Goal: Task Accomplishment & Management: Manage account settings

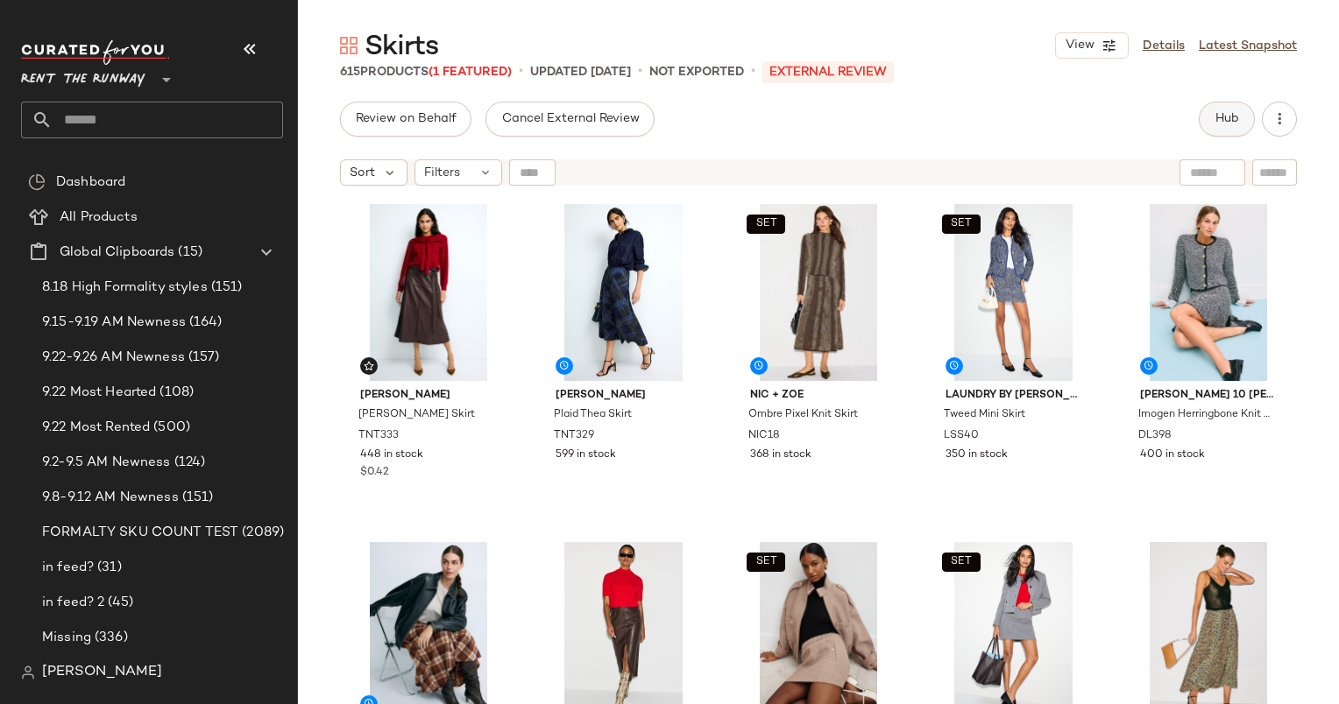
click at [1239, 118] on button "Hub" at bounding box center [1226, 119] width 56 height 35
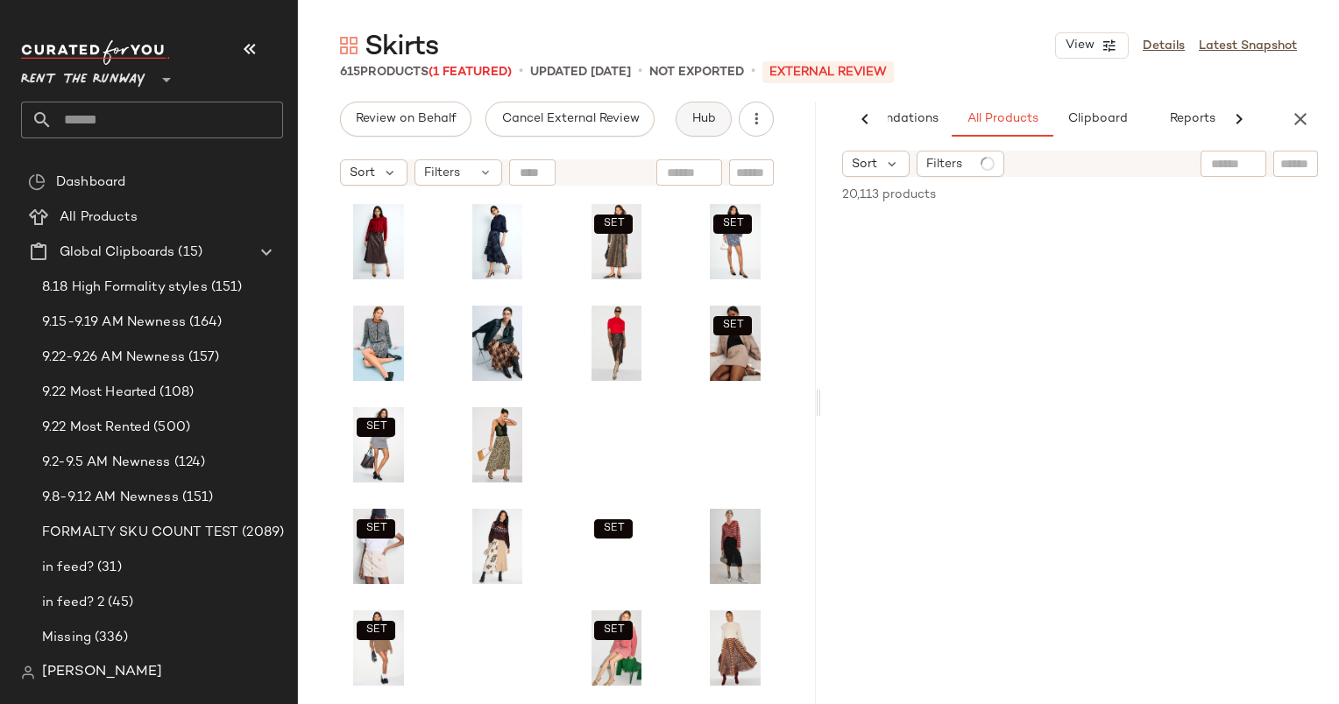
scroll to position [0, 90]
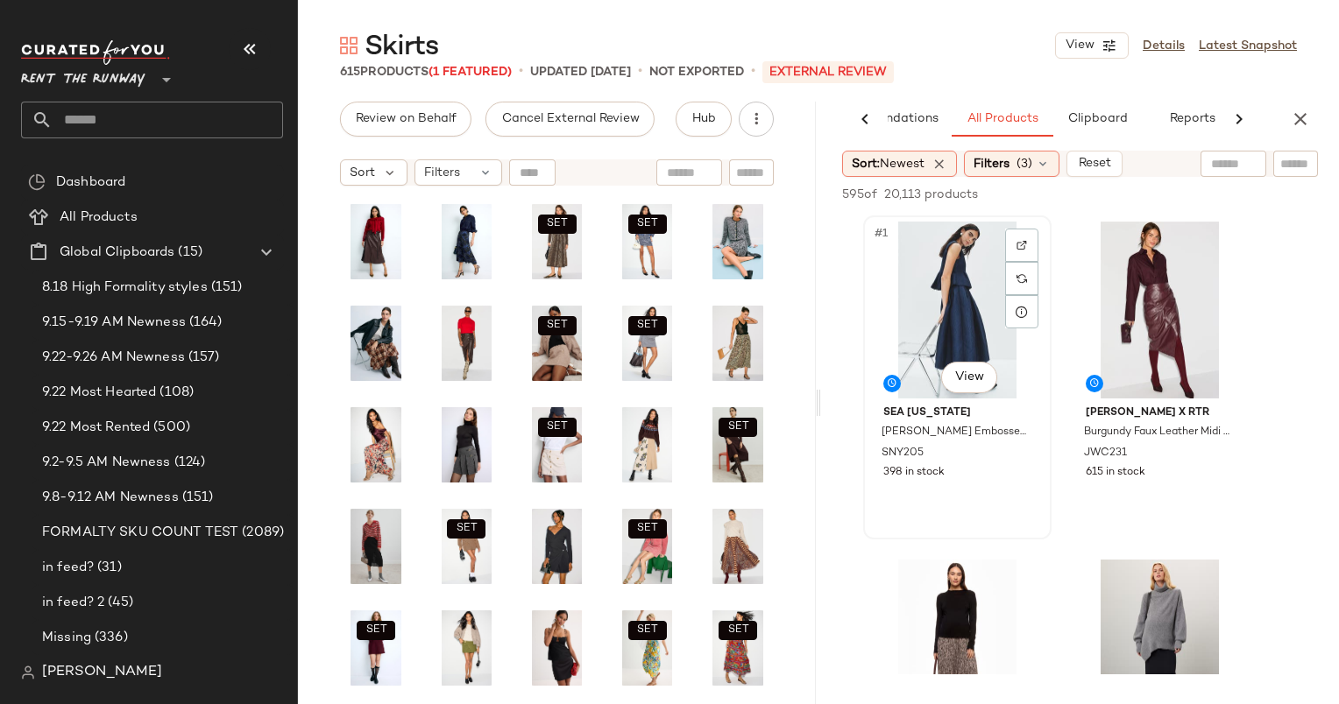
click at [970, 279] on div "#1 View" at bounding box center [957, 310] width 176 height 177
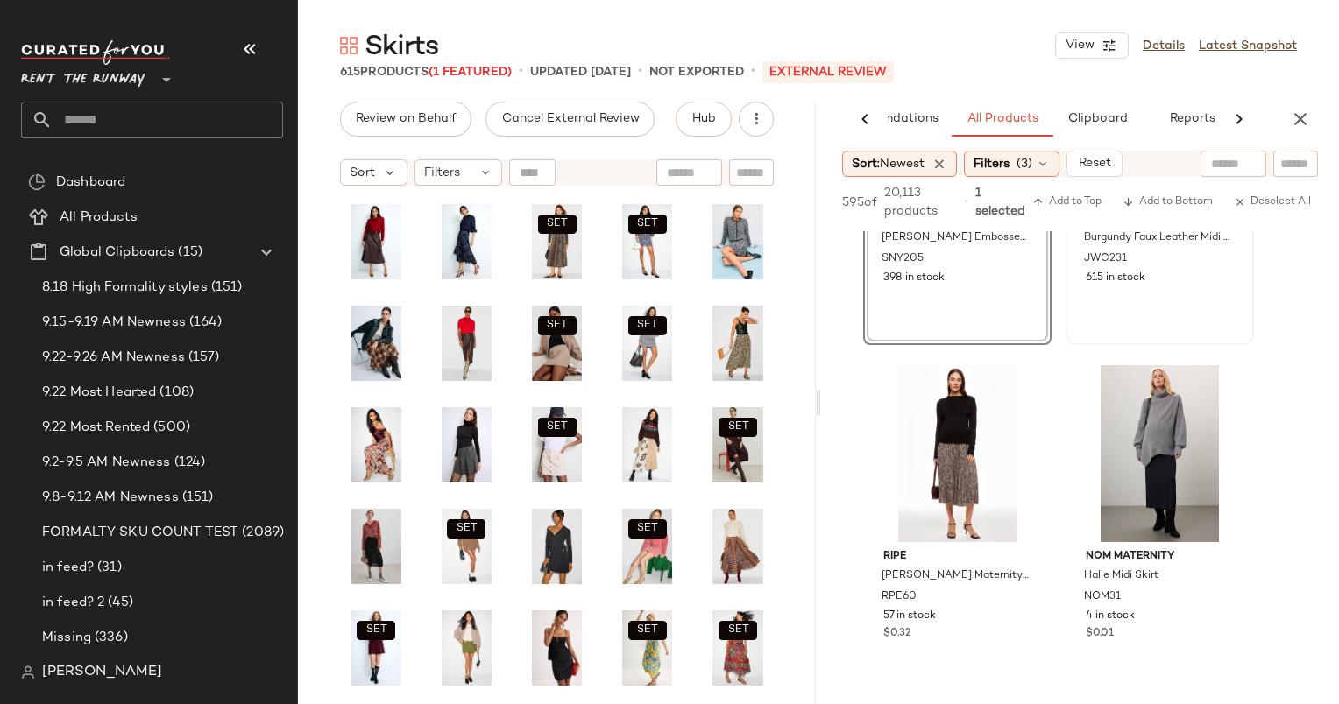
scroll to position [0, 0]
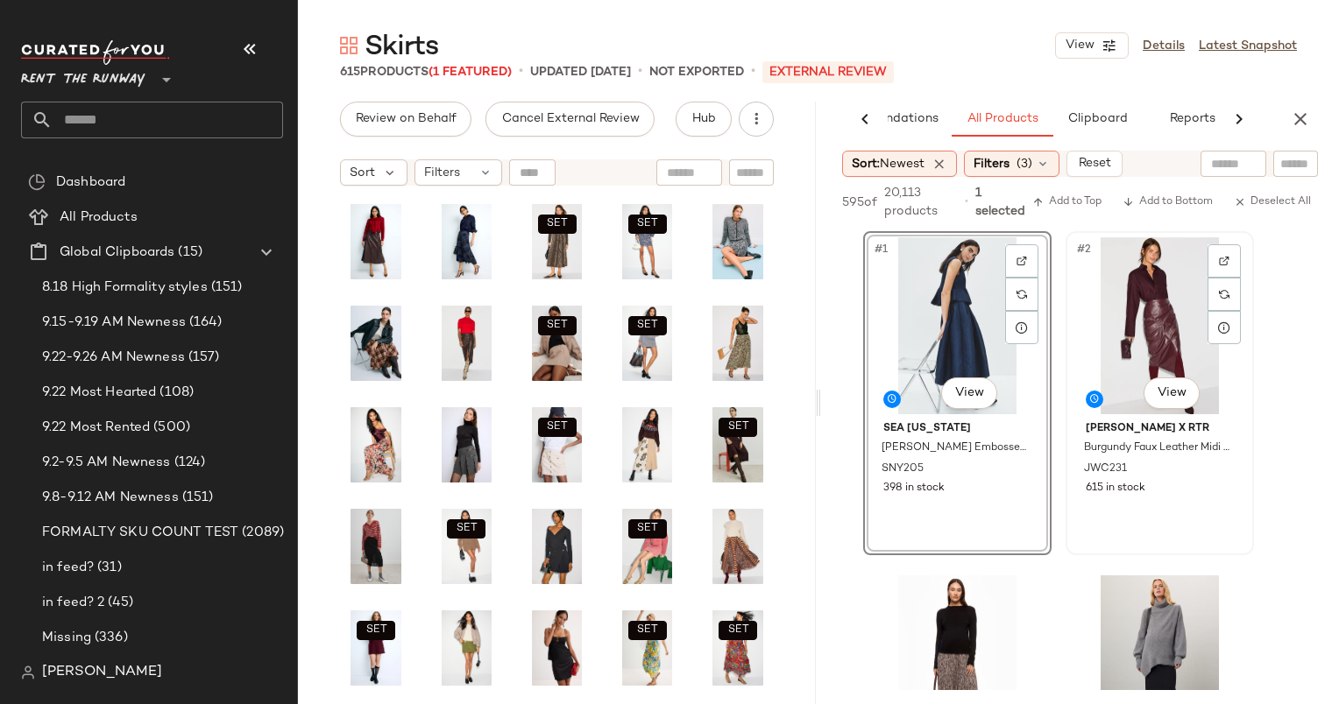
click at [1114, 288] on div "#2 View" at bounding box center [1159, 325] width 176 height 177
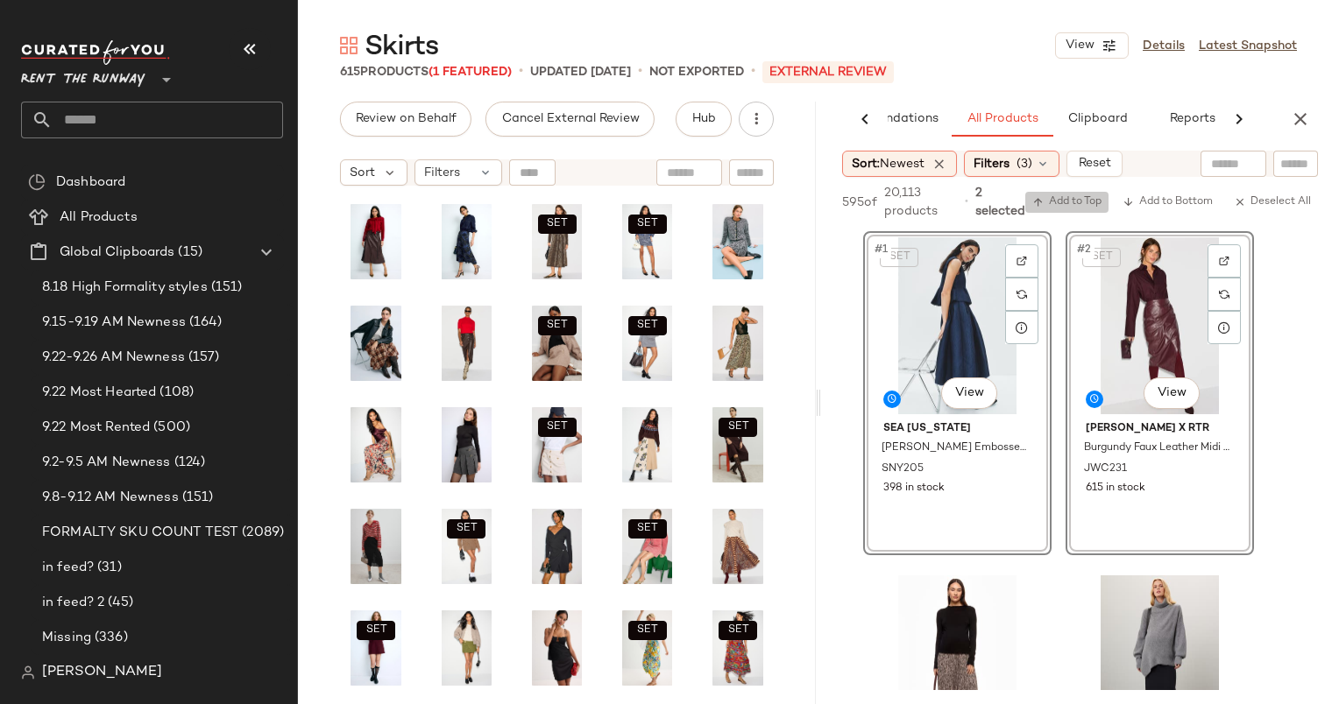
click at [1077, 201] on span "Add to Top" at bounding box center [1066, 202] width 69 height 12
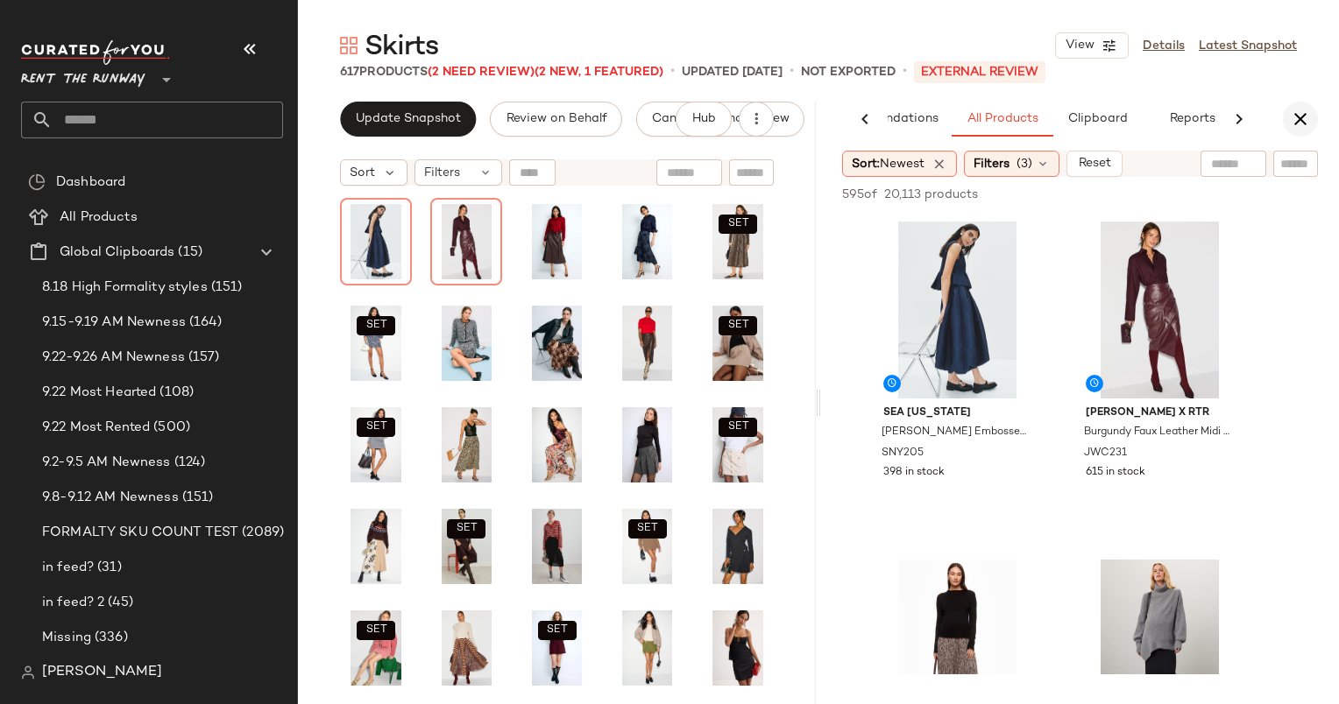
click at [1311, 123] on button "button" at bounding box center [1299, 119] width 35 height 35
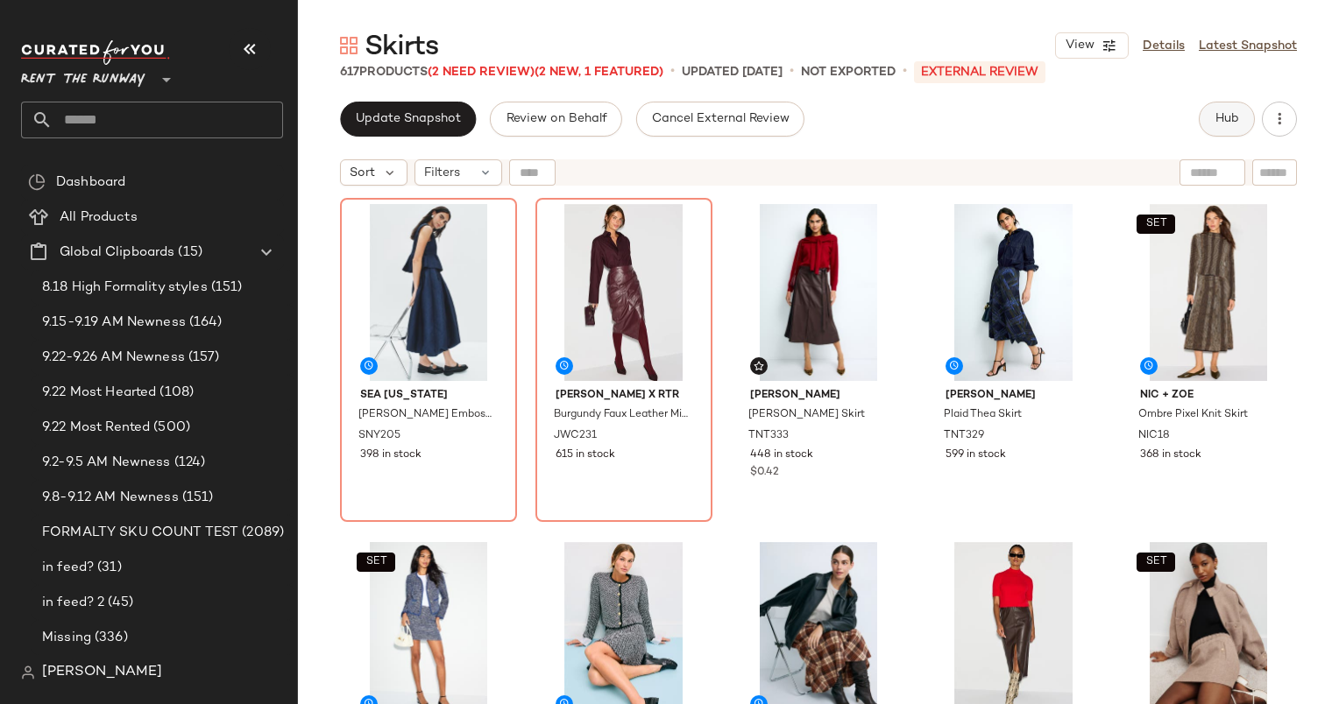
click at [1249, 106] on button "Hub" at bounding box center [1226, 119] width 56 height 35
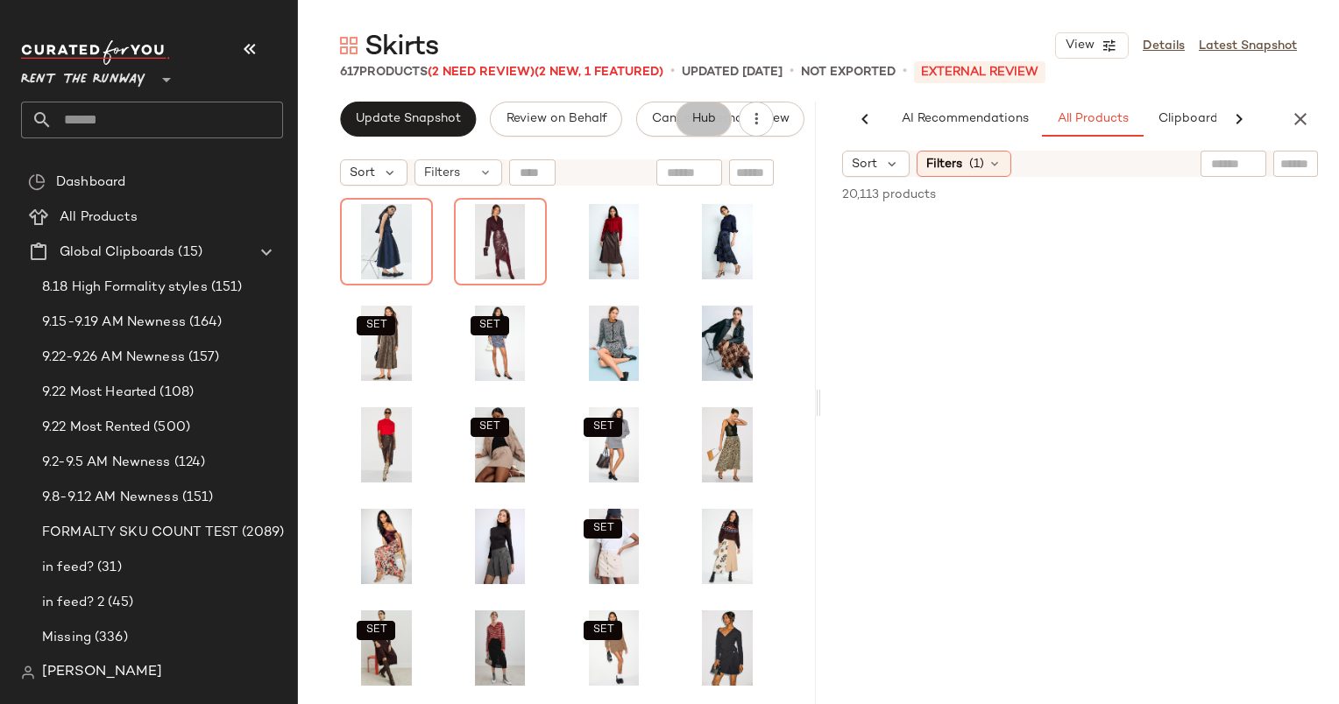
scroll to position [0, 73]
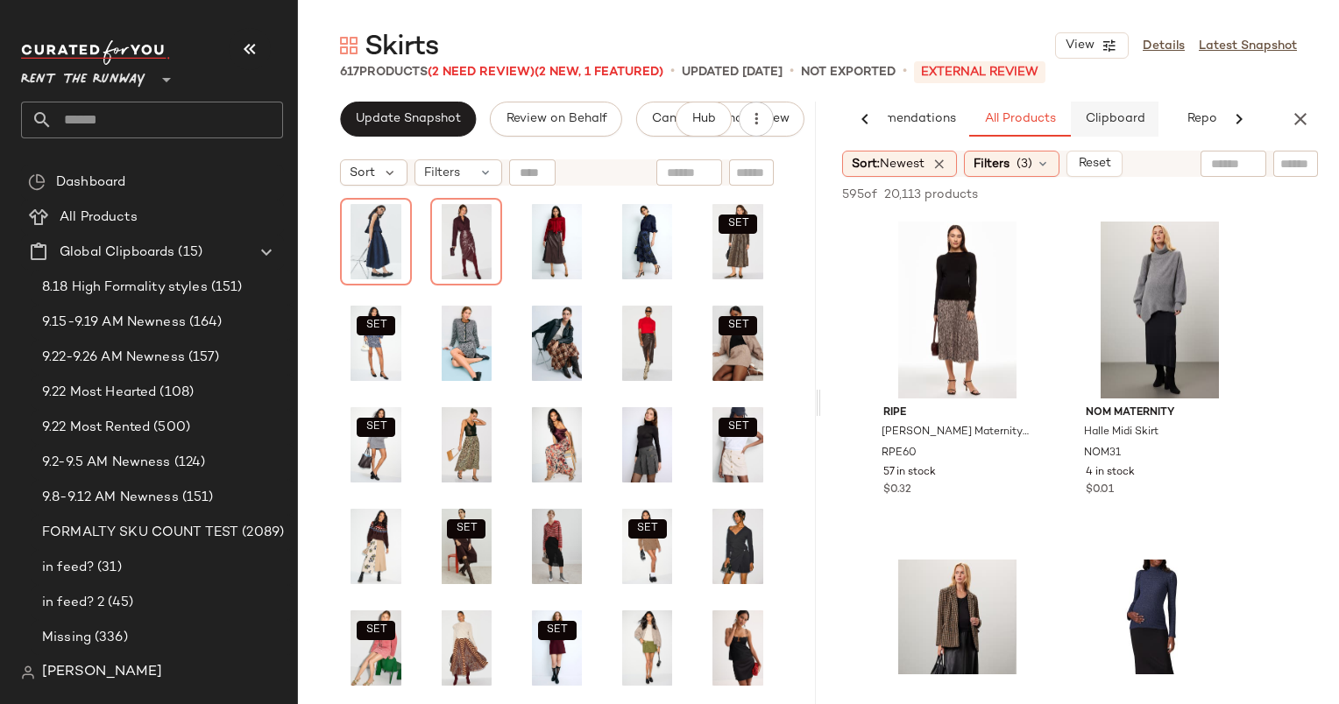
click at [1138, 126] on button "Clipboard" at bounding box center [1114, 119] width 88 height 35
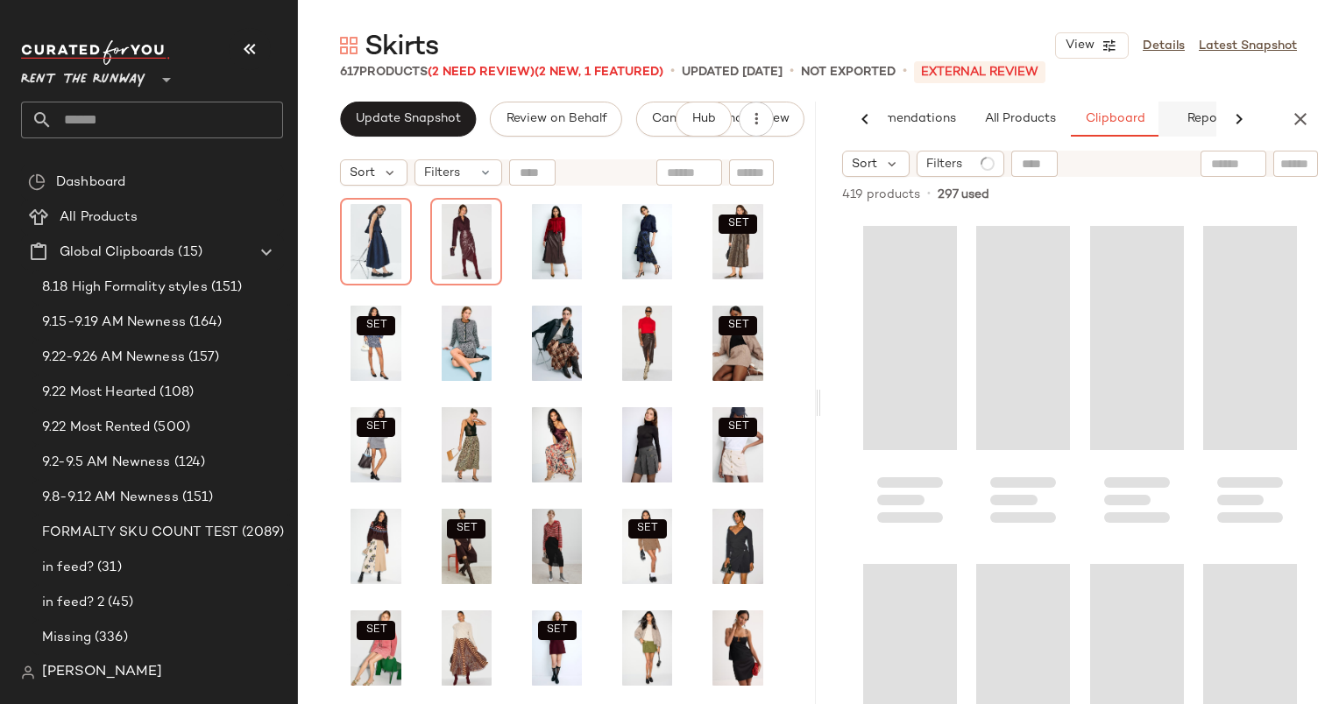
click at [1179, 117] on button "Reports" at bounding box center [1209, 119] width 102 height 35
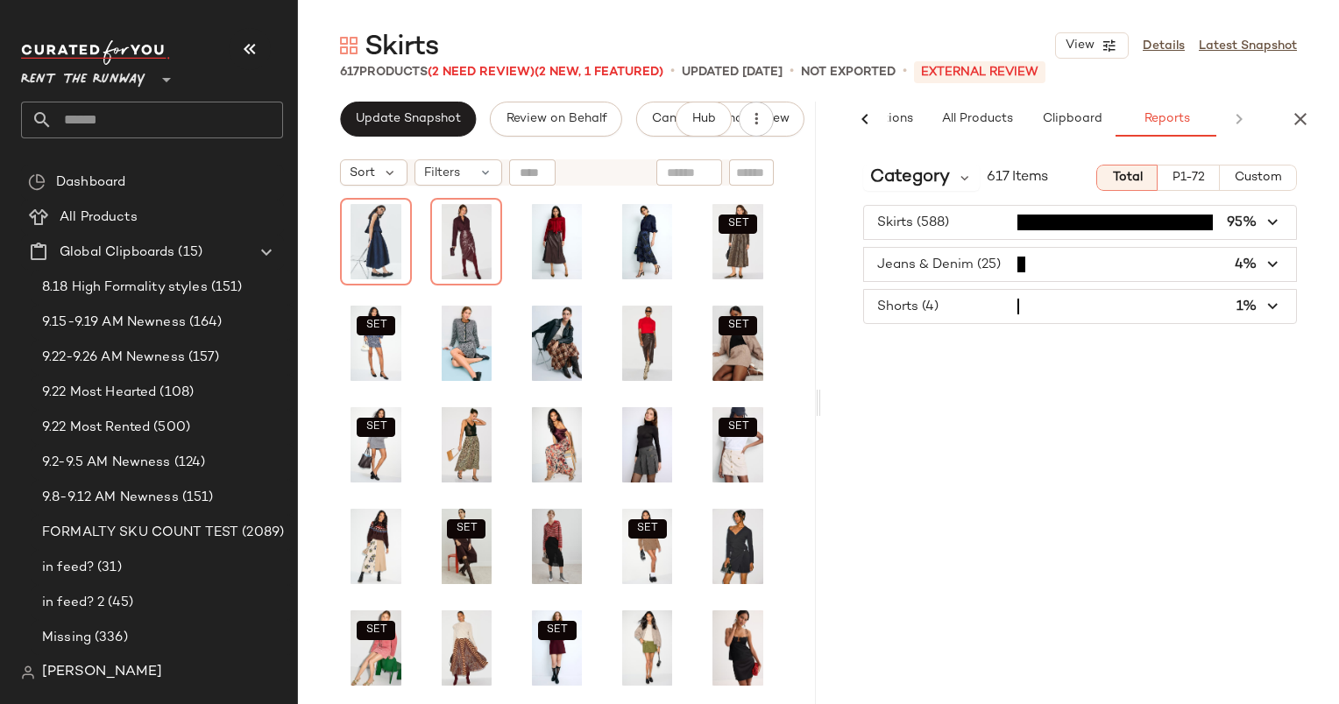
scroll to position [0, 116]
click at [1280, 183] on span "Custom" at bounding box center [1257, 178] width 48 height 14
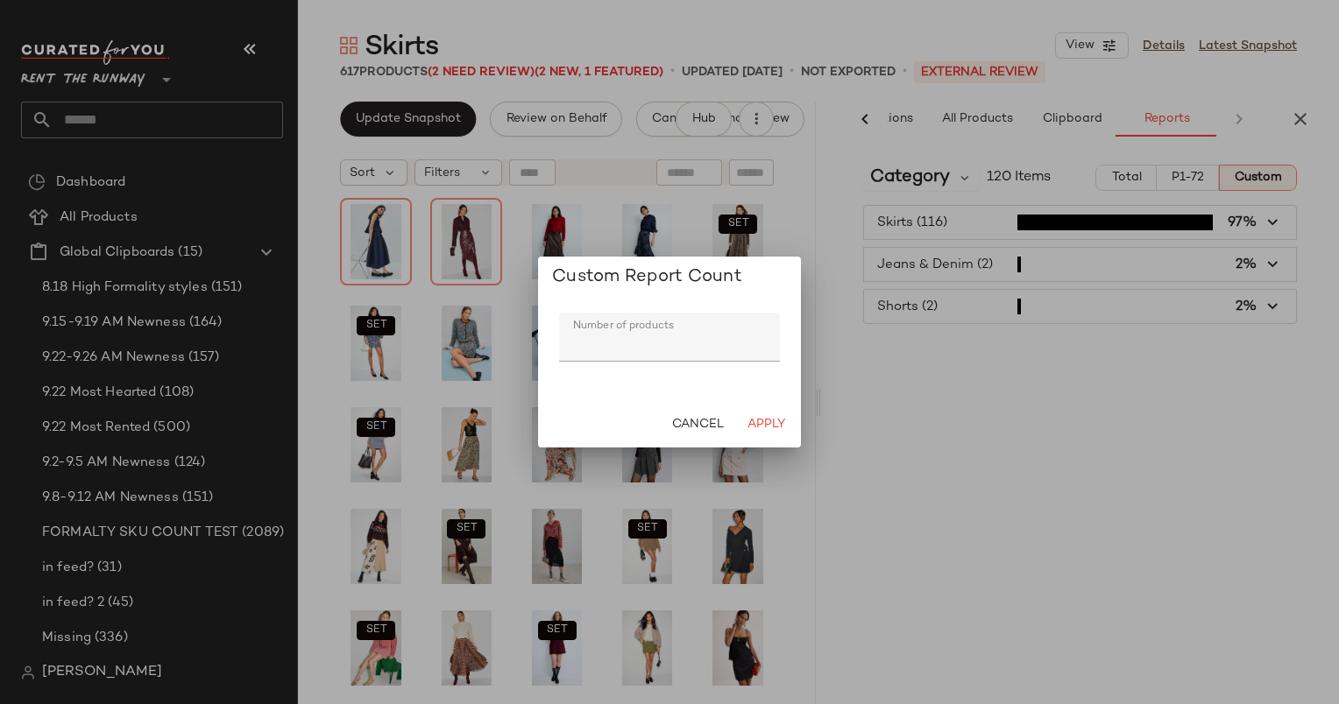
click at [1037, 207] on div at bounding box center [669, 352] width 1339 height 704
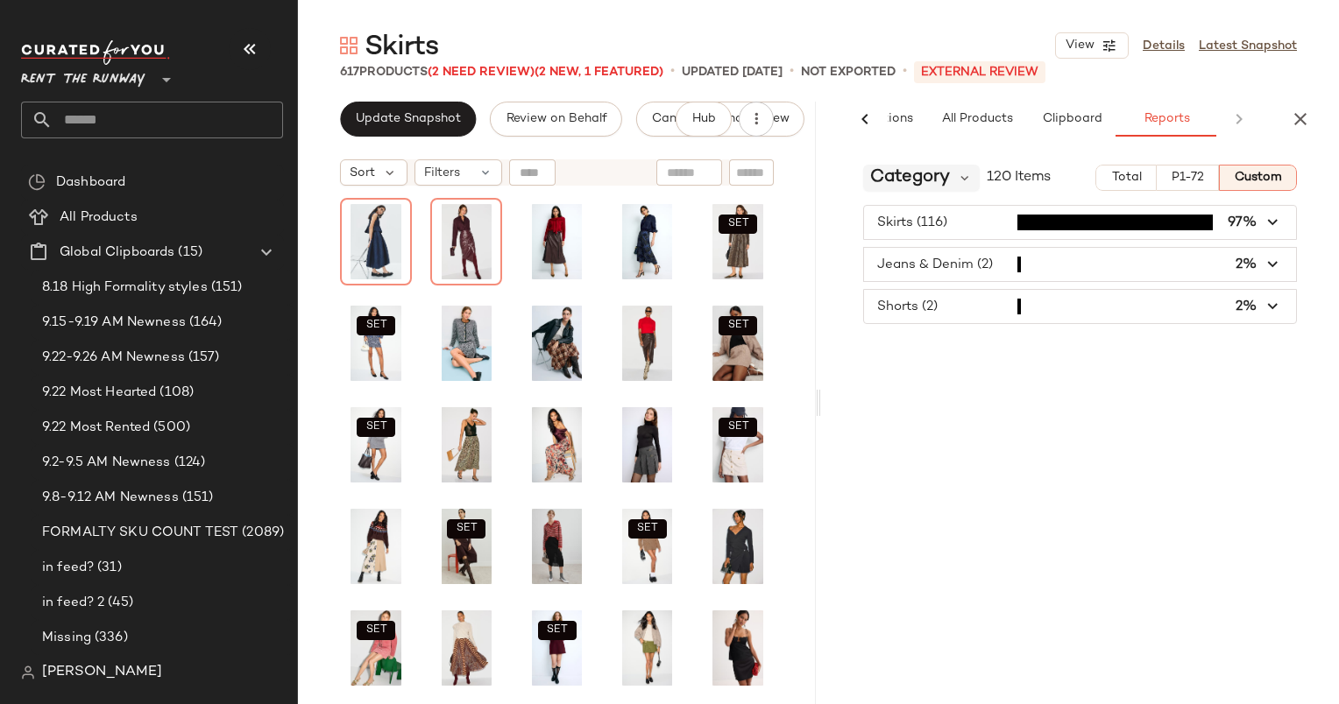
click at [892, 175] on span "Category" at bounding box center [910, 178] width 80 height 26
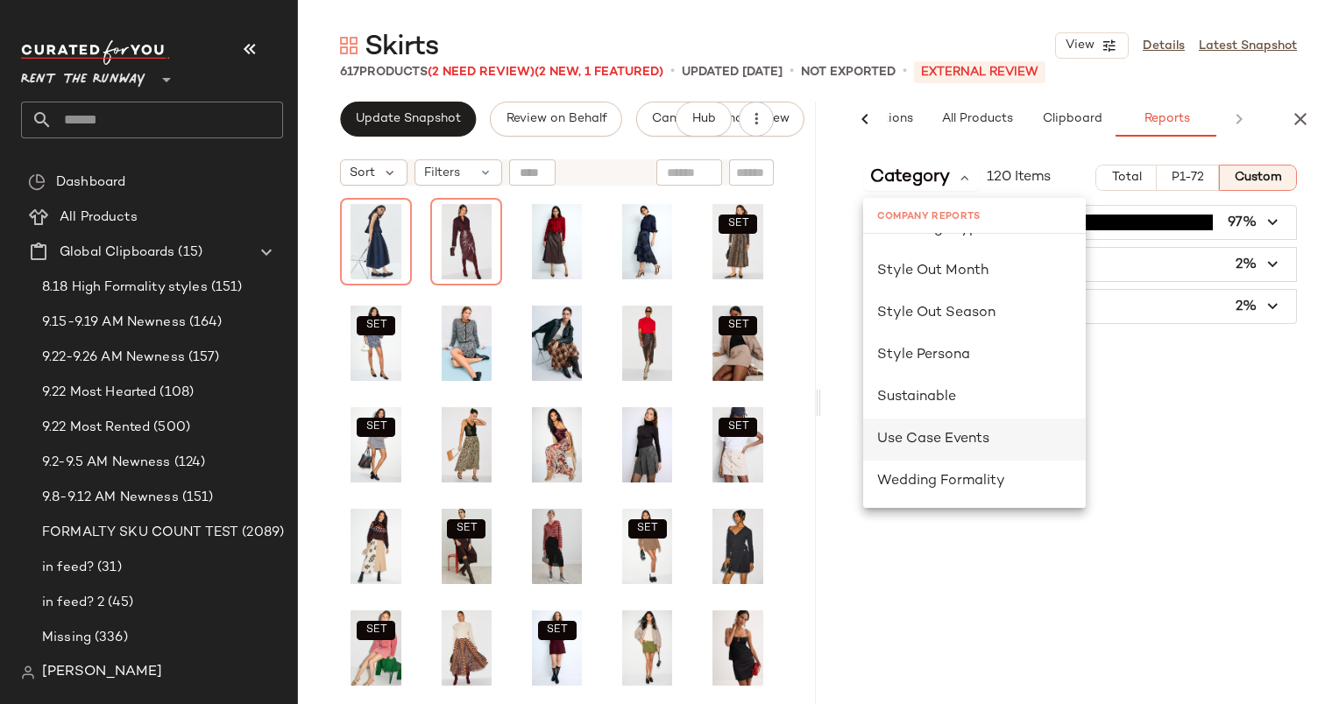
scroll to position [1116, 0]
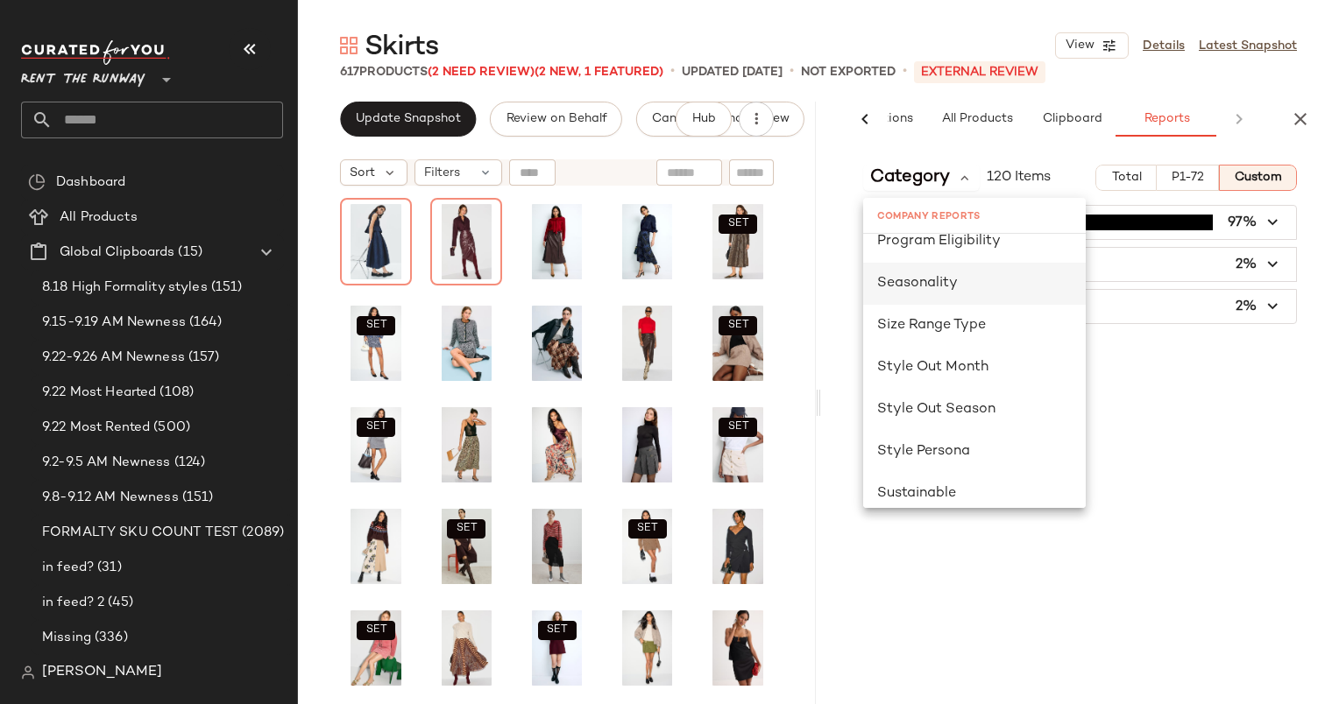
click at [899, 277] on span "Seasonality" at bounding box center [917, 283] width 81 height 15
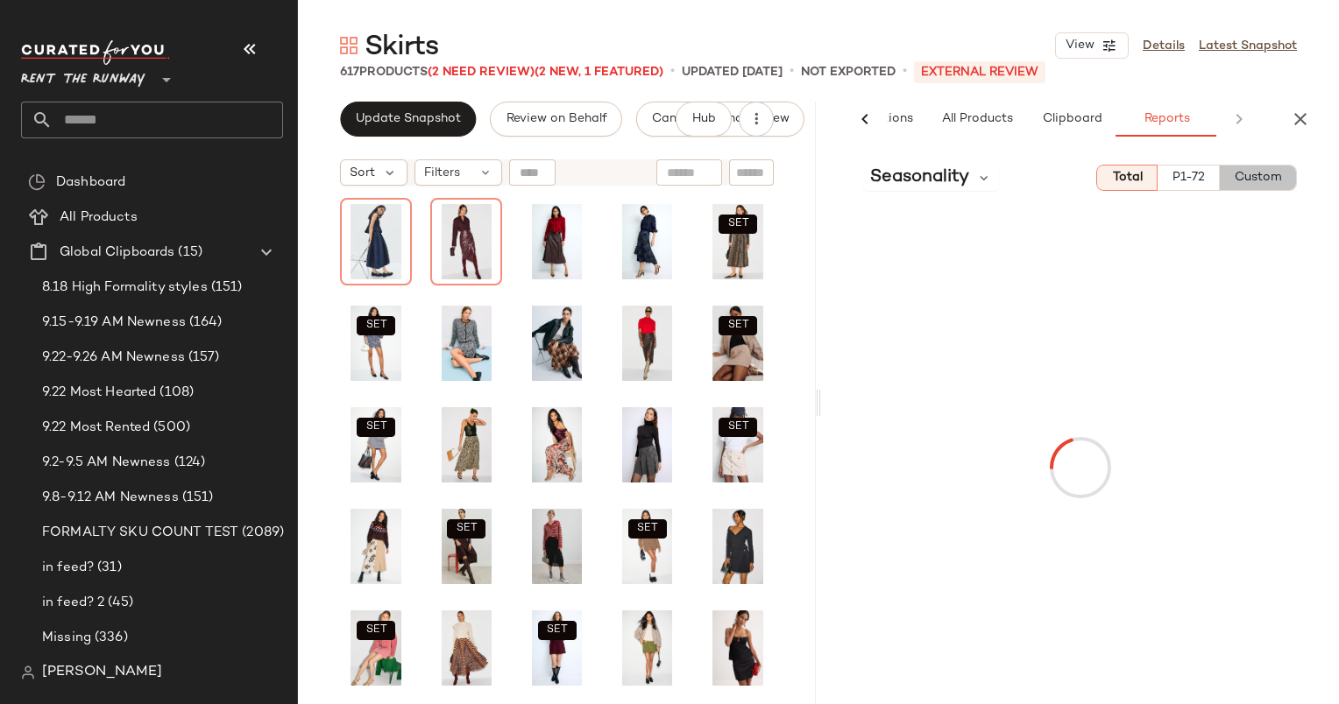
click at [1234, 176] on span "Custom" at bounding box center [1257, 178] width 48 height 14
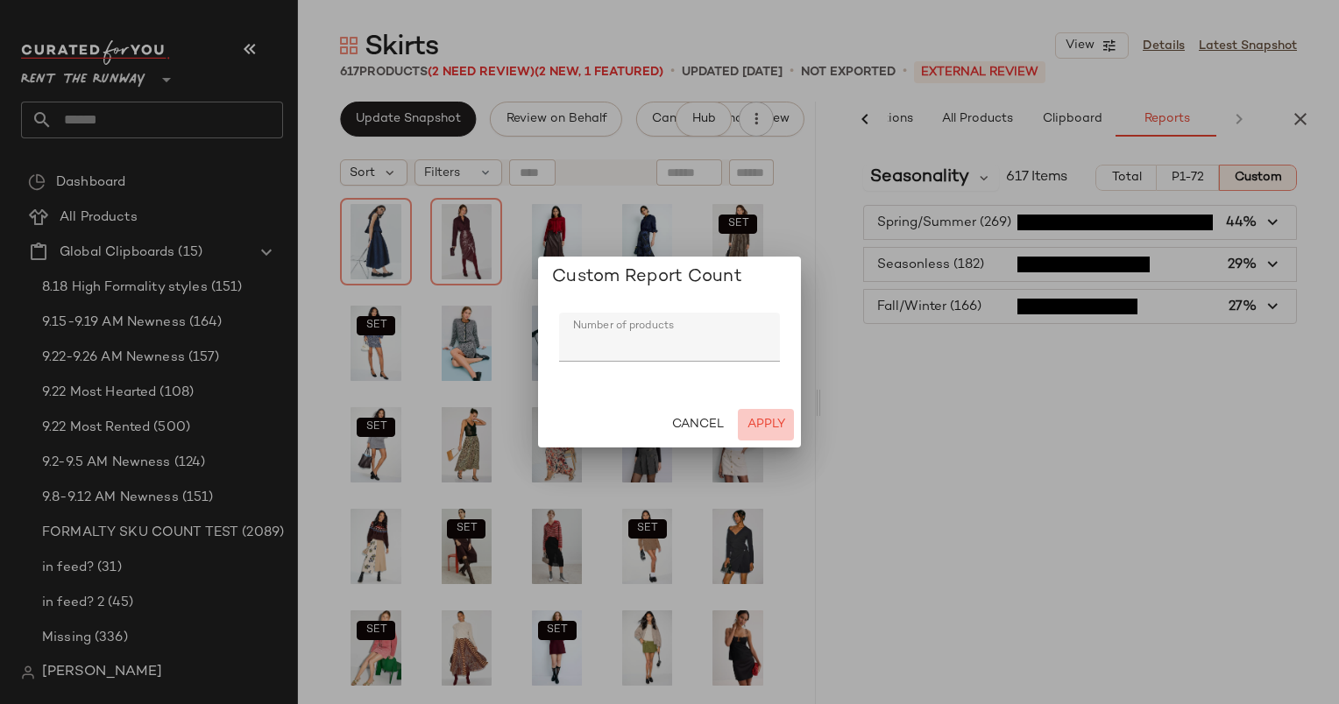
click at [768, 427] on span "Apply" at bounding box center [765, 425] width 39 height 14
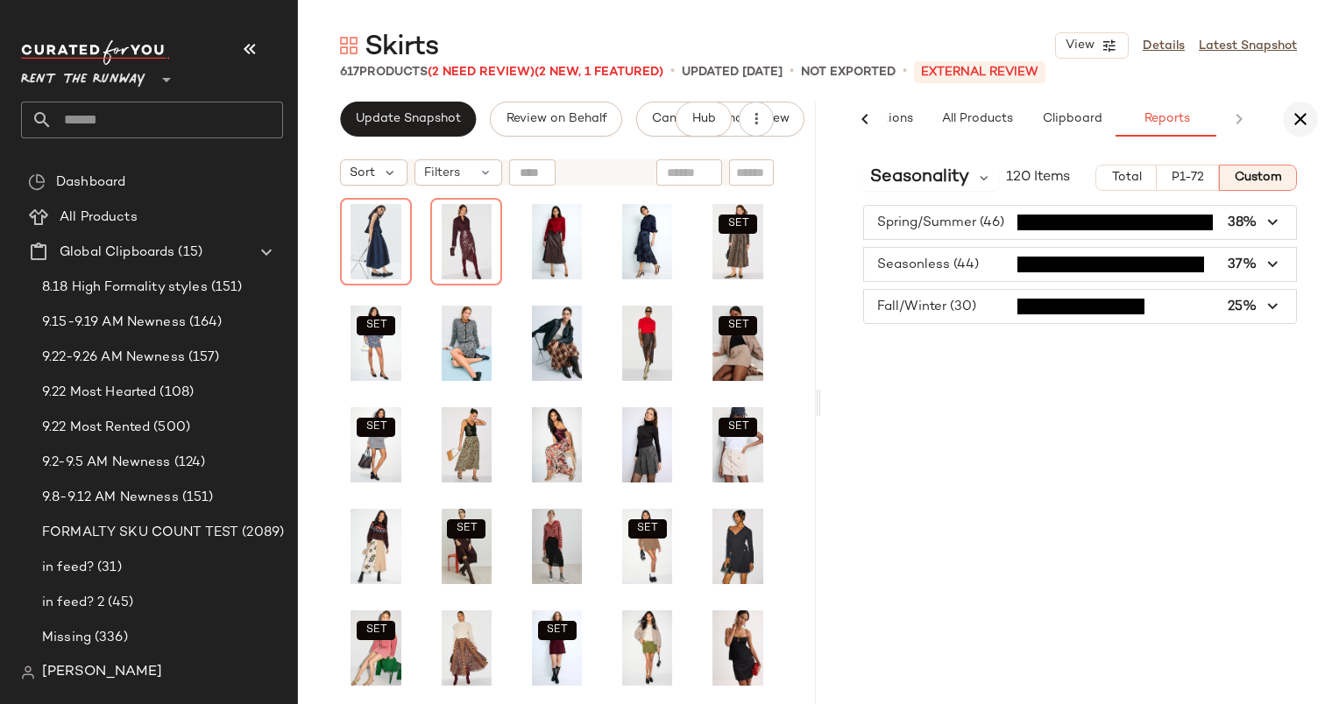
click at [1297, 128] on icon "button" at bounding box center [1299, 119] width 21 height 21
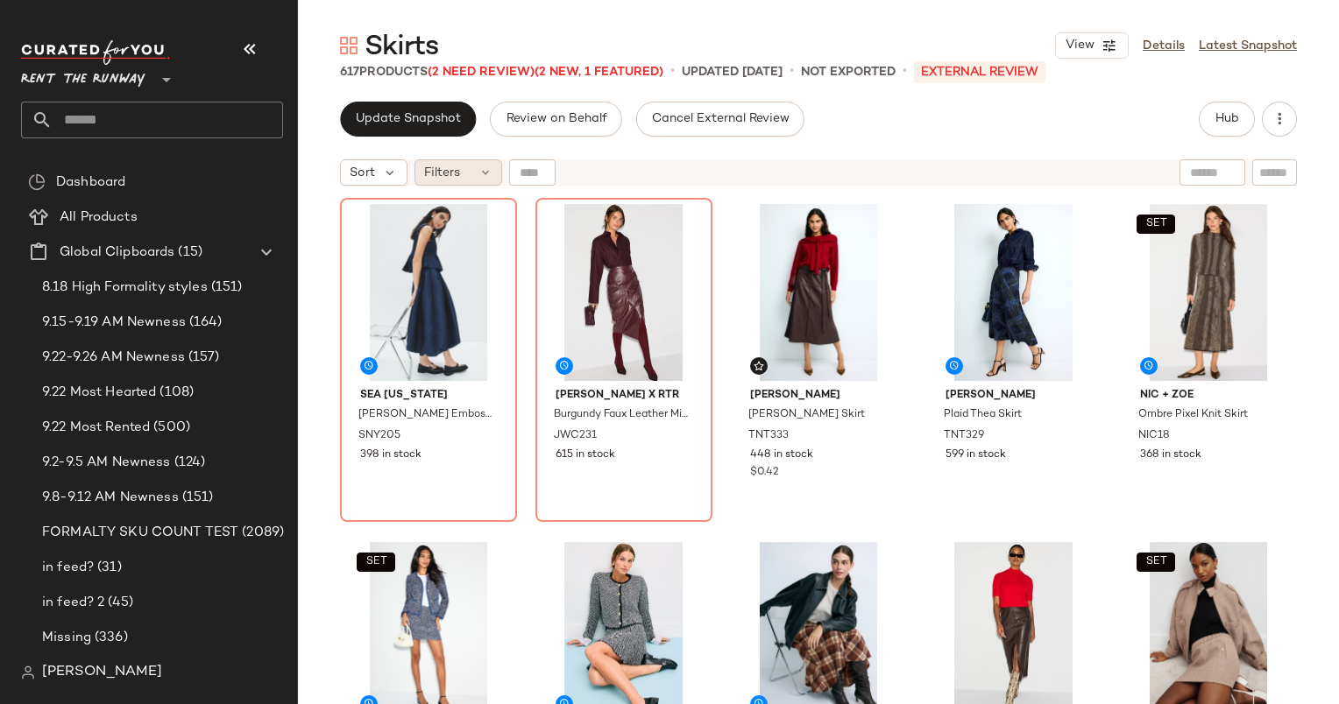
click at [439, 170] on span "Filters" at bounding box center [442, 173] width 36 height 18
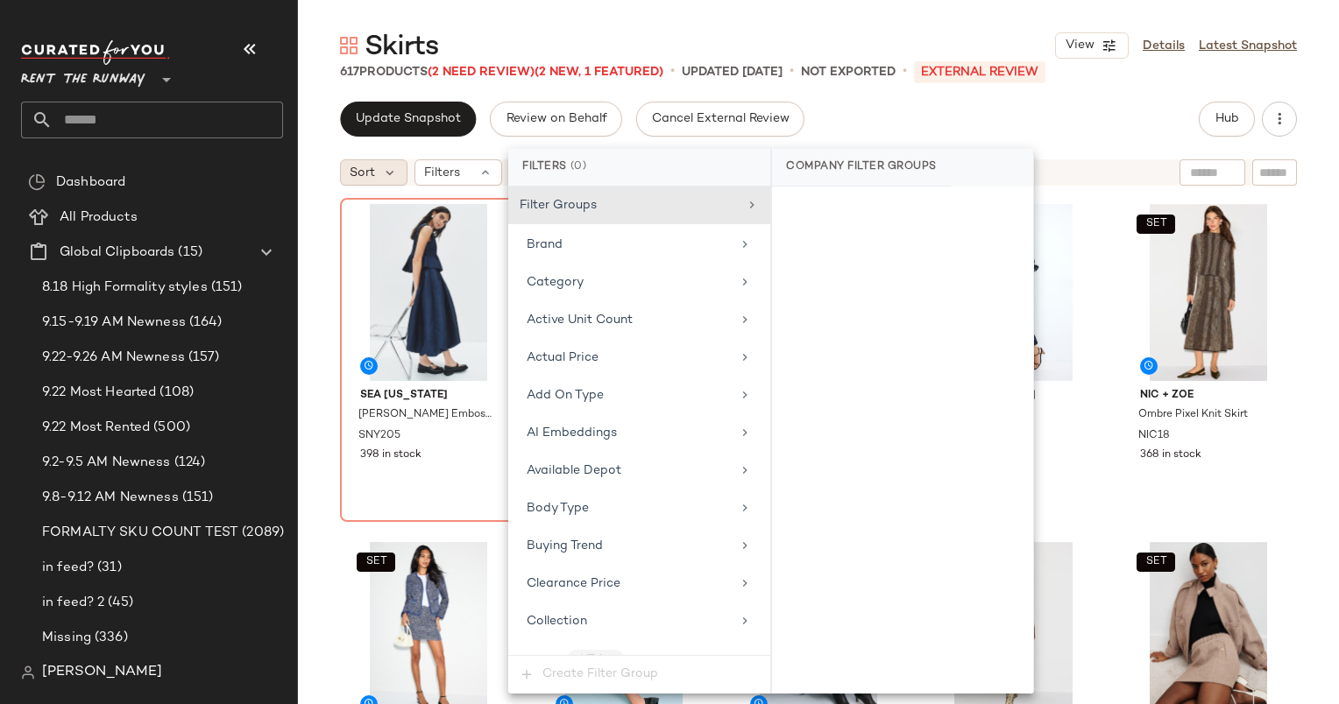
click at [354, 173] on span "Sort" at bounding box center [362, 173] width 25 height 18
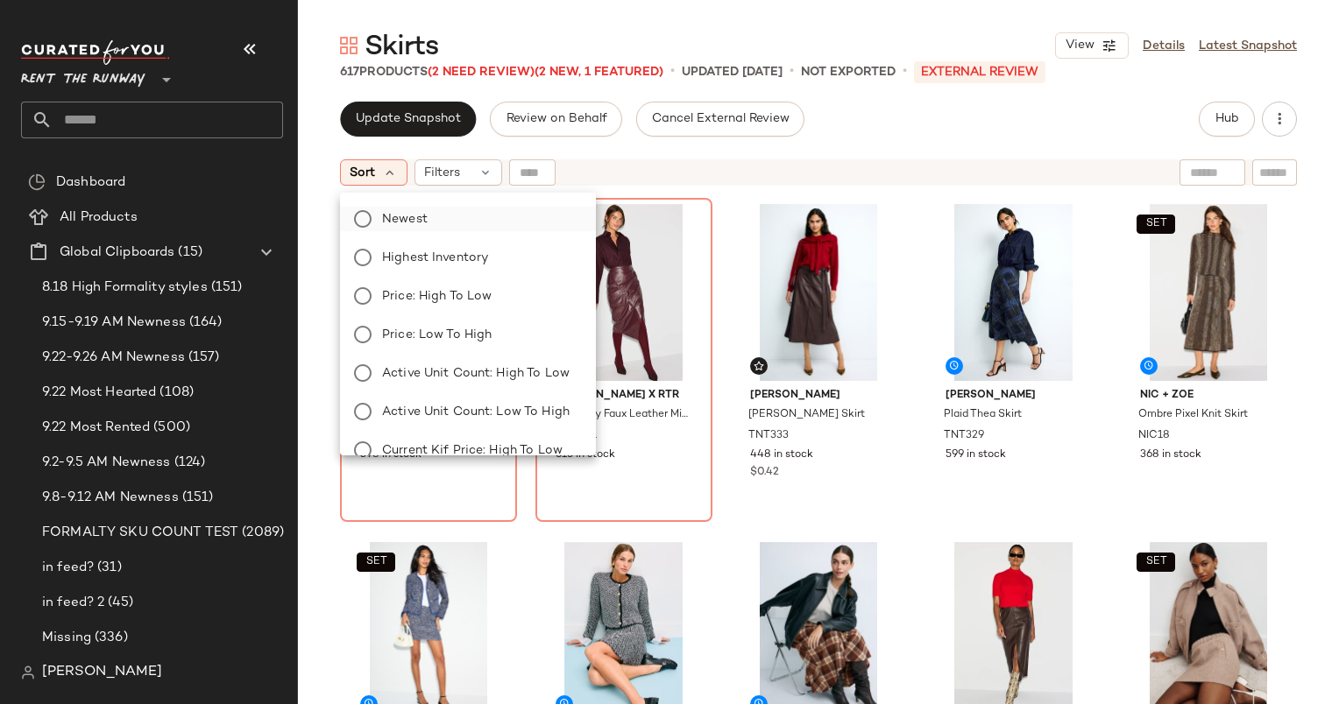
click at [438, 212] on label "Newest" at bounding box center [478, 219] width 207 height 25
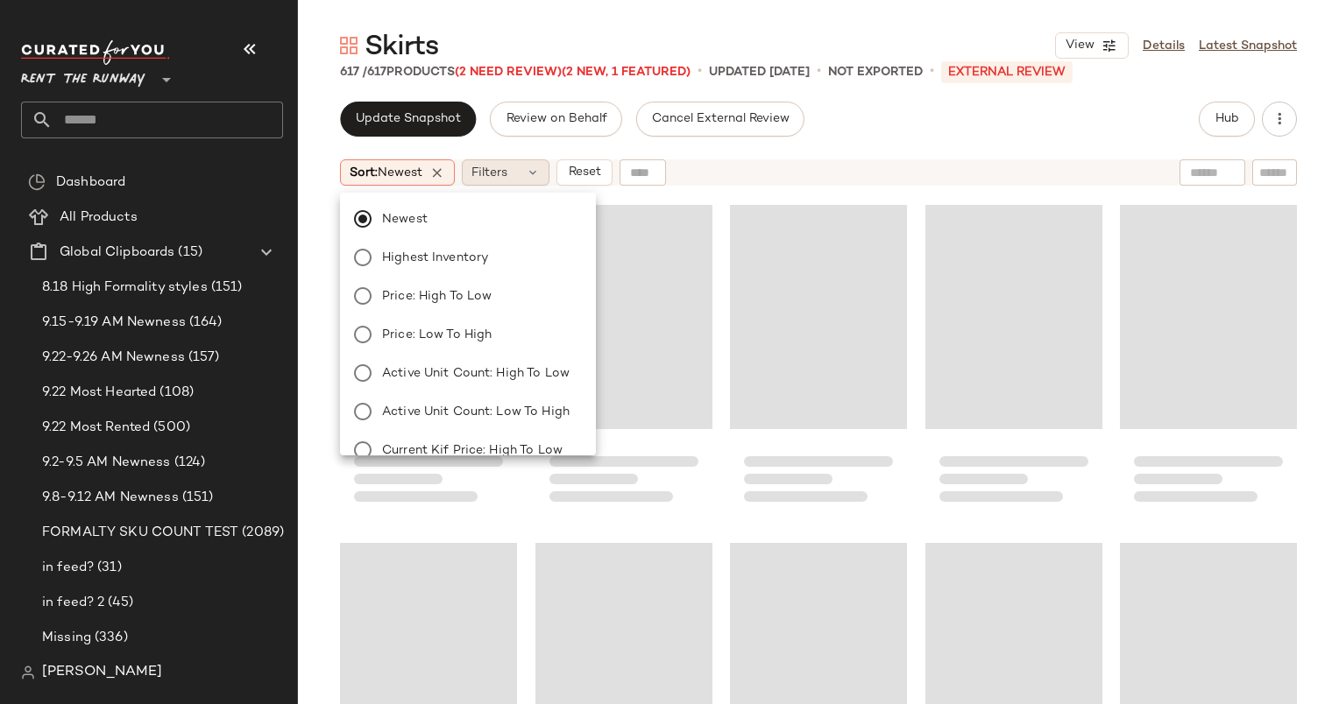
click at [492, 173] on span "Filters" at bounding box center [489, 173] width 36 height 18
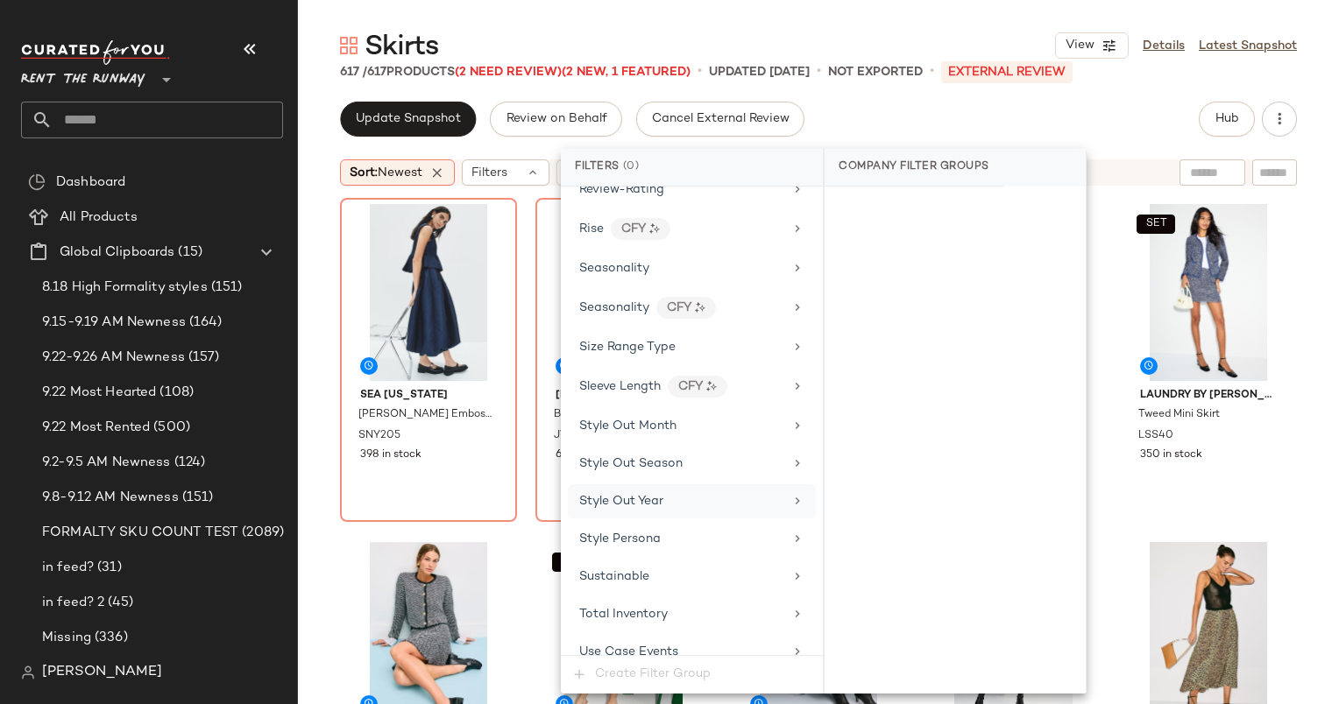
scroll to position [2250, 0]
click at [682, 261] on div "Seasonality" at bounding box center [681, 270] width 204 height 18
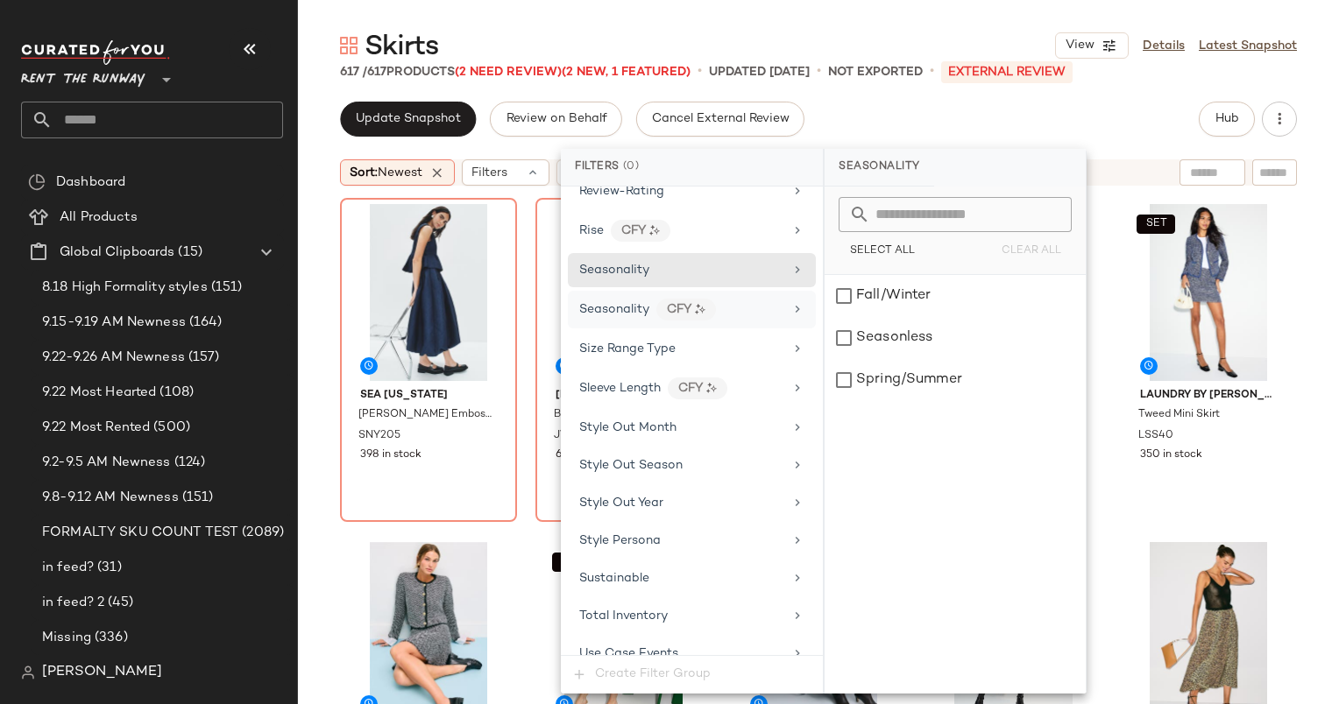
scroll to position [2359, 0]
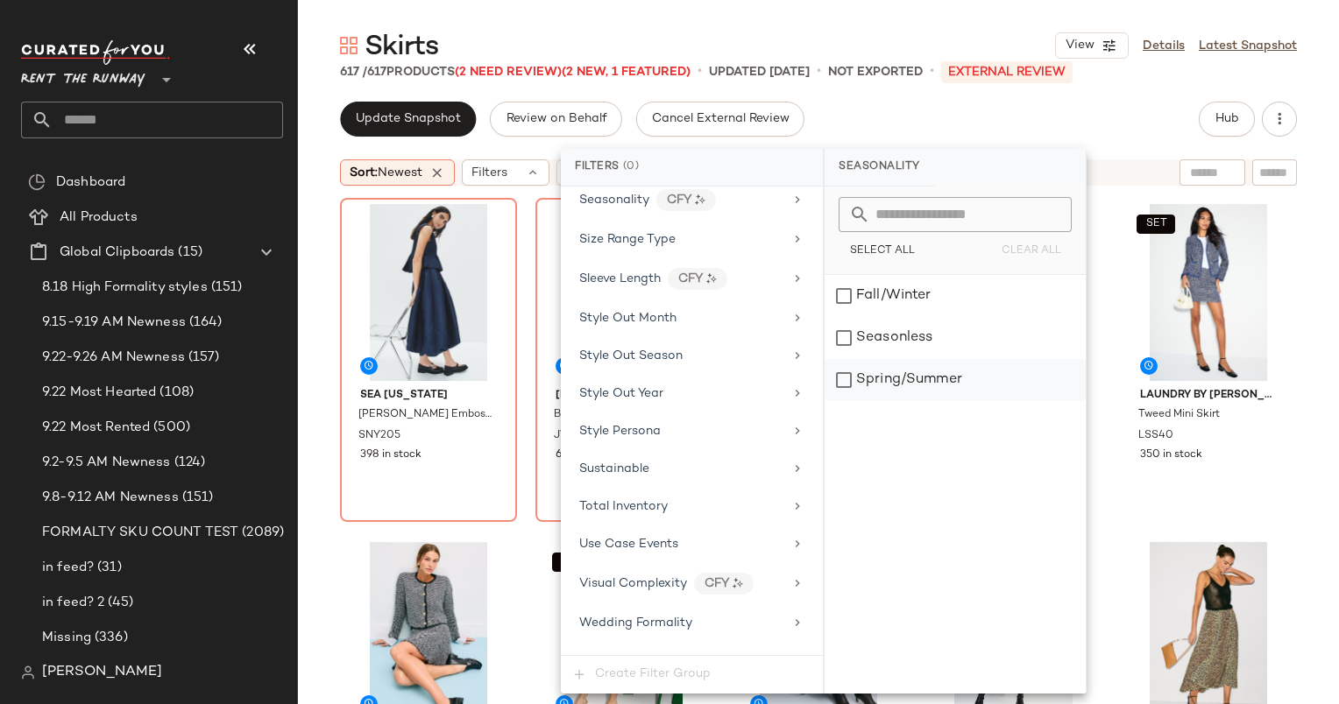
click at [934, 372] on div "Spring/Summer" at bounding box center [954, 380] width 261 height 42
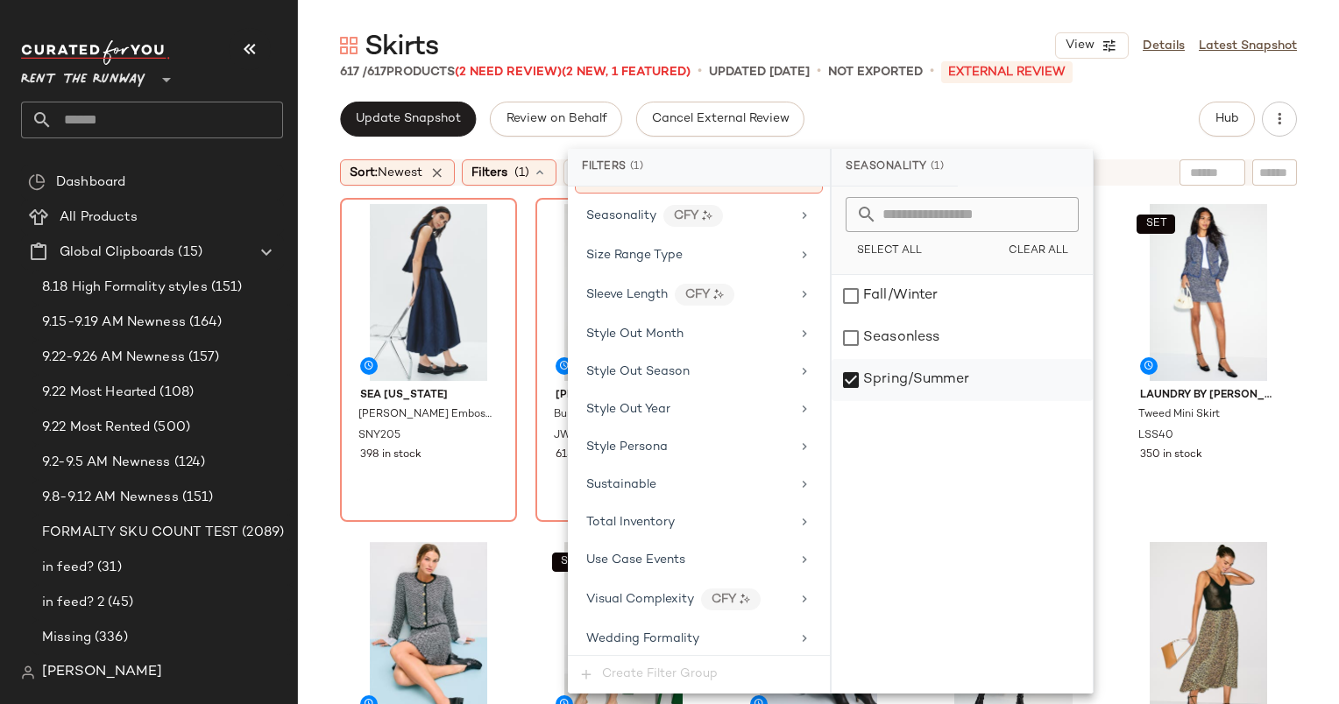
scroll to position [2376, 0]
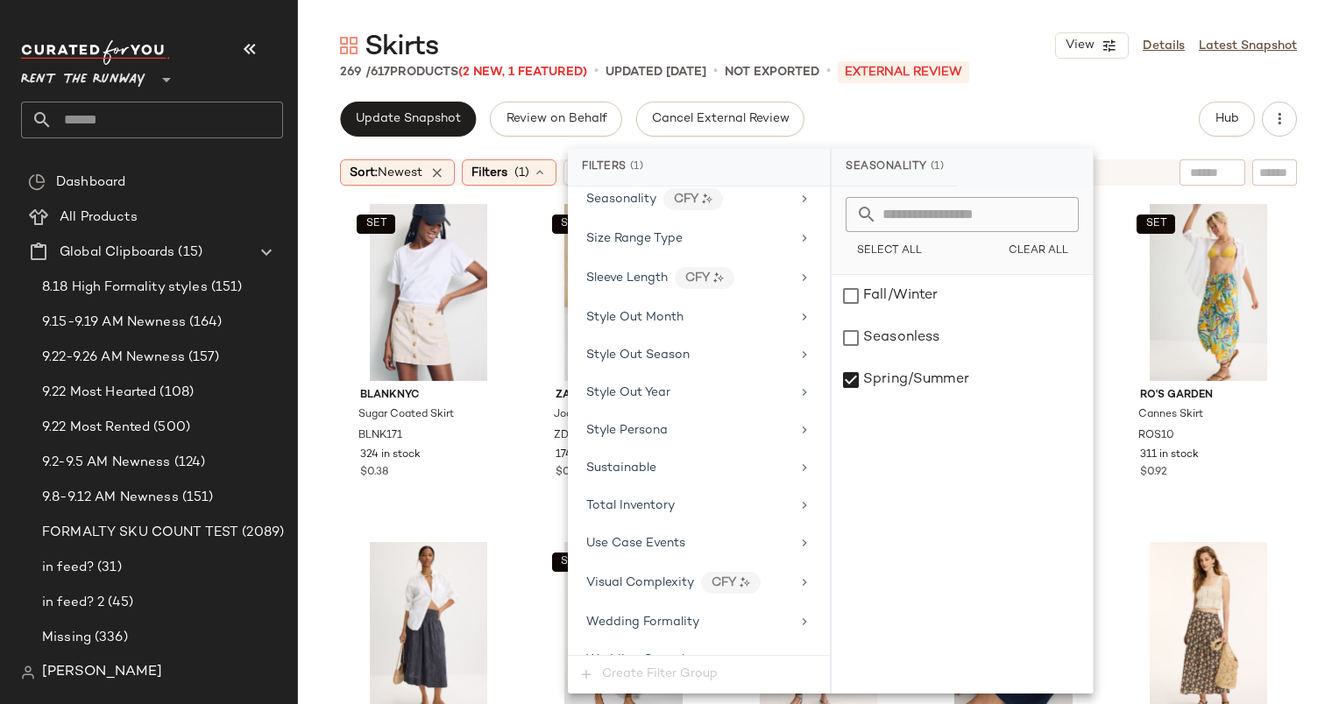
click at [971, 105] on div "Update Snapshot Review on Behalf Cancel External Review Hub" at bounding box center [818, 119] width 957 height 35
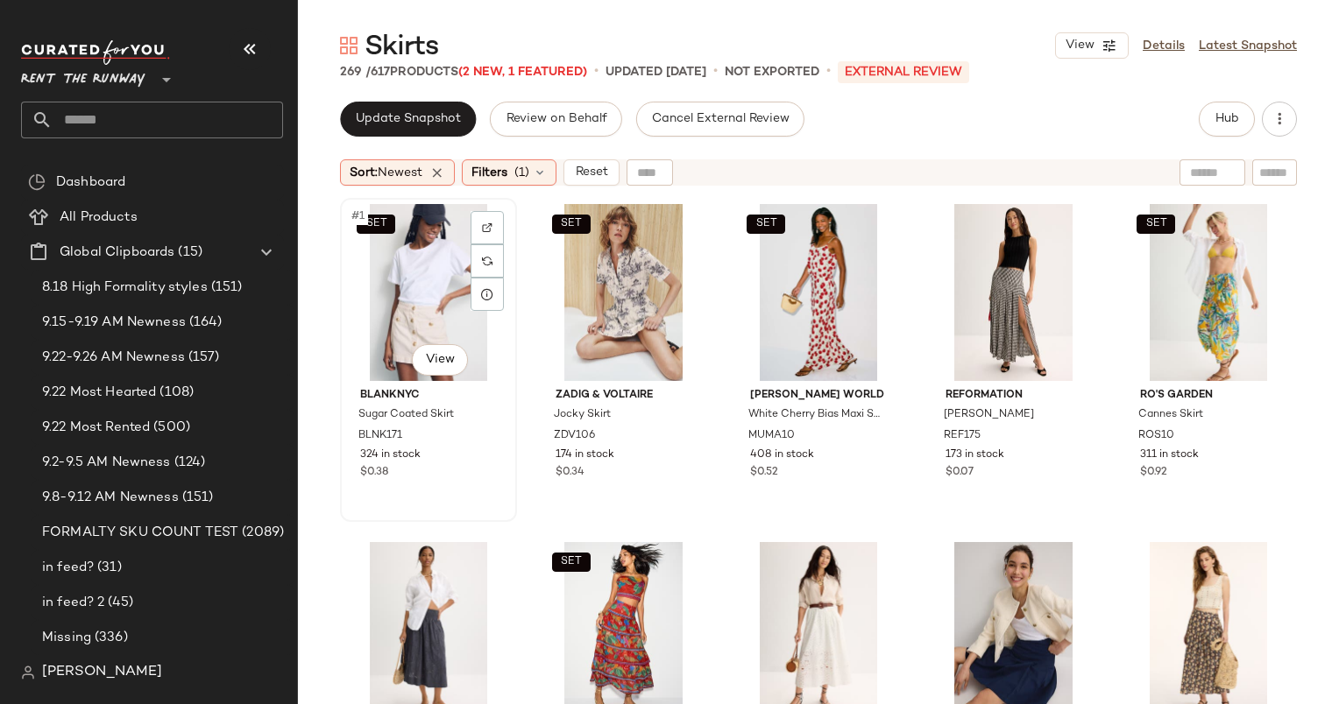
click at [433, 220] on div "SET #1 View" at bounding box center [428, 292] width 165 height 177
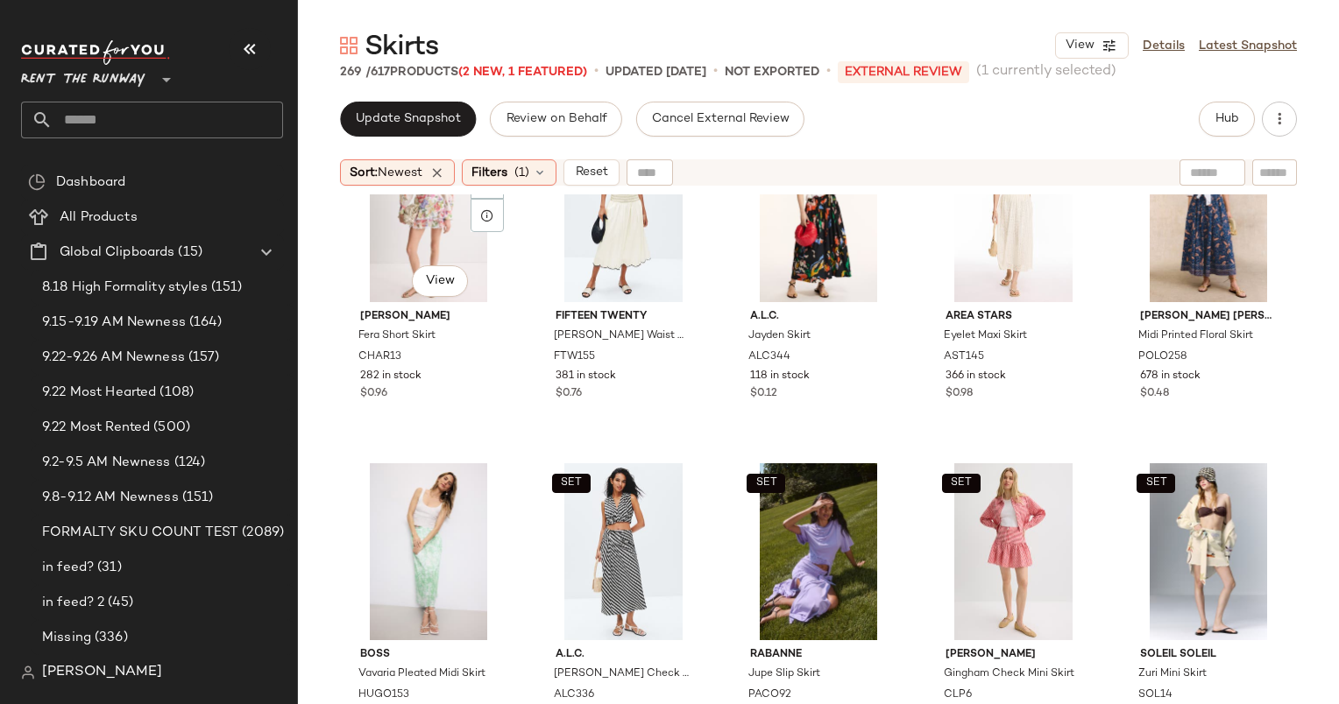
scroll to position [1784, 0]
click at [994, 490] on div "SET #34 View" at bounding box center [1013, 551] width 165 height 177
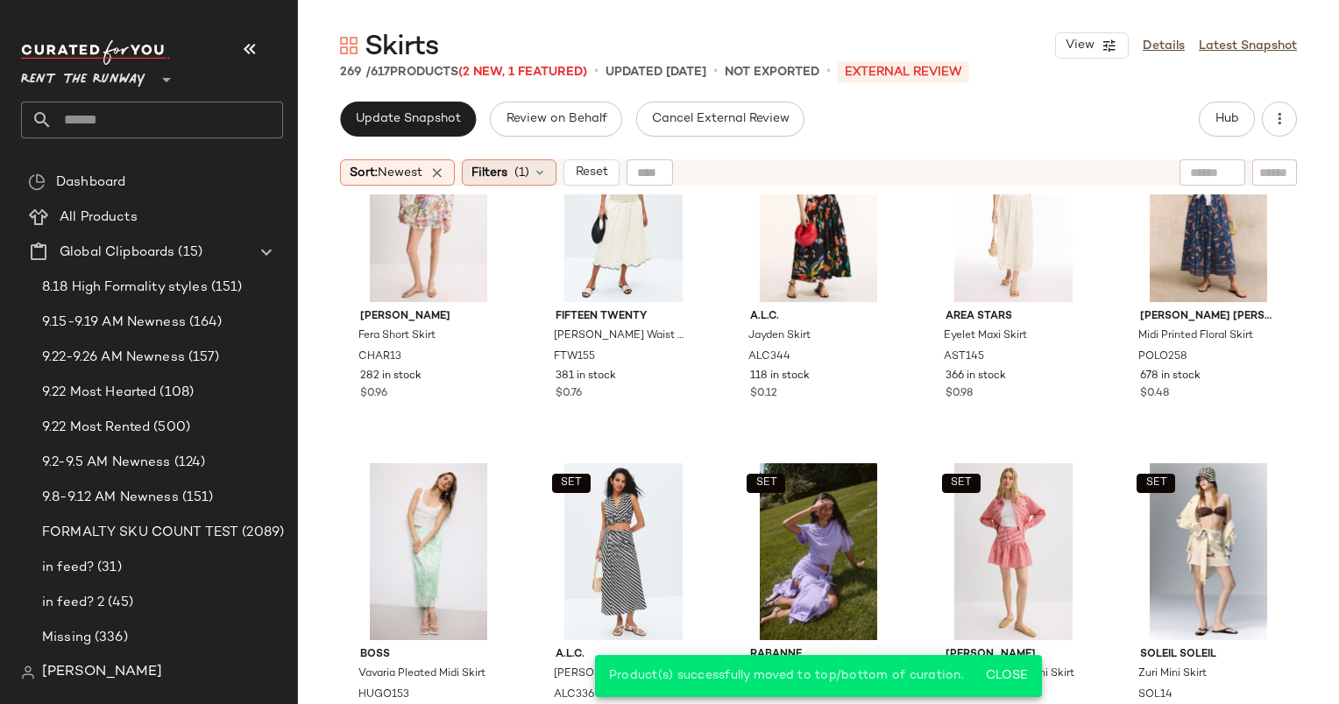
click at [523, 162] on div "Filters (1)" at bounding box center [509, 172] width 95 height 26
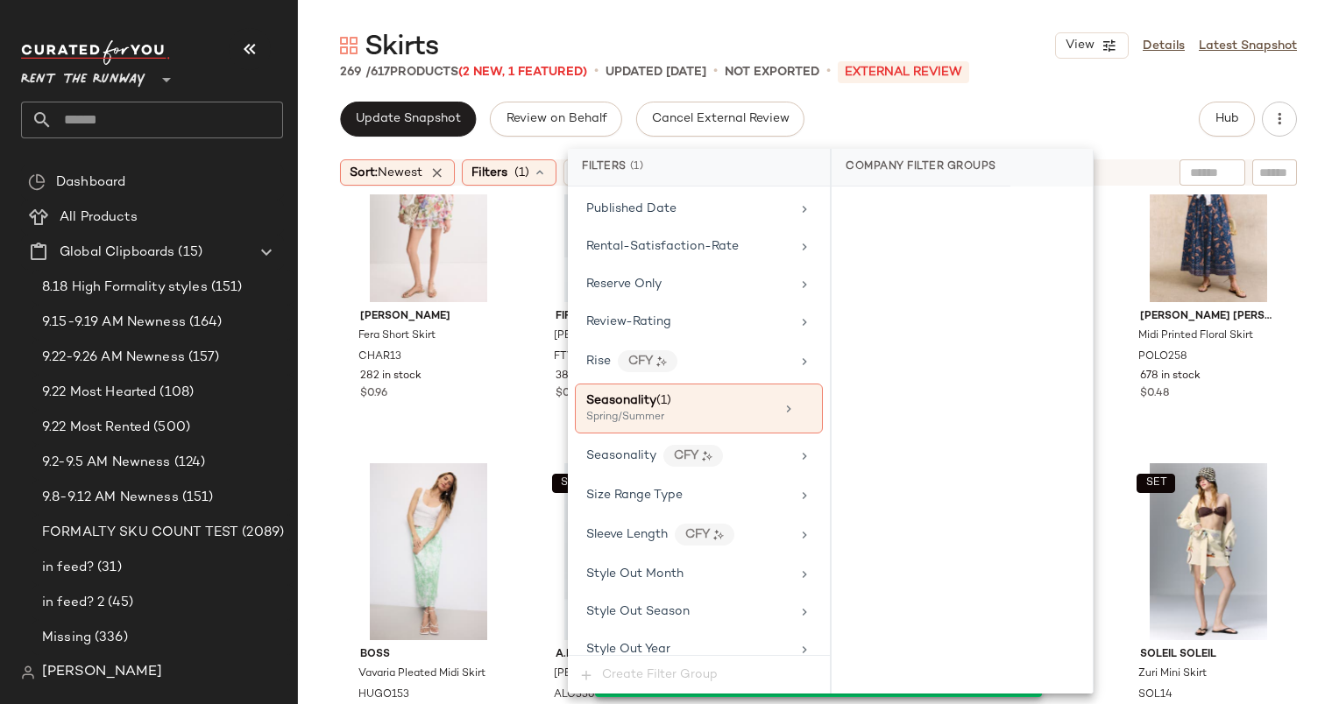
scroll to position [2116, 0]
click at [694, 449] on div "CFY" at bounding box center [693, 460] width 60 height 22
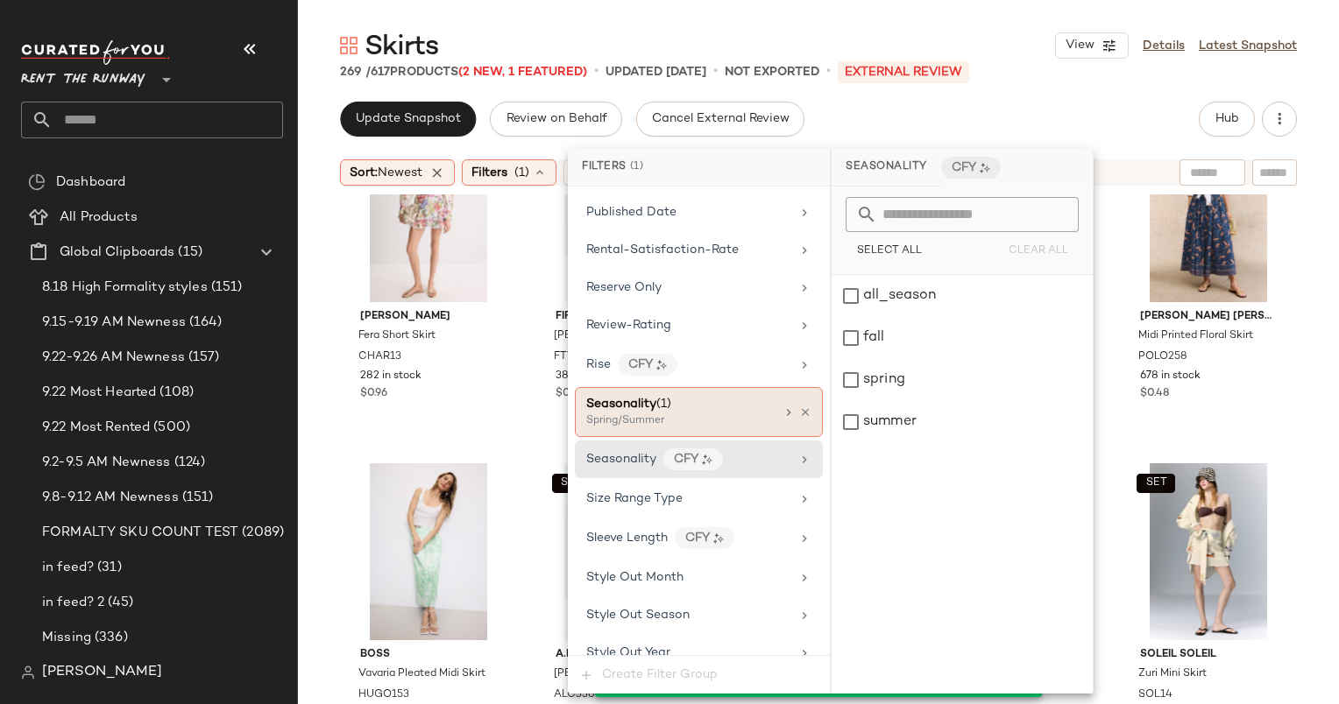
click at [666, 398] on span "(1)" at bounding box center [663, 404] width 15 height 13
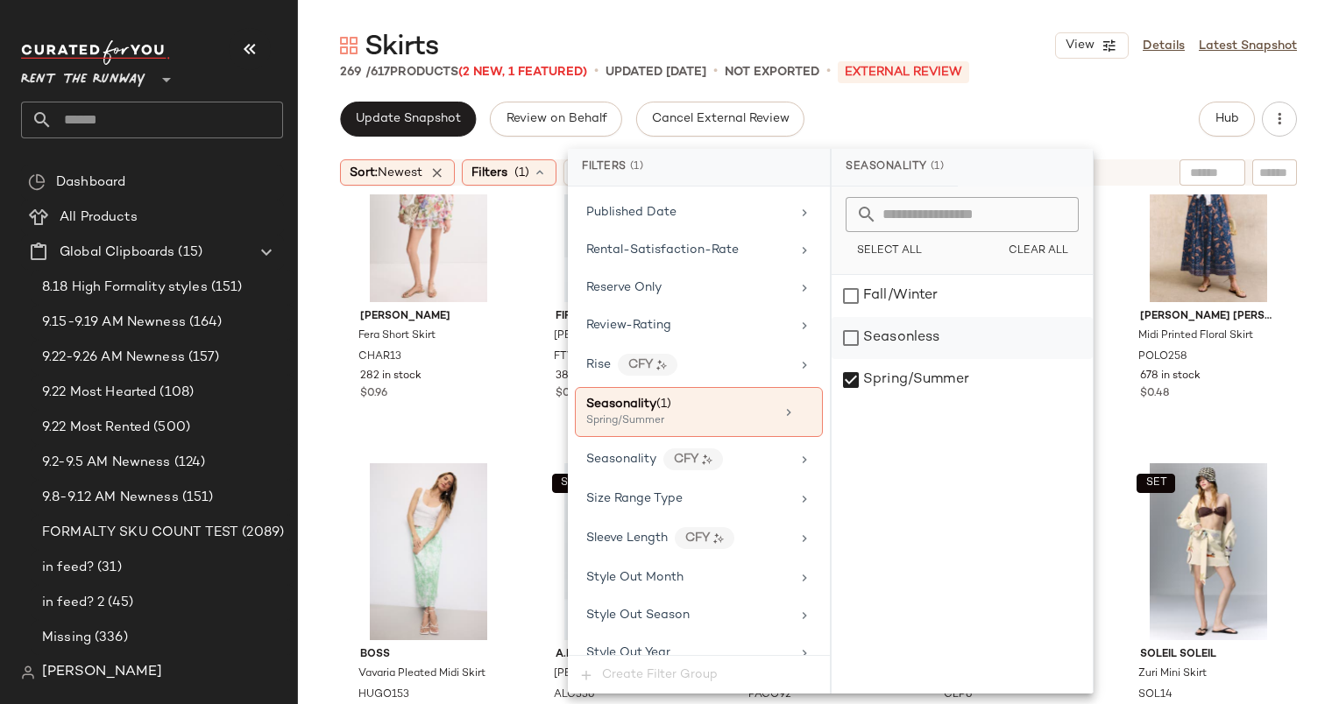
click at [878, 346] on div "Seasonless" at bounding box center [961, 338] width 261 height 42
click at [893, 379] on div "Spring/Summer" at bounding box center [961, 380] width 261 height 42
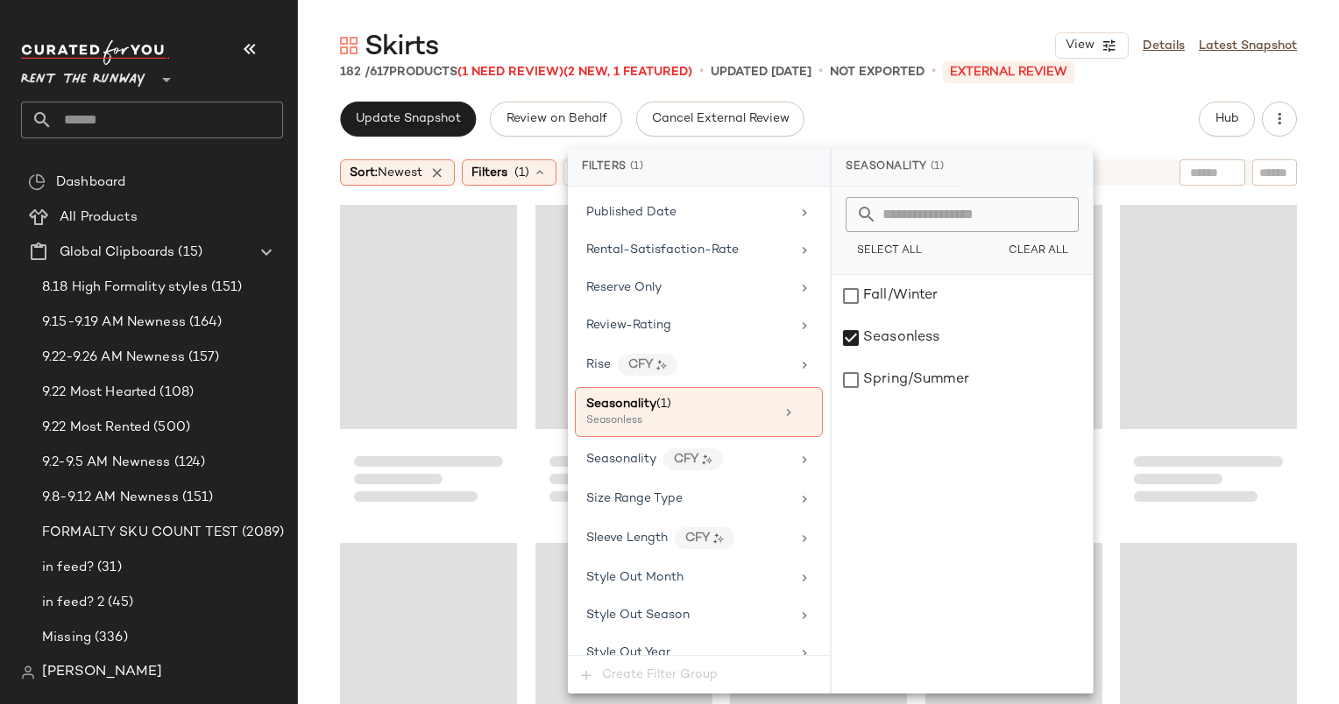
click at [851, 102] on div "Update Snapshot Review on Behalf Cancel External Review Hub" at bounding box center [818, 119] width 957 height 35
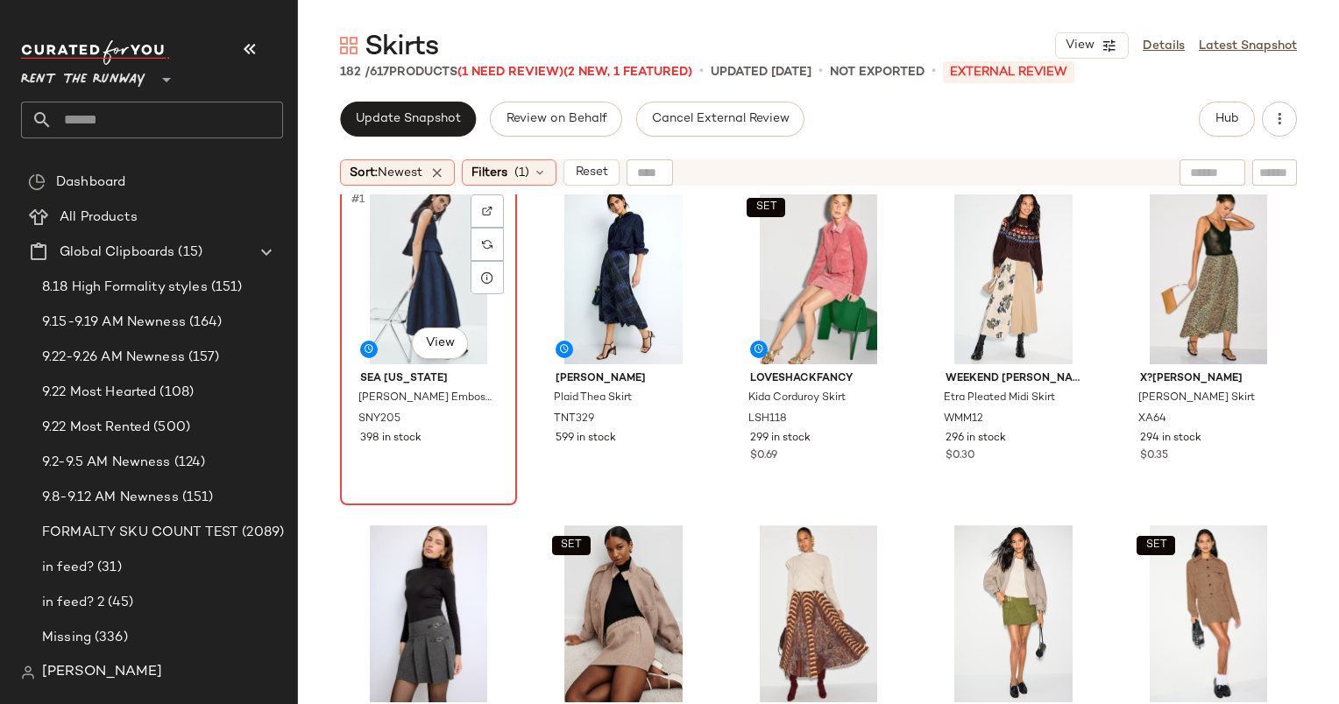
scroll to position [18, 0]
click at [399, 263] on div "#1 View" at bounding box center [428, 275] width 165 height 177
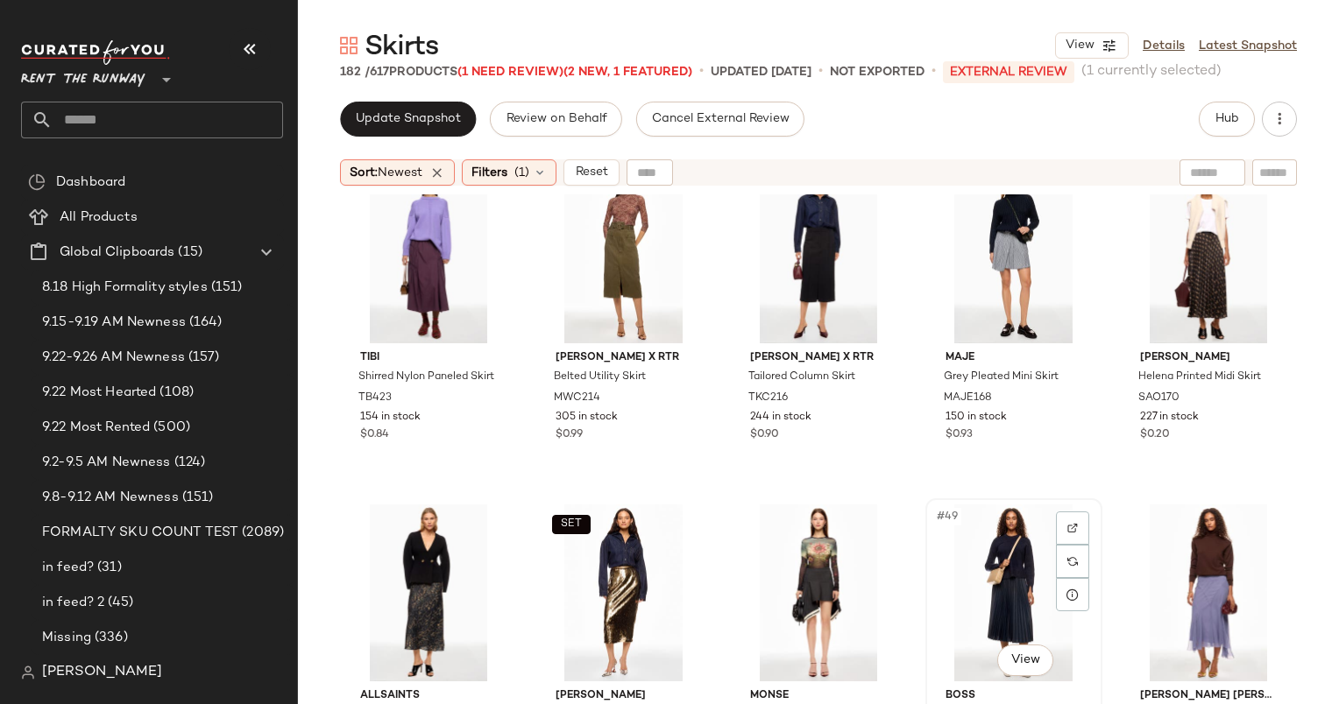
scroll to position [3051, 0]
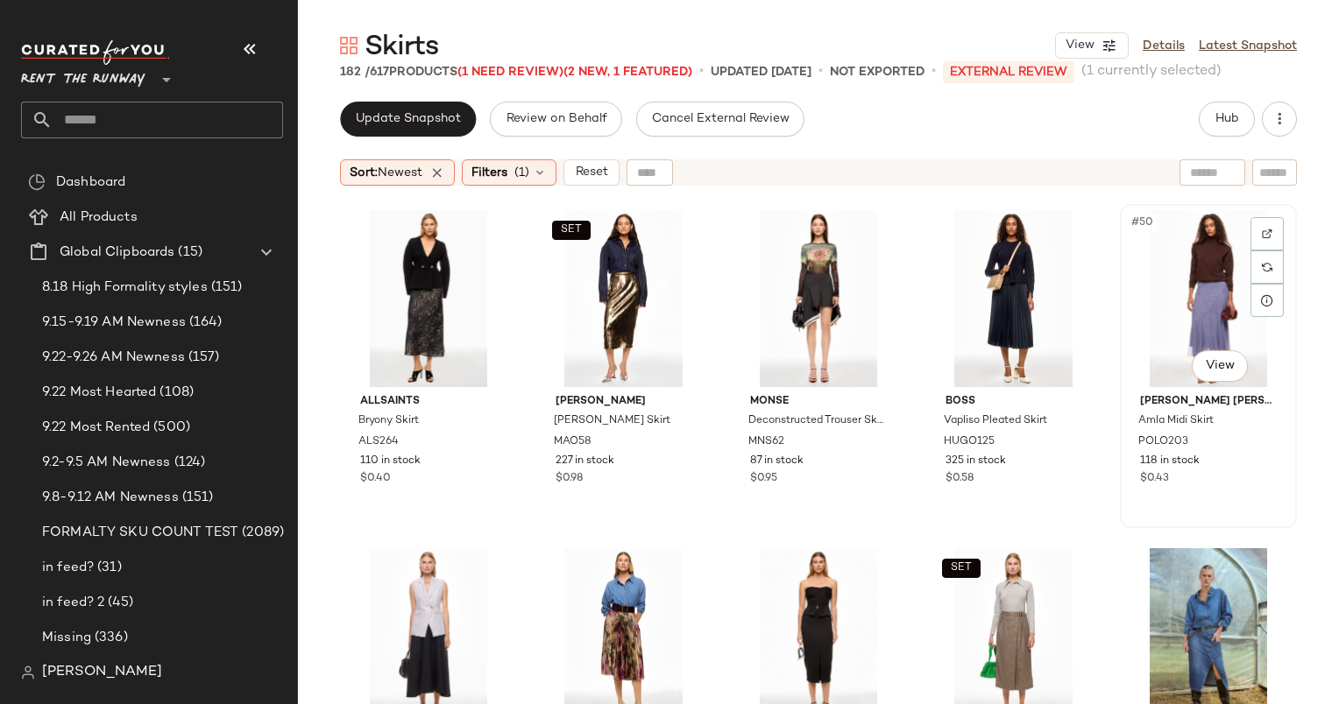
click at [1181, 270] on div "#50 View" at bounding box center [1208, 298] width 165 height 177
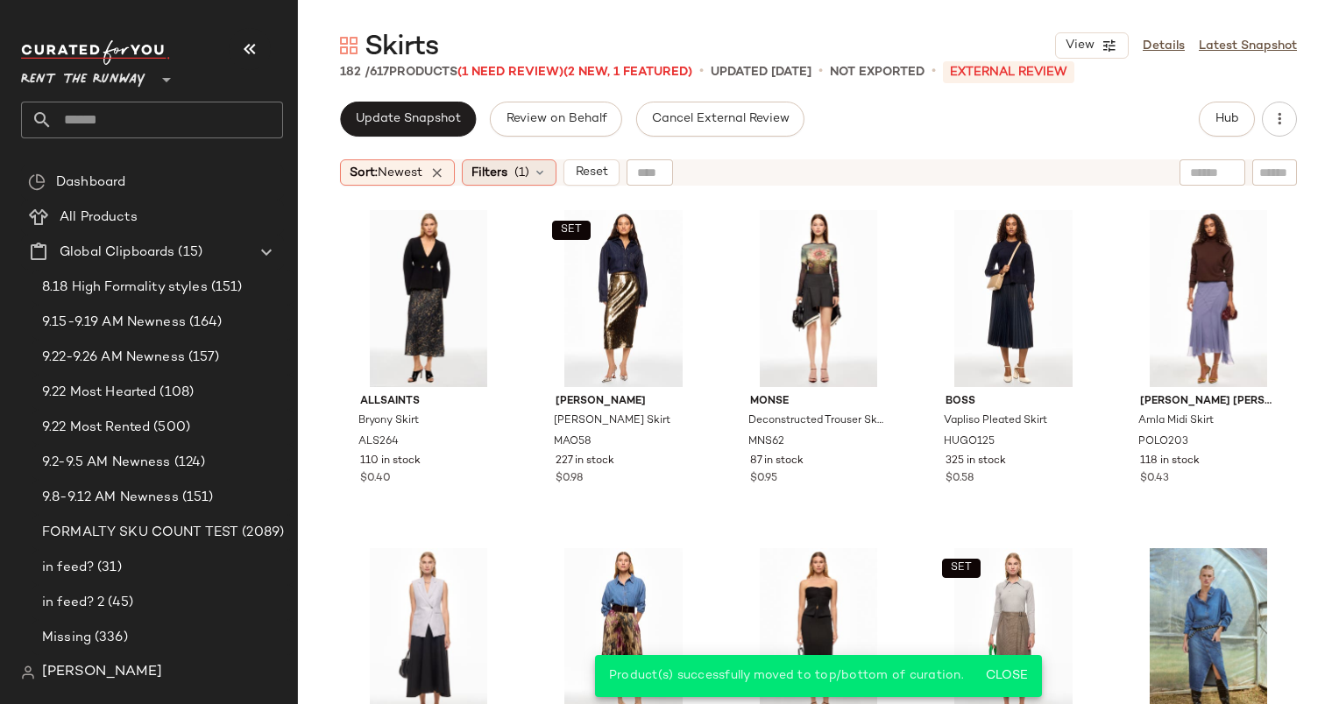
click at [480, 179] on span "Filters" at bounding box center [489, 173] width 36 height 18
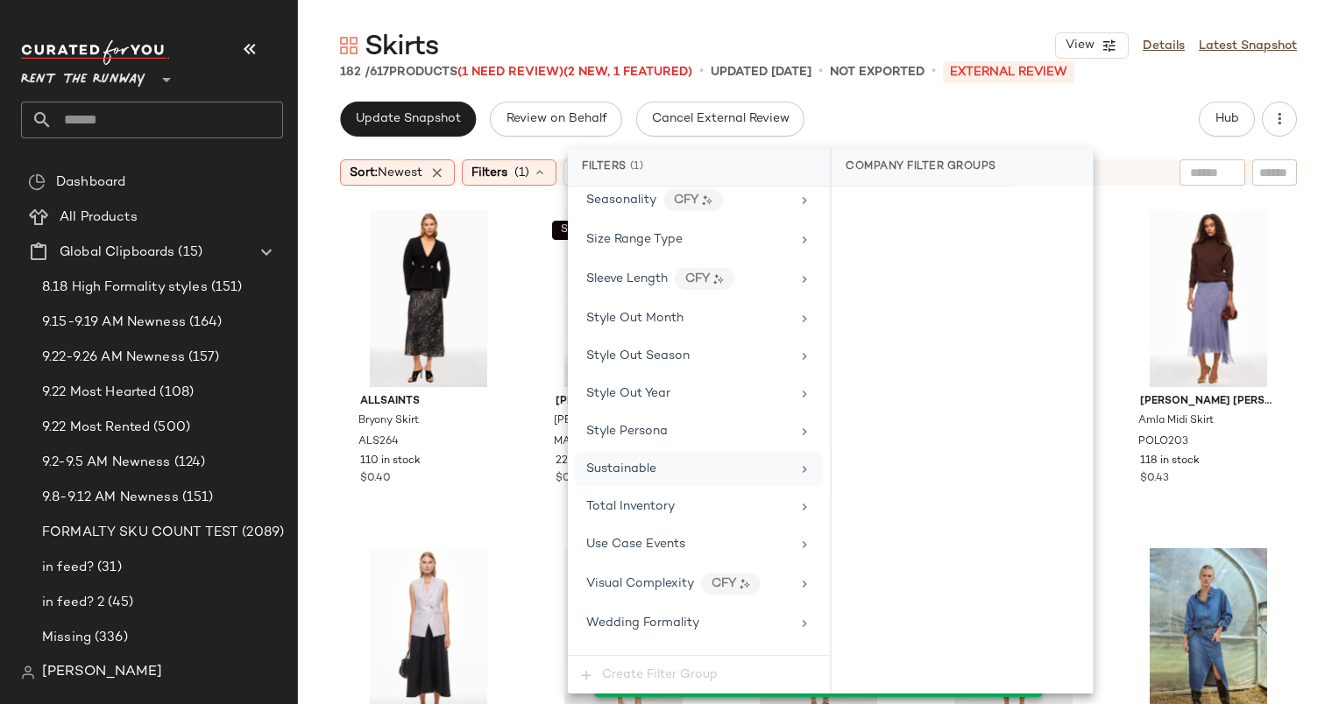
scroll to position [2216, 0]
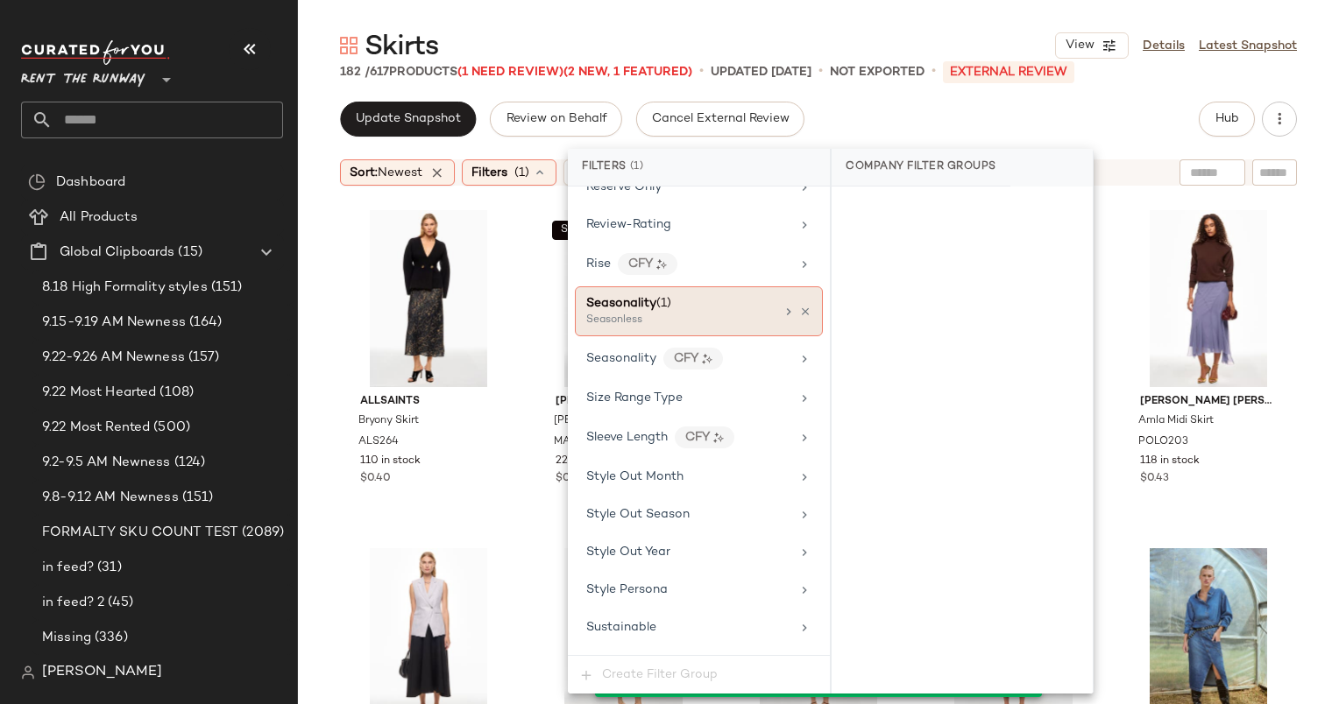
click at [704, 313] on div "Seasonless" at bounding box center [673, 321] width 175 height 16
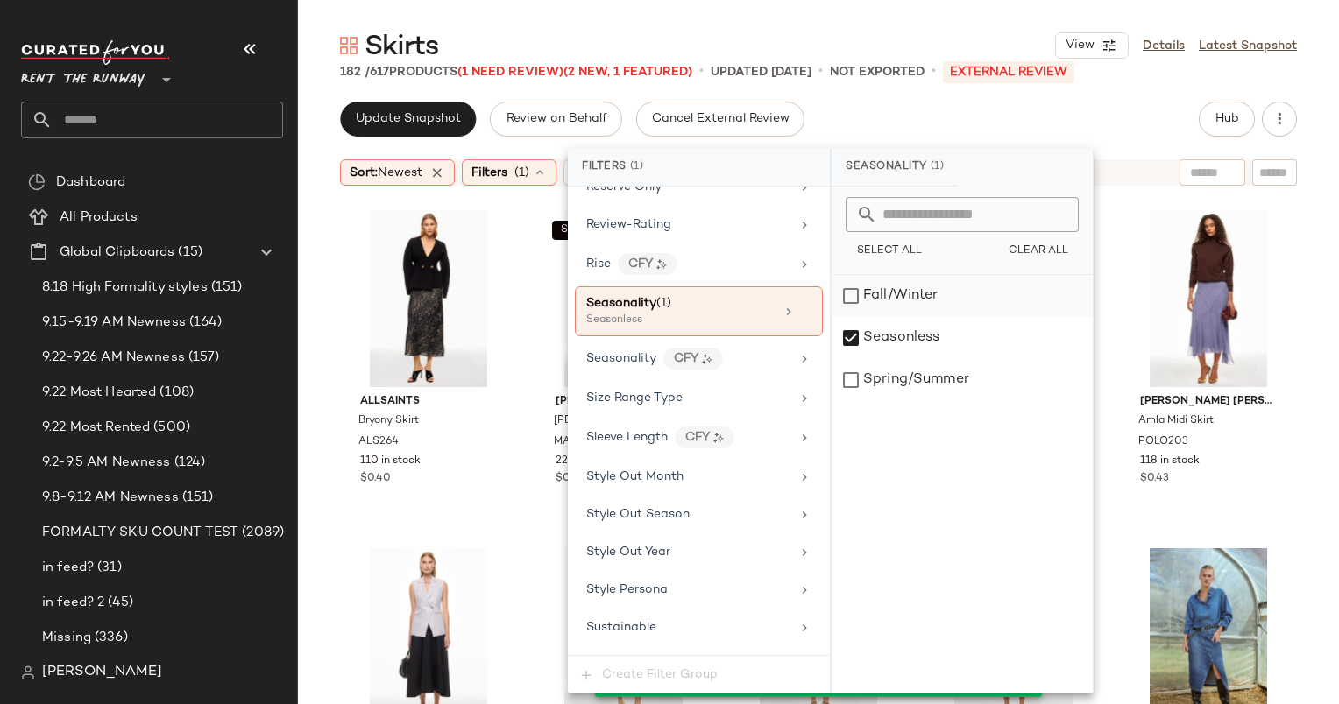
click at [903, 292] on div "Fall/Winter" at bounding box center [961, 296] width 261 height 42
click at [902, 333] on div "Seasonless" at bounding box center [961, 338] width 261 height 42
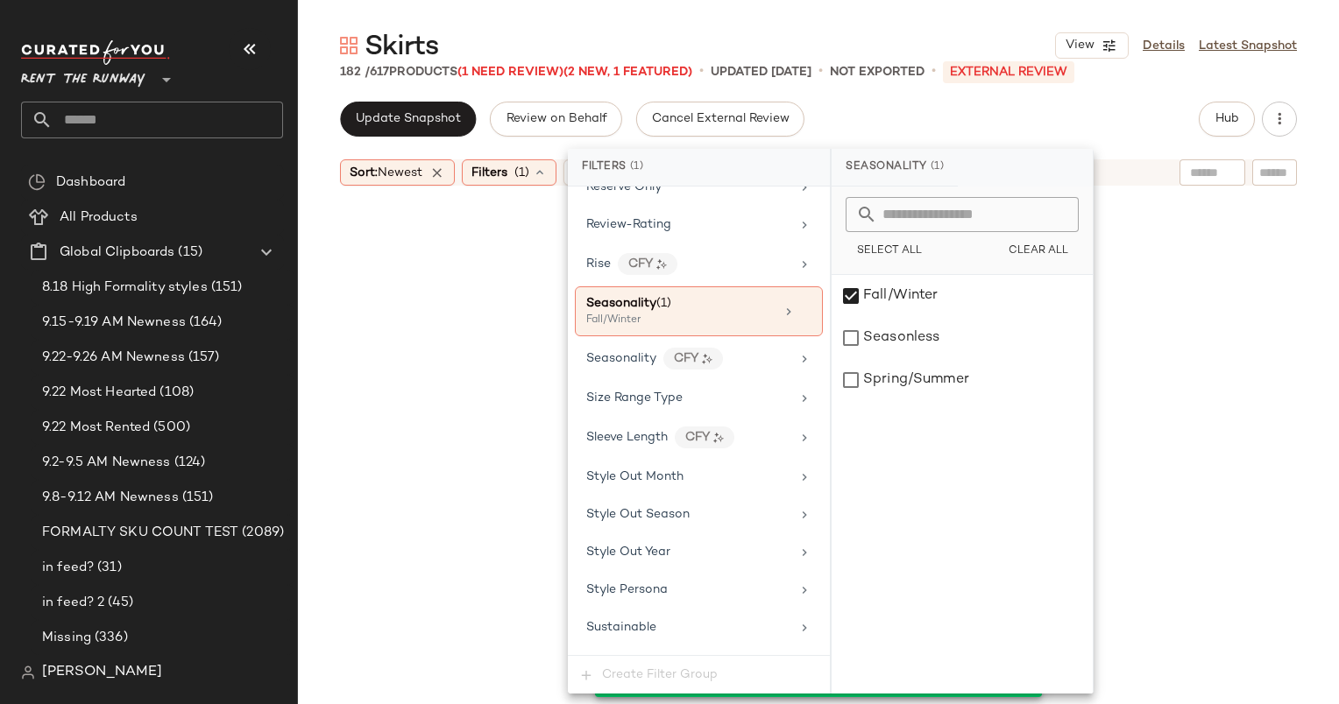
click at [873, 109] on div "Update Snapshot Review on Behalf Cancel External Review Hub" at bounding box center [818, 119] width 957 height 35
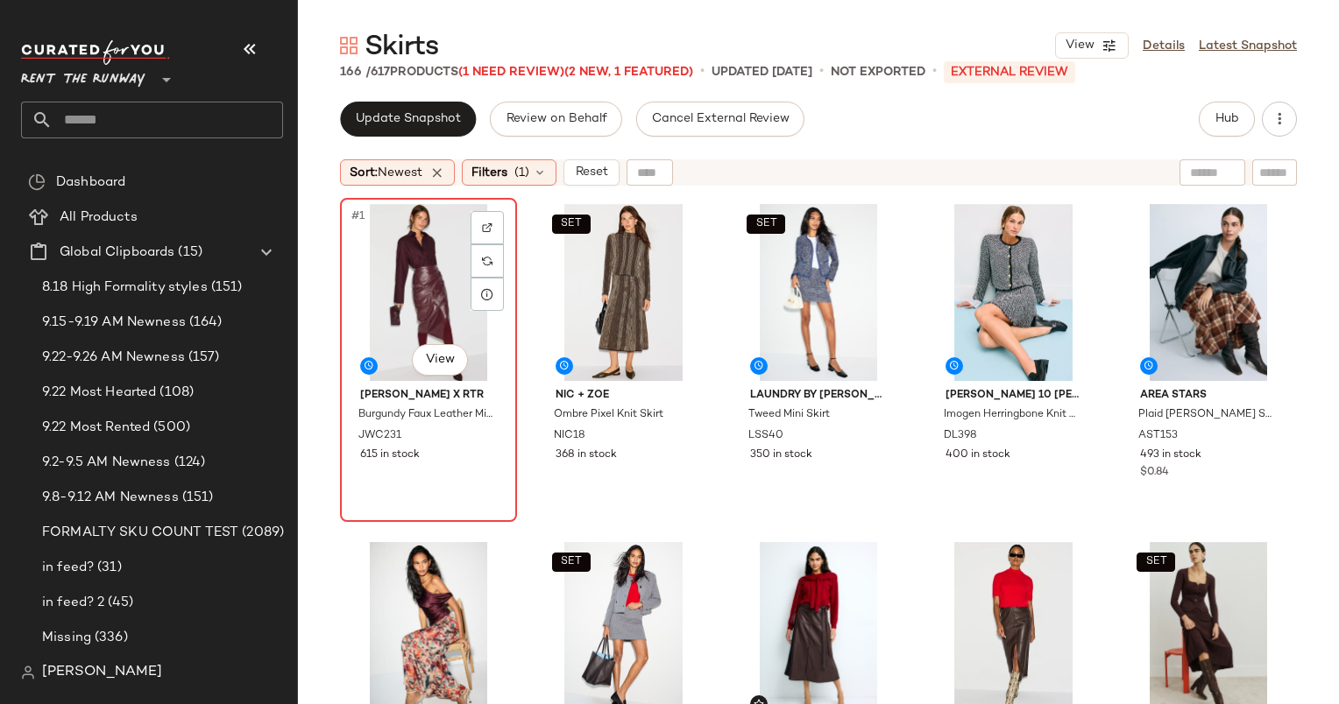
click at [392, 259] on div "#1 View" at bounding box center [428, 292] width 165 height 177
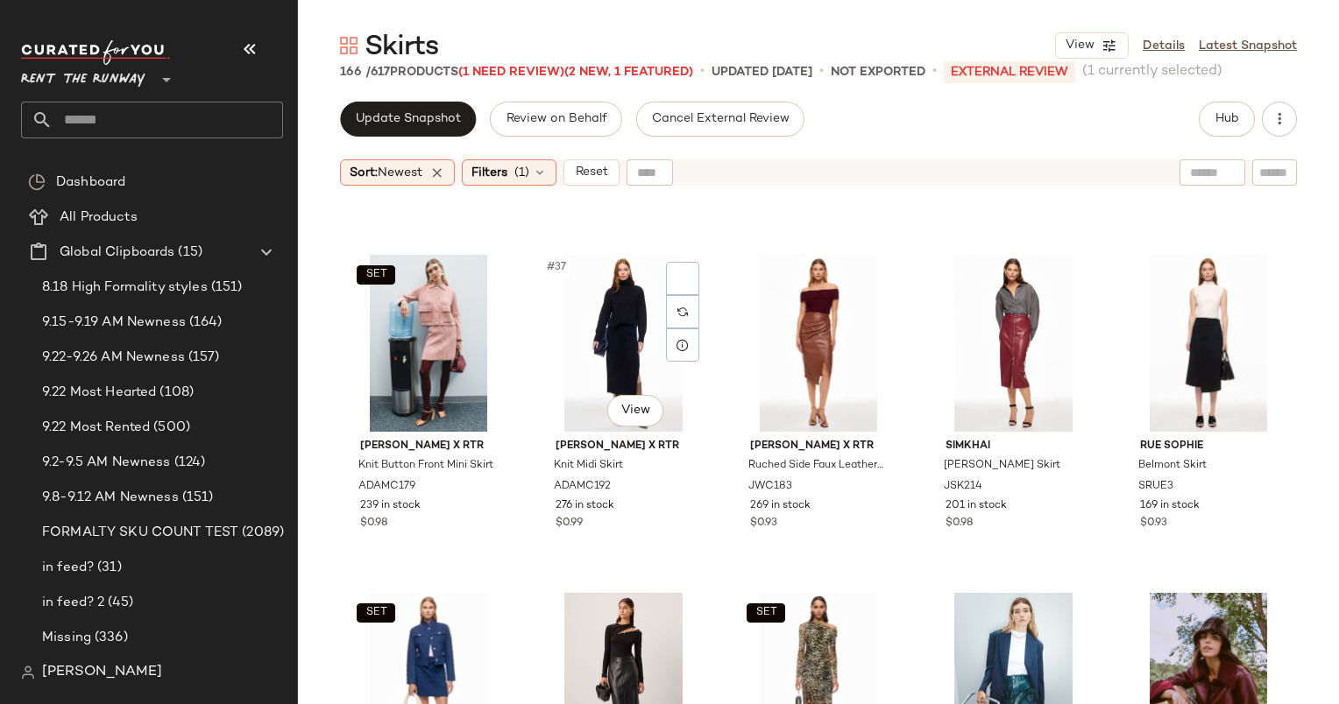
scroll to position [2316, 0]
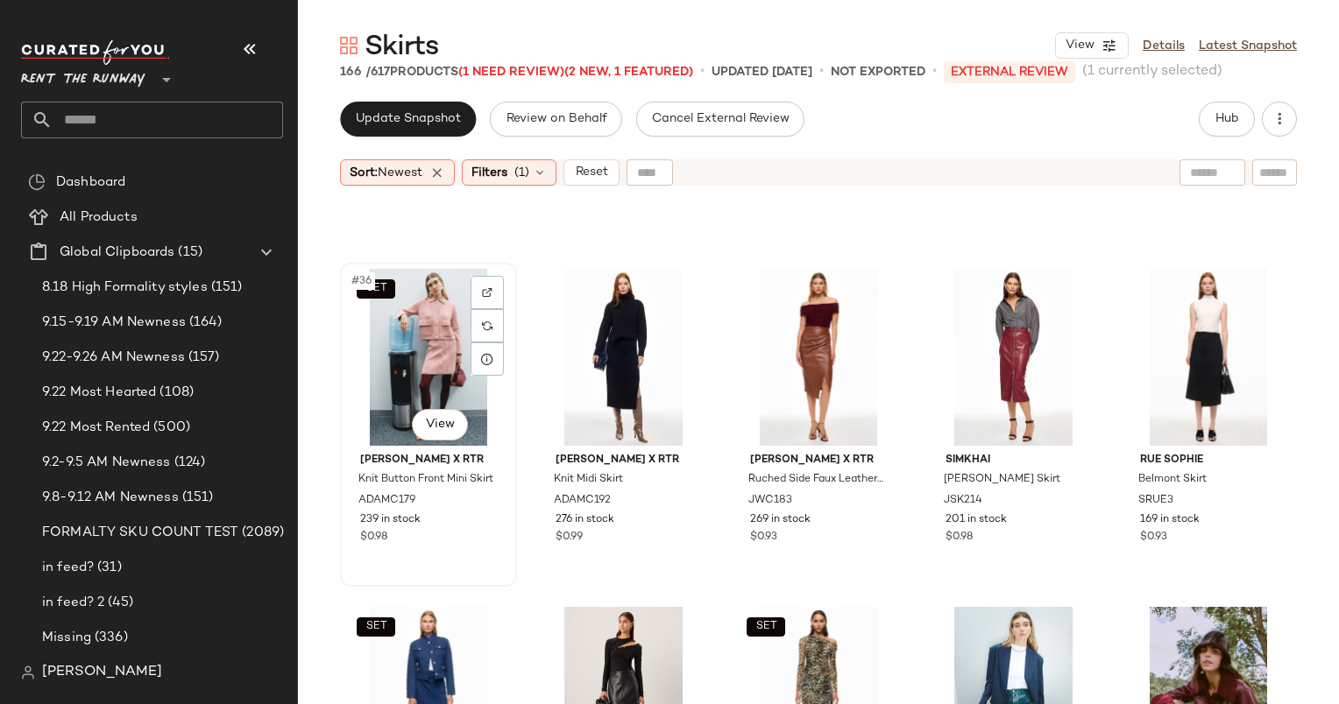
click at [409, 369] on div "SET #36 View" at bounding box center [428, 357] width 165 height 177
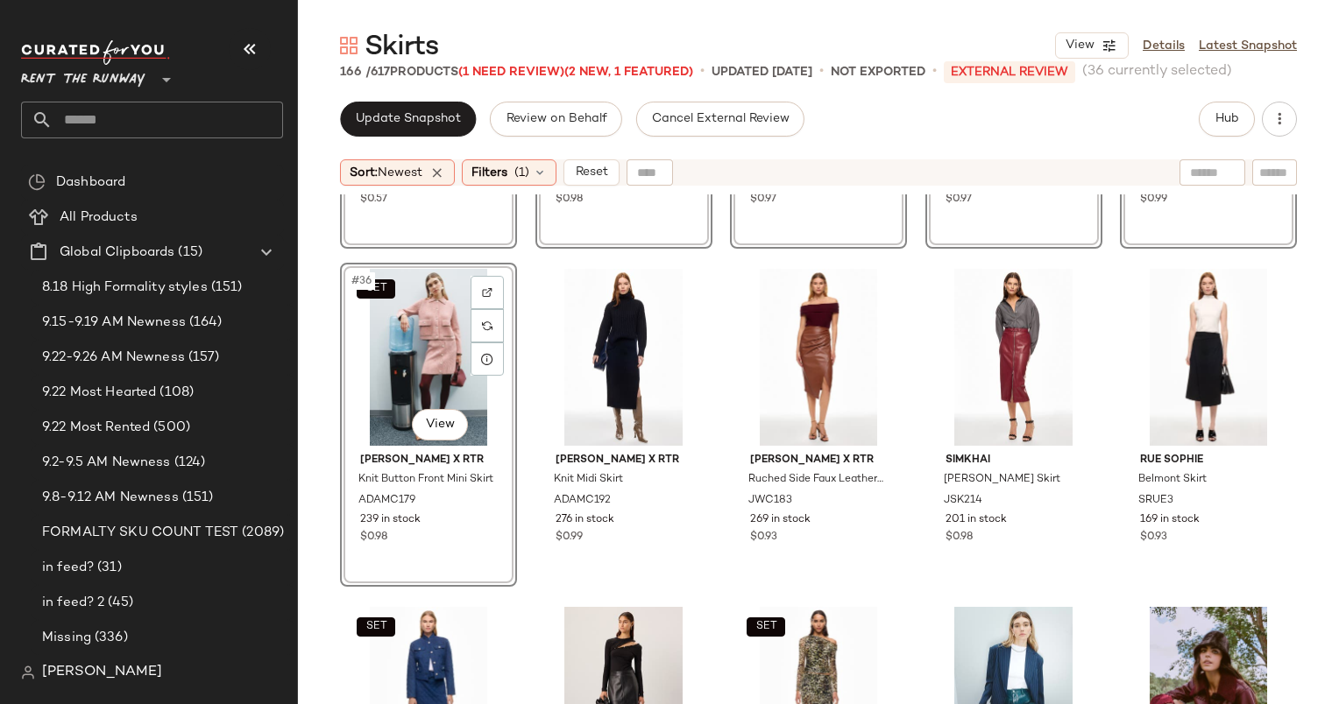
scroll to position [2074, 0]
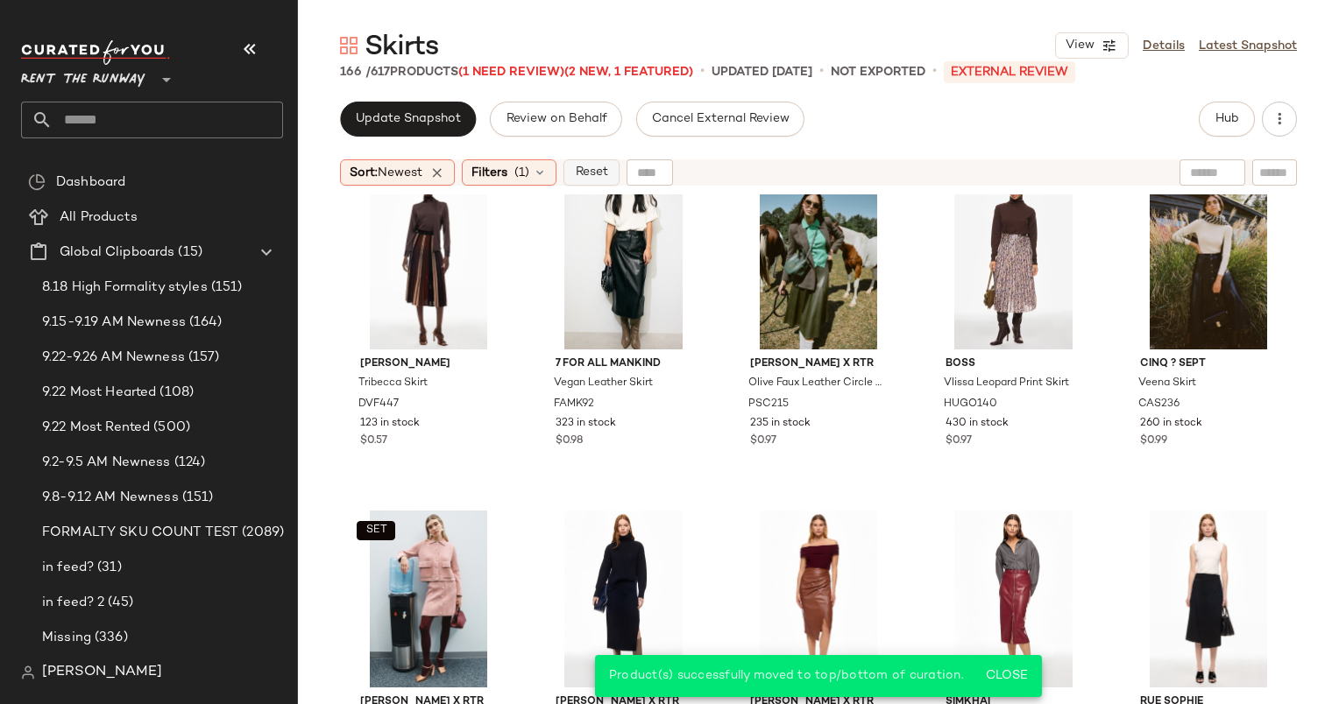
click at [604, 161] on button "Reset" at bounding box center [591, 172] width 56 height 26
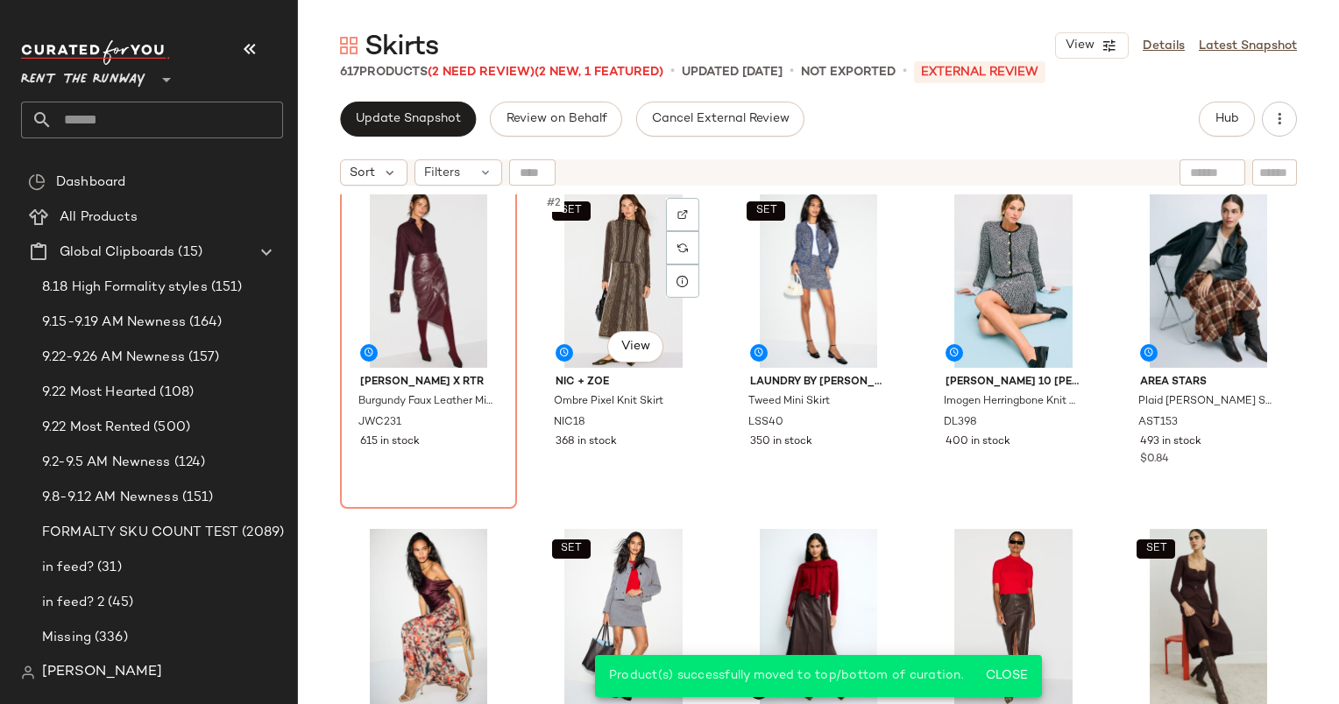
scroll to position [0, 0]
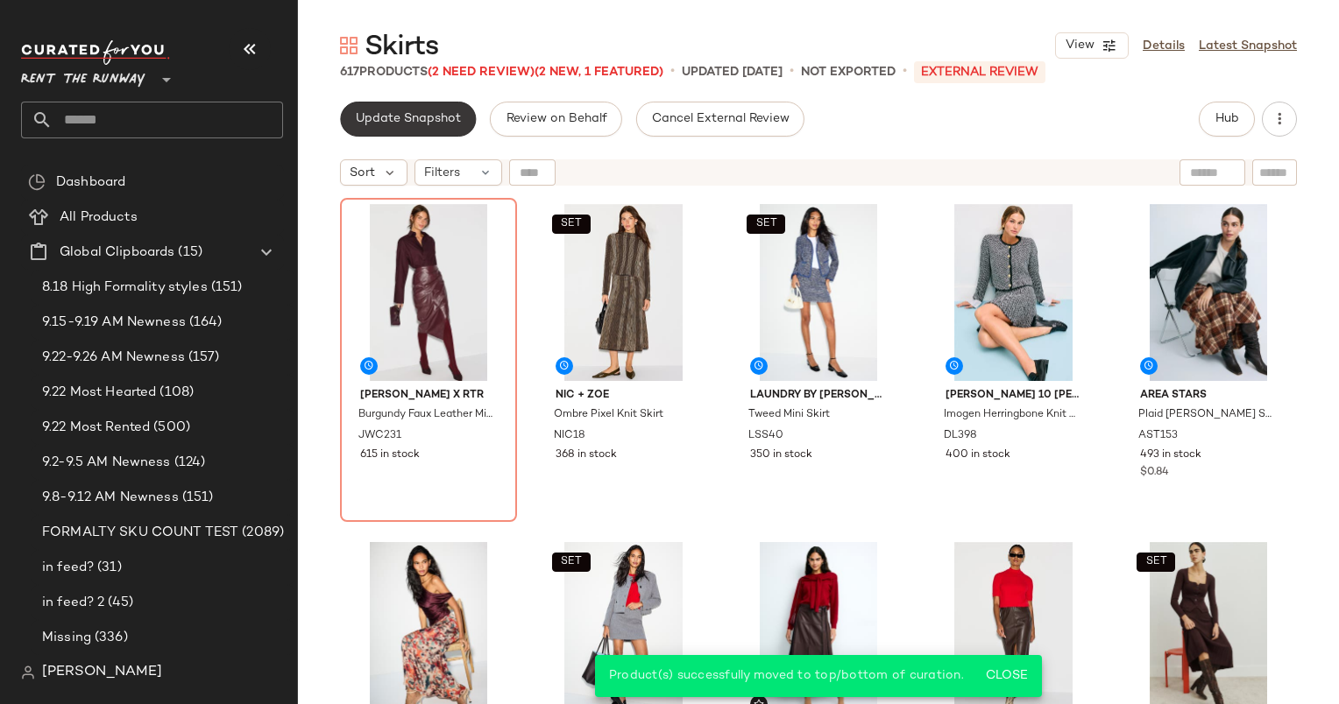
click at [434, 124] on span "Update Snapshot" at bounding box center [408, 119] width 106 height 14
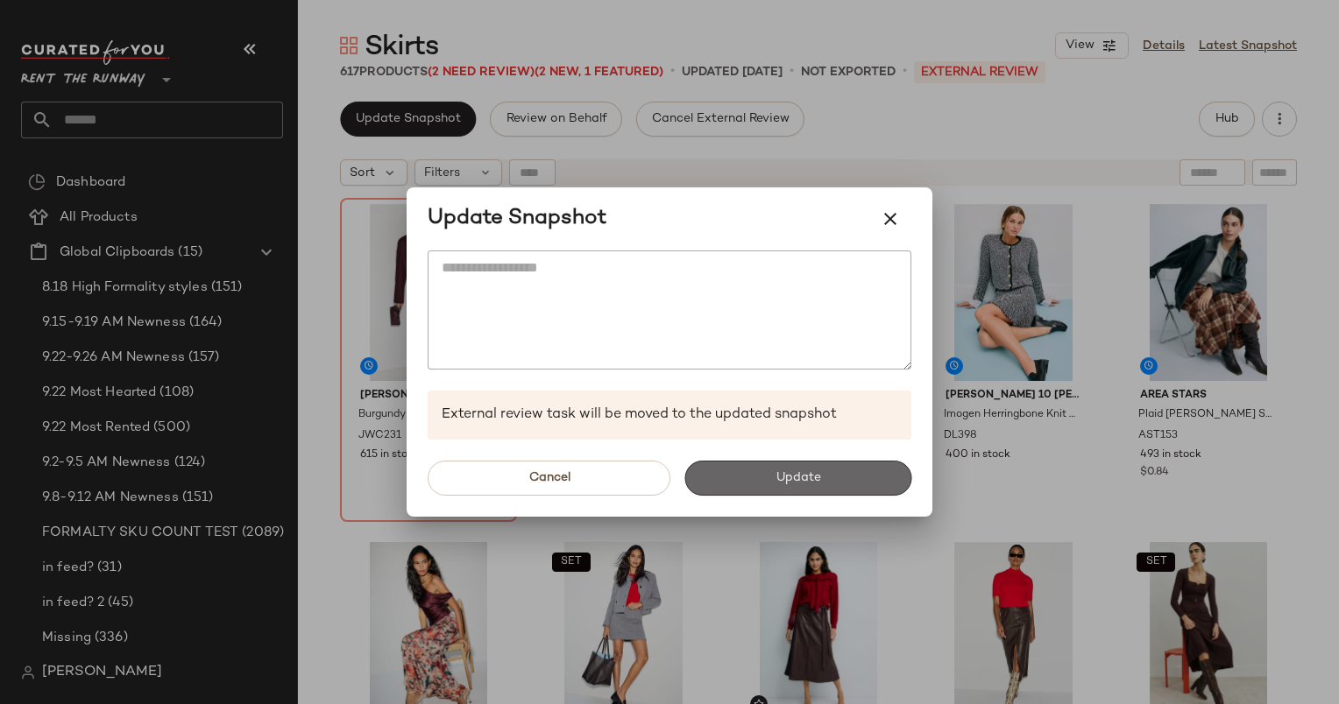
click at [794, 482] on span "Update" at bounding box center [797, 478] width 46 height 14
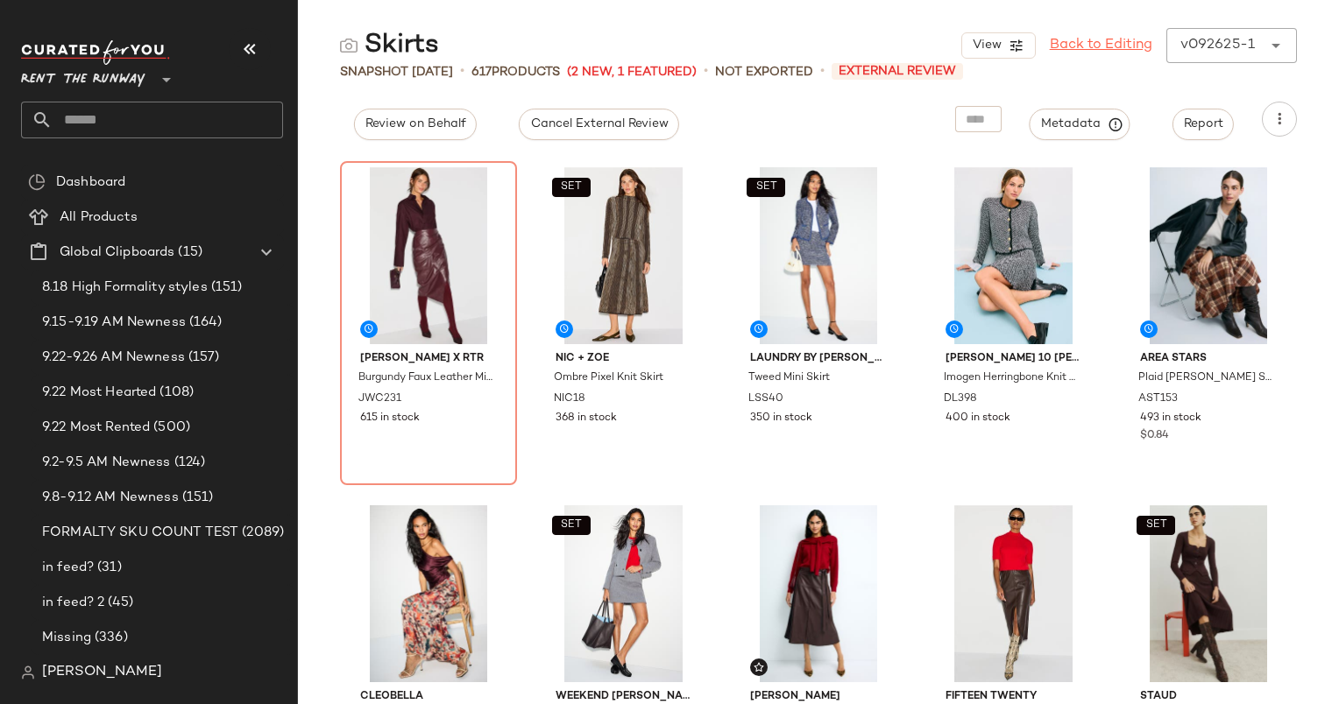
click at [1132, 35] on link "Back to Editing" at bounding box center [1100, 45] width 102 height 21
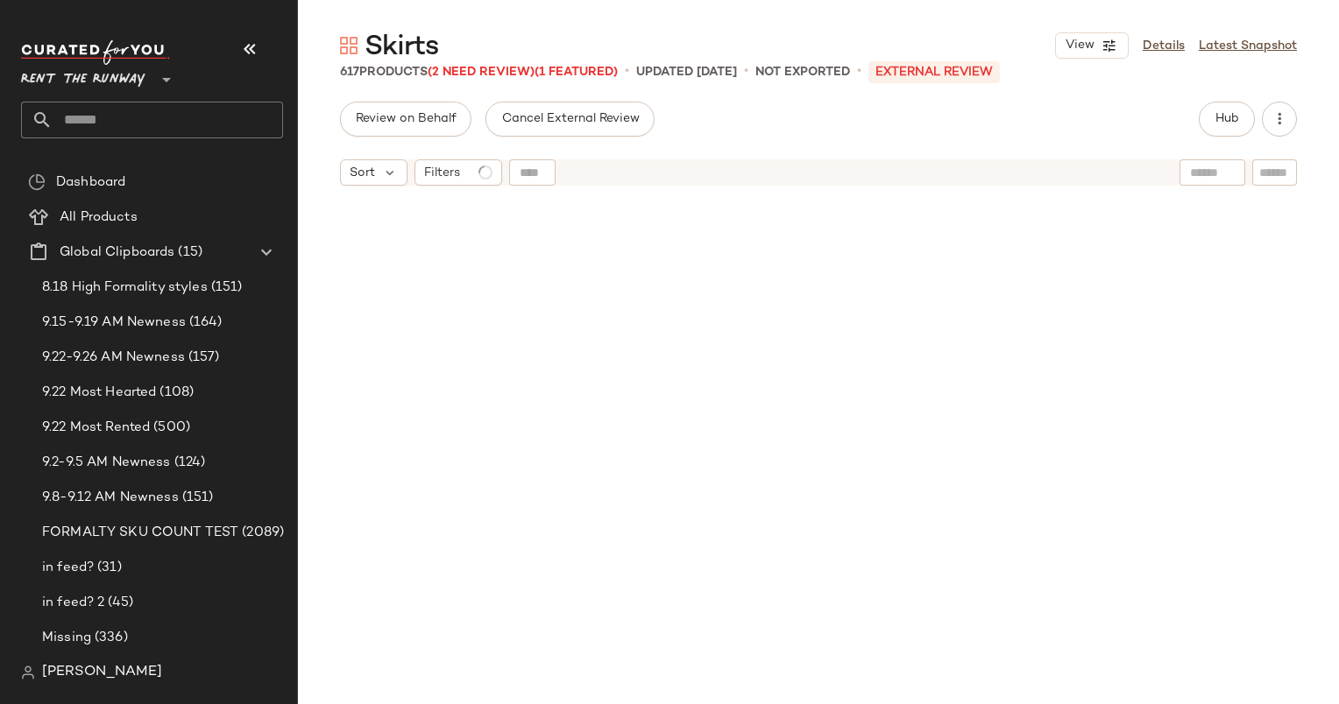
scroll to position [2367, 0]
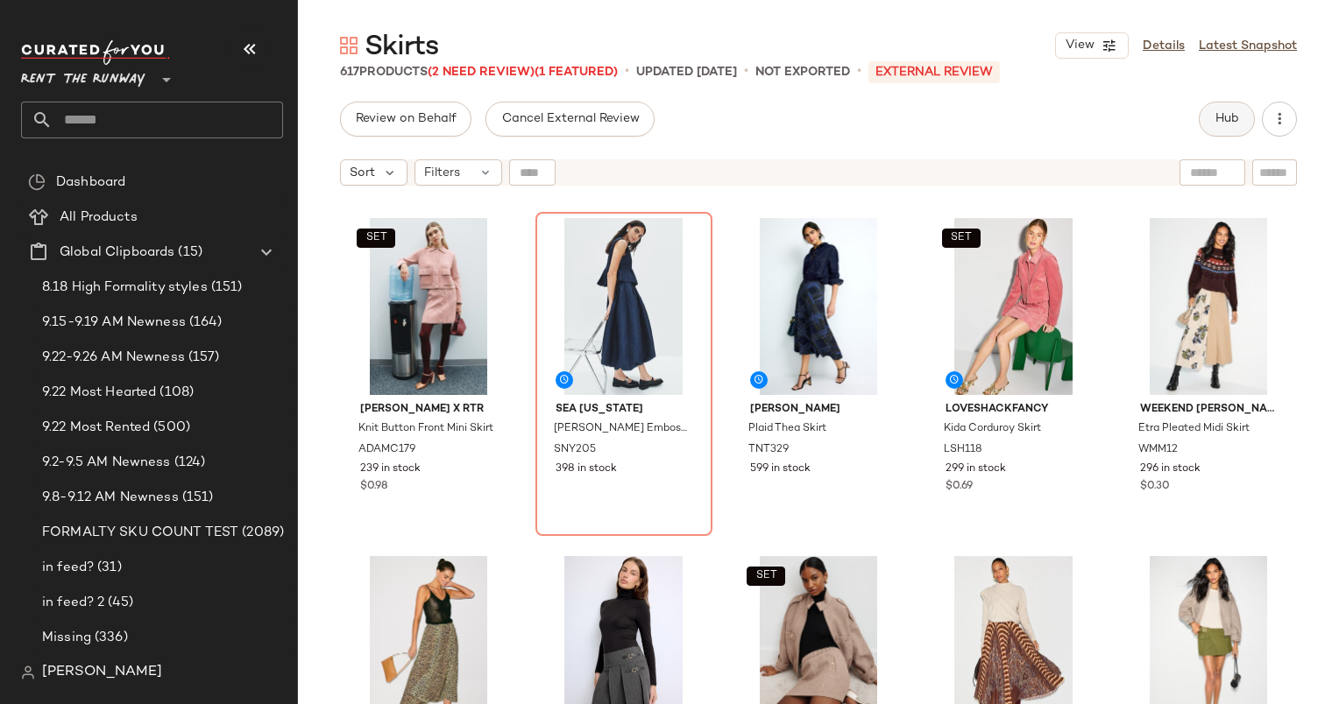
click at [1219, 107] on button "Hub" at bounding box center [1226, 119] width 56 height 35
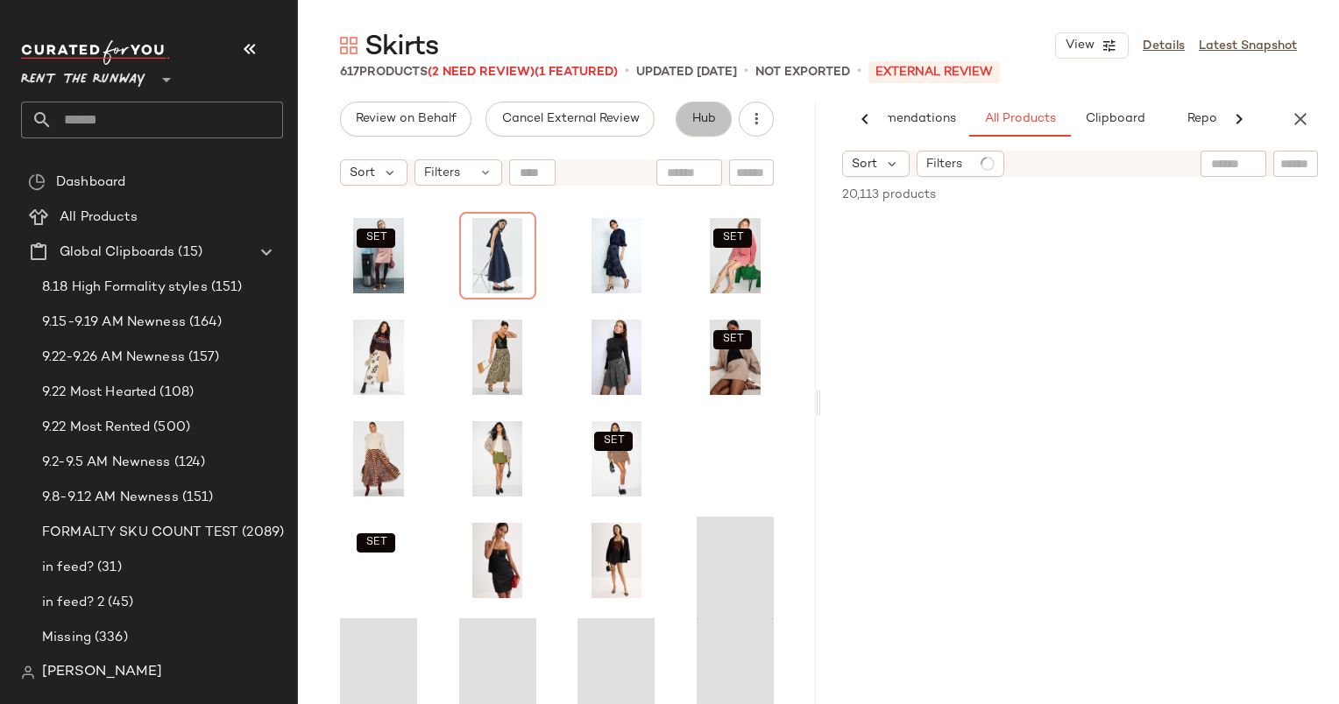
scroll to position [610, 0]
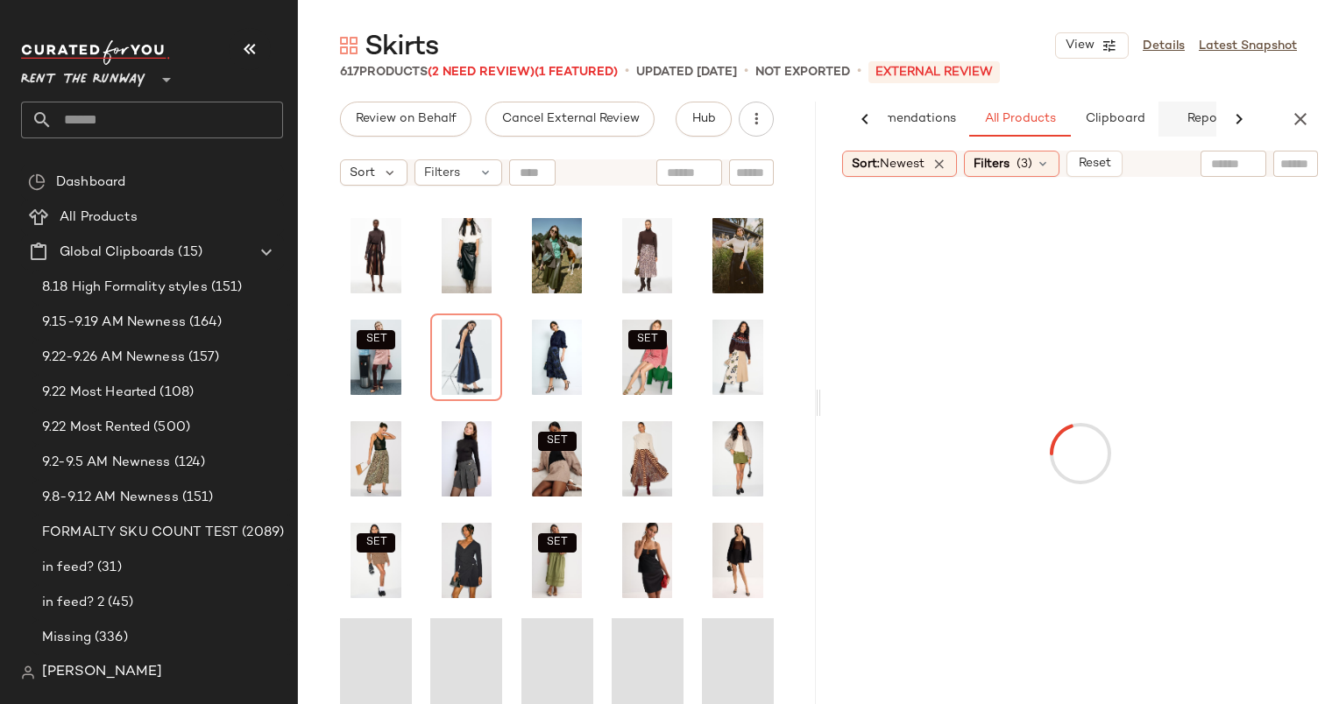
click at [1176, 113] on button "Reports" at bounding box center [1209, 119] width 102 height 35
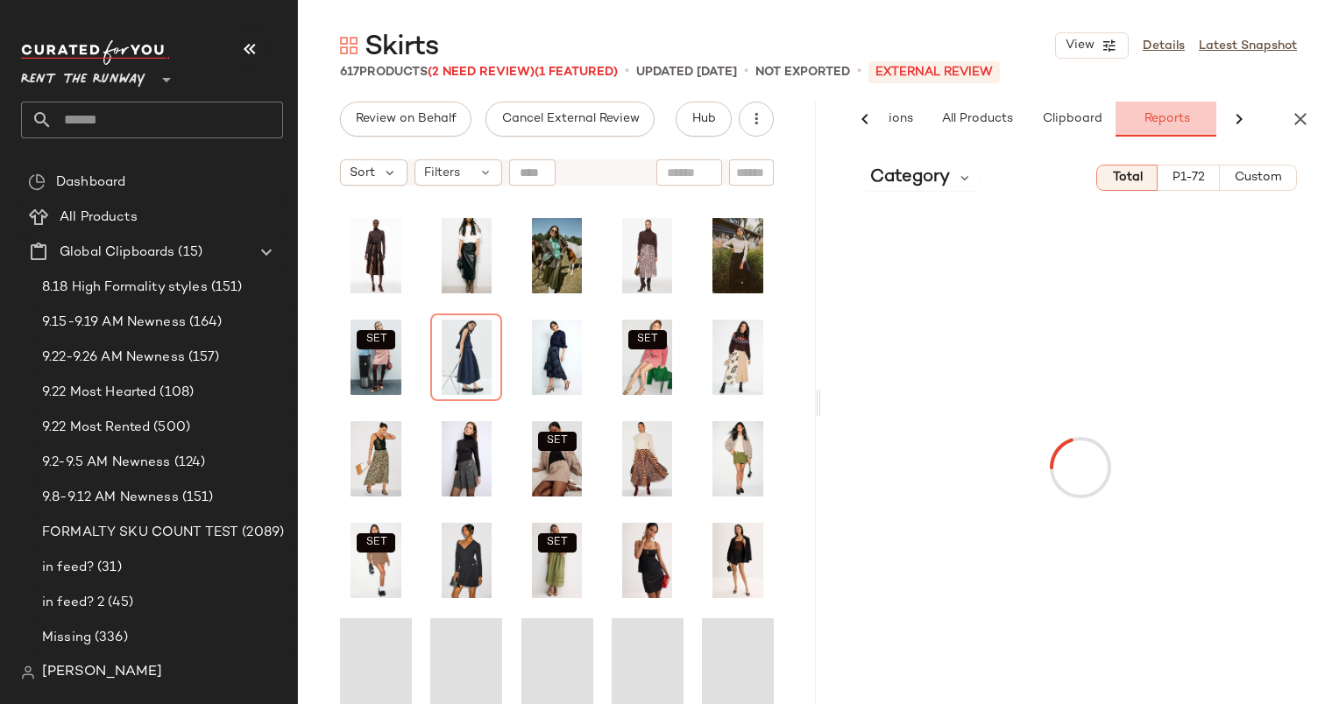
scroll to position [0, 116]
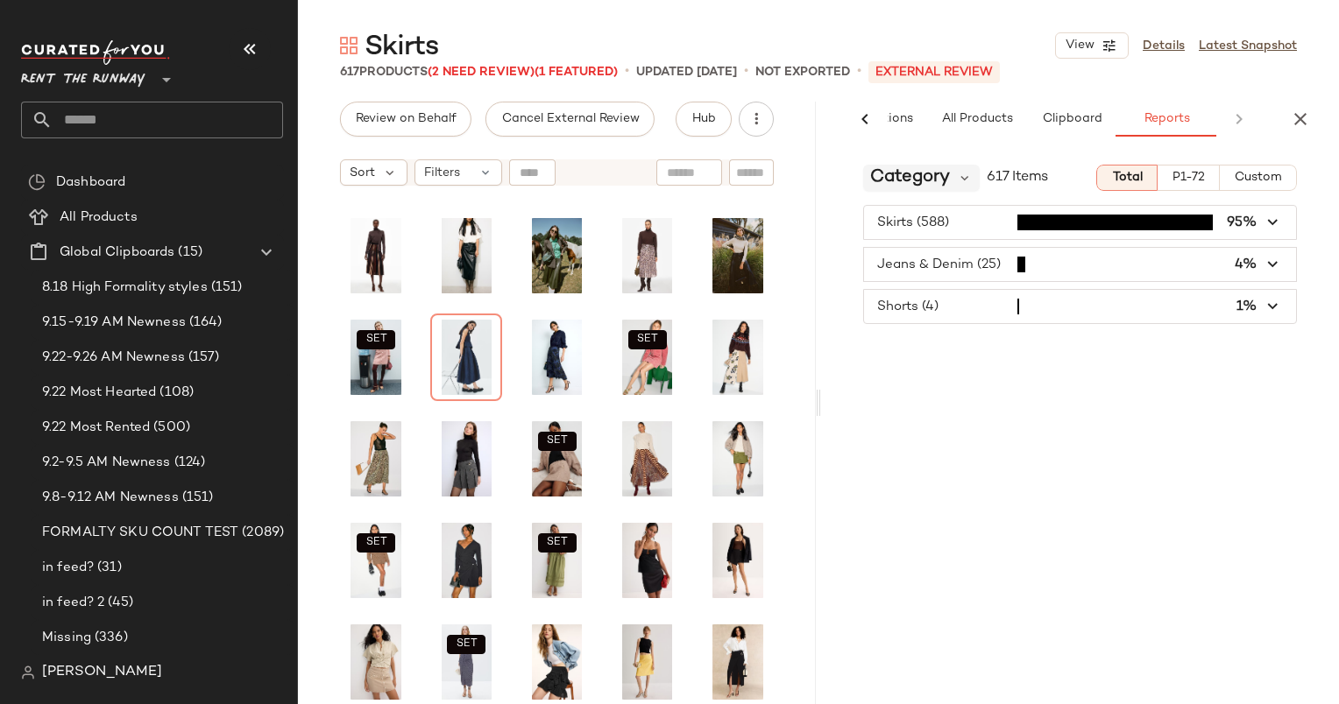
click at [932, 175] on span "Category" at bounding box center [910, 178] width 80 height 26
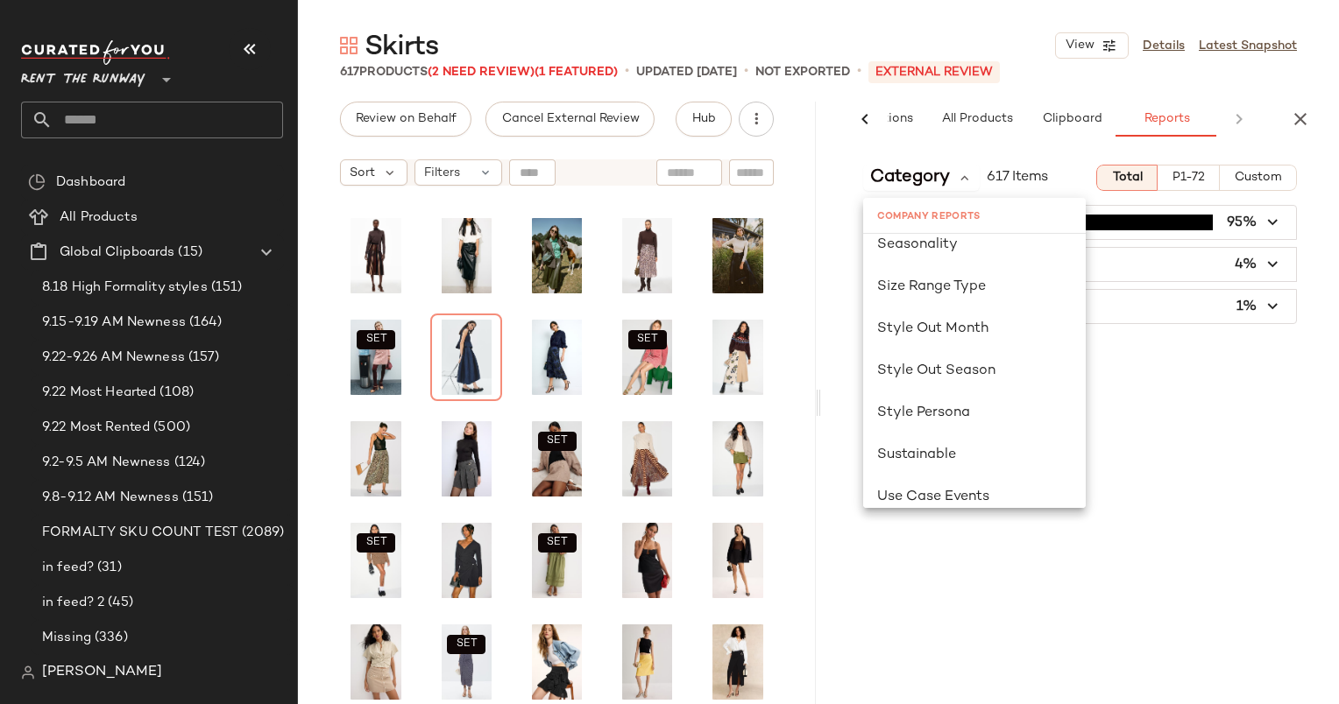
scroll to position [1148, 0]
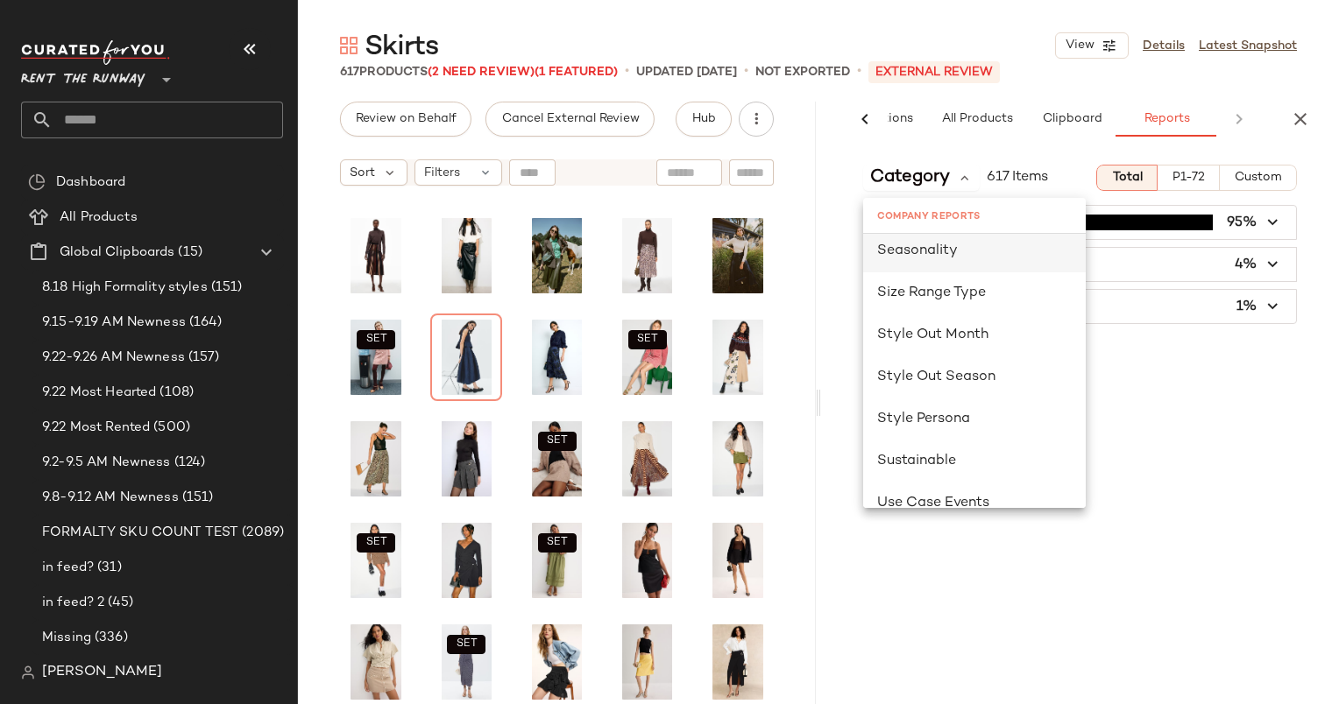
click at [905, 262] on div "Seasonality" at bounding box center [974, 251] width 223 height 42
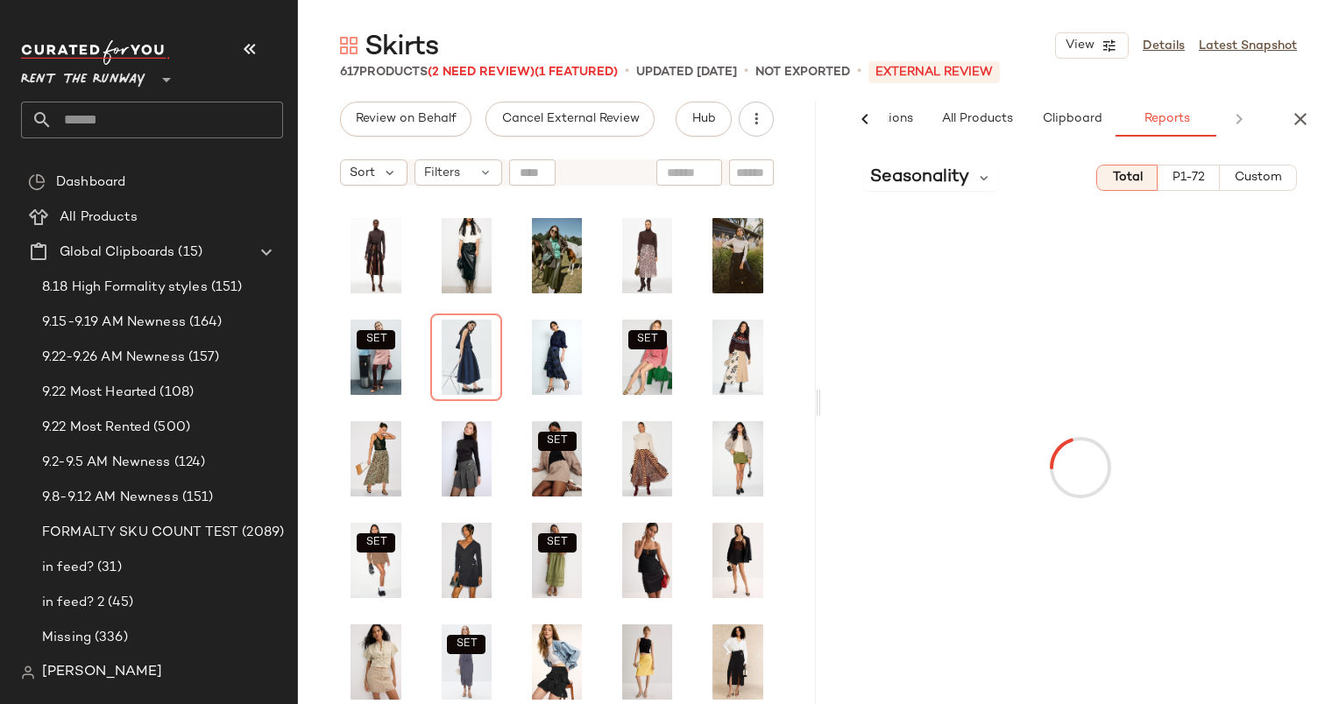
click at [1258, 168] on button "Custom" at bounding box center [1257, 178] width 77 height 26
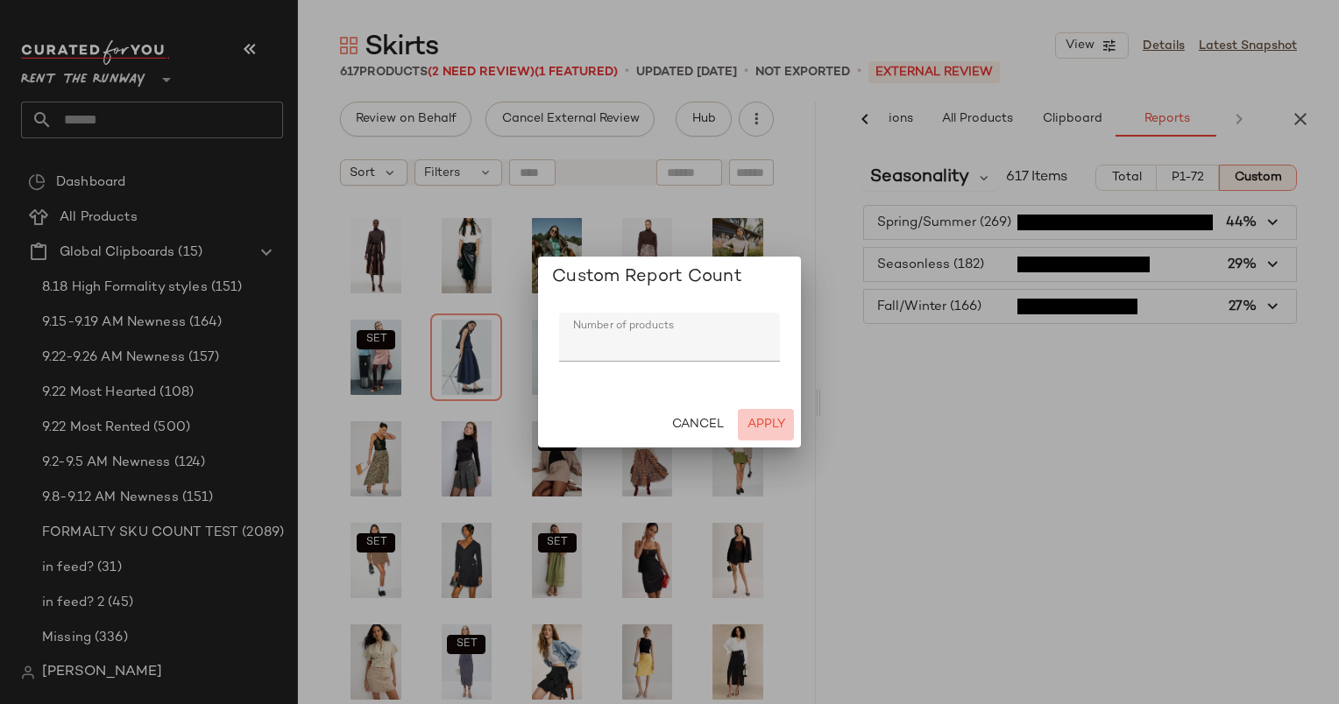
click at [767, 434] on button "Apply" at bounding box center [766, 425] width 56 height 32
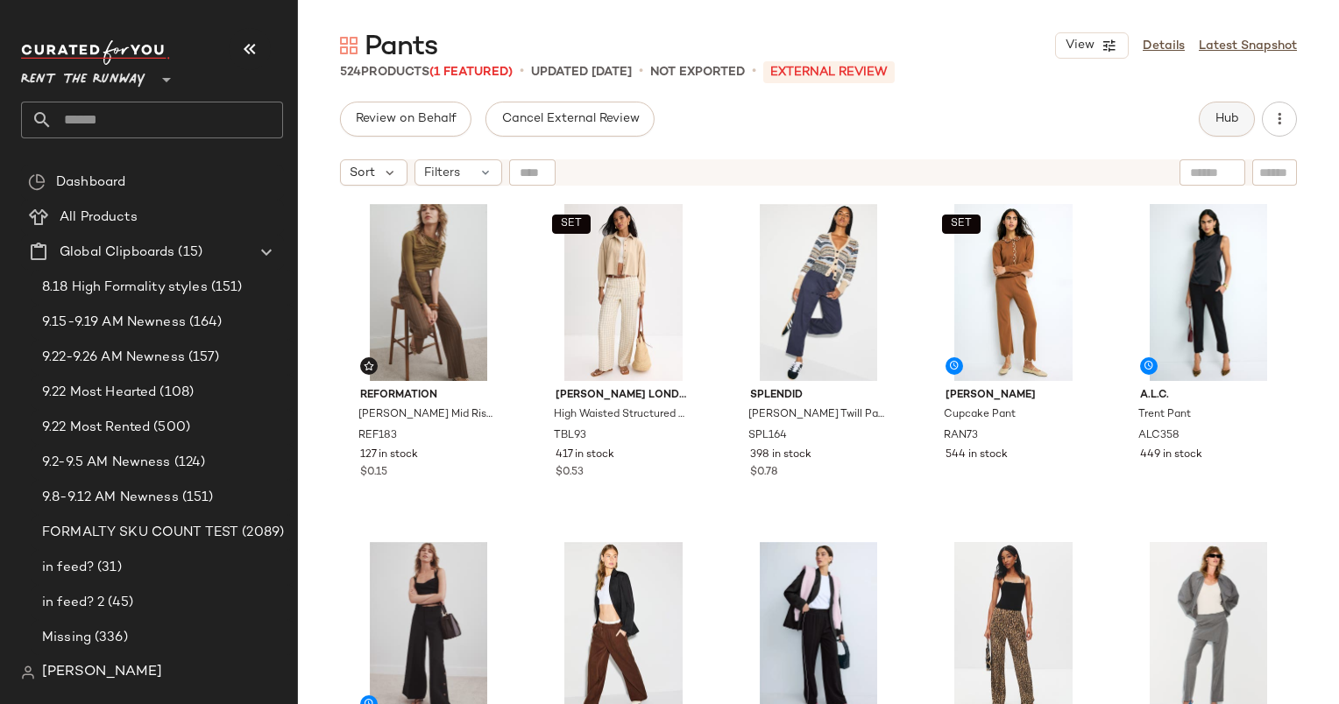
click at [1213, 132] on button "Hub" at bounding box center [1226, 119] width 56 height 35
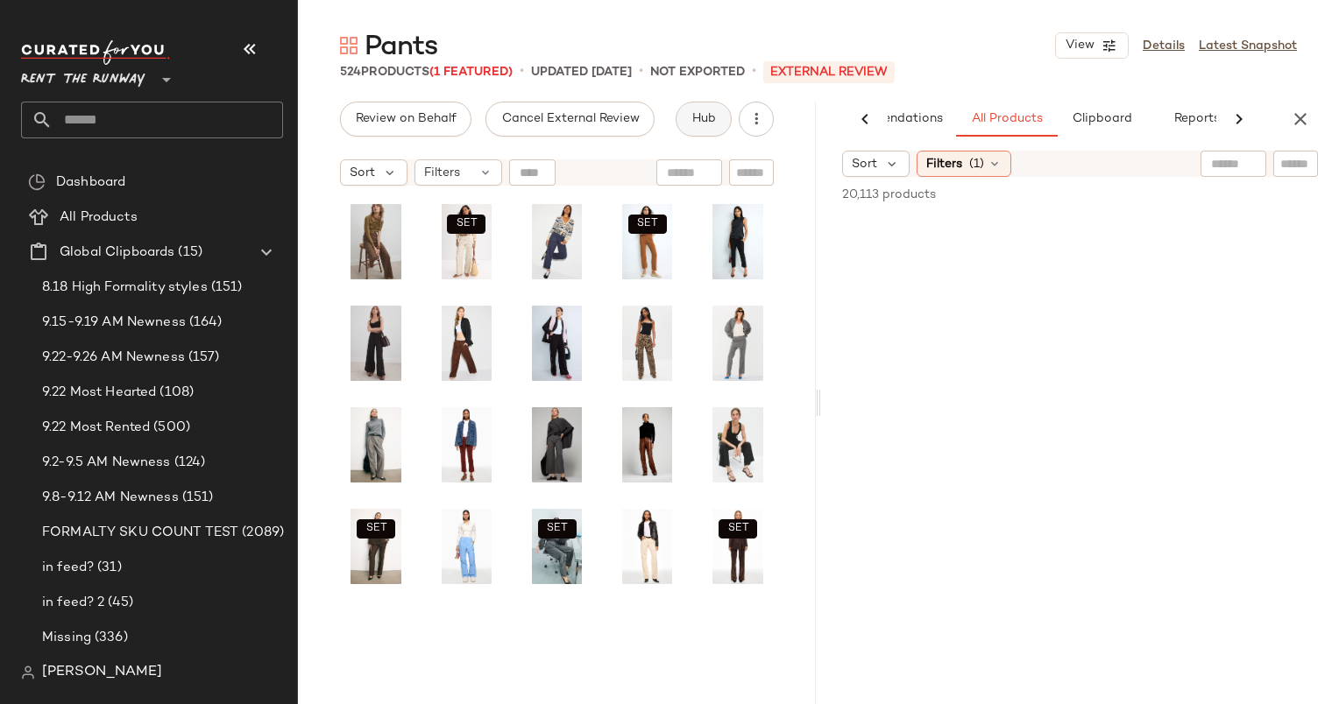
scroll to position [0, 90]
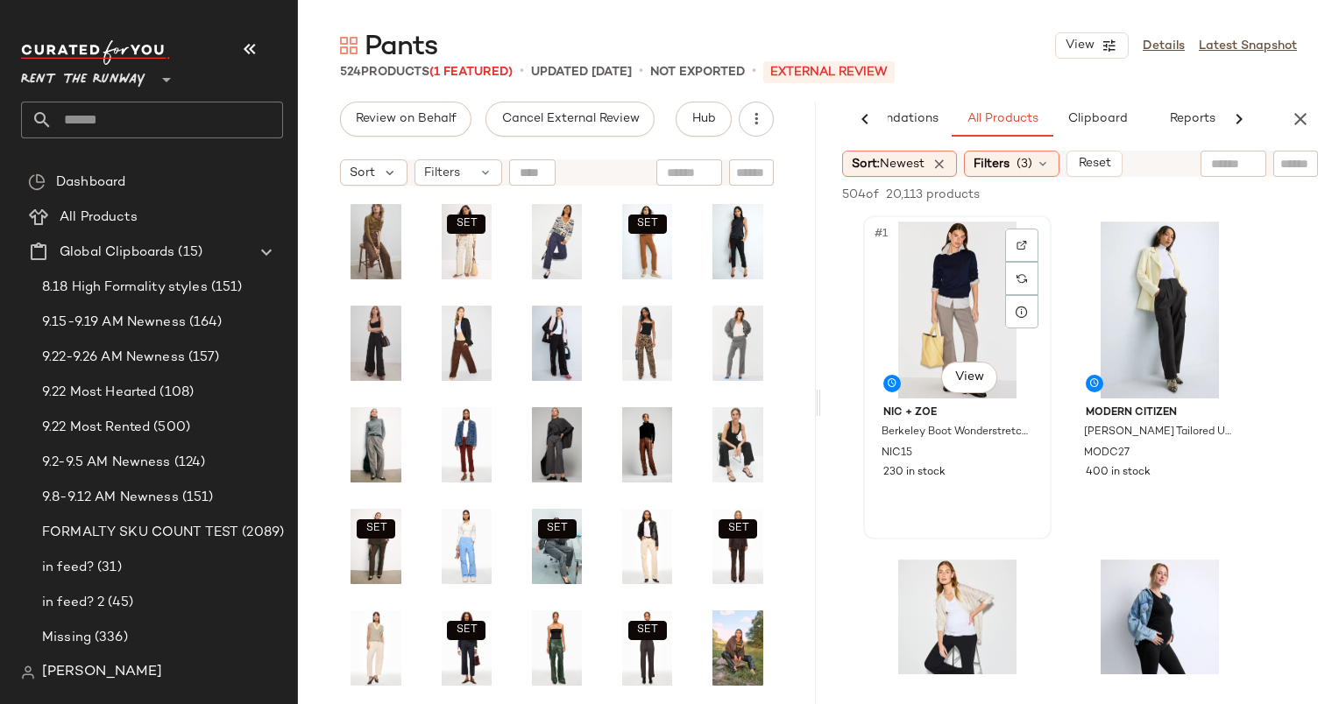
click at [978, 301] on div "#1 View" at bounding box center [957, 310] width 176 height 177
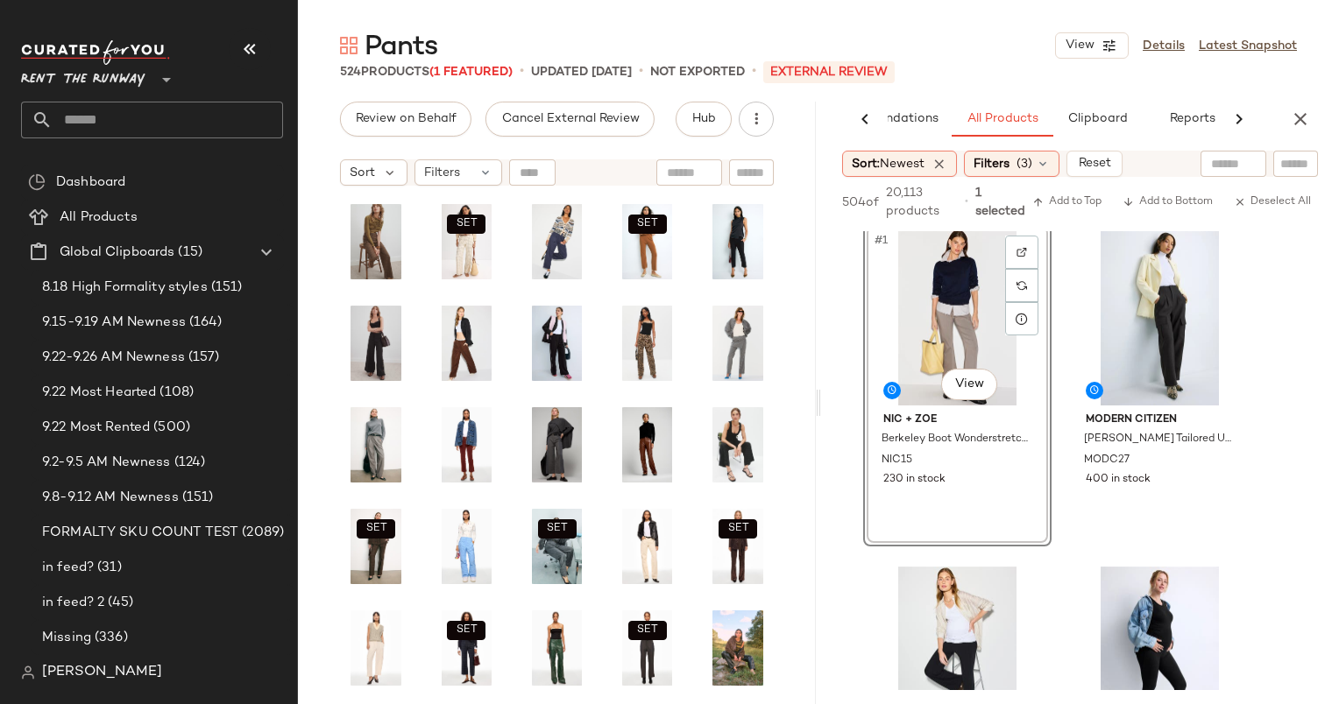
scroll to position [0, 0]
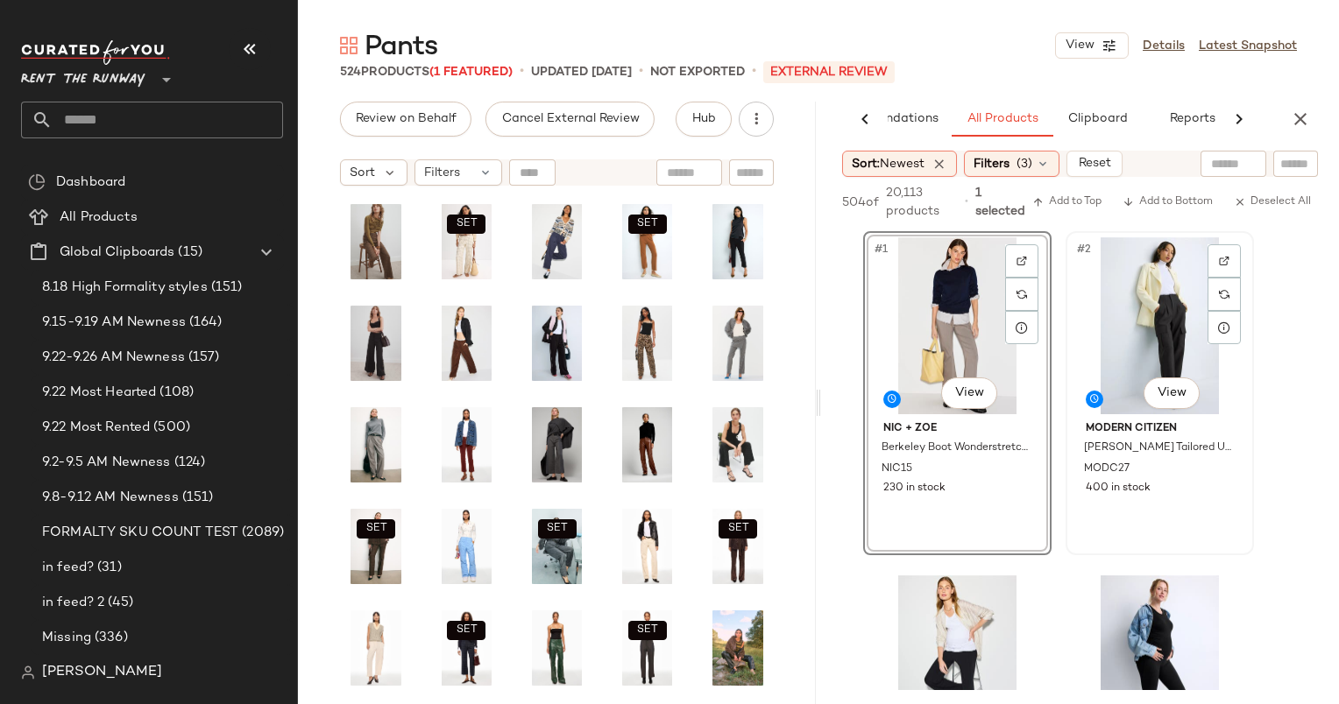
click at [1139, 324] on div "#2 View" at bounding box center [1159, 325] width 176 height 177
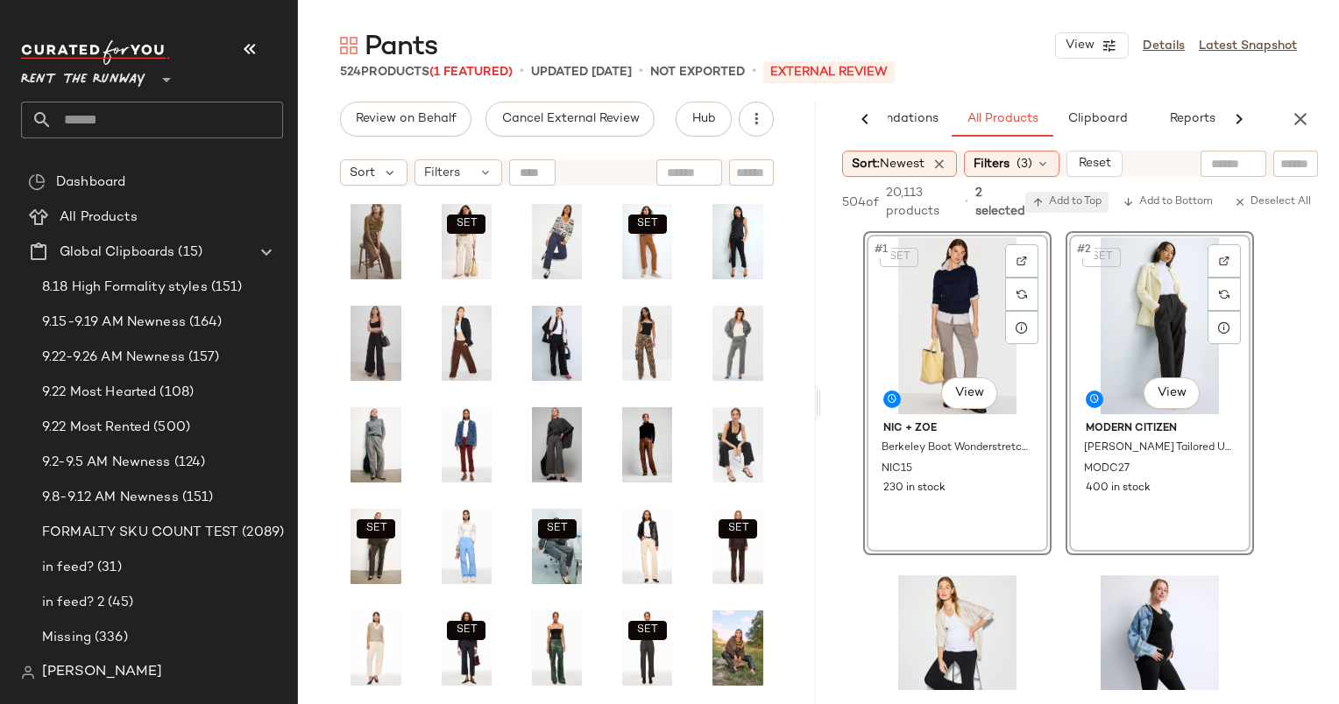
click at [1077, 201] on span "Add to Top" at bounding box center [1066, 202] width 69 height 12
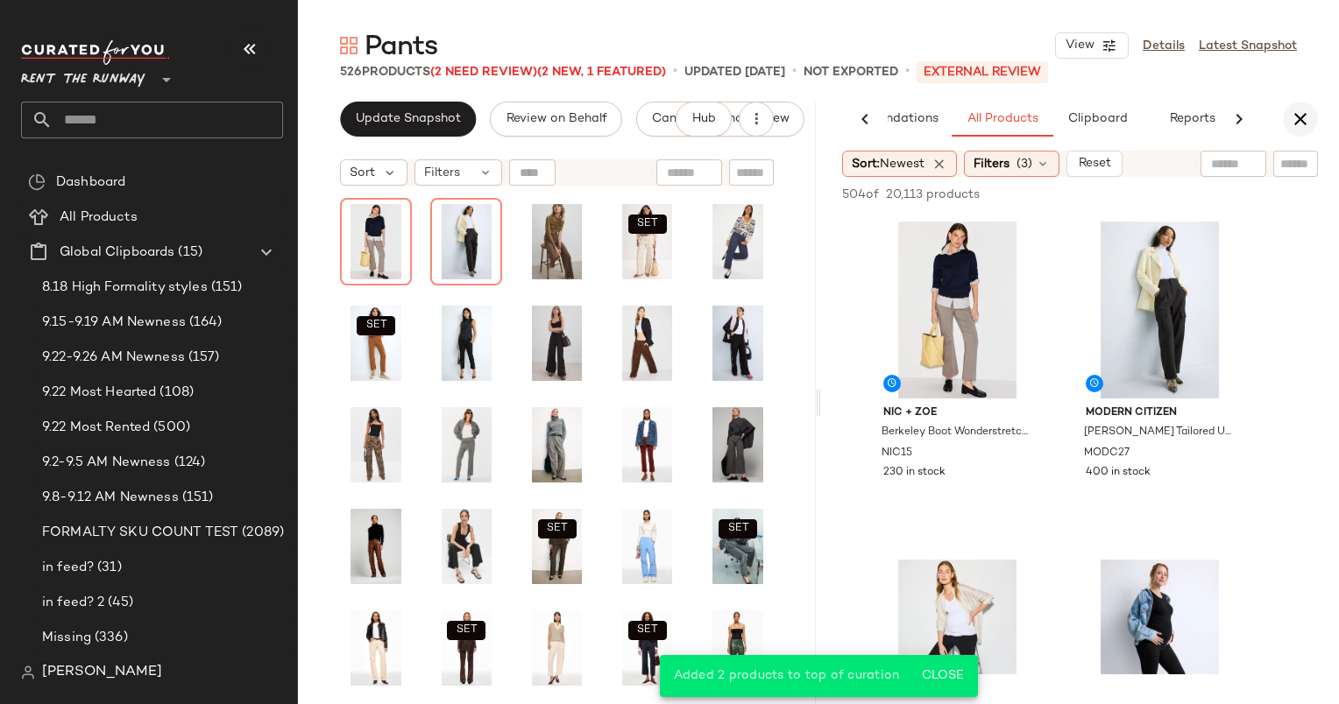
click at [1307, 114] on icon "button" at bounding box center [1299, 119] width 21 height 21
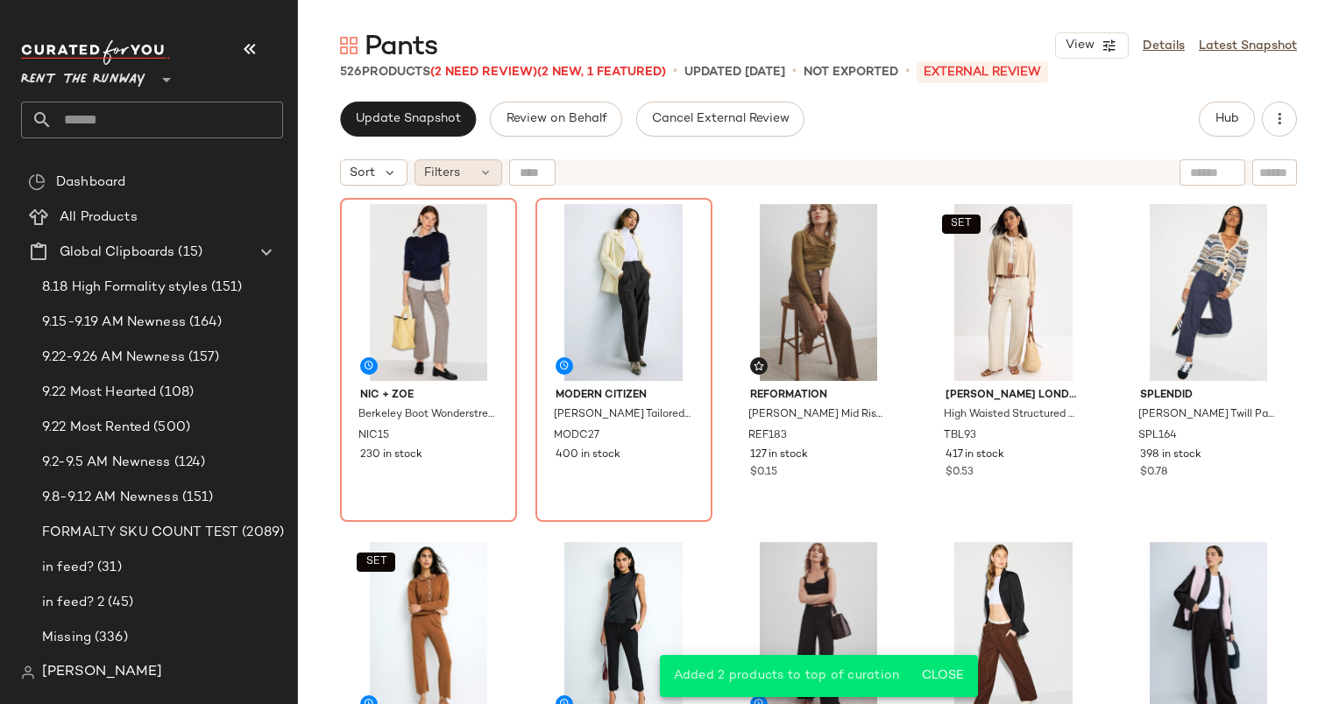
click at [452, 159] on div "Filters" at bounding box center [458, 172] width 88 height 26
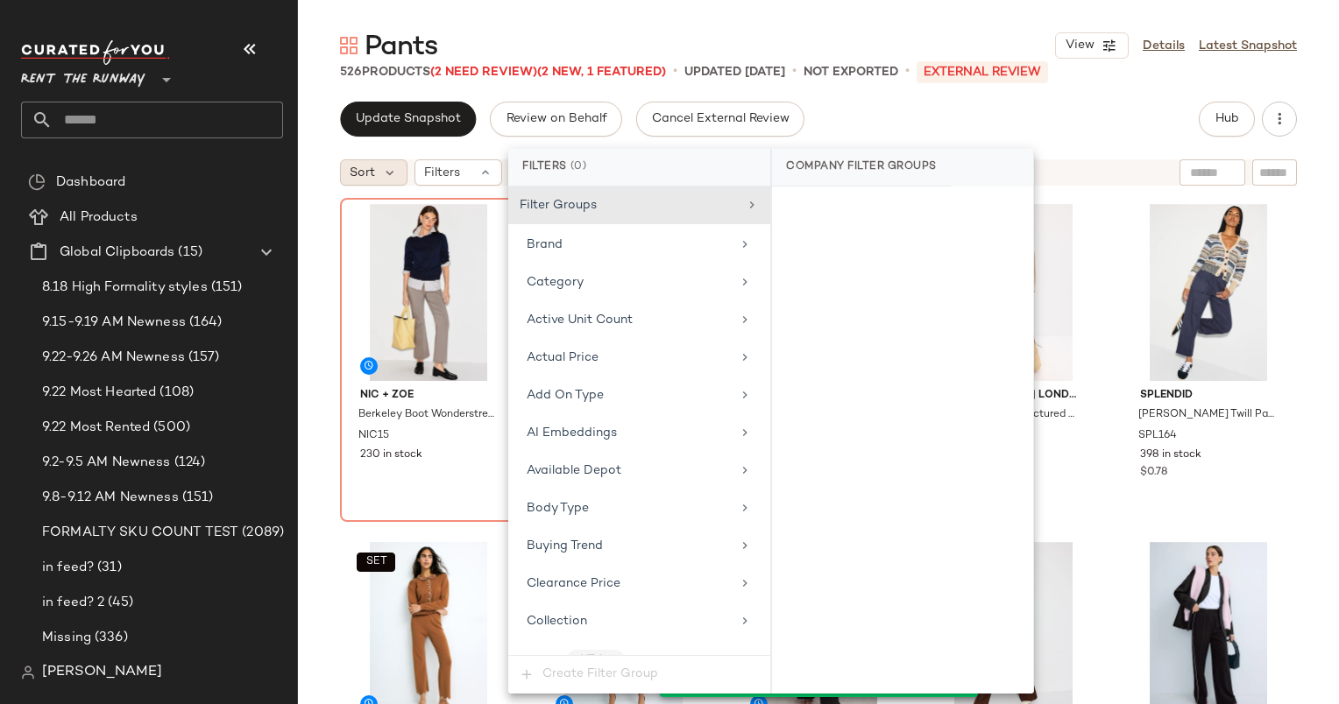
click at [350, 164] on span "Sort" at bounding box center [362, 173] width 25 height 18
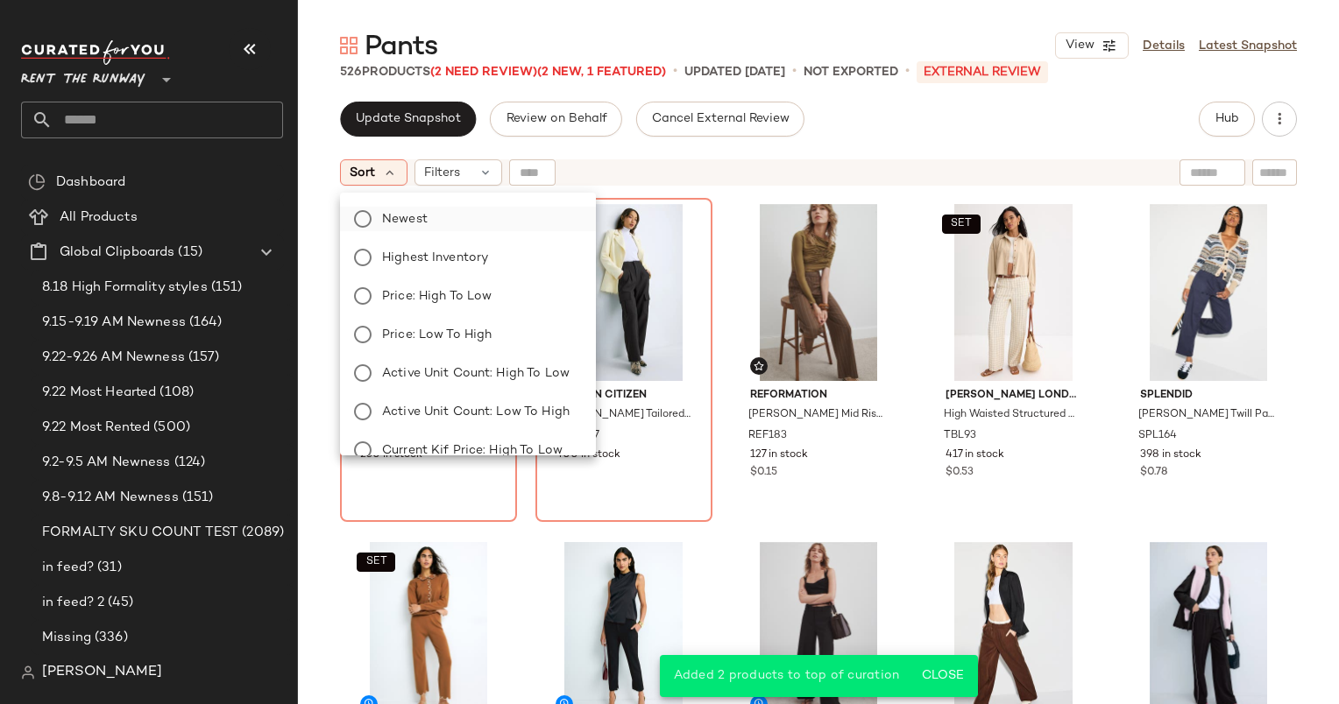
click at [460, 210] on label "Newest" at bounding box center [478, 219] width 207 height 25
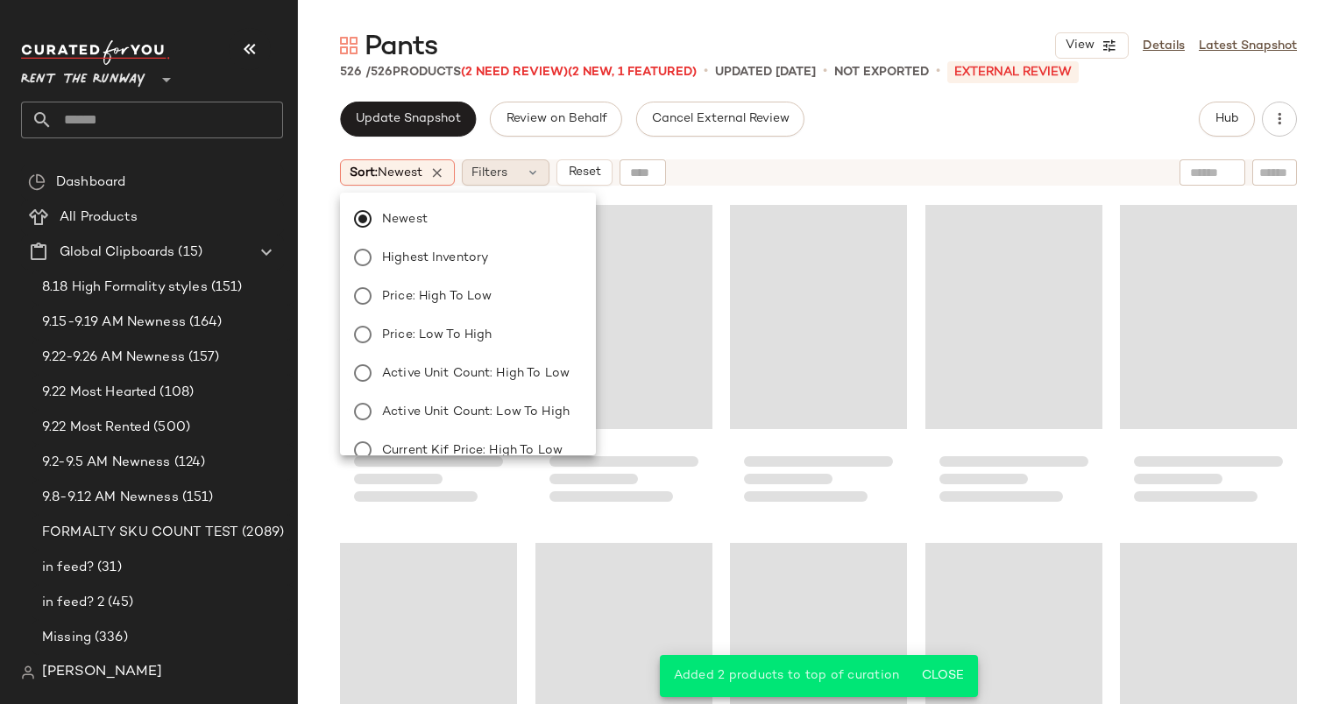
click at [504, 160] on div "Filters" at bounding box center [506, 172] width 88 height 26
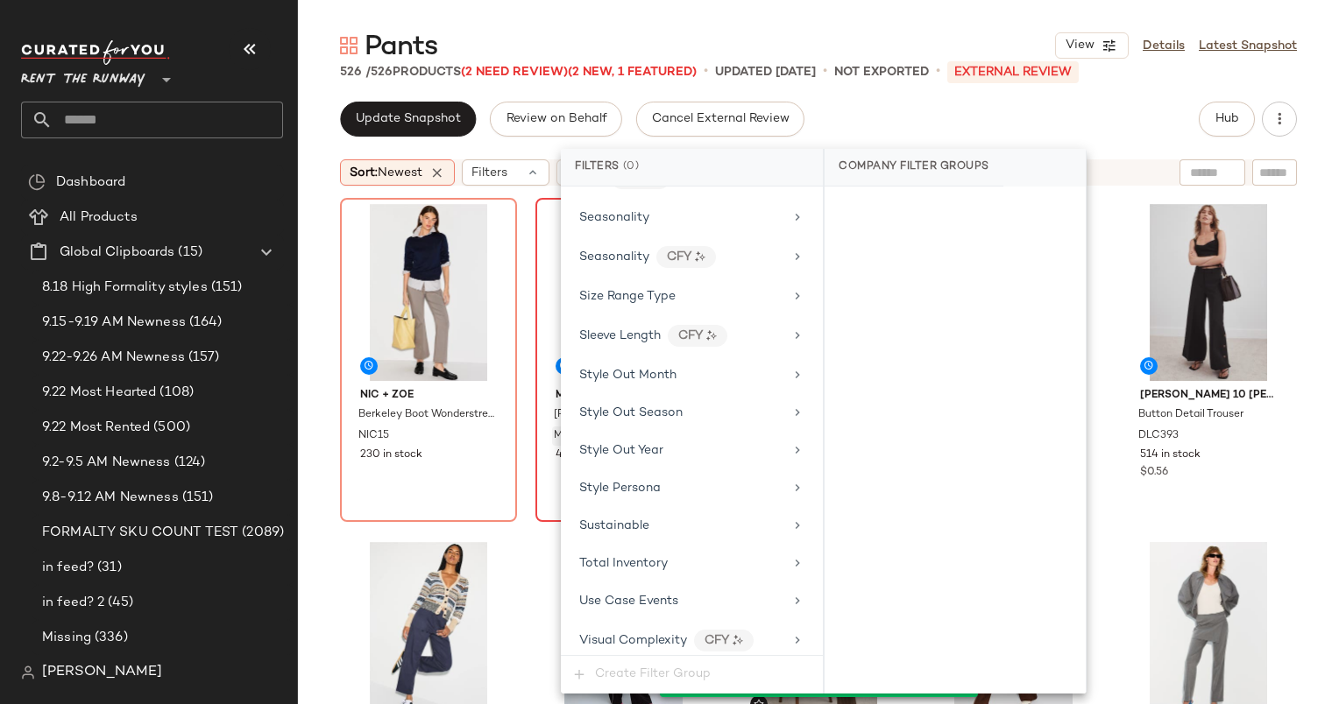
scroll to position [2291, 0]
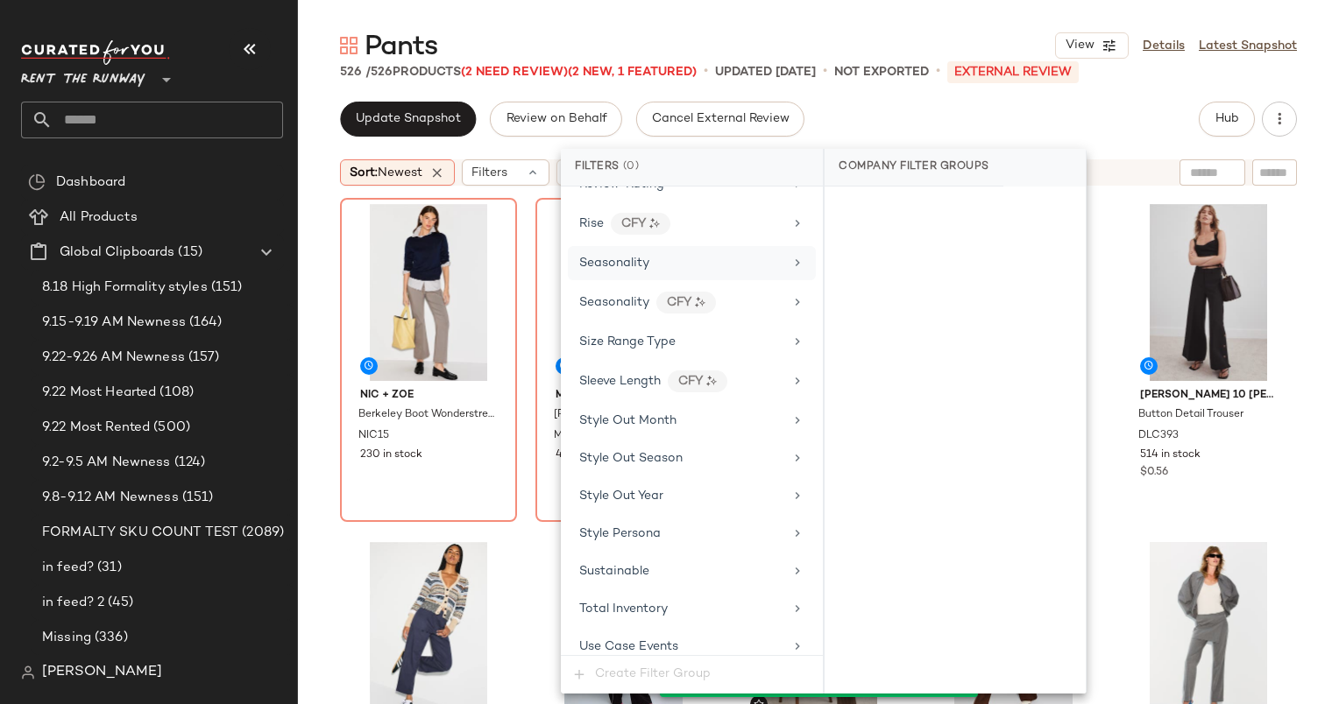
click at [688, 246] on div "Seasonality" at bounding box center [692, 263] width 248 height 34
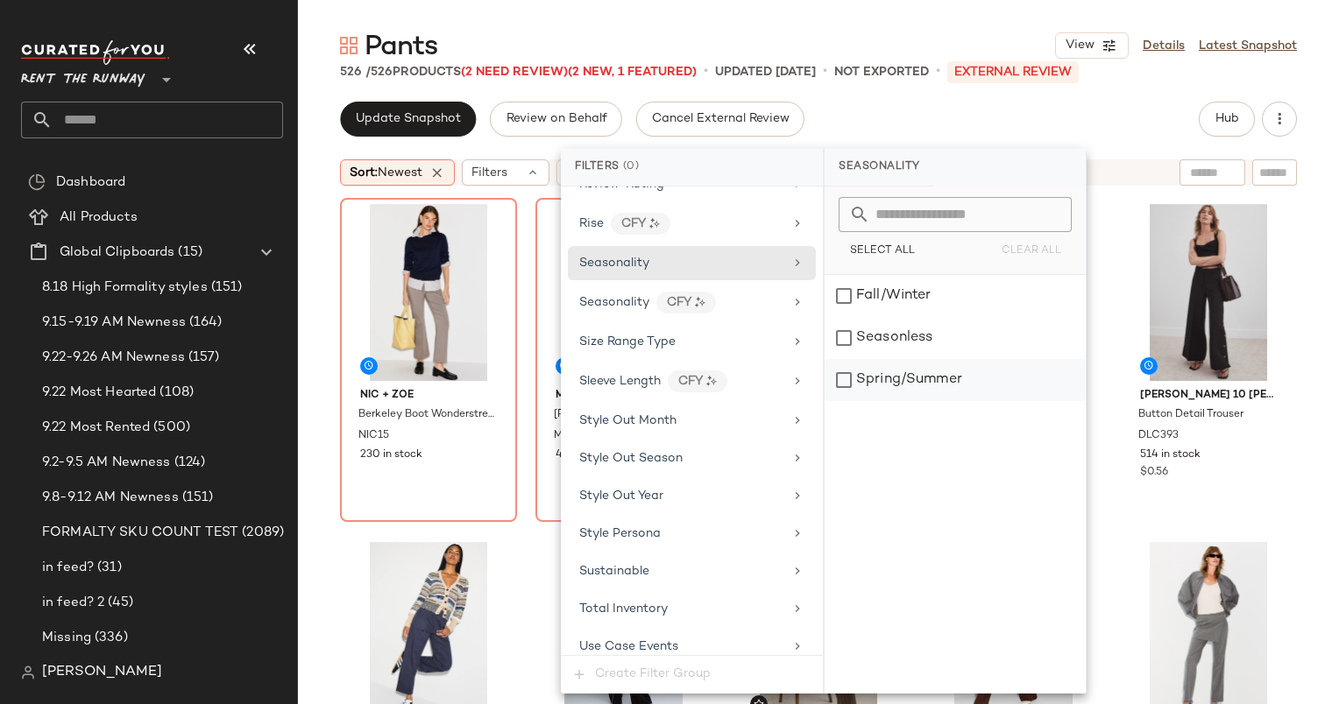
click at [916, 373] on div "Spring/Summer" at bounding box center [954, 380] width 261 height 42
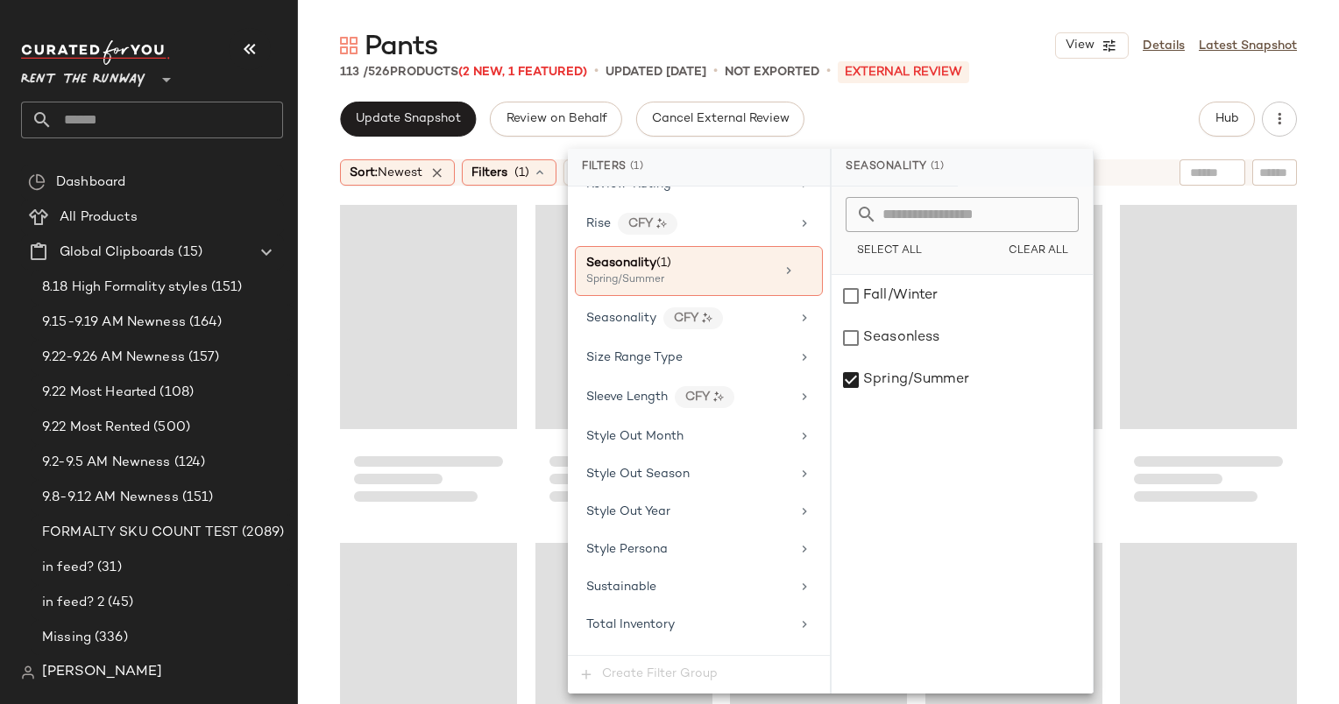
click at [908, 109] on div "Update Snapshot Review on Behalf Cancel External Review Hub" at bounding box center [818, 119] width 957 height 35
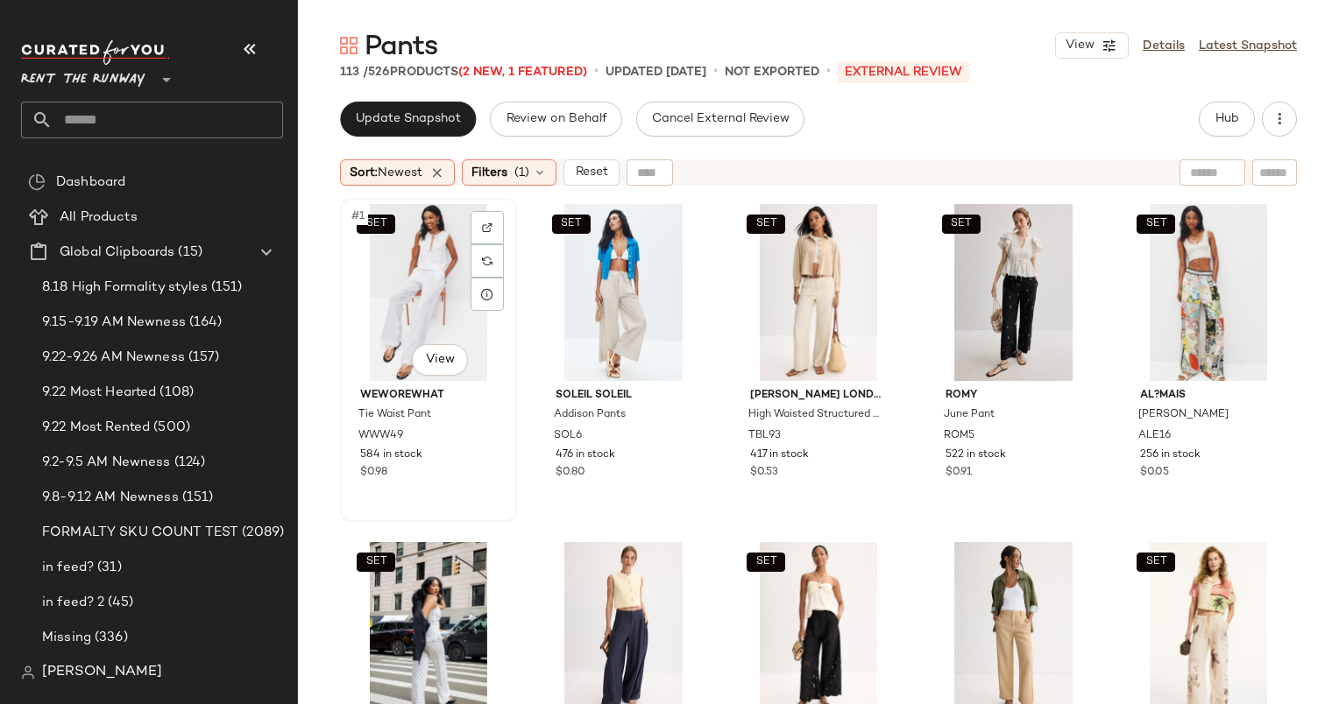
click at [398, 273] on div "SET #1 View" at bounding box center [428, 292] width 165 height 177
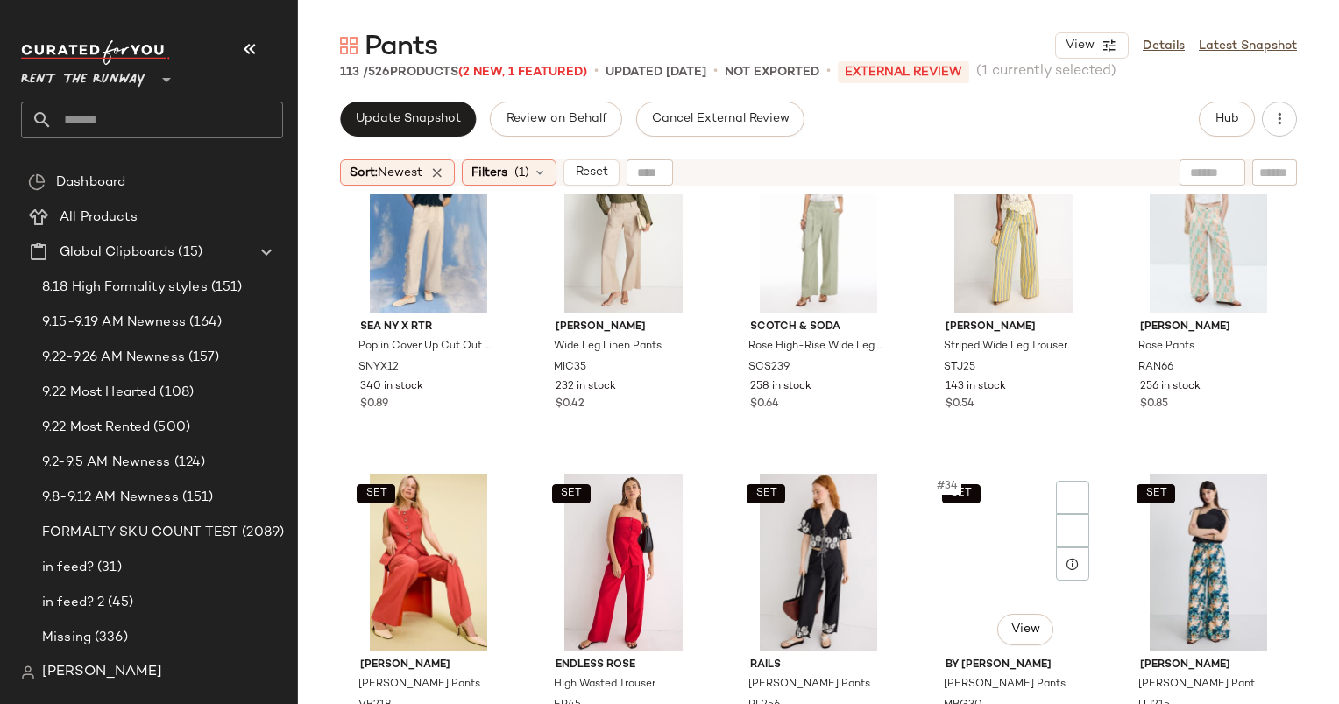
scroll to position [1775, 0]
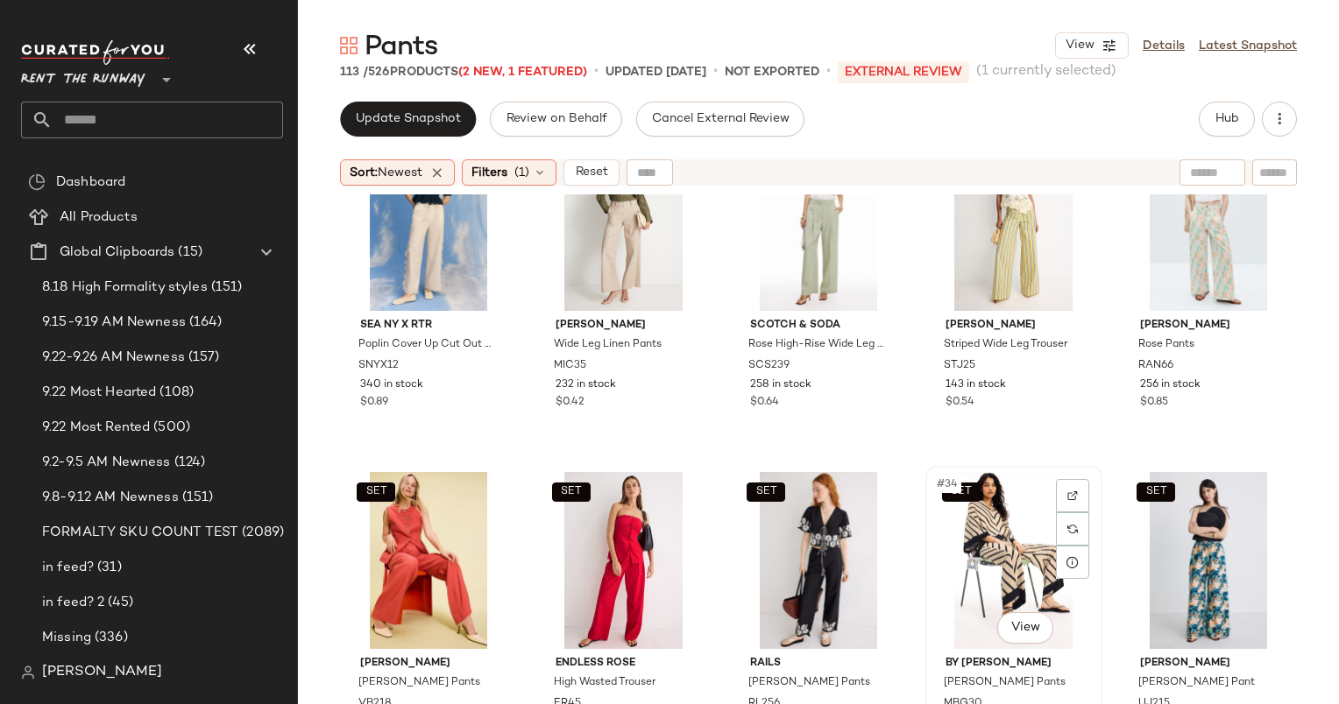
click at [983, 502] on div "SET #34 View" at bounding box center [1013, 560] width 165 height 177
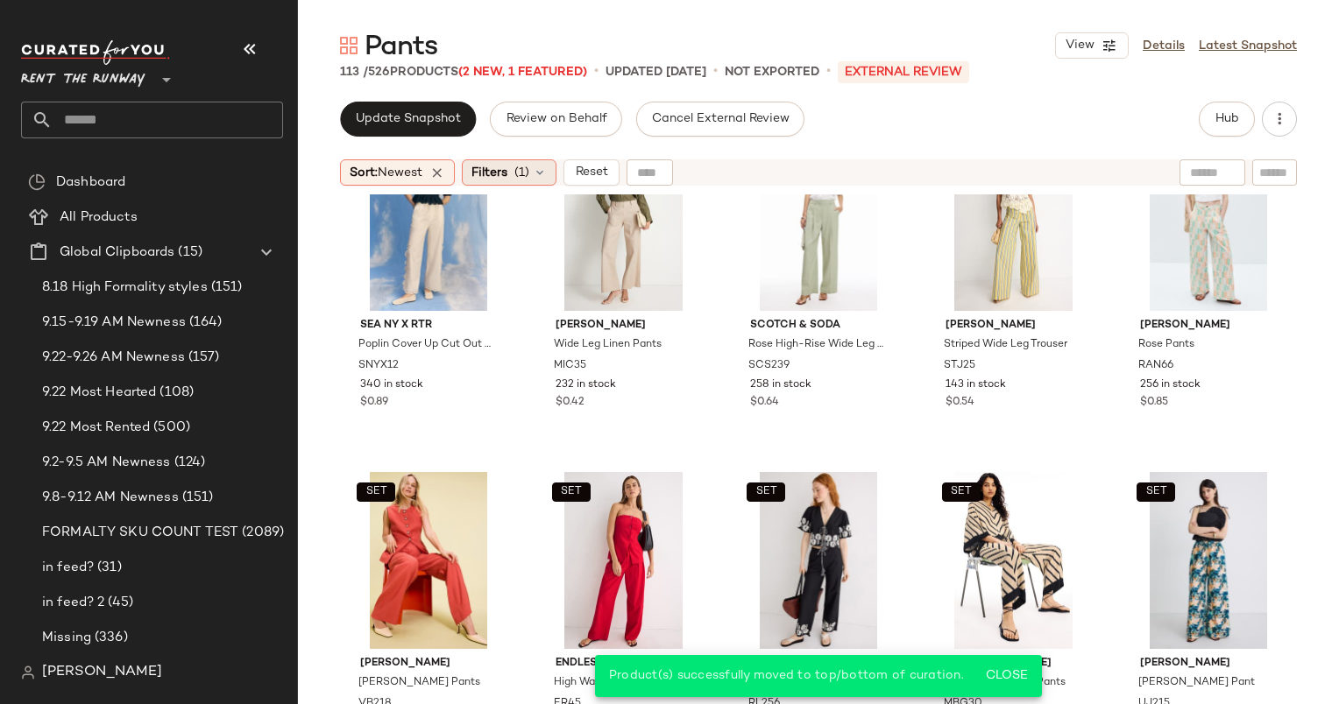
click at [523, 179] on span "(1)" at bounding box center [521, 173] width 15 height 18
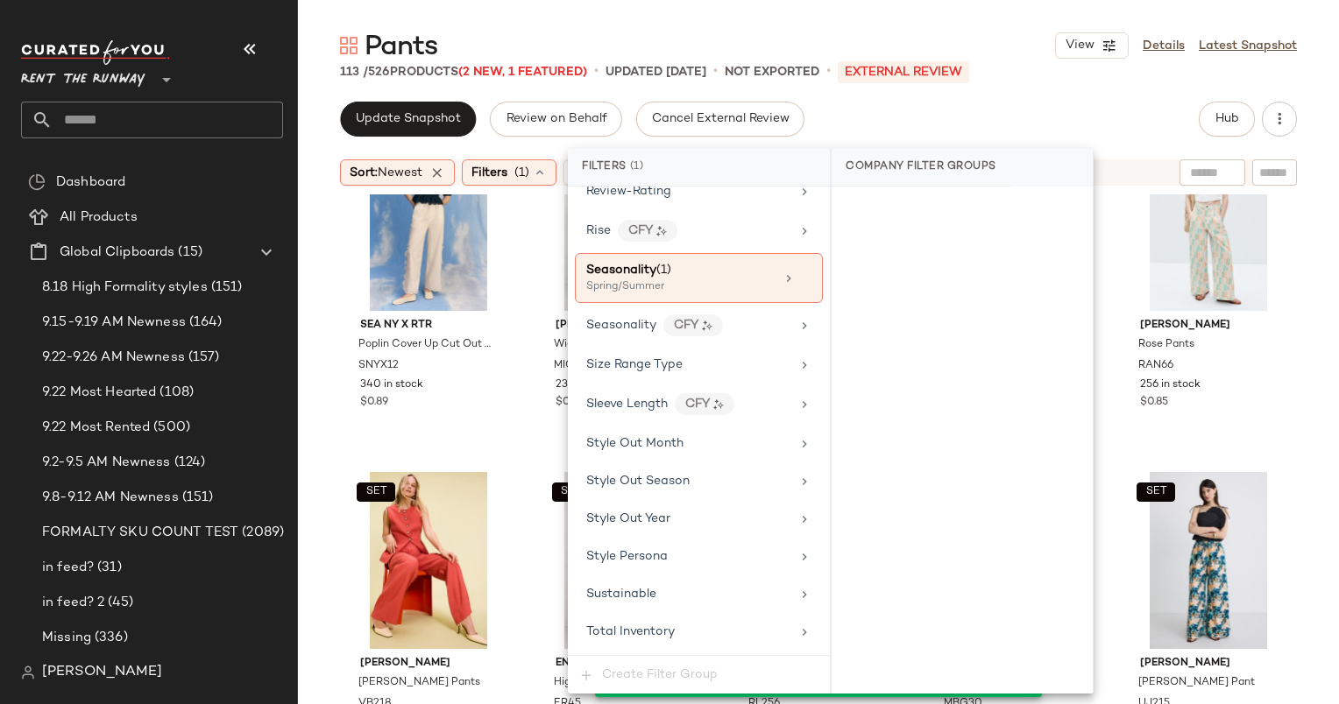
scroll to position [2273, 0]
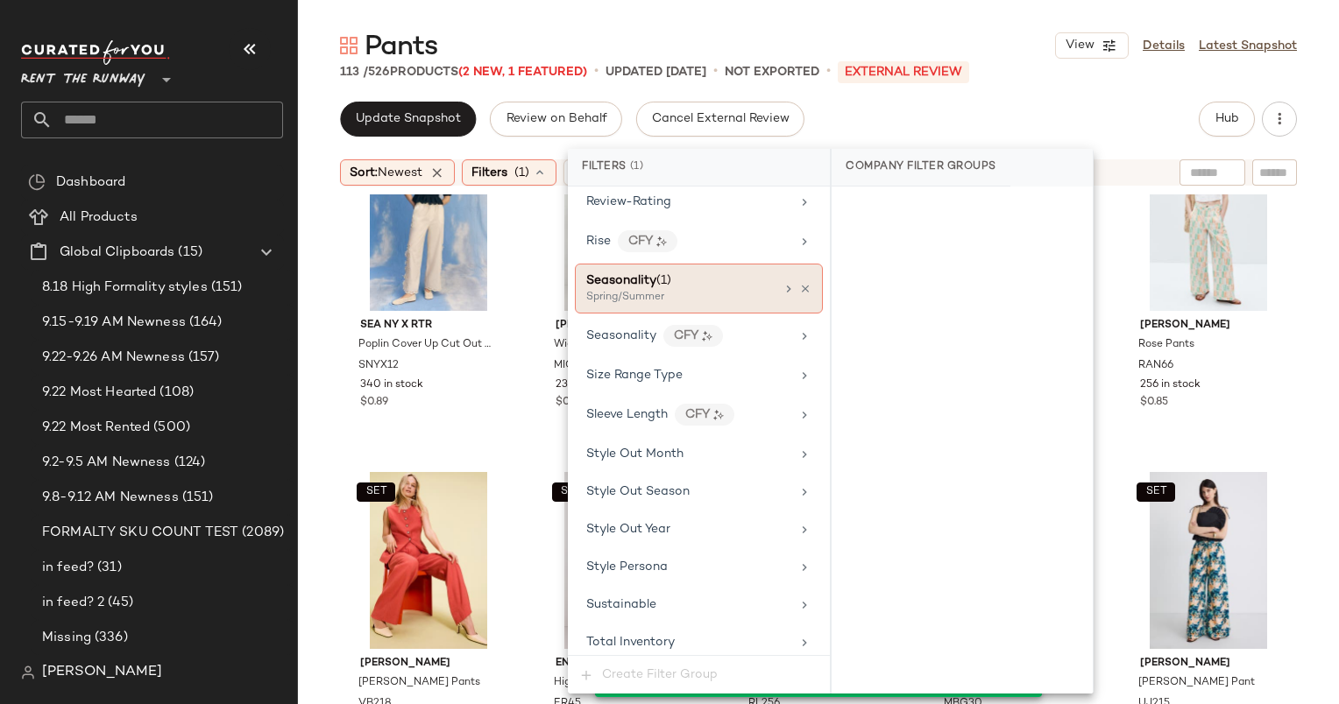
click at [668, 274] on span "(1)" at bounding box center [663, 280] width 15 height 13
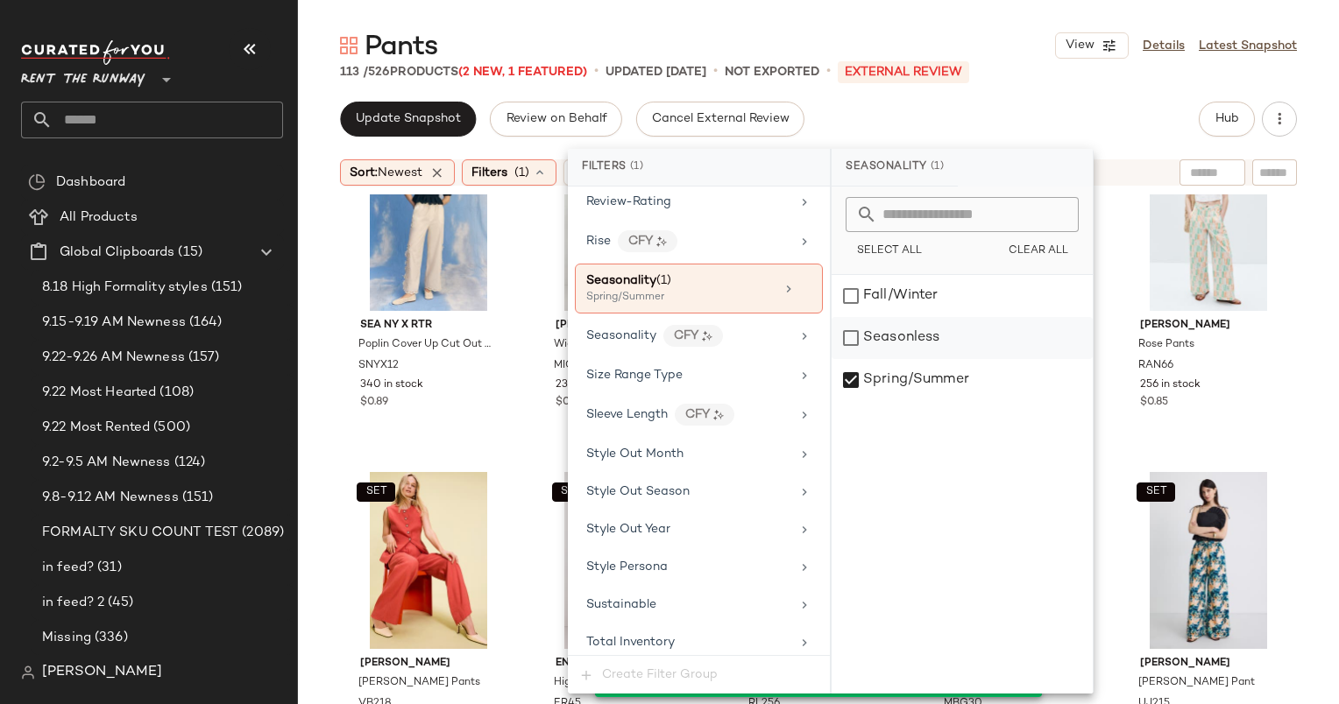
click at [940, 329] on div "Seasonless" at bounding box center [961, 338] width 261 height 42
click at [936, 381] on div "Spring/Summer" at bounding box center [961, 380] width 261 height 42
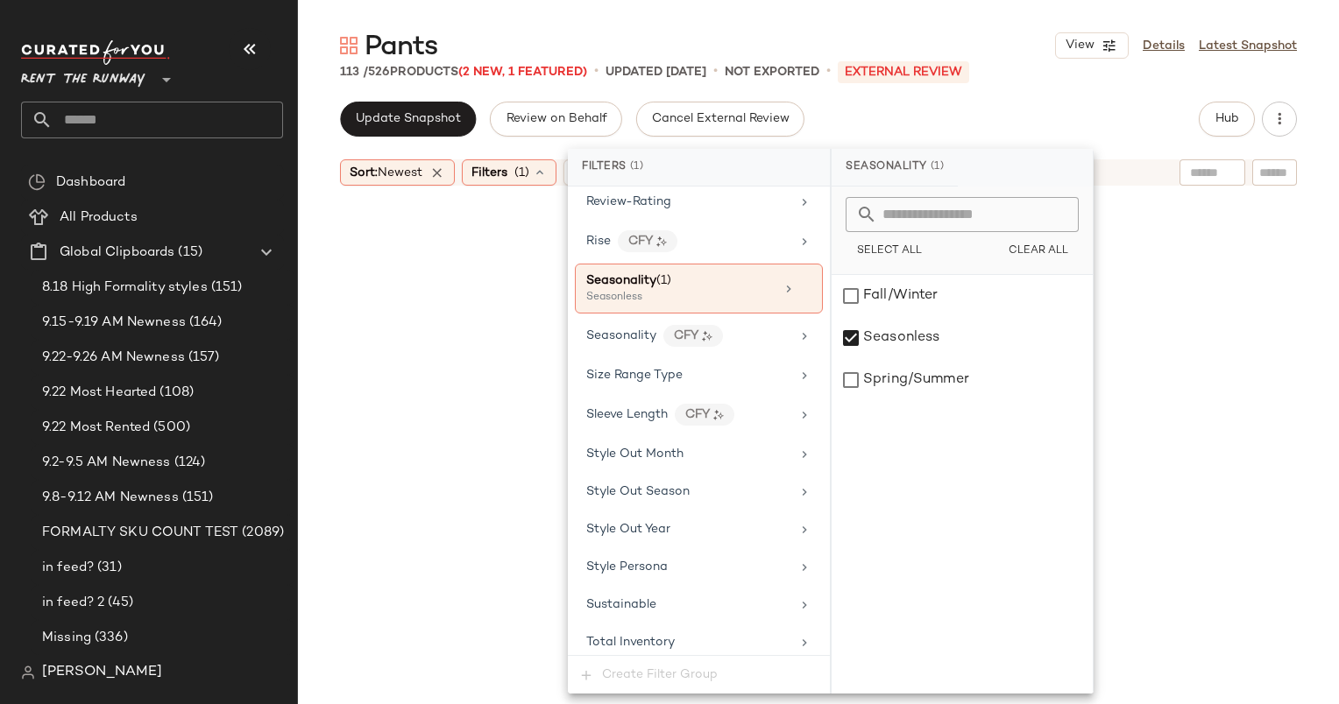
click at [830, 120] on div "Update Snapshot Review on Behalf Cancel External Review Hub" at bounding box center [818, 119] width 957 height 35
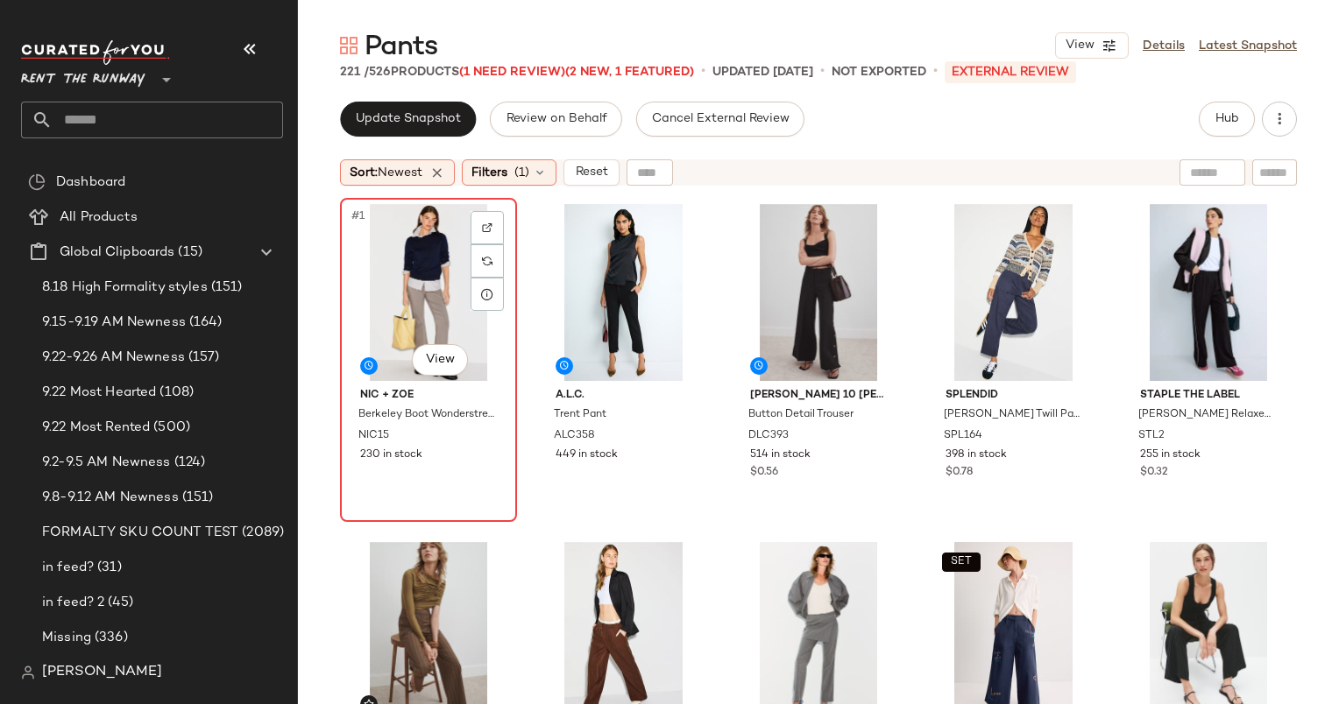
click at [378, 263] on div "#1 View" at bounding box center [428, 292] width 165 height 177
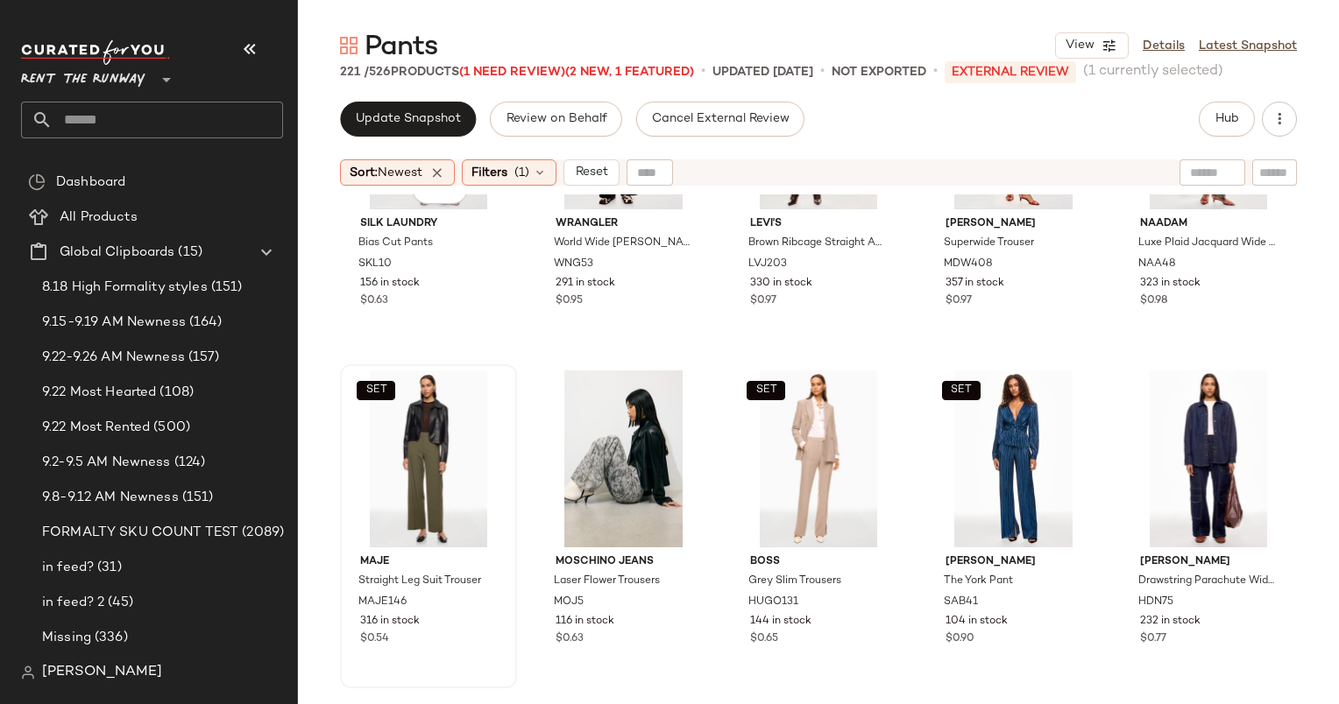
scroll to position [2904, 0]
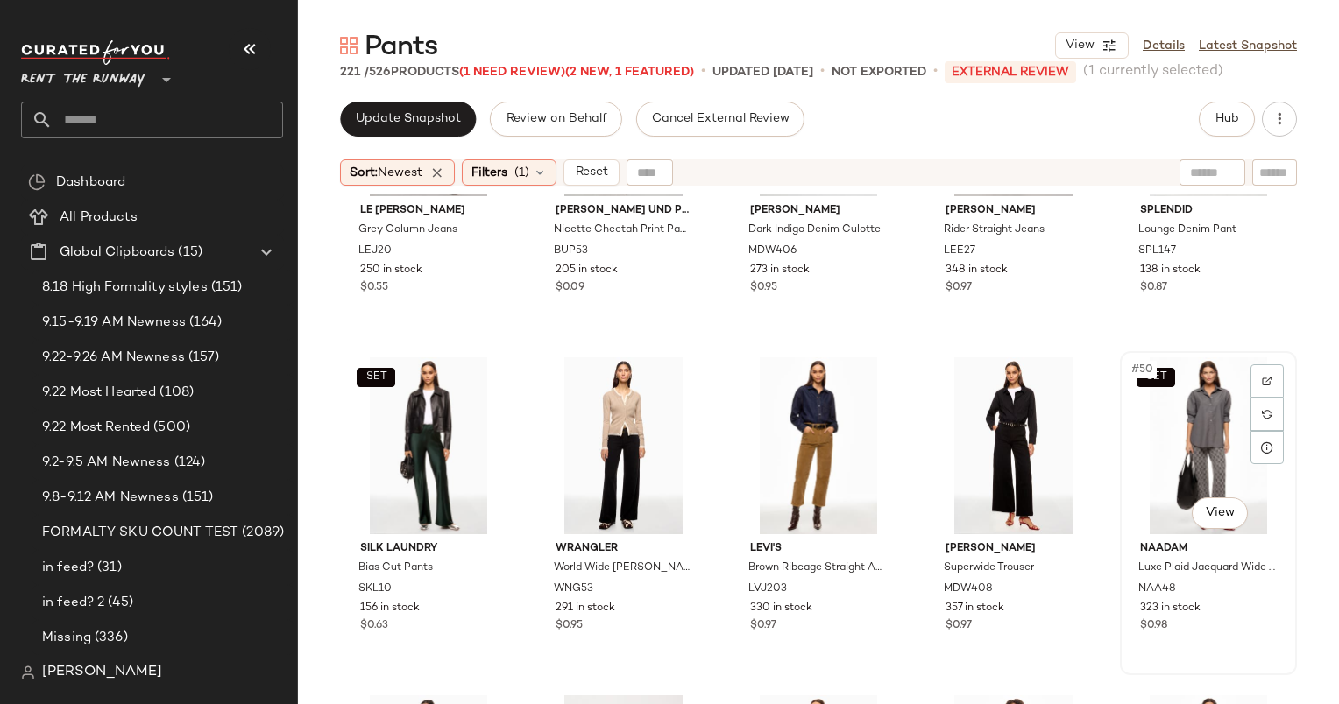
click at [1197, 403] on div "SET #50 View" at bounding box center [1208, 445] width 165 height 177
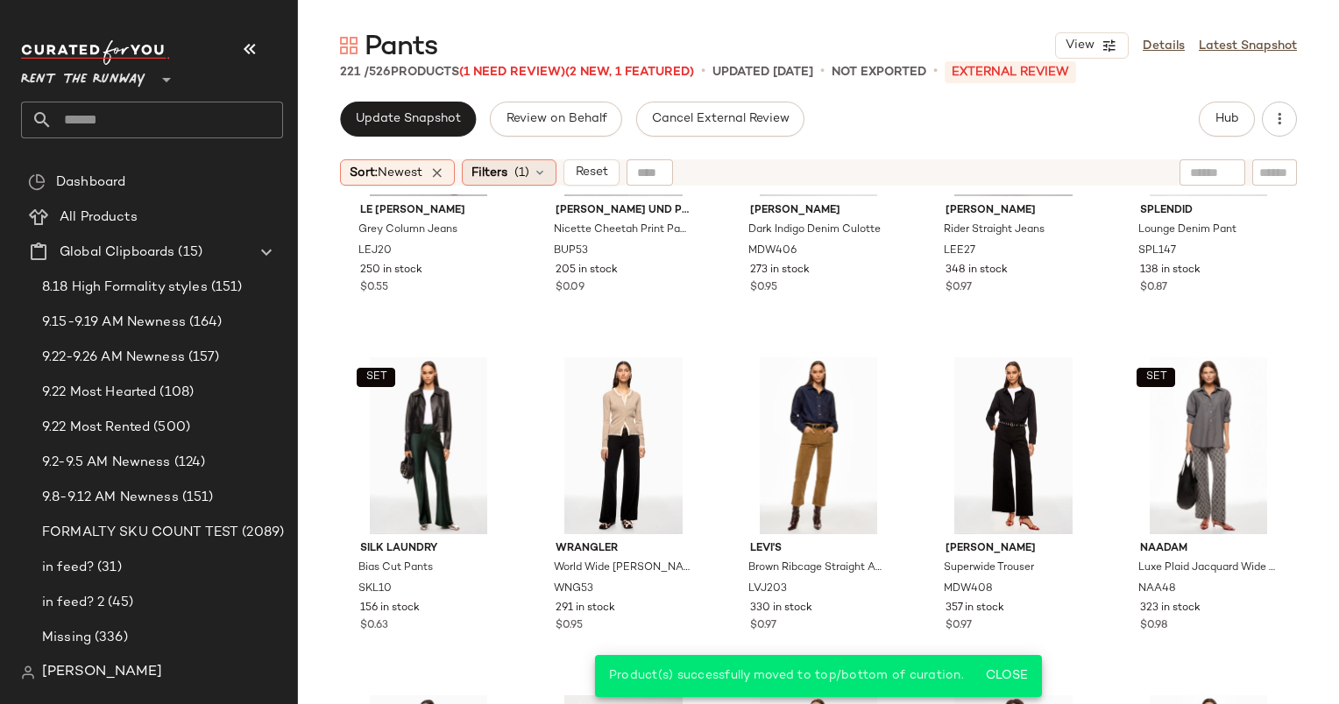
click at [505, 173] on span "Filters" at bounding box center [489, 173] width 36 height 18
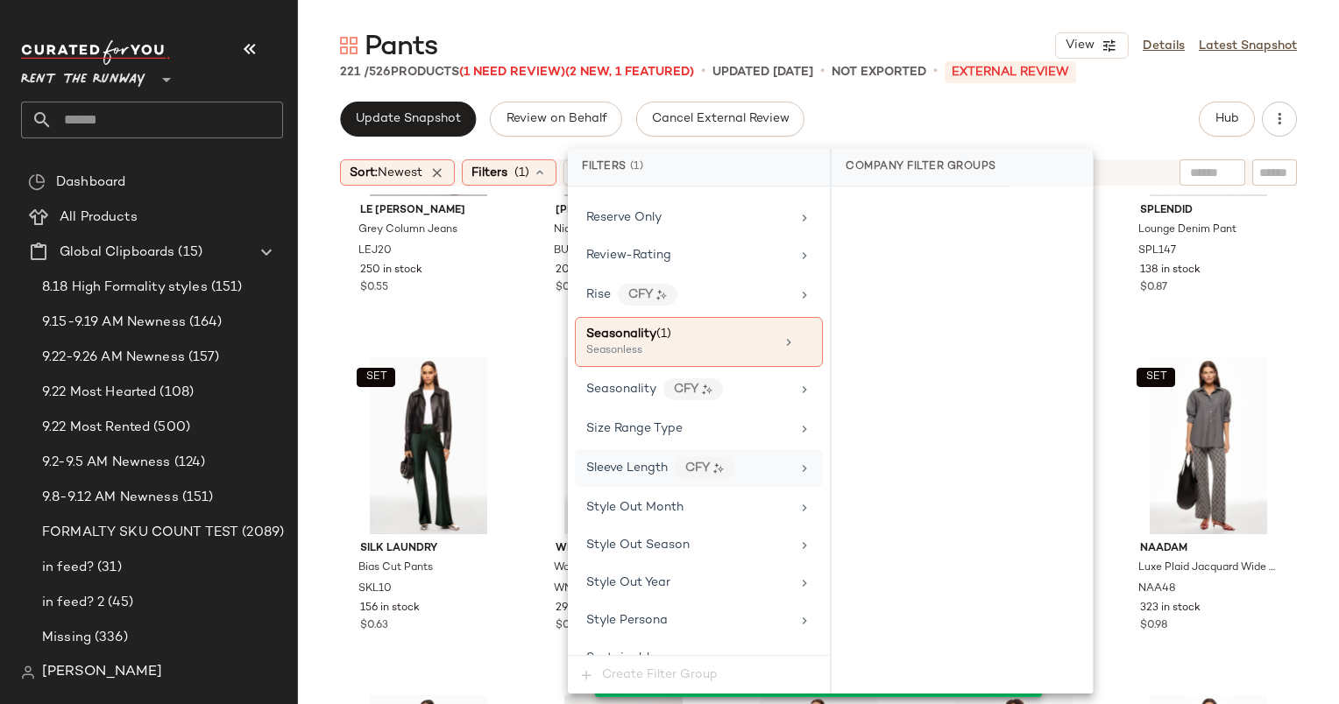
scroll to position [2218, 0]
click at [688, 345] on div "Seasonless" at bounding box center [673, 353] width 175 height 16
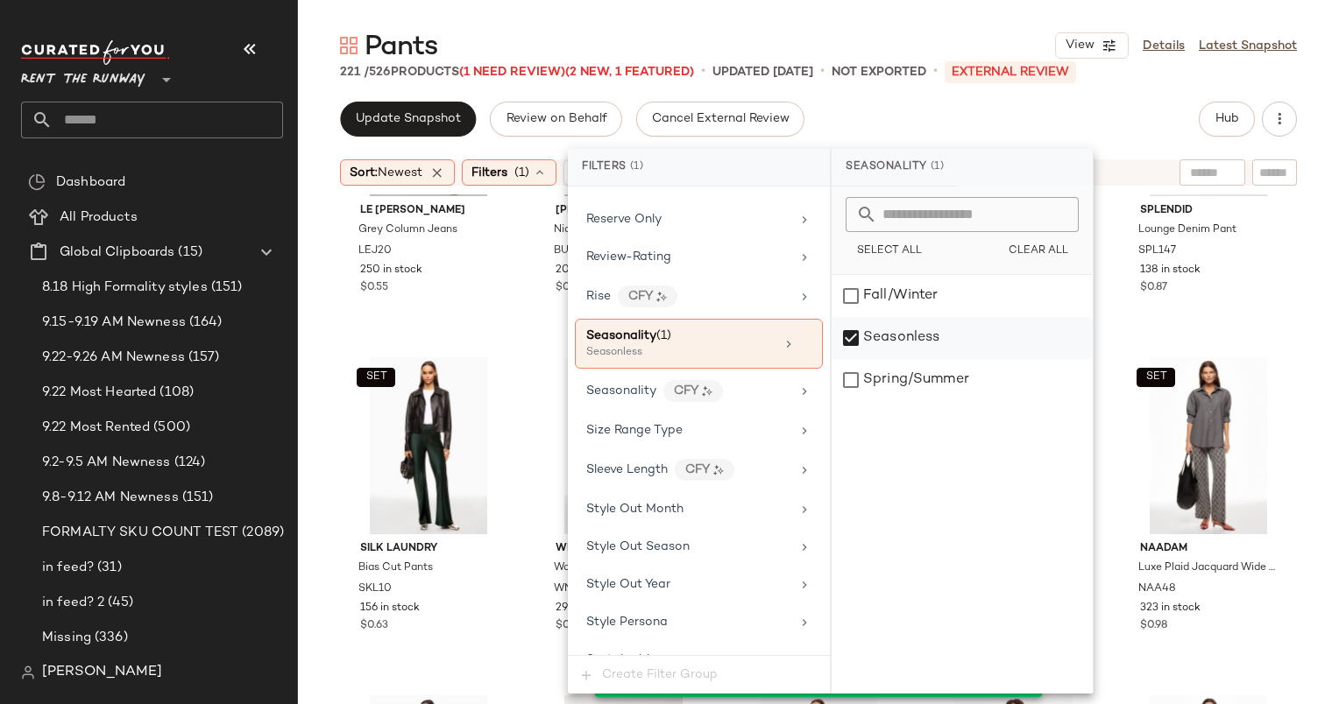
click at [908, 319] on div "Seasonless" at bounding box center [961, 338] width 261 height 42
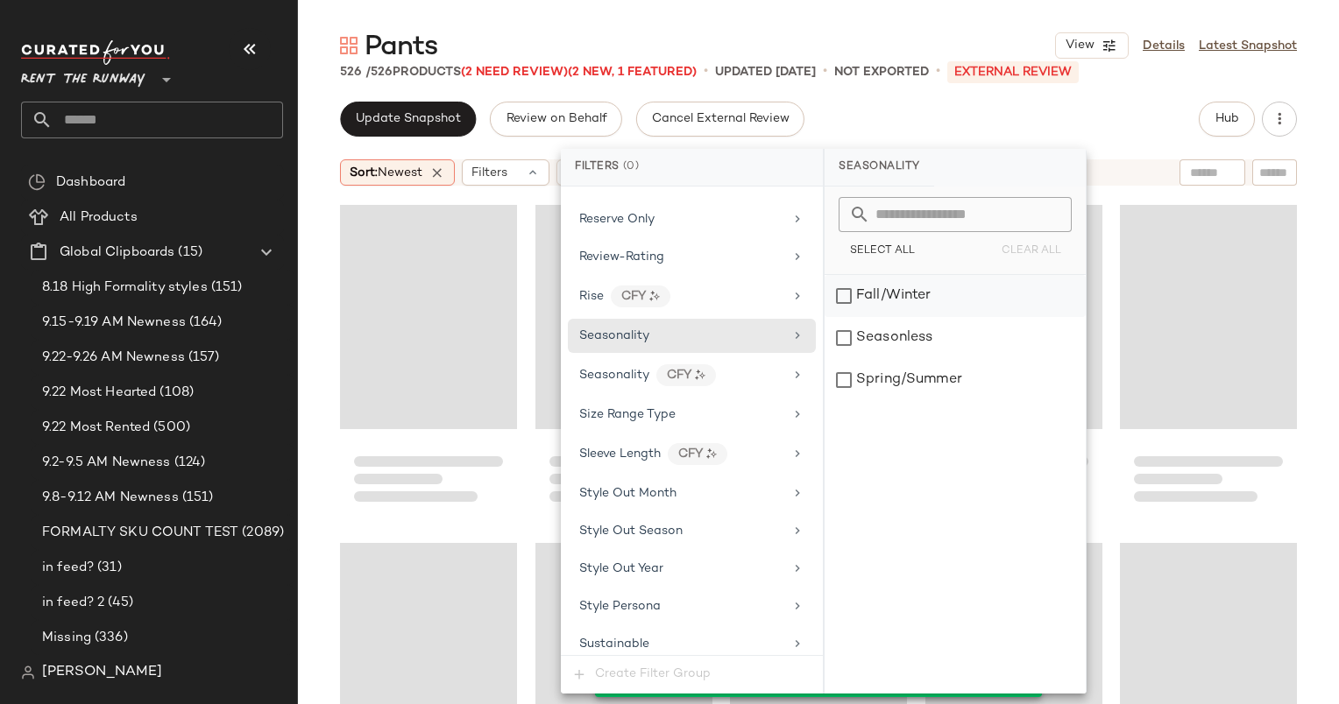
click at [881, 305] on div "Fall/Winter" at bounding box center [954, 296] width 261 height 42
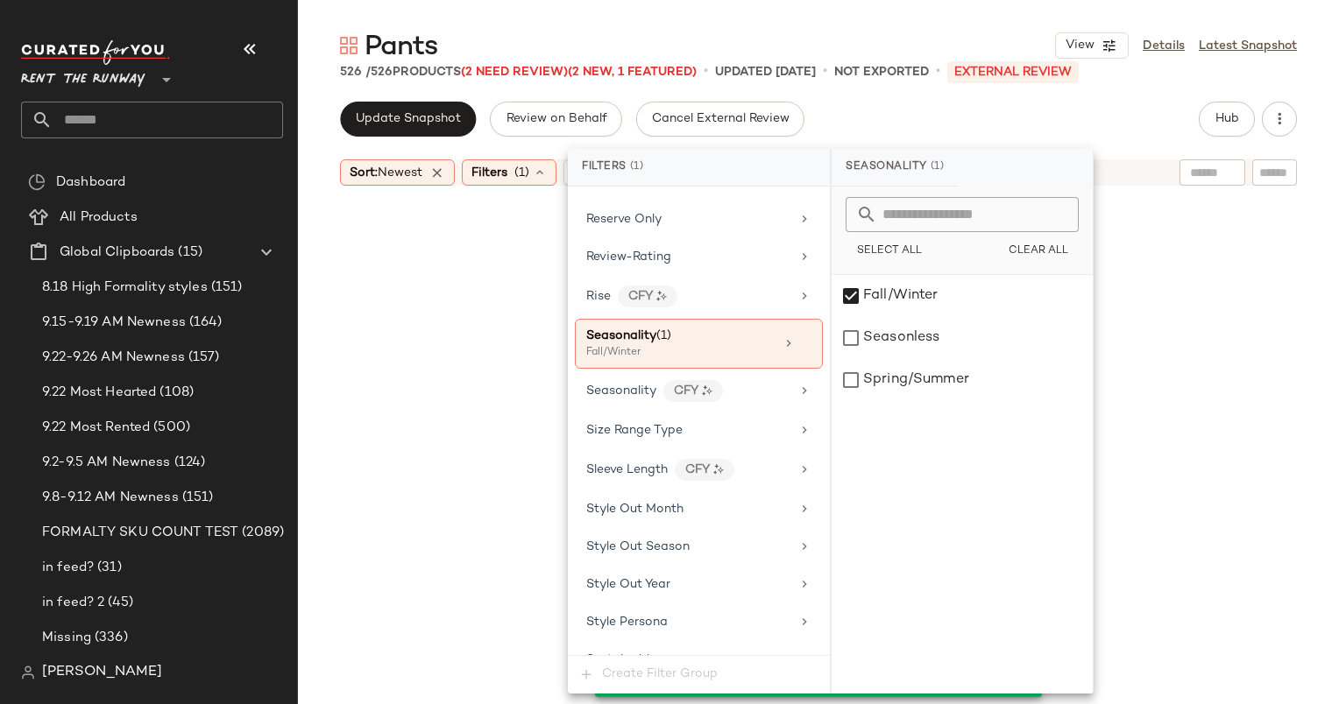
scroll to position [6425, 0]
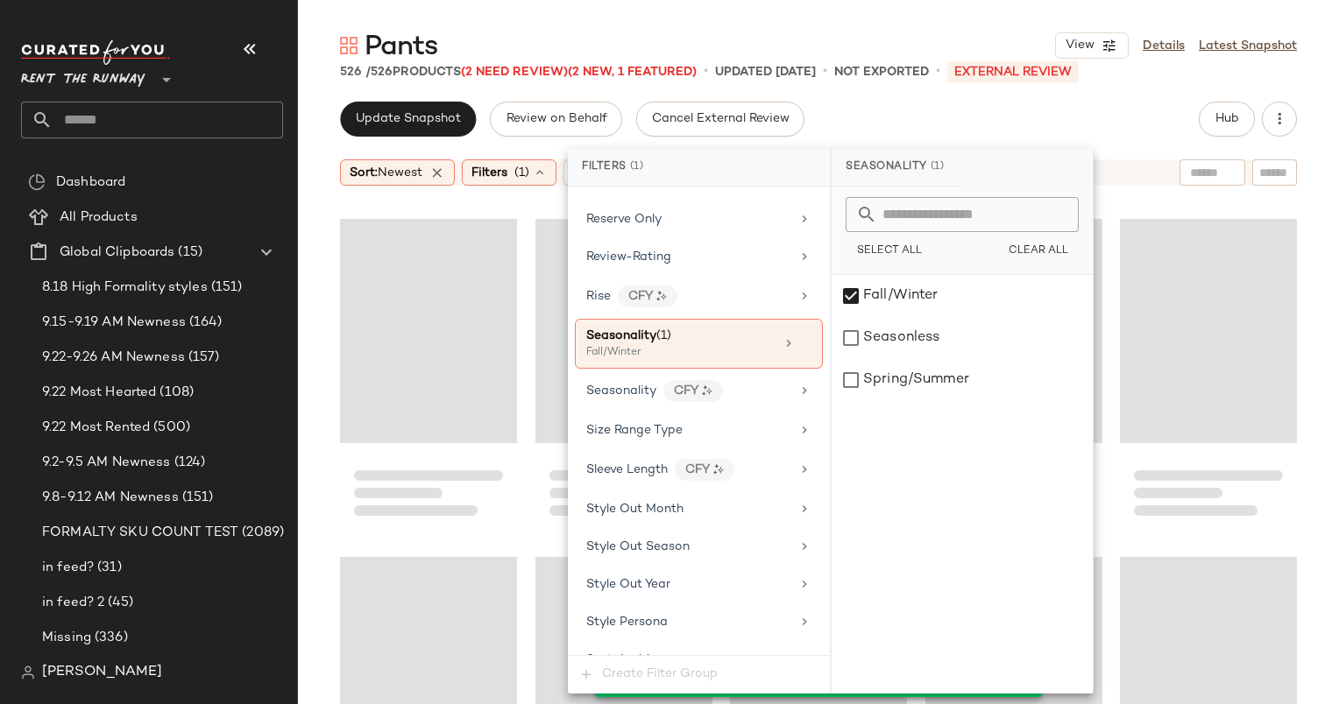
click at [841, 114] on div "Update Snapshot Review on Behalf Cancel External Review Hub" at bounding box center [818, 119] width 957 height 35
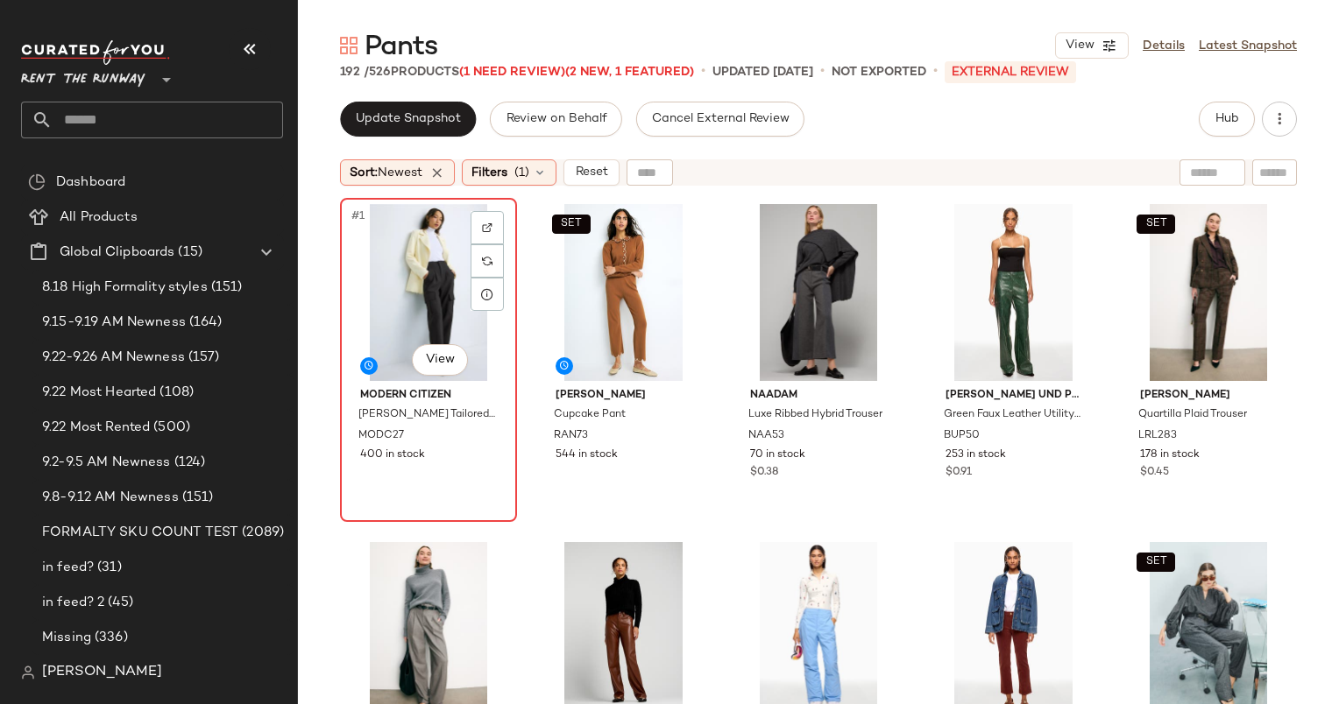
click at [425, 239] on div "#1 View" at bounding box center [428, 292] width 165 height 177
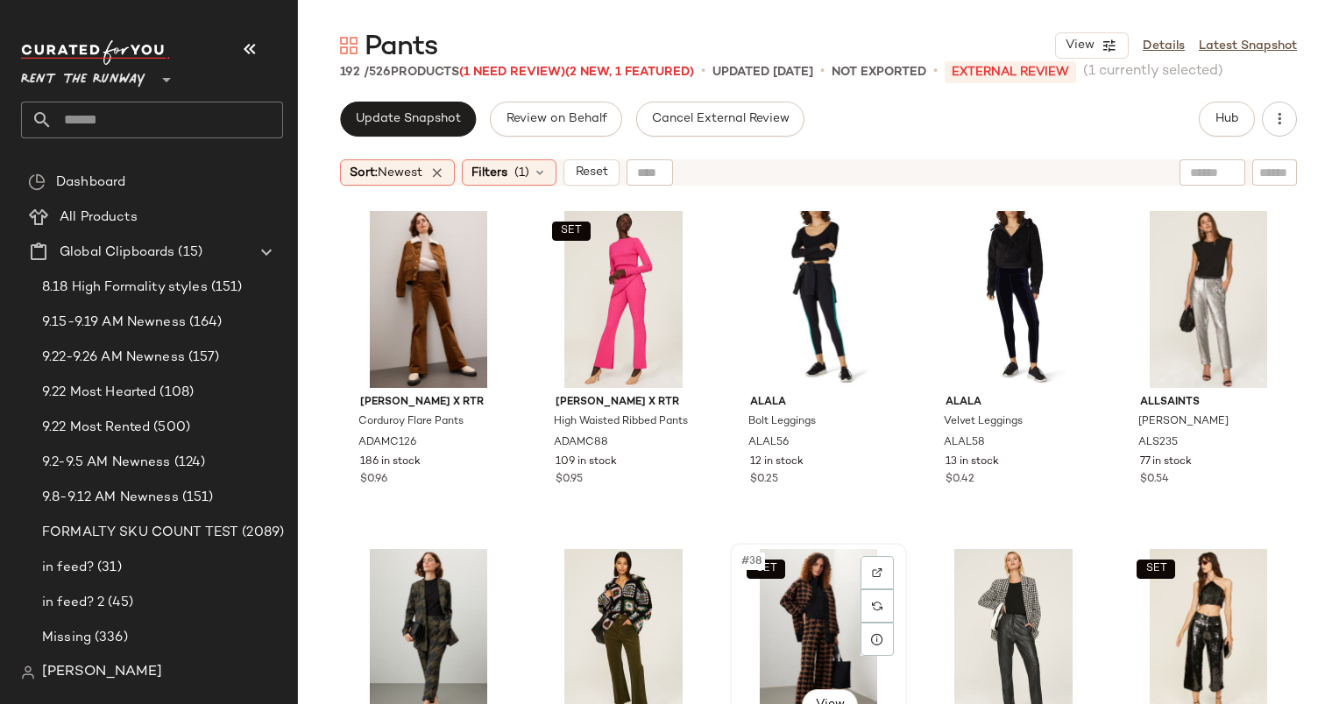
scroll to position [2095, 0]
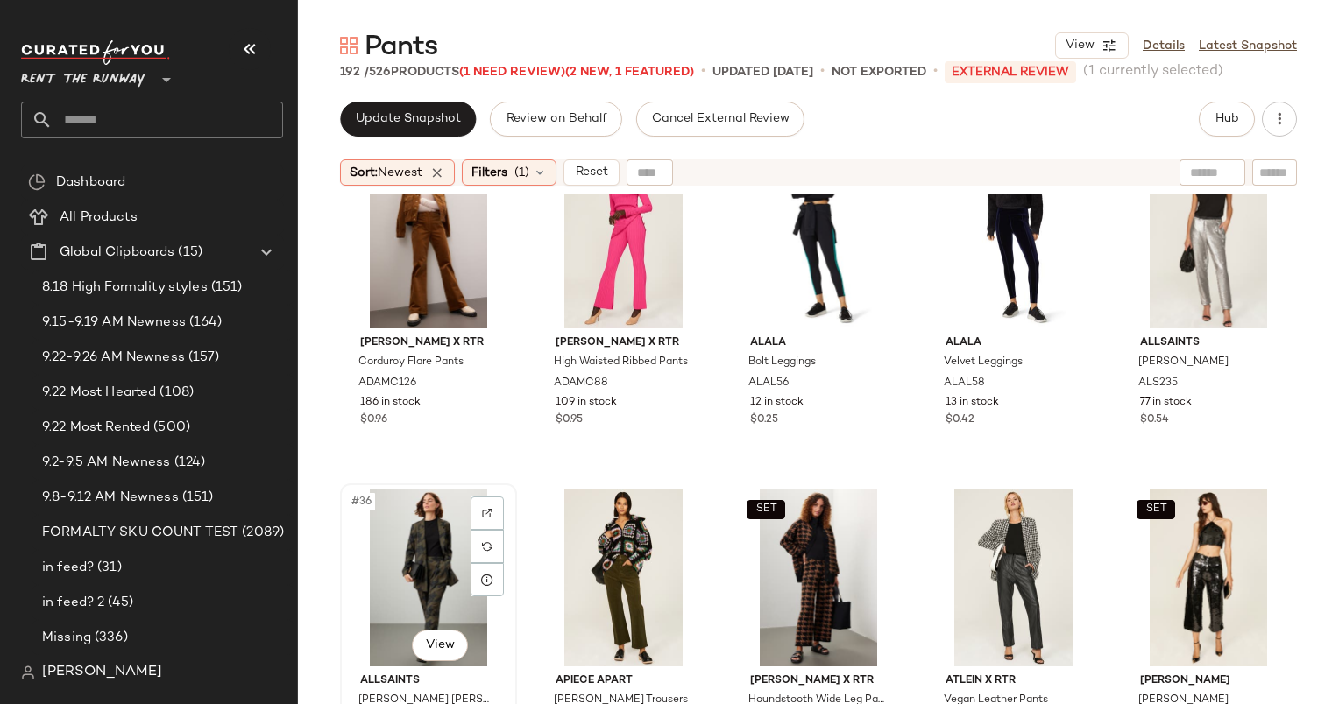
click at [413, 559] on div "#36 View" at bounding box center [428, 578] width 165 height 177
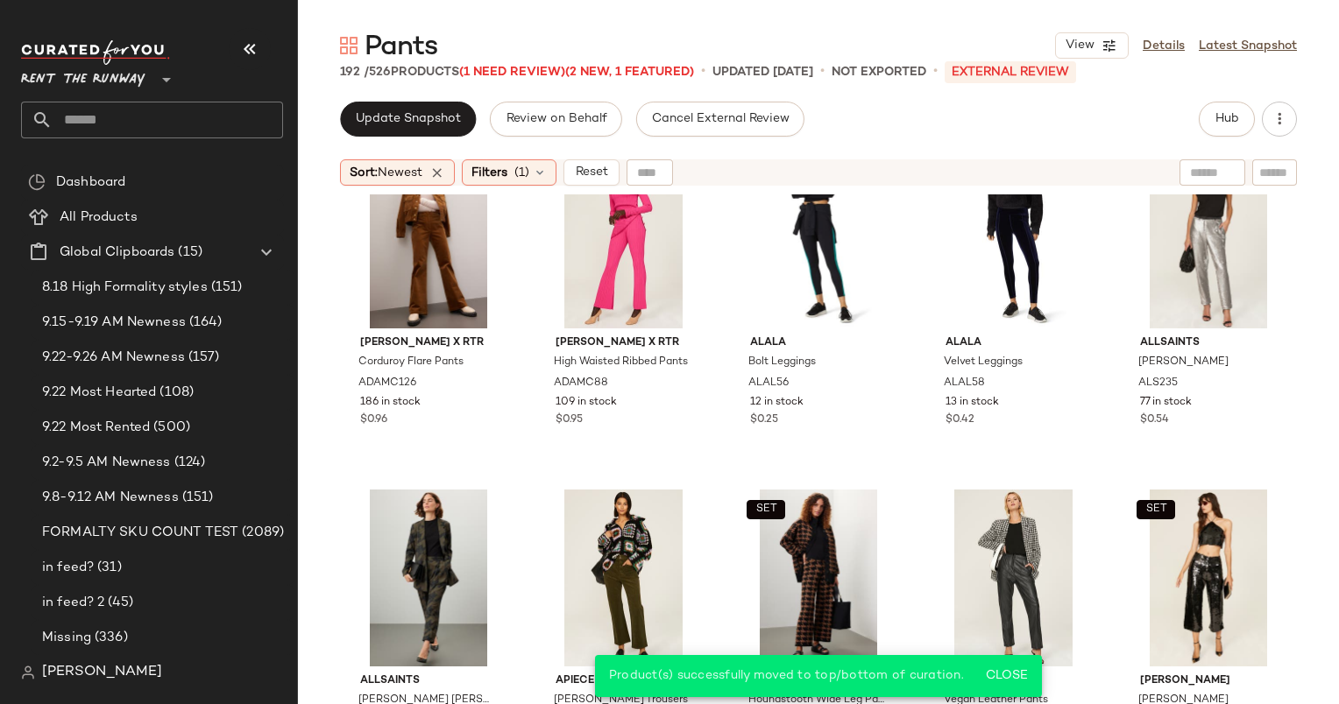
click at [670, 175] on div at bounding box center [649, 172] width 46 height 26
click at [604, 171] on span "Reset" at bounding box center [590, 173] width 33 height 14
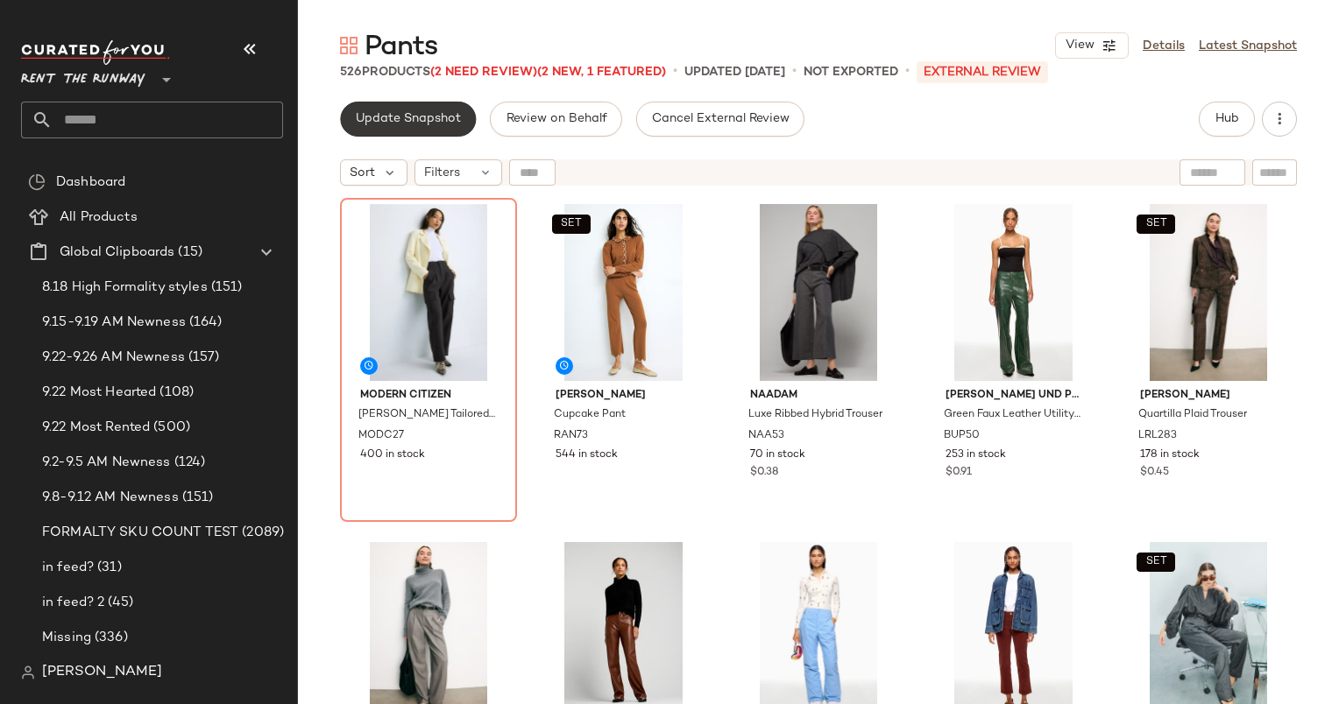
click at [411, 118] on span "Update Snapshot" at bounding box center [408, 119] width 106 height 14
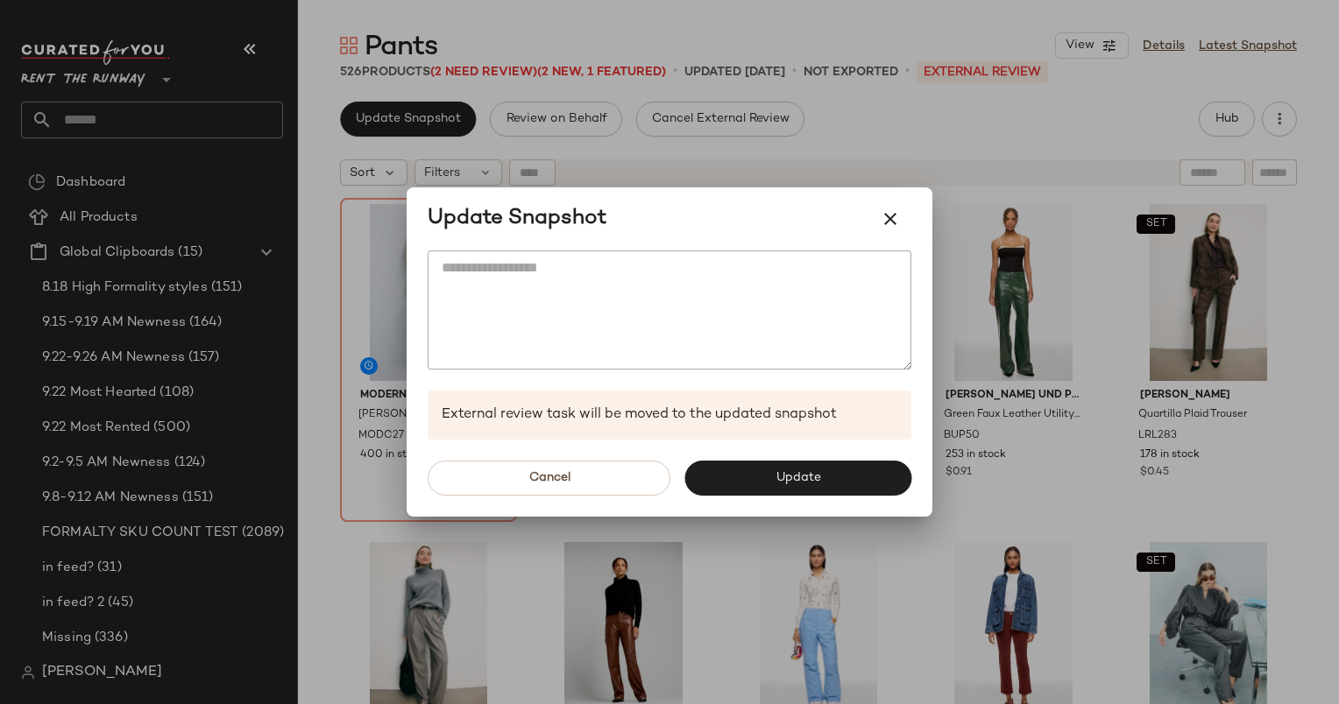
click at [1092, 174] on div at bounding box center [669, 352] width 1339 height 704
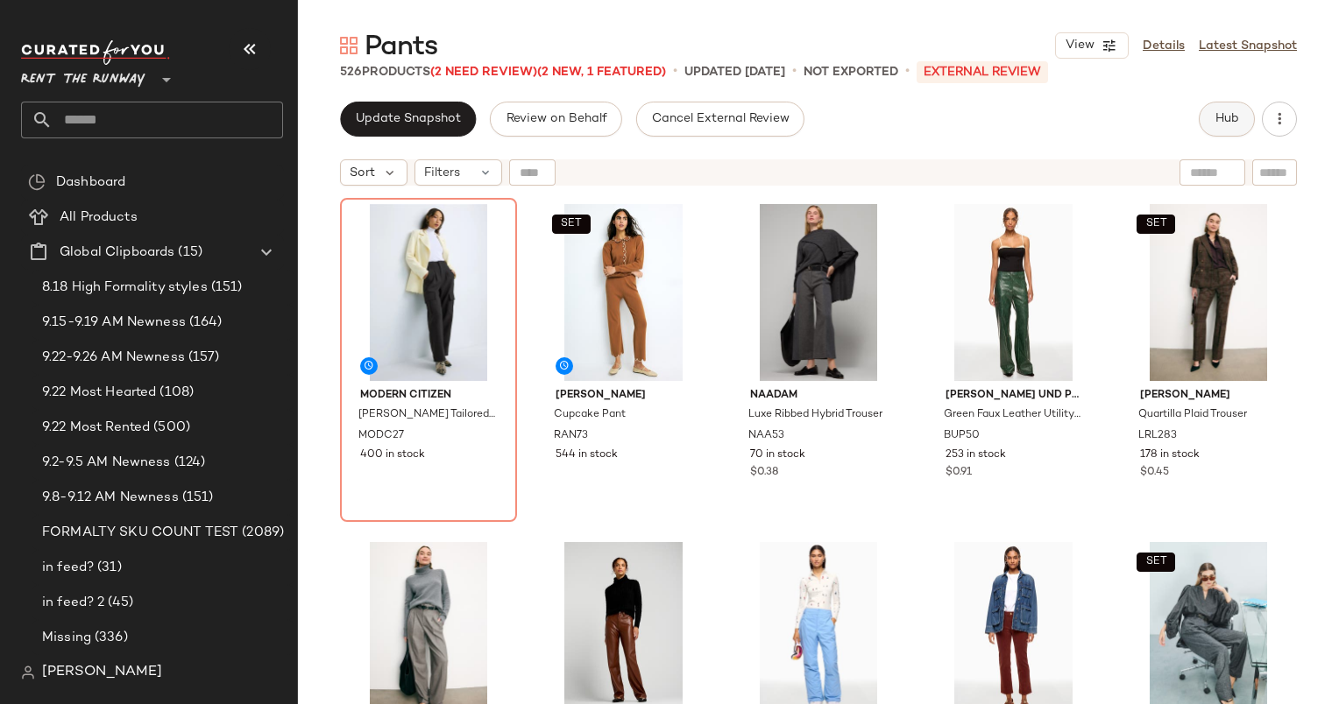
click at [1240, 130] on button "Hub" at bounding box center [1226, 119] width 56 height 35
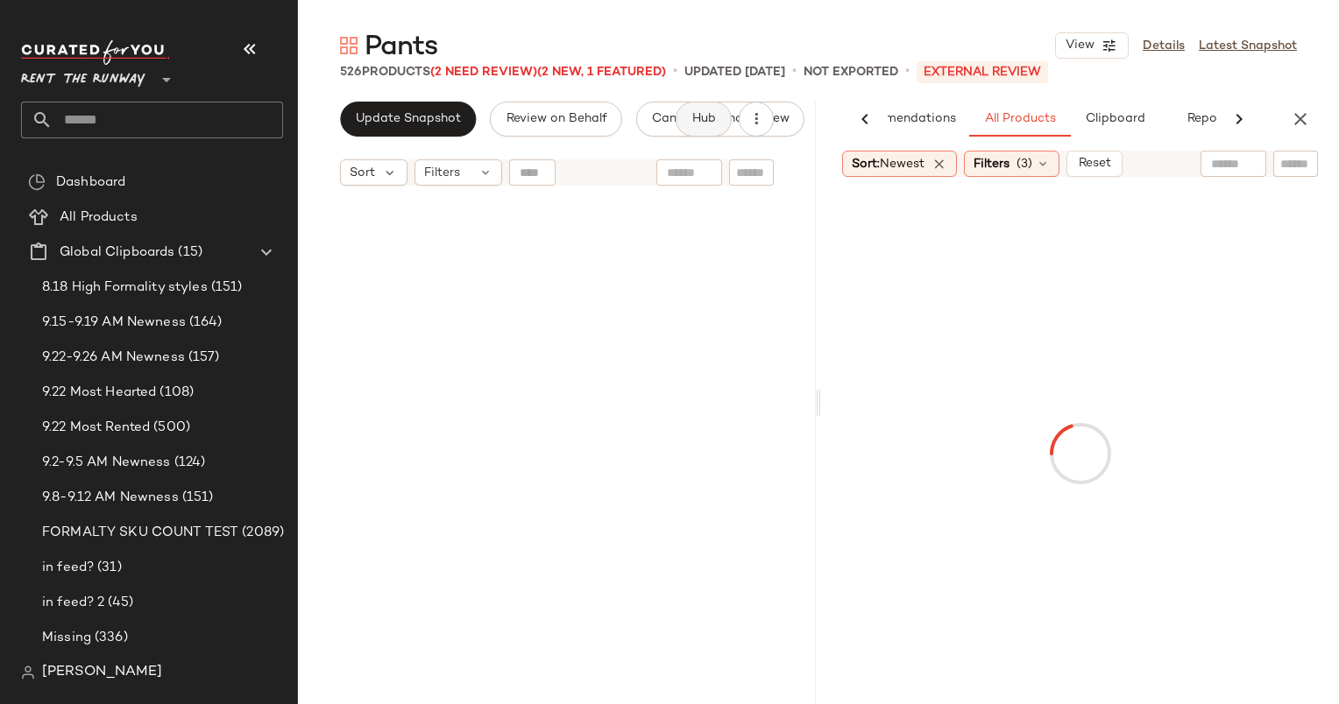
scroll to position [610, 0]
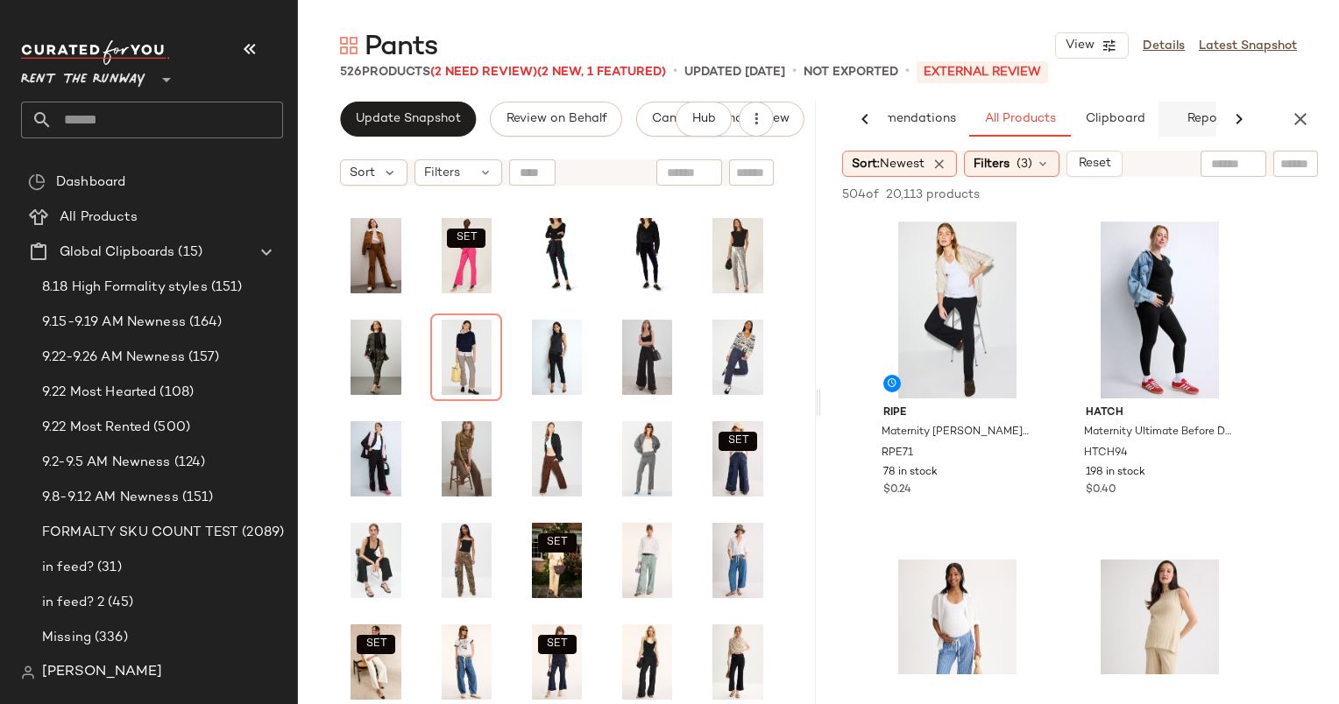
click at [1205, 127] on button "Reports" at bounding box center [1209, 119] width 102 height 35
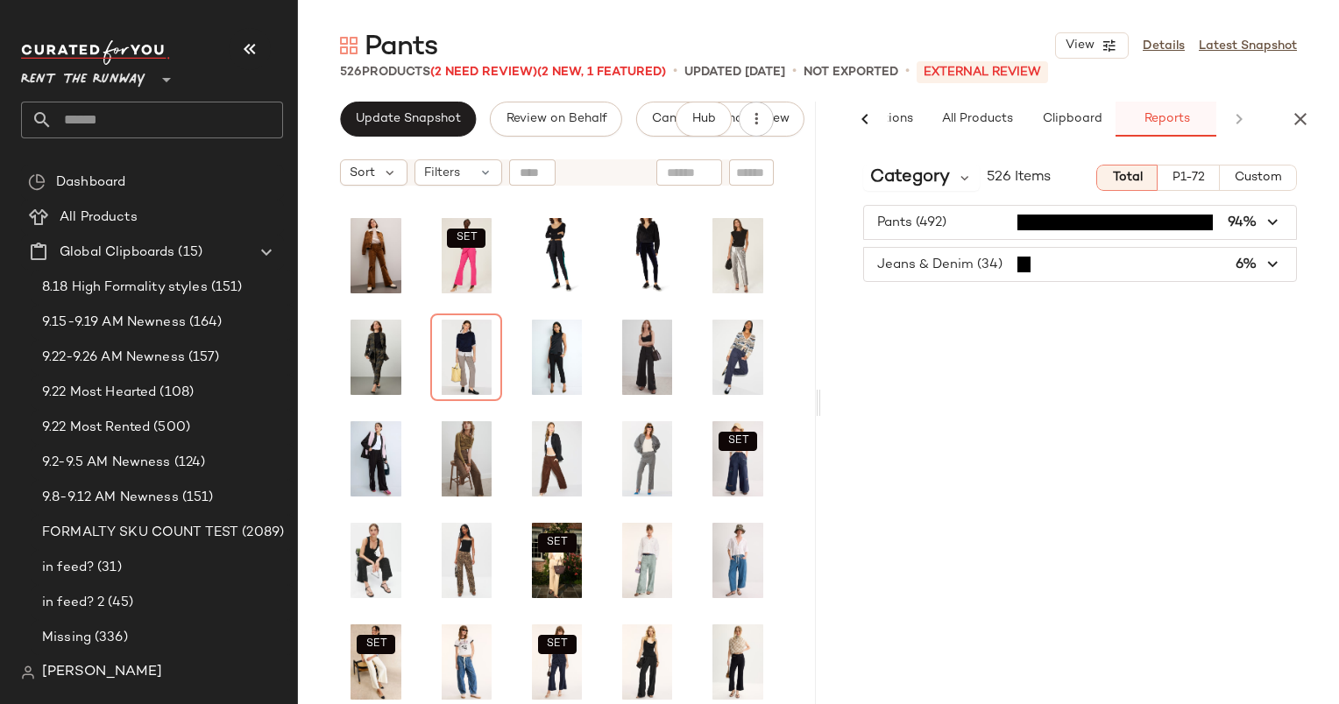
scroll to position [0, 116]
click at [942, 179] on span "Category" at bounding box center [910, 178] width 80 height 26
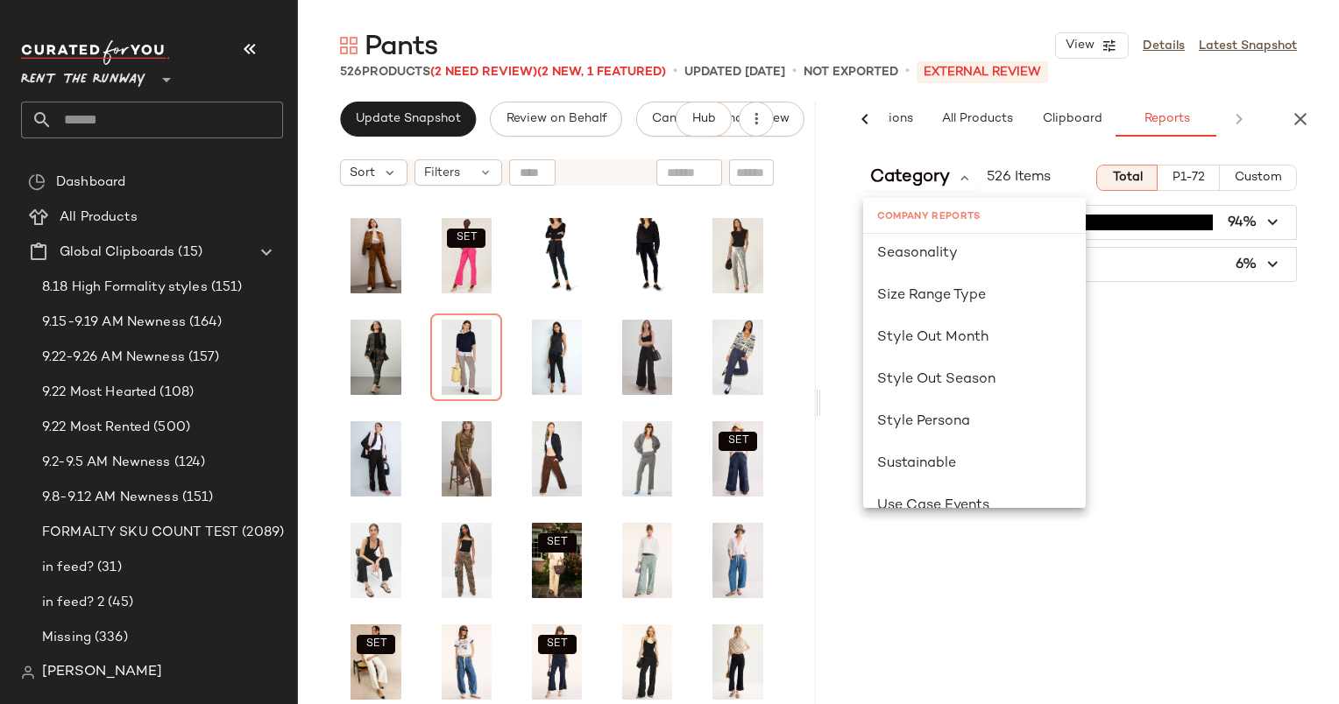
scroll to position [1149, 0]
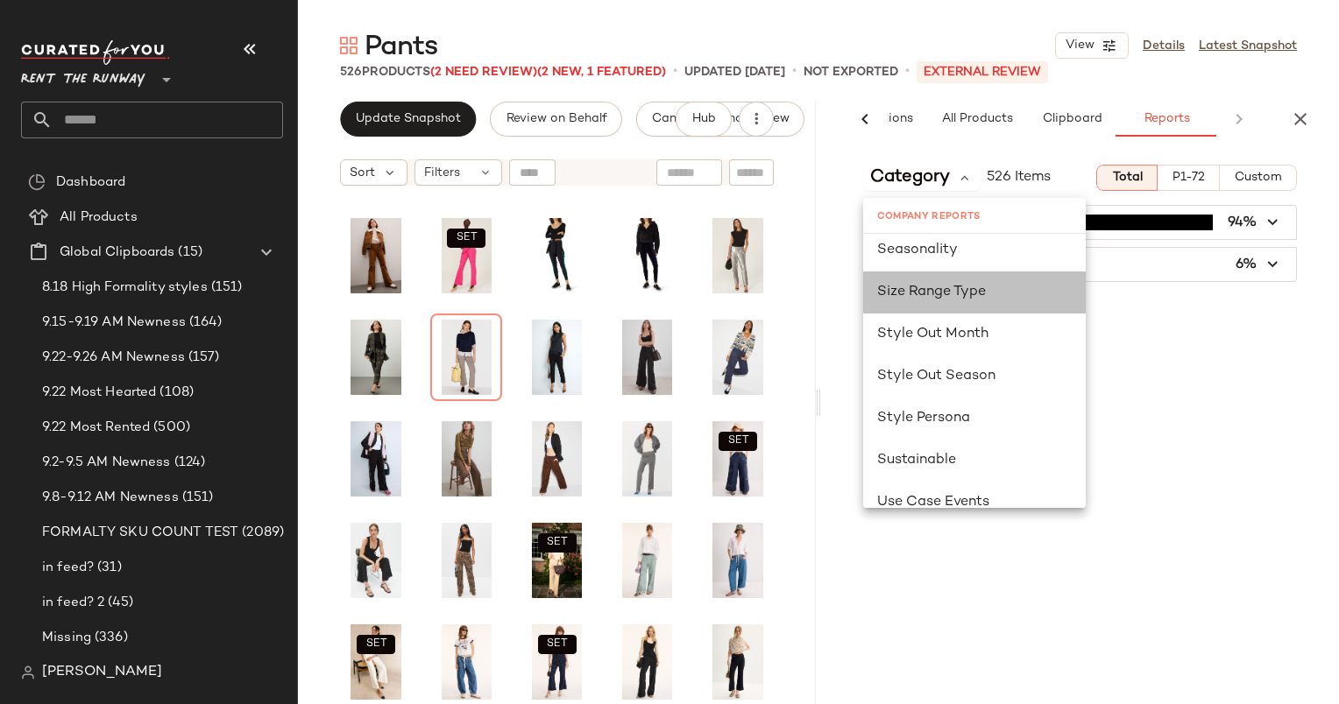
click at [945, 272] on div "Size Range Type" at bounding box center [974, 293] width 223 height 42
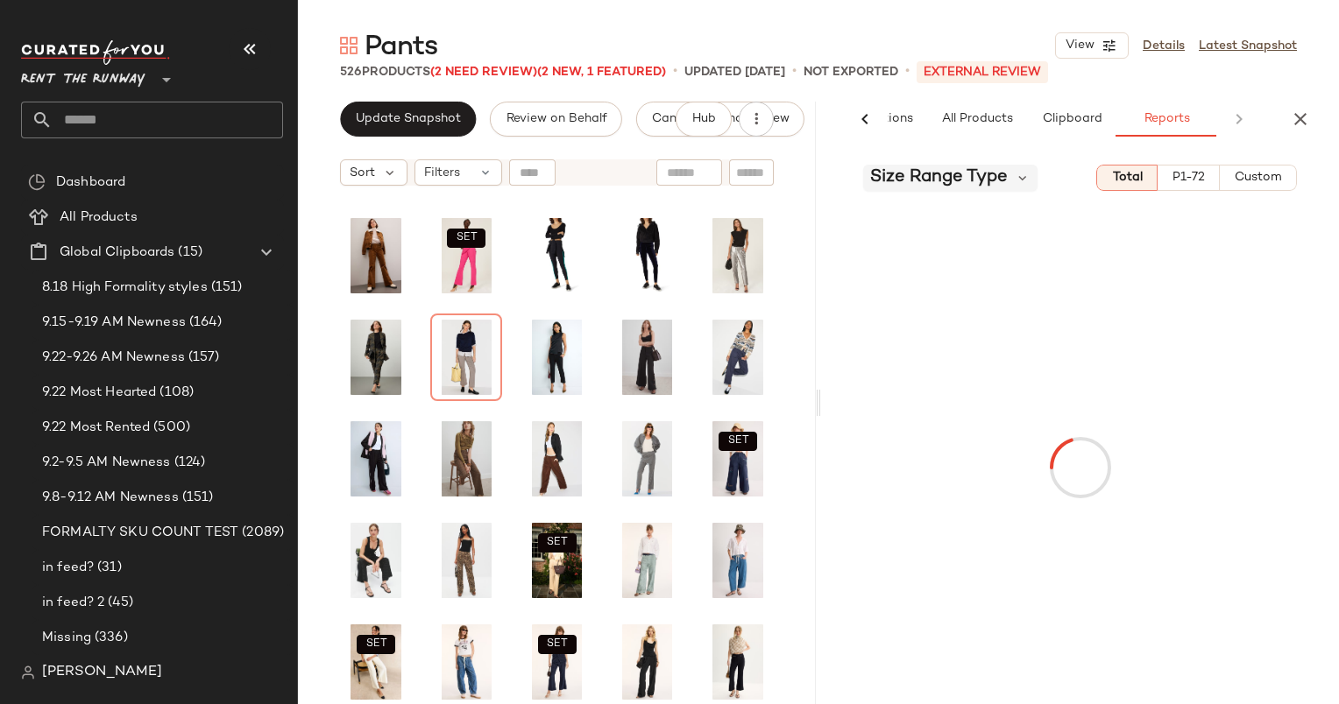
click at [953, 190] on span "Size Range Type" at bounding box center [939, 178] width 138 height 26
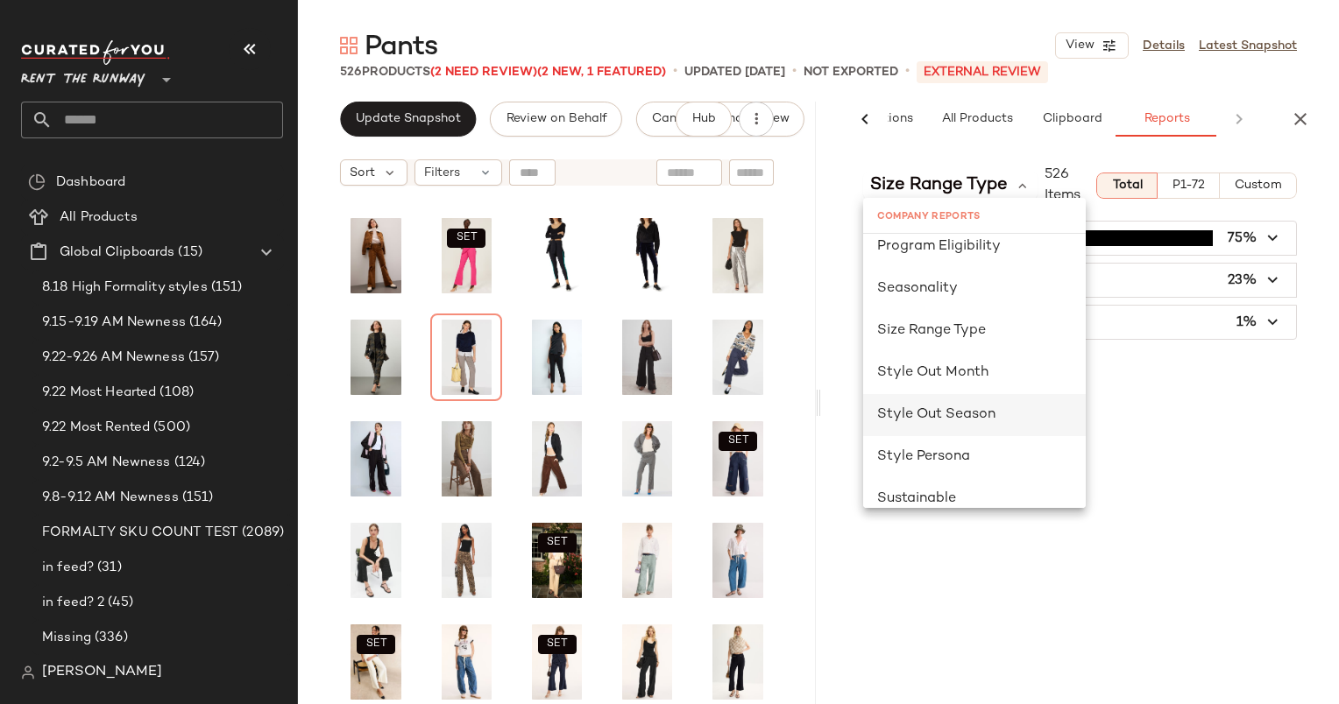
scroll to position [1104, 0]
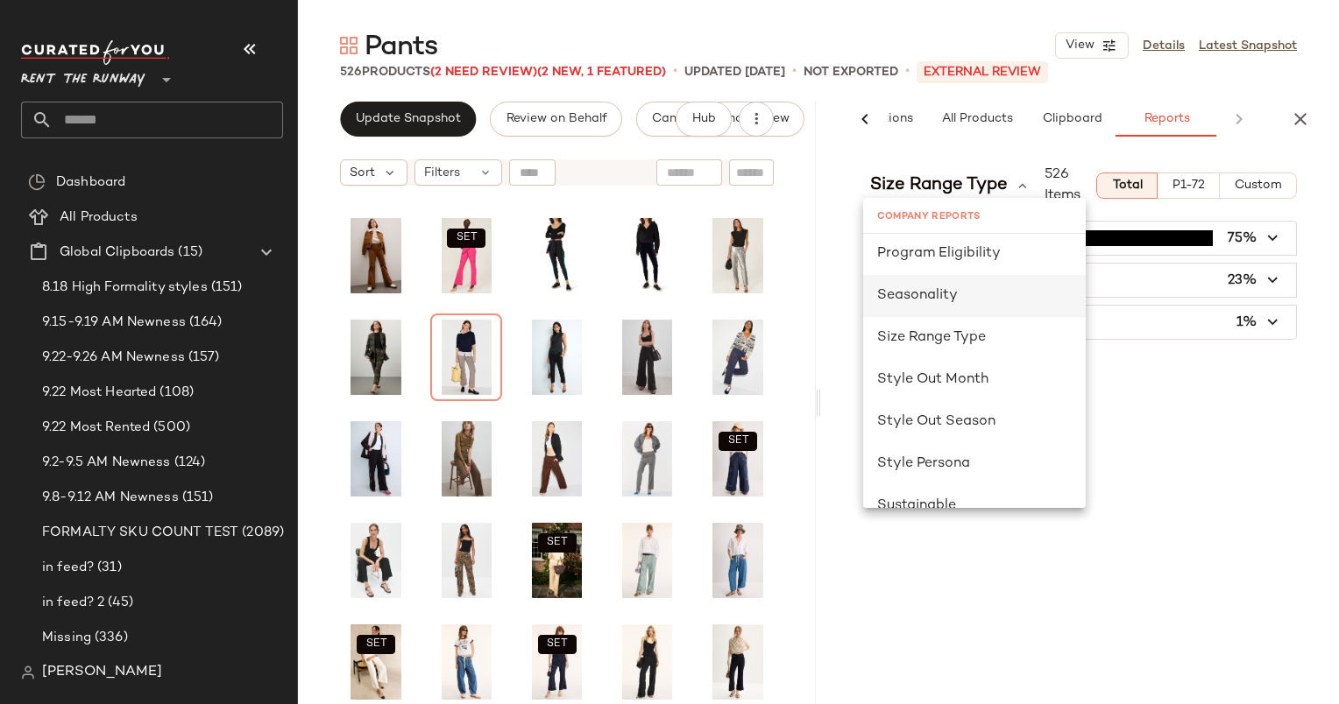
click at [957, 300] on div "Seasonality" at bounding box center [974, 296] width 194 height 21
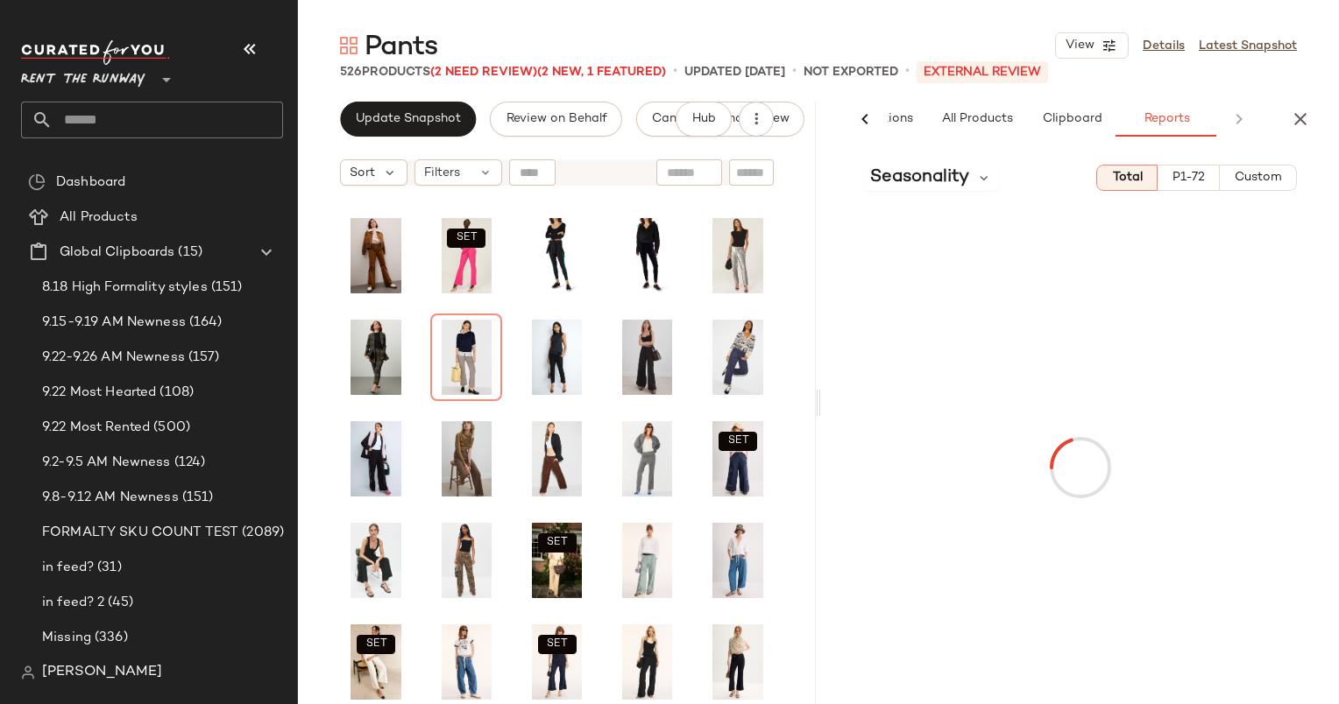
click at [1282, 171] on button "Custom" at bounding box center [1257, 178] width 77 height 26
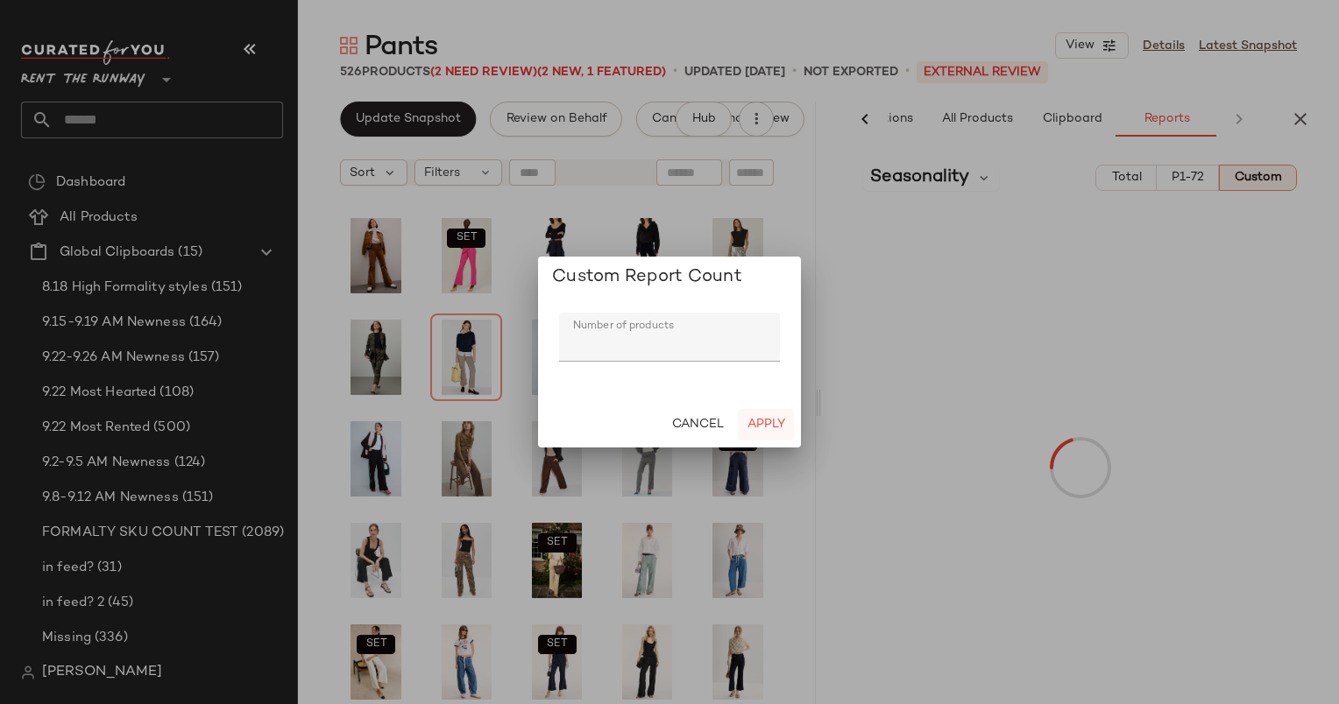
click at [766, 411] on button "Apply" at bounding box center [766, 425] width 56 height 32
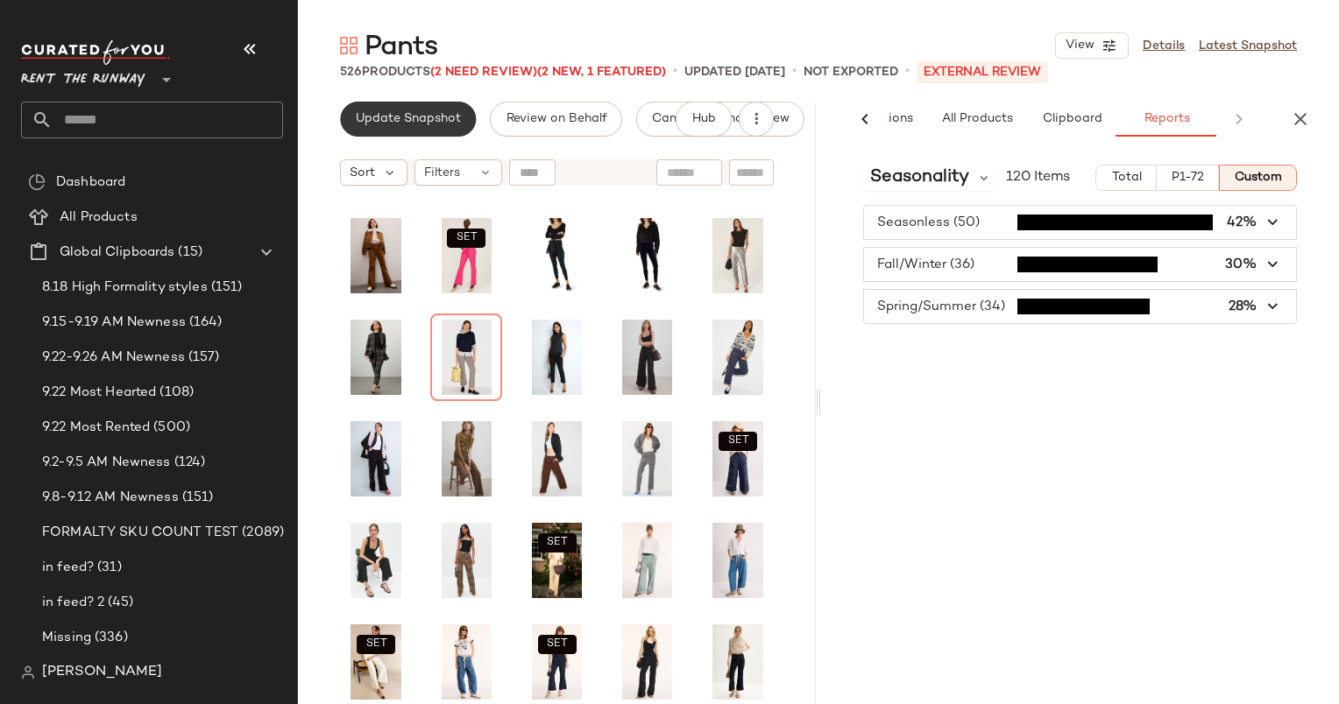
click at [411, 110] on button "Update Snapshot" at bounding box center [408, 119] width 136 height 35
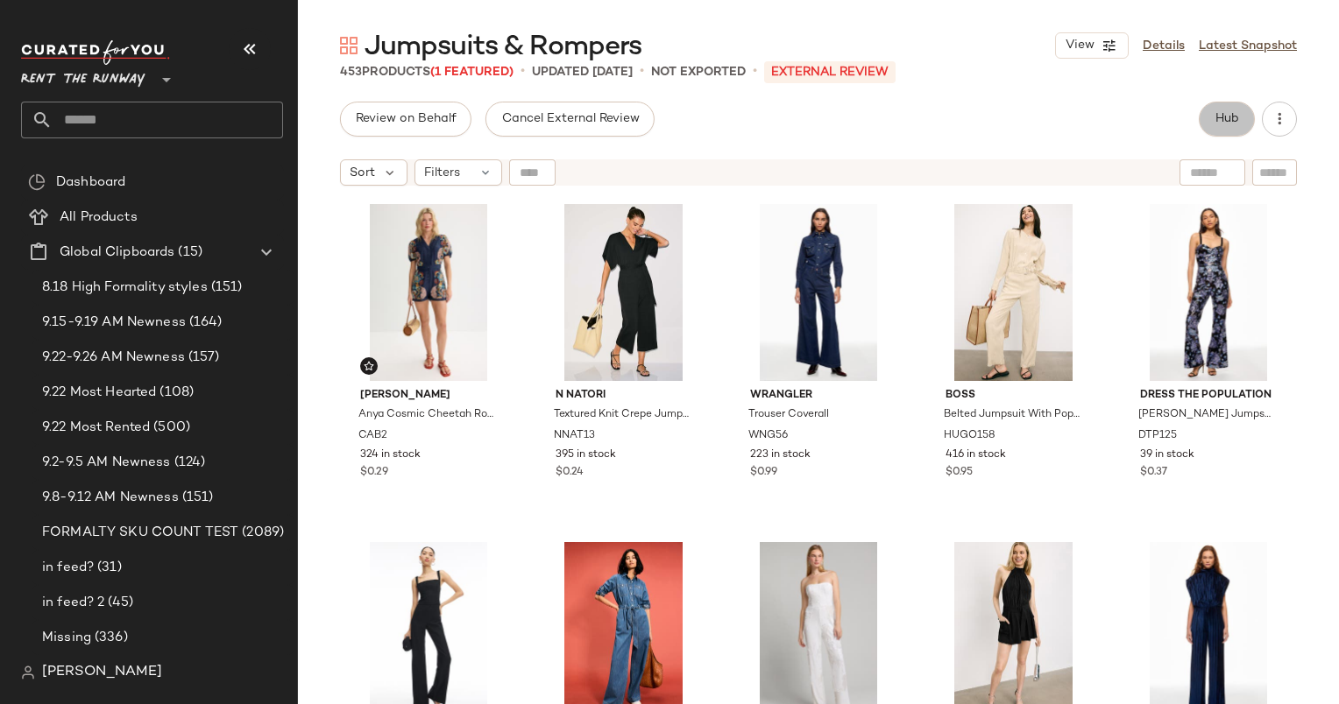
click at [1229, 116] on span "Hub" at bounding box center [1226, 119] width 25 height 14
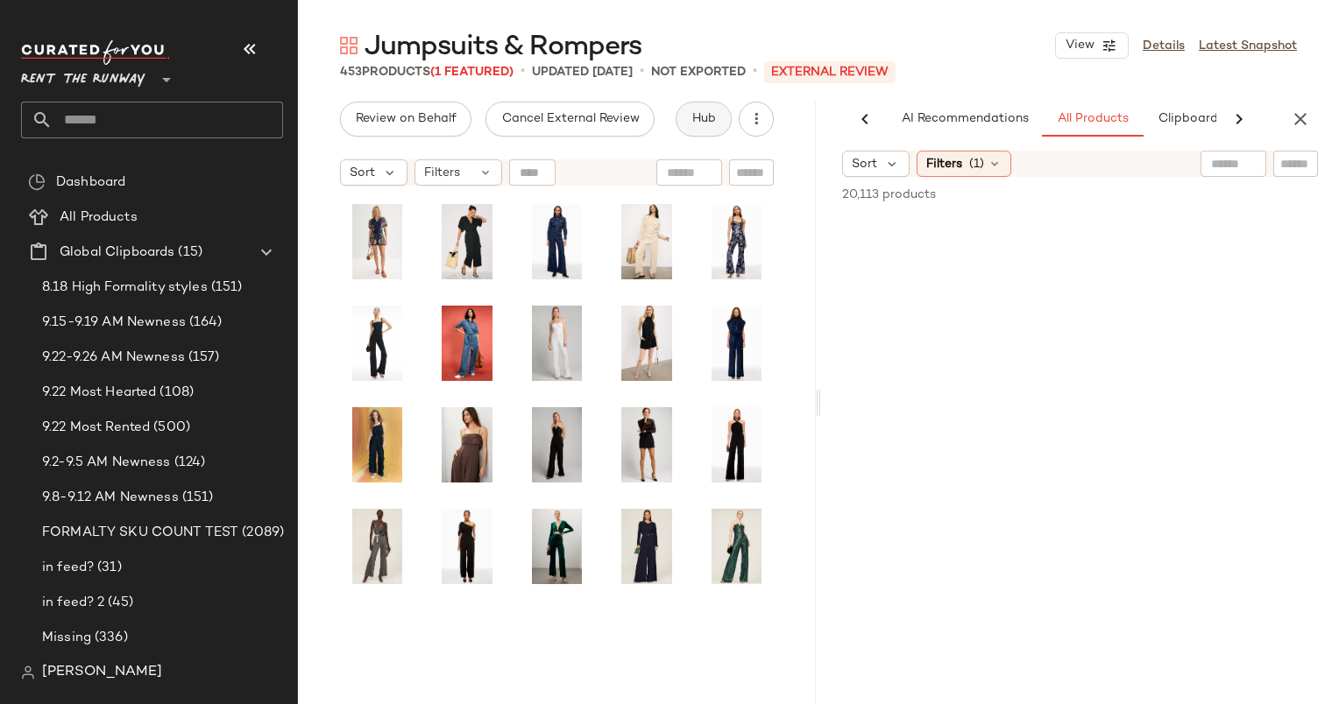
scroll to position [0, 90]
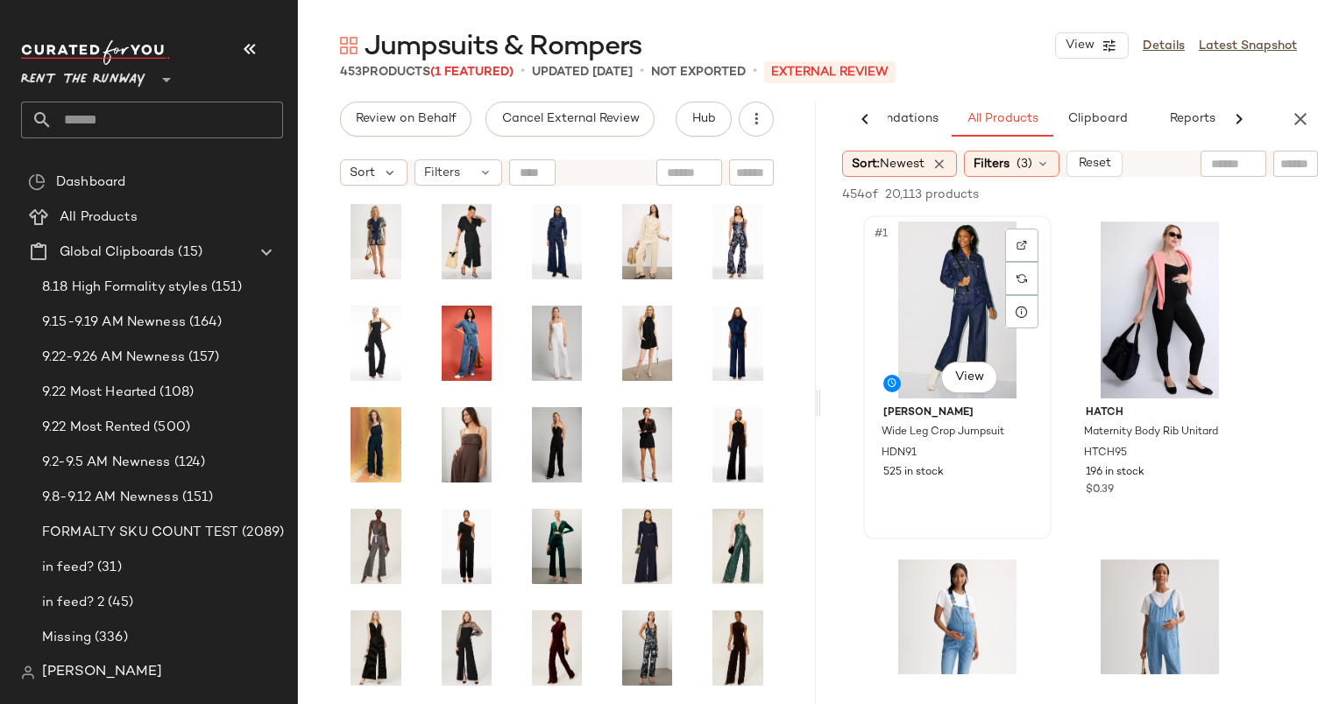
click at [984, 279] on div "#1 View" at bounding box center [957, 310] width 176 height 177
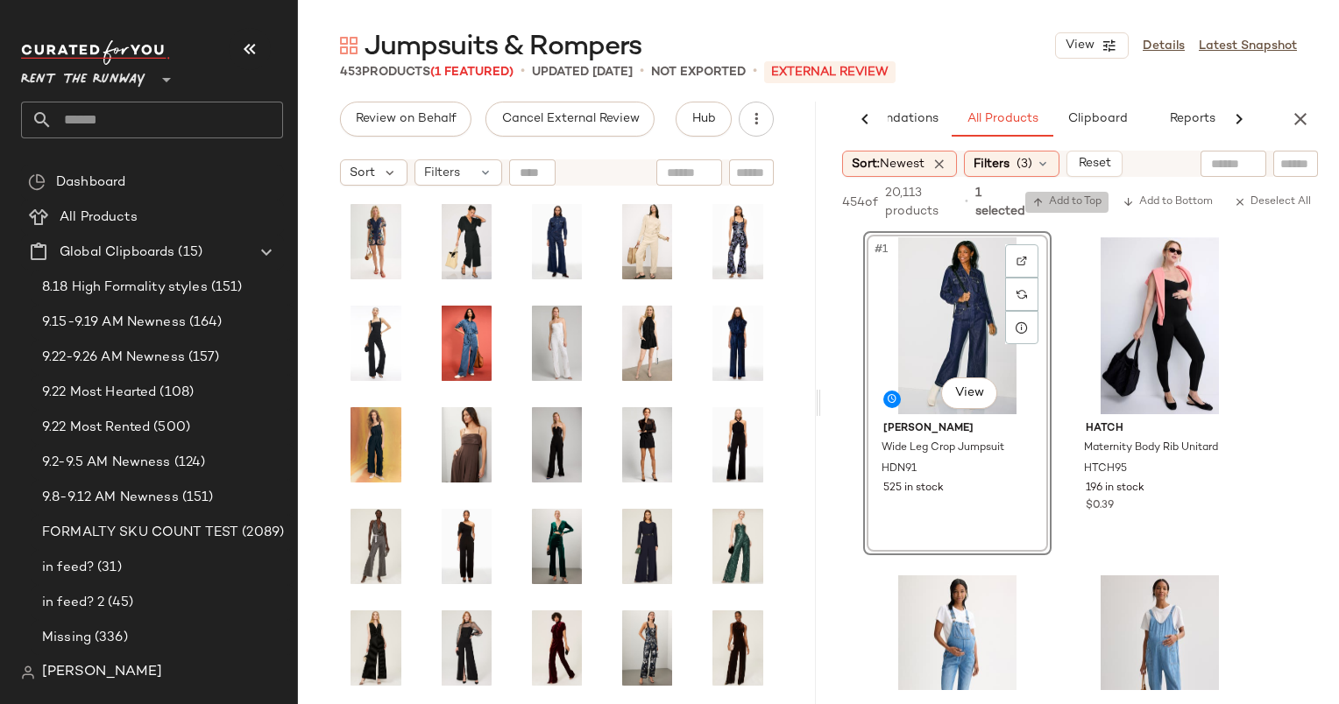
click at [1044, 200] on span "Add to Top" at bounding box center [1066, 202] width 69 height 12
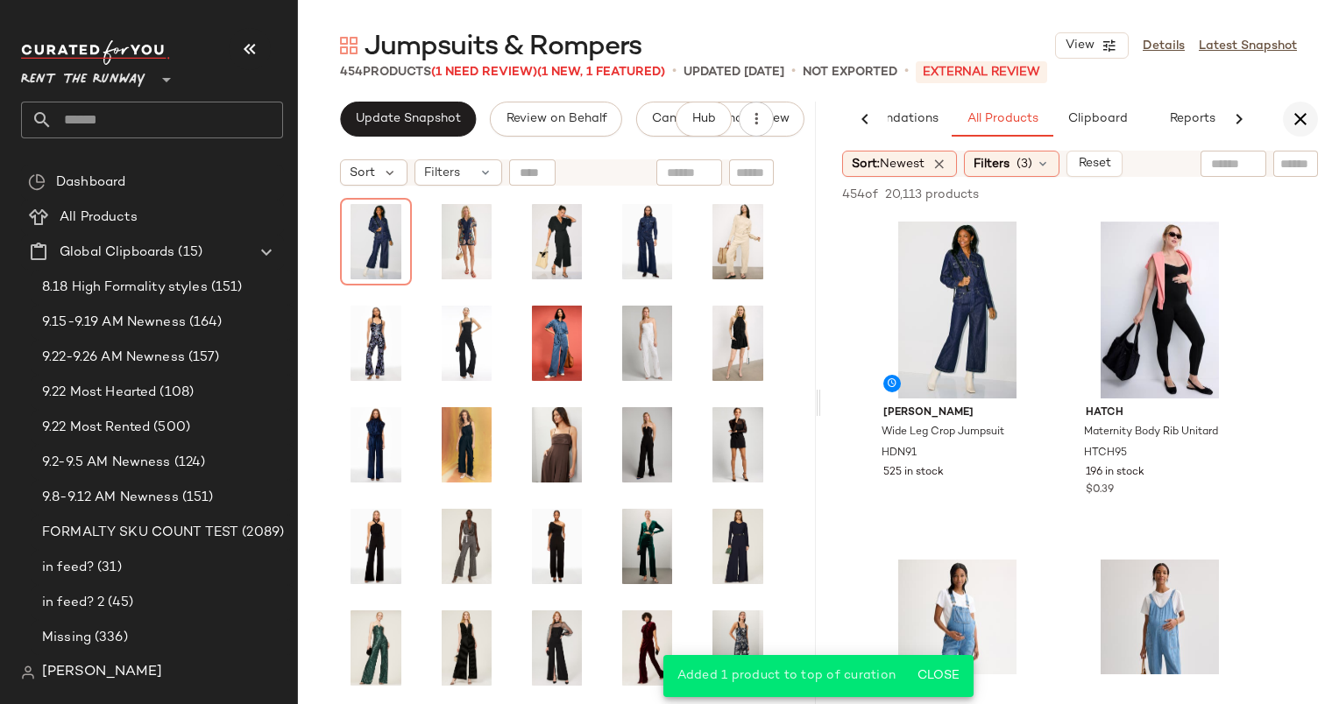
click at [1310, 119] on button "button" at bounding box center [1299, 119] width 35 height 35
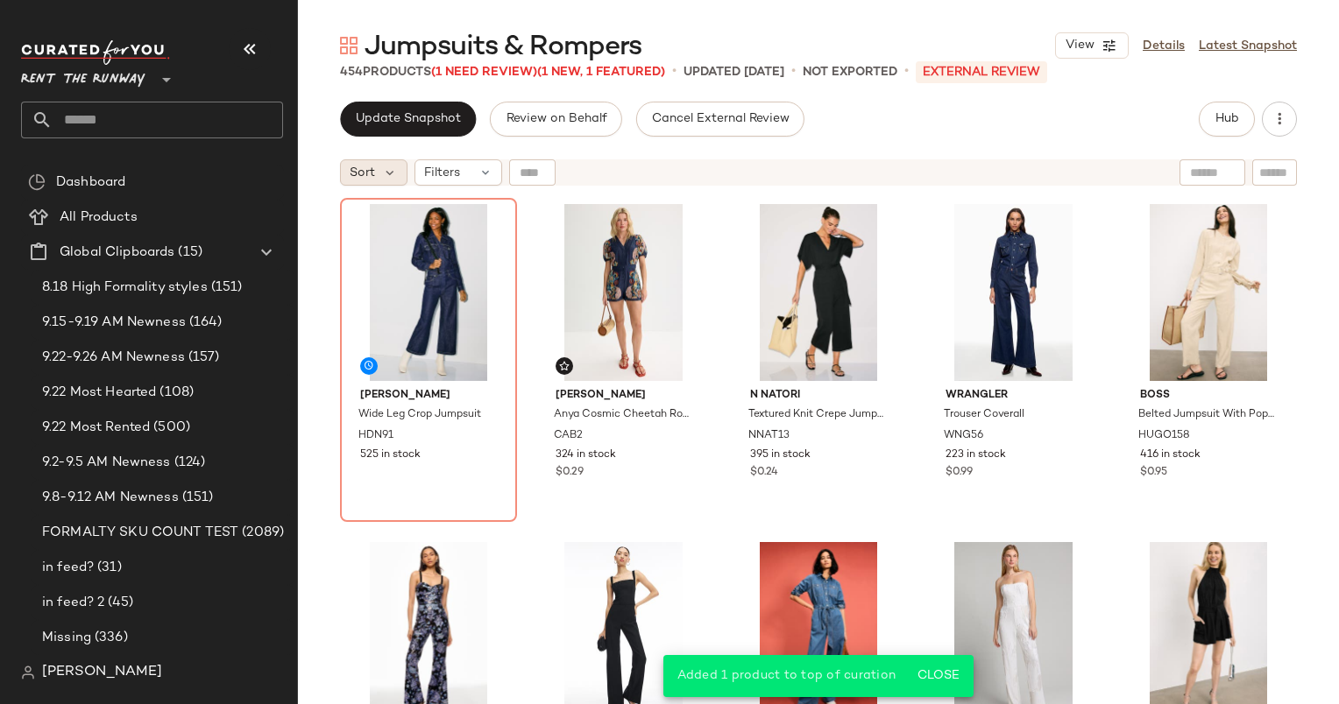
click at [371, 181] on span "Sort" at bounding box center [362, 173] width 25 height 18
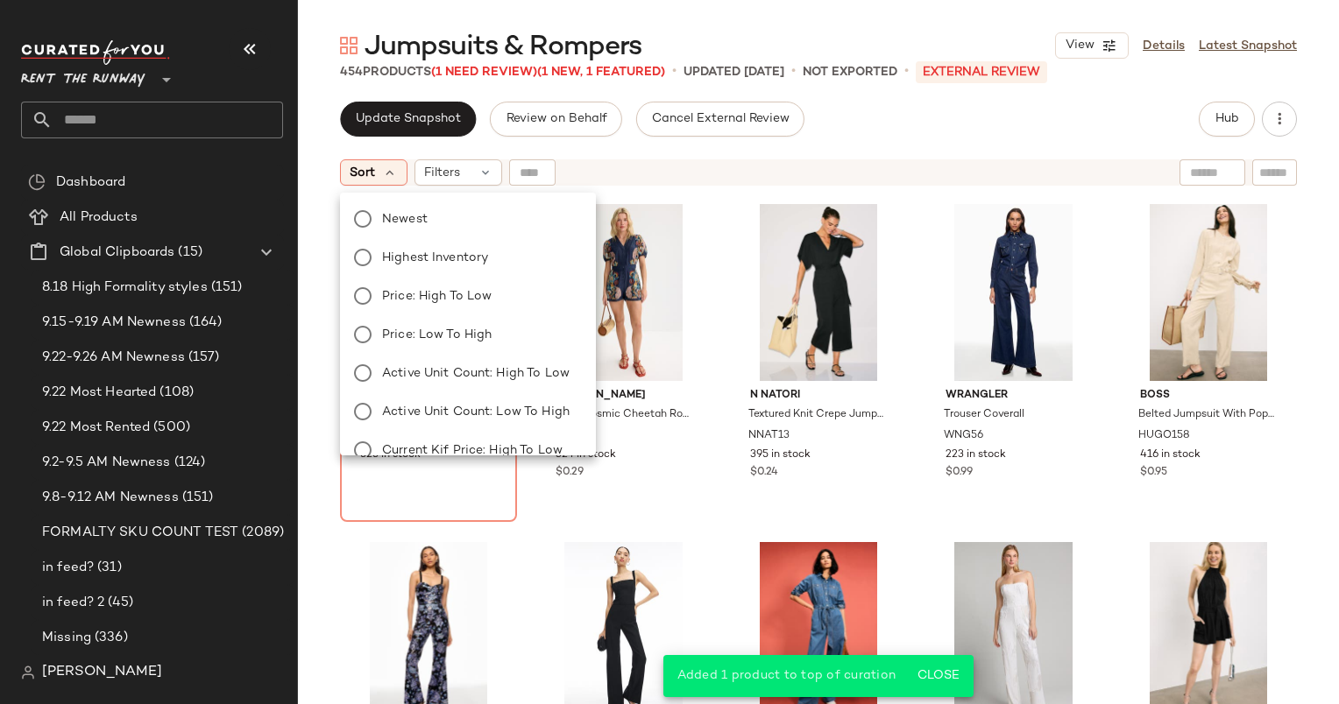
click at [478, 240] on div "Newest Highest Inventory Price: High to Low Price: Low to High Active Unit Coun…" at bounding box center [465, 431] width 259 height 463
click at [445, 227] on label "Newest" at bounding box center [478, 219] width 207 height 25
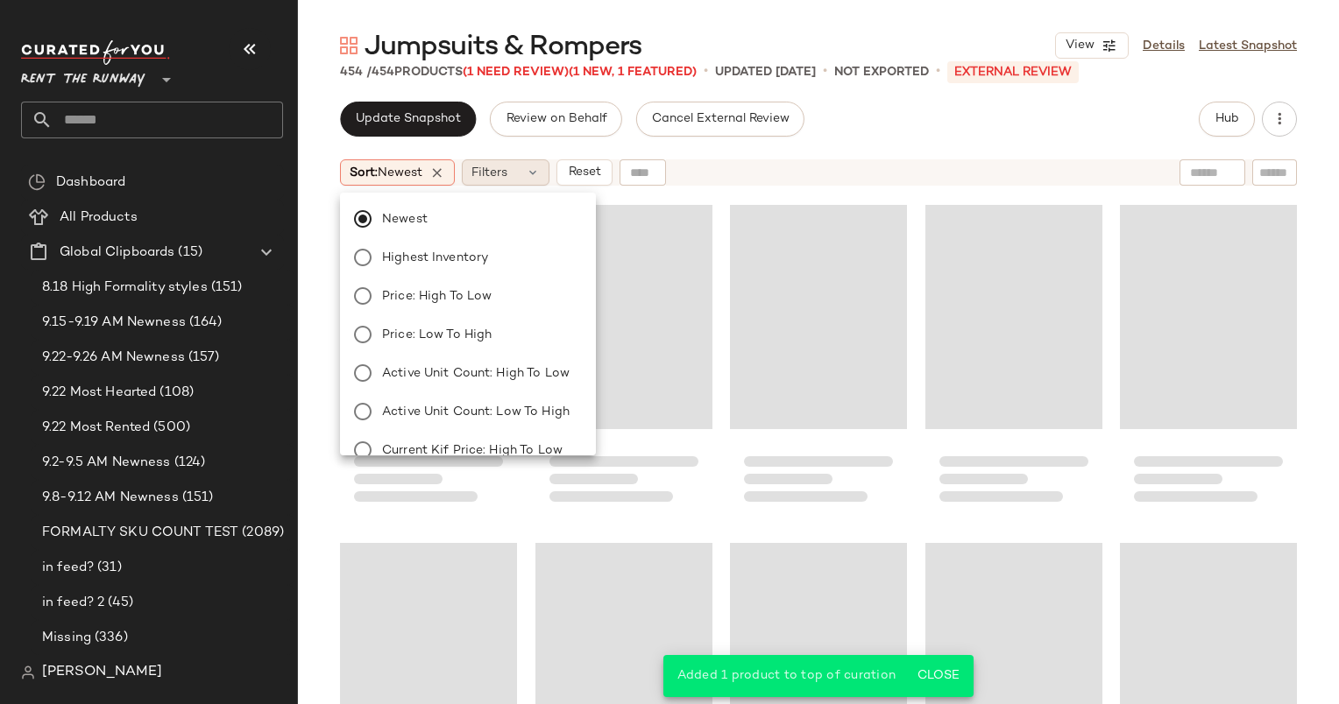
click at [515, 159] on div "Filters" at bounding box center [506, 172] width 88 height 26
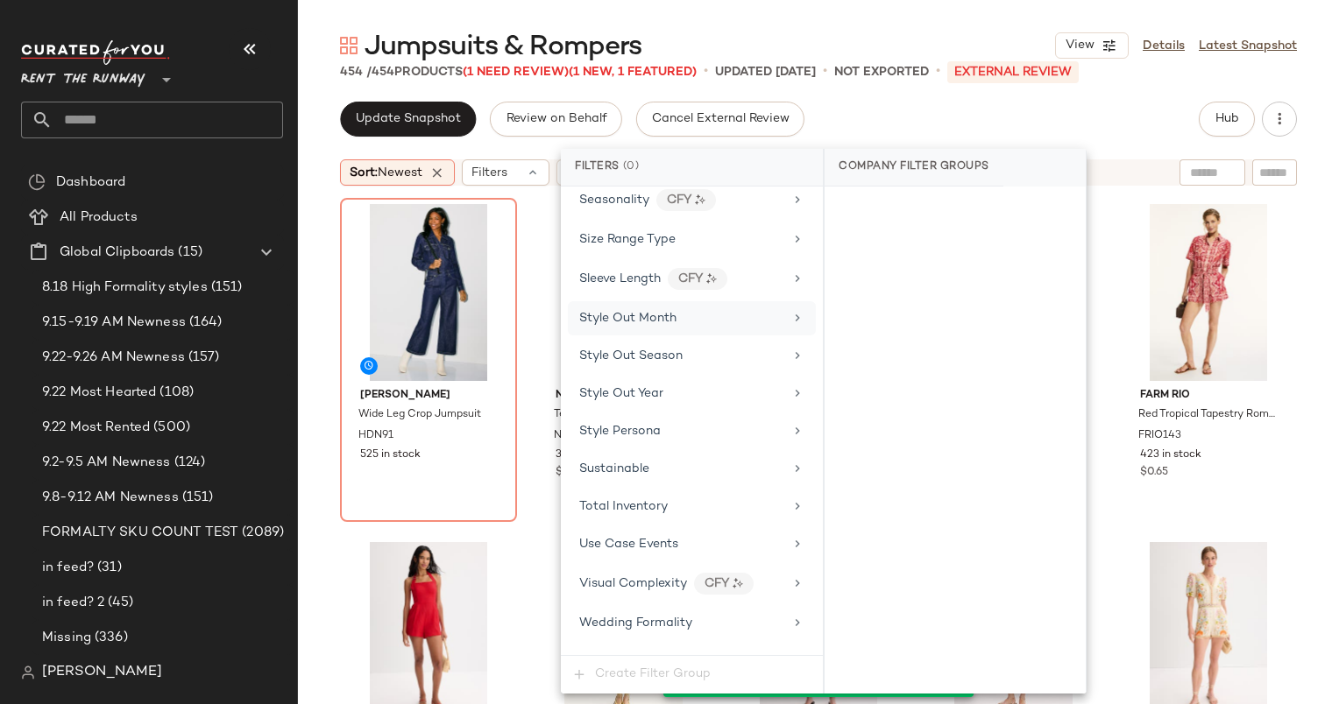
scroll to position [2167, 0]
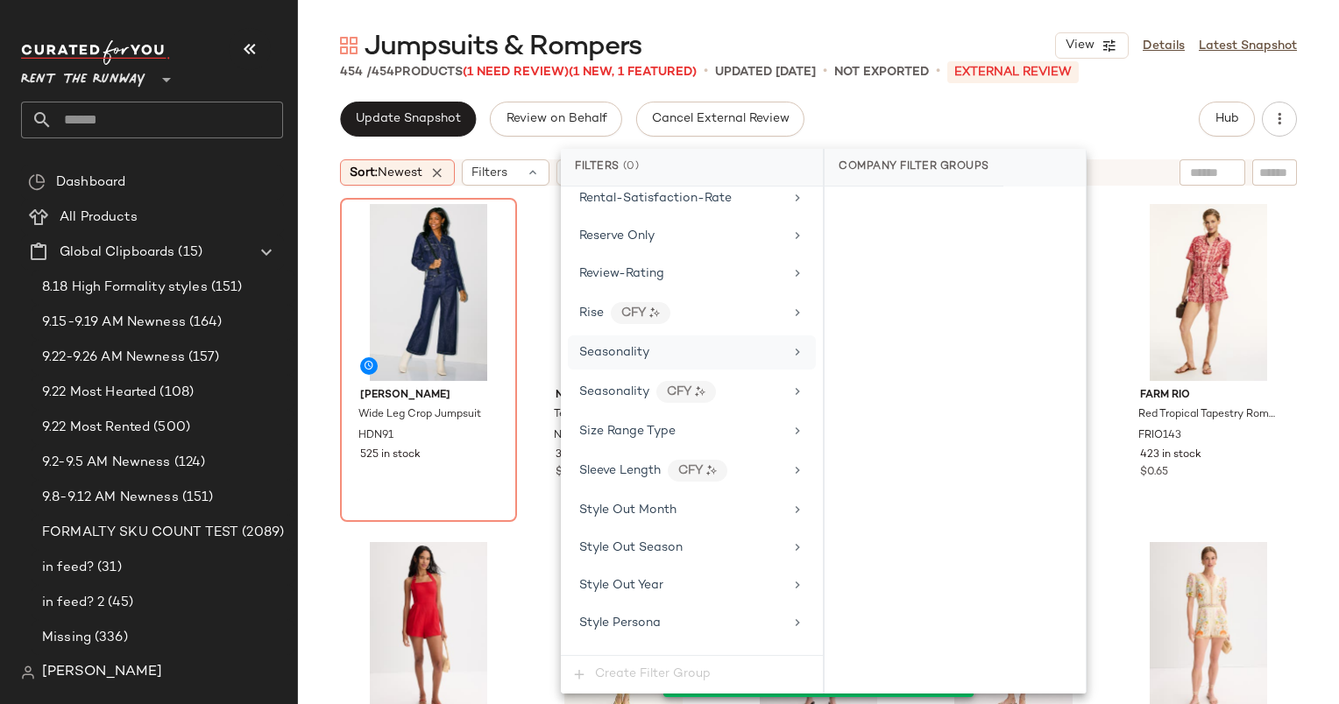
click at [680, 343] on div "Seasonality" at bounding box center [681, 352] width 204 height 18
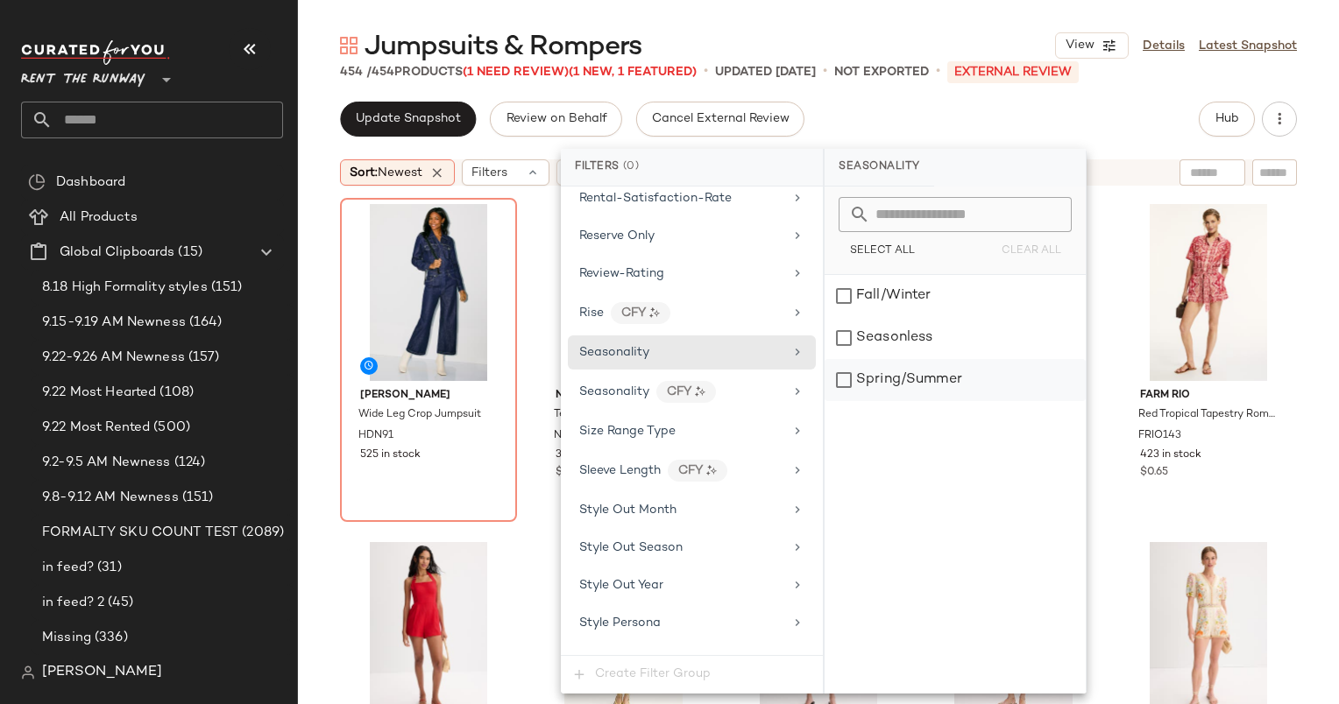
click at [945, 374] on div "Spring/Summer" at bounding box center [954, 380] width 261 height 42
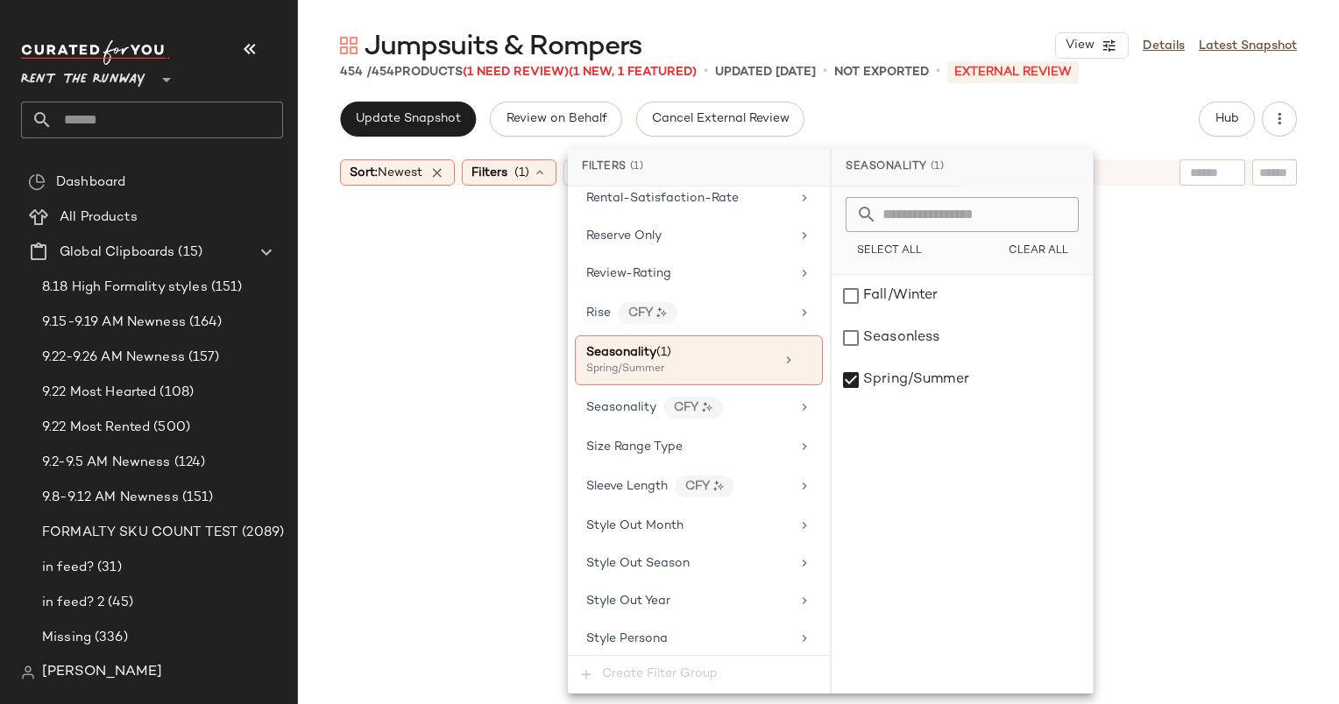
click at [893, 109] on div "Update Snapshot Review on Behalf Cancel External Review Hub" at bounding box center [818, 119] width 957 height 35
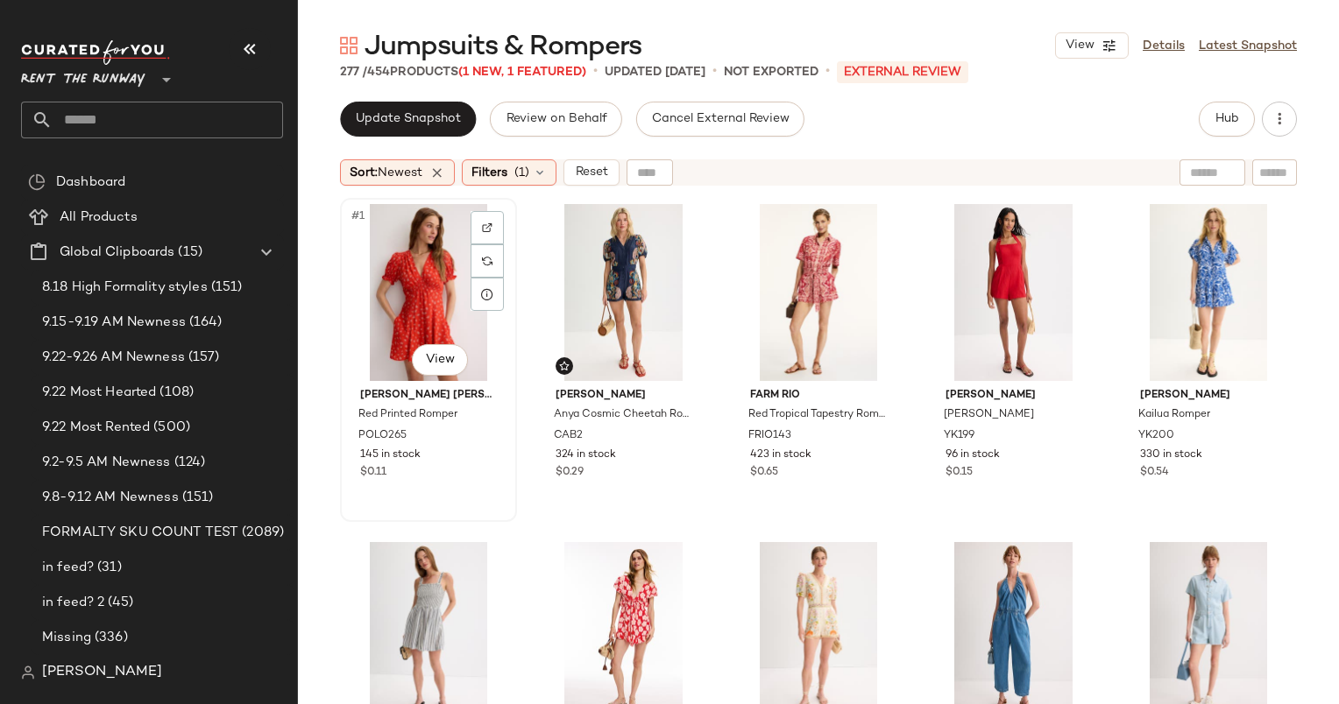
click at [372, 274] on div "#1 View" at bounding box center [428, 292] width 165 height 177
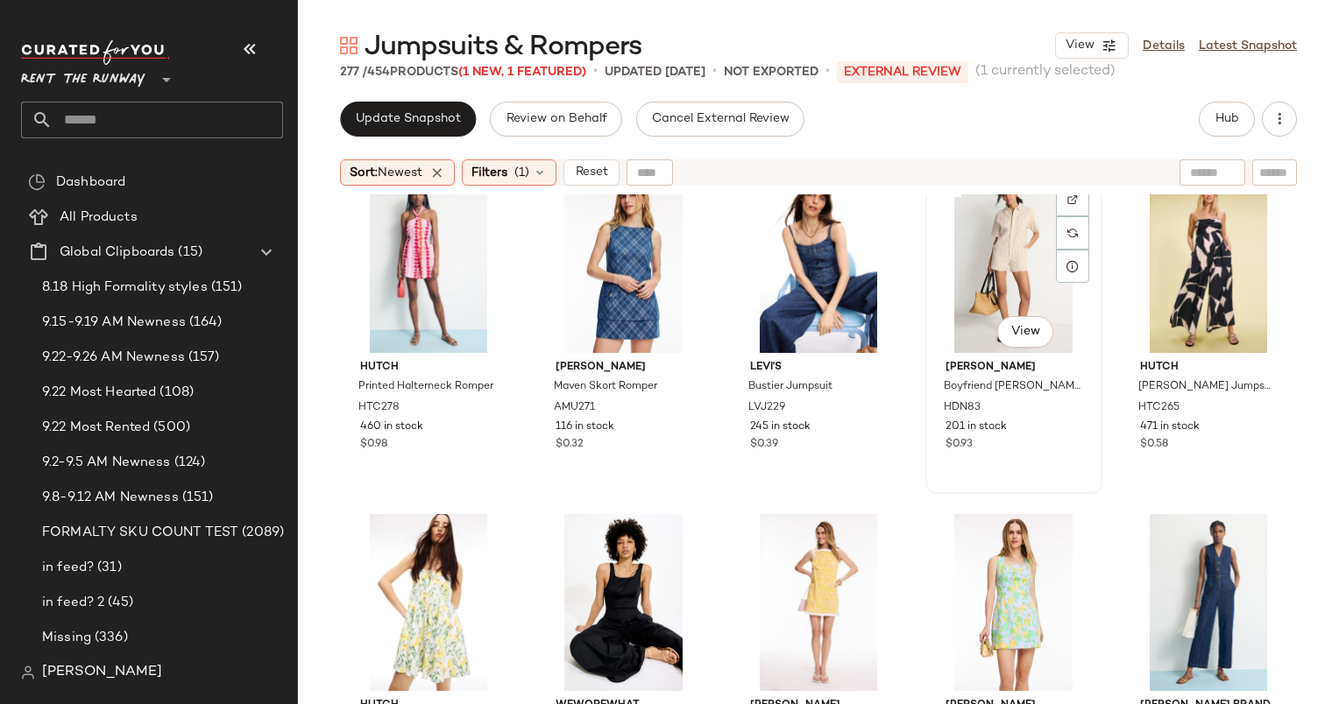
scroll to position [1987, 0]
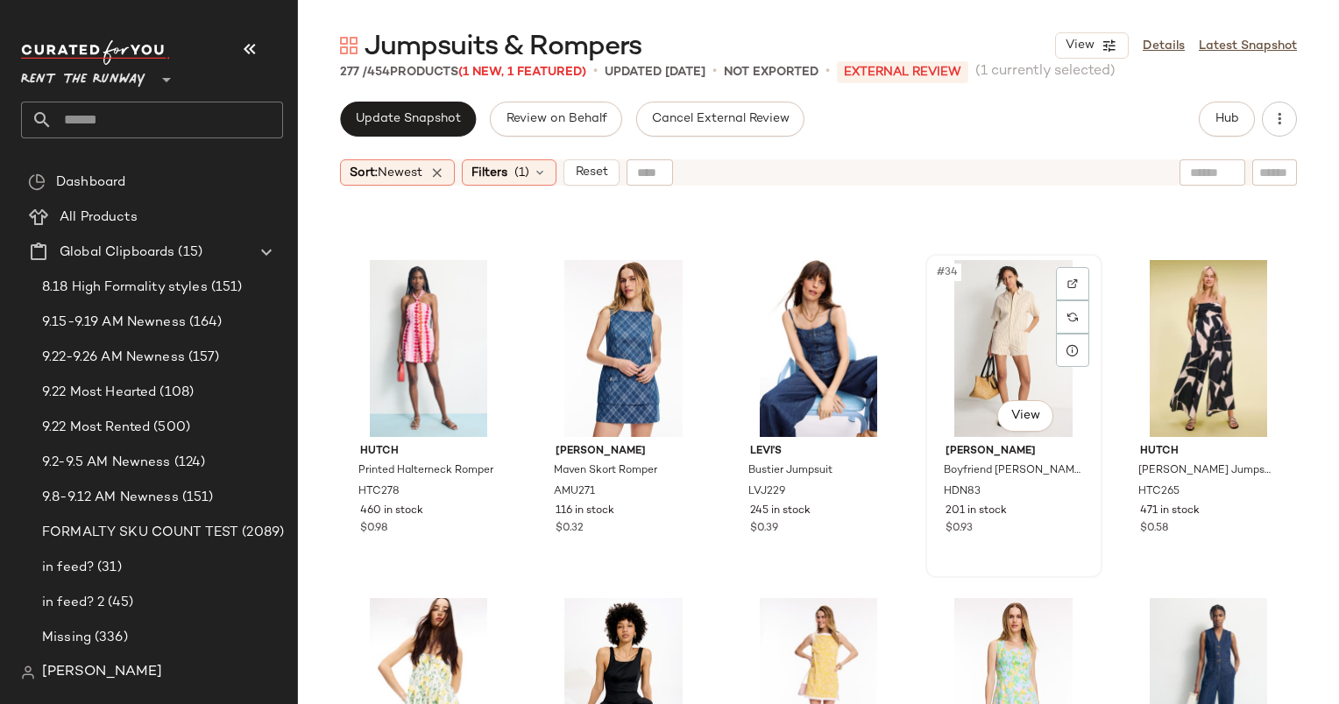
click at [981, 315] on div "#34 View" at bounding box center [1013, 348] width 165 height 177
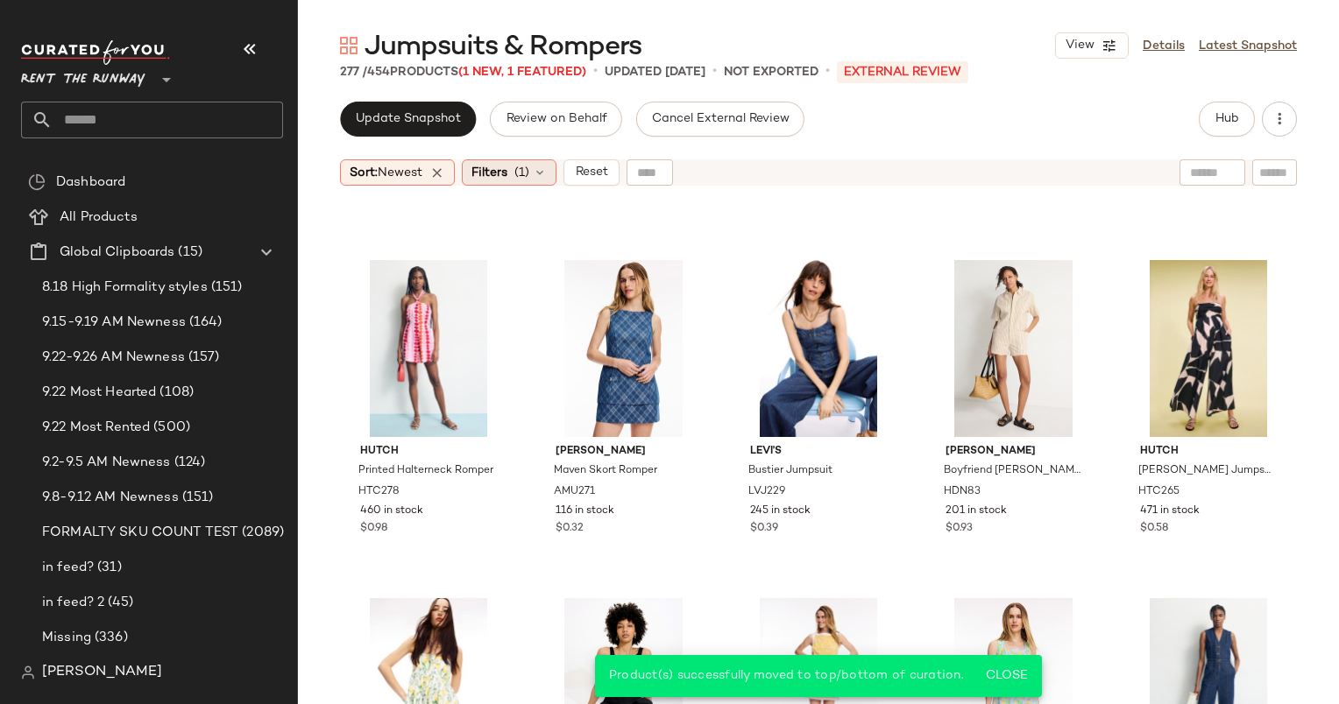
click at [522, 169] on span "(1)" at bounding box center [521, 173] width 15 height 18
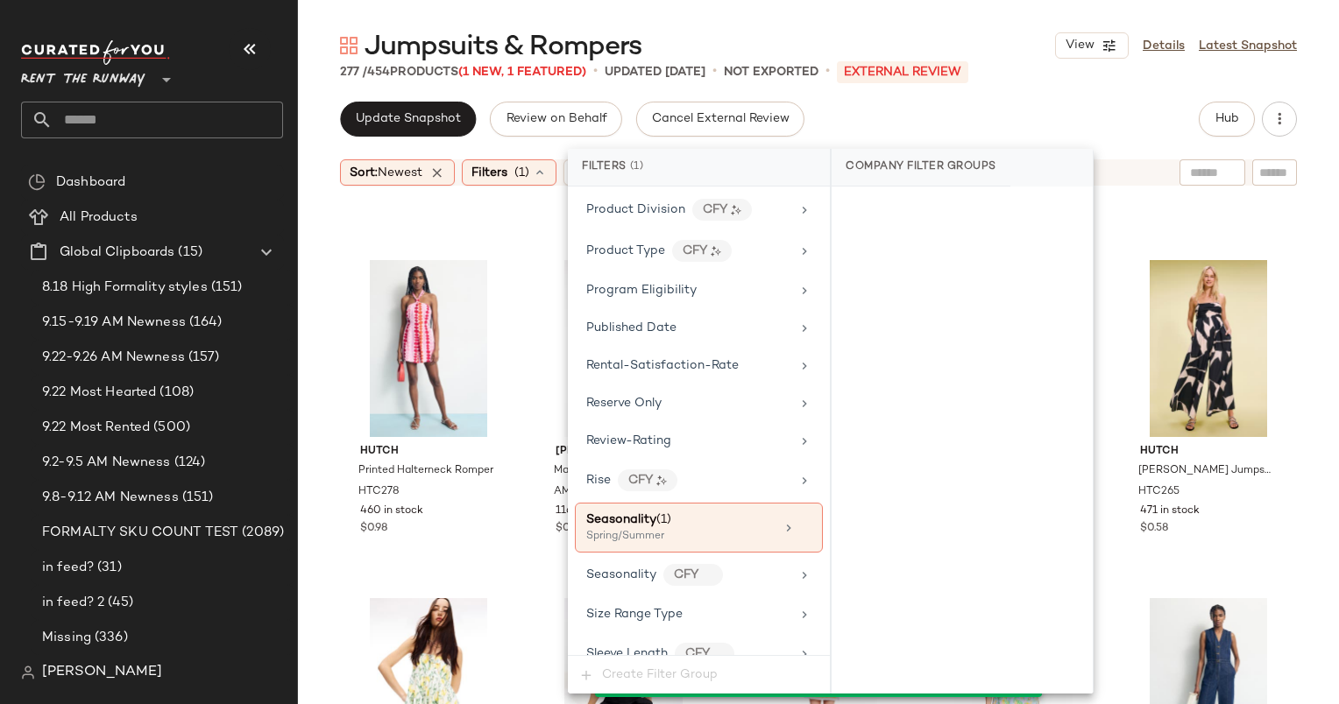
scroll to position [1857, 0]
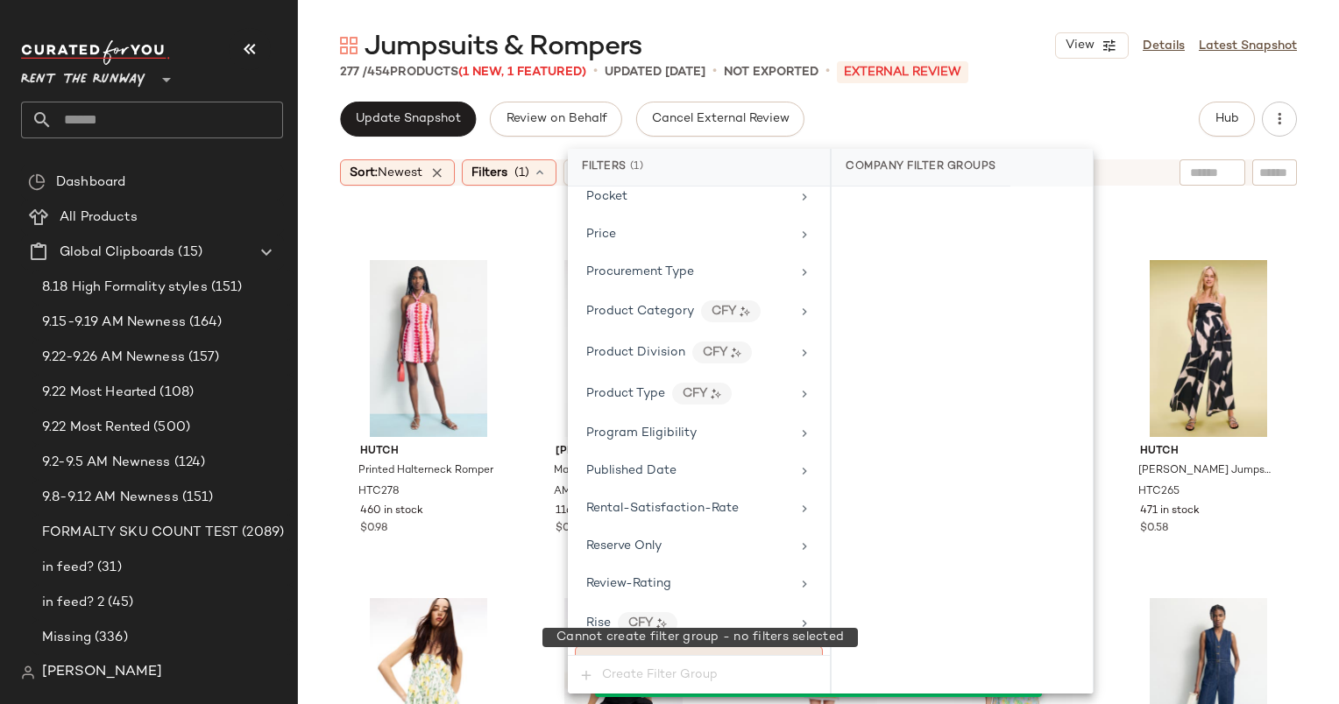
click at [676, 653] on div "Seasonality (1)" at bounding box center [680, 662] width 188 height 18
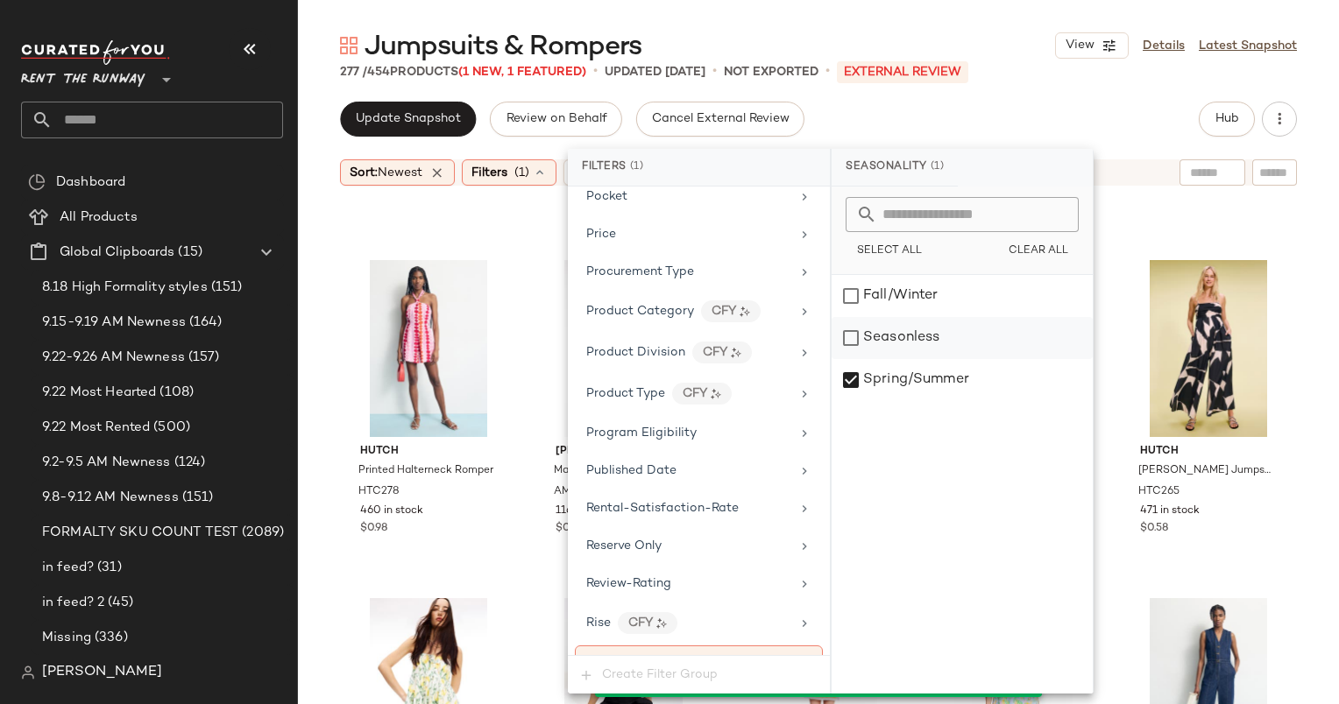
click at [918, 330] on div "Seasonless" at bounding box center [961, 338] width 261 height 42
click at [943, 368] on div "Spring/Summer" at bounding box center [961, 380] width 261 height 42
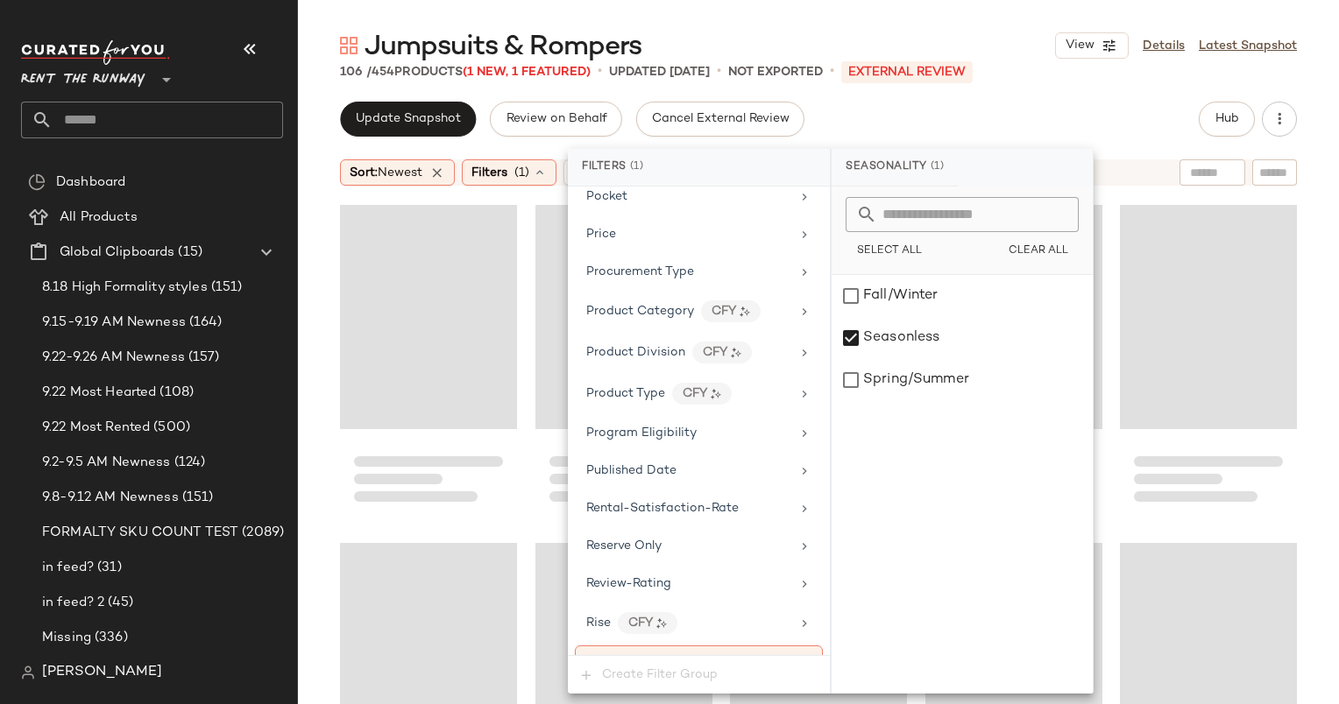
click at [821, 116] on div "Update Snapshot Review on Behalf Cancel External Review Hub" at bounding box center [818, 119] width 957 height 35
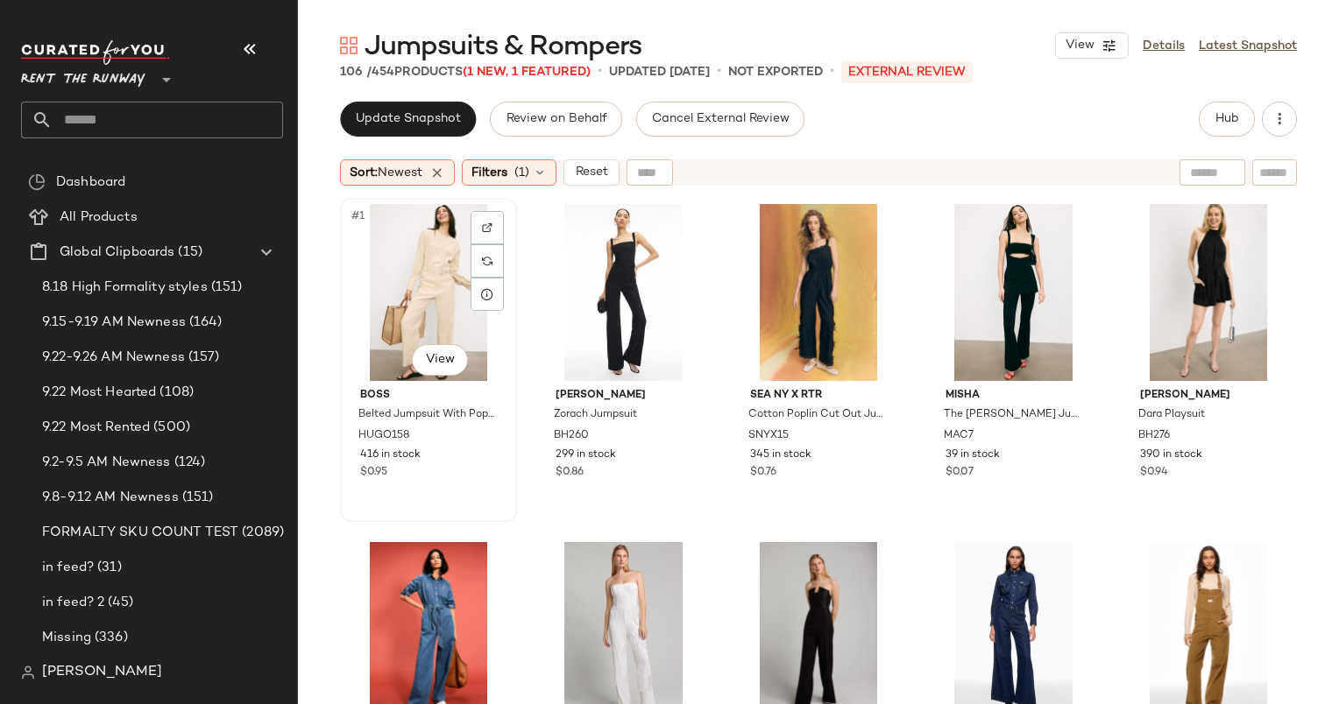
click at [401, 273] on div "#1 View" at bounding box center [428, 292] width 165 height 177
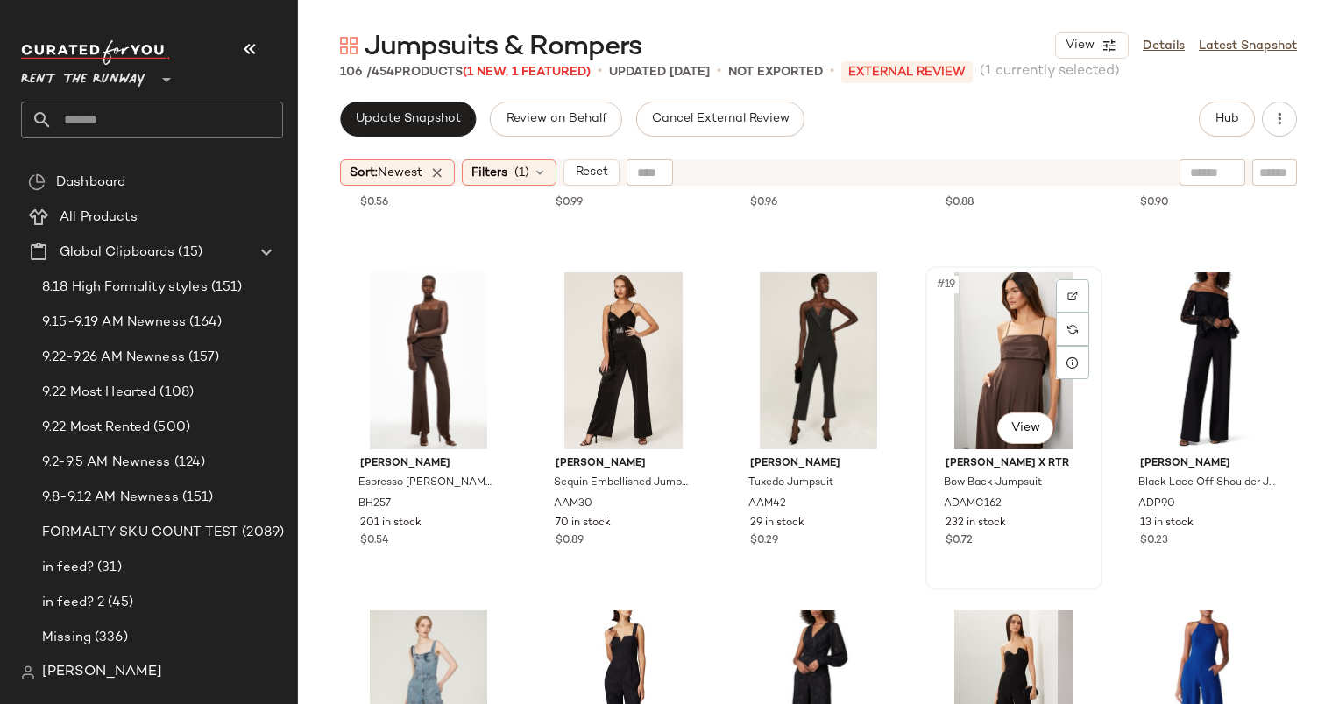
click at [976, 343] on div "#19 View" at bounding box center [1013, 360] width 165 height 177
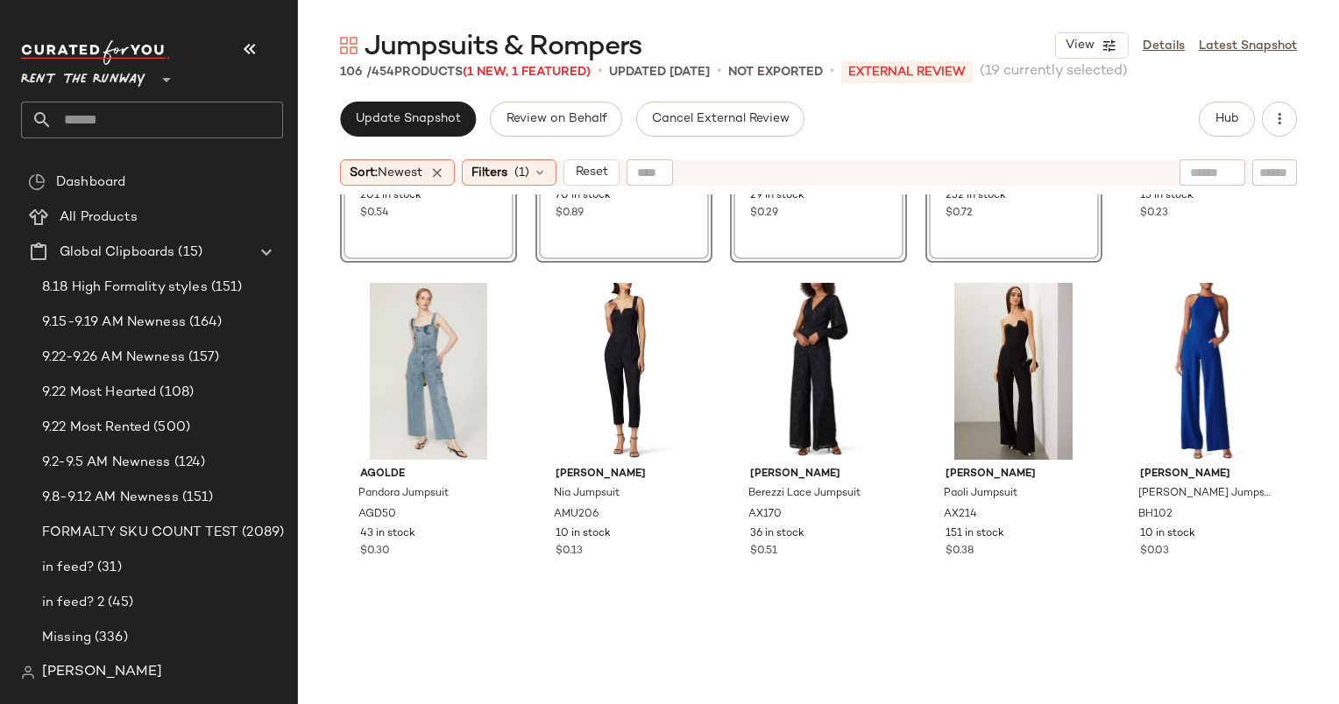
scroll to position [1325, 0]
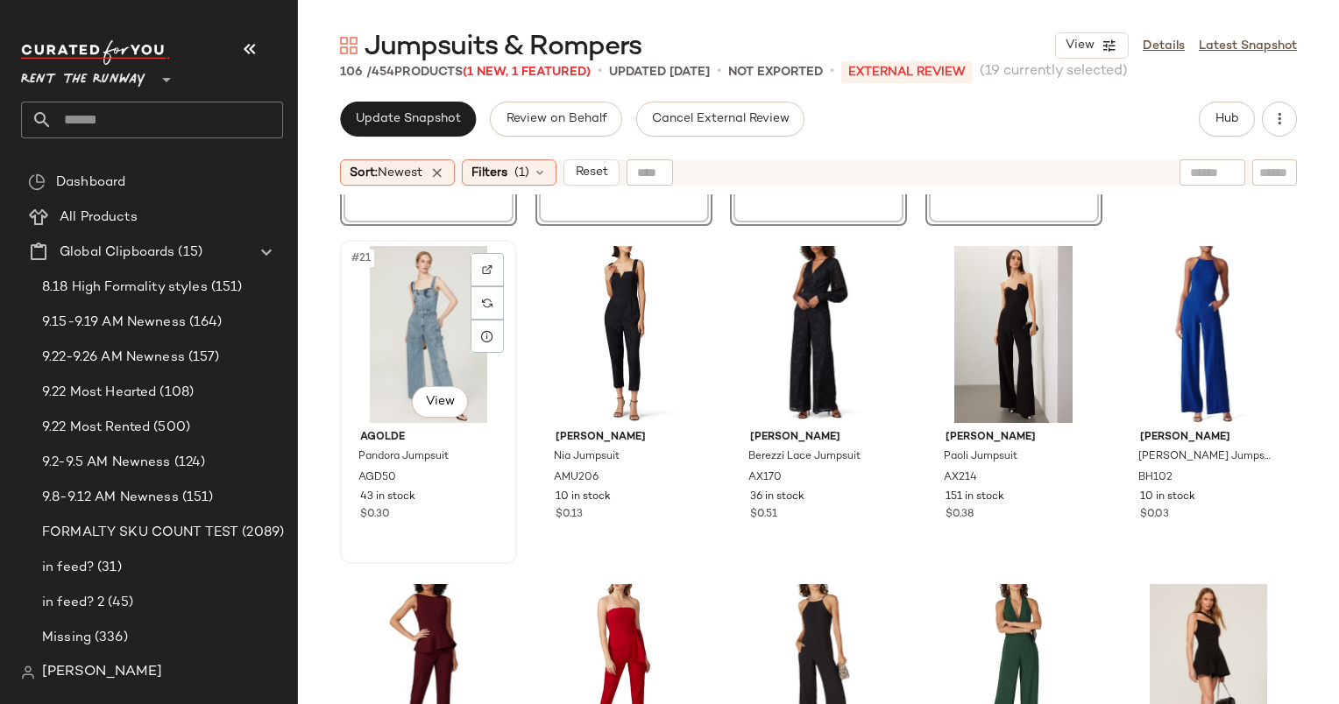
click at [419, 315] on div "#21 View" at bounding box center [428, 334] width 165 height 177
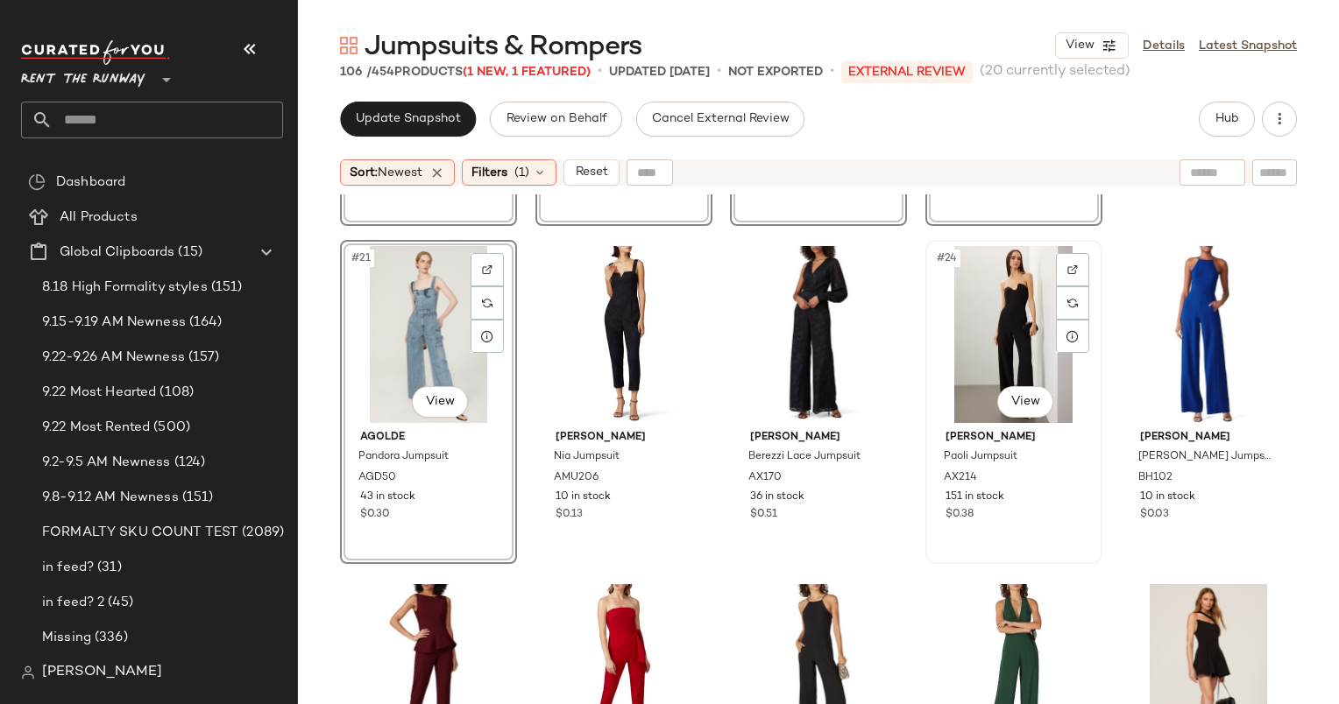
click at [1020, 323] on div "#24 View" at bounding box center [1013, 334] width 165 height 177
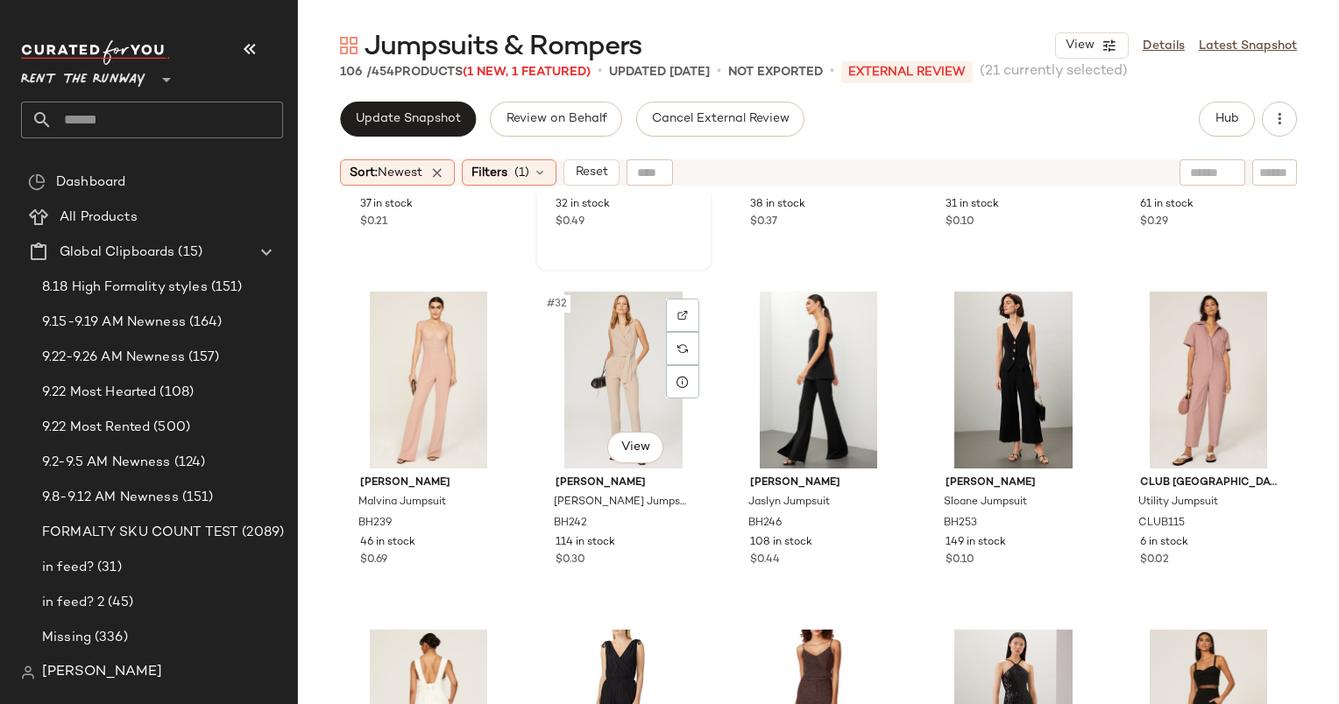
scroll to position [1957, 0]
click at [1192, 221] on div "$0.29" at bounding box center [1208, 221] width 137 height 16
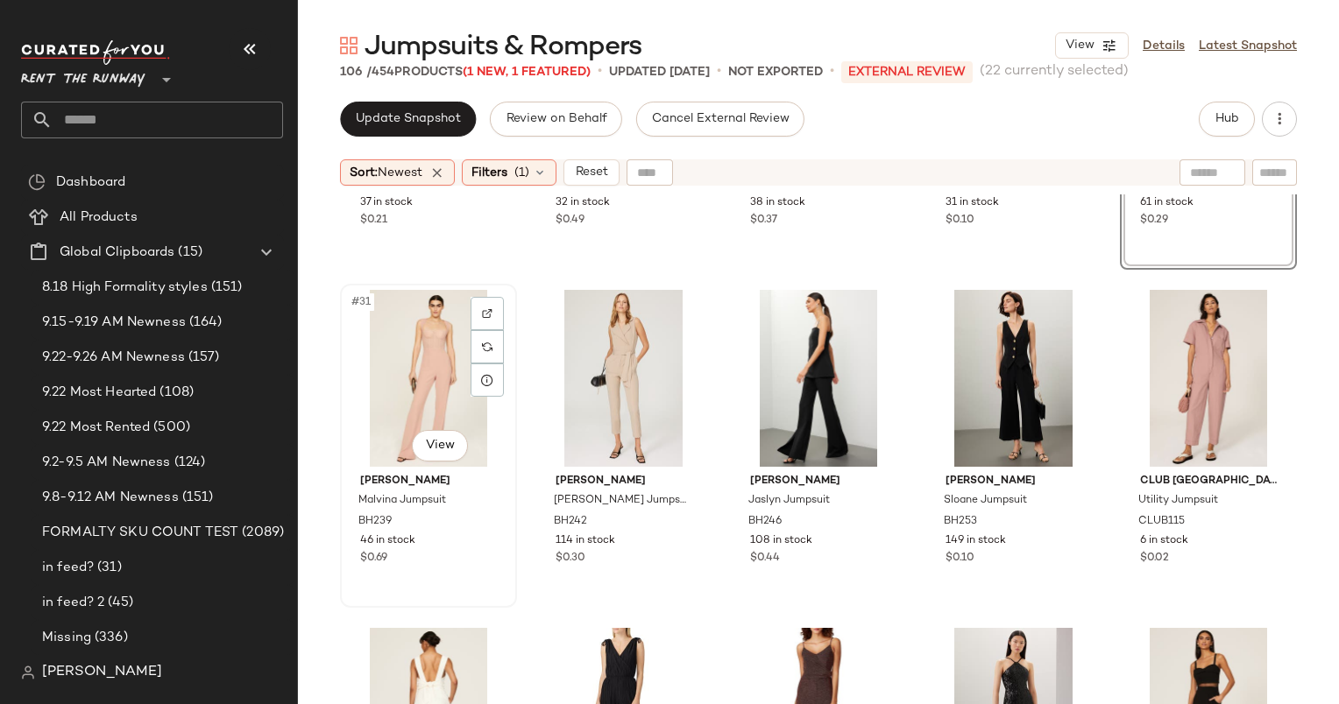
click at [441, 369] on div "#31 View" at bounding box center [428, 378] width 165 height 177
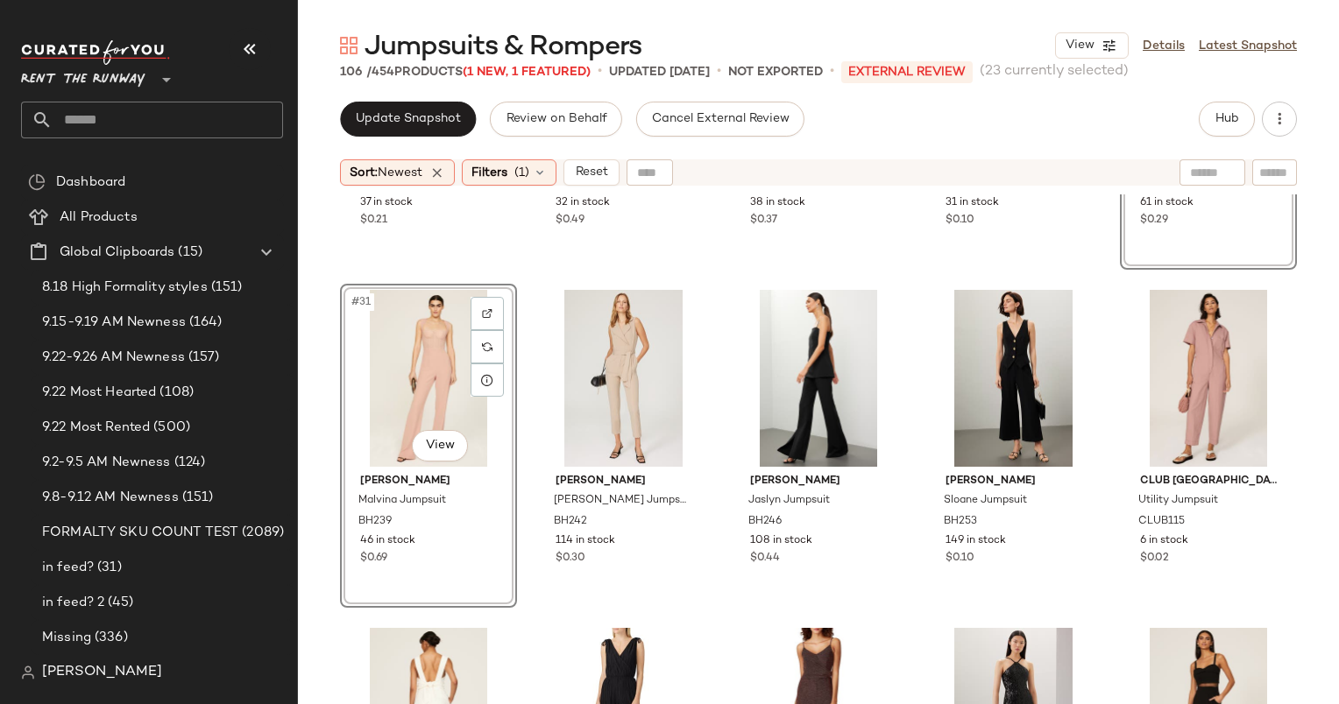
click at [441, 369] on div "#31 View" at bounding box center [428, 378] width 165 height 177
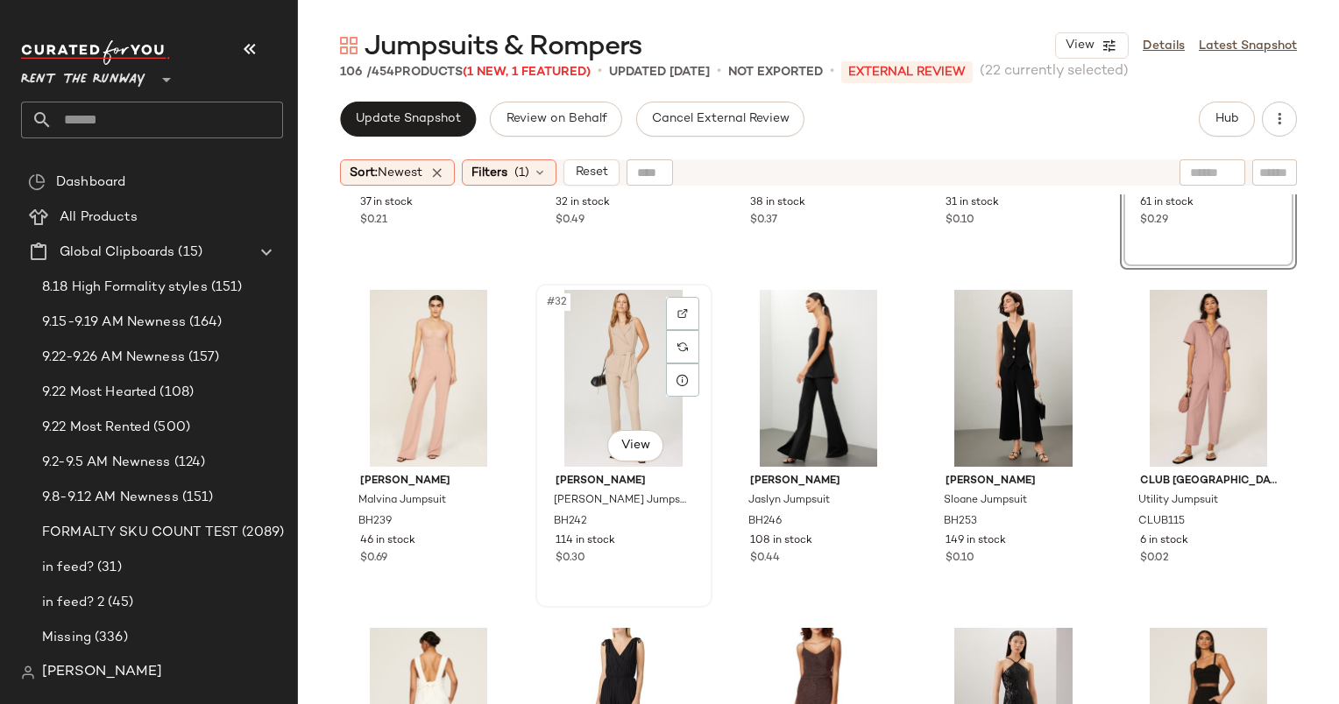
click at [625, 343] on div "#32 View" at bounding box center [623, 378] width 165 height 177
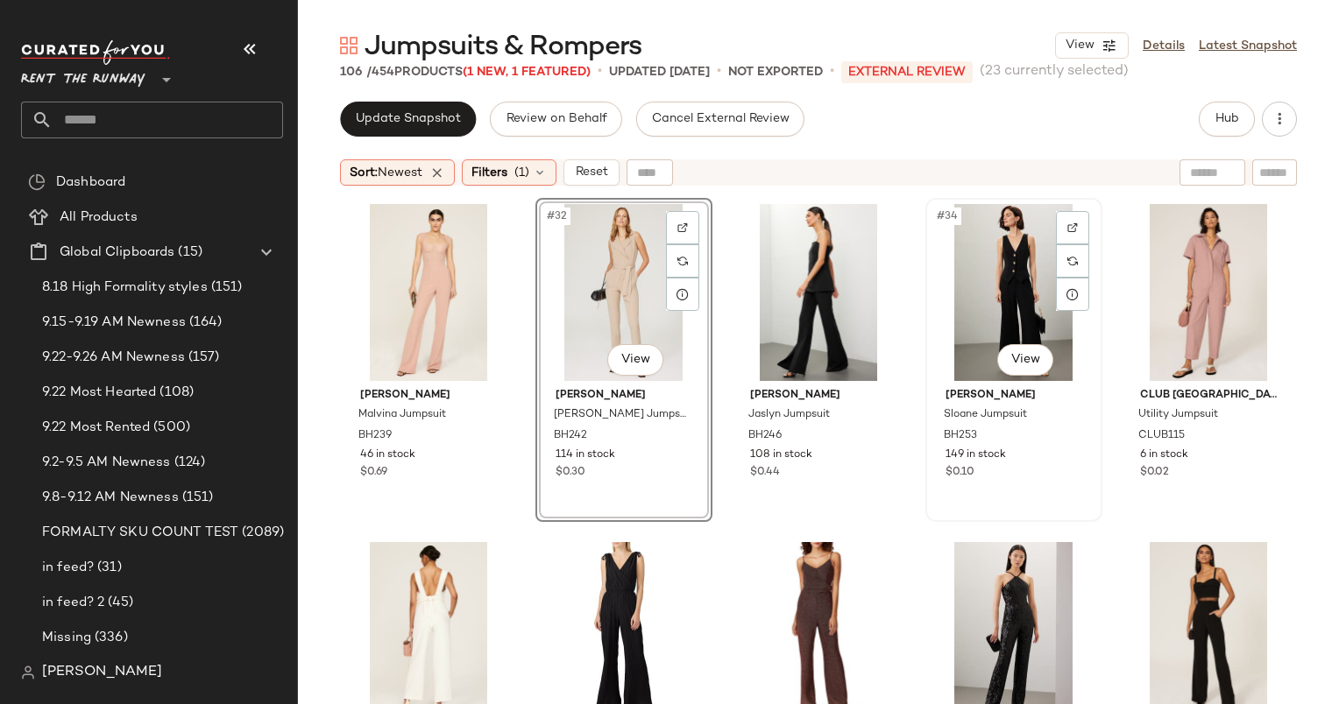
scroll to position [2045, 0]
click at [985, 300] on div "#34 View" at bounding box center [1013, 290] width 165 height 177
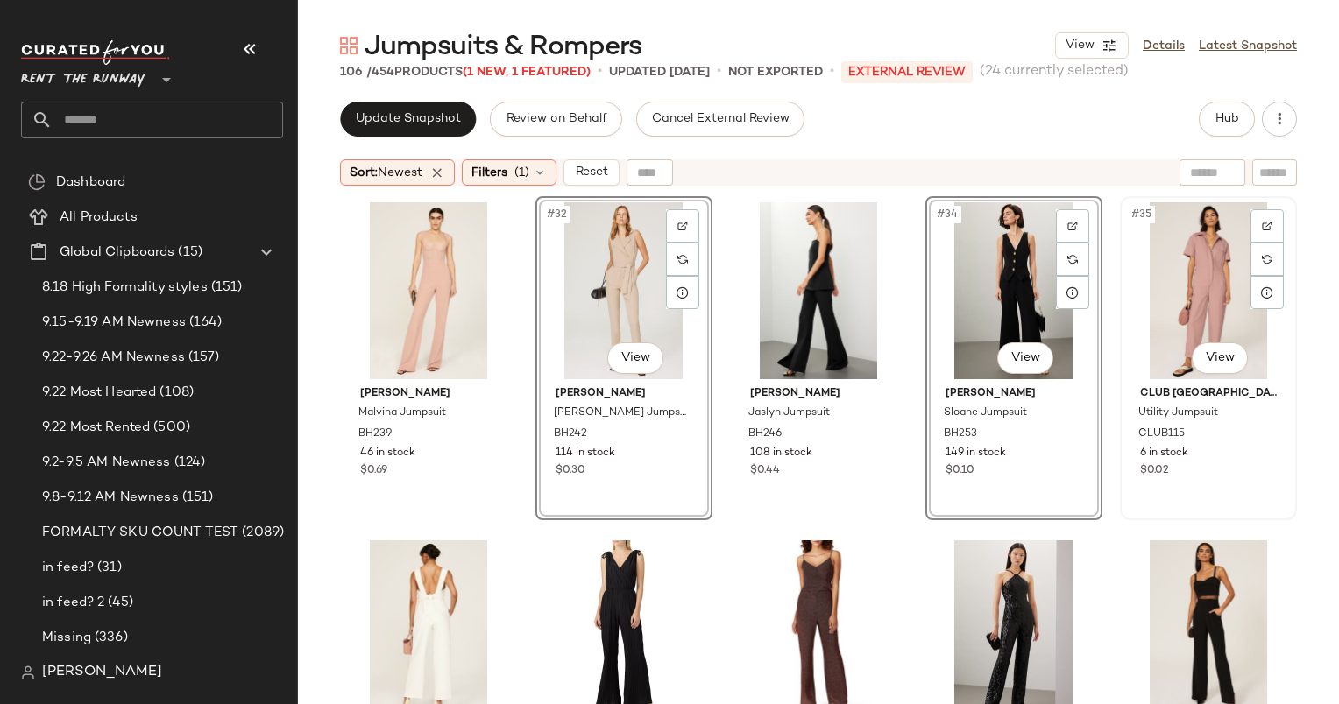
click at [1175, 302] on div "#35 View" at bounding box center [1208, 290] width 165 height 177
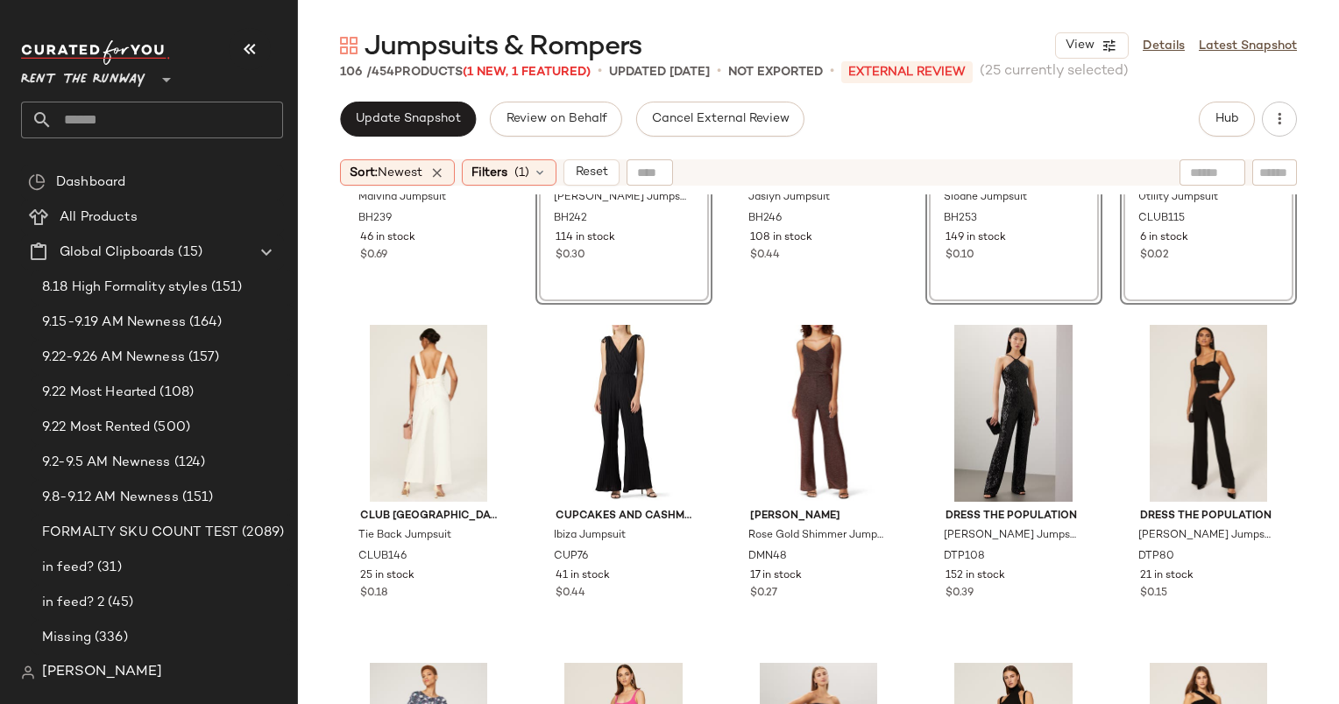
scroll to position [2263, 0]
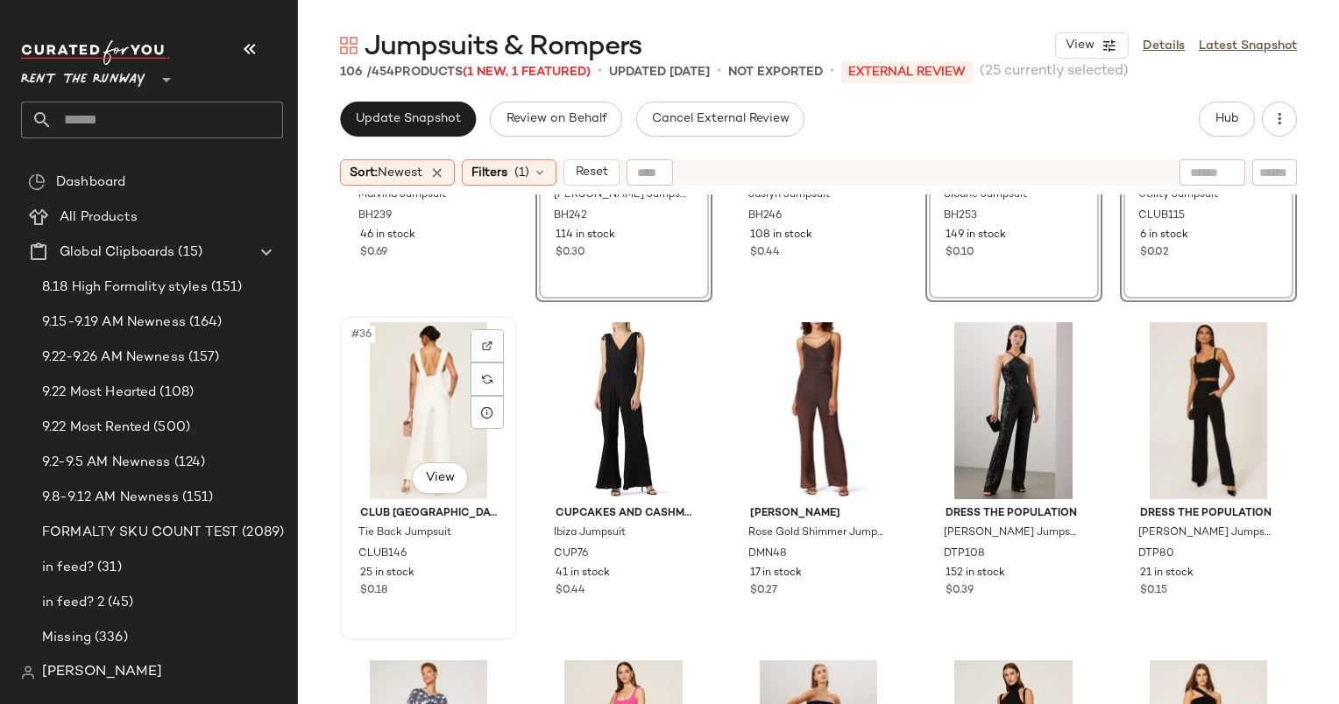
click at [424, 385] on div "#36 View" at bounding box center [428, 410] width 165 height 177
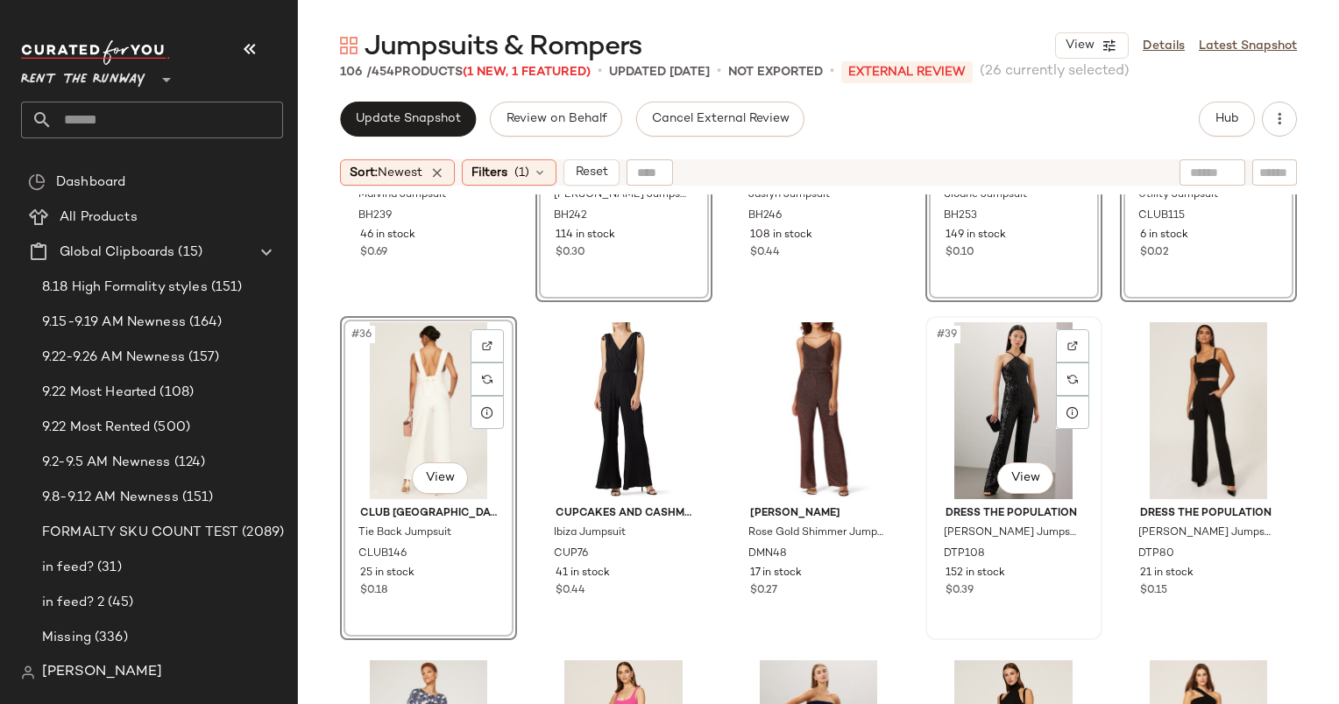
click at [984, 399] on div "#39 View" at bounding box center [1013, 410] width 165 height 177
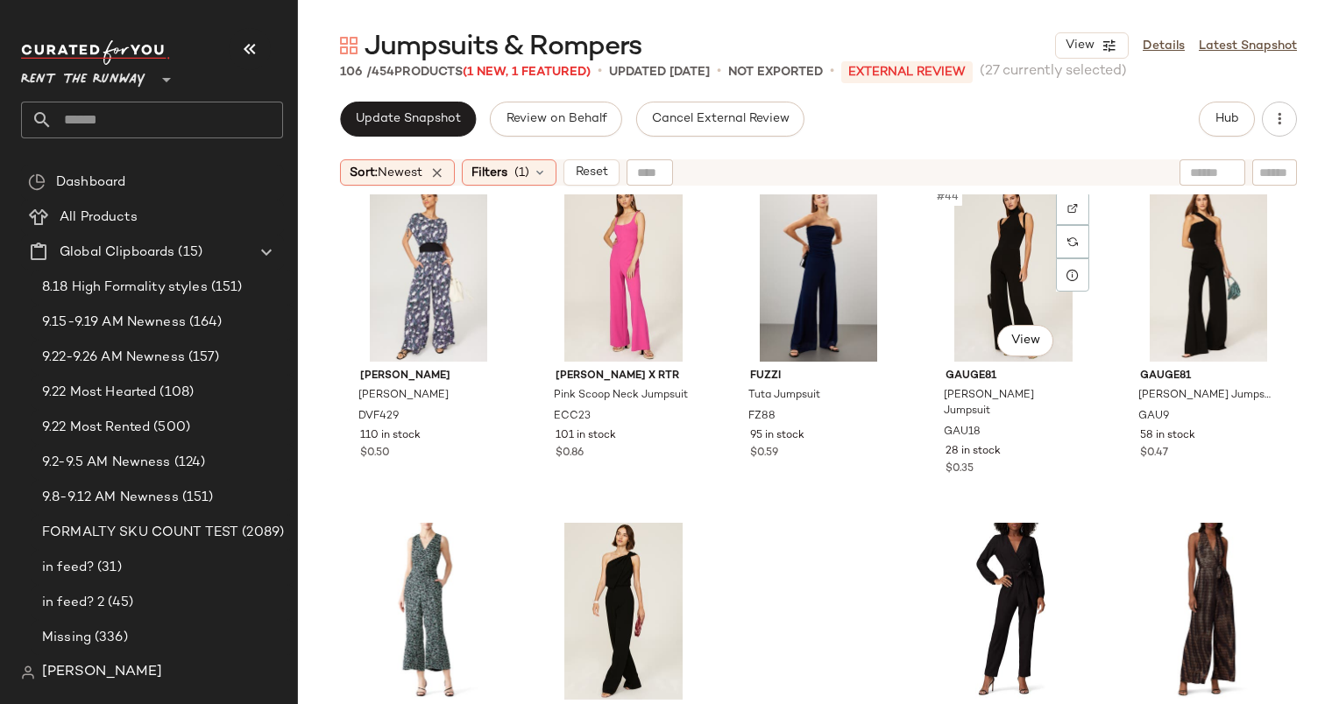
scroll to position [2740, 0]
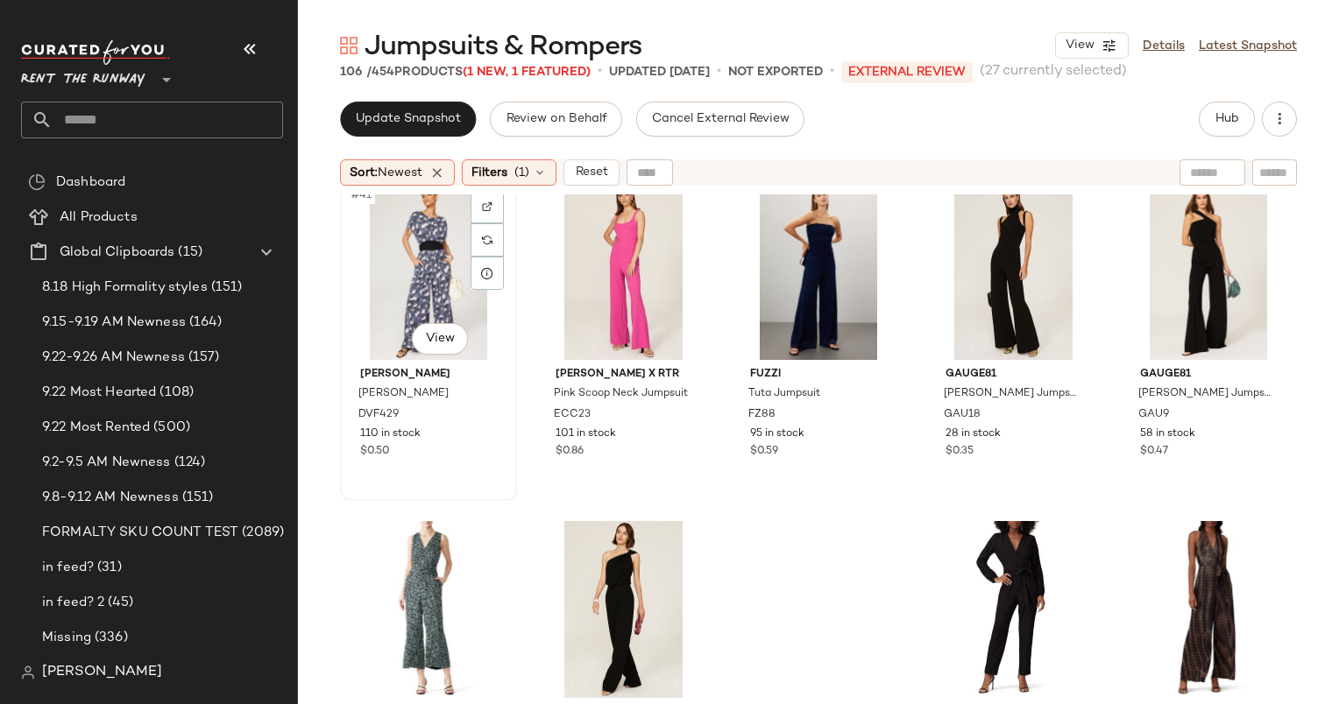
click at [428, 265] on div "#41 View" at bounding box center [428, 271] width 165 height 177
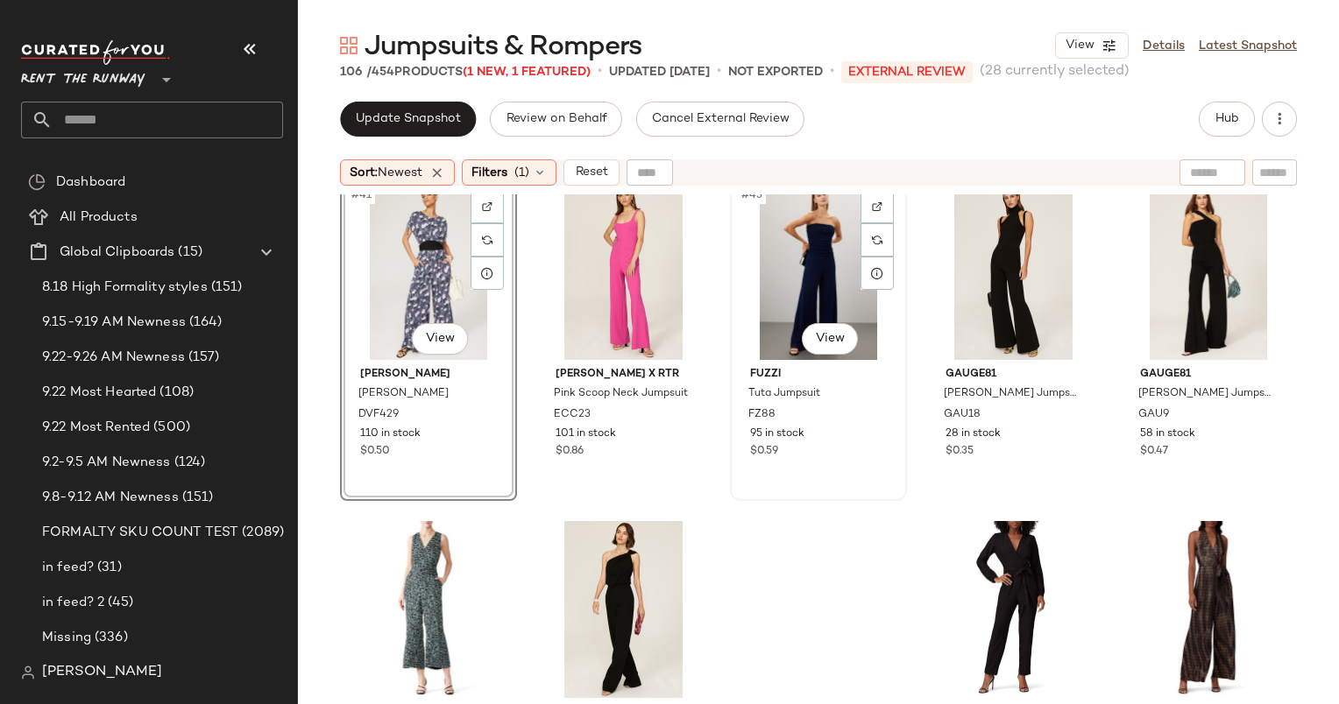
click at [787, 280] on div "#43 View" at bounding box center [818, 271] width 165 height 177
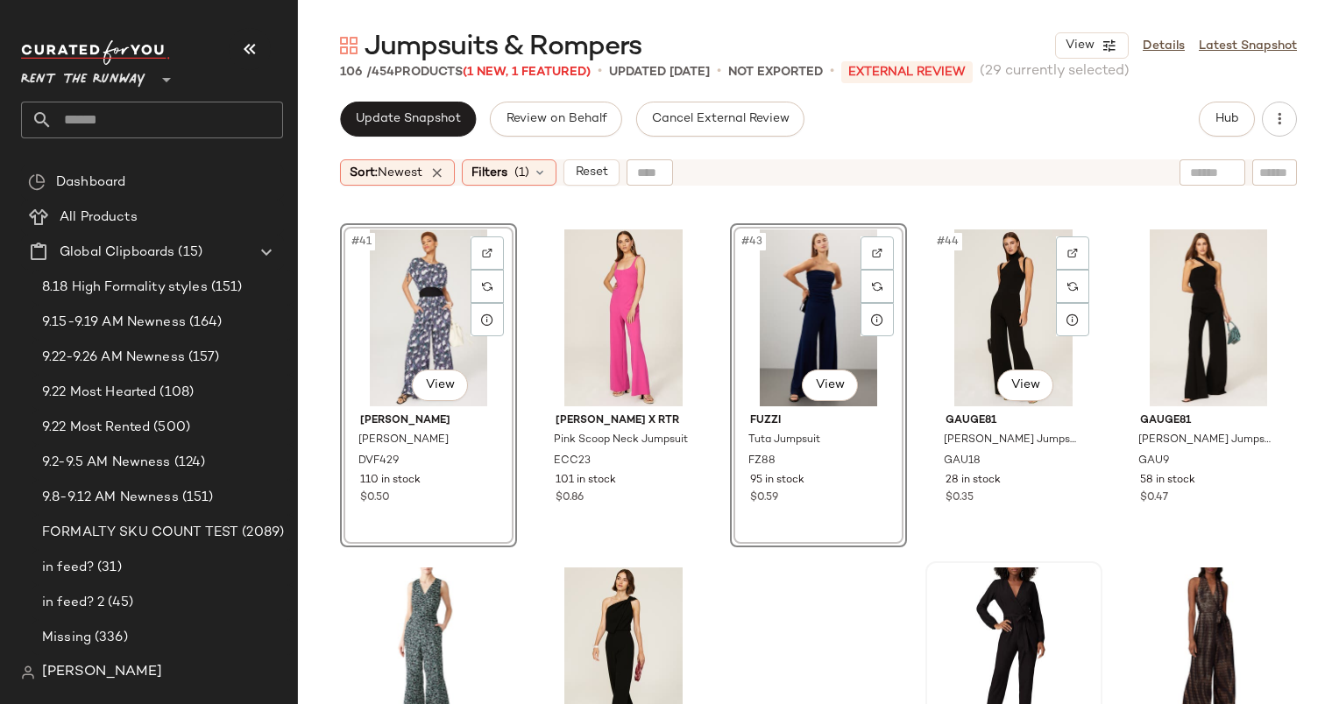
scroll to position [2691, 0]
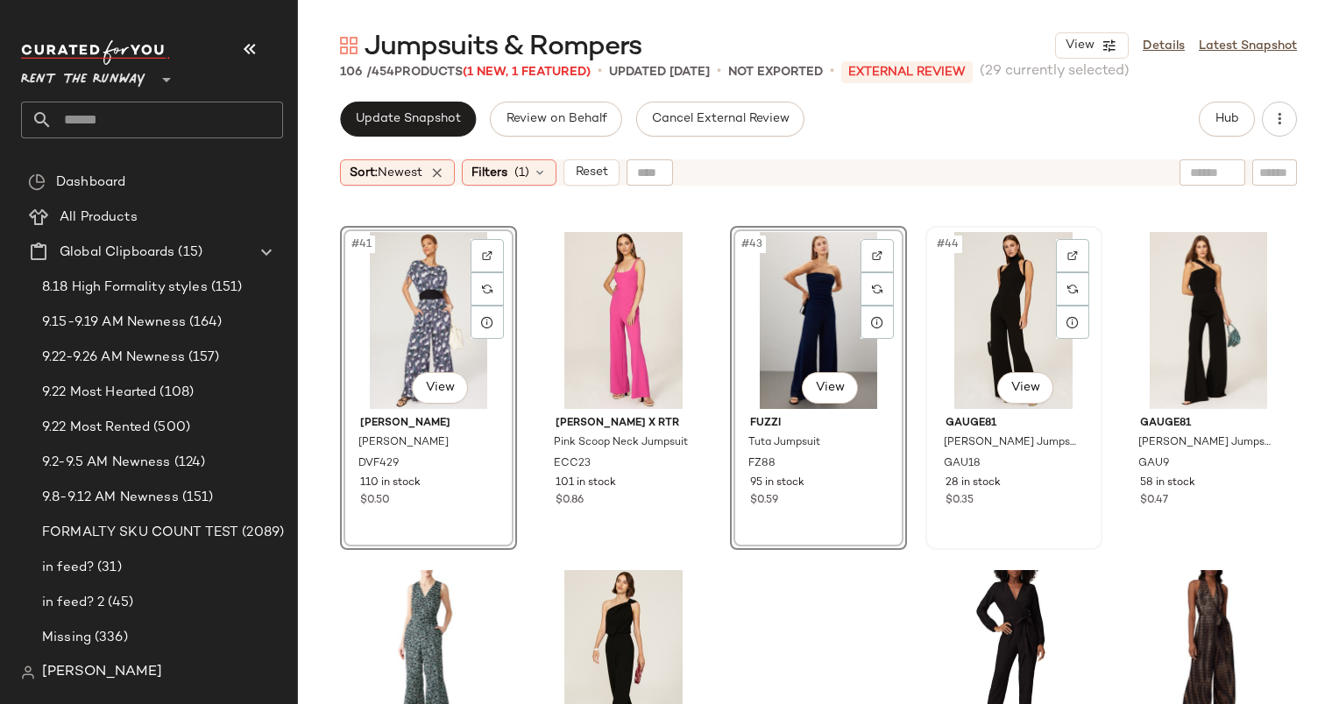
click at [985, 347] on div "#44 View" at bounding box center [1013, 320] width 165 height 177
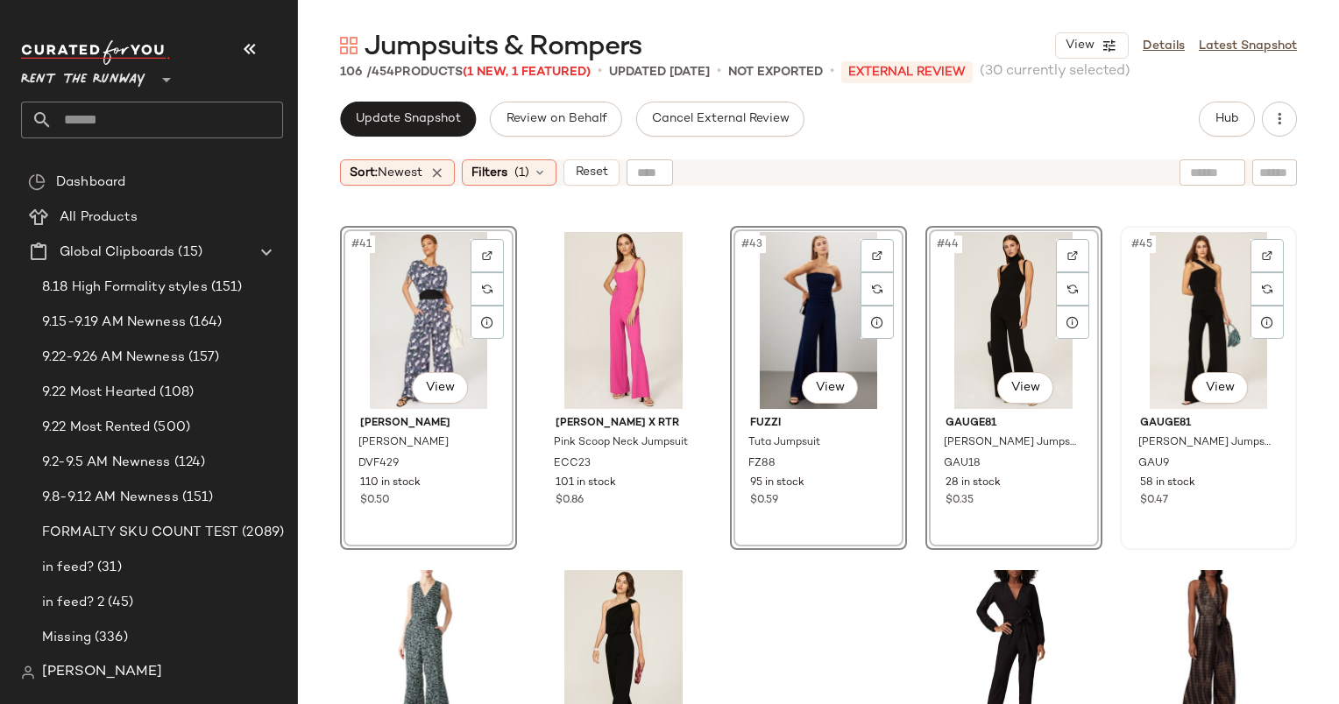
click at [1142, 302] on div "#45 View" at bounding box center [1208, 320] width 165 height 177
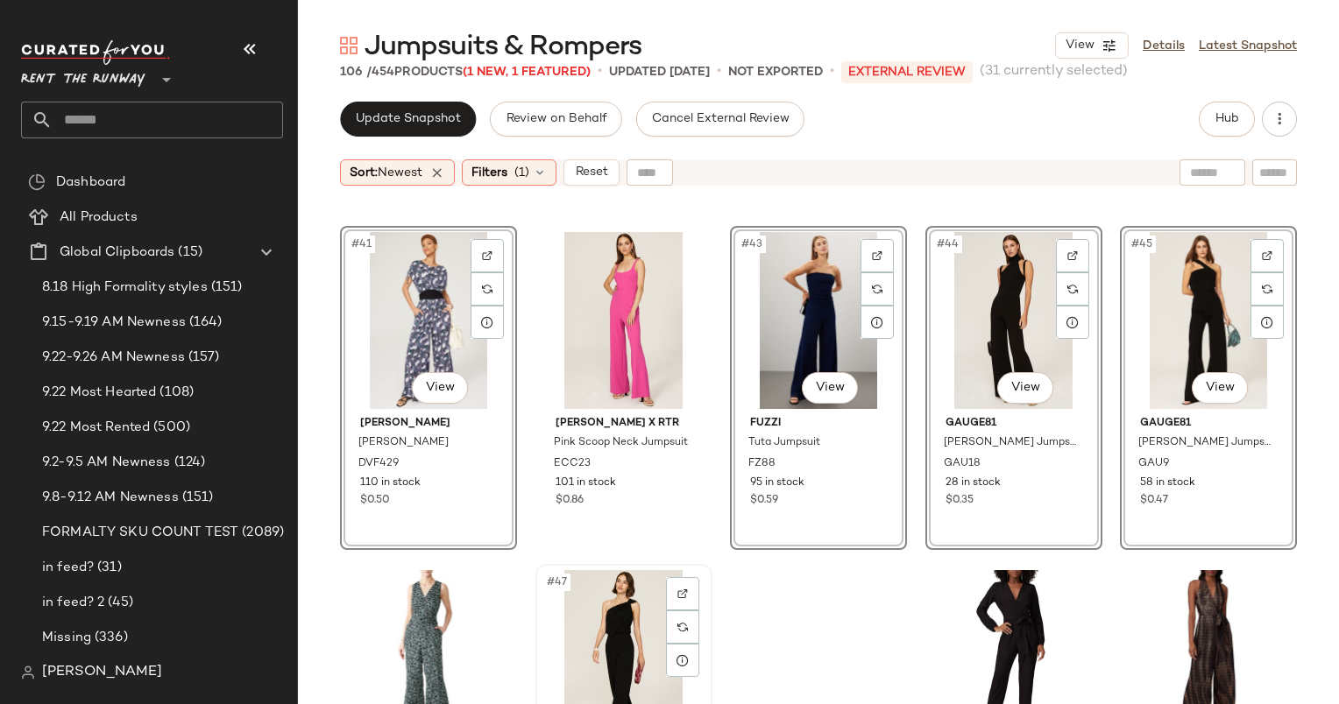
click at [623, 598] on div "#47 View" at bounding box center [623, 658] width 165 height 177
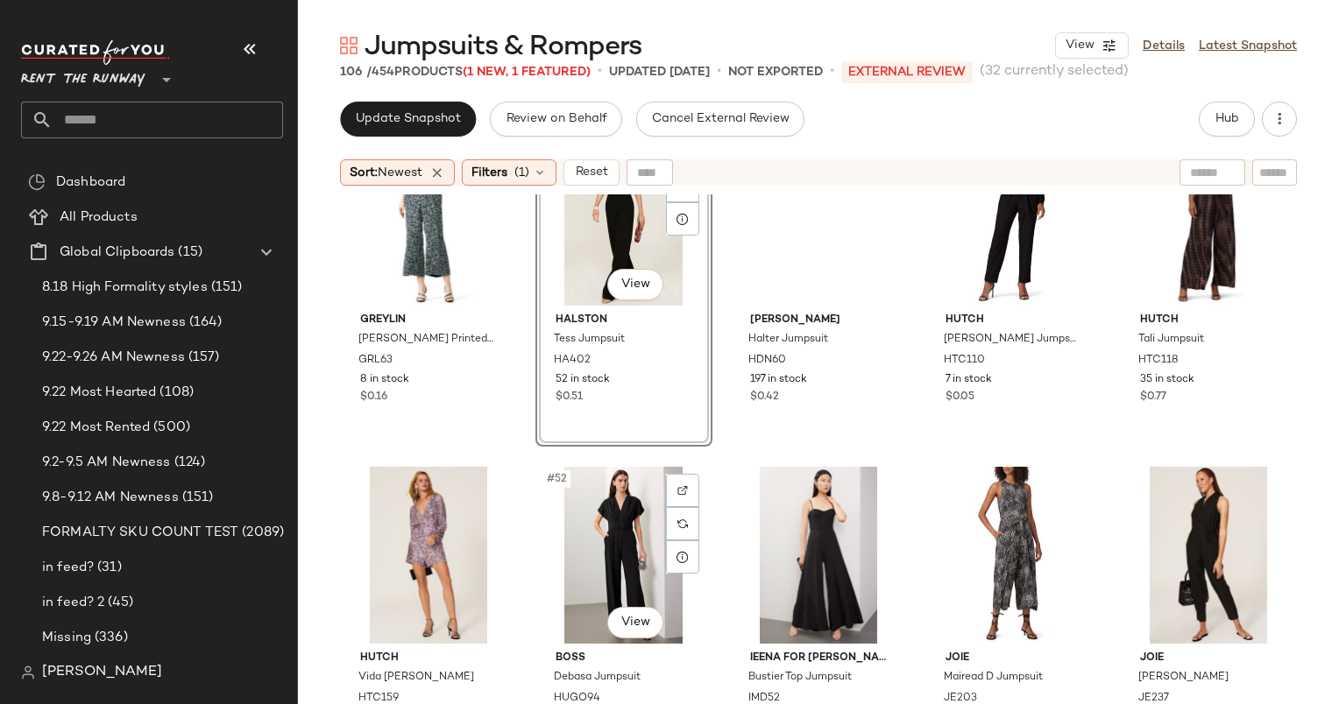
scroll to position [3211, 0]
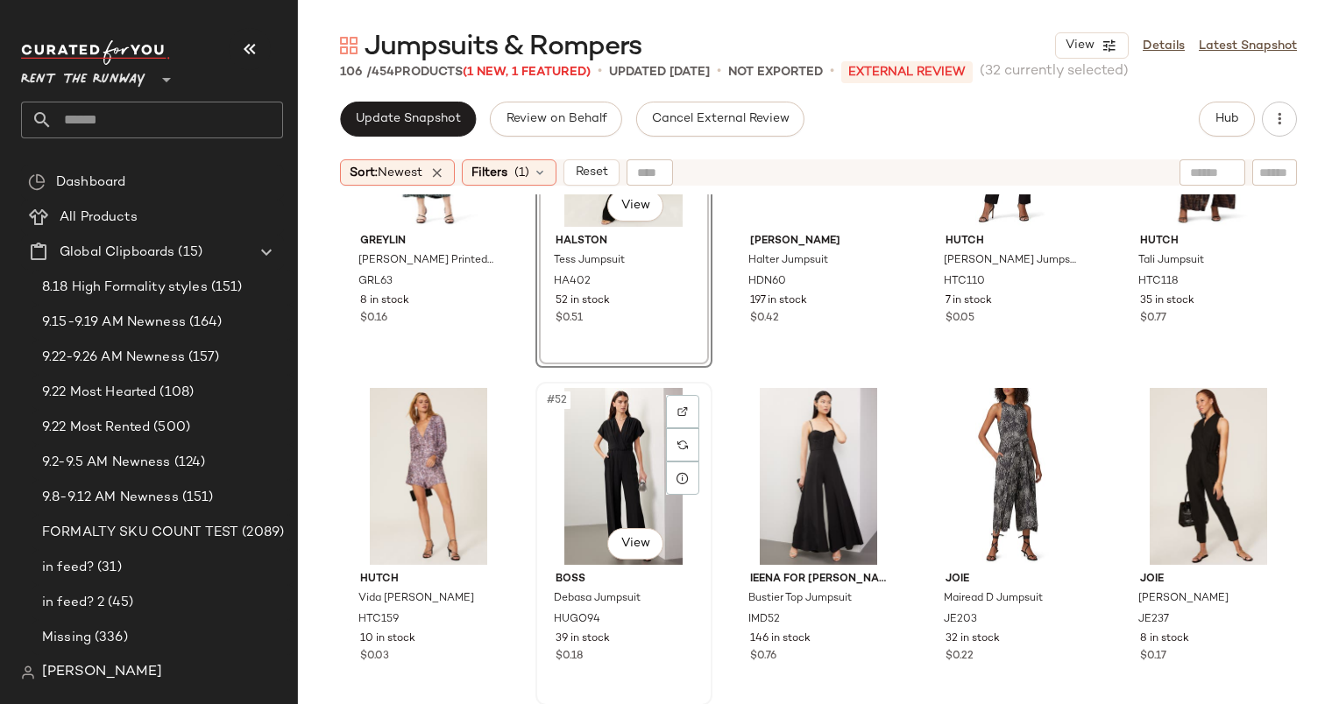
click at [589, 461] on div "#52 View" at bounding box center [623, 476] width 165 height 177
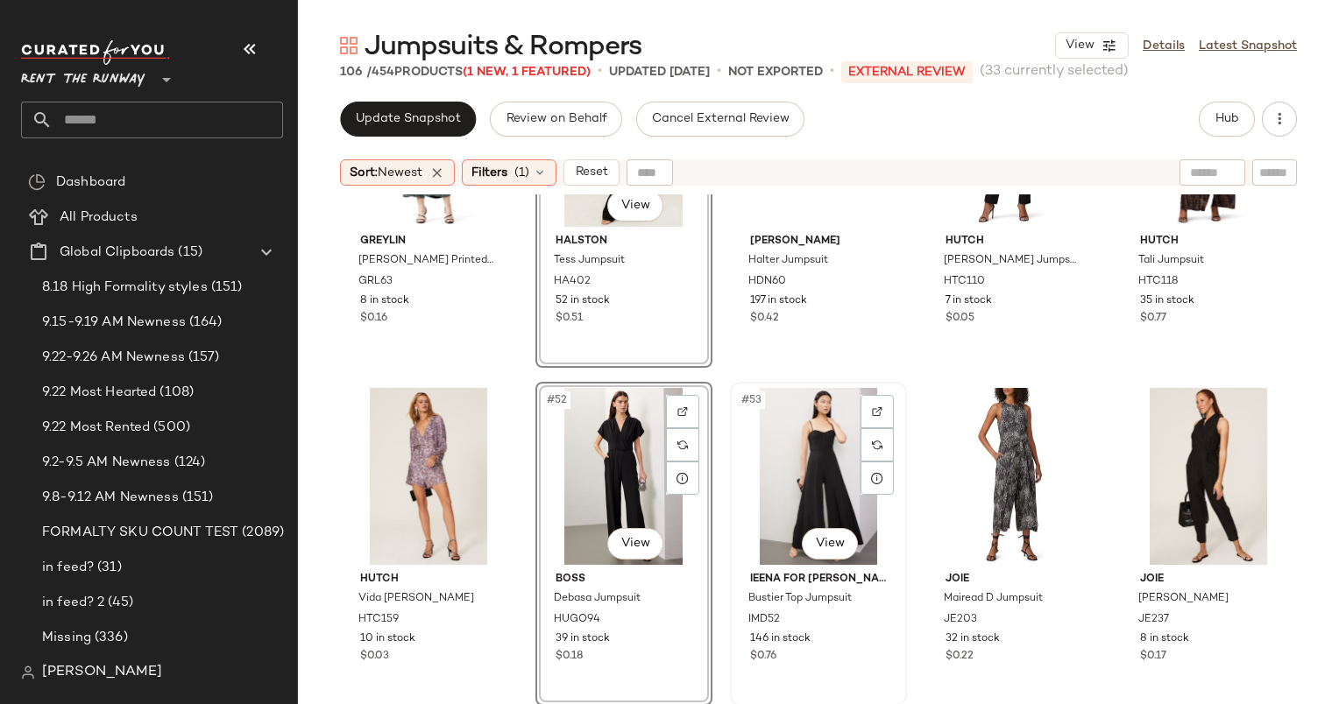
click at [819, 466] on div "#53 View" at bounding box center [818, 476] width 165 height 177
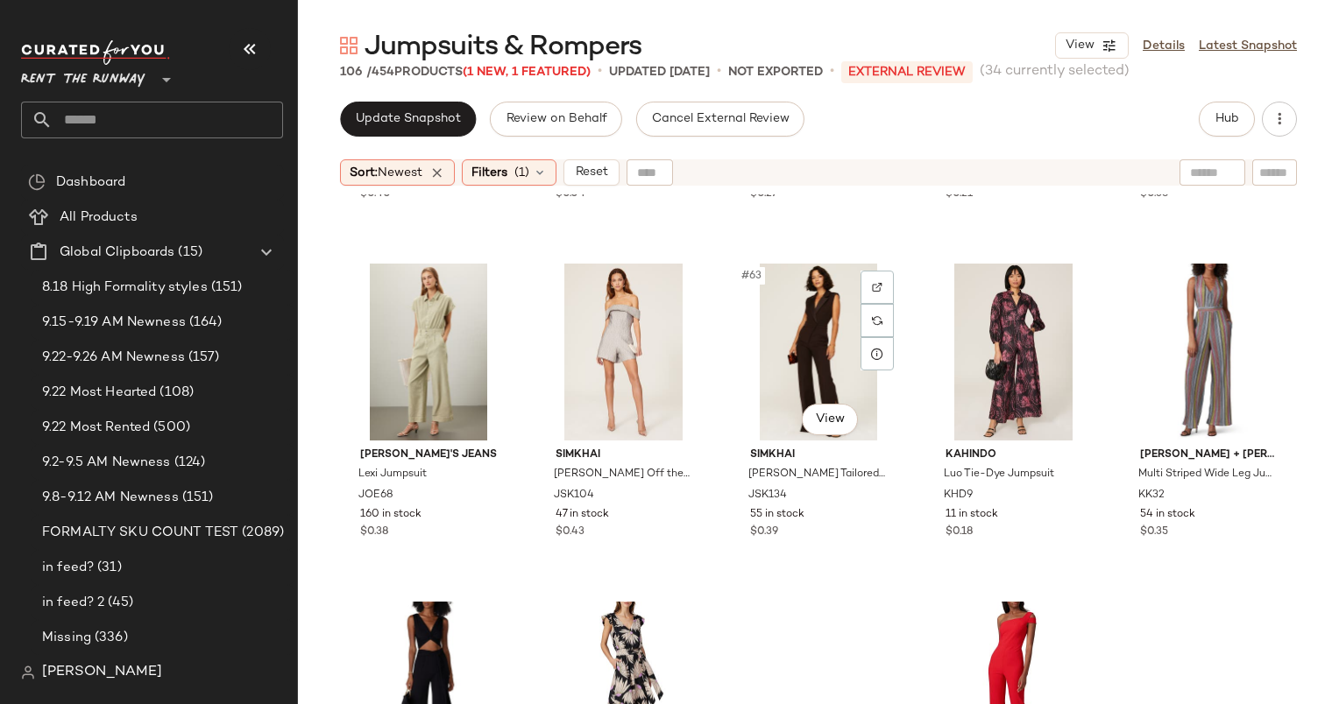
scroll to position [4054, 0]
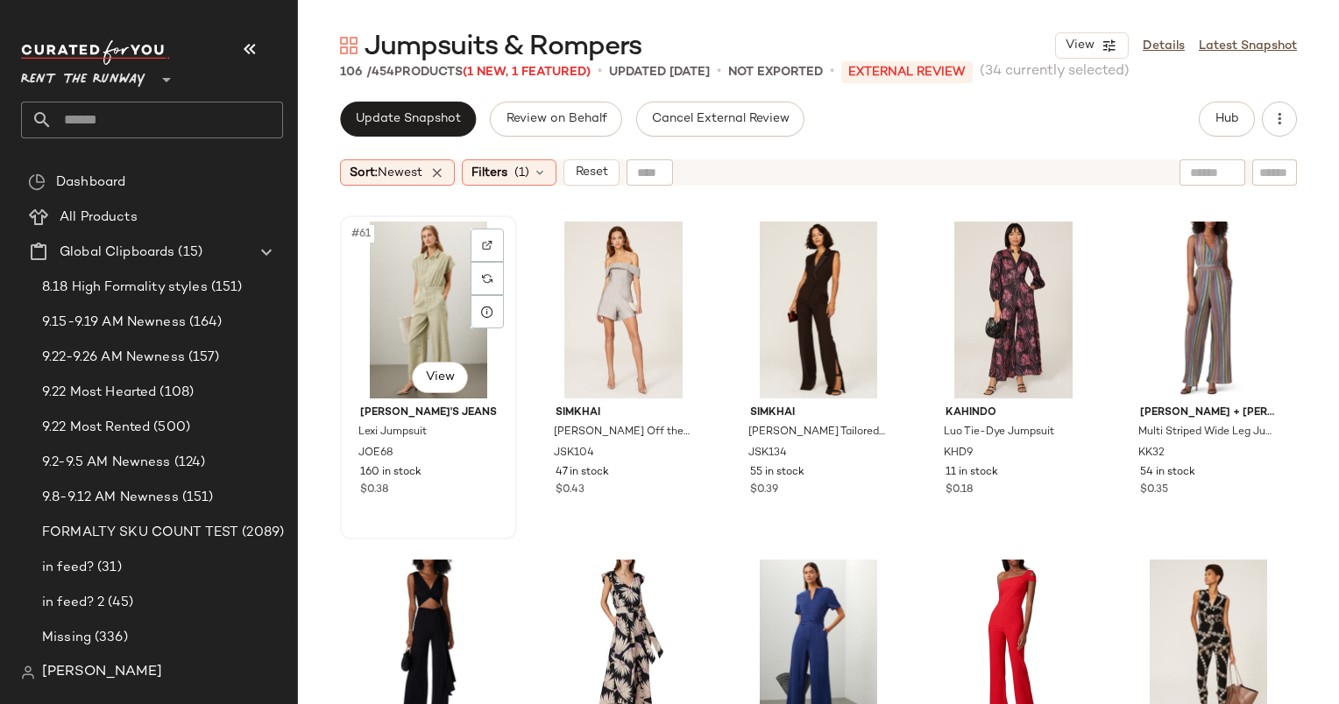
click at [422, 261] on div "#61 View" at bounding box center [428, 310] width 165 height 177
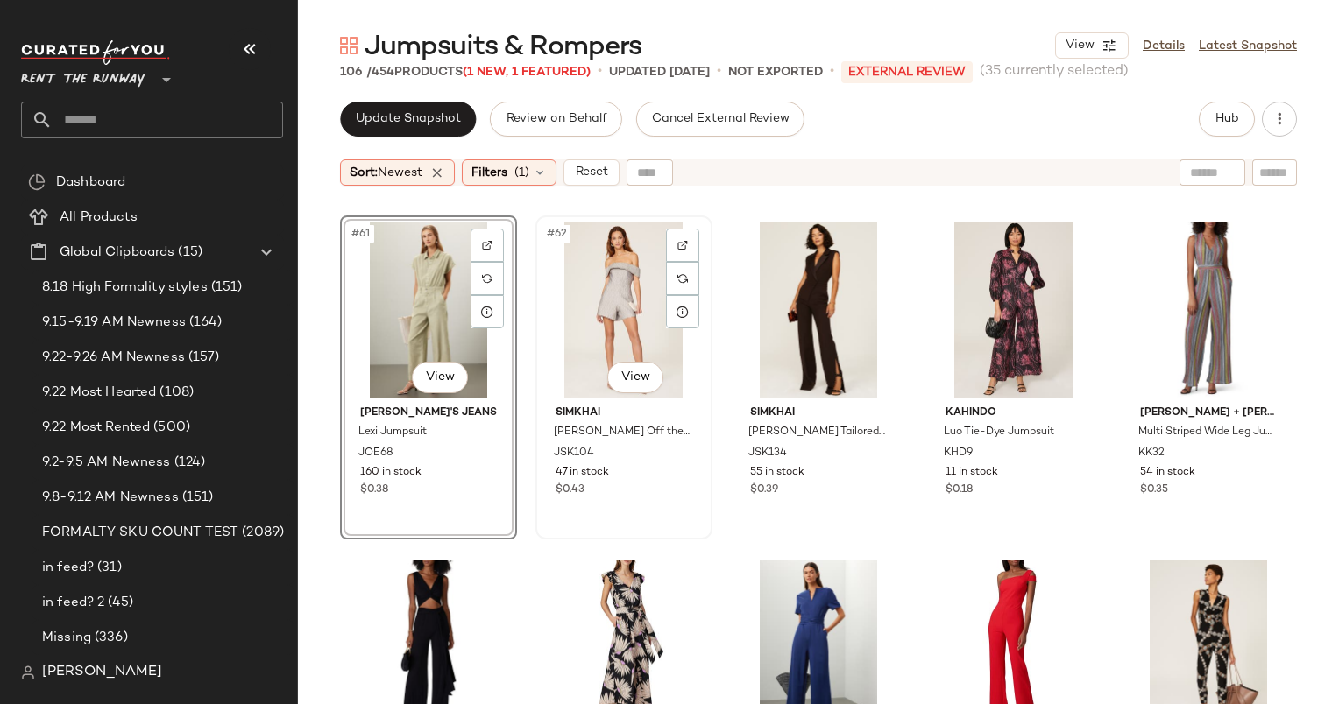
click at [609, 280] on div "#62 View" at bounding box center [623, 310] width 165 height 177
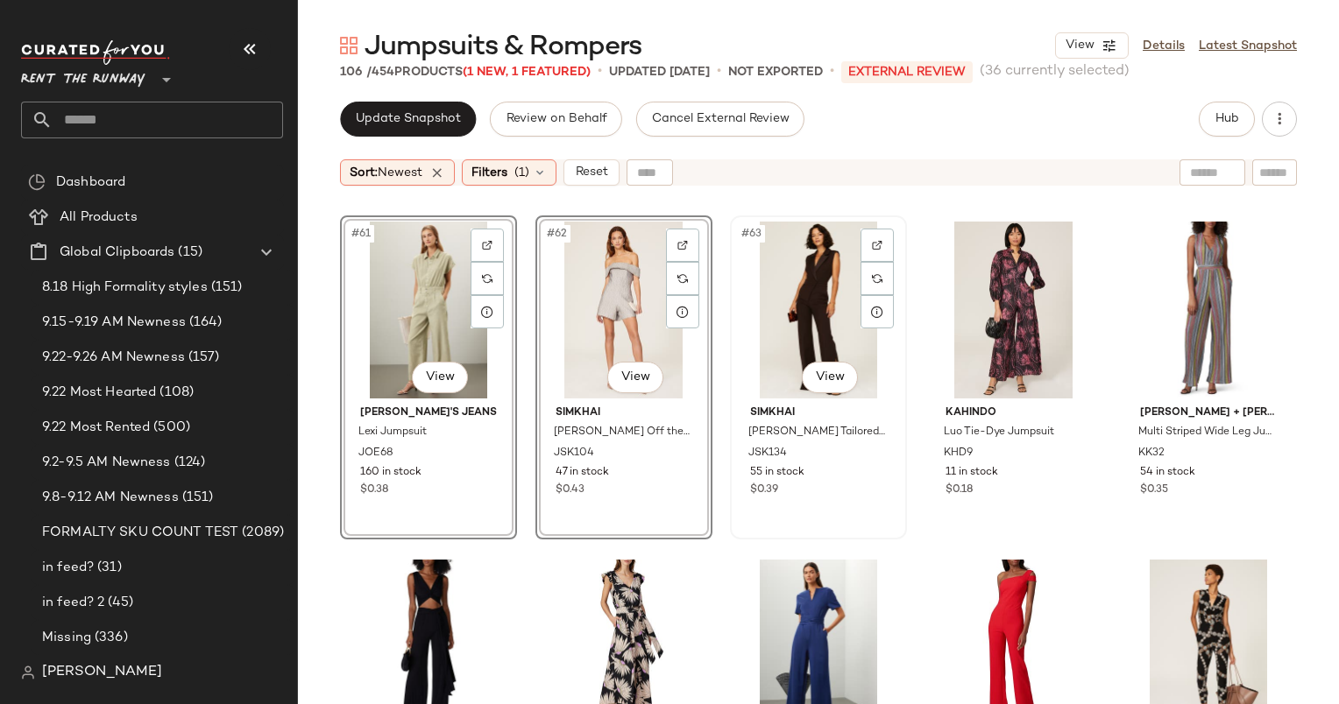
click at [809, 307] on div "#63 View" at bounding box center [818, 310] width 165 height 177
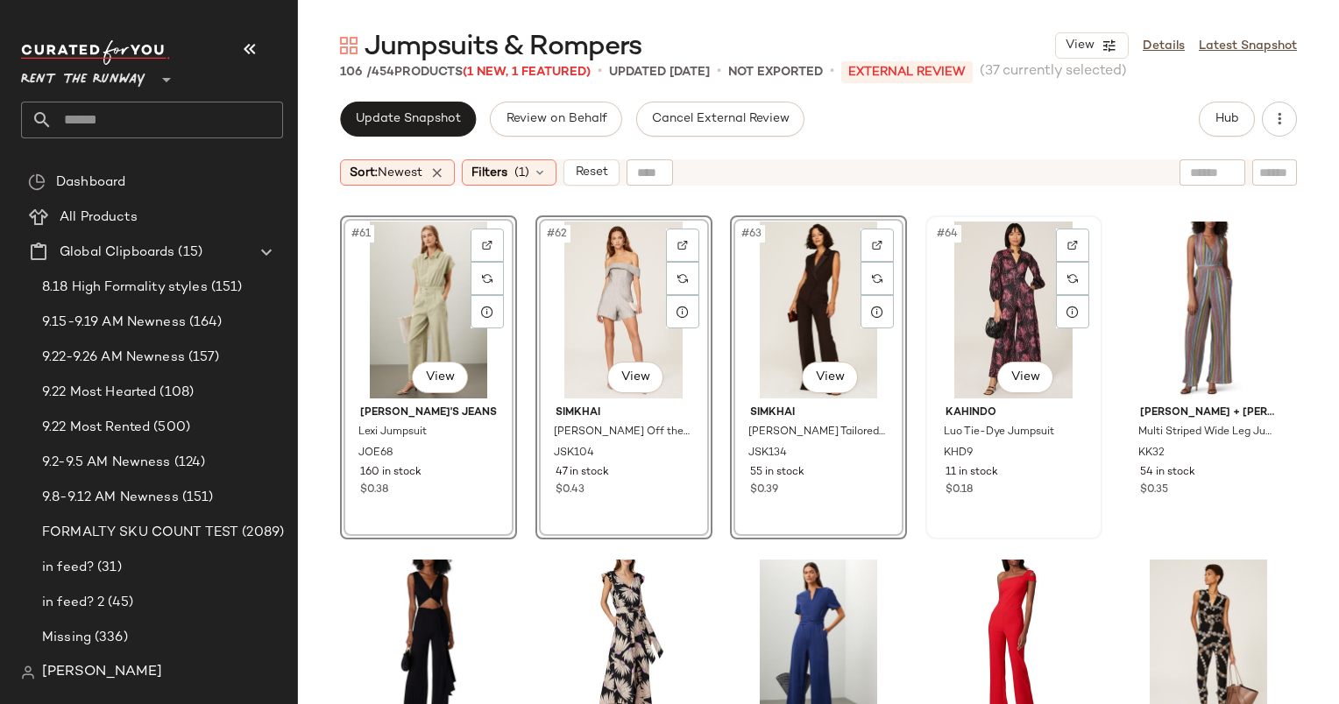
click at [978, 291] on div "#64 View" at bounding box center [1013, 310] width 165 height 177
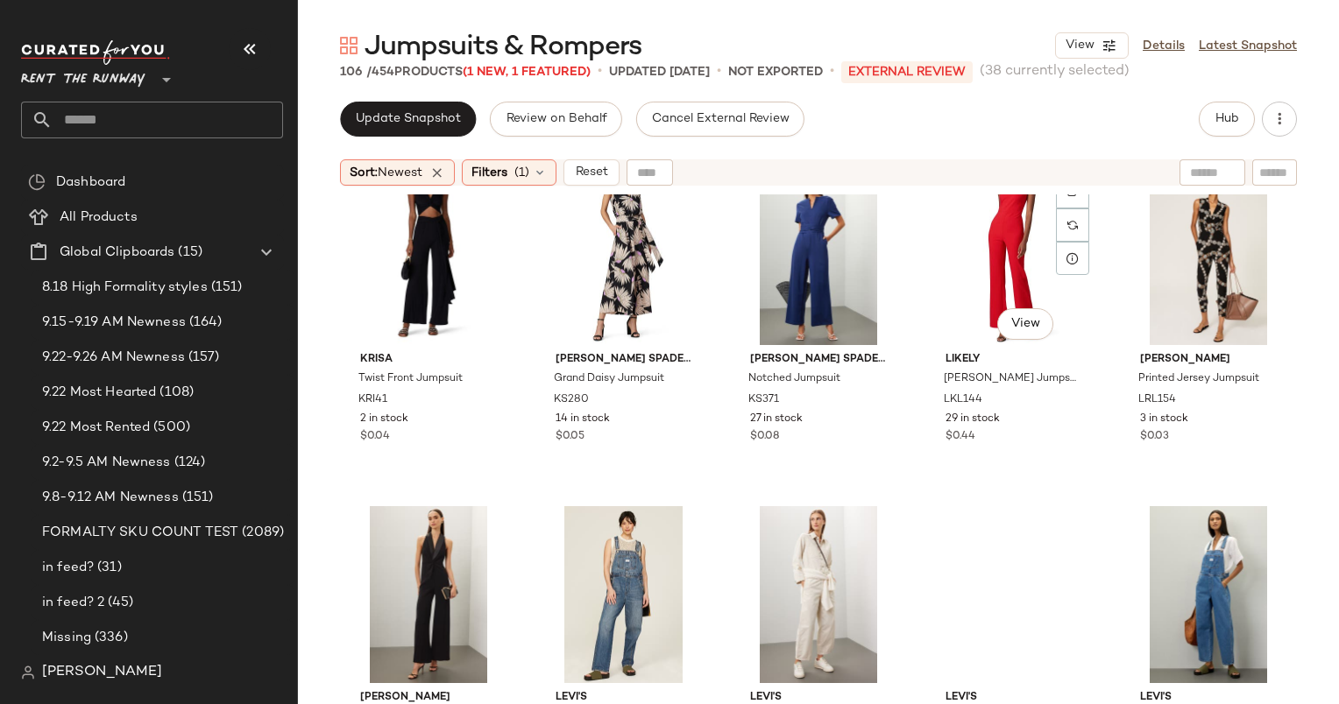
scroll to position [4453, 0]
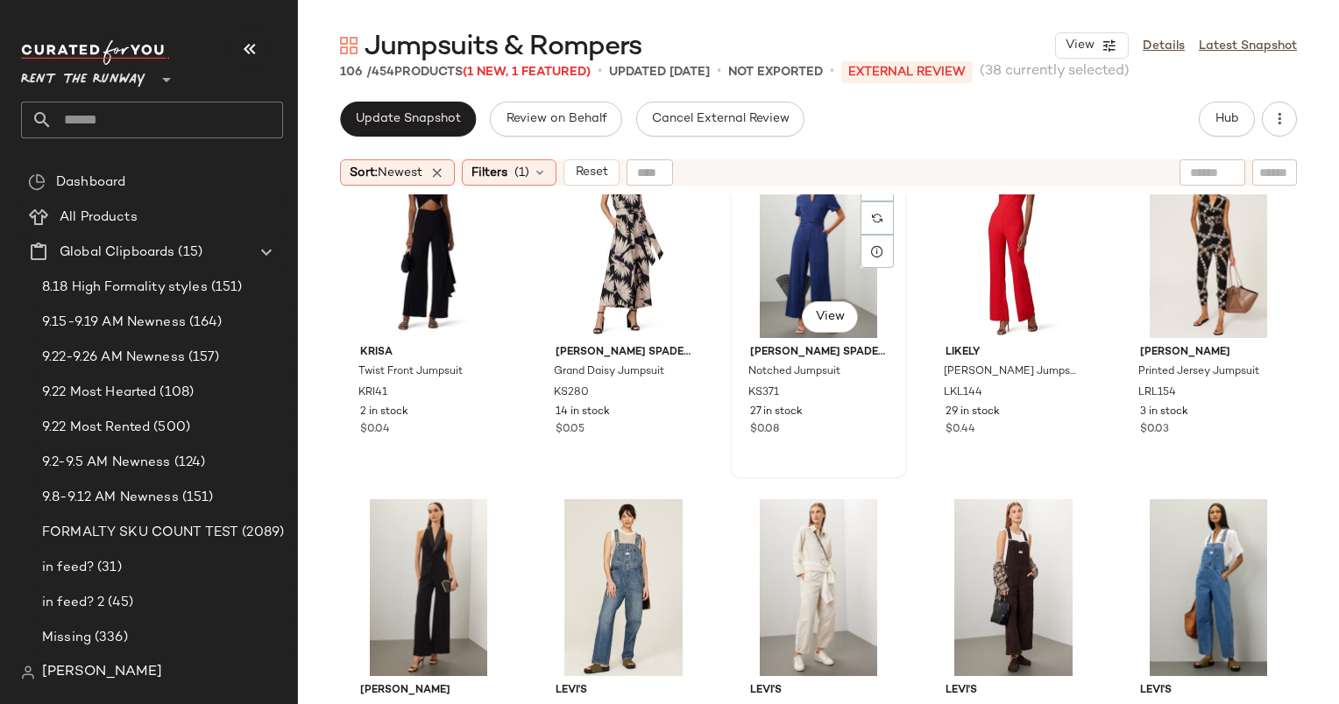
click at [791, 267] on div "#68 View" at bounding box center [818, 249] width 165 height 177
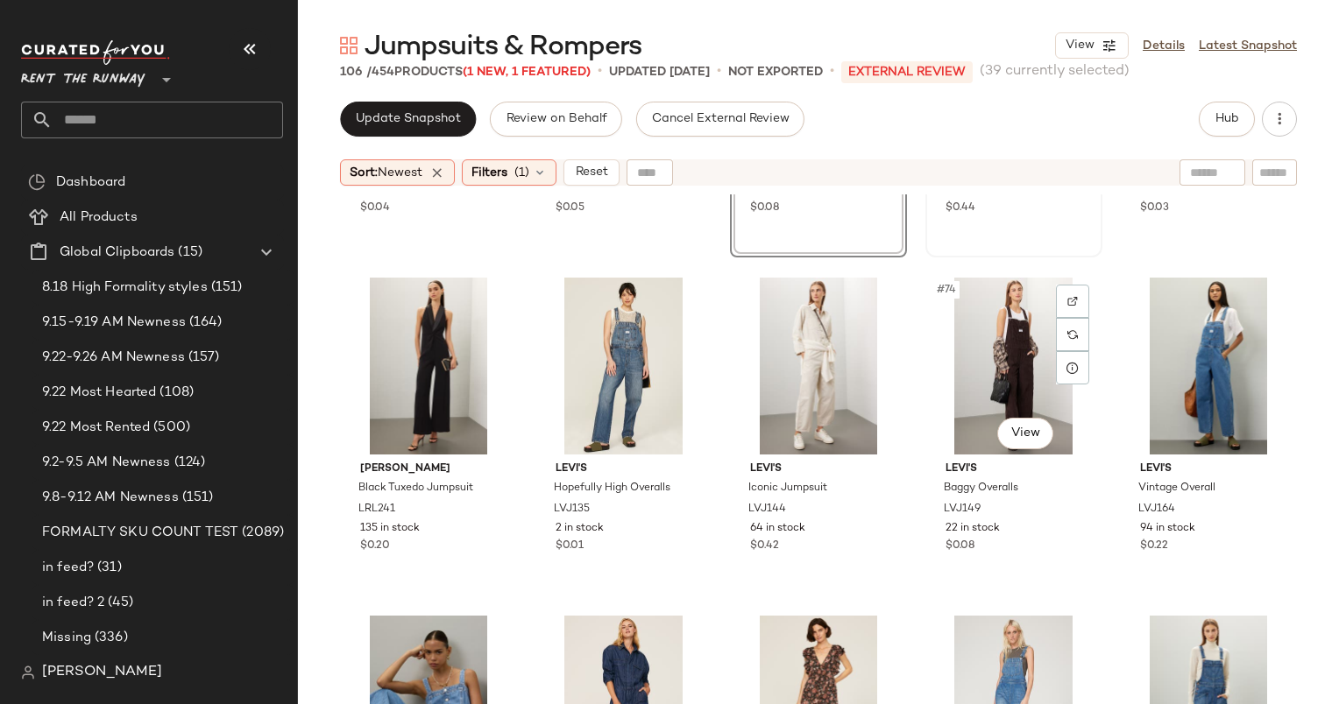
scroll to position [4676, 0]
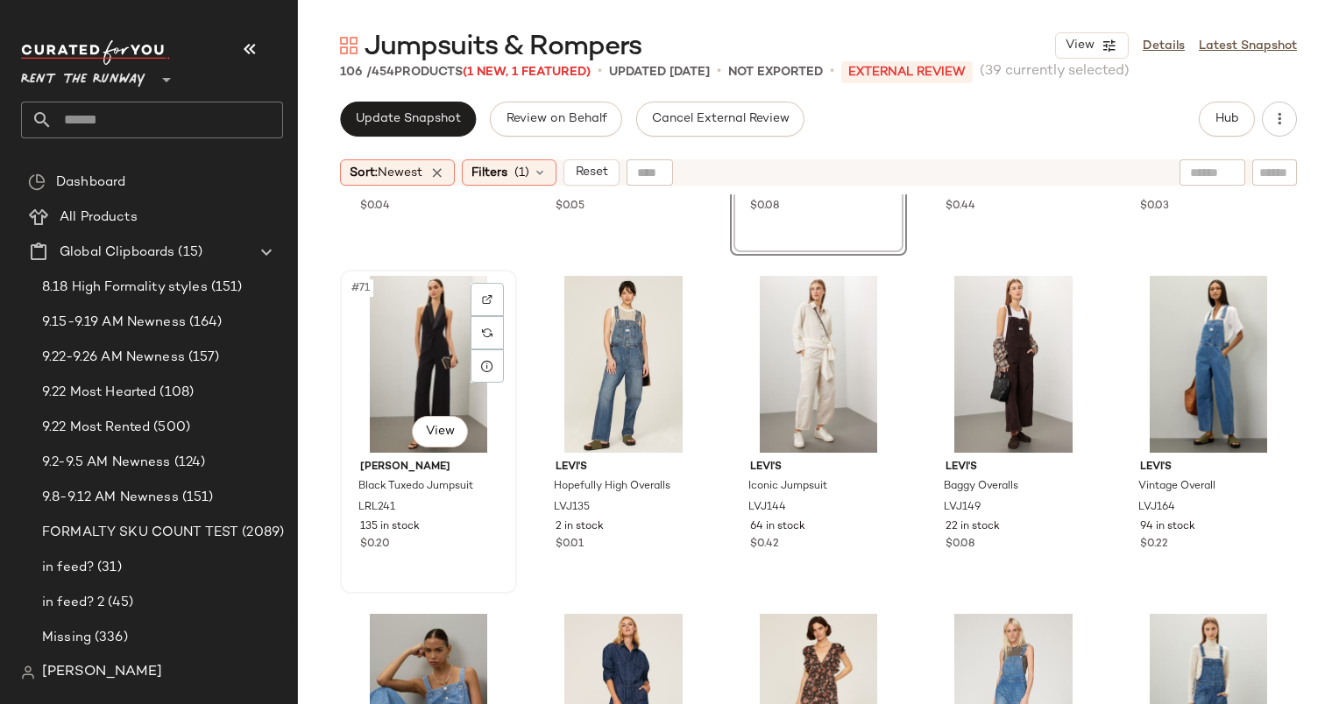
click at [433, 361] on div "#71 View" at bounding box center [428, 364] width 165 height 177
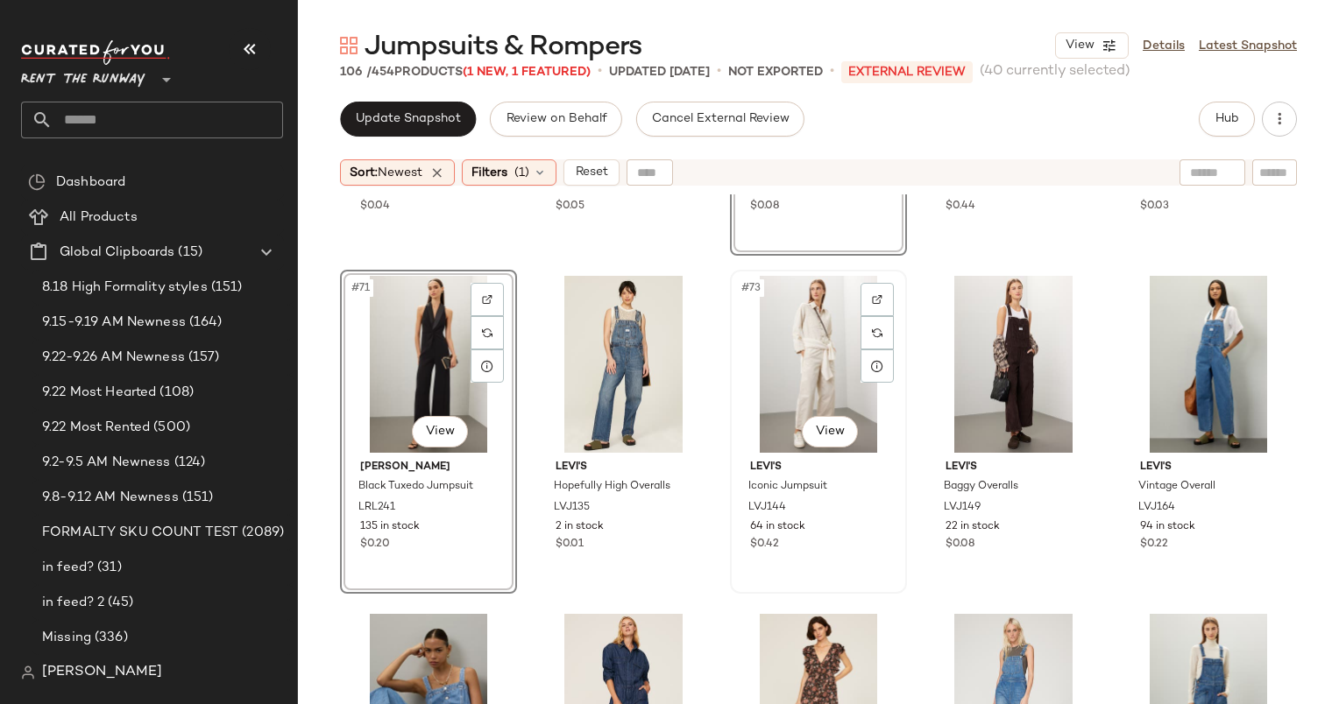
click at [812, 355] on div "#73 View" at bounding box center [818, 364] width 165 height 177
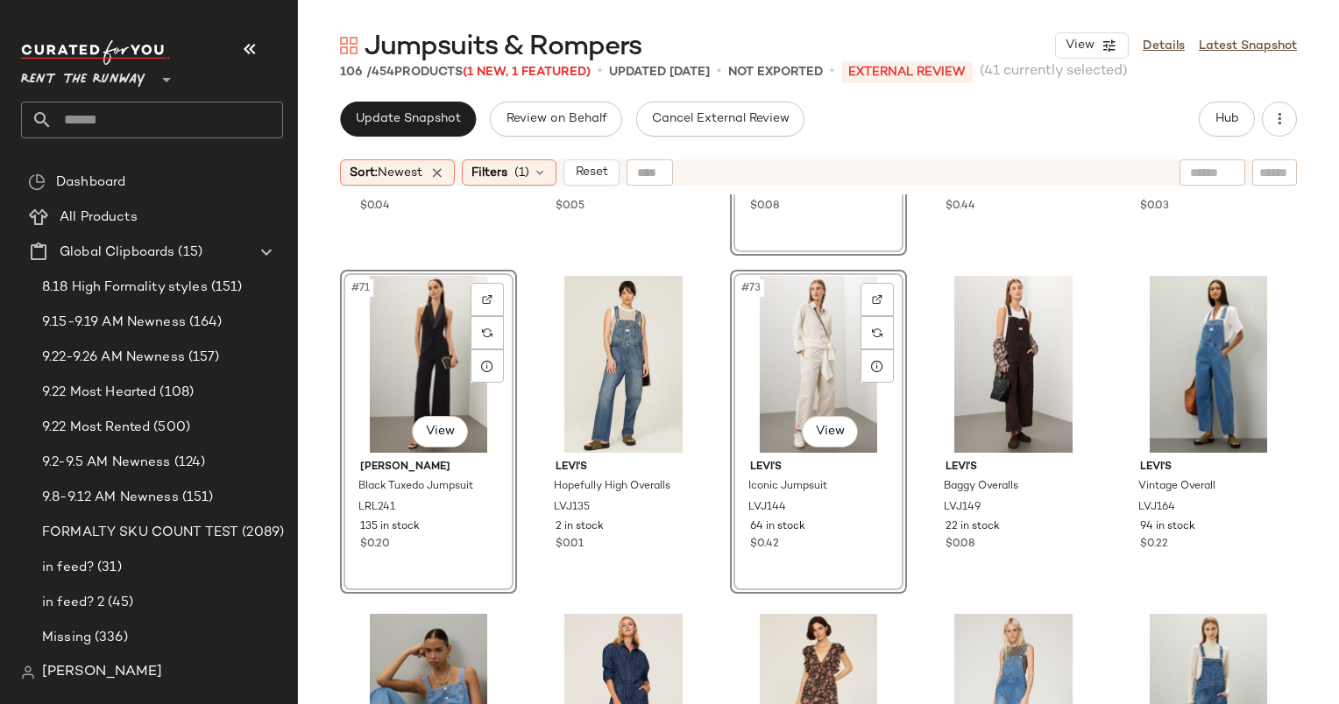
click at [812, 355] on div "#73 View" at bounding box center [818, 364] width 165 height 177
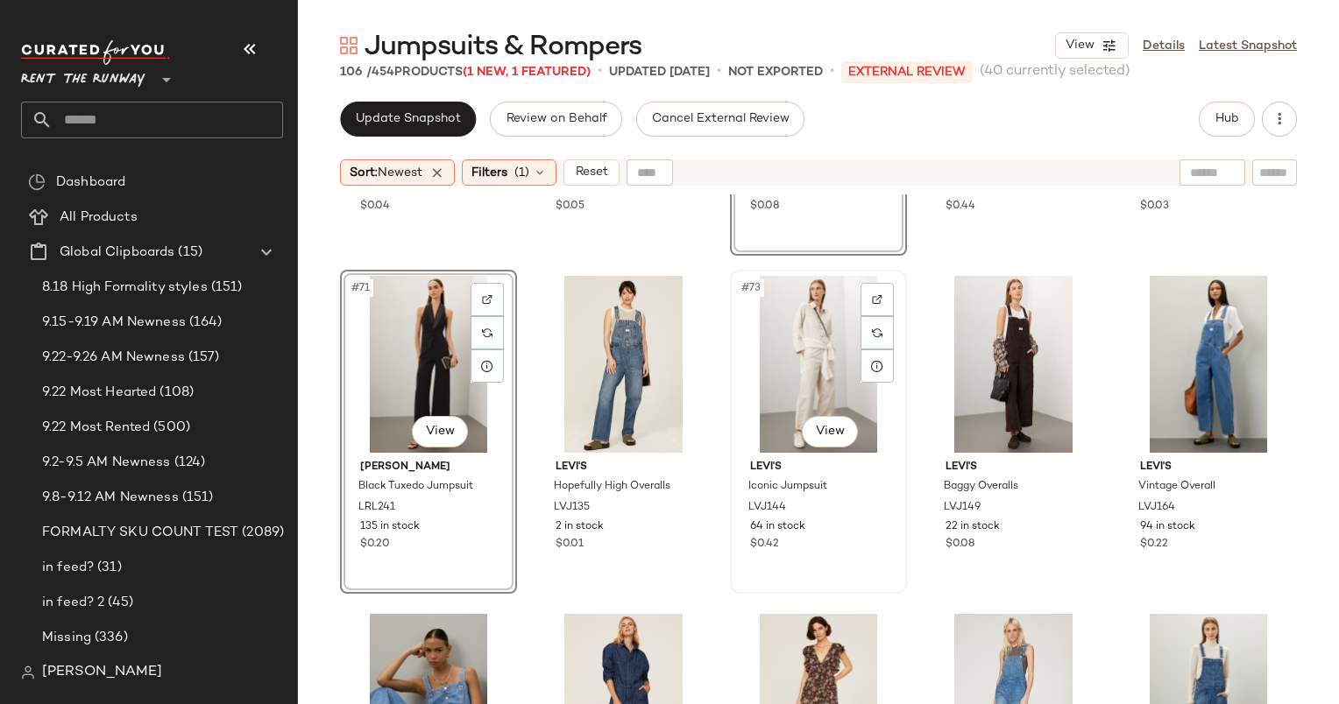
click at [788, 336] on div "#73 View" at bounding box center [818, 364] width 165 height 177
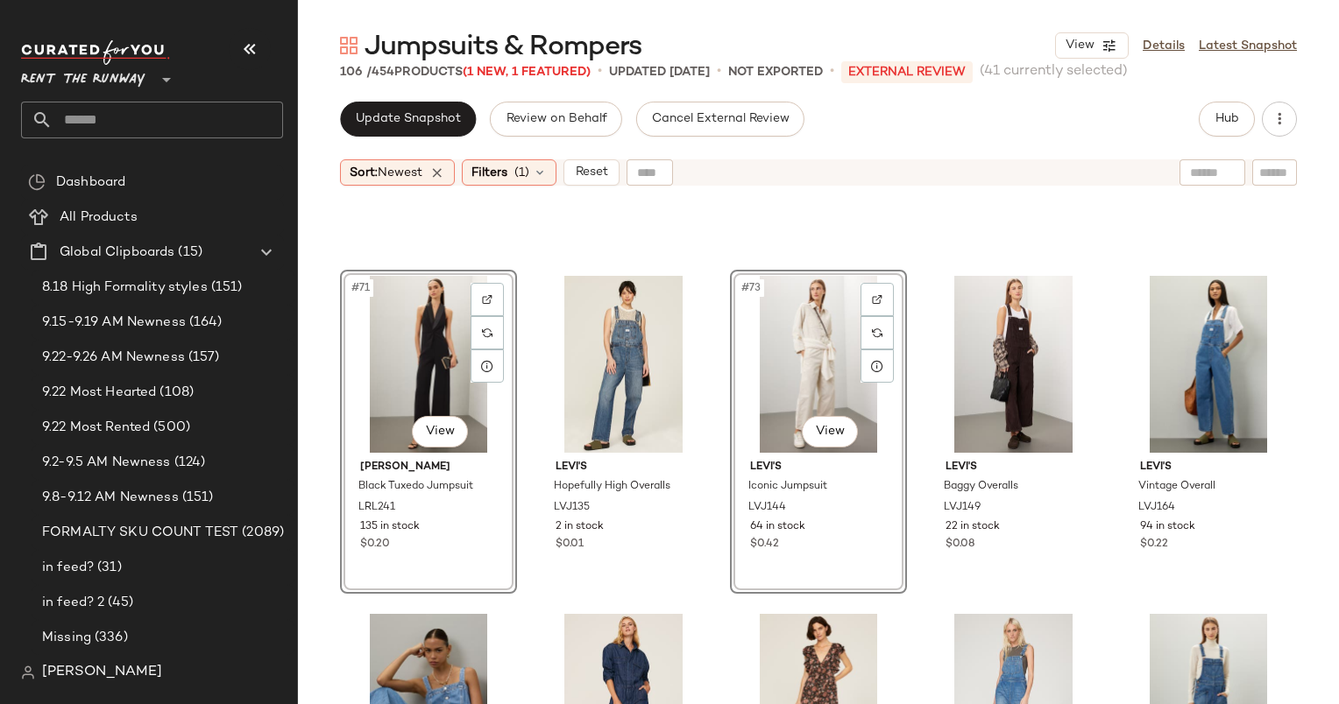
scroll to position [4955, 0]
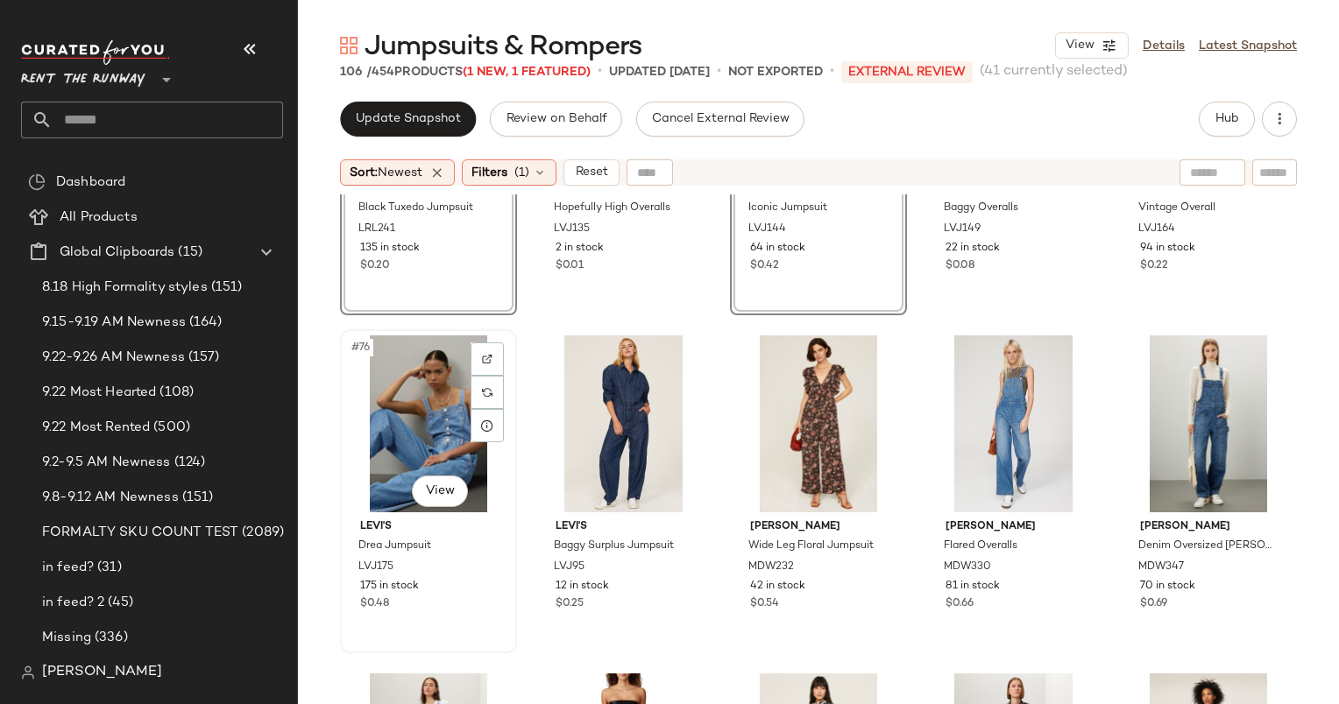
click at [419, 385] on div "#76 View" at bounding box center [428, 424] width 165 height 177
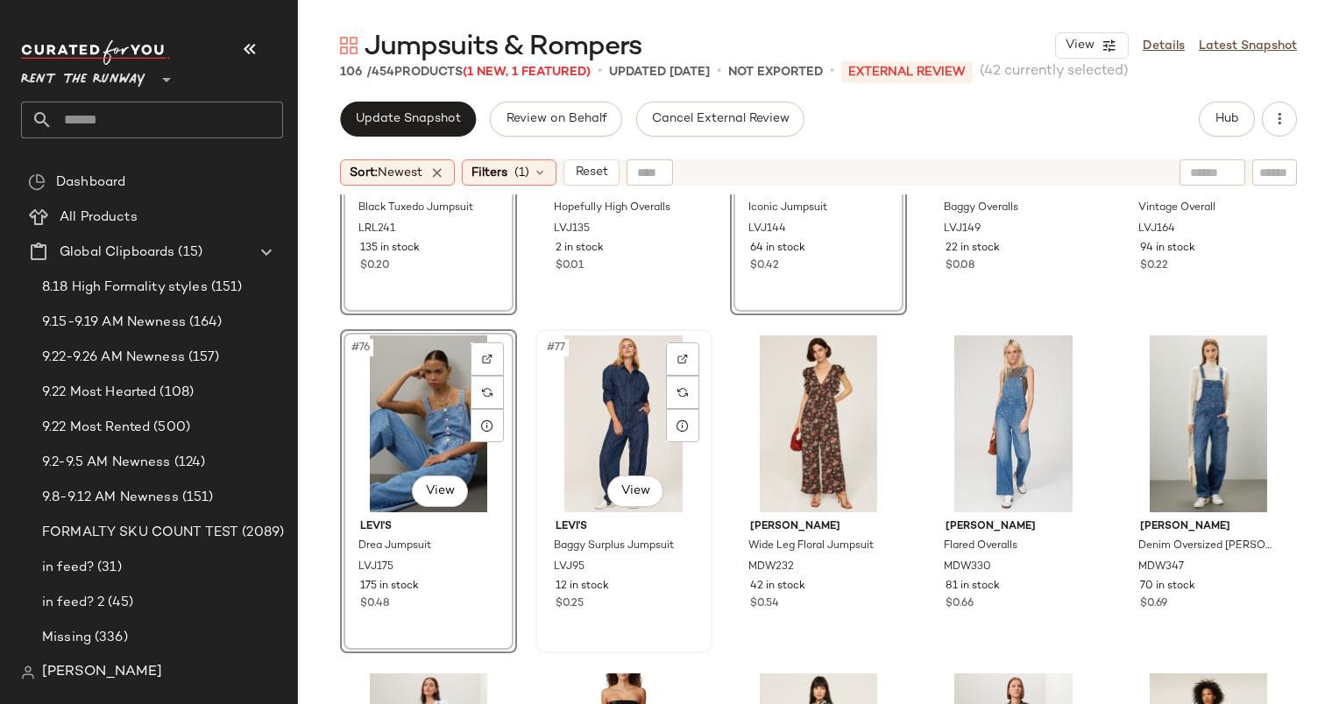
click at [625, 388] on div "#77 View" at bounding box center [623, 424] width 165 height 177
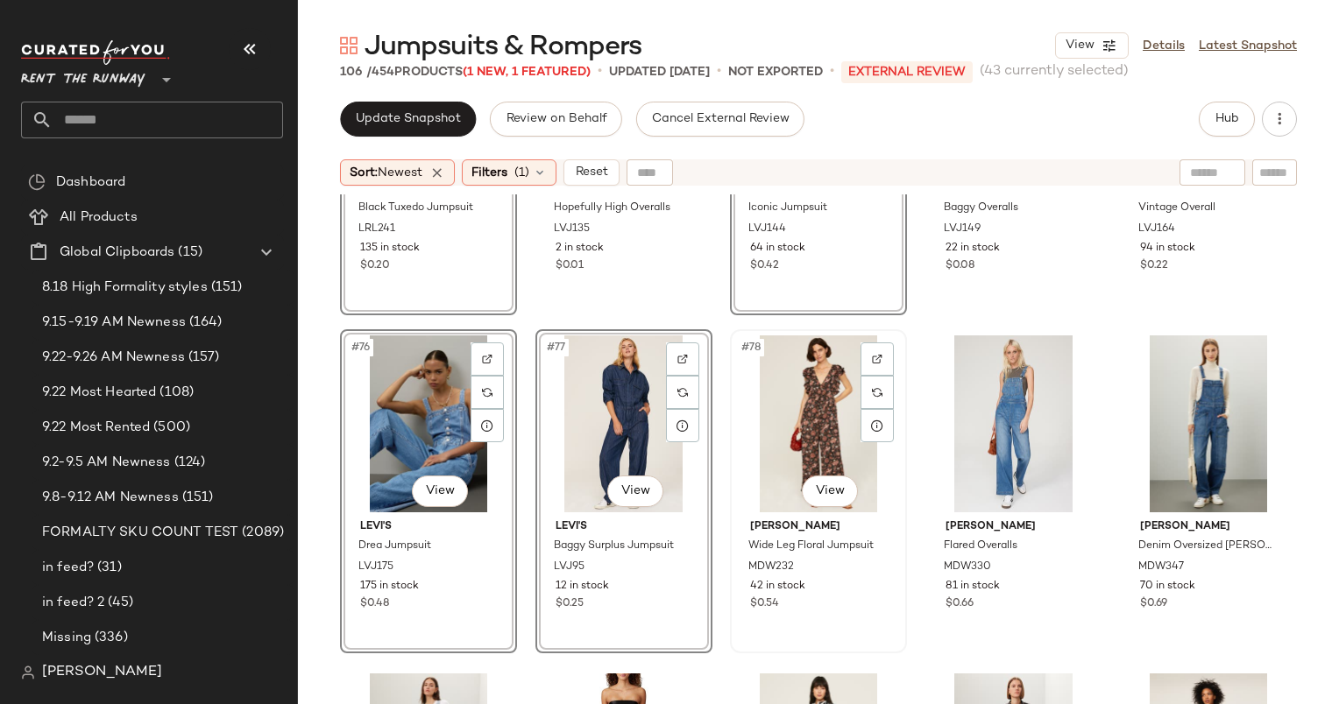
click at [806, 424] on div "#78 View" at bounding box center [818, 424] width 165 height 177
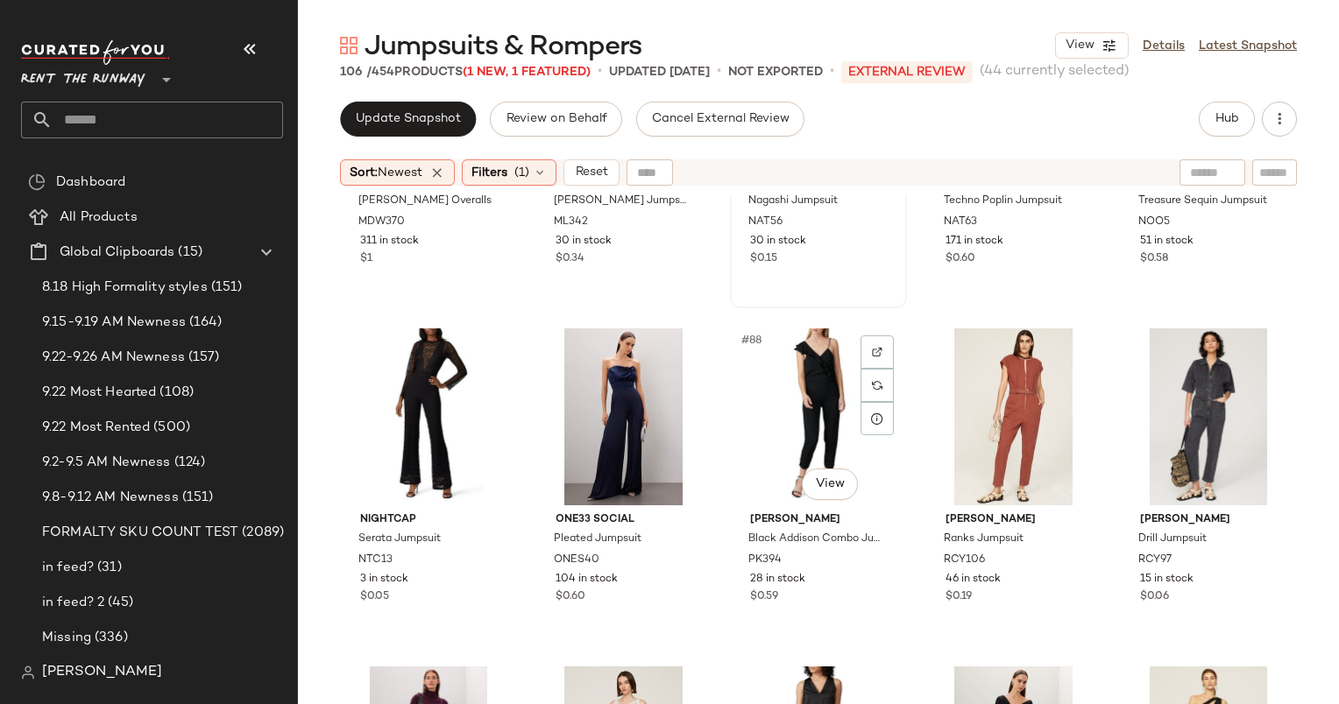
scroll to position [5715, 0]
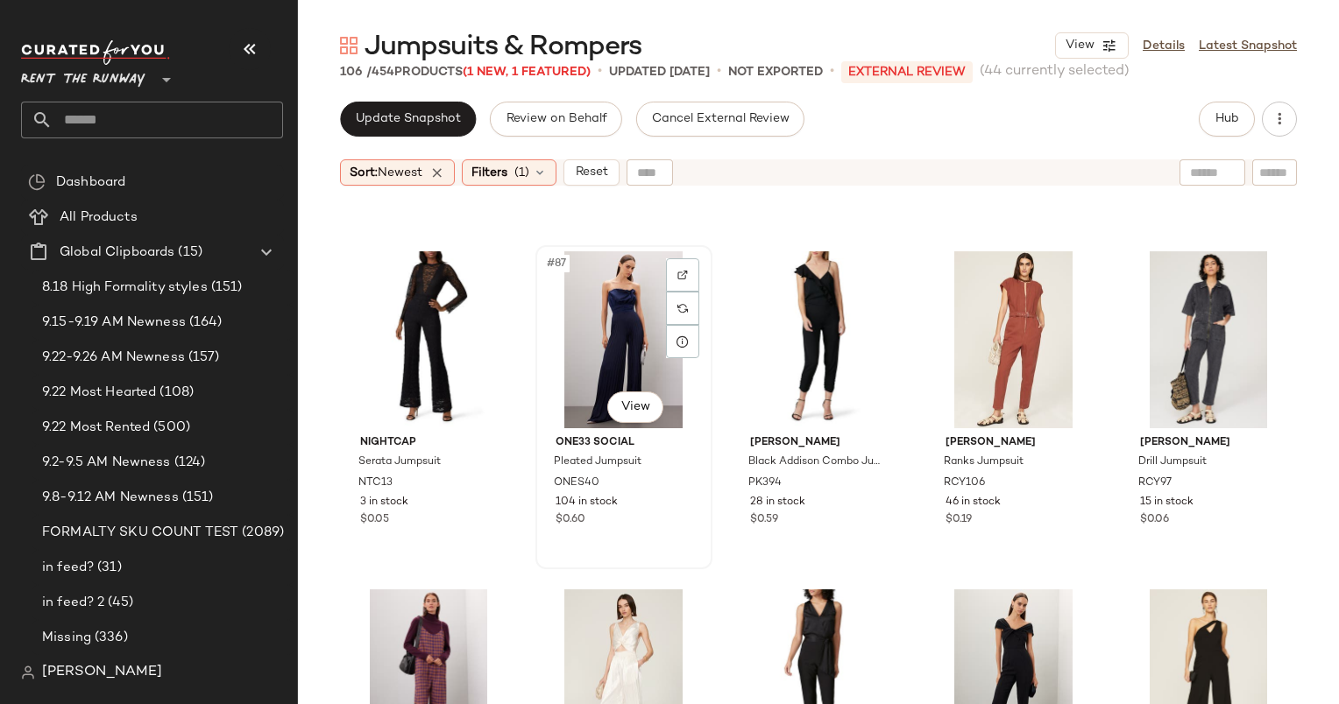
click at [618, 287] on div "#87 View" at bounding box center [623, 339] width 165 height 177
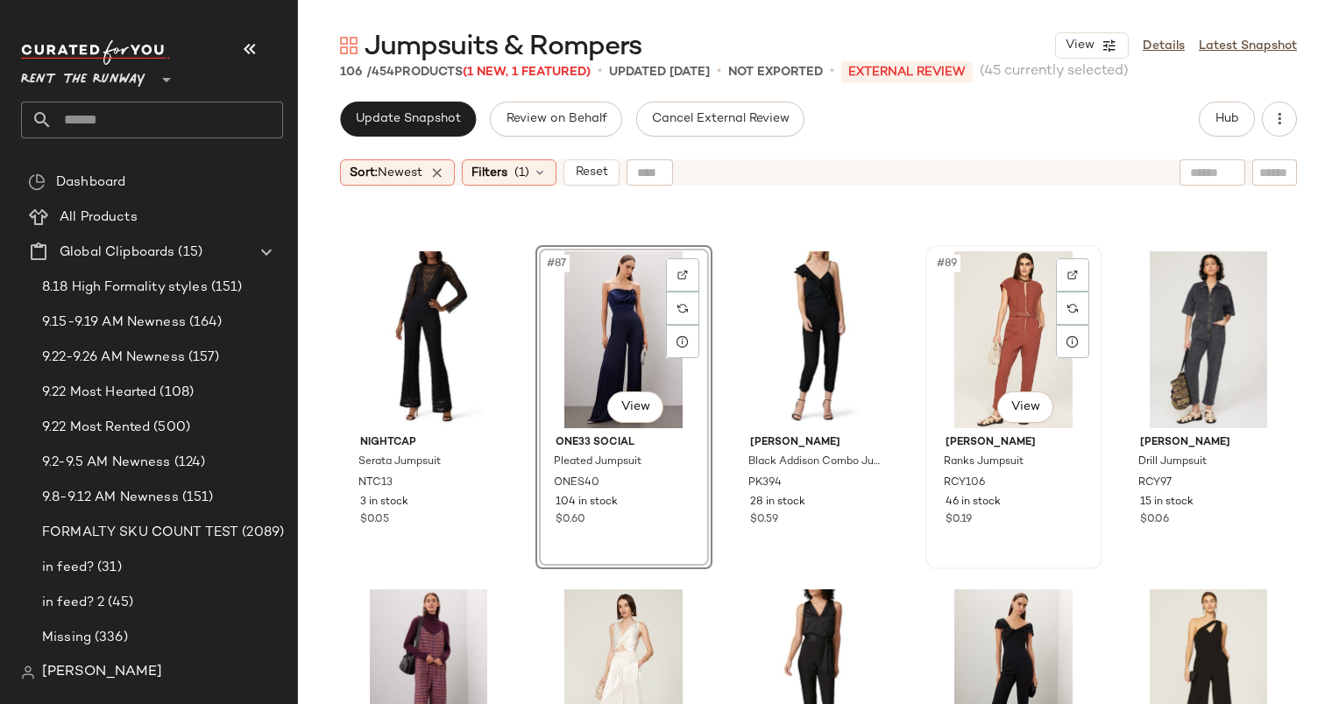
click at [989, 302] on div "#89 View" at bounding box center [1013, 339] width 165 height 177
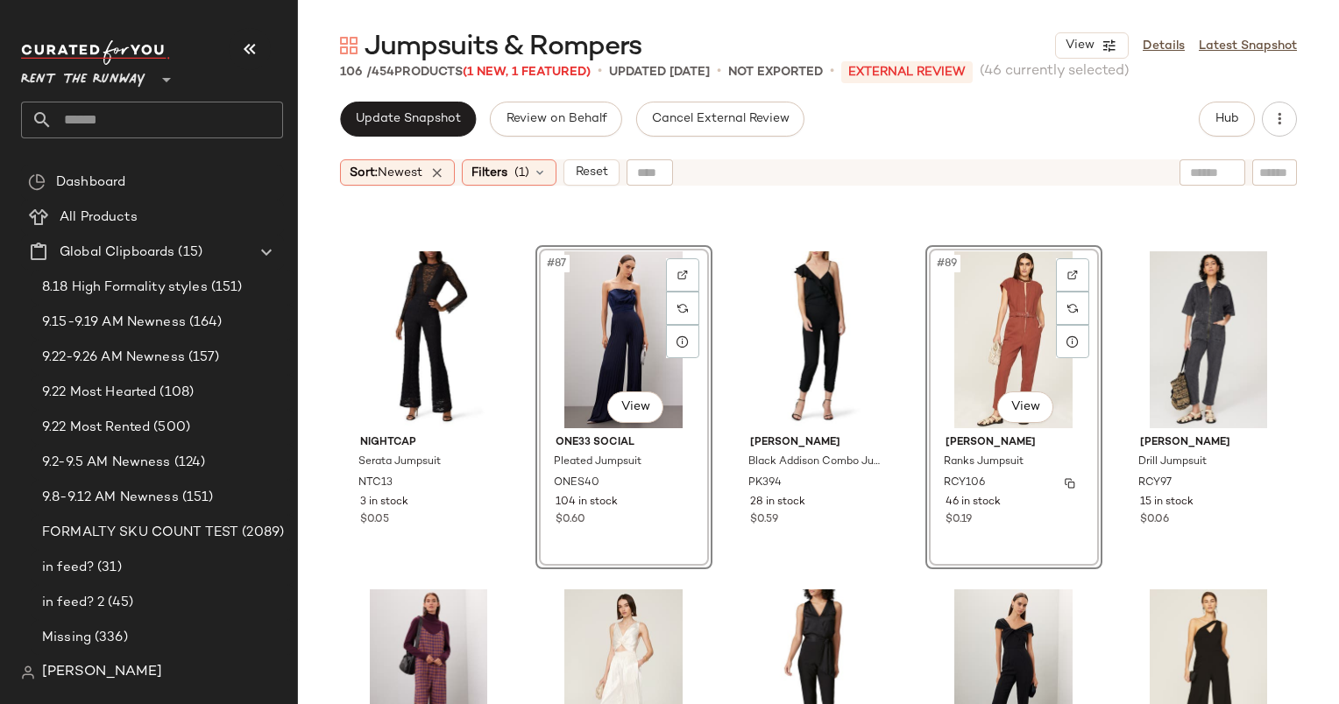
scroll to position [5885, 0]
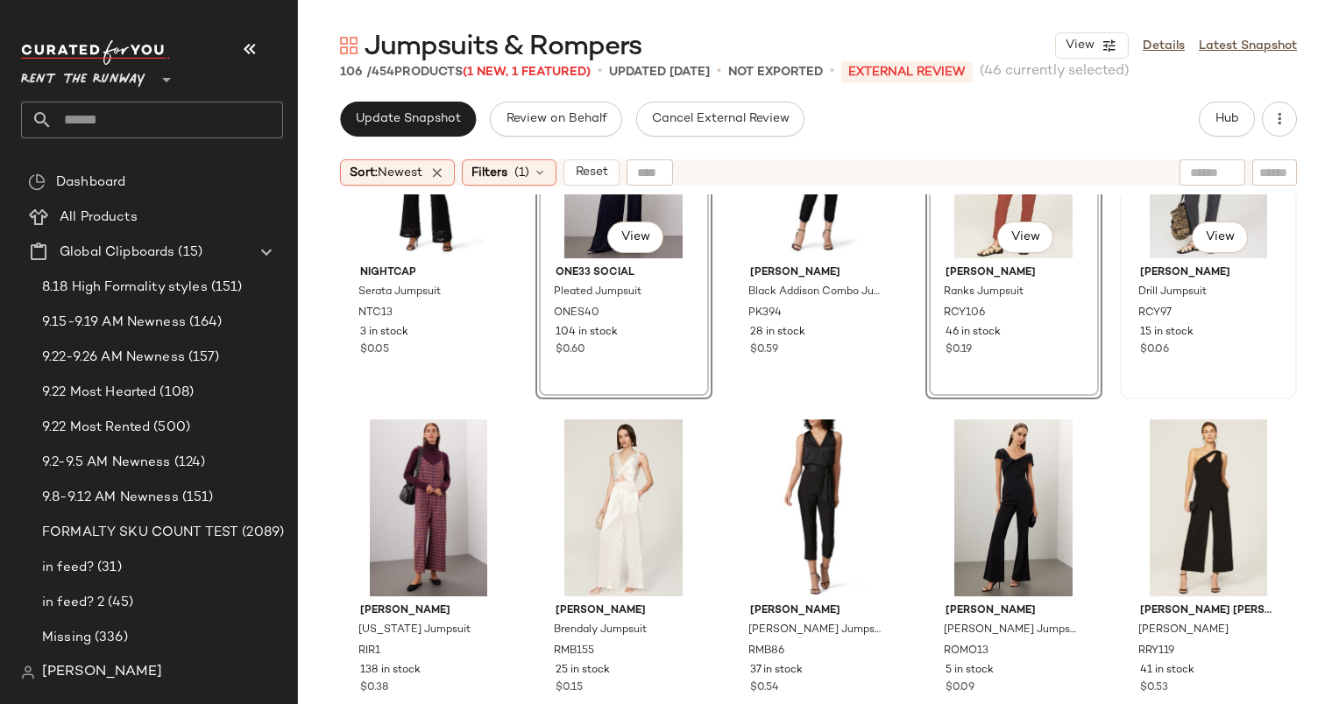
click at [1146, 242] on div "#90 View" at bounding box center [1208, 169] width 165 height 177
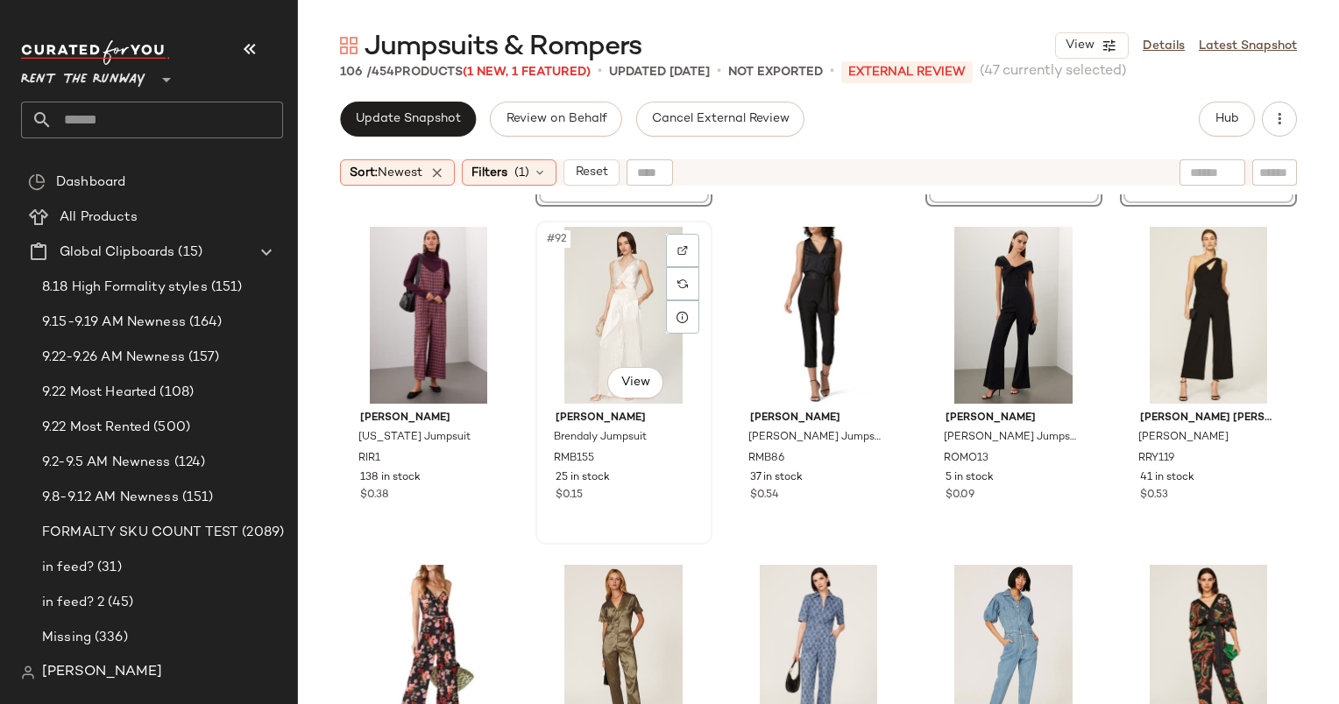
click at [607, 265] on div "#92 View" at bounding box center [623, 315] width 165 height 177
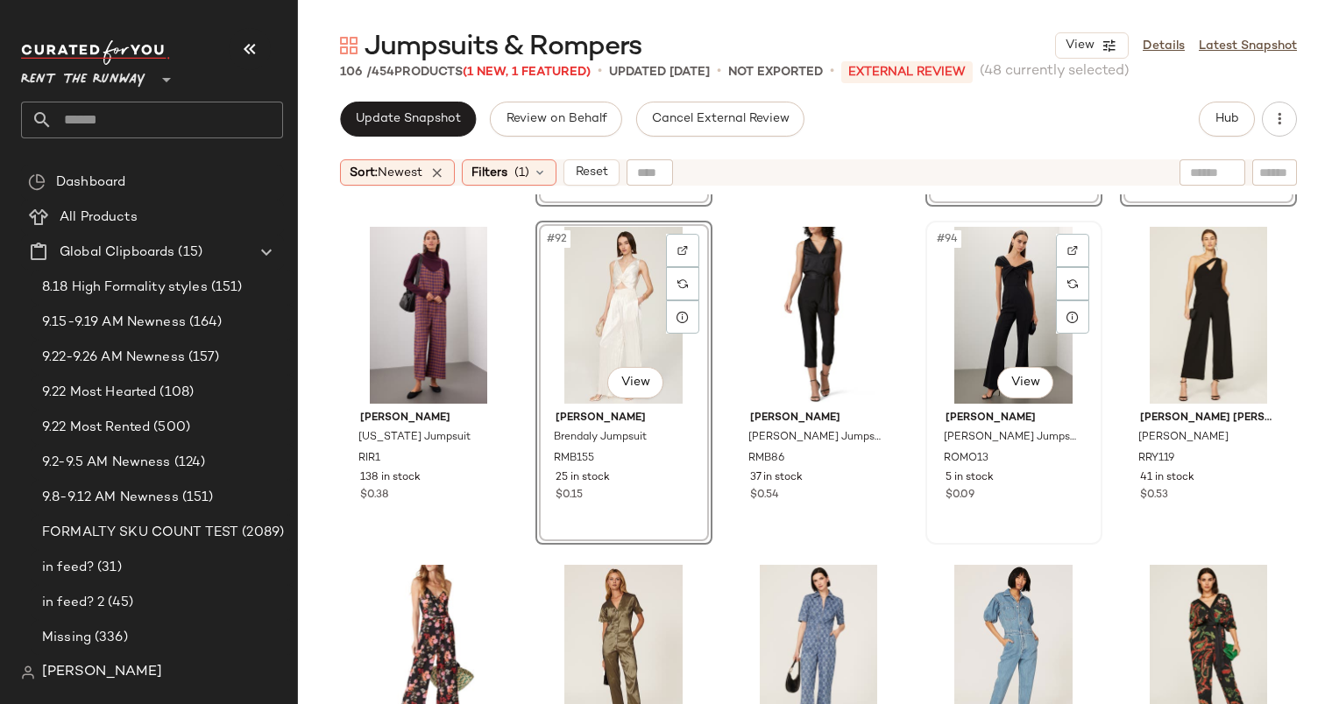
click at [984, 293] on div "#94 View" at bounding box center [1013, 315] width 165 height 177
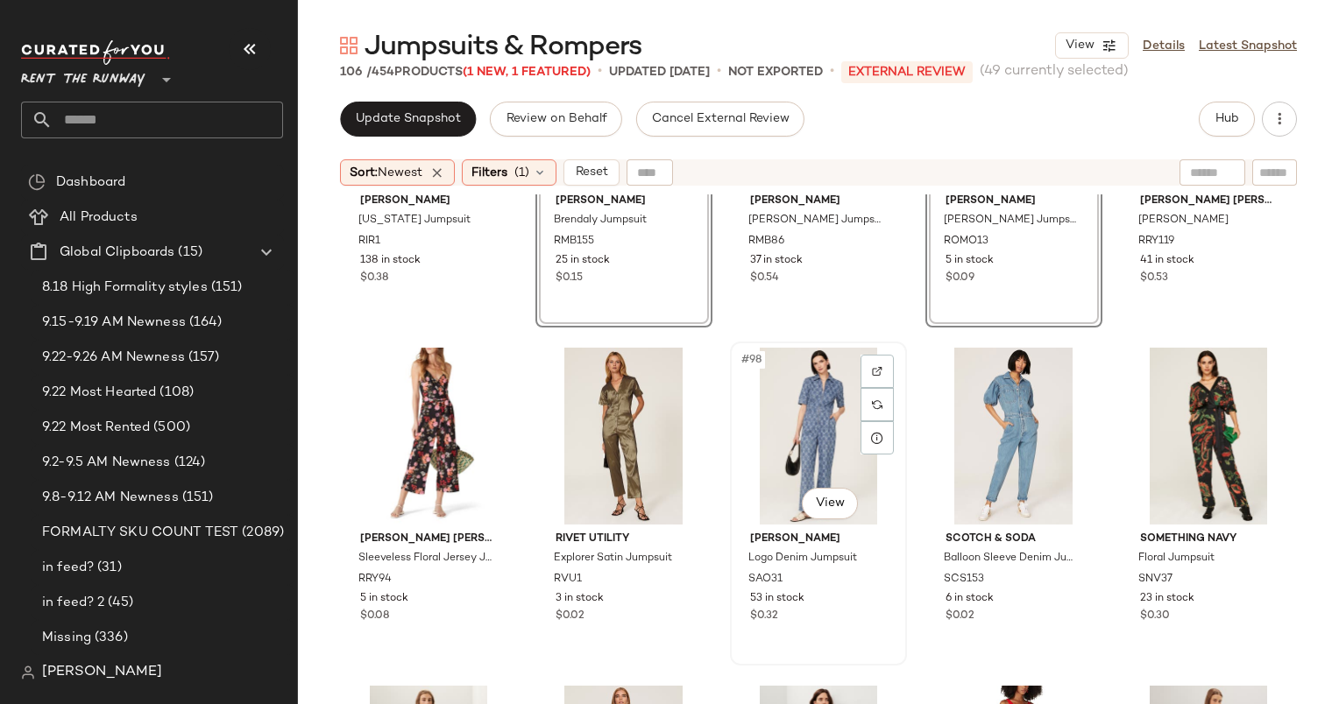
click at [785, 413] on div "#98 View" at bounding box center [818, 436] width 165 height 177
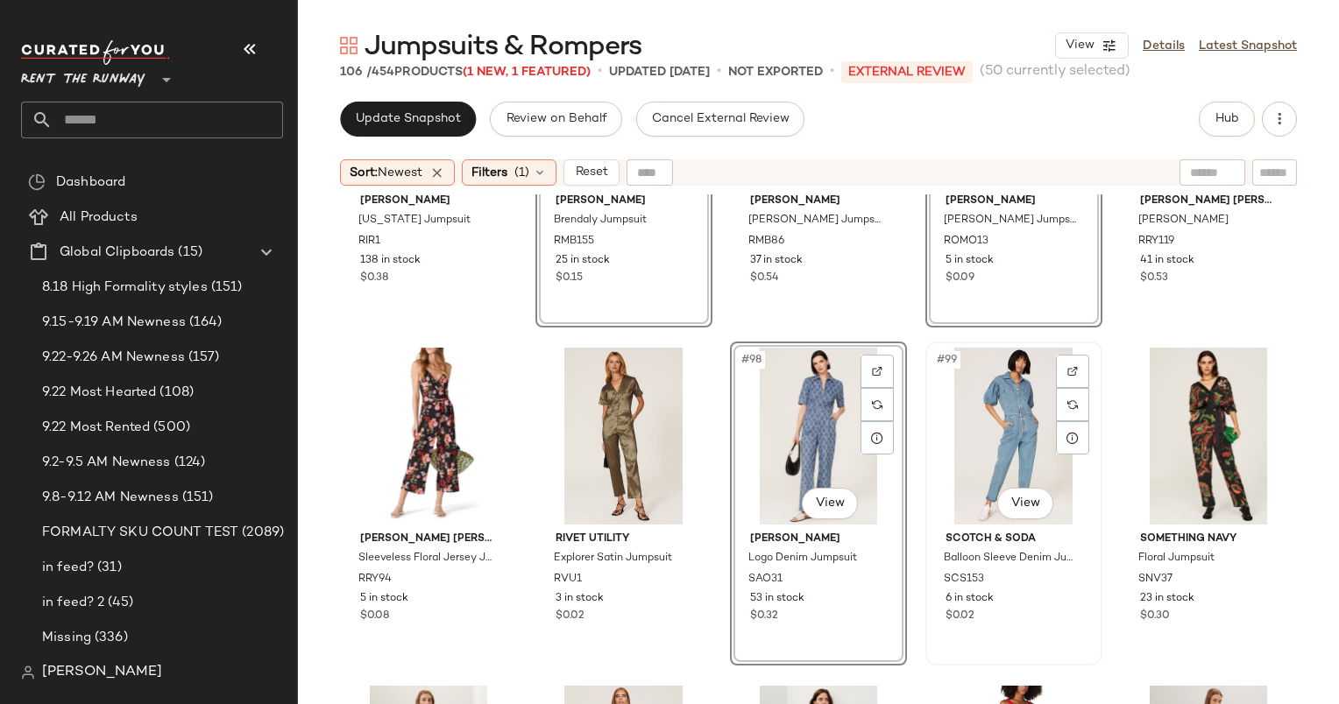
click at [989, 413] on div "#99 View" at bounding box center [1013, 436] width 165 height 177
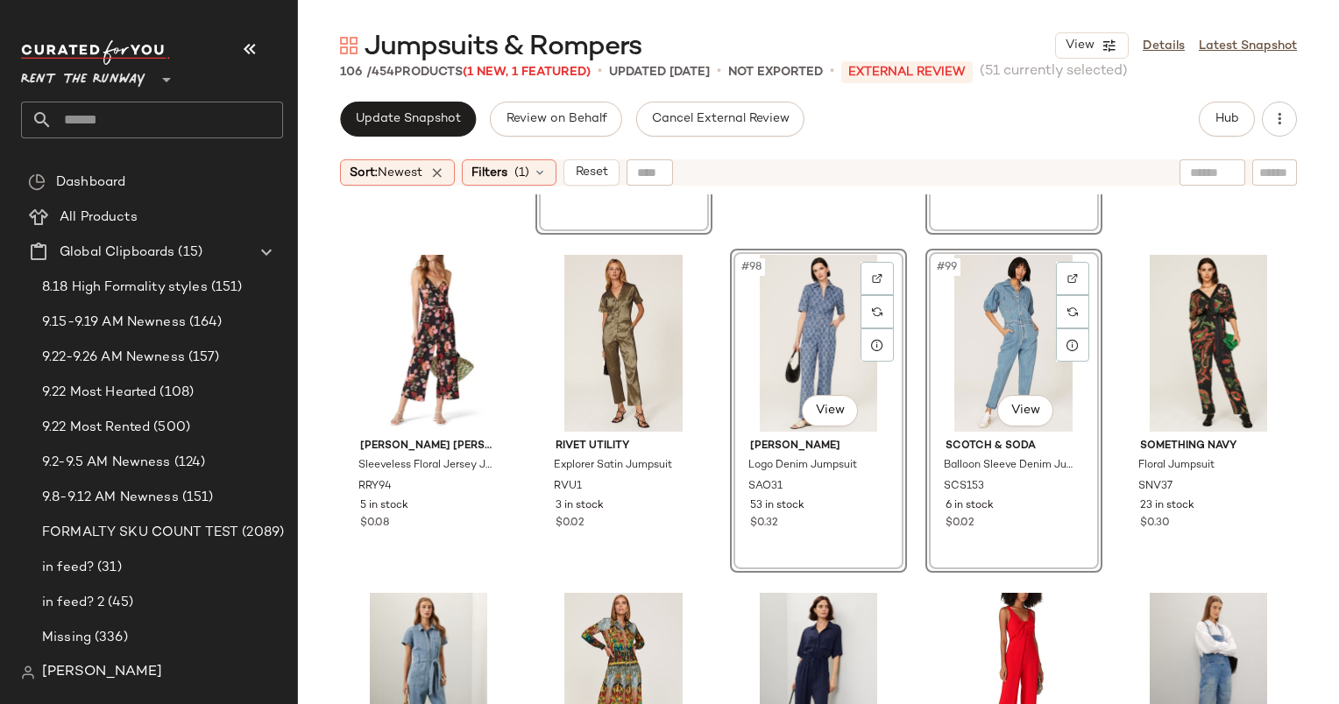
scroll to position [6358, 0]
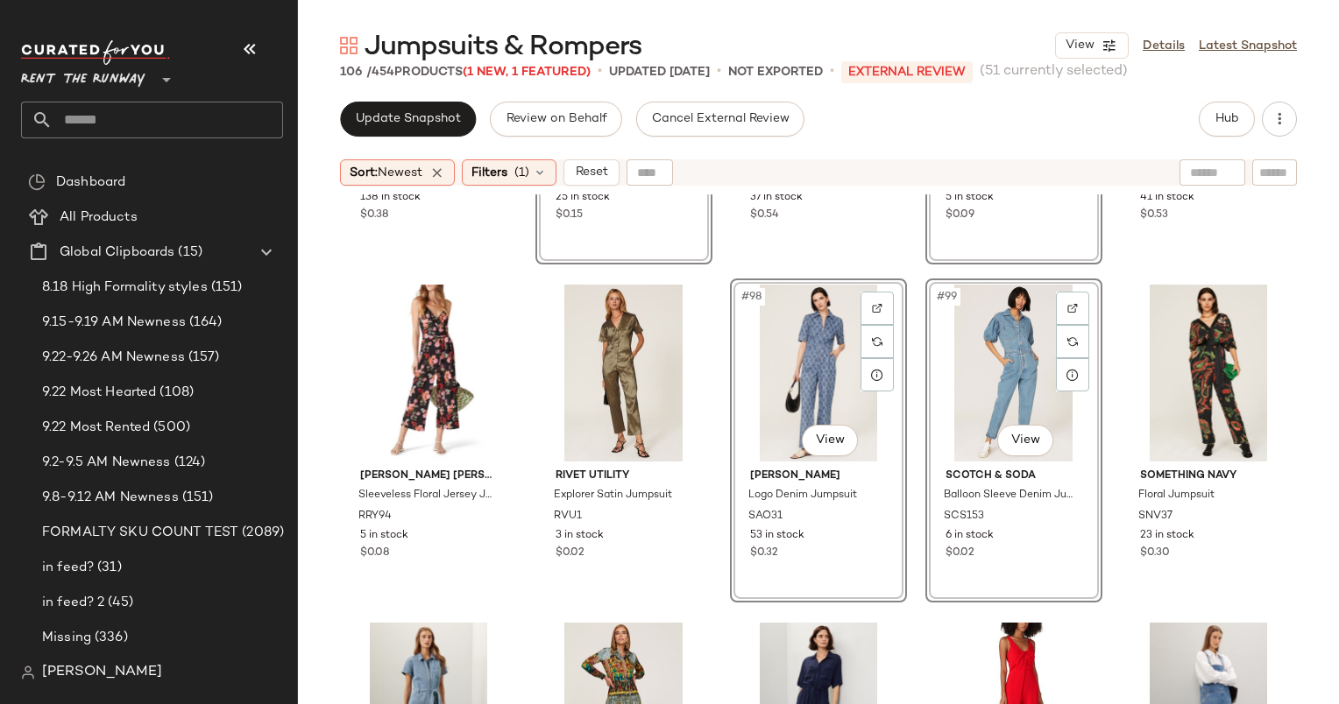
click at [1006, 335] on div "#99 View" at bounding box center [1013, 373] width 165 height 177
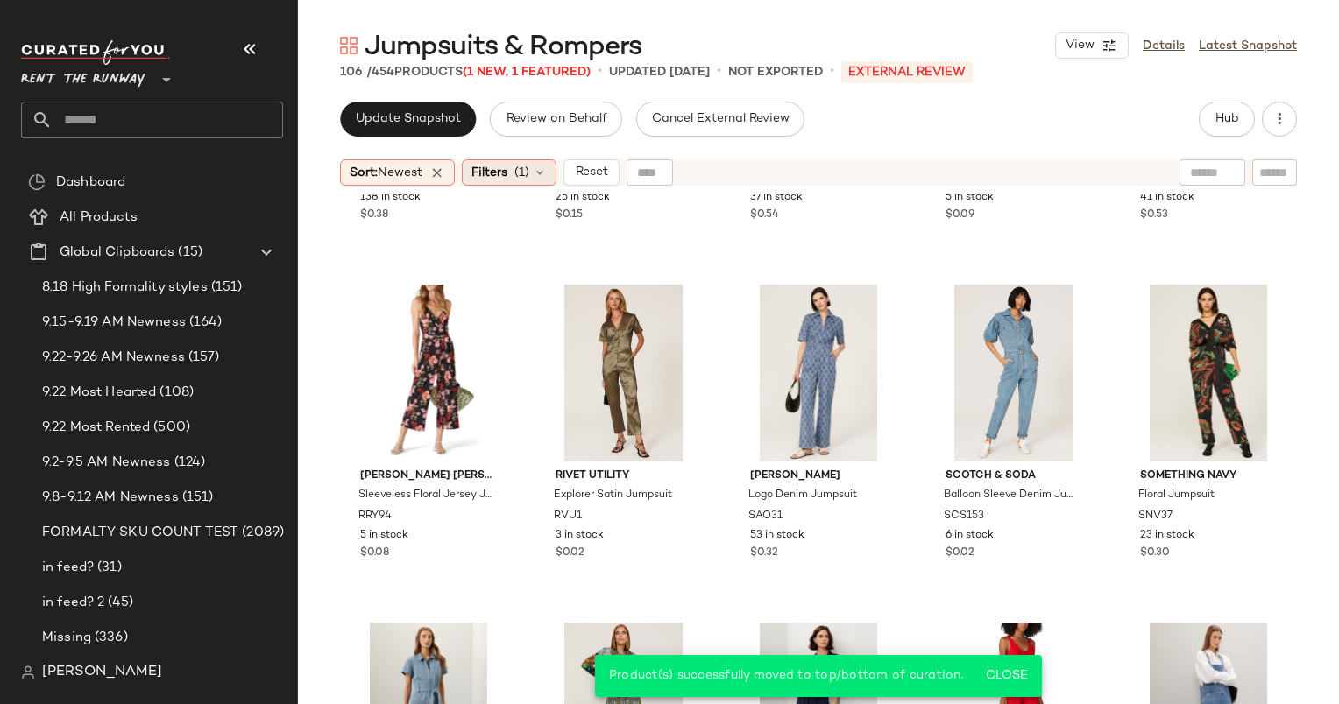
click at [512, 180] on div "Filters (1)" at bounding box center [509, 172] width 95 height 26
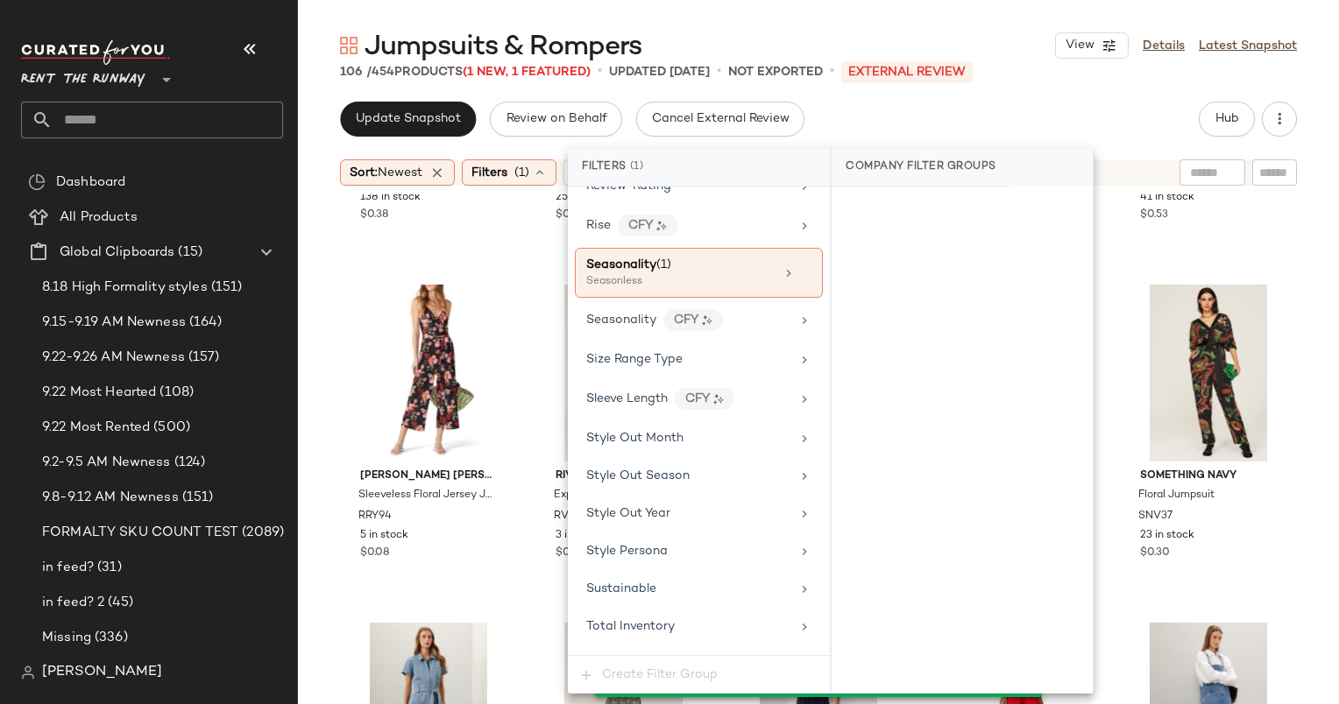
scroll to position [2253, 0]
click at [683, 274] on div "Seasonality (1) Seasonless" at bounding box center [699, 275] width 248 height 50
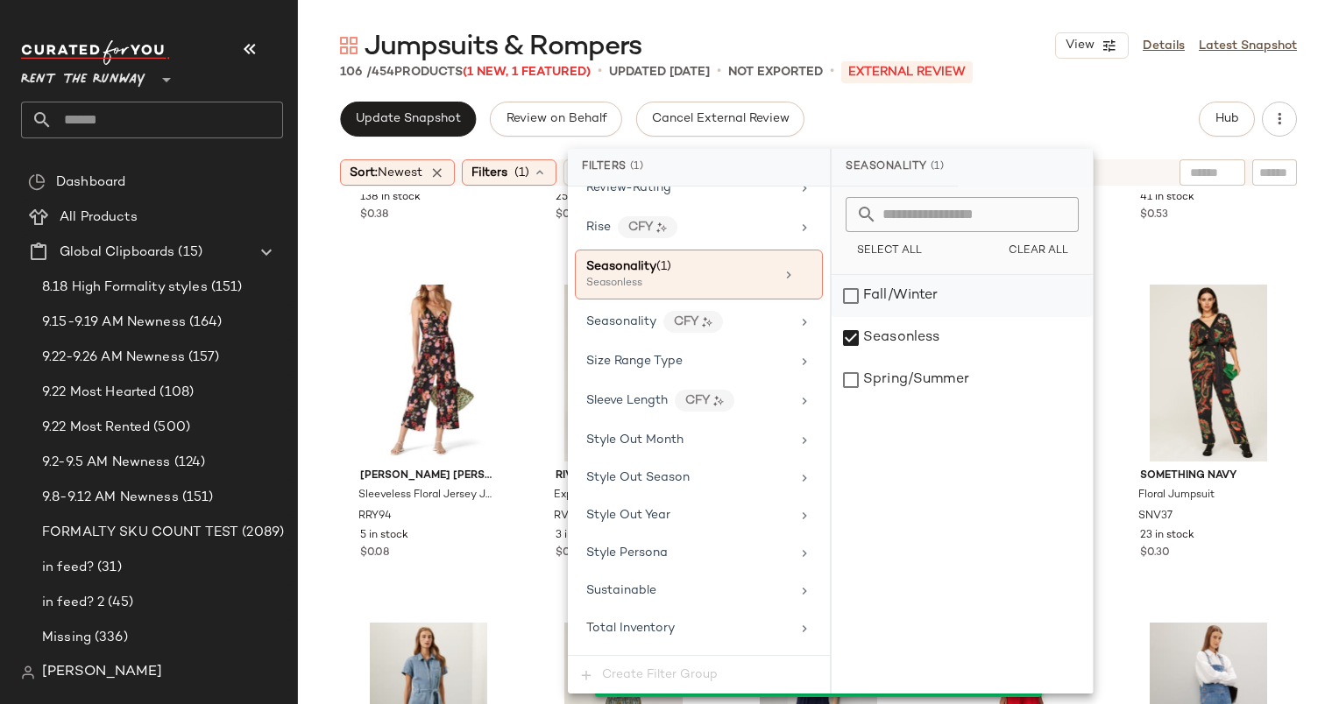
click at [947, 297] on div "Fall/Winter" at bounding box center [961, 296] width 261 height 42
click at [915, 356] on div "Seasonless" at bounding box center [961, 338] width 261 height 42
click at [873, 105] on div "Update Snapshot Review on Behalf Cancel External Review Hub" at bounding box center [818, 119] width 957 height 35
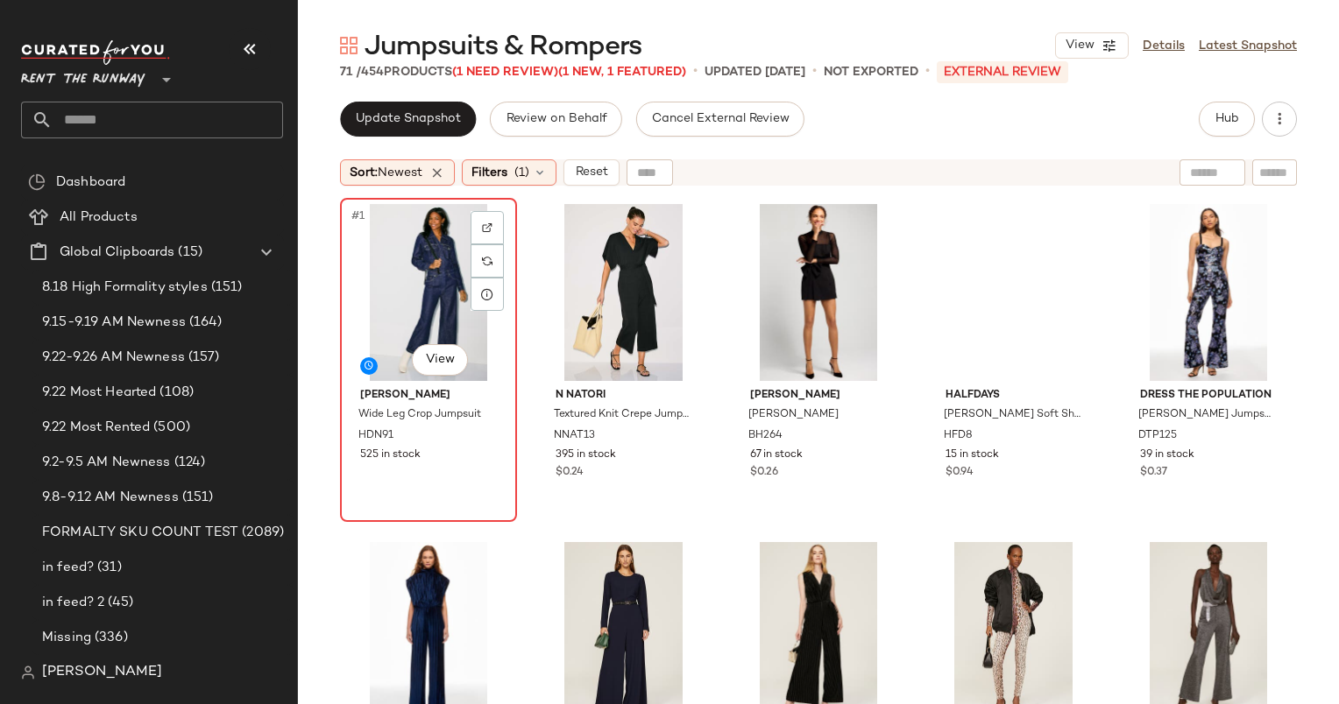
click at [410, 253] on div "#1 View" at bounding box center [428, 292] width 165 height 177
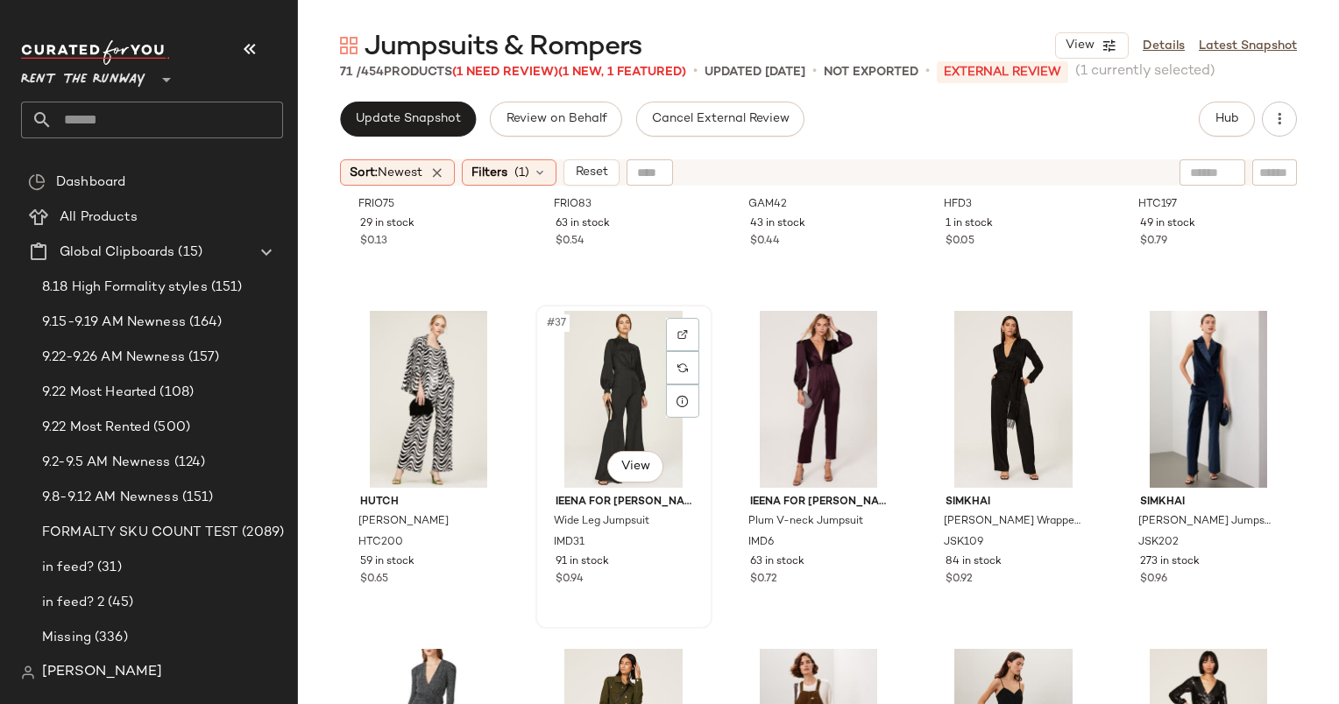
scroll to position [2213, 0]
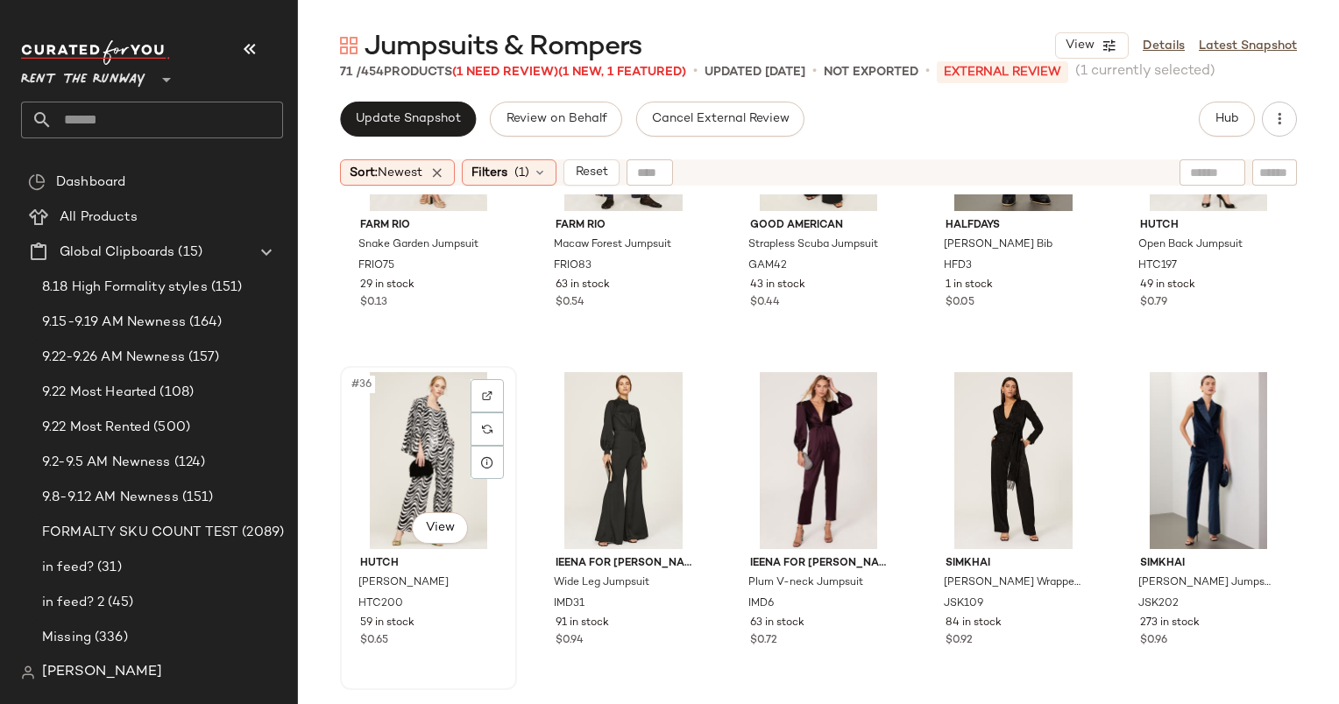
click at [410, 420] on div "#36 View" at bounding box center [428, 460] width 165 height 177
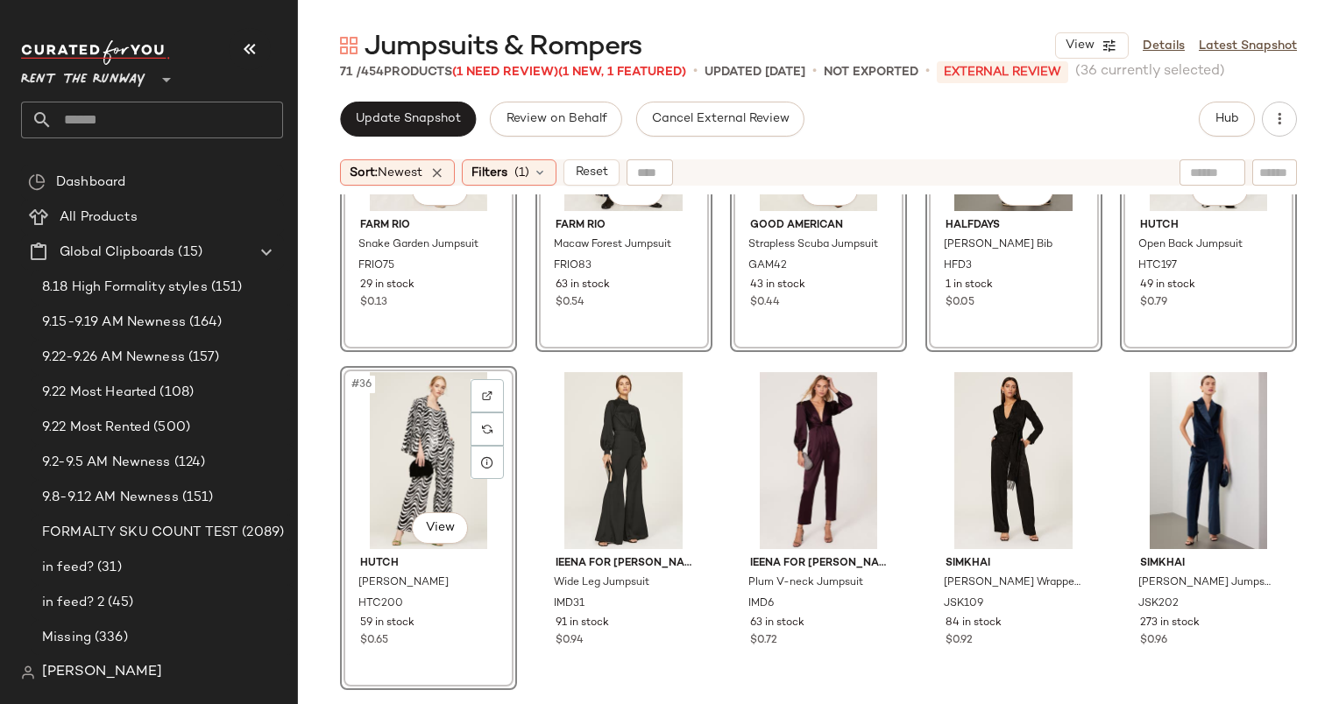
scroll to position [1660, 0]
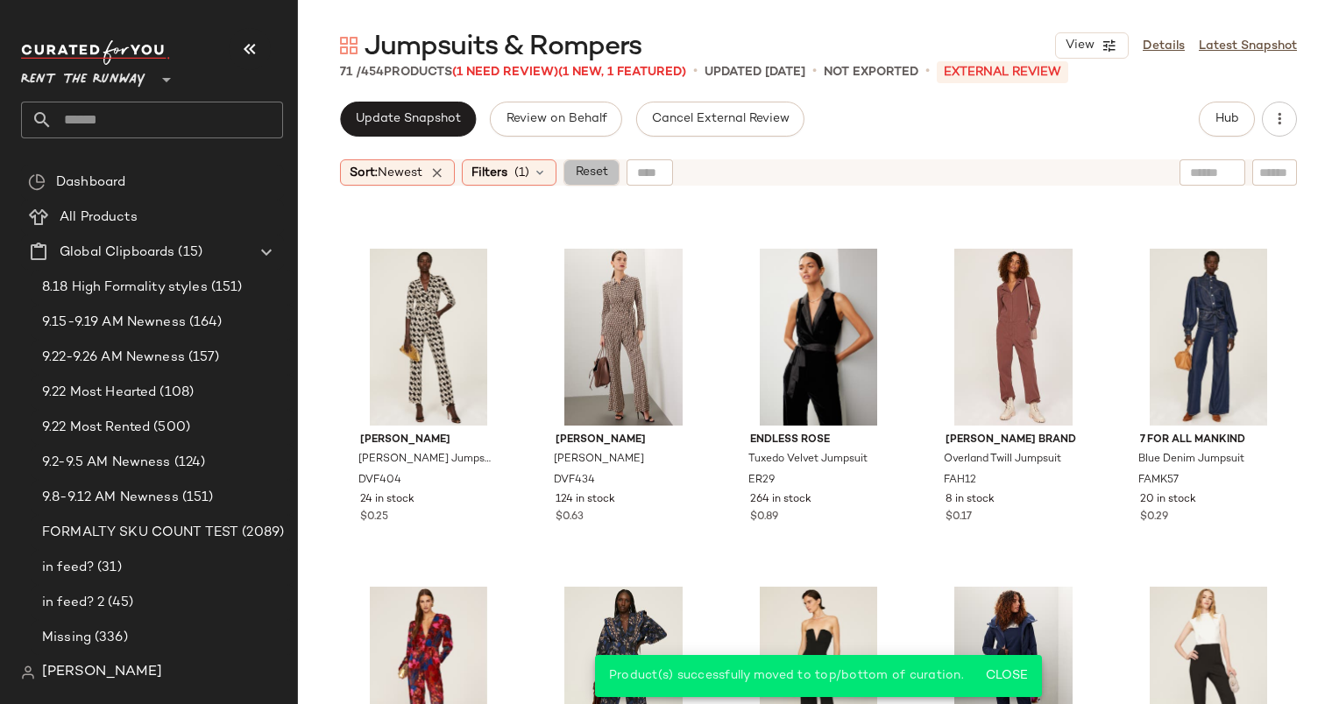
click at [593, 180] on span "Reset" at bounding box center [590, 173] width 33 height 14
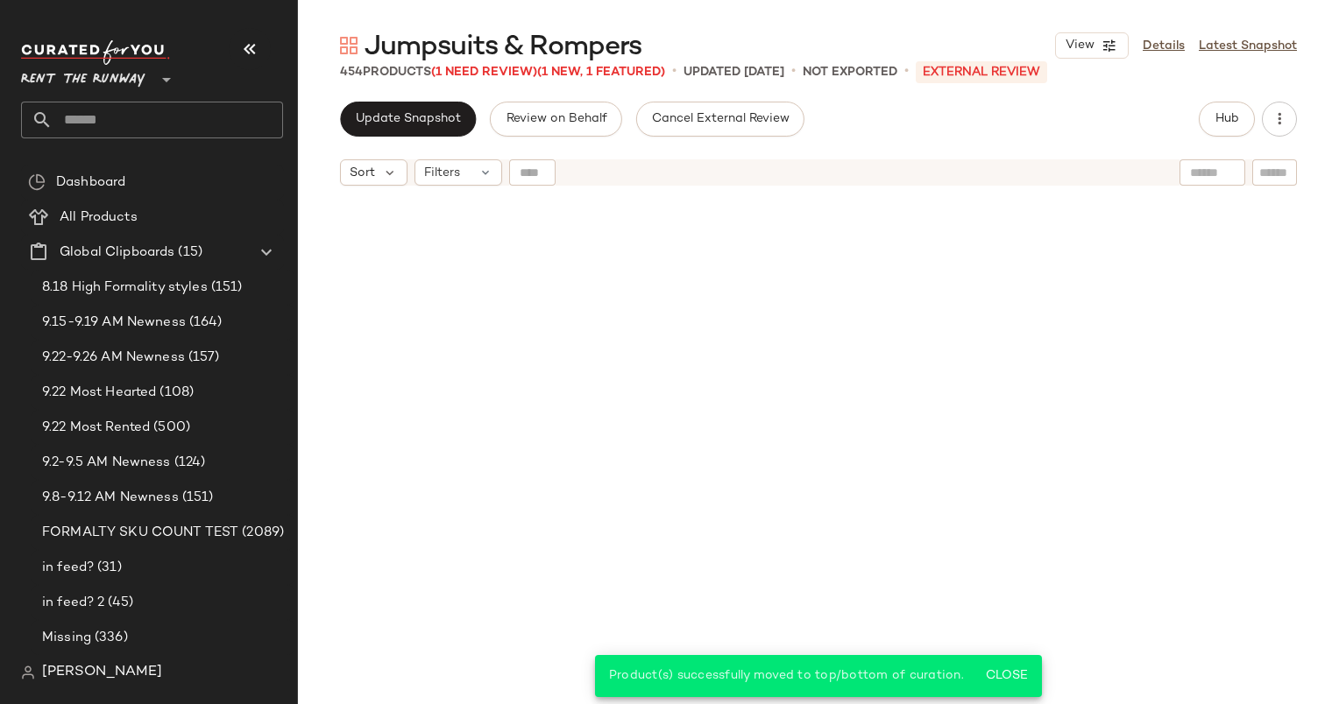
scroll to position [2367, 0]
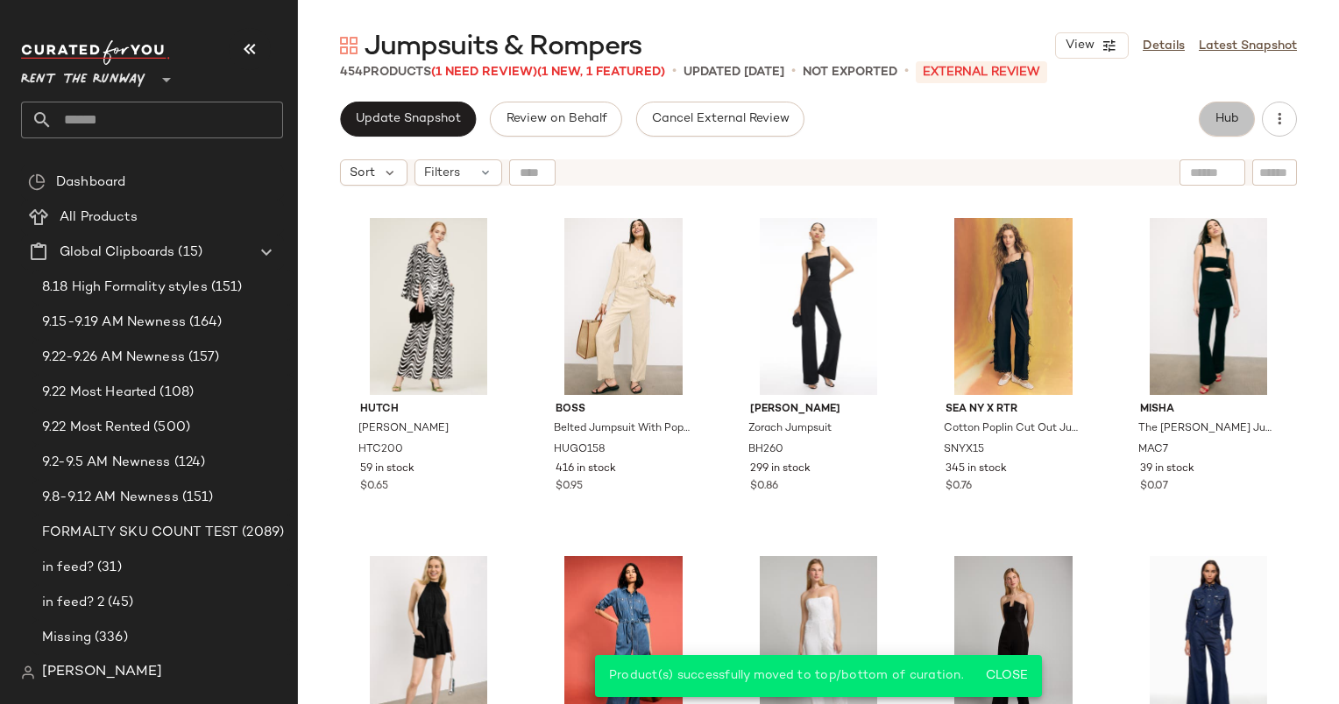
click at [1240, 111] on button "Hub" at bounding box center [1226, 119] width 56 height 35
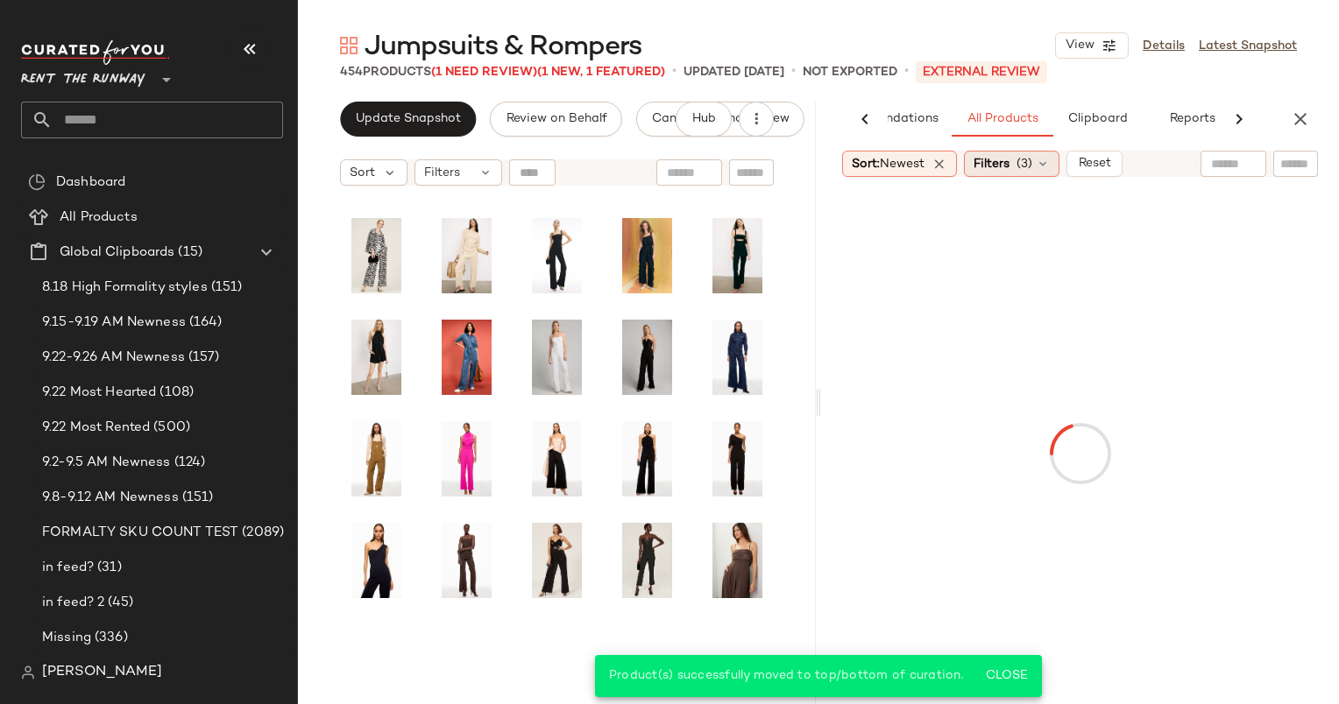
scroll to position [610, 0]
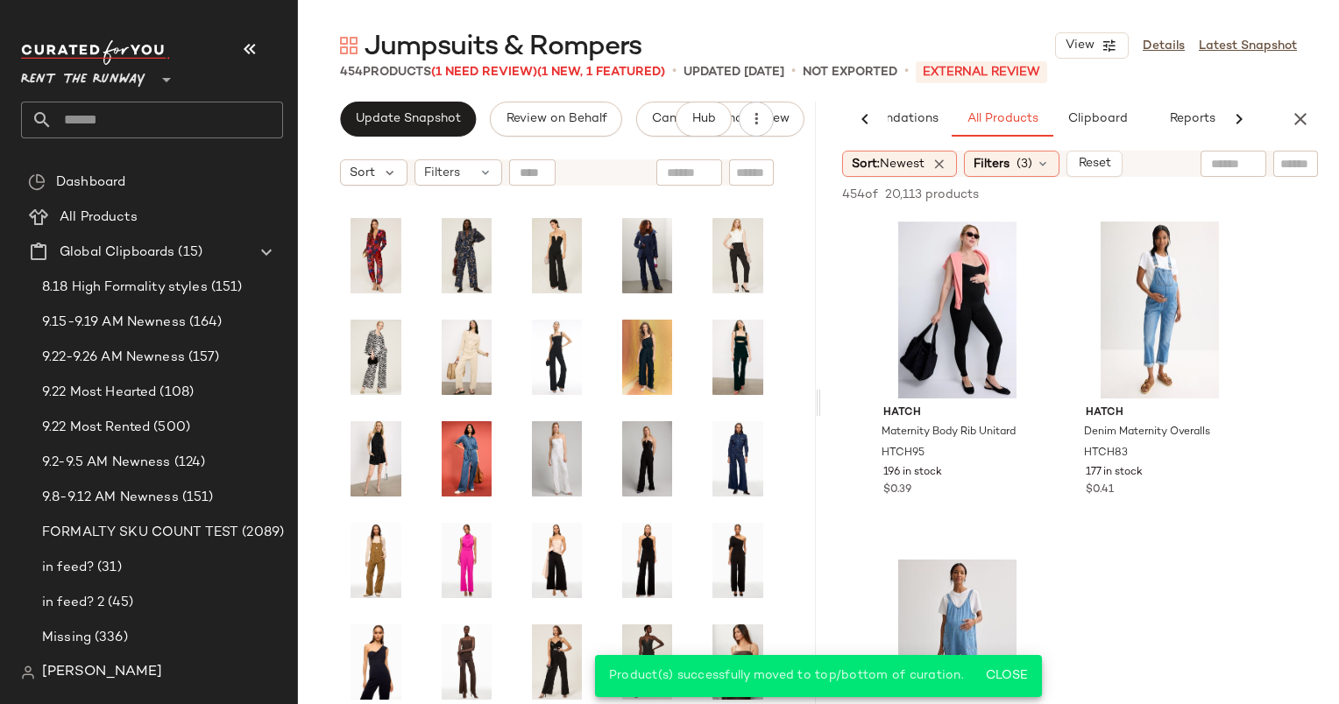
click at [1219, 136] on div at bounding box center [1239, 119] width 46 height 35
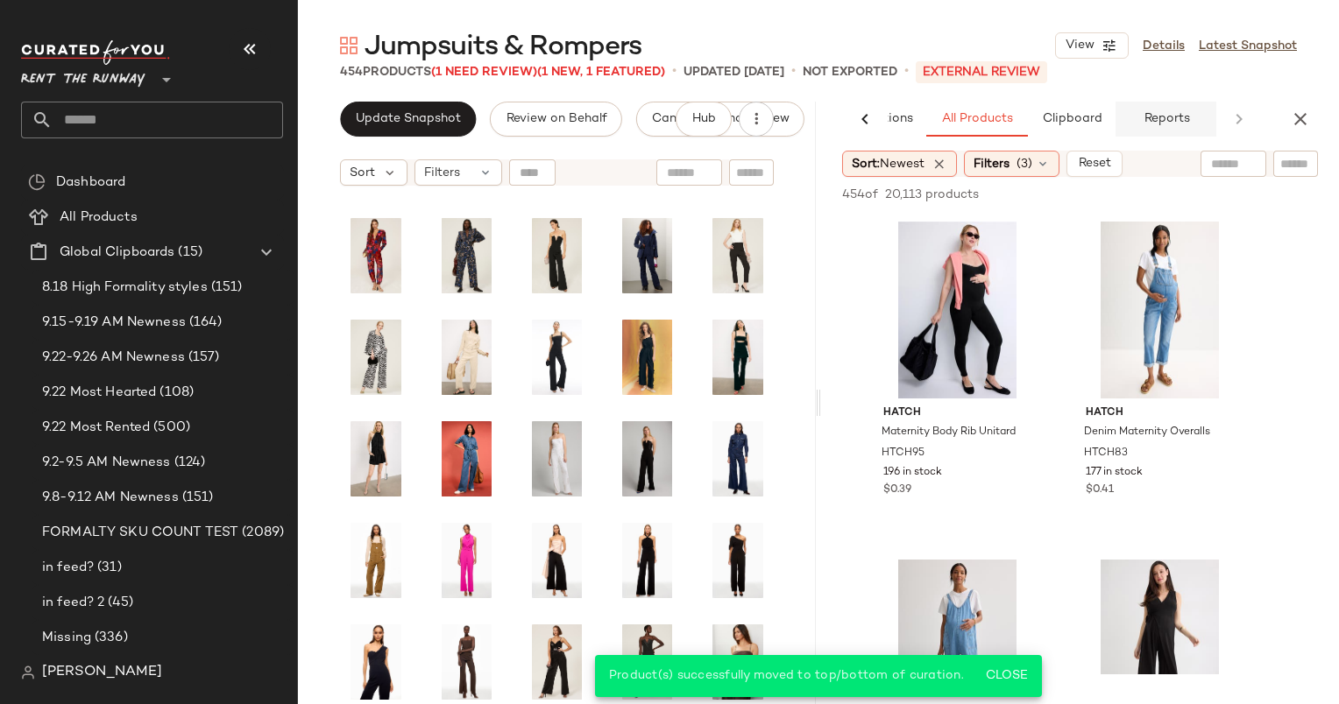
click at [1189, 122] on button "Reports" at bounding box center [1166, 119] width 102 height 35
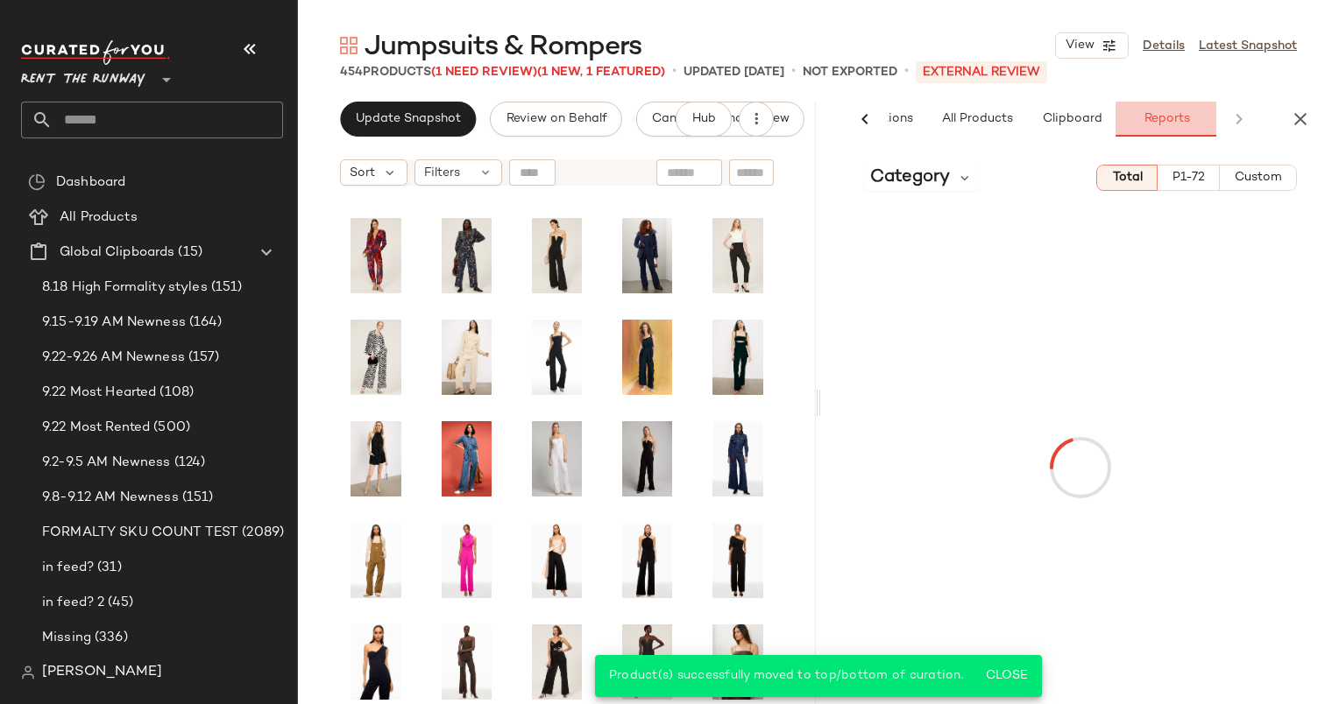
scroll to position [0, 116]
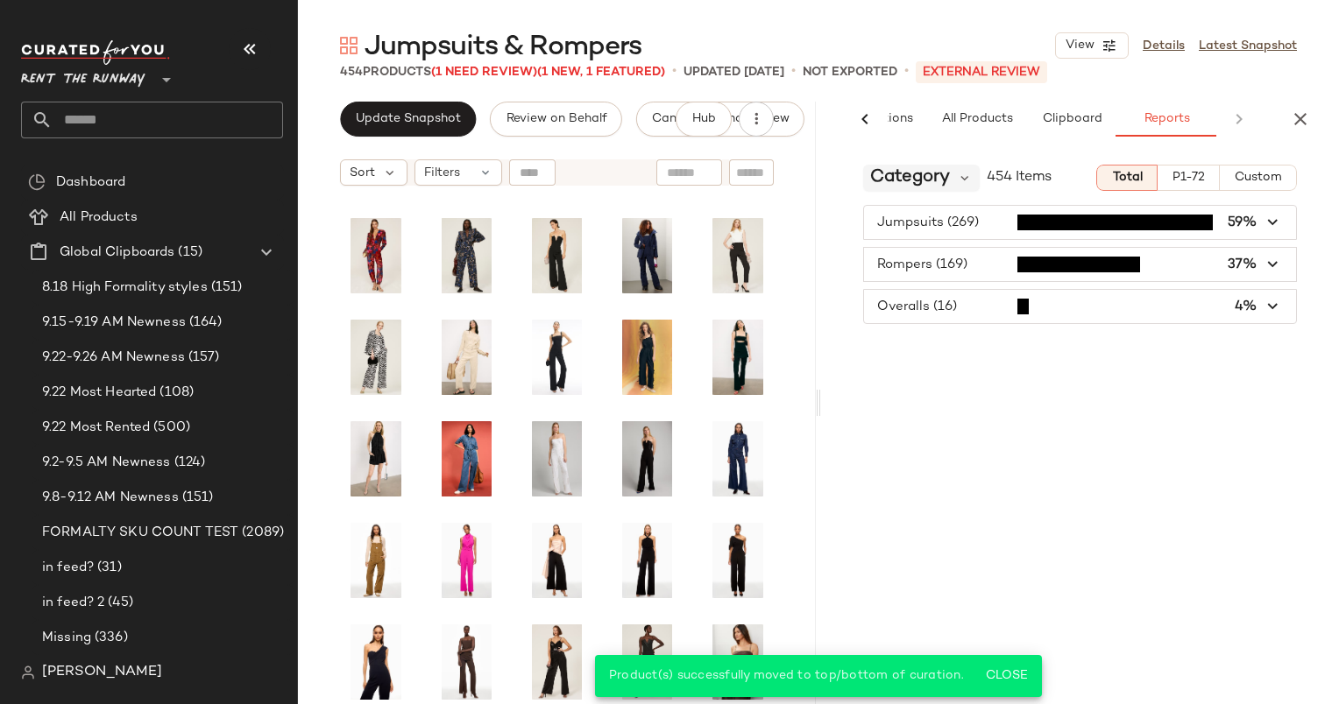
click at [890, 168] on span "Category" at bounding box center [910, 178] width 80 height 26
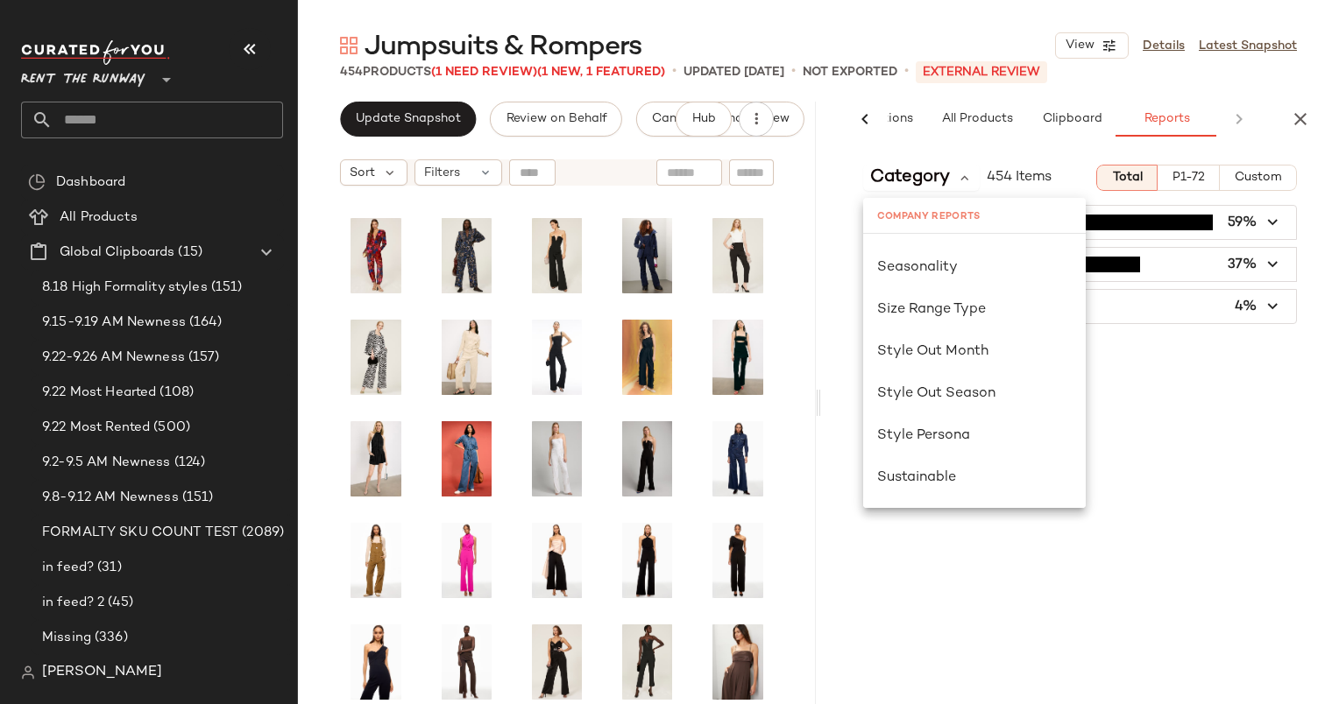
scroll to position [1134, 0]
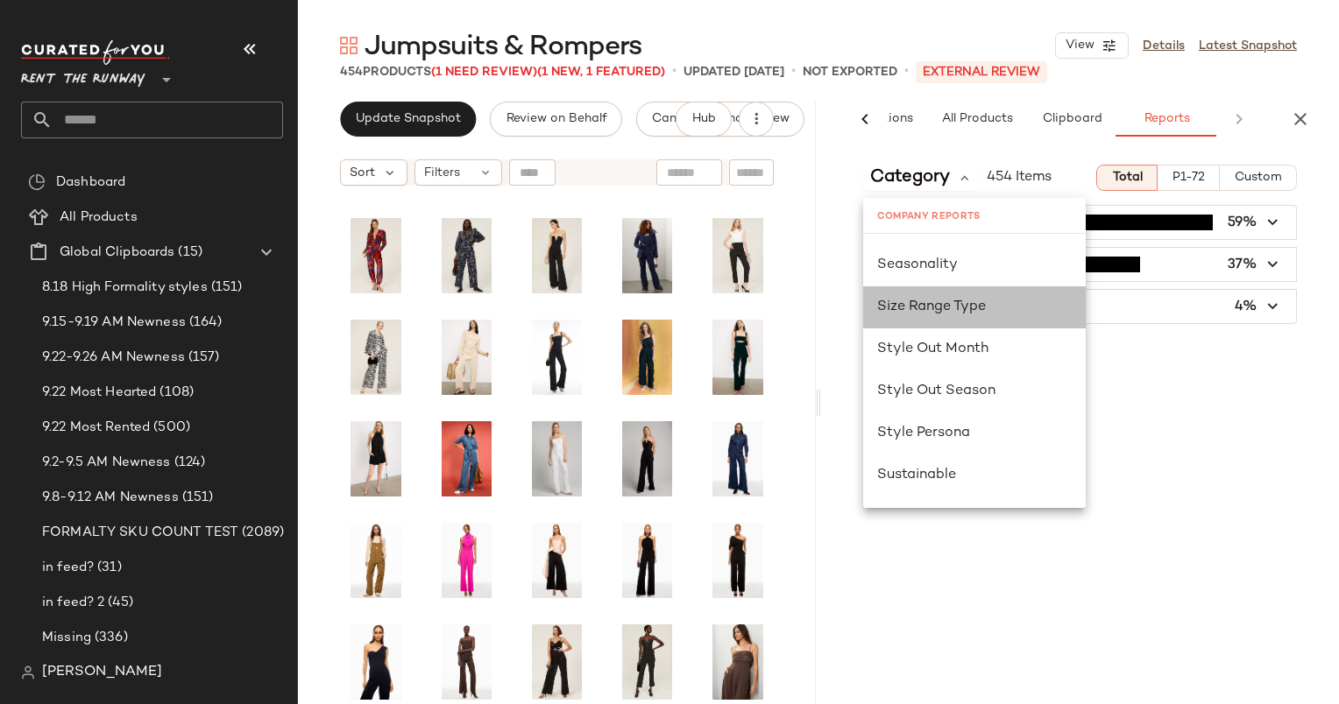
click at [908, 286] on div "Size Range Type" at bounding box center [974, 307] width 223 height 42
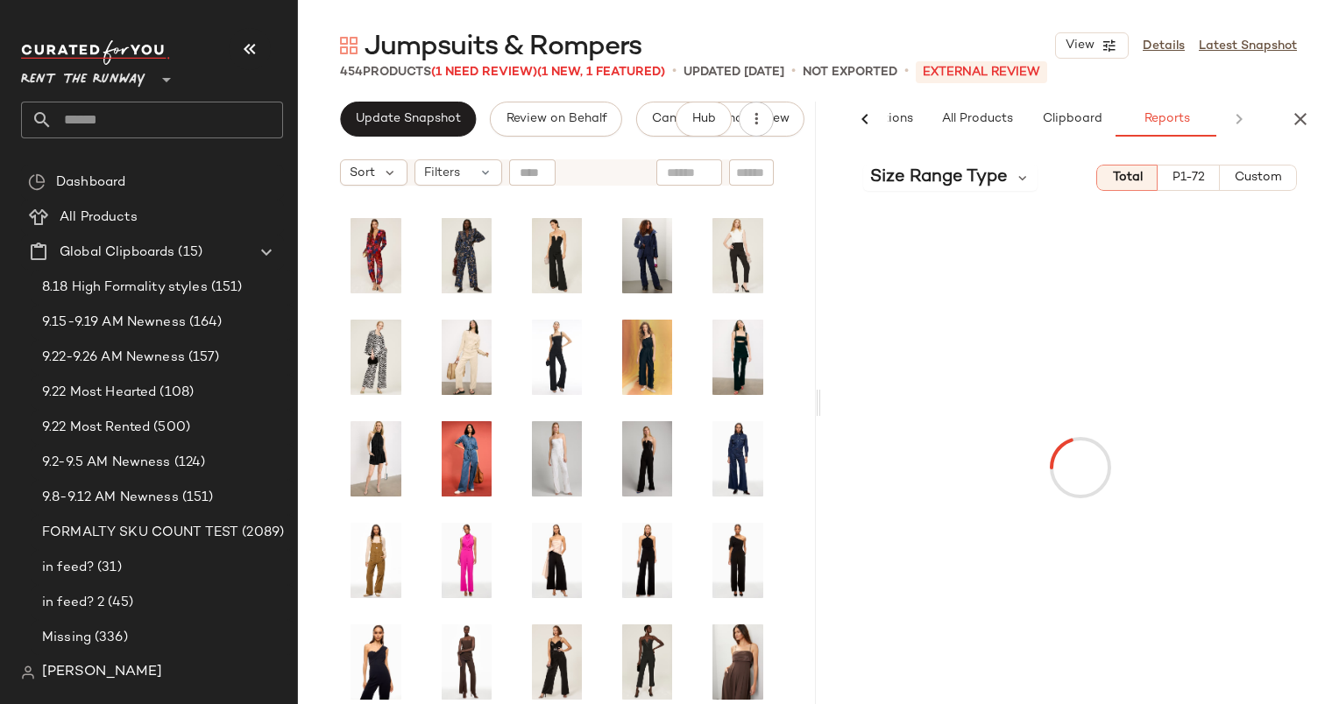
click at [930, 191] on div at bounding box center [1080, 468] width 518 height 554
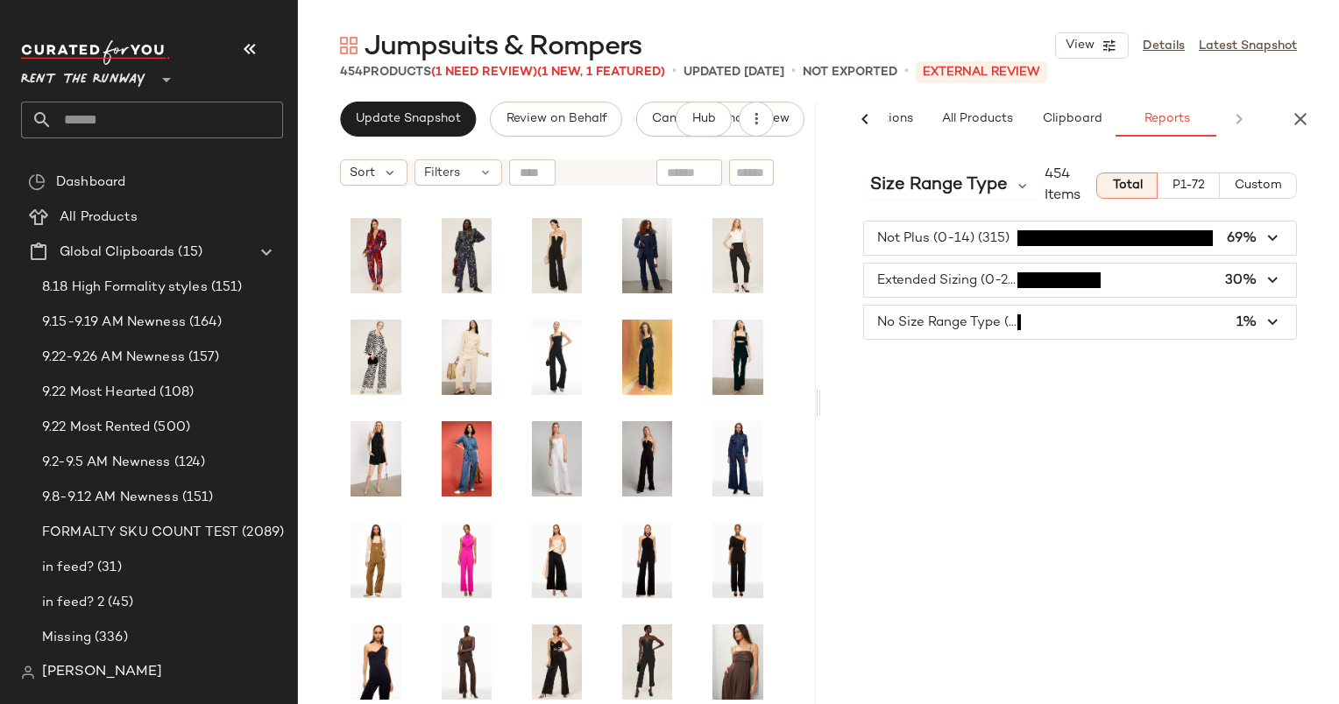
click at [922, 165] on div "Size Range Type 454 Items" at bounding box center [979, 186] width 233 height 42
click at [936, 176] on span "Size Range Type" at bounding box center [939, 186] width 138 height 26
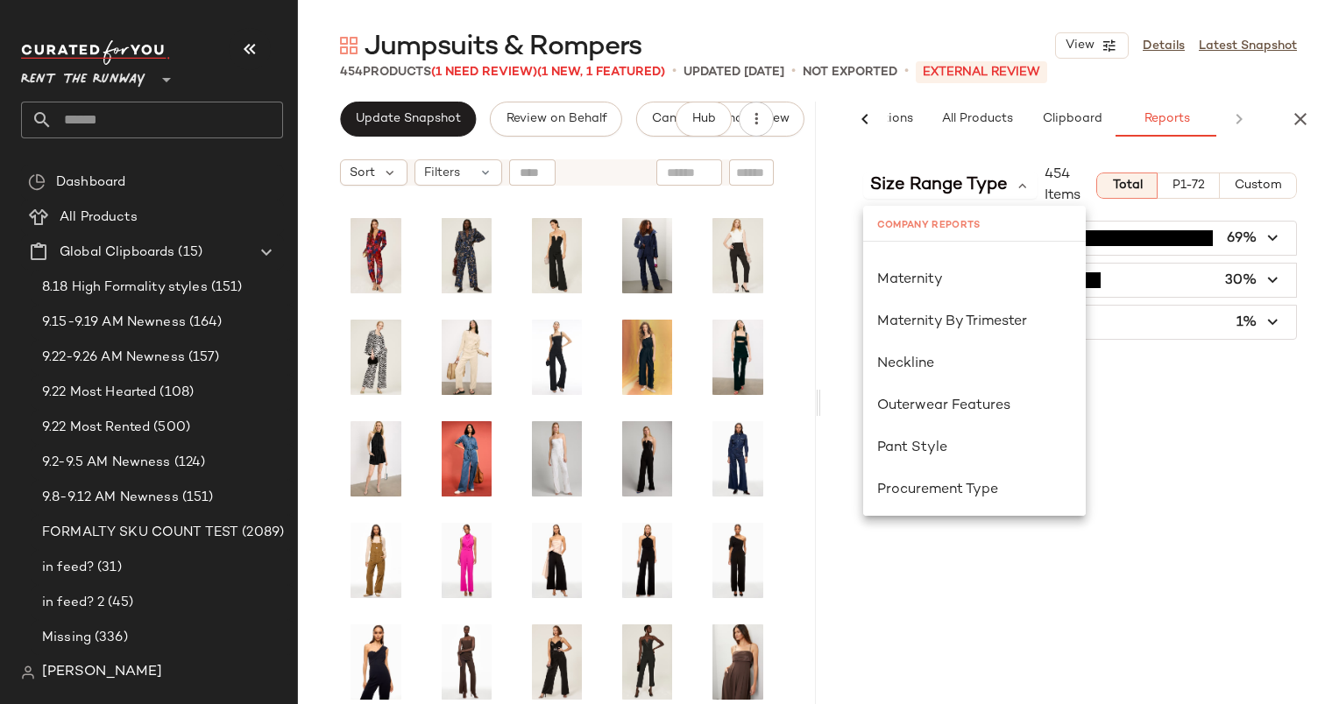
scroll to position [1085, 0]
click at [937, 322] on span "Seasonality" at bounding box center [917, 321] width 81 height 15
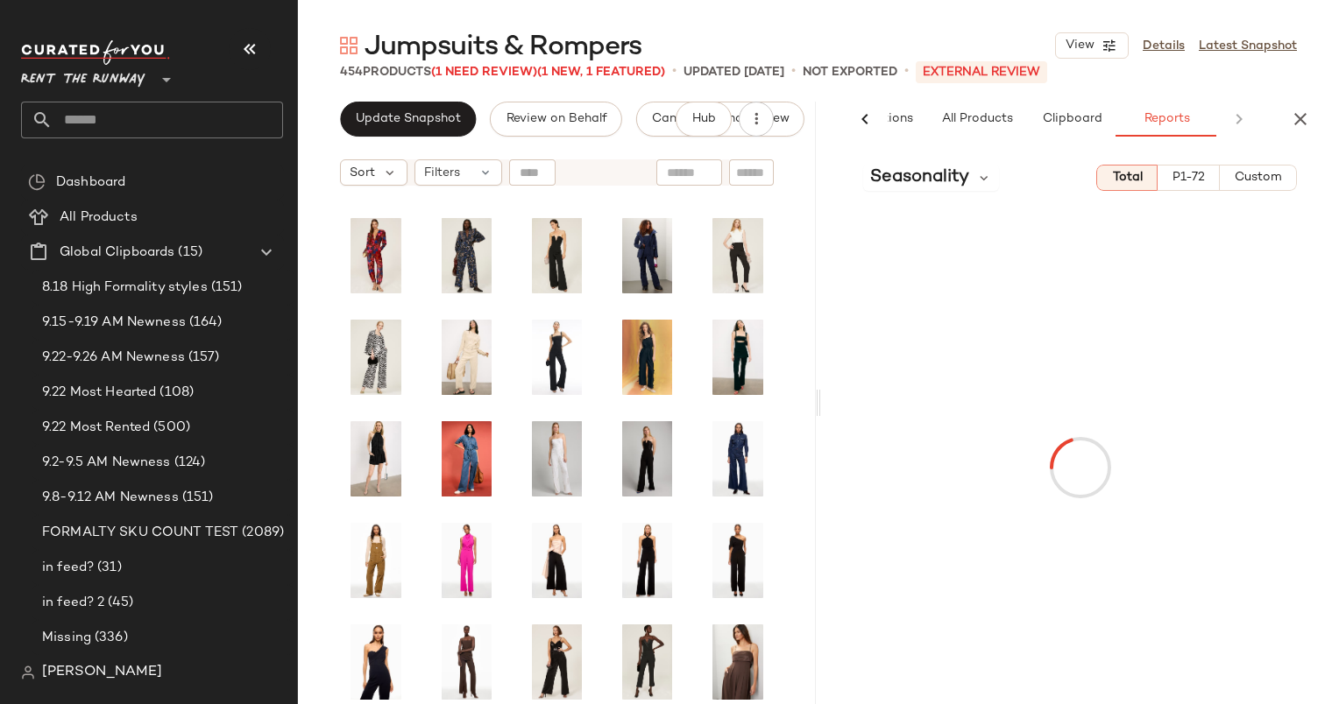
click at [1266, 178] on span "Custom" at bounding box center [1257, 178] width 48 height 14
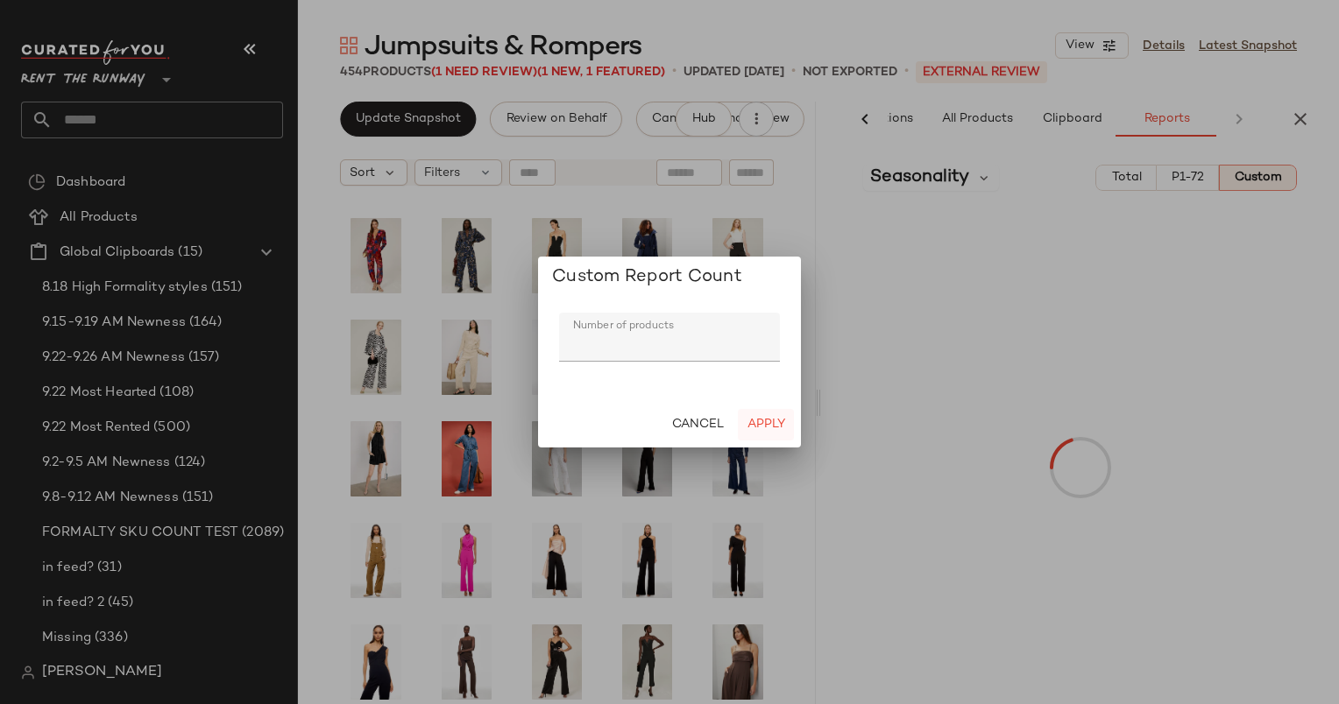
click at [768, 434] on button "Apply" at bounding box center [766, 425] width 56 height 32
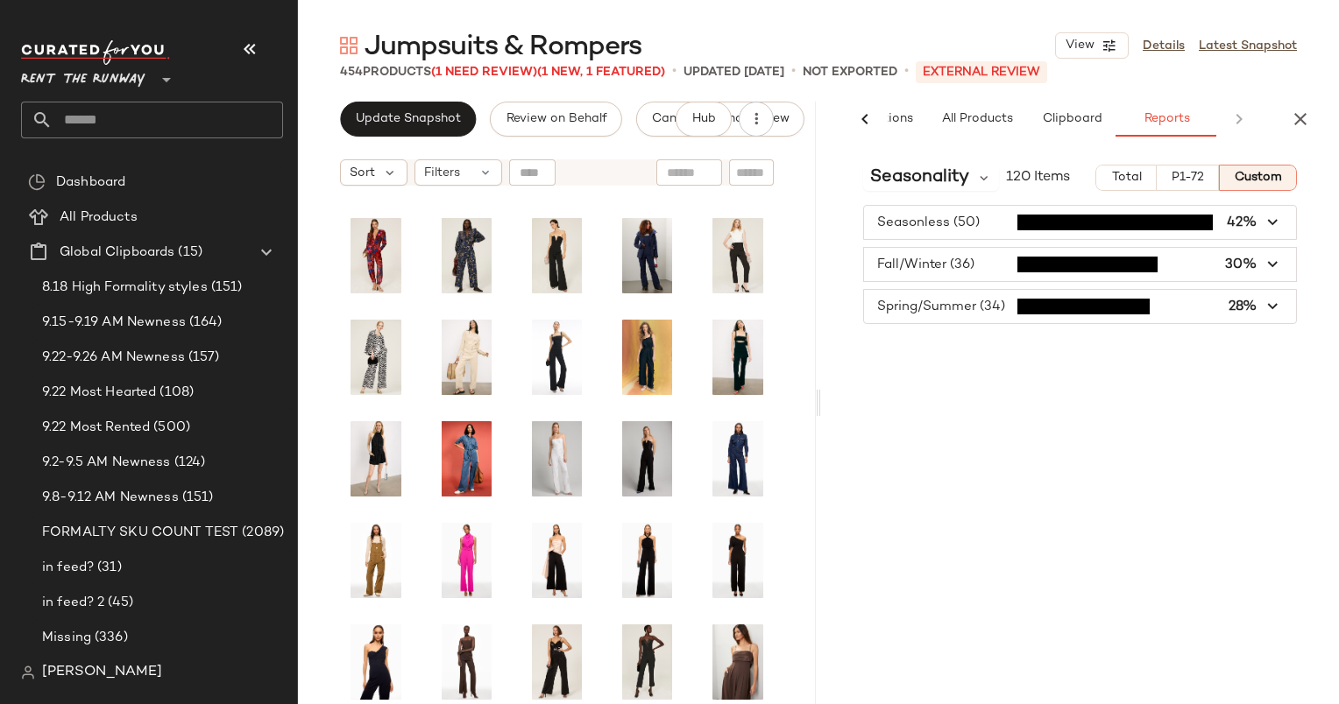
click at [414, 100] on div "Jumpsuits & Rompers View Details Latest Snapshot 454 Products (1 Need Review) (…" at bounding box center [818, 366] width 1041 height 676
click at [419, 102] on button "Update Snapshot" at bounding box center [408, 119] width 136 height 35
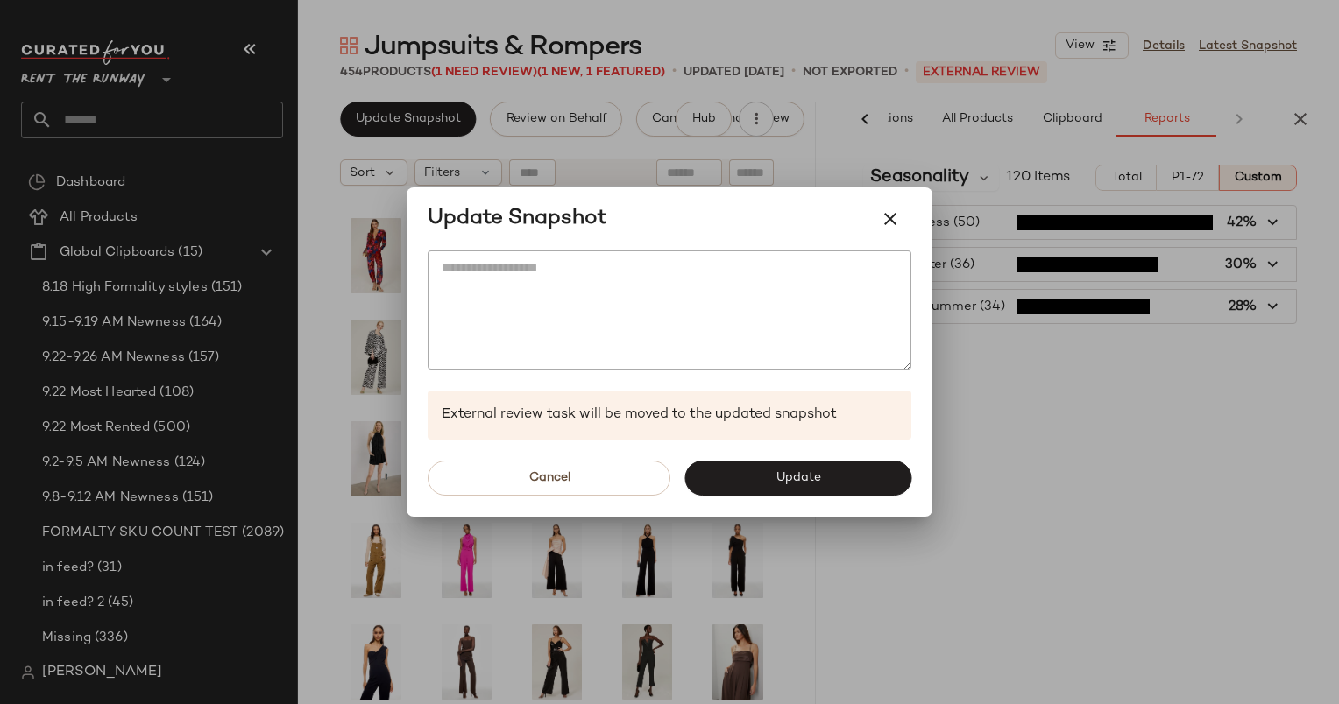
click at [778, 459] on div "Cancel Update" at bounding box center [669, 478] width 526 height 77
click at [791, 468] on button "Update" at bounding box center [797, 478] width 227 height 35
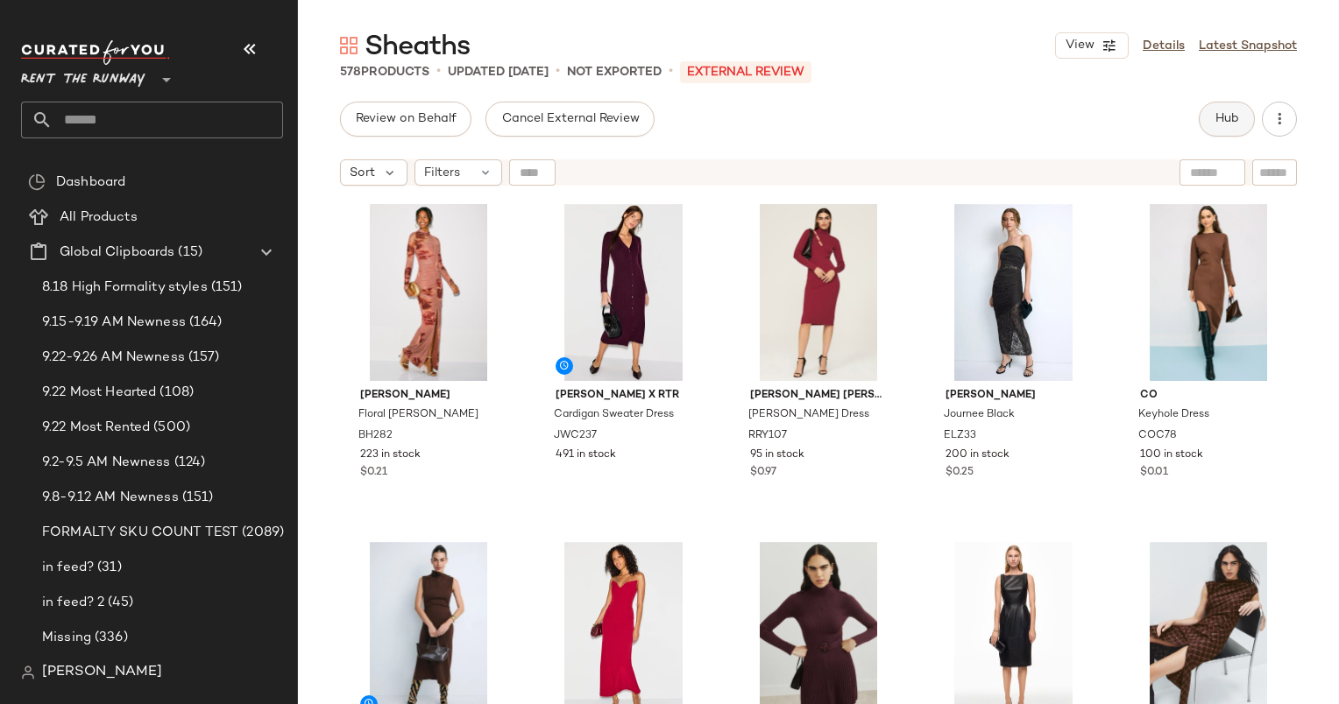
click at [1235, 119] on span "Hub" at bounding box center [1226, 119] width 25 height 14
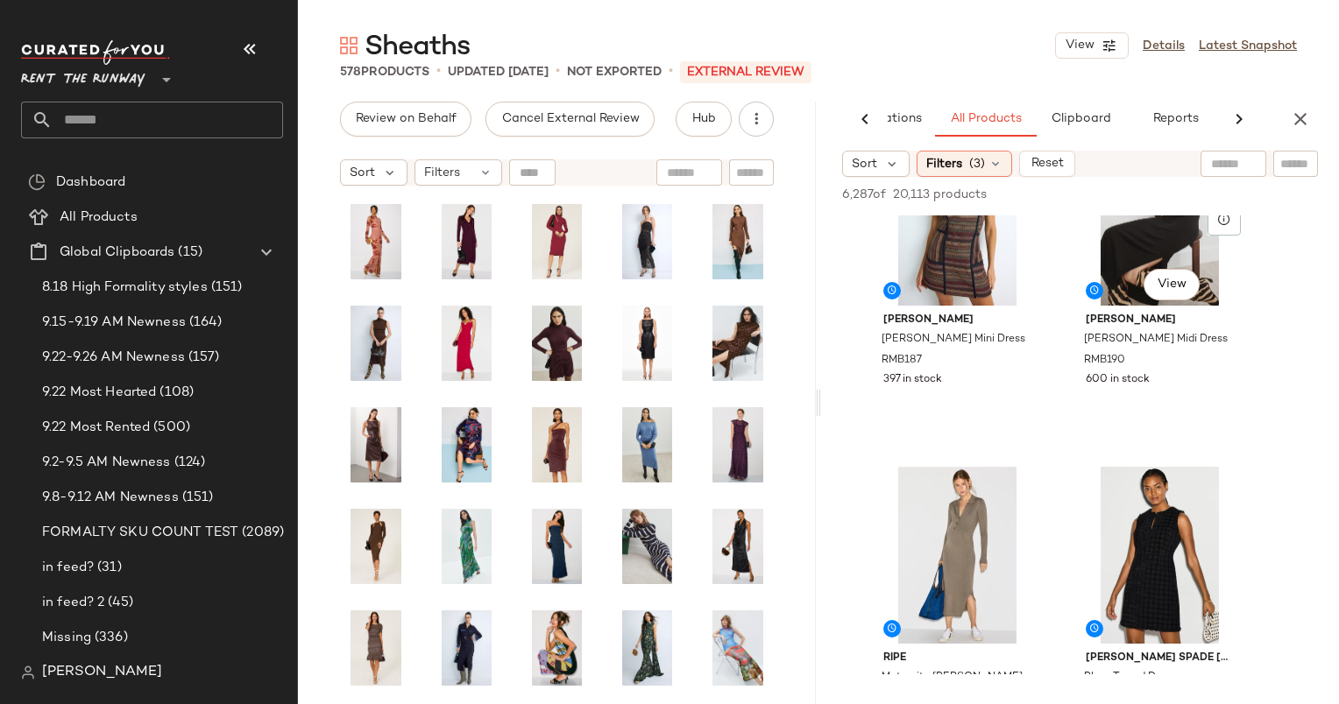
scroll to position [767, 0]
click at [1109, 264] on div "#6 View" at bounding box center [1159, 219] width 176 height 177
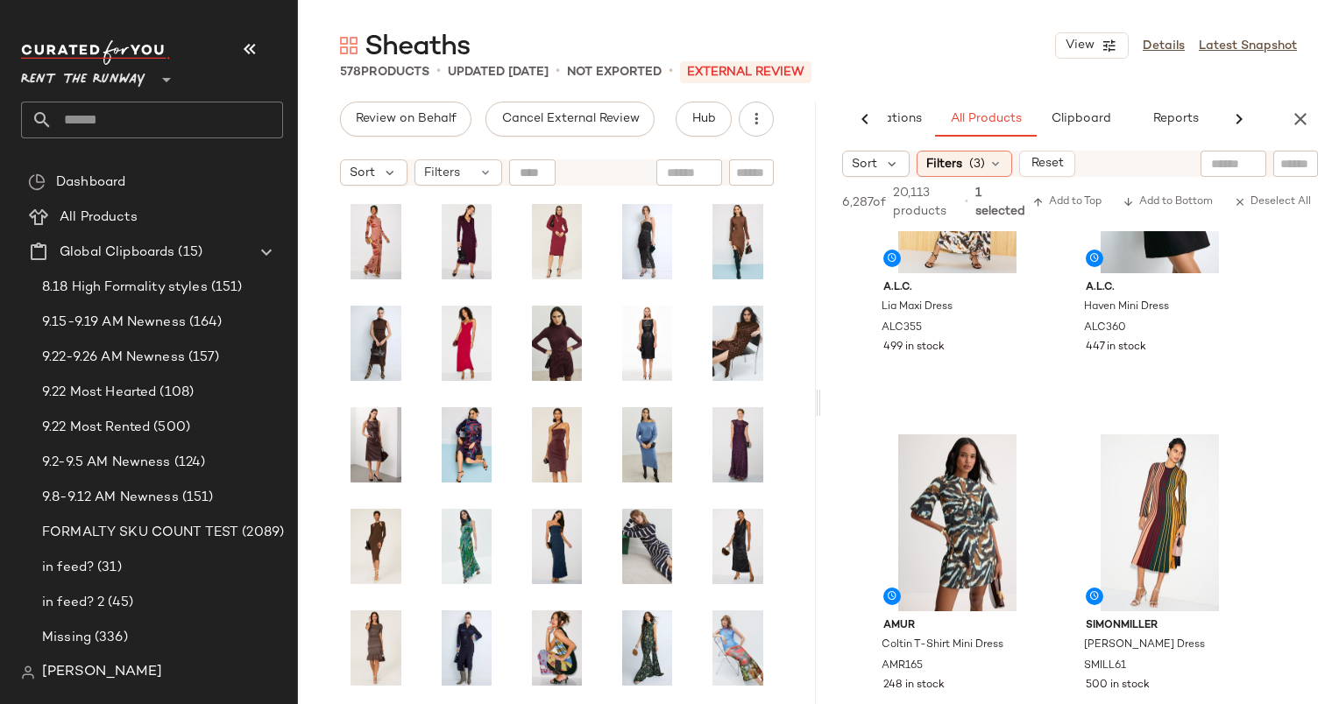
scroll to position [3861, 0]
click at [1067, 213] on div "6,287 of 20,113 products • 1 selected Add to Top Add to Bottom Deselect All" at bounding box center [1080, 204] width 518 height 54
click at [1077, 208] on span "Add to Top" at bounding box center [1066, 202] width 69 height 12
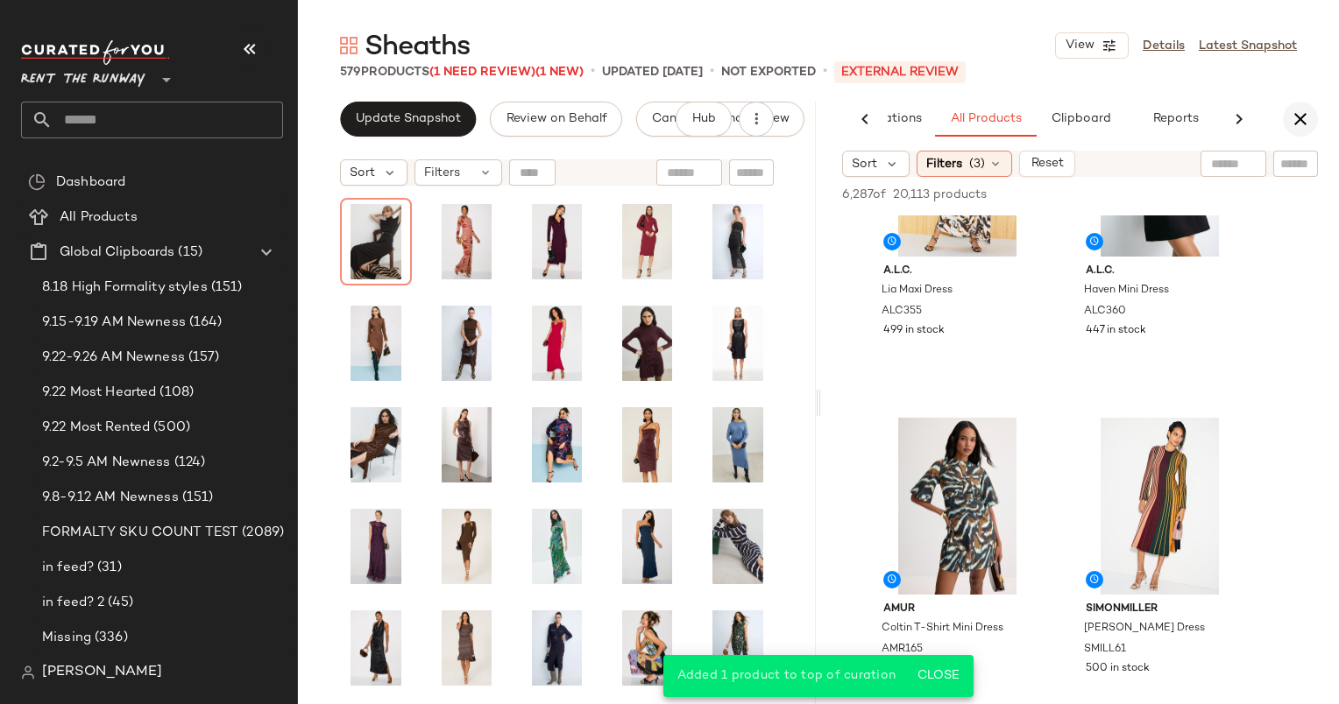
click at [1295, 128] on icon "button" at bounding box center [1299, 119] width 21 height 21
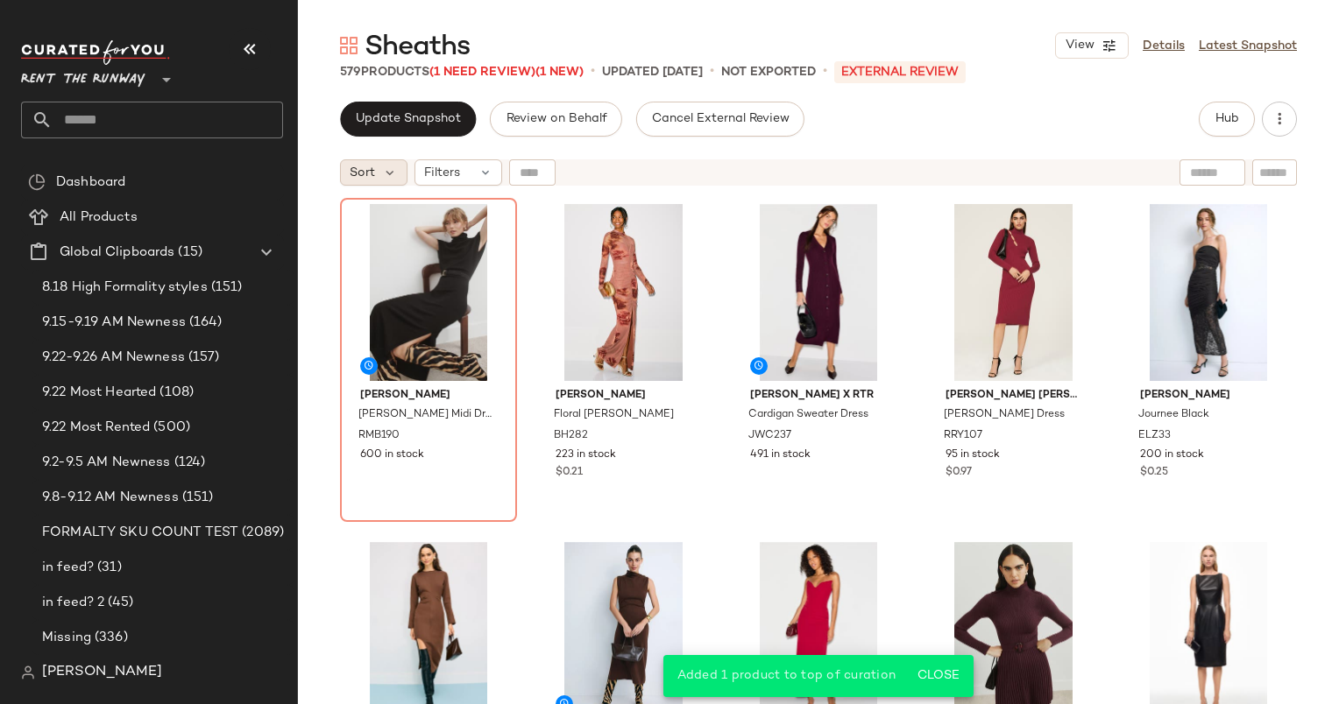
click at [378, 159] on div "Sort" at bounding box center [373, 172] width 67 height 26
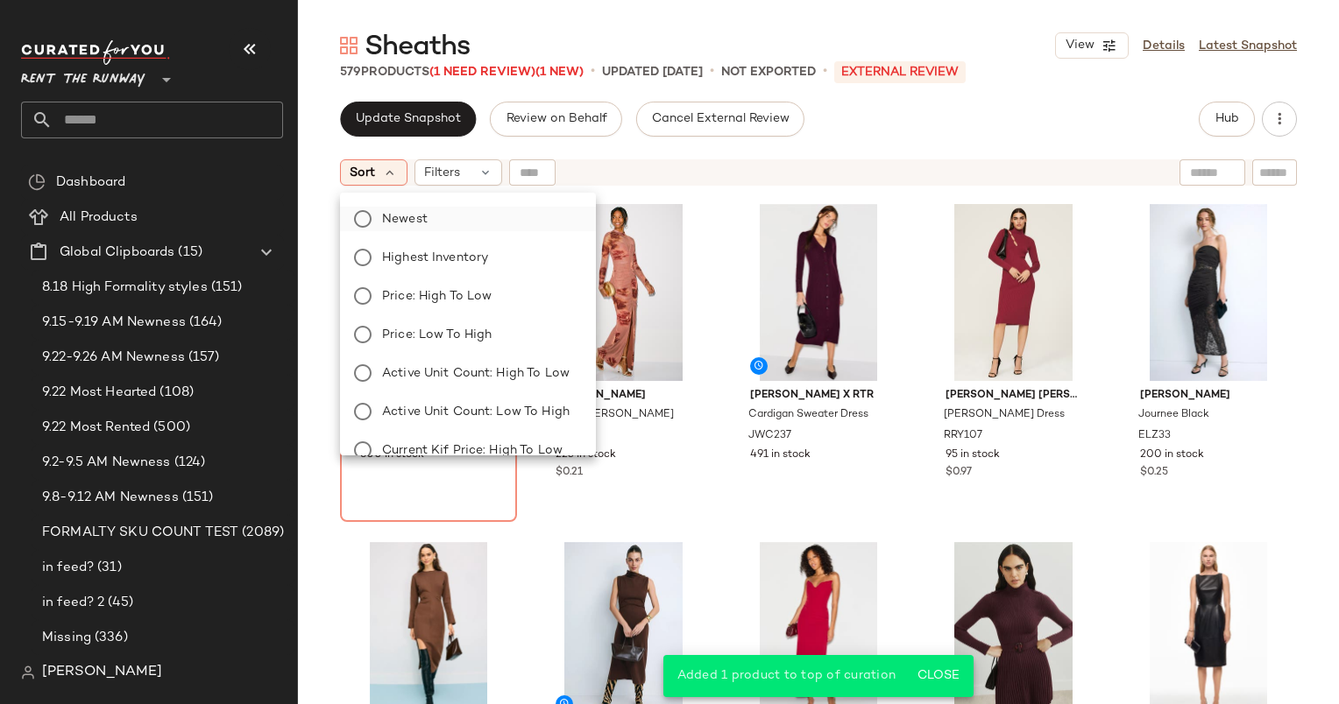
click at [501, 223] on label "Newest" at bounding box center [478, 219] width 207 height 25
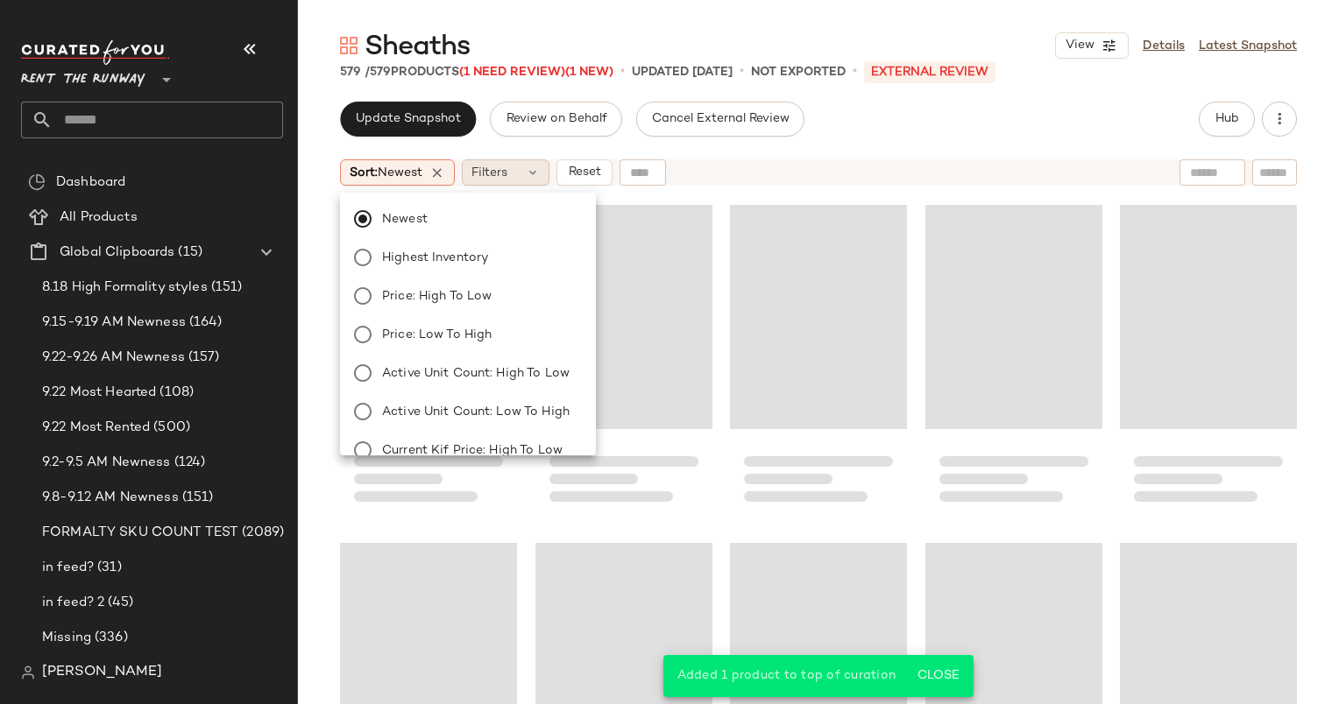
click at [507, 178] on span "Filters" at bounding box center [489, 173] width 36 height 18
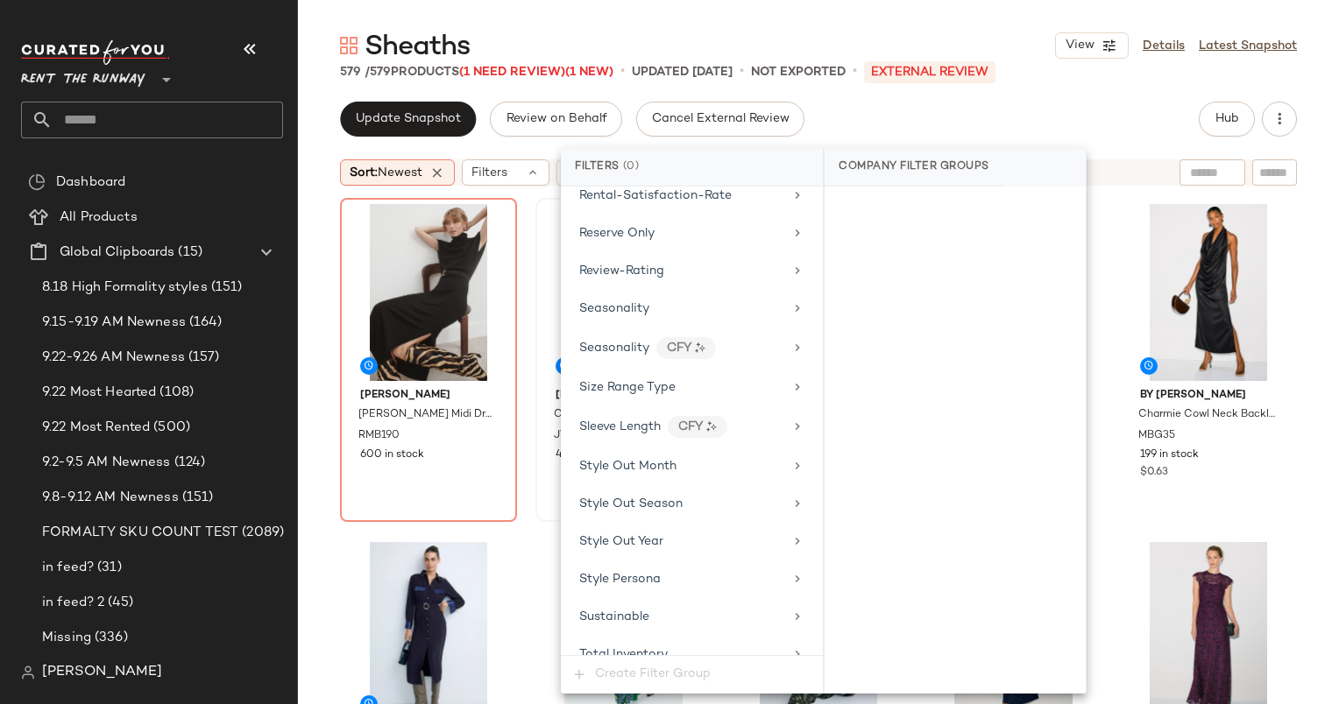
scroll to position [2168, 0]
click at [676, 301] on div "Seasonality" at bounding box center [681, 310] width 204 height 18
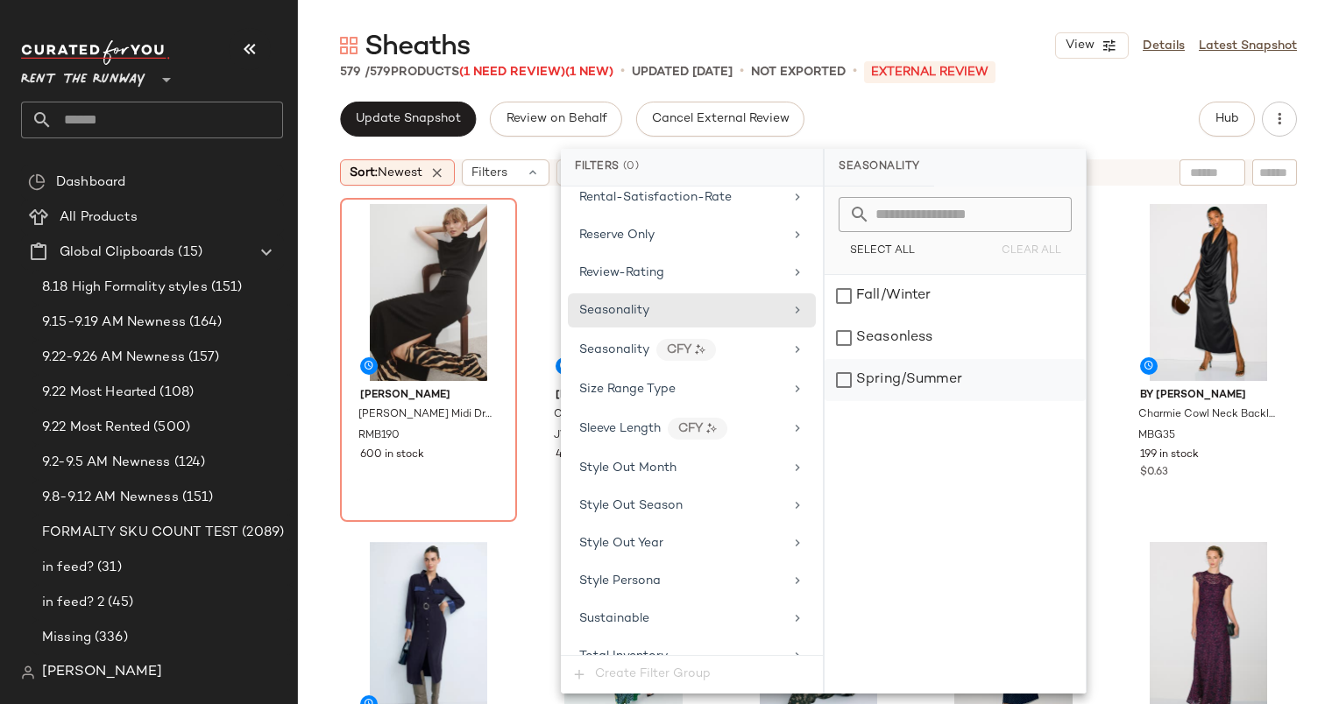
click at [936, 366] on div "Spring/Summer" at bounding box center [954, 380] width 261 height 42
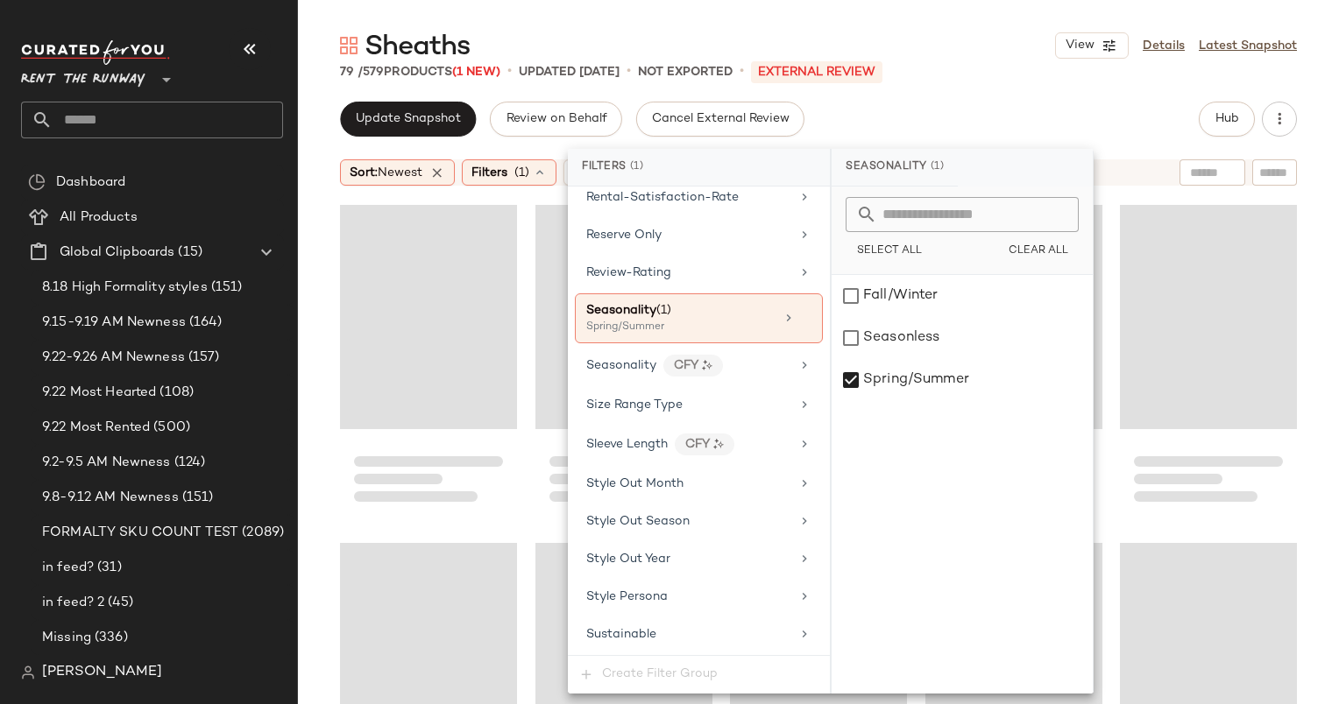
click at [968, 105] on div "Update Snapshot Review on Behalf Cancel External Review Hub" at bounding box center [818, 119] width 957 height 35
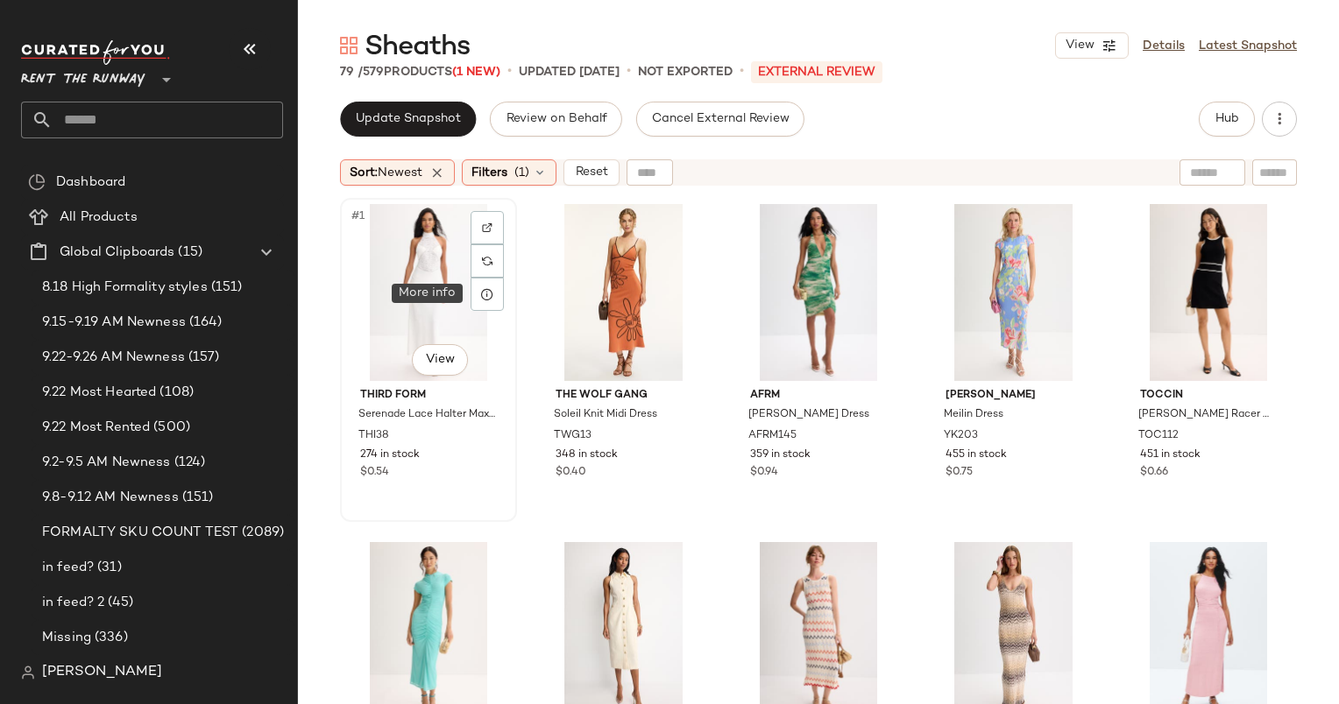
click at [442, 258] on div "#1 View" at bounding box center [428, 292] width 165 height 177
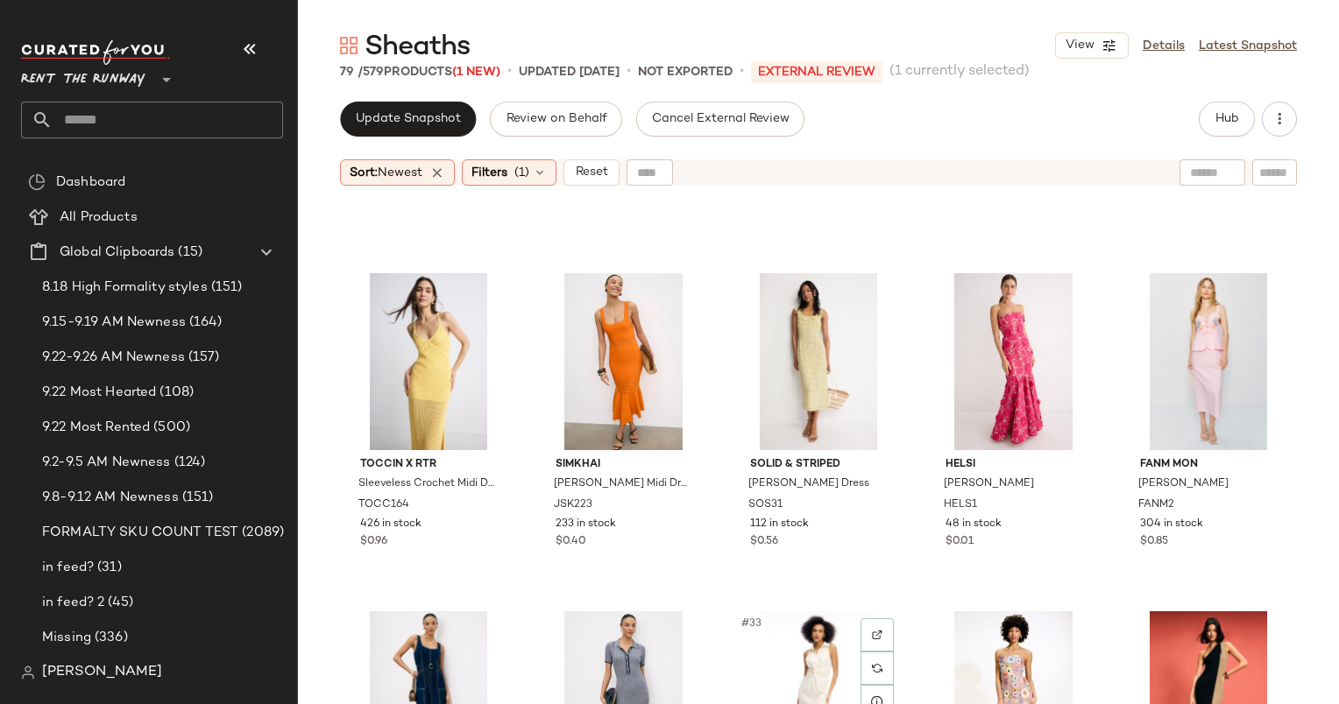
scroll to position [1973, 0]
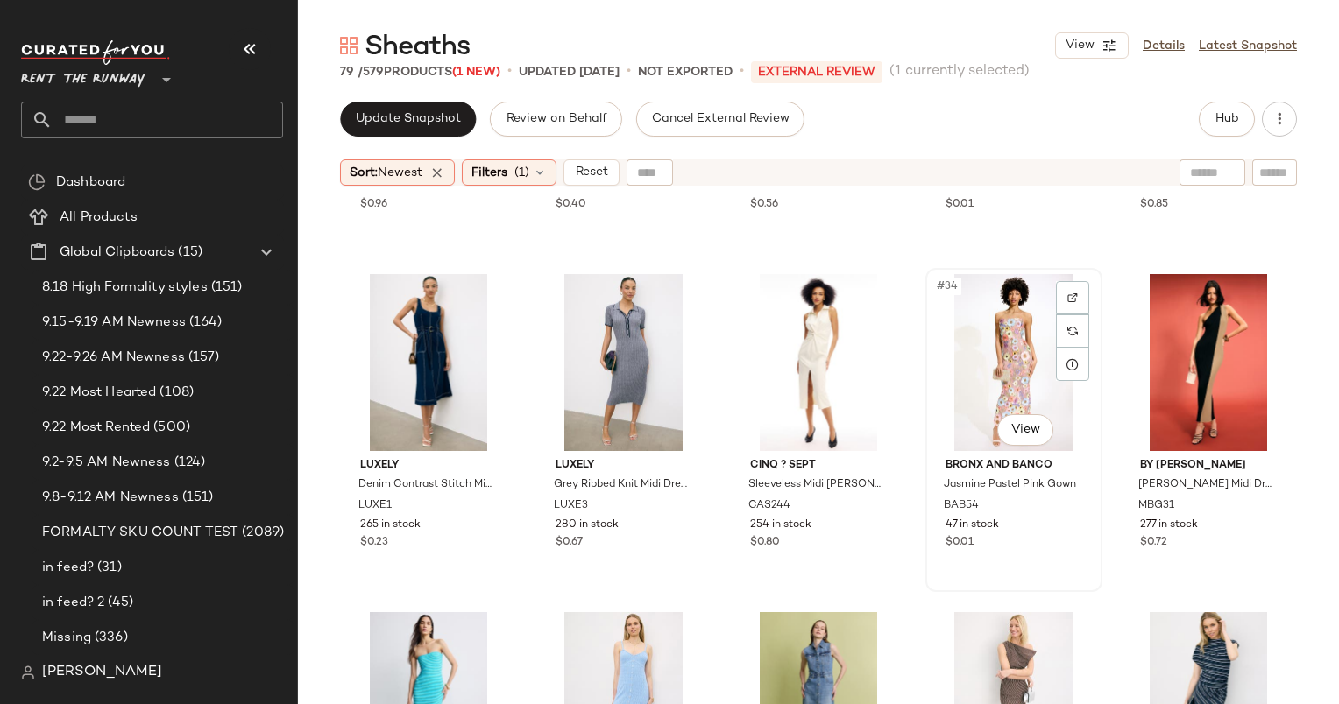
click at [986, 356] on div "#34 View" at bounding box center [1013, 362] width 165 height 177
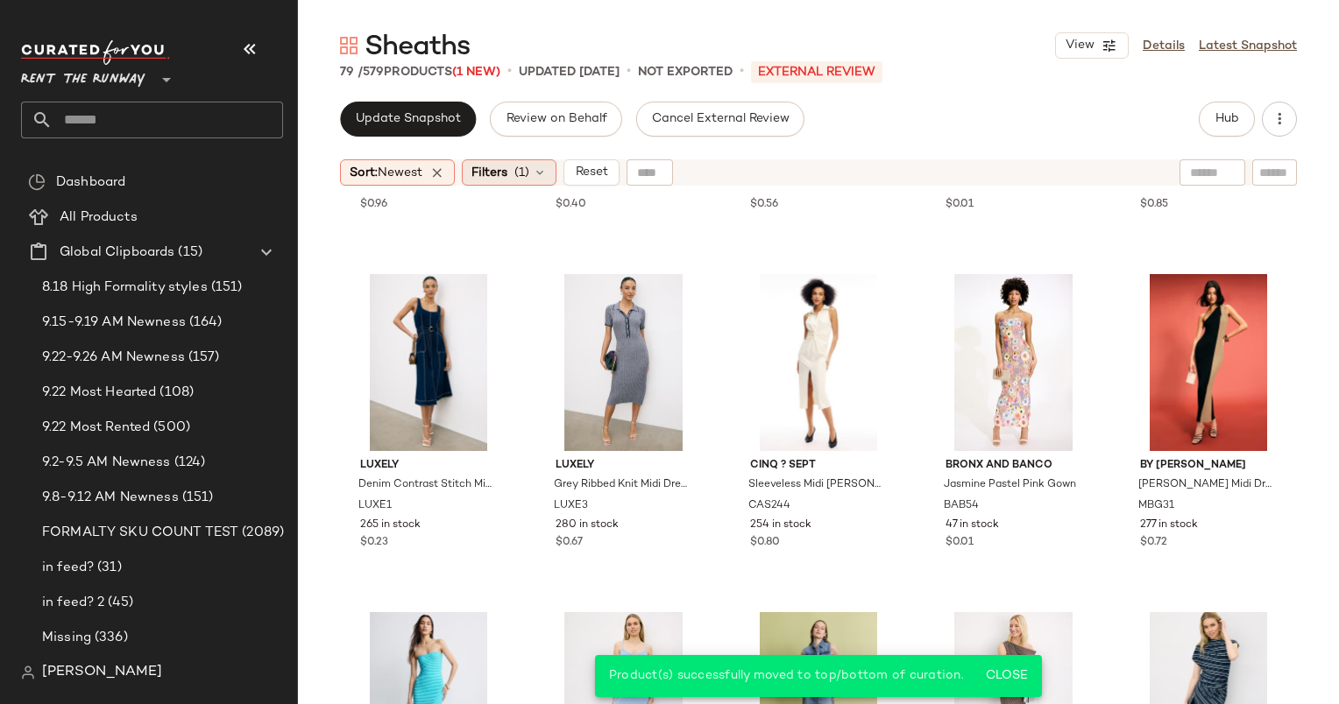
click at [519, 161] on div "Filters (1)" at bounding box center [509, 172] width 95 height 26
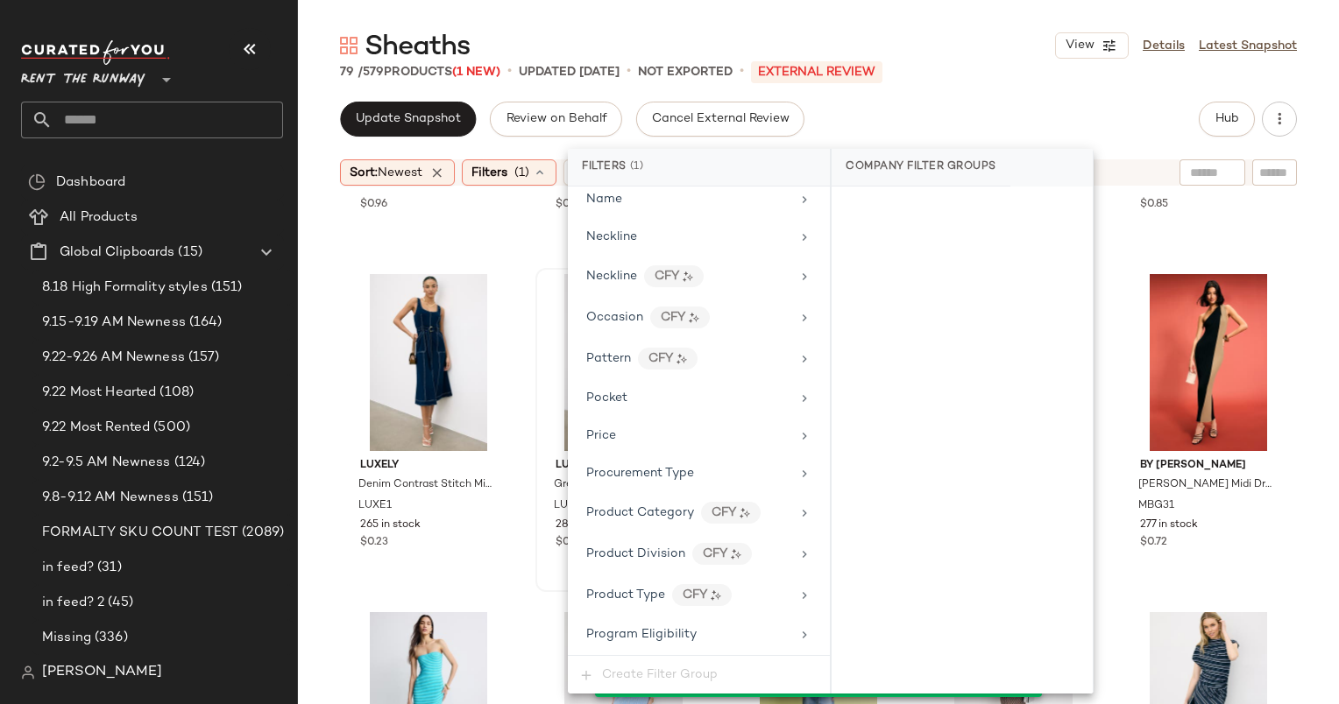
scroll to position [2108, 0]
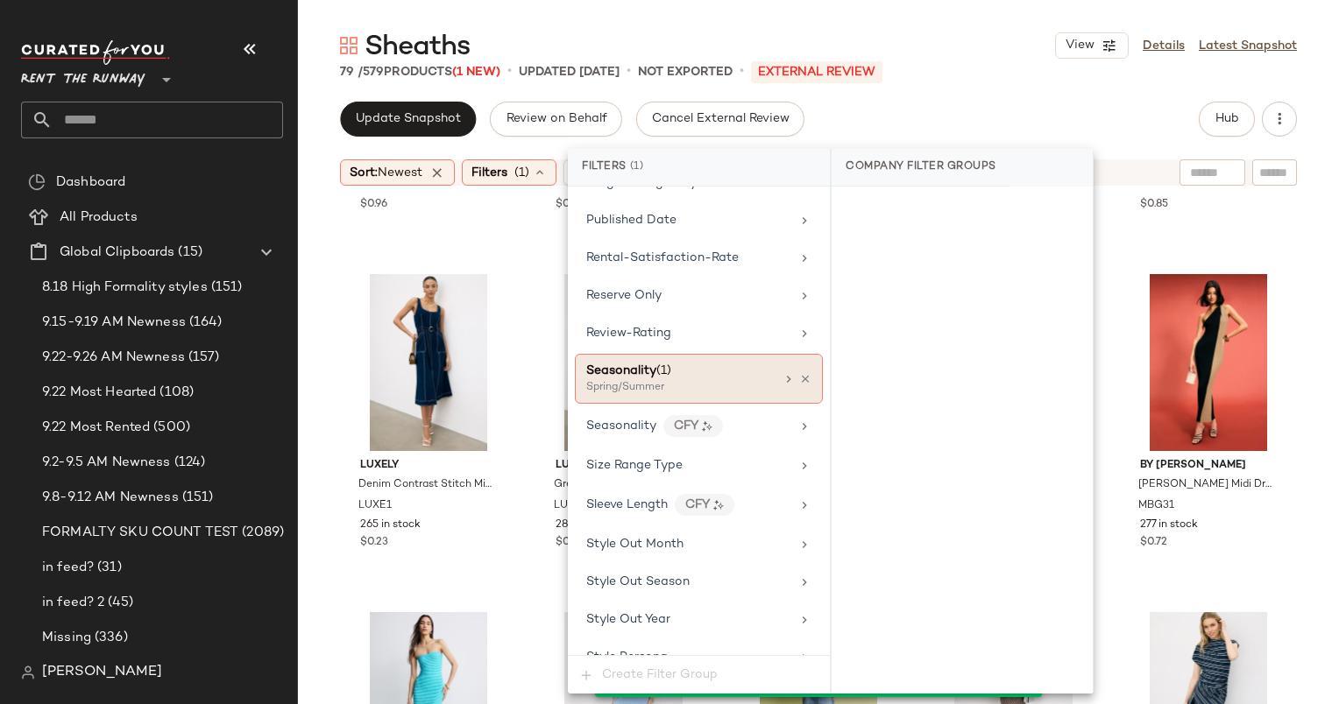
click at [687, 362] on div "Seasonality (1)" at bounding box center [680, 371] width 188 height 18
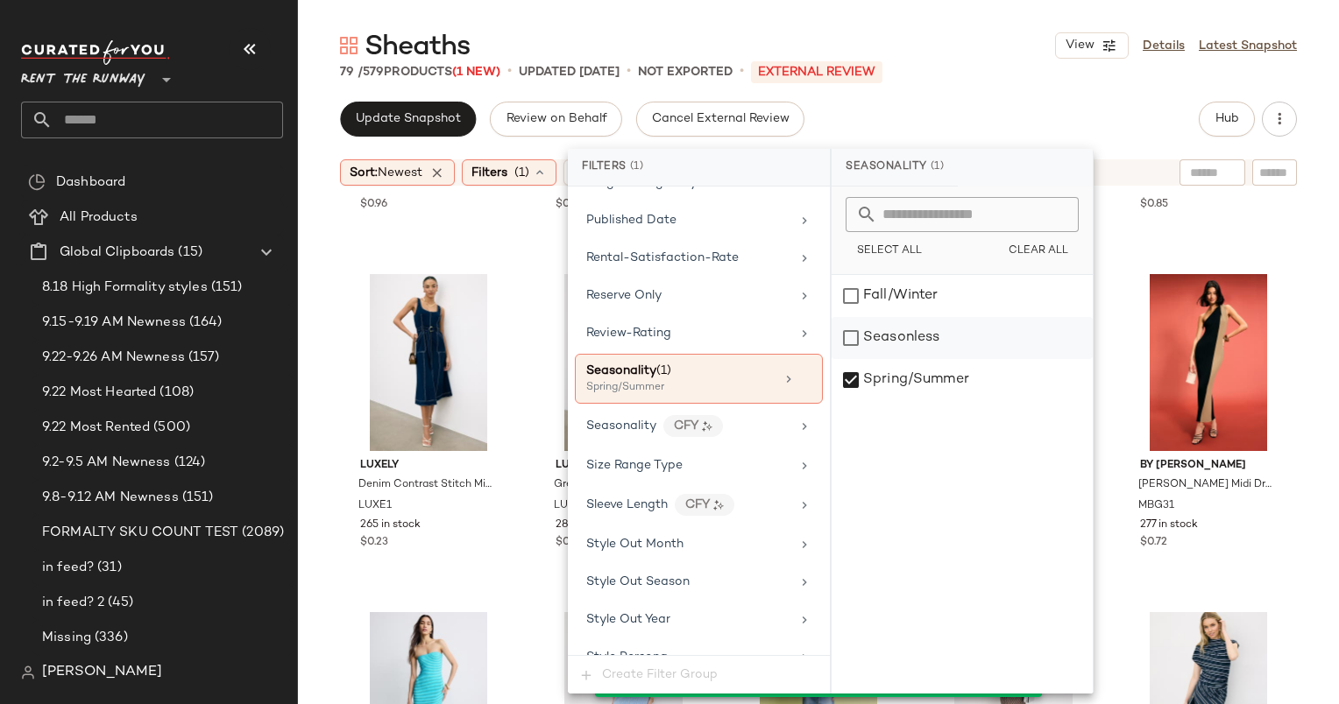
click at [900, 353] on div "Seasonless" at bounding box center [961, 338] width 261 height 42
click at [932, 389] on div "Spring/Summer" at bounding box center [961, 380] width 261 height 42
click at [1089, 73] on div "79 / 579 Products (1 New) • updated Sep 26th • Not Exported • External REVIEW" at bounding box center [818, 72] width 1041 height 18
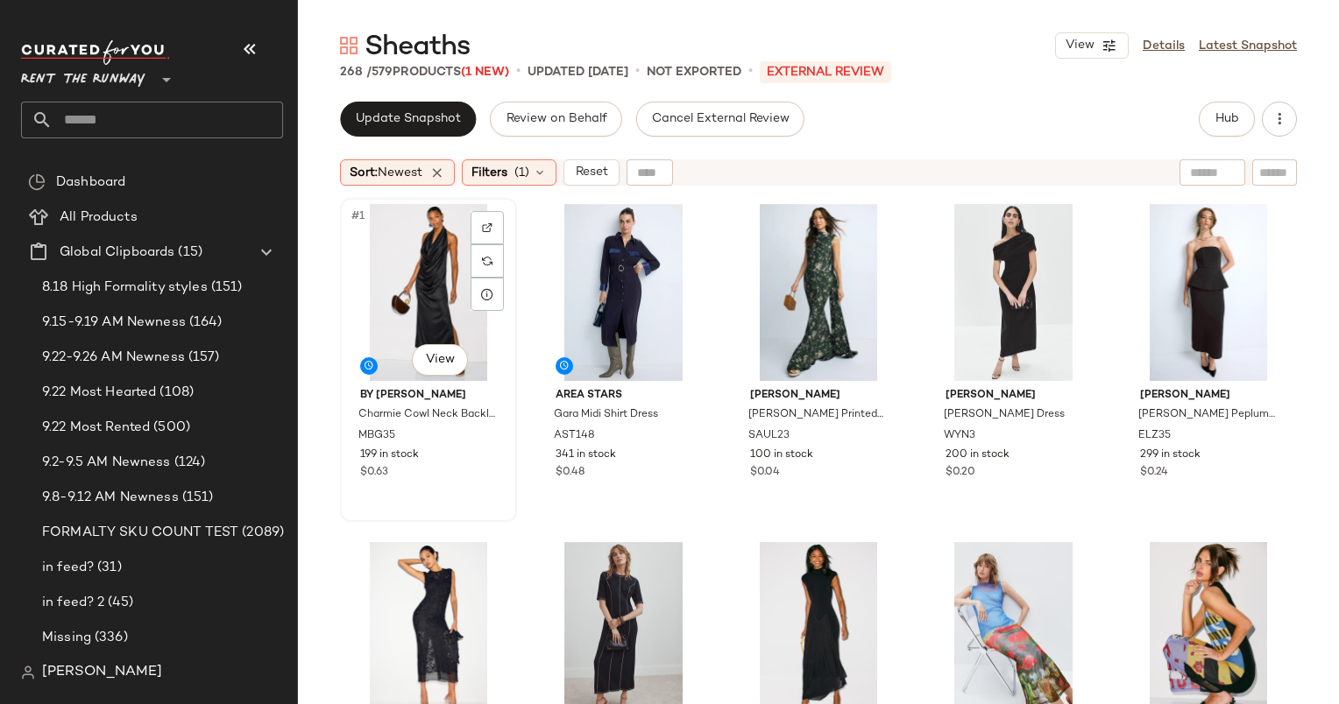
click at [445, 270] on div "#1 View" at bounding box center [428, 292] width 165 height 177
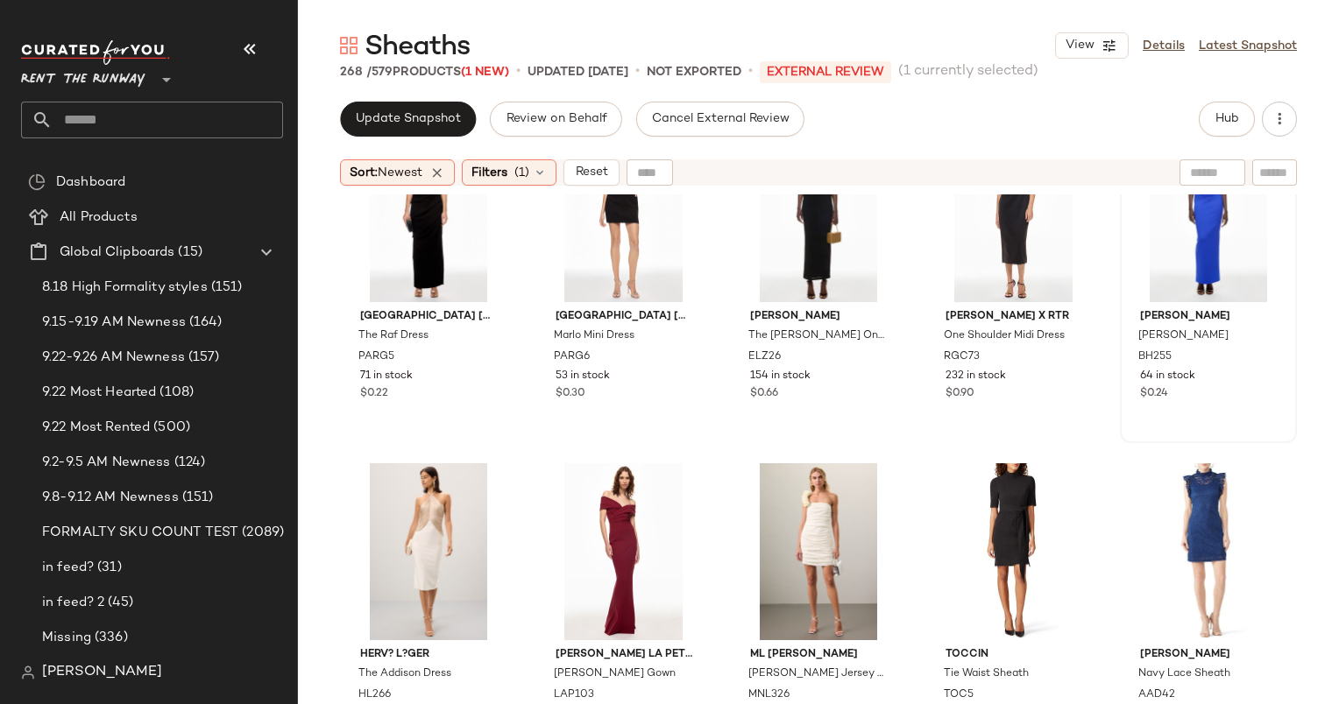
scroll to position [2870, 0]
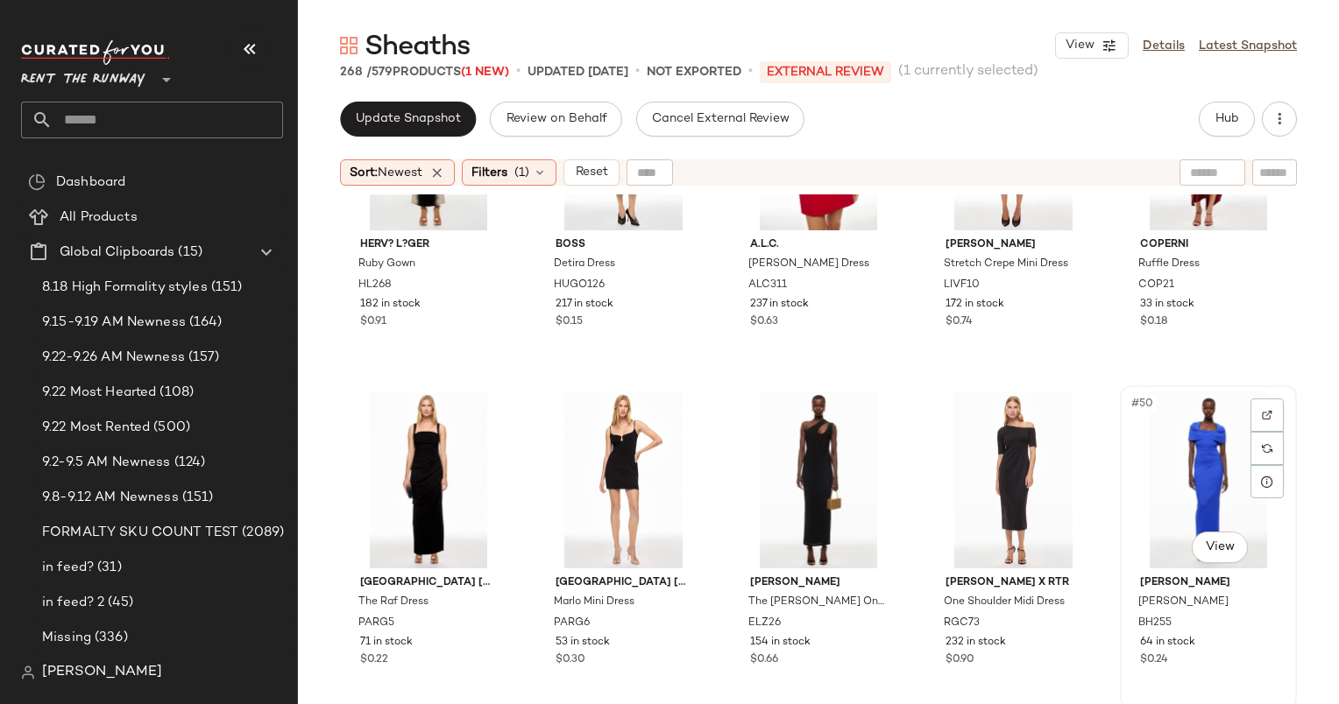
click at [1176, 492] on div "#50 View" at bounding box center [1208, 480] width 165 height 177
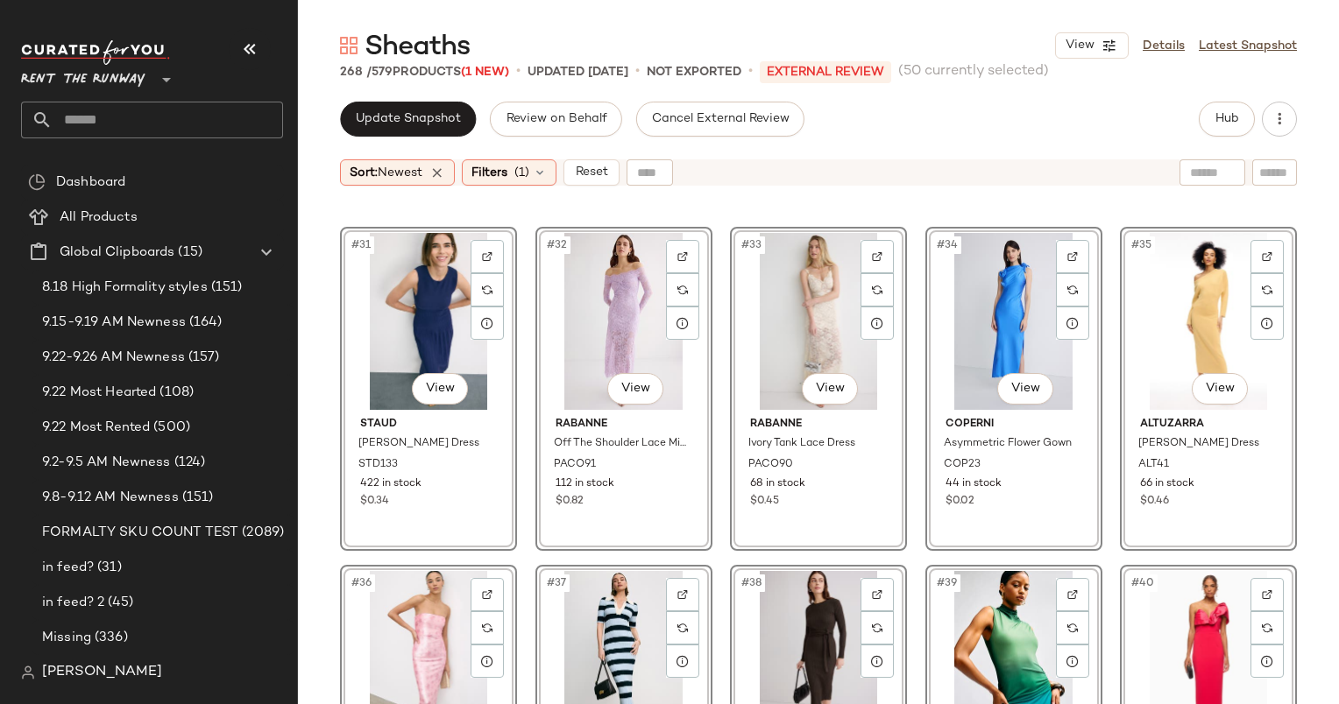
scroll to position [2013, 0]
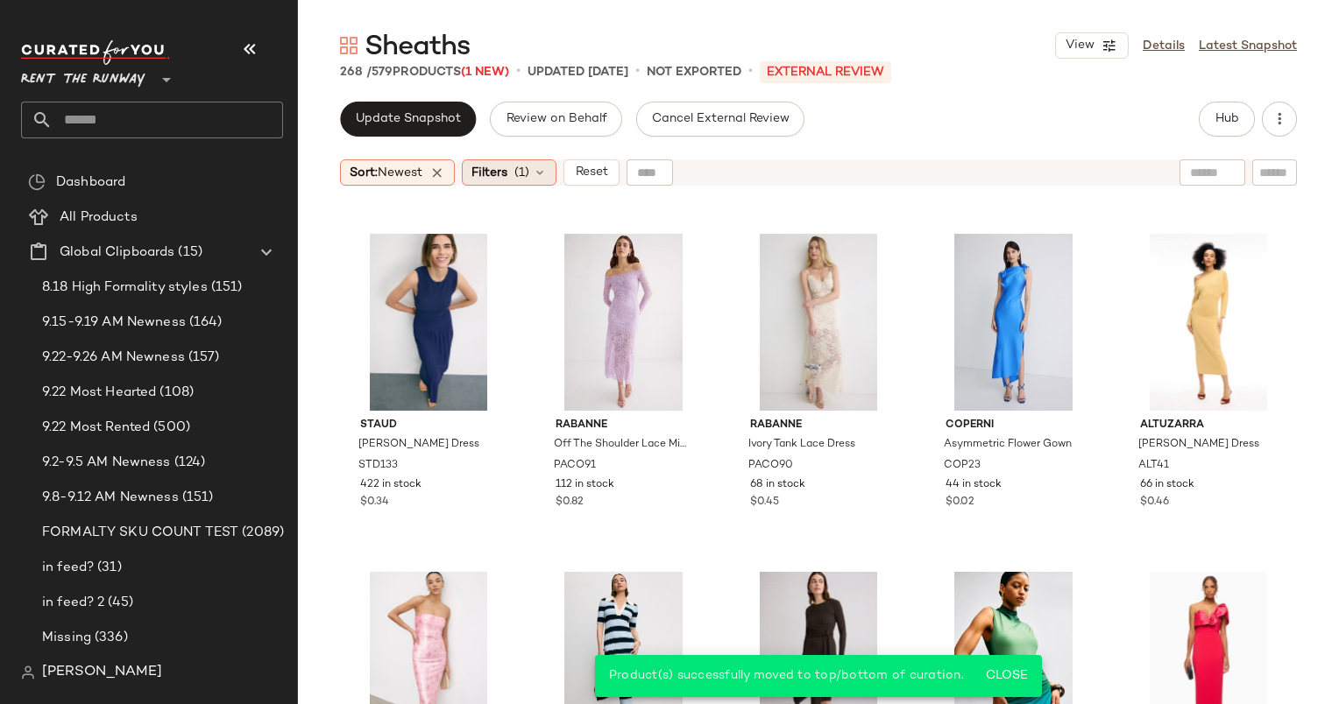
click at [495, 173] on span "Filters" at bounding box center [489, 173] width 36 height 18
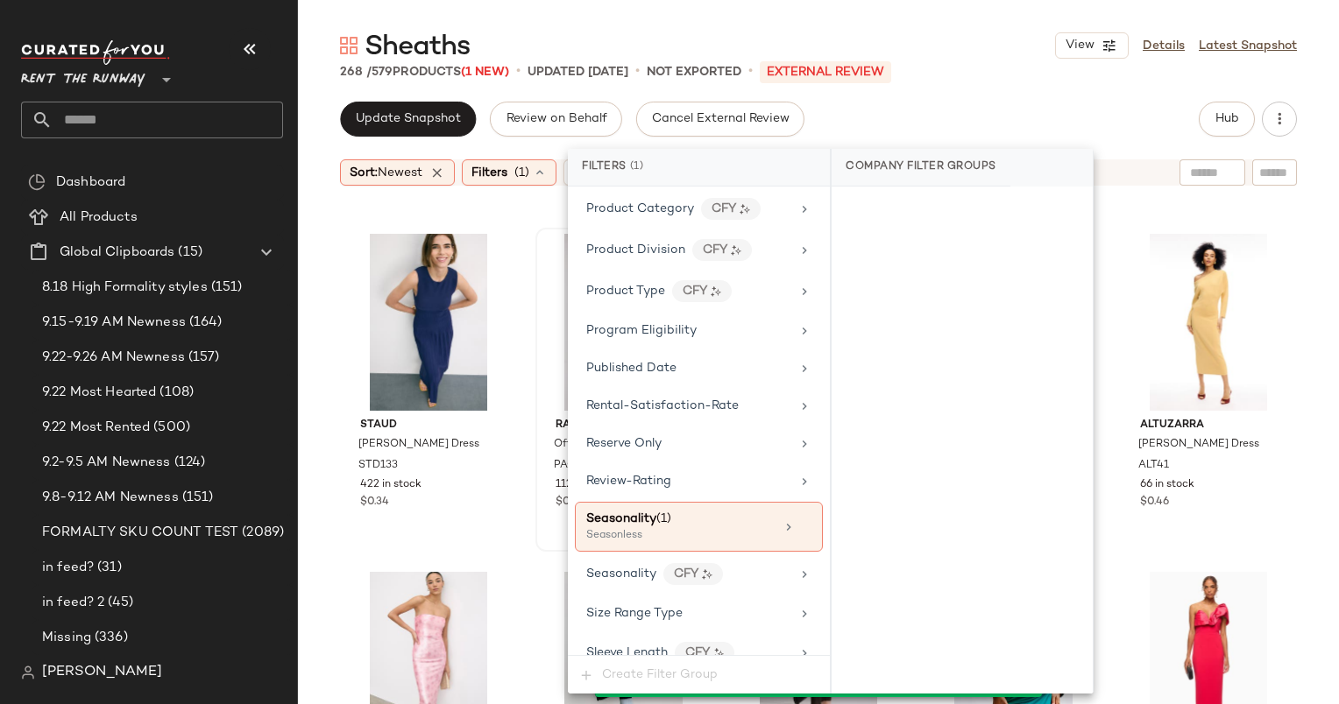
scroll to position [1958, 0]
click at [687, 530] on div "Seasonless" at bounding box center [673, 538] width 175 height 16
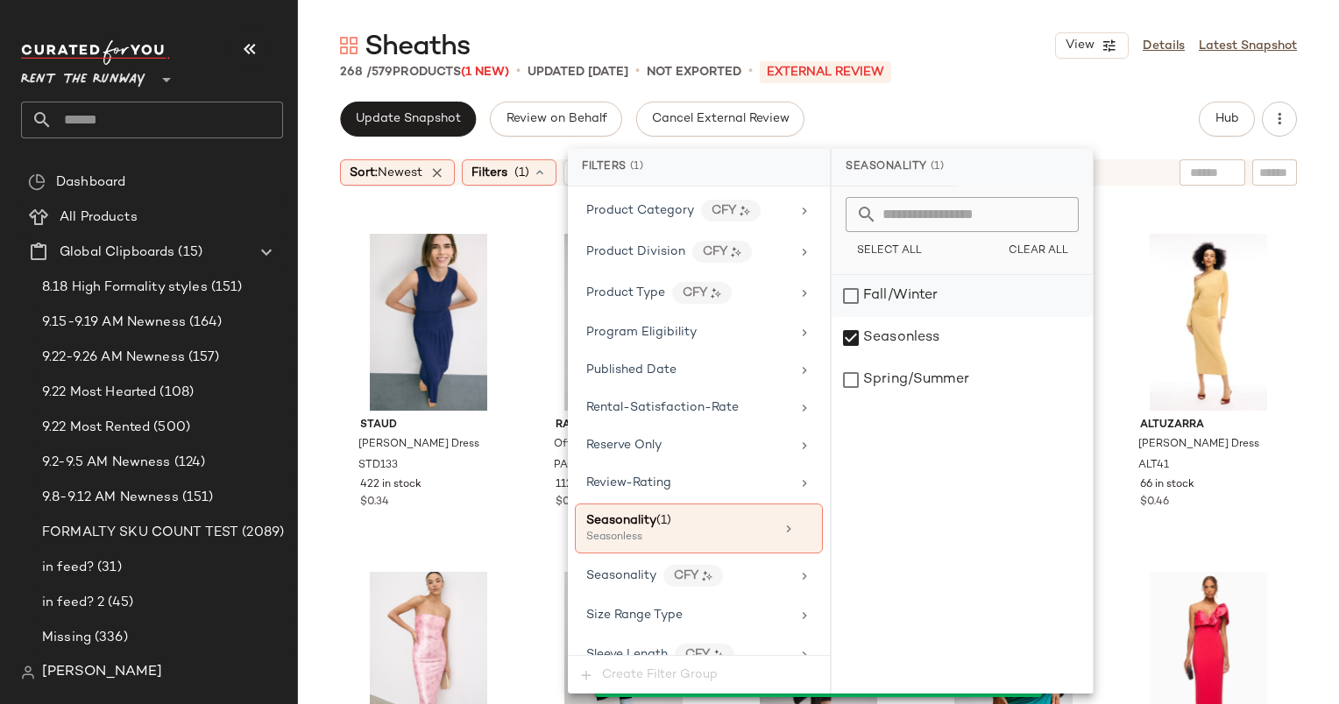
click at [872, 293] on div "Fall/Winter" at bounding box center [961, 296] width 261 height 42
click at [907, 328] on div "Seasonless" at bounding box center [961, 338] width 261 height 42
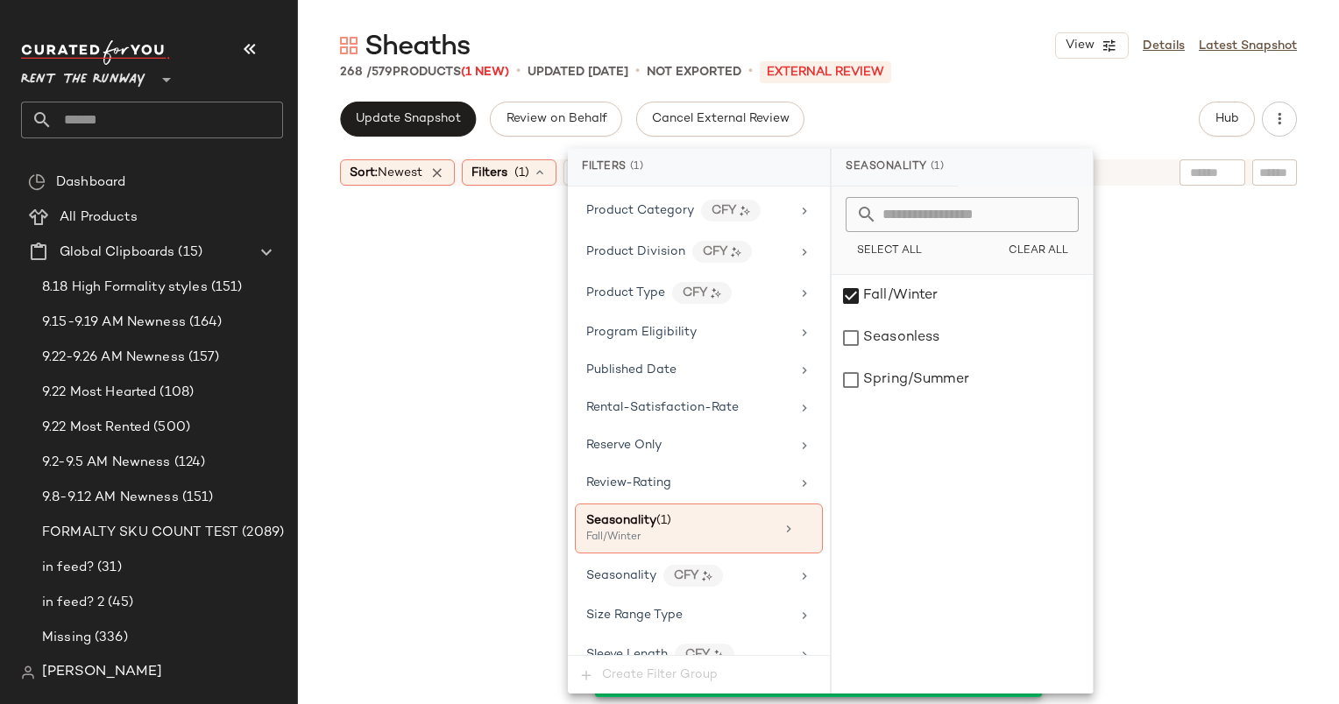
click at [935, 123] on div "Update Snapshot Review on Behalf Cancel External Review Hub" at bounding box center [818, 119] width 957 height 35
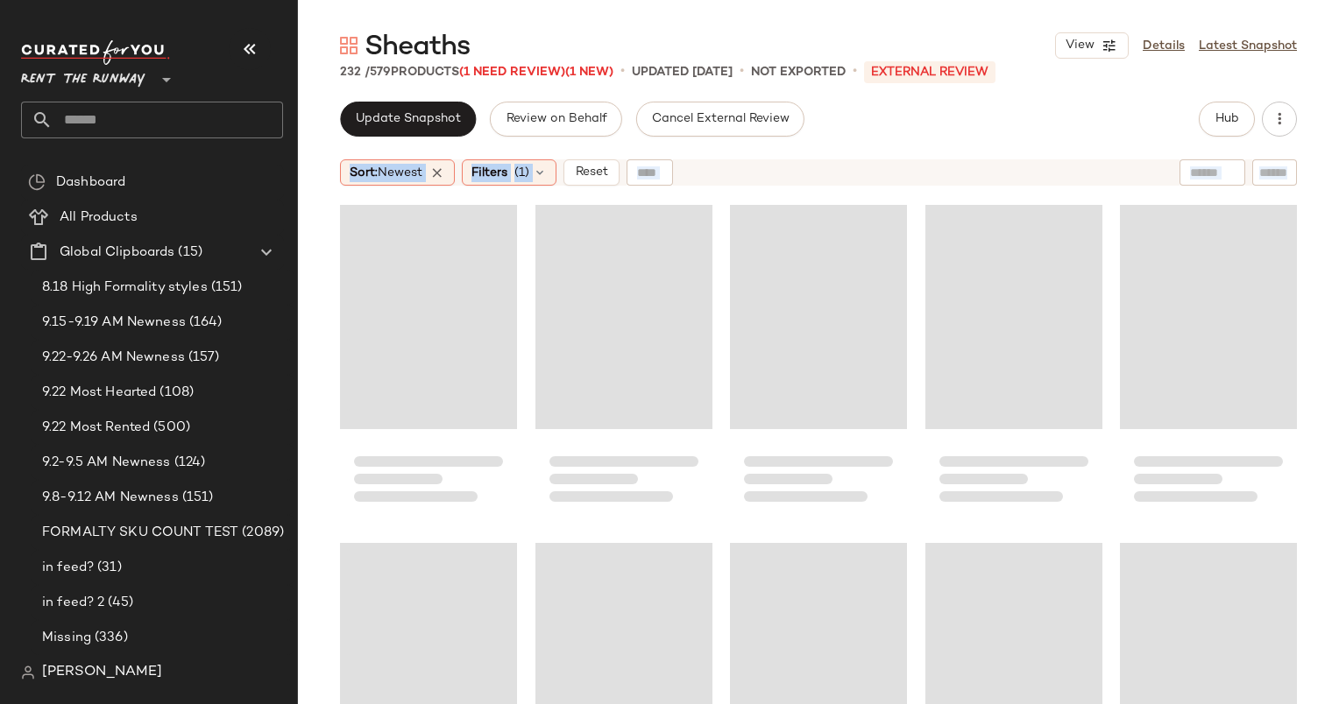
drag, startPoint x: 935, startPoint y: 123, endPoint x: 504, endPoint y: 275, distance: 457.1
click at [504, 275] on div "Update Snapshot Review on Behalf Cancel External Review Hub Sort: Newest Filter…" at bounding box center [818, 403] width 1041 height 603
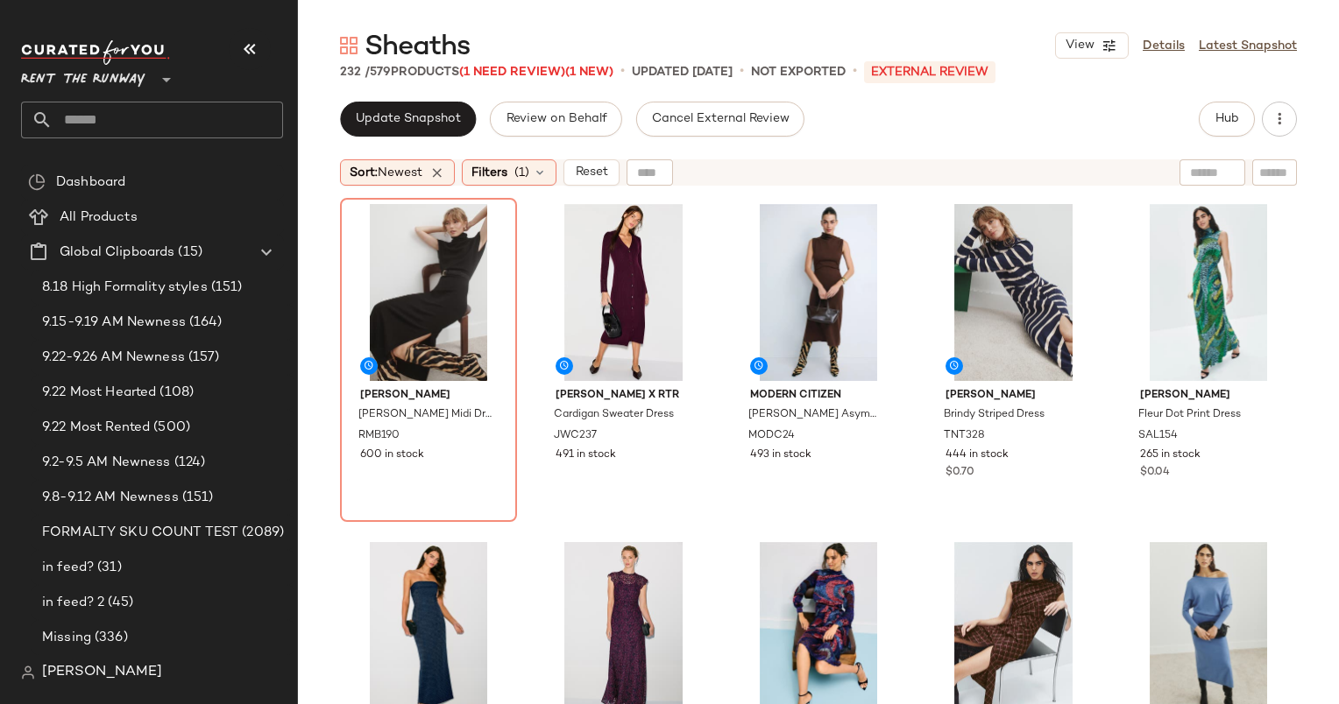
click at [827, 132] on div "Update Snapshot Review on Behalf Cancel External Review Hub" at bounding box center [818, 119] width 957 height 35
click at [430, 266] on div "#1 View" at bounding box center [428, 292] width 165 height 177
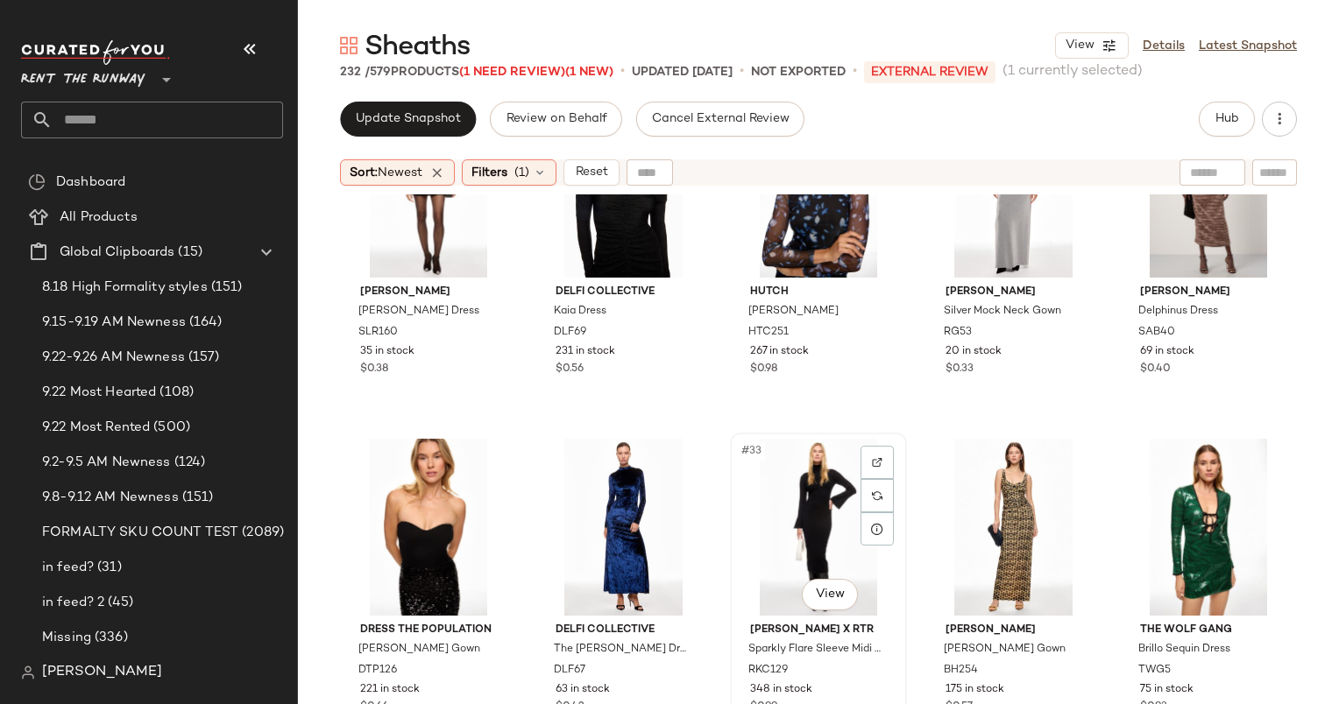
scroll to position [2158, 0]
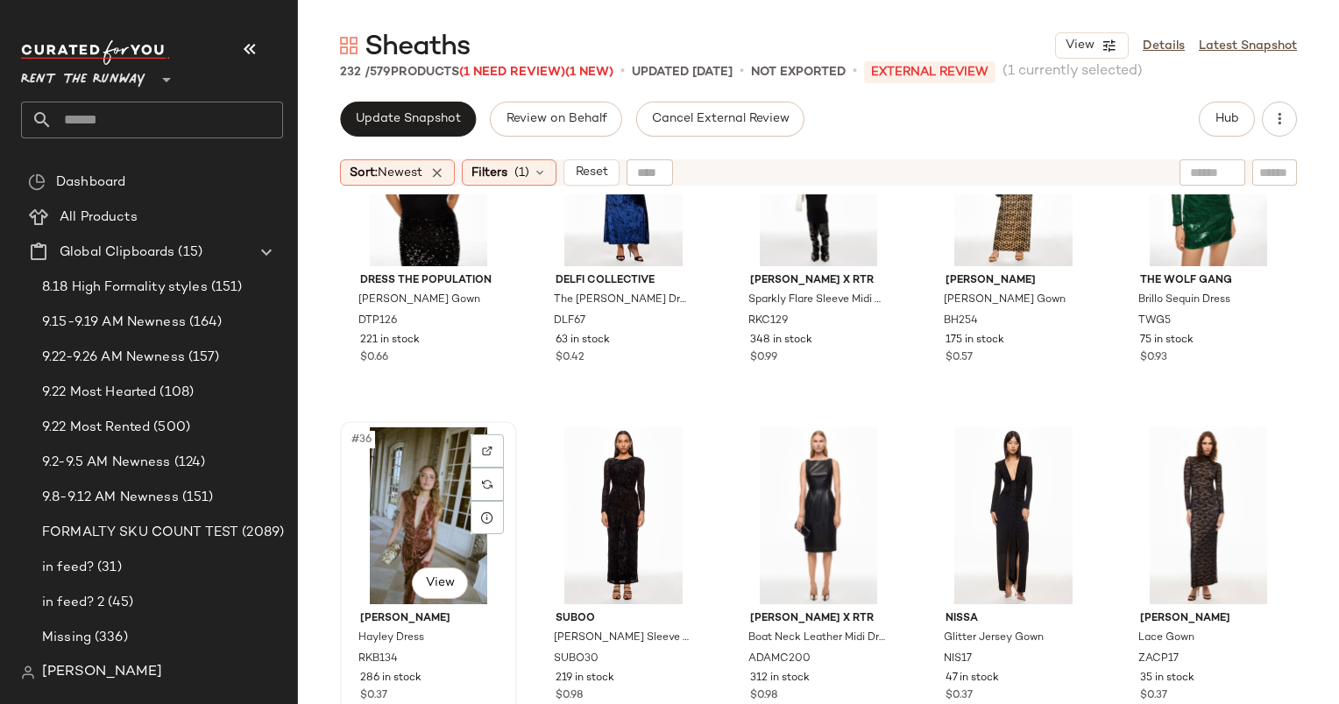
click at [392, 547] on div "#36 View" at bounding box center [428, 515] width 165 height 177
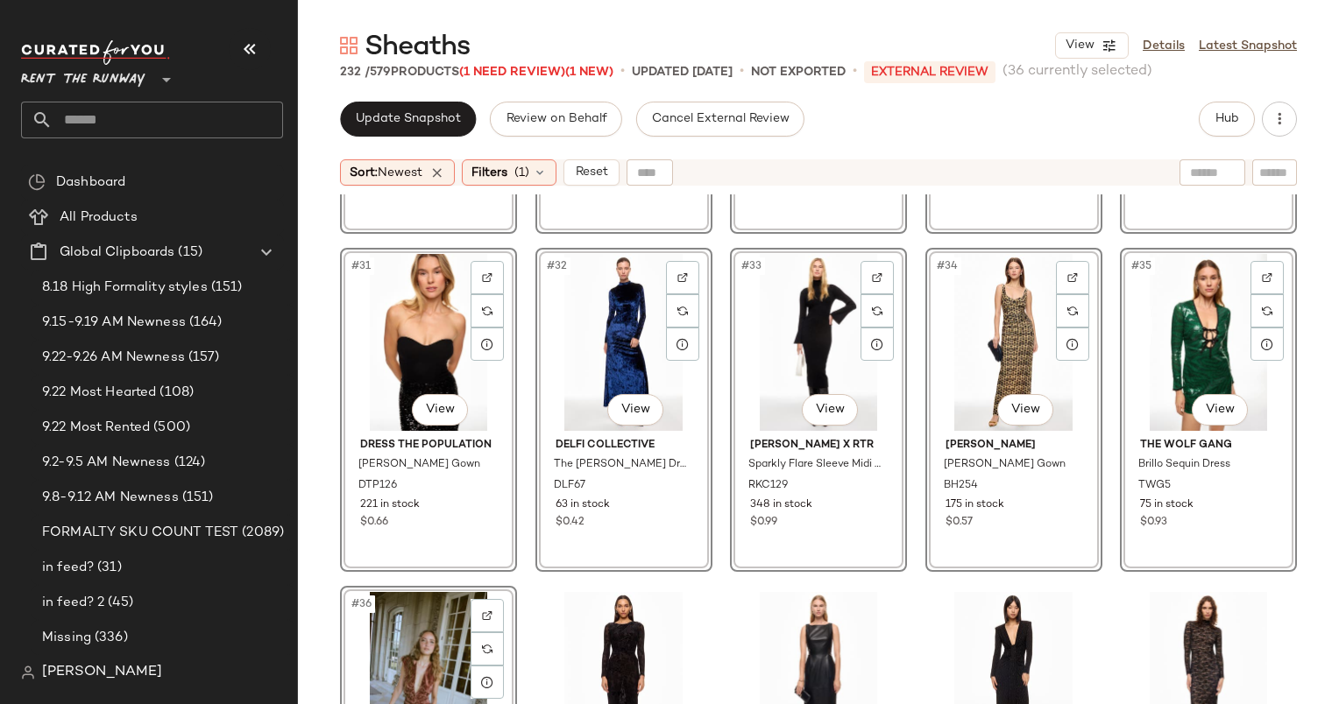
scroll to position [2010, 0]
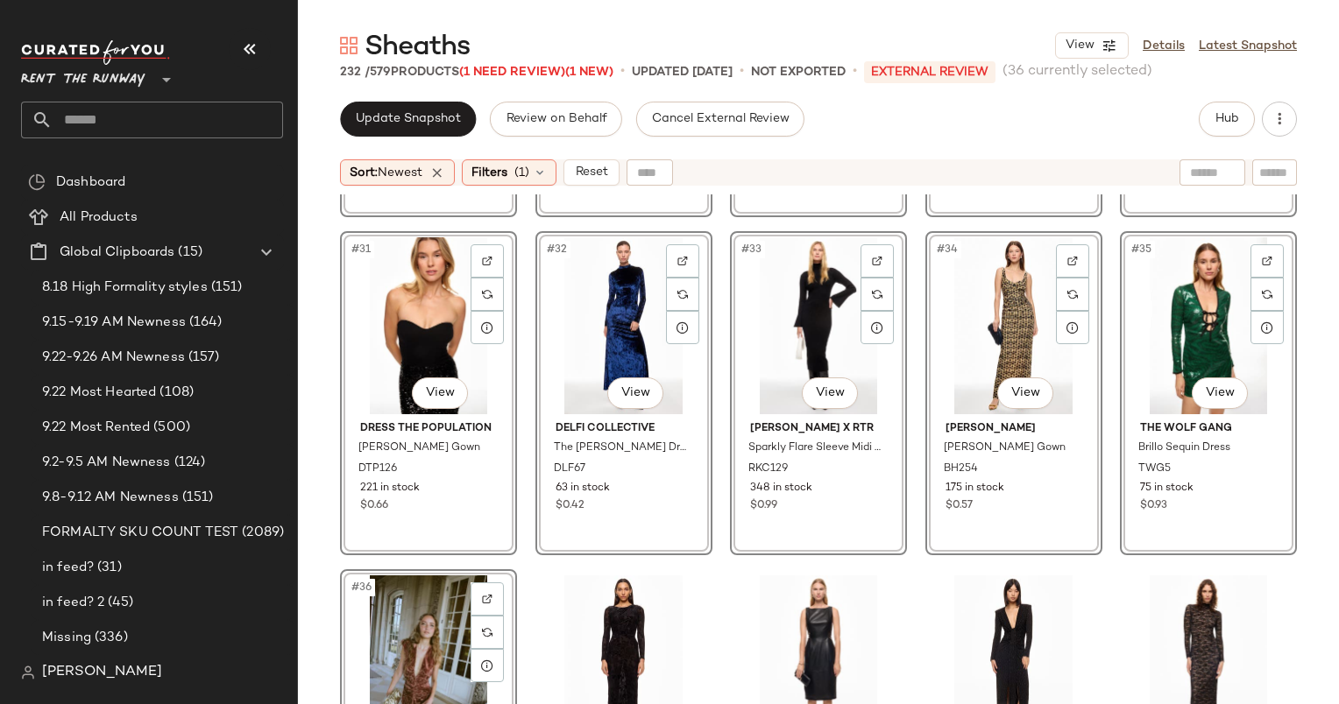
click at [1152, 286] on div "#35 View" at bounding box center [1208, 325] width 165 height 177
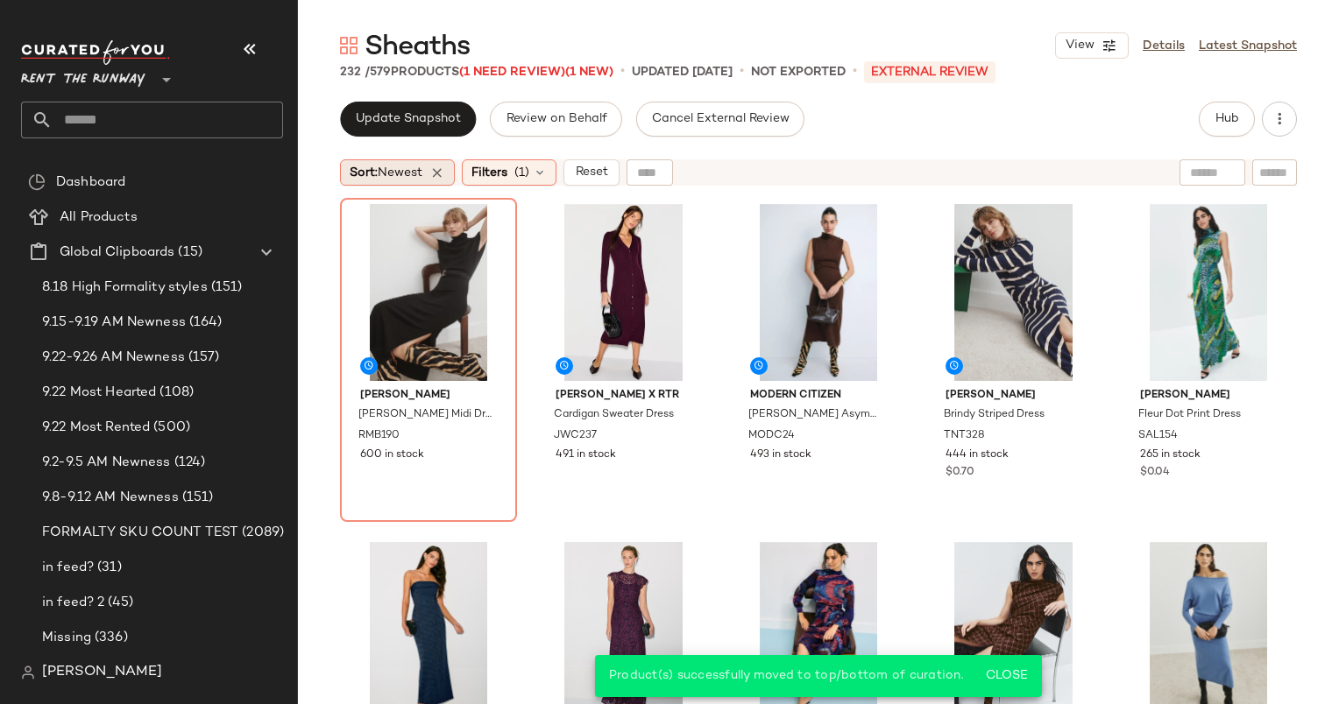
click at [394, 175] on span "Newest" at bounding box center [400, 172] width 45 height 13
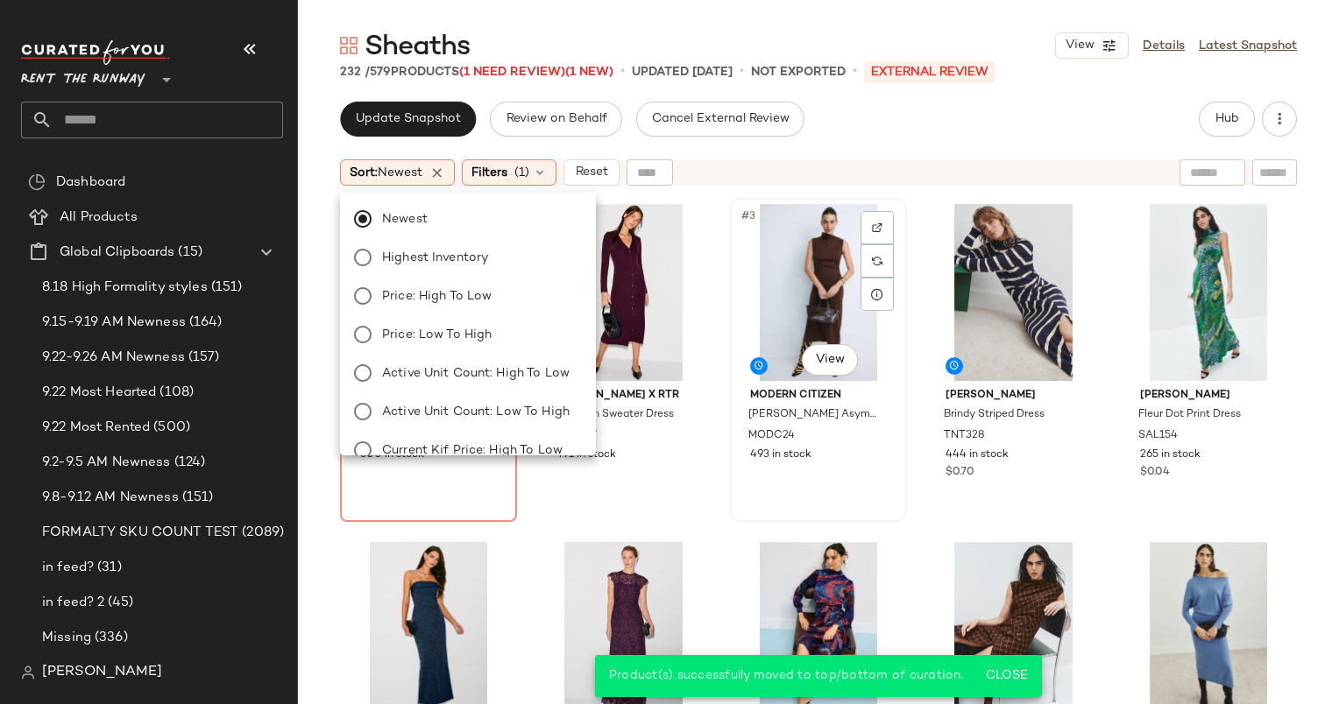
click at [772, 204] on div "#3 View" at bounding box center [818, 292] width 165 height 177
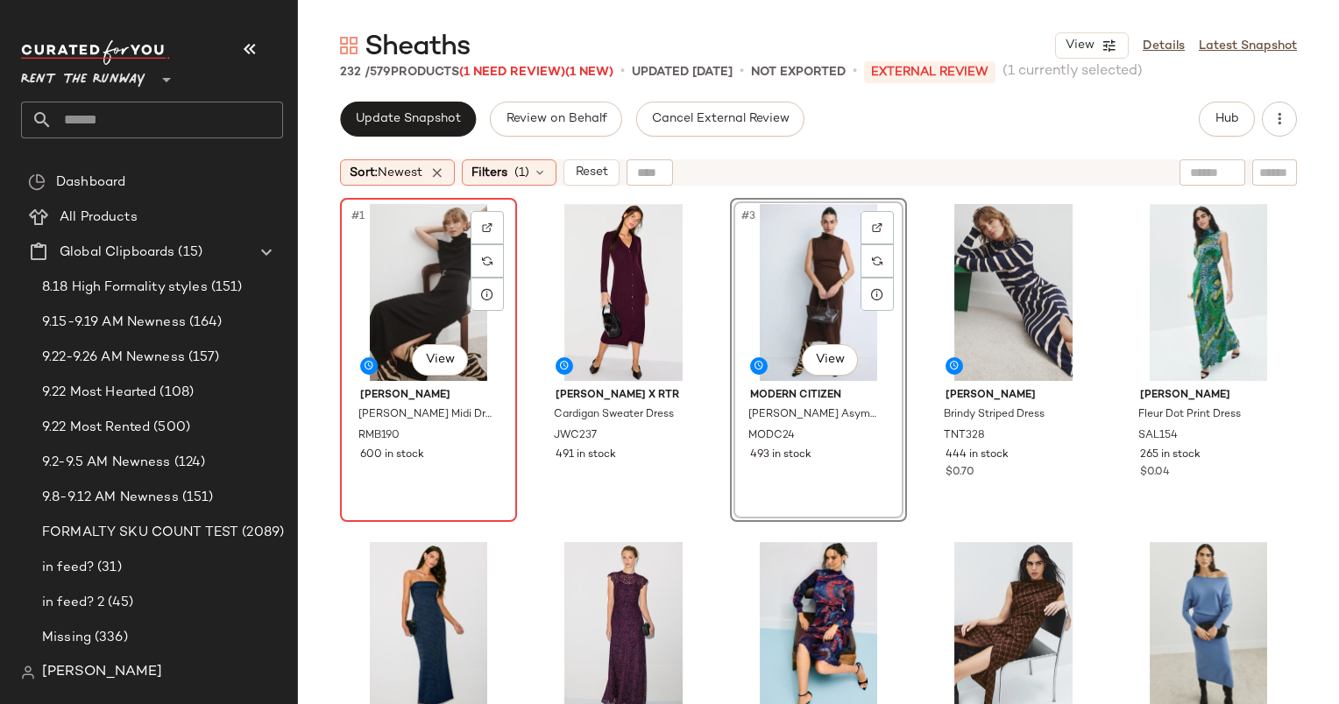
click at [436, 242] on div "#1 View" at bounding box center [428, 292] width 165 height 177
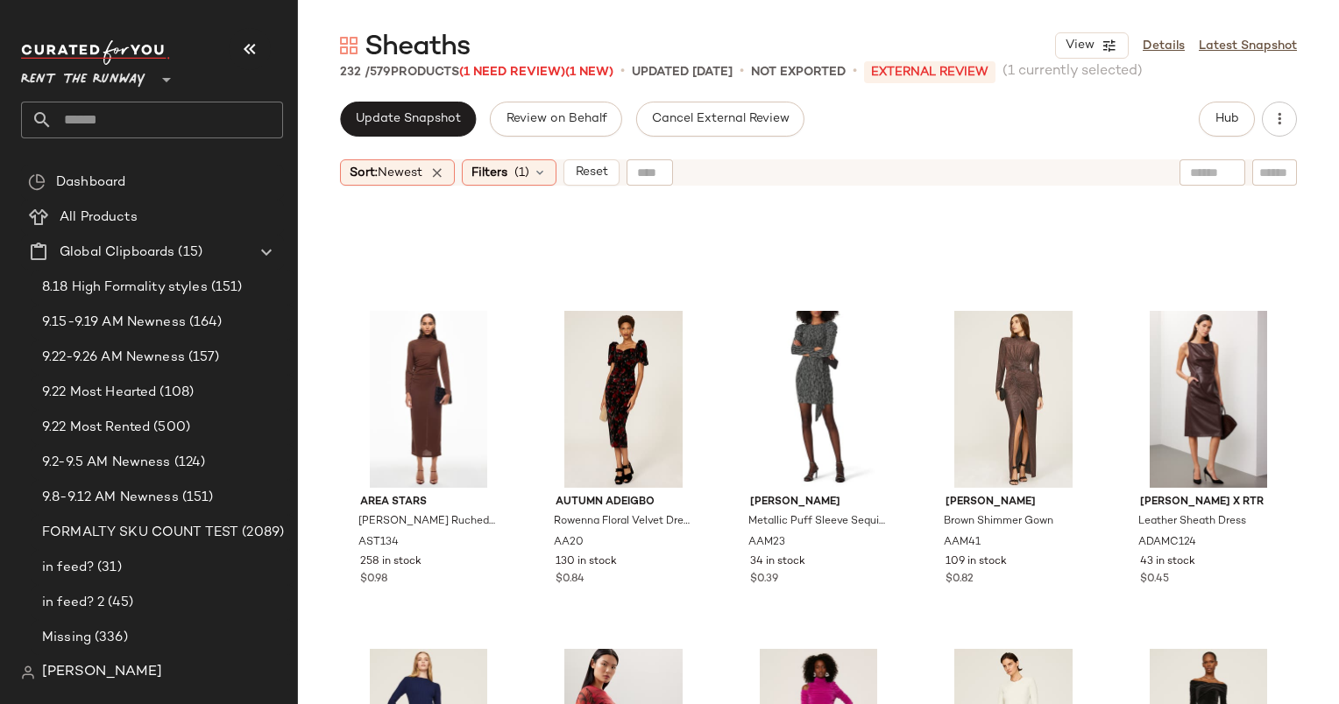
scroll to position [2256, 0]
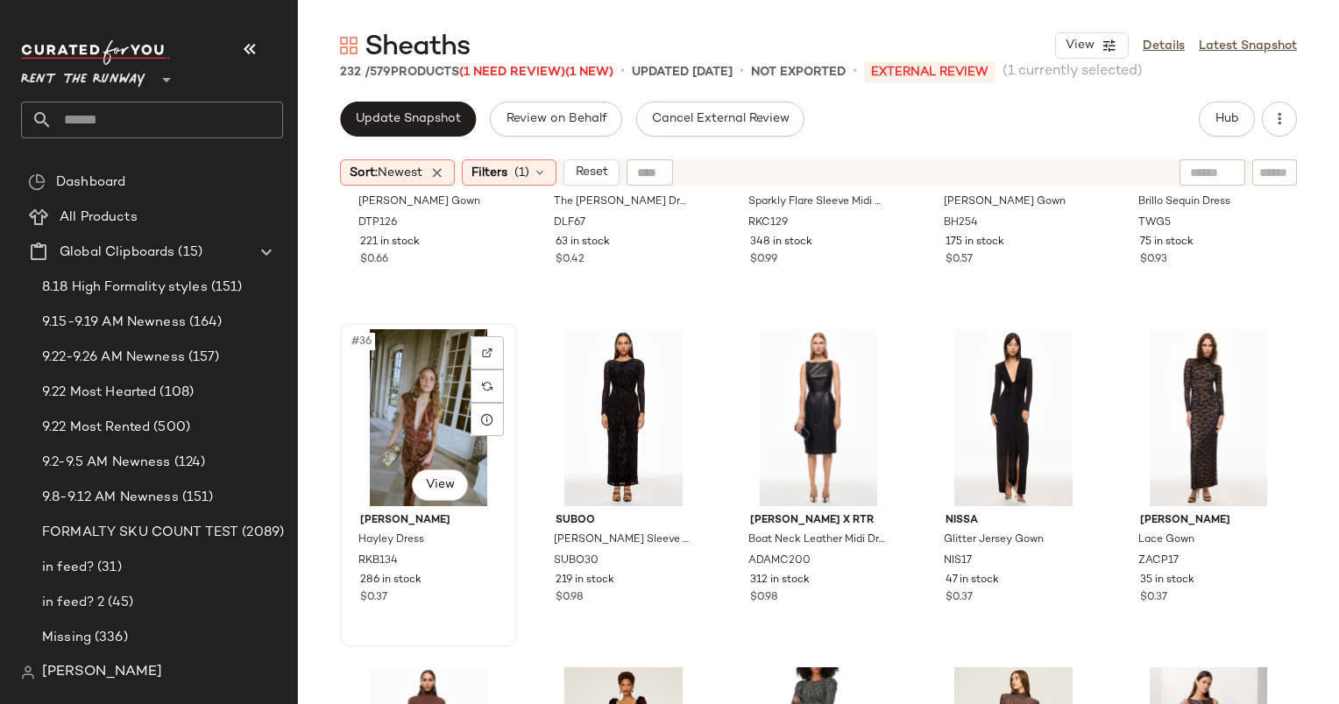
click at [417, 391] on div "#36 View" at bounding box center [428, 417] width 165 height 177
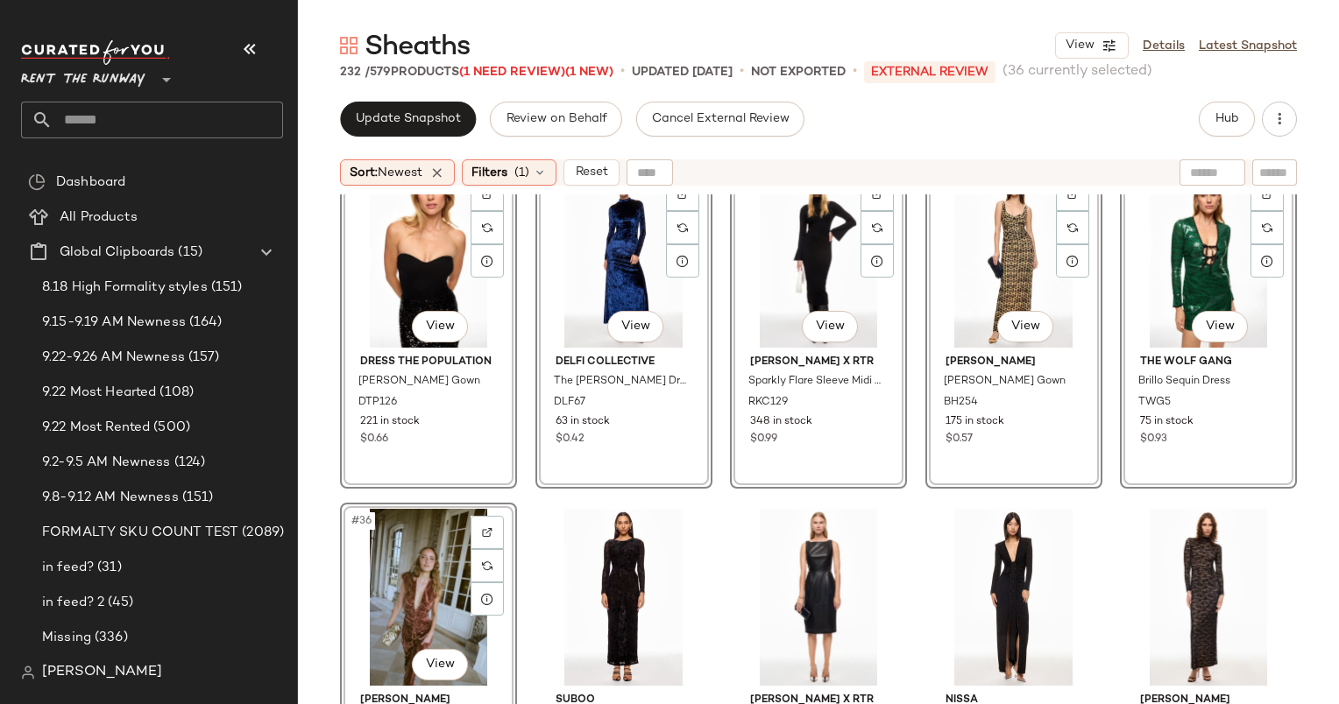
scroll to position [2077, 0]
click at [1162, 263] on div "#35 View" at bounding box center [1208, 258] width 165 height 177
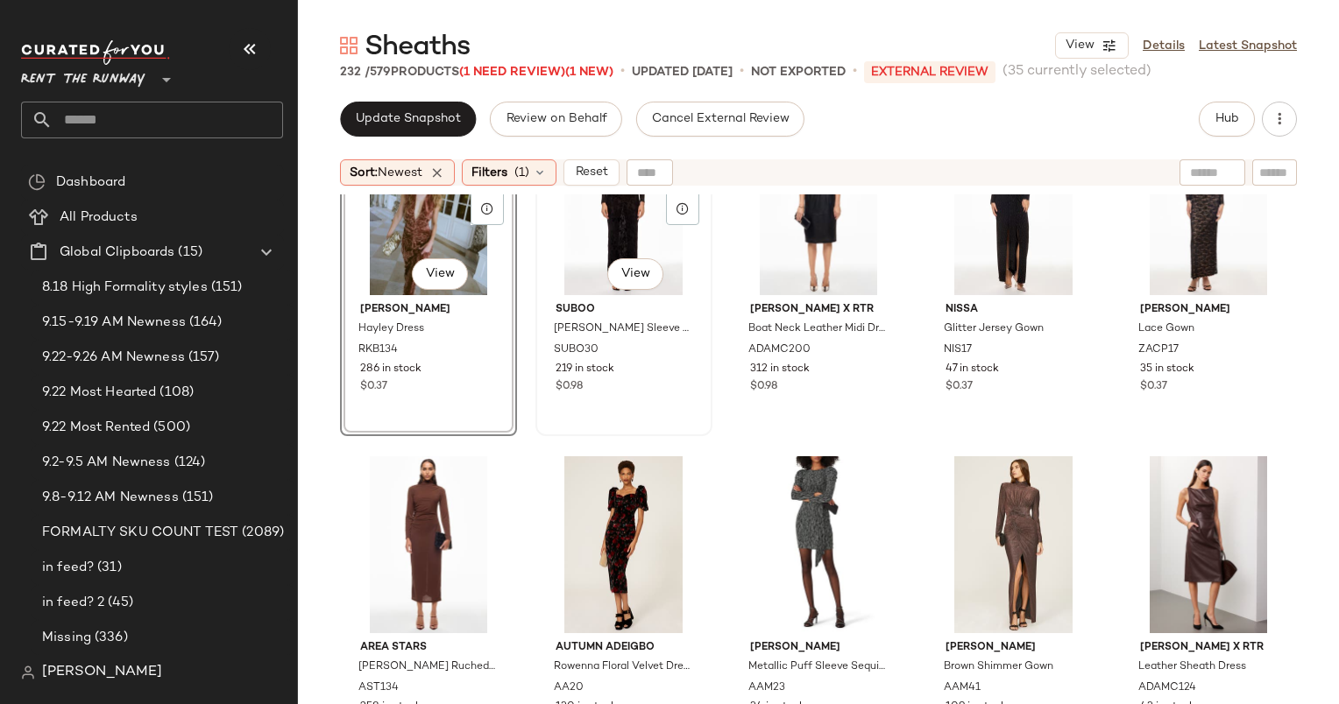
scroll to position [2406, 0]
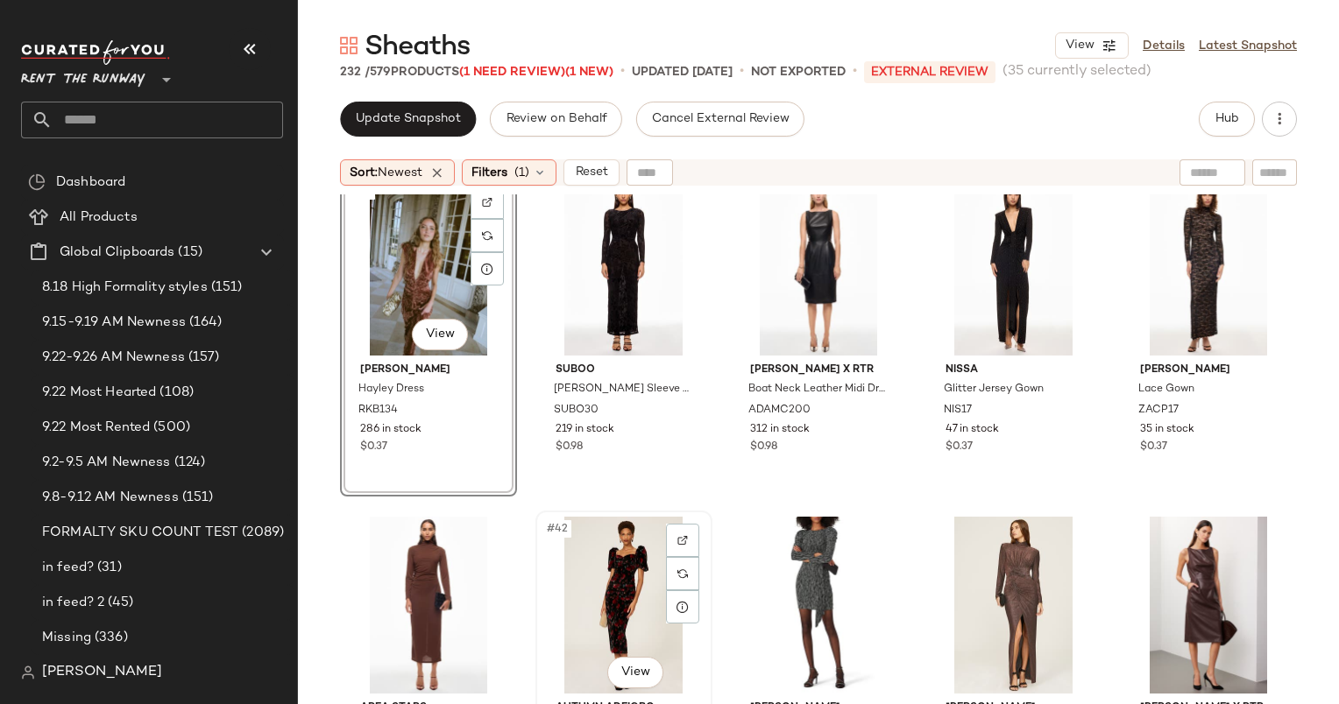
click at [638, 598] on div "#42 View" at bounding box center [623, 605] width 165 height 177
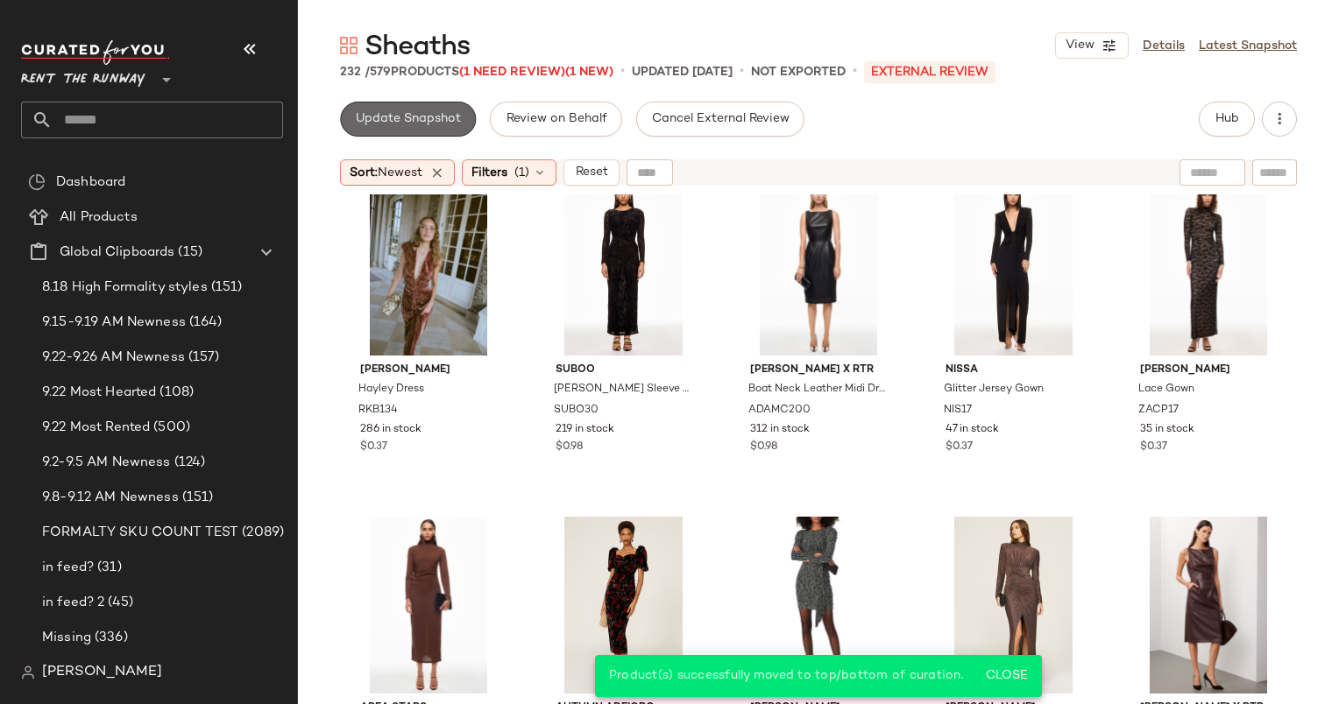
click at [434, 133] on button "Update Snapshot" at bounding box center [408, 119] width 136 height 35
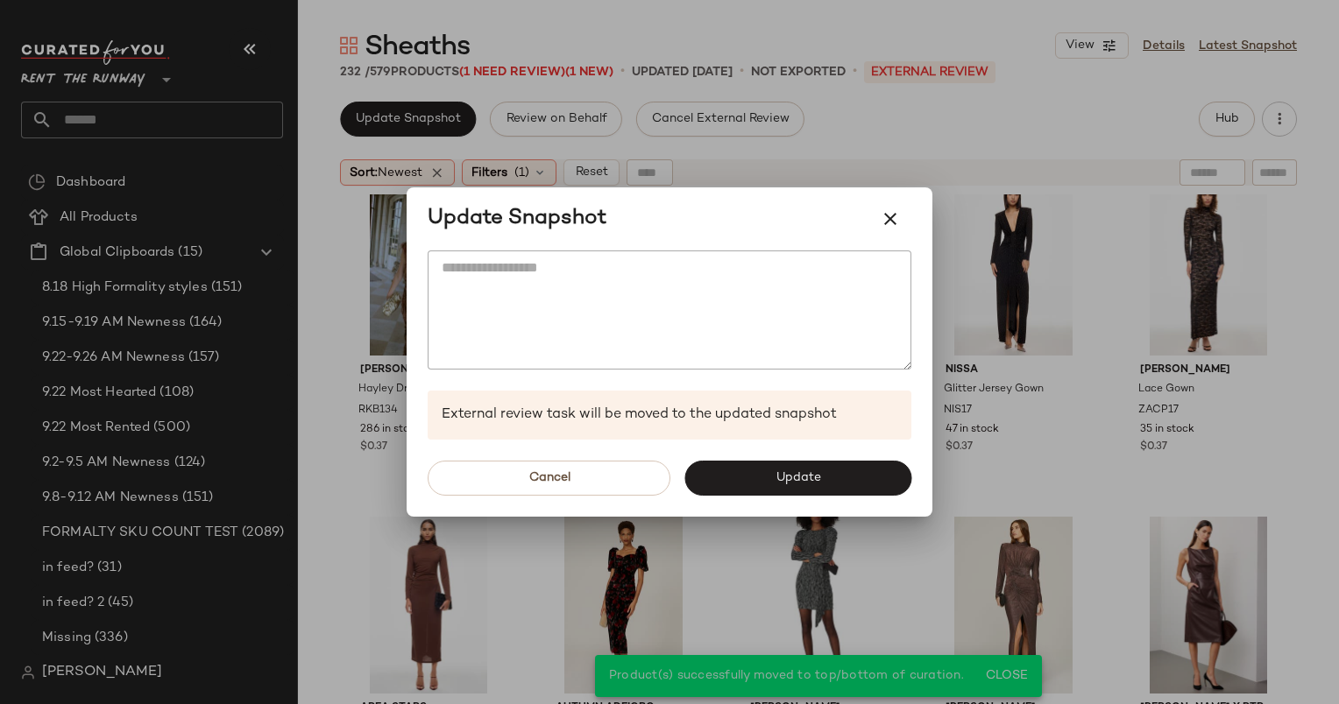
click at [682, 217] on div "Update Snapshot" at bounding box center [669, 219] width 484 height 42
click at [899, 237] on button "button" at bounding box center [890, 219] width 42 height 42
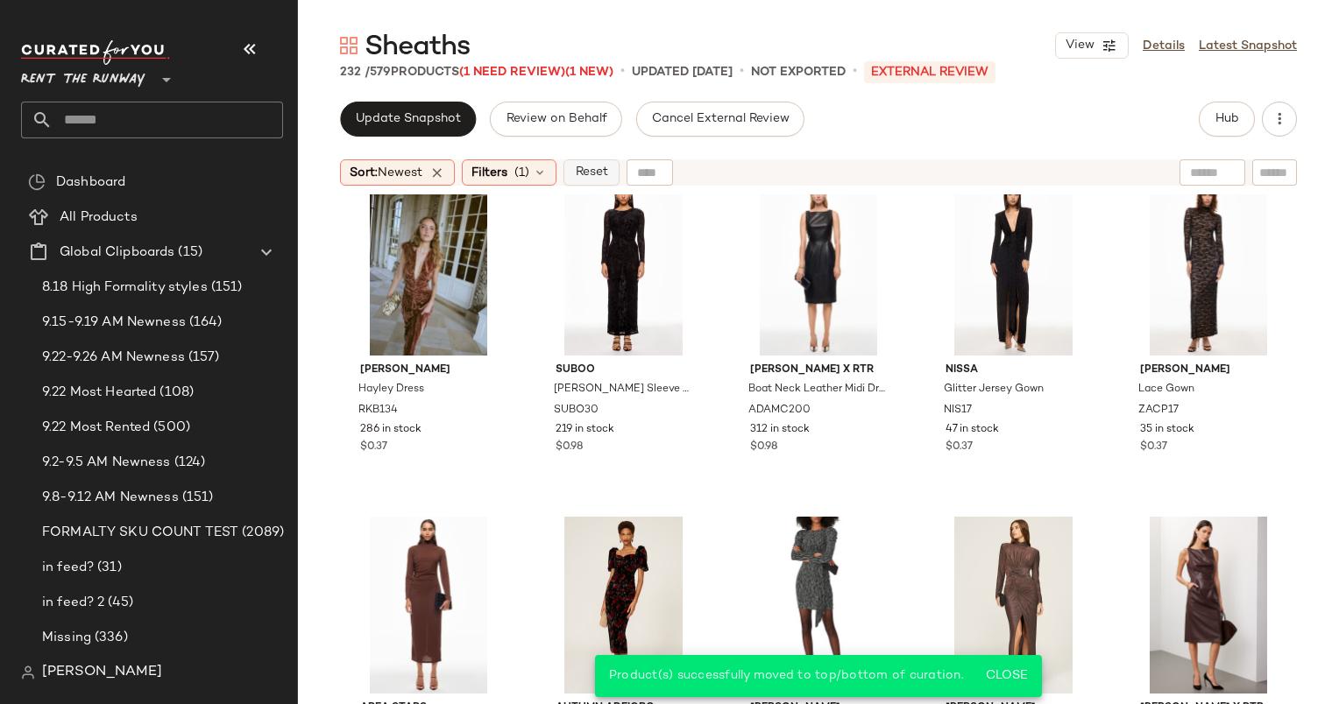
click at [592, 159] on button "Reset" at bounding box center [591, 172] width 56 height 26
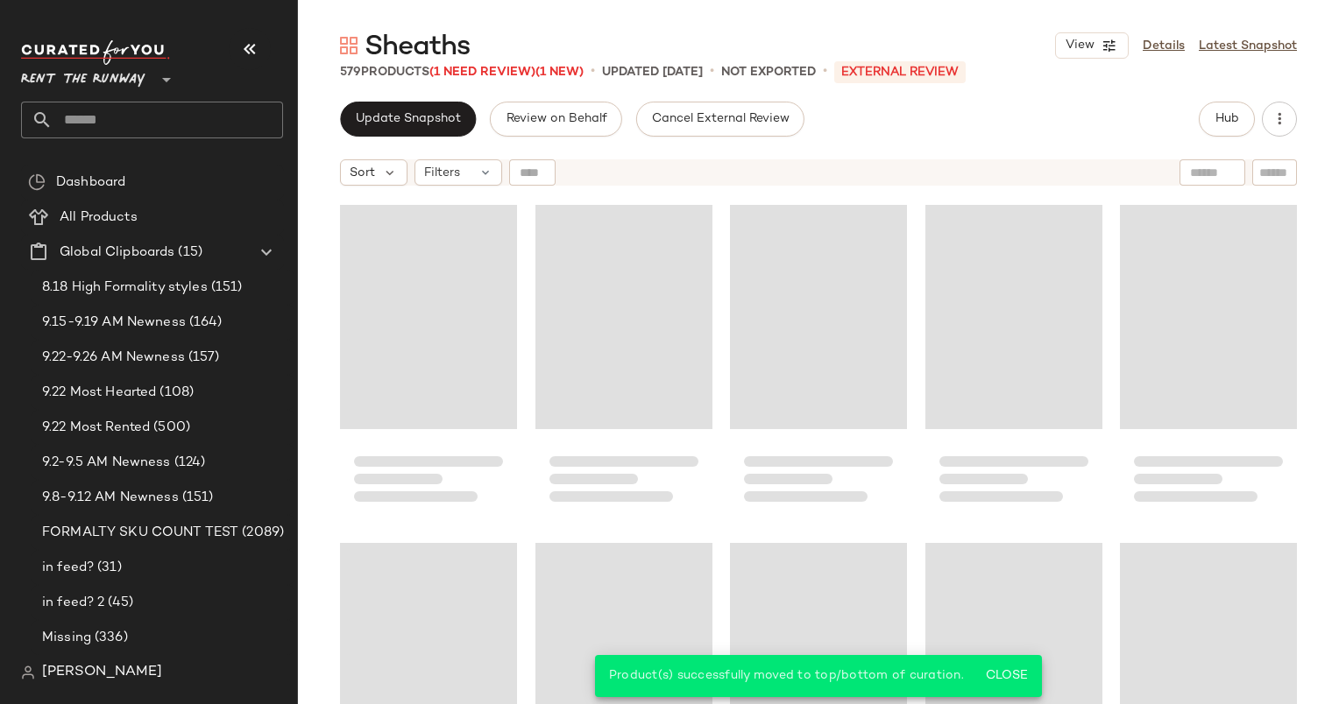
click at [1198, 131] on div "Hub" at bounding box center [1226, 119] width 56 height 35
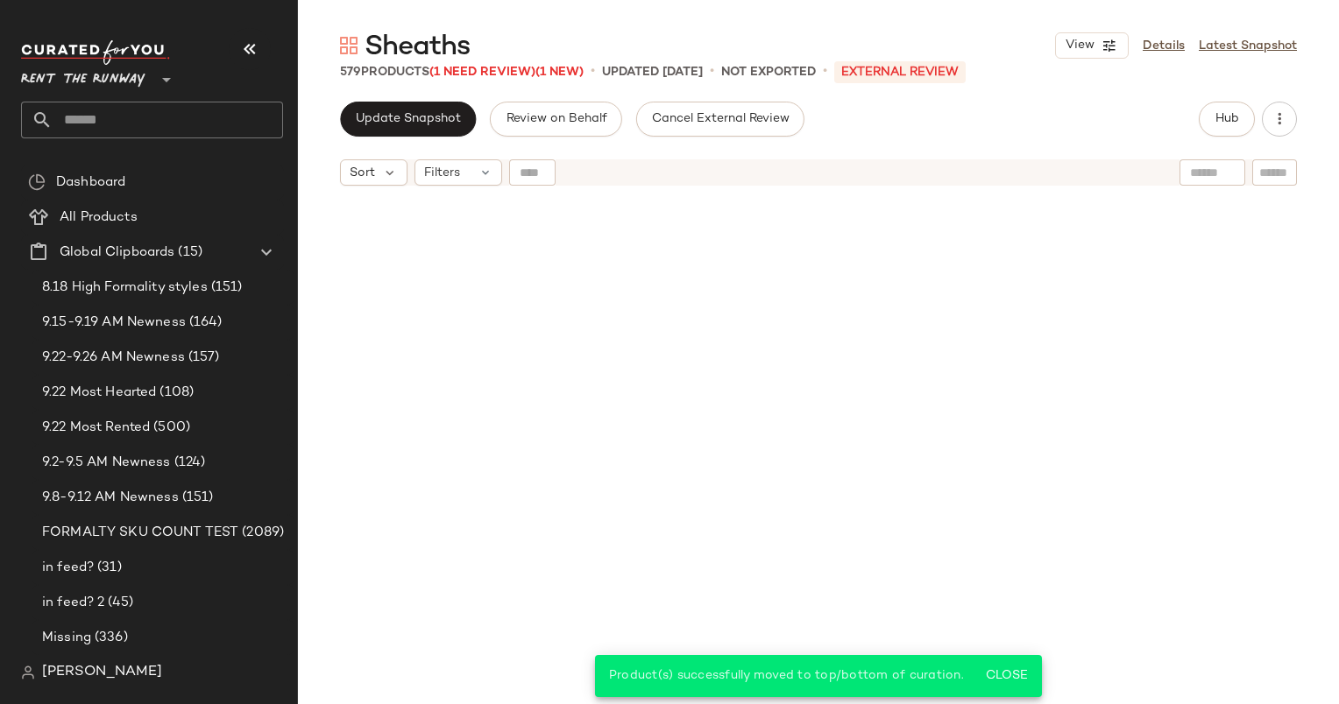
scroll to position [2367, 0]
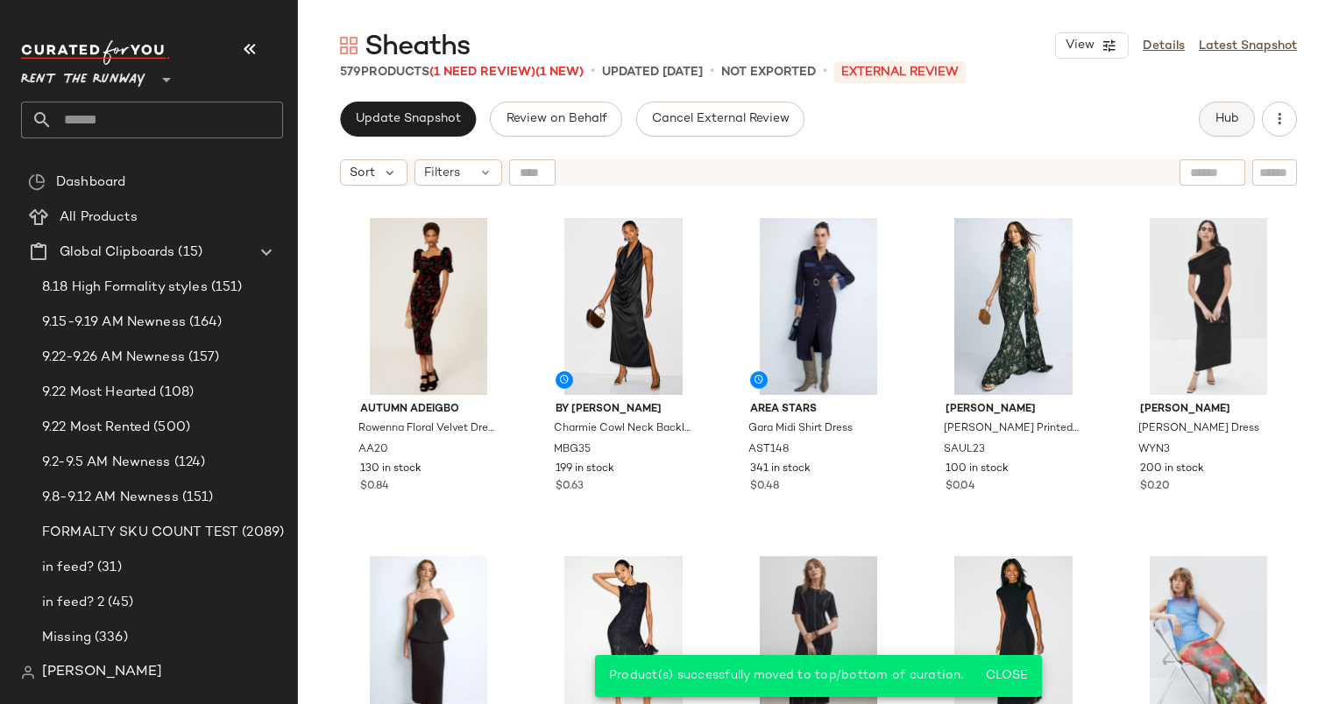
click at [1222, 126] on button "Hub" at bounding box center [1226, 119] width 56 height 35
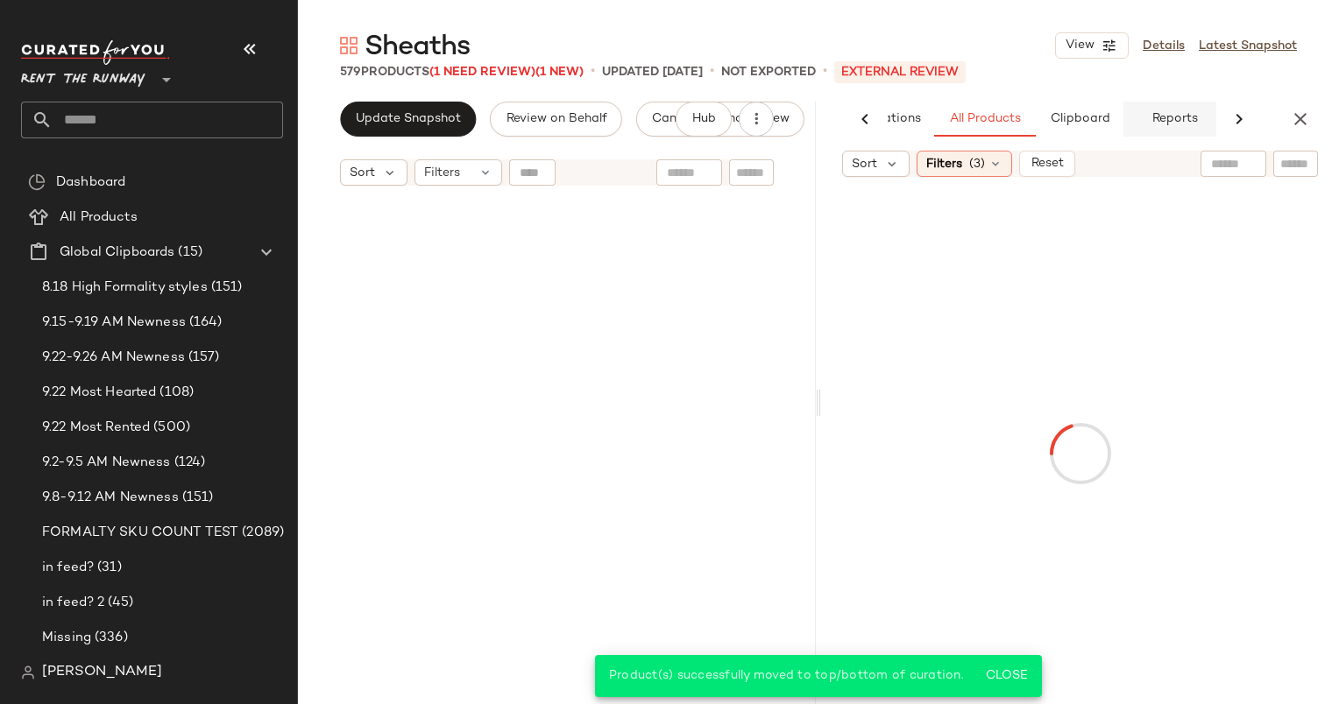
scroll to position [610, 0]
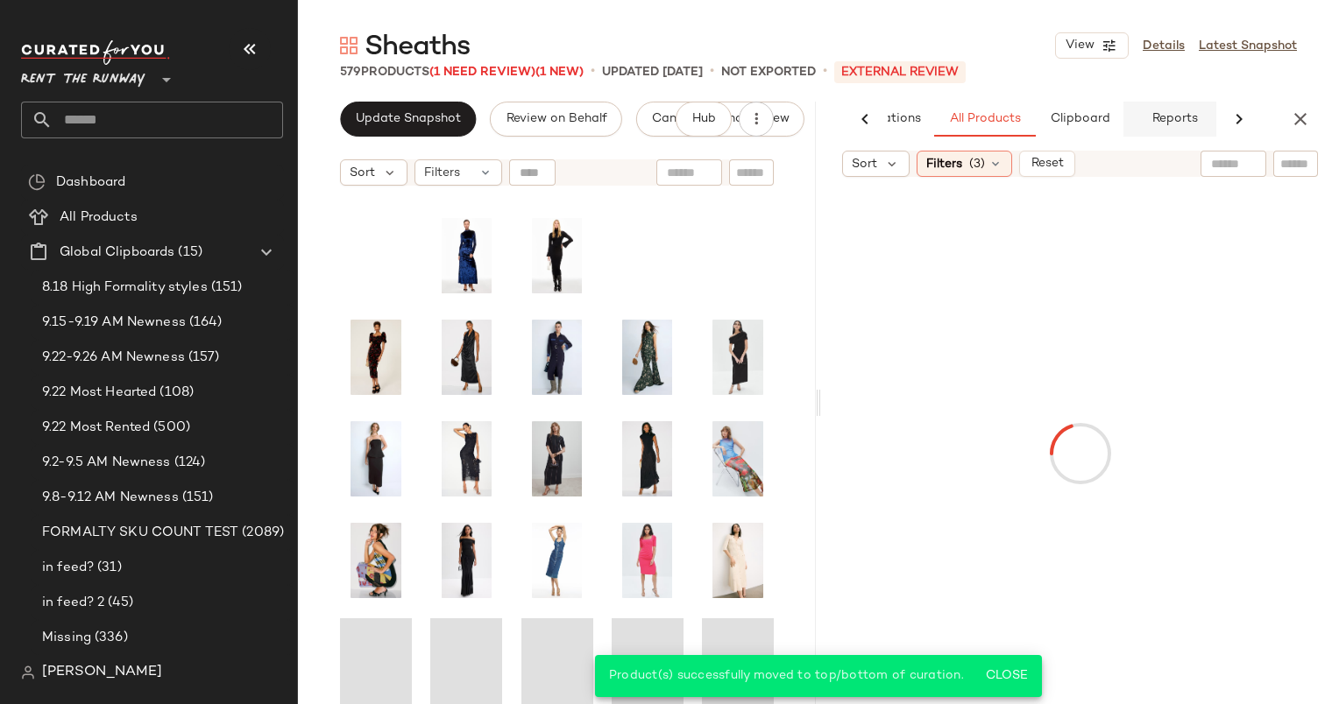
click at [1155, 110] on button "Reports" at bounding box center [1174, 119] width 102 height 35
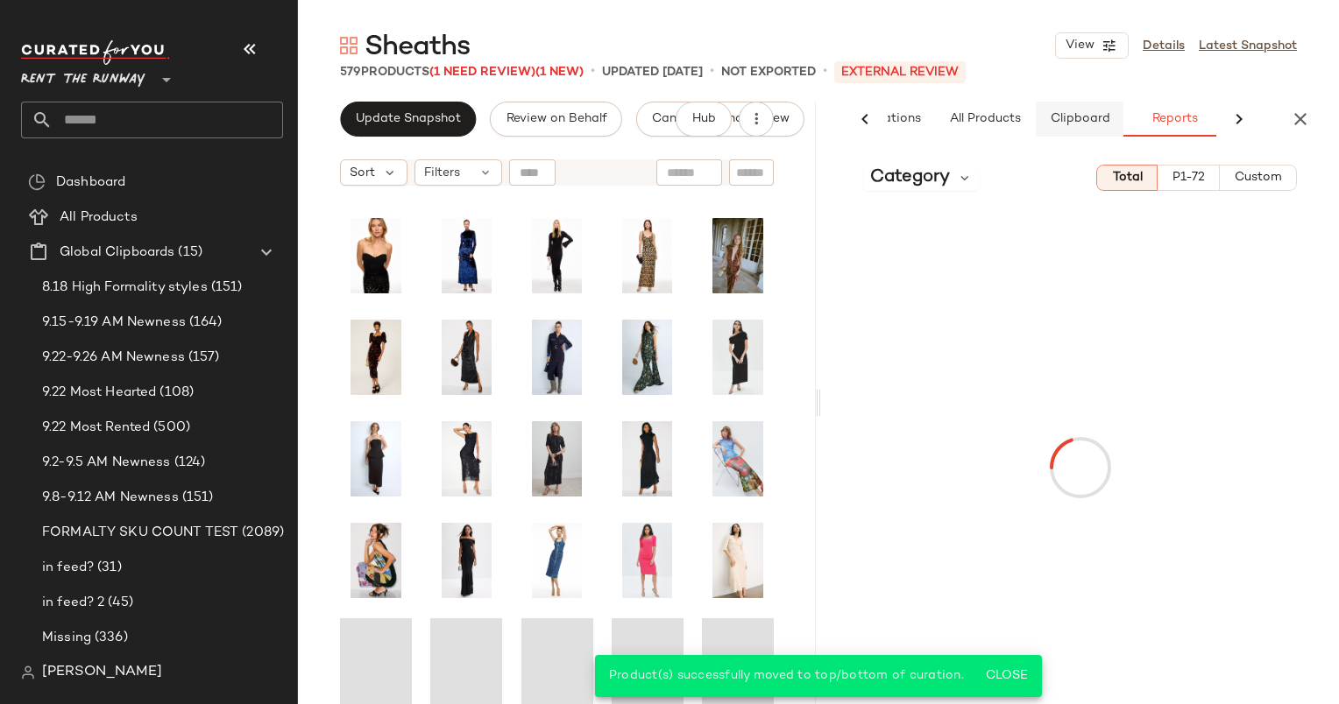
scroll to position [0, 116]
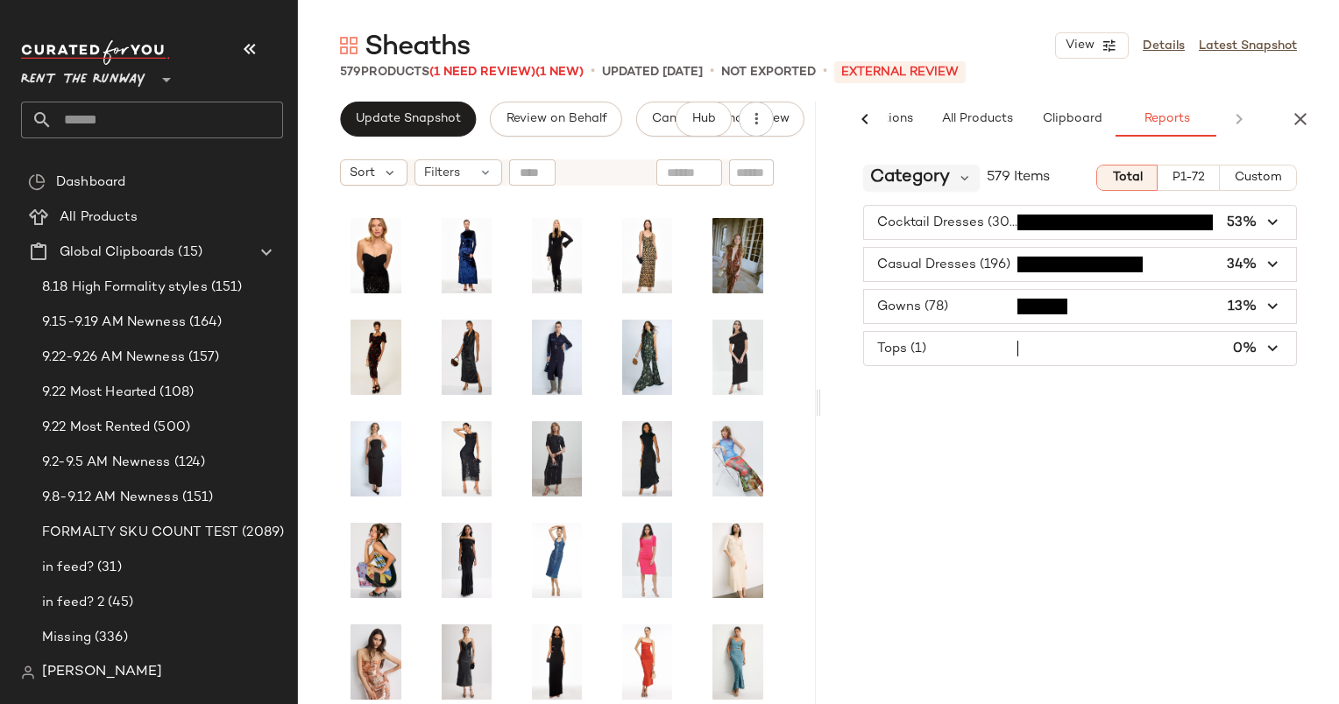
click at [922, 171] on span "Category" at bounding box center [910, 178] width 80 height 26
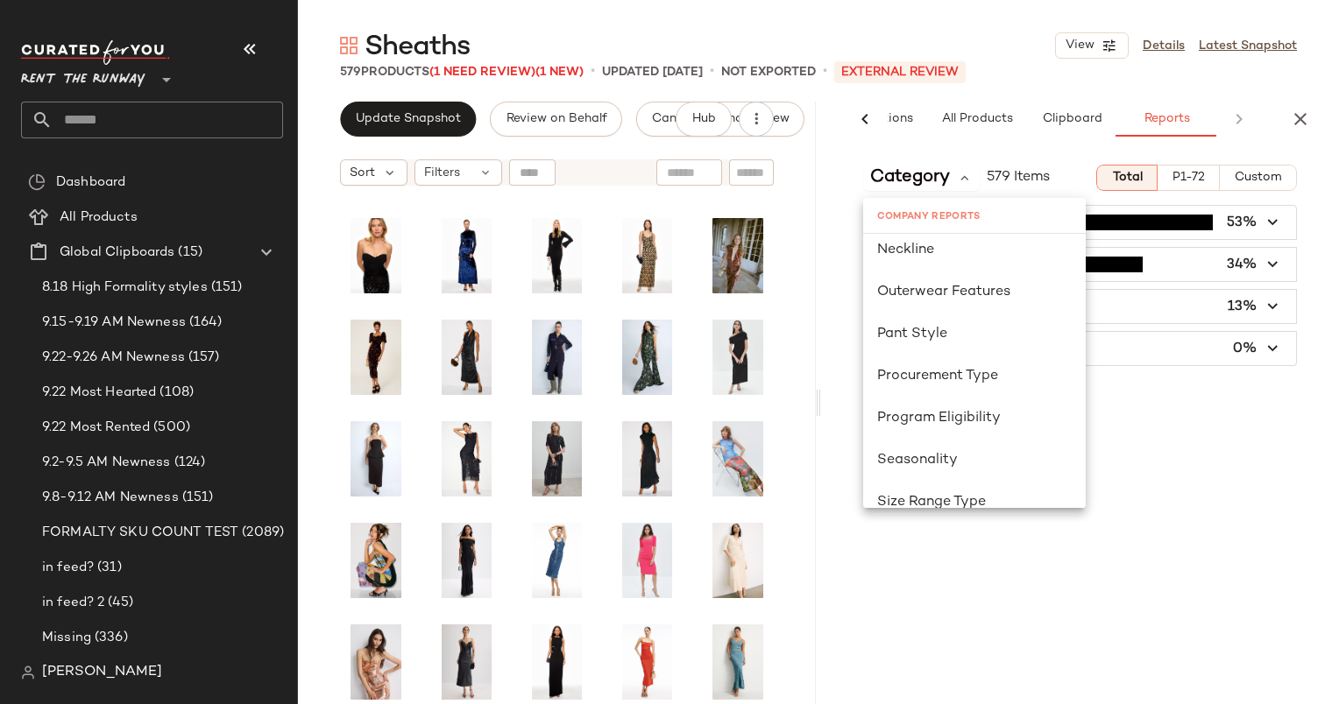
scroll to position [1020, 0]
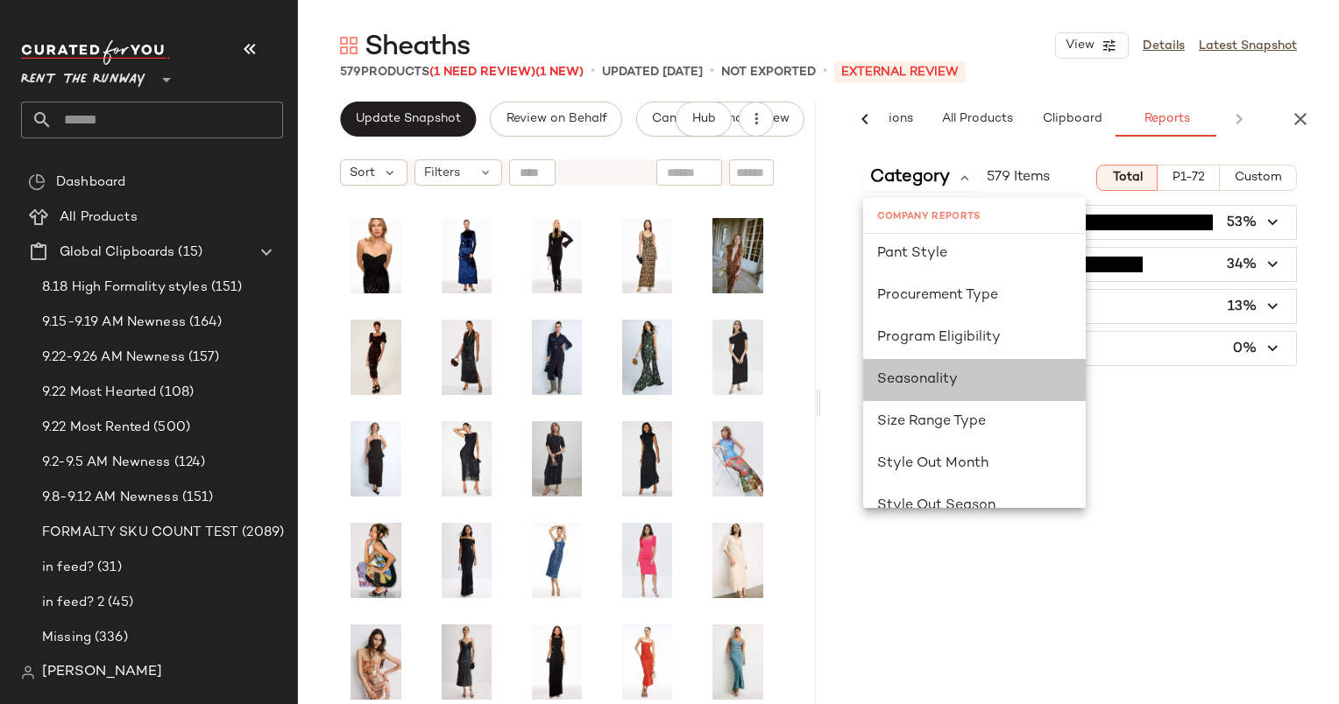
click at [927, 378] on span "Seasonality" at bounding box center [917, 379] width 81 height 15
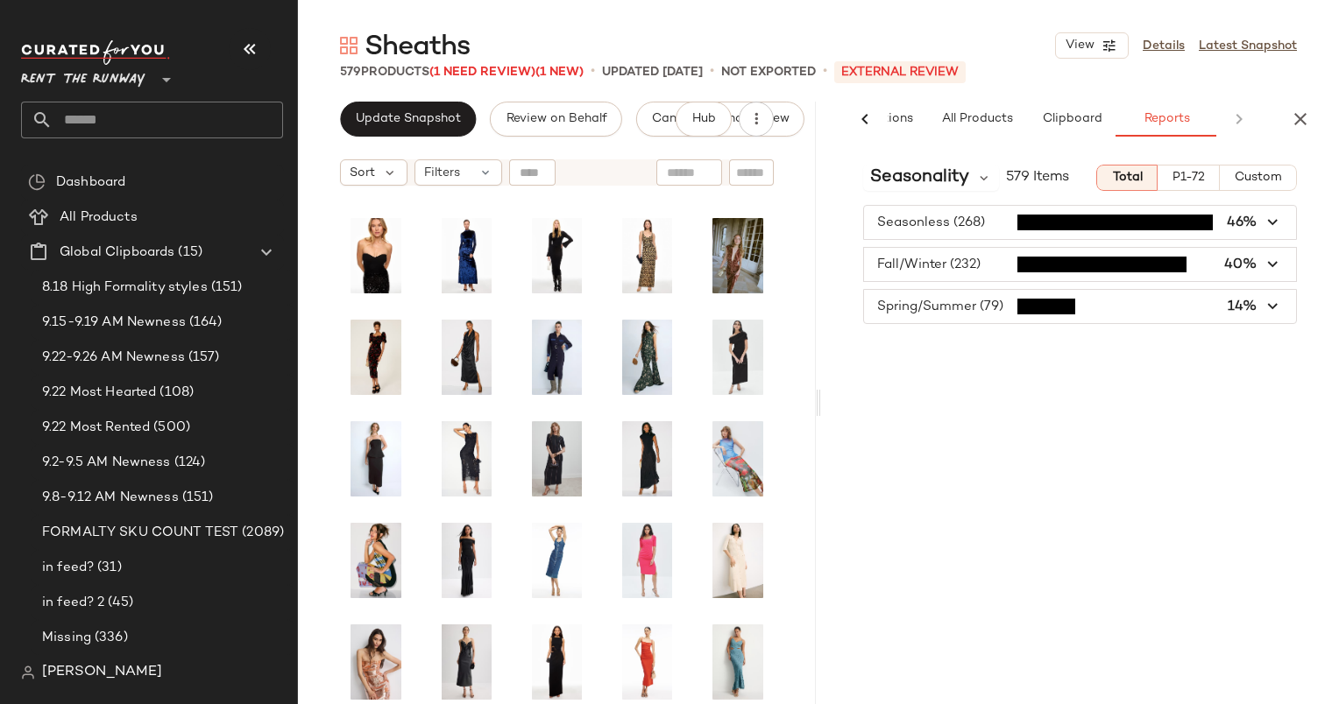
click at [1251, 175] on span "Custom" at bounding box center [1257, 178] width 48 height 14
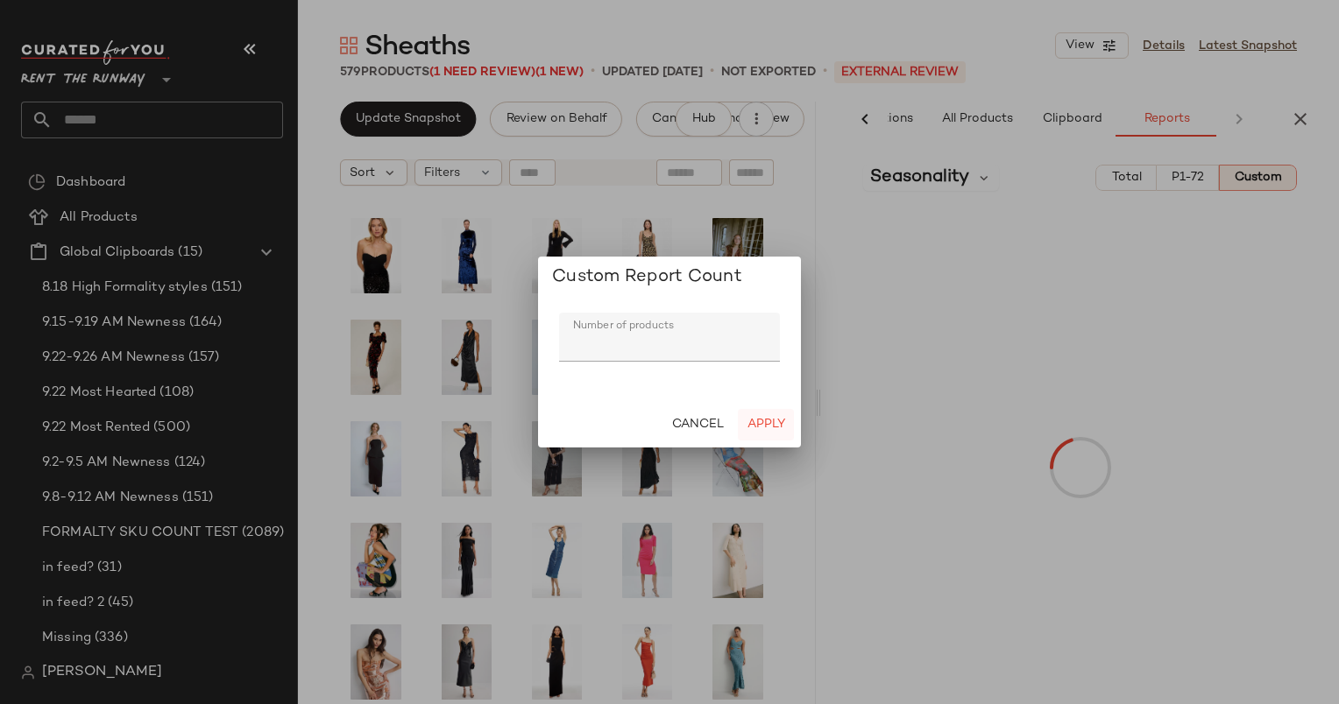
click at [768, 424] on span "Apply" at bounding box center [765, 425] width 39 height 14
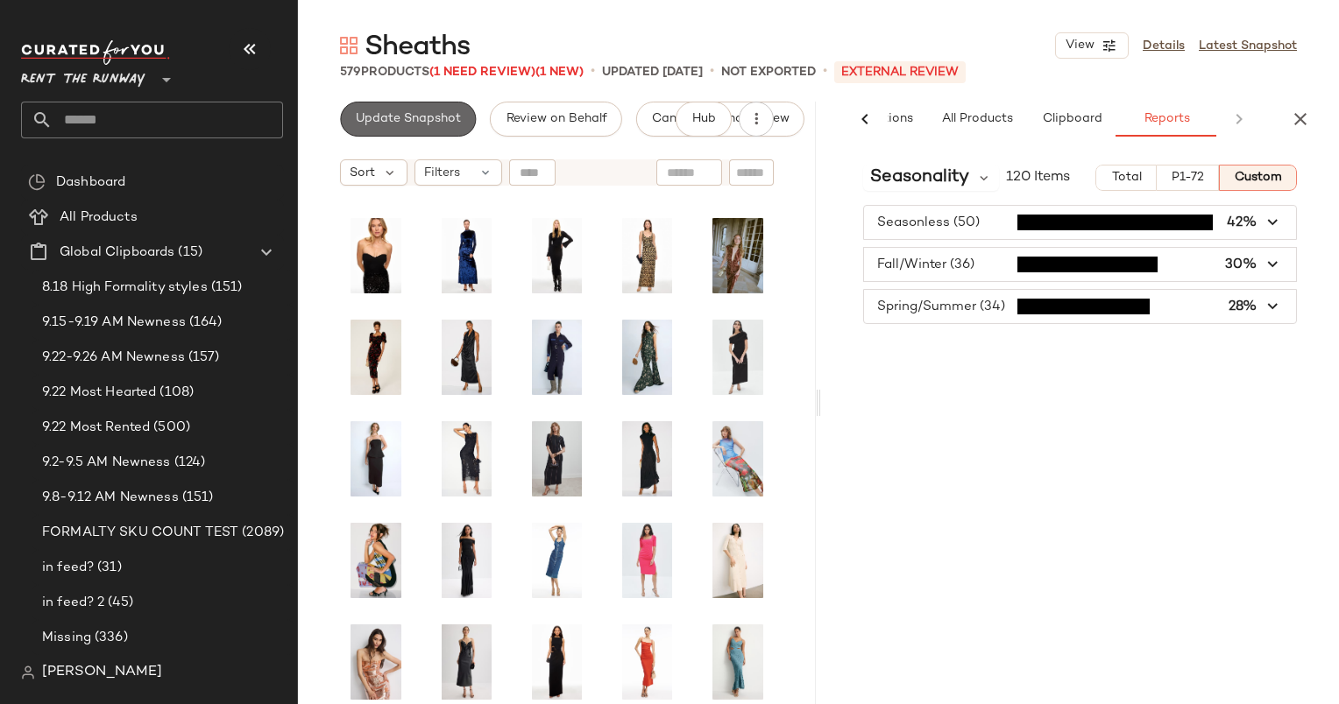
click at [428, 109] on button "Update Snapshot" at bounding box center [408, 119] width 136 height 35
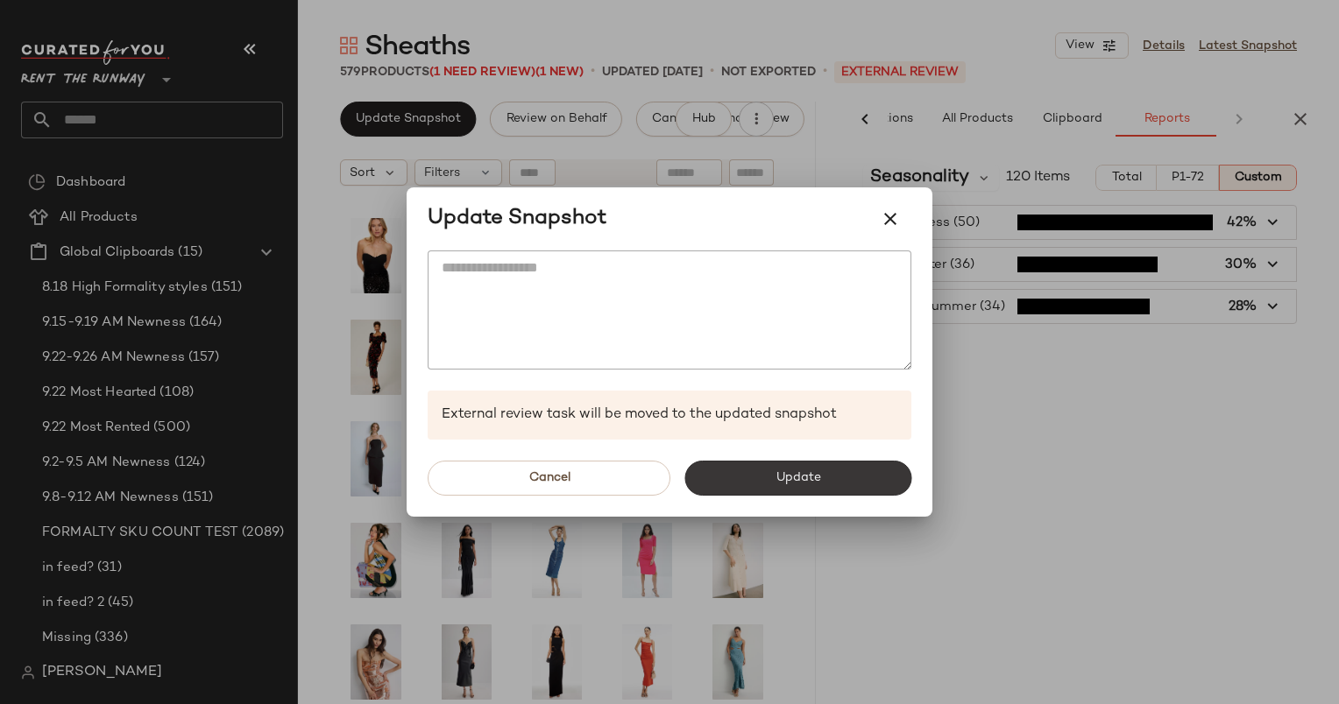
click at [837, 478] on button "Update" at bounding box center [797, 478] width 227 height 35
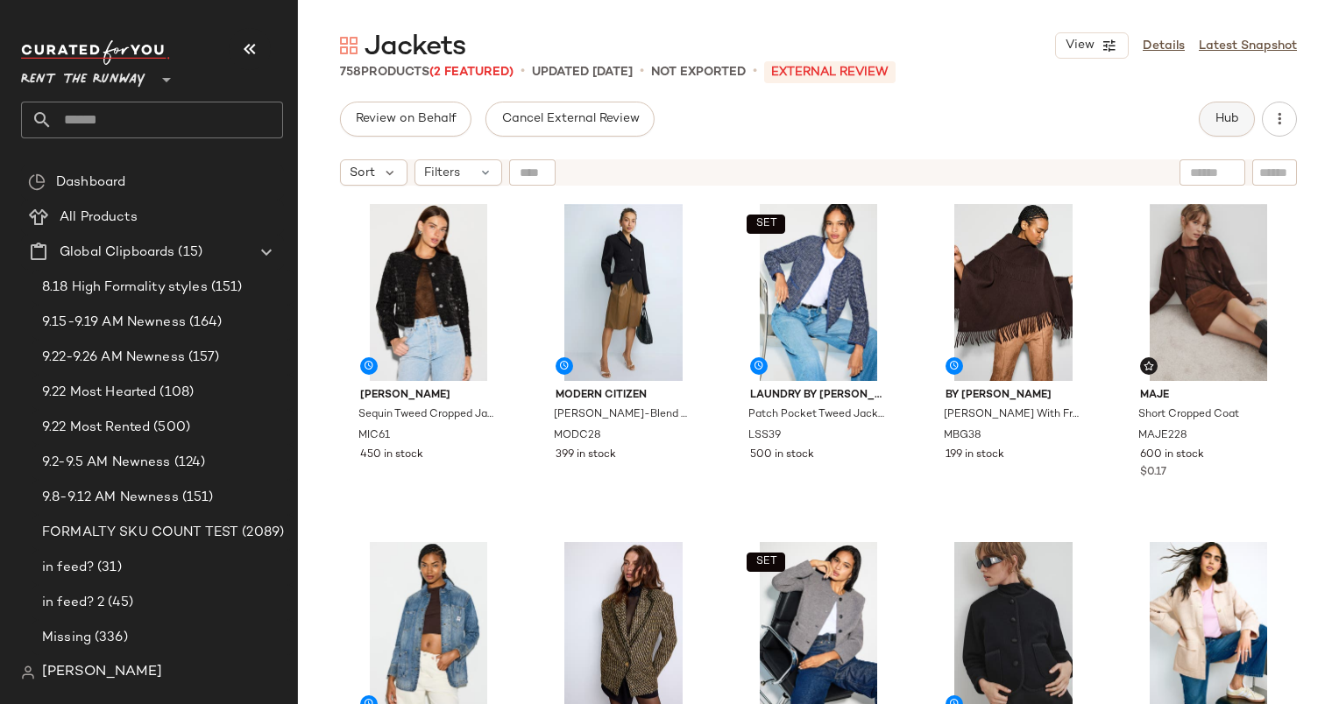
click at [1242, 121] on button "Hub" at bounding box center [1226, 119] width 56 height 35
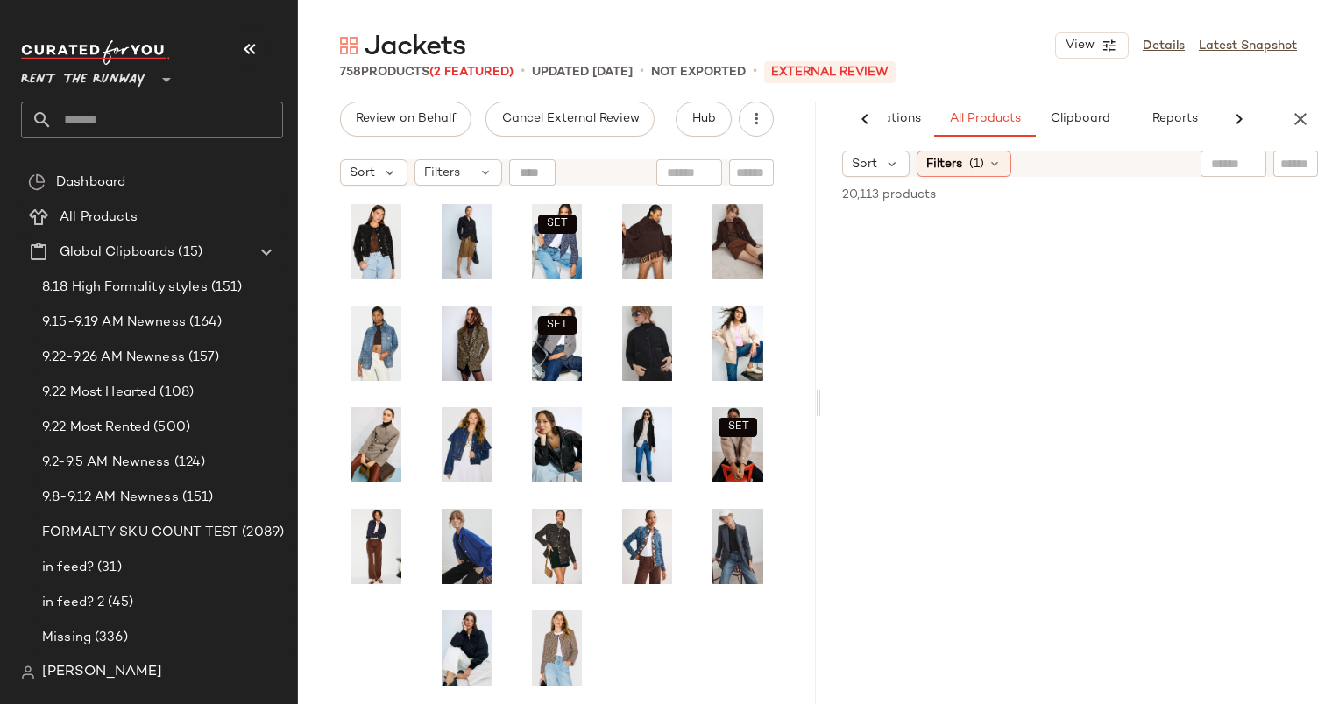
scroll to position [0, 108]
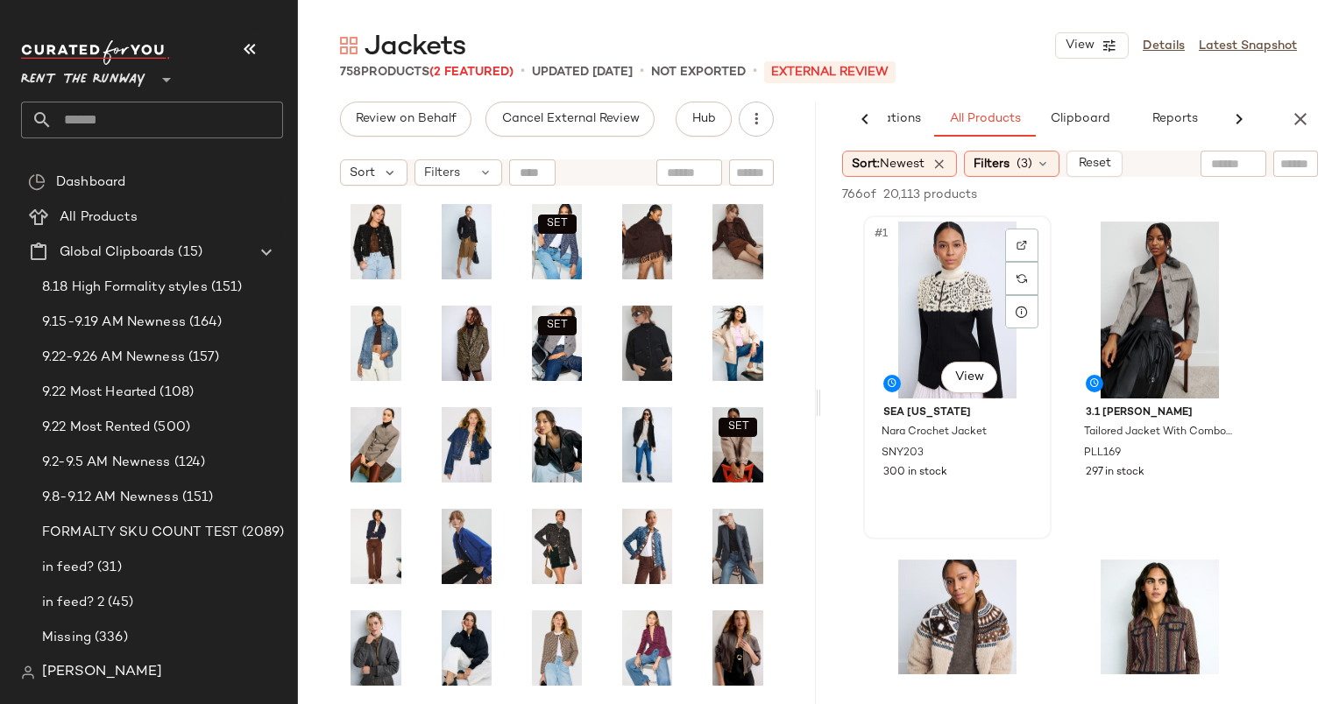
click at [946, 301] on div "#1 View" at bounding box center [957, 310] width 176 height 177
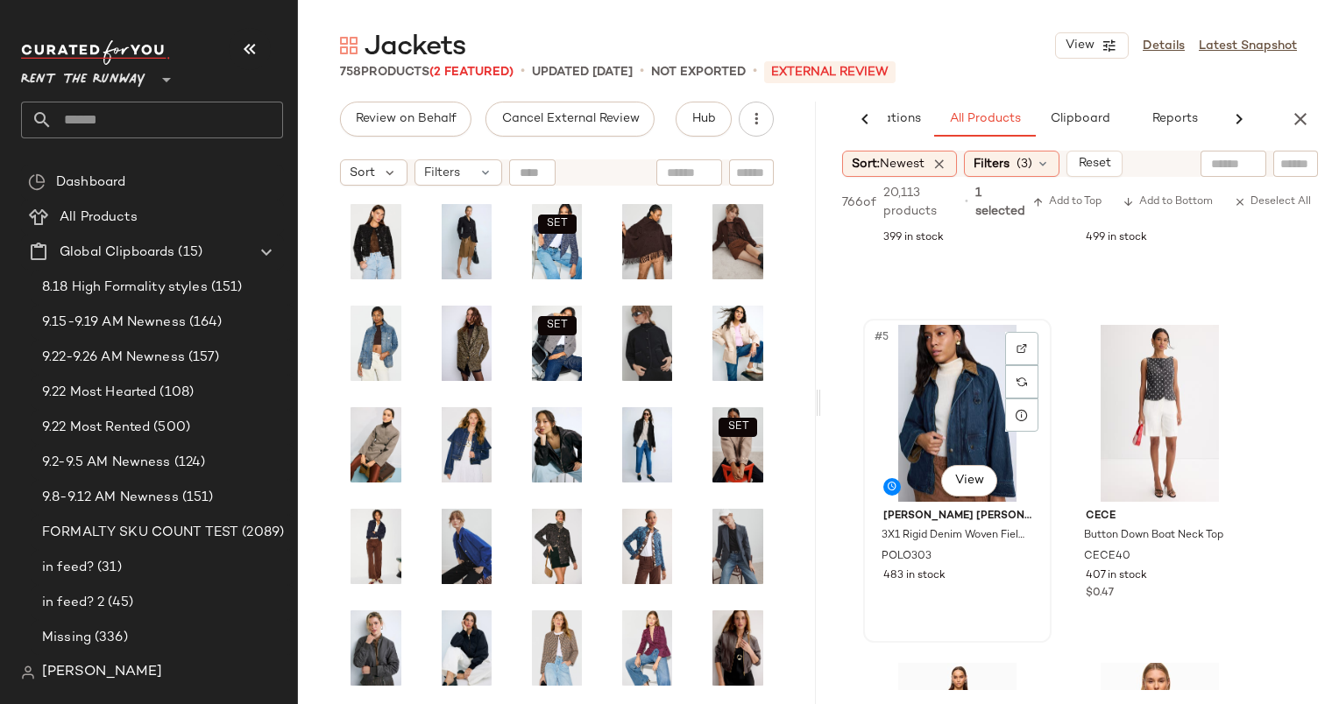
scroll to position [760, 0]
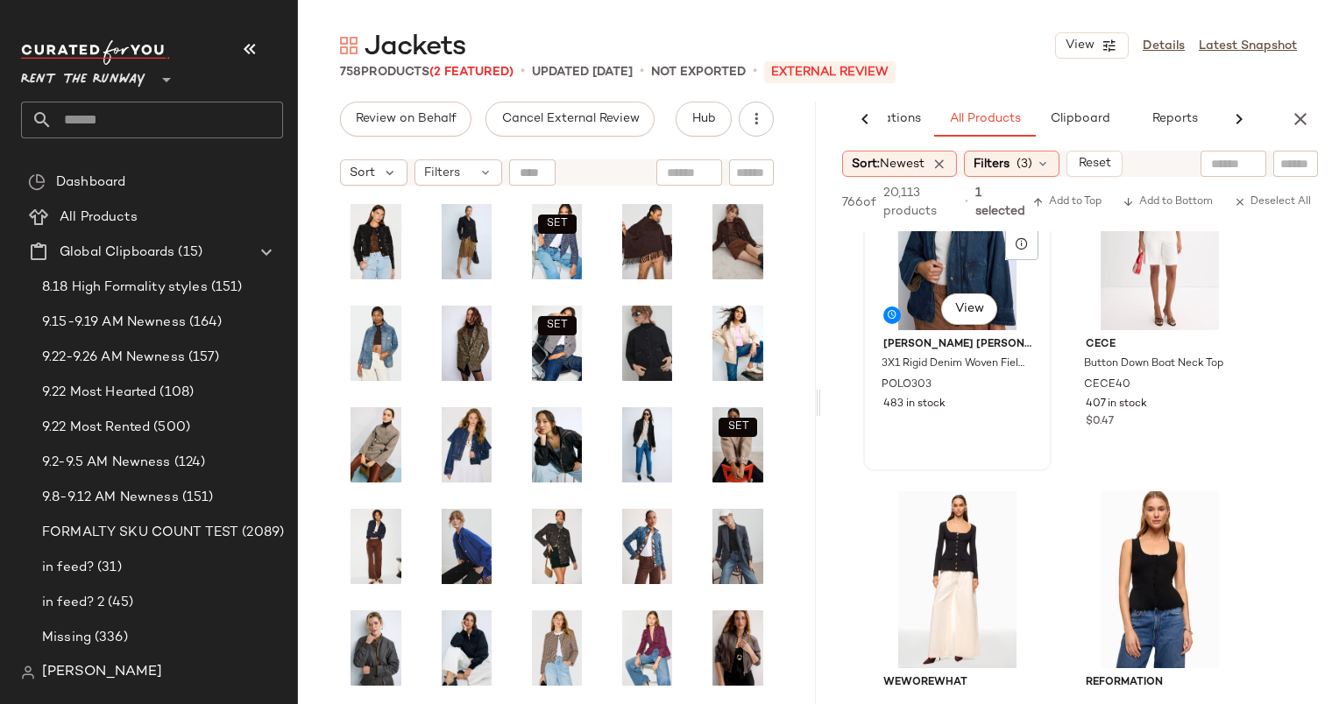
click at [929, 326] on div "#5 View" at bounding box center [957, 241] width 176 height 177
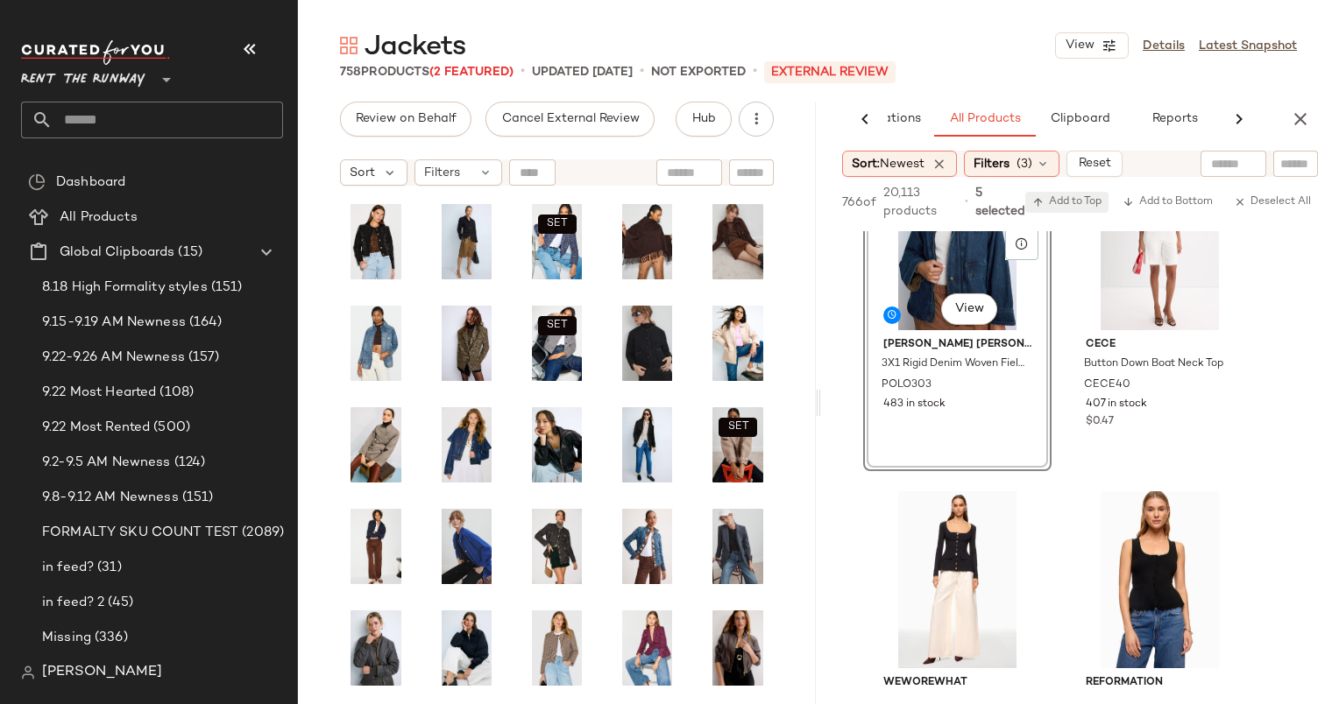
click at [1063, 212] on button "Add to Top" at bounding box center [1066, 202] width 83 height 21
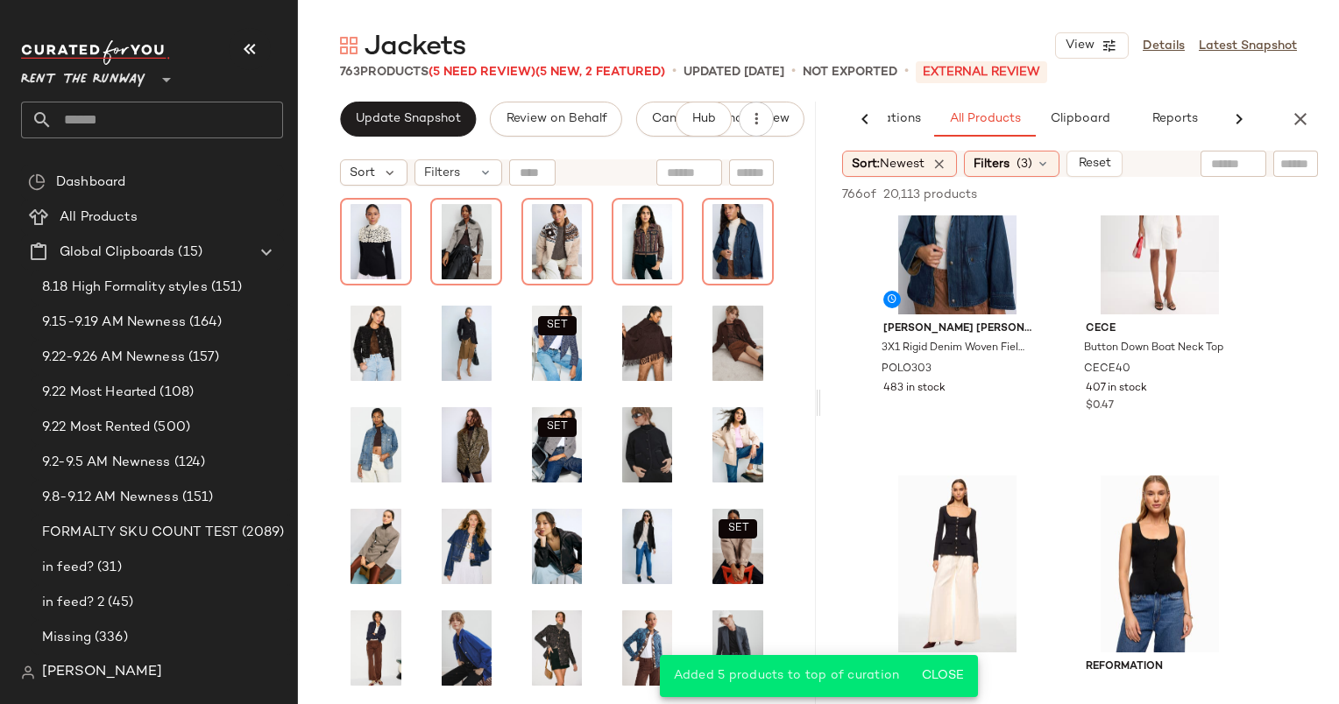
click at [1293, 137] on div "AI Recommendations All Products Clipboard Reports Sort: Newest Filters (3) Rese…" at bounding box center [1080, 403] width 518 height 603
click at [1303, 131] on button "button" at bounding box center [1299, 119] width 35 height 35
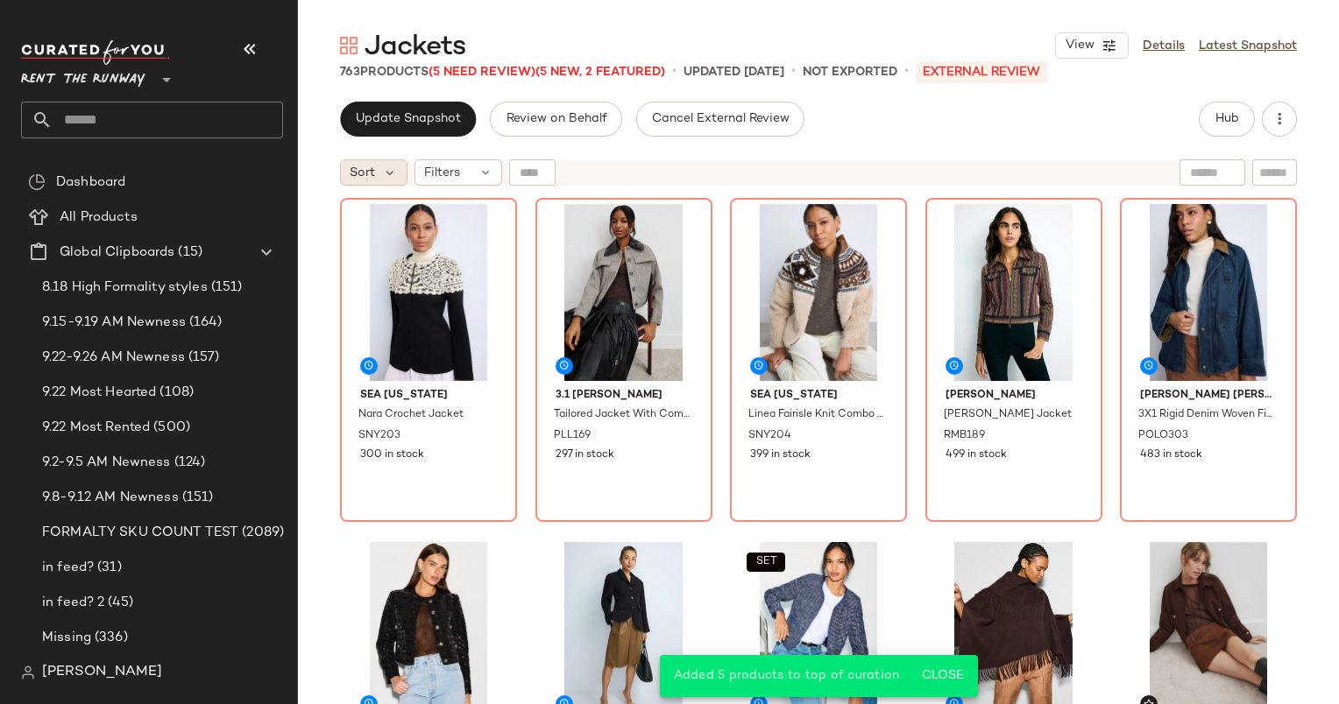
click at [365, 180] on span "Sort" at bounding box center [362, 173] width 25 height 18
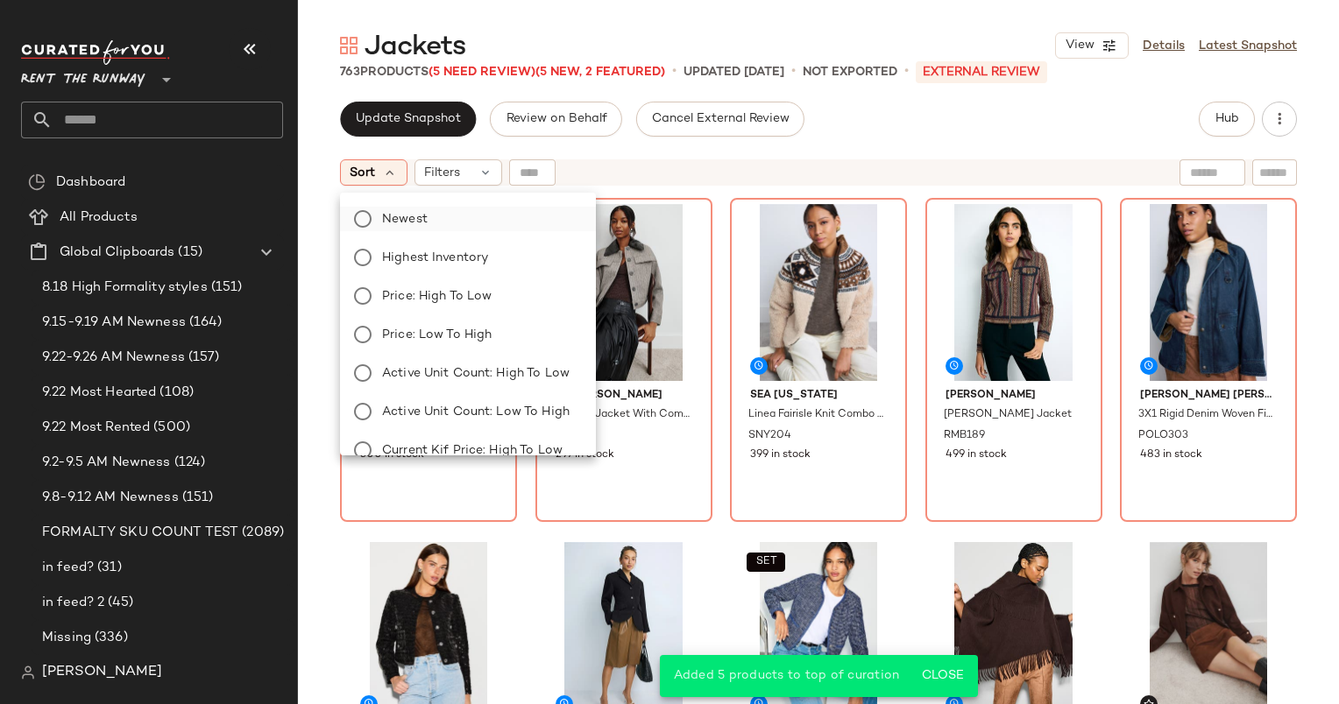
click at [460, 216] on label "Newest" at bounding box center [478, 219] width 207 height 25
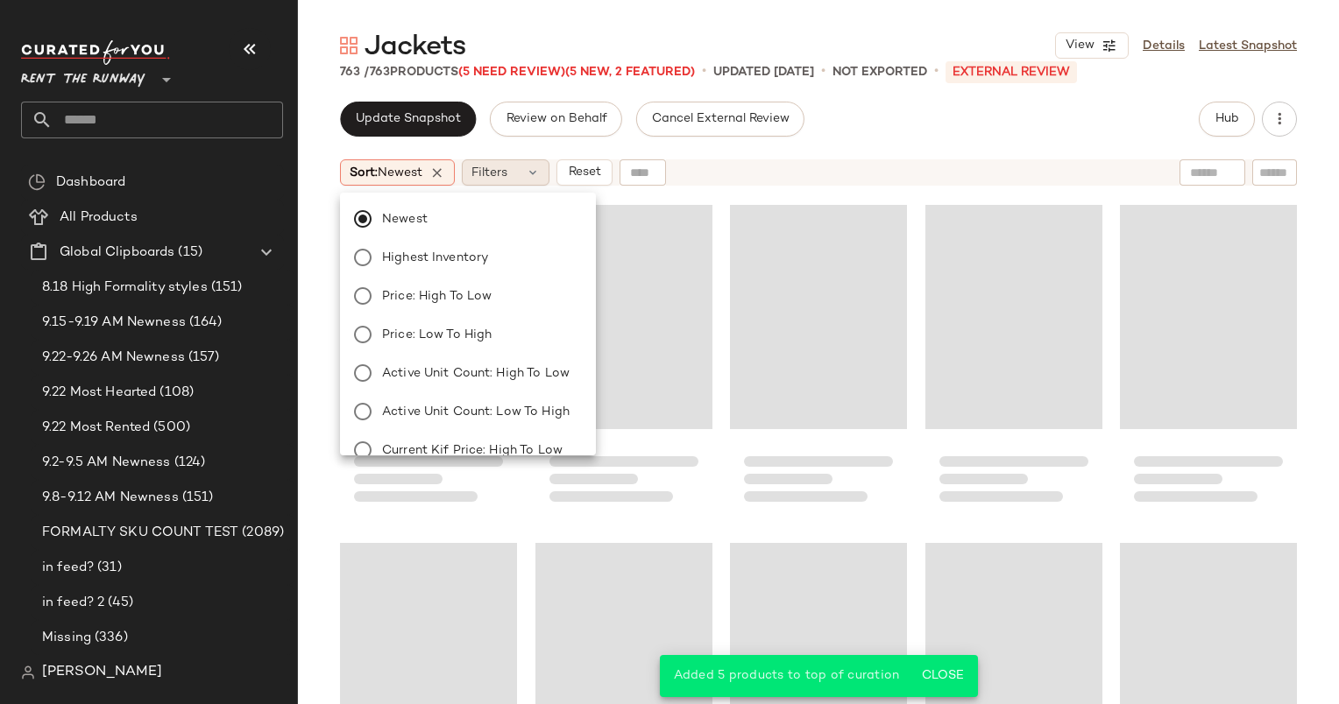
click at [519, 160] on div "Filters" at bounding box center [506, 172] width 88 height 26
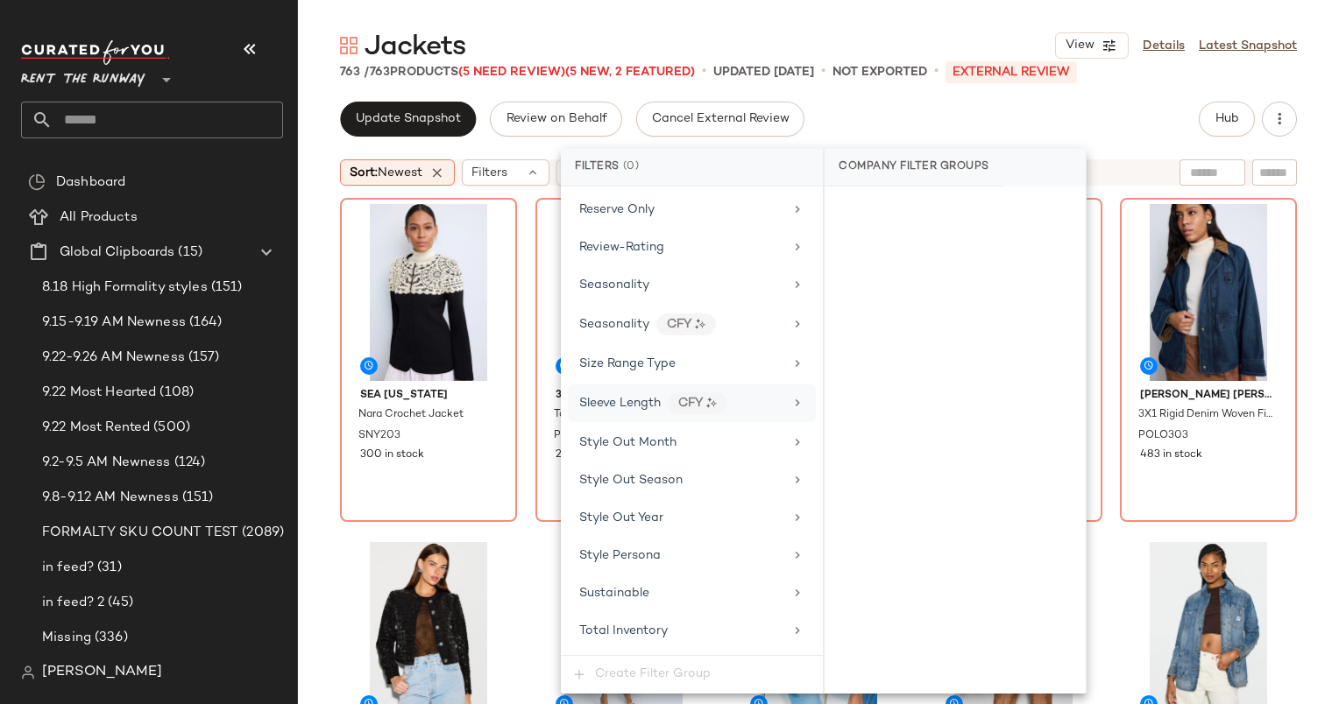
scroll to position [2230, 0]
click at [655, 277] on div "Seasonality" at bounding box center [681, 286] width 204 height 18
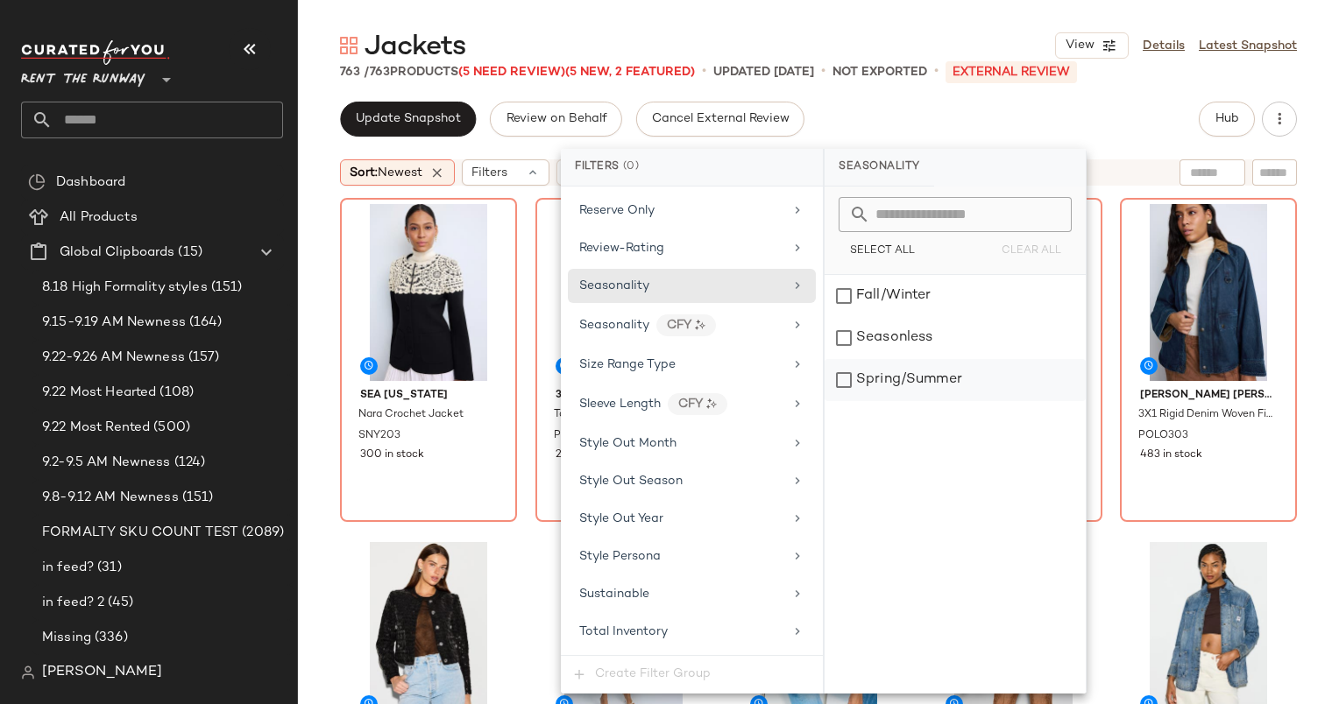
click at [911, 359] on div "Spring/Summer" at bounding box center [954, 380] width 261 height 42
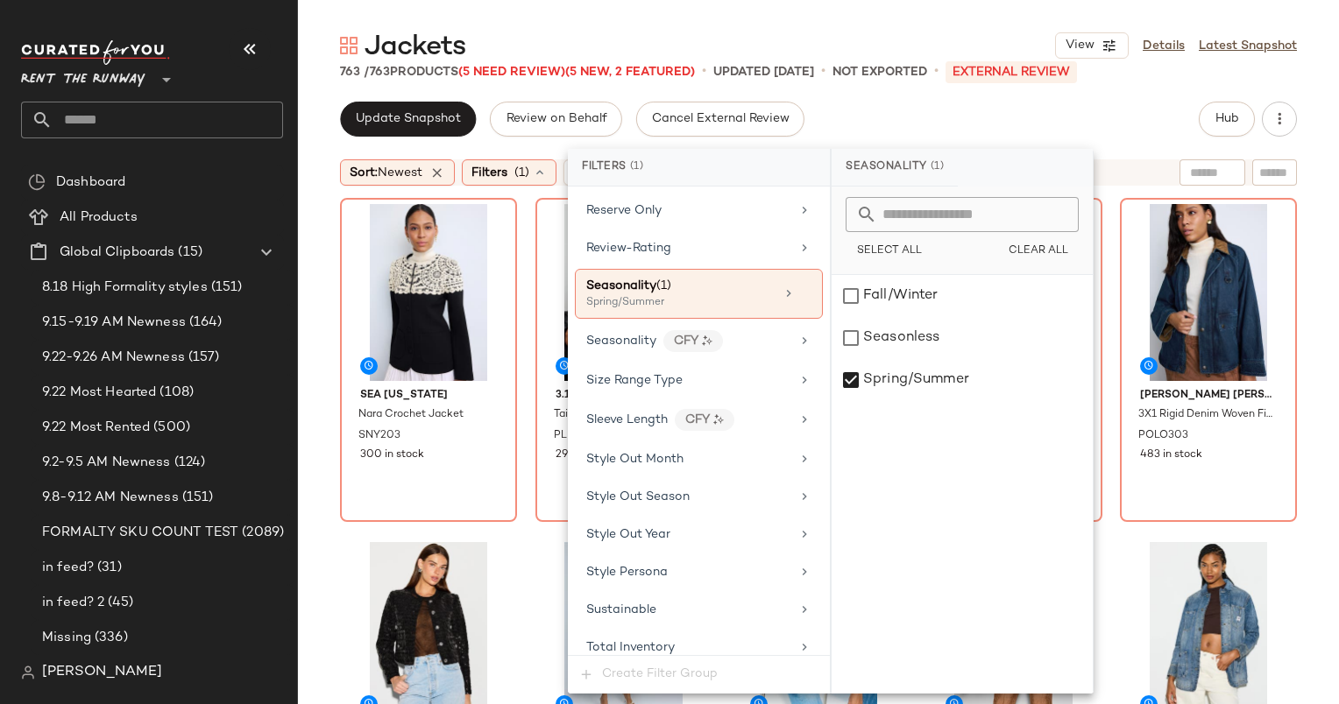
click at [831, 88] on div "Jackets View Details Latest Snapshot 763 / 763 Products (5 Need Review) (5 New,…" at bounding box center [818, 366] width 1041 height 676
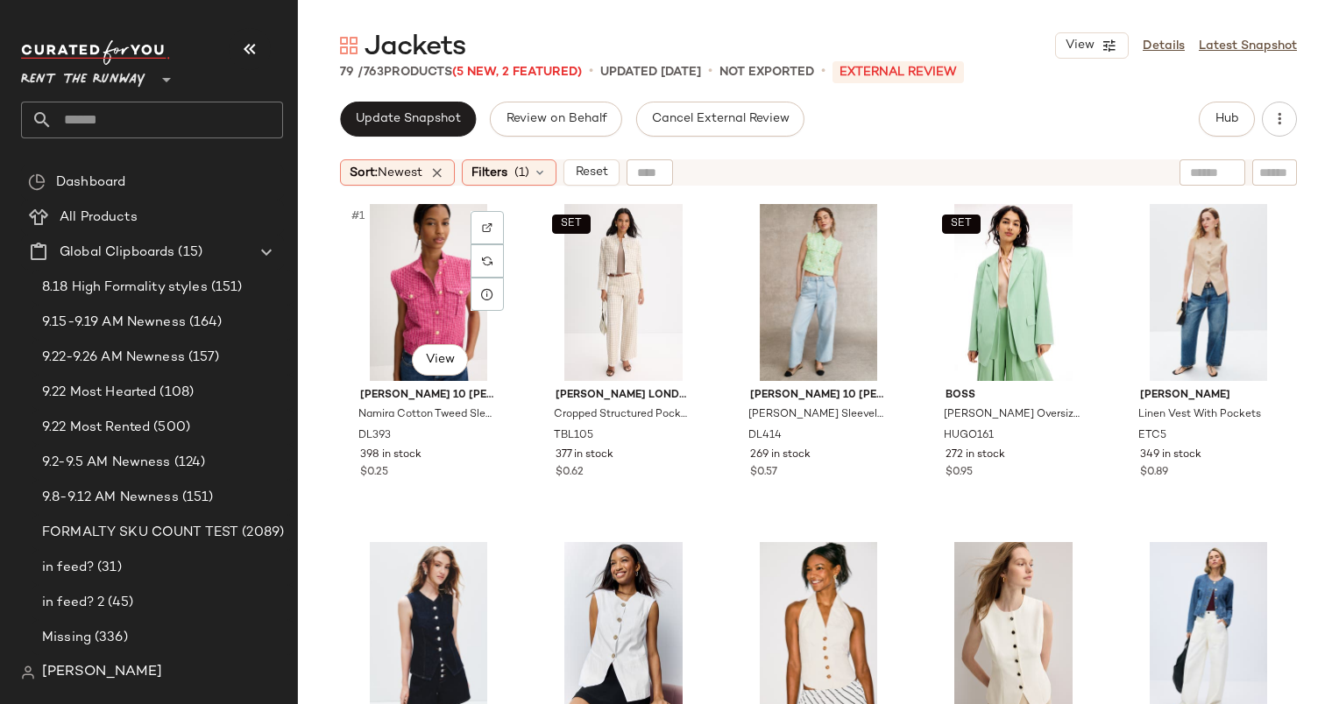
click at [397, 249] on div "#1 View" at bounding box center [428, 292] width 165 height 177
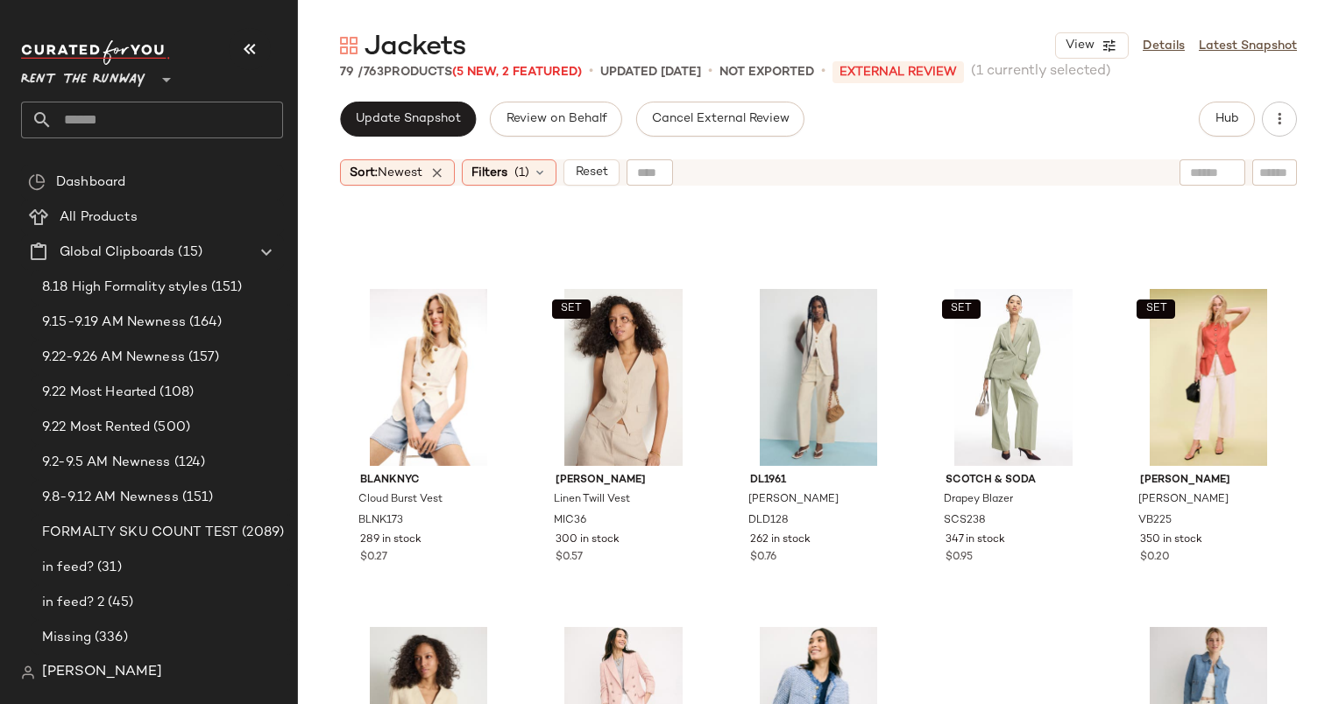
scroll to position [1761, 0]
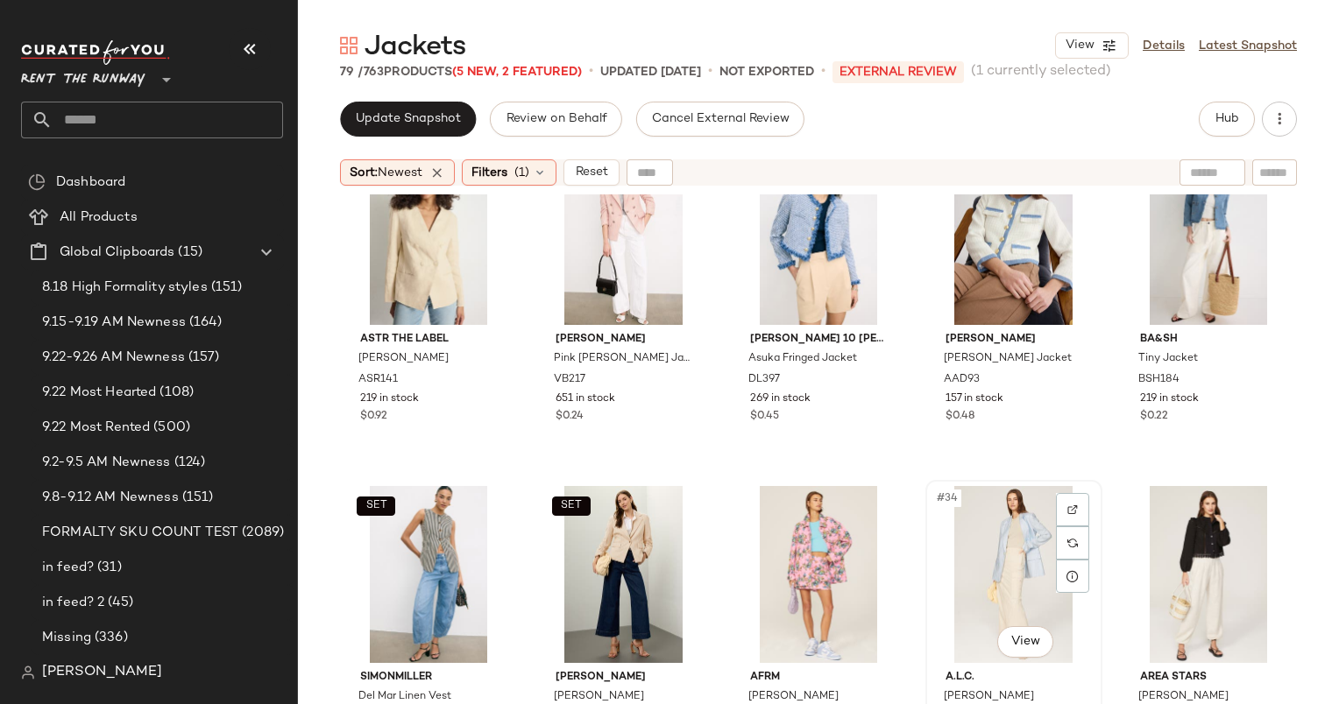
click at [968, 519] on div "#34 View" at bounding box center [1013, 574] width 165 height 177
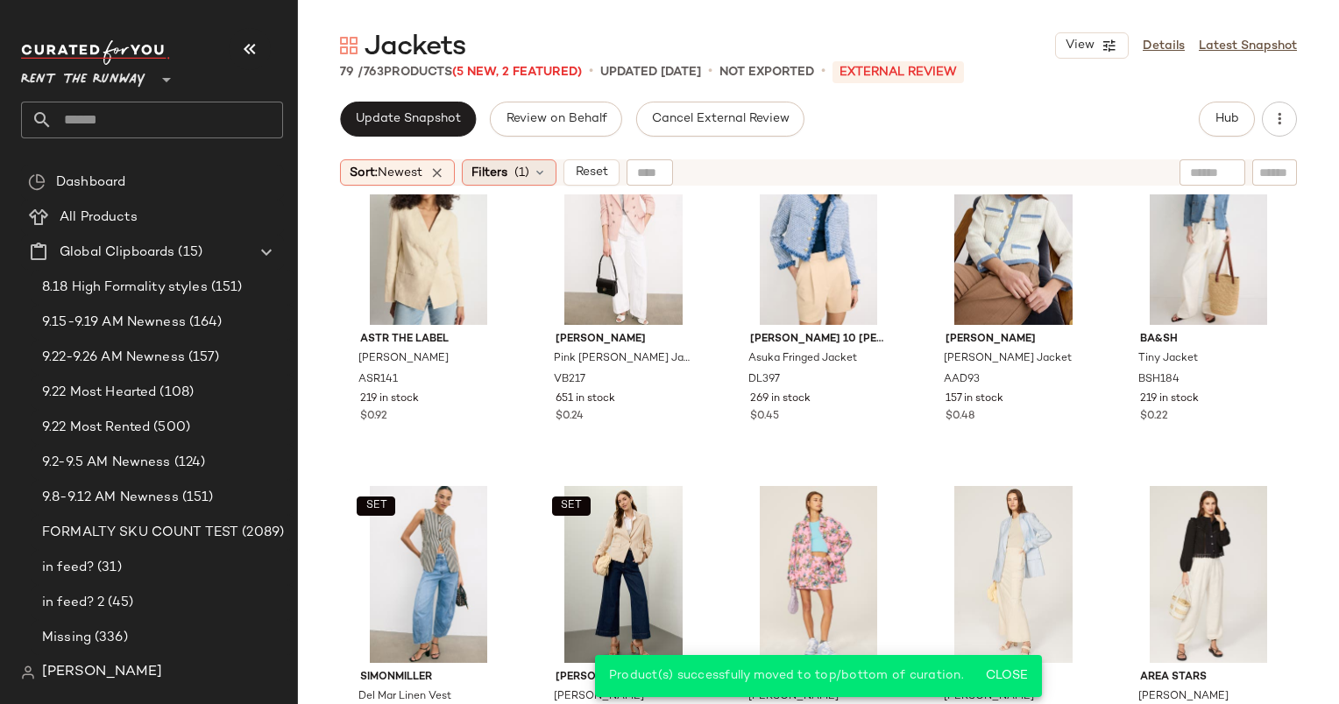
click at [518, 184] on div "Filters (1)" at bounding box center [509, 172] width 95 height 26
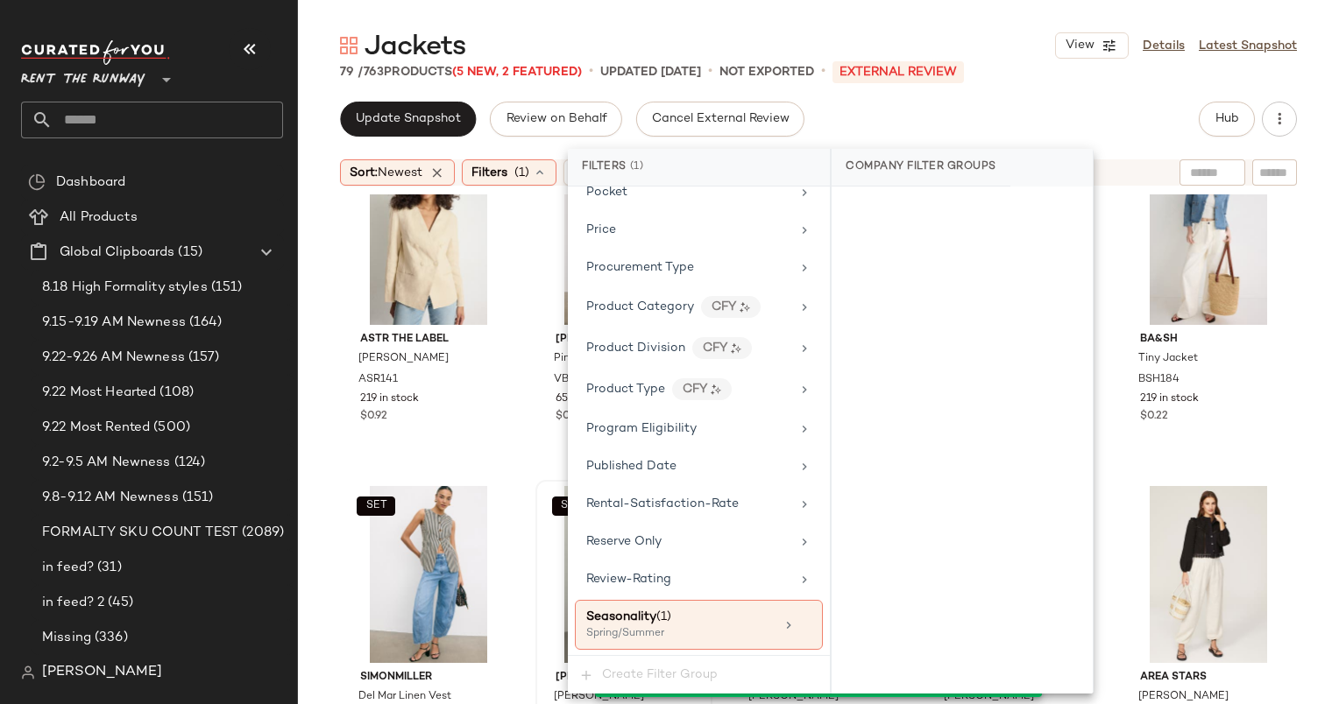
scroll to position [2081, 0]
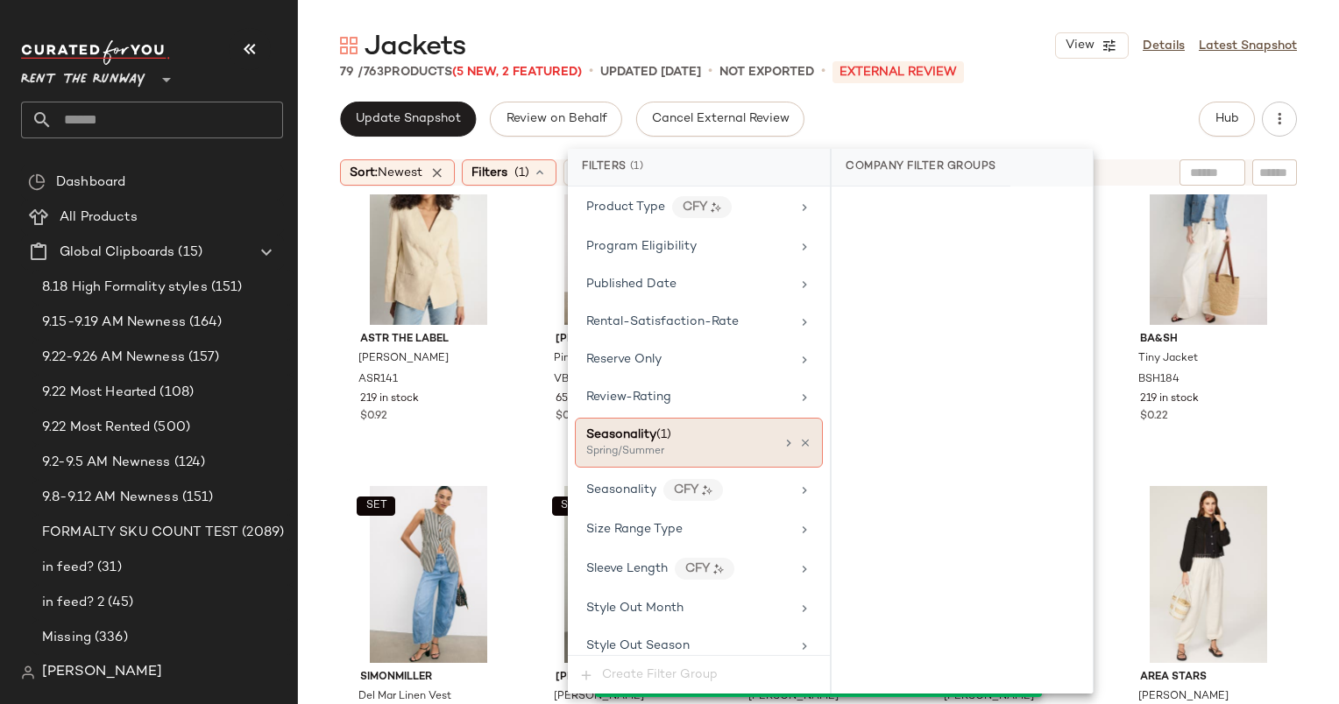
click at [697, 441] on div "Seasonality (1) Spring/Summer" at bounding box center [699, 443] width 248 height 50
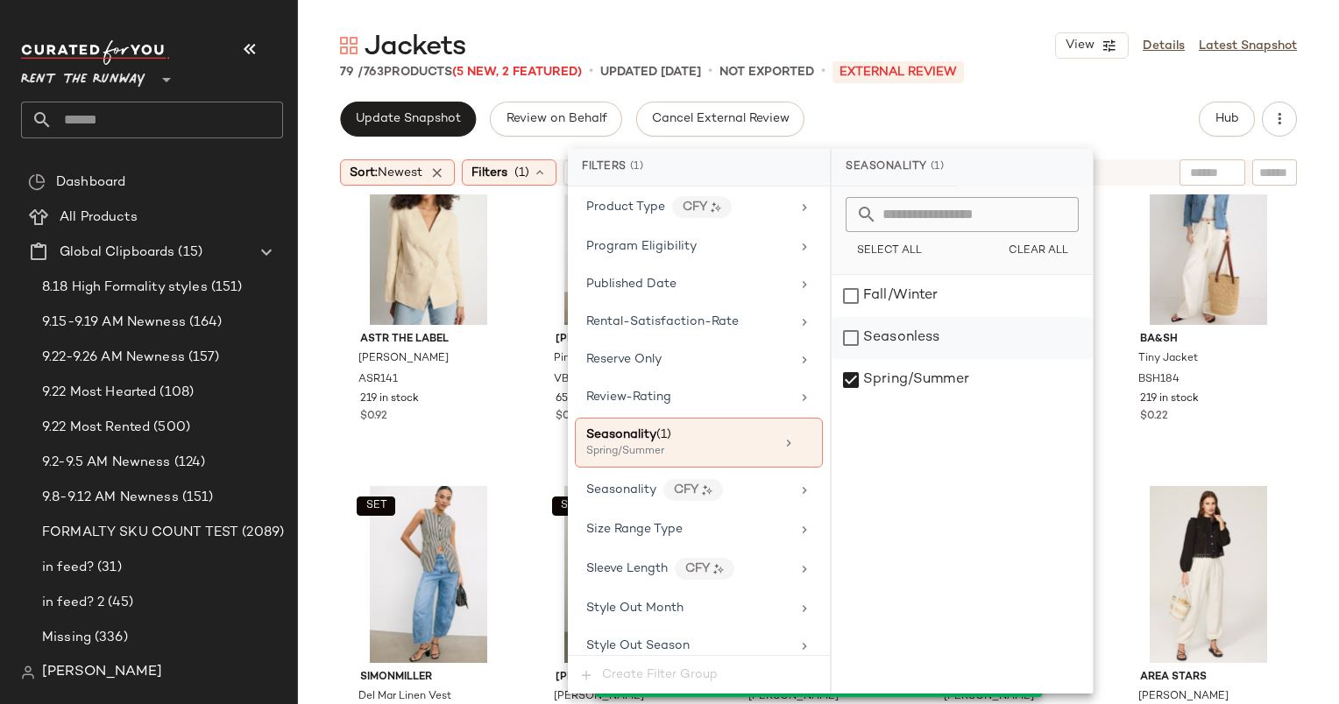
click at [967, 319] on div "Seasonless" at bounding box center [961, 338] width 261 height 42
click at [806, 392] on div "Review-Rating" at bounding box center [699, 397] width 248 height 34
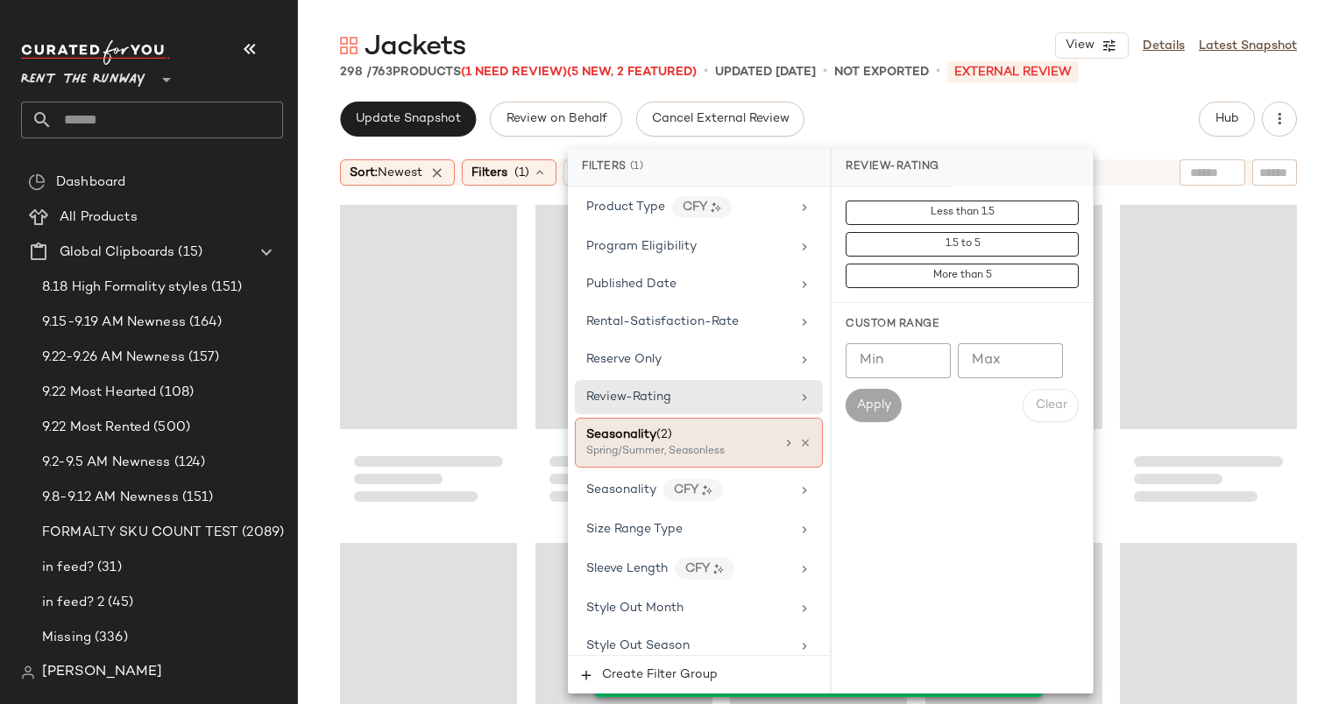
click at [730, 426] on div "Seasonality (2)" at bounding box center [680, 435] width 188 height 18
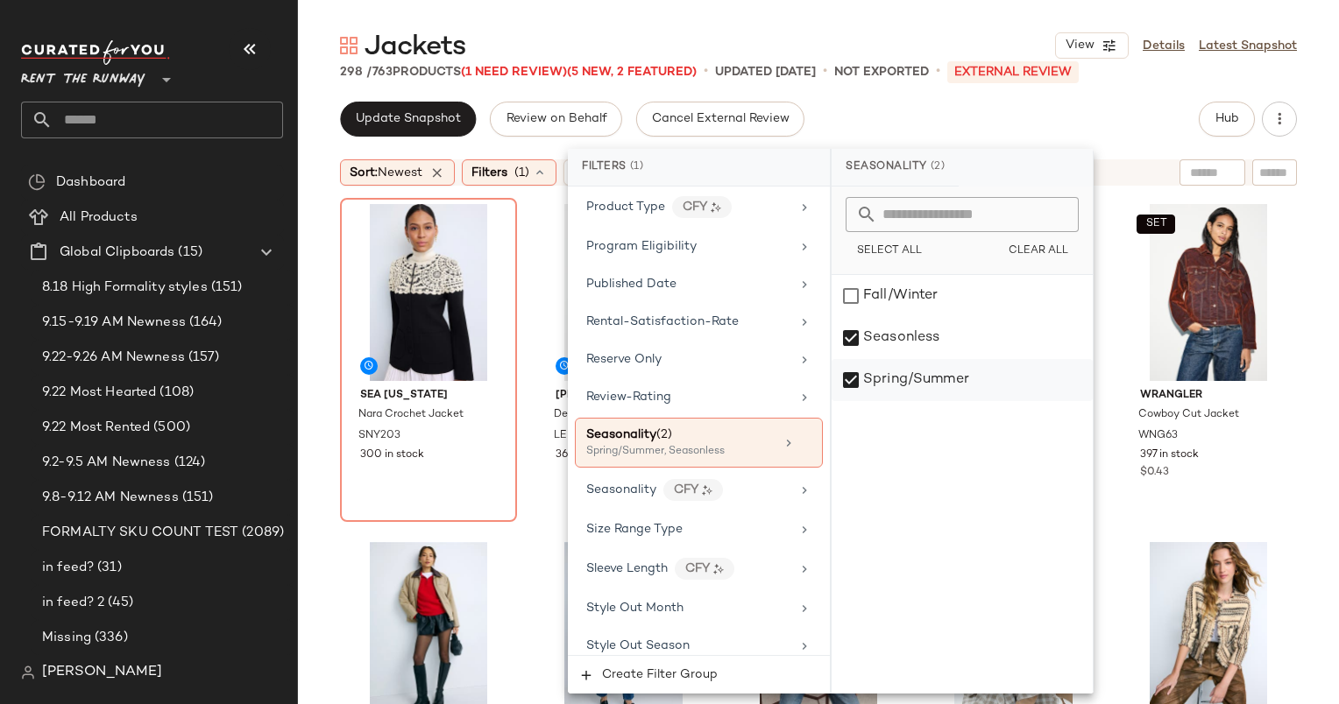
click at [889, 396] on div "Spring/Summer" at bounding box center [961, 380] width 261 height 42
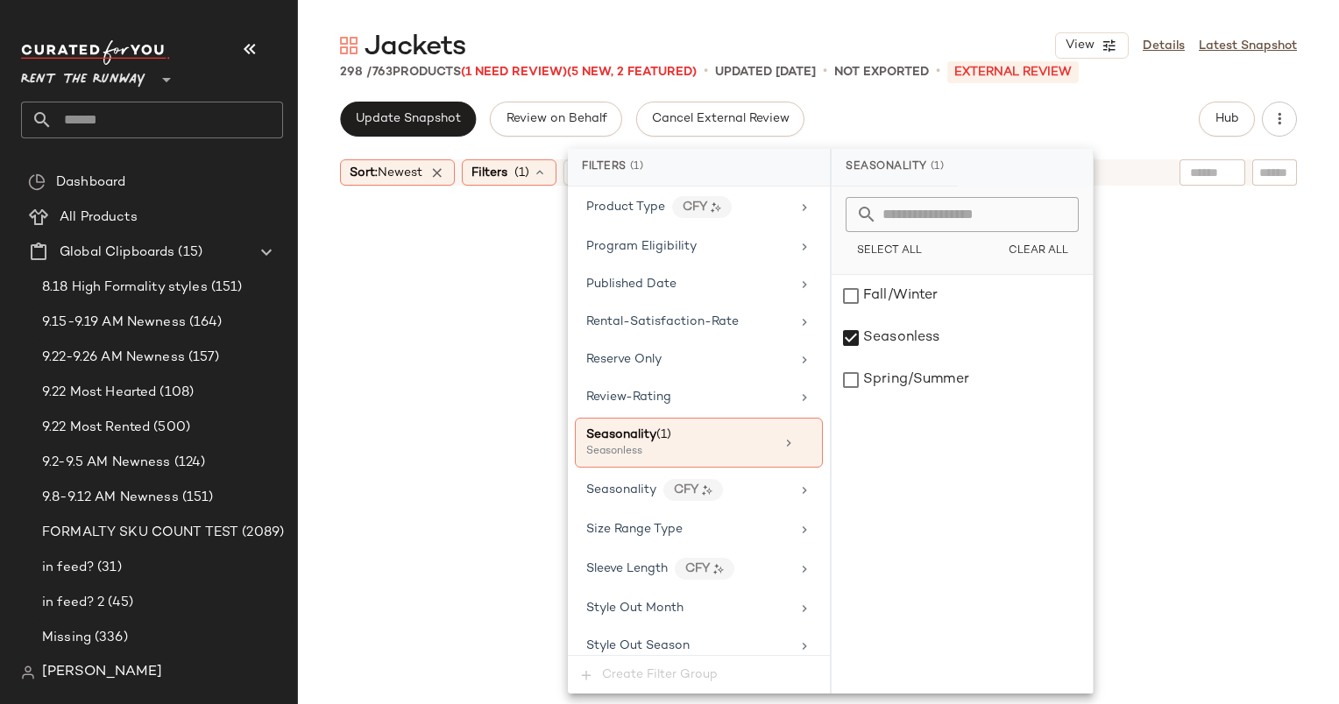
click at [904, 112] on div "Update Snapshot Review on Behalf Cancel External Review Hub" at bounding box center [818, 119] width 957 height 35
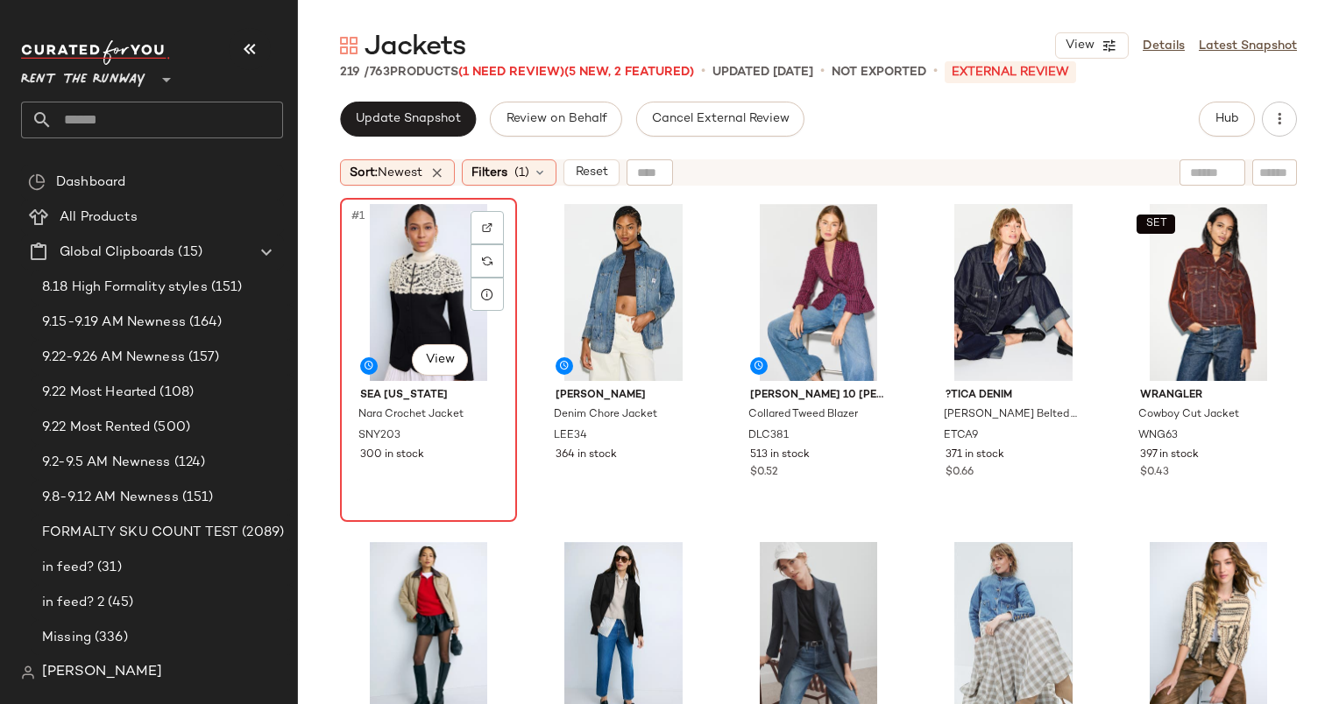
click at [403, 298] on div "#1 View" at bounding box center [428, 292] width 165 height 177
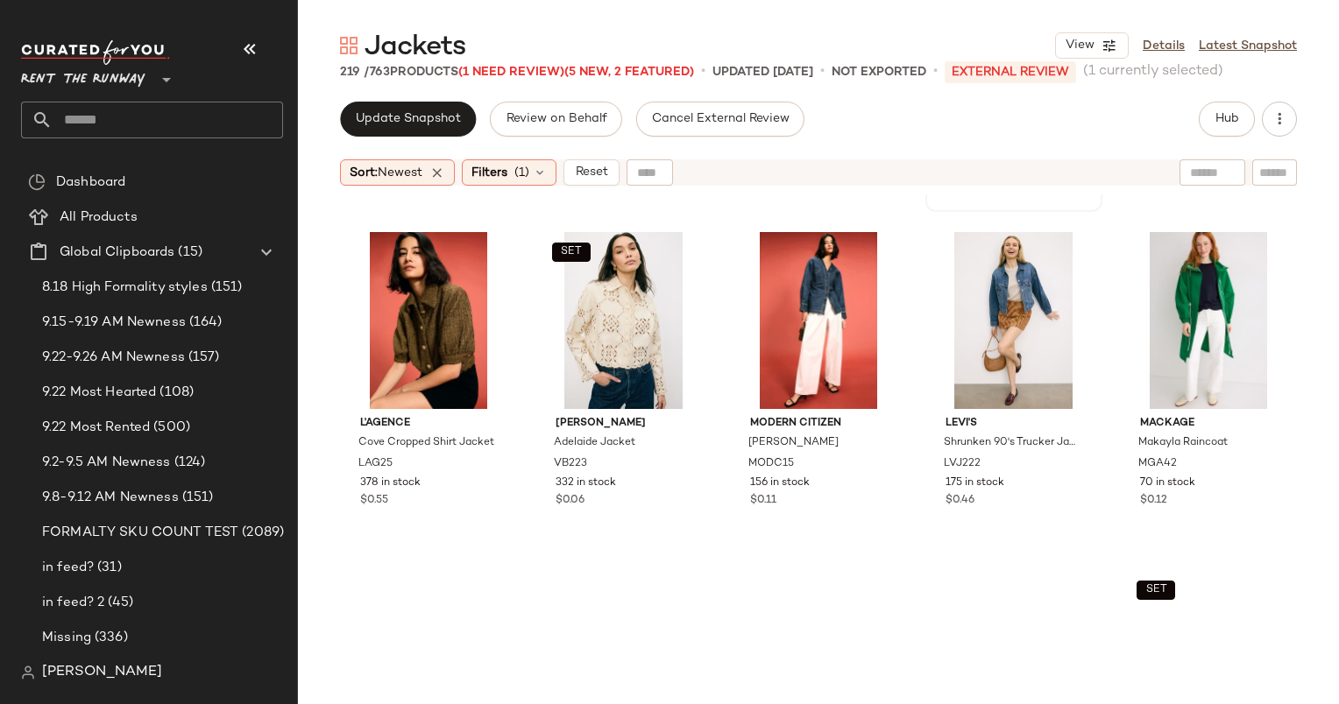
scroll to position [2691, 0]
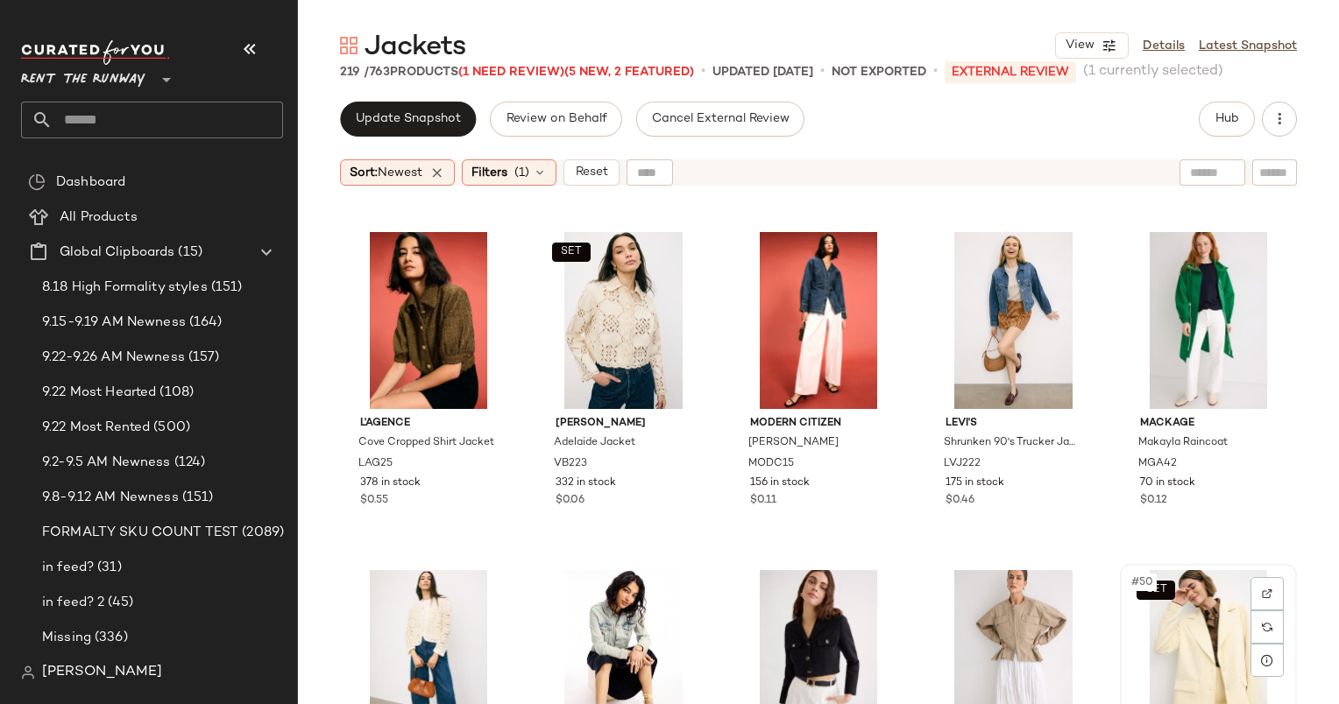
click at [1128, 641] on div "SET #50 View" at bounding box center [1208, 658] width 165 height 177
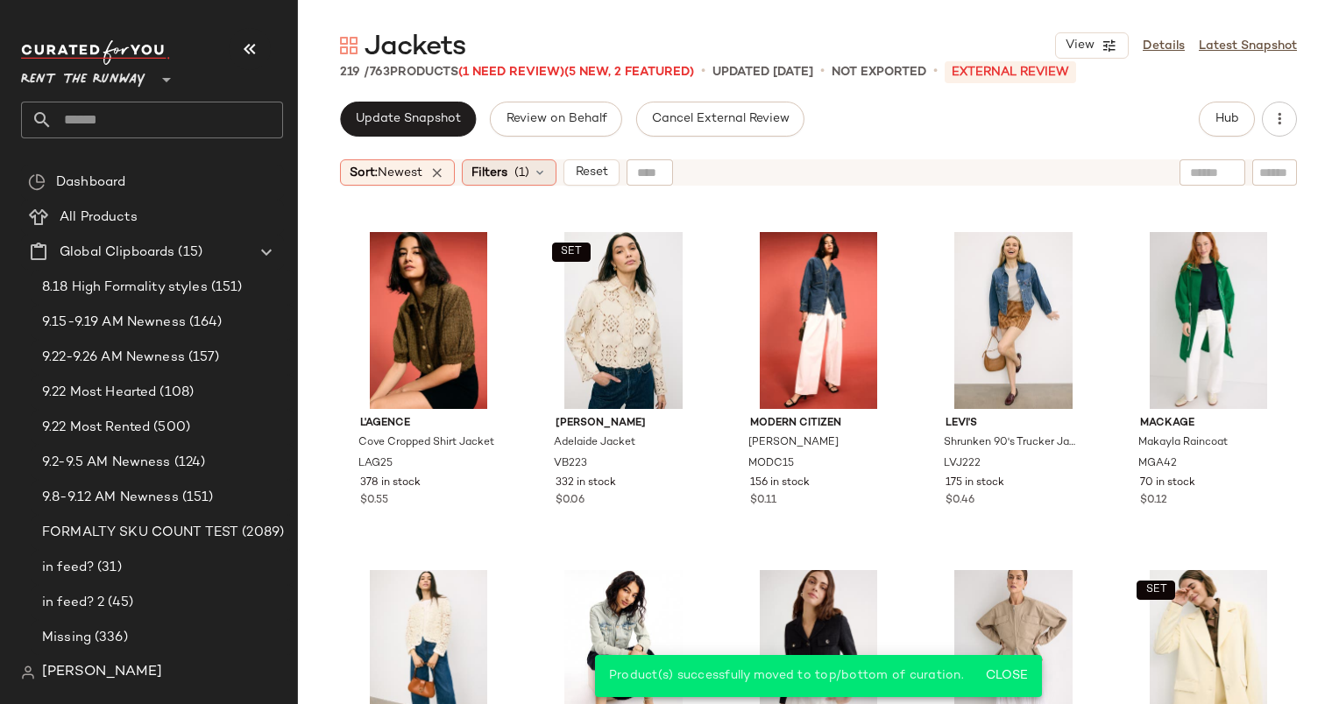
click at [536, 172] on div "Filters (1)" at bounding box center [509, 172] width 95 height 26
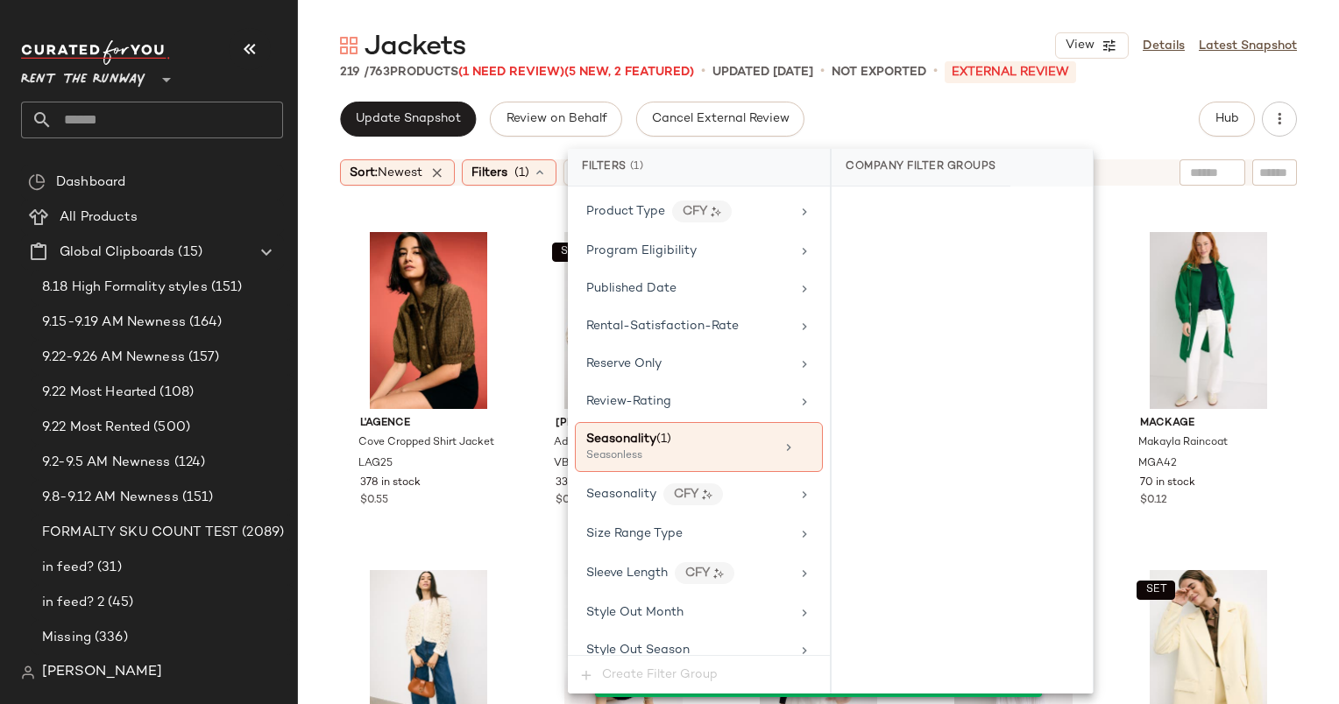
scroll to position [2116, 0]
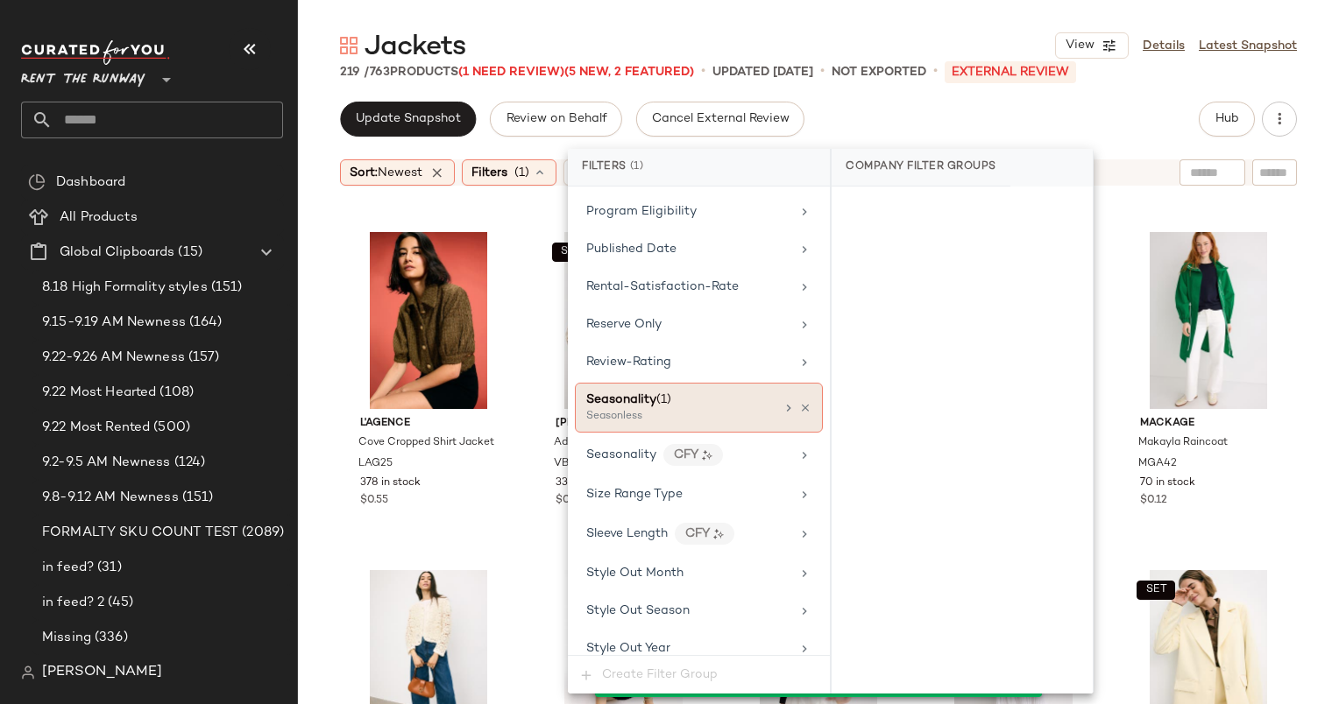
click at [679, 409] on div "Seasonless" at bounding box center [673, 417] width 175 height 16
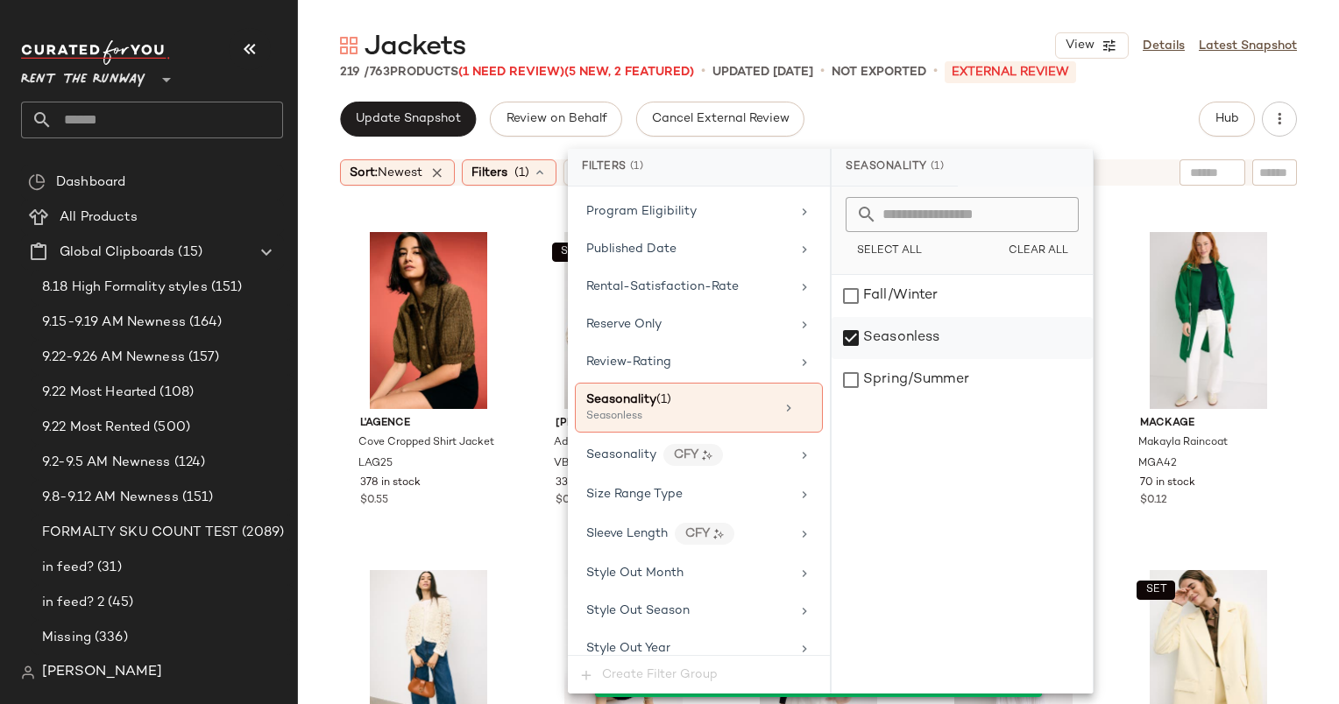
click at [889, 319] on div "Seasonless" at bounding box center [961, 338] width 261 height 42
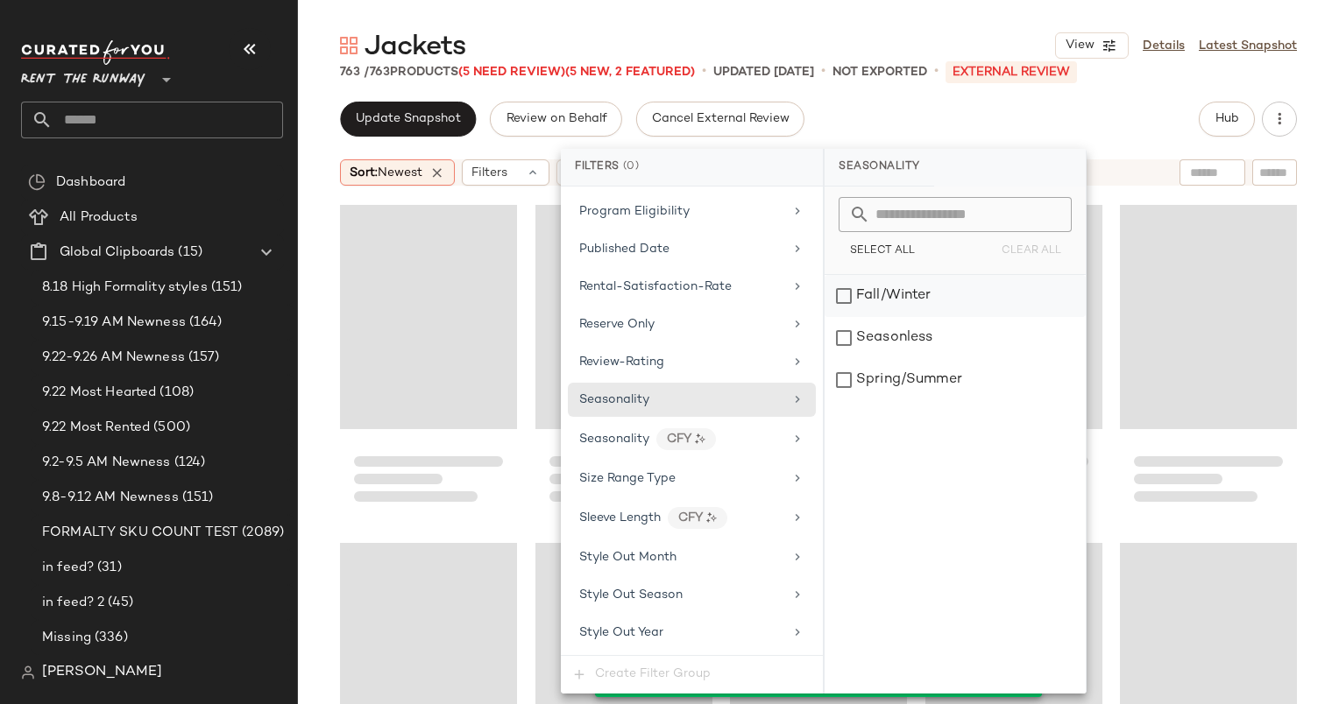
click at [877, 286] on div "Fall/Winter" at bounding box center [954, 296] width 261 height 42
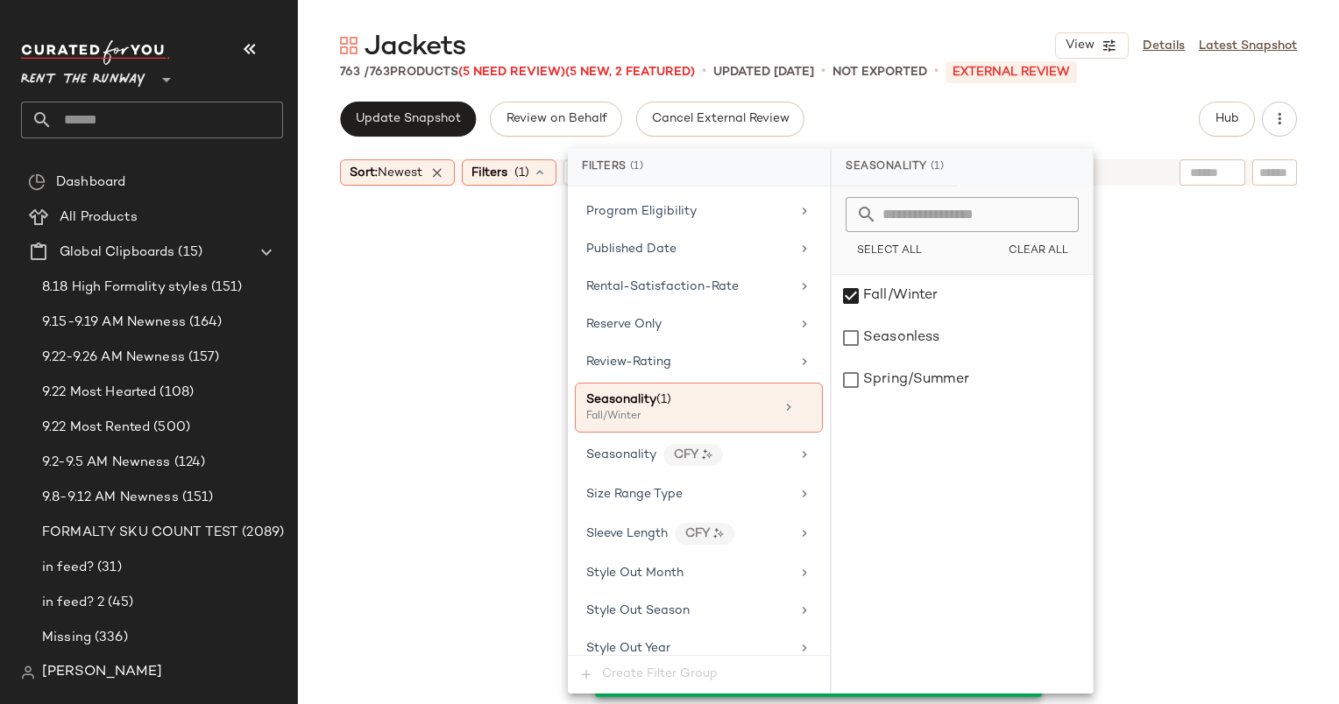
scroll to position [7777, 0]
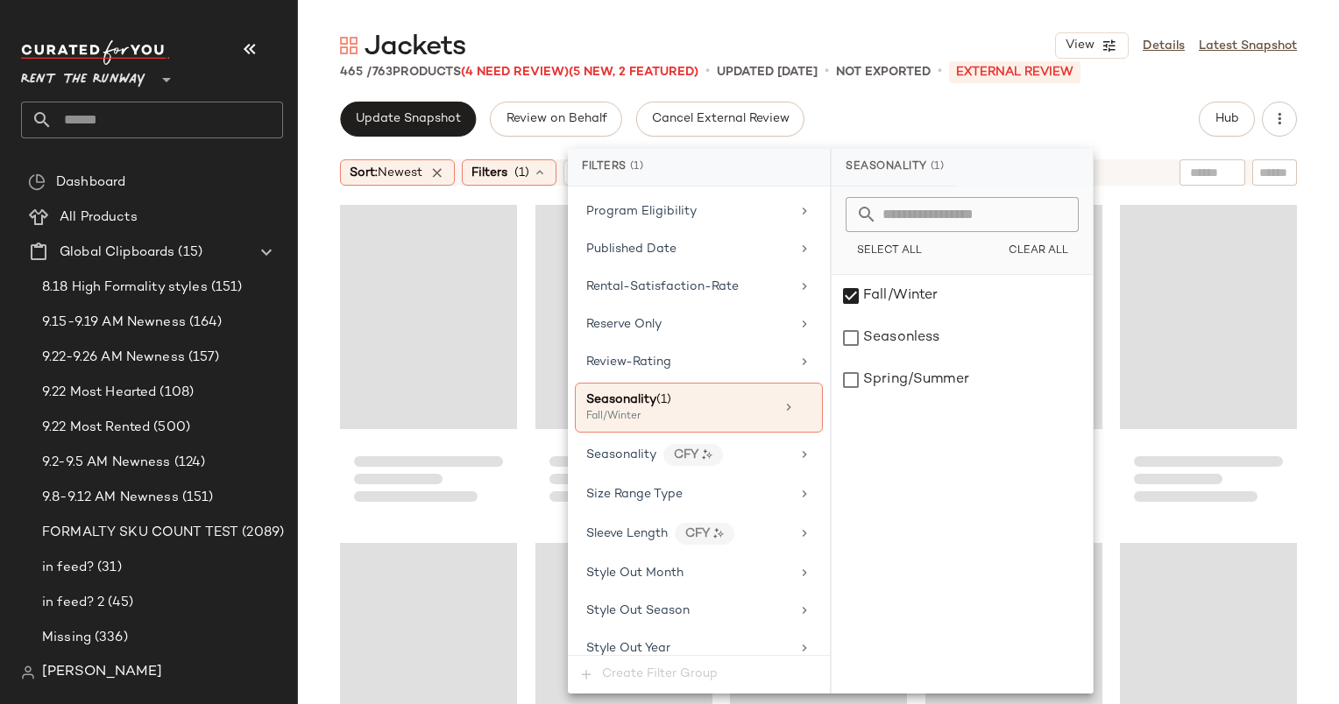
click at [819, 111] on div "Update Snapshot Review on Behalf Cancel External Review Hub" at bounding box center [818, 119] width 957 height 35
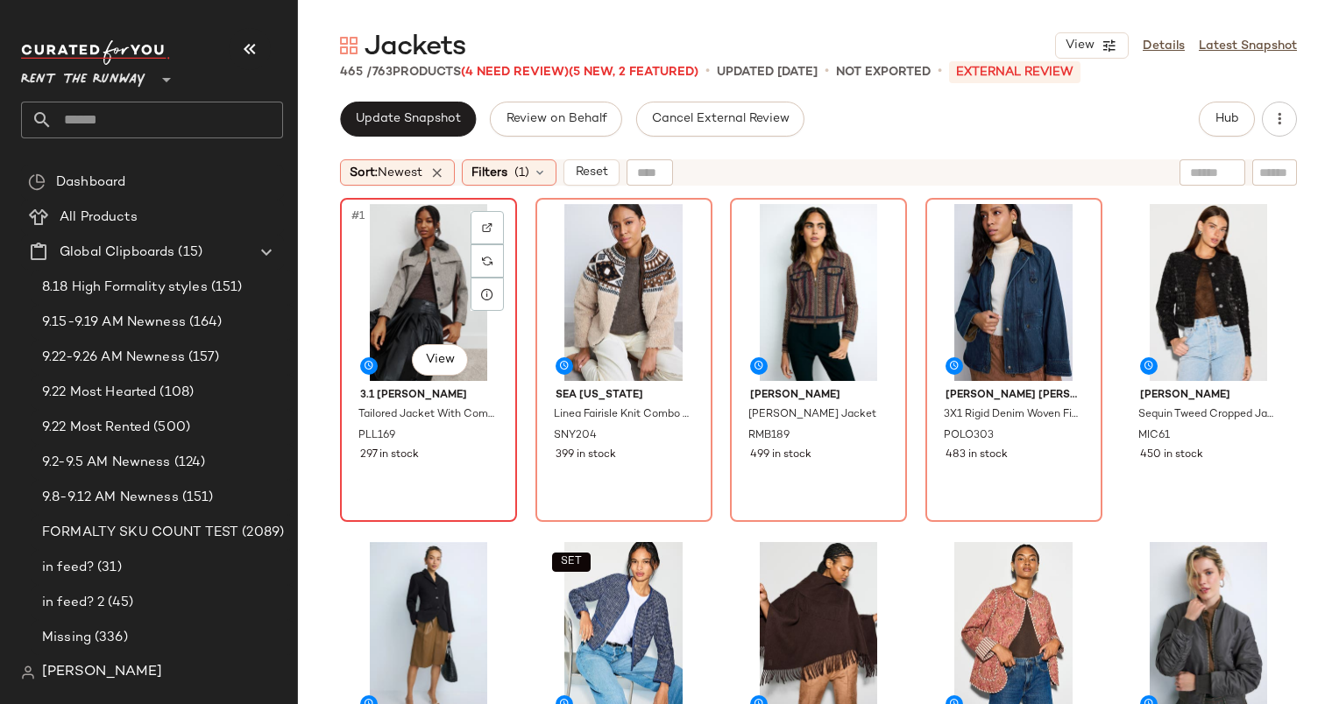
click at [431, 271] on div "#1 View" at bounding box center [428, 292] width 165 height 177
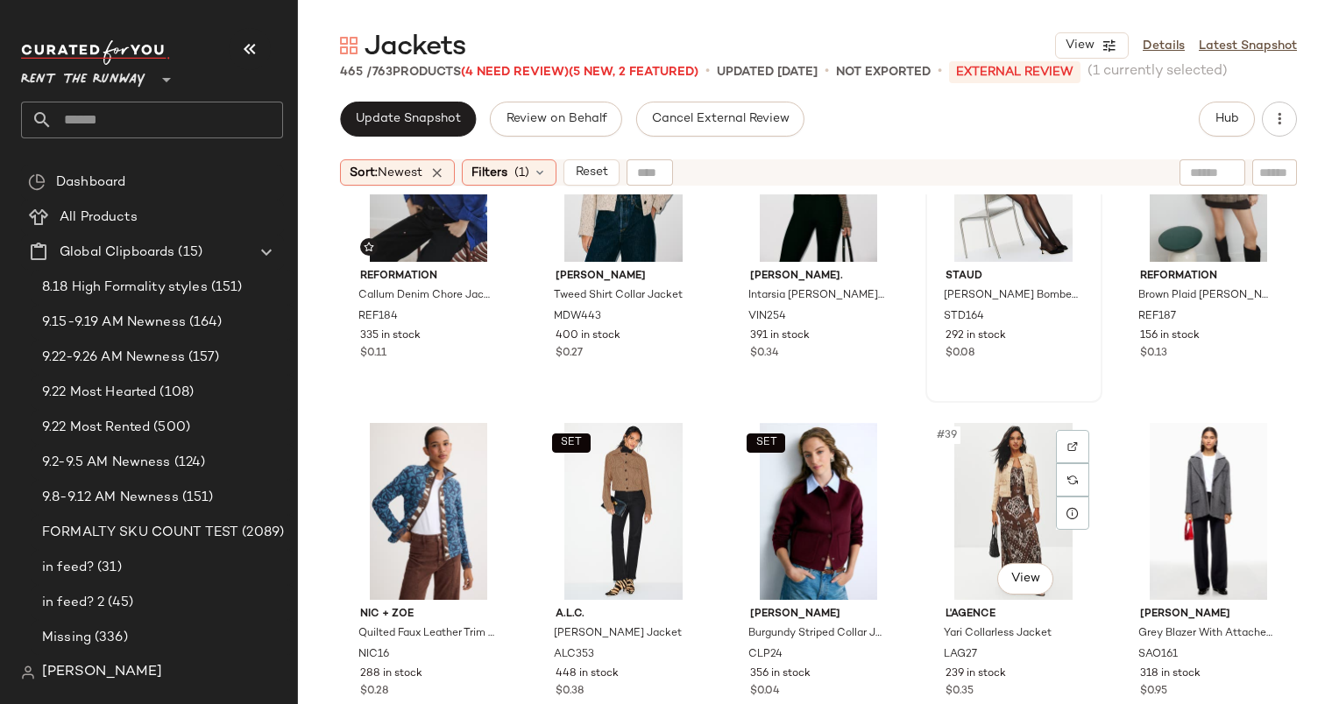
scroll to position [2162, 0]
click at [391, 528] on div "#36 View" at bounding box center [428, 511] width 165 height 177
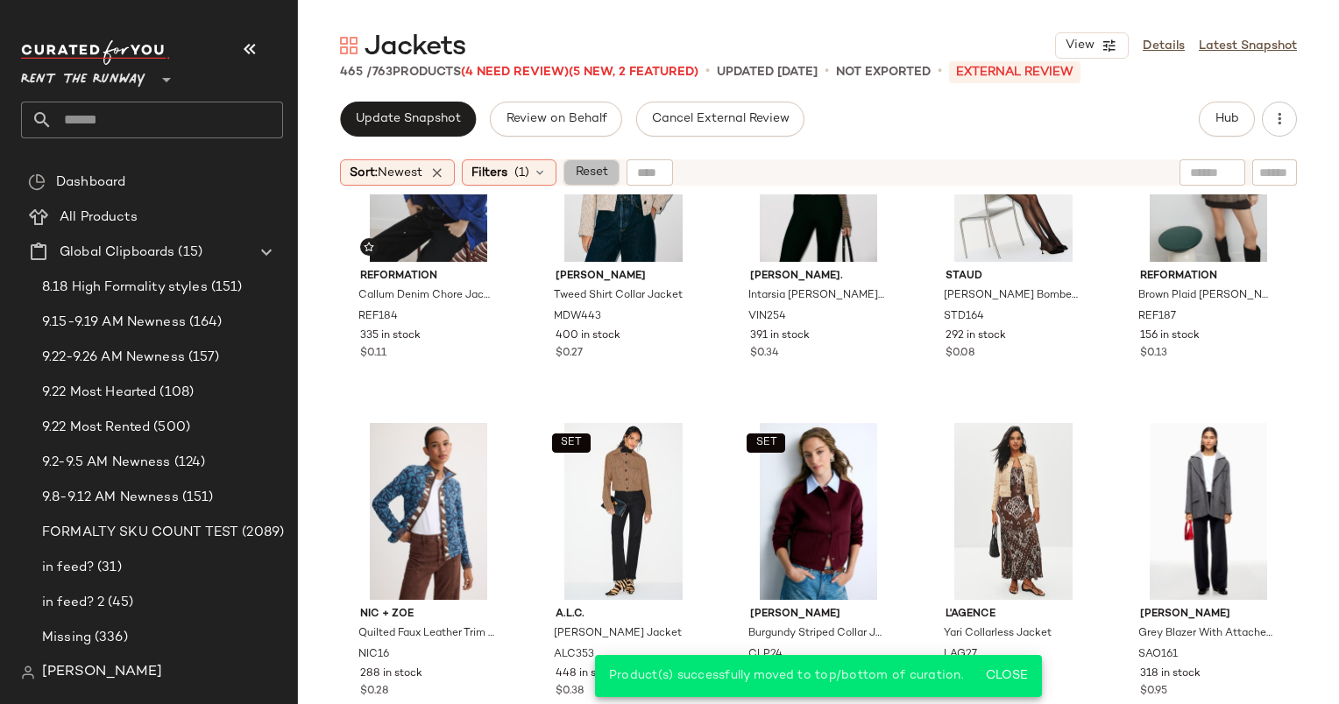
click at [593, 177] on span "Reset" at bounding box center [590, 173] width 33 height 14
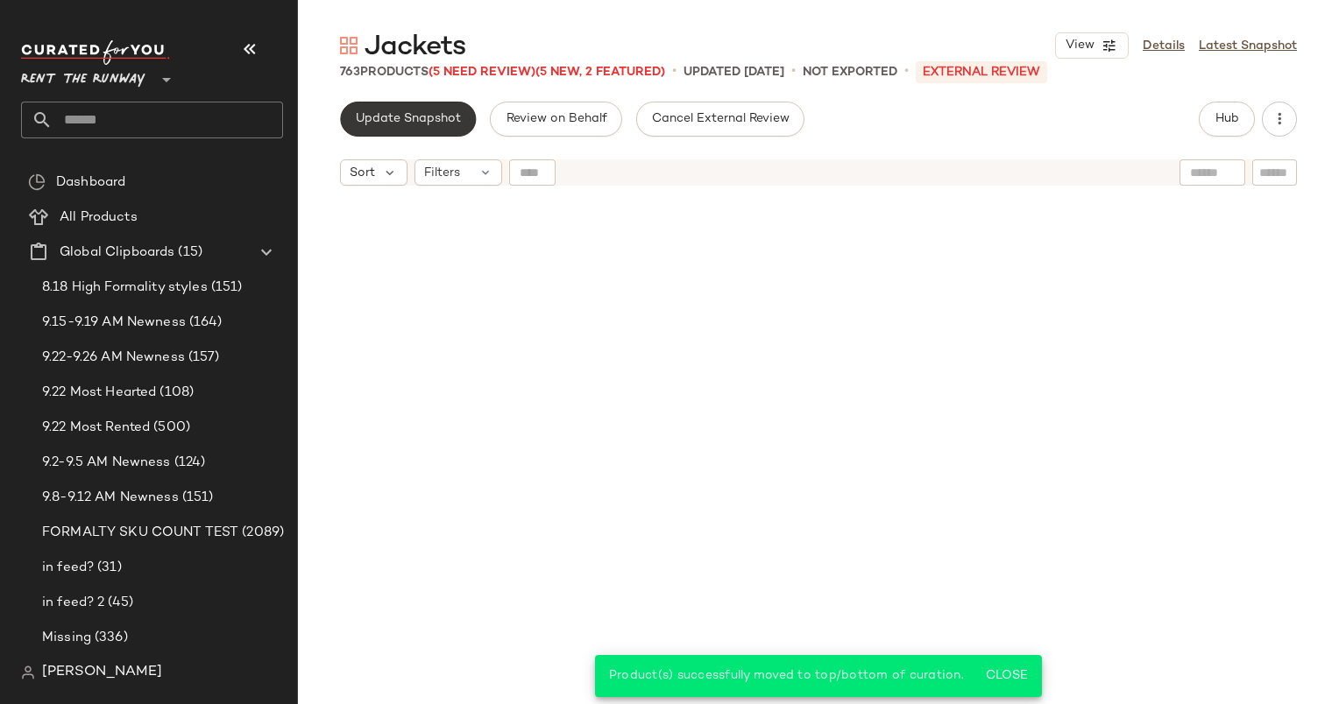
scroll to position [2367, 0]
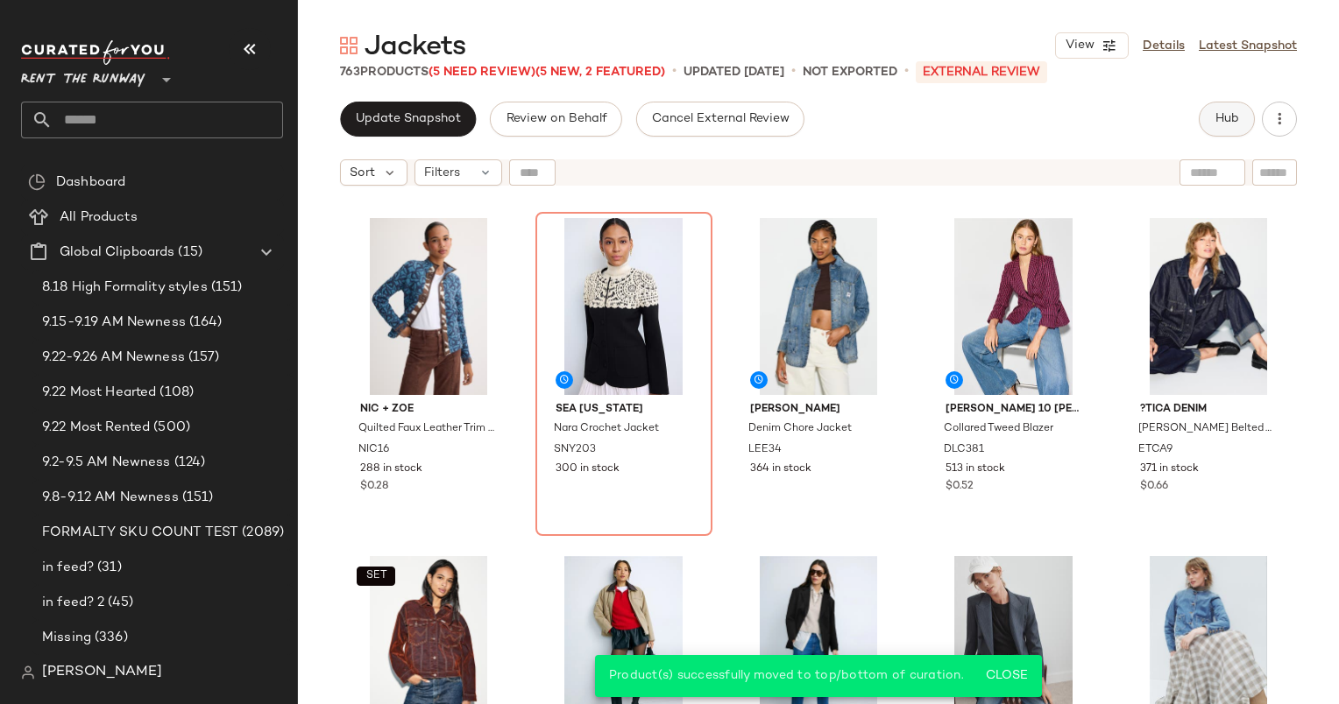
click at [1247, 120] on button "Hub" at bounding box center [1226, 119] width 56 height 35
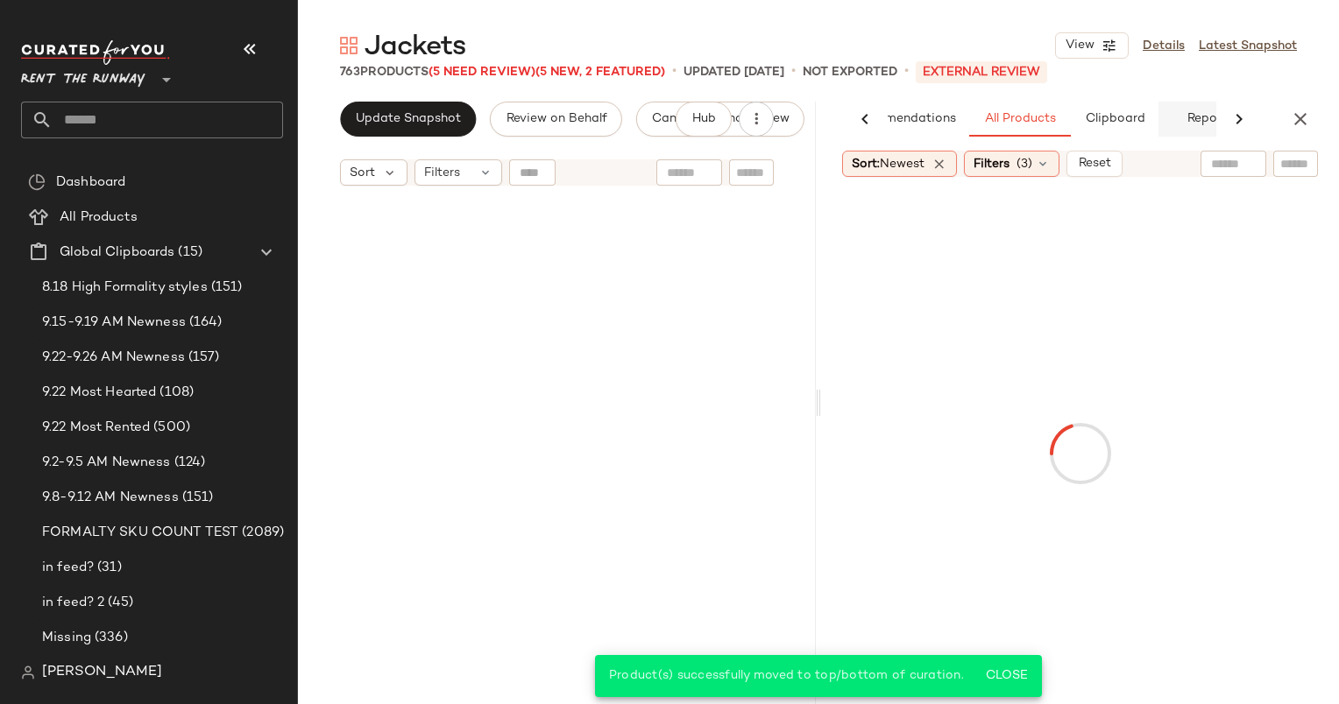
scroll to position [610, 0]
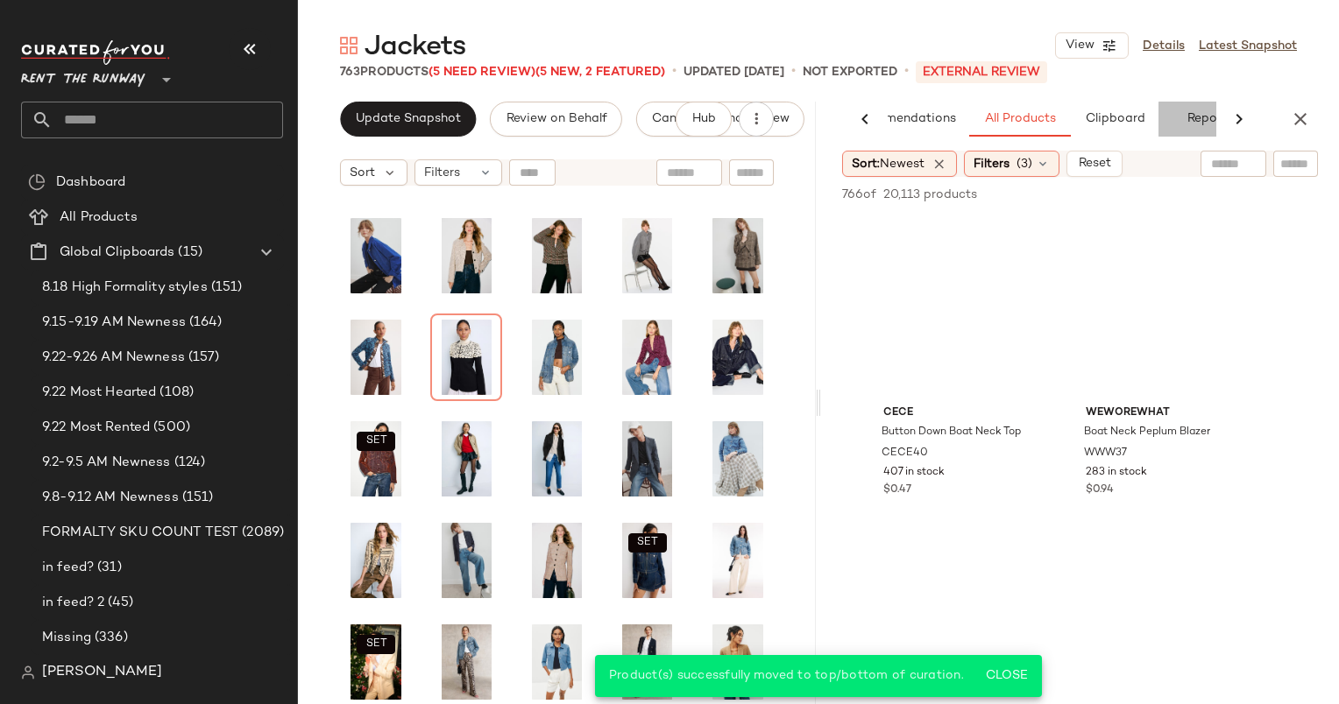
click at [1173, 125] on button "Reports" at bounding box center [1209, 119] width 102 height 35
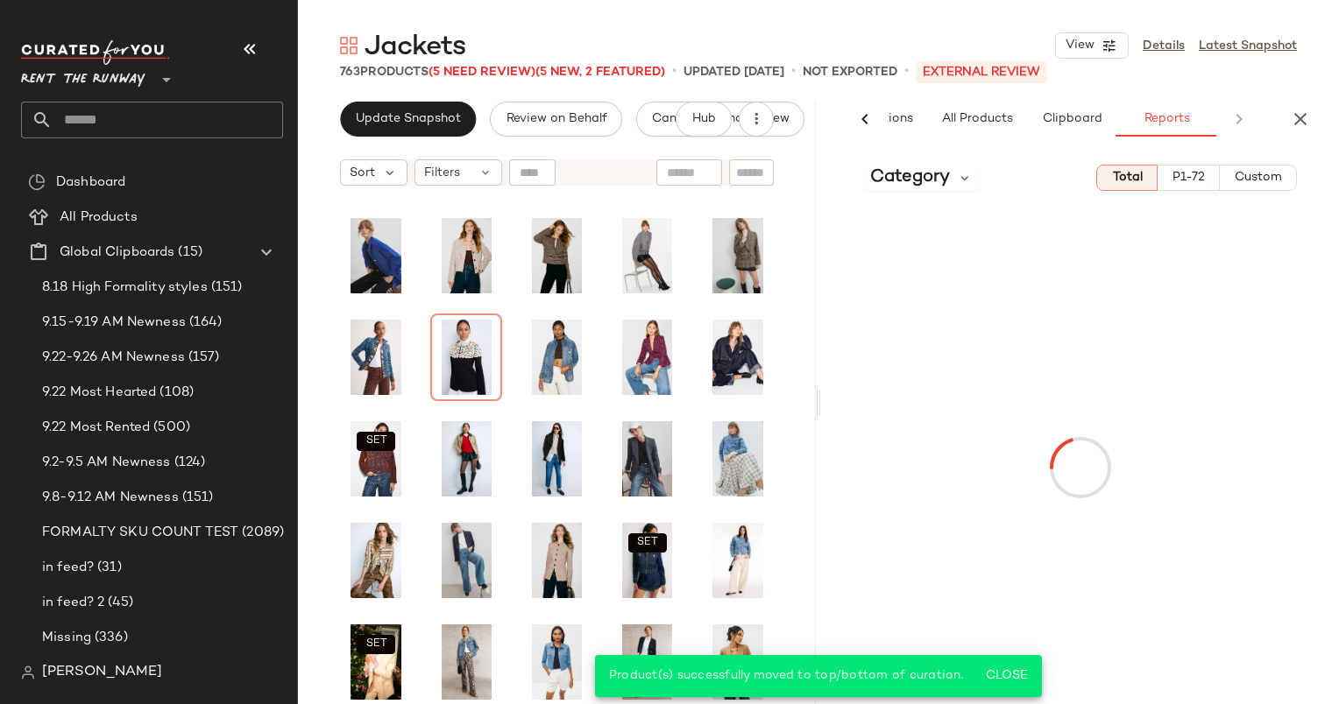
scroll to position [0, 116]
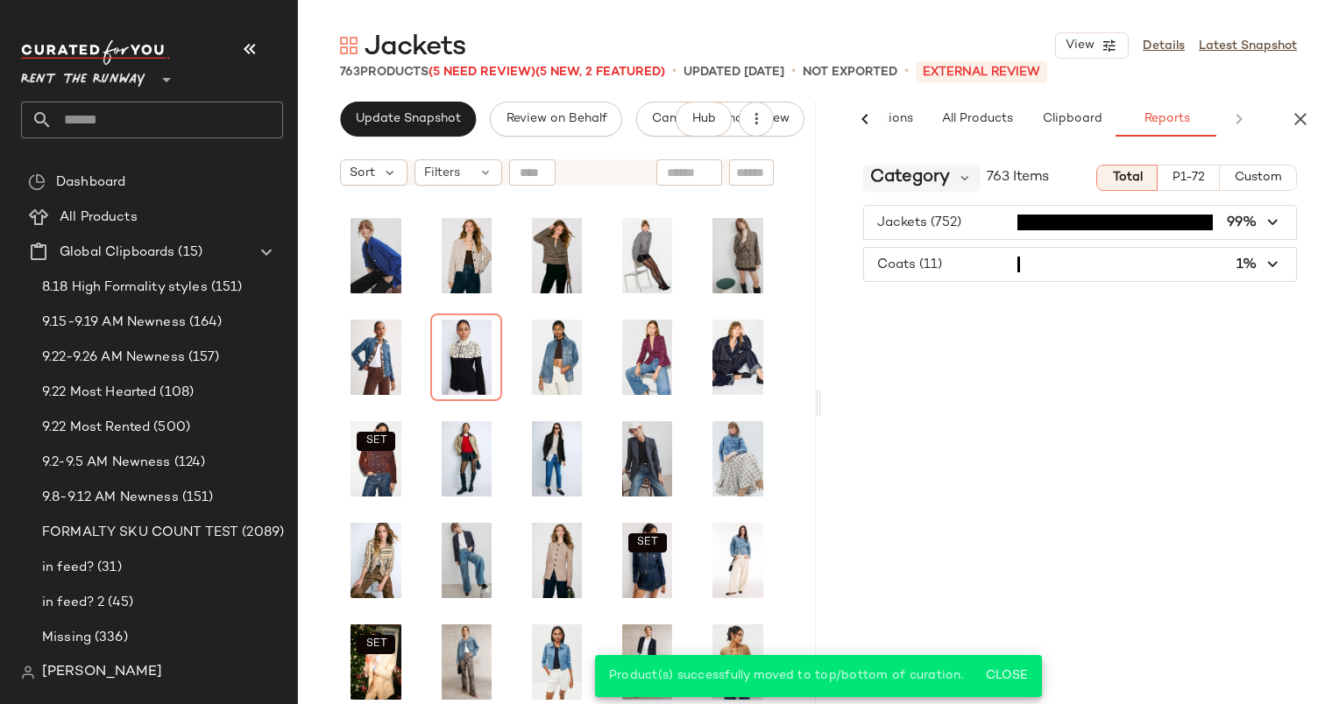
click at [906, 173] on span "Category" at bounding box center [910, 178] width 80 height 26
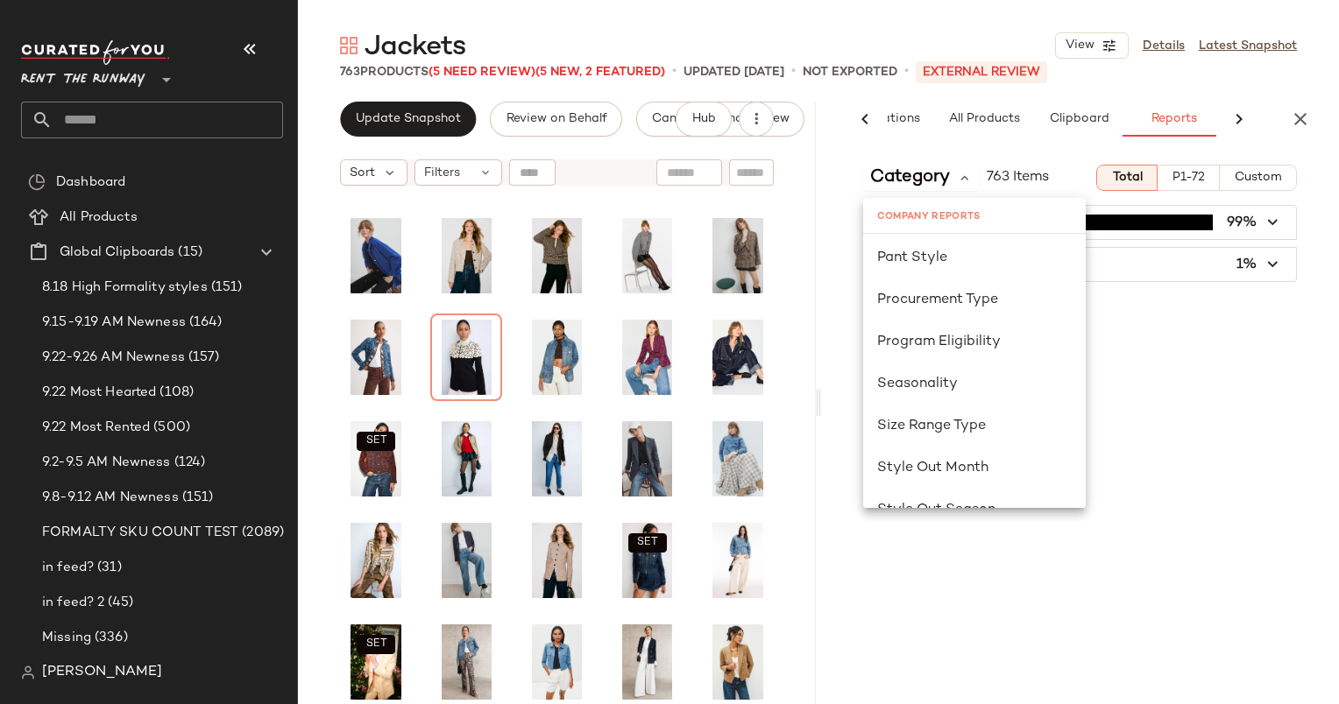
scroll to position [1026, 0]
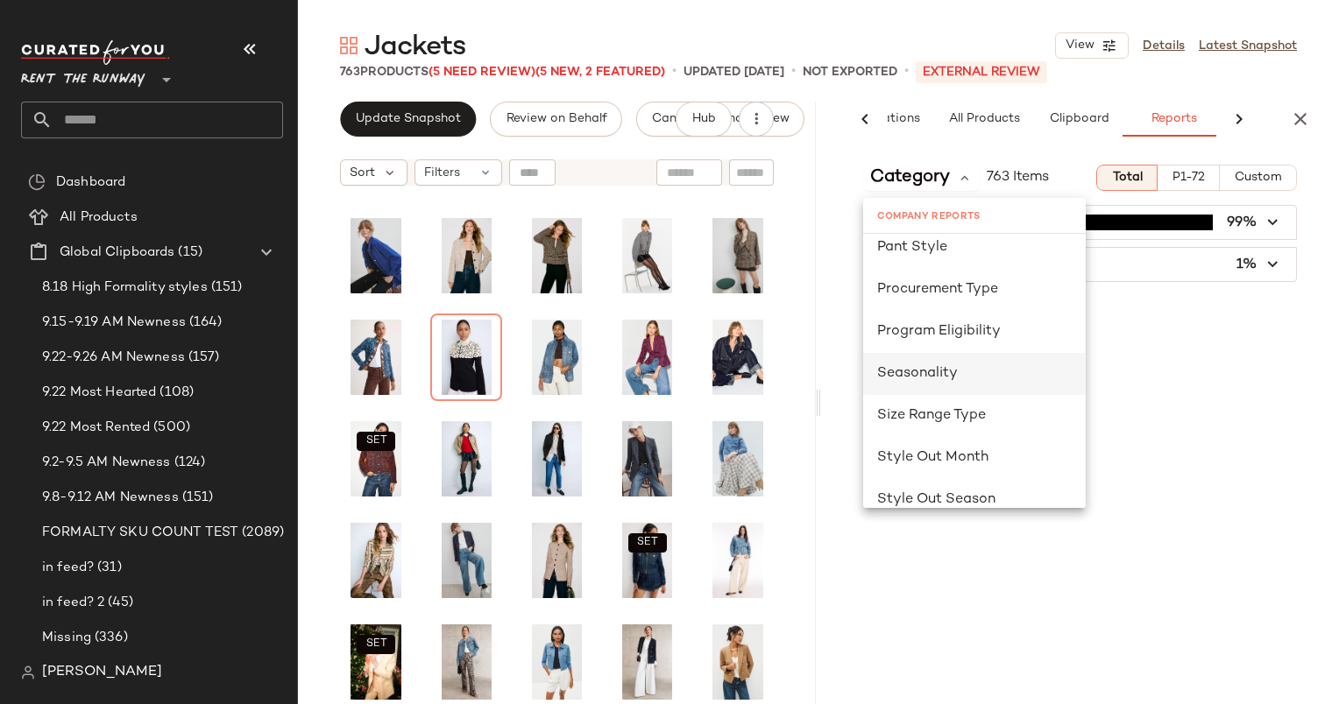
click at [971, 367] on div "Seasonality" at bounding box center [974, 374] width 194 height 21
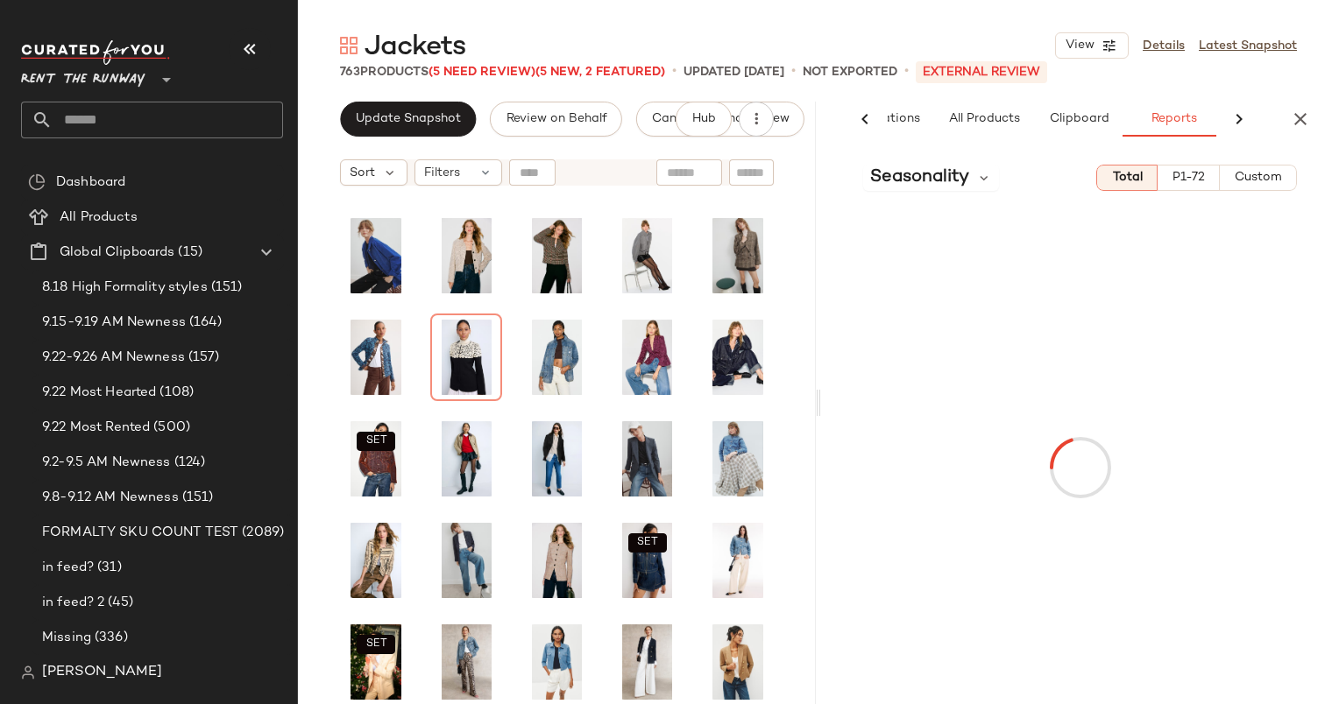
click at [1260, 180] on span "Custom" at bounding box center [1257, 178] width 48 height 14
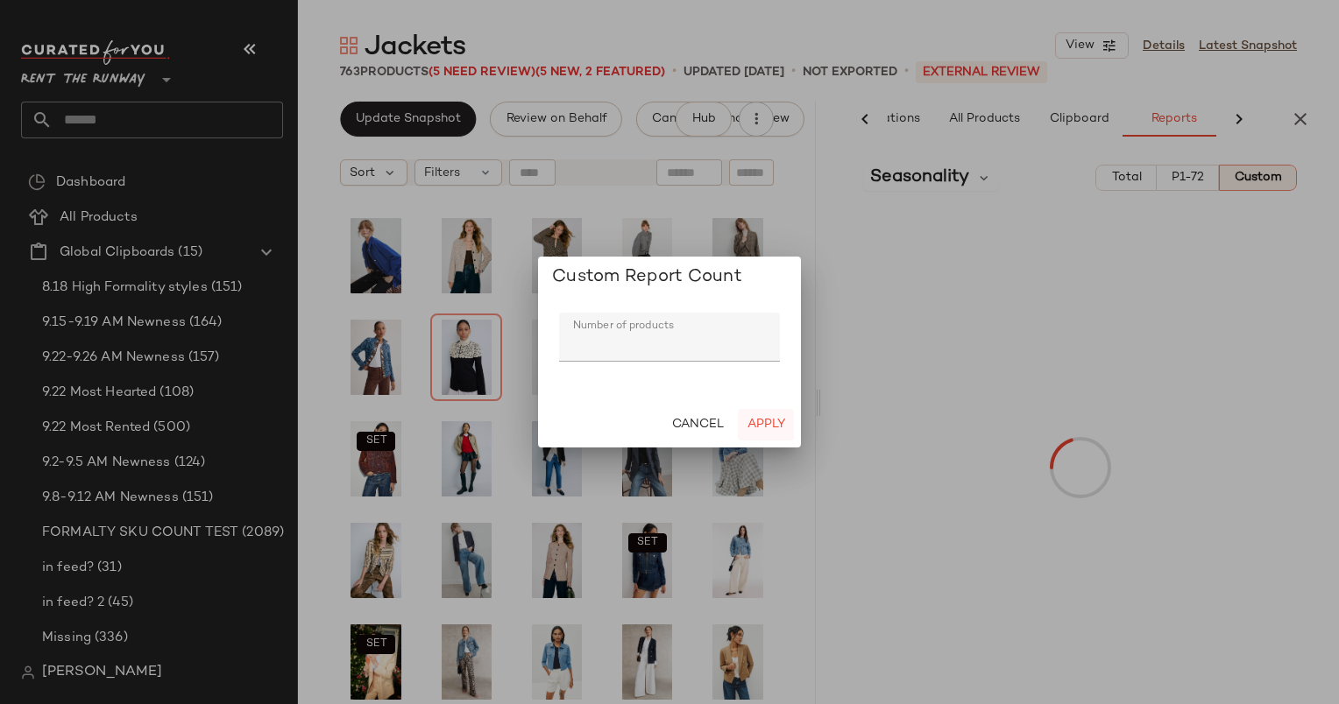
click at [767, 427] on span "Apply" at bounding box center [765, 425] width 39 height 14
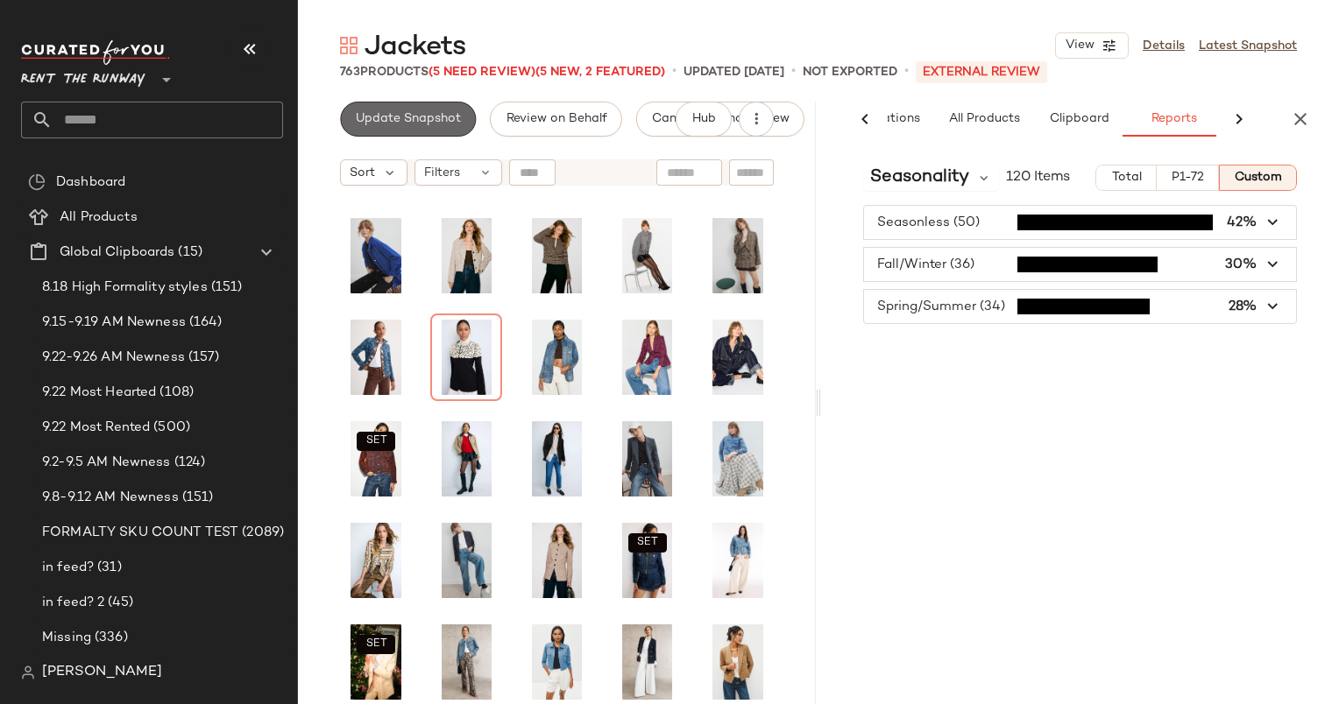
click at [418, 124] on span "Update Snapshot" at bounding box center [408, 119] width 106 height 14
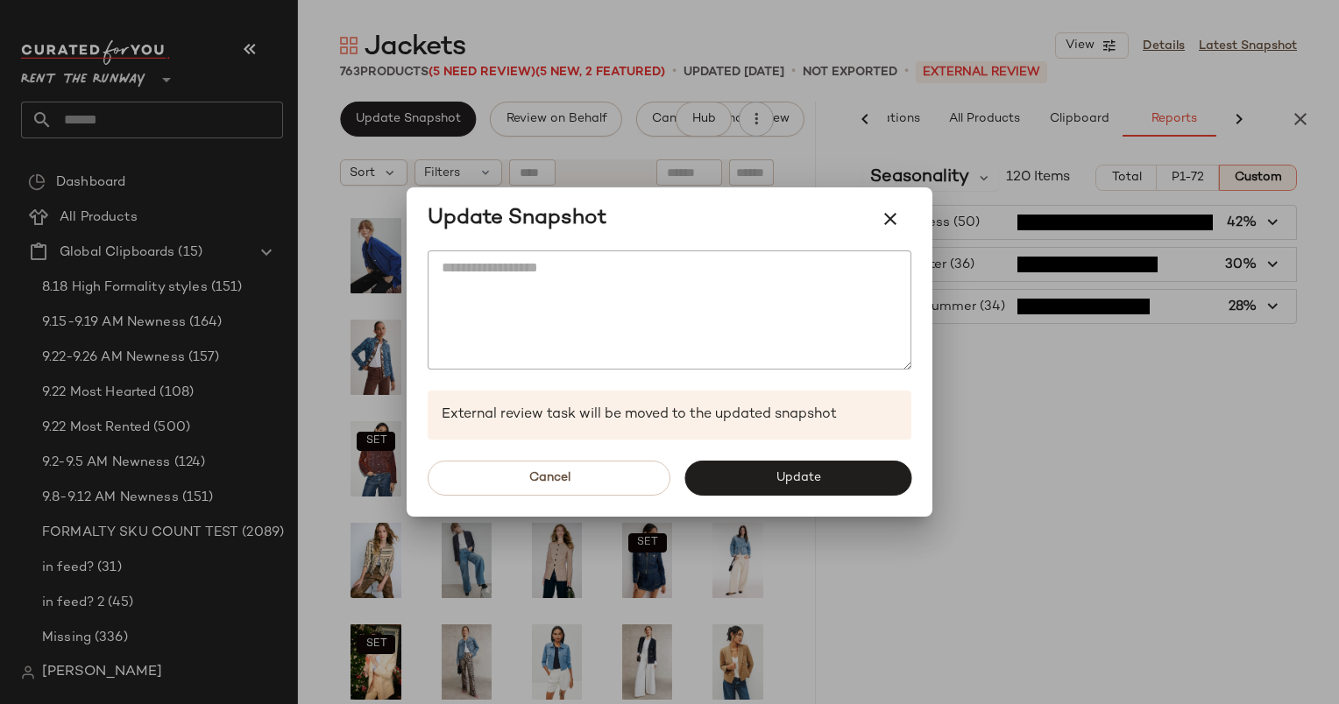
click at [832, 443] on div "Cancel Update" at bounding box center [669, 478] width 526 height 77
click at [851, 481] on button "Update" at bounding box center [797, 478] width 227 height 35
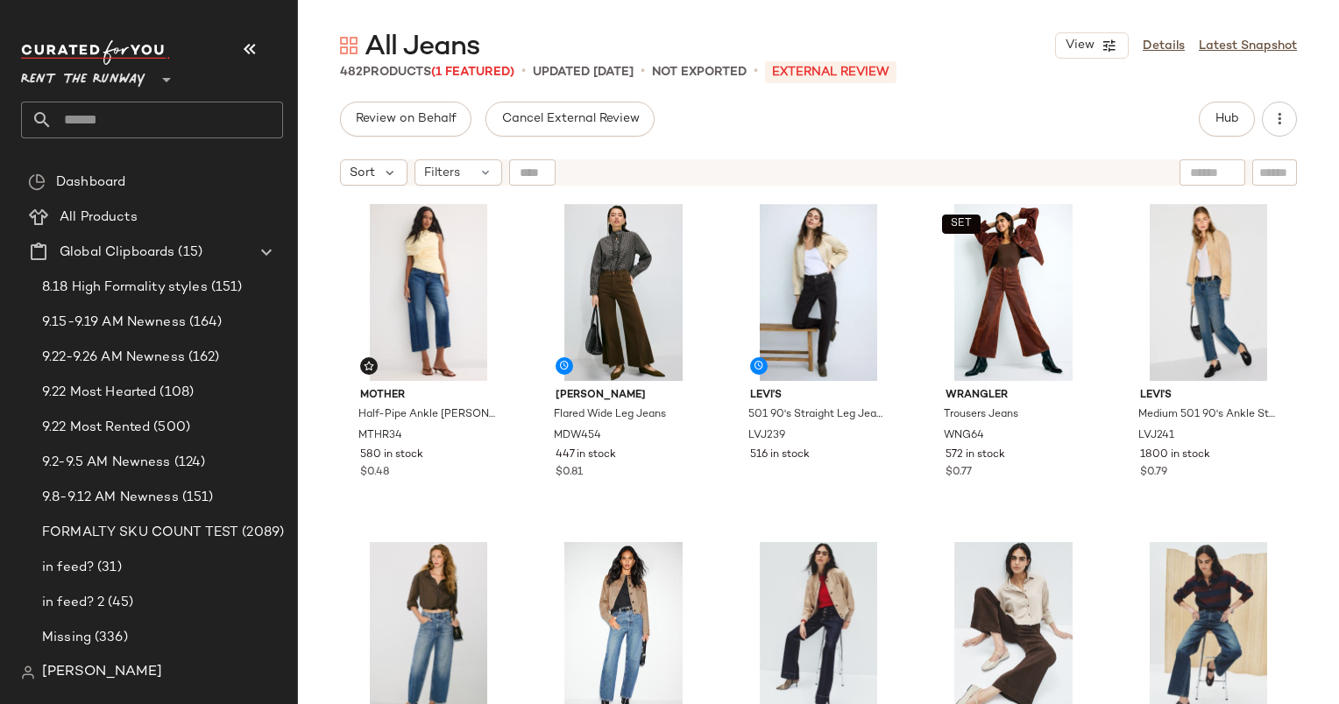
click at [1228, 138] on div "Review on Behalf Cancel External Review Hub Sort Filters MOTHER Half-Pipe Ankle…" at bounding box center [818, 403] width 1041 height 603
click at [1226, 131] on button "Hub" at bounding box center [1226, 119] width 56 height 35
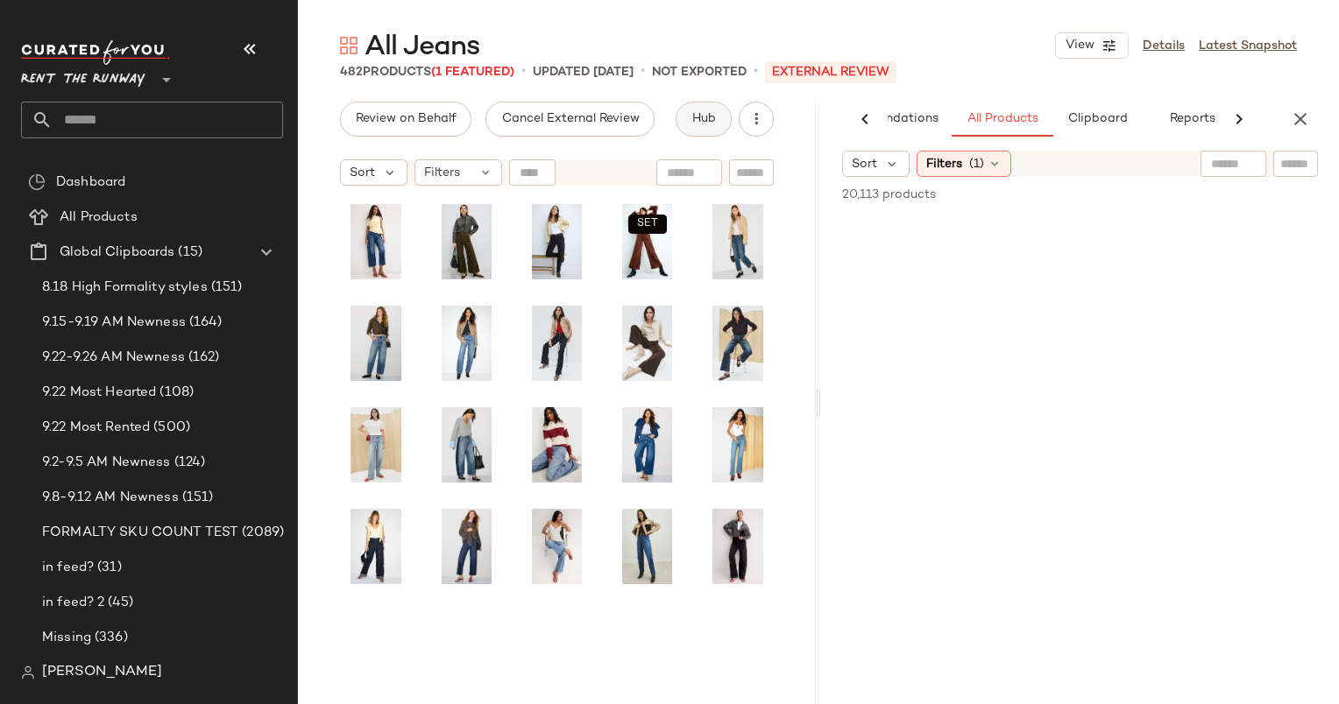
scroll to position [0, 90]
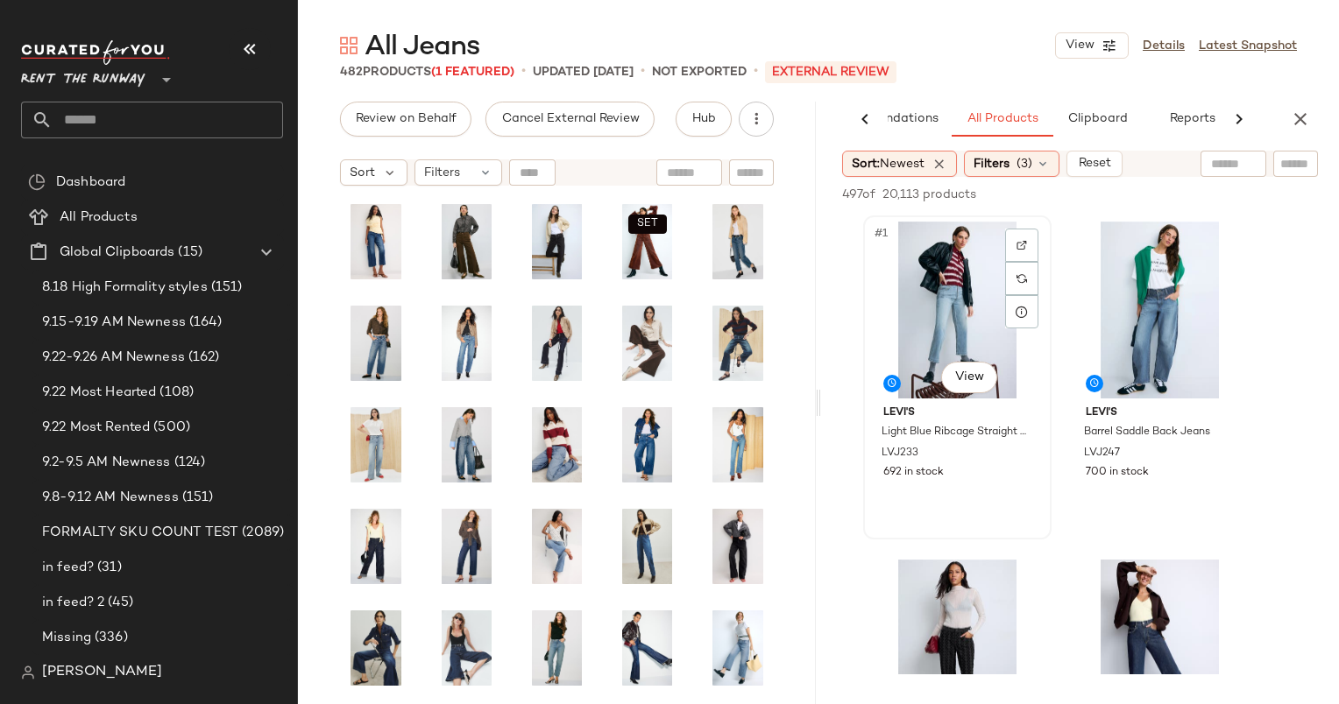
click at [964, 300] on div "#1 View" at bounding box center [957, 310] width 176 height 177
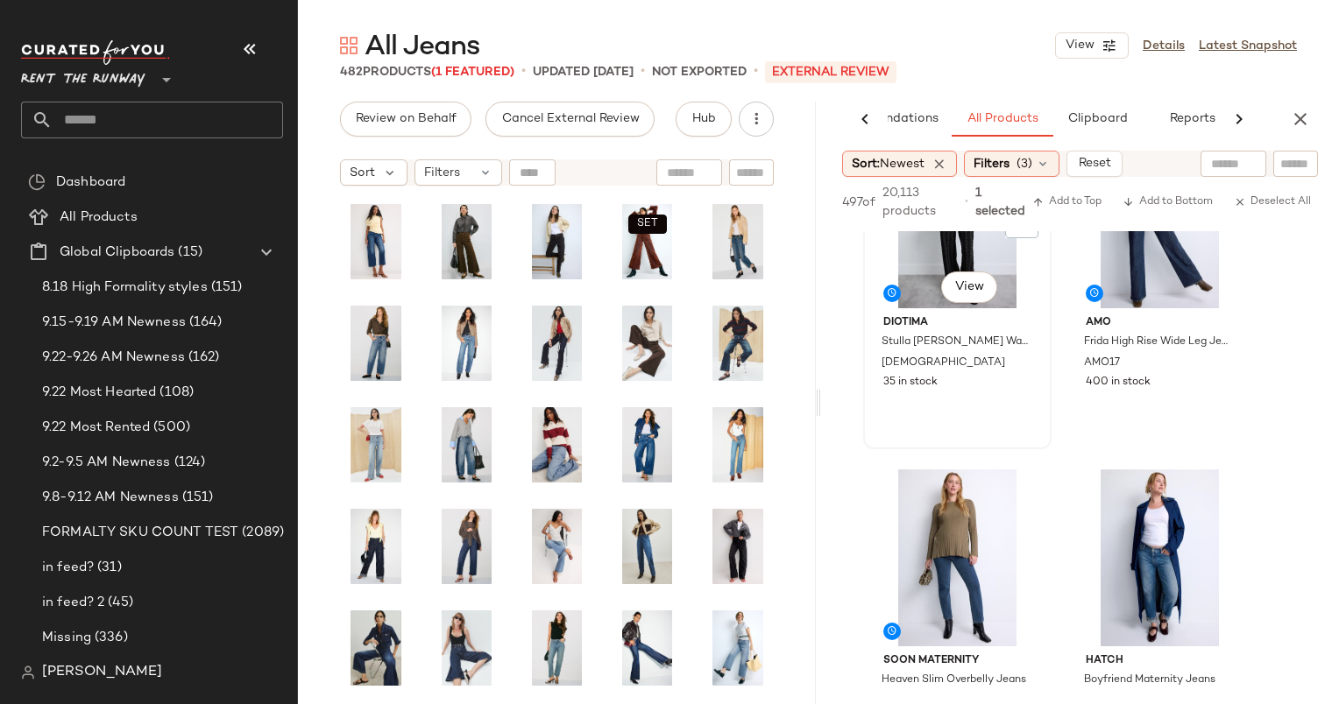
scroll to position [473, 0]
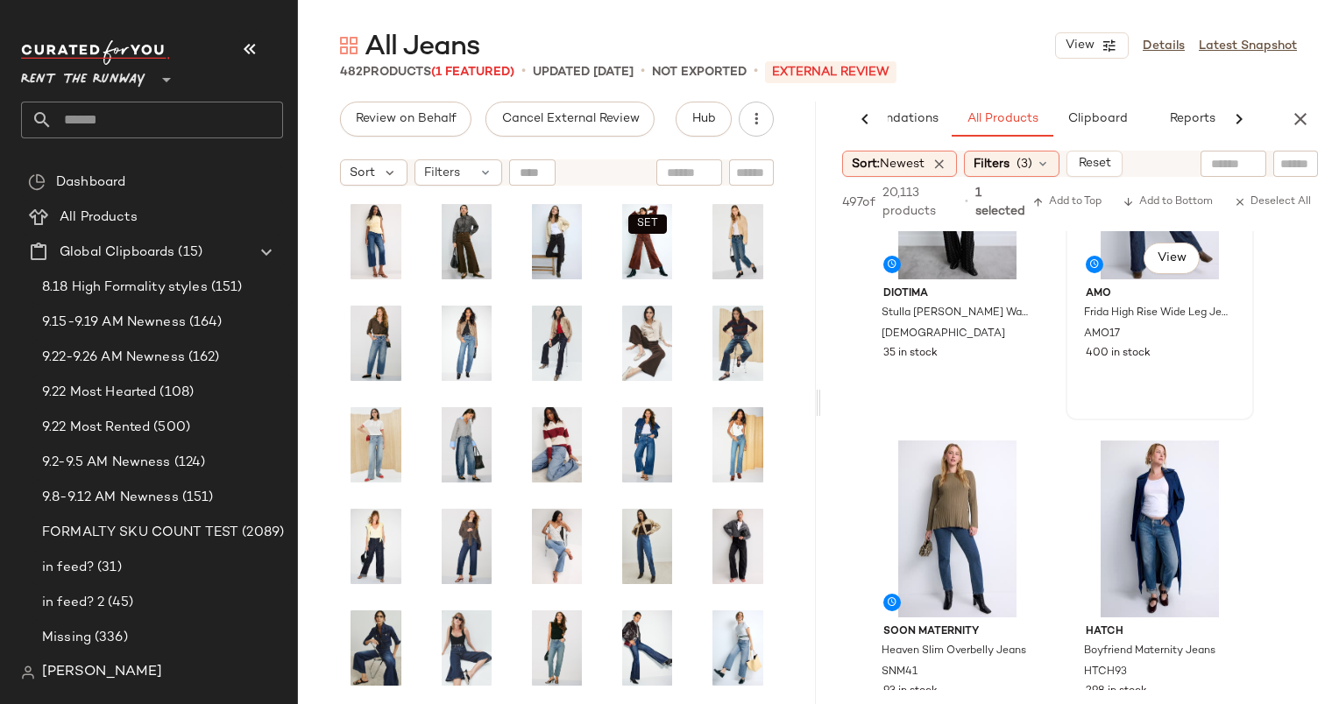
click at [1146, 367] on div "#4 View AMO Frida High Rise Wide Leg Jeans AMO17 400 in stock" at bounding box center [1159, 258] width 185 height 321
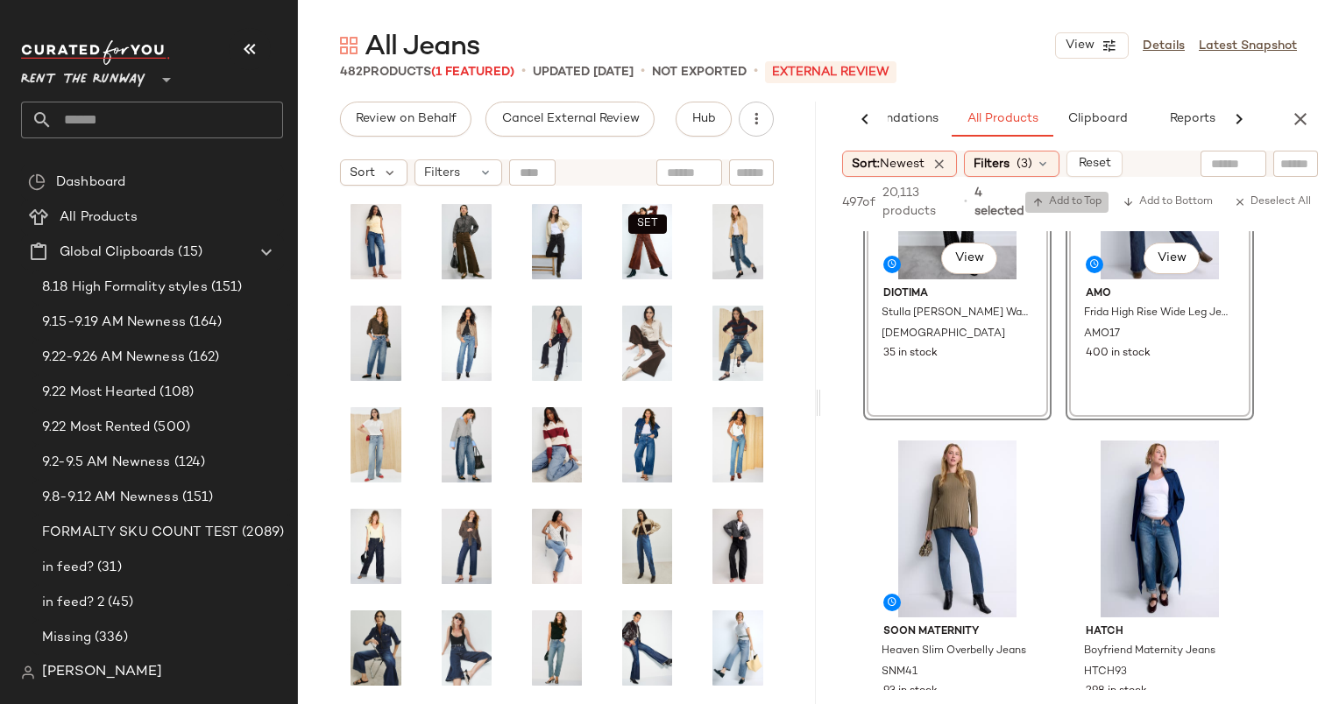
click at [1088, 204] on span "Add to Top" at bounding box center [1066, 202] width 69 height 12
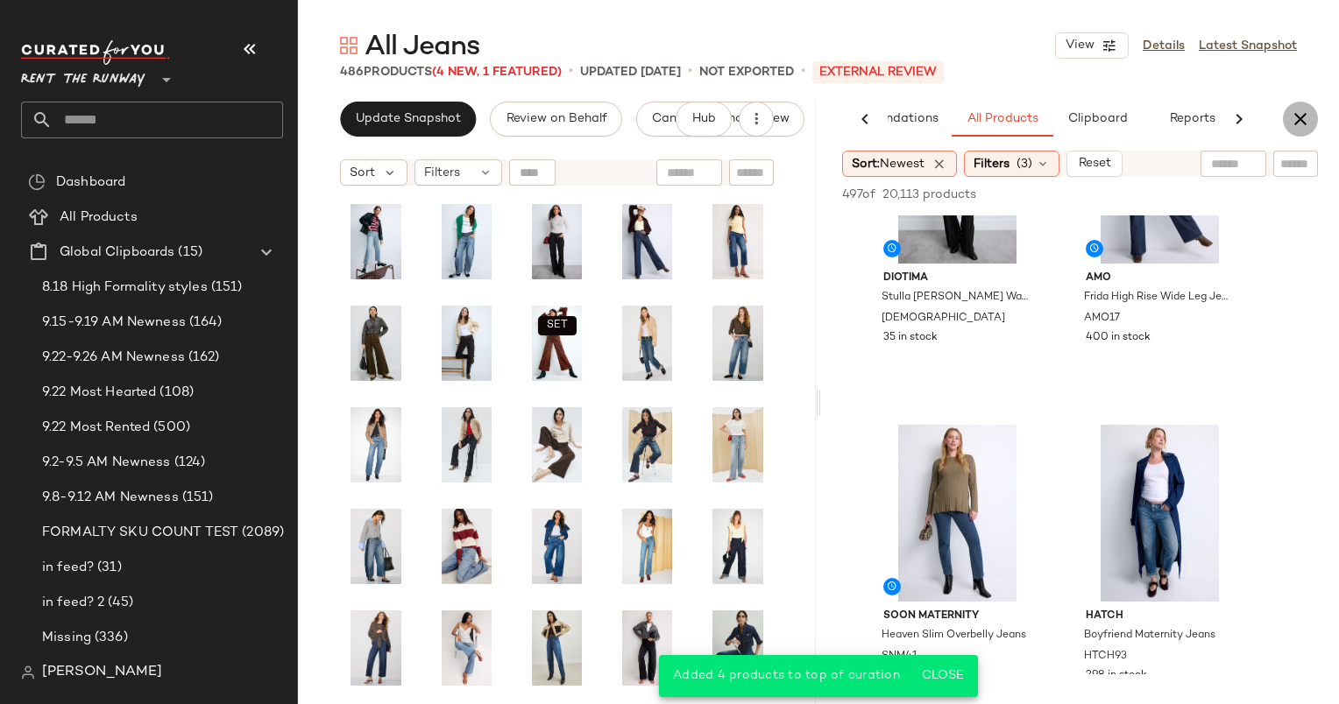
click at [1297, 123] on icon "button" at bounding box center [1299, 119] width 21 height 21
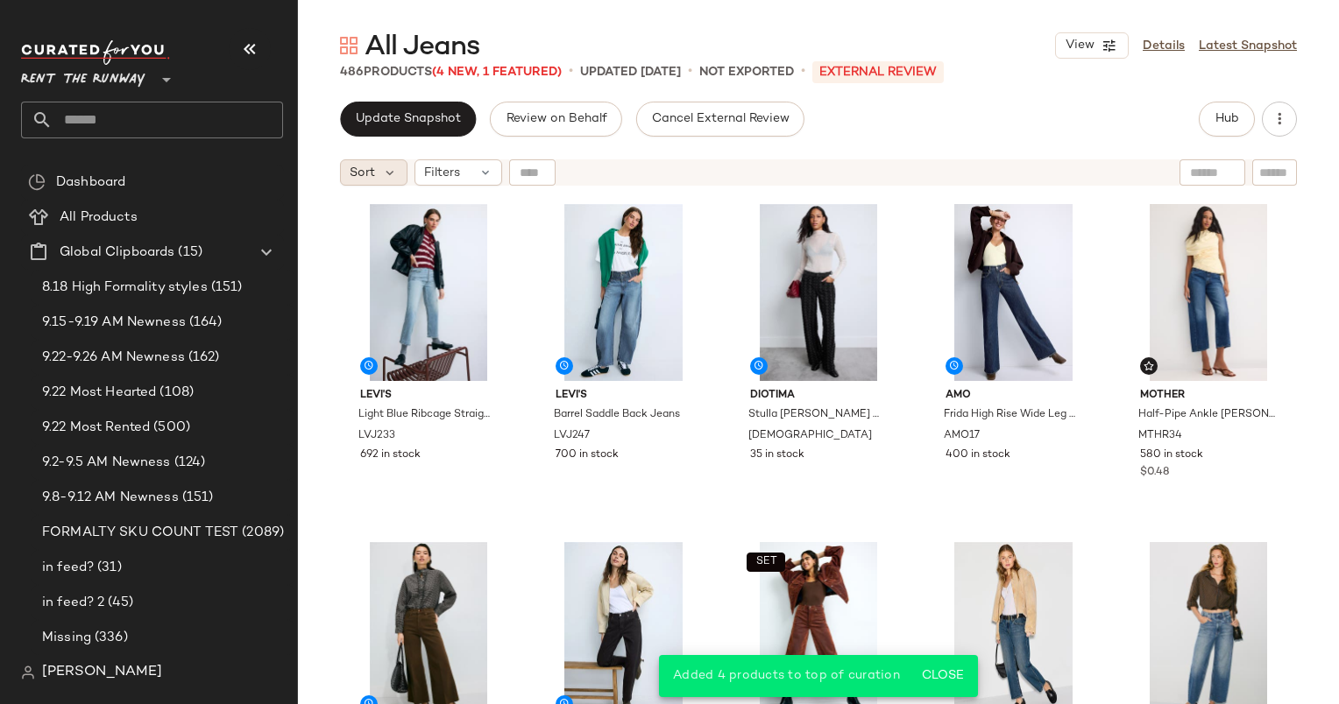
click at [351, 168] on span "Sort" at bounding box center [362, 173] width 25 height 18
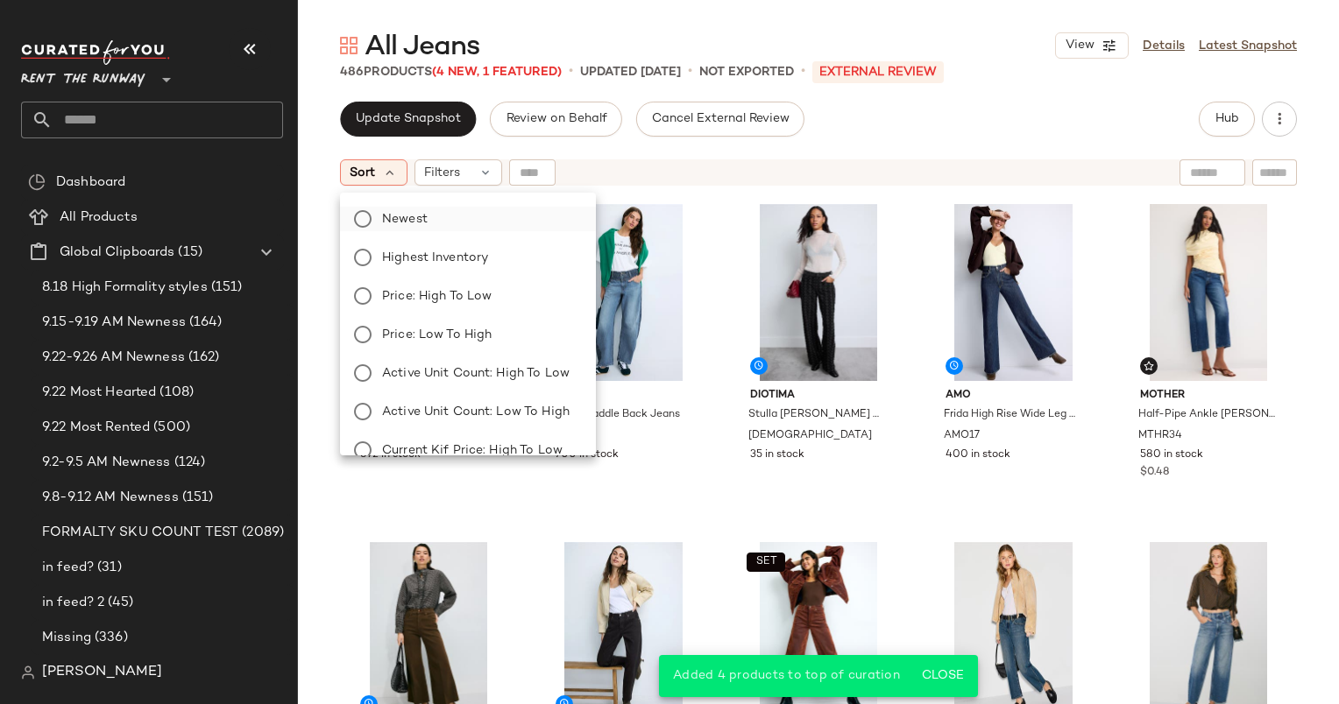
click at [461, 223] on label "Newest" at bounding box center [478, 219] width 207 height 25
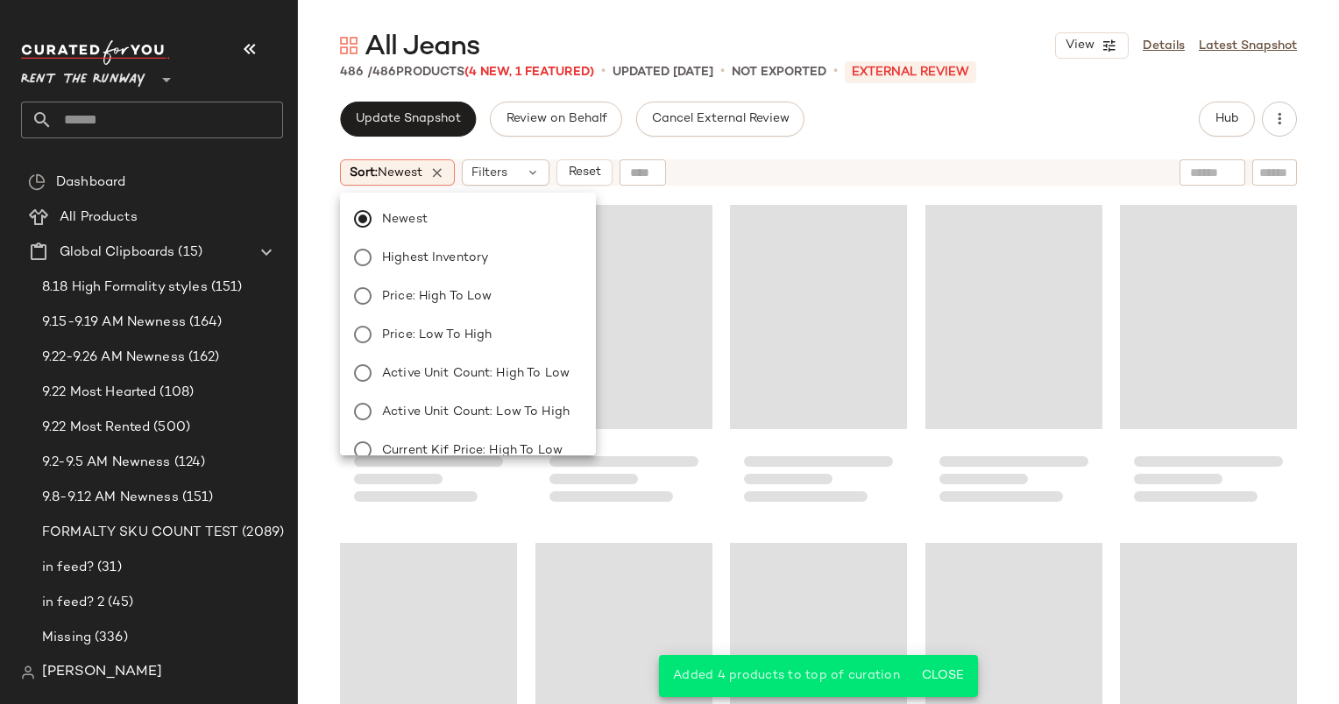
click at [501, 190] on div "Newest Highest Inventory Price: High to Low Price: Low to High Active Unit Coun…" at bounding box center [468, 321] width 256 height 270
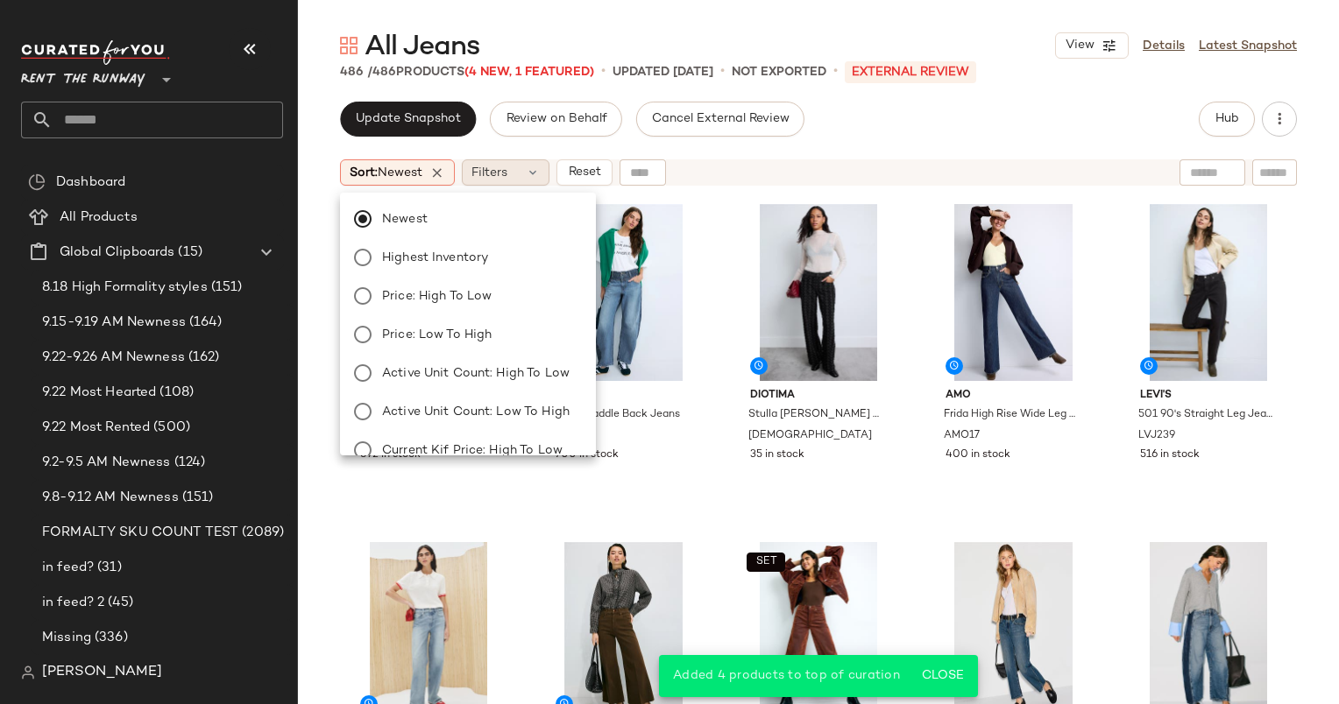
click at [498, 183] on div "Filters" at bounding box center [506, 172] width 88 height 26
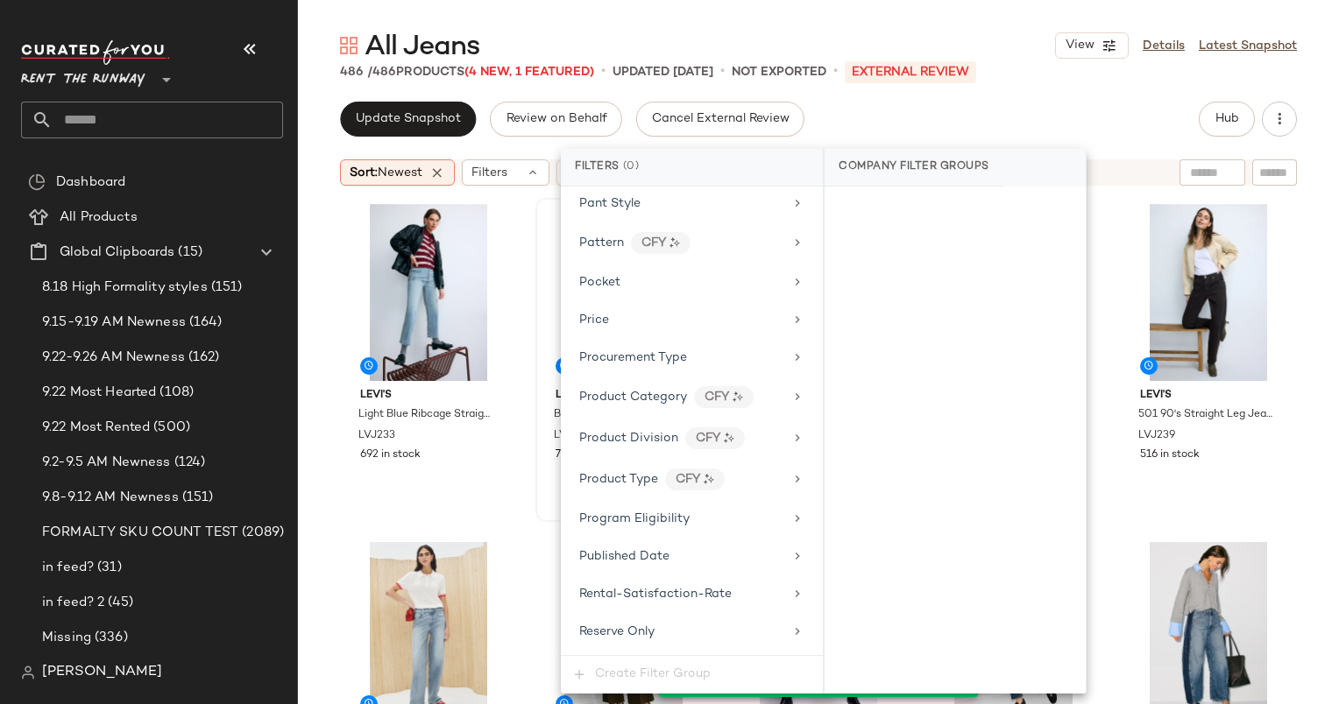
scroll to position [2008, 0]
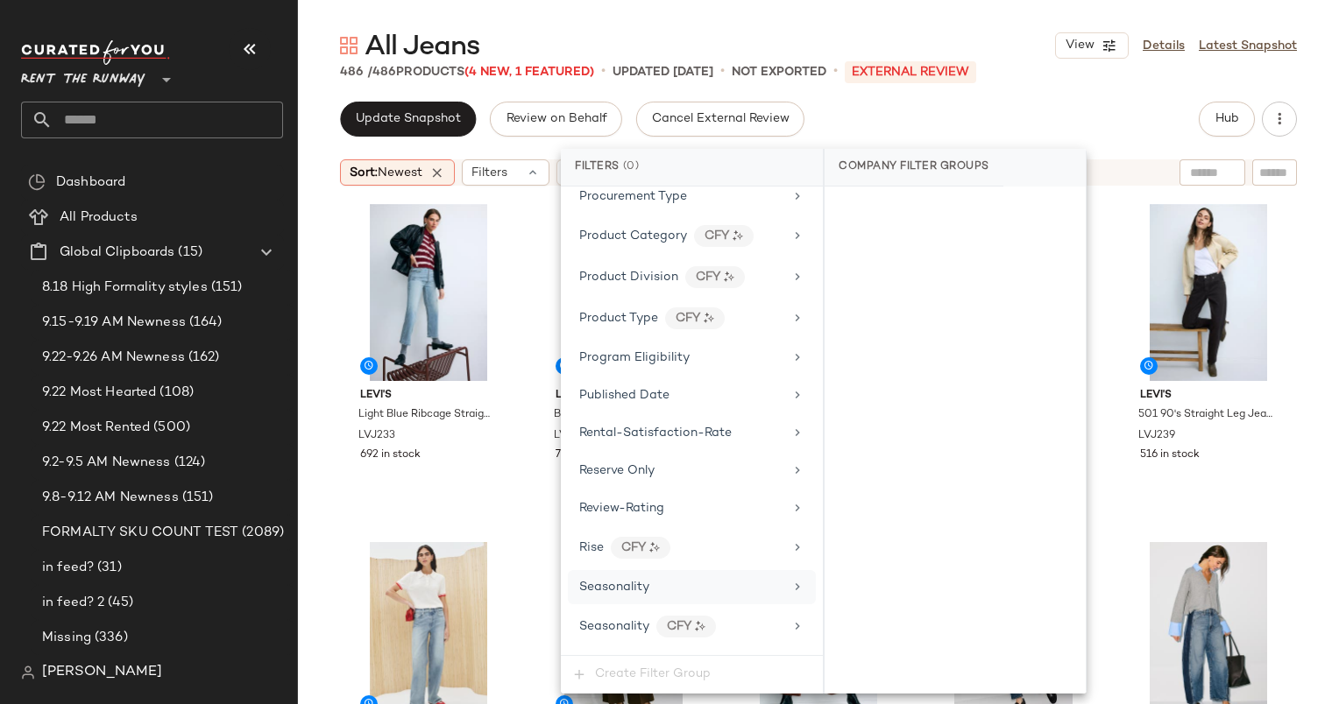
click at [694, 579] on div "Seasonality" at bounding box center [692, 587] width 248 height 34
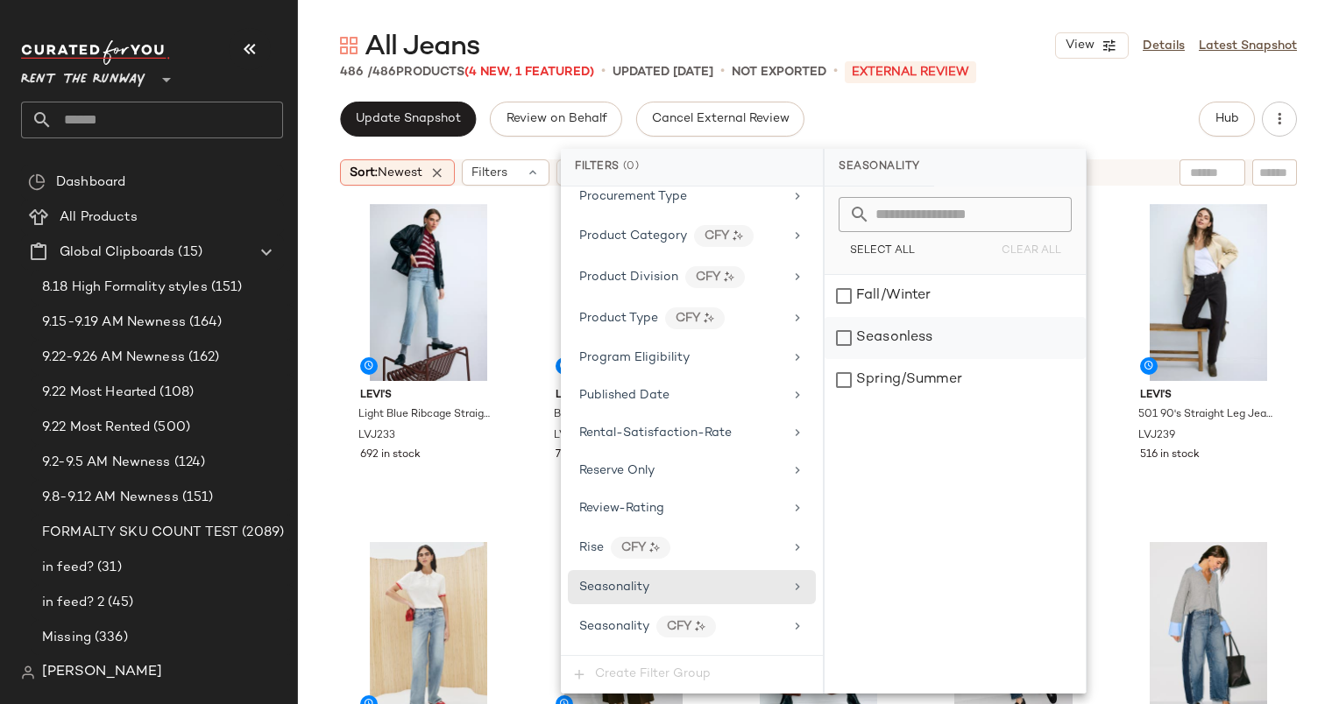
click at [974, 344] on div "Seasonless" at bounding box center [954, 338] width 261 height 42
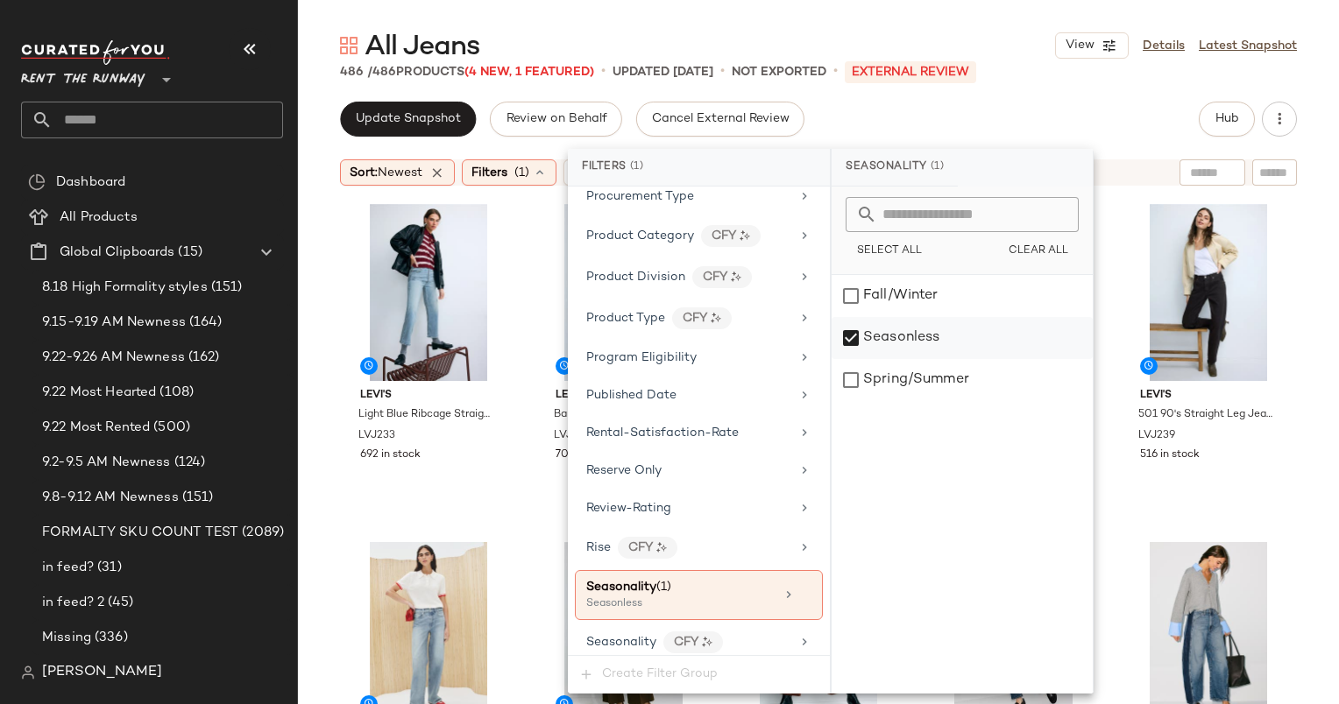
click at [974, 344] on div "Seasonless" at bounding box center [961, 338] width 261 height 42
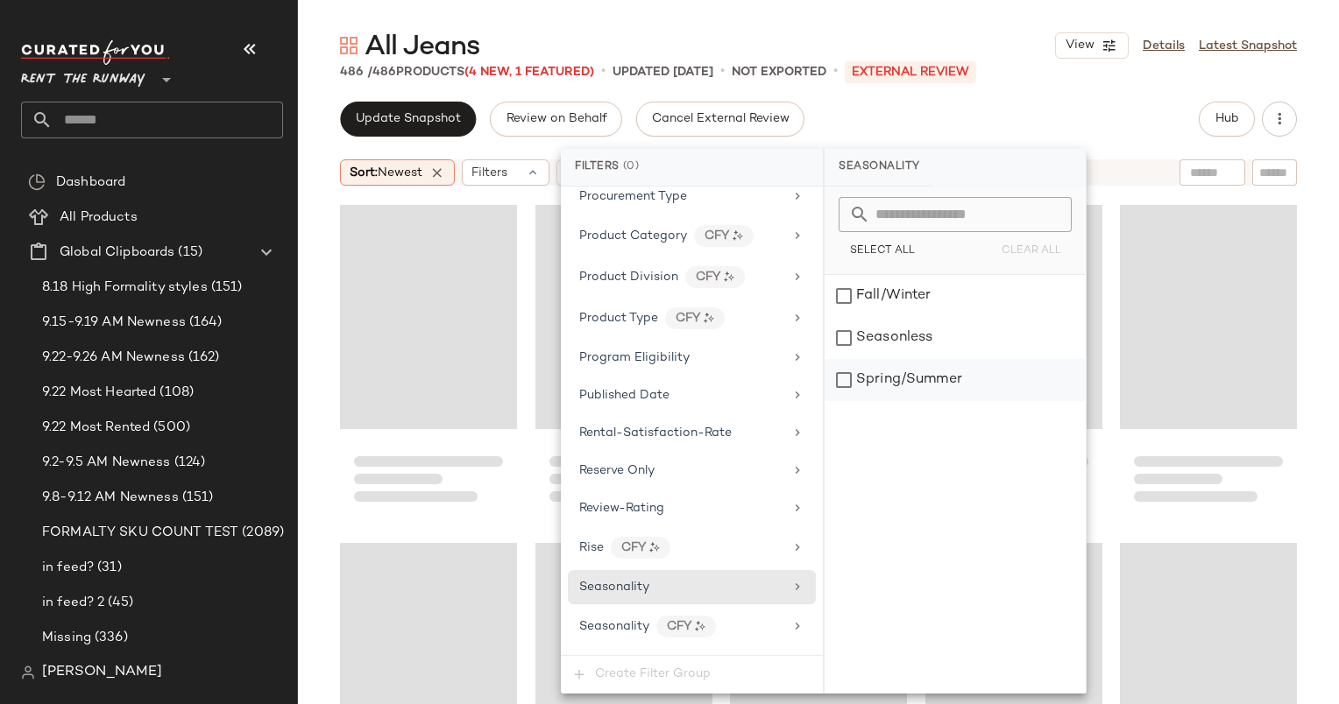
click at [969, 386] on div "Spring/Summer" at bounding box center [954, 380] width 261 height 42
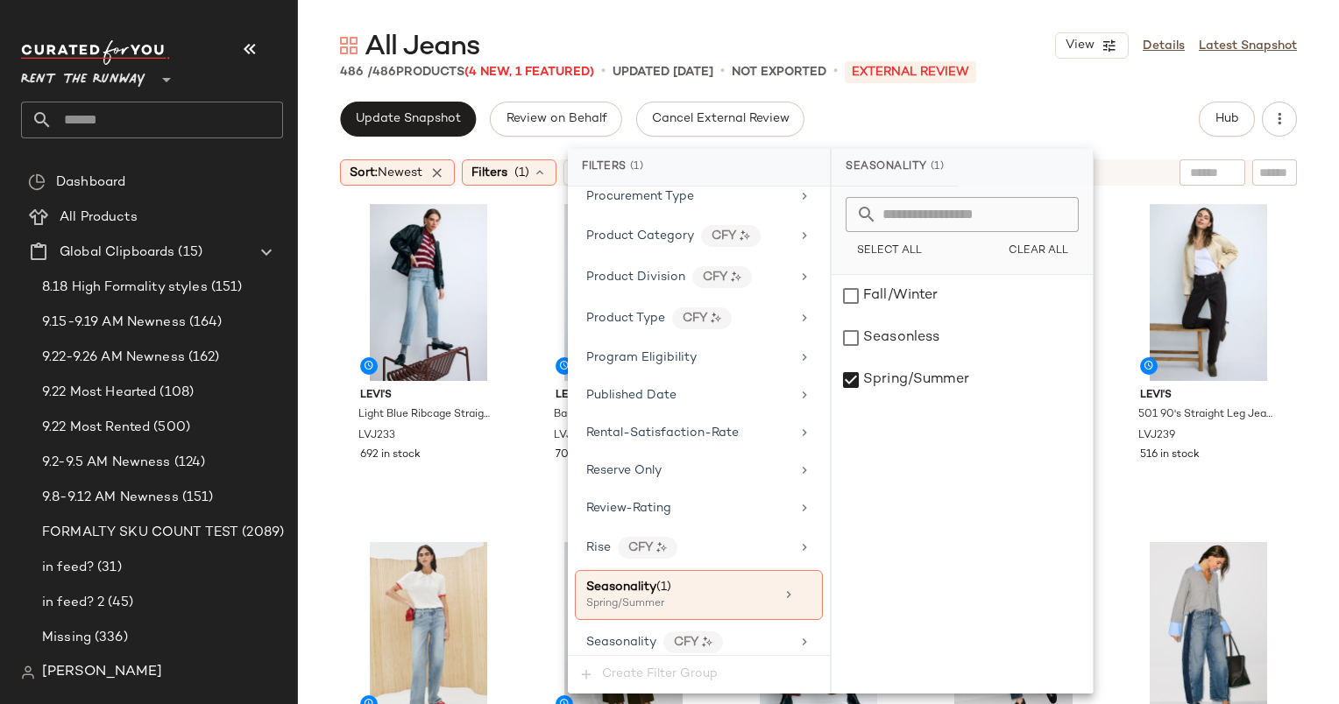
click at [1021, 67] on div "486 / 486 Products (4 New, 1 Featured) • updated Sep 26th • Not Exported • Exte…" at bounding box center [818, 72] width 1041 height 18
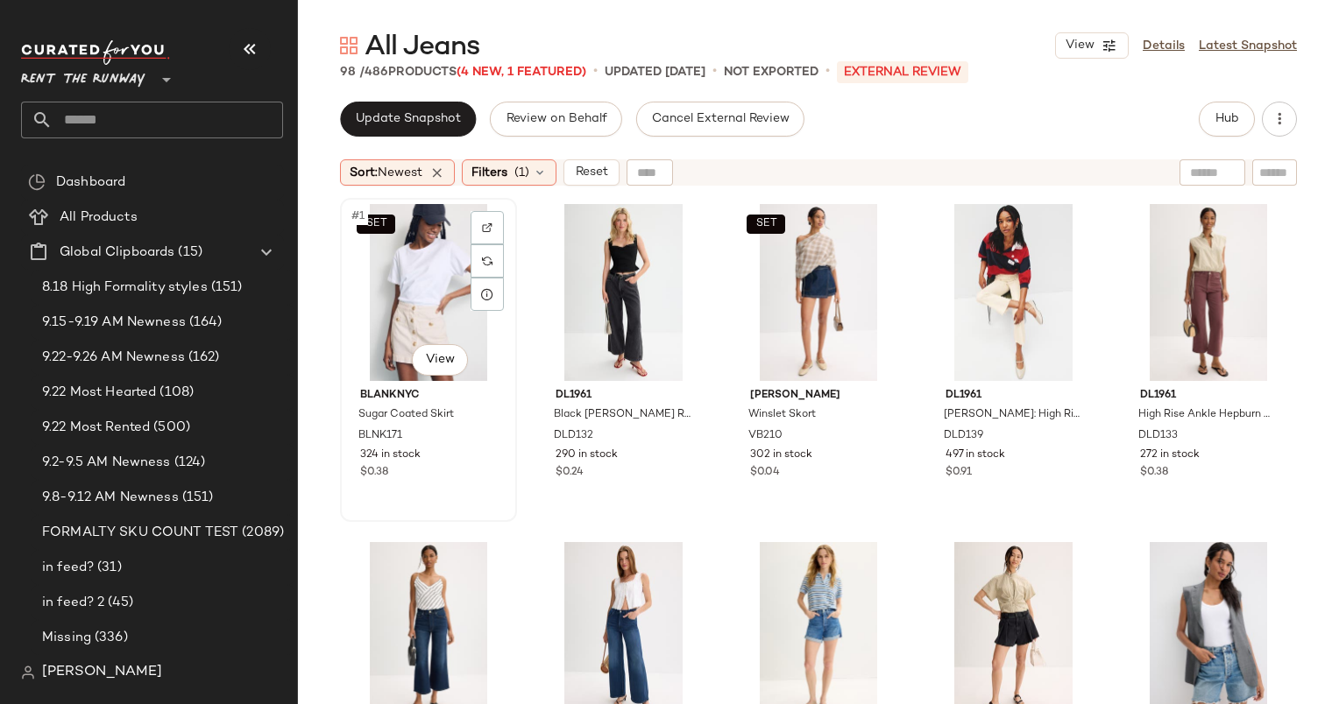
click at [407, 250] on div "SET #1 View" at bounding box center [428, 292] width 165 height 177
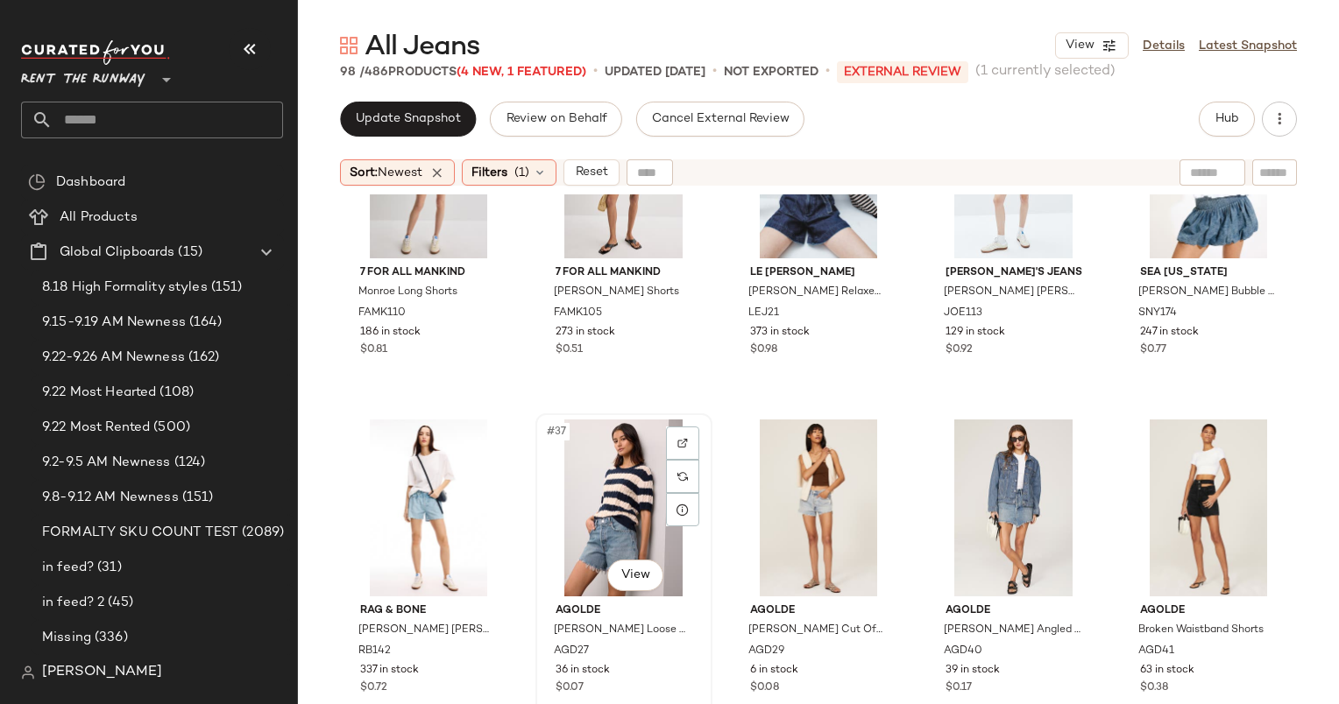
scroll to position [1871, 0]
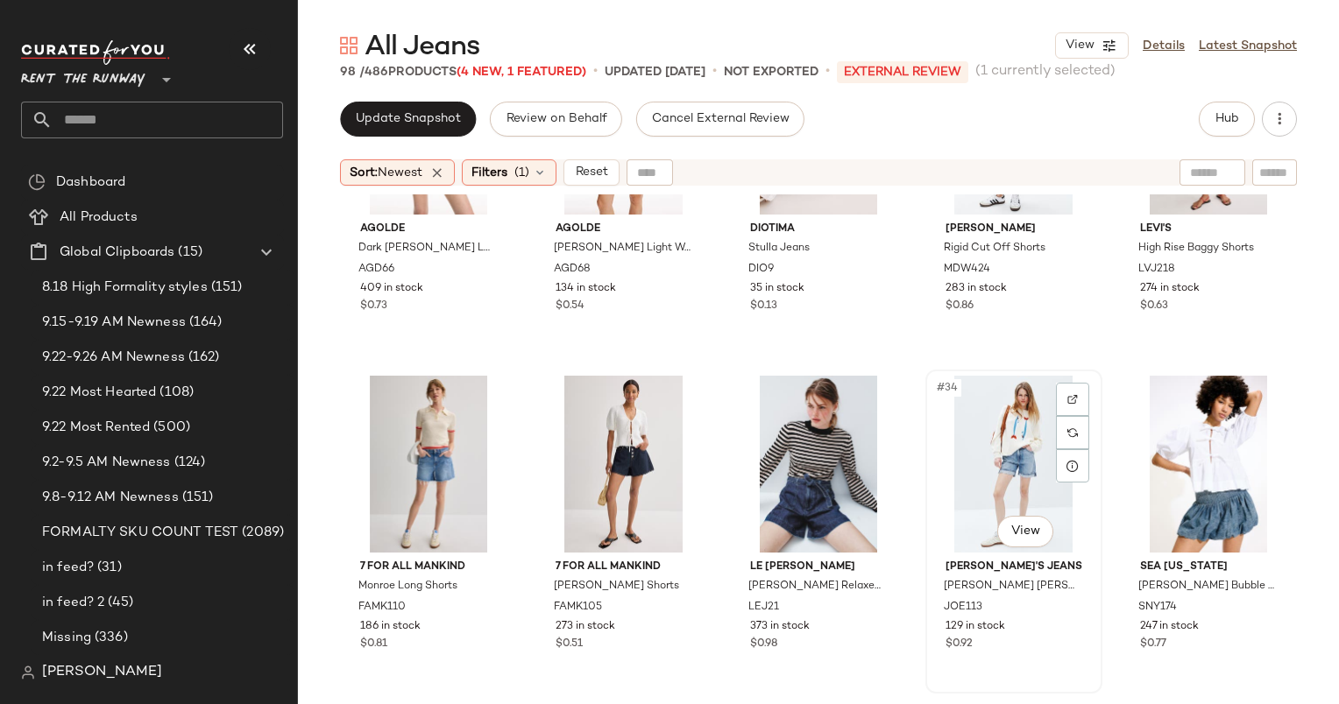
click at [1013, 417] on div "#34 View" at bounding box center [1013, 464] width 165 height 177
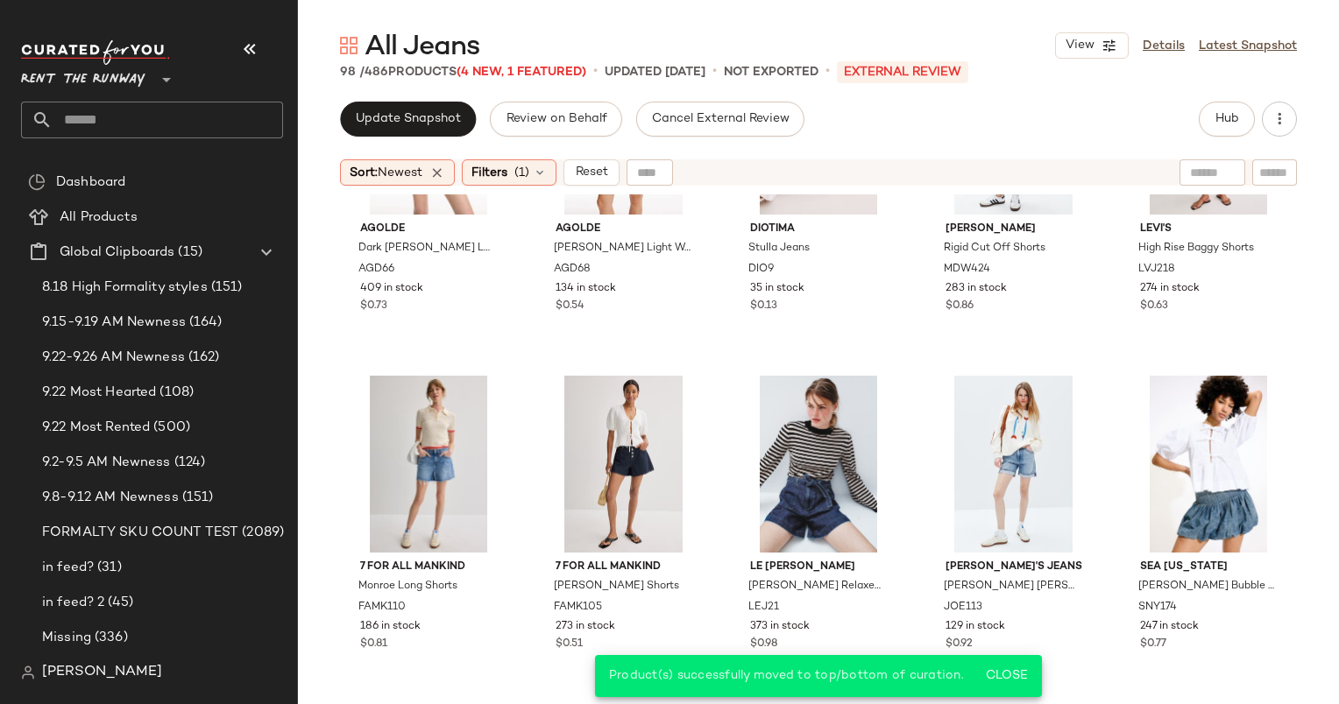
click at [515, 190] on div "Sort: Newest Filters (1) Reset" at bounding box center [818, 173] width 1041 height 44
click at [529, 181] on span "(1)" at bounding box center [521, 173] width 15 height 18
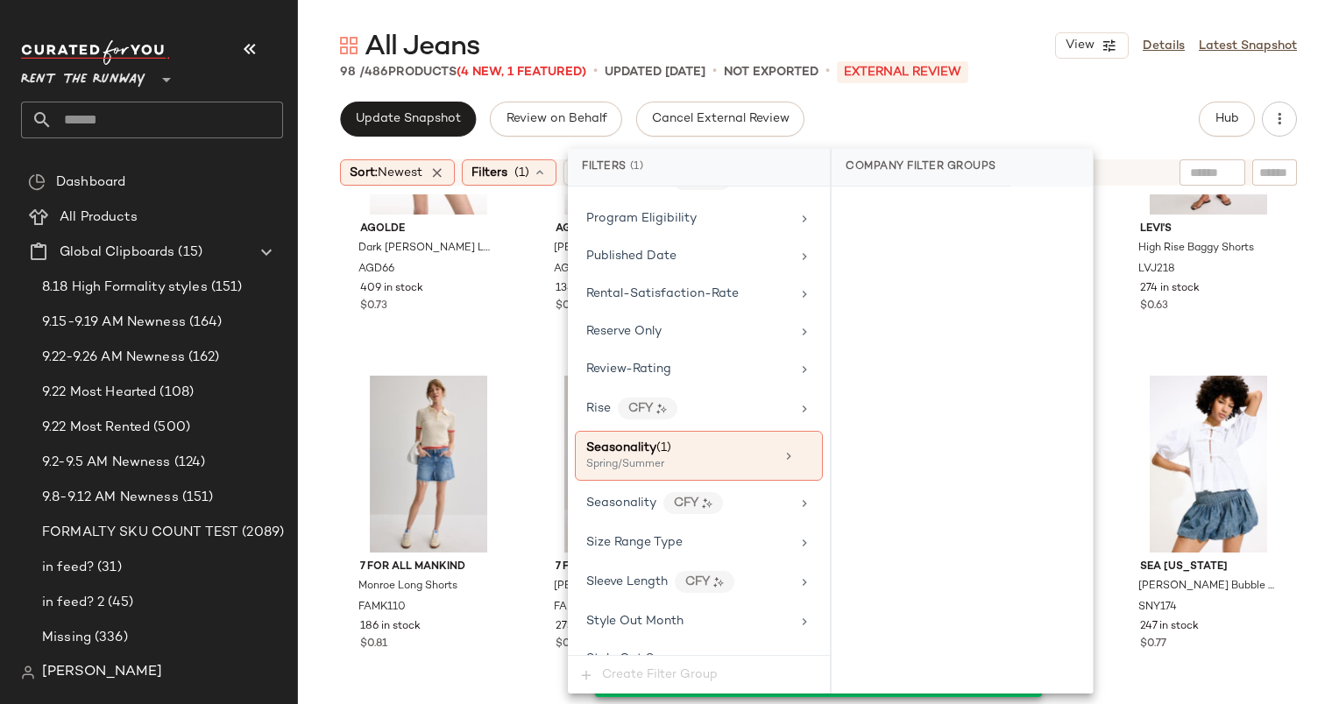
scroll to position [2101, 0]
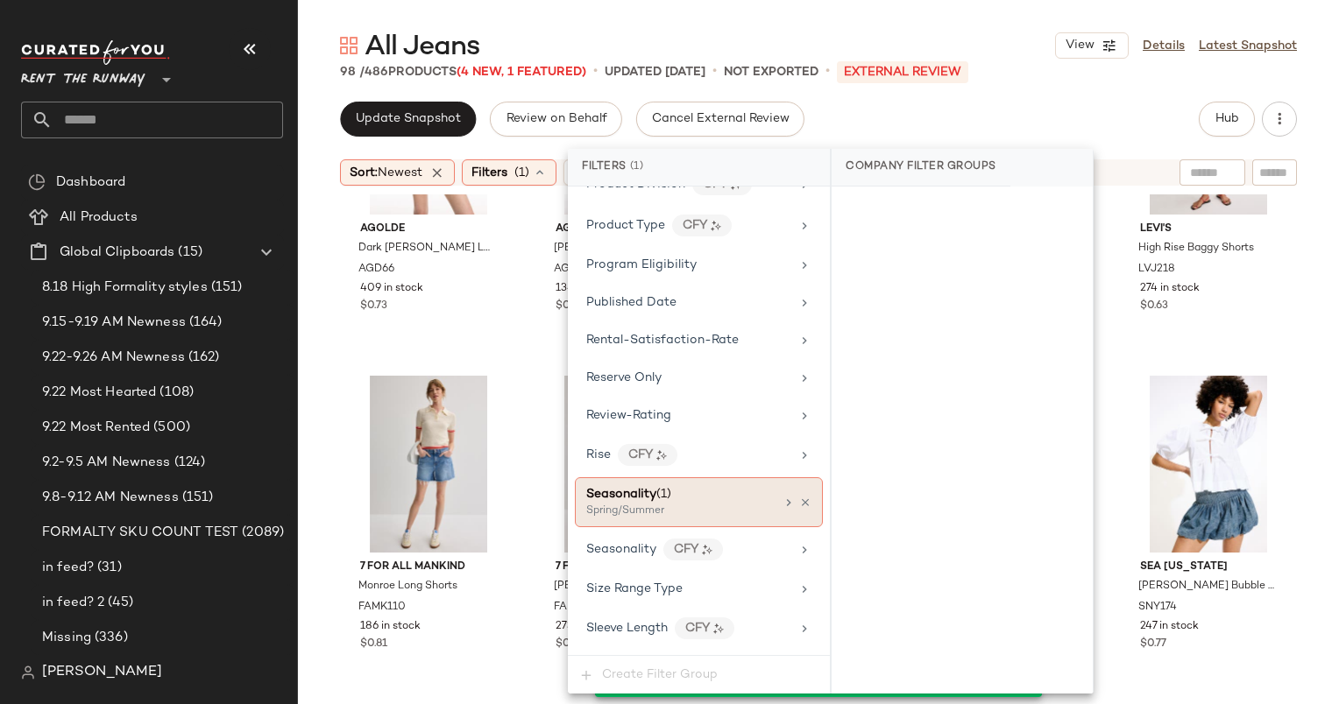
click at [708, 485] on div "Seasonality (1)" at bounding box center [680, 494] width 188 height 18
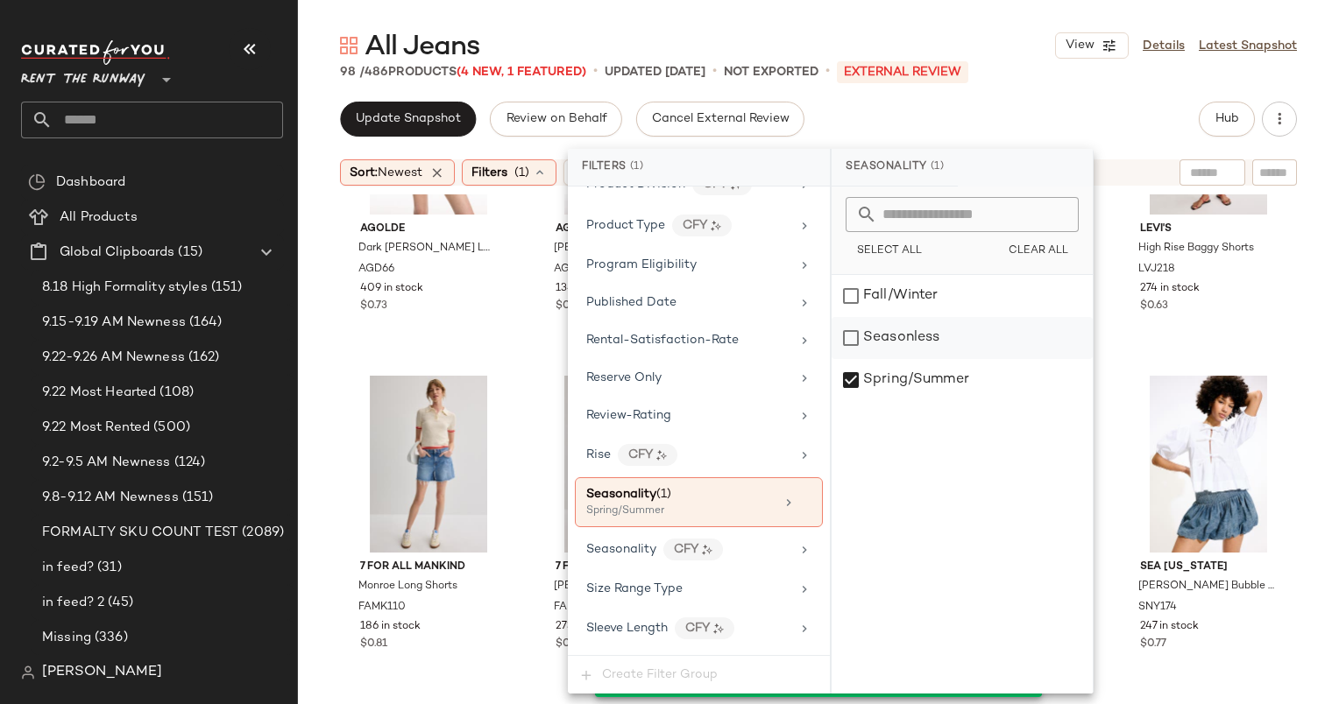
click at [957, 319] on div "Seasonless" at bounding box center [961, 338] width 261 height 42
click at [964, 337] on div "Seasonless" at bounding box center [961, 338] width 261 height 42
click at [911, 371] on div "Spring/Summer" at bounding box center [961, 380] width 261 height 42
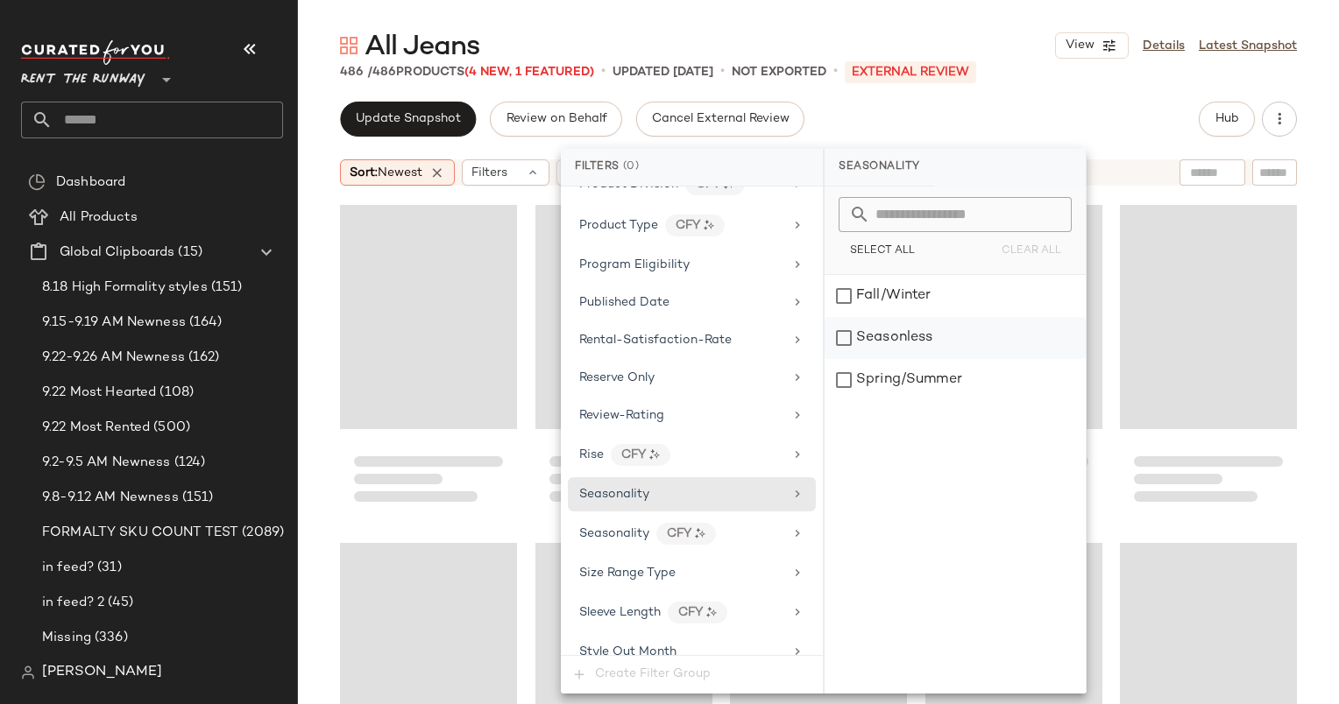
click at [874, 337] on div "Seasonless" at bounding box center [954, 338] width 261 height 42
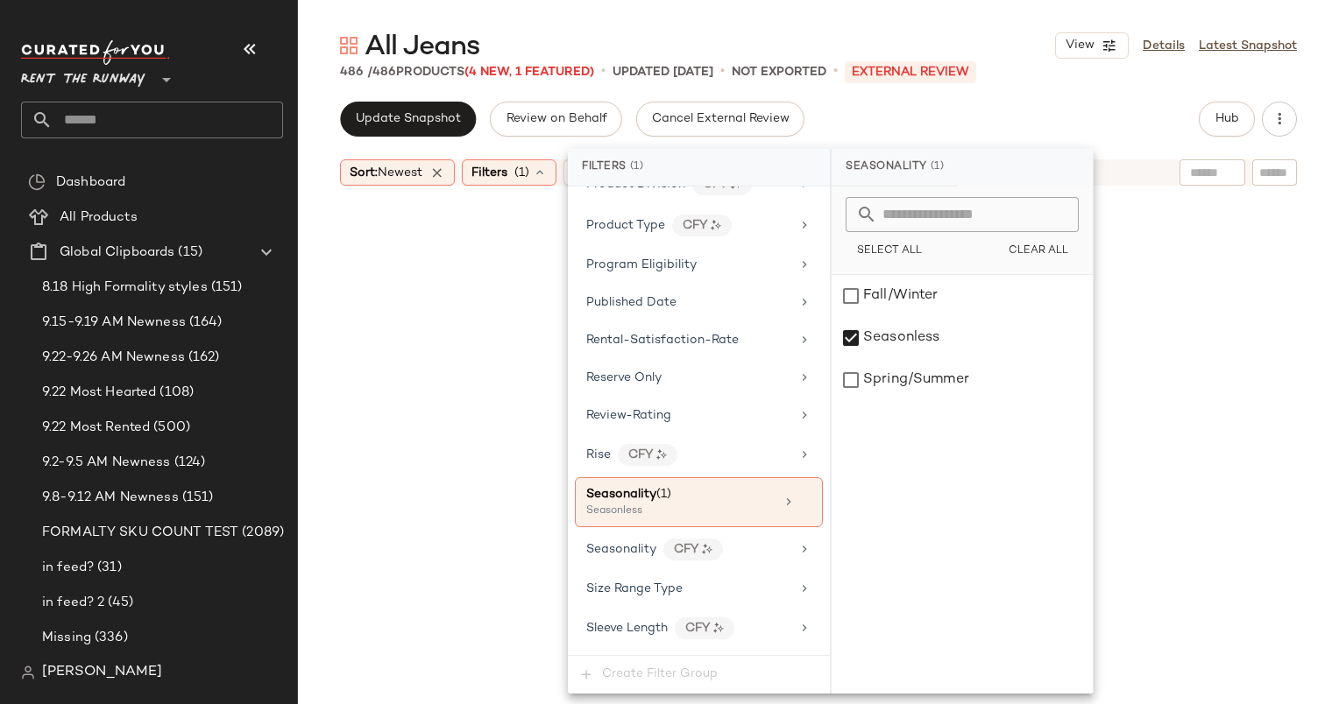
scroll to position [9130, 0]
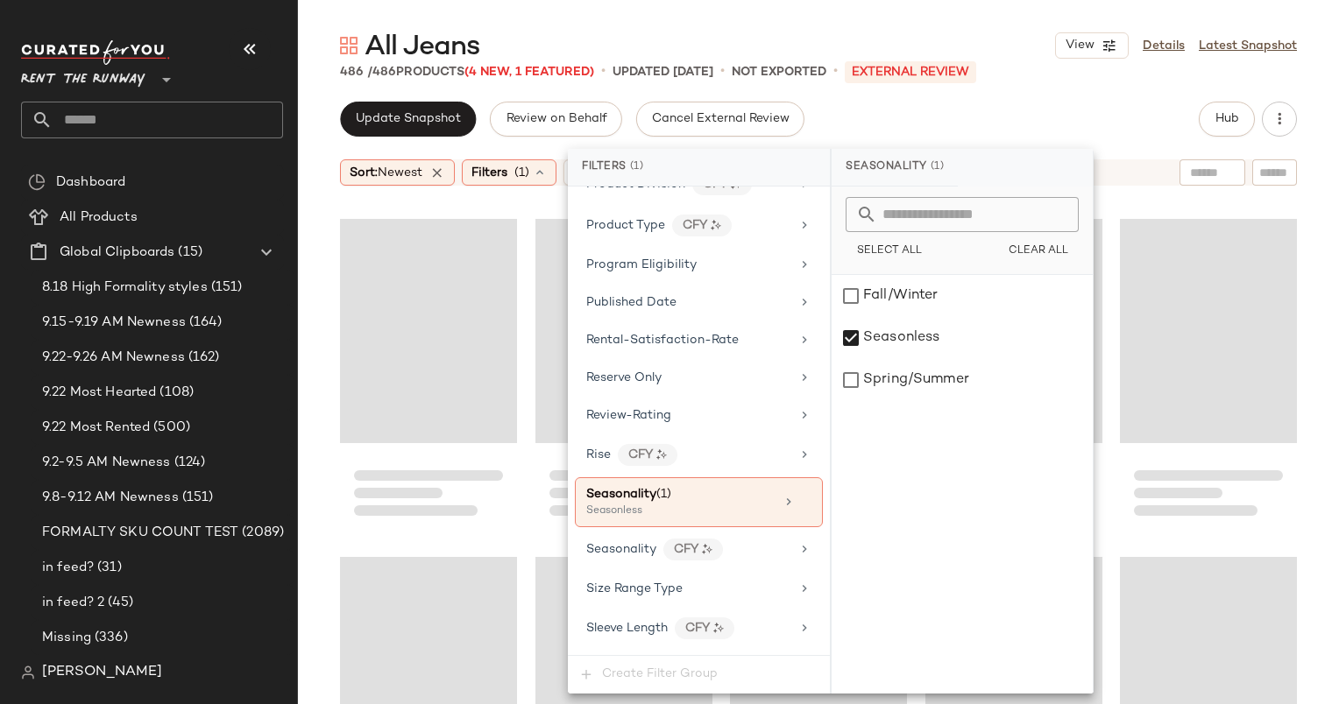
click at [933, 99] on div "All Jeans View Details Latest Snapshot 486 / 486 Products (4 New, 1 Featured) •…" at bounding box center [818, 366] width 1041 height 676
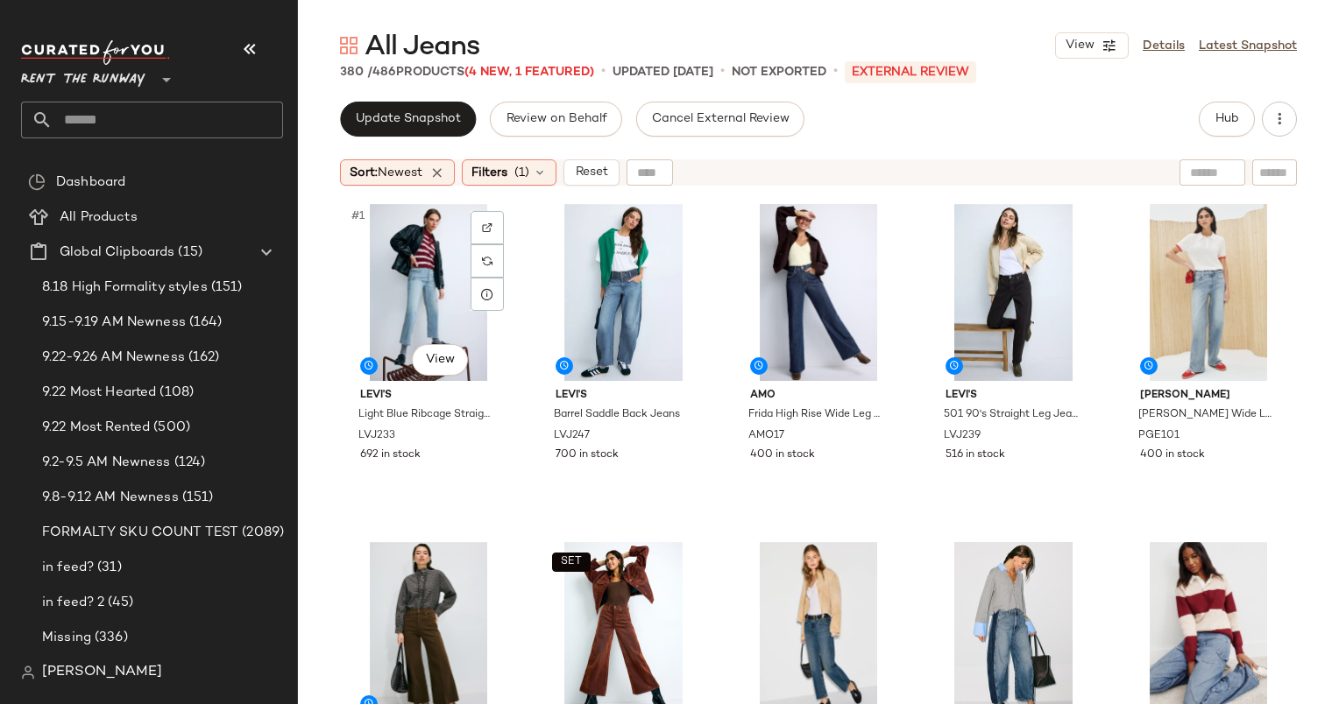
click at [397, 275] on div "#1 View" at bounding box center [428, 292] width 165 height 177
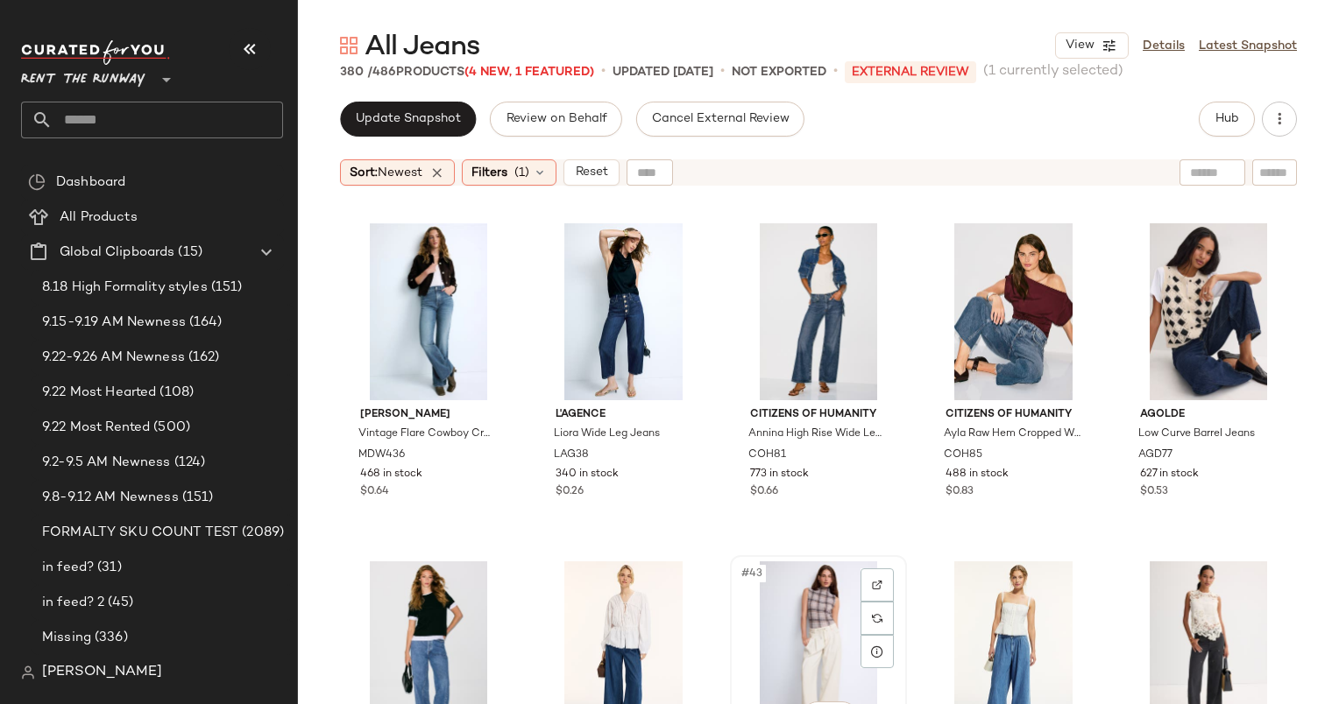
scroll to position [2954, 0]
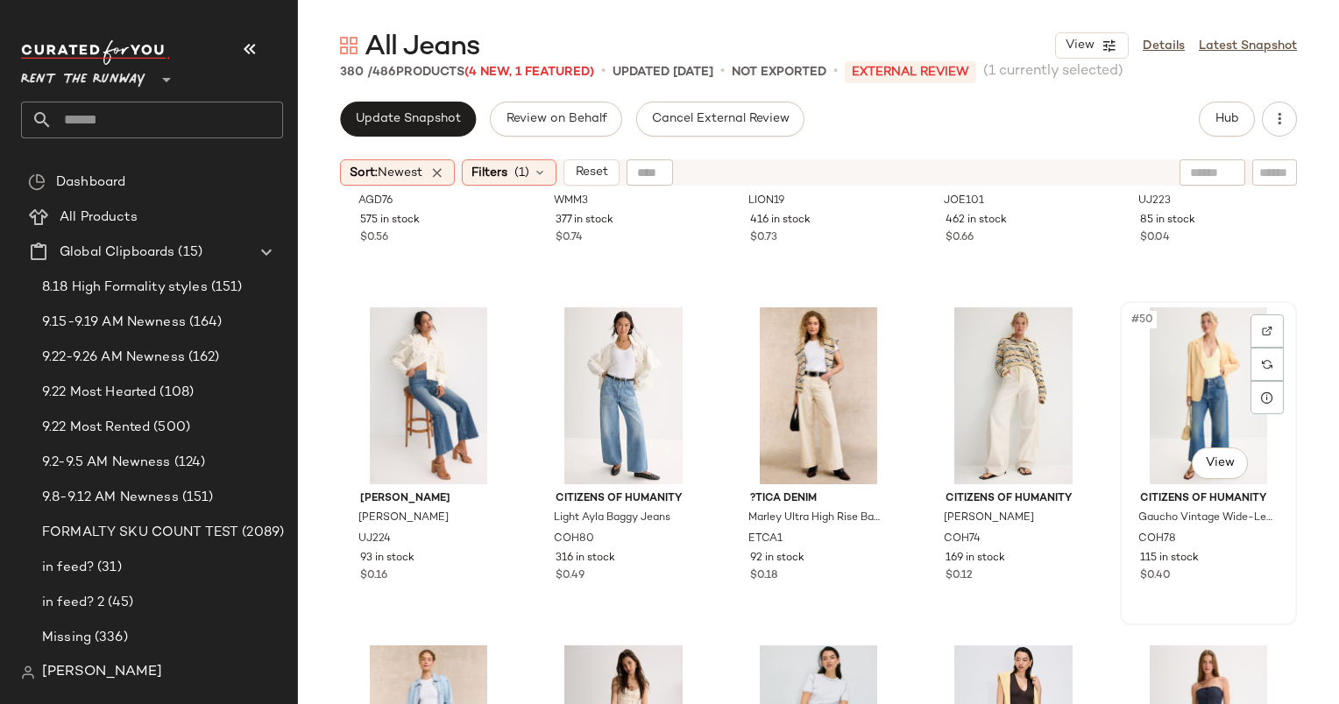
click at [1196, 354] on div "#50 View" at bounding box center [1208, 395] width 165 height 177
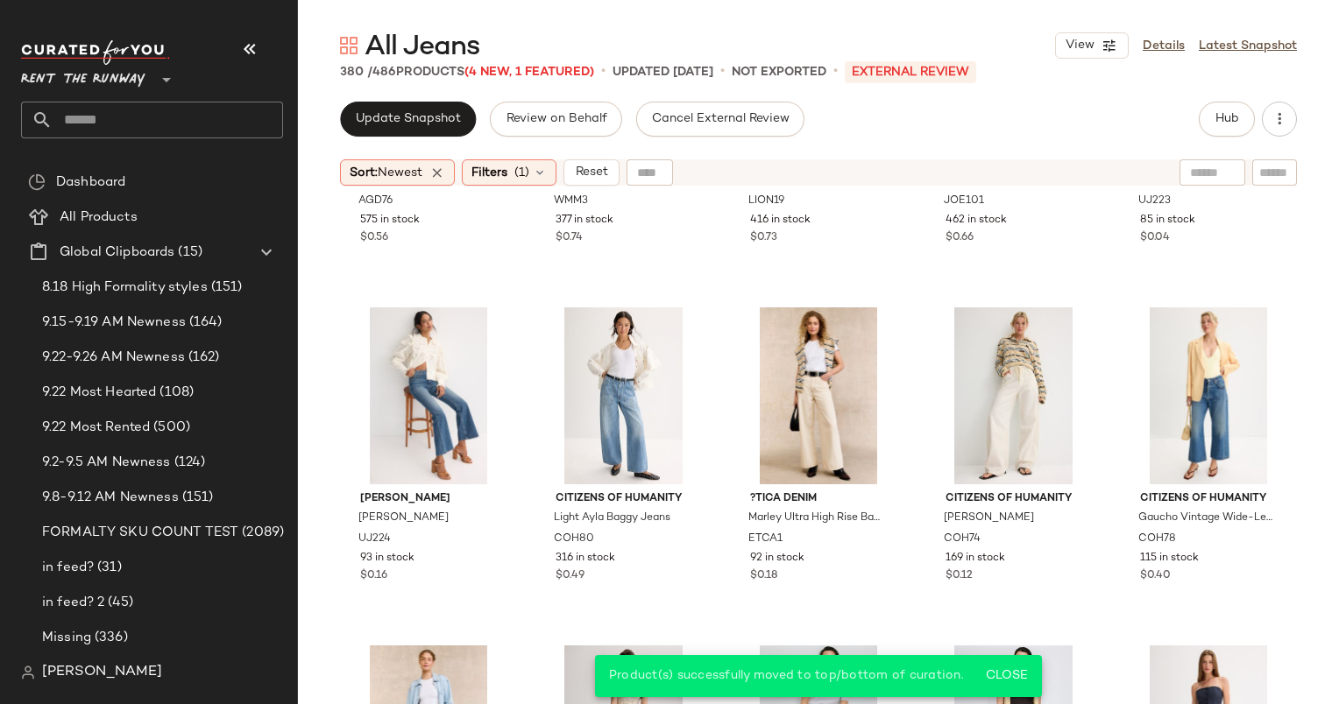
click at [501, 186] on div "Sort: Newest Filters (1) Reset" at bounding box center [818, 173] width 1041 height 44
click at [525, 179] on span "(1)" at bounding box center [521, 173] width 15 height 18
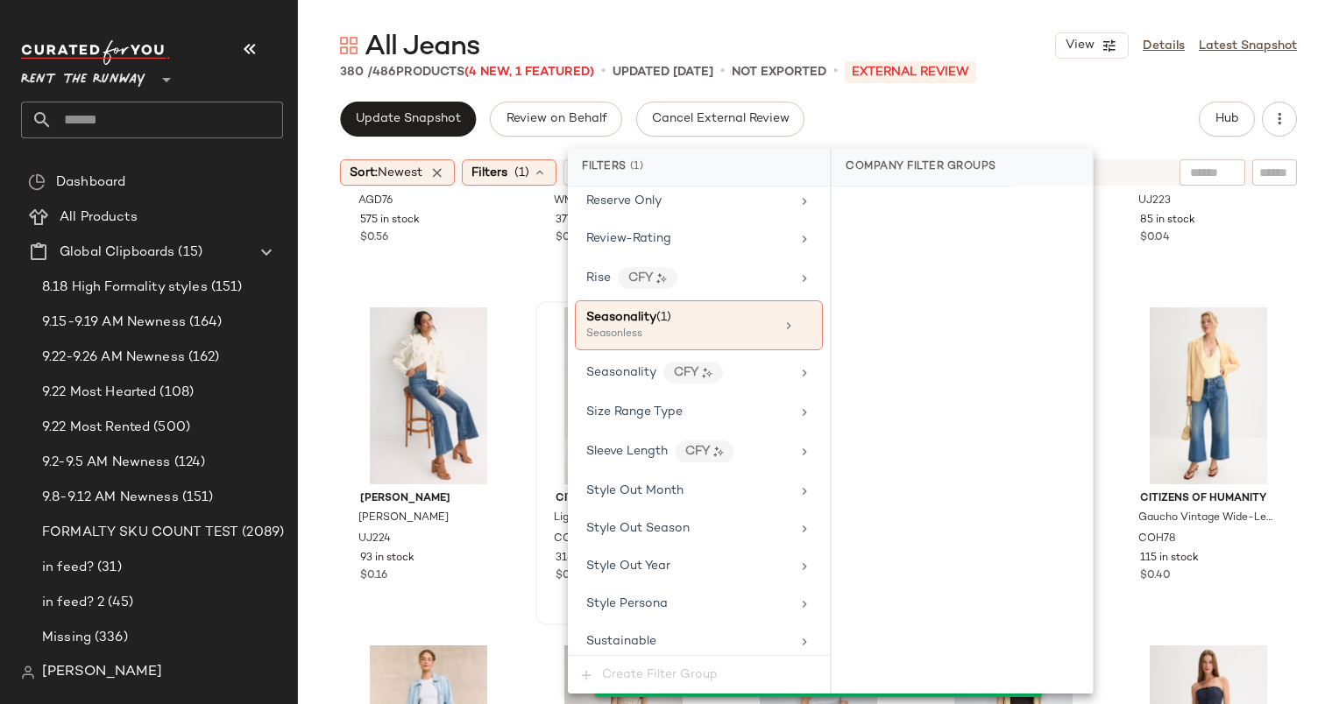
scroll to position [2272, 0]
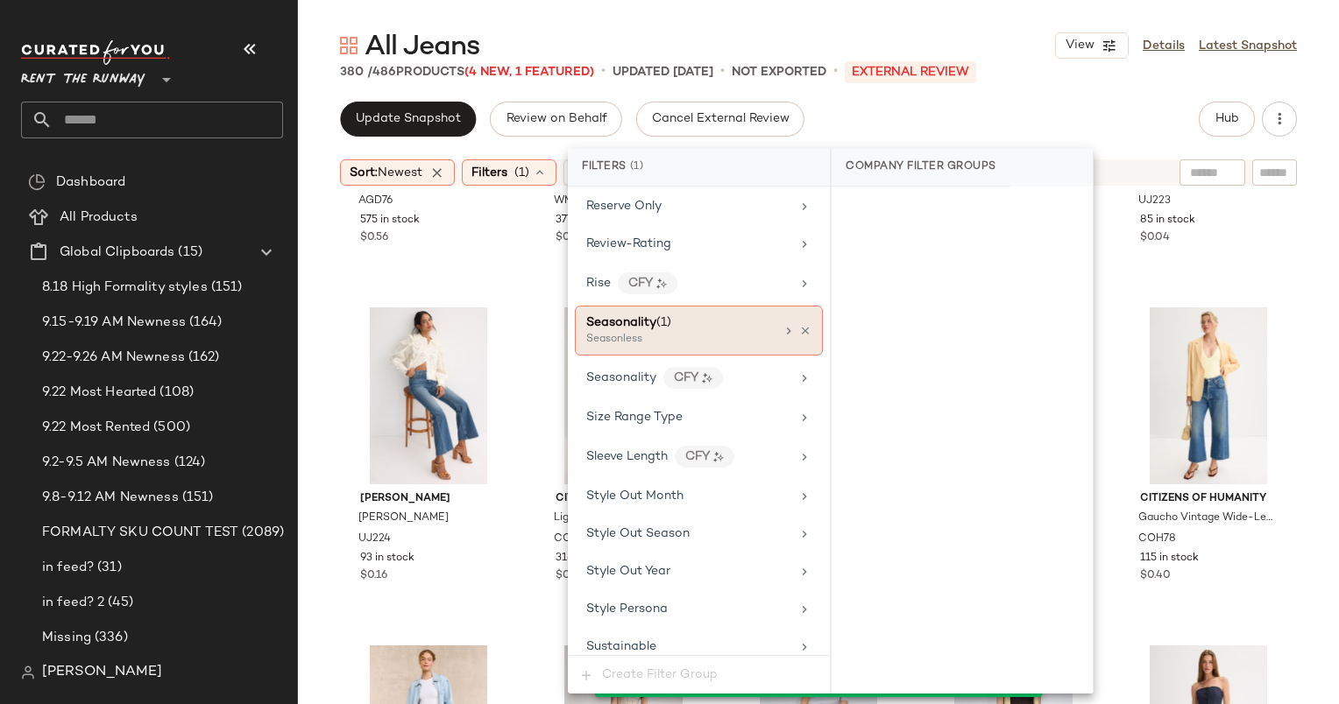
click at [758, 329] on div "Seasonality (1) Seasonless" at bounding box center [699, 331] width 248 height 50
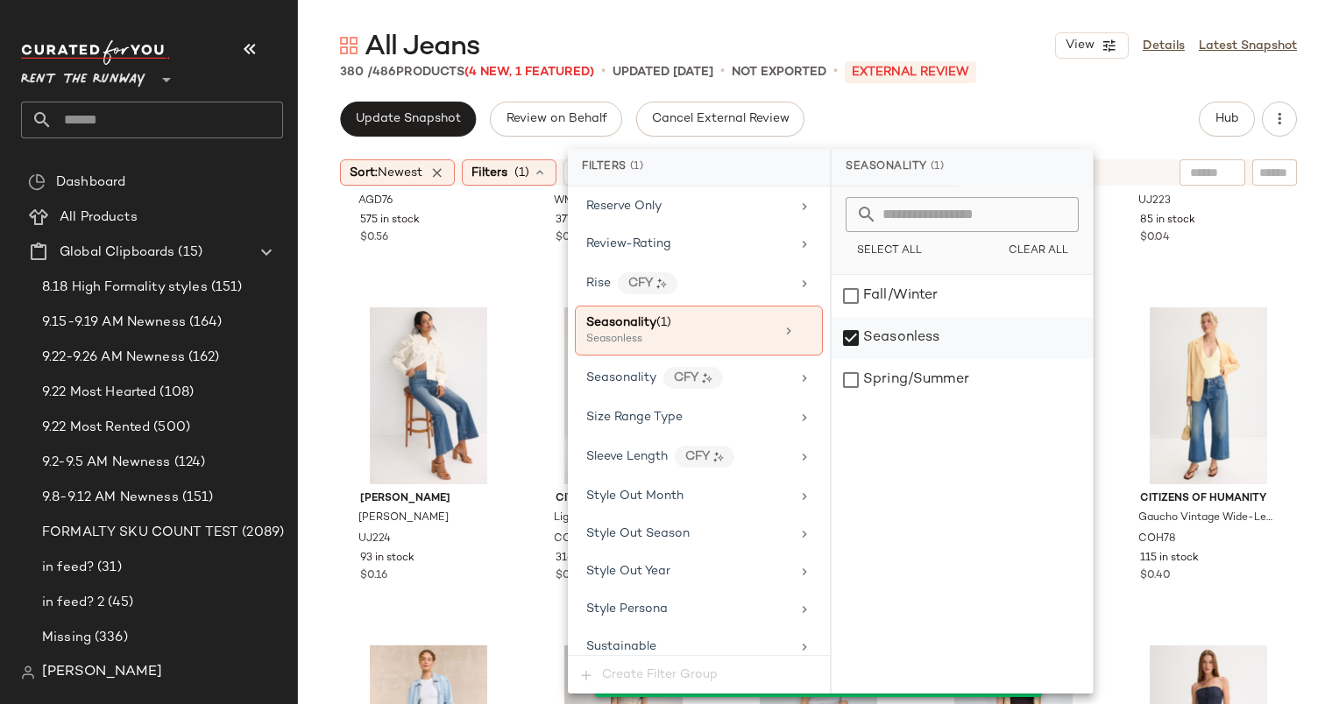
click at [897, 329] on div "Seasonless" at bounding box center [961, 338] width 261 height 42
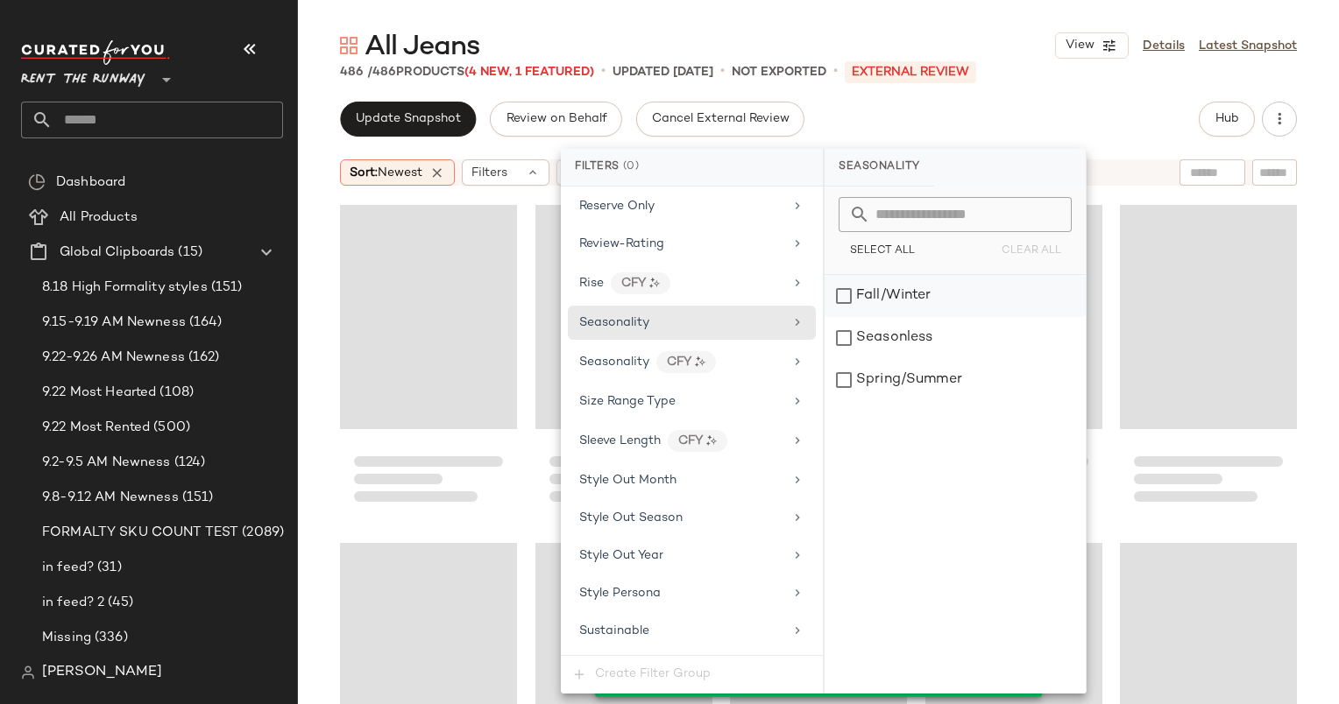
click at [867, 298] on div "Fall/Winter" at bounding box center [954, 296] width 261 height 42
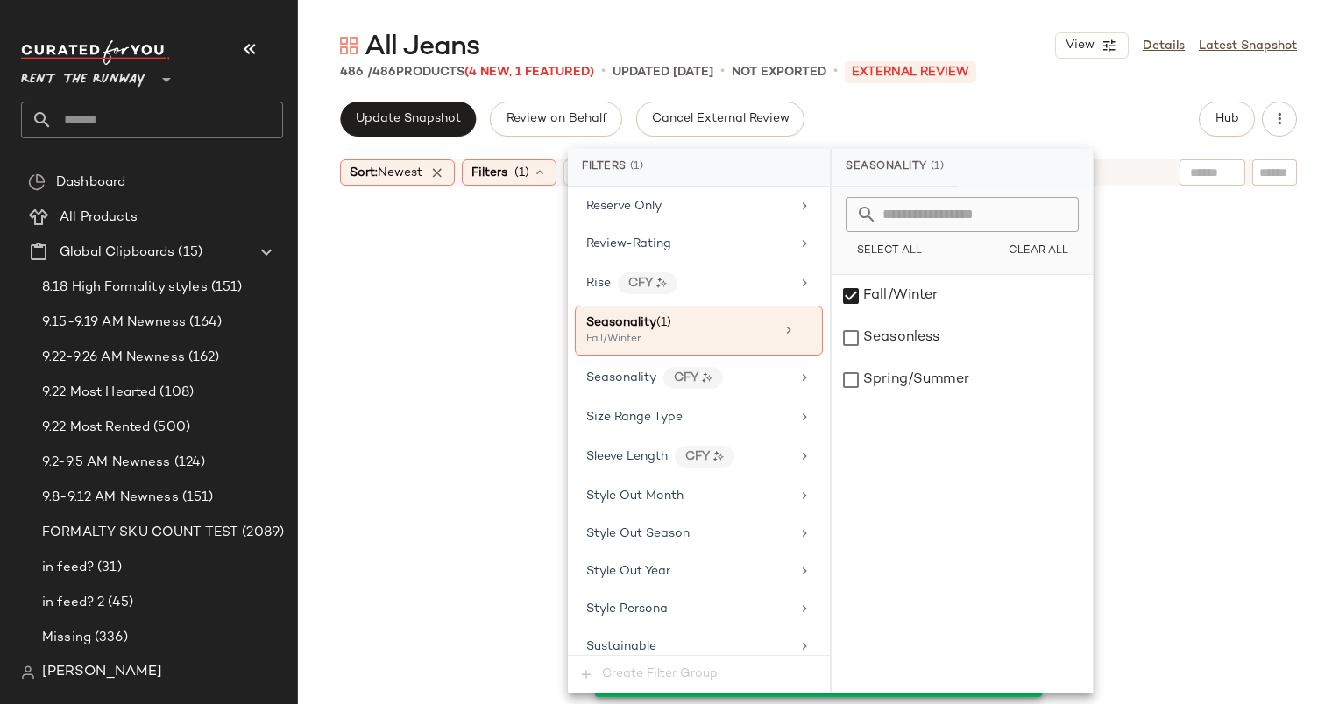
scroll to position [3719, 0]
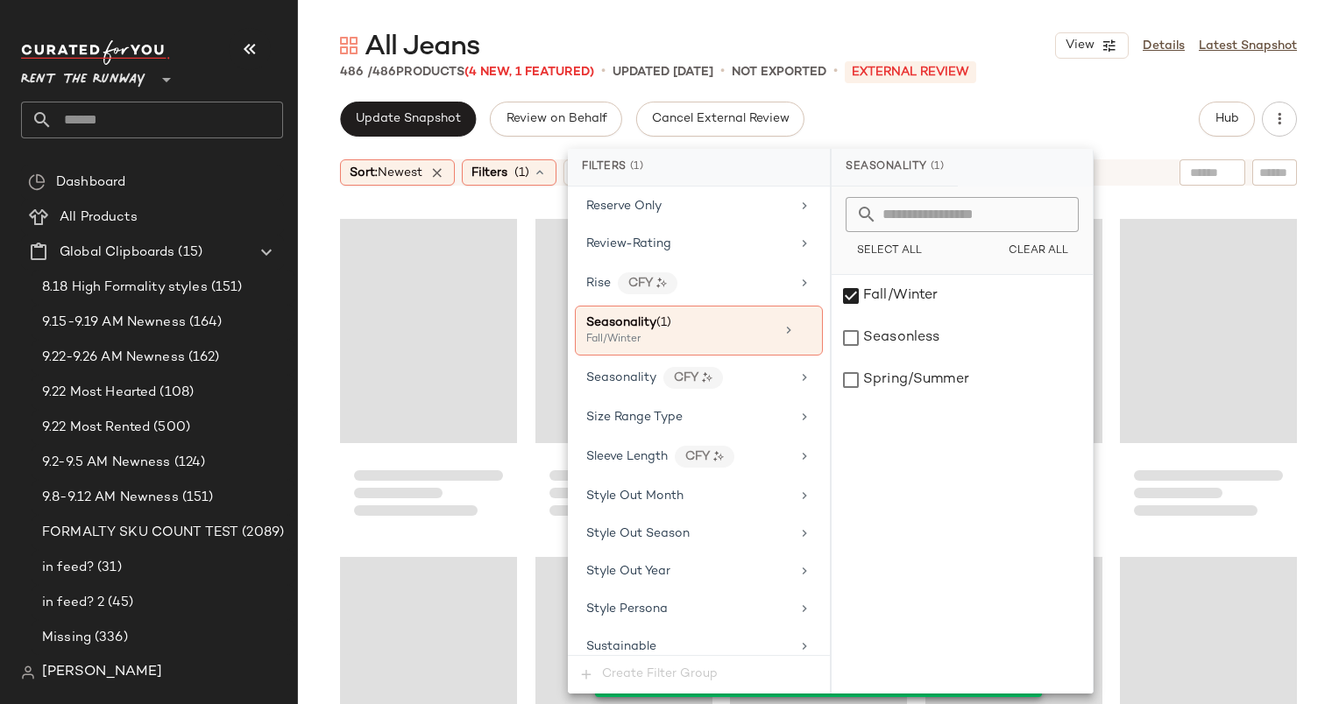
click at [936, 122] on div "Update Snapshot Review on Behalf Cancel External Review Hub" at bounding box center [818, 119] width 957 height 35
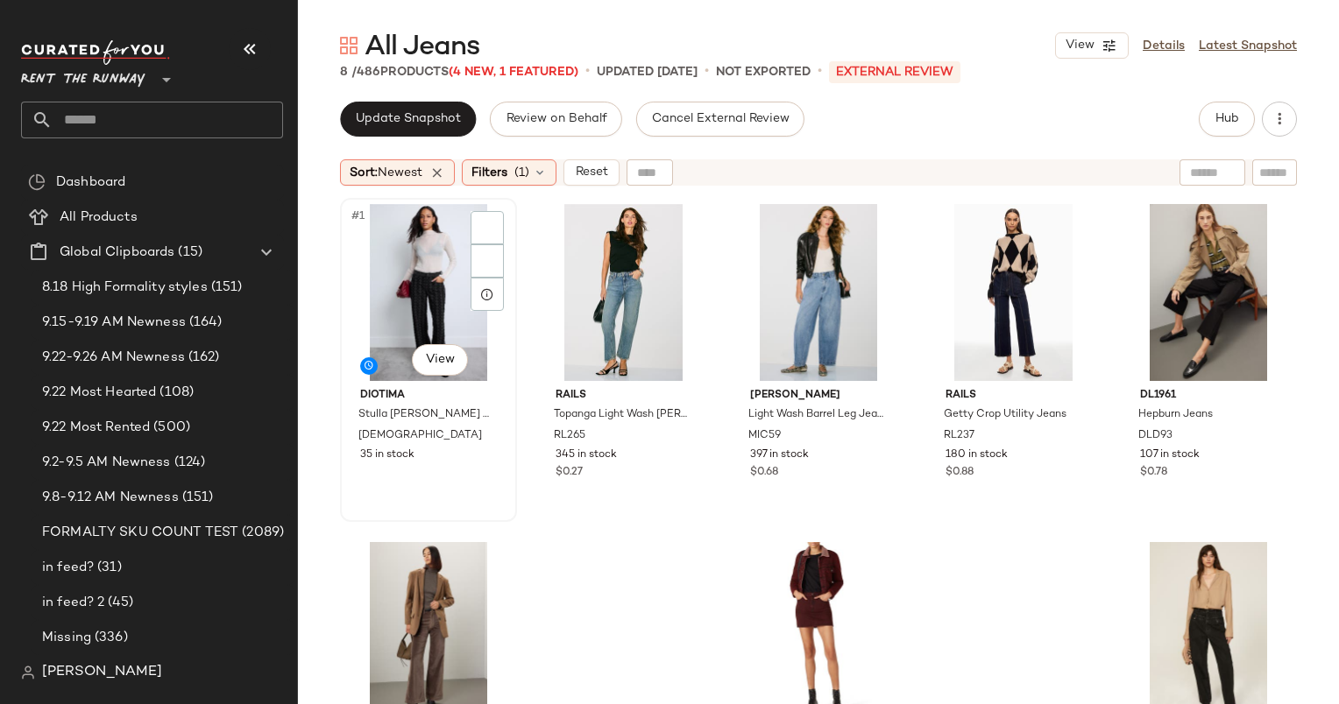
click at [406, 259] on div "#1 View" at bounding box center [428, 292] width 165 height 177
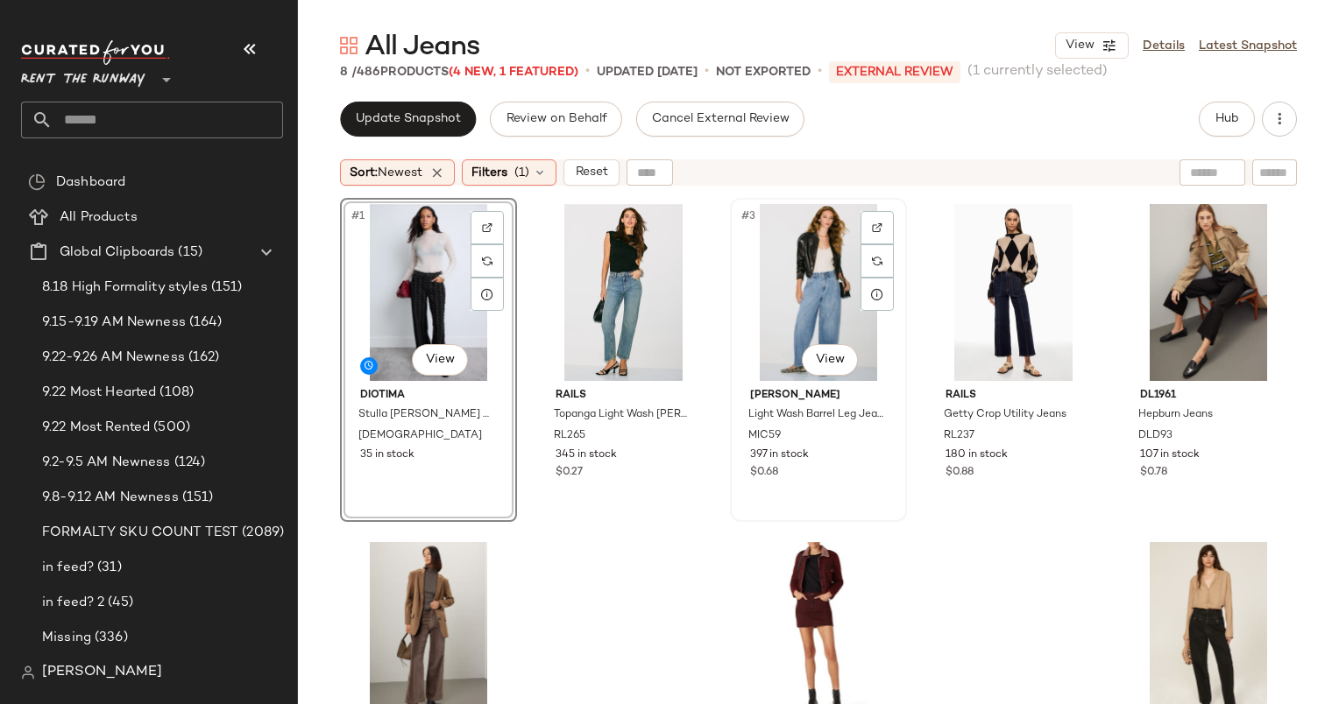
scroll to position [112, 0]
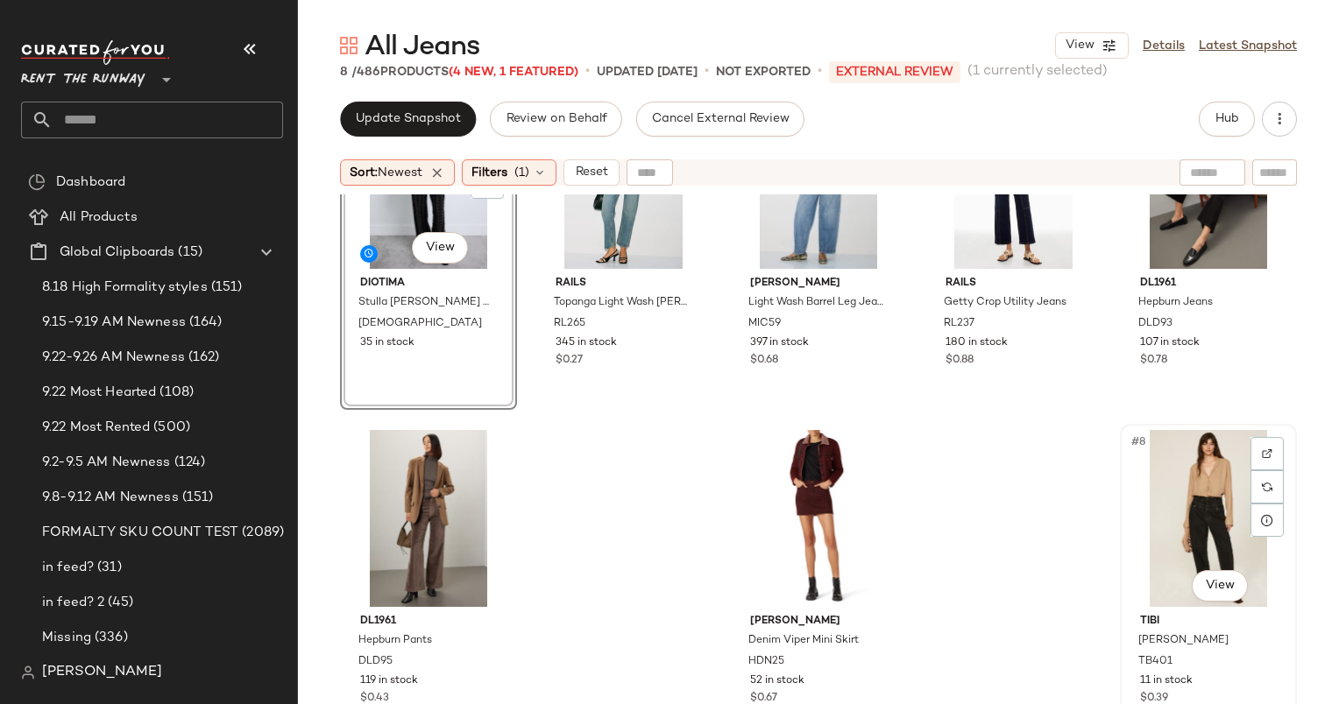
click at [1193, 501] on div "#8 View" at bounding box center [1208, 518] width 165 height 177
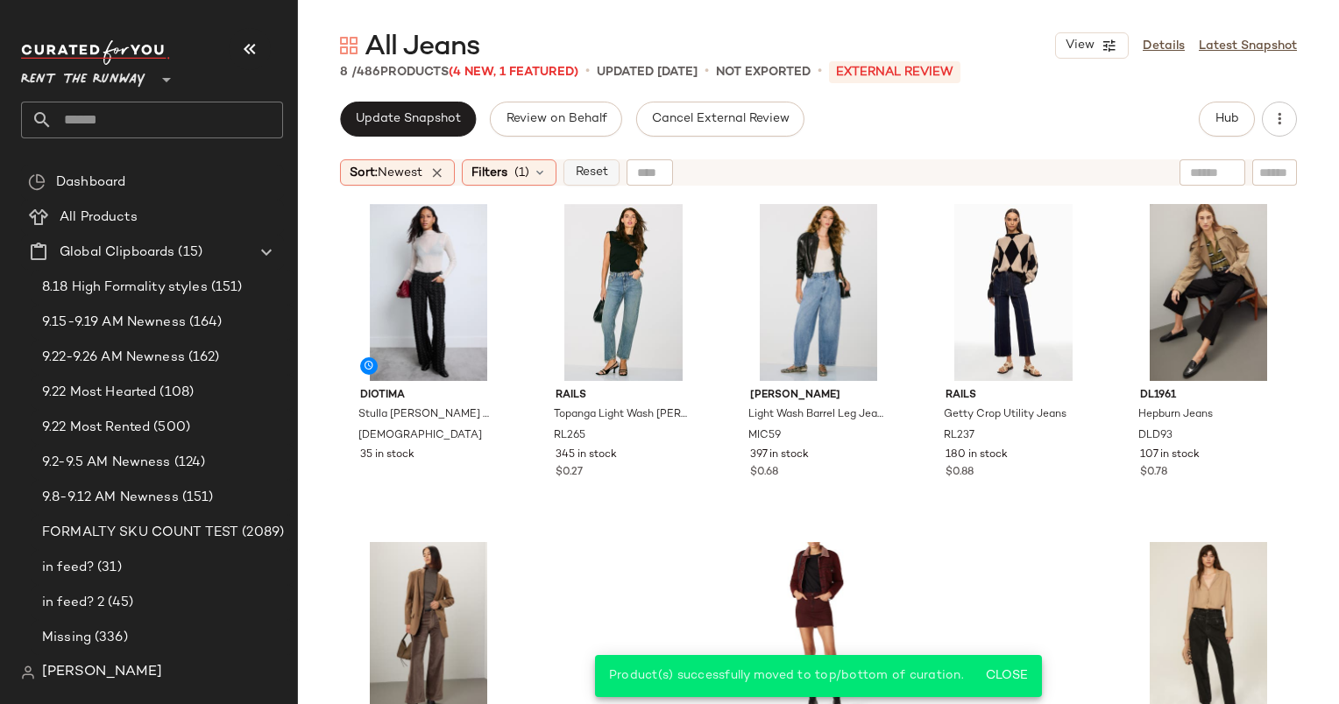
click at [599, 170] on span "Reset" at bounding box center [590, 173] width 33 height 14
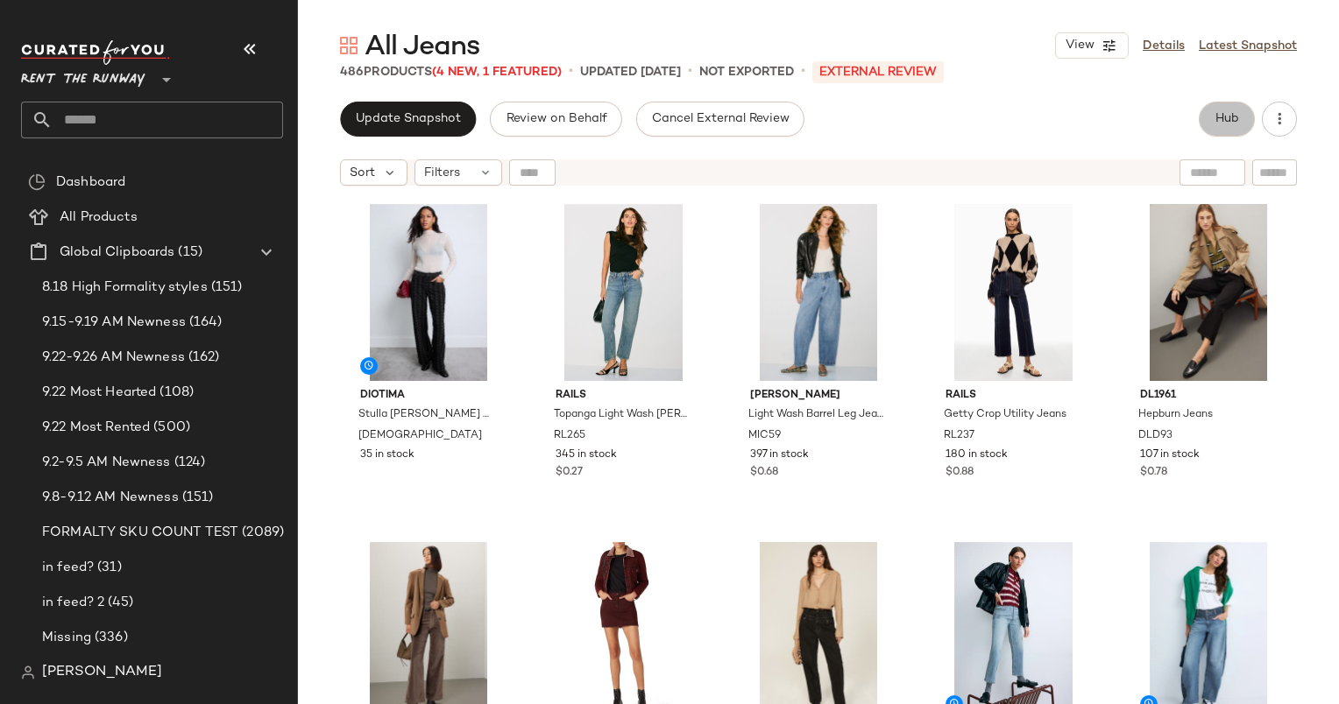
click at [1246, 105] on button "Hub" at bounding box center [1226, 119] width 56 height 35
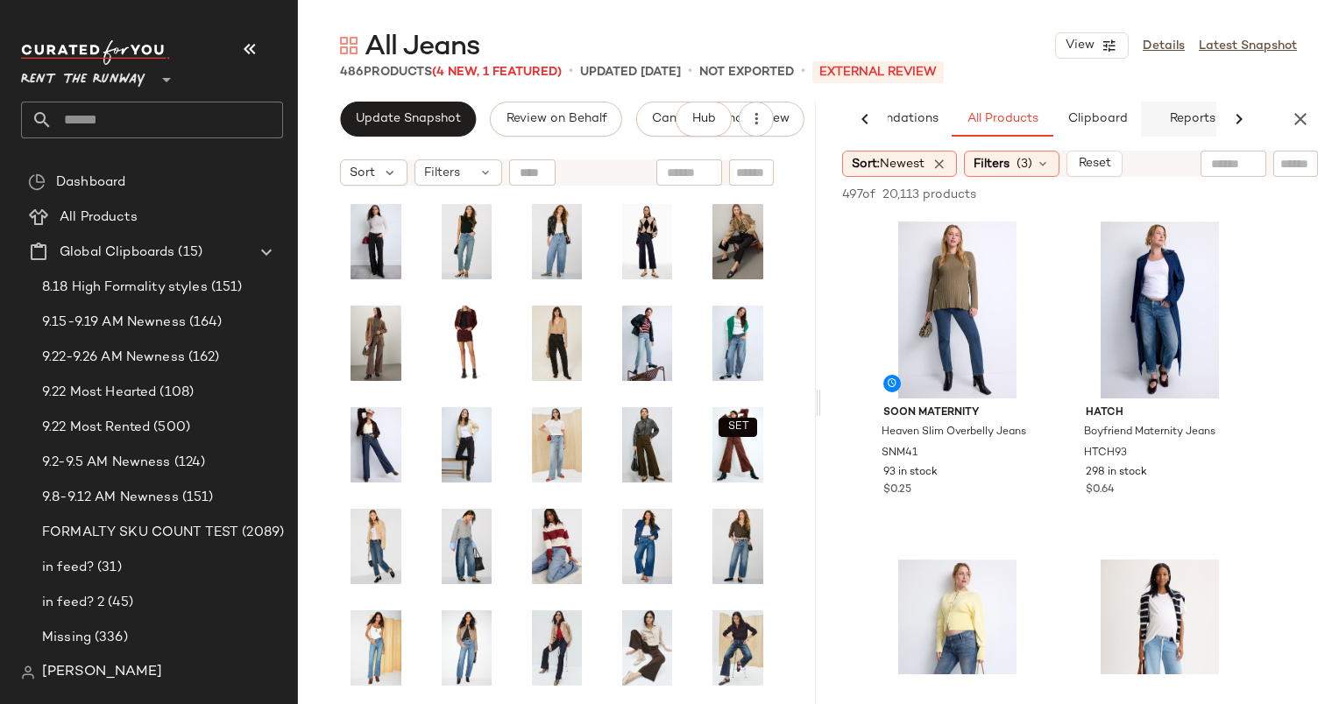
click at [1195, 130] on button "Reports" at bounding box center [1192, 119] width 102 height 35
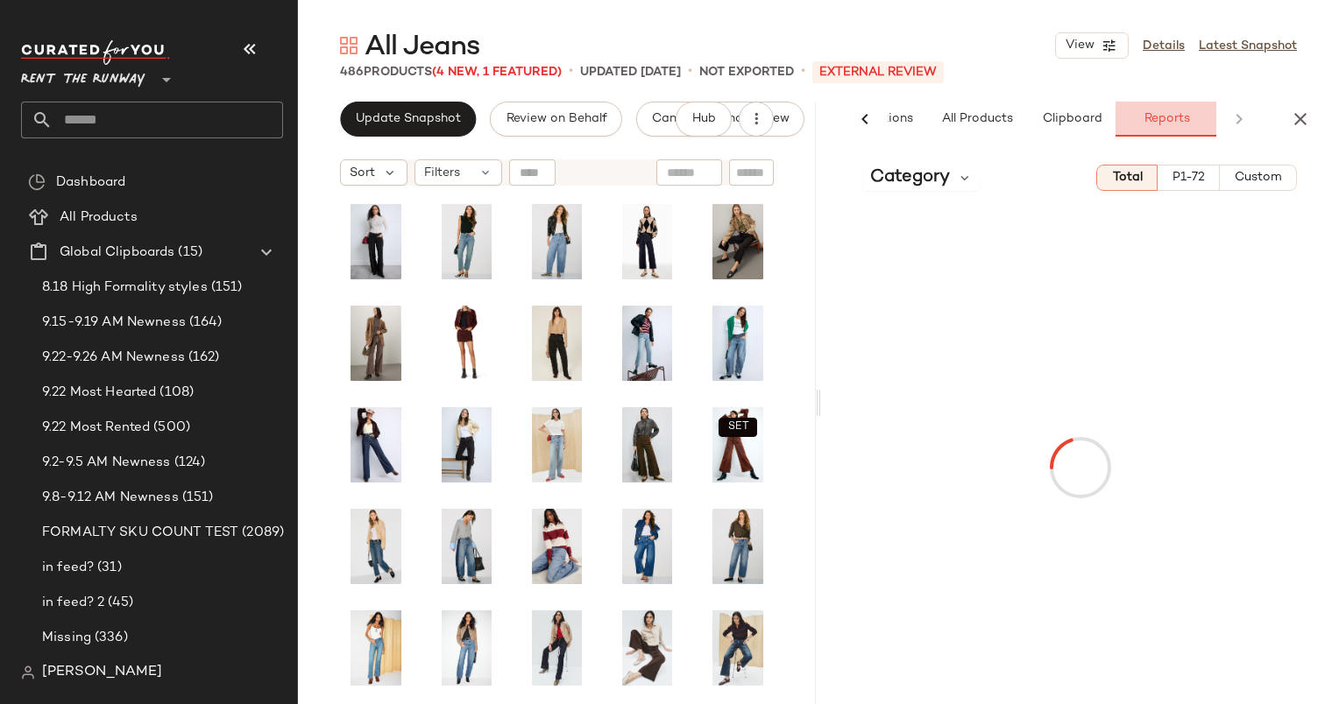
scroll to position [0, 116]
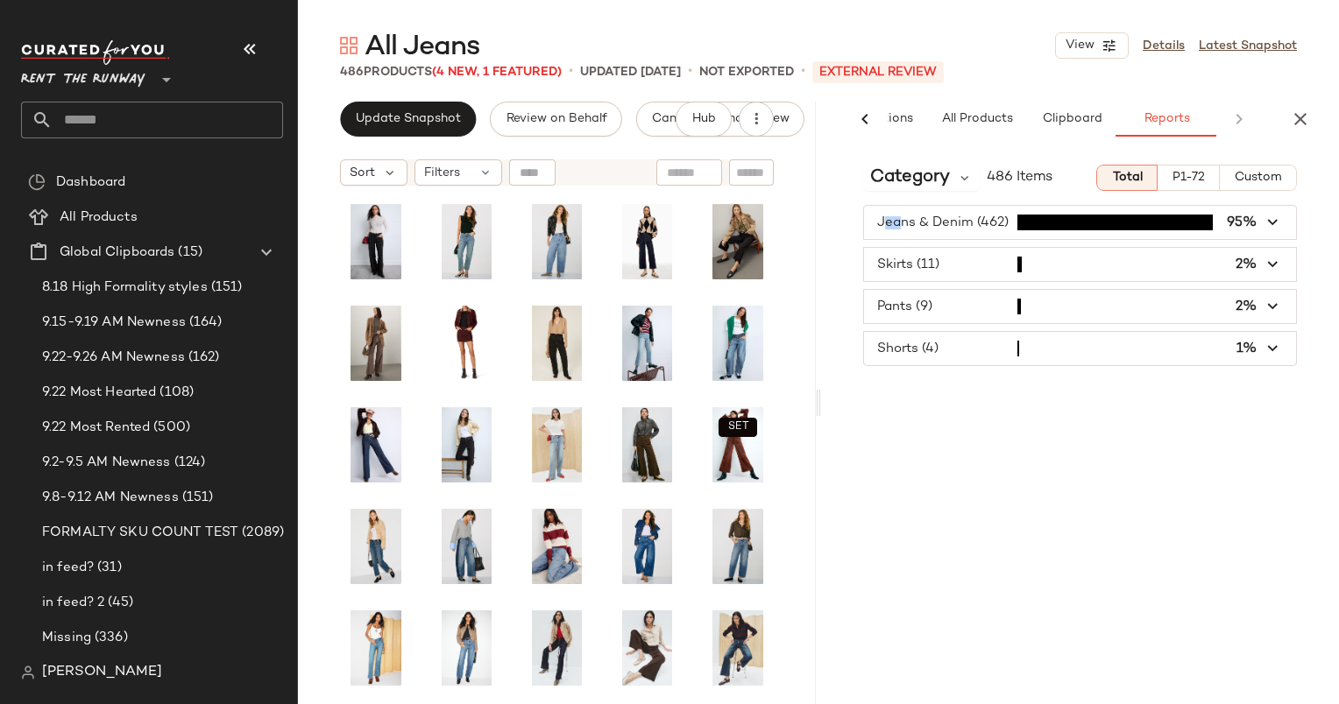
drag, startPoint x: 903, startPoint y: 201, endPoint x: 883, endPoint y: 191, distance: 22.7
click at [883, 191] on div "Category 486 Items Total P1-72 Custom Jeans & Denim (462) 95% Skirts (11) 2% Pa…" at bounding box center [1080, 428] width 518 height 554
click at [881, 191] on div "Category 486 Items Total P1-72 Custom Jeans & Denim (462) 95% Skirts (11) 2% Pa…" at bounding box center [1080, 428] width 518 height 554
drag, startPoint x: 881, startPoint y: 191, endPoint x: 978, endPoint y: 220, distance: 100.6
click at [978, 220] on span "button" at bounding box center [1080, 222] width 432 height 33
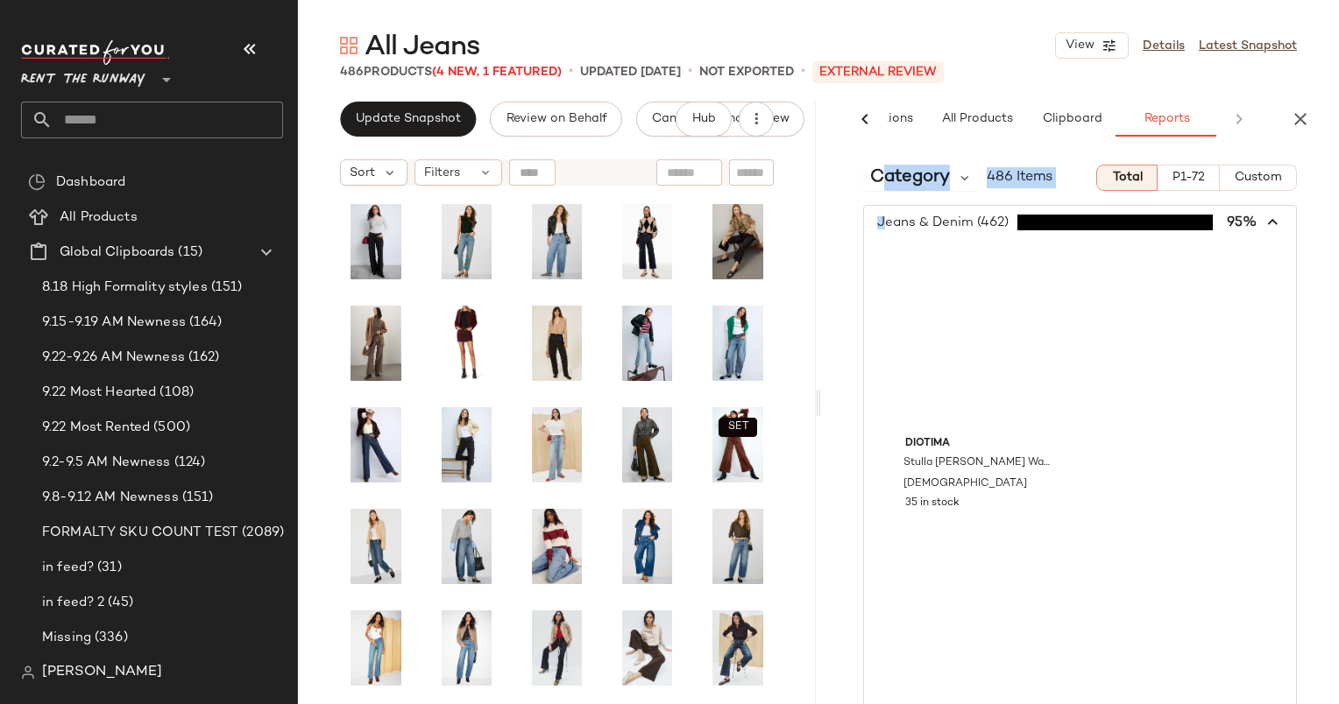
click at [942, 193] on div "Category 486 Items Total P1-72 Custom Jeans & Denim (462) 95% Diotima Stulla Je…" at bounding box center [1080, 428] width 518 height 554
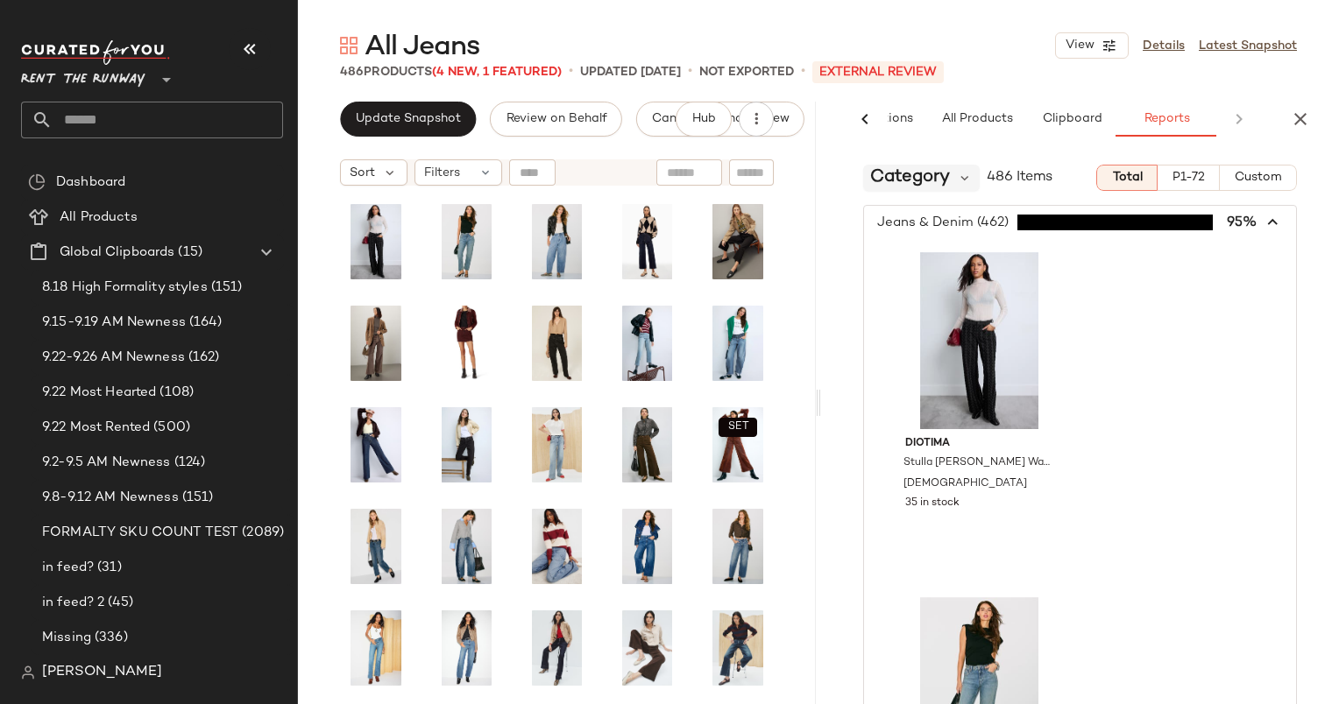
click at [879, 176] on span "Category" at bounding box center [910, 178] width 80 height 26
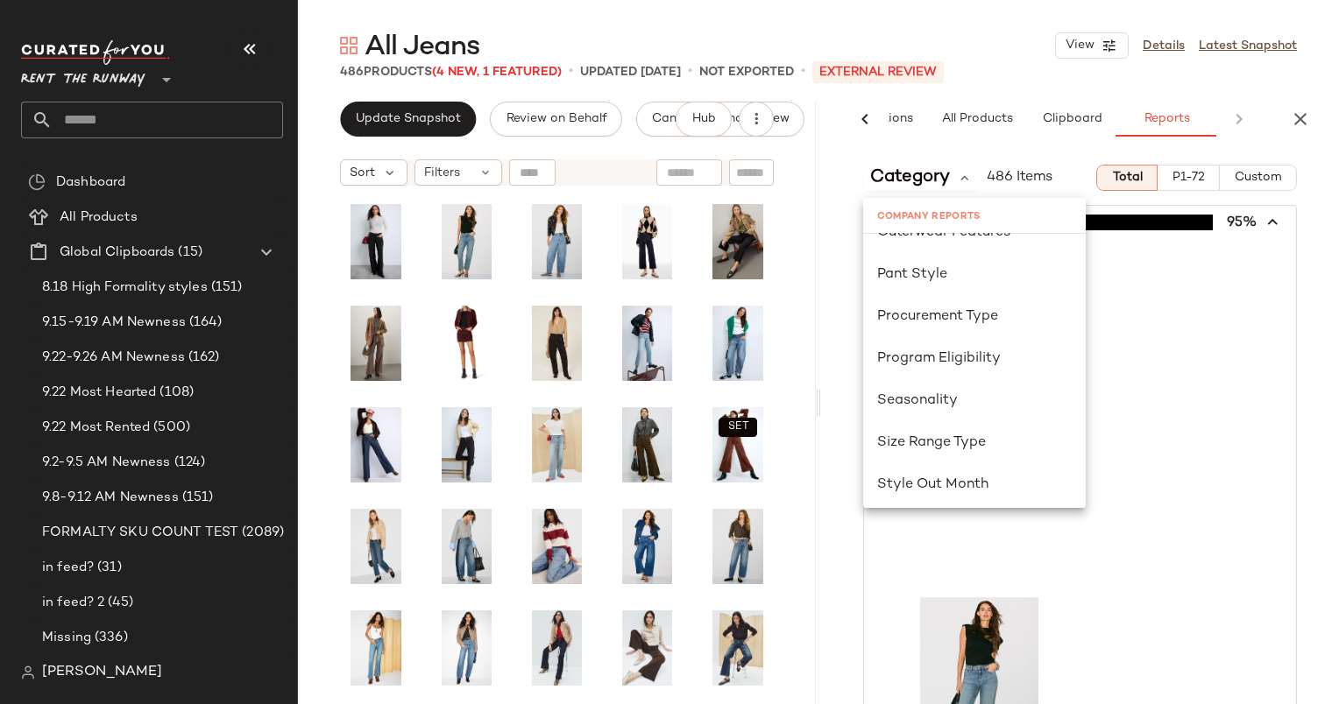
scroll to position [1011, 0]
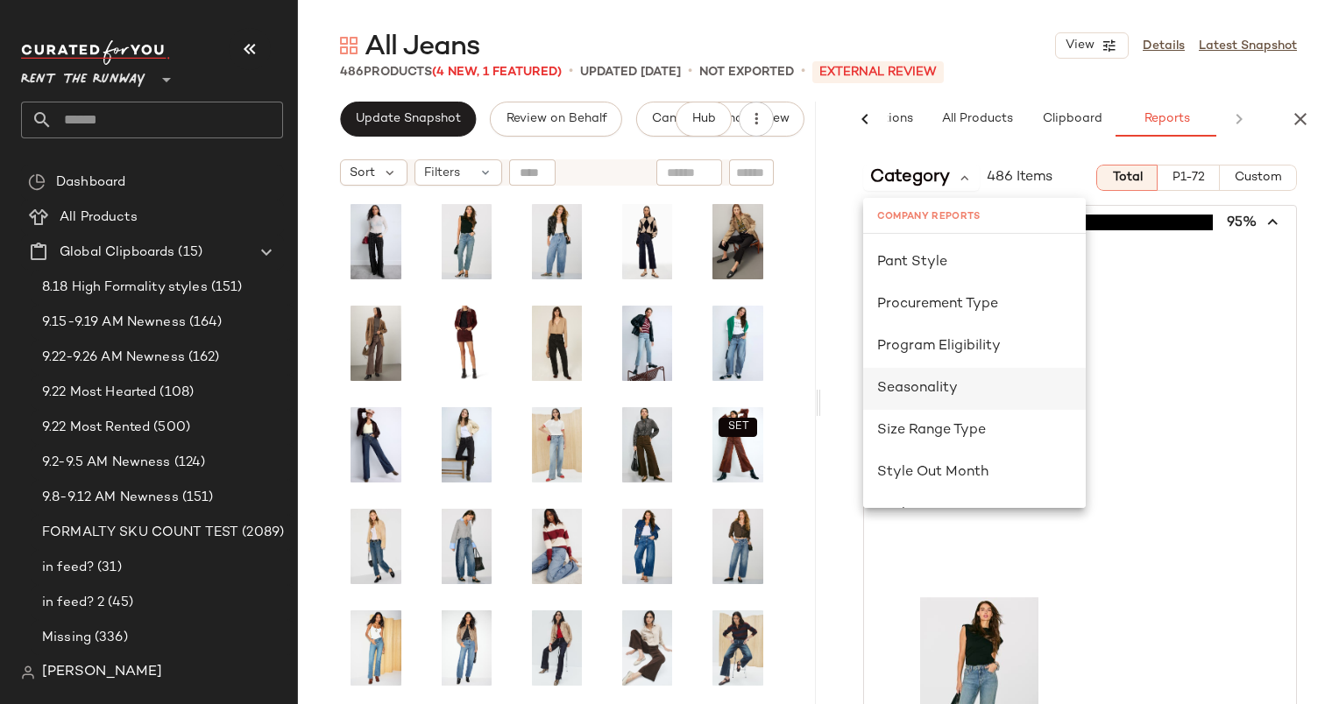
drag, startPoint x: 881, startPoint y: 330, endPoint x: 920, endPoint y: 396, distance: 76.2
click at [920, 396] on span "Seasonality" at bounding box center [917, 388] width 81 height 15
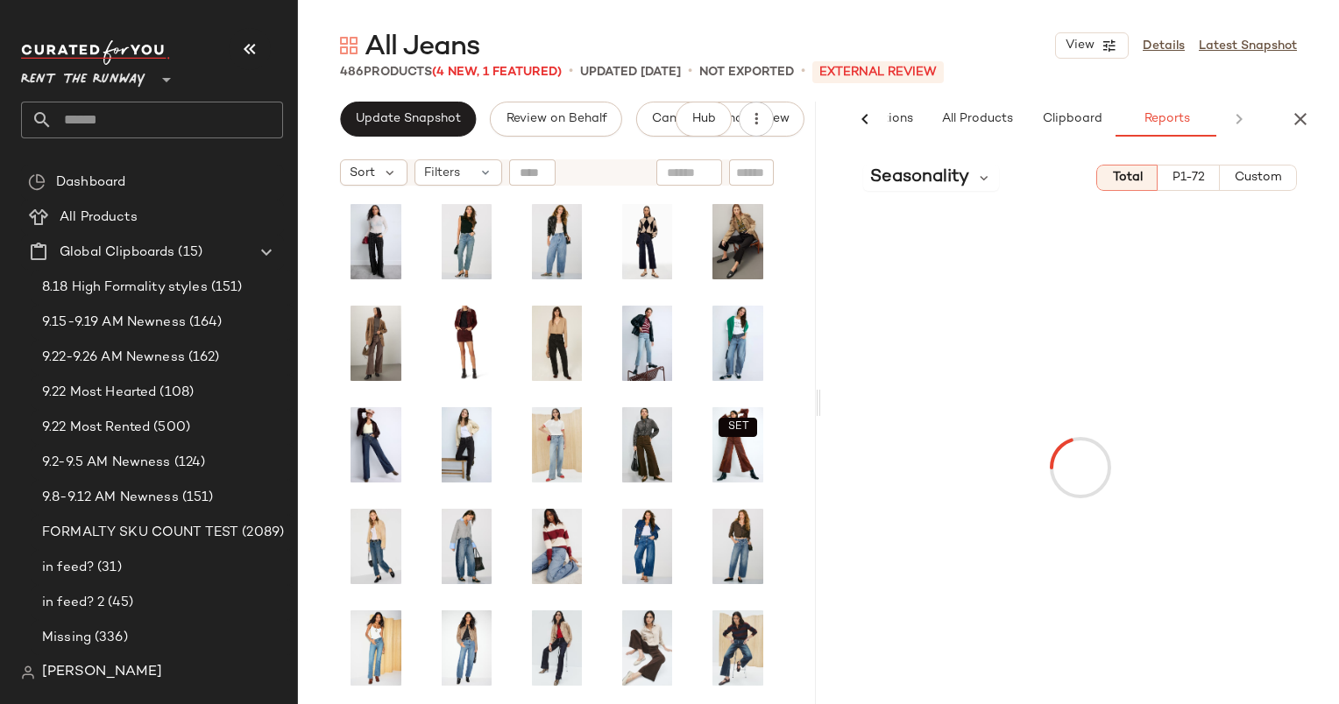
click at [1261, 187] on button "Custom" at bounding box center [1257, 178] width 77 height 26
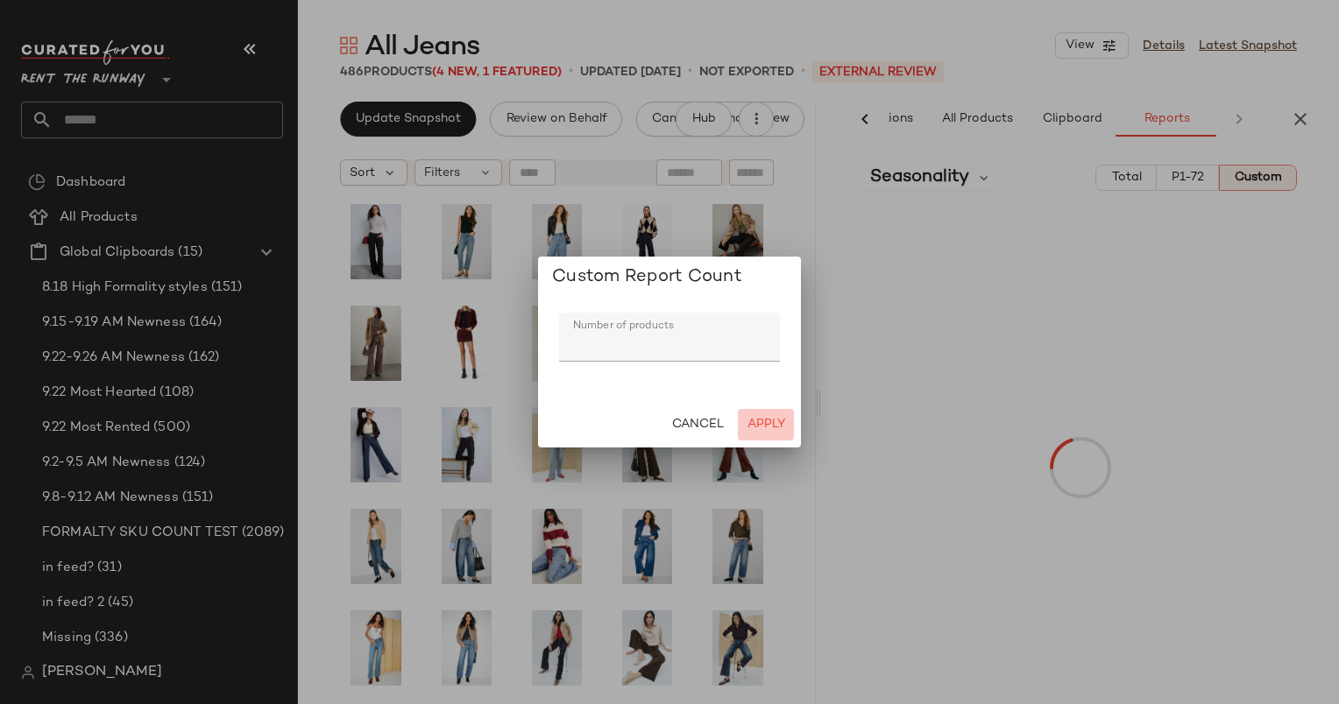
click at [780, 424] on span "Apply" at bounding box center [765, 425] width 39 height 14
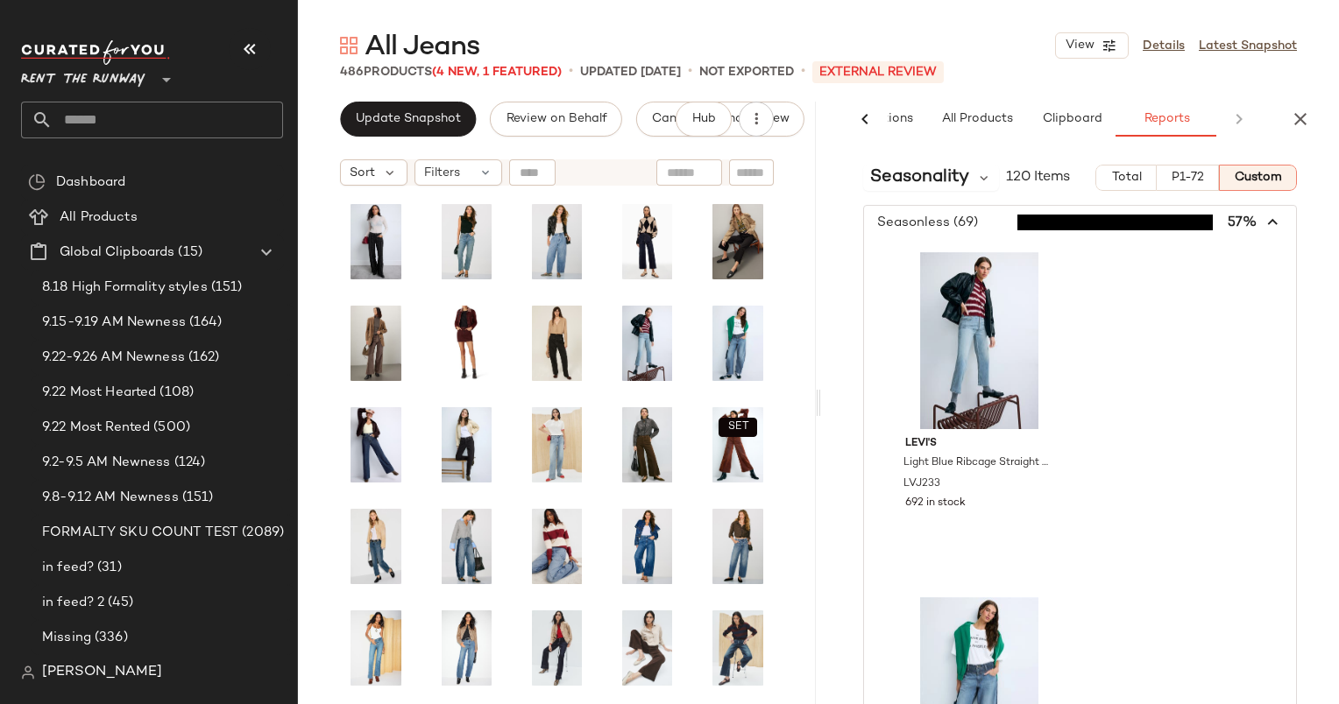
click at [1234, 201] on div "Seasonality 120 Items Total P1-72 Custom Seasonless (69) 57% Levi's Light Blue …" at bounding box center [1080, 428] width 518 height 554
click at [1263, 217] on icon "button" at bounding box center [1273, 223] width 20 height 20
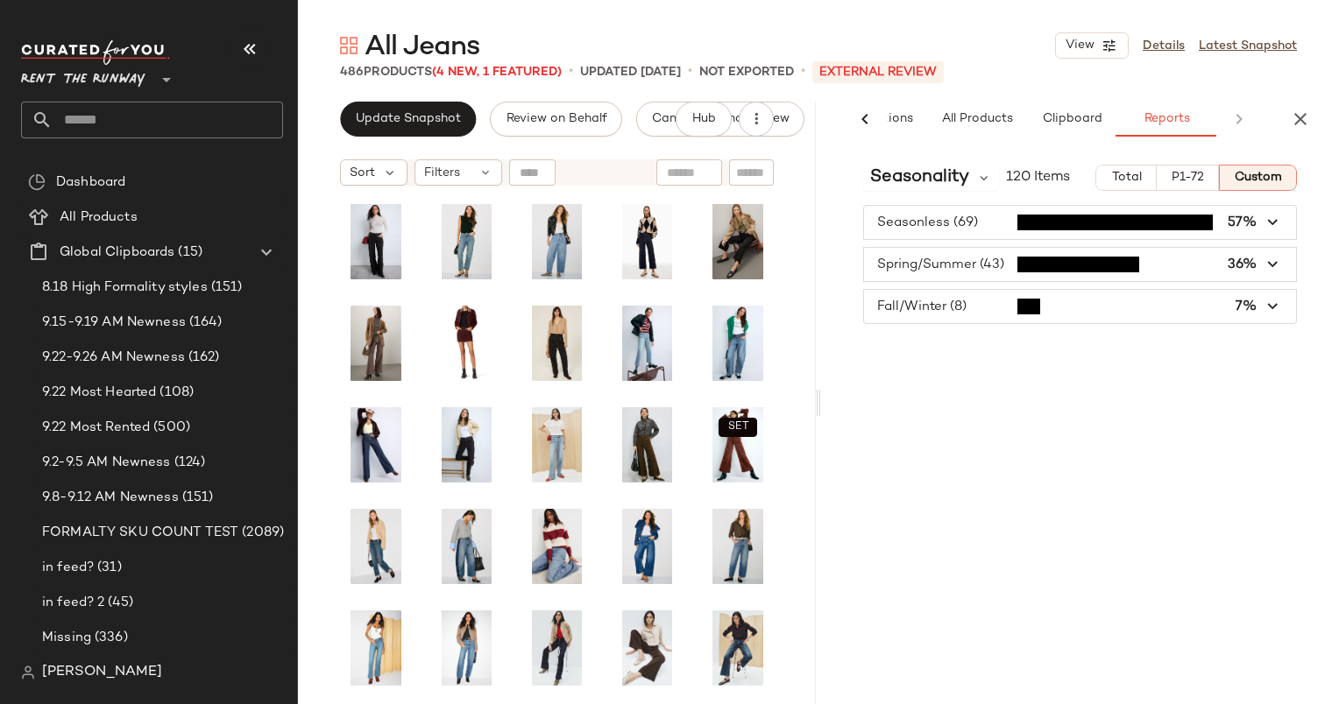
click at [1206, 434] on div "Seasonality 120 Items Total P1-72 Custom Seasonless (69) 57% Spring/Summer (43)…" at bounding box center [1080, 428] width 518 height 554
click at [399, 118] on span "Update Snapshot" at bounding box center [408, 119] width 106 height 14
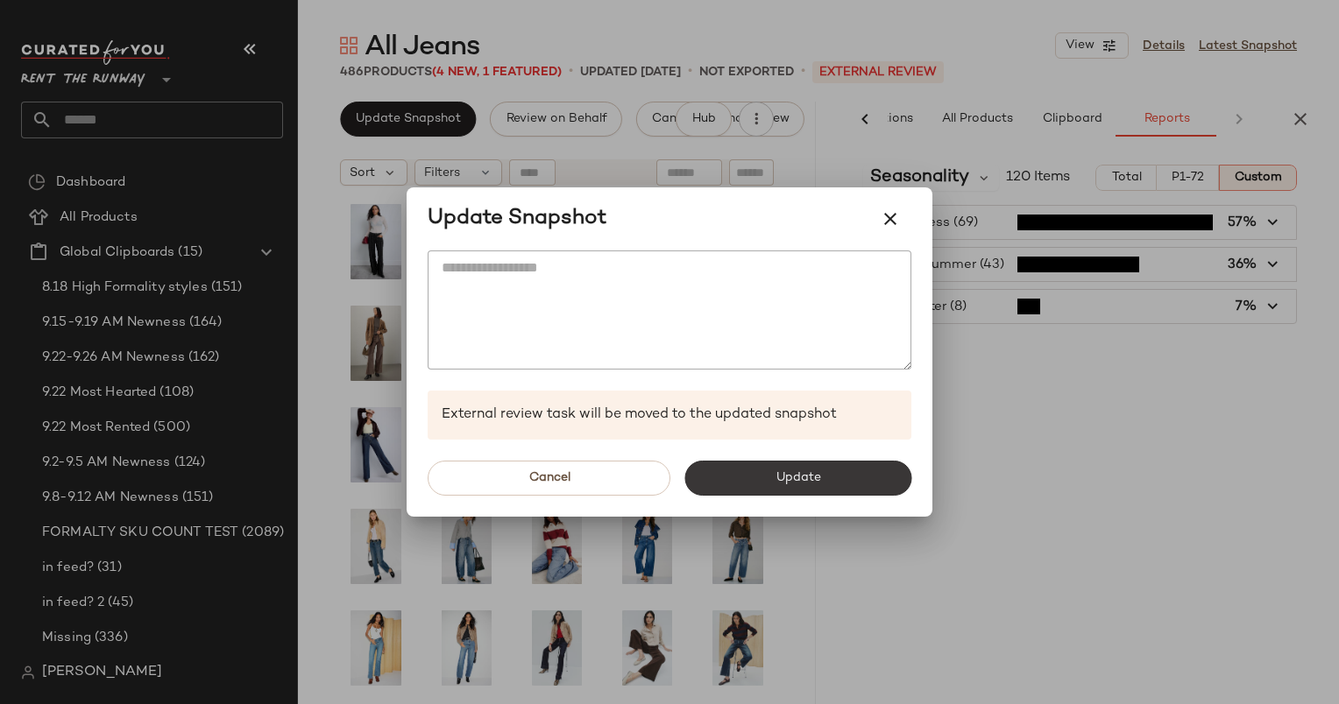
click at [778, 476] on span "Update" at bounding box center [797, 478] width 46 height 14
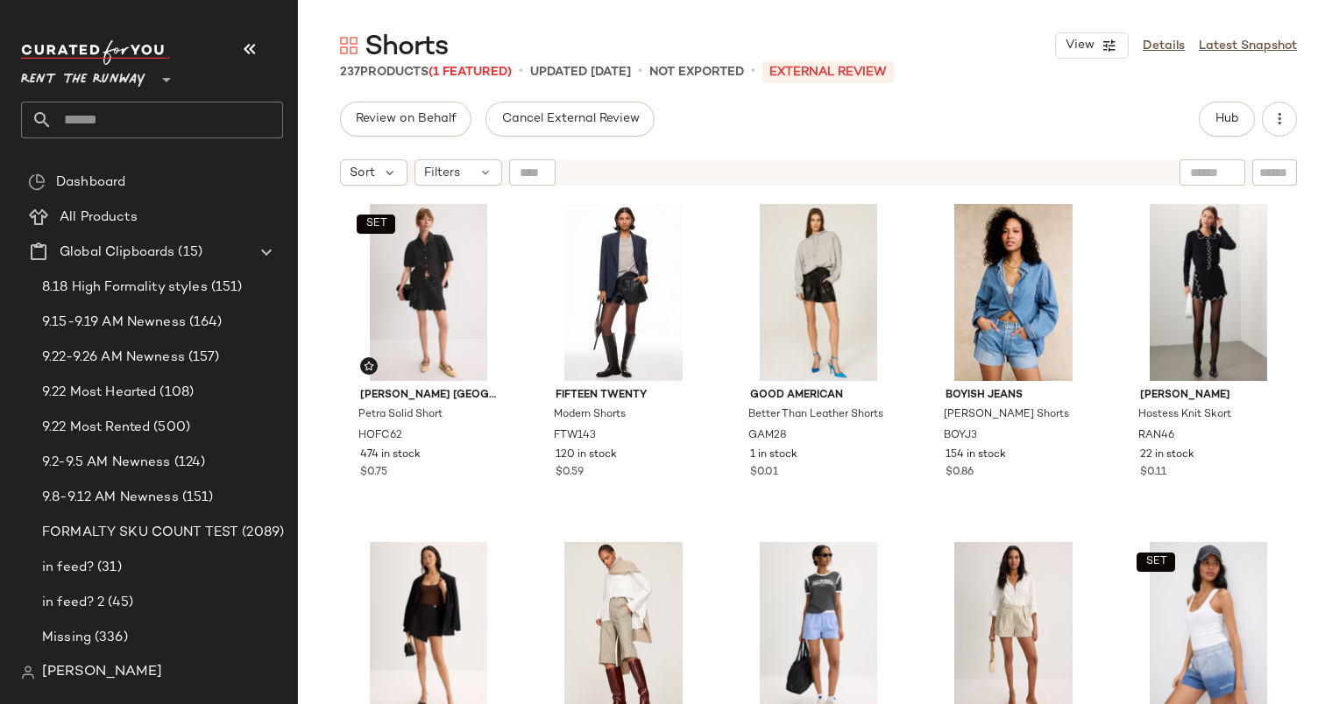
click at [1258, 117] on div "Hub" at bounding box center [1247, 119] width 98 height 35
click at [1256, 117] on div "Hub" at bounding box center [1247, 119] width 98 height 35
click at [1240, 117] on button "Hub" at bounding box center [1226, 119] width 56 height 35
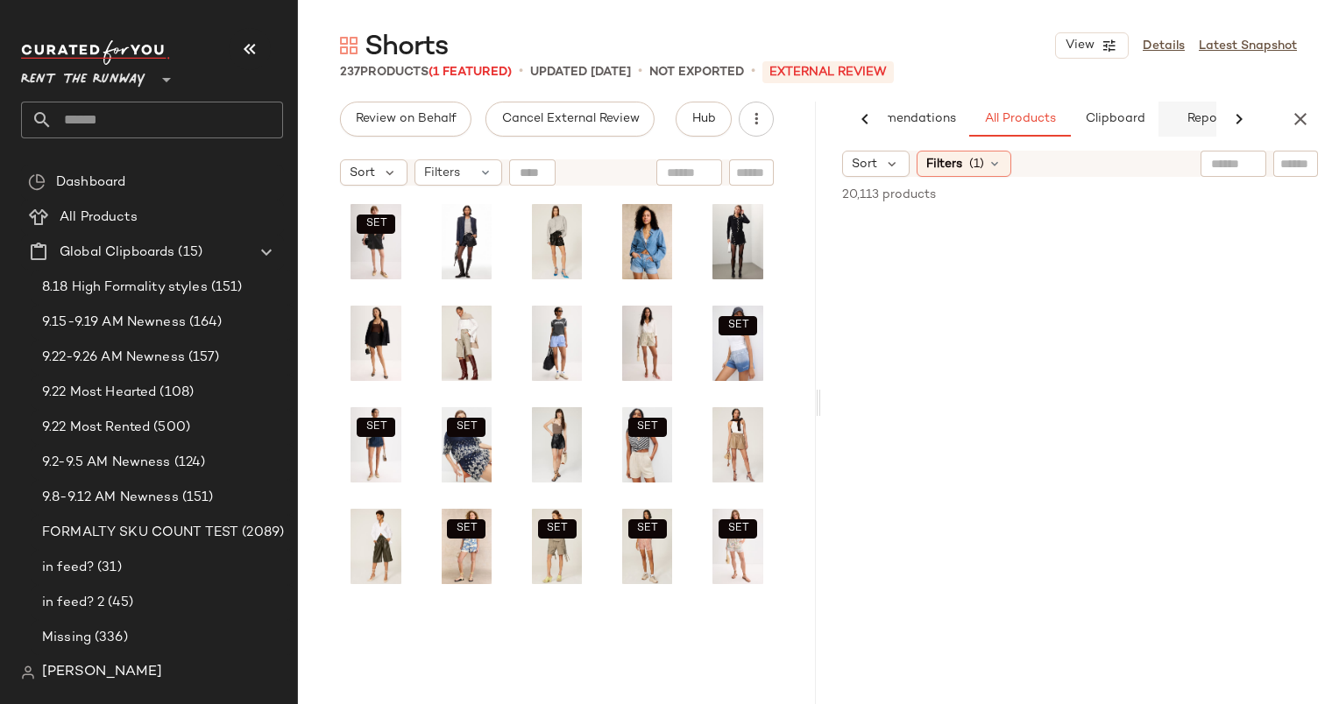
scroll to position [0, 73]
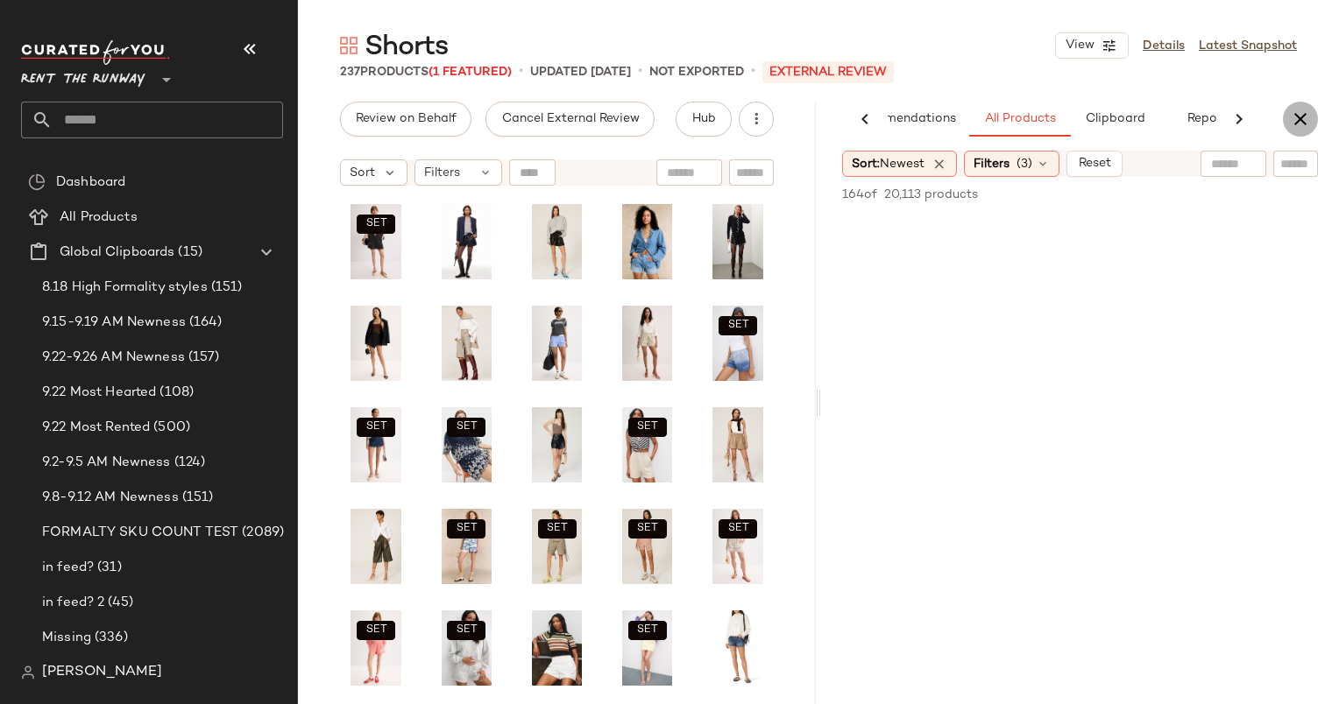
click at [1304, 119] on icon "button" at bounding box center [1299, 119] width 21 height 21
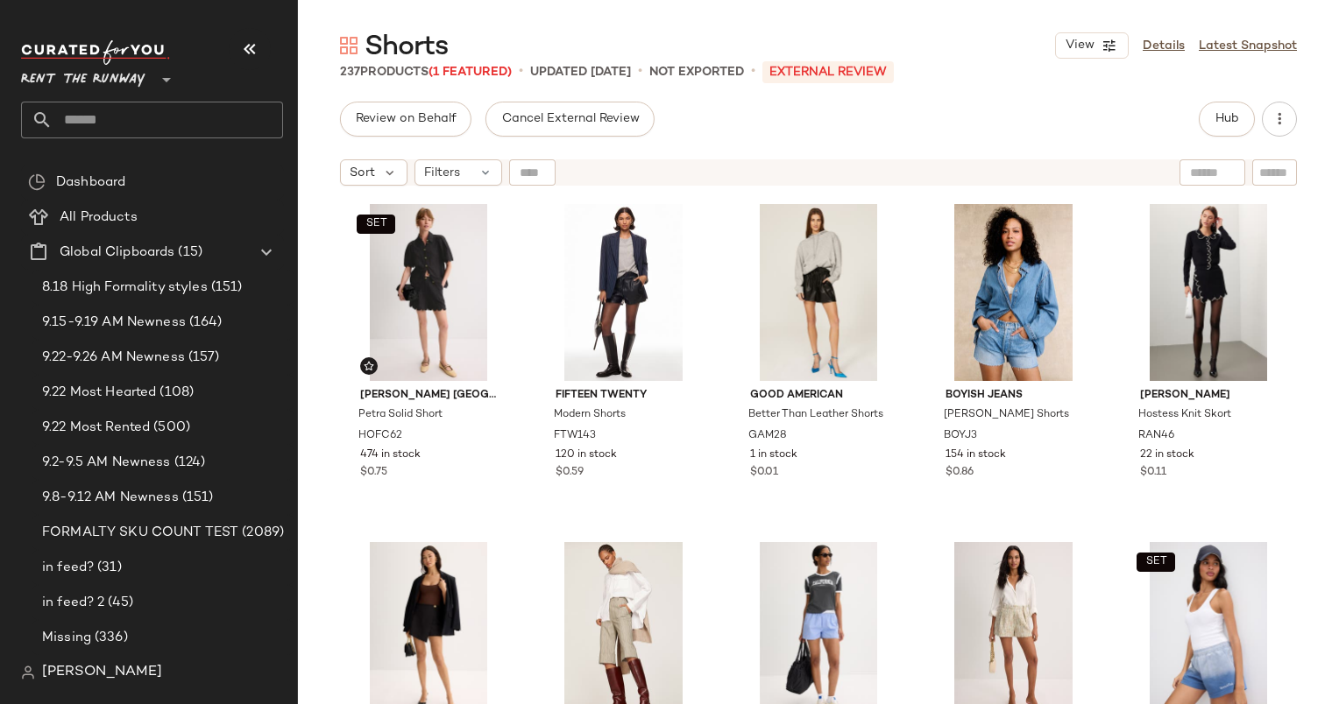
click at [336, 133] on div "Review on Behalf Cancel External Review Hub" at bounding box center [818, 119] width 1041 height 35
click at [390, 168] on icon at bounding box center [390, 173] width 16 height 16
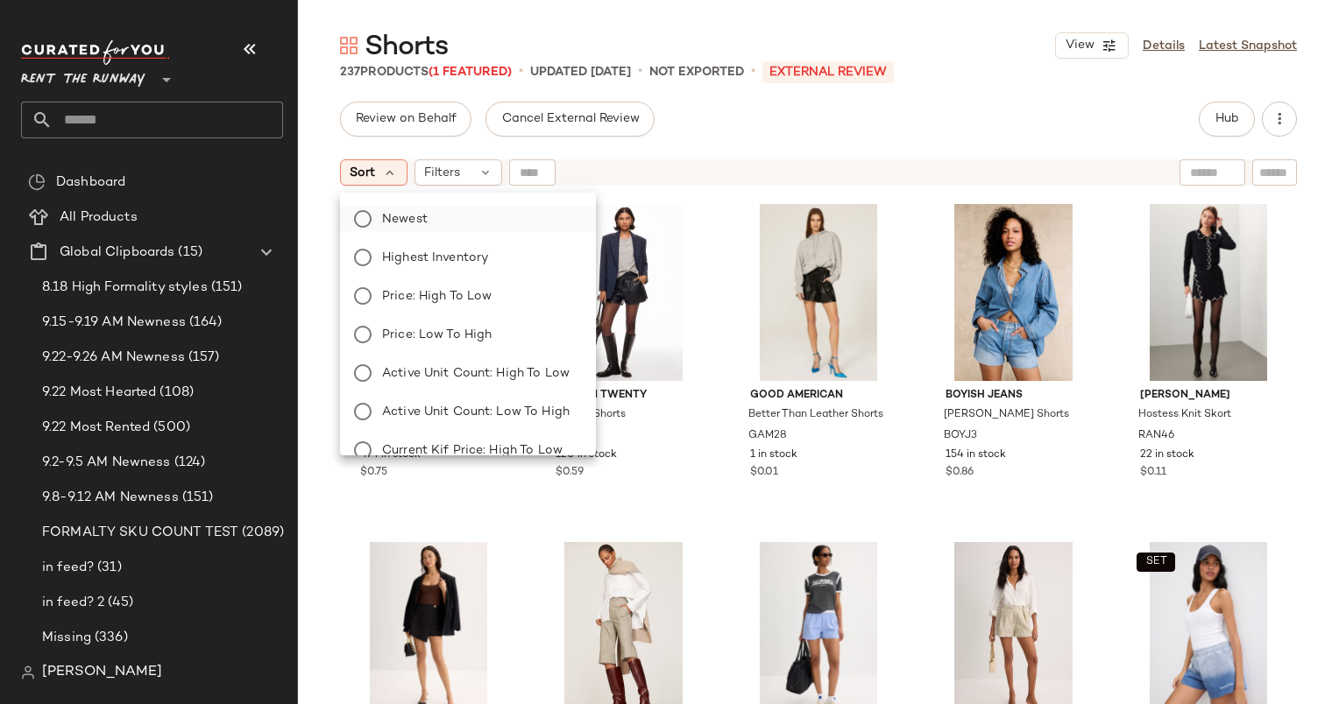
click at [413, 221] on span "Newest" at bounding box center [405, 219] width 46 height 18
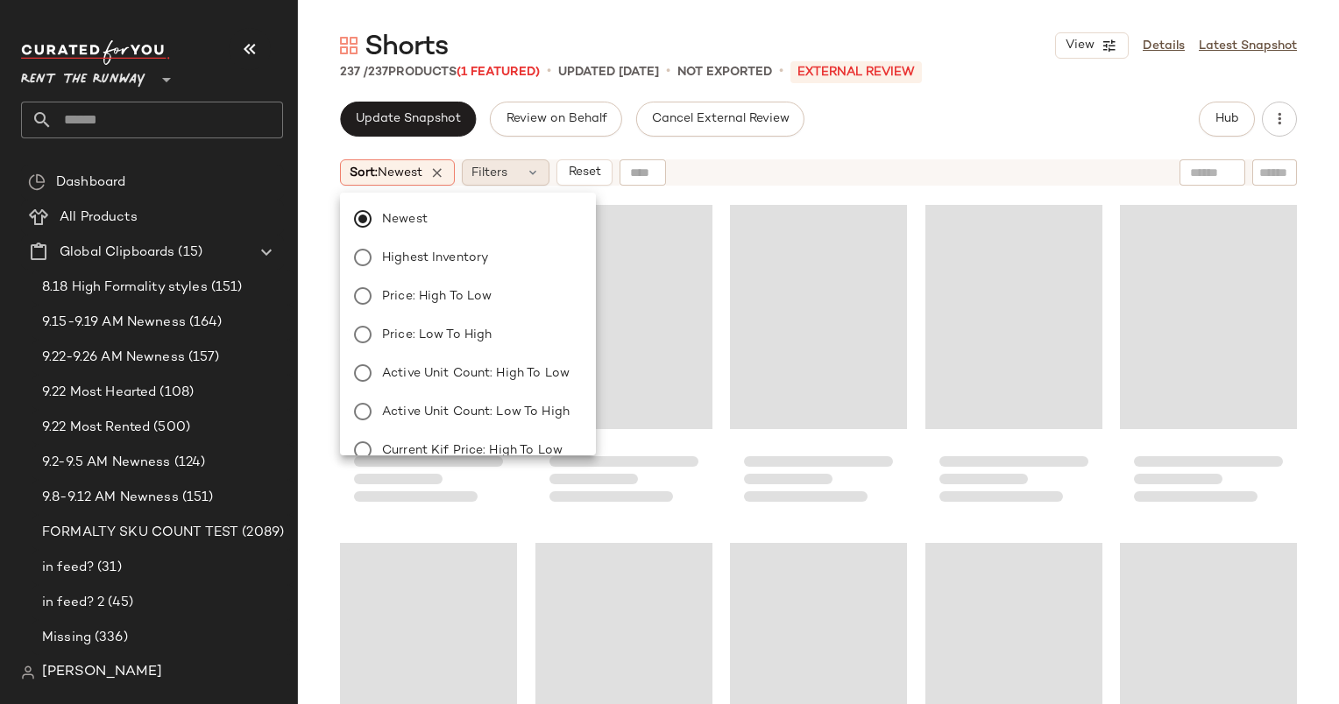
click at [476, 175] on span "Filters" at bounding box center [489, 173] width 36 height 18
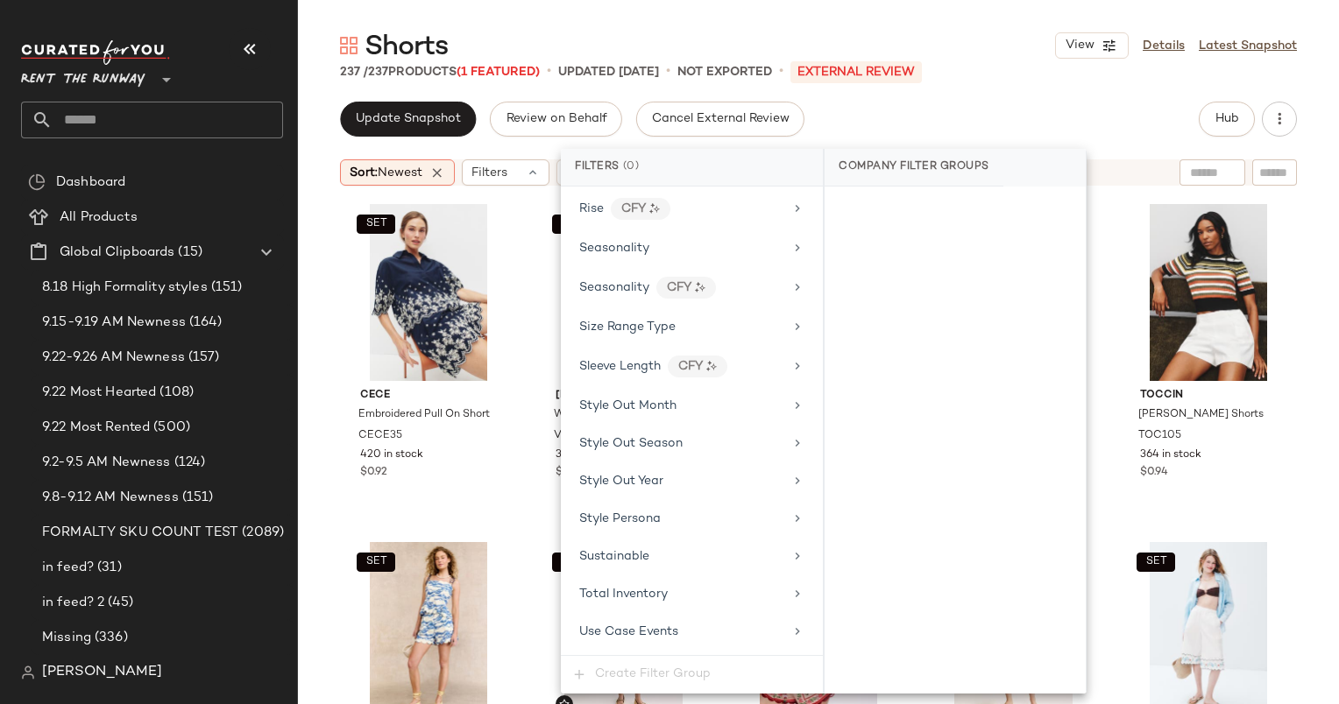
scroll to position [2321, 0]
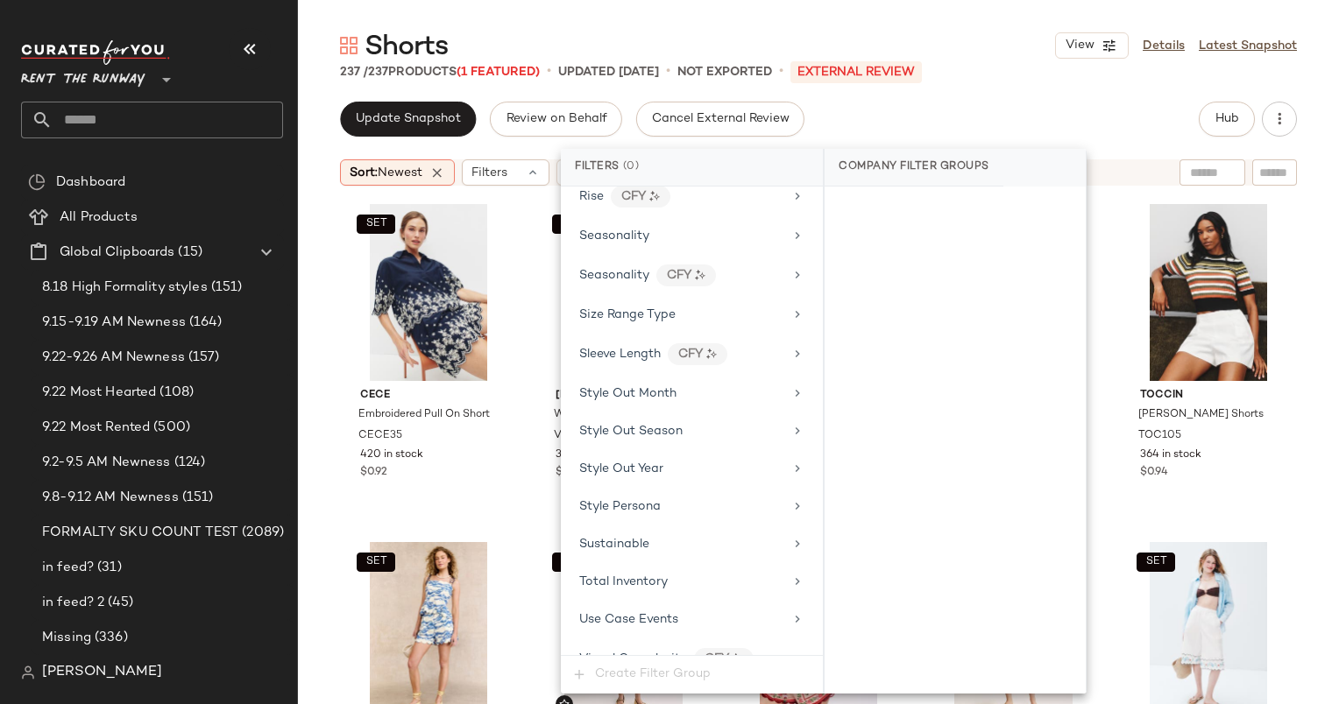
click at [696, 194] on div "Filter Groups Brand Category Active Unit Count Actual Price Add On Type AI Embe…" at bounding box center [692, 421] width 262 height 469
click at [722, 227] on div "Seasonality" at bounding box center [681, 236] width 204 height 18
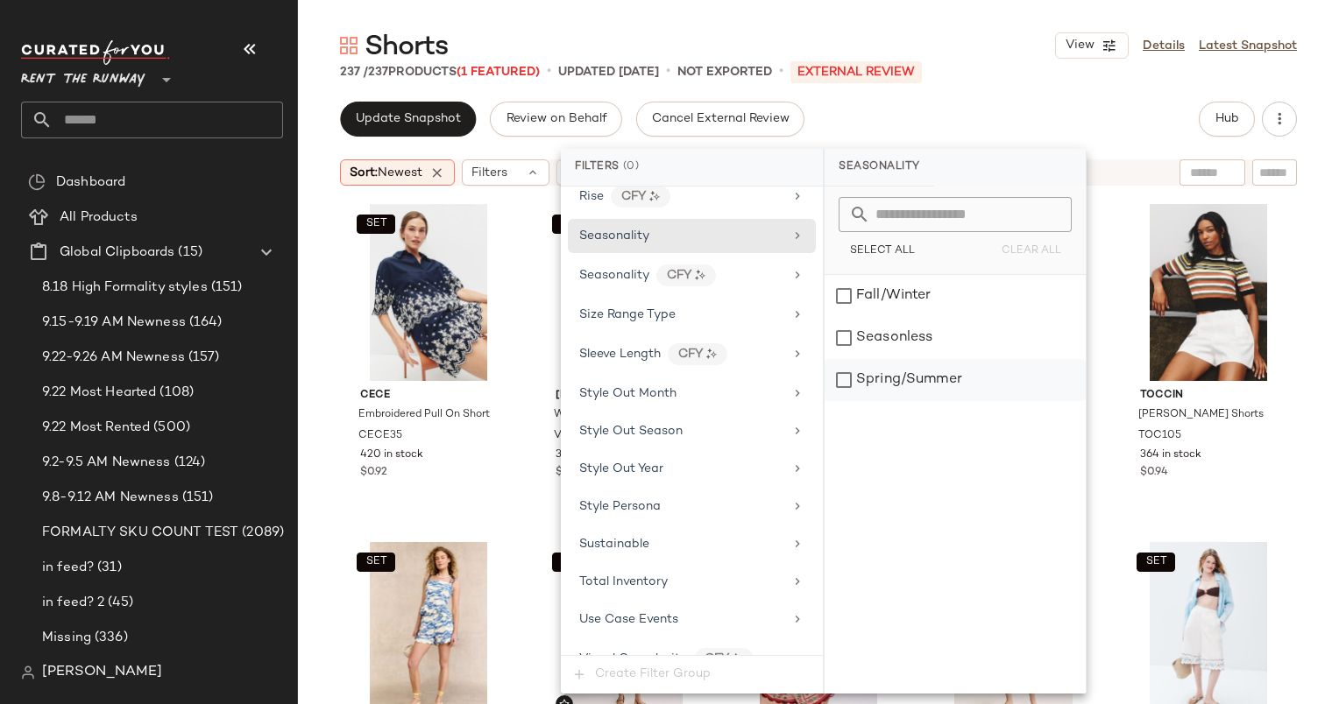
click at [922, 376] on div "Spring/Summer" at bounding box center [954, 380] width 261 height 42
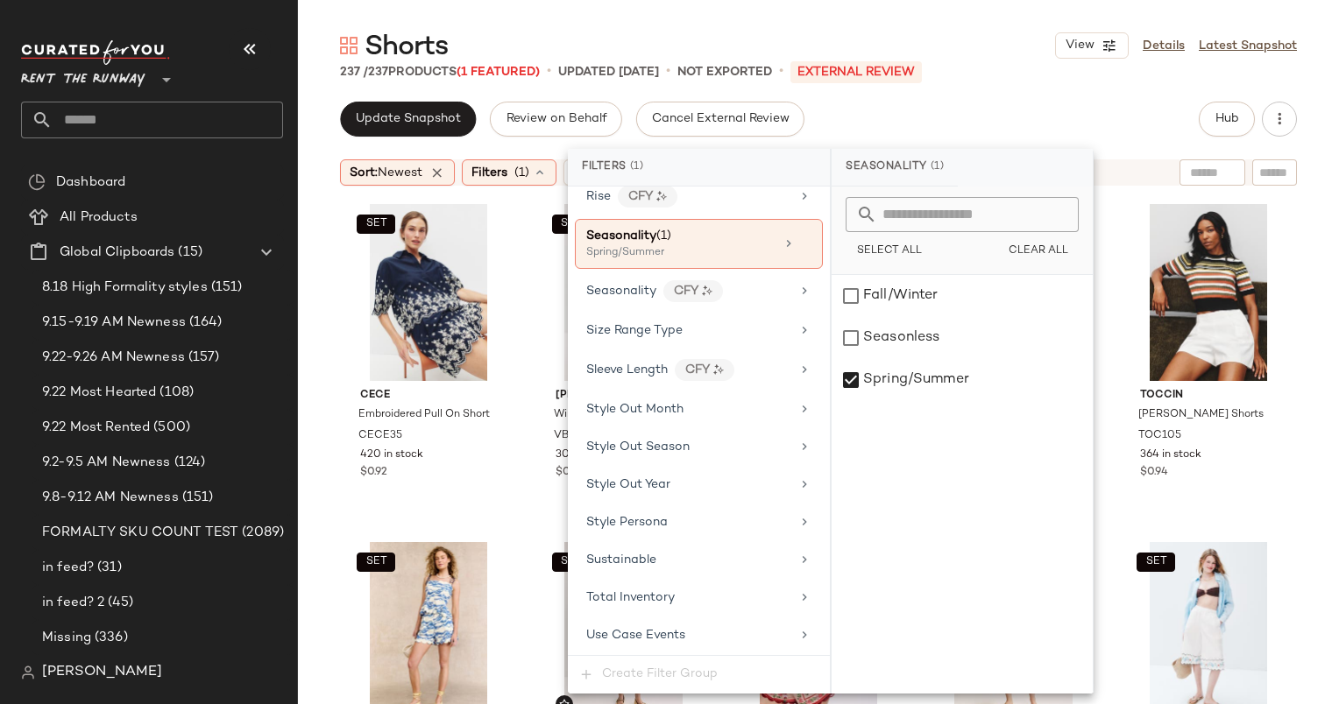
click at [926, 109] on div "Update Snapshot Review on Behalf Cancel External Review Hub" at bounding box center [818, 119] width 957 height 35
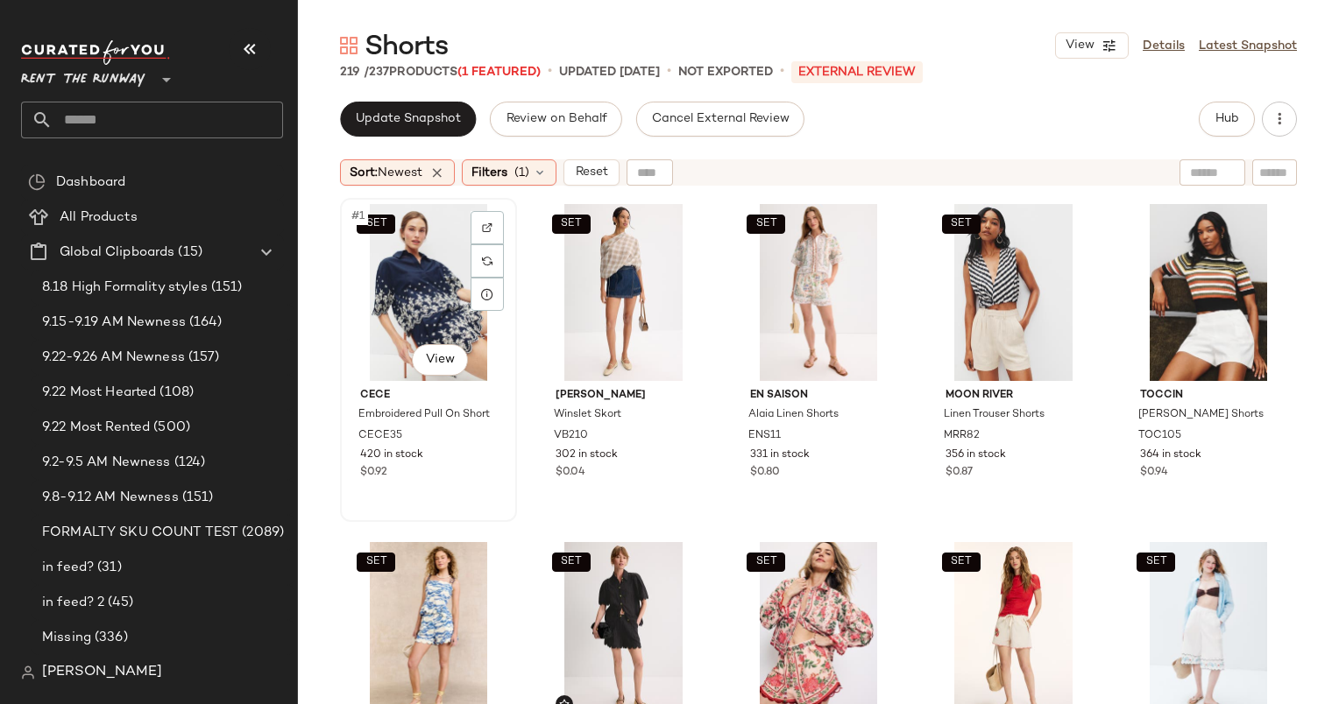
click at [410, 300] on div "SET #1 View" at bounding box center [428, 292] width 165 height 177
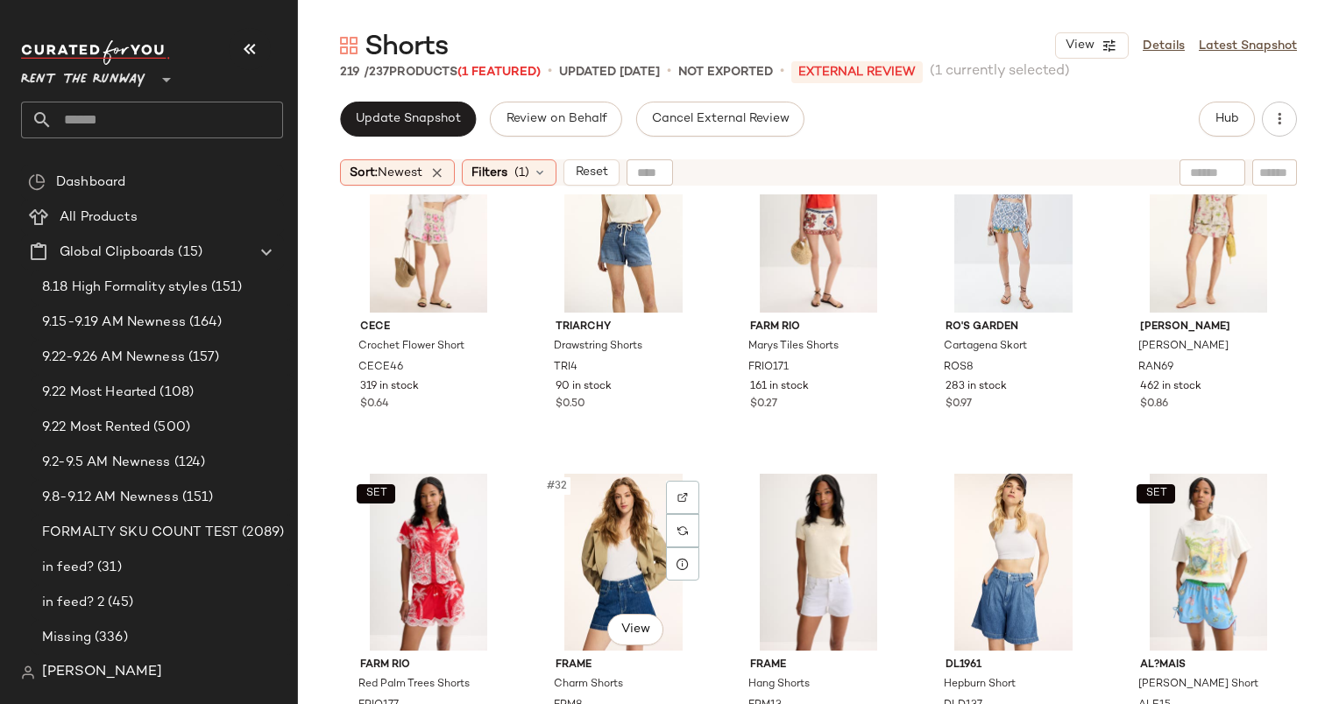
scroll to position [1772, 0]
click at [1009, 554] on div "#34 View" at bounding box center [1013, 563] width 165 height 177
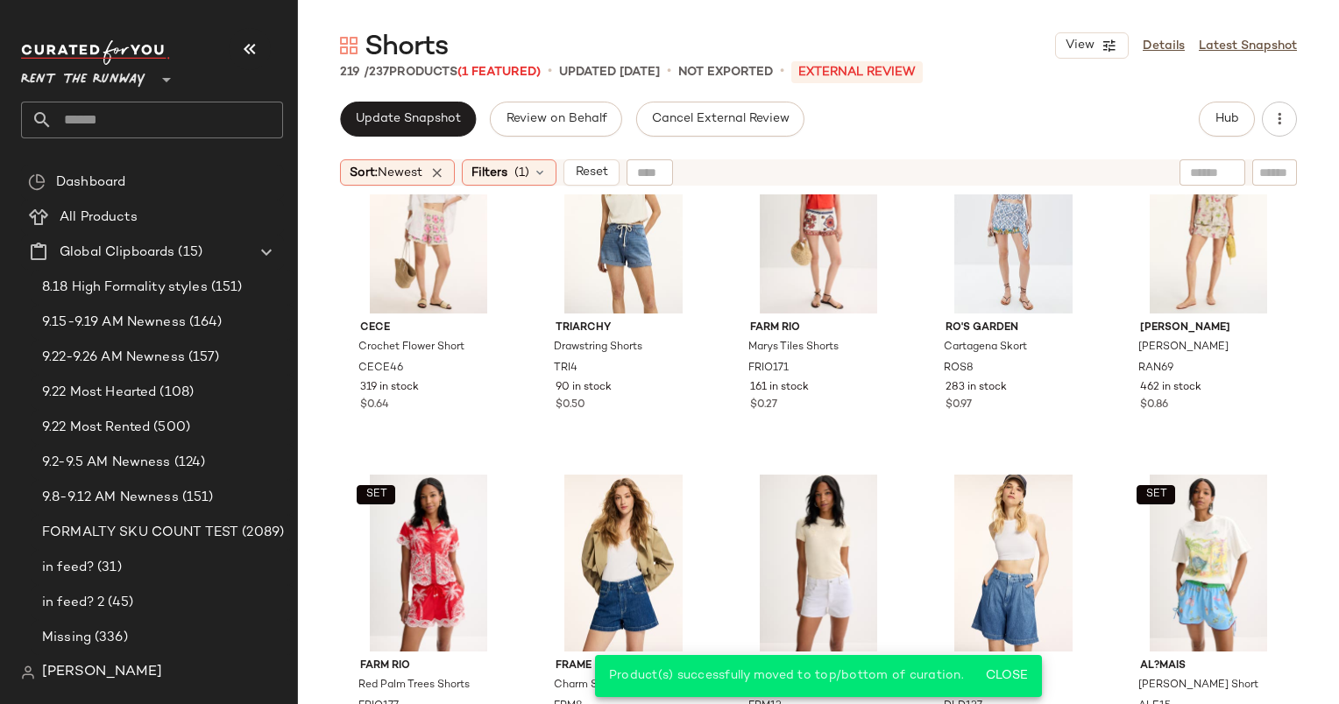
click at [496, 188] on div "Sort: Newest Filters (1) Reset" at bounding box center [818, 173] width 1041 height 44
click at [483, 169] on span "Filters" at bounding box center [489, 173] width 36 height 18
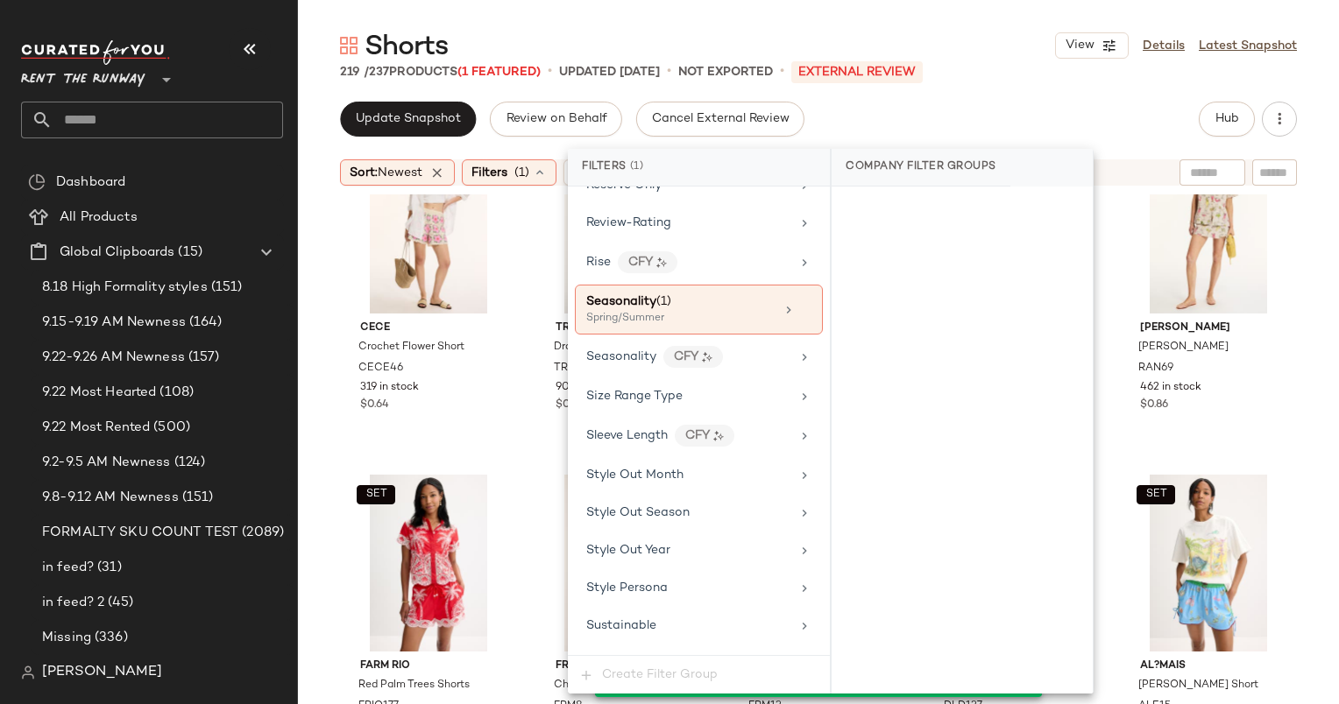
scroll to position [2337, 0]
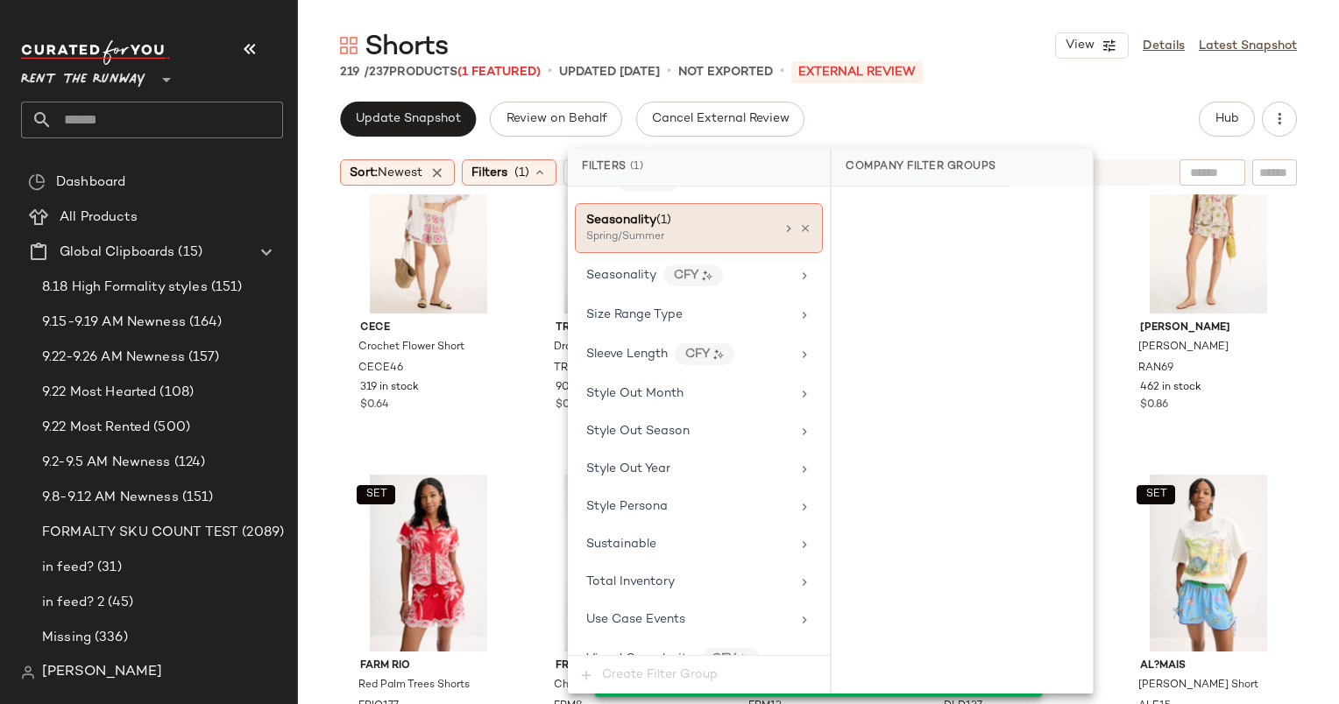
click at [730, 230] on div "Spring/Summer" at bounding box center [673, 238] width 175 height 16
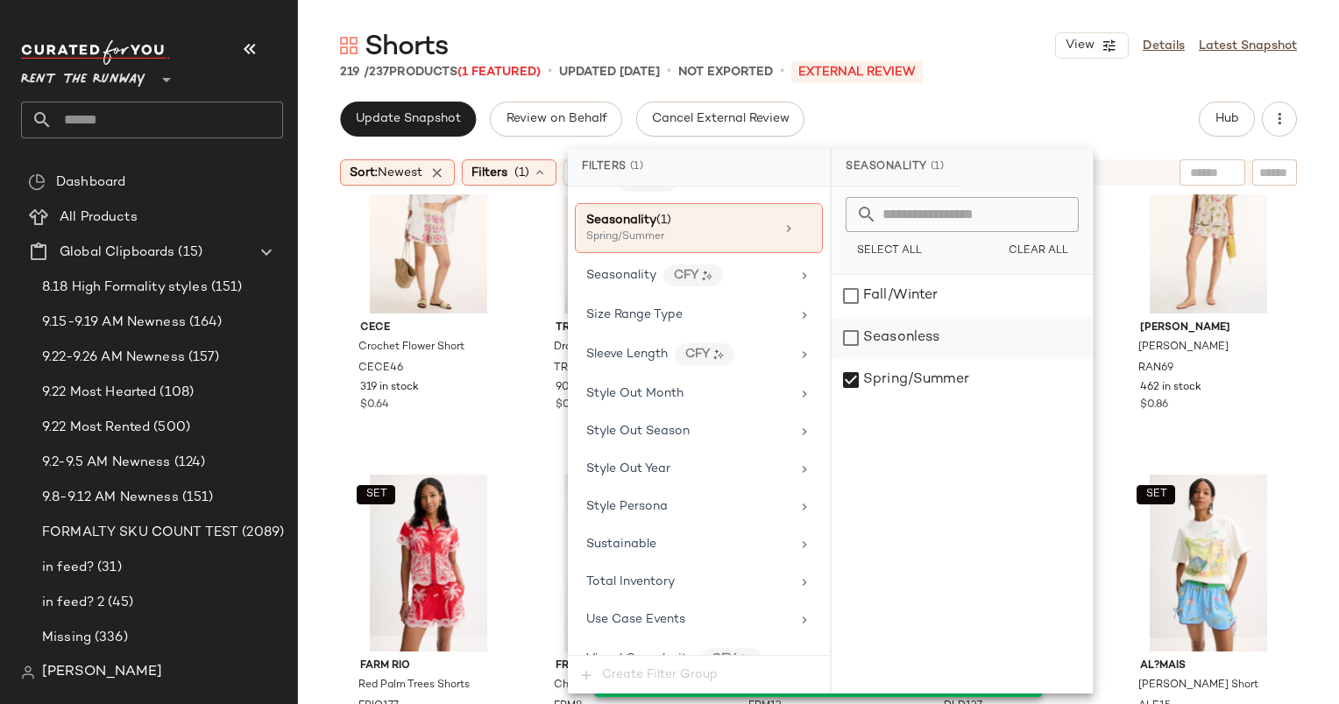
click at [912, 340] on div "Seasonless" at bounding box center [961, 338] width 261 height 42
click at [906, 378] on div "Spring/Summer" at bounding box center [961, 380] width 261 height 42
click at [853, 128] on div "Update Snapshot Review on Behalf Cancel External Review Hub" at bounding box center [818, 119] width 957 height 35
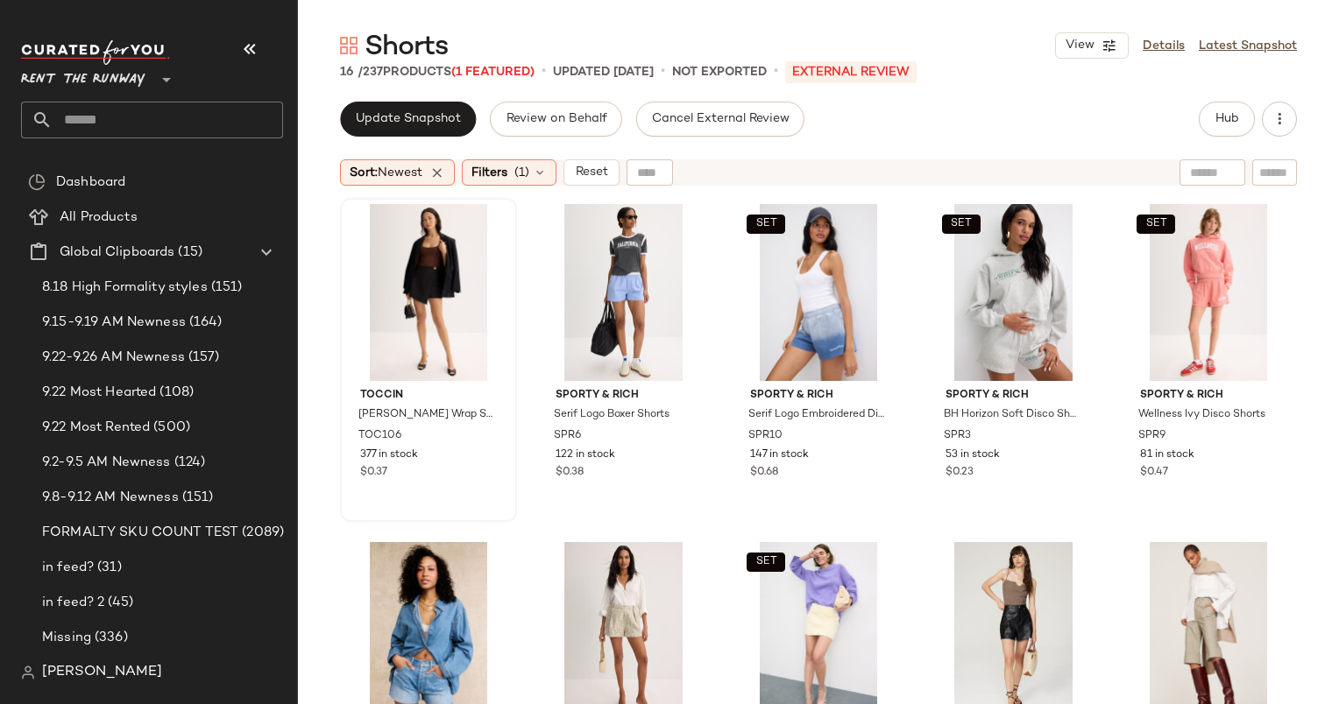
click at [414, 256] on div at bounding box center [428, 292] width 165 height 177
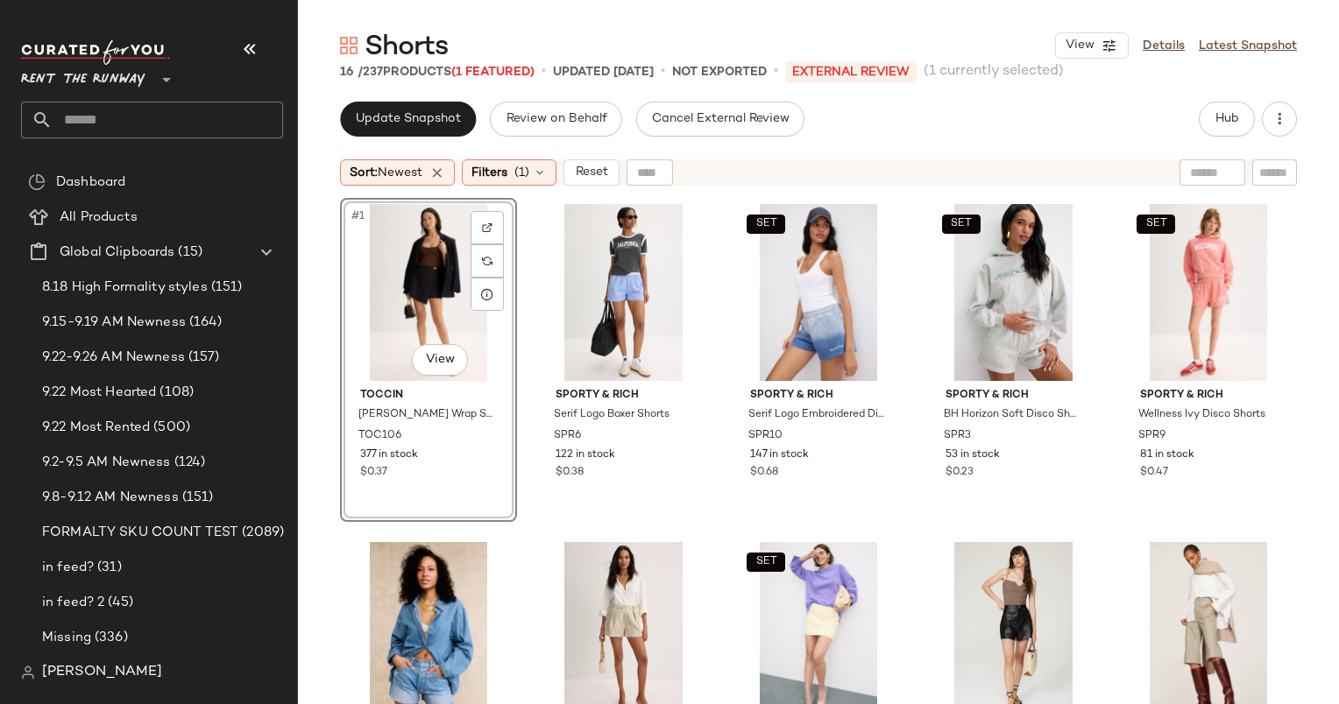
scroll to position [802, 0]
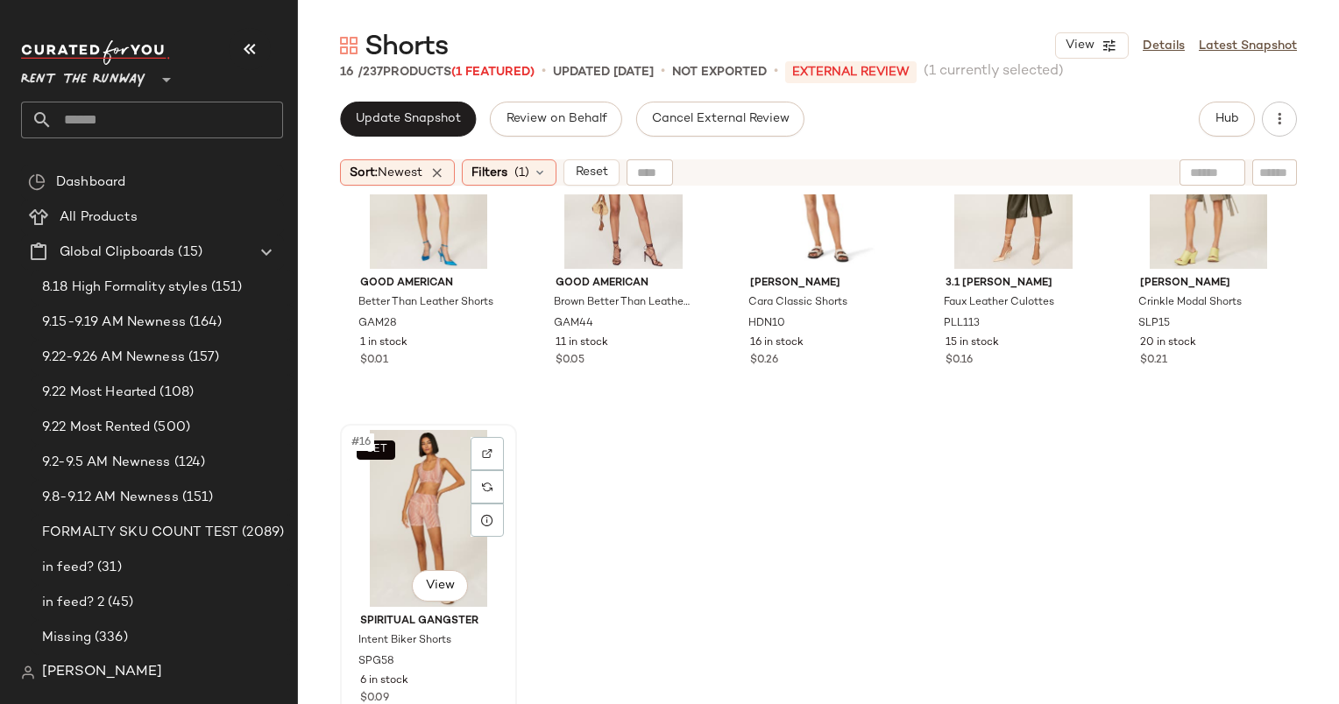
click at [424, 495] on div "SET #16 View" at bounding box center [428, 518] width 165 height 177
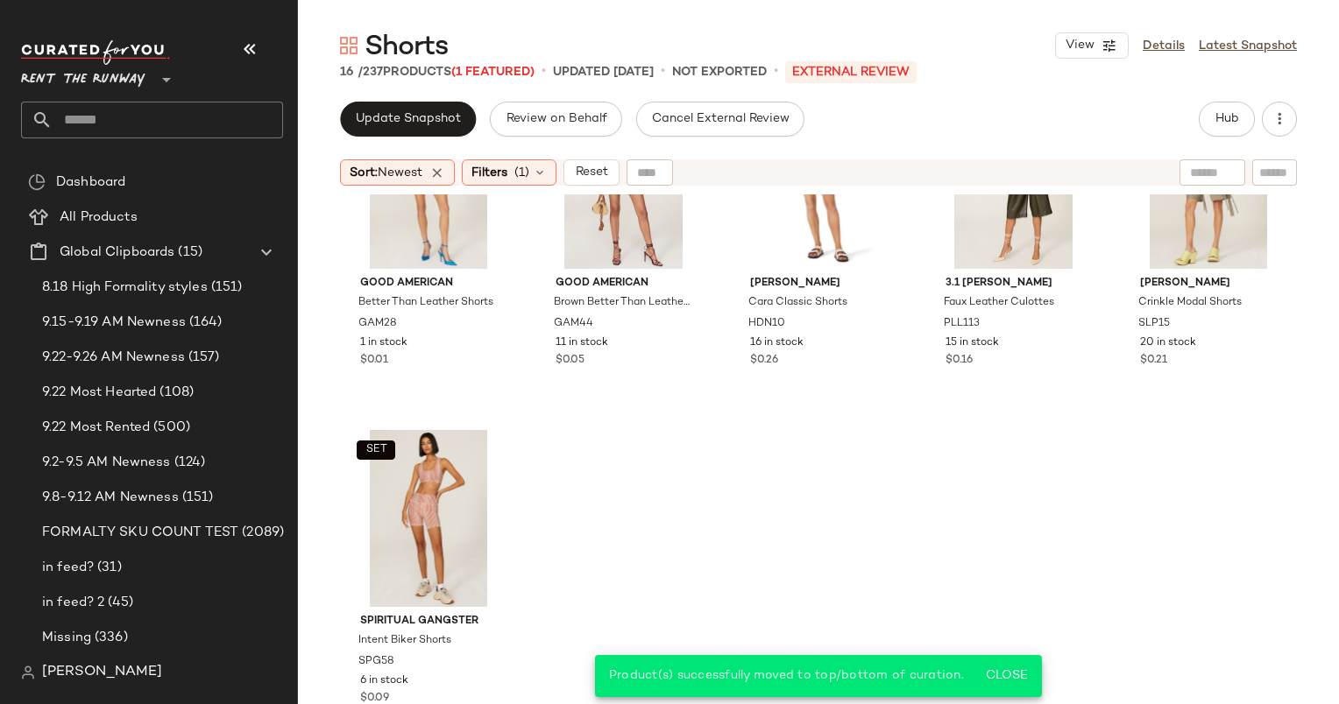
click at [519, 186] on div "Sort: Newest Filters (1) Reset" at bounding box center [818, 173] width 1041 height 44
click at [516, 177] on div "Filters (1)" at bounding box center [509, 172] width 95 height 26
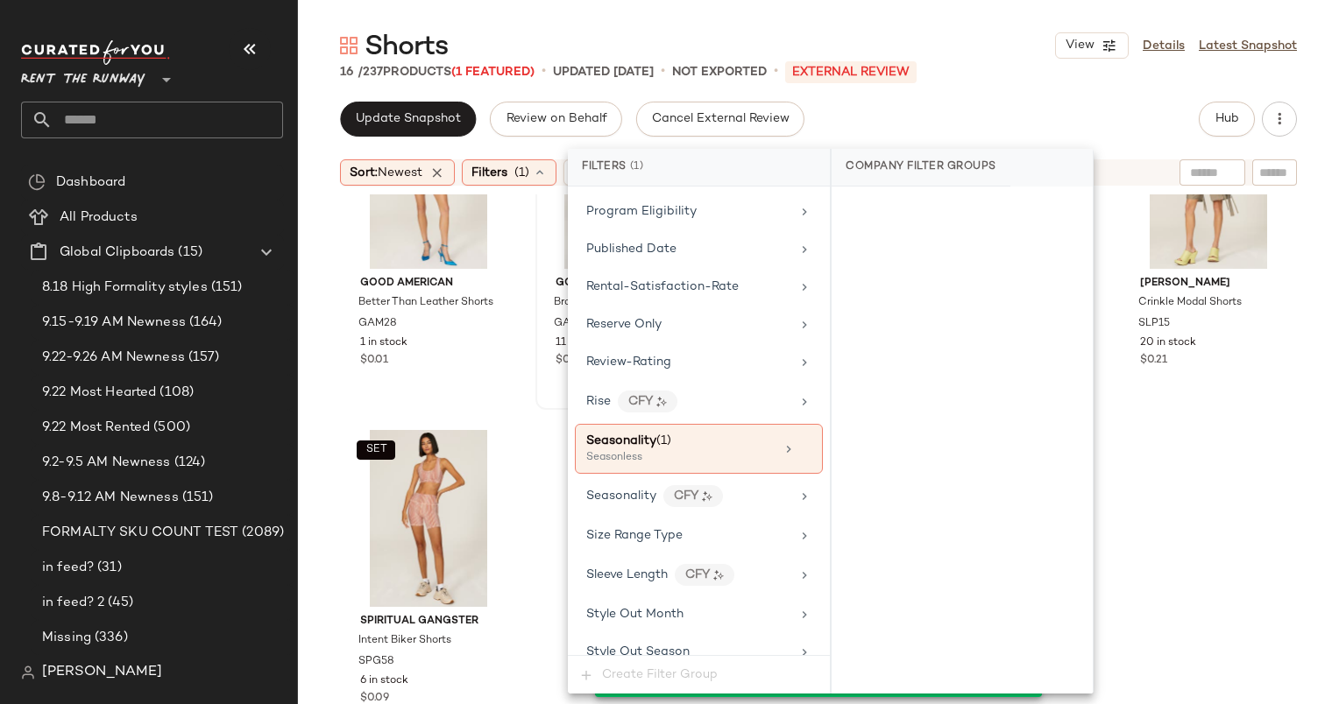
scroll to position [2116, 0]
click at [712, 432] on div "Seasonality (1)" at bounding box center [680, 441] width 188 height 18
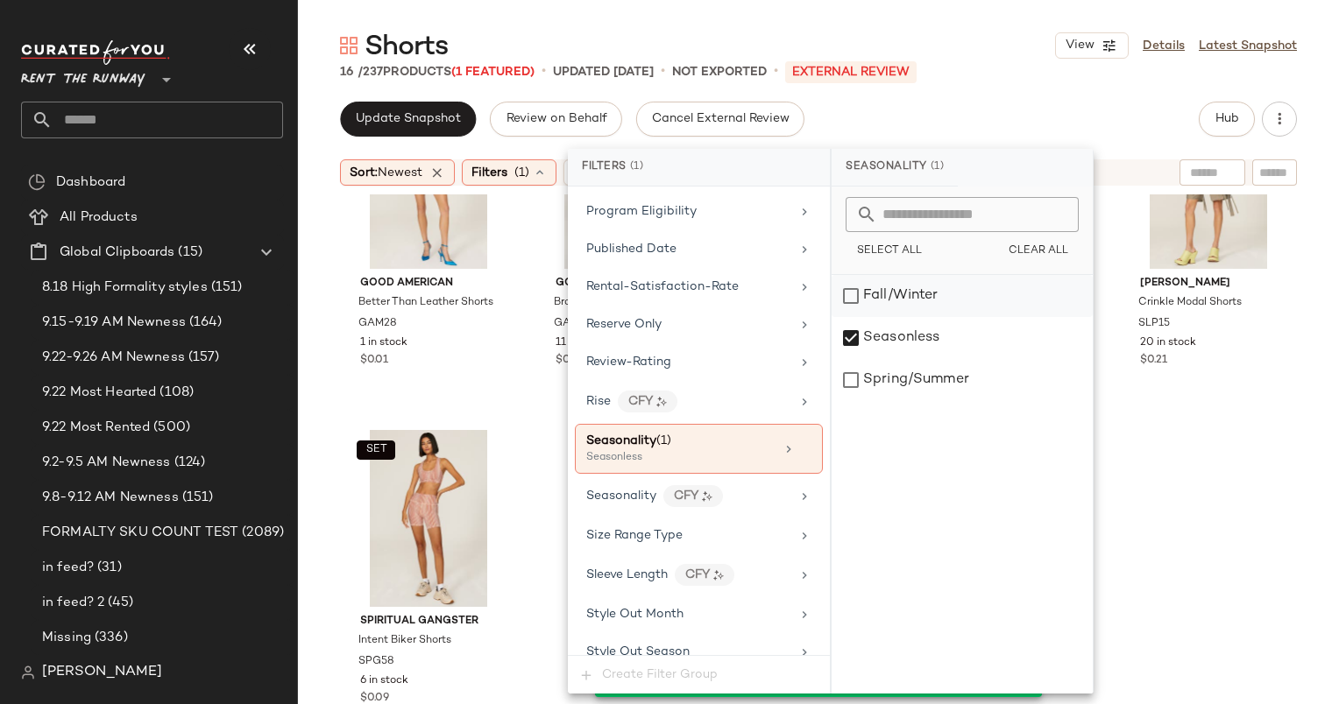
click at [900, 307] on div "Fall/Winter" at bounding box center [961, 296] width 261 height 42
click at [915, 373] on div "Spring/Summer" at bounding box center [961, 380] width 261 height 42
click at [911, 336] on div "Seasonless" at bounding box center [961, 338] width 261 height 42
click at [917, 361] on div "Spring/Summer" at bounding box center [961, 380] width 261 height 42
click at [971, 98] on div "Shorts View Details Latest Snapshot 16 / 237 Products (1 Featured) • updated [D…" at bounding box center [818, 366] width 1041 height 676
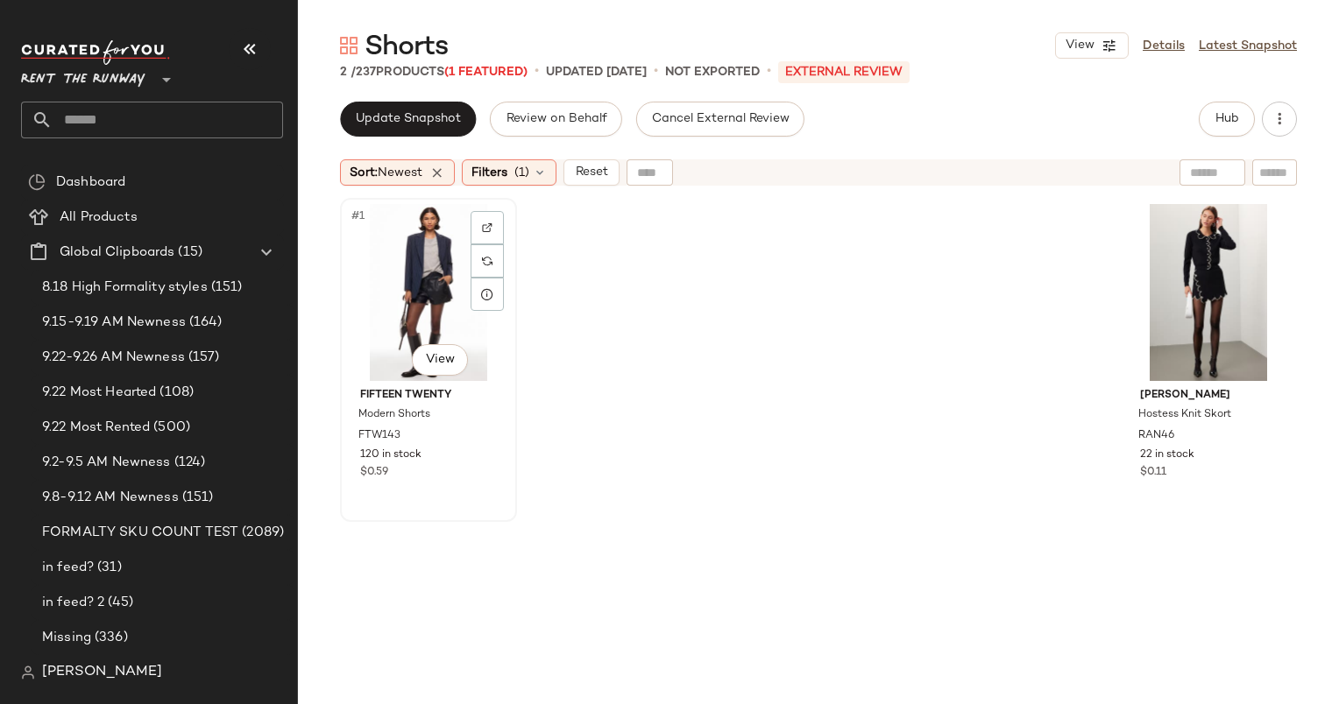
click at [383, 251] on div "#1 View" at bounding box center [428, 292] width 165 height 177
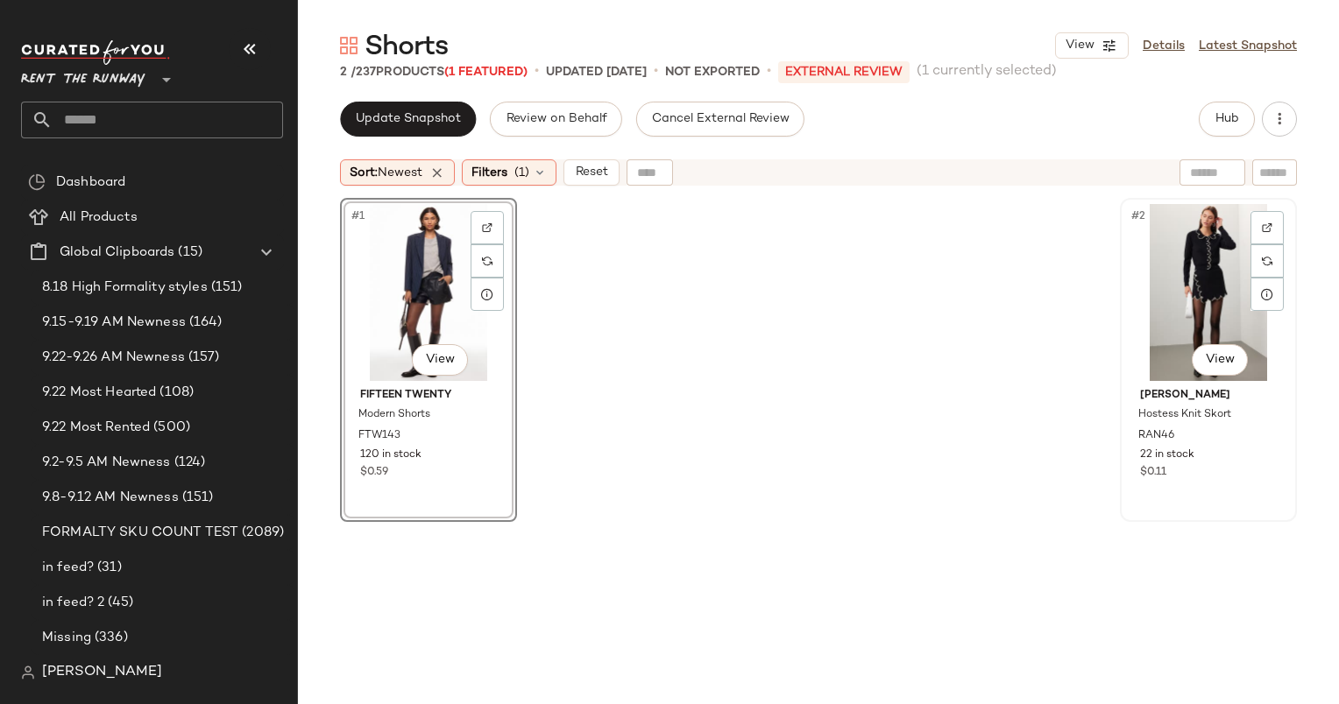
click at [1228, 251] on div "#2 View" at bounding box center [1208, 292] width 165 height 177
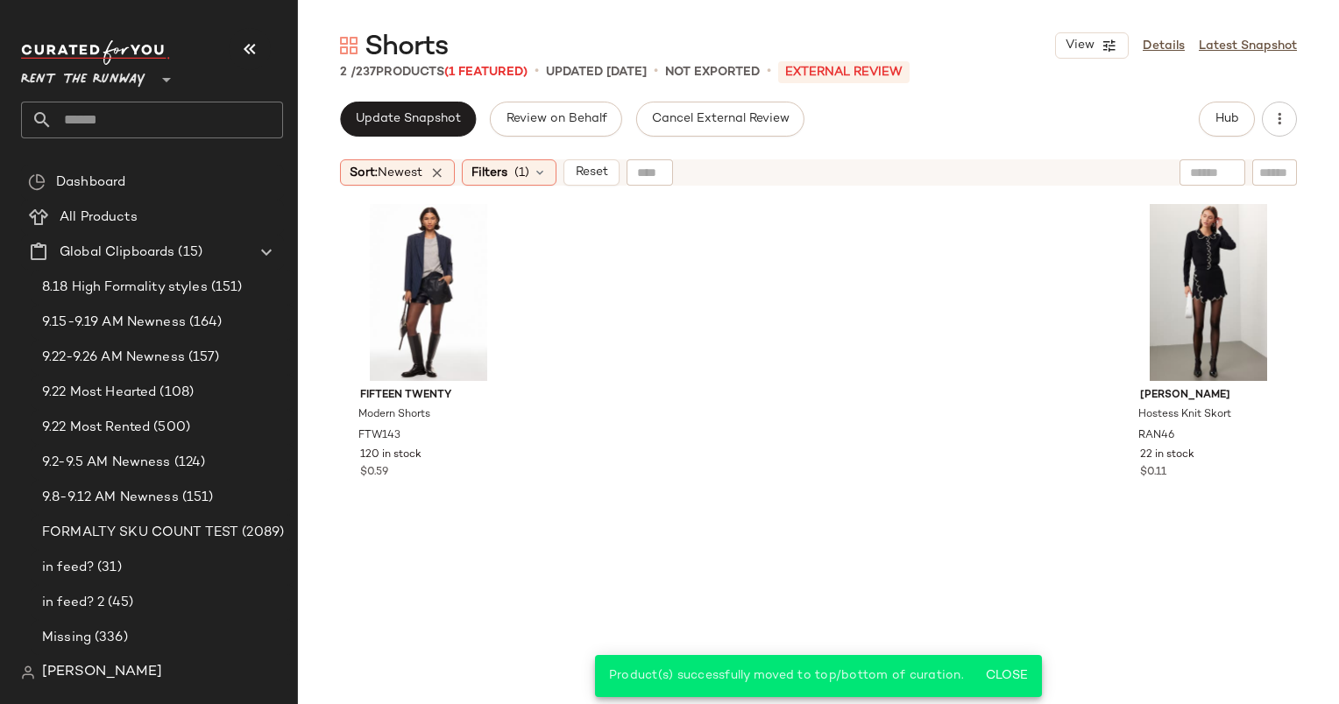
click at [591, 187] on div "Sort: Newest Filters (1) Reset" at bounding box center [818, 173] width 1041 height 44
click at [616, 187] on div "Sort: Newest Filters (1) Reset" at bounding box center [818, 173] width 1041 height 44
click at [610, 186] on div "Sort: Newest Filters (1) Reset" at bounding box center [818, 173] width 1041 height 44
click at [603, 180] on button "Reset" at bounding box center [591, 172] width 56 height 26
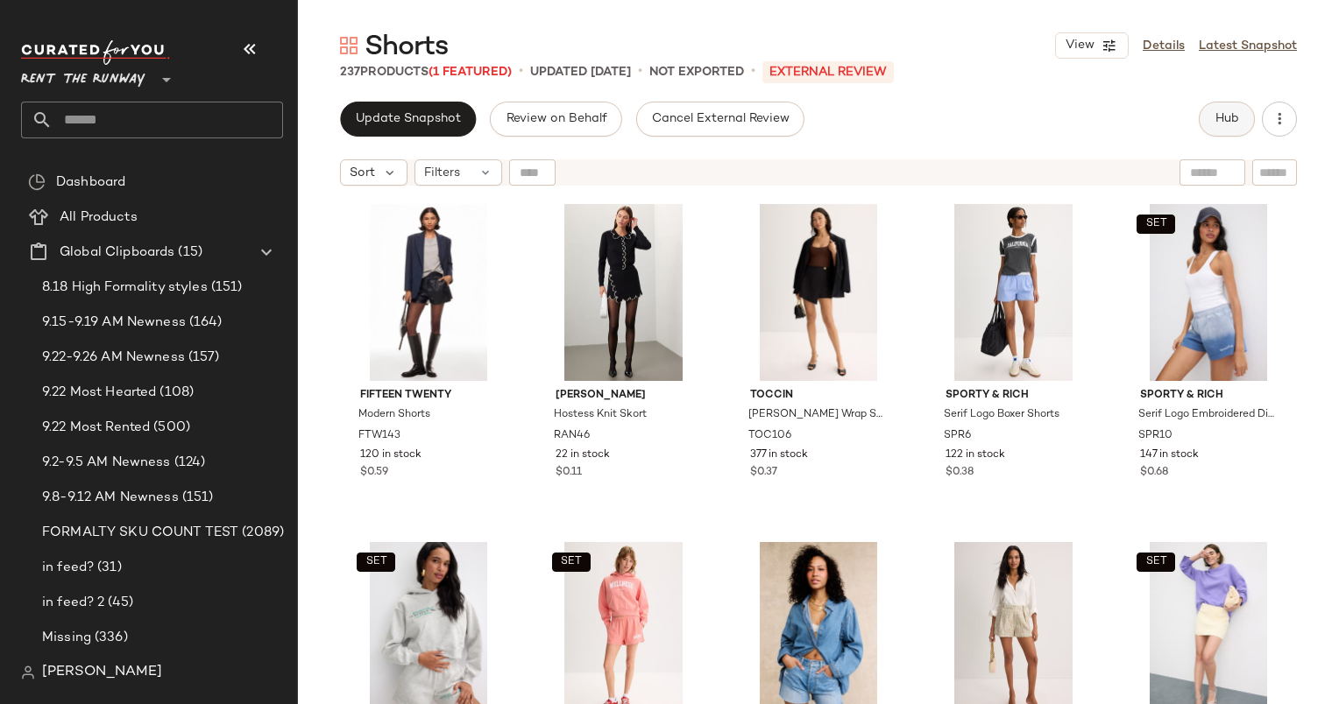
click at [1235, 109] on button "Hub" at bounding box center [1226, 119] width 56 height 35
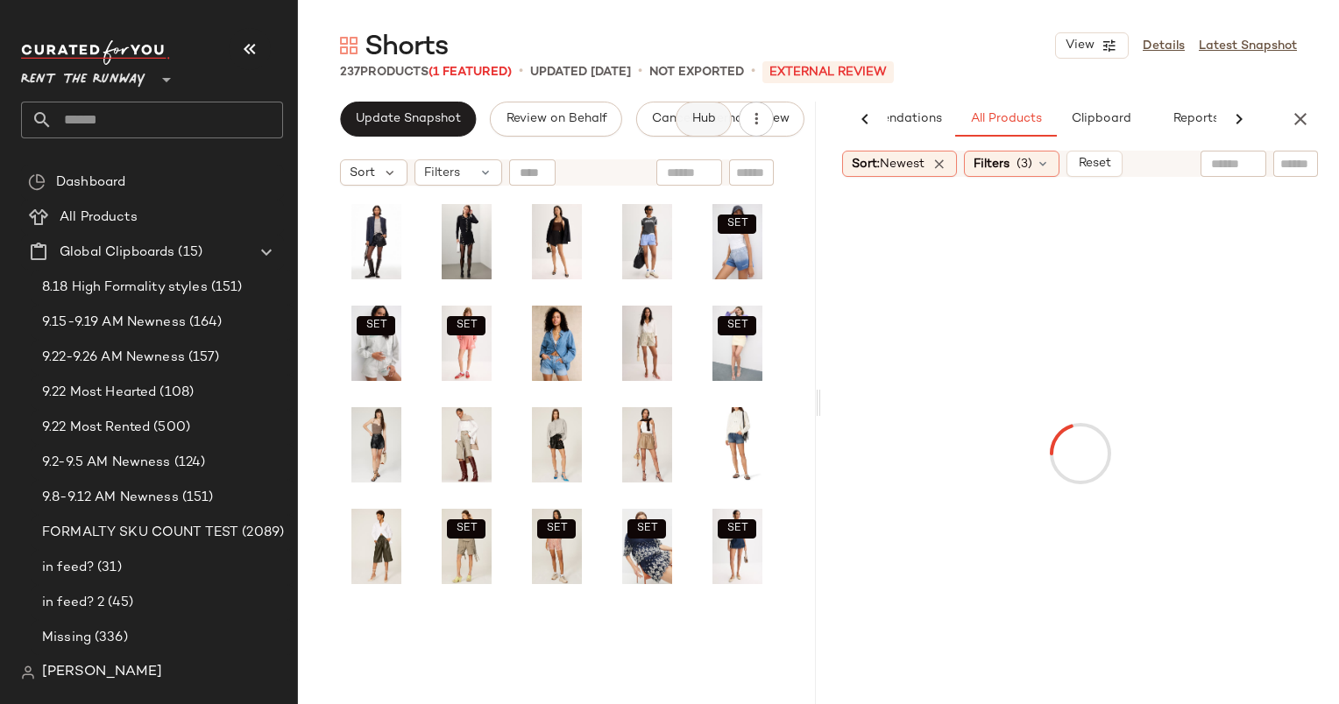
scroll to position [0, 90]
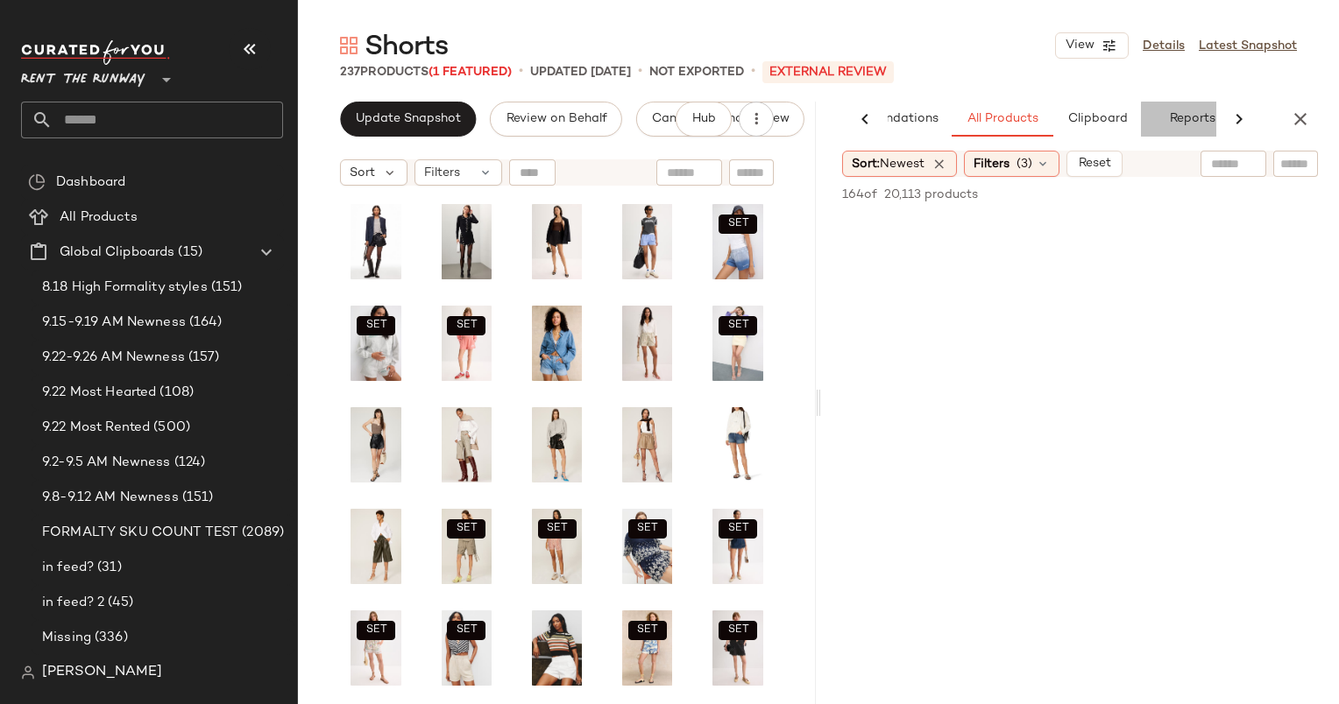
click at [1202, 116] on button "Reports" at bounding box center [1192, 119] width 102 height 35
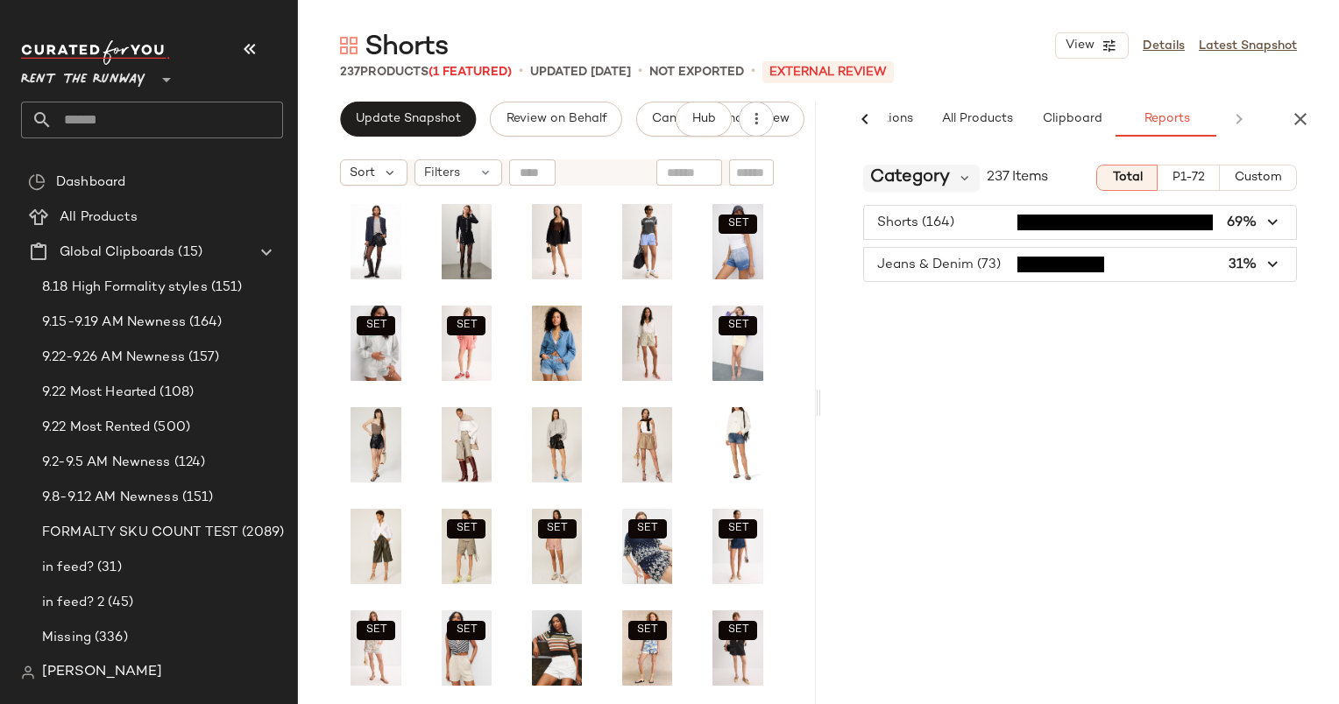
scroll to position [0, 116]
click at [942, 205] on div "Shorts (164) 69%" at bounding box center [1080, 222] width 434 height 35
click at [932, 179] on span "Category" at bounding box center [910, 178] width 80 height 26
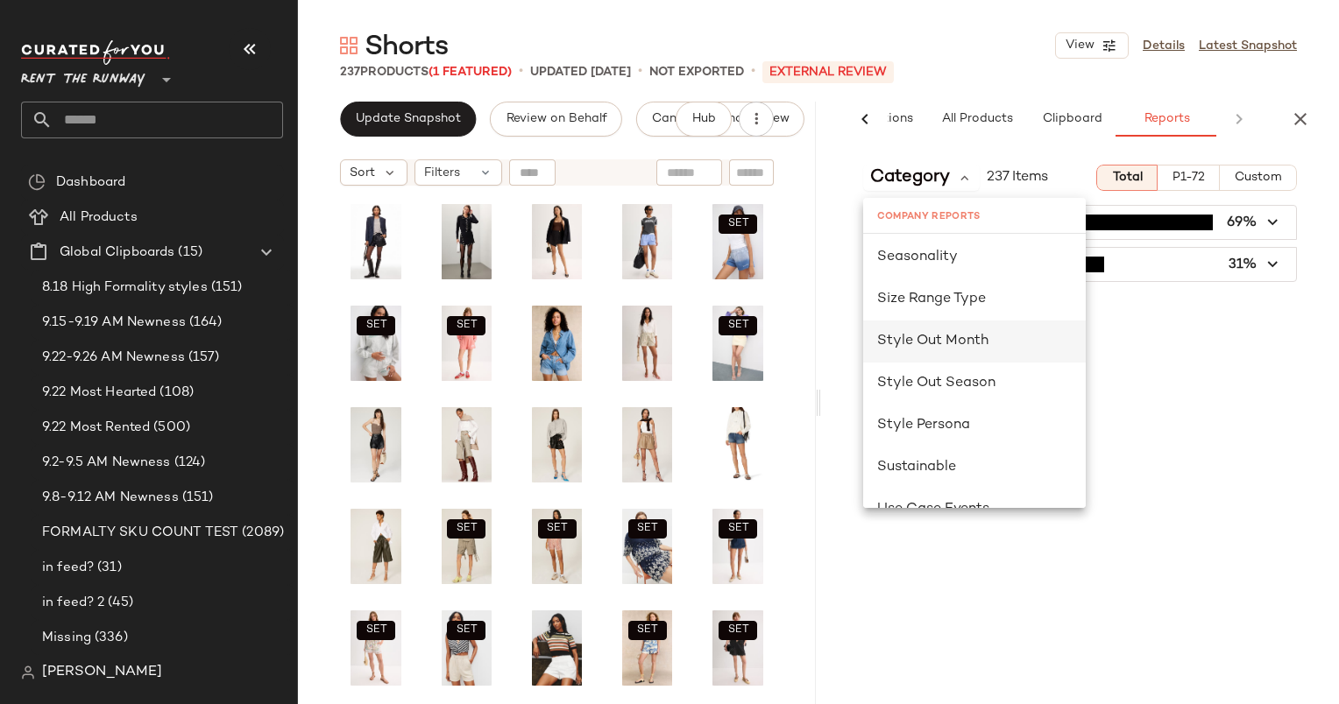
scroll to position [1111, 0]
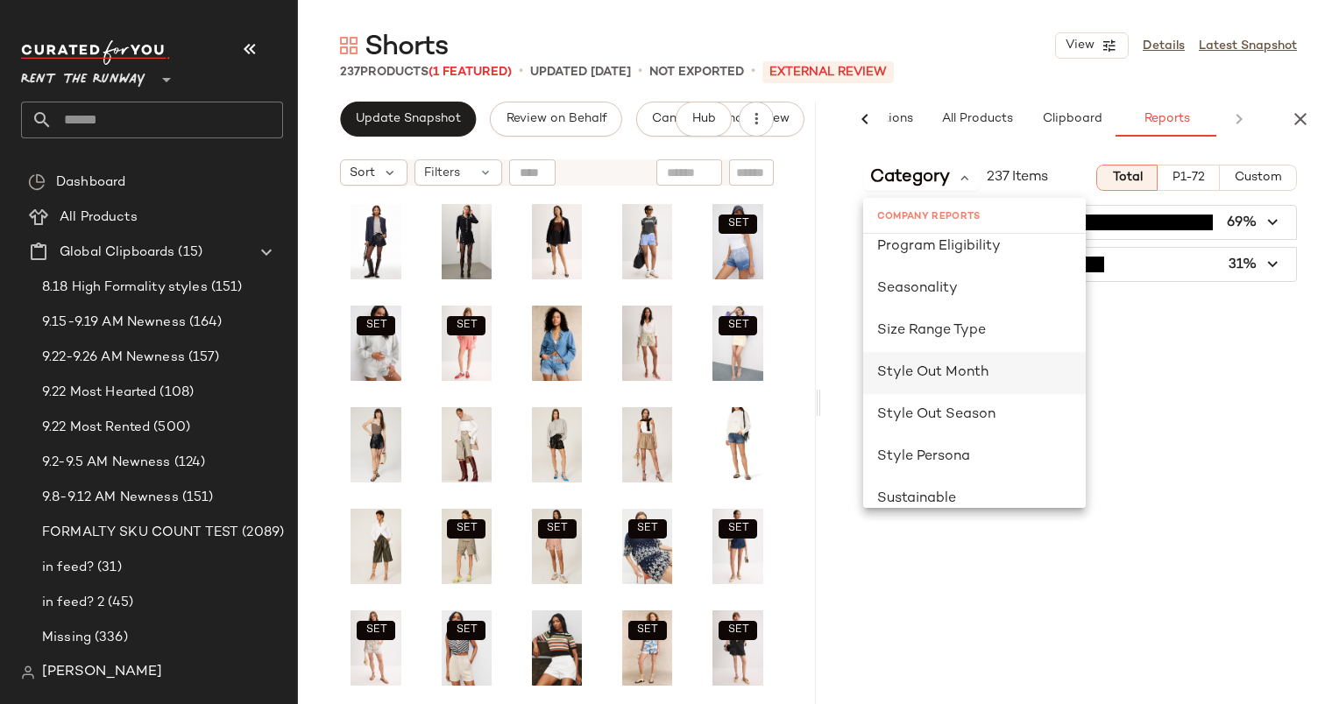
click at [953, 300] on div "Seasonality" at bounding box center [974, 289] width 223 height 42
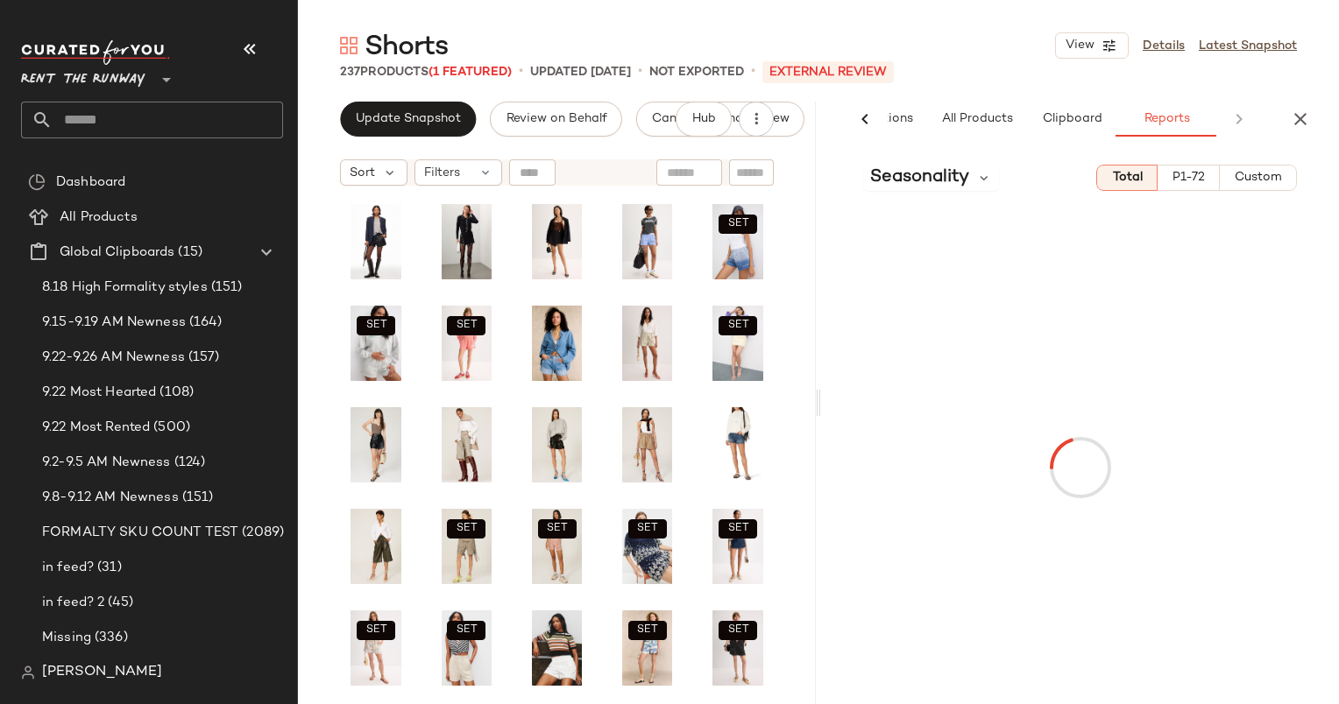
click at [1249, 192] on div at bounding box center [1080, 468] width 518 height 554
click at [1247, 191] on div at bounding box center [1080, 468] width 518 height 554
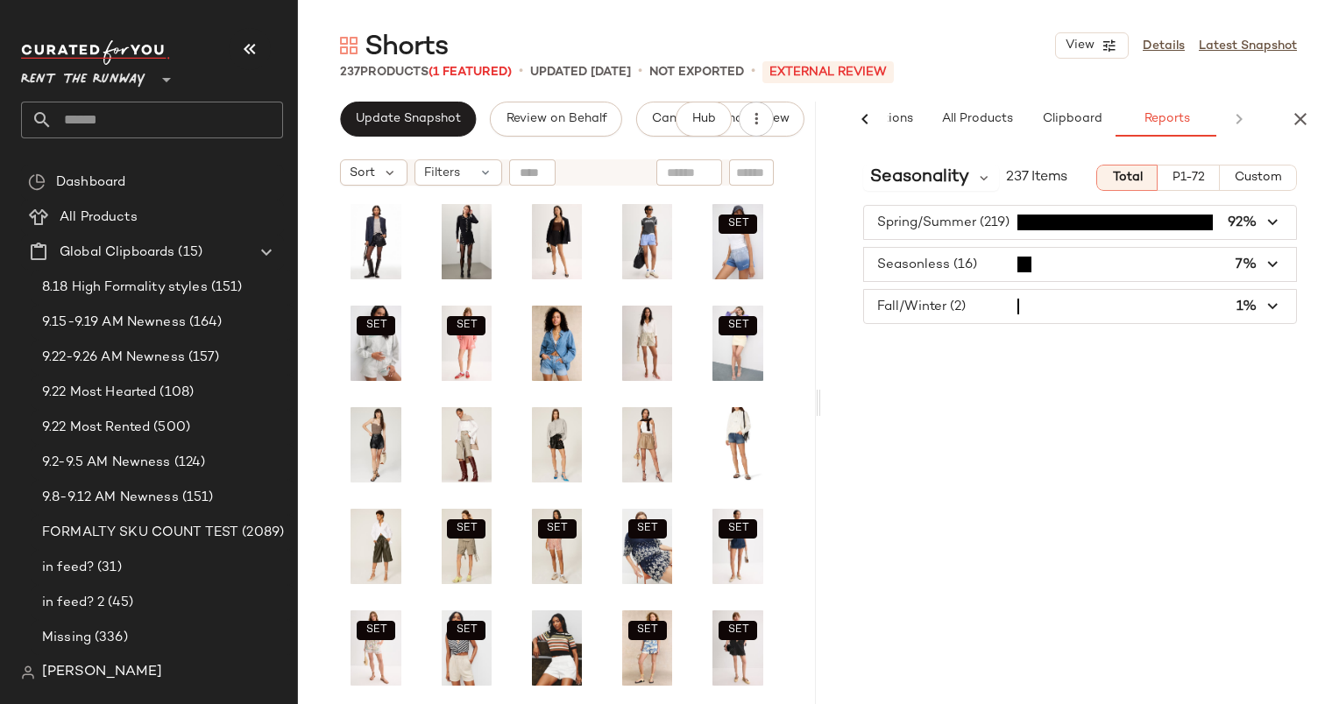
click at [1245, 186] on button "Custom" at bounding box center [1257, 178] width 77 height 26
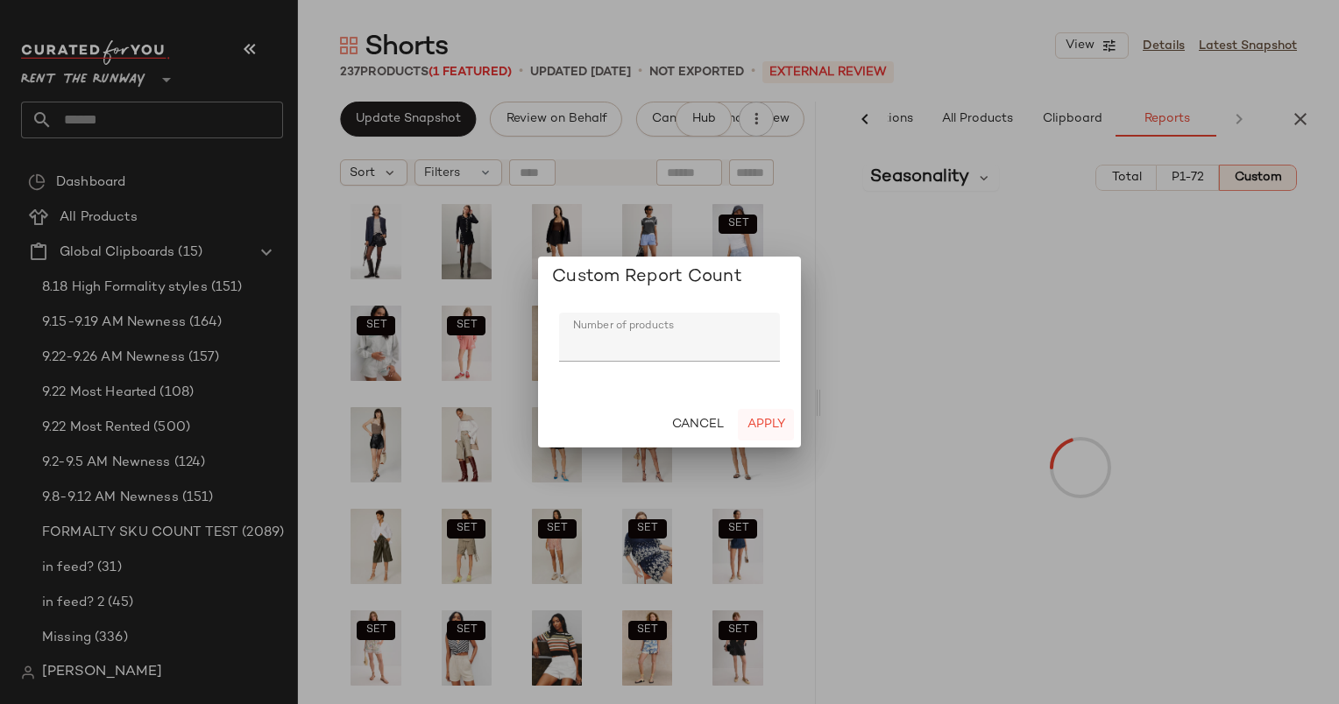
click at [775, 425] on span "Apply" at bounding box center [765, 425] width 39 height 14
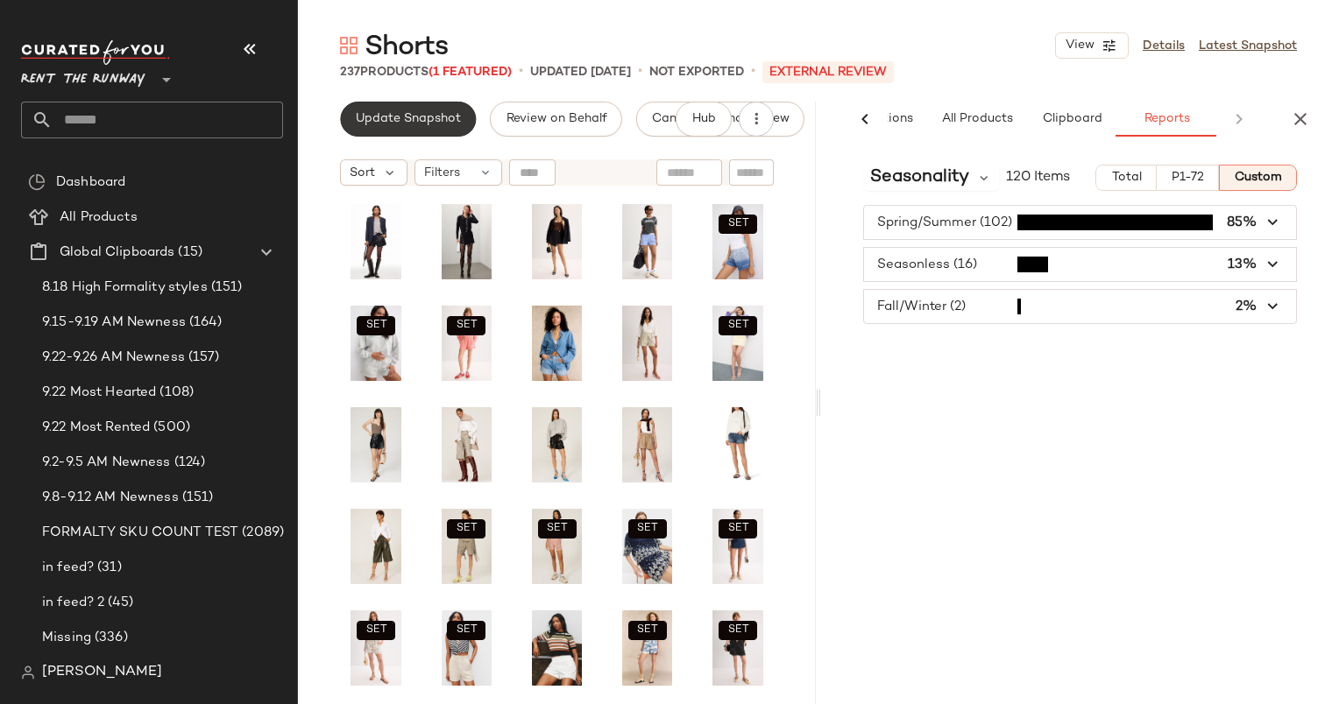
click at [366, 117] on span "Update Snapshot" at bounding box center [408, 119] width 106 height 14
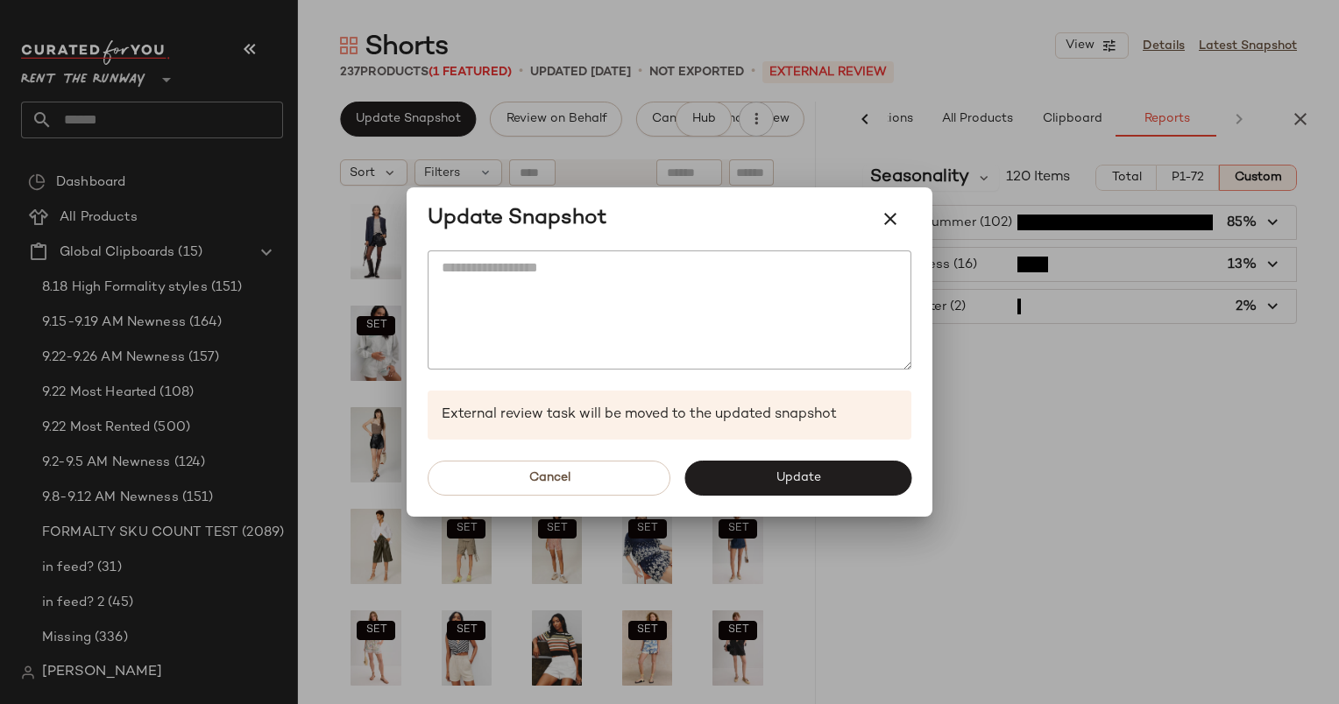
click at [786, 459] on div "Cancel Update" at bounding box center [669, 478] width 526 height 77
click at [802, 491] on button "Update" at bounding box center [797, 478] width 227 height 35
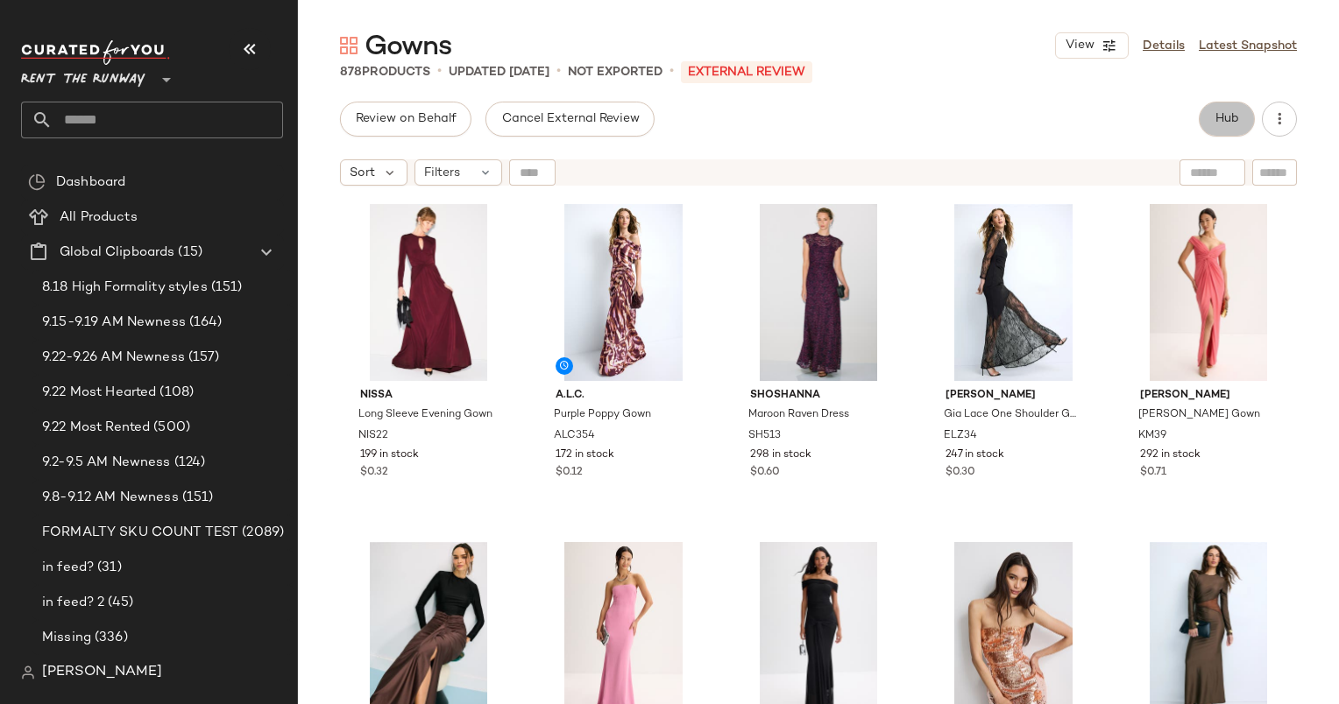
click at [1226, 118] on span "Hub" at bounding box center [1226, 119] width 25 height 14
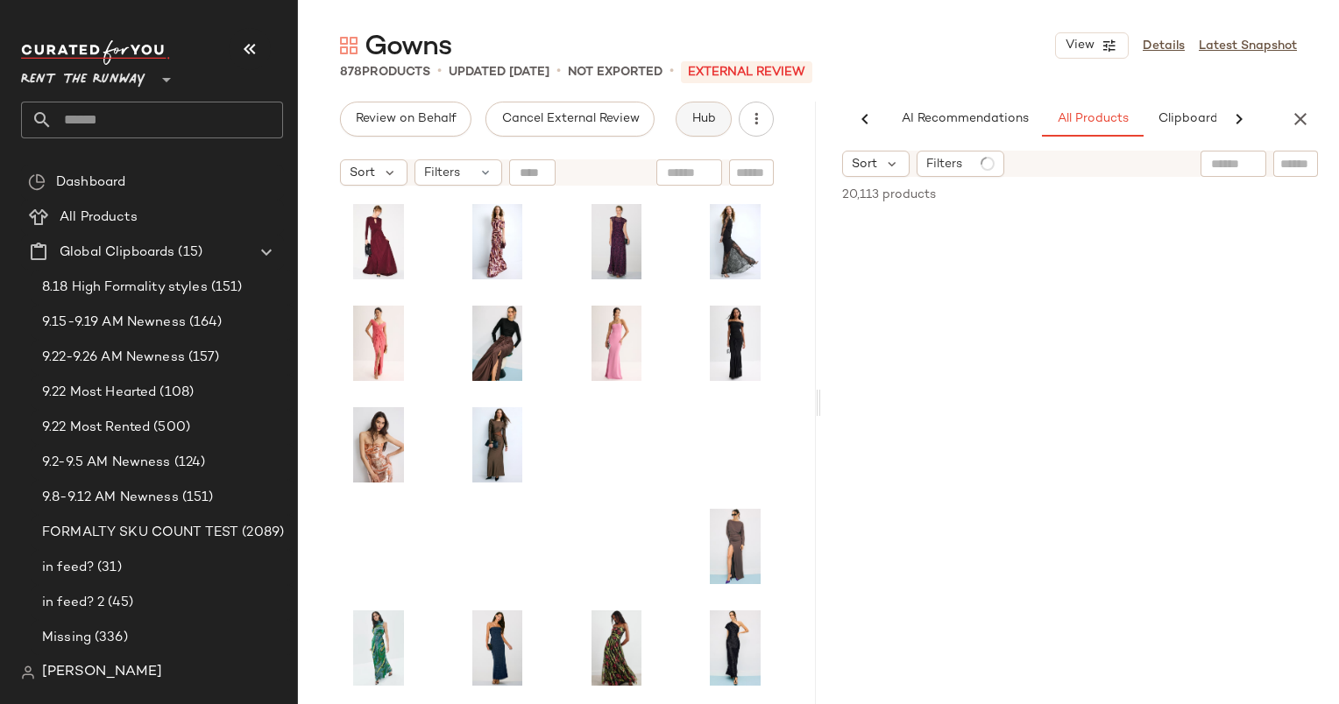
scroll to position [0, 90]
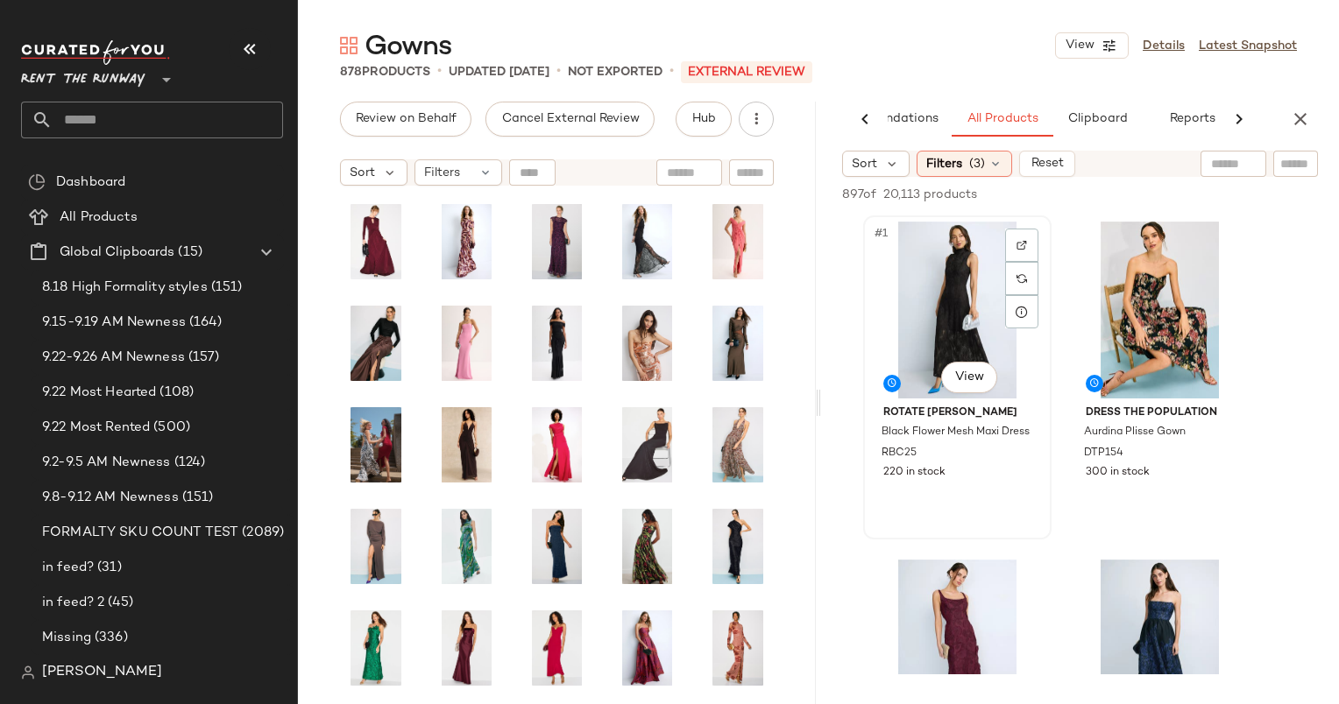
click at [950, 247] on div "#1 View" at bounding box center [957, 310] width 176 height 177
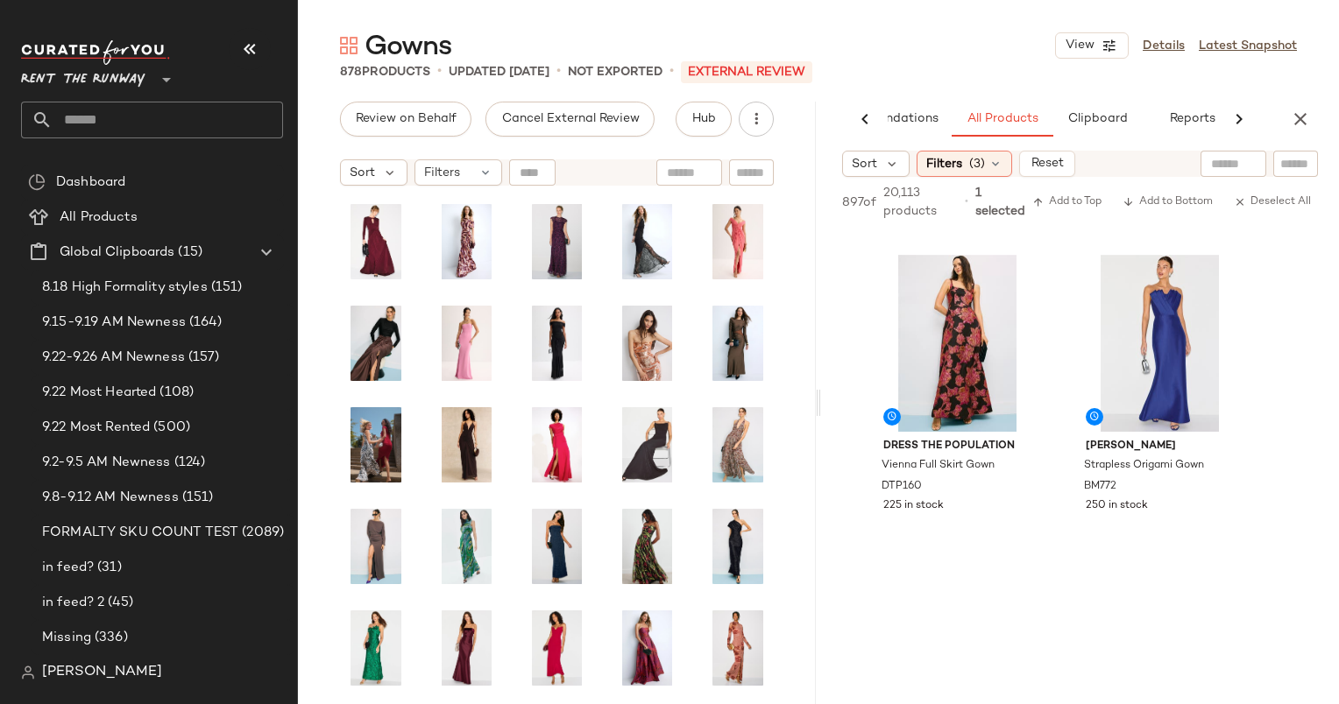
scroll to position [574, 0]
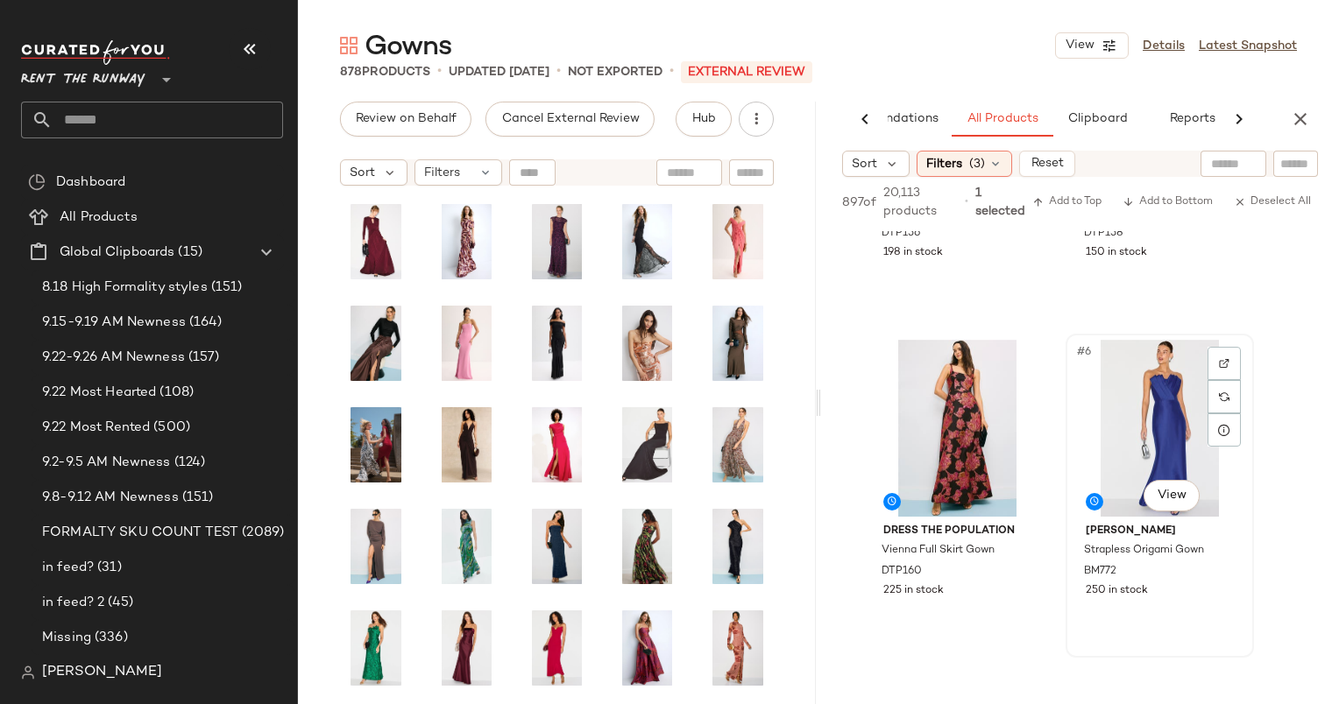
click at [1151, 392] on div "#6 View" at bounding box center [1159, 428] width 176 height 177
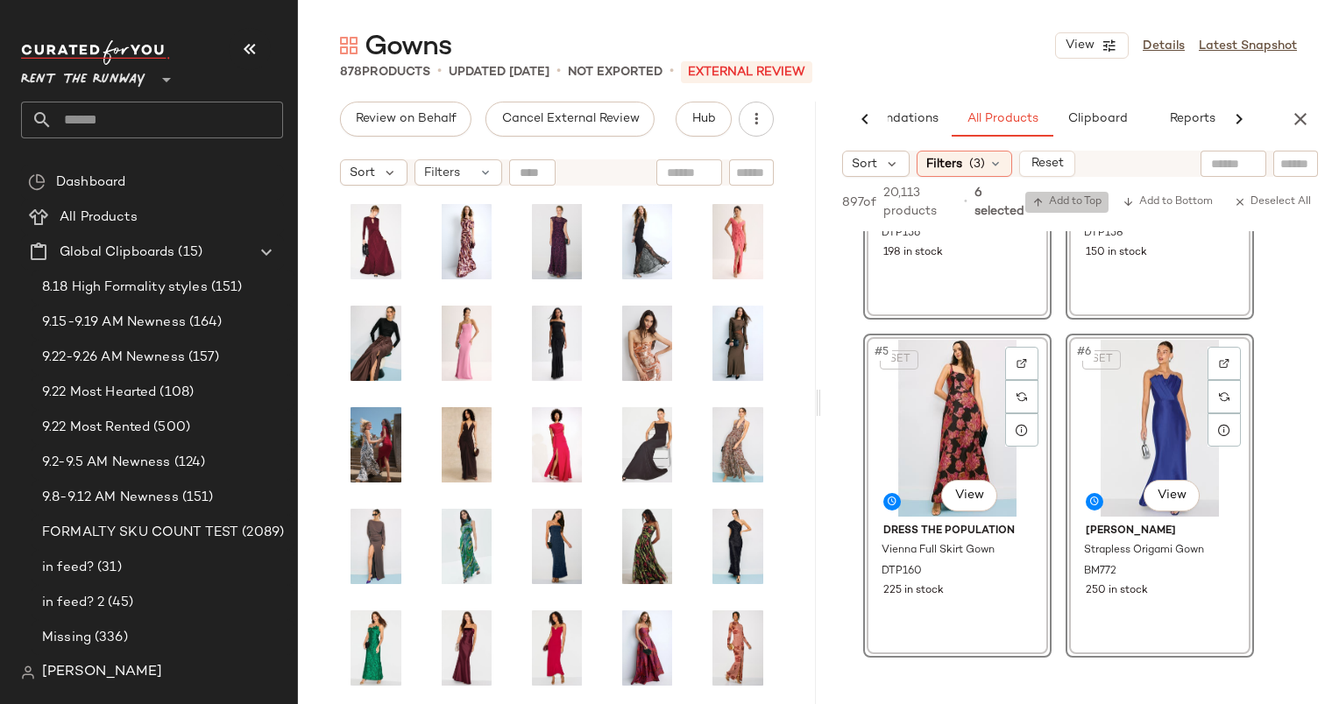
click at [1072, 203] on span "Add to Top" at bounding box center [1066, 202] width 69 height 12
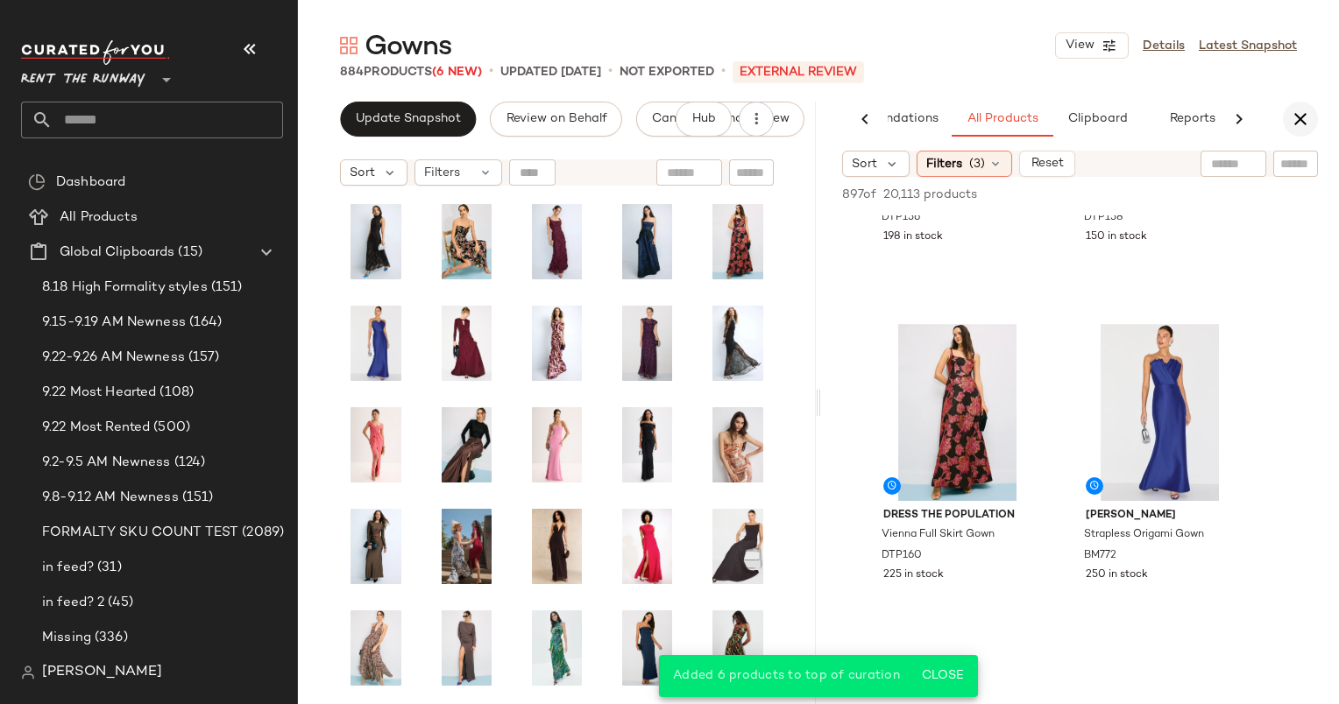
click at [1294, 115] on icon "button" at bounding box center [1299, 119] width 21 height 21
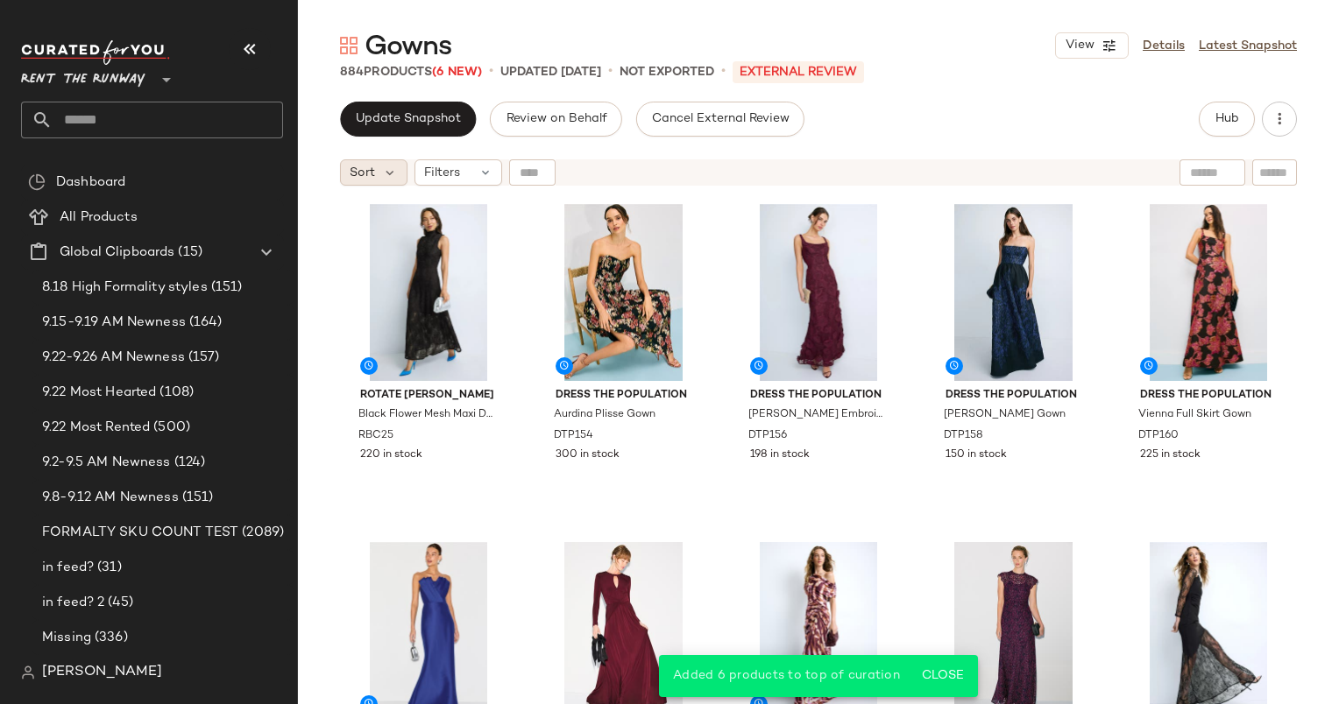
click at [368, 182] on div "Sort" at bounding box center [373, 172] width 67 height 26
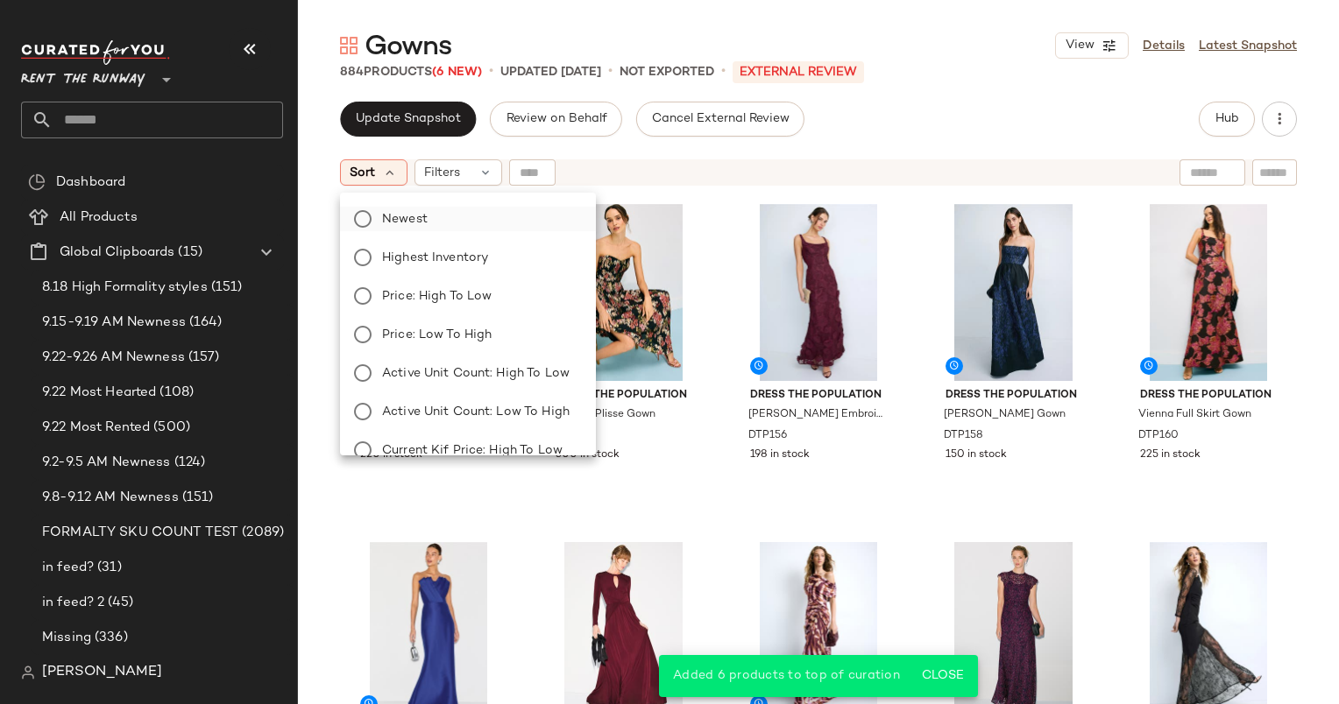
click at [466, 212] on label "Newest" at bounding box center [478, 219] width 207 height 25
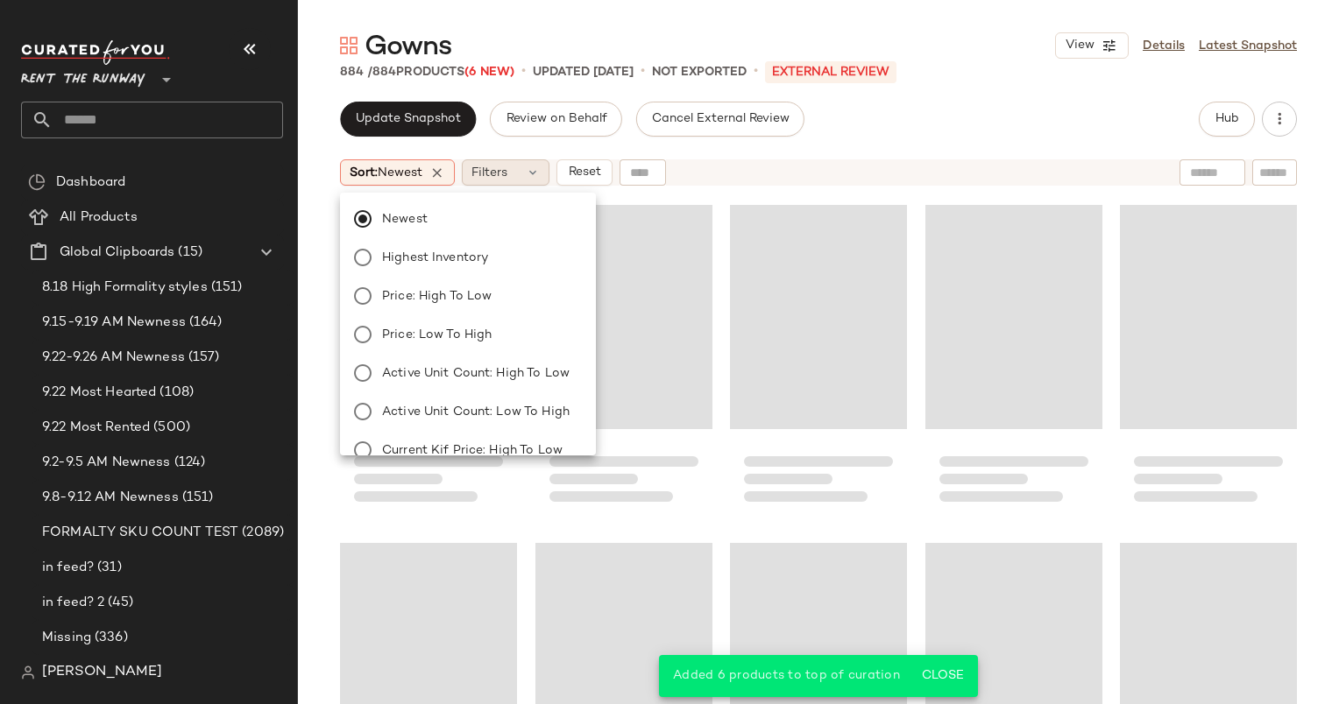
click at [498, 165] on span "Filters" at bounding box center [489, 173] width 36 height 18
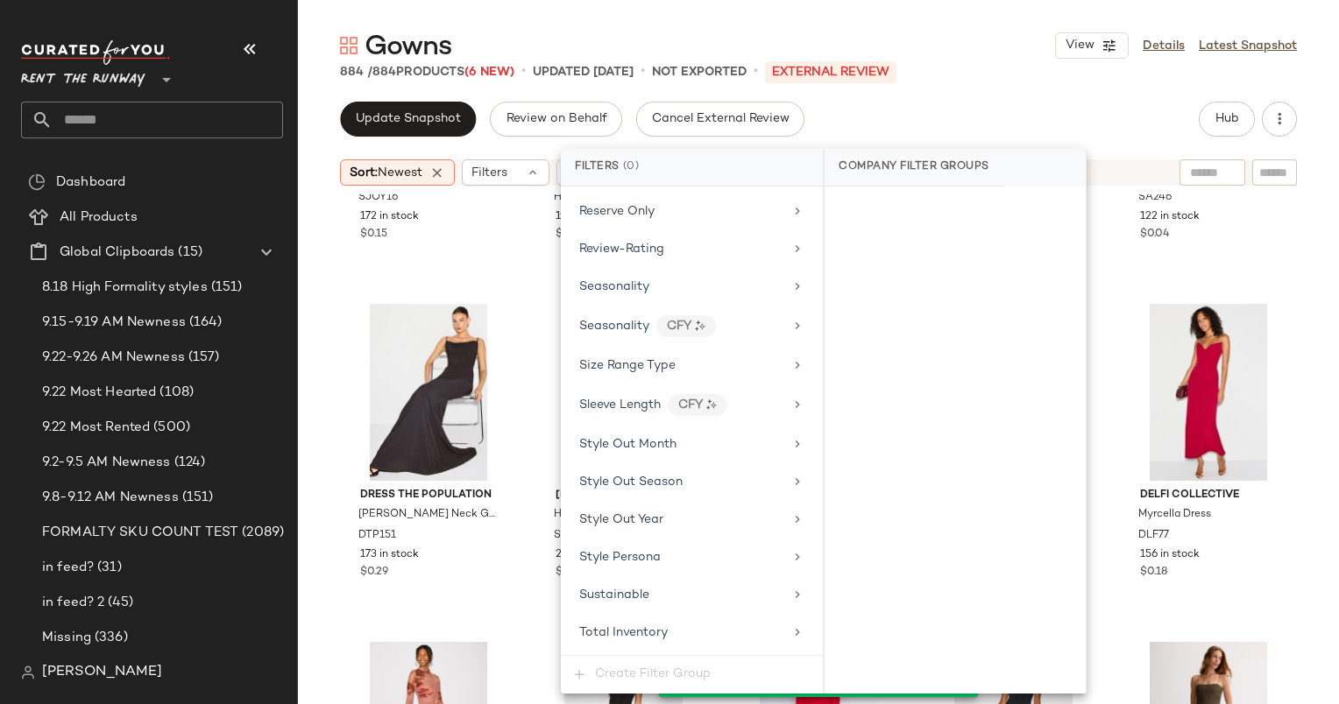
scroll to position [2235, 0]
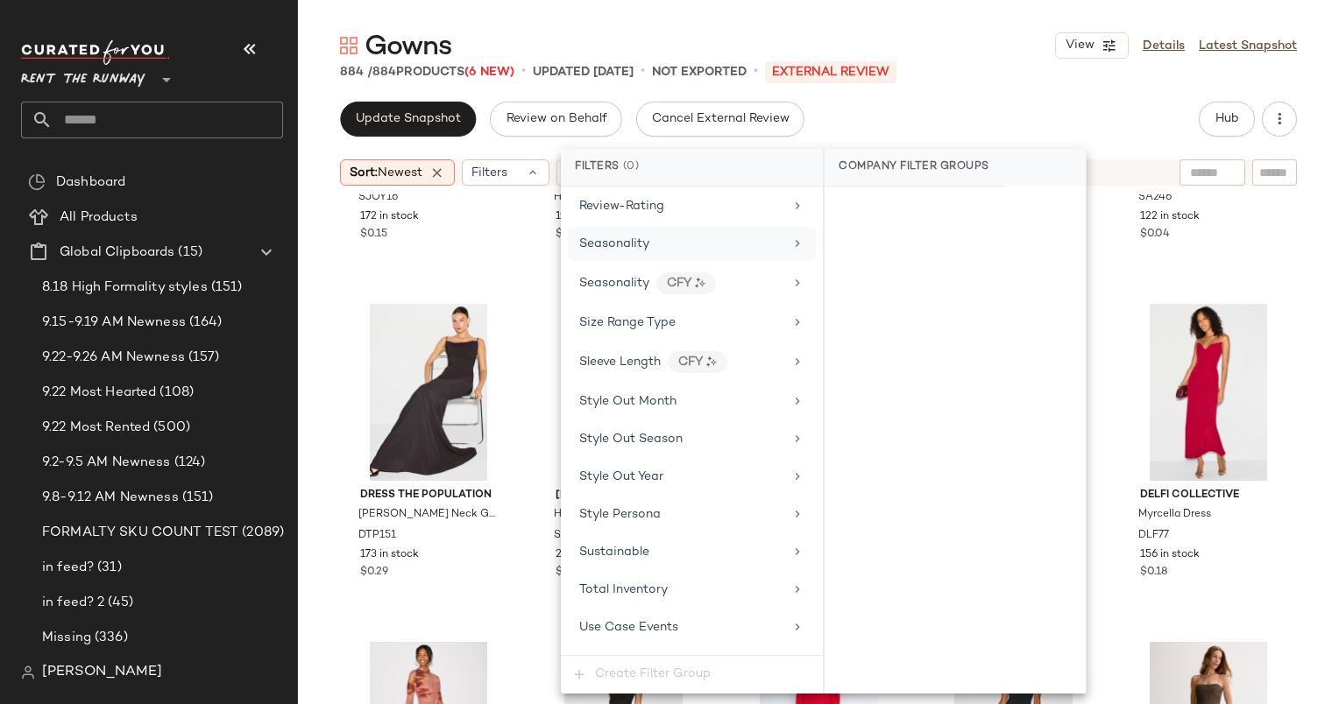
click at [608, 237] on span "Seasonality" at bounding box center [614, 243] width 70 height 13
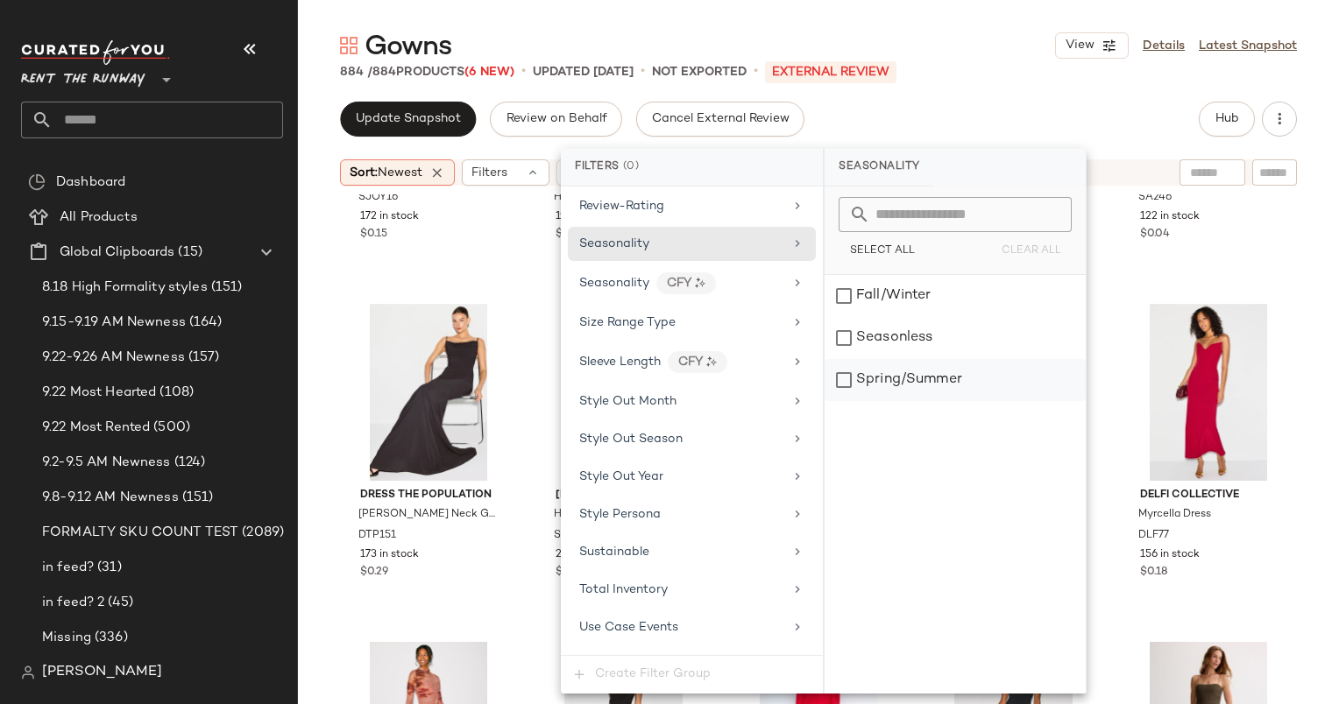
click at [932, 364] on div "Spring/Summer" at bounding box center [954, 380] width 261 height 42
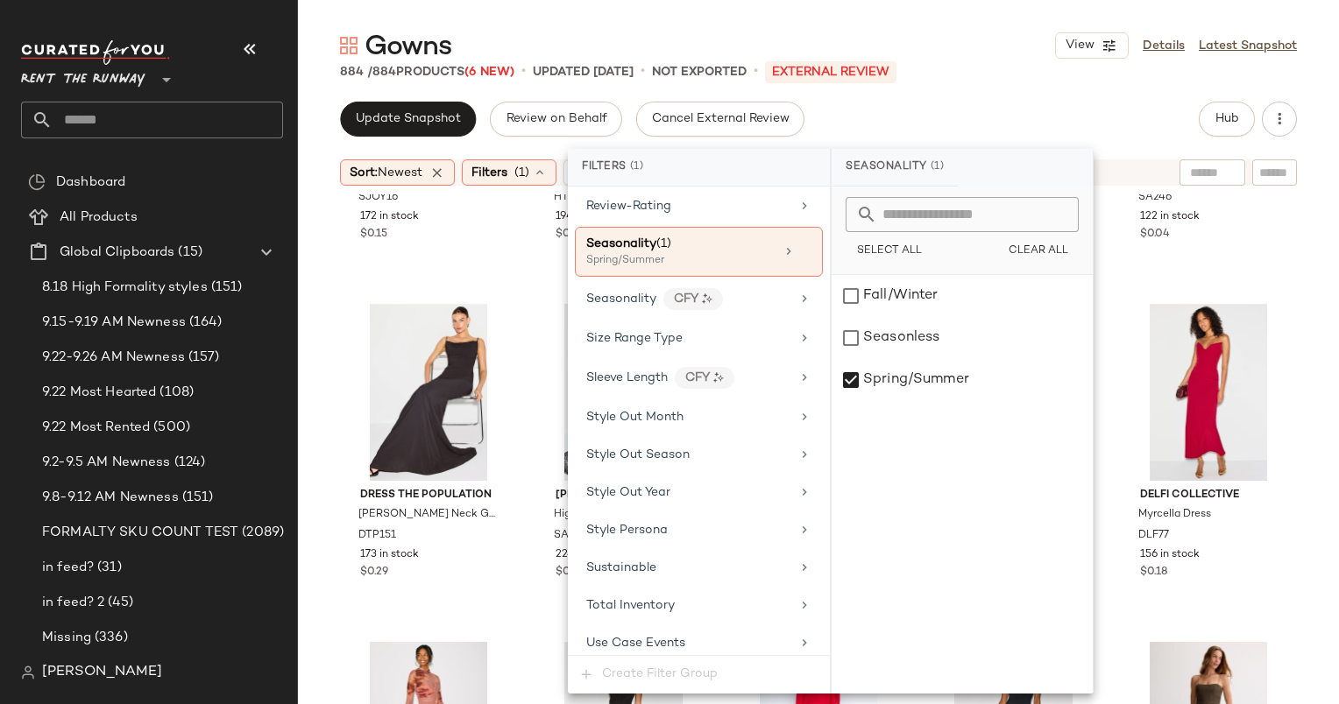
click at [964, 93] on div "Gowns View Details Latest Snapshot 884 / 884 Products (6 New) • updated [DATE] …" at bounding box center [818, 366] width 1041 height 676
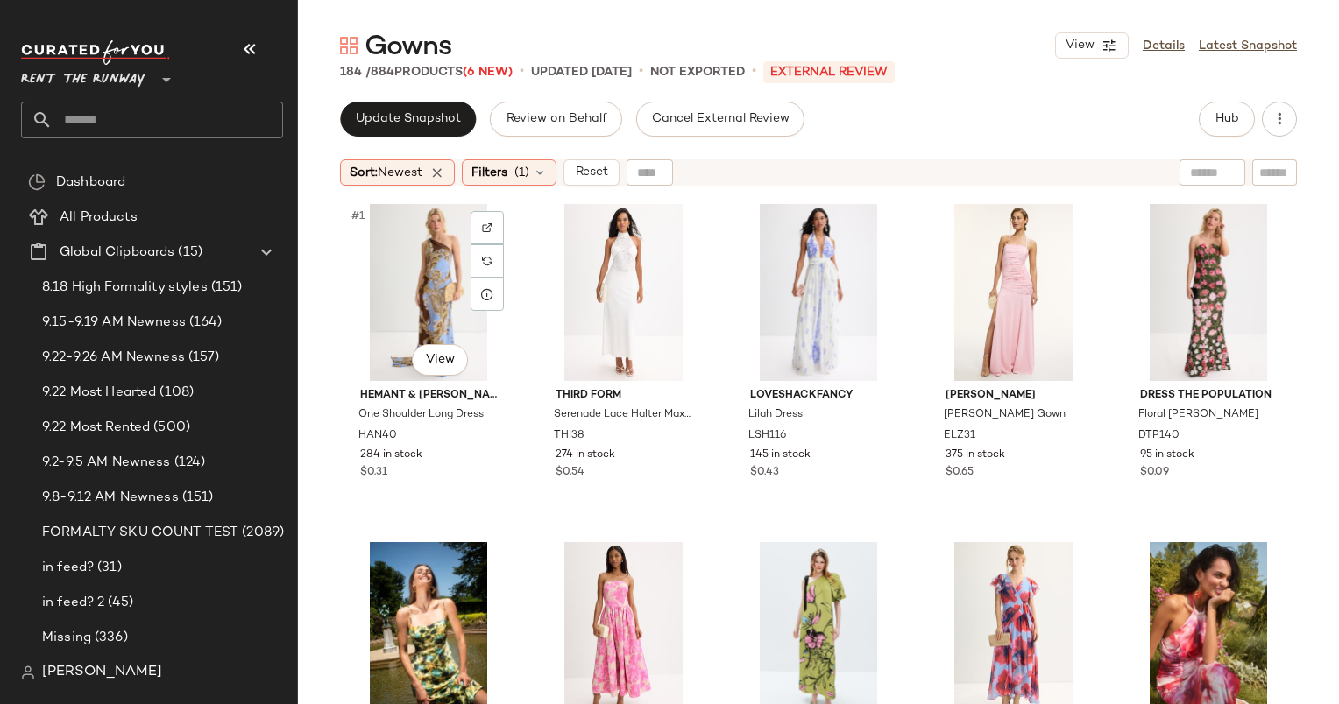
click at [410, 293] on div "#1 View" at bounding box center [428, 292] width 165 height 177
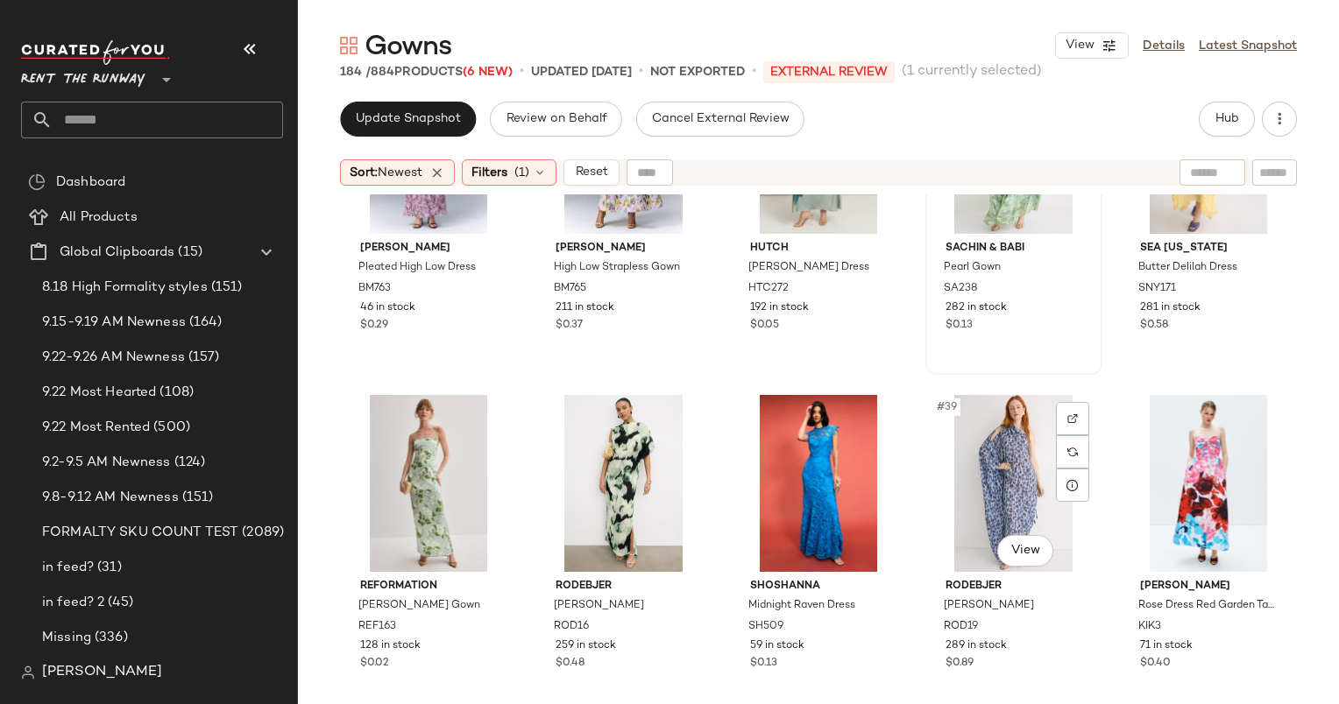
scroll to position [1969, 0]
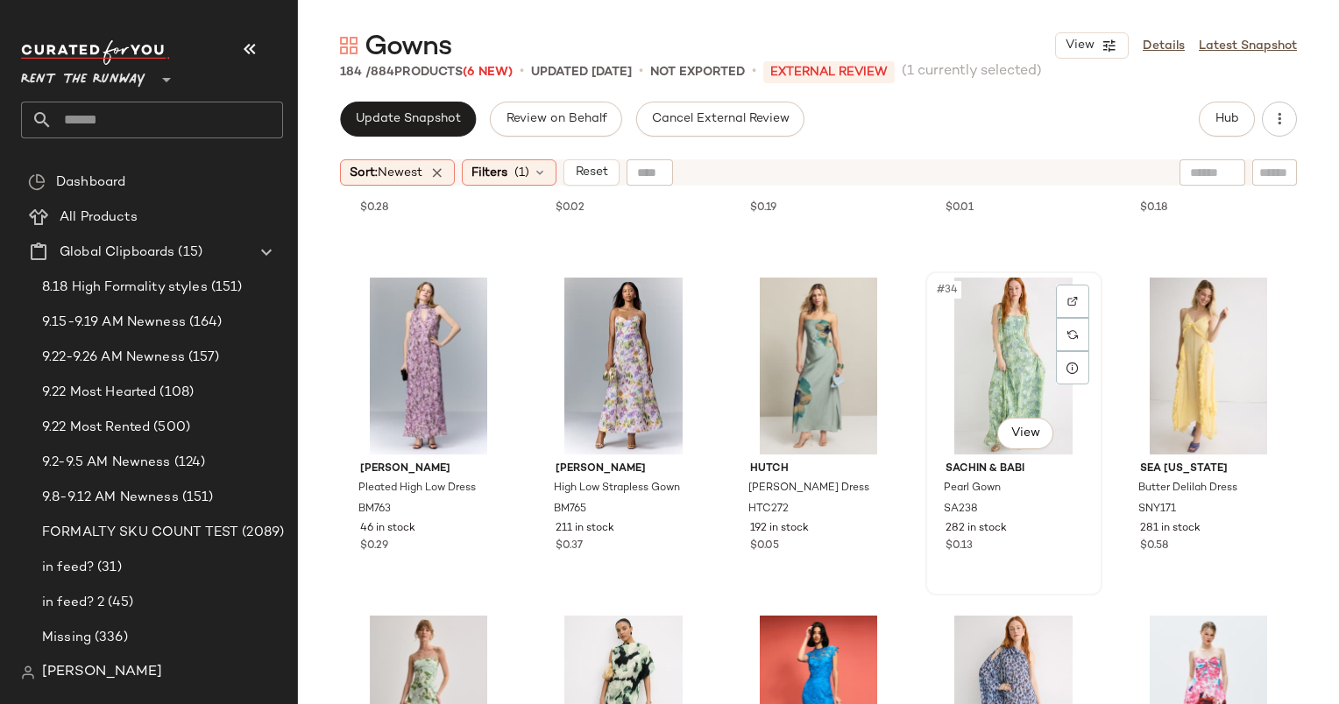
click at [979, 372] on div "#34 View" at bounding box center [1013, 366] width 165 height 177
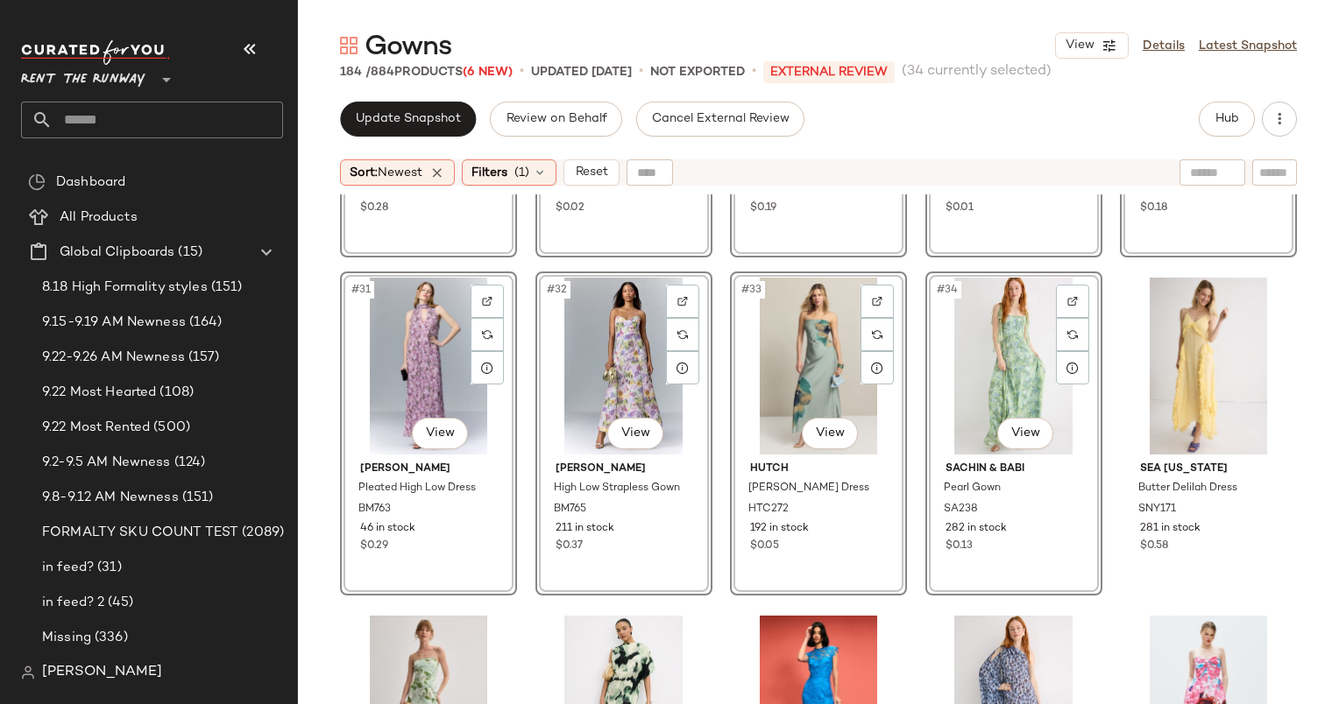
click at [980, 363] on div "#34 View" at bounding box center [1013, 366] width 165 height 177
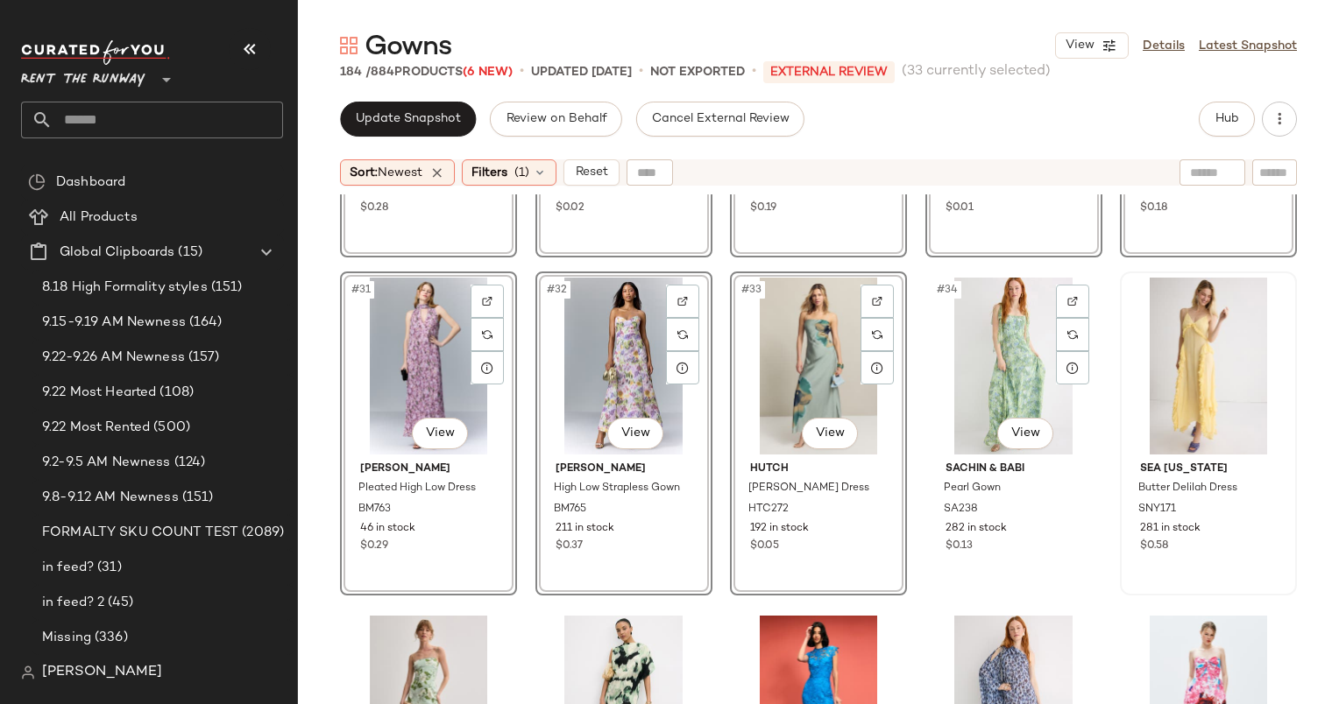
click at [1212, 329] on div at bounding box center [1208, 366] width 165 height 177
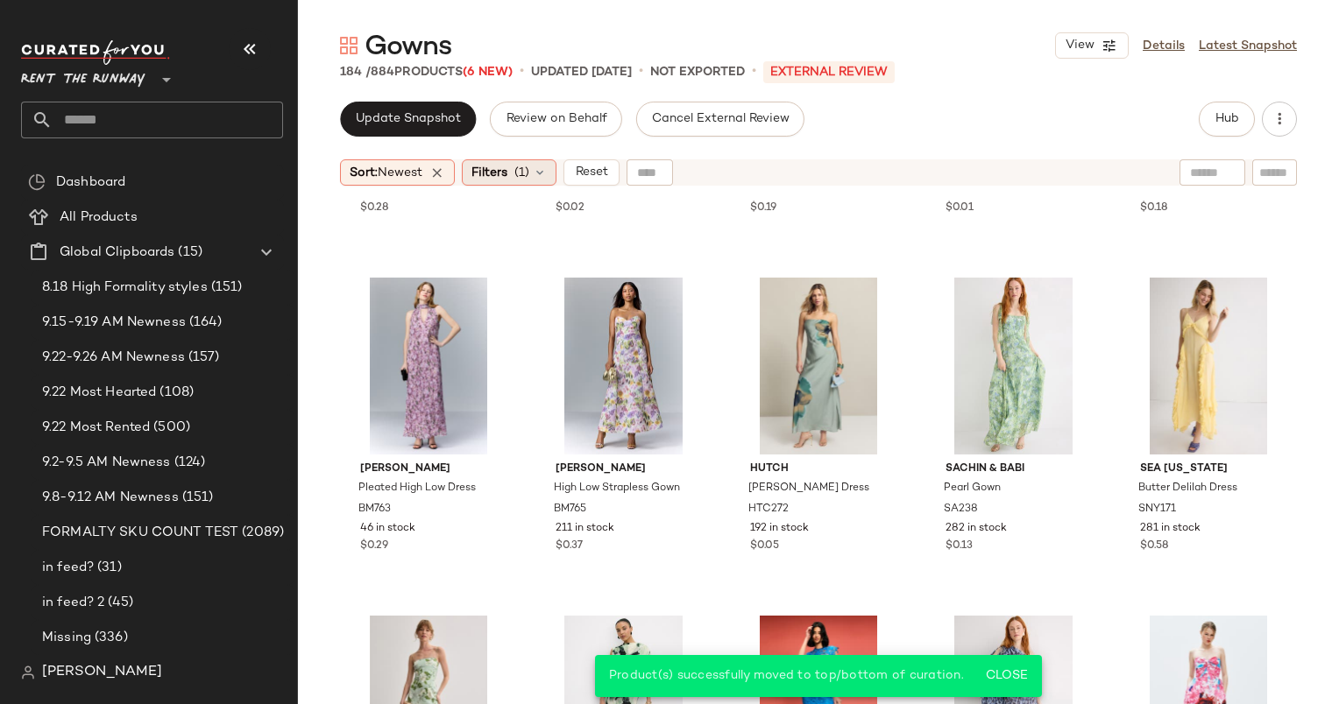
click at [512, 169] on div "Filters (1)" at bounding box center [509, 172] width 95 height 26
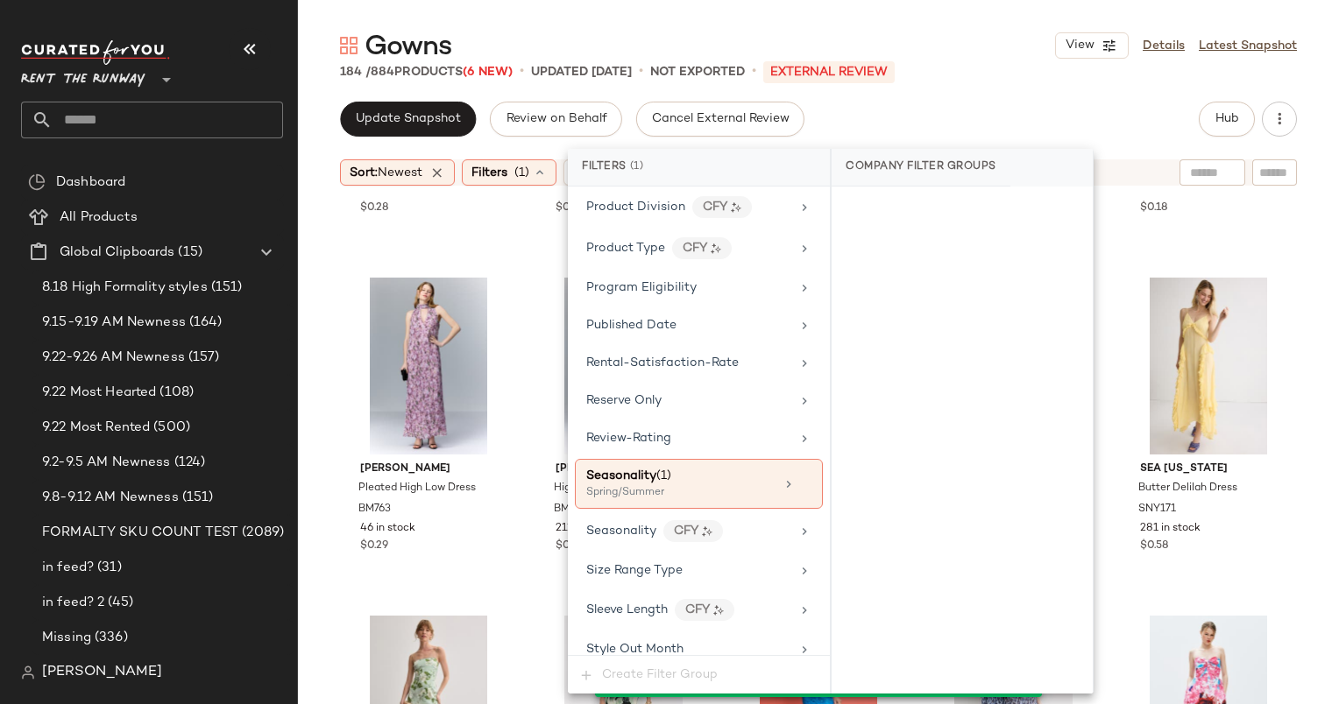
scroll to position [2186, 0]
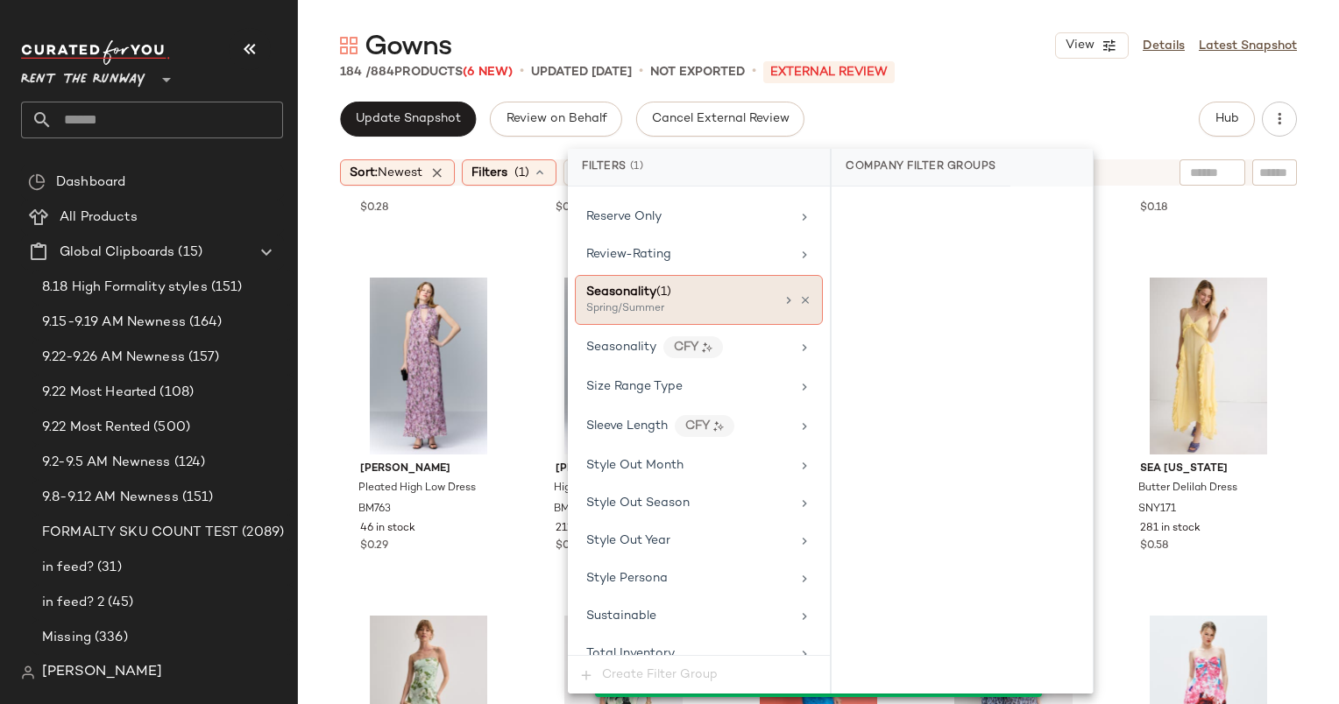
click at [698, 283] on div "Seasonality (1)" at bounding box center [680, 292] width 188 height 18
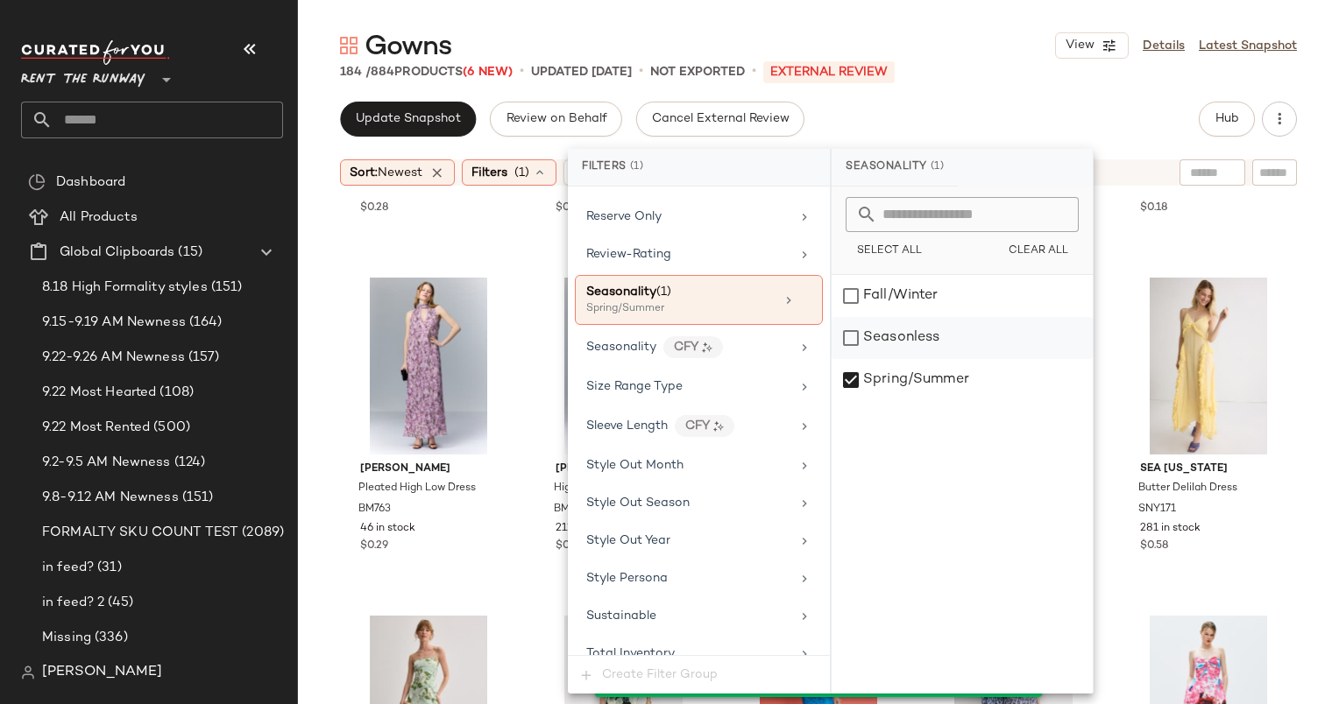
click at [964, 333] on div "Seasonless" at bounding box center [961, 338] width 261 height 42
click at [966, 378] on div "Spring/Summer" at bounding box center [961, 380] width 261 height 42
click at [1010, 108] on div "Update Snapshot Review on Behalf Cancel External Review Hub" at bounding box center [818, 119] width 957 height 35
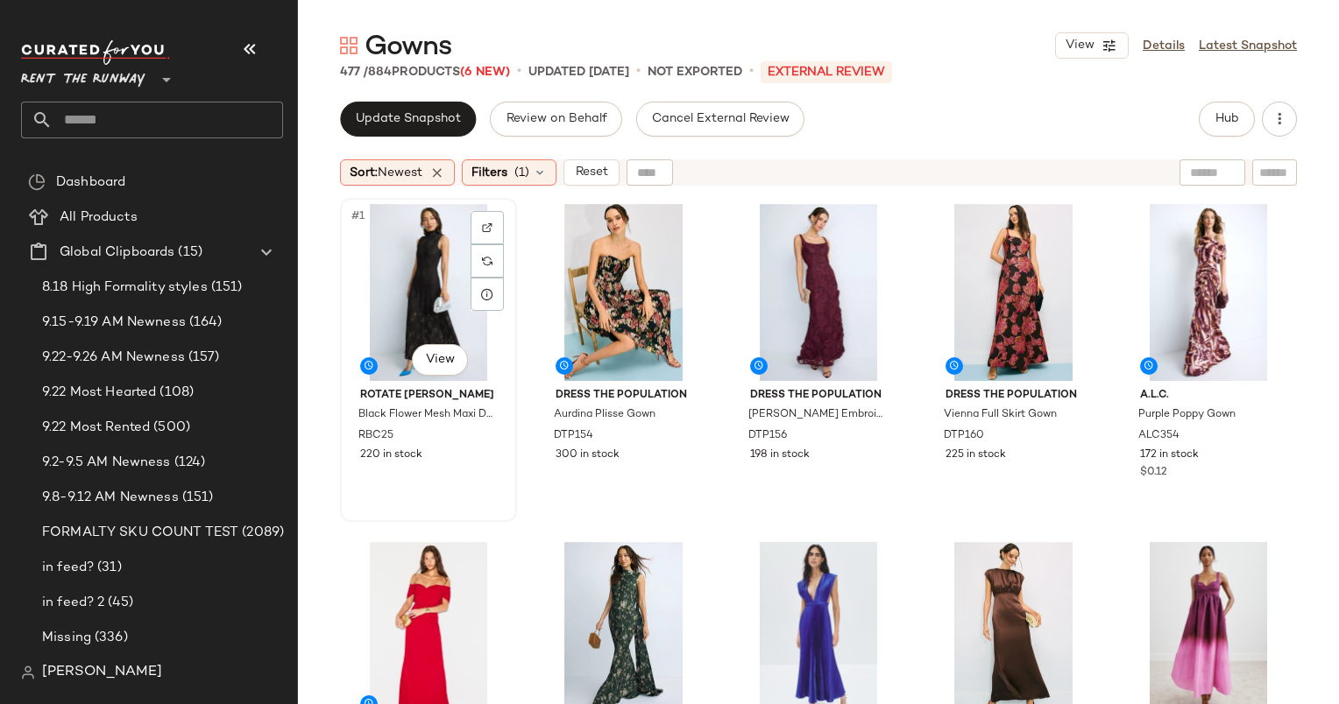
click at [416, 277] on div "#1 View" at bounding box center [428, 292] width 165 height 177
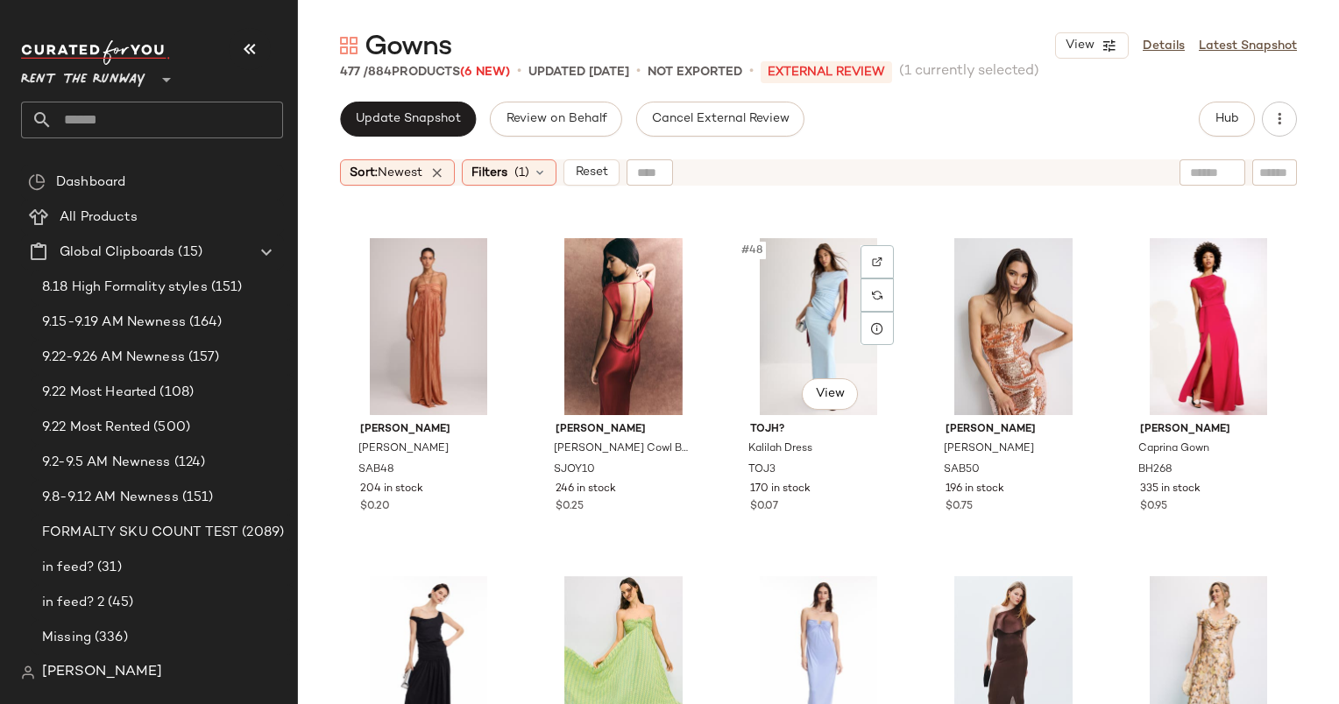
scroll to position [3048, 0]
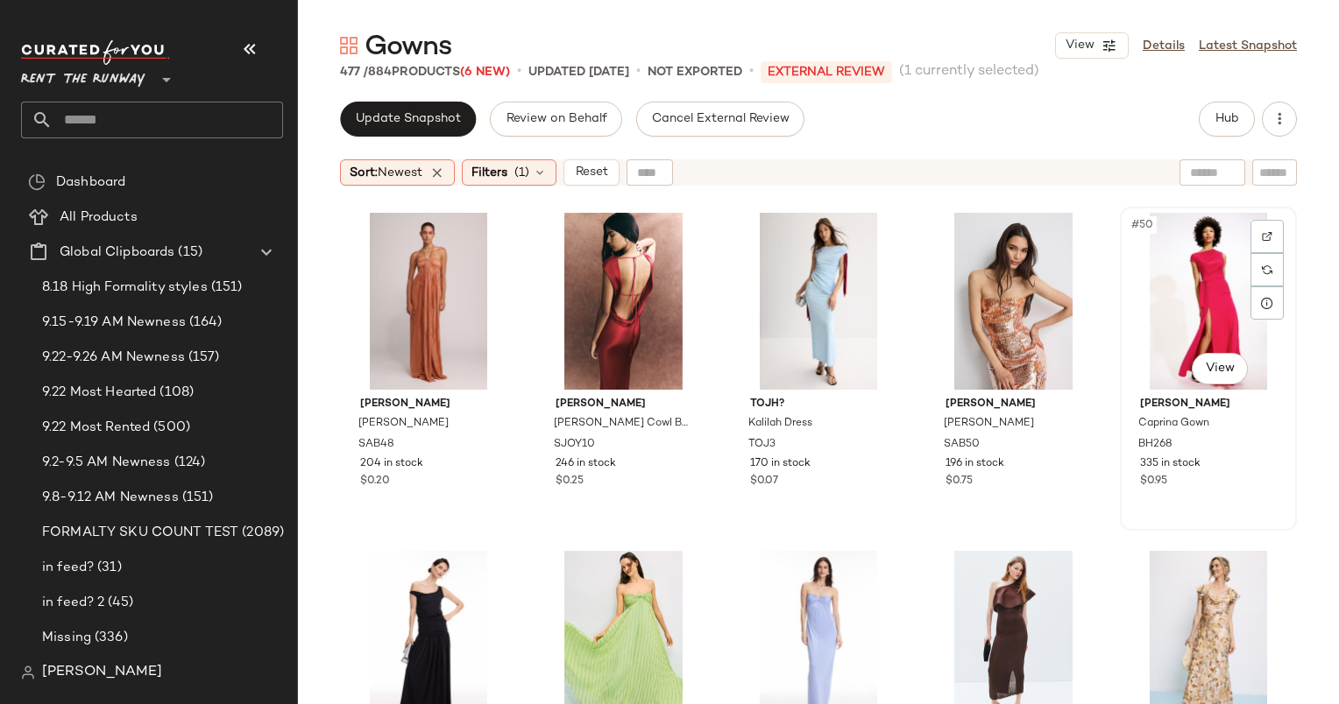
click at [1190, 281] on div "#50 View" at bounding box center [1208, 301] width 165 height 177
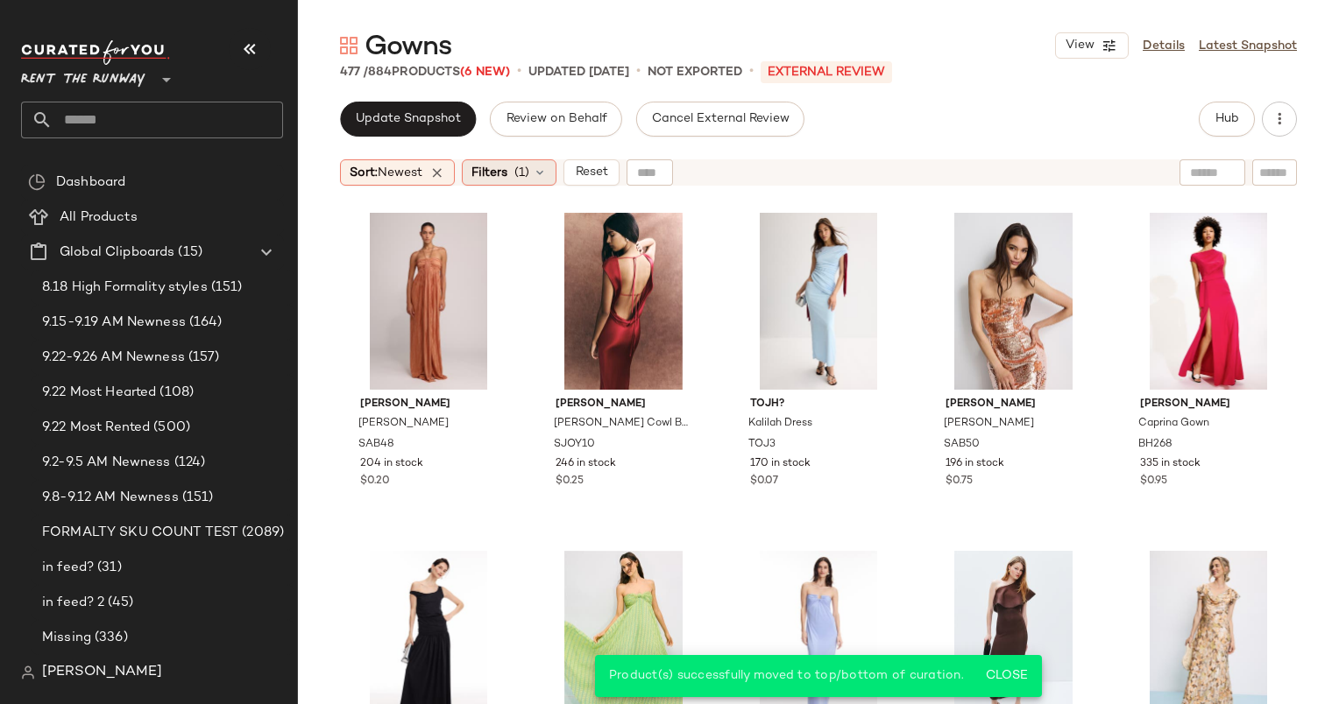
click at [512, 167] on div "Filters (1)" at bounding box center [509, 172] width 95 height 26
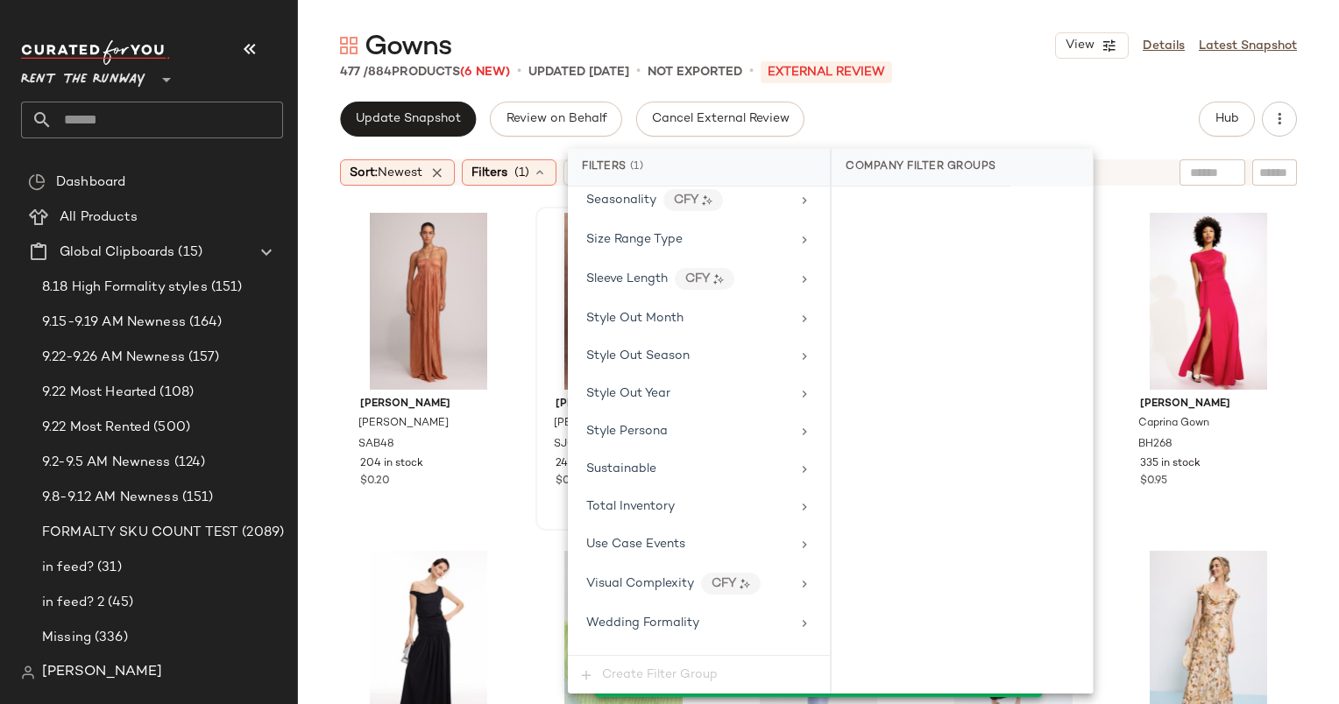
scroll to position [2072, 0]
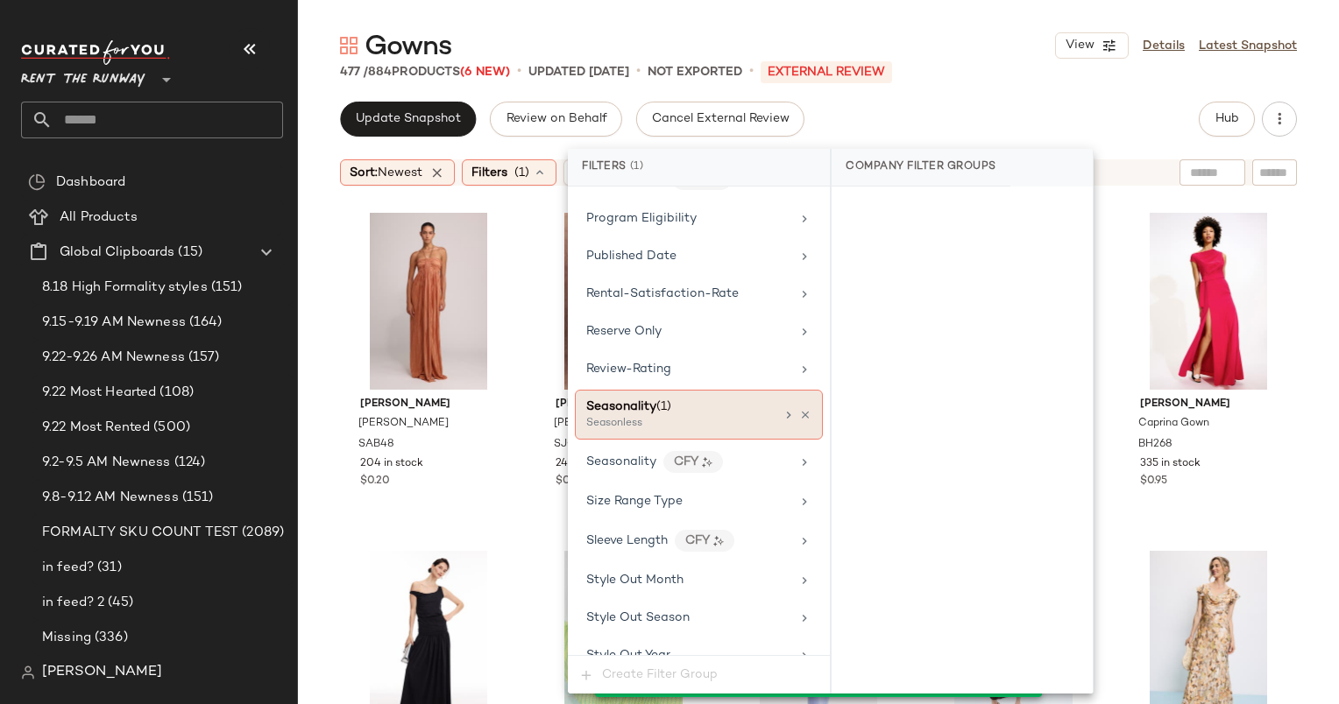
click at [696, 416] on div "Seasonless" at bounding box center [673, 424] width 175 height 16
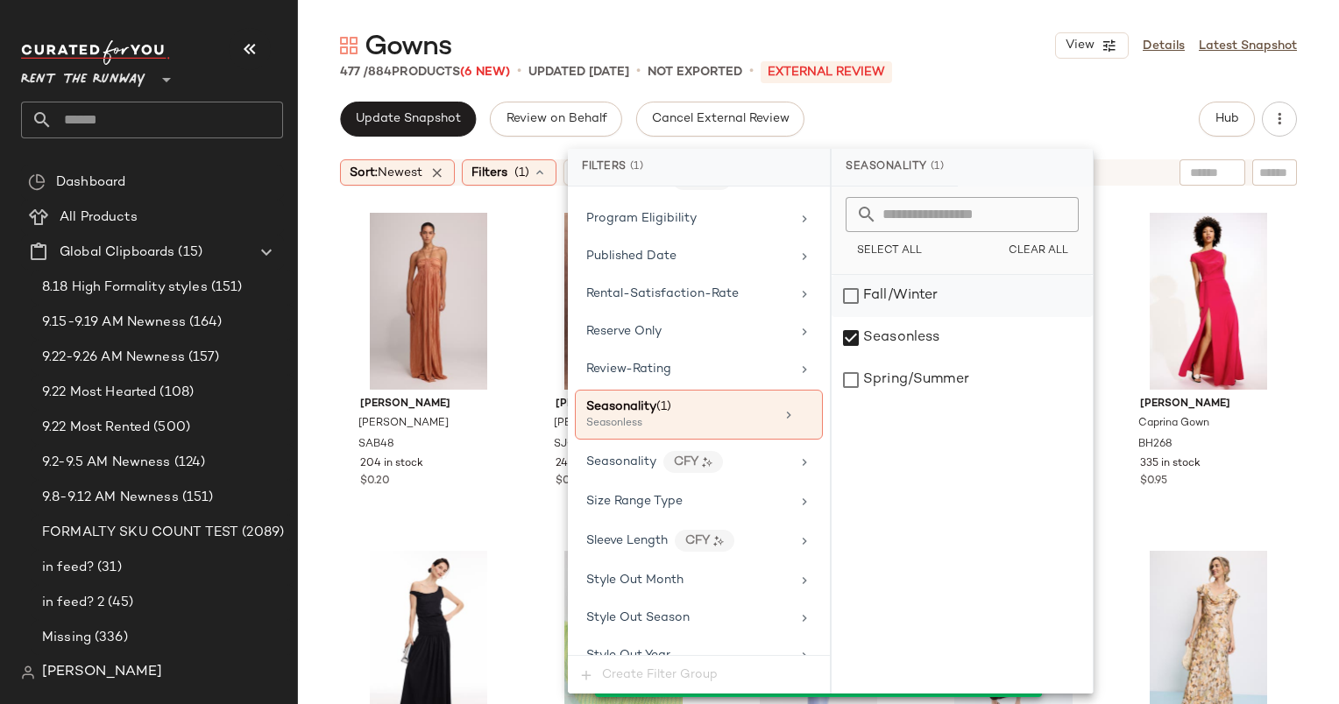
click at [912, 301] on div "Fall/Winter" at bounding box center [961, 296] width 261 height 42
click at [951, 357] on div "Seasonless" at bounding box center [961, 338] width 261 height 42
click at [1030, 32] on div "Gowns View Details Latest Snapshot" at bounding box center [818, 45] width 1041 height 35
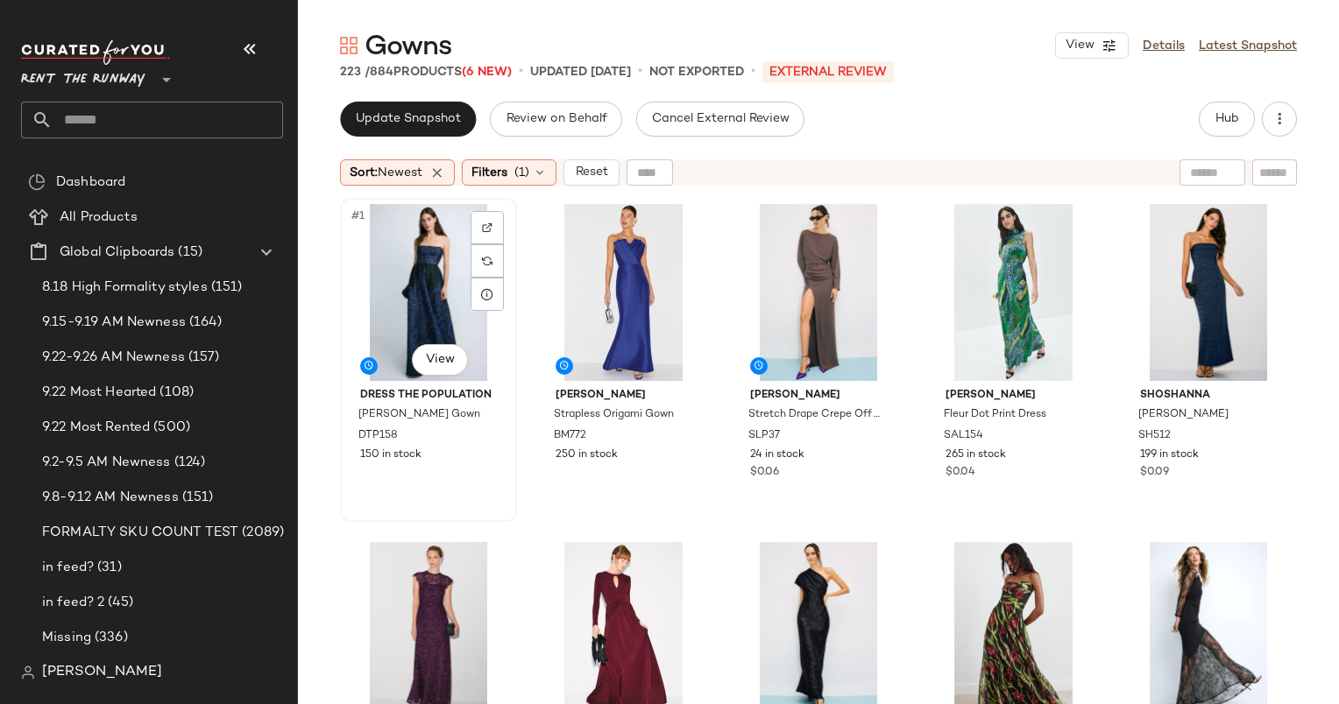
click at [416, 263] on div "#1 View" at bounding box center [428, 292] width 165 height 177
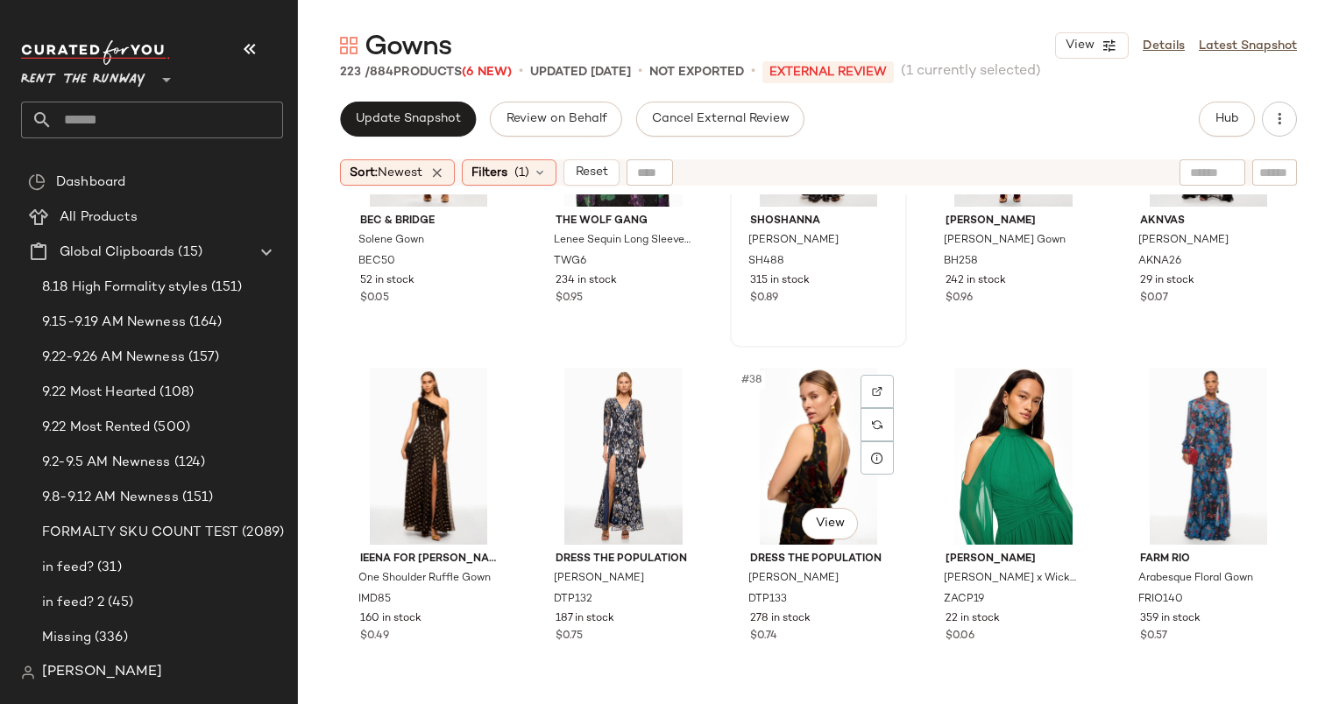
scroll to position [2218, 0]
click at [400, 404] on div "#36 View" at bounding box center [428, 455] width 165 height 177
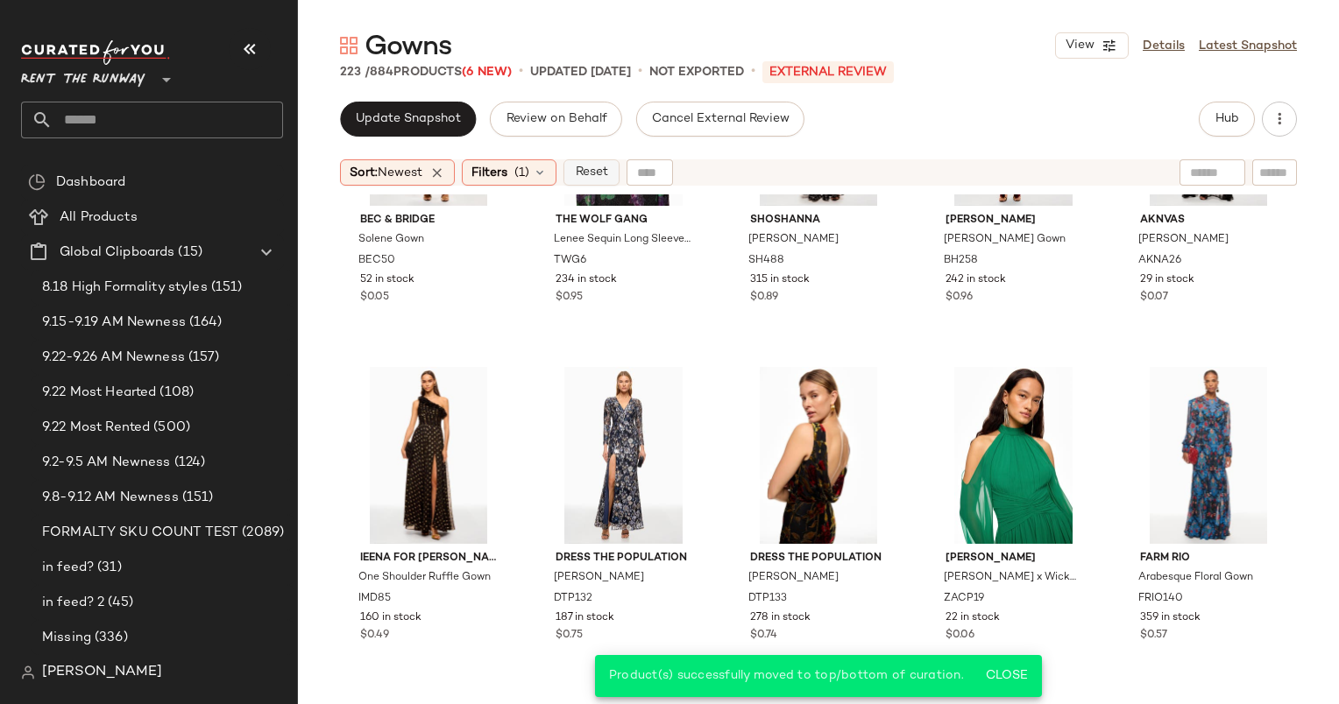
click at [598, 182] on button "Reset" at bounding box center [591, 172] width 56 height 26
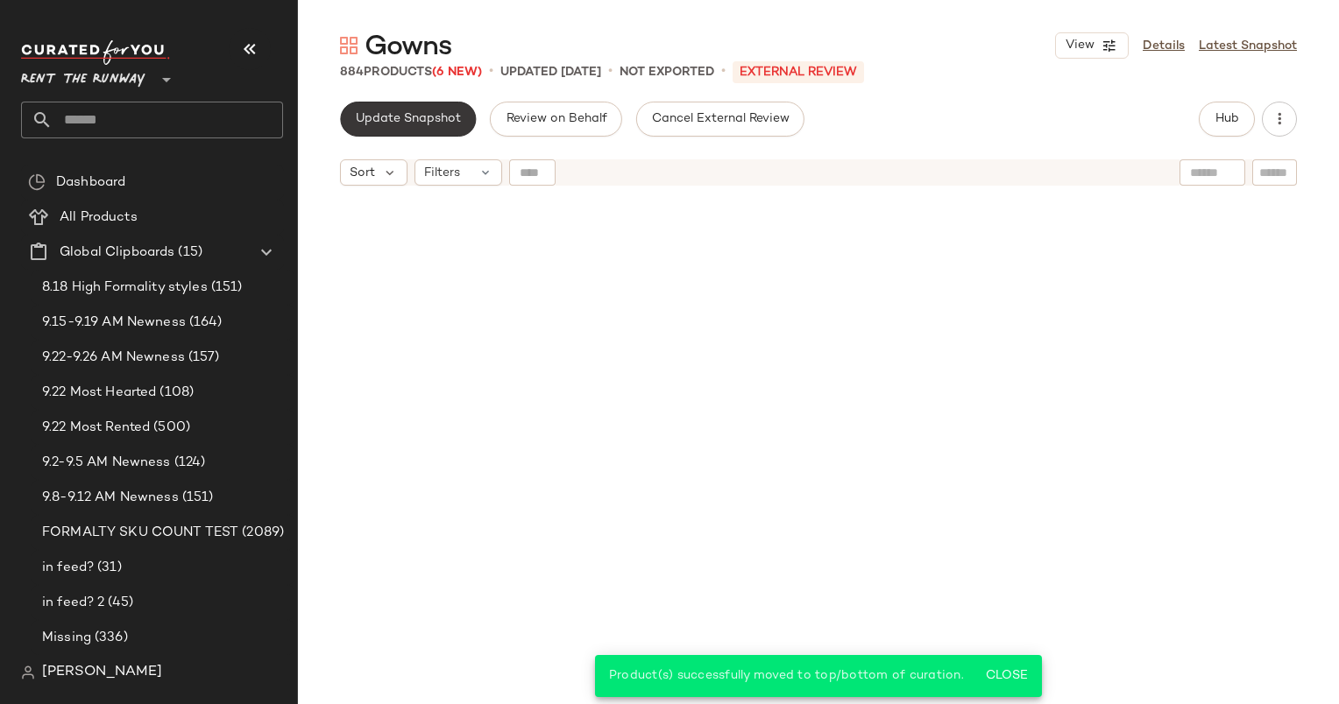
scroll to position [2367, 0]
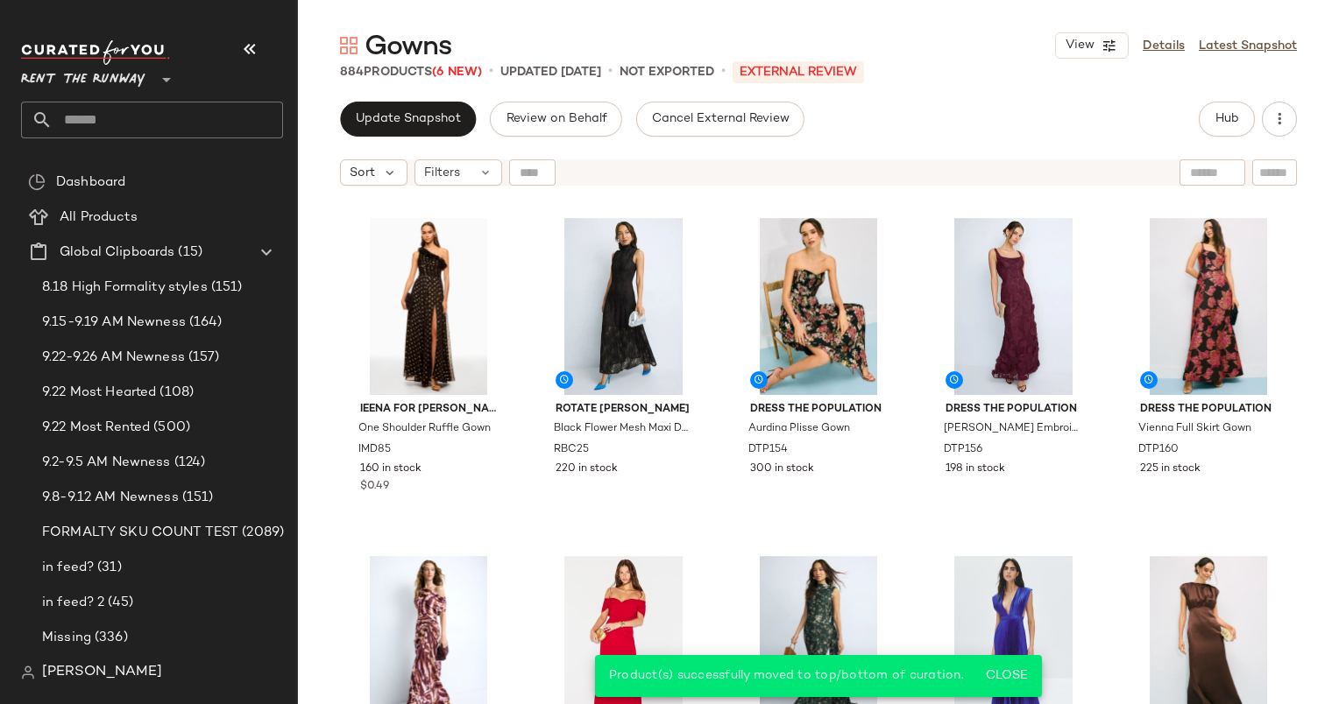
click at [1206, 95] on div "Gowns View Details Latest Snapshot 884 Products (6 New) • updated [DATE] • Not …" at bounding box center [818, 366] width 1041 height 676
click at [1226, 109] on button "Hub" at bounding box center [1226, 119] width 56 height 35
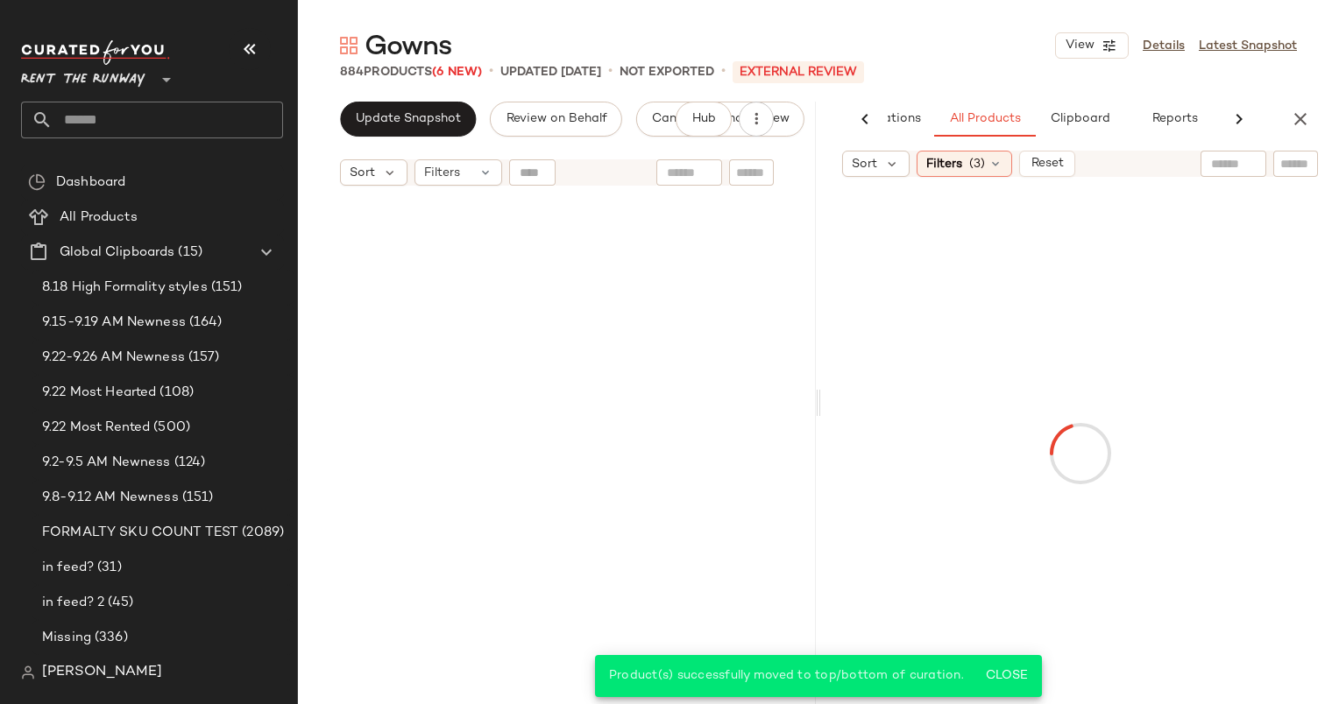
scroll to position [610, 0]
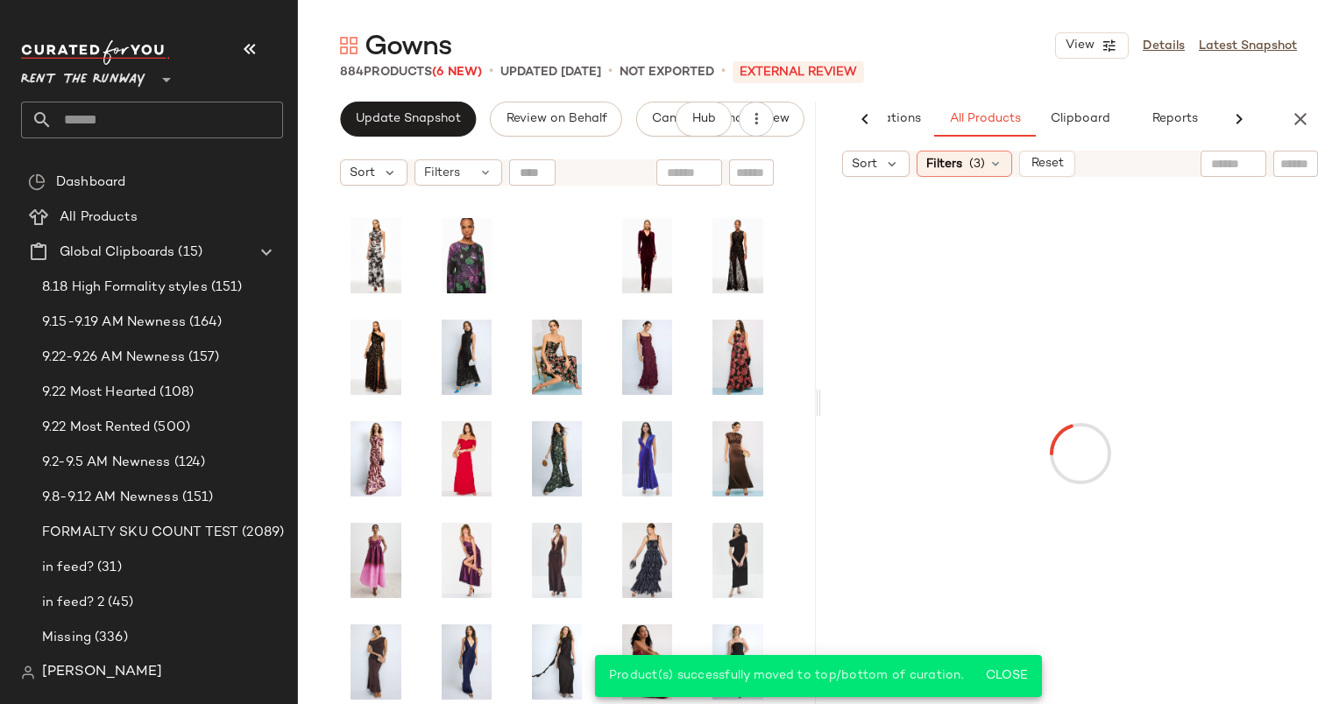
click at [1240, 117] on icon at bounding box center [1238, 119] width 21 height 21
click at [1181, 127] on button "Reports" at bounding box center [1166, 119] width 102 height 35
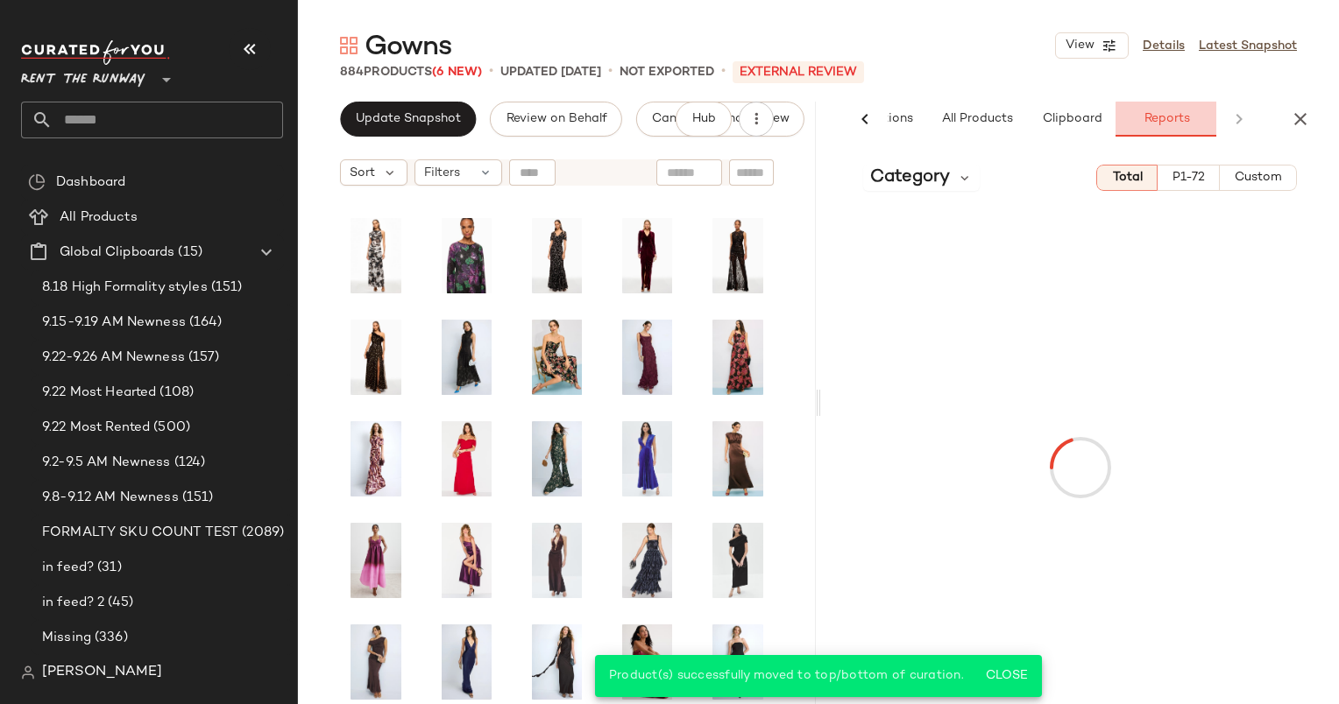
scroll to position [0, 116]
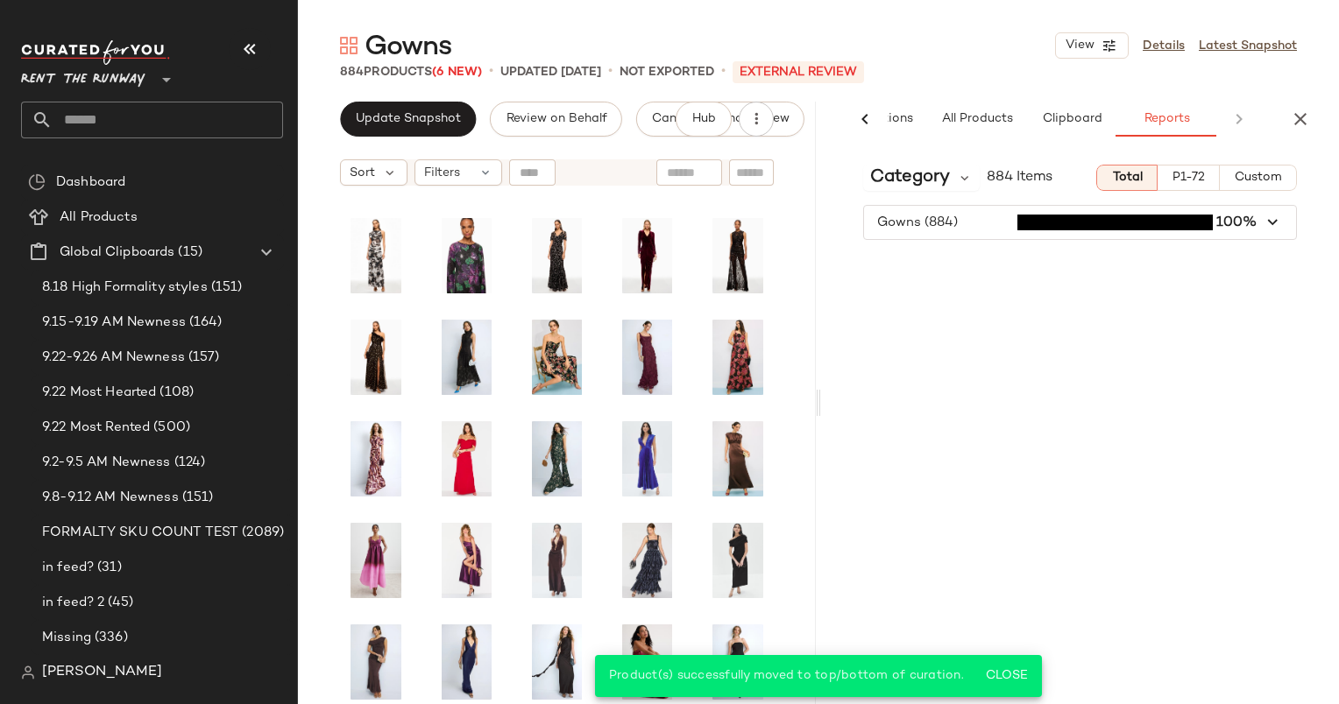
click at [940, 157] on div "Category 884 Items Total P1-72 Custom Gowns (884) 100%" at bounding box center [1080, 428] width 518 height 554
click at [941, 167] on span "Category" at bounding box center [910, 178] width 80 height 26
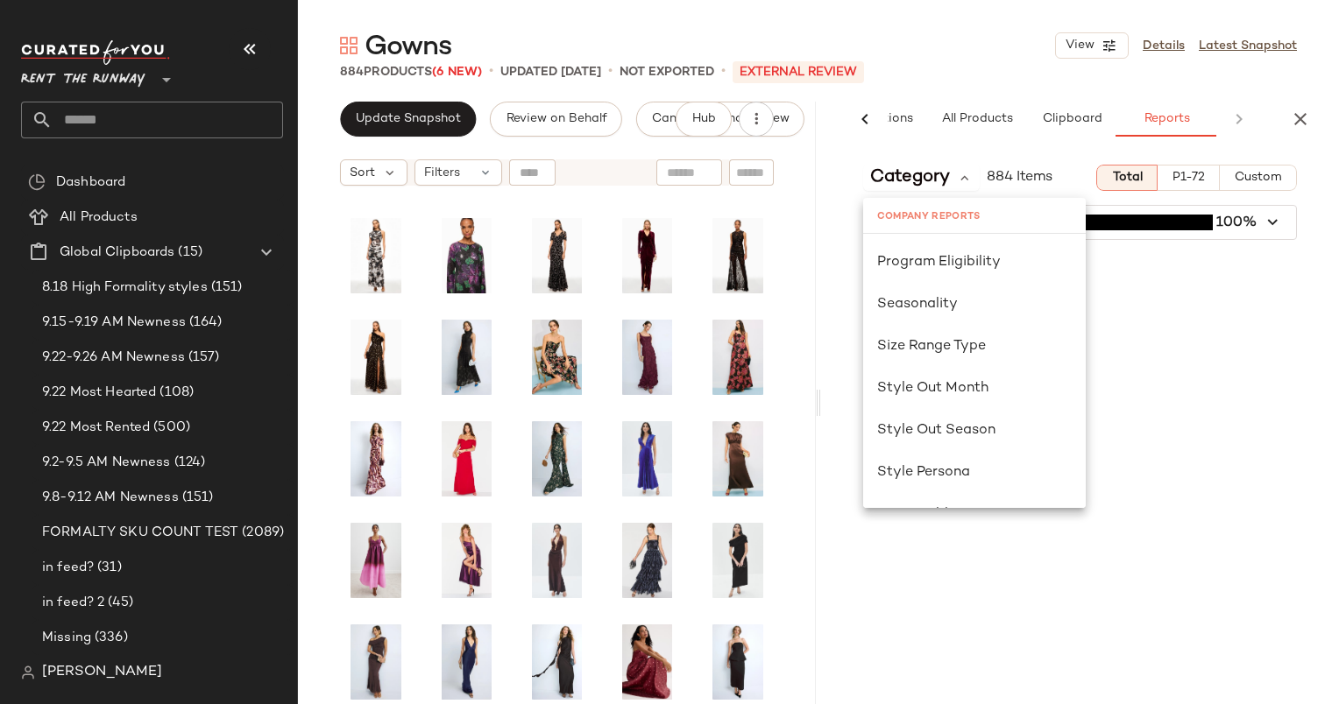
scroll to position [1096, 0]
click at [991, 289] on div "Seasonality" at bounding box center [974, 304] width 223 height 42
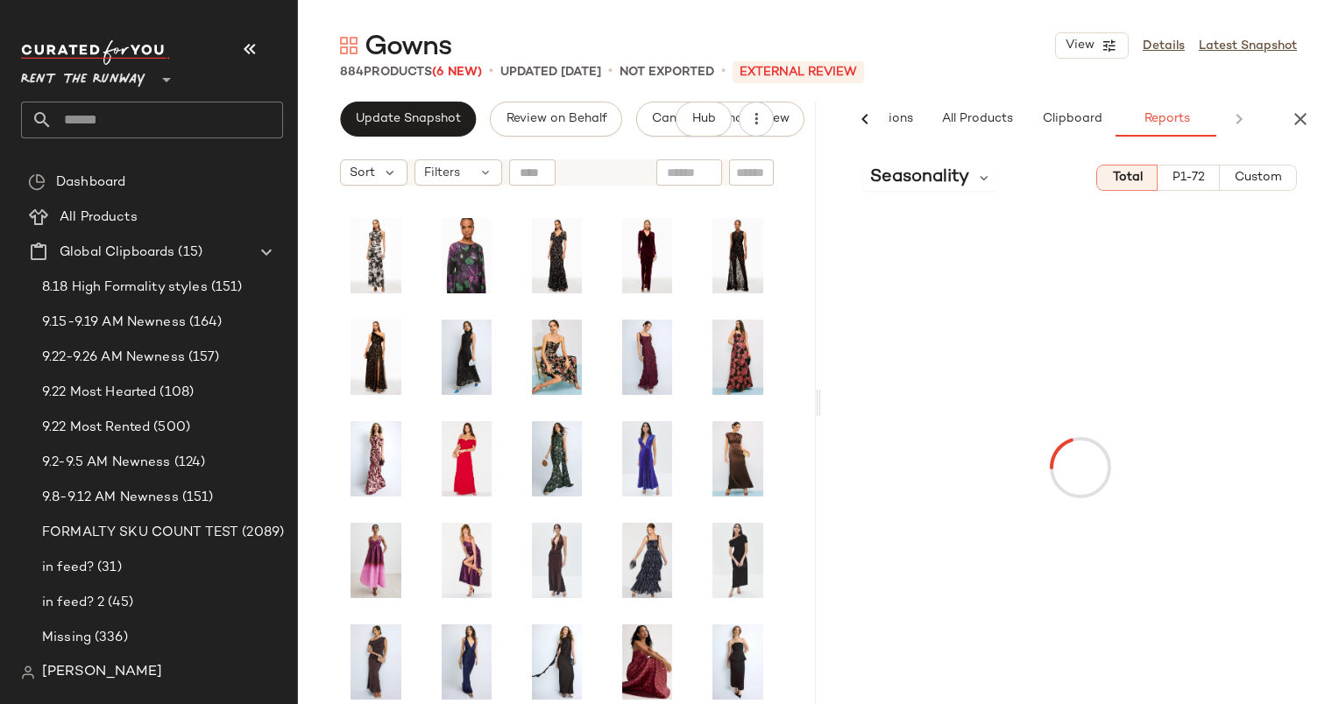
click at [1278, 175] on span "Custom" at bounding box center [1257, 178] width 48 height 14
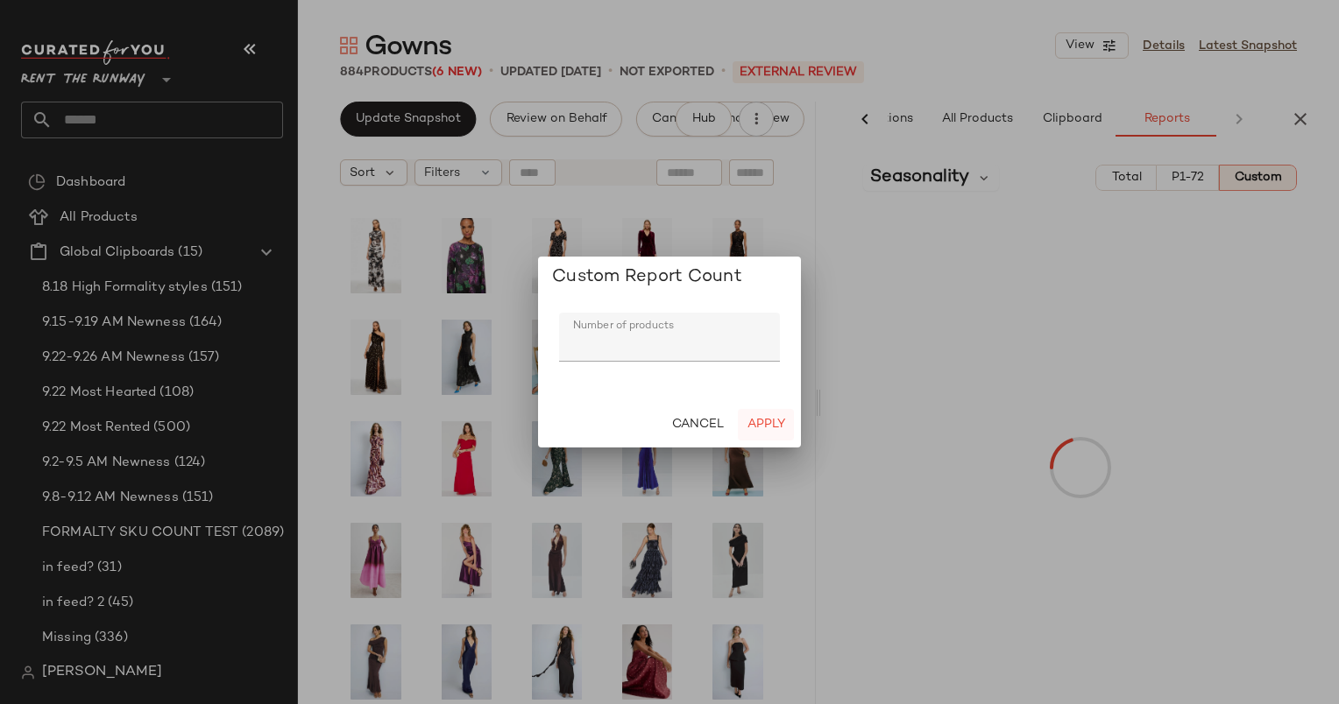
click at [771, 420] on span "Apply" at bounding box center [765, 425] width 39 height 14
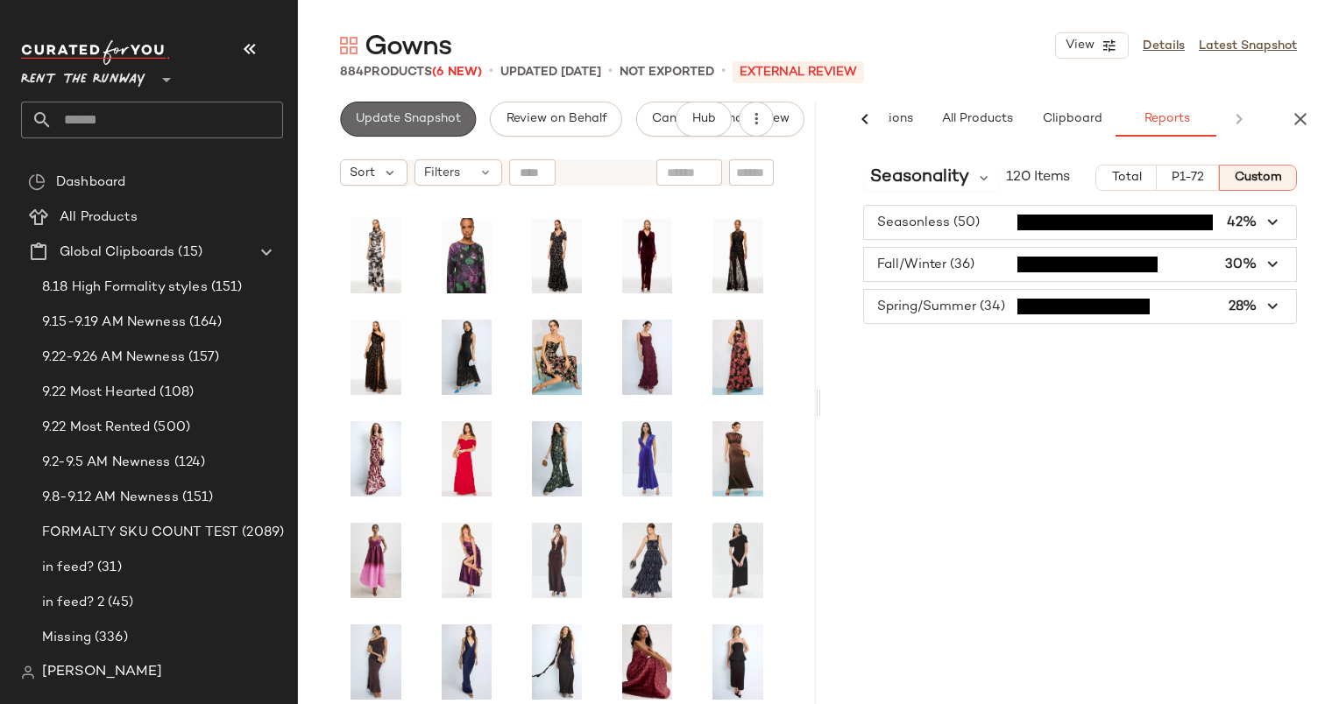
click at [390, 131] on button "Update Snapshot" at bounding box center [408, 119] width 136 height 35
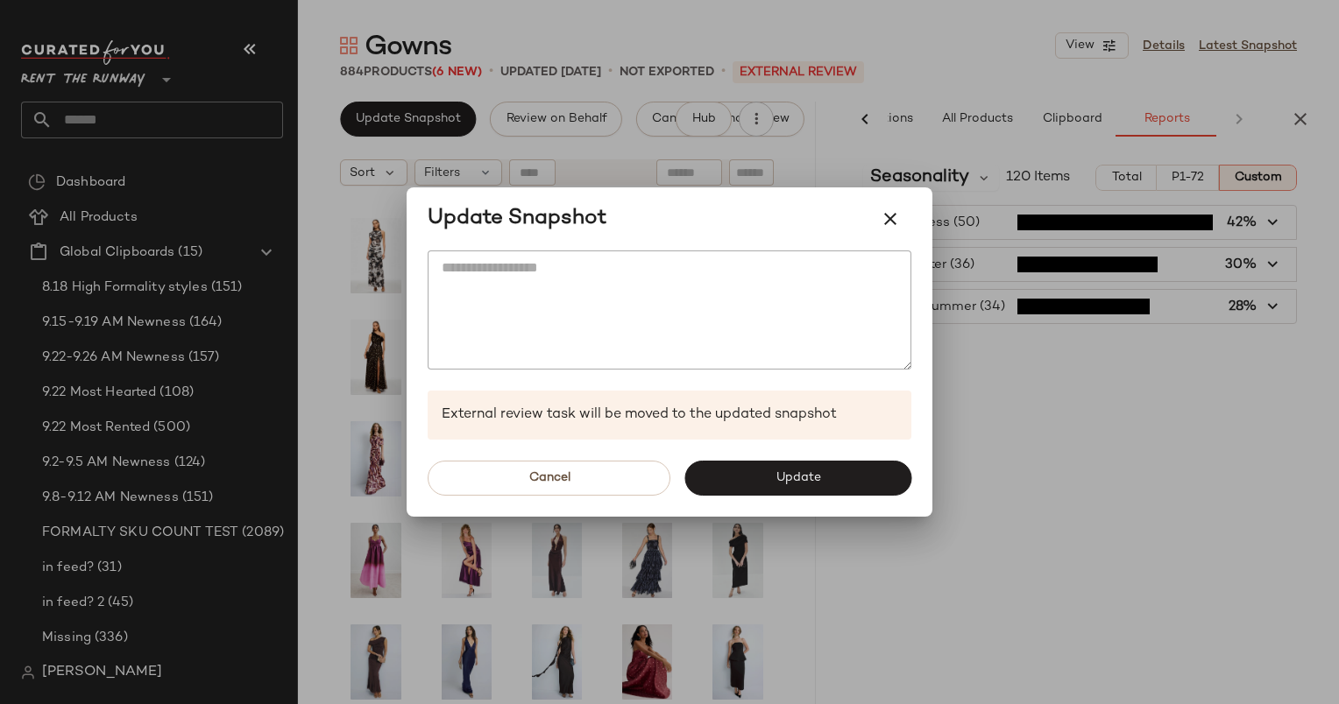
click at [745, 479] on button "Update" at bounding box center [797, 478] width 227 height 35
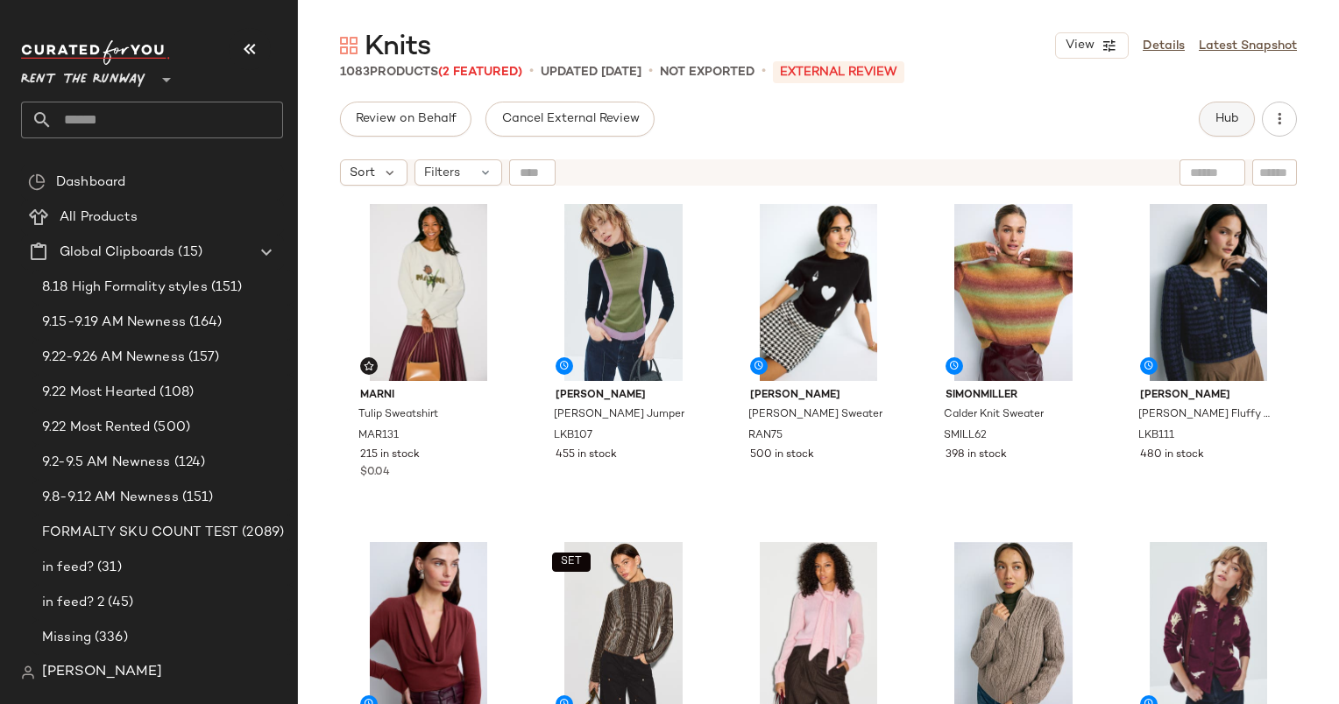
click at [1226, 116] on span "Hub" at bounding box center [1226, 119] width 25 height 14
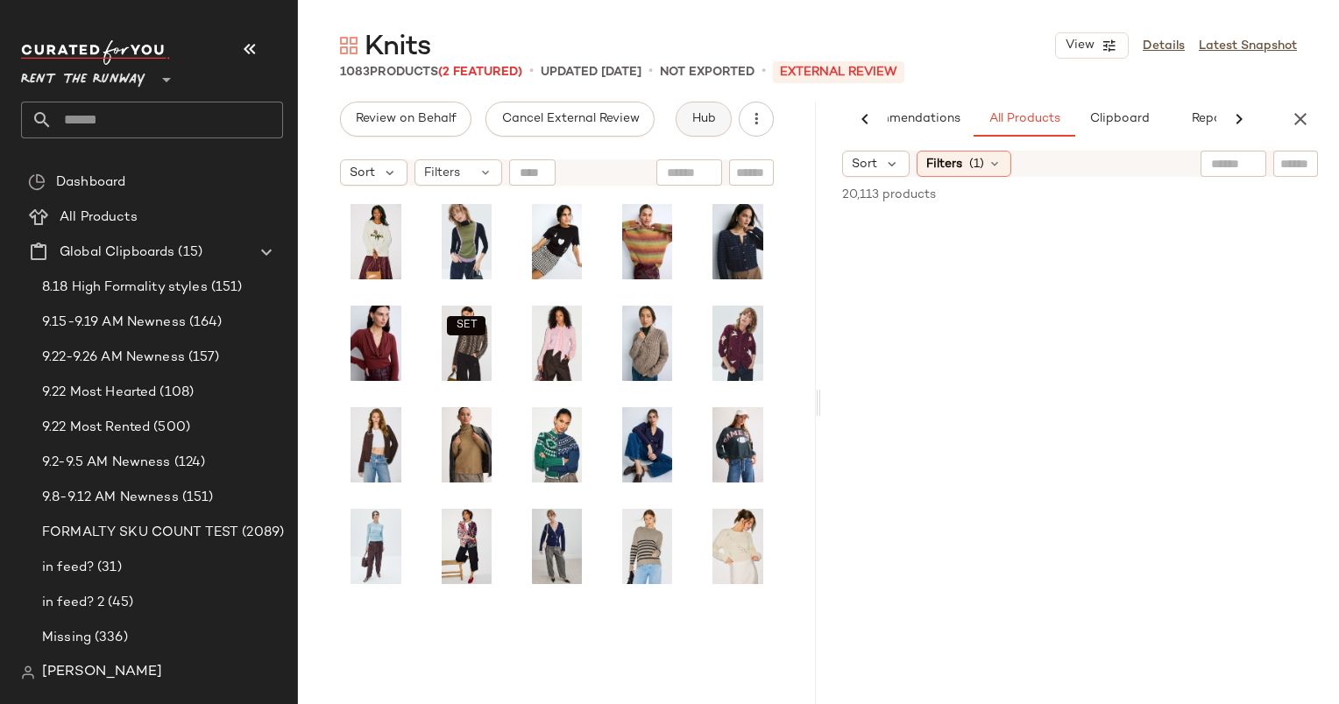
scroll to position [0, 73]
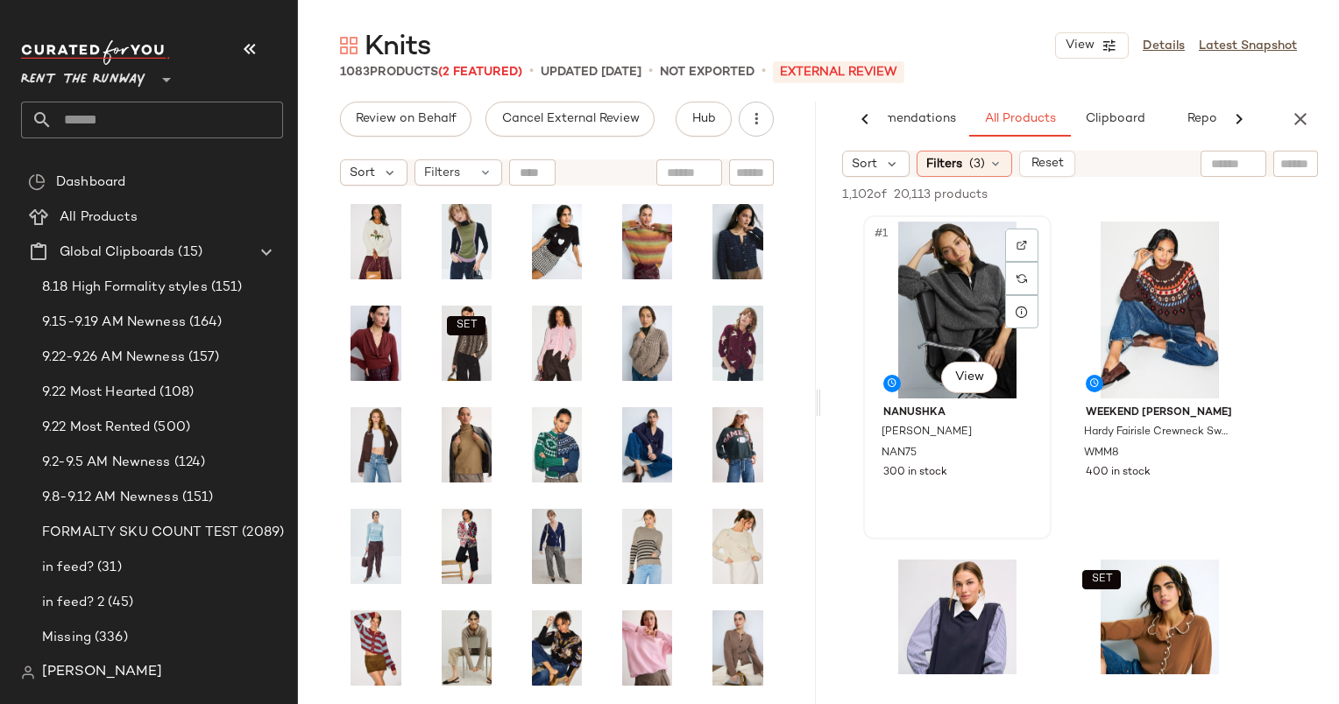
click at [955, 293] on div "#1 View" at bounding box center [957, 310] width 176 height 177
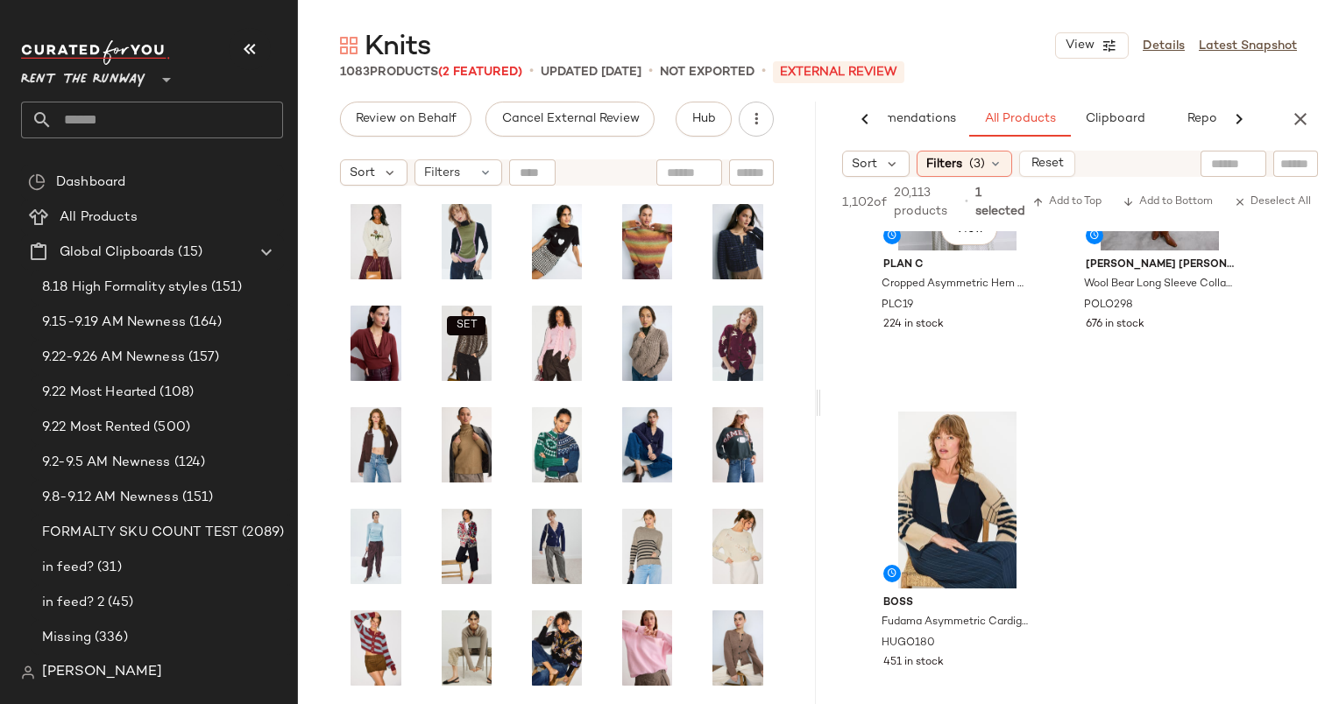
scroll to position [841, 0]
click at [907, 433] on div "#7 View" at bounding box center [957, 499] width 176 height 177
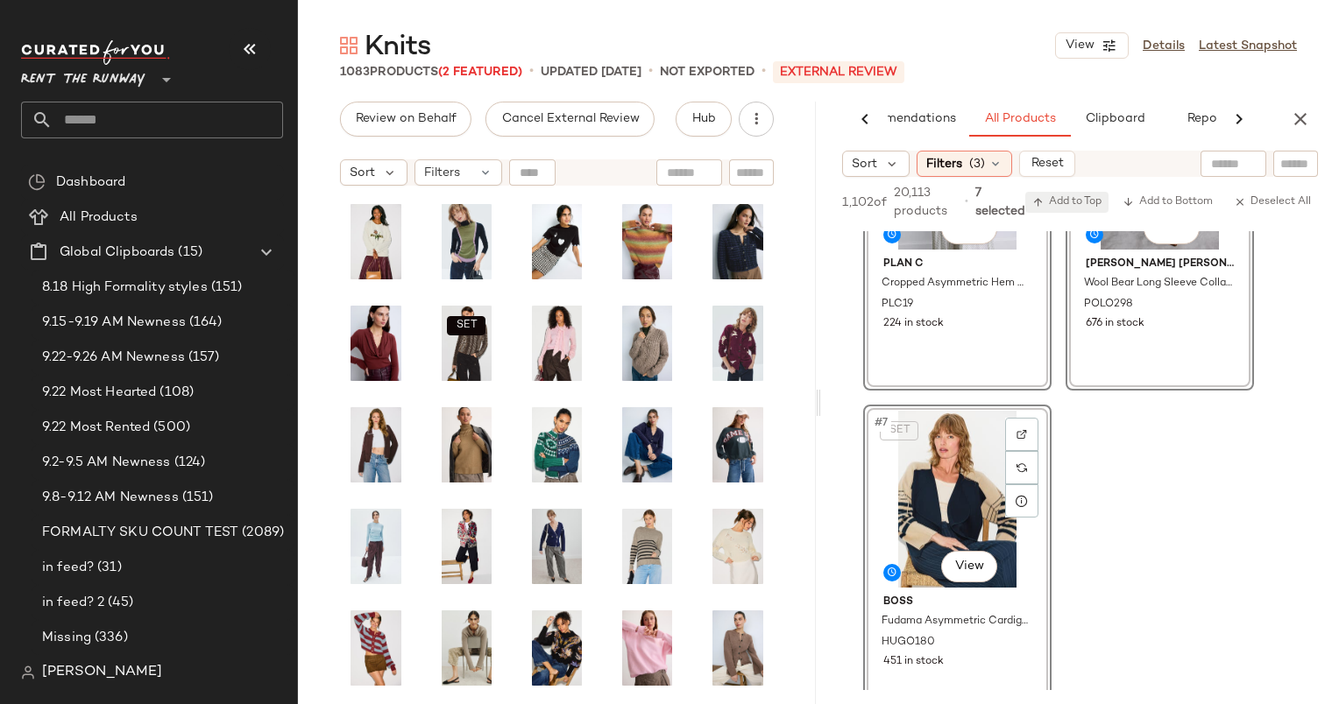
click at [1069, 194] on button "Add to Top" at bounding box center [1066, 202] width 83 height 21
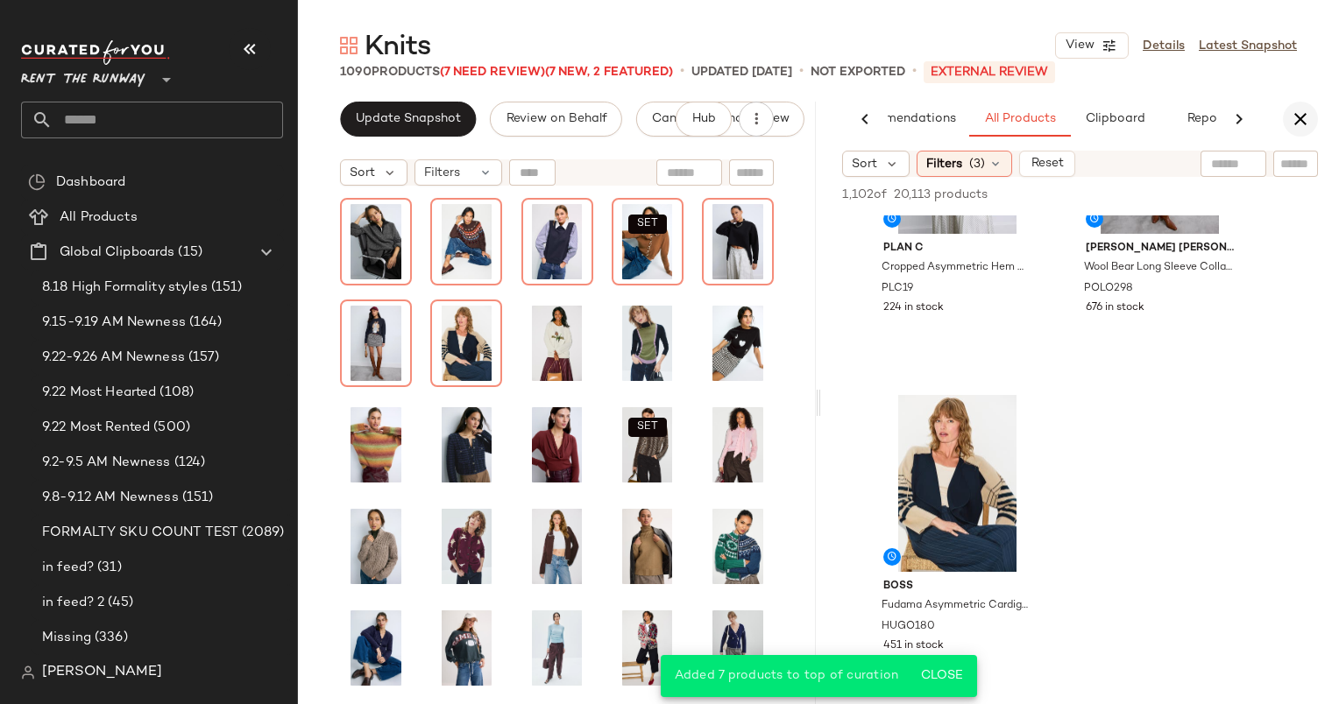
click at [1307, 131] on button "button" at bounding box center [1299, 119] width 35 height 35
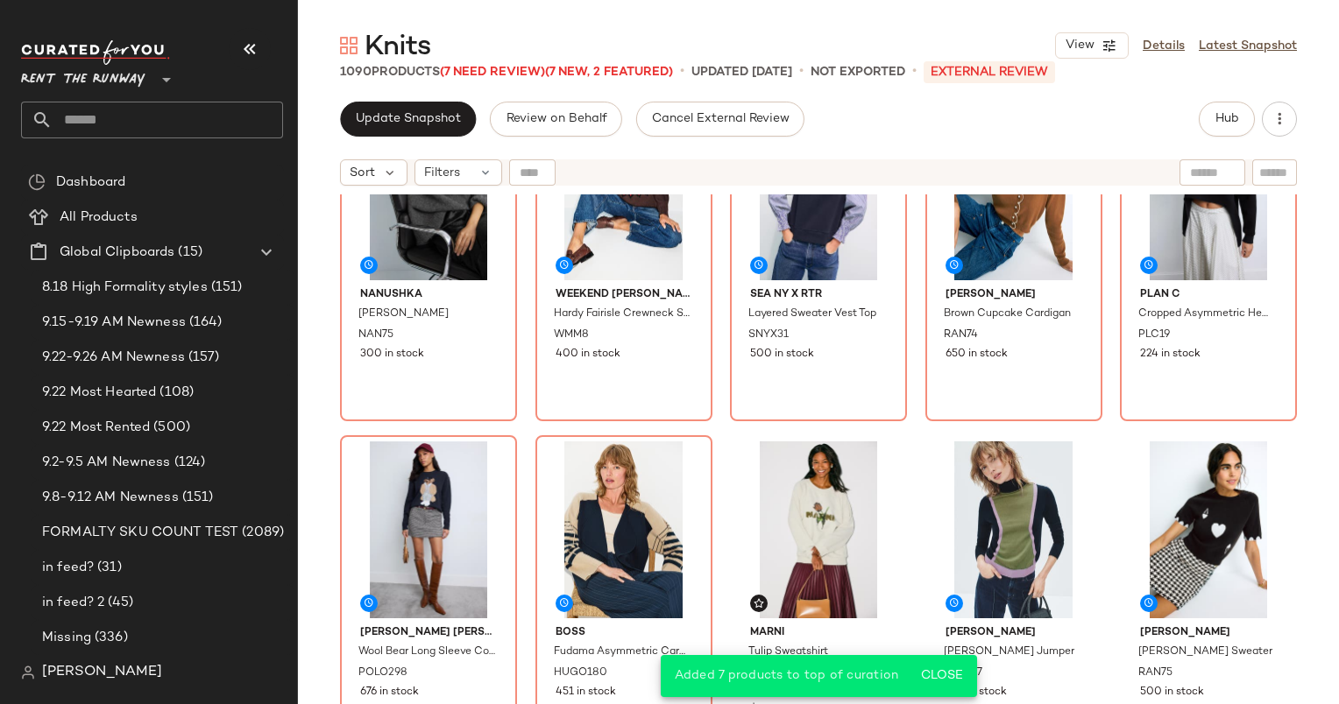
scroll to position [0, 0]
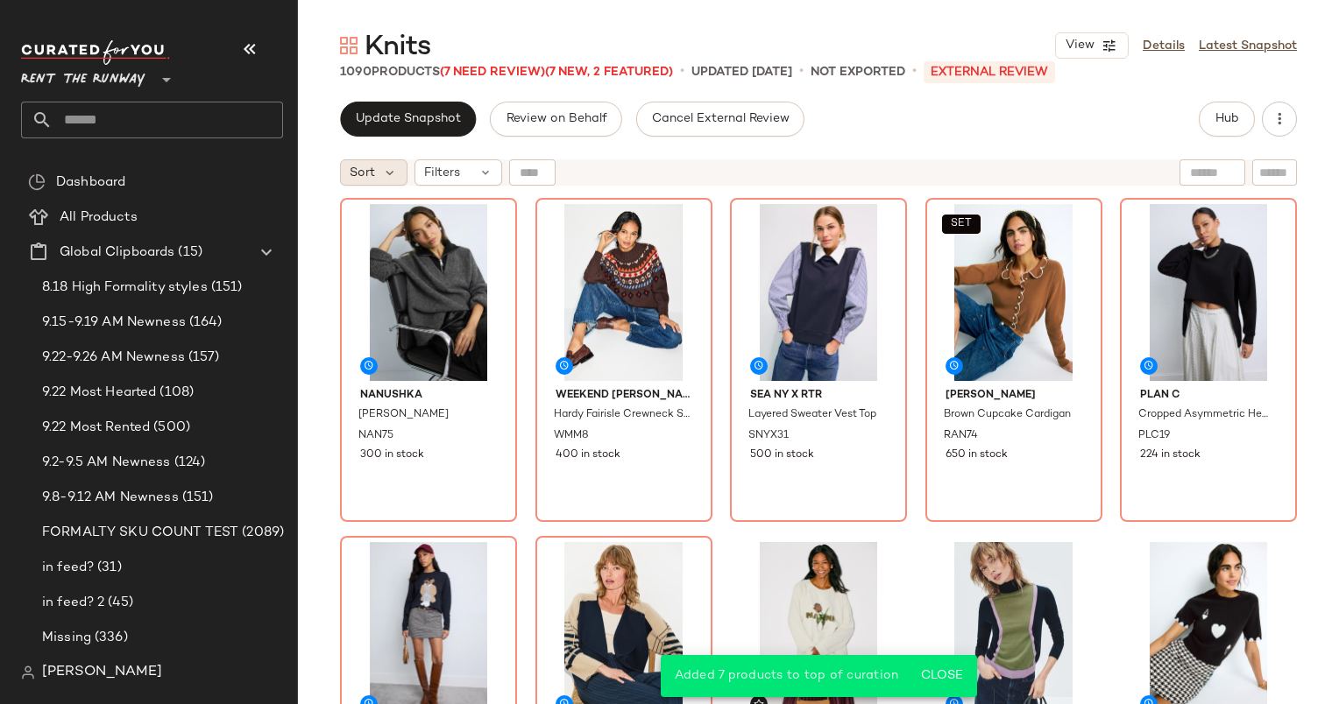
click at [342, 165] on div "Sort" at bounding box center [373, 172] width 67 height 26
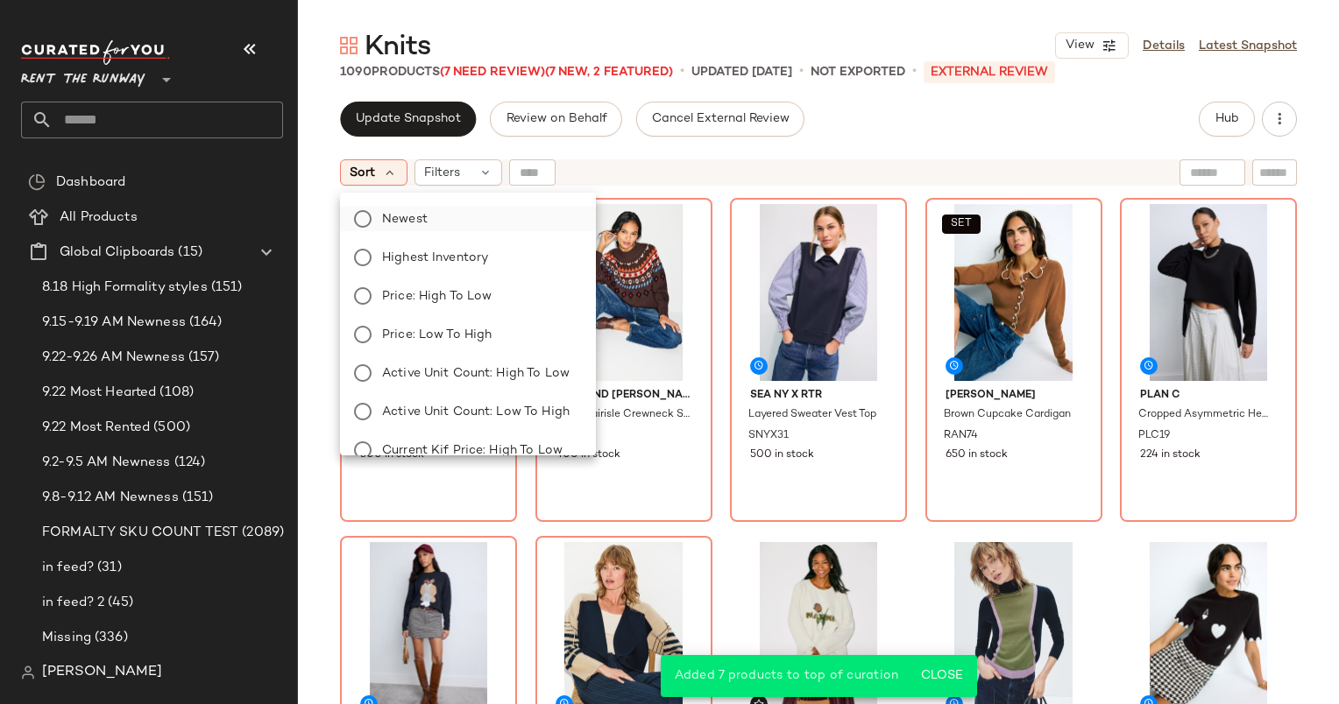
click at [463, 221] on label "Newest" at bounding box center [478, 219] width 207 height 25
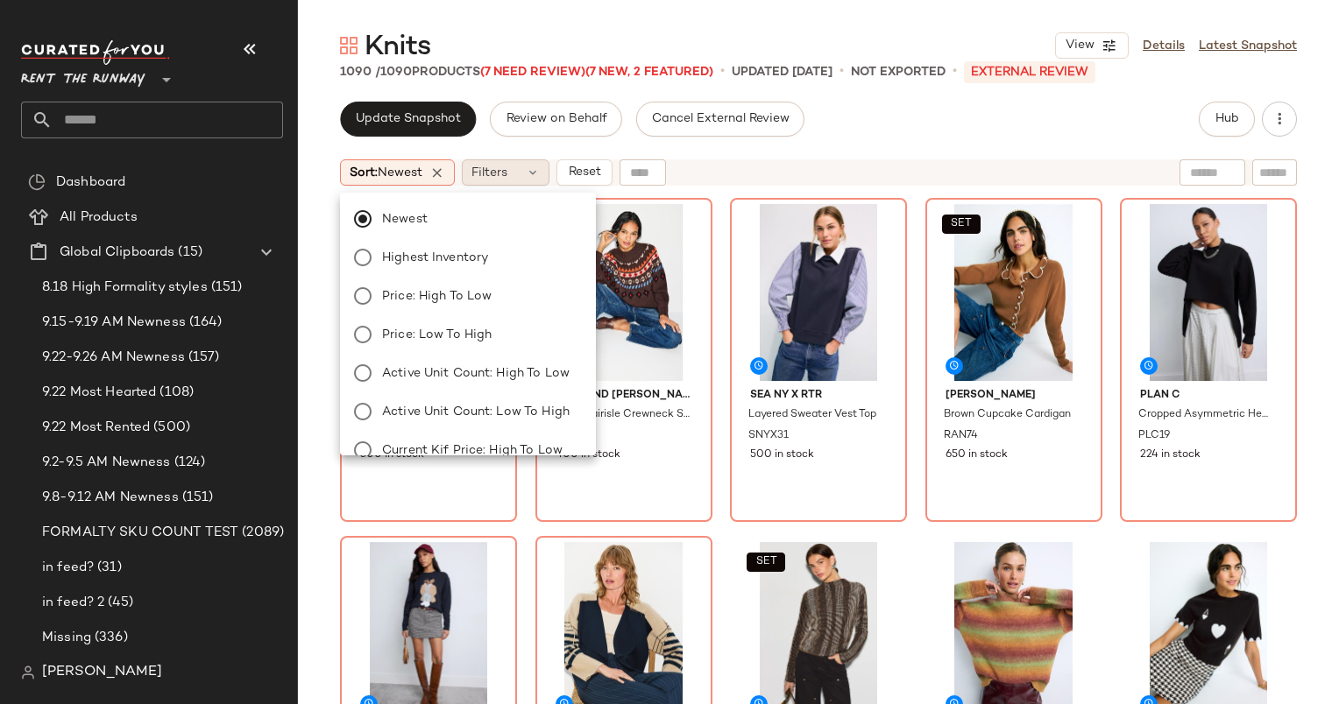
click at [518, 171] on div "Filters" at bounding box center [506, 172] width 88 height 26
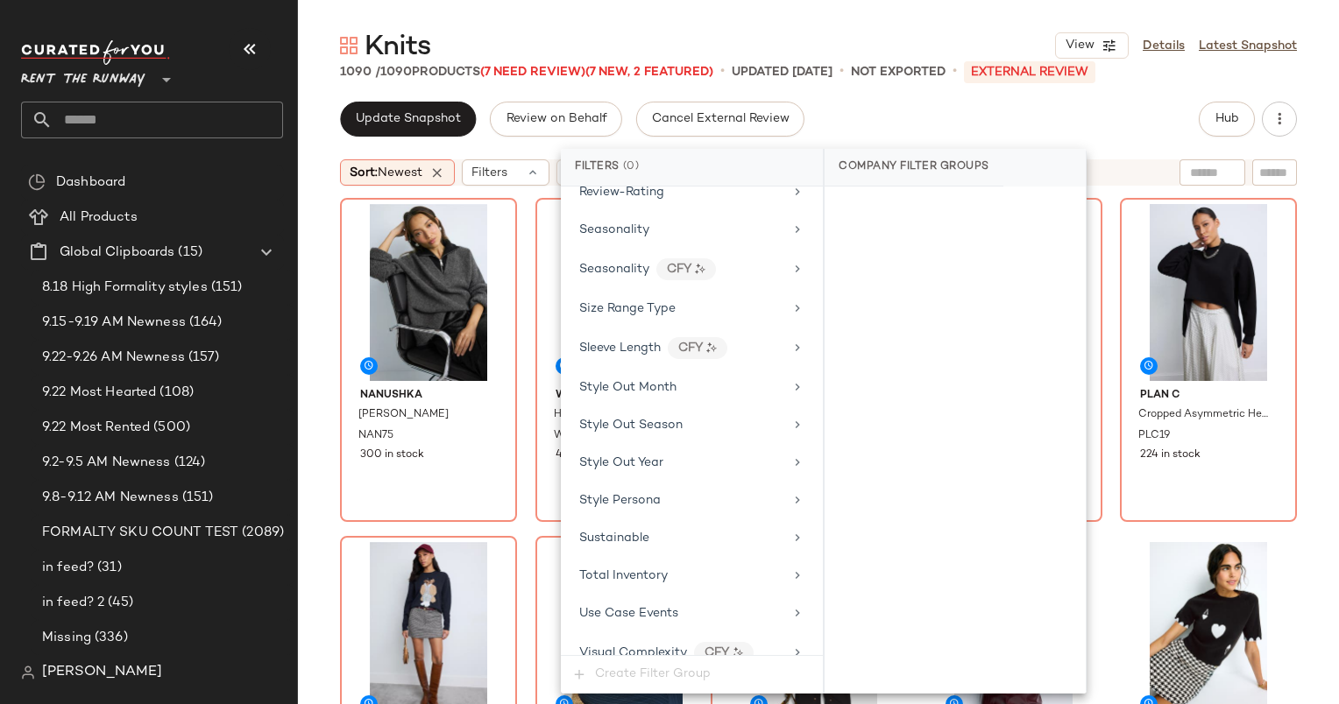
scroll to position [2286, 0]
click at [641, 218] on div "Seasonality" at bounding box center [692, 230] width 248 height 34
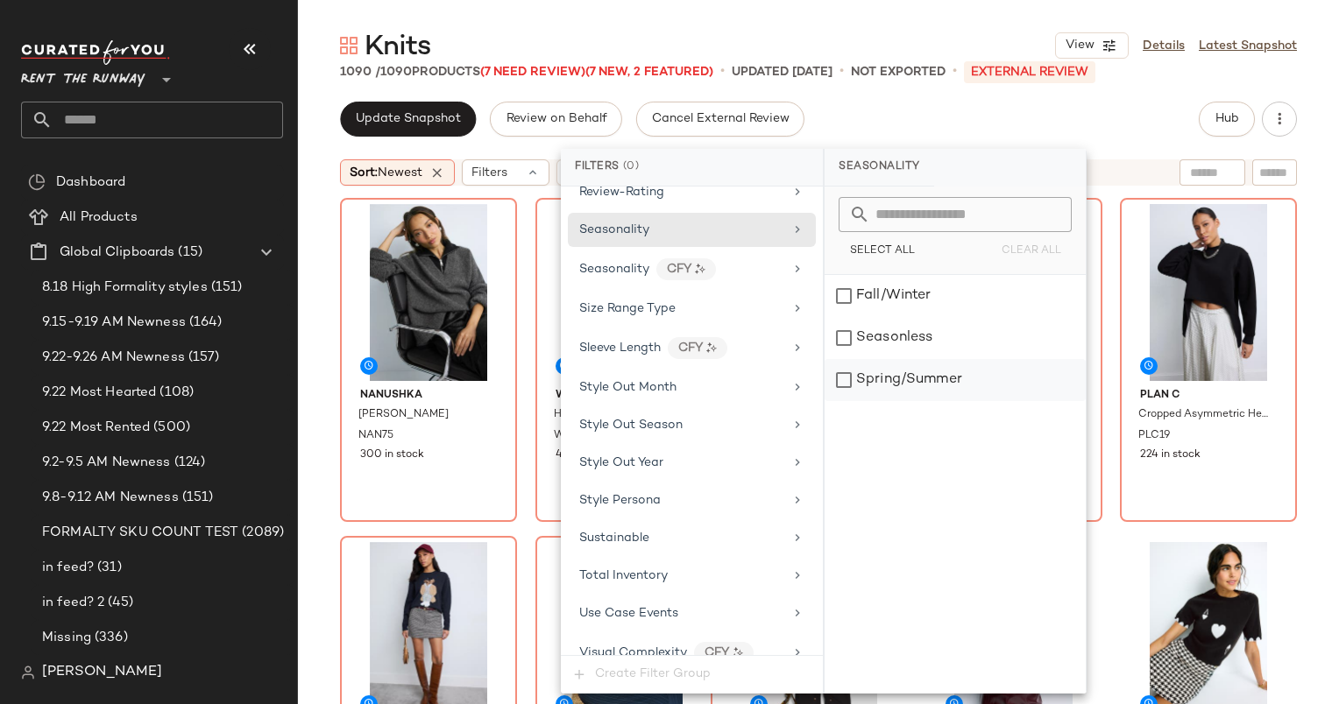
click at [909, 361] on div "Spring/Summer" at bounding box center [954, 380] width 261 height 42
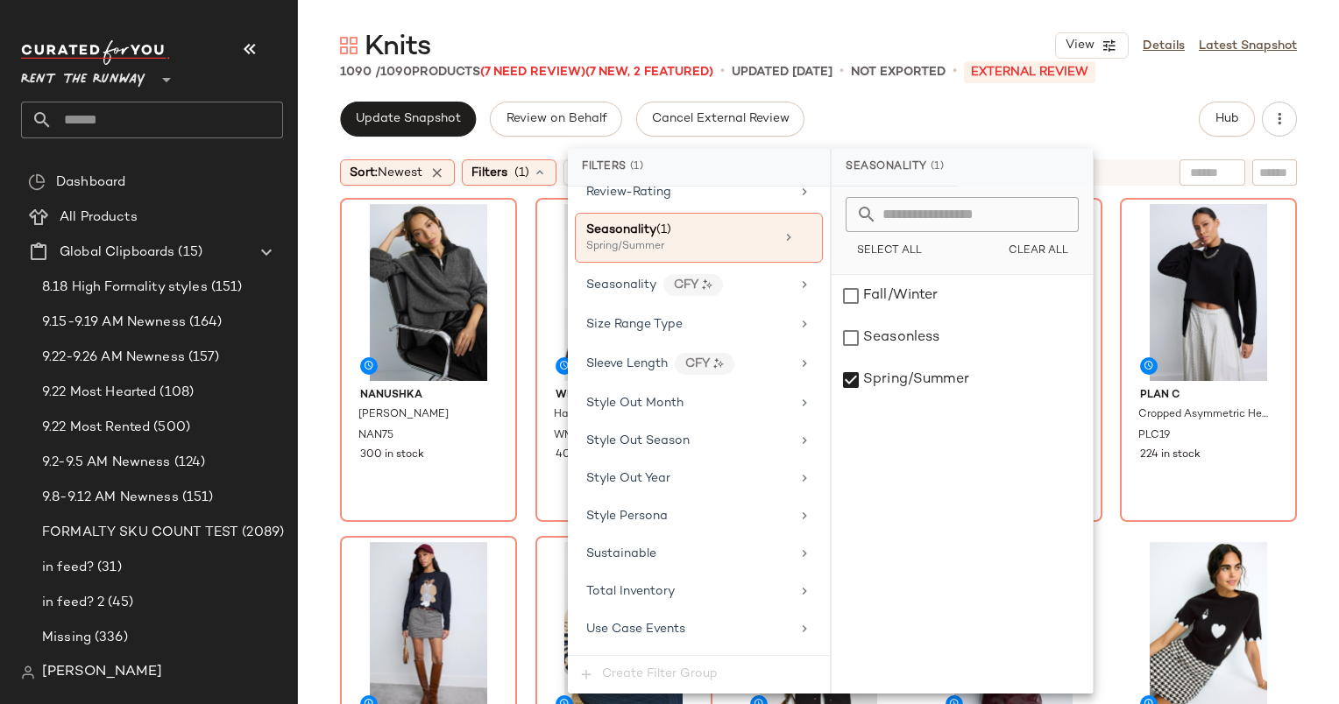
click at [908, 119] on div "Update Snapshot Review on Behalf Cancel External Review Hub" at bounding box center [818, 119] width 957 height 35
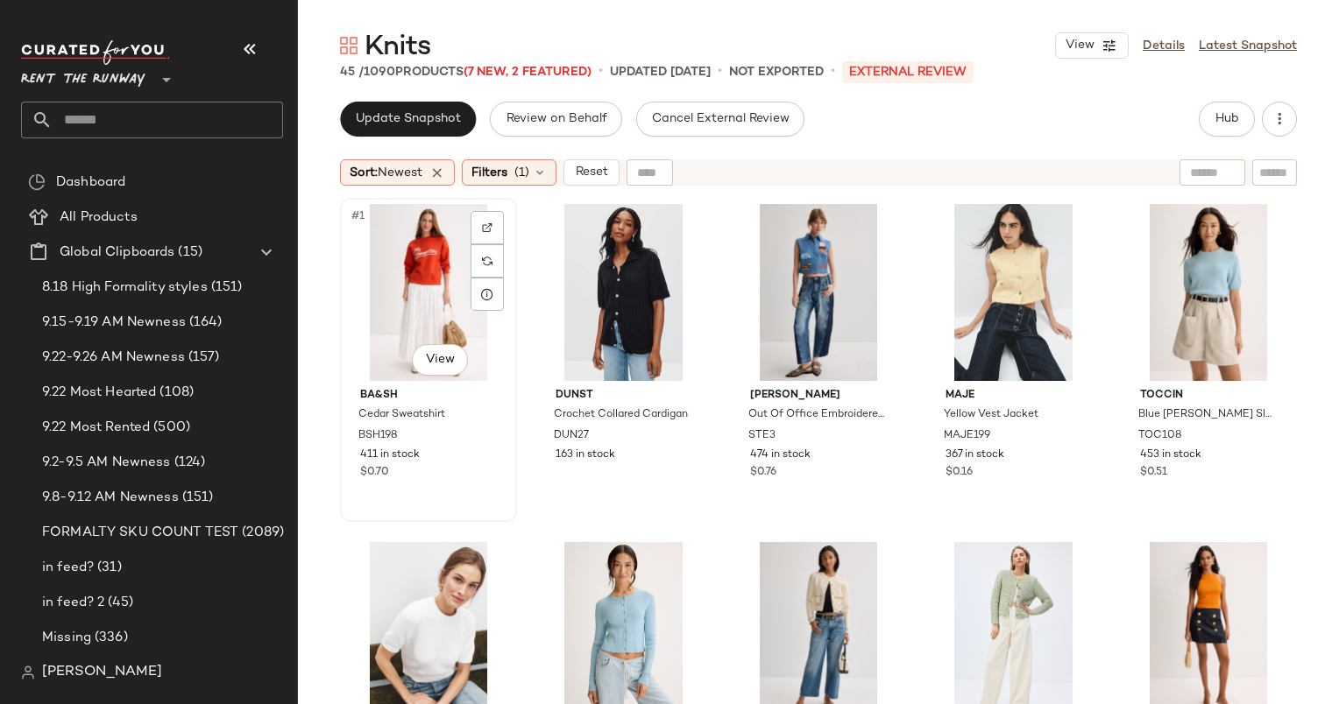
click at [431, 259] on div "#1 View" at bounding box center [428, 292] width 165 height 177
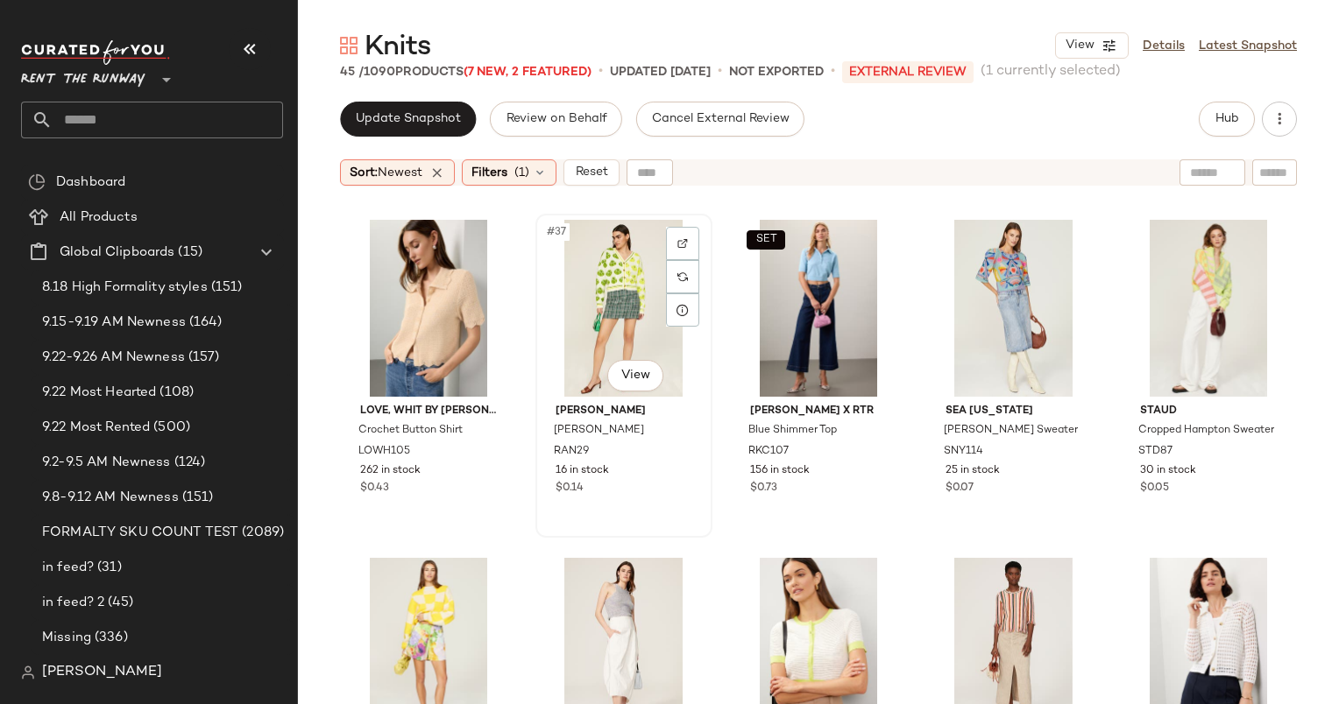
scroll to position [2057, 0]
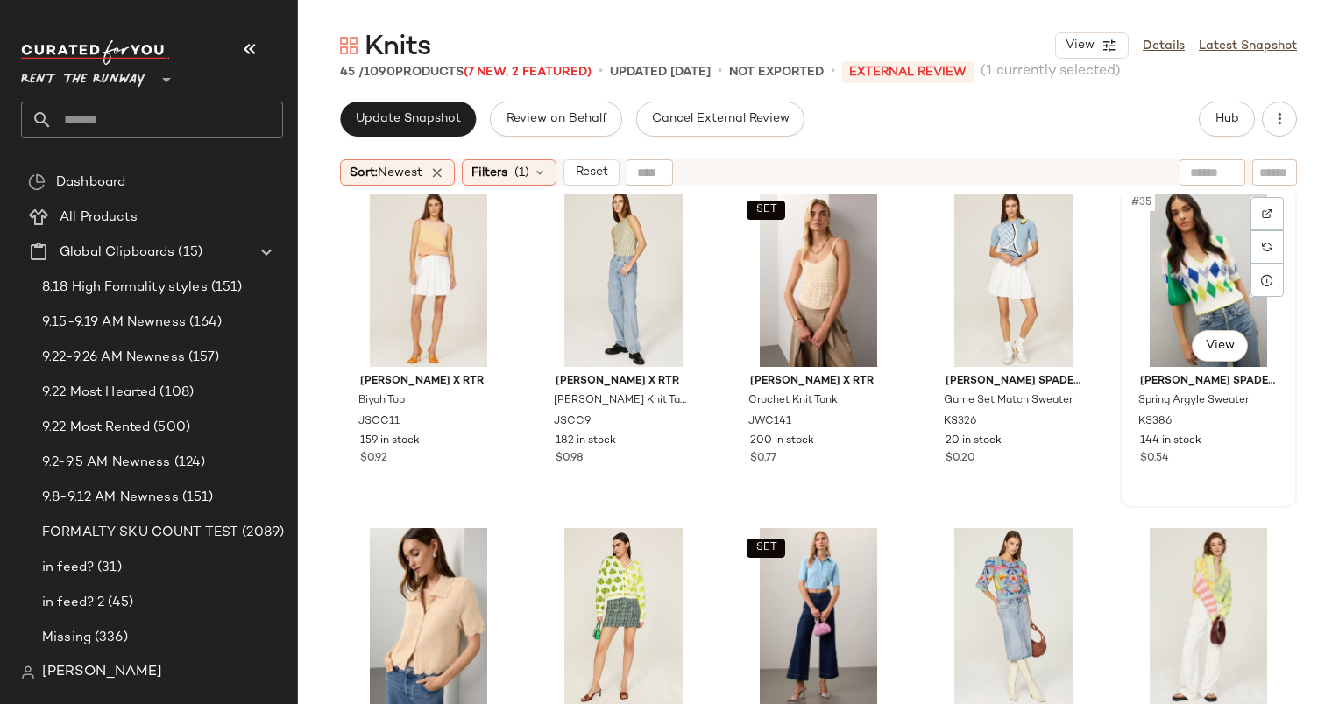
click at [1193, 280] on div "#35 View" at bounding box center [1208, 278] width 165 height 177
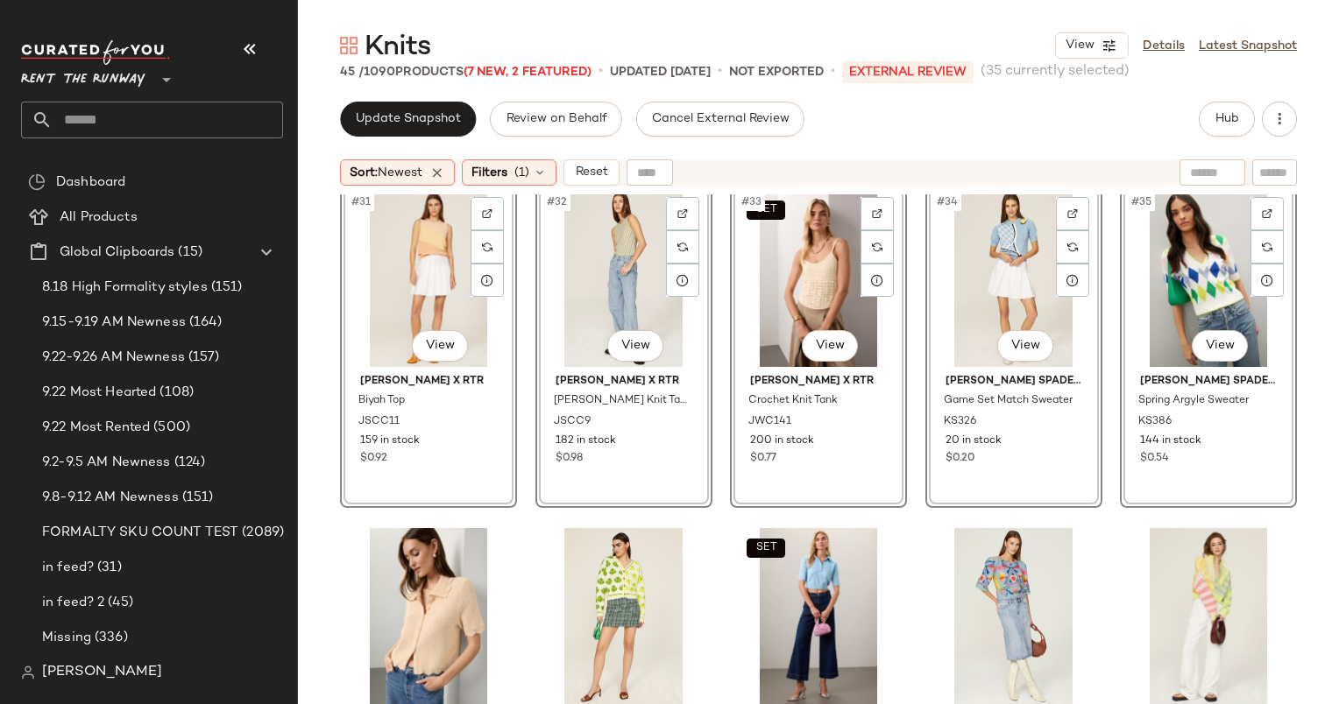
click at [1172, 286] on div "#35 View" at bounding box center [1208, 278] width 165 height 177
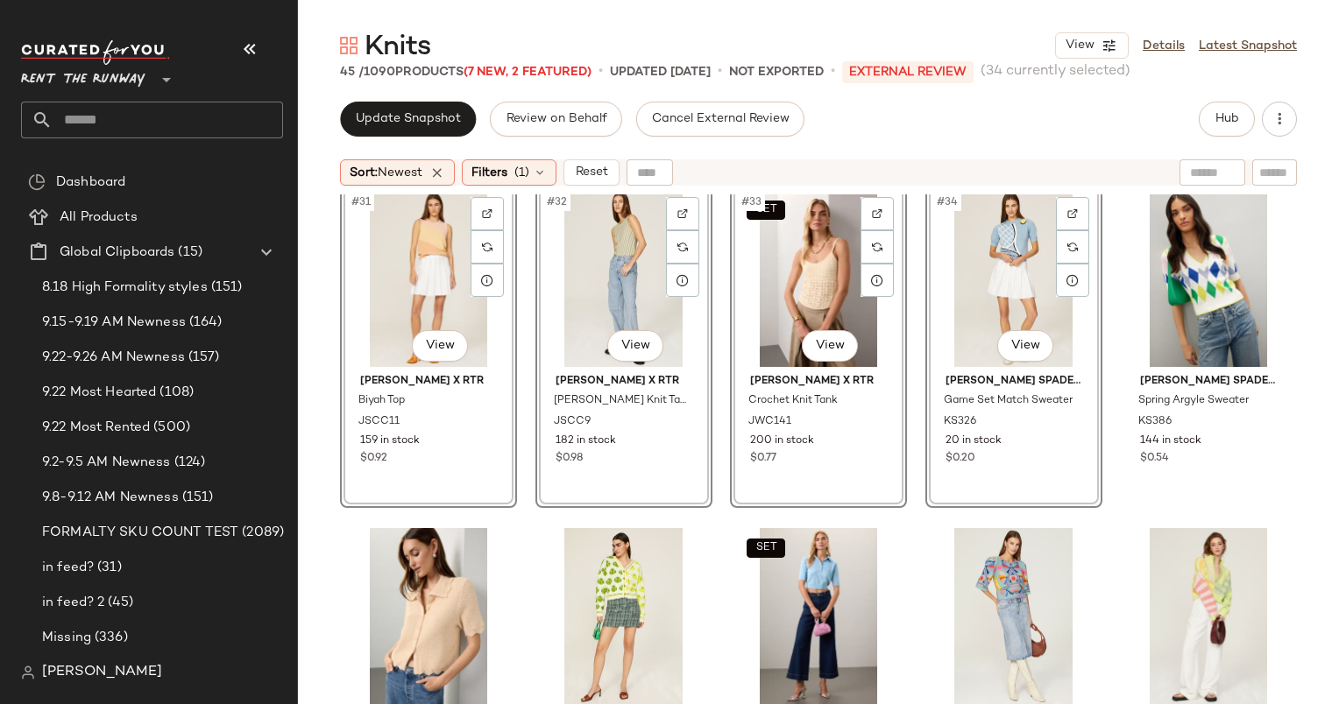
scroll to position [1874, 0]
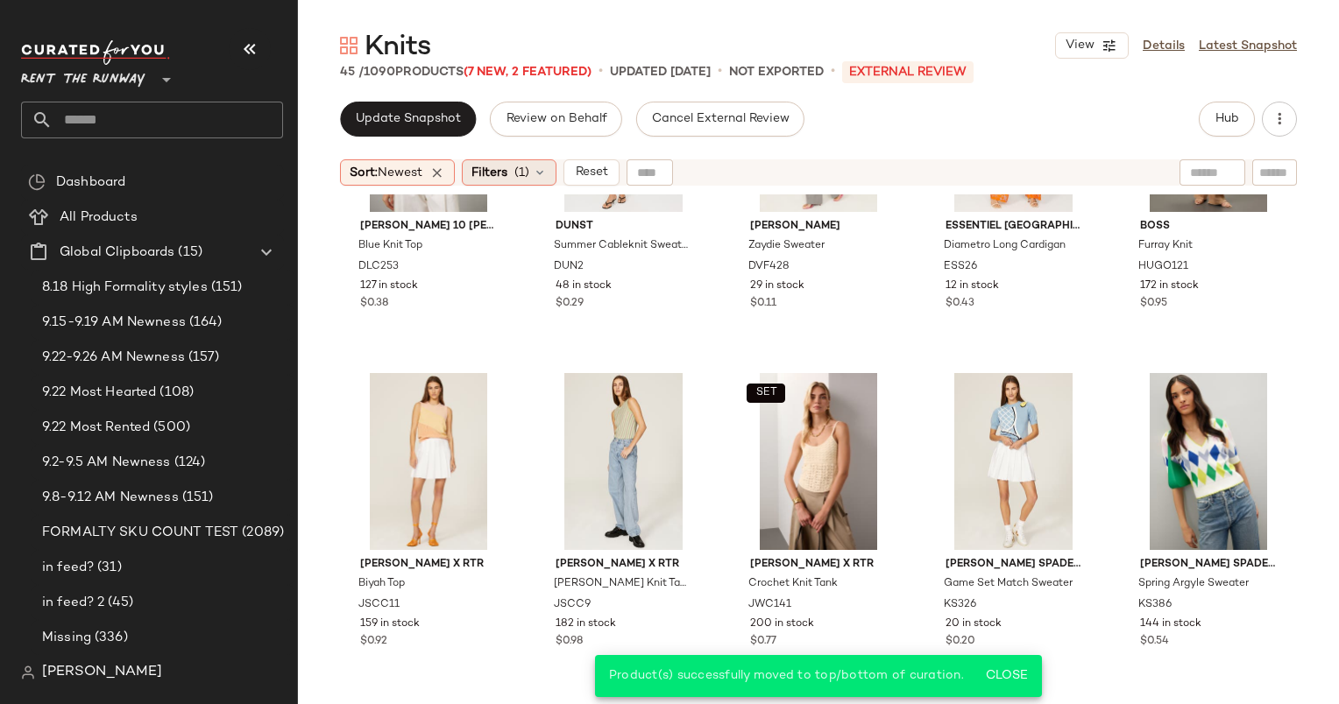
click at [490, 168] on span "Filters" at bounding box center [489, 173] width 36 height 18
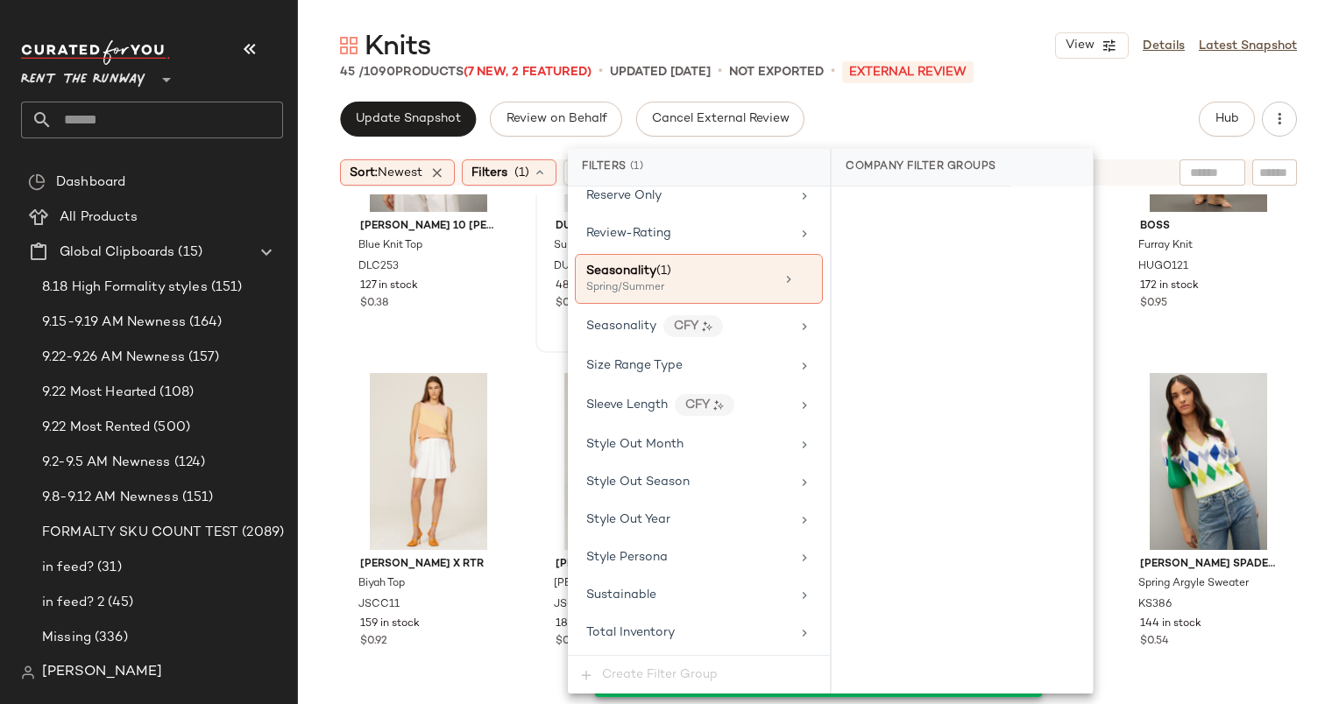
scroll to position [2227, 0]
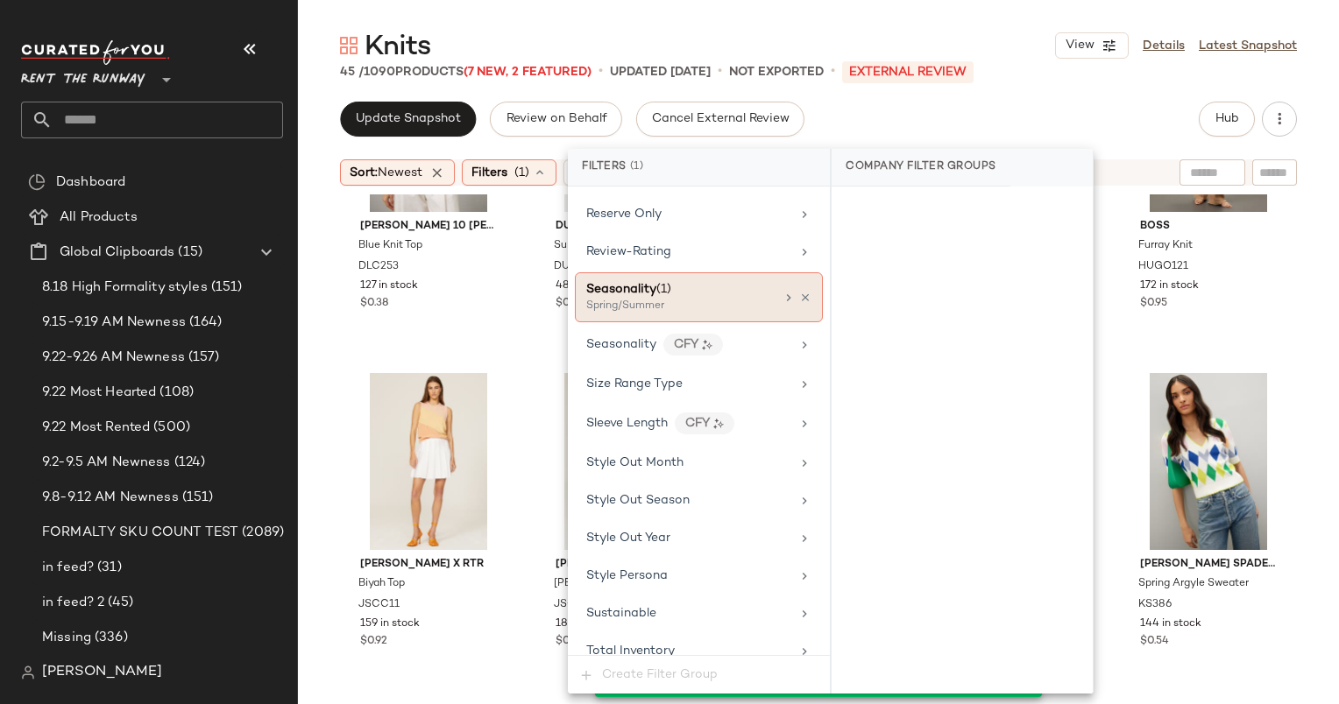
click at [715, 299] on div "Spring/Summer" at bounding box center [673, 307] width 175 height 16
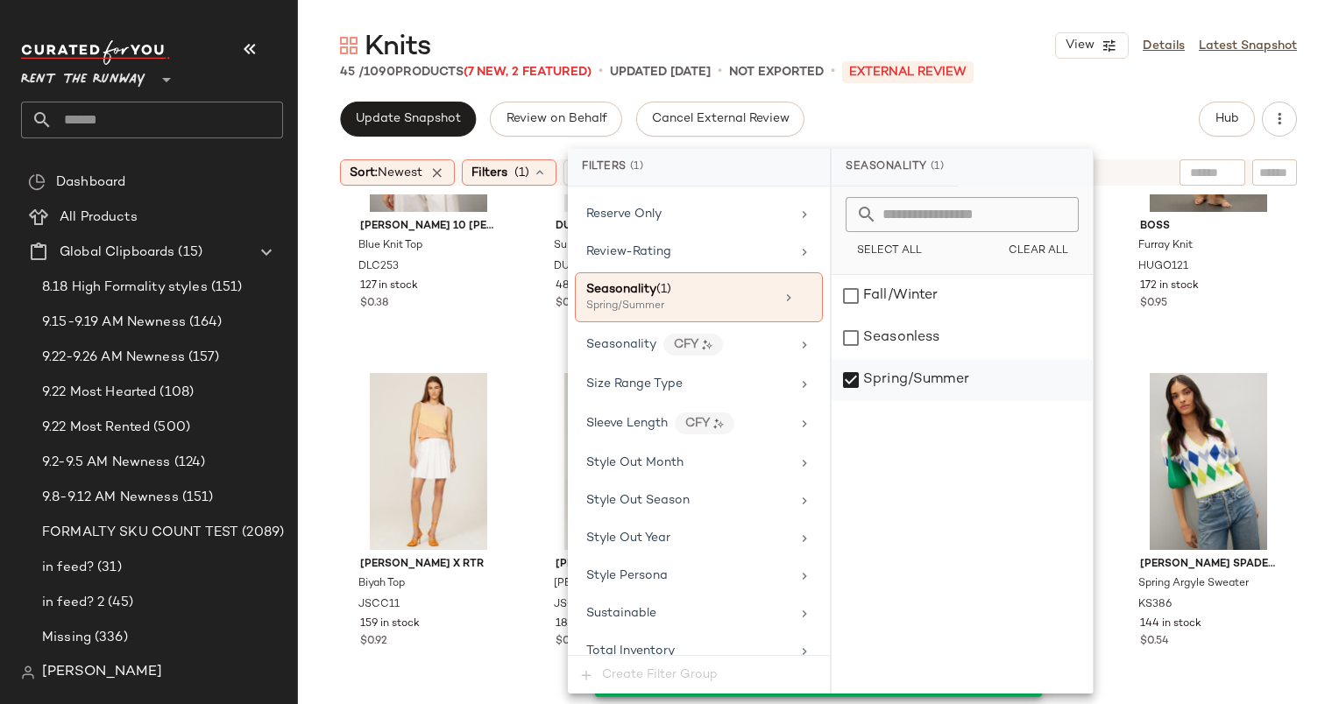
click at [906, 359] on div "Spring/Summer" at bounding box center [961, 380] width 261 height 42
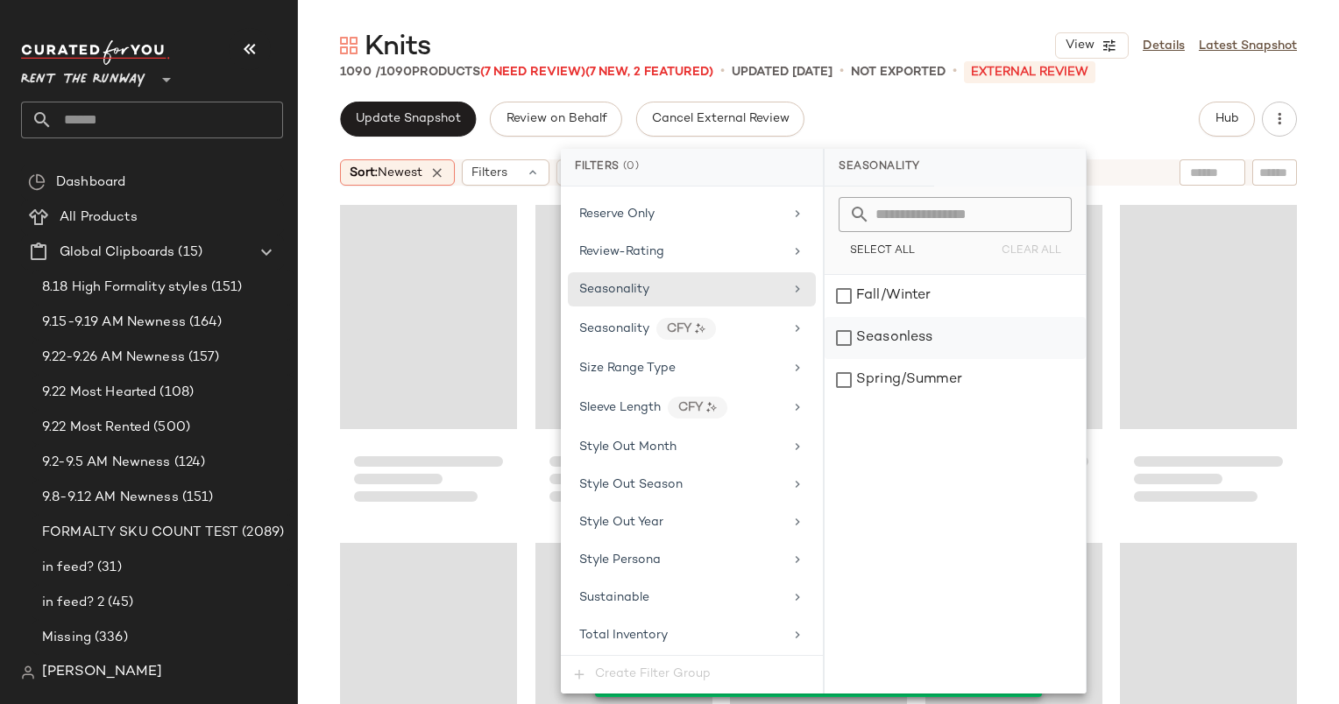
click at [875, 349] on div "Seasonless" at bounding box center [954, 338] width 261 height 42
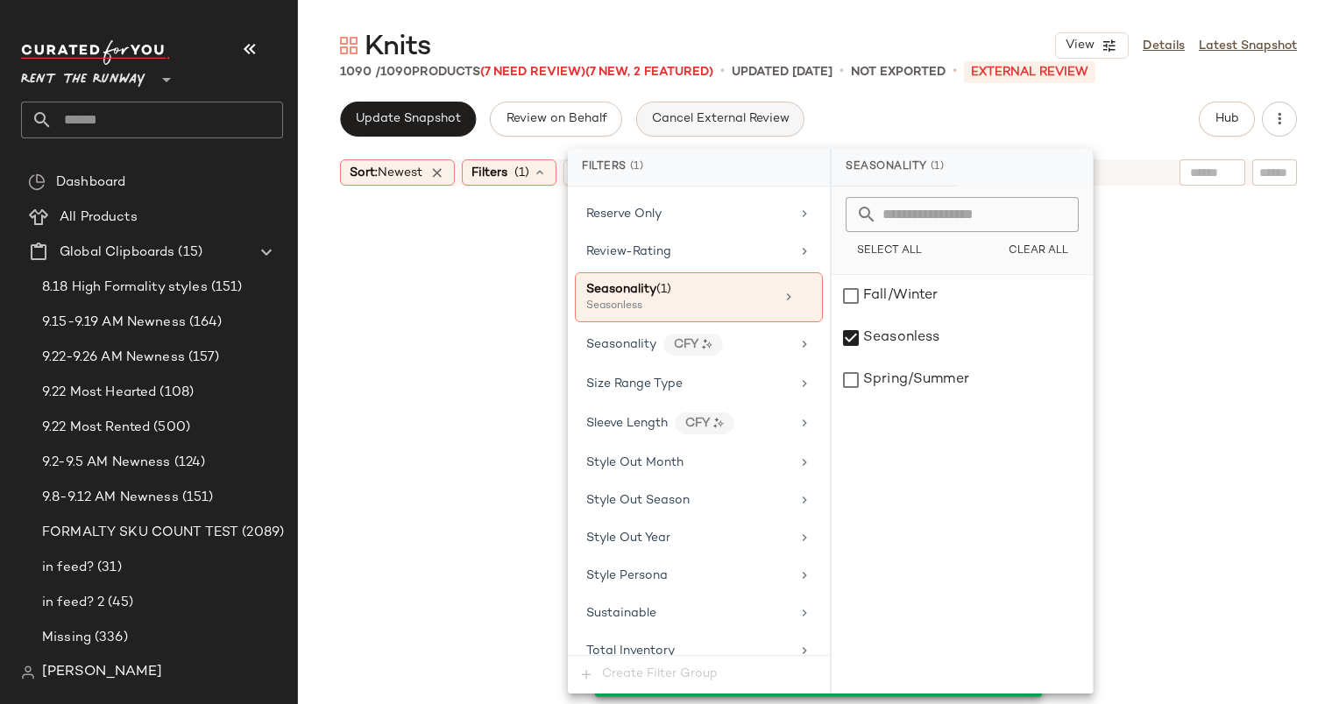
scroll to position [41252, 0]
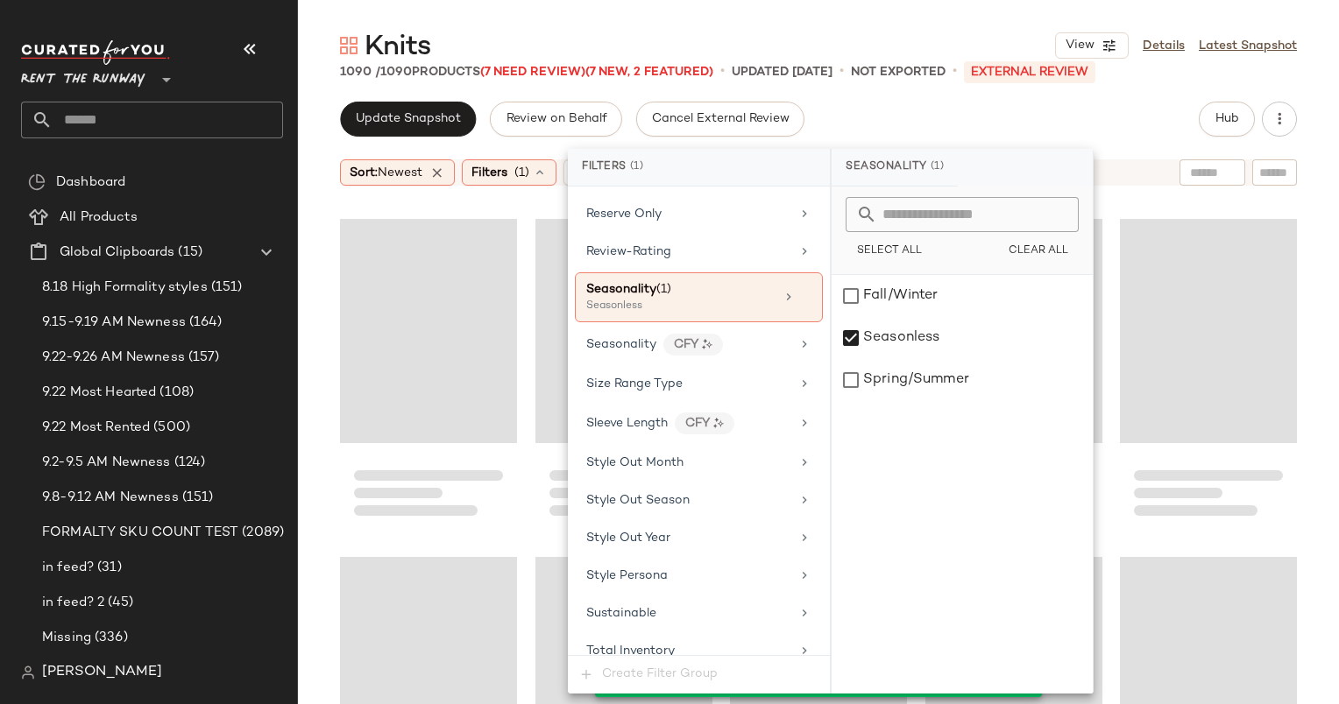
click at [864, 109] on div "Update Snapshot Review on Behalf Cancel External Review Hub" at bounding box center [818, 119] width 957 height 35
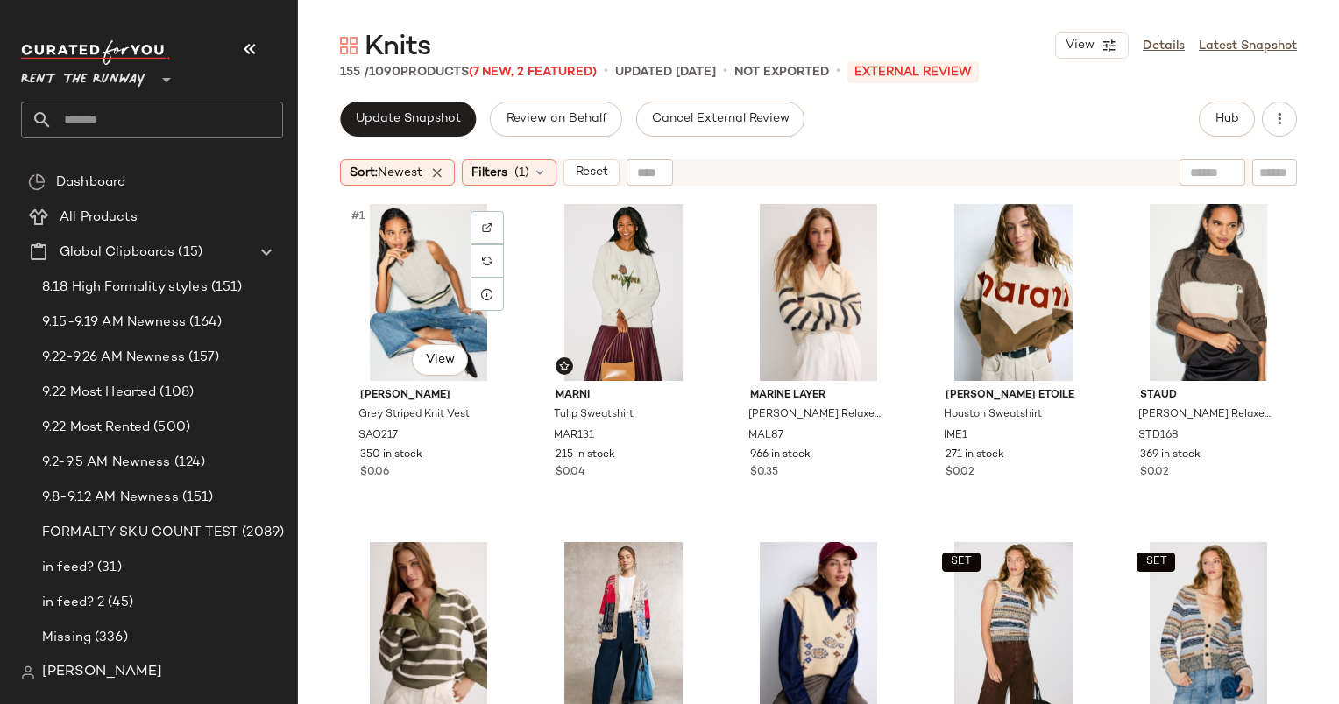
click at [411, 264] on div "#1 View" at bounding box center [428, 292] width 165 height 177
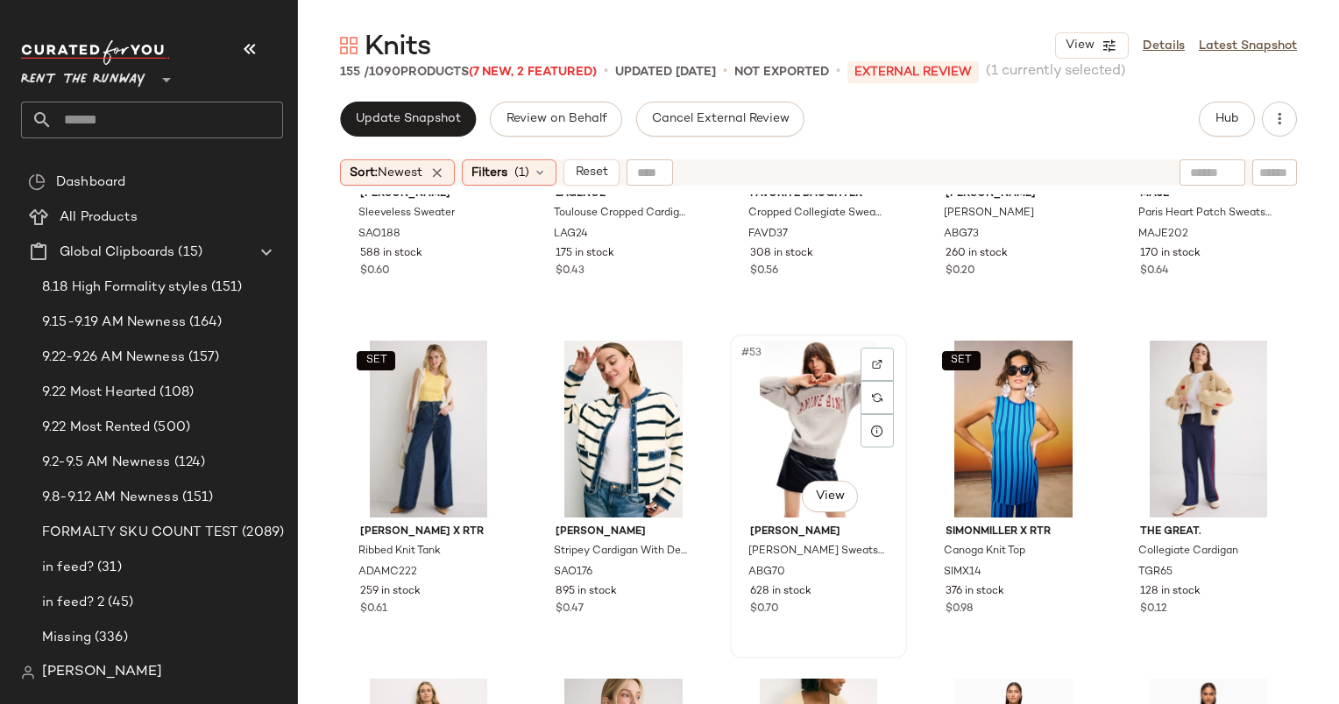
scroll to position [3003, 0]
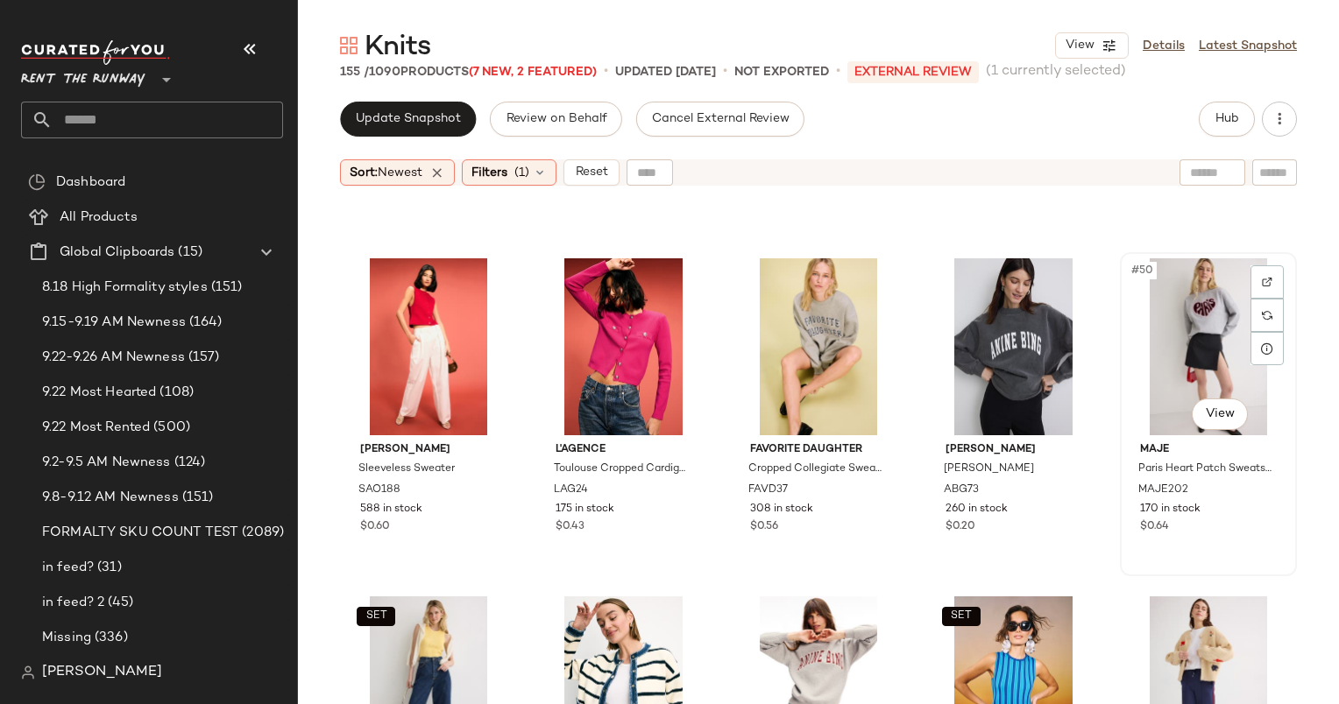
click at [1201, 358] on div "#50 View" at bounding box center [1208, 346] width 165 height 177
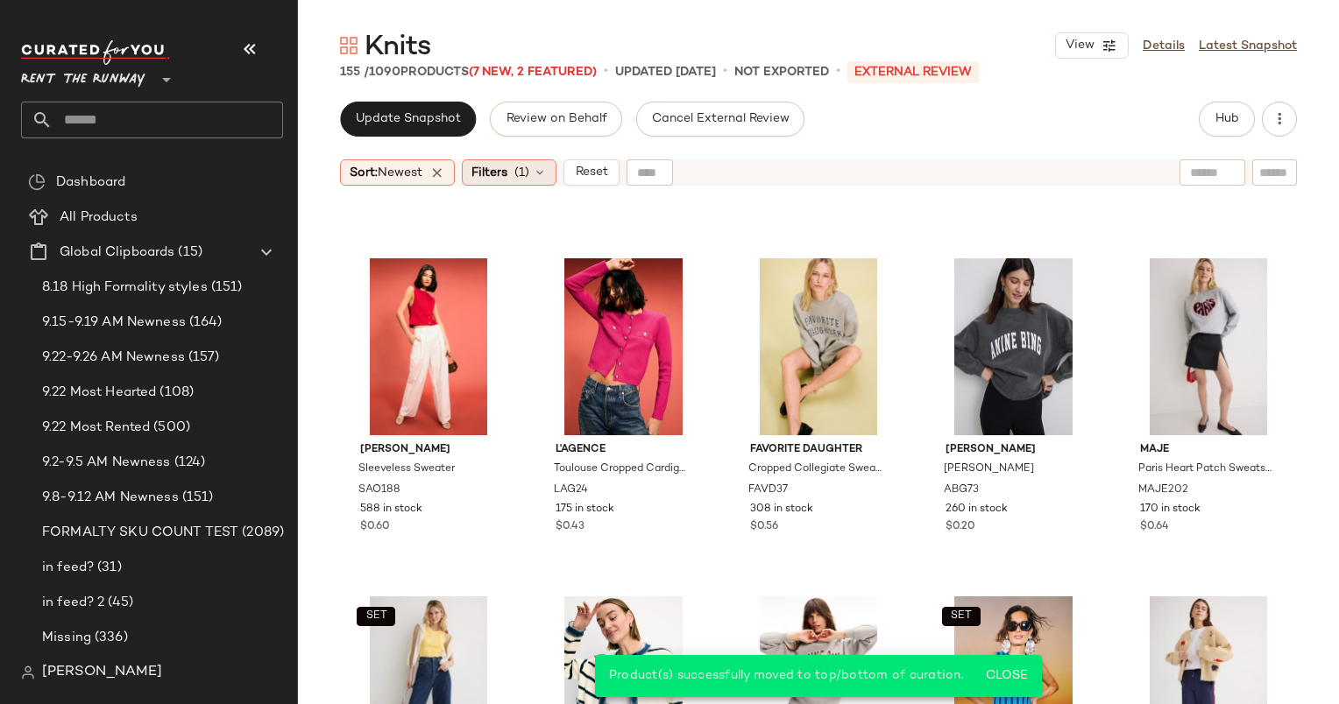
click at [524, 172] on span "(1)" at bounding box center [521, 173] width 15 height 18
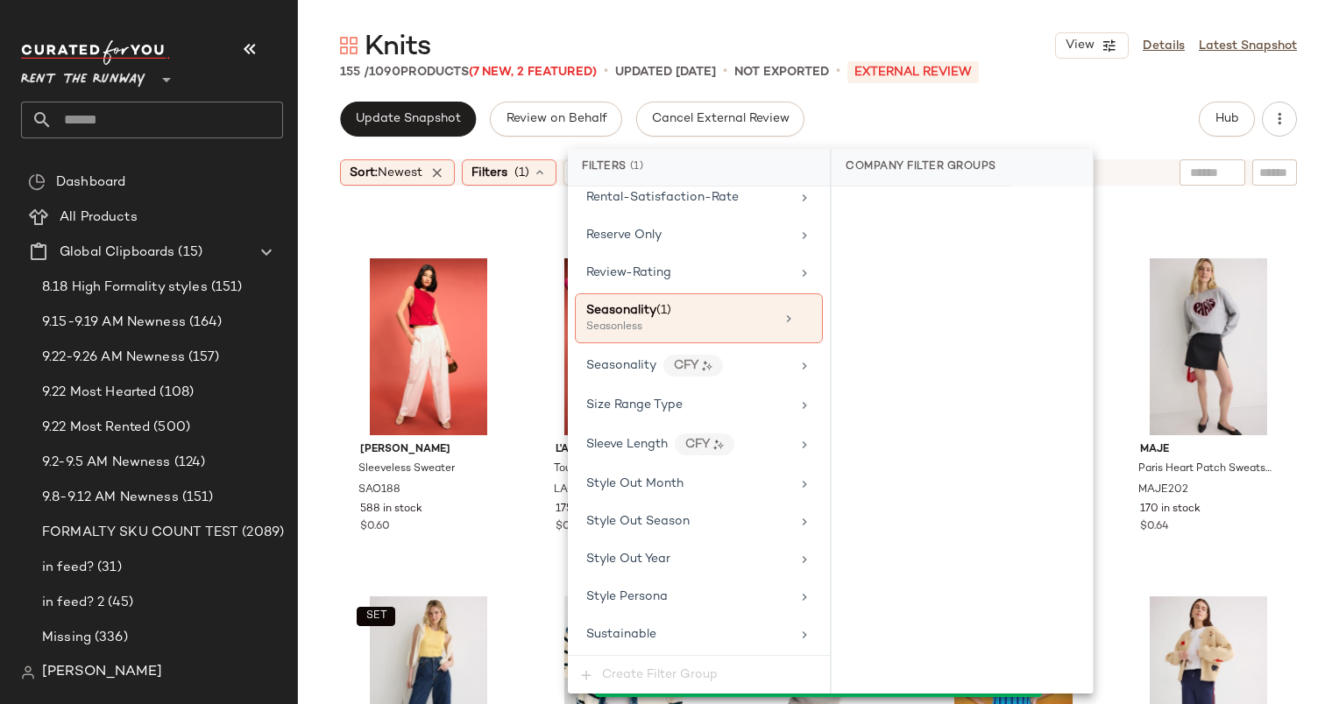
scroll to position [2249, 0]
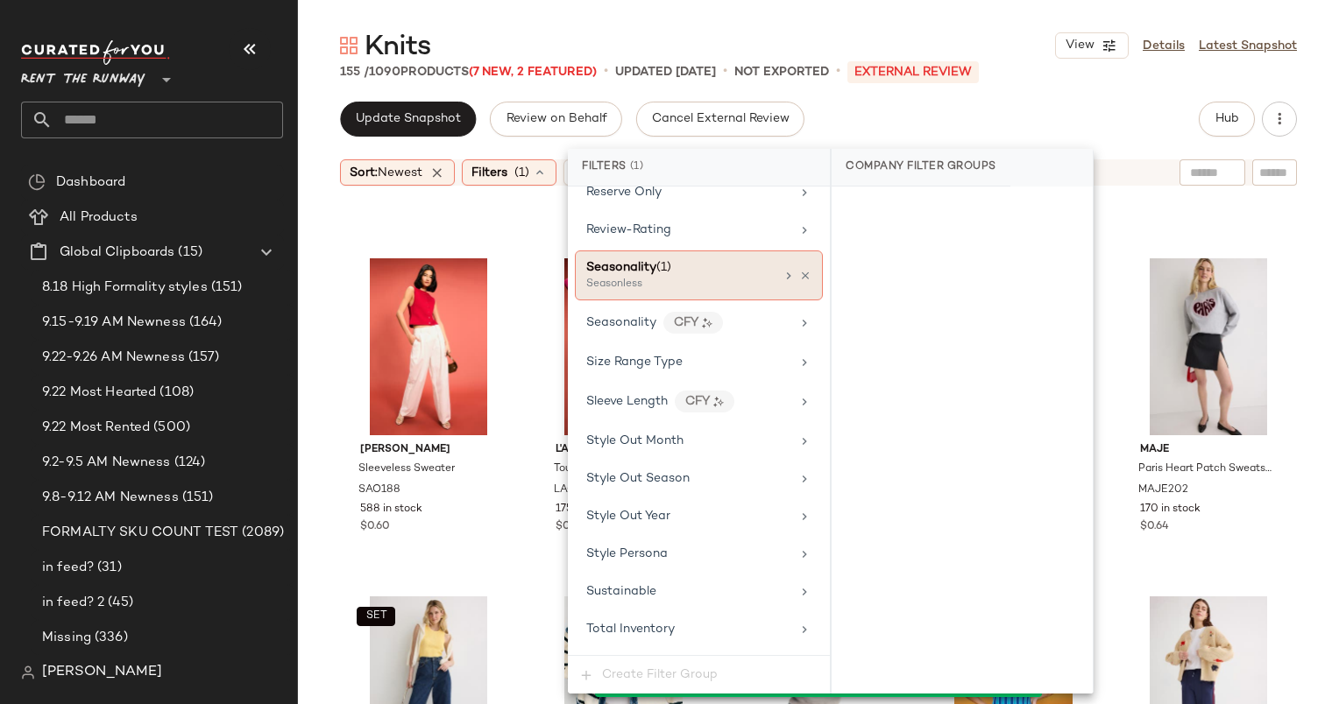
click at [738, 277] on div "Seasonless" at bounding box center [673, 285] width 175 height 16
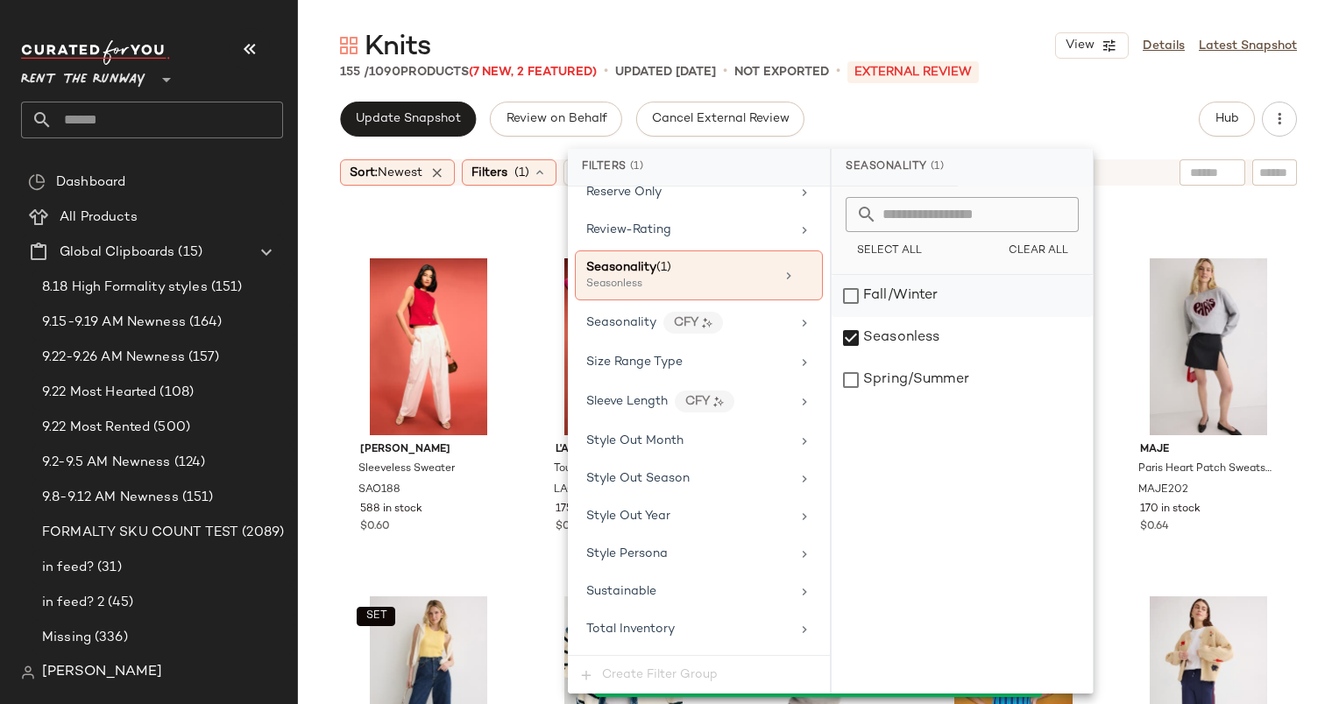
click at [901, 280] on div "Fall/Winter" at bounding box center [961, 296] width 261 height 42
click at [907, 329] on div "Seasonless" at bounding box center [961, 338] width 261 height 42
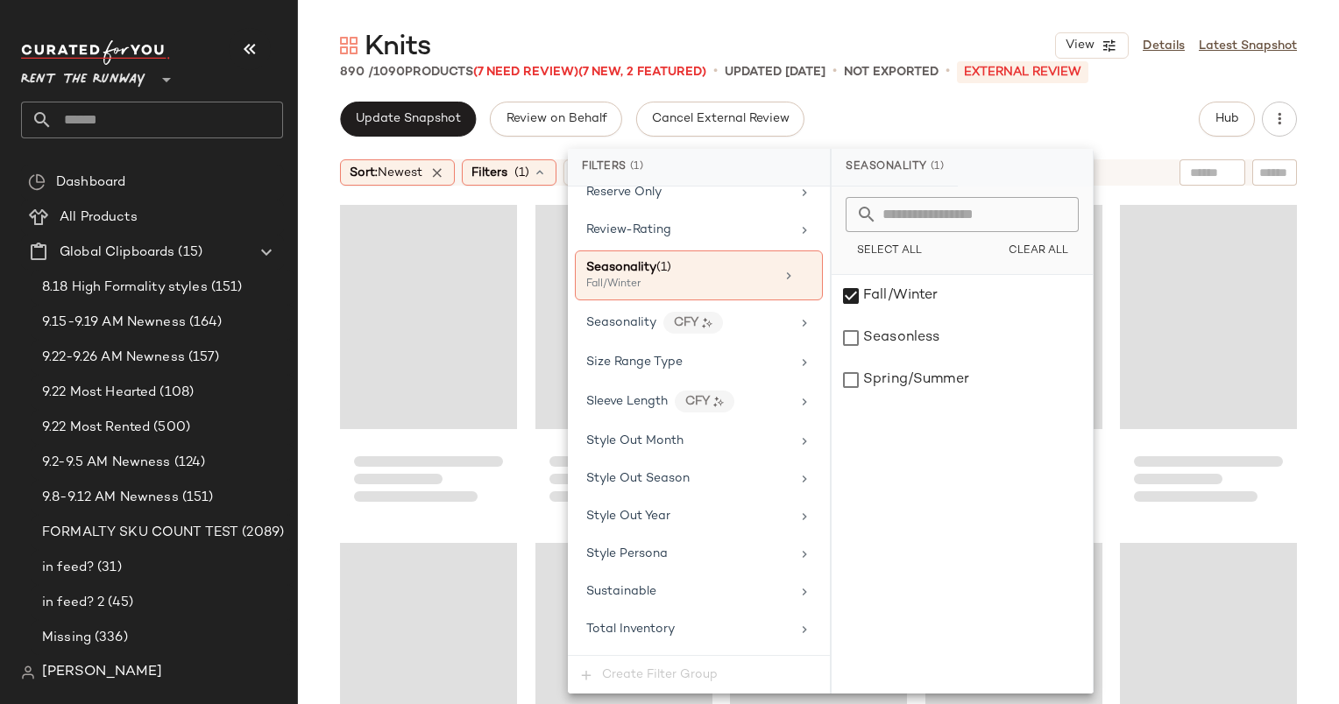
click at [969, 119] on div "Update Snapshot Review on Behalf Cancel External Review Hub" at bounding box center [818, 119] width 957 height 35
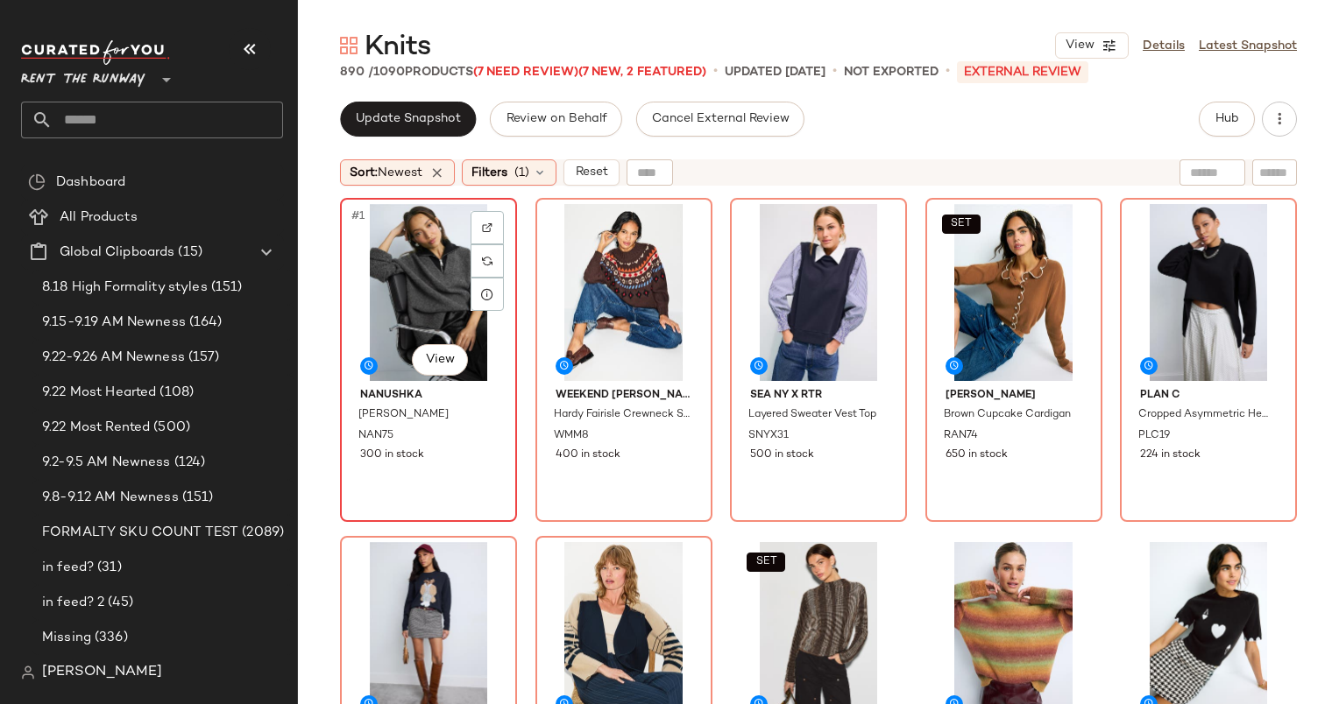
click at [434, 249] on div "#1 View" at bounding box center [428, 292] width 165 height 177
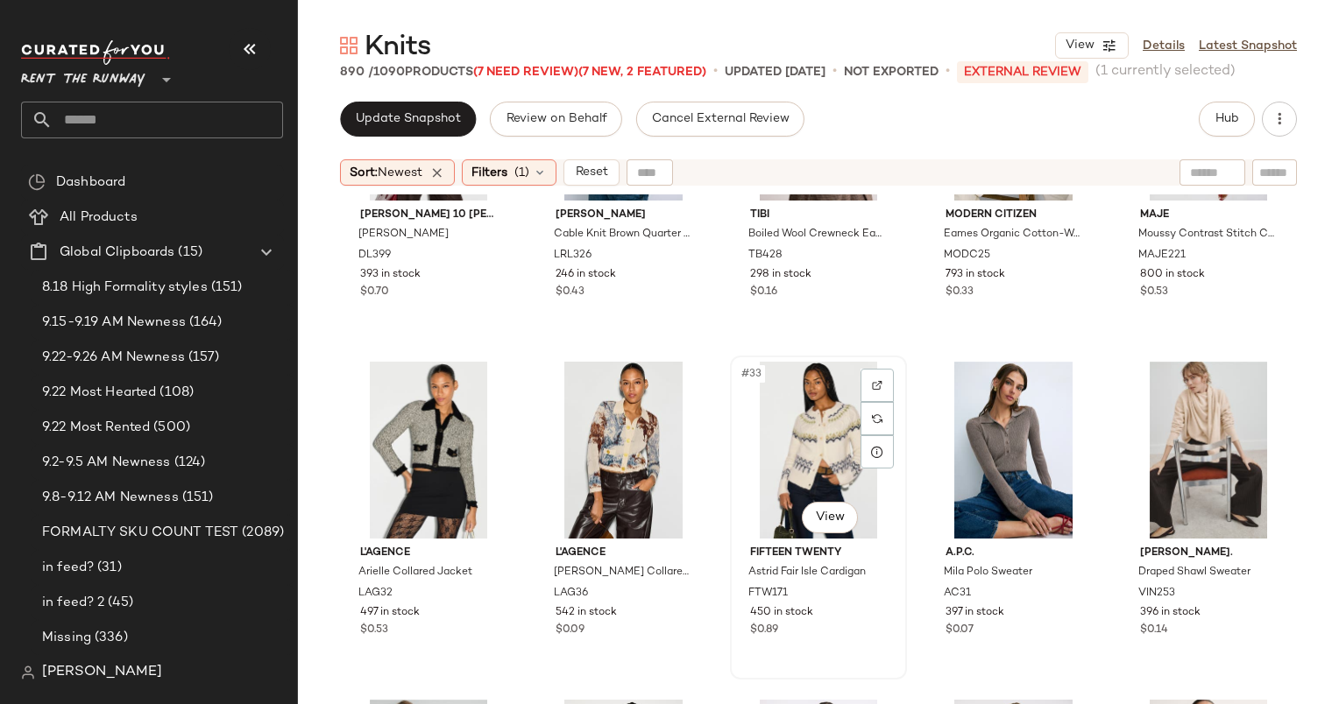
scroll to position [1974, 0]
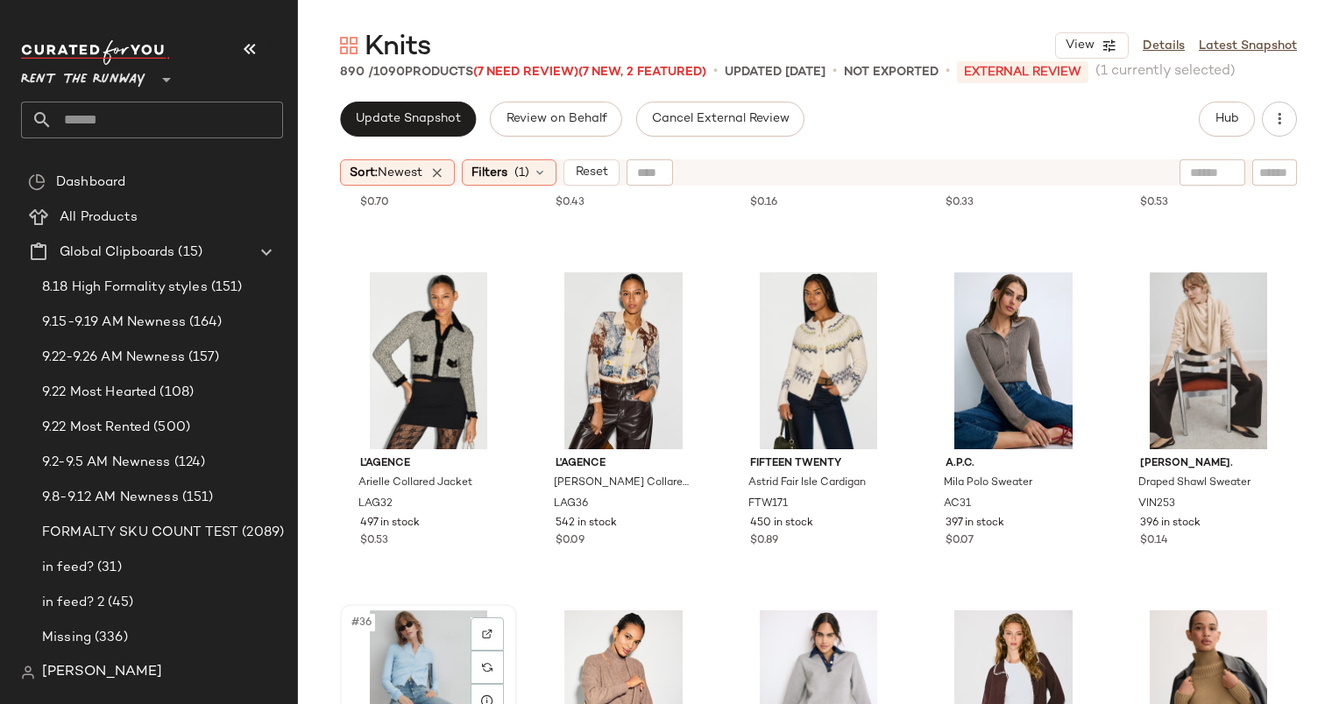
click at [405, 626] on div "#36 View" at bounding box center [428, 699] width 165 height 177
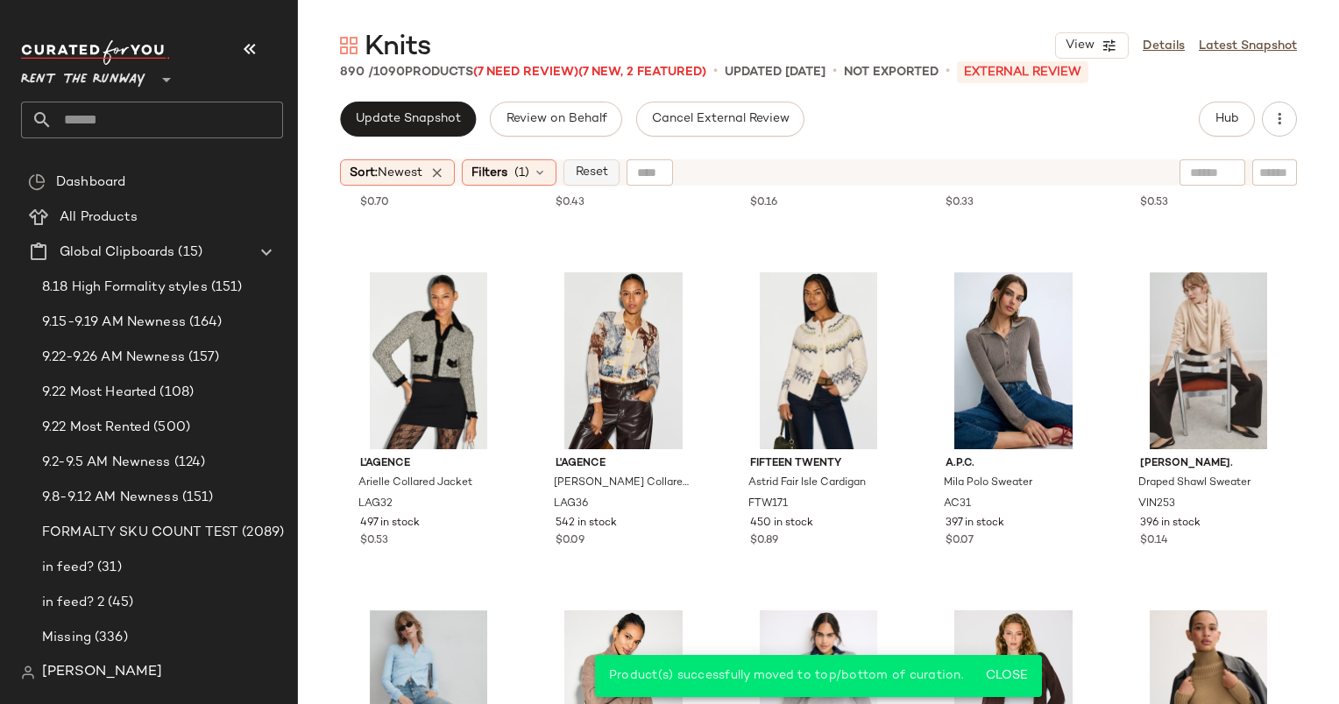
click at [603, 166] on span "Reset" at bounding box center [590, 173] width 33 height 14
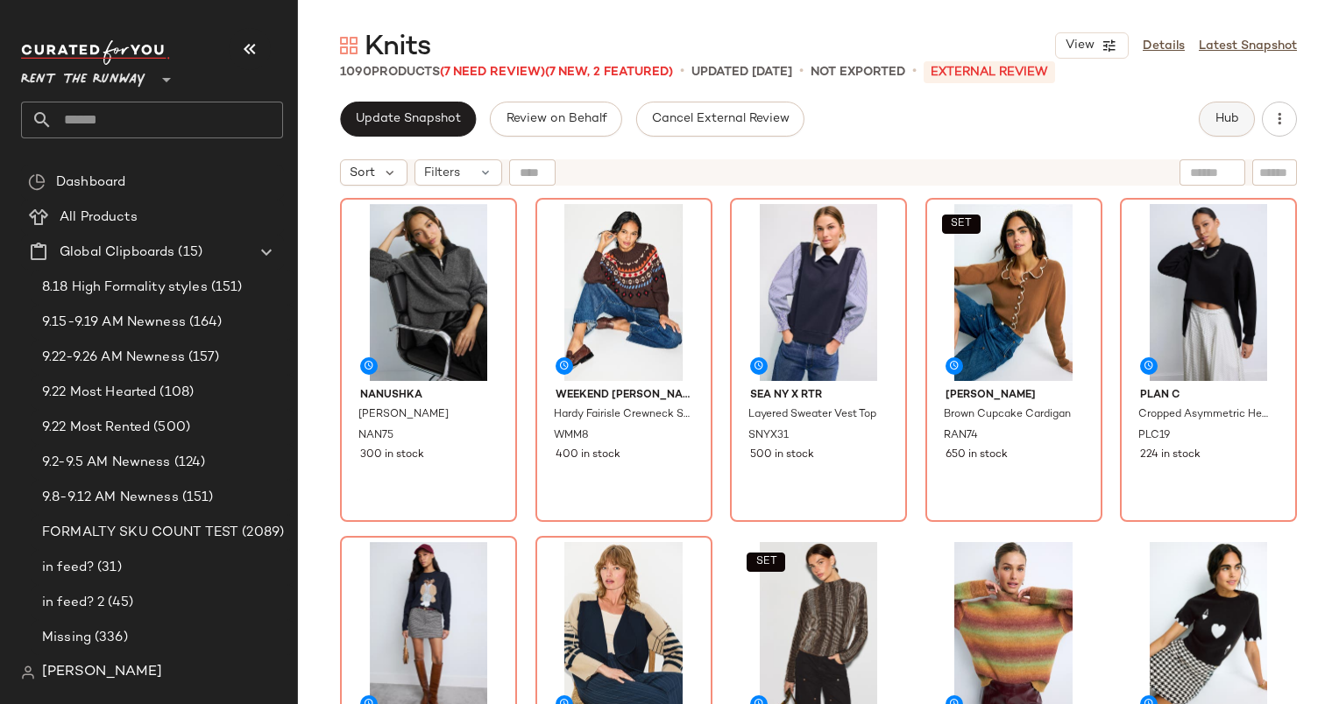
click at [1219, 112] on span "Hub" at bounding box center [1226, 119] width 25 height 14
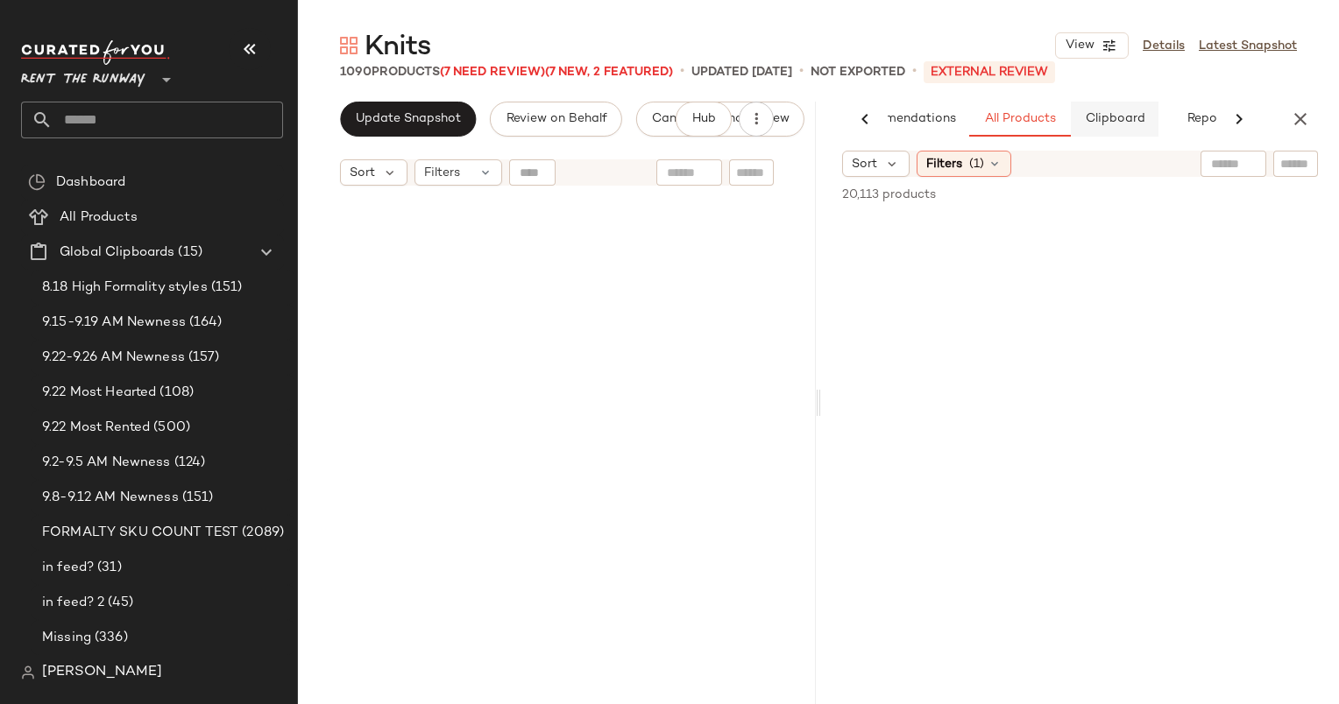
scroll to position [610, 0]
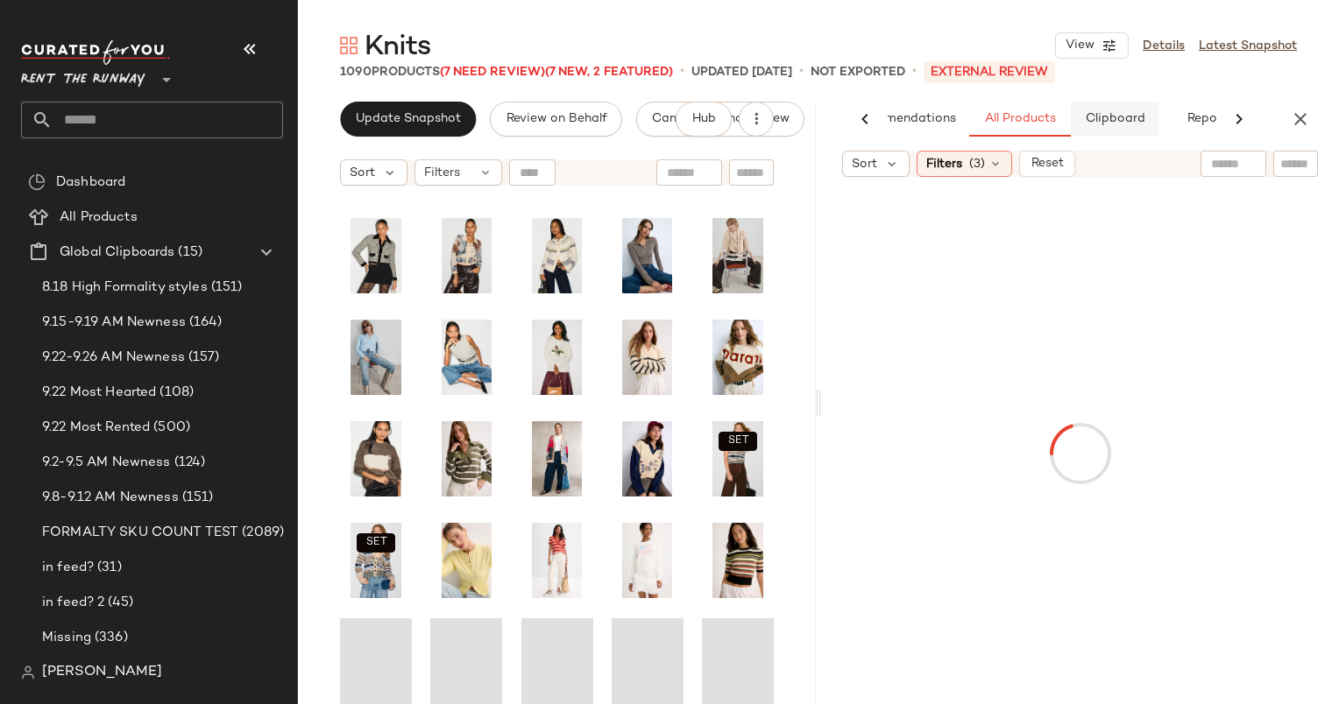
click at [1136, 116] on span "Clipboard" at bounding box center [1114, 119] width 60 height 14
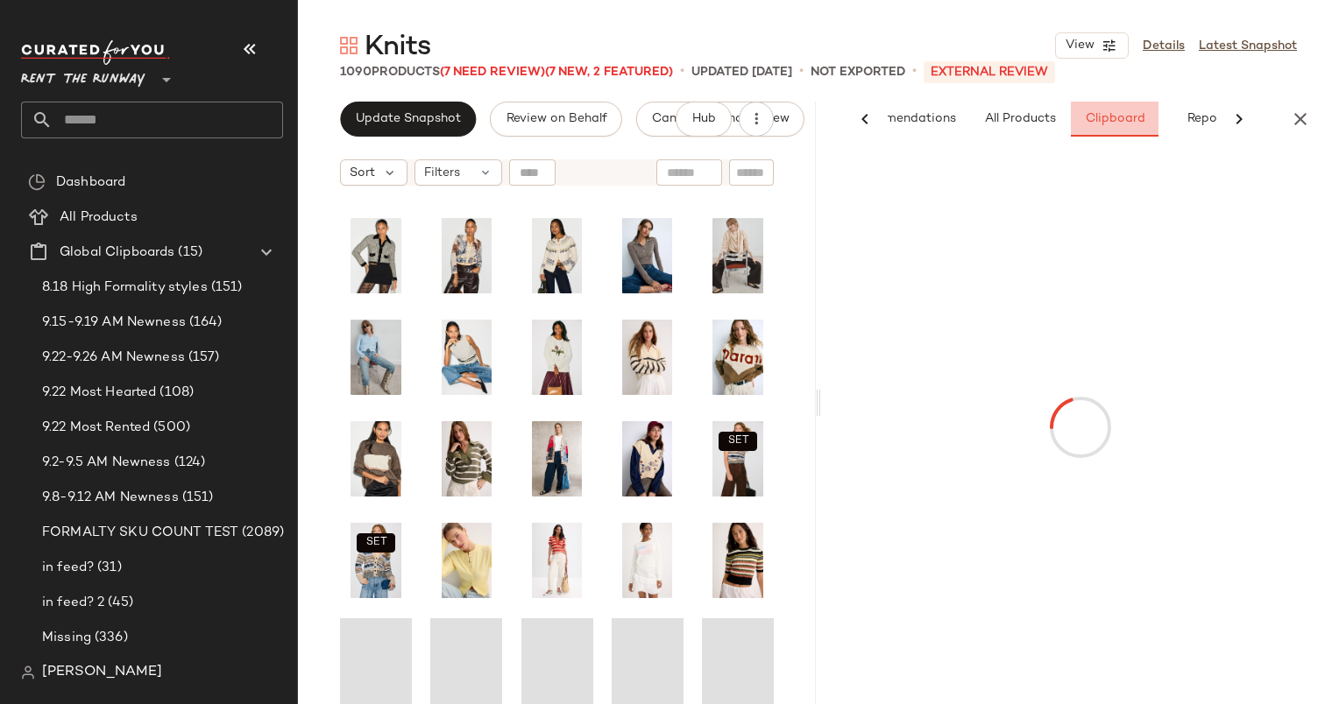
click at [1153, 123] on button "Clipboard" at bounding box center [1114, 119] width 88 height 35
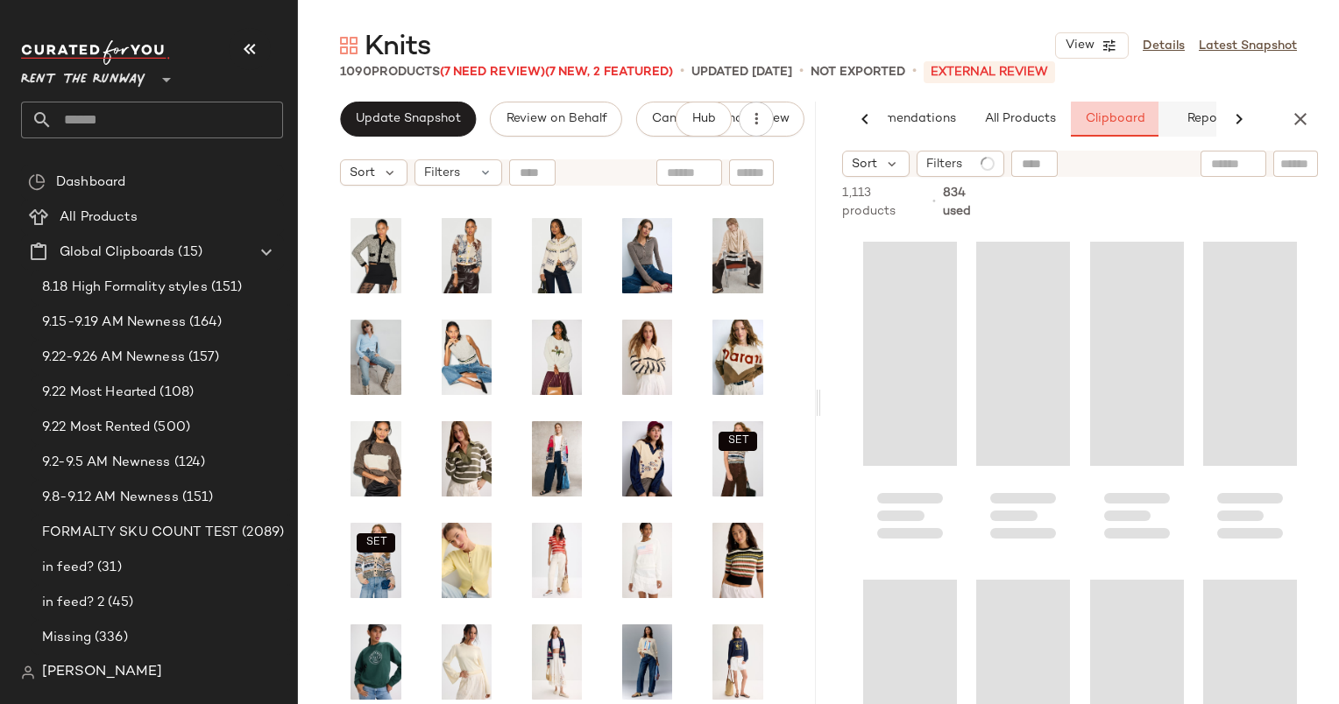
click at [1188, 124] on span "Reports" at bounding box center [1208, 119] width 46 height 14
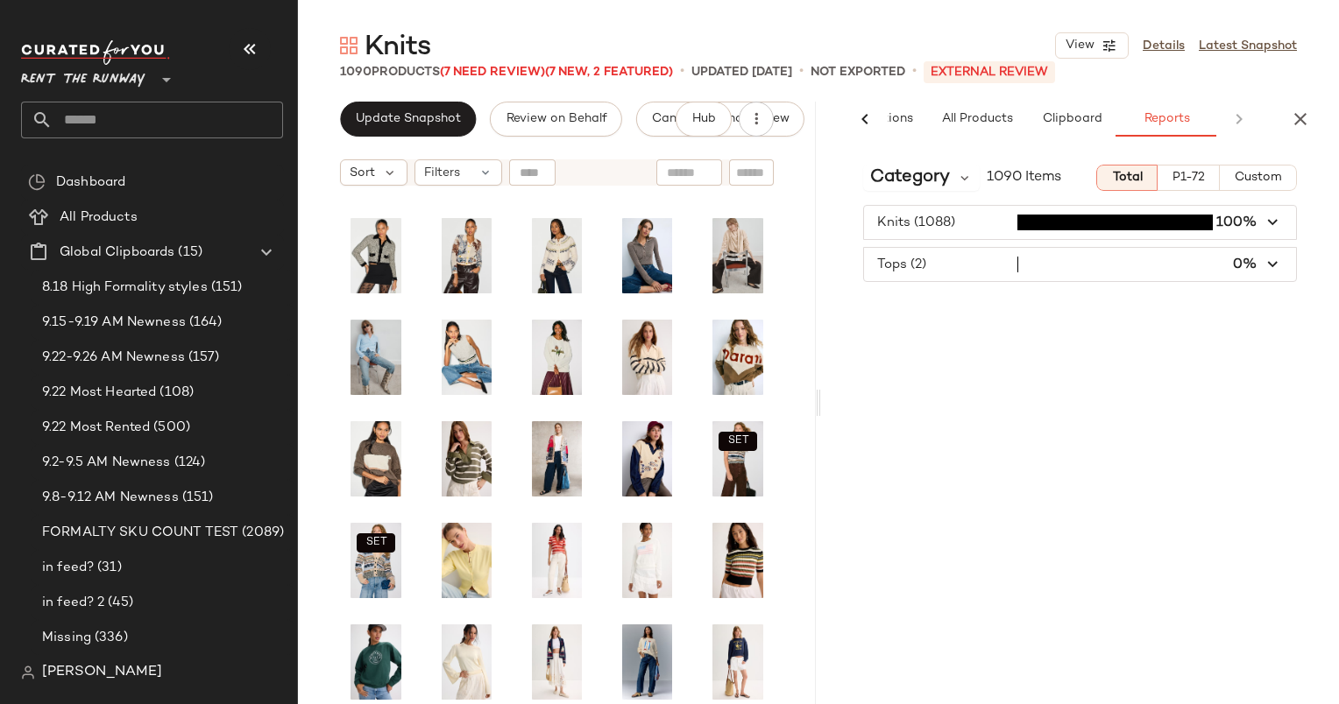
scroll to position [0, 116]
click at [905, 193] on div "Category 1090 Items Total P1-72 Custom Knits (1088) 100% Tops (2) 0%" at bounding box center [1080, 428] width 518 height 554
click at [908, 168] on span "Category" at bounding box center [910, 178] width 80 height 26
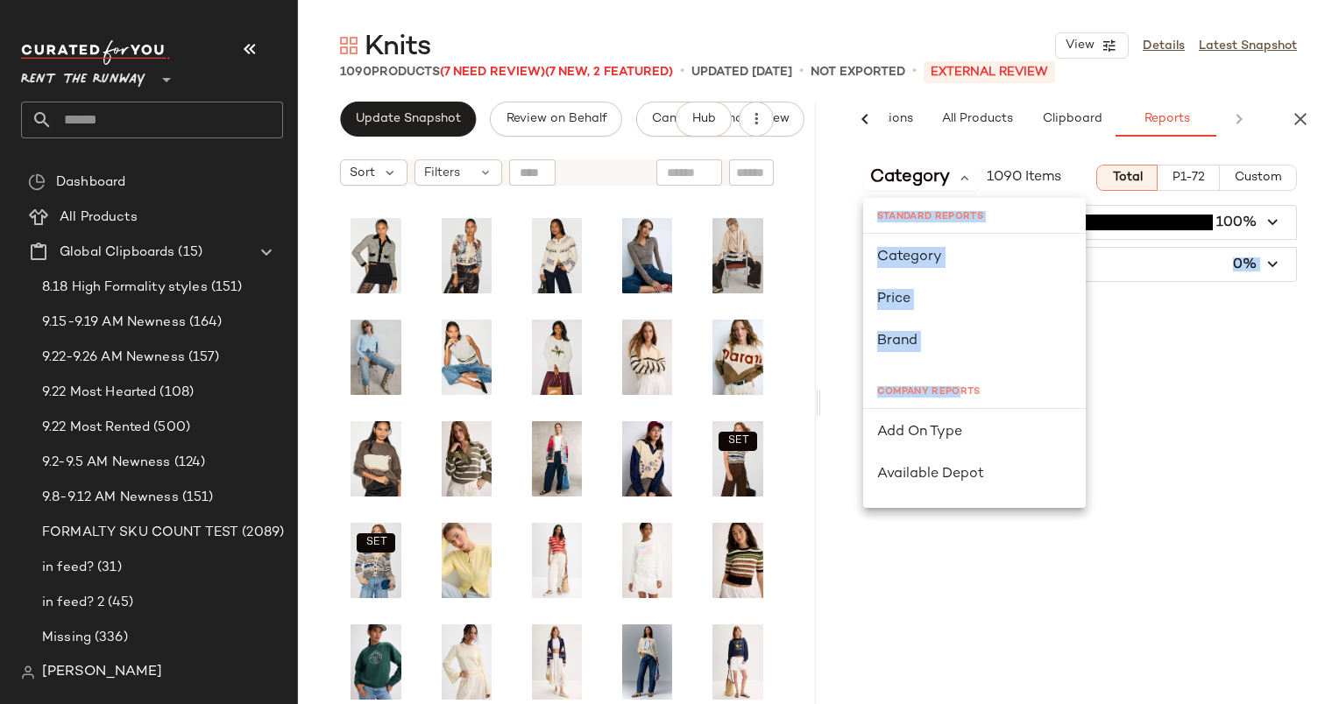
drag, startPoint x: 832, startPoint y: 468, endPoint x: 960, endPoint y: 374, distance: 158.6
click at [960, 374] on body "Rent the Runway ** Dashboard All Products Global Clipboards (15) 8.18 High Form…" at bounding box center [669, 352] width 1339 height 704
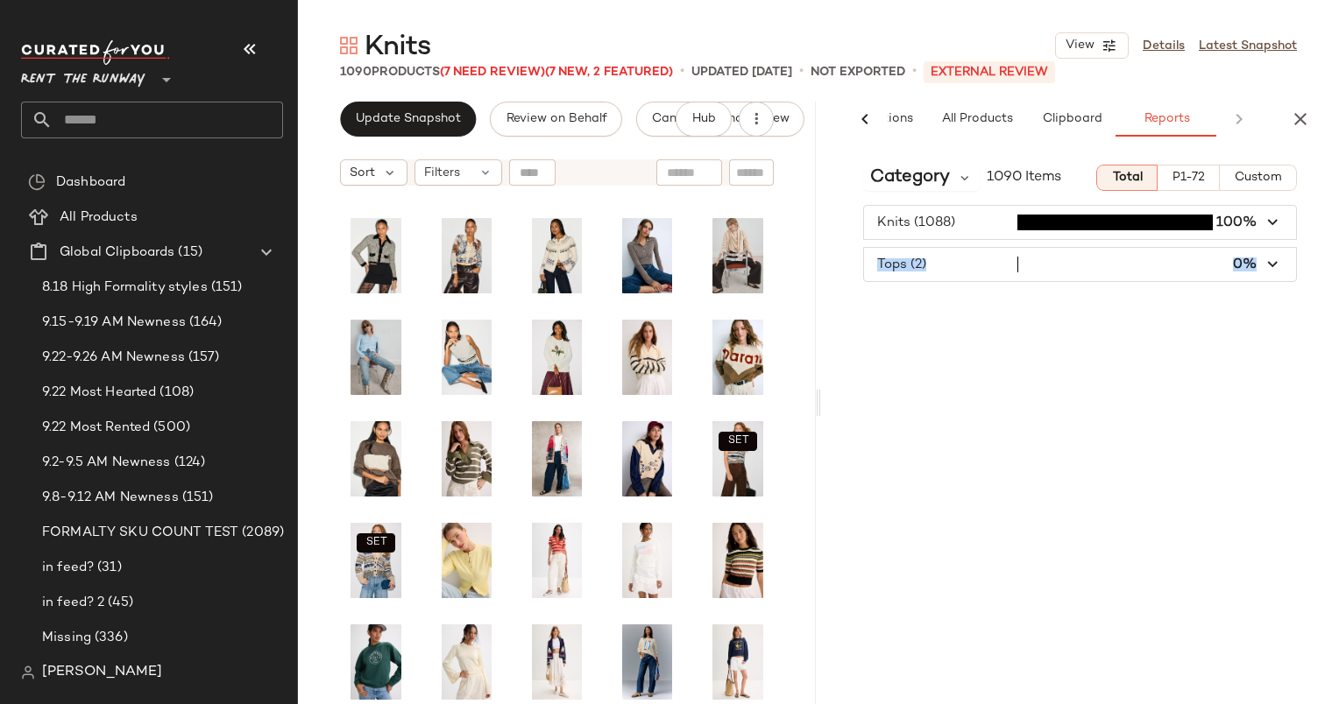
click at [968, 304] on div "Category 1090 Items Total P1-72 Custom Knits (1088) 100% Tops (2) 0%" at bounding box center [1080, 428] width 518 height 554
click at [916, 188] on span "Category" at bounding box center [910, 178] width 80 height 26
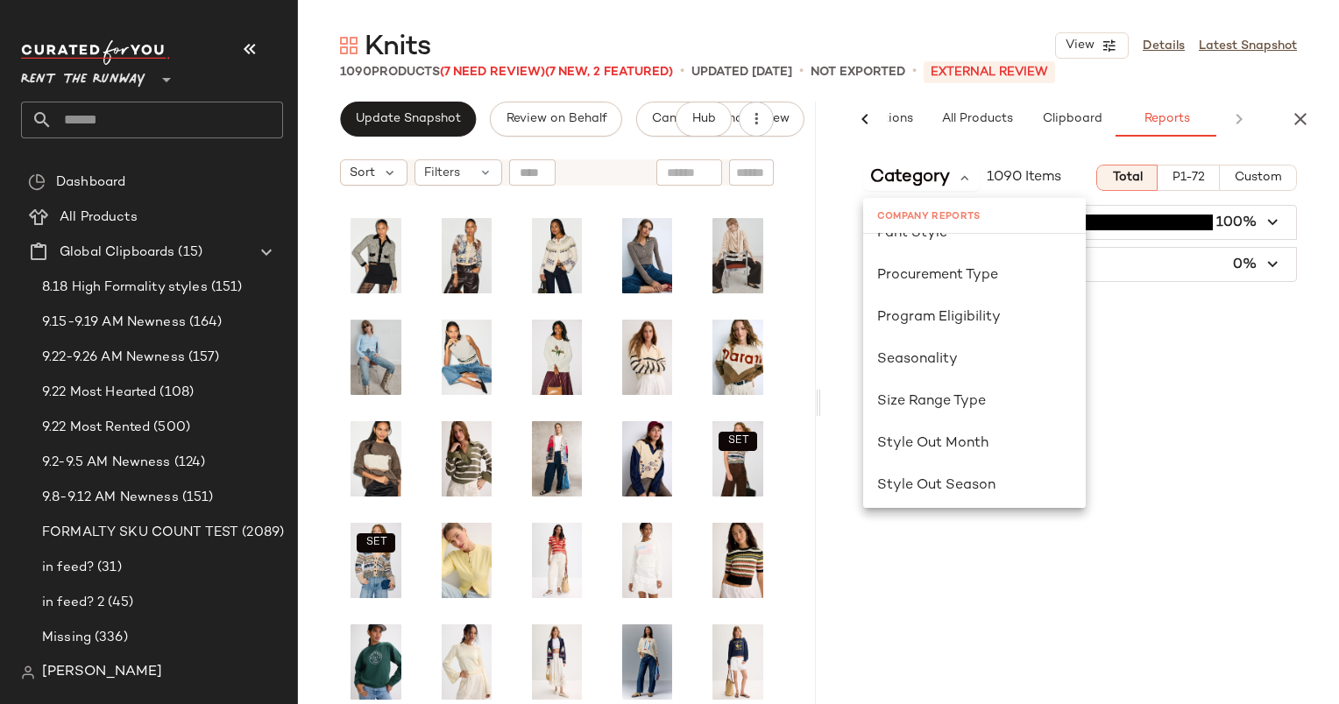
scroll to position [1041, 0]
click at [957, 382] on div "Size Range Type" at bounding box center [974, 401] width 223 height 42
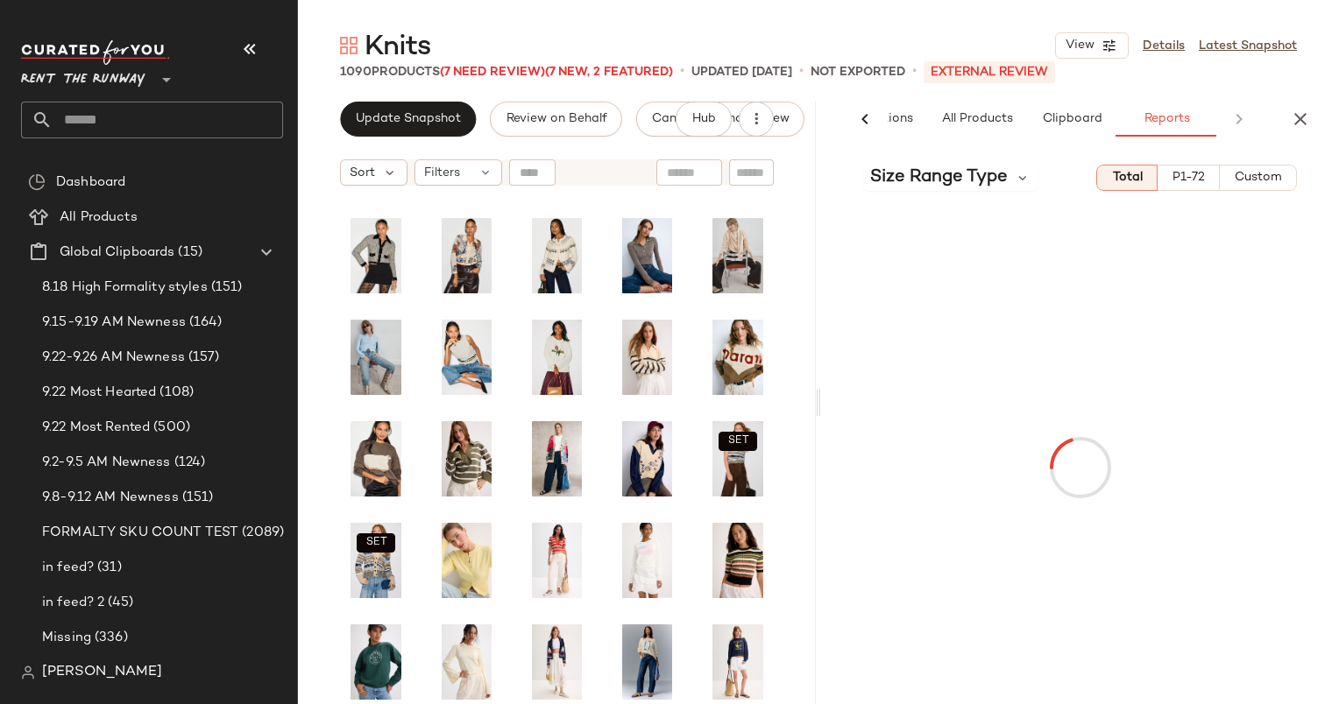
drag, startPoint x: 957, startPoint y: 382, endPoint x: 989, endPoint y: 377, distance: 32.8
click at [989, 377] on div at bounding box center [1079, 467] width 511 height 547
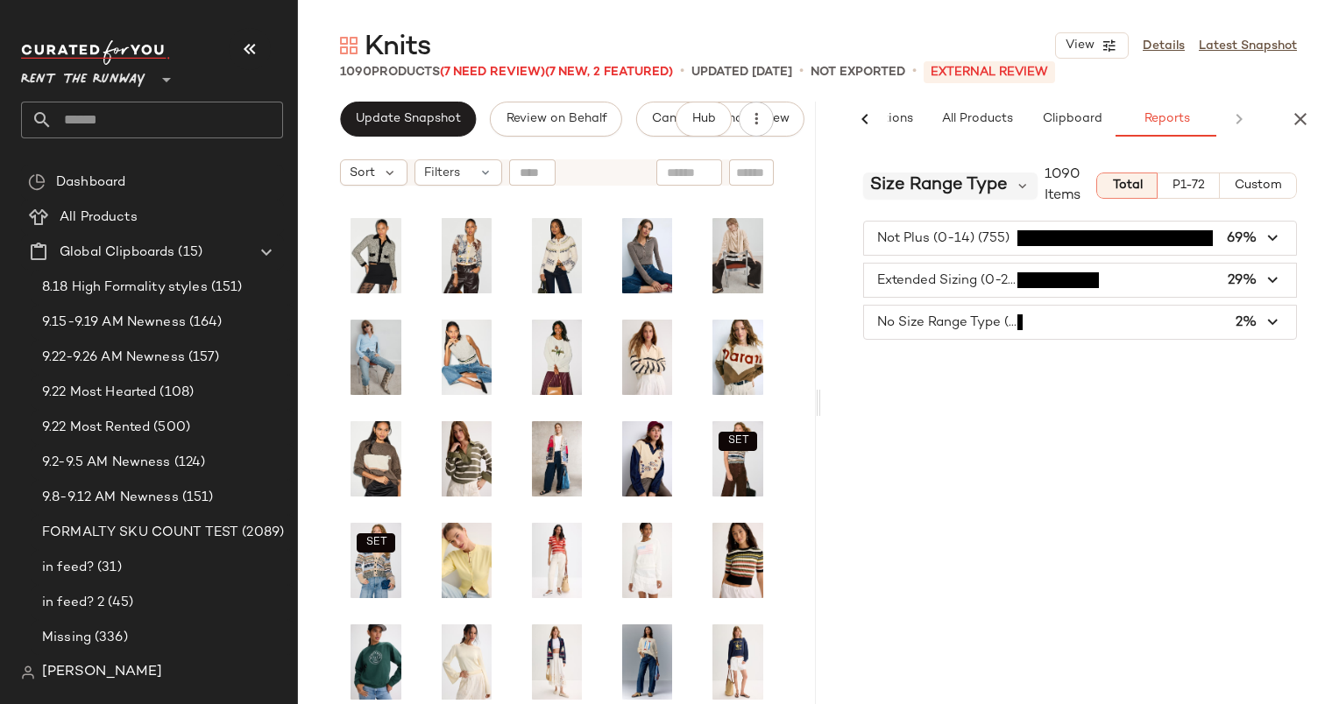
click at [946, 186] on span "Size Range Type" at bounding box center [939, 186] width 138 height 26
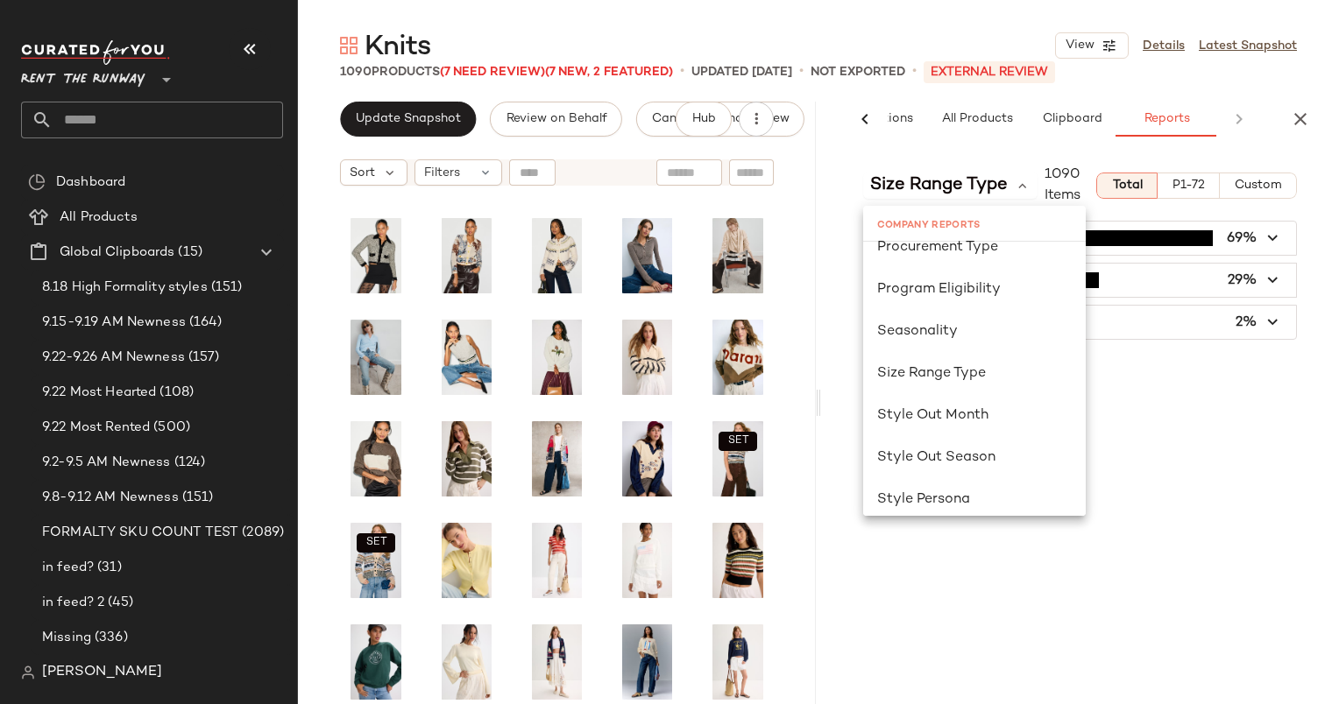
scroll to position [1093, 0]
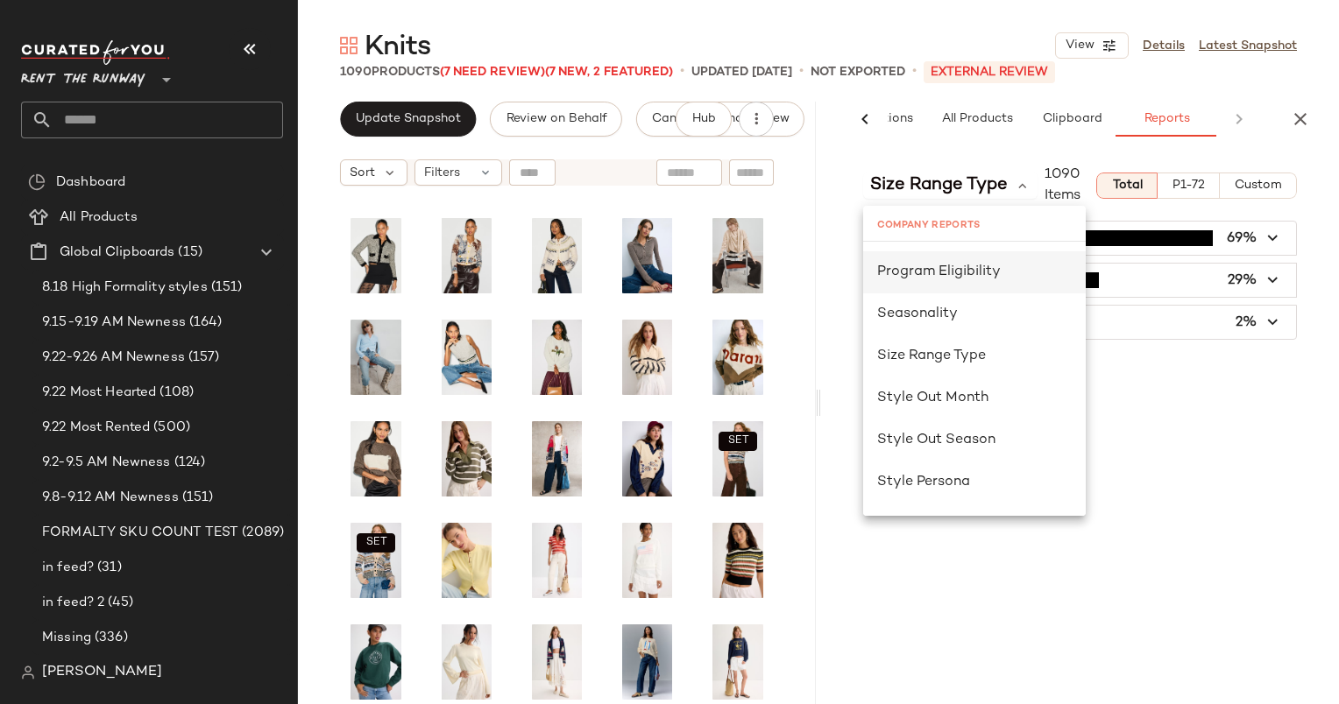
click at [932, 284] on div "Program Eligibility" at bounding box center [974, 272] width 223 height 42
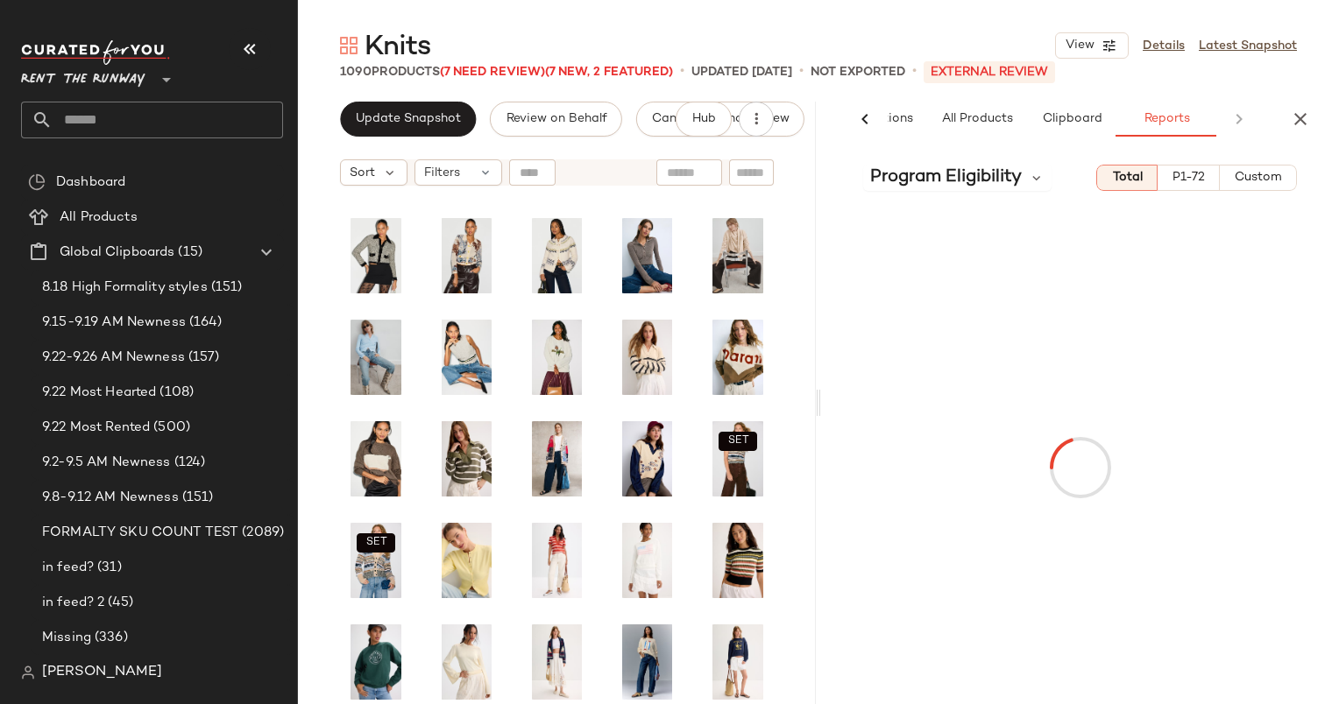
click at [975, 194] on div at bounding box center [1079, 467] width 511 height 547
click at [970, 183] on span "Program Eligibility" at bounding box center [946, 178] width 152 height 26
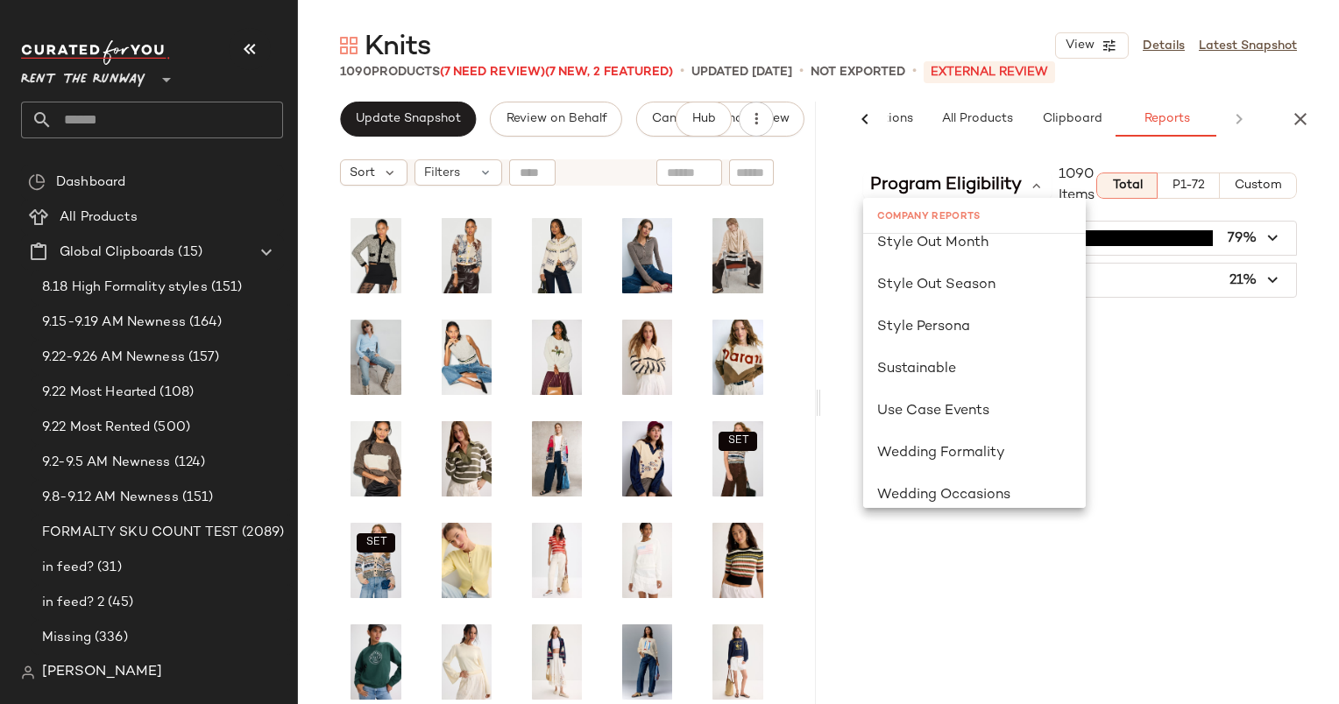
scroll to position [1078, 0]
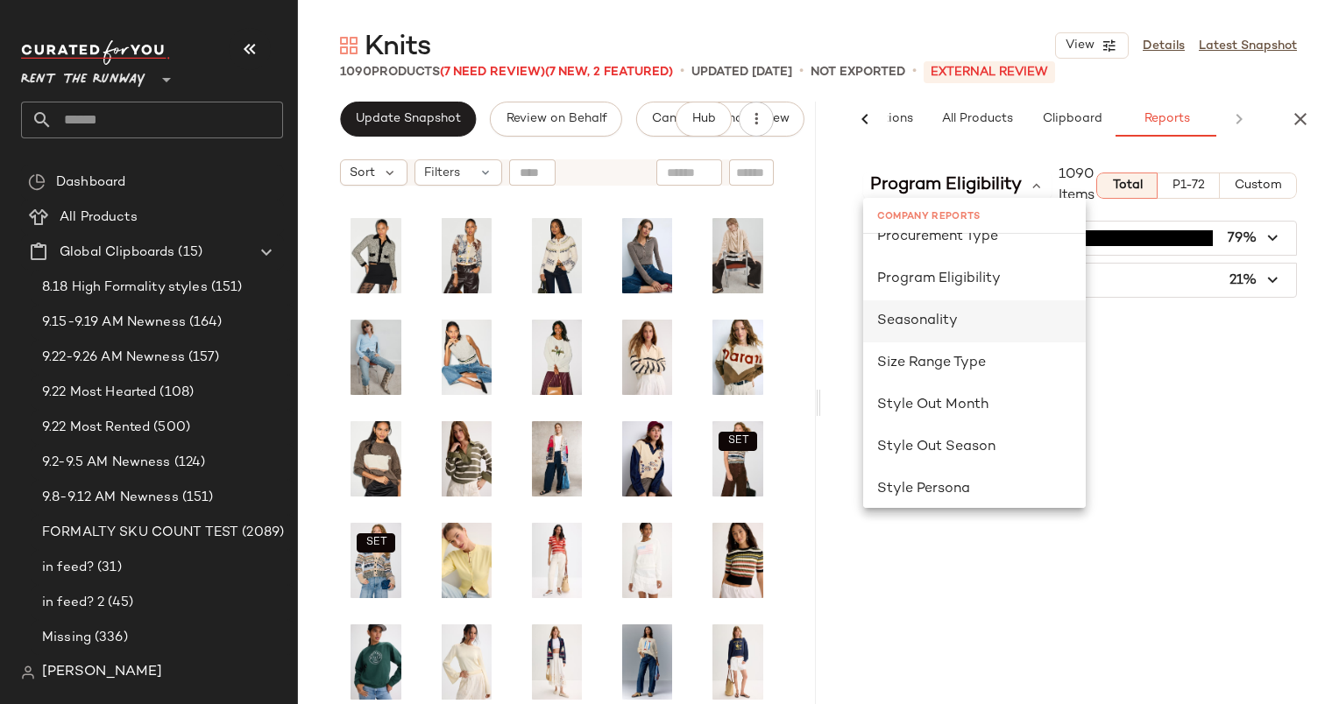
click at [931, 320] on span "Seasonality" at bounding box center [917, 321] width 81 height 15
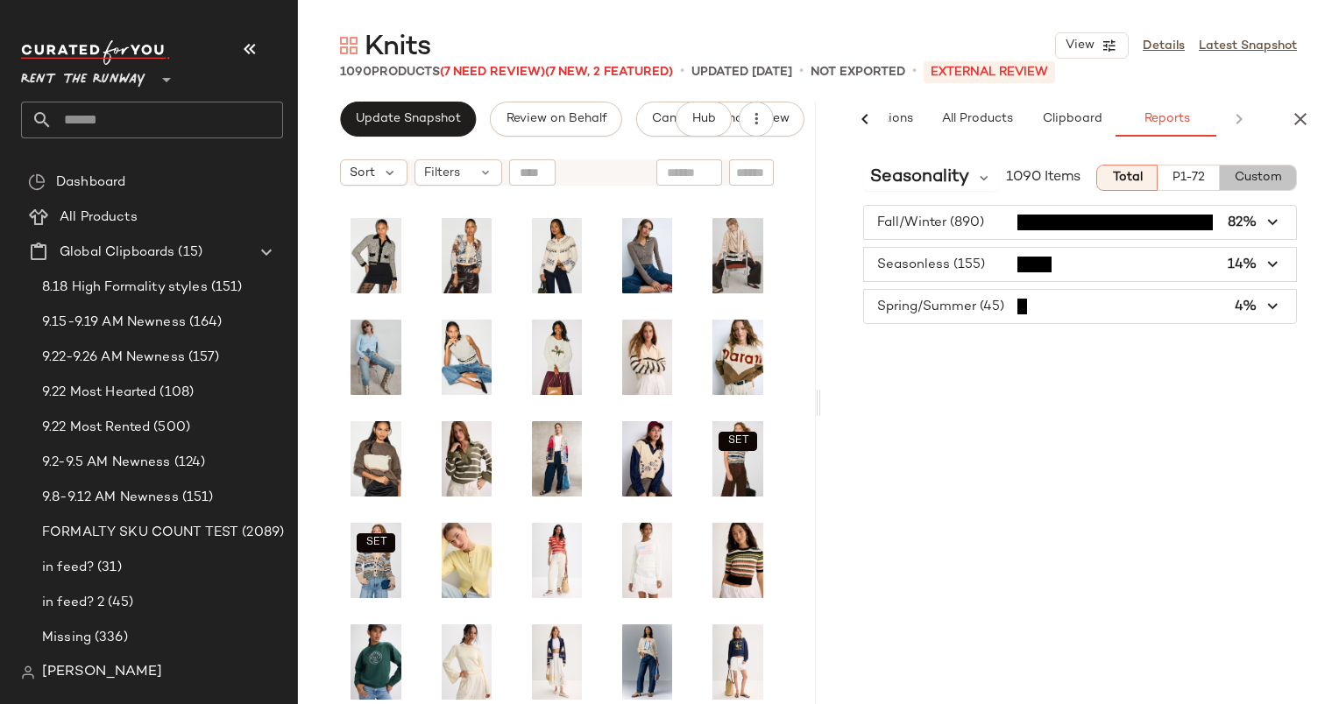
click at [1272, 178] on span "Custom" at bounding box center [1257, 178] width 48 height 14
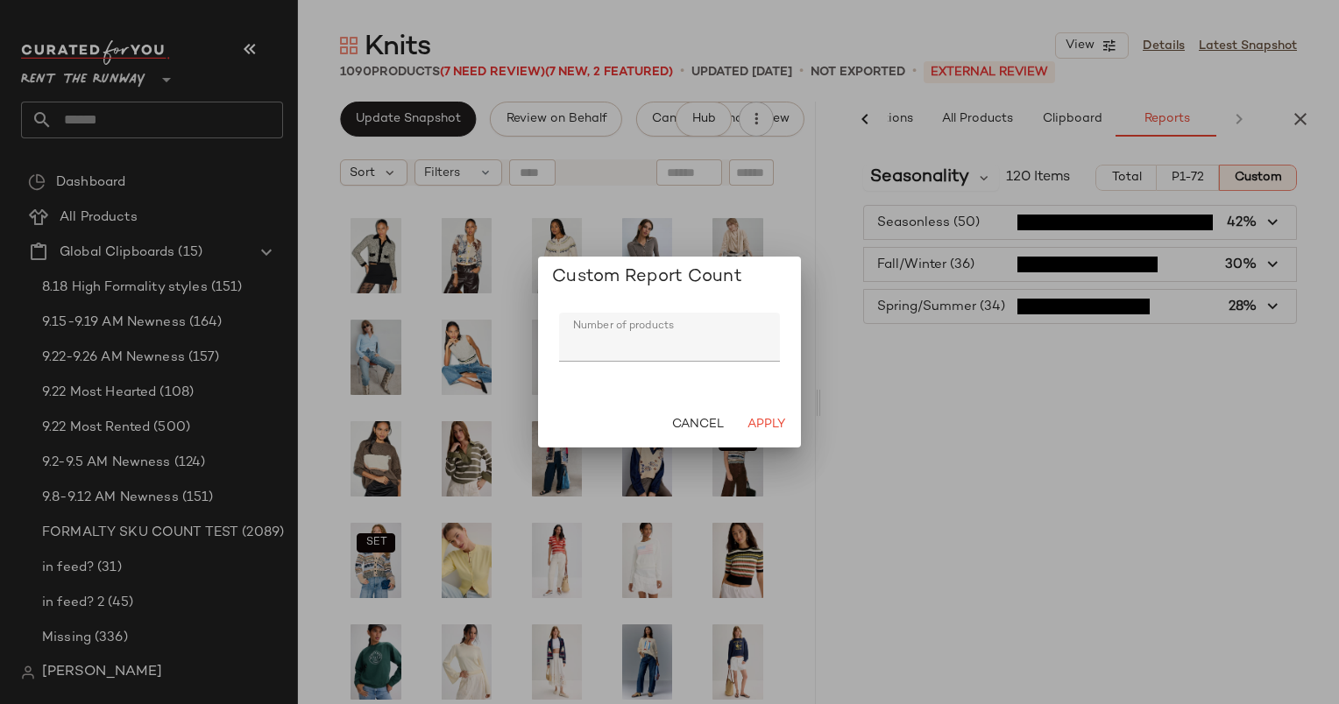
click at [800, 427] on div "Cancel Apply" at bounding box center [669, 425] width 263 height 46
click at [767, 427] on span "Apply" at bounding box center [765, 425] width 39 height 14
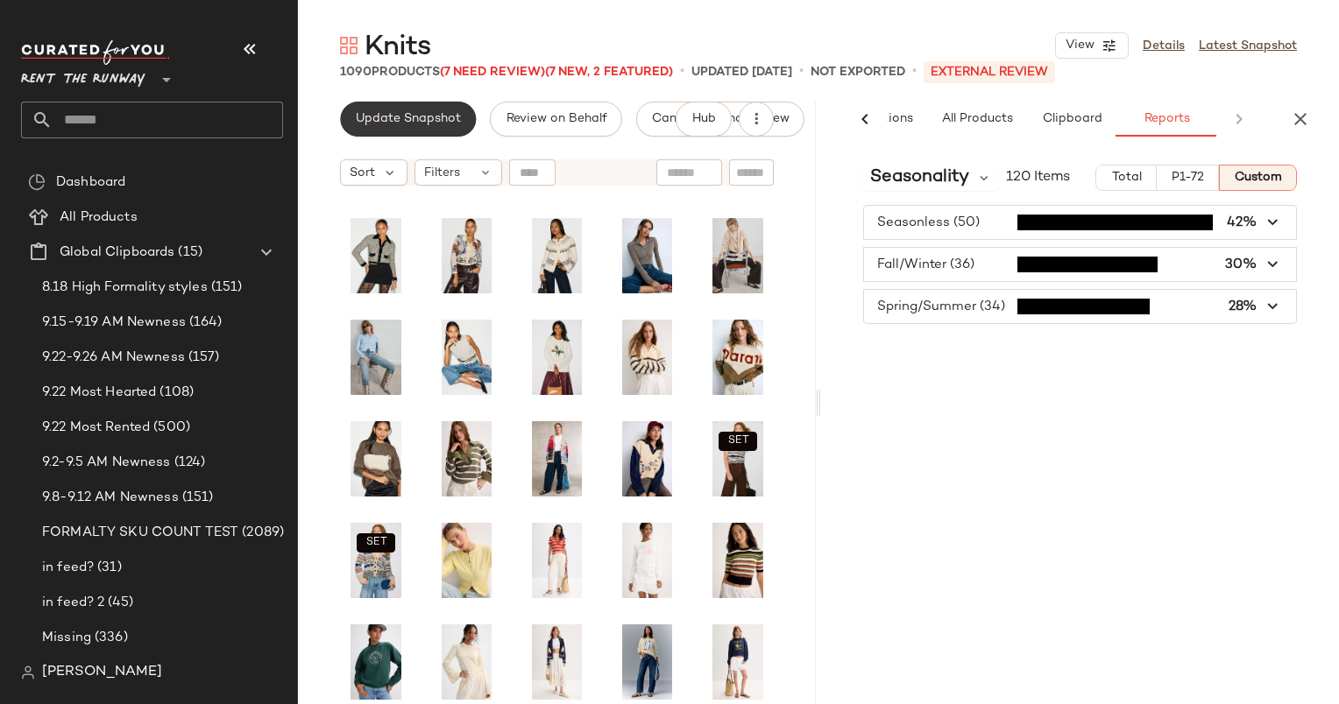
click at [386, 129] on button "Update Snapshot" at bounding box center [408, 119] width 136 height 35
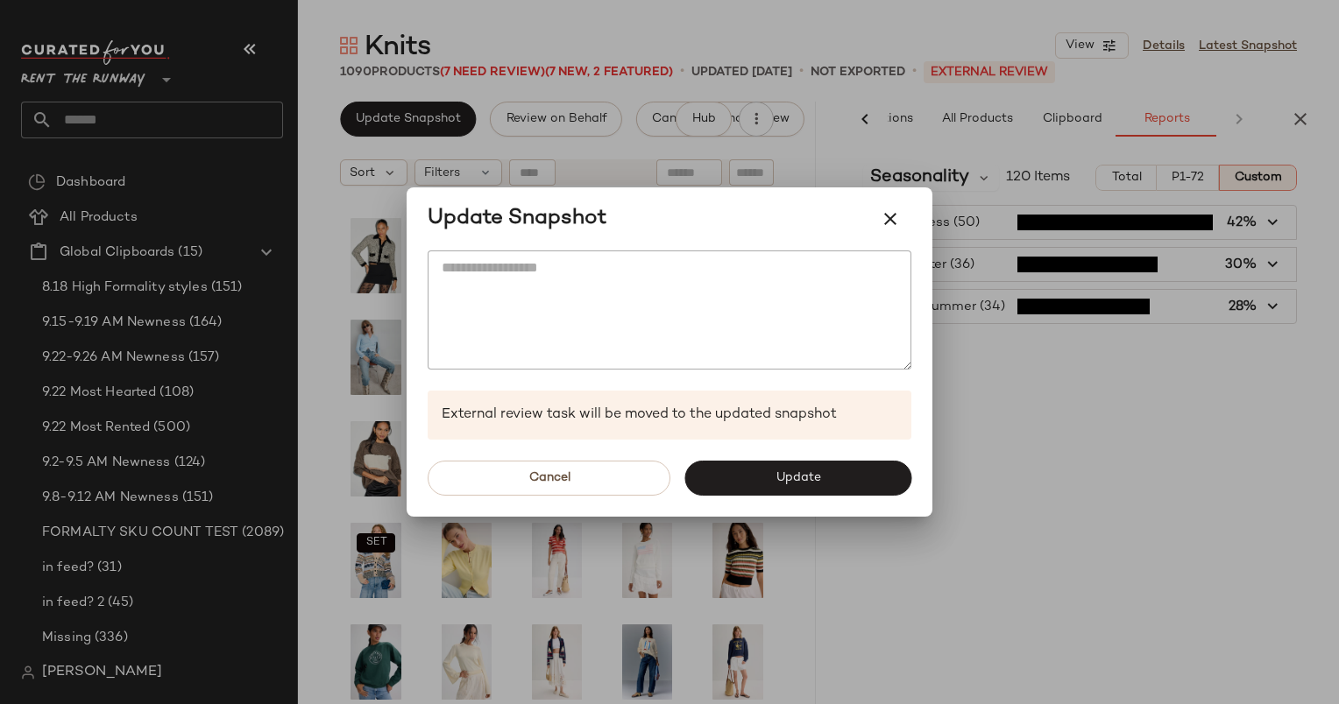
click at [783, 498] on div "Cancel Update" at bounding box center [669, 478] width 526 height 77
click at [773, 469] on button "Update" at bounding box center [797, 478] width 227 height 35
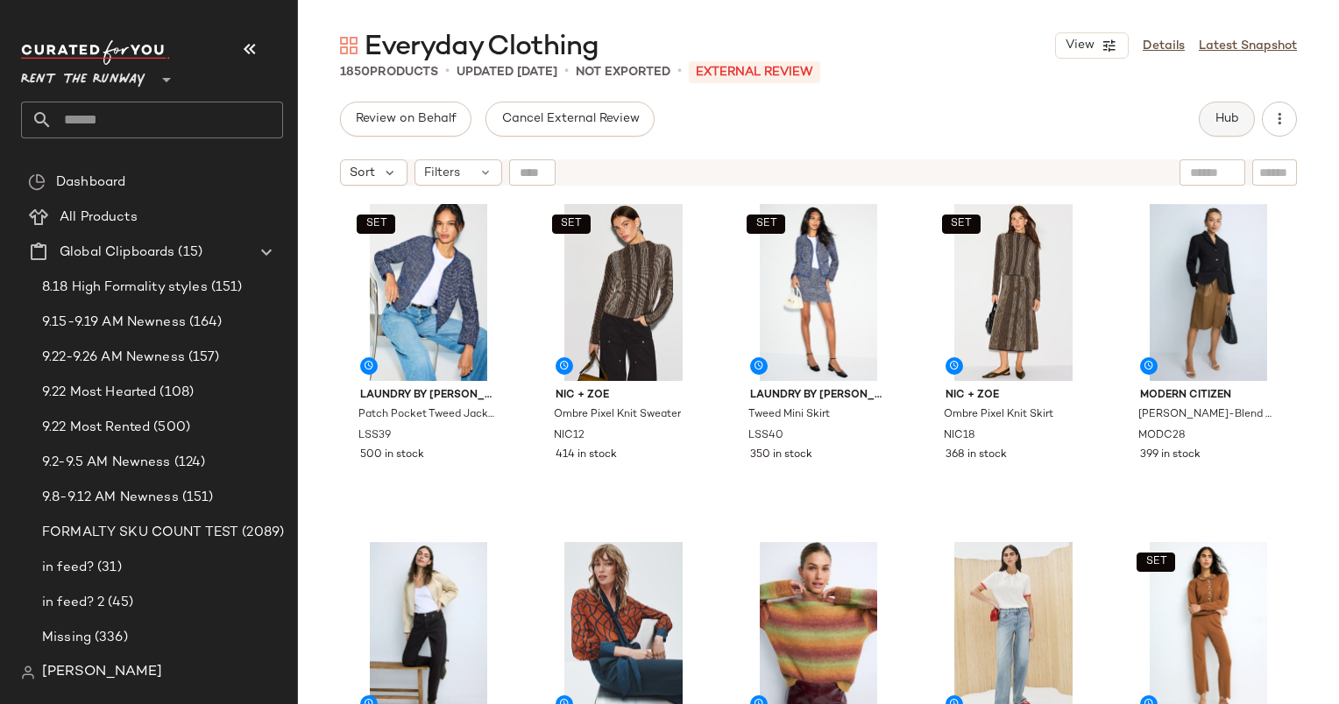
click at [1222, 119] on span "Hub" at bounding box center [1226, 119] width 25 height 14
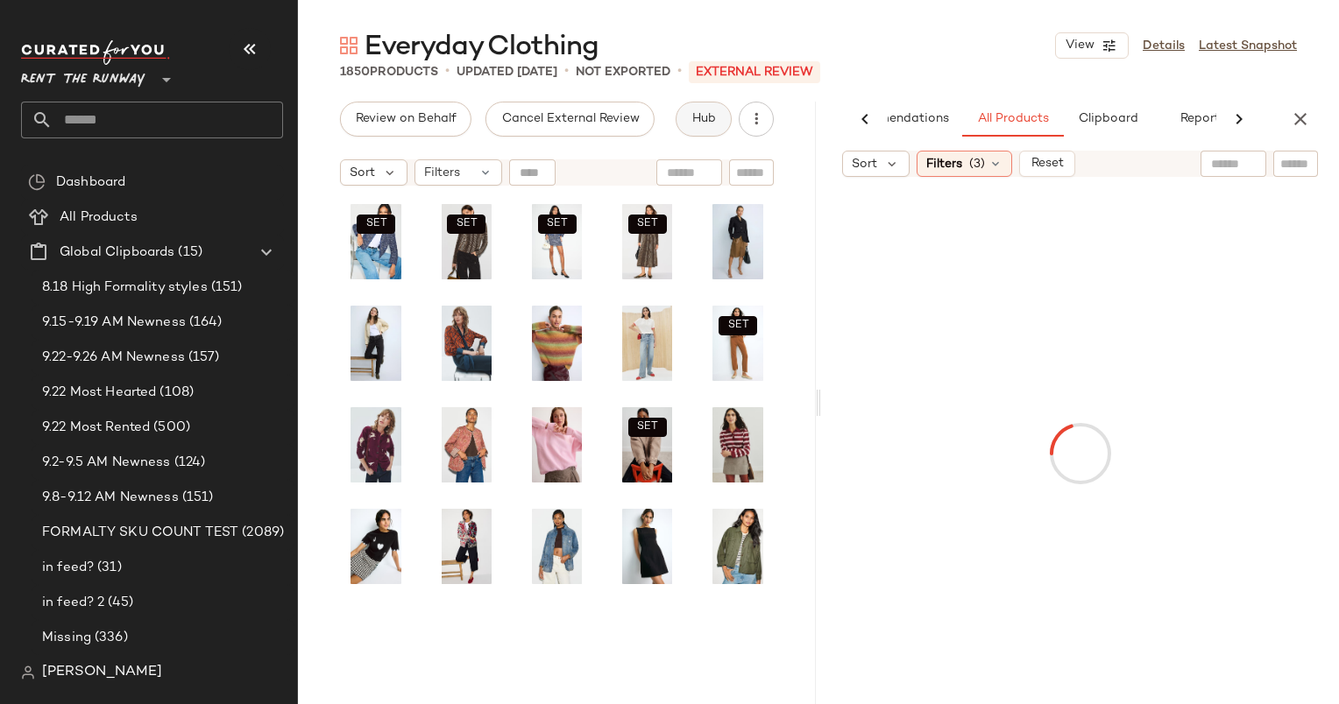
scroll to position [0, 90]
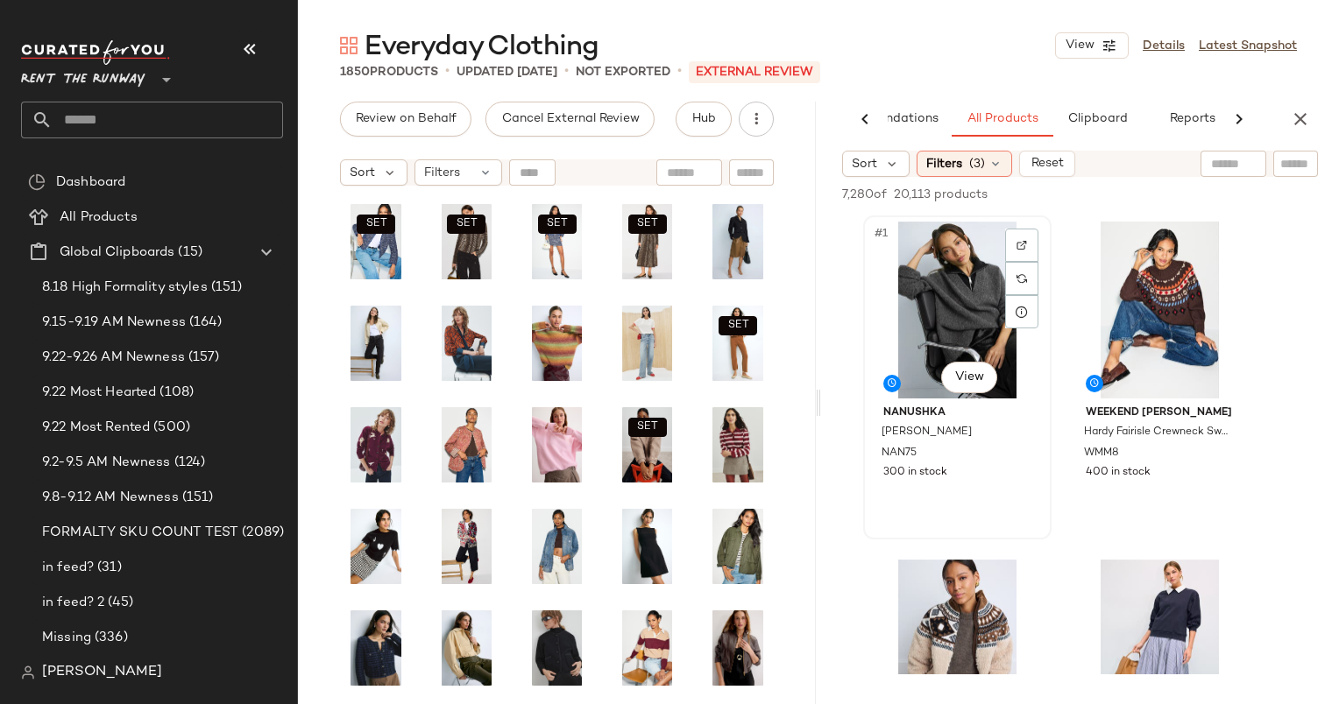
click at [933, 297] on div "#1 View" at bounding box center [957, 310] width 176 height 177
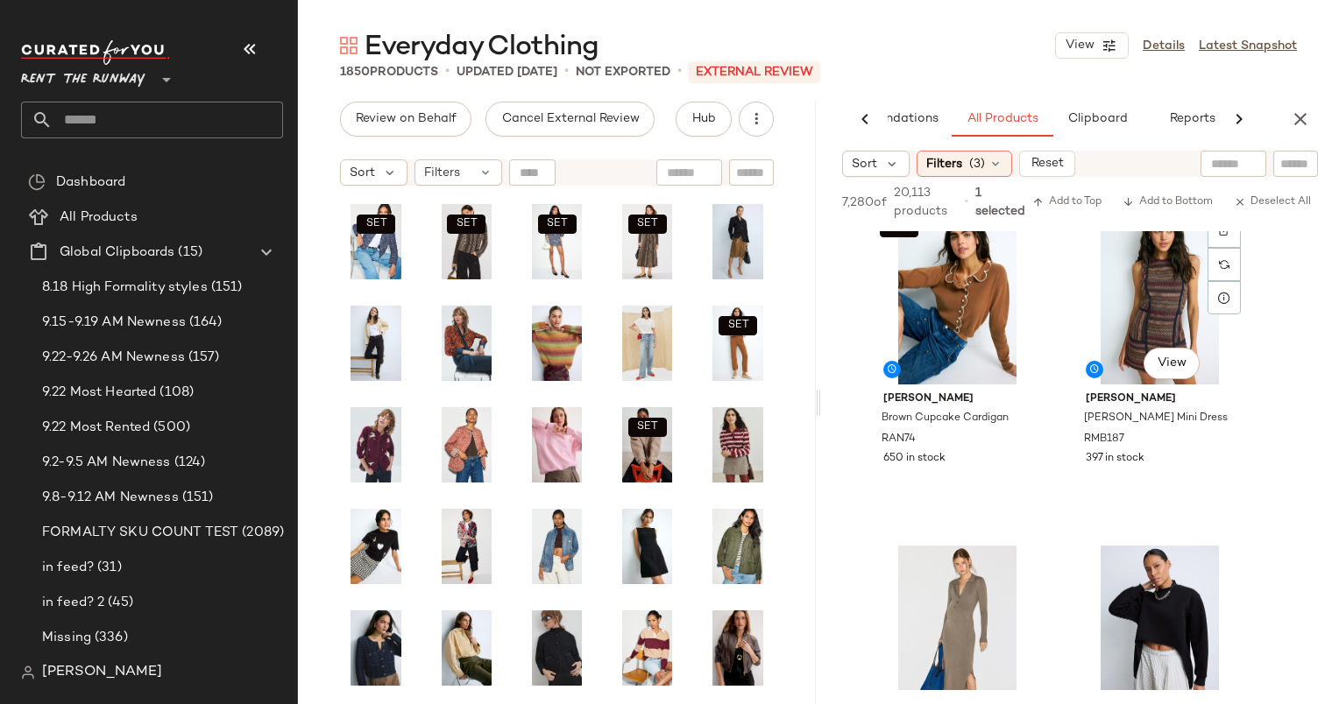
scroll to position [708, 0]
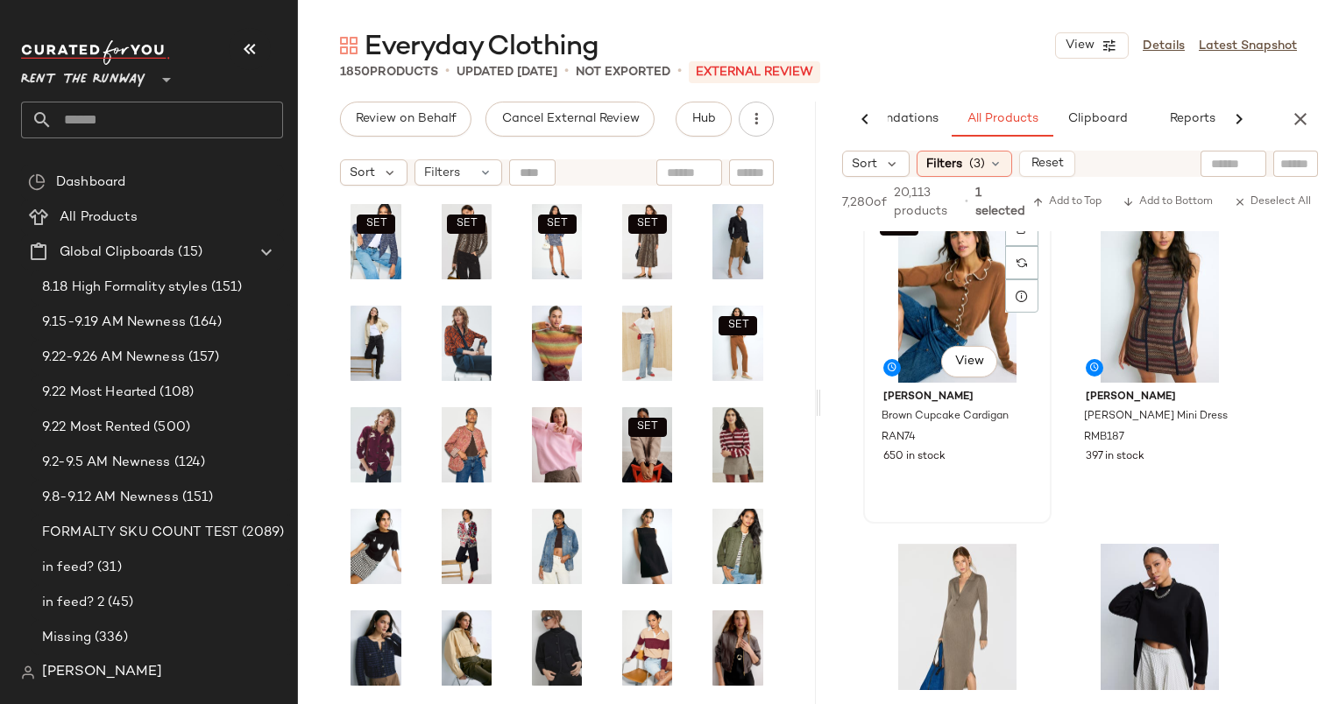
click at [925, 307] on div "SET #5 View" at bounding box center [957, 294] width 176 height 177
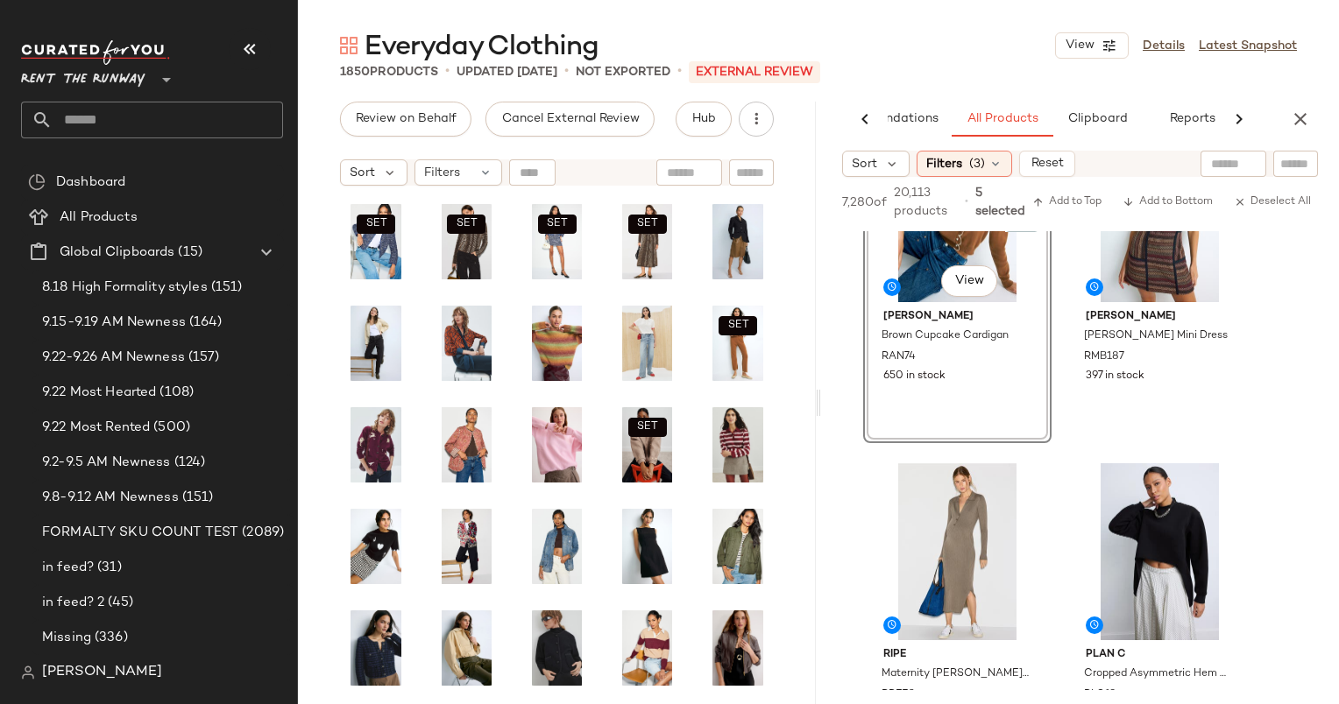
scroll to position [844, 0]
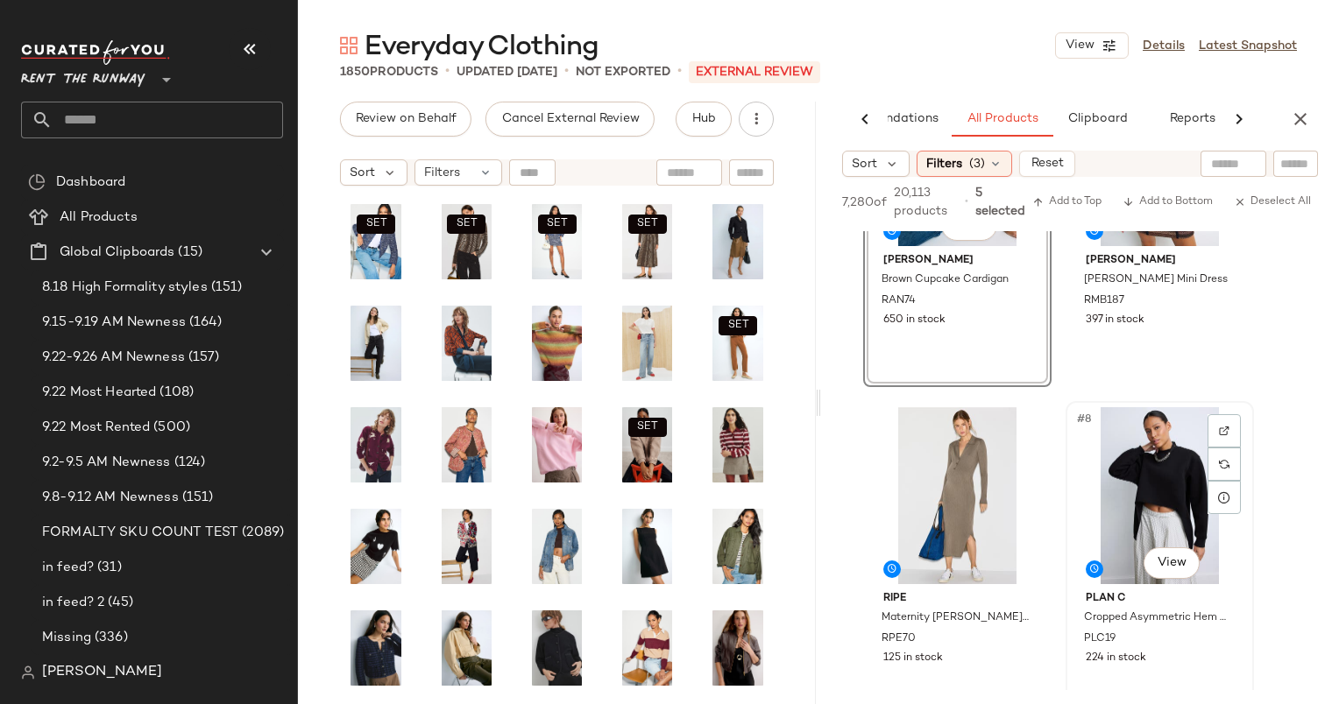
click at [1118, 460] on div "#8 View" at bounding box center [1159, 495] width 176 height 177
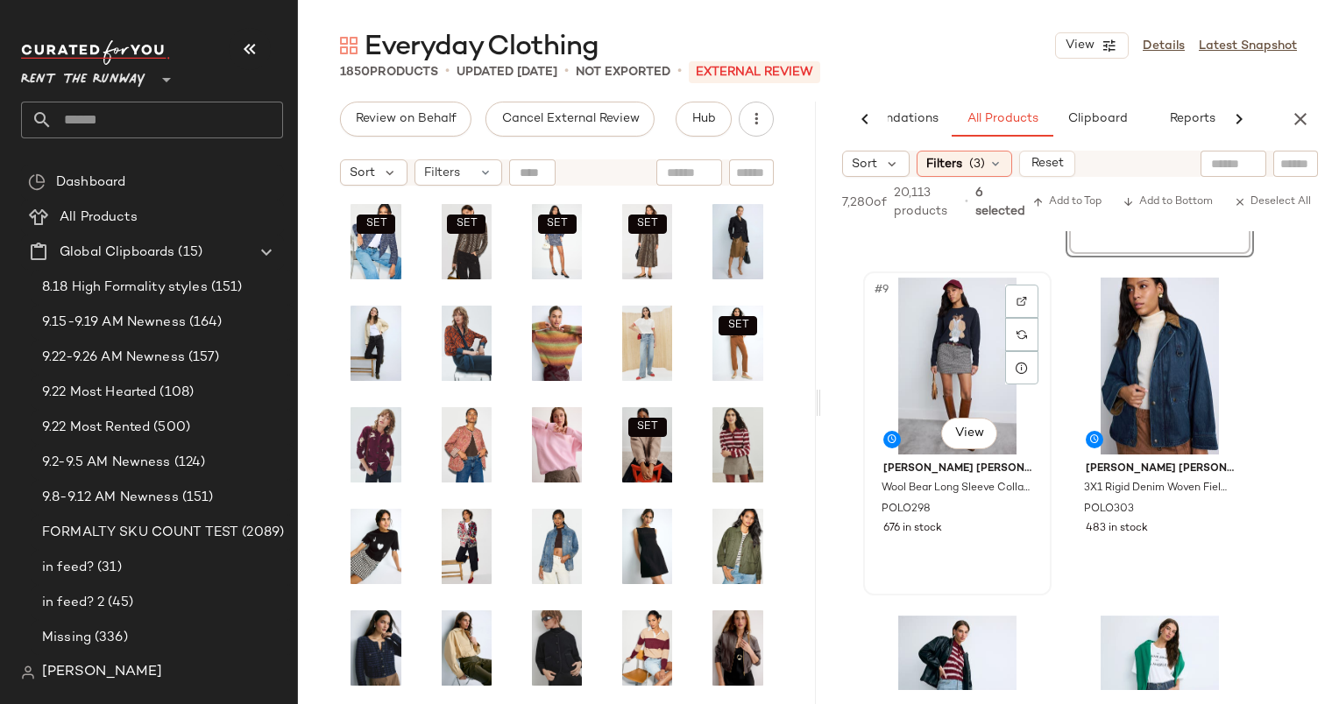
click at [957, 339] on div "#9 View" at bounding box center [957, 366] width 176 height 177
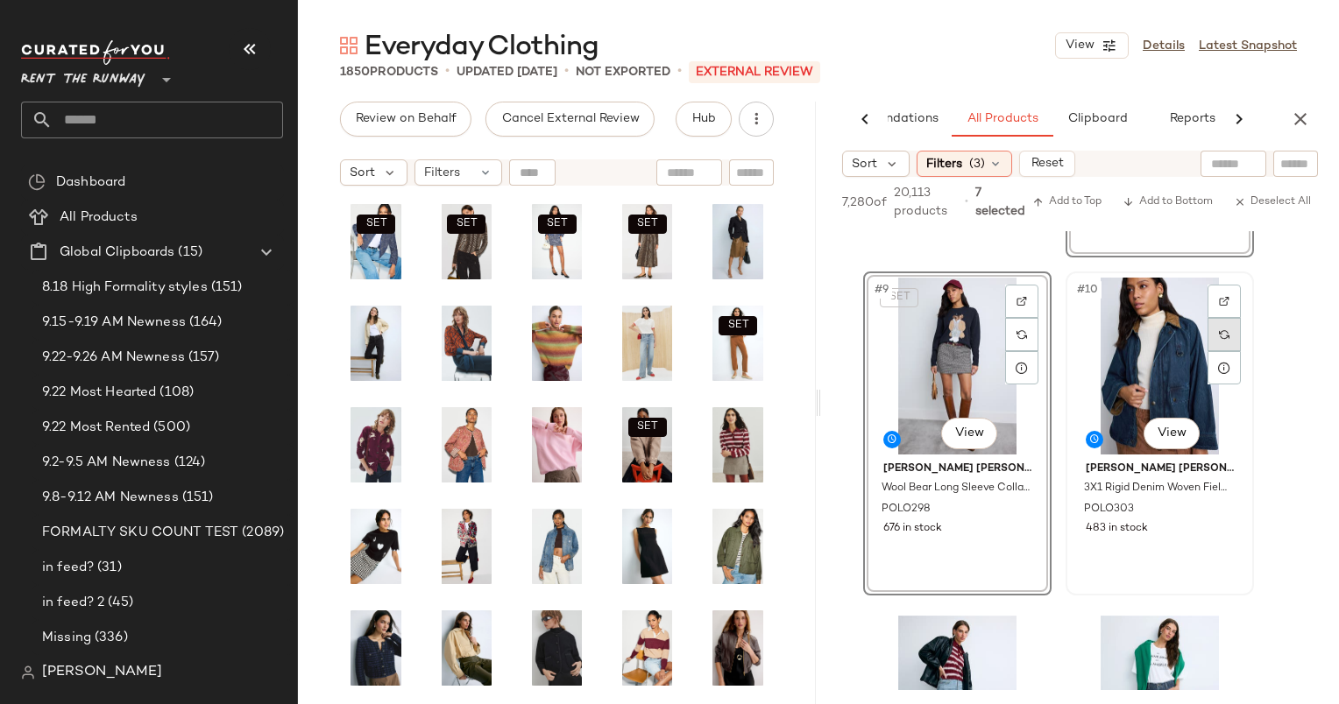
click at [1216, 329] on div at bounding box center [1223, 334] width 33 height 33
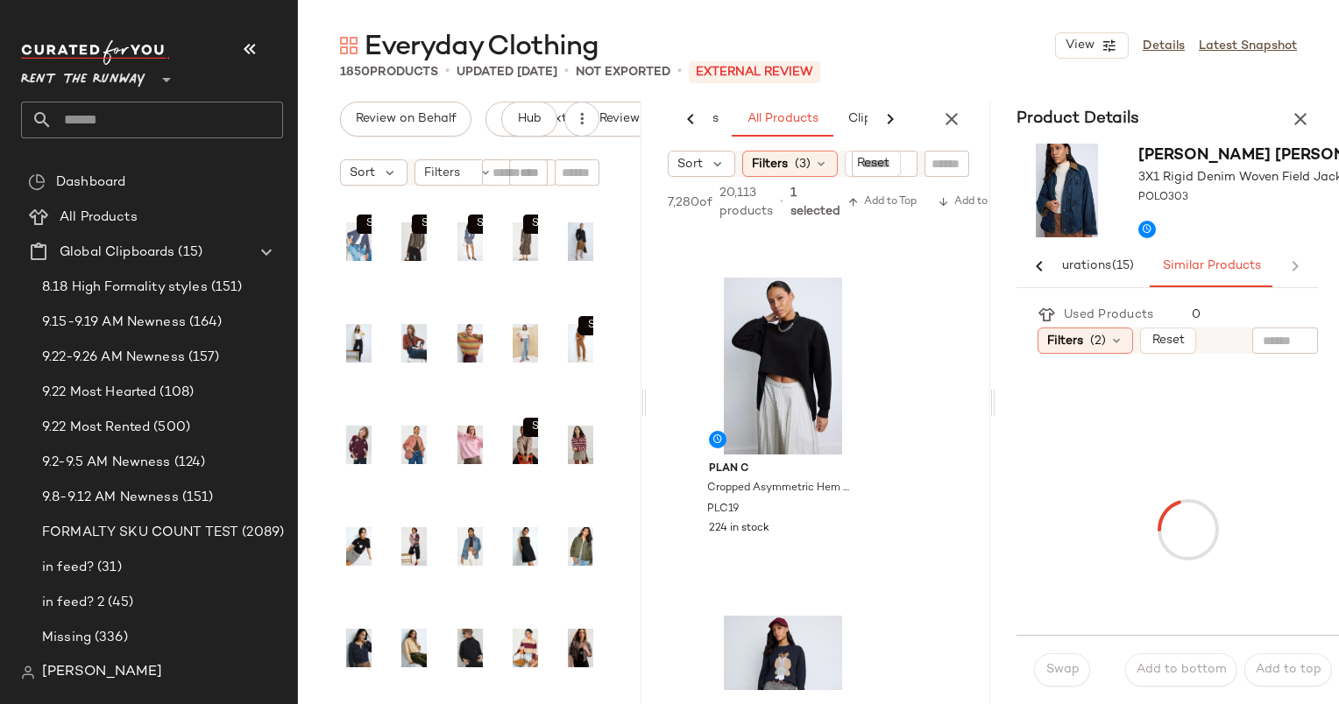
scroll to position [0, 139]
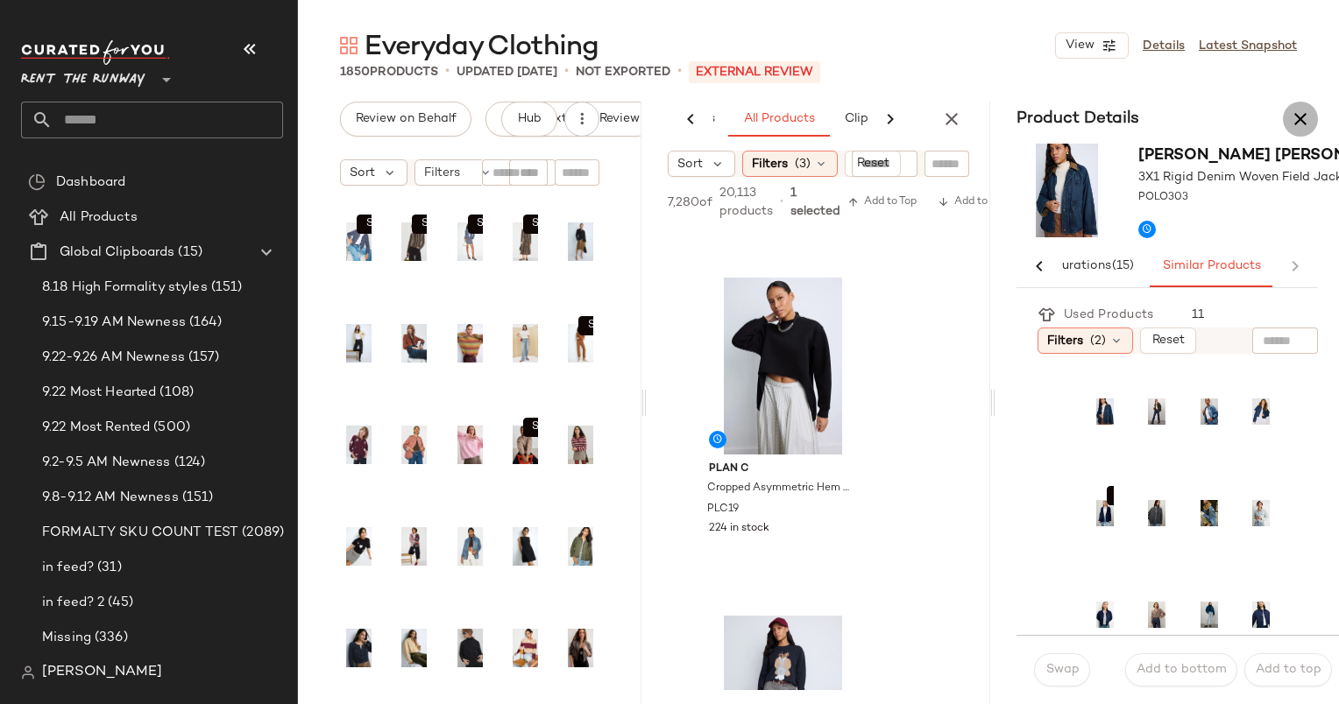
click at [1294, 133] on button "button" at bounding box center [1299, 119] width 35 height 35
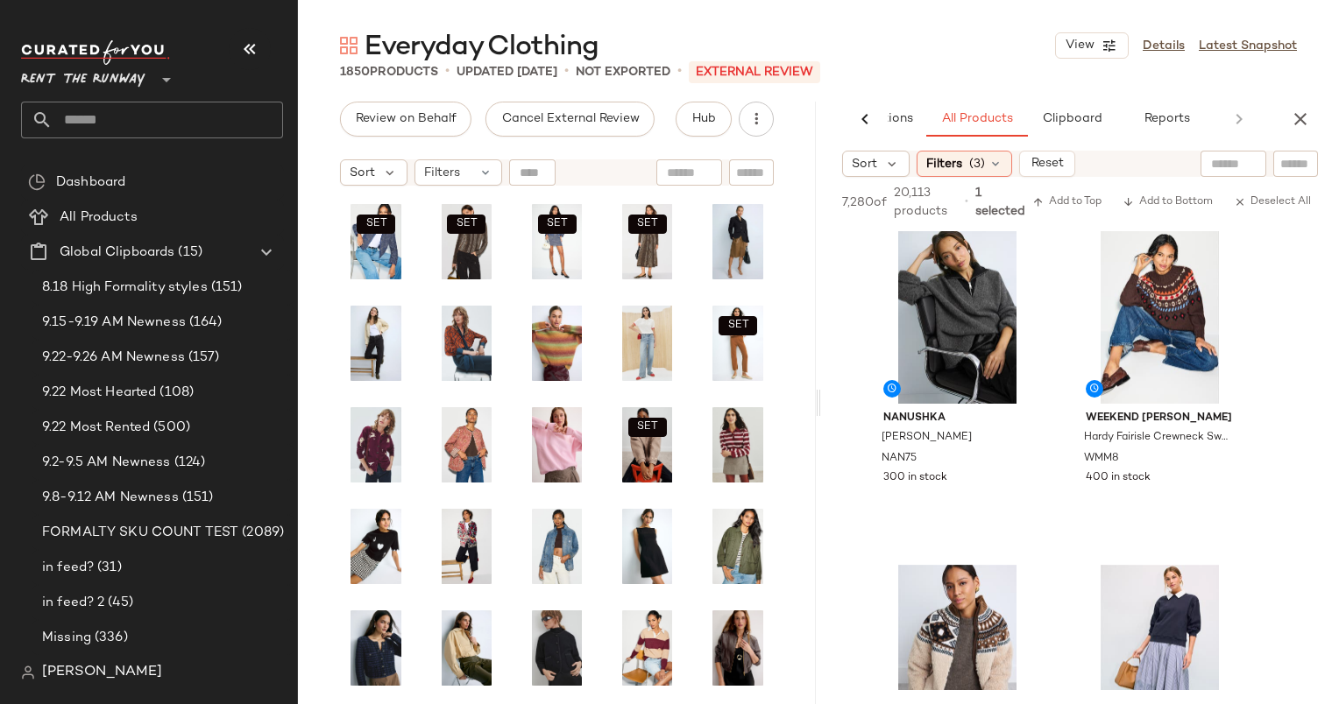
scroll to position [0, 0]
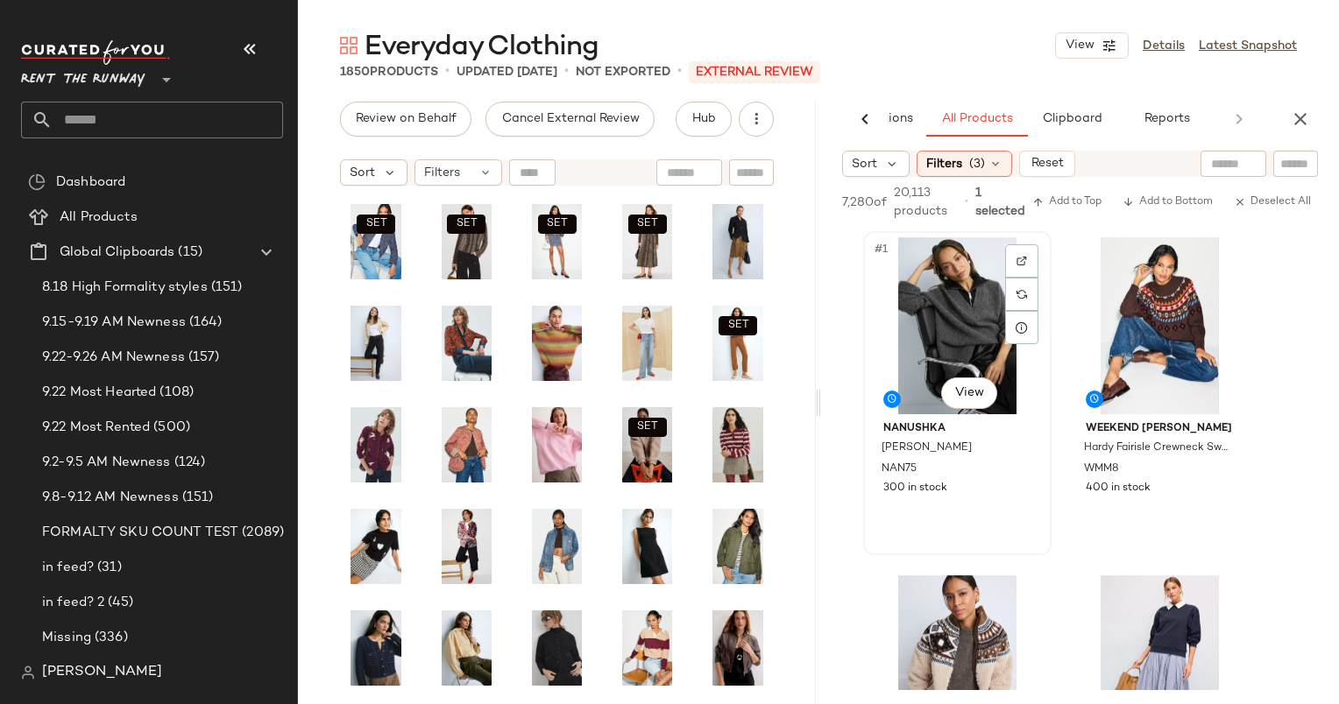
click at [946, 288] on div "#1 View" at bounding box center [957, 325] width 176 height 177
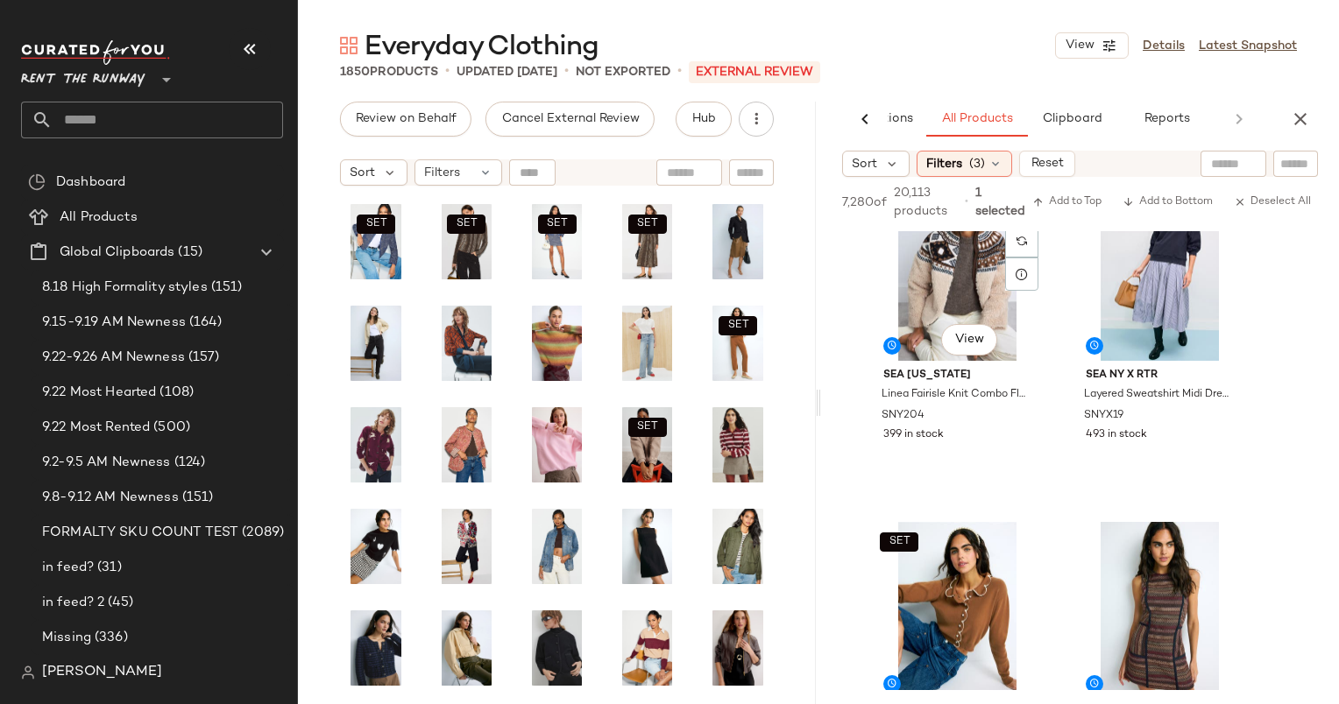
scroll to position [403, 0]
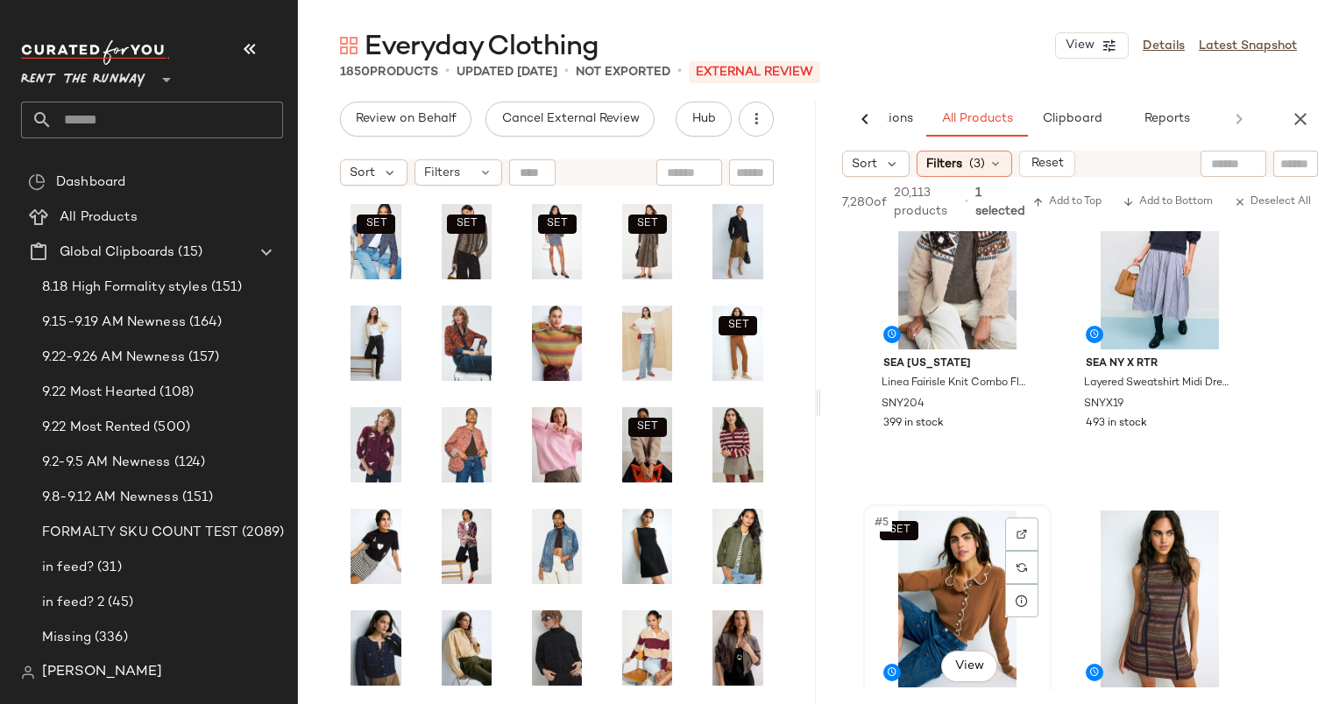
click at [922, 554] on div "SET #5 View" at bounding box center [957, 599] width 176 height 177
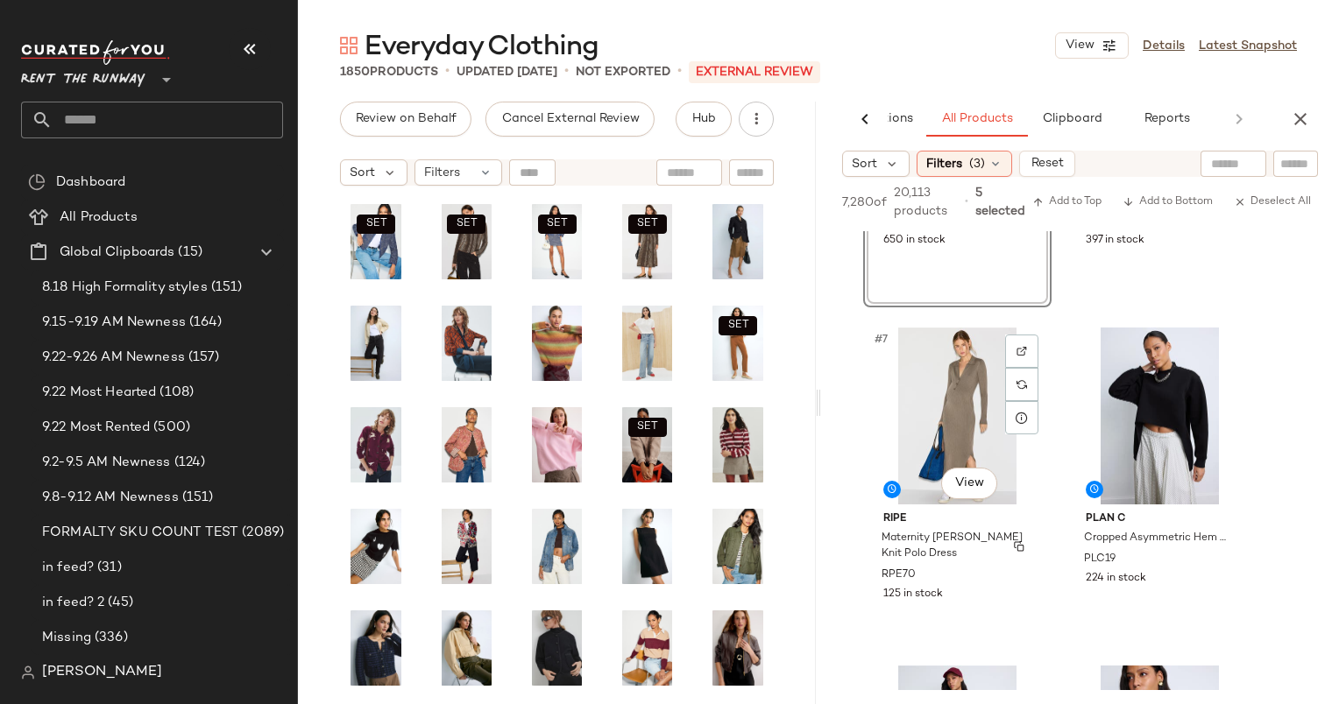
scroll to position [930, 0]
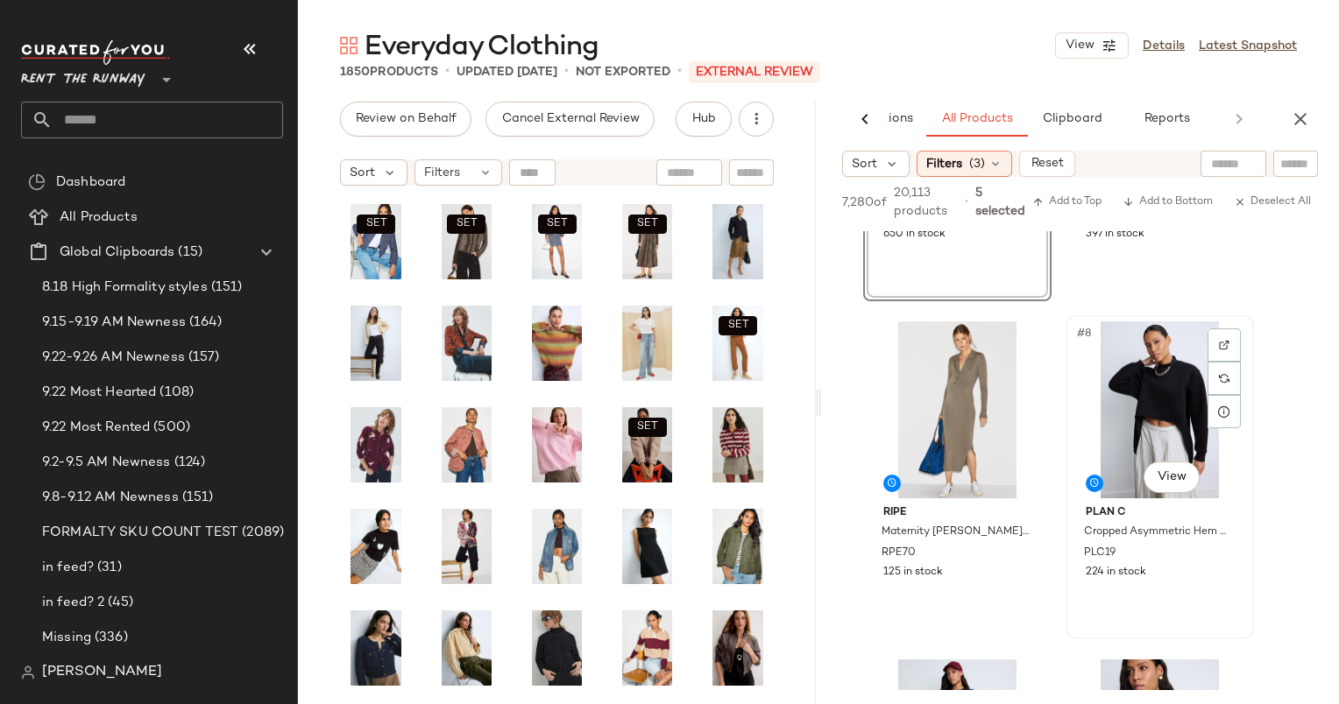
click at [1120, 379] on div "#8 View" at bounding box center [1159, 409] width 176 height 177
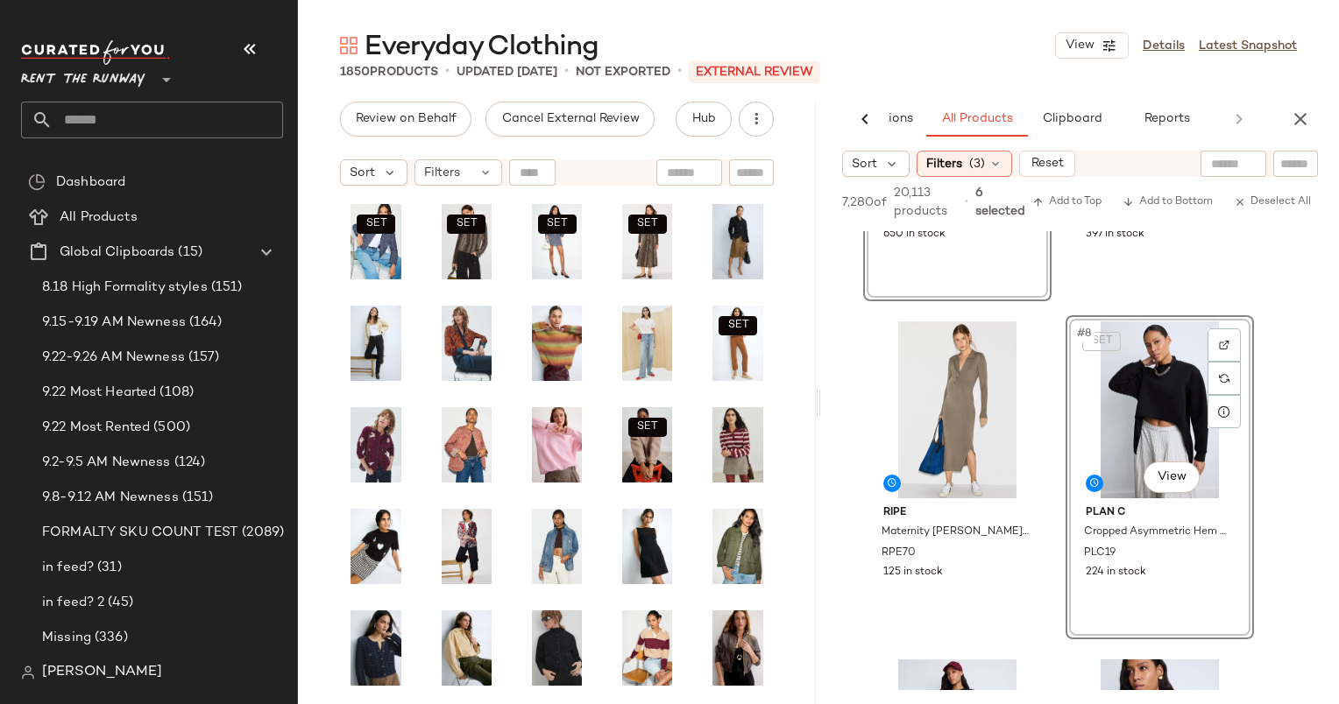
scroll to position [1309, 0]
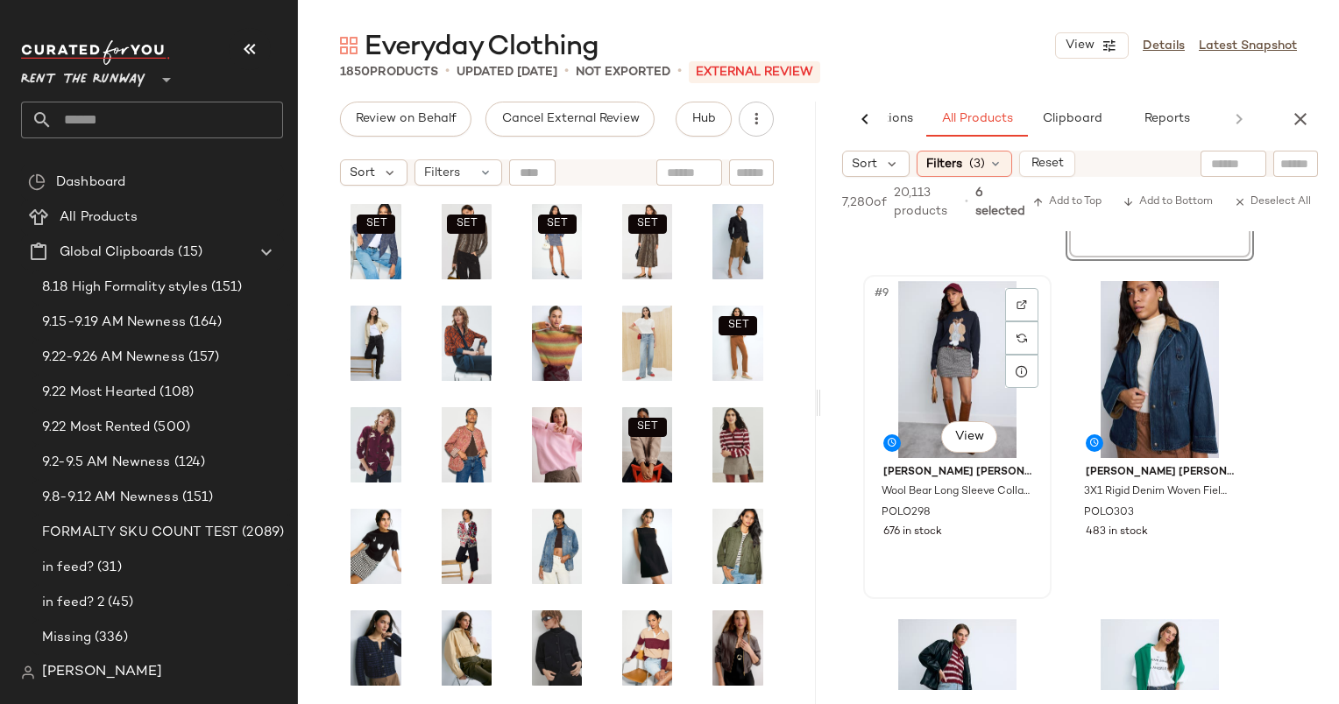
click at [929, 339] on div "#9 View" at bounding box center [957, 369] width 176 height 177
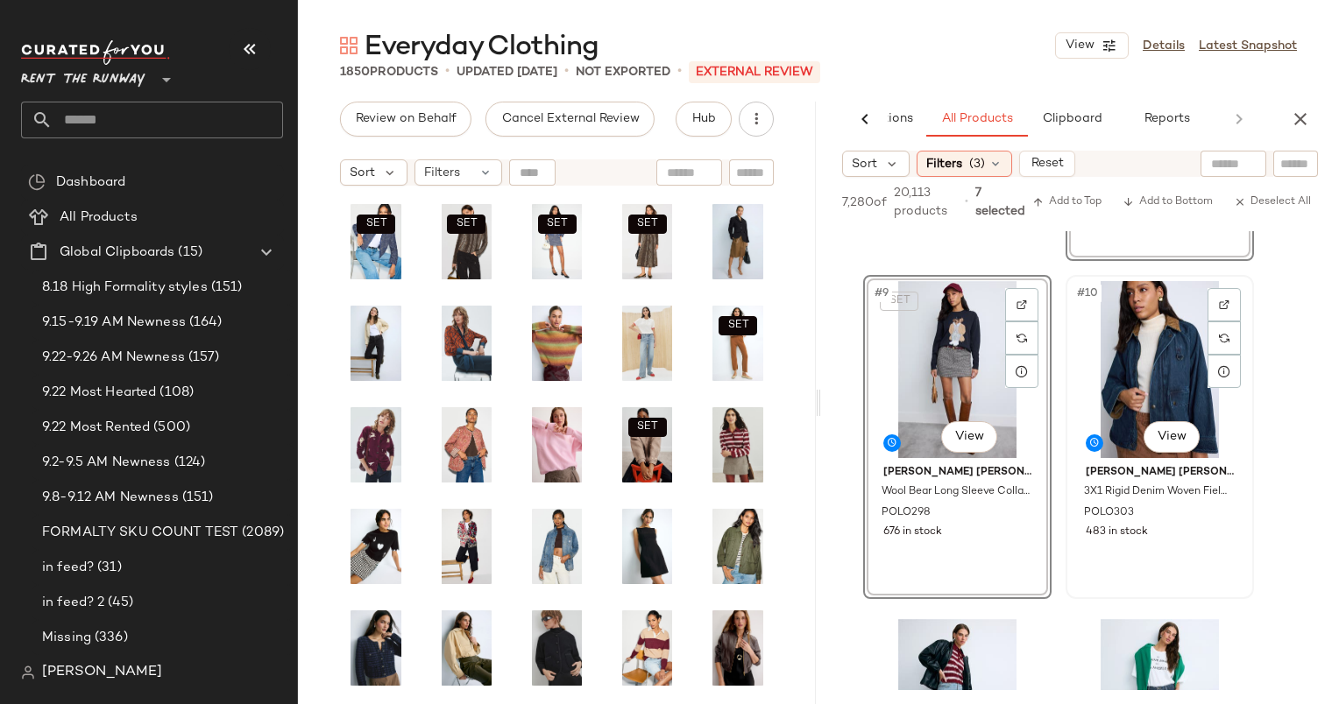
click at [1137, 342] on div "#10 View" at bounding box center [1159, 369] width 176 height 177
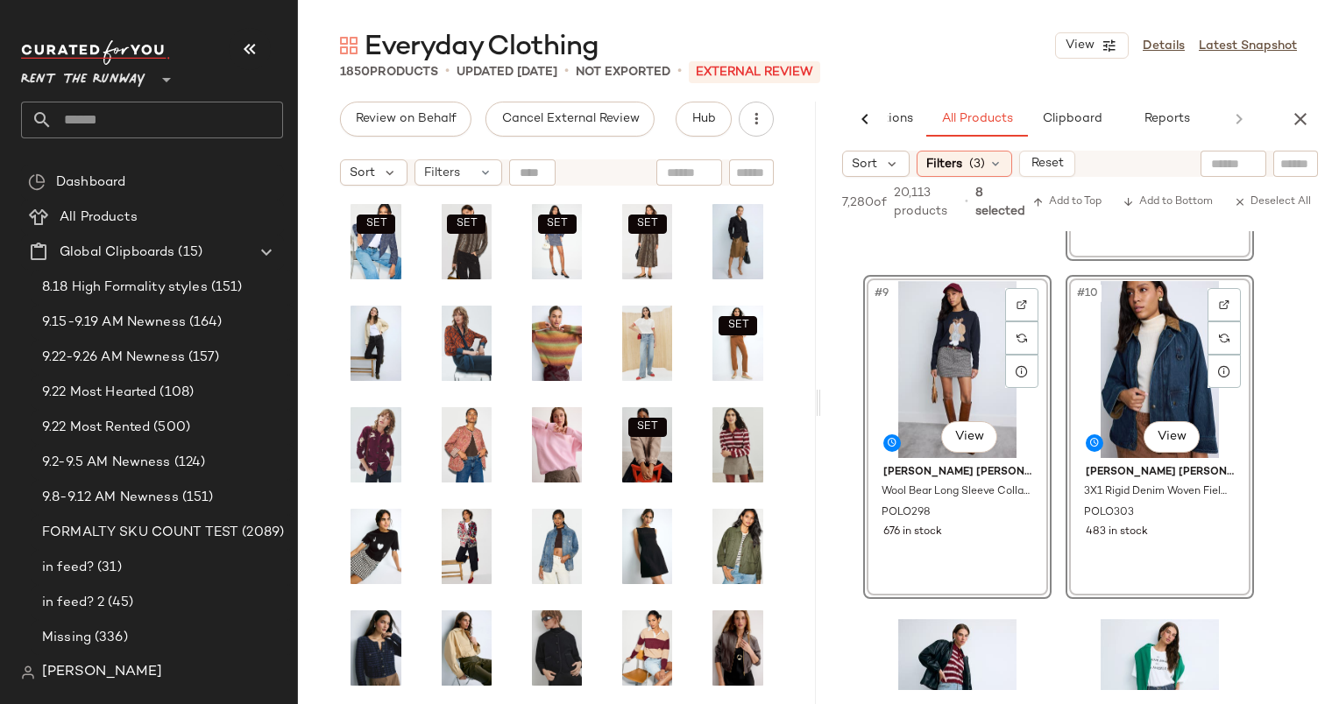
scroll to position [1640, 0]
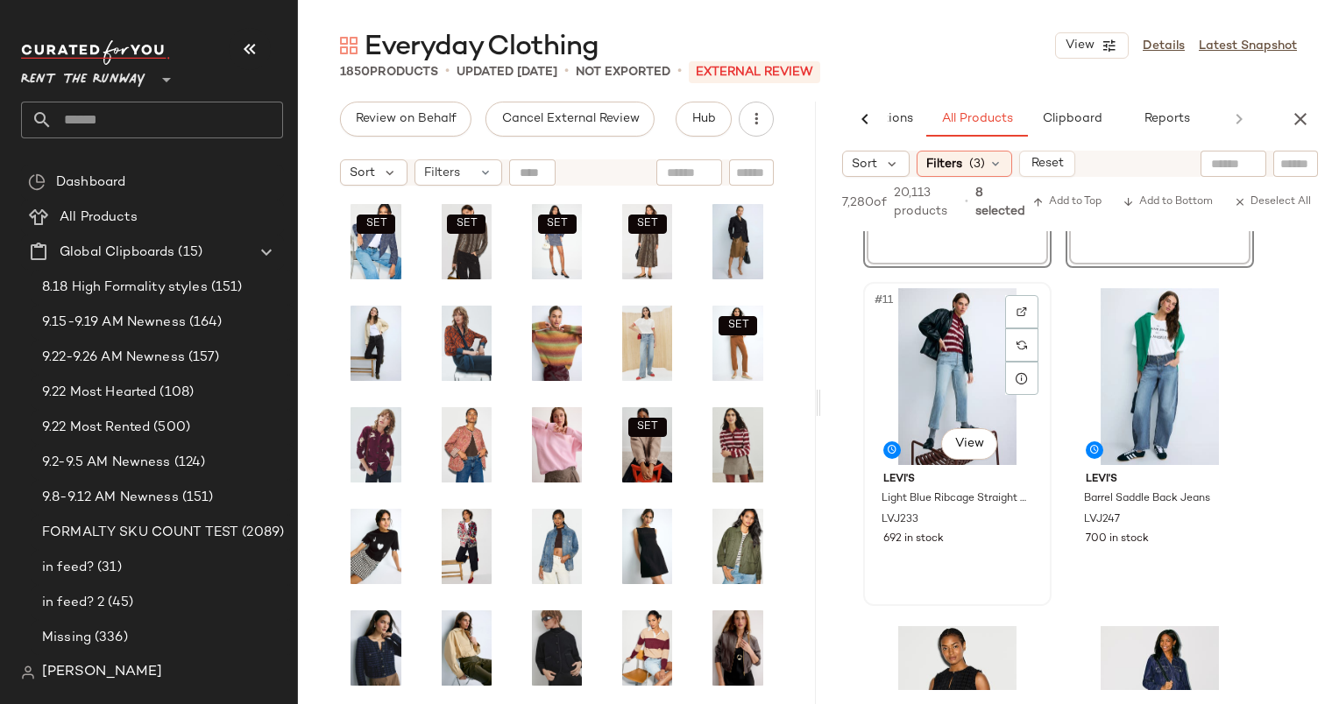
click at [932, 350] on div "#11 View" at bounding box center [957, 376] width 176 height 177
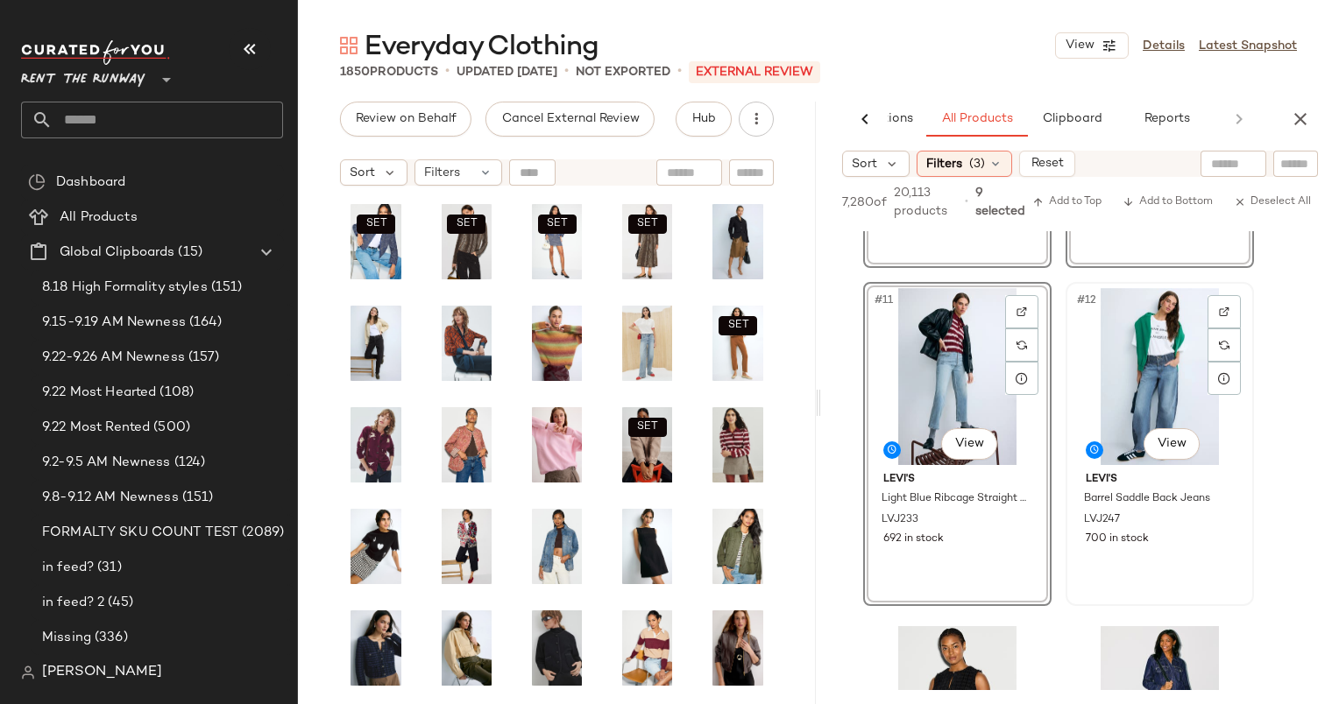
click at [1176, 370] on div "#12 View" at bounding box center [1159, 376] width 176 height 177
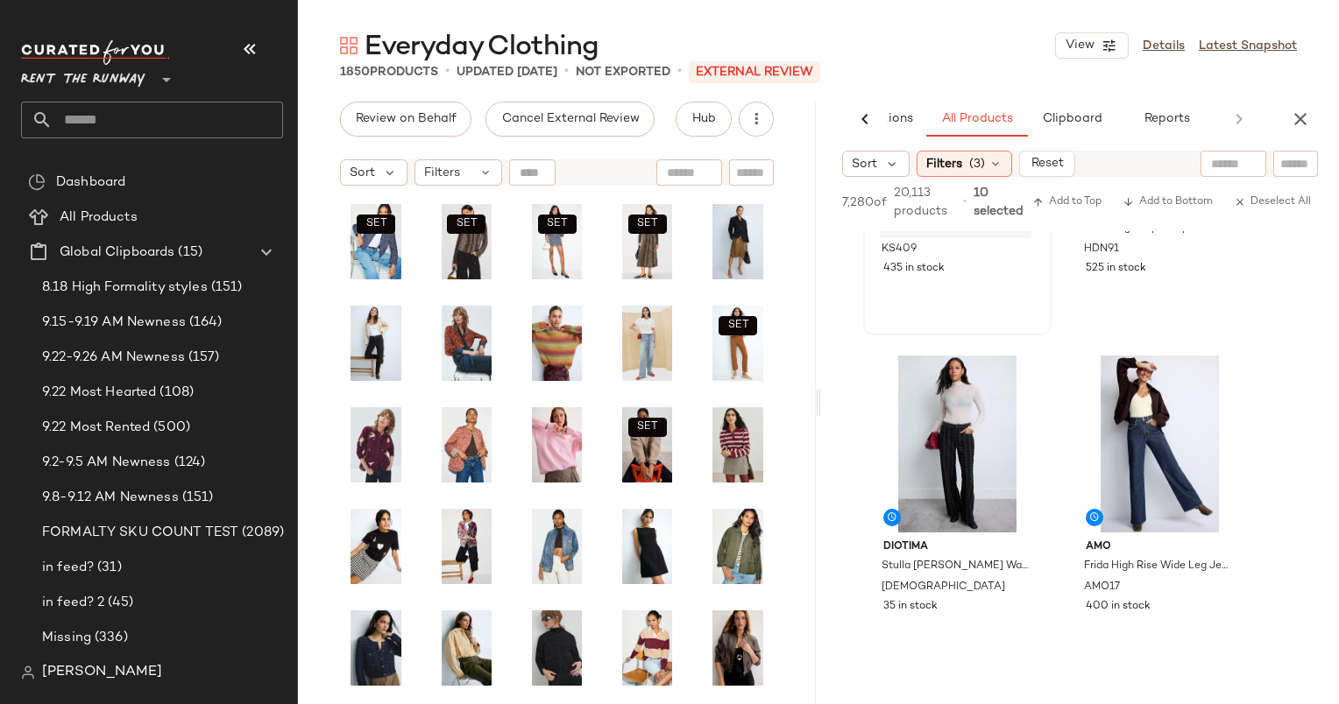
scroll to position [2614, 0]
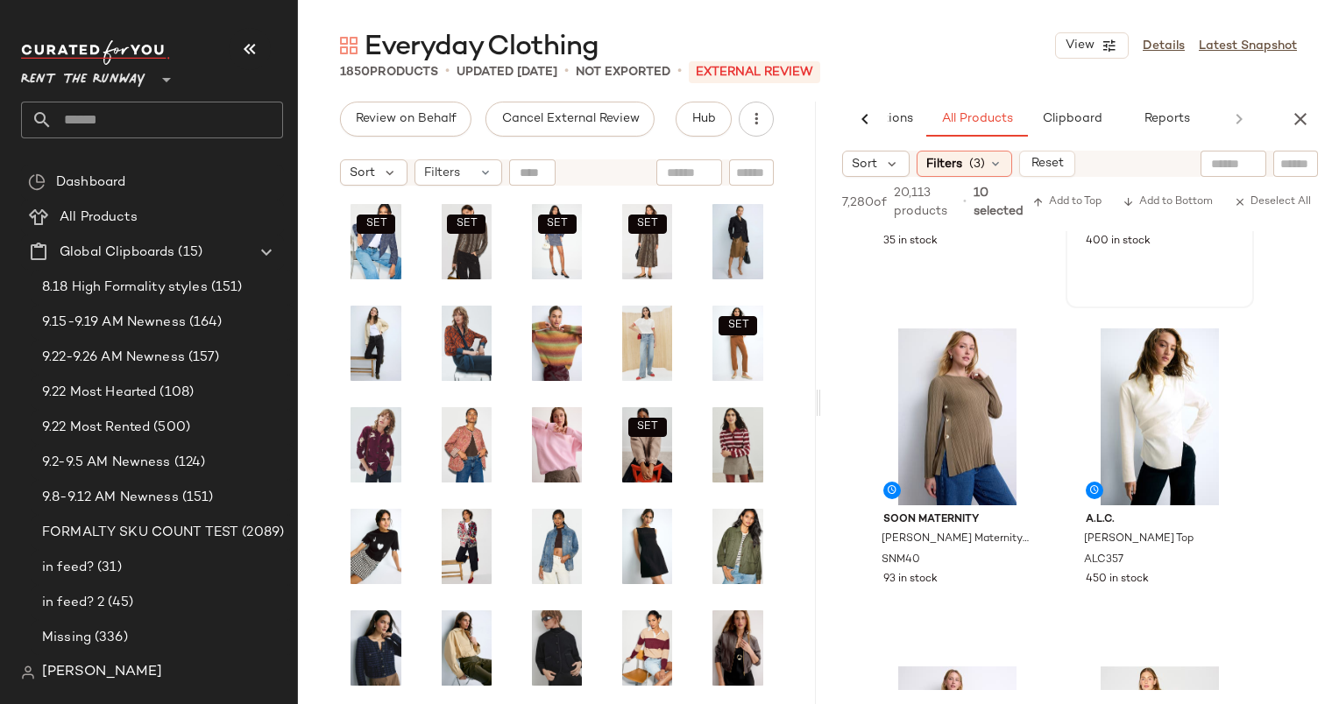
click at [1148, 289] on div "#16 View AMO Frida High Rise Wide Leg Jeans AMO17 400 in stock" at bounding box center [1159, 146] width 185 height 321
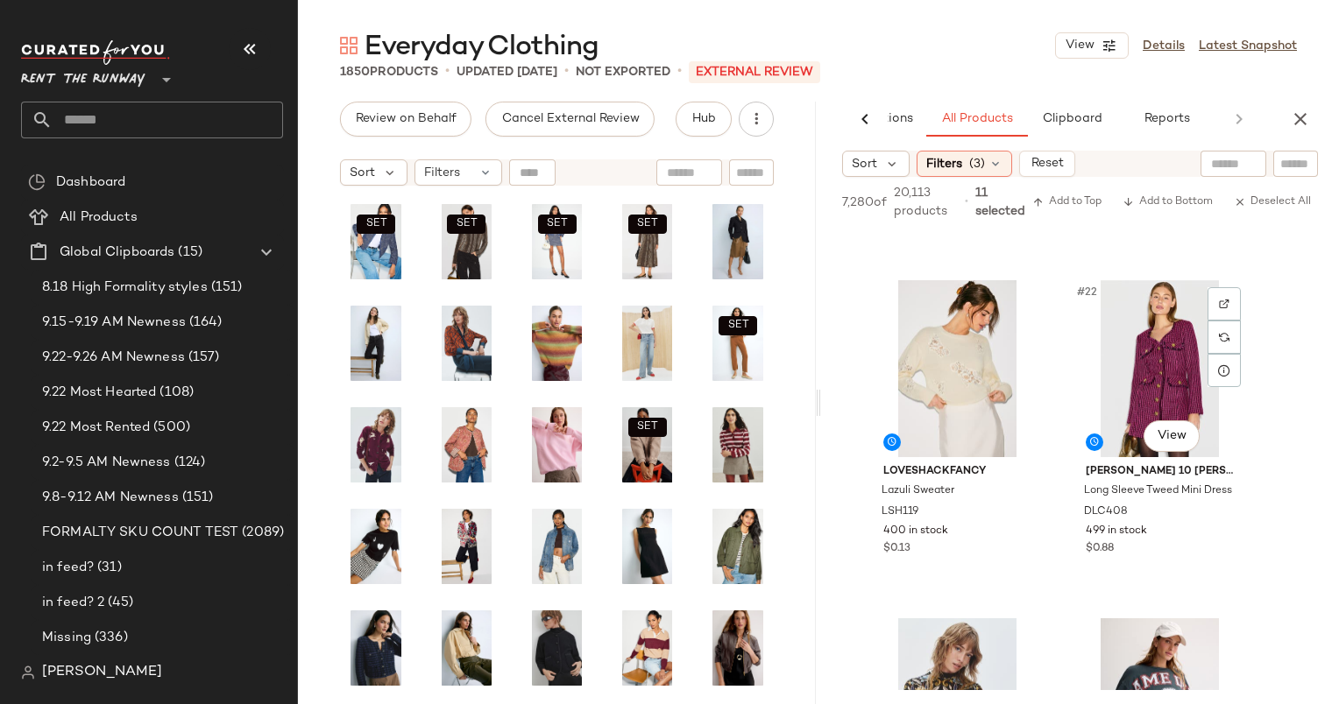
scroll to position [3339, 0]
click at [1072, 199] on span "Add to Top" at bounding box center [1066, 202] width 69 height 12
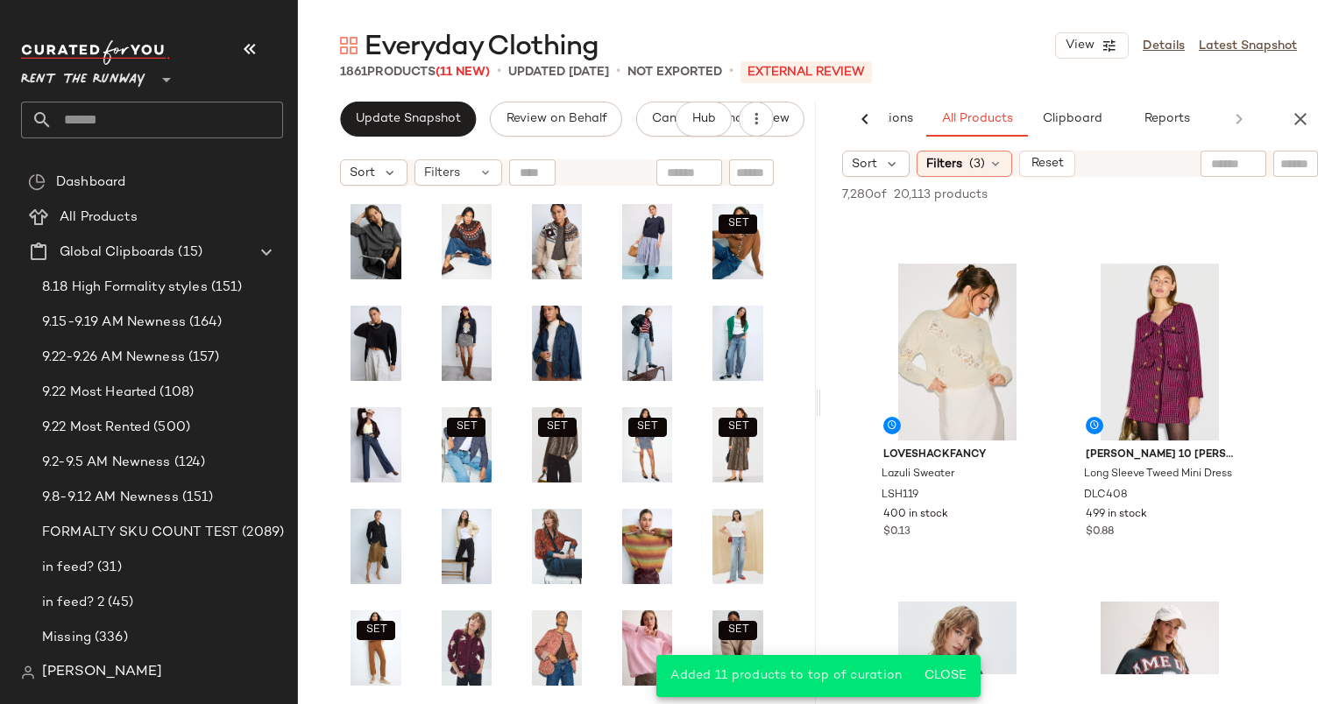
click at [1313, 100] on div "Everyday Clothing View Details Latest Snapshot 1861 Products (11 New) • updated…" at bounding box center [818, 366] width 1041 height 676
click at [1304, 126] on icon "button" at bounding box center [1299, 119] width 21 height 21
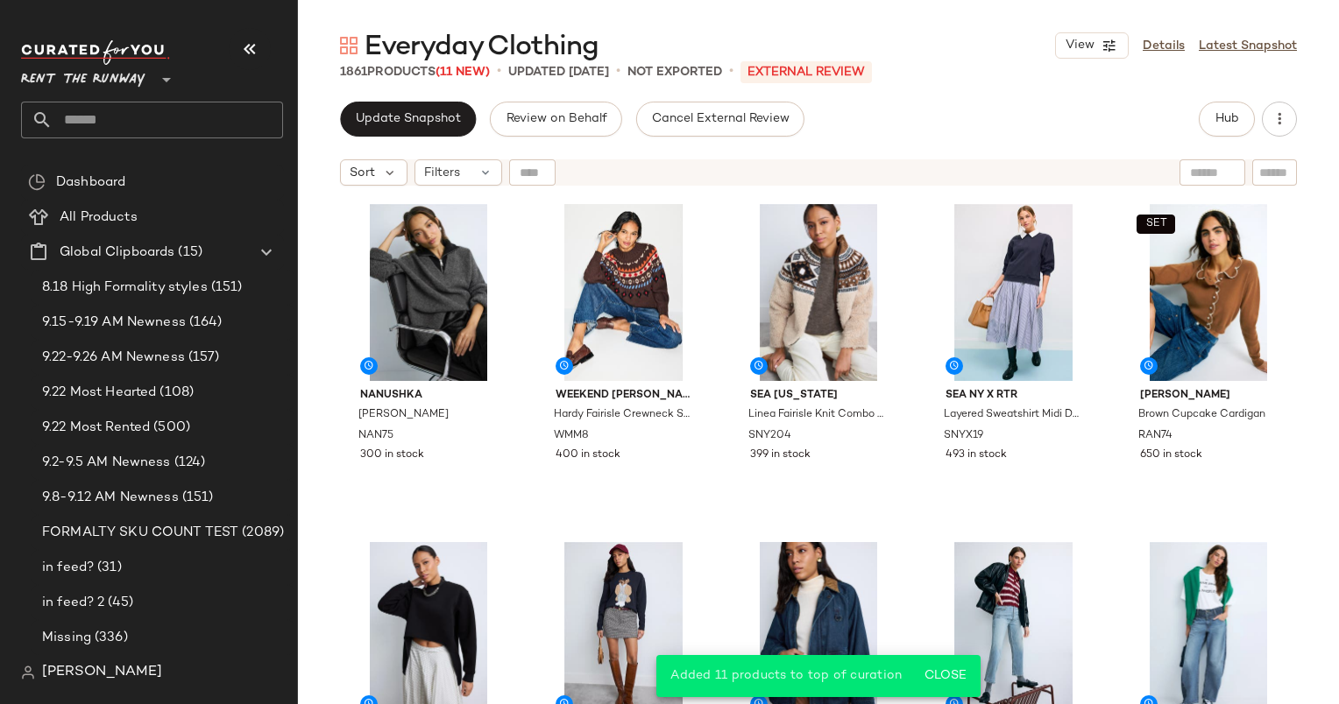
click at [362, 189] on div "Sort Filters" at bounding box center [818, 173] width 1041 height 44
click at [366, 169] on span "Sort" at bounding box center [362, 173] width 25 height 18
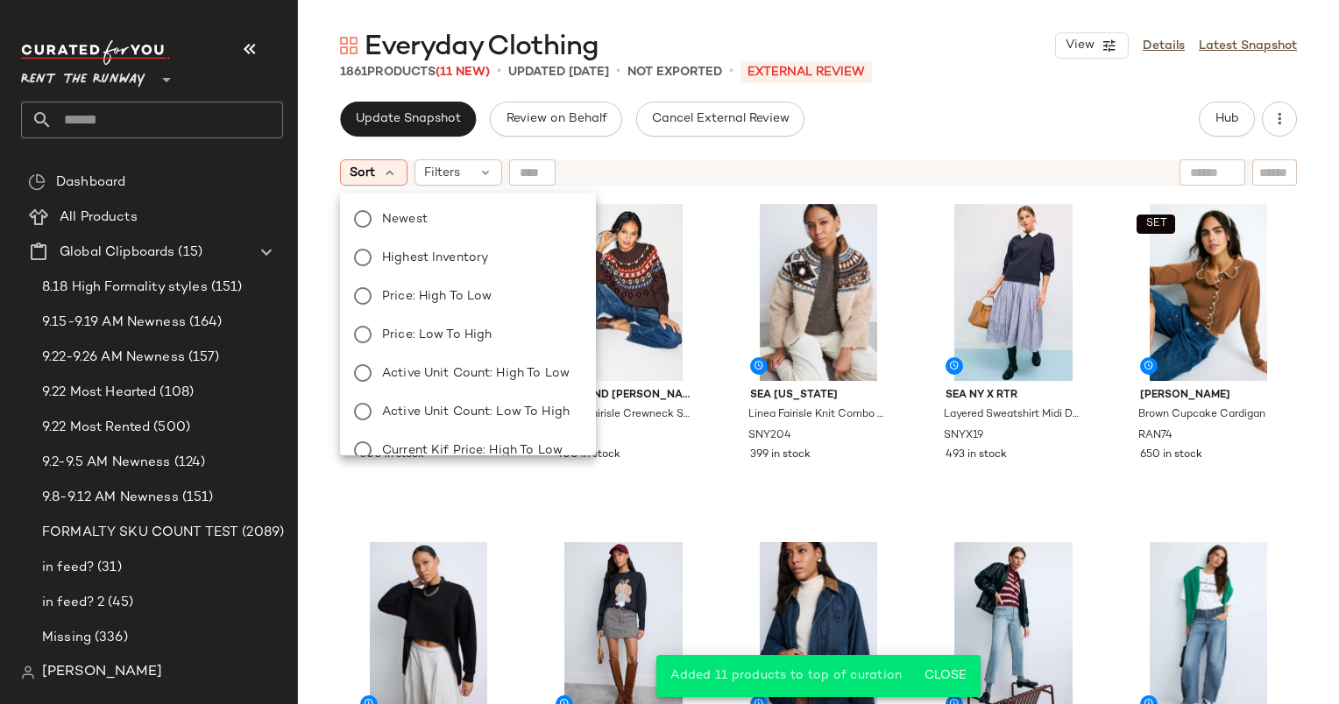
click at [448, 205] on div "Newest Highest Inventory Price: High to Low Price: Low to High Active Unit Coun…" at bounding box center [465, 431] width 259 height 463
click at [466, 215] on label "Newest" at bounding box center [478, 219] width 207 height 25
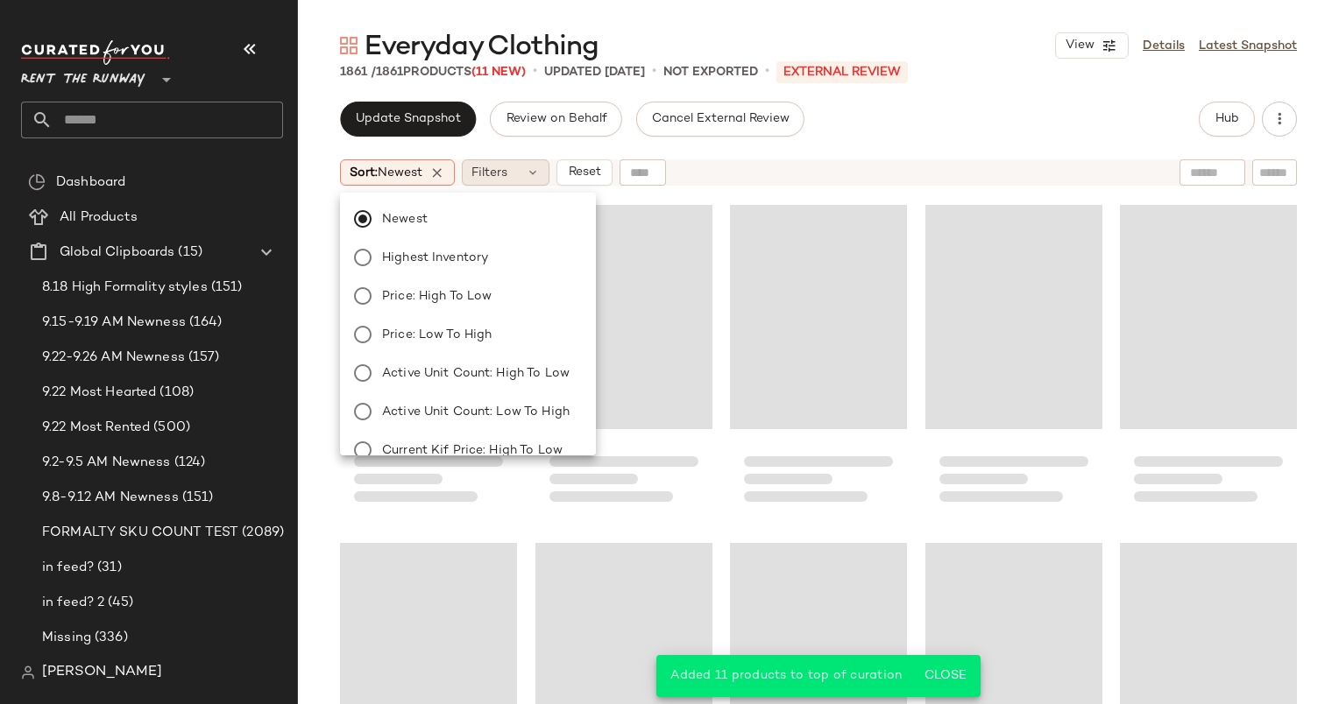
click at [539, 181] on div "Filters" at bounding box center [506, 172] width 88 height 26
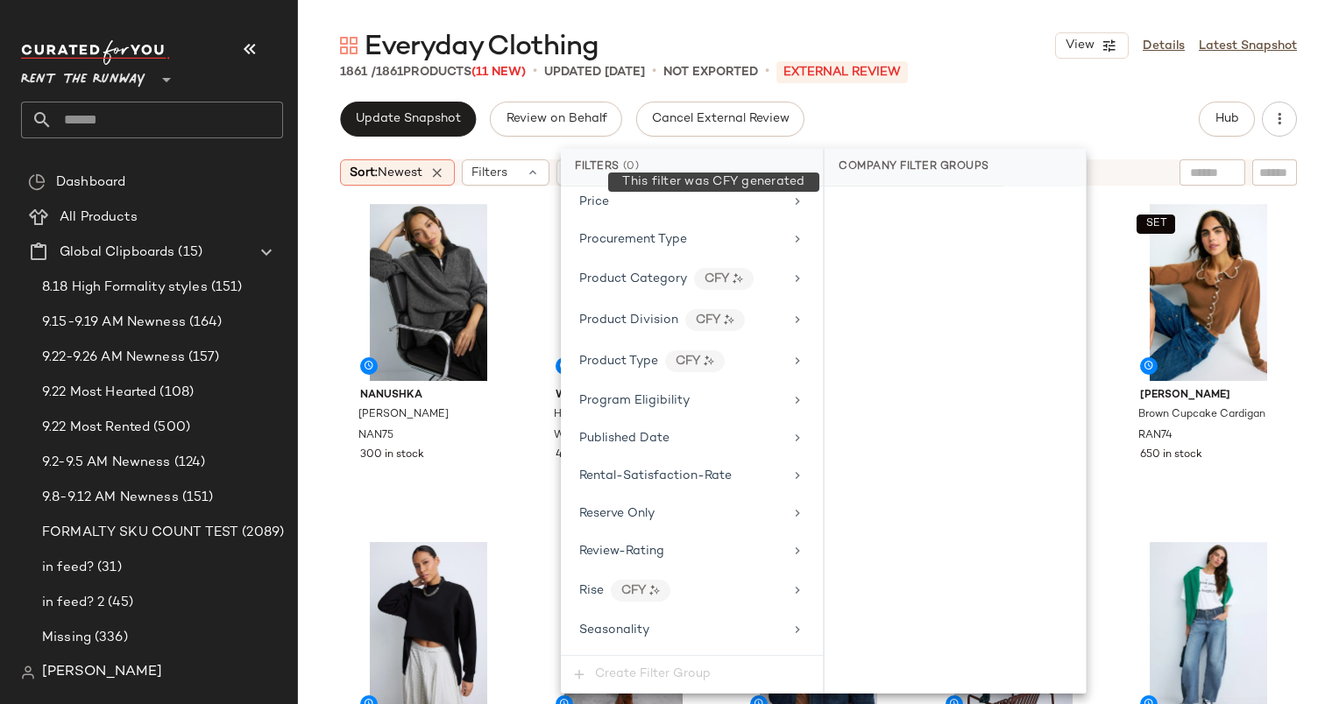
scroll to position [2327, 0]
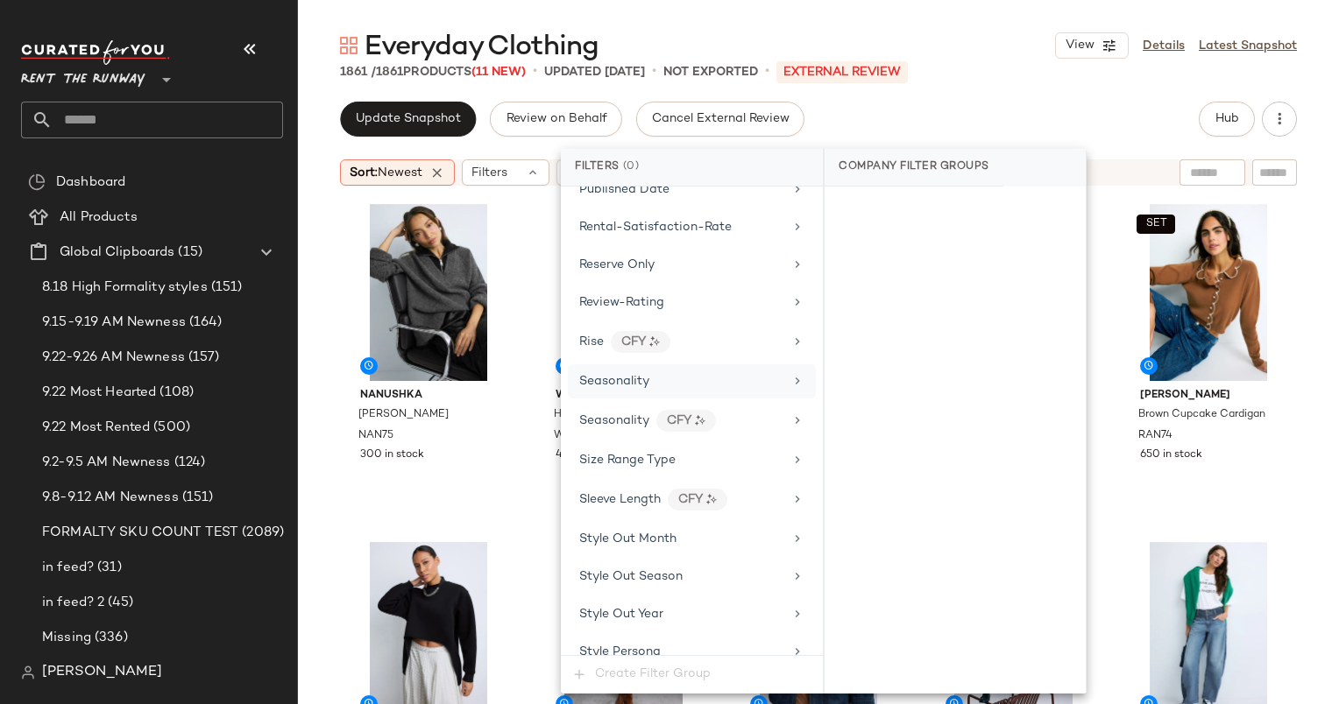
click at [725, 372] on div "Seasonality" at bounding box center [681, 381] width 204 height 18
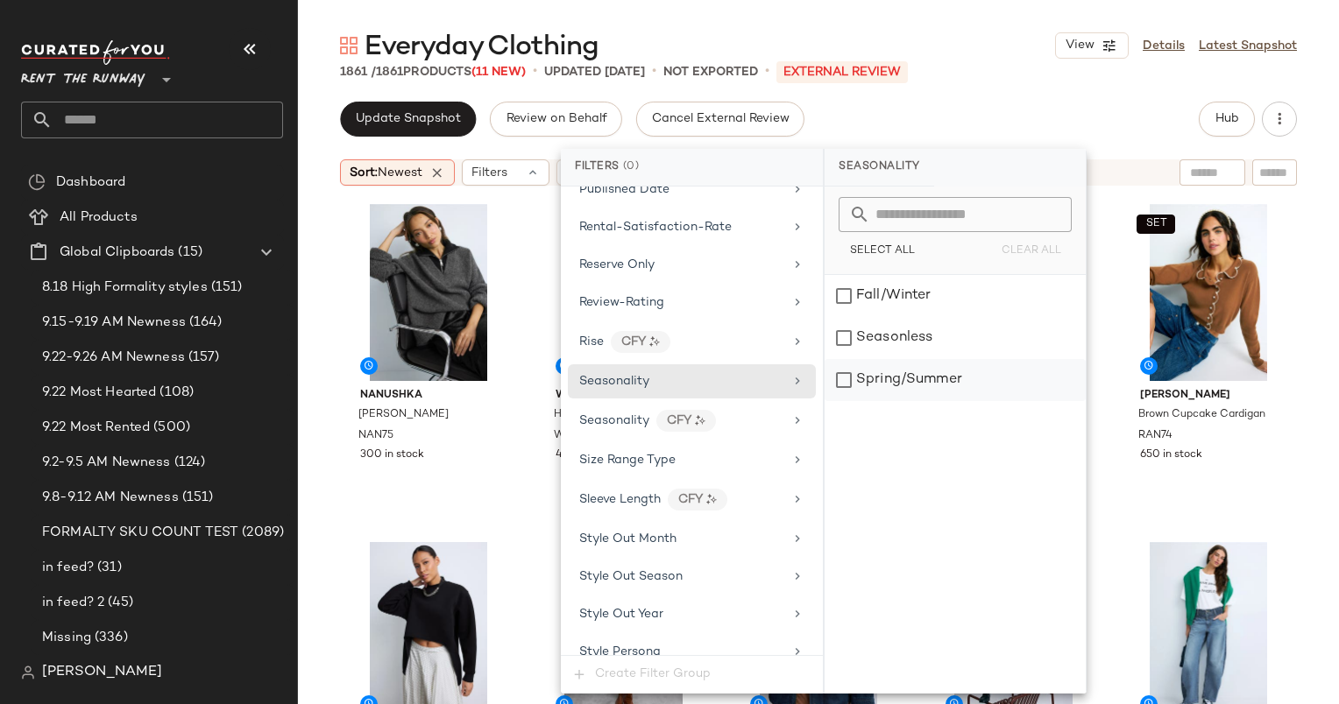
click at [957, 385] on div "Spring/Summer" at bounding box center [954, 380] width 261 height 42
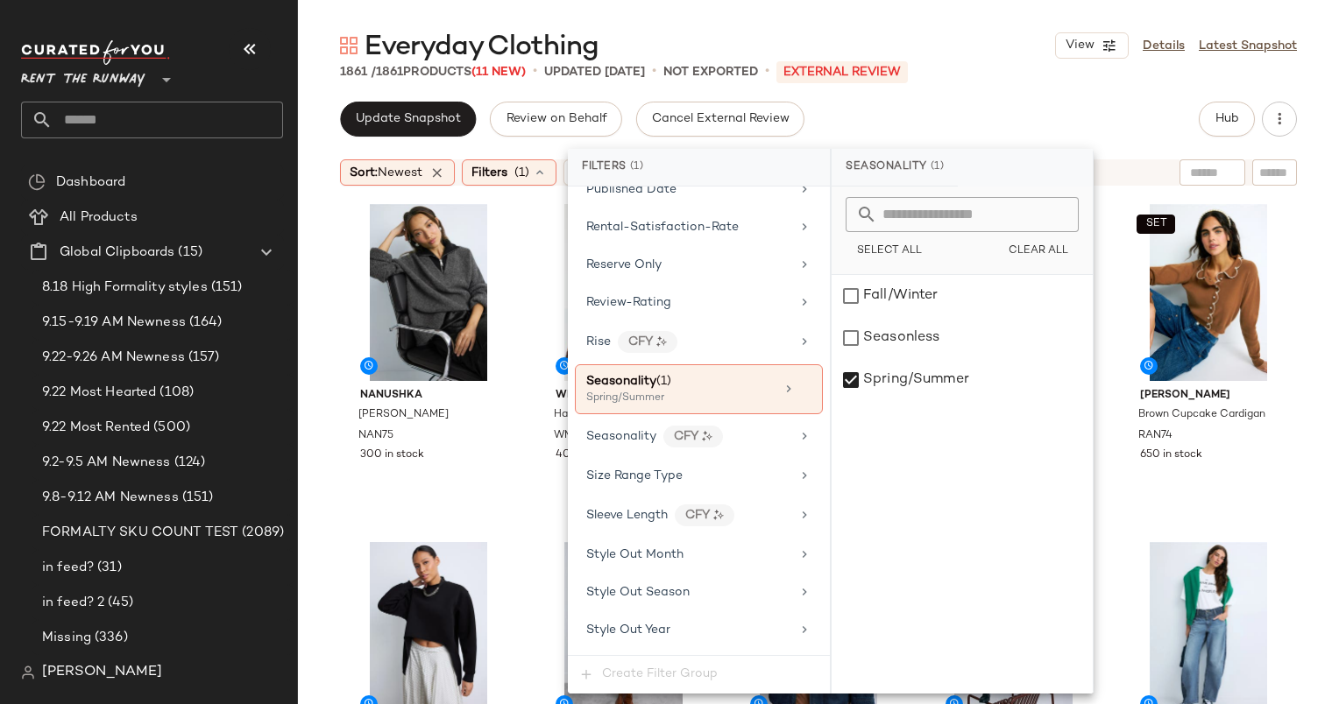
click at [1050, 100] on div "Everyday Clothing View Details Latest Snapshot 1861 / 1861 Products (11 New) • …" at bounding box center [818, 366] width 1041 height 676
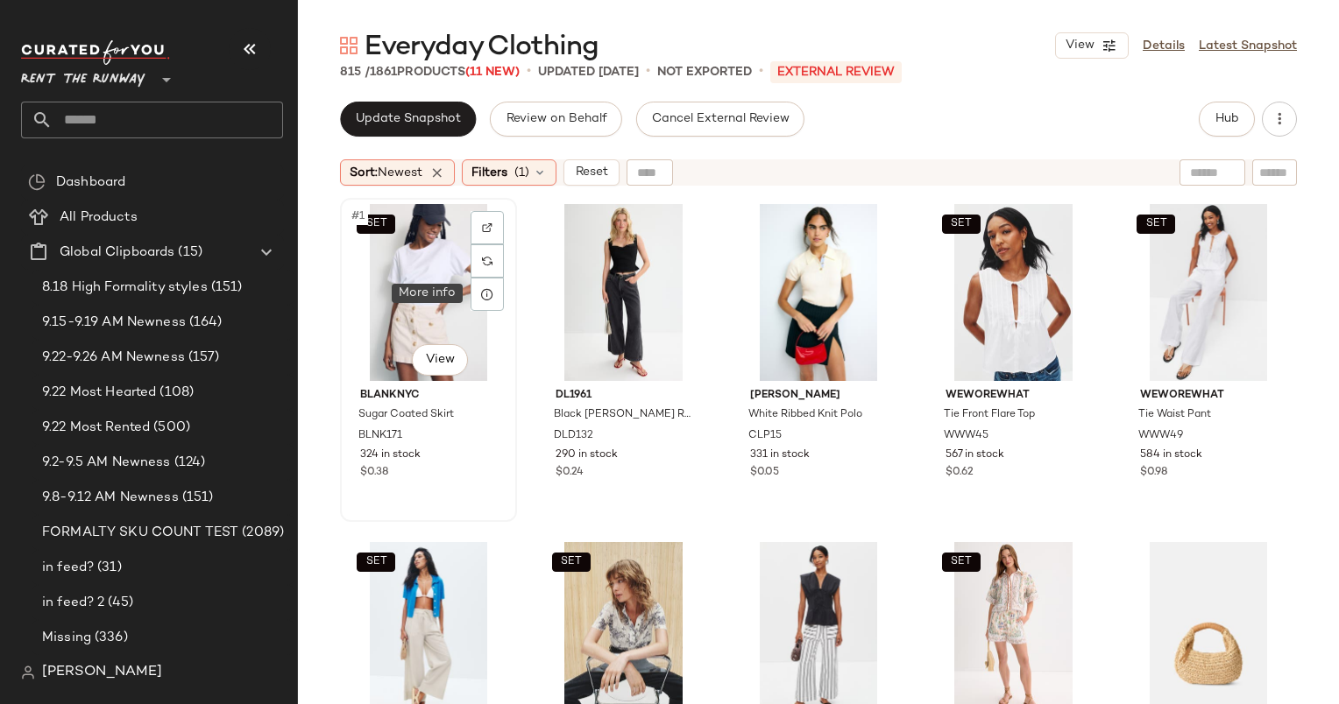
click at [449, 304] on div "SET #1 View" at bounding box center [428, 292] width 165 height 177
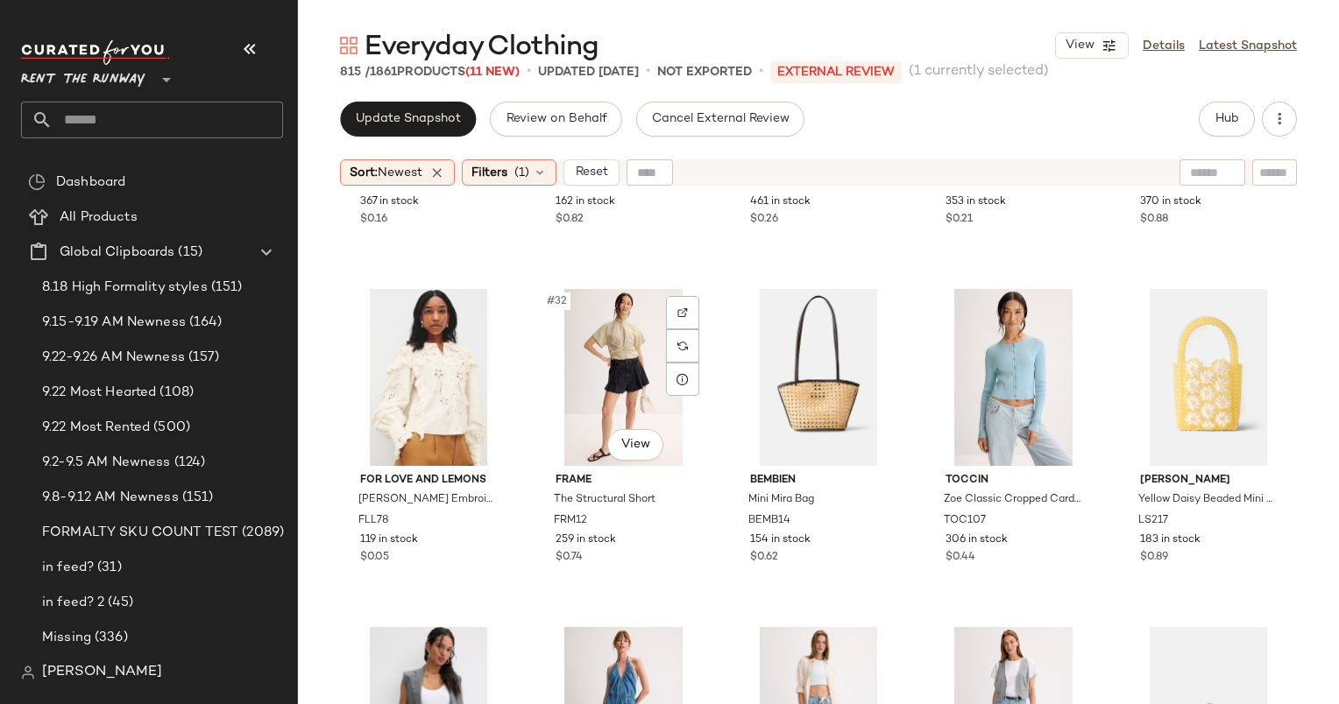
scroll to position [1959, 0]
click at [532, 160] on div "Filters (1)" at bounding box center [509, 172] width 95 height 26
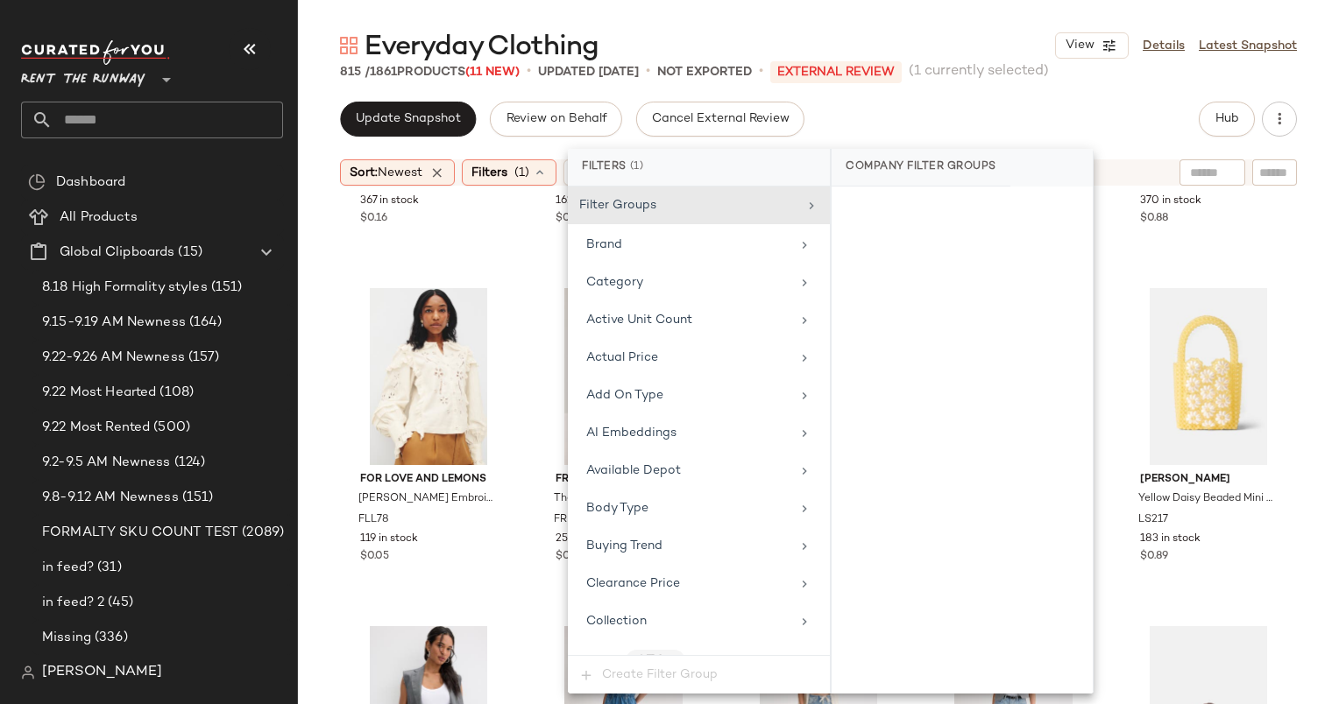
click at [776, 301] on div "Filter Groups Brand Category Active Unit Count Actual Price Add On Type AI Embe…" at bounding box center [699, 421] width 262 height 469
click at [750, 281] on div "Category" at bounding box center [688, 282] width 204 height 18
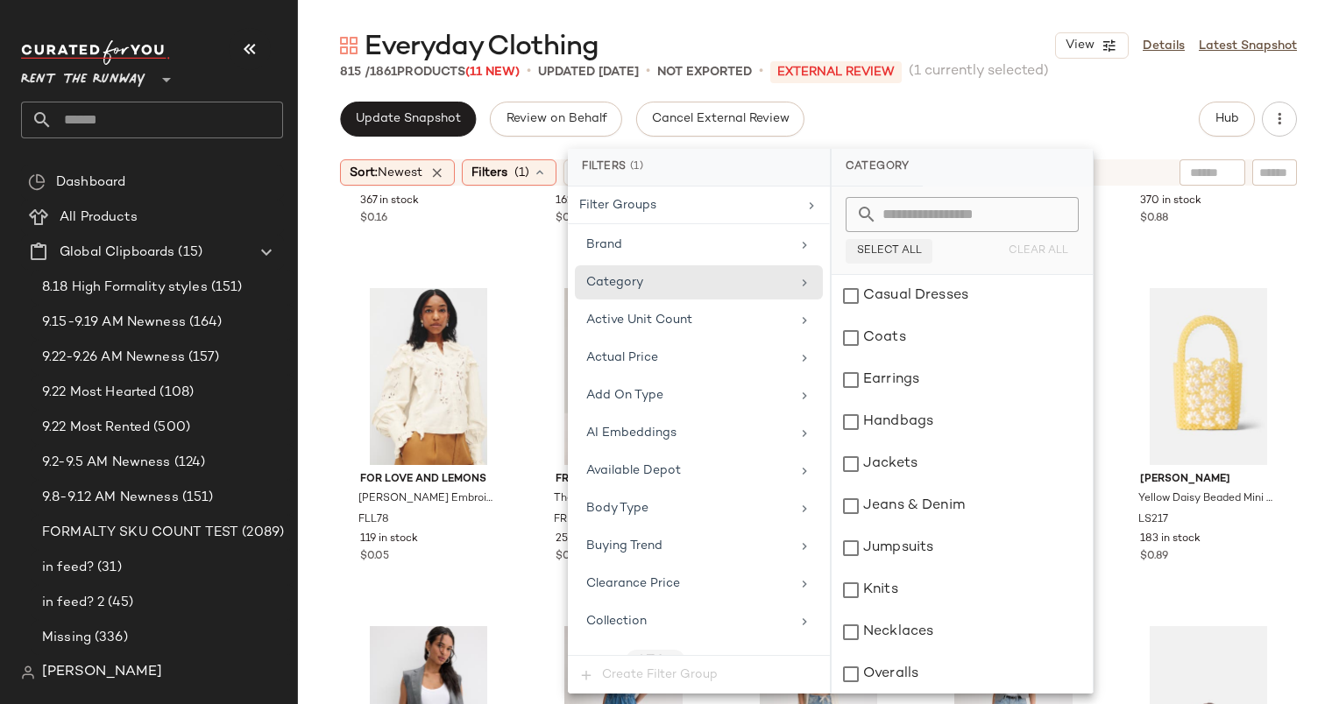
click at [876, 256] on span "Select All" at bounding box center [889, 251] width 66 height 12
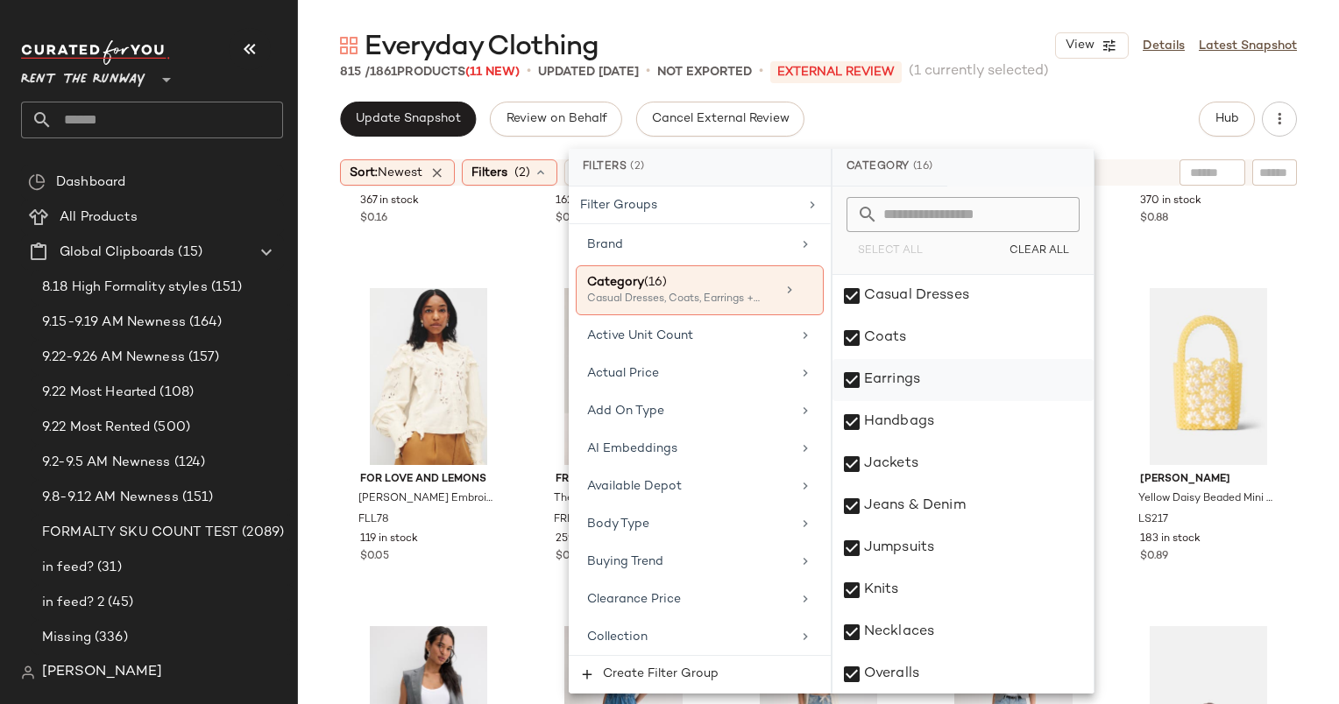
click at [922, 379] on div "Earrings" at bounding box center [962, 380] width 261 height 42
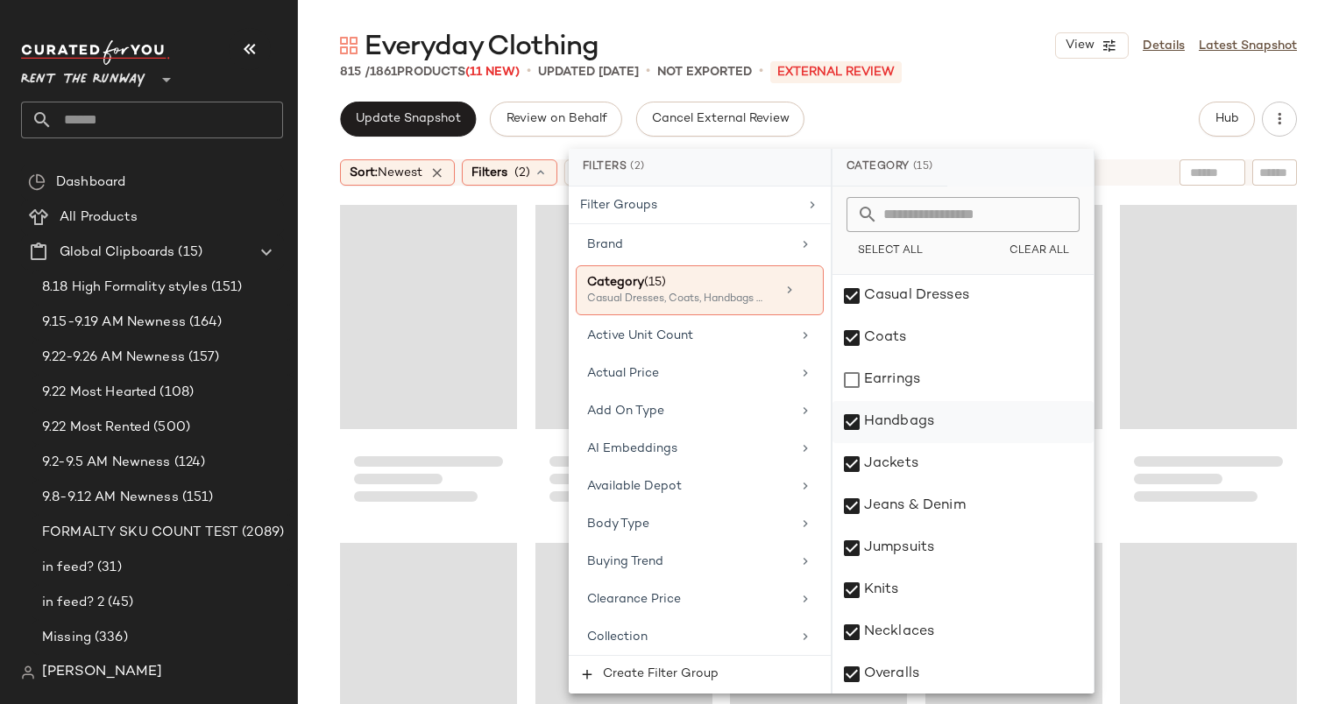
click at [957, 420] on div "Handbags" at bounding box center [962, 422] width 261 height 42
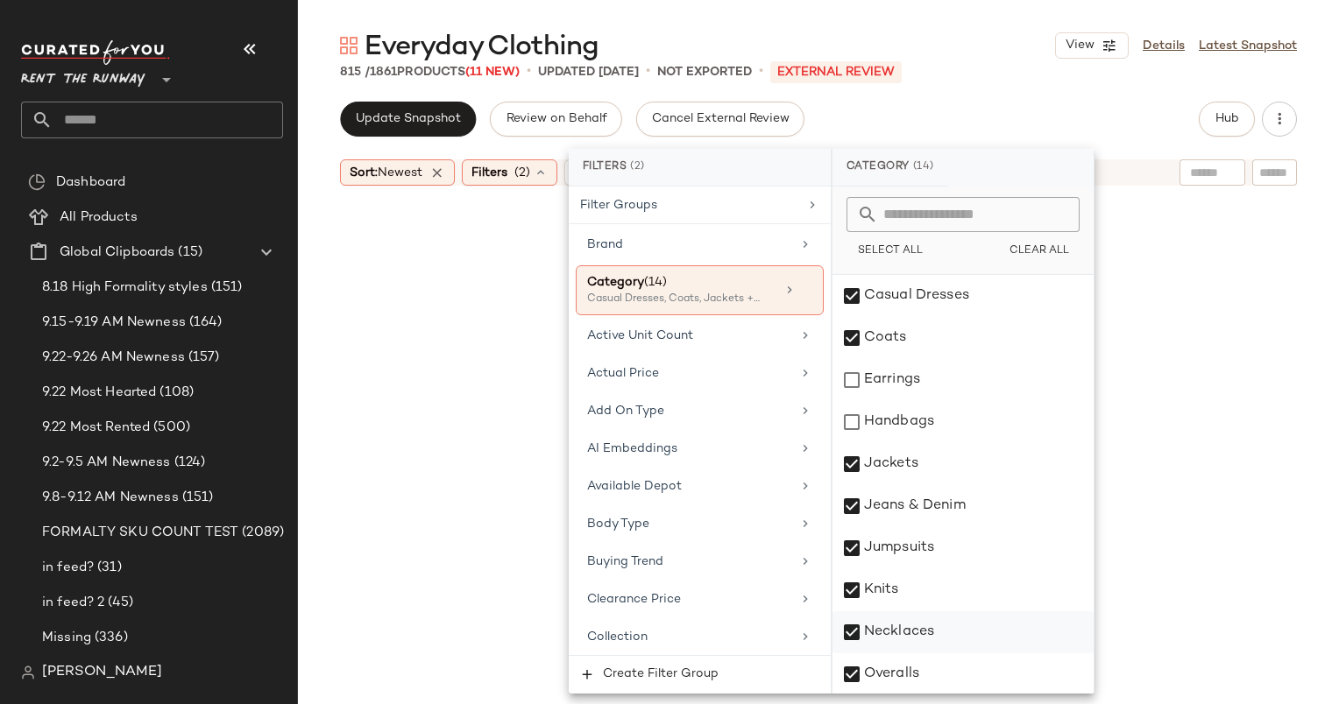
click at [985, 627] on div "Necklaces" at bounding box center [962, 632] width 261 height 42
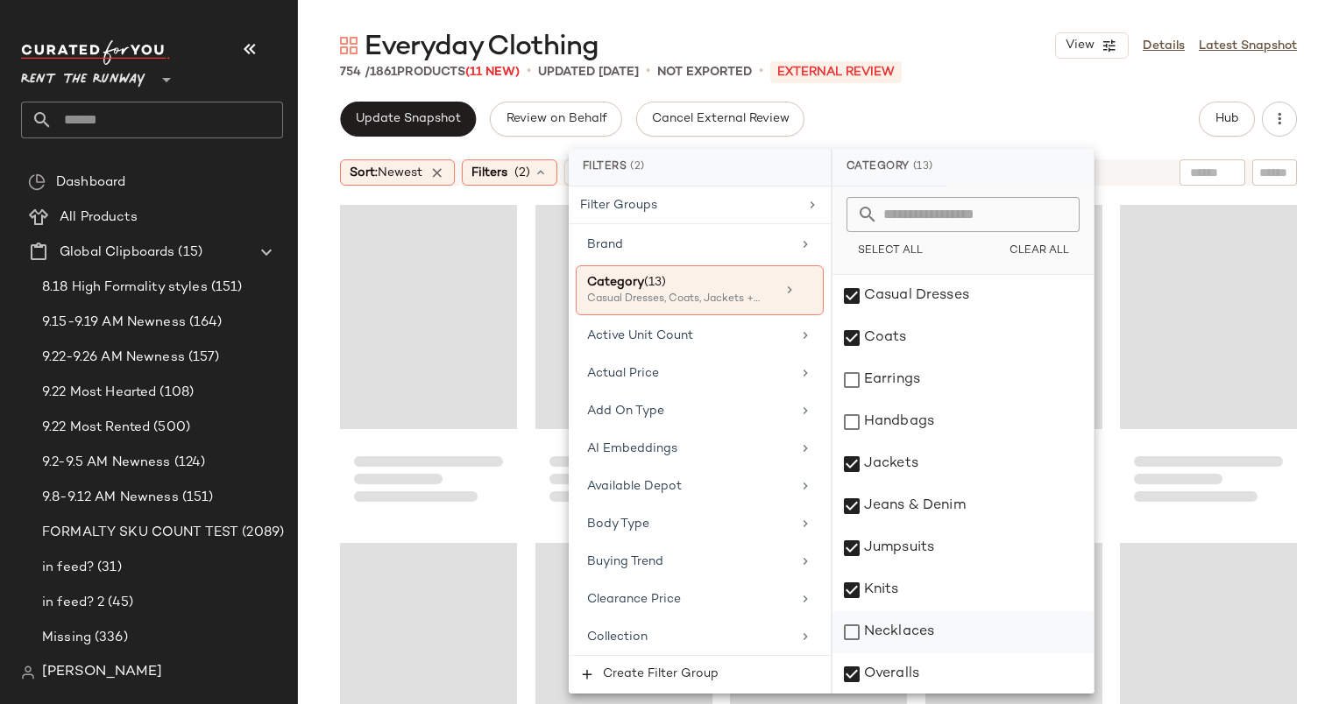
scroll to position [253, 0]
click at [956, 632] on div "Sunglasses" at bounding box center [962, 632] width 261 height 42
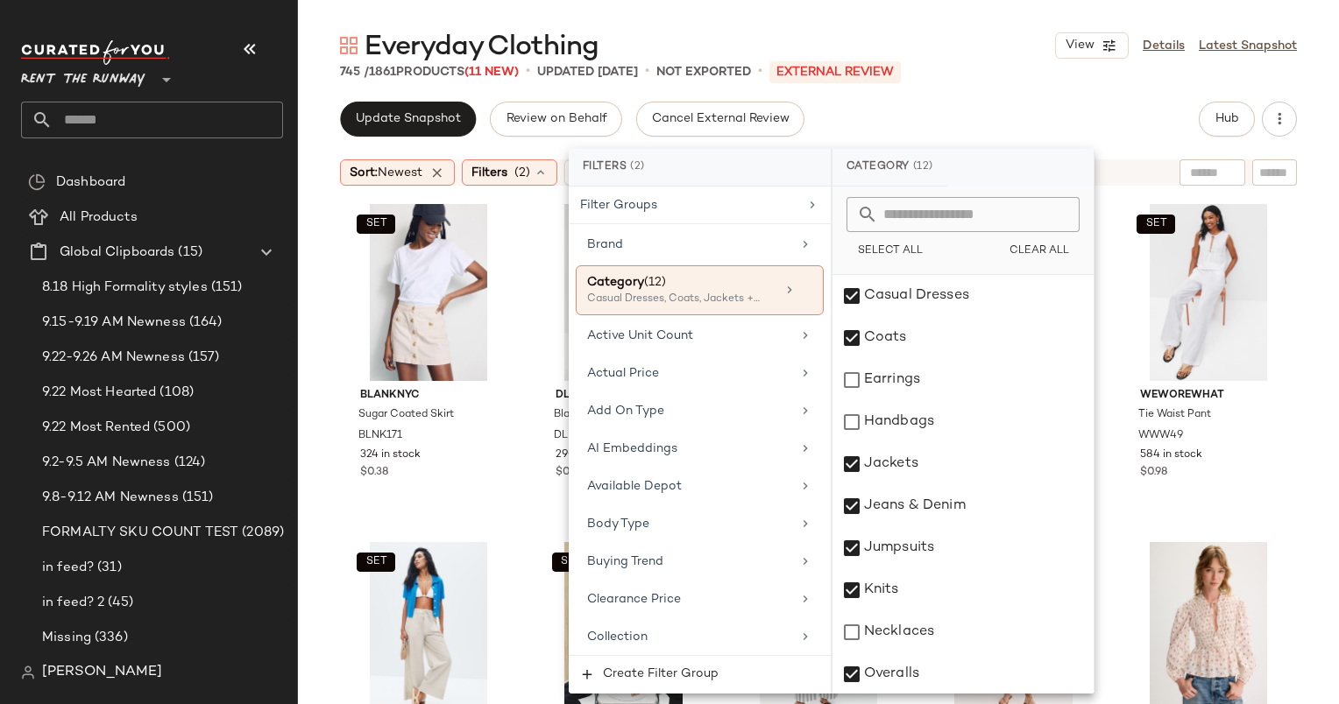
scroll to position [0, 0]
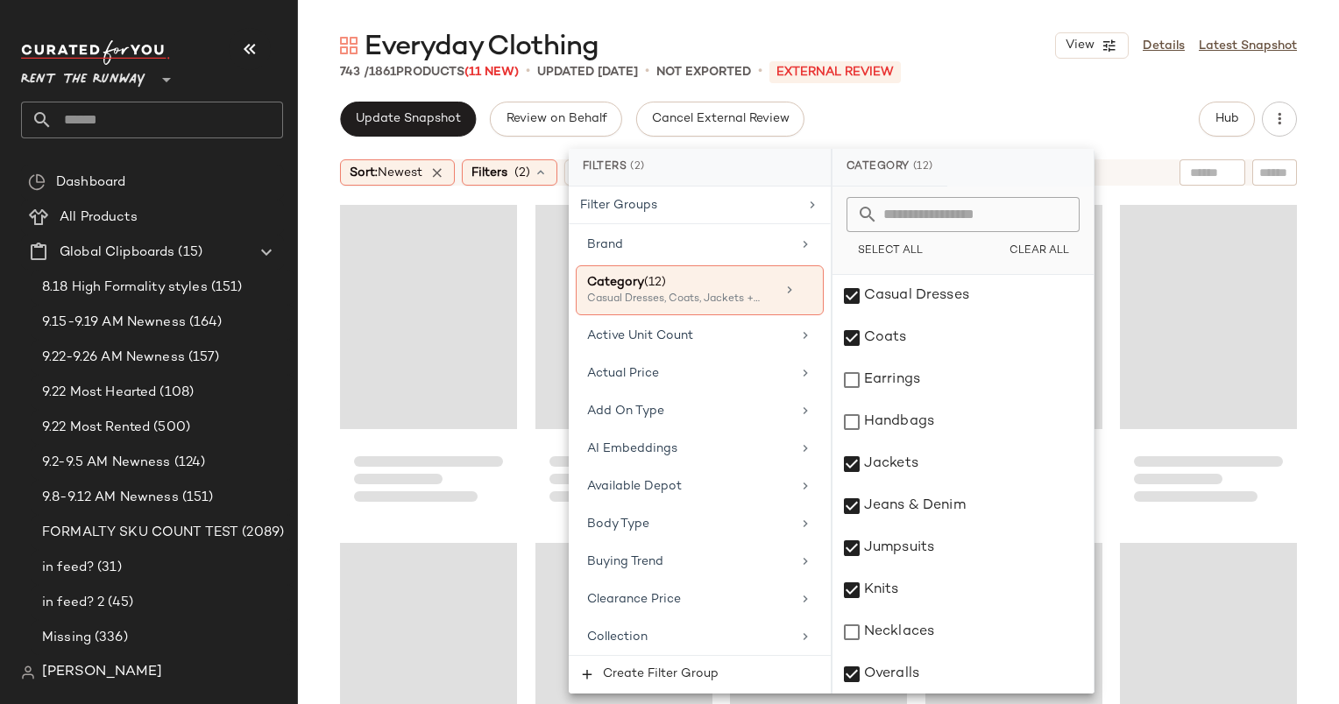
click at [985, 81] on div "Everyday Clothing View Details Latest Snapshot 743 / 1861 Products (11 New) • u…" at bounding box center [818, 366] width 1041 height 676
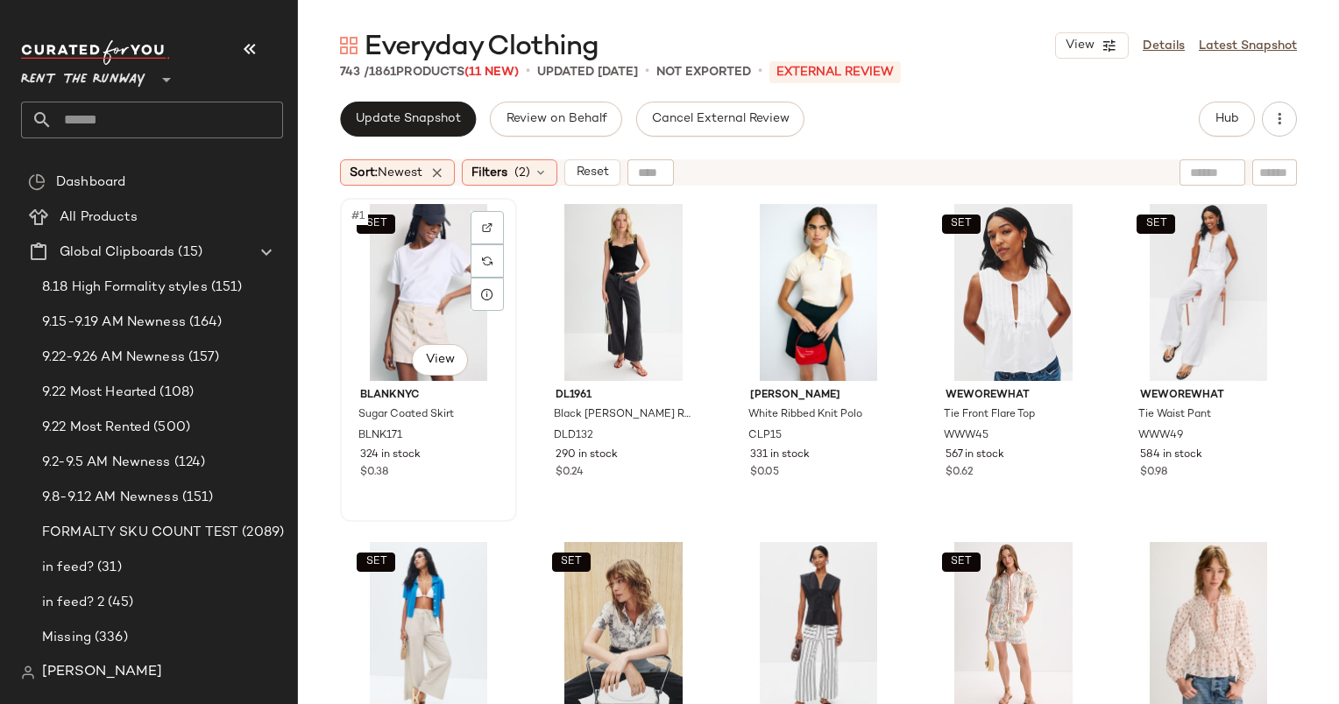
click at [398, 242] on div "SET #1 View" at bounding box center [428, 292] width 165 height 177
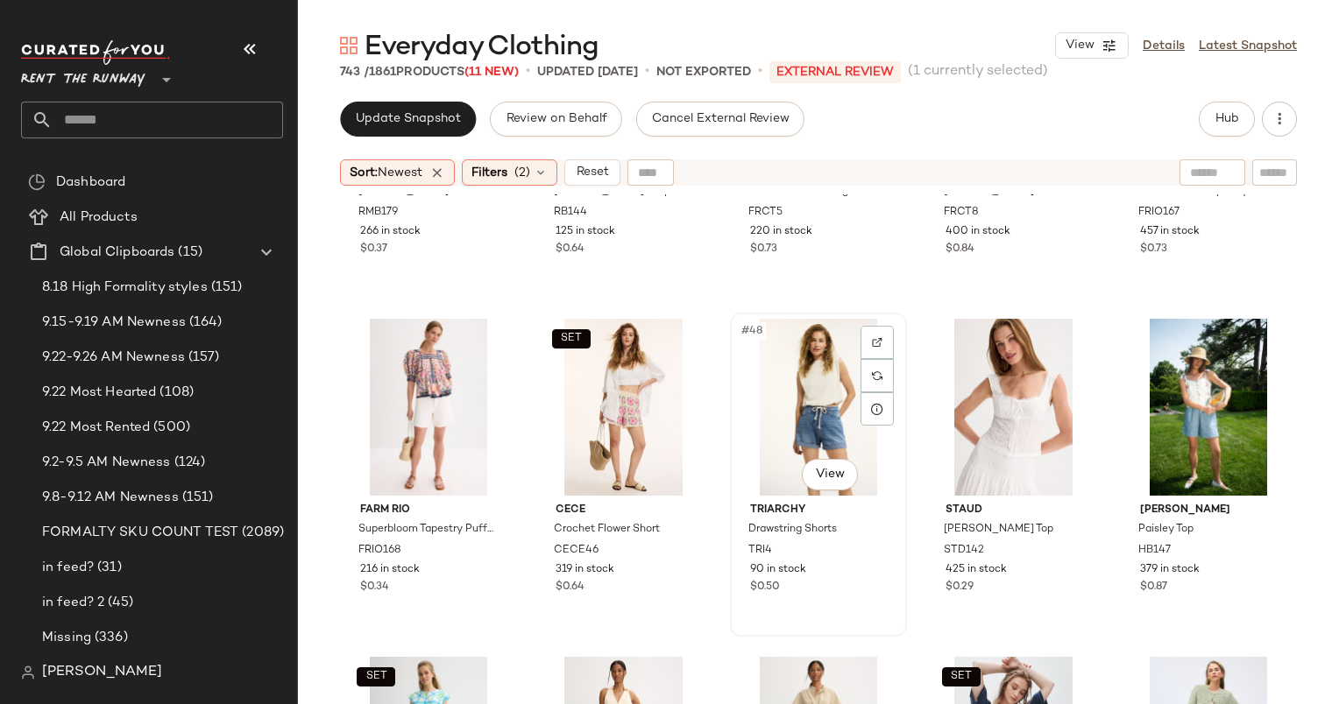
scroll to position [2351, 0]
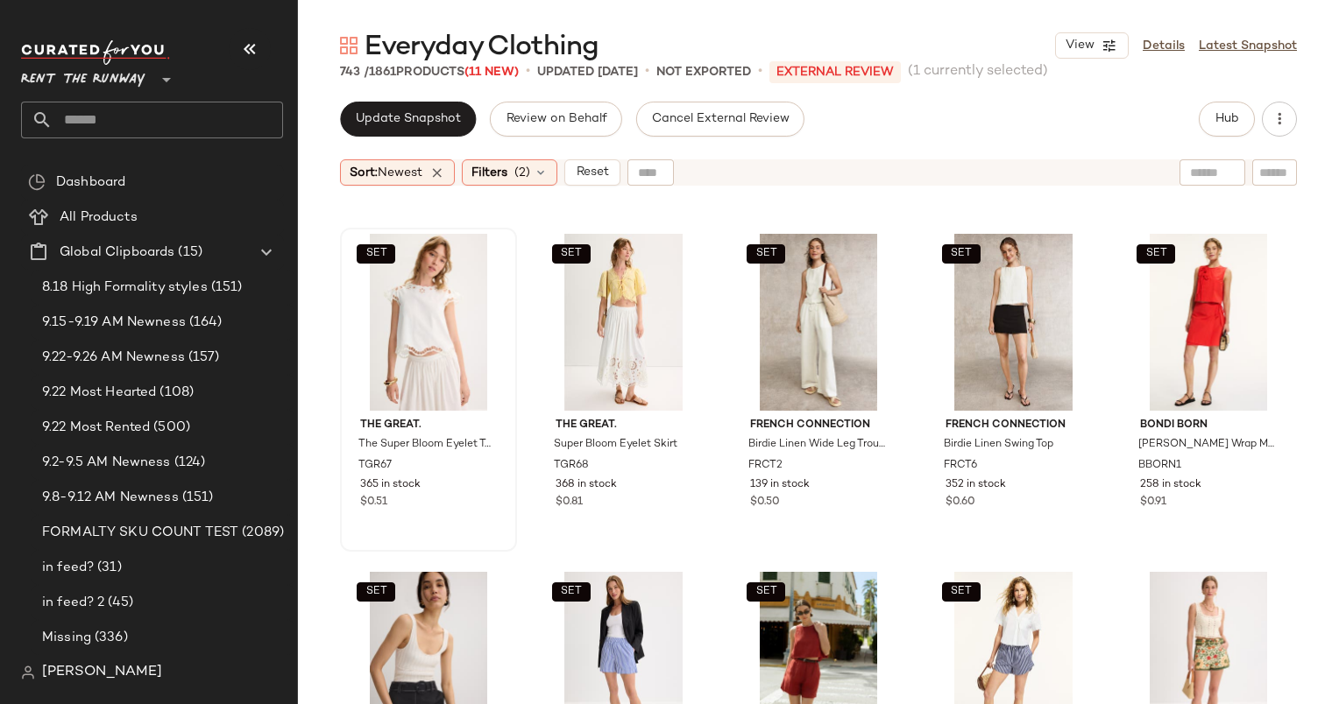
drag, startPoint x: 527, startPoint y: 280, endPoint x: 477, endPoint y: 521, distance: 246.2
click at [477, 521] on div "SET The Great. The Super Bloom Eyelet Top TGR67 365 in stock $0.51 SET The Grea…" at bounding box center [818, 471] width 1041 height 554
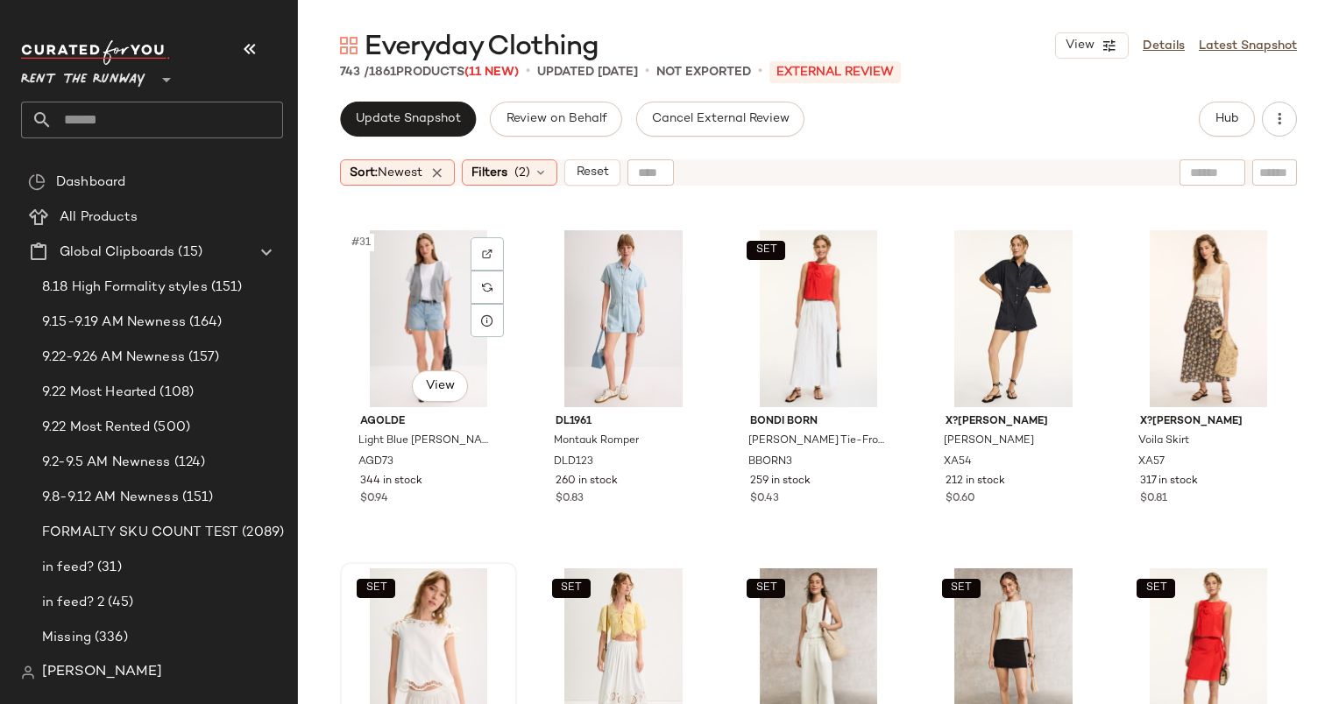
scroll to position [2015, 0]
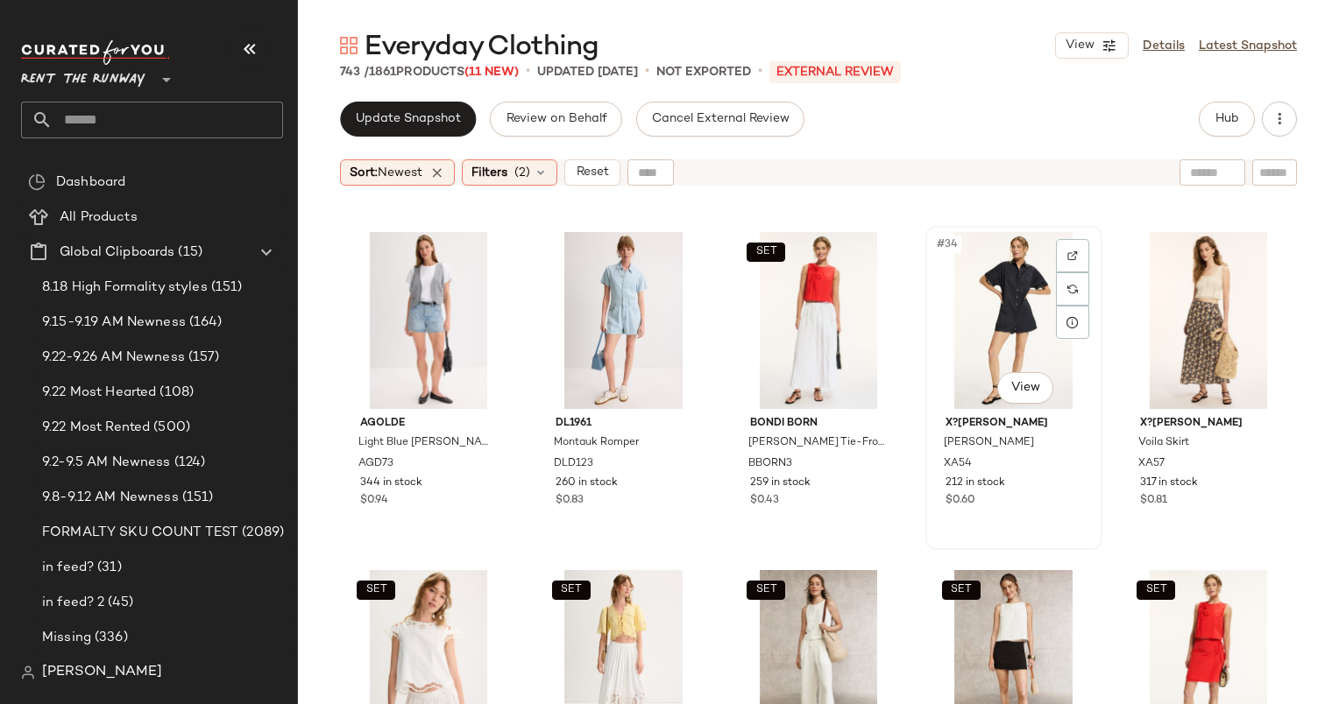
click at [980, 308] on div "#34 View" at bounding box center [1013, 320] width 165 height 177
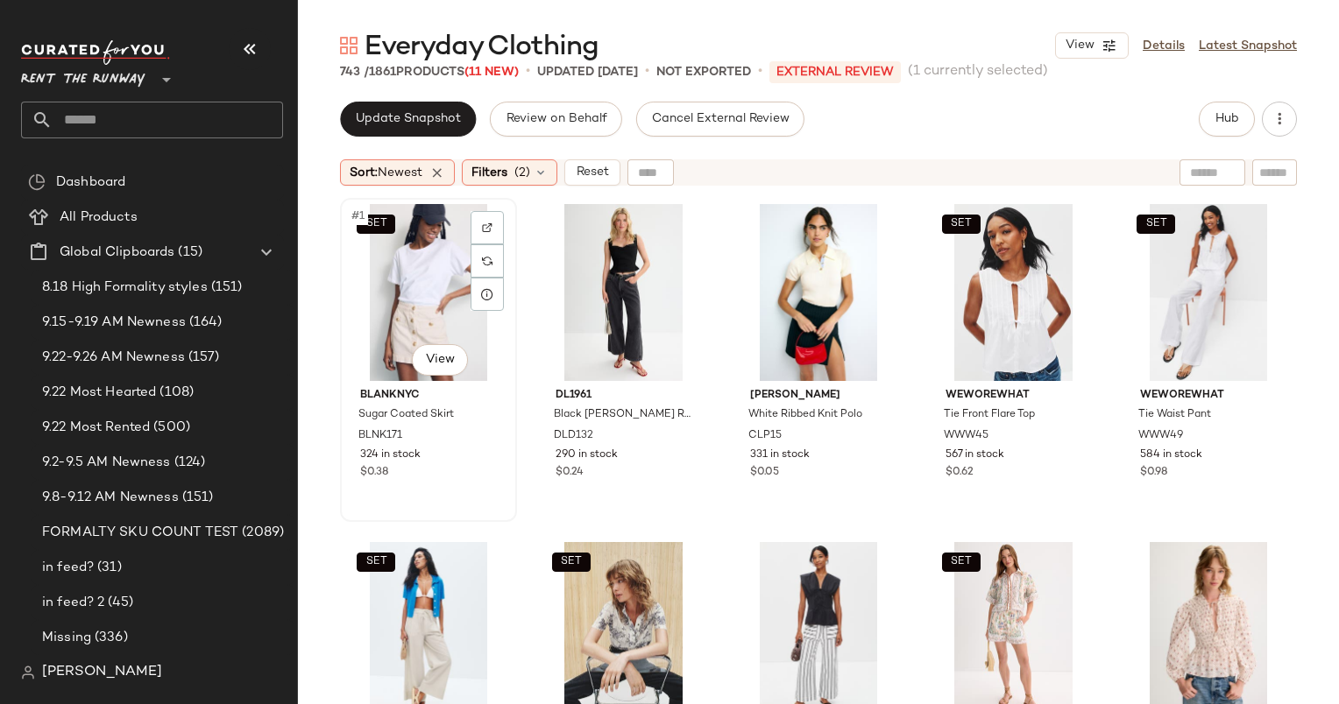
click at [421, 251] on div "SET #1 View" at bounding box center [428, 292] width 165 height 177
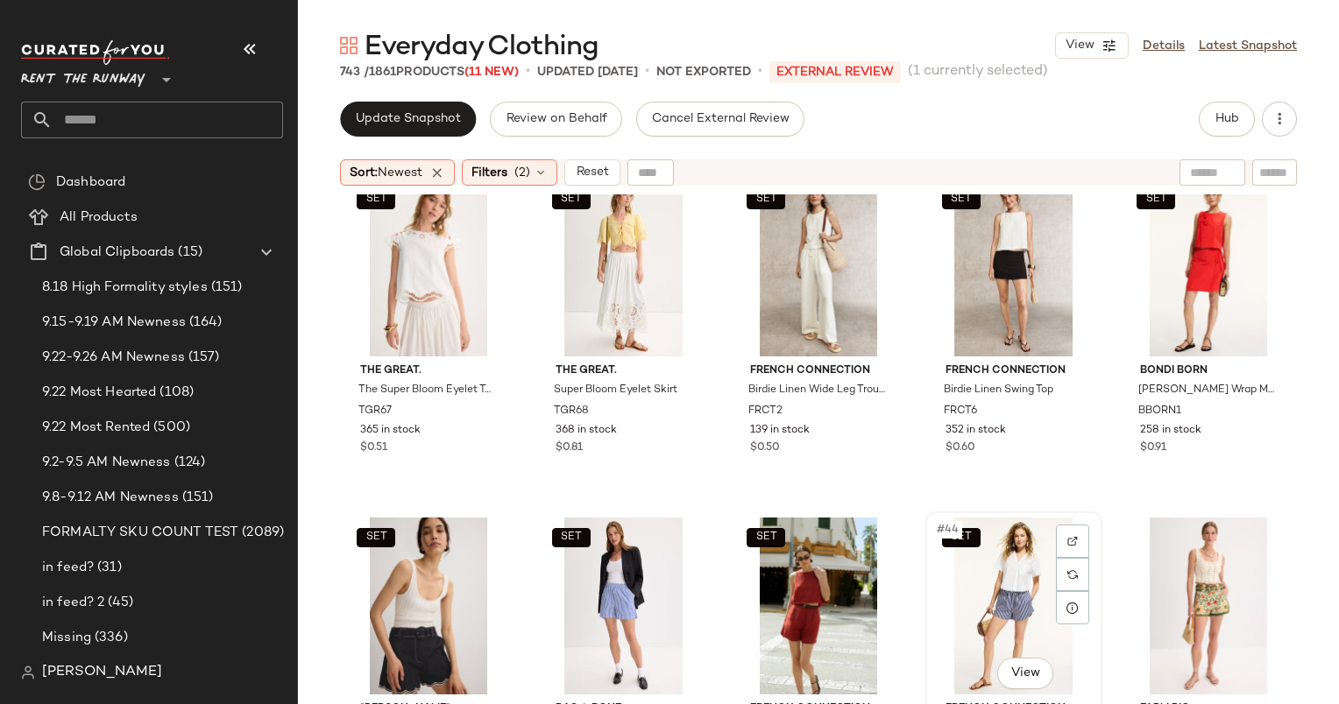
scroll to position [1798, 0]
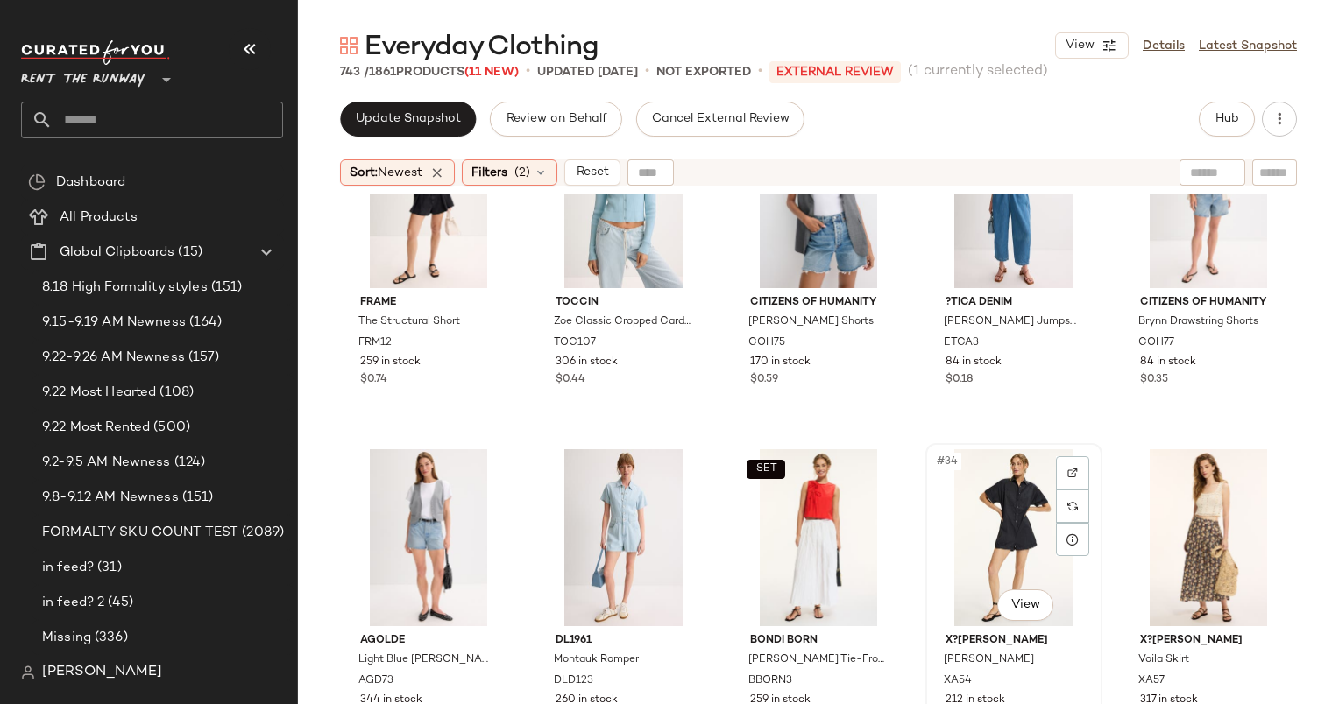
click at [1004, 518] on div "#34 View" at bounding box center [1013, 537] width 165 height 177
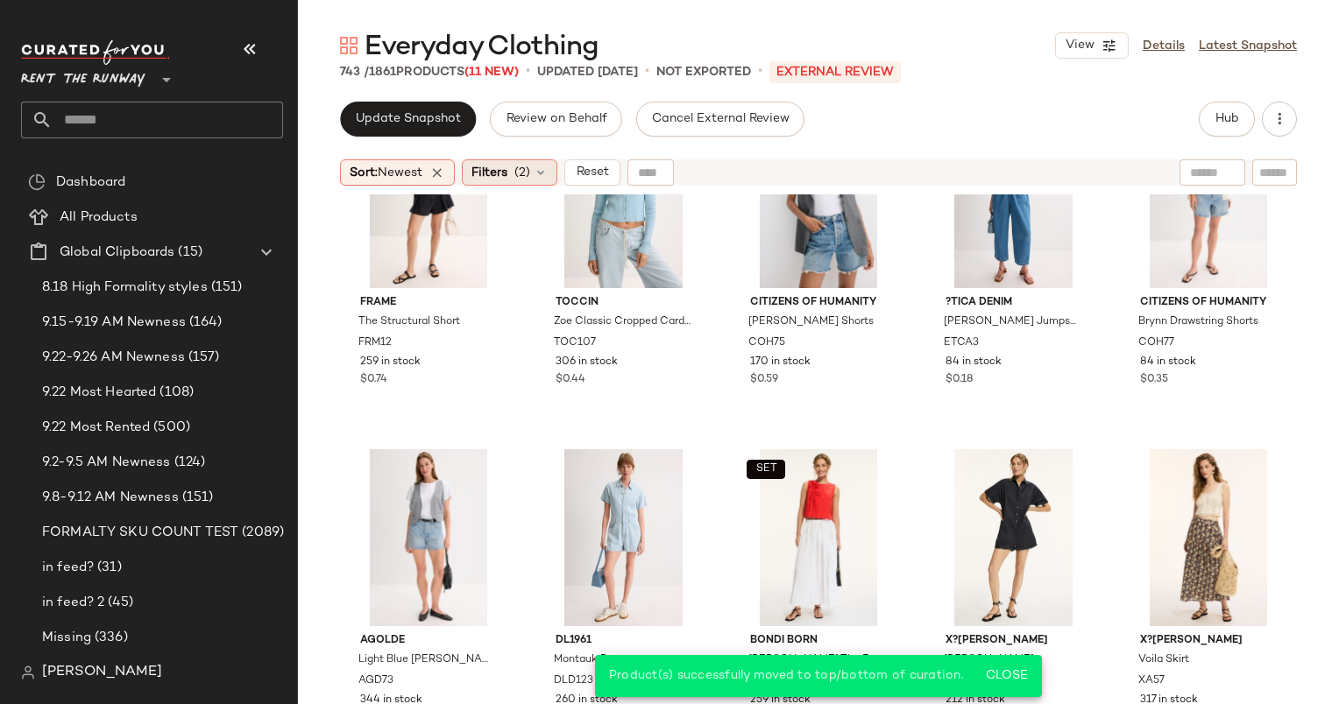
click at [539, 163] on div "Filters (2)" at bounding box center [509, 172] width 95 height 26
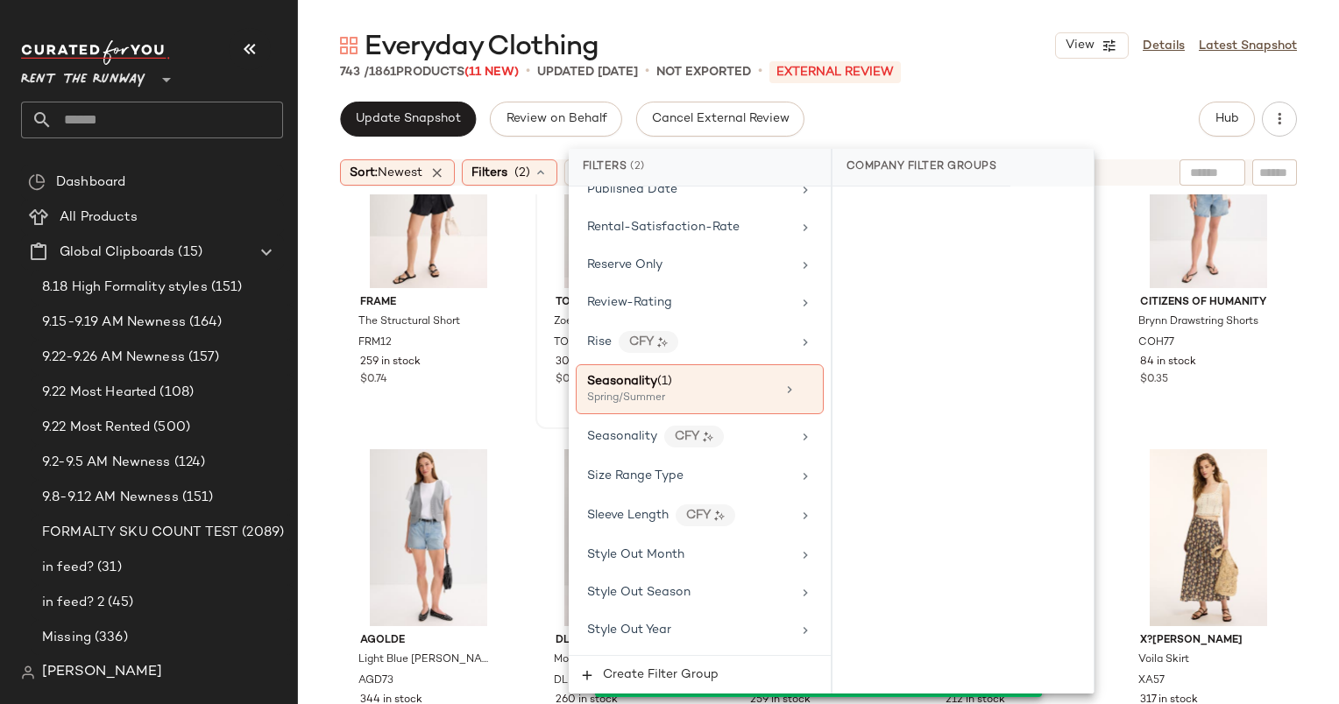
scroll to position [2343, 0]
click at [702, 371] on div "Seasonality (1)" at bounding box center [681, 380] width 188 height 18
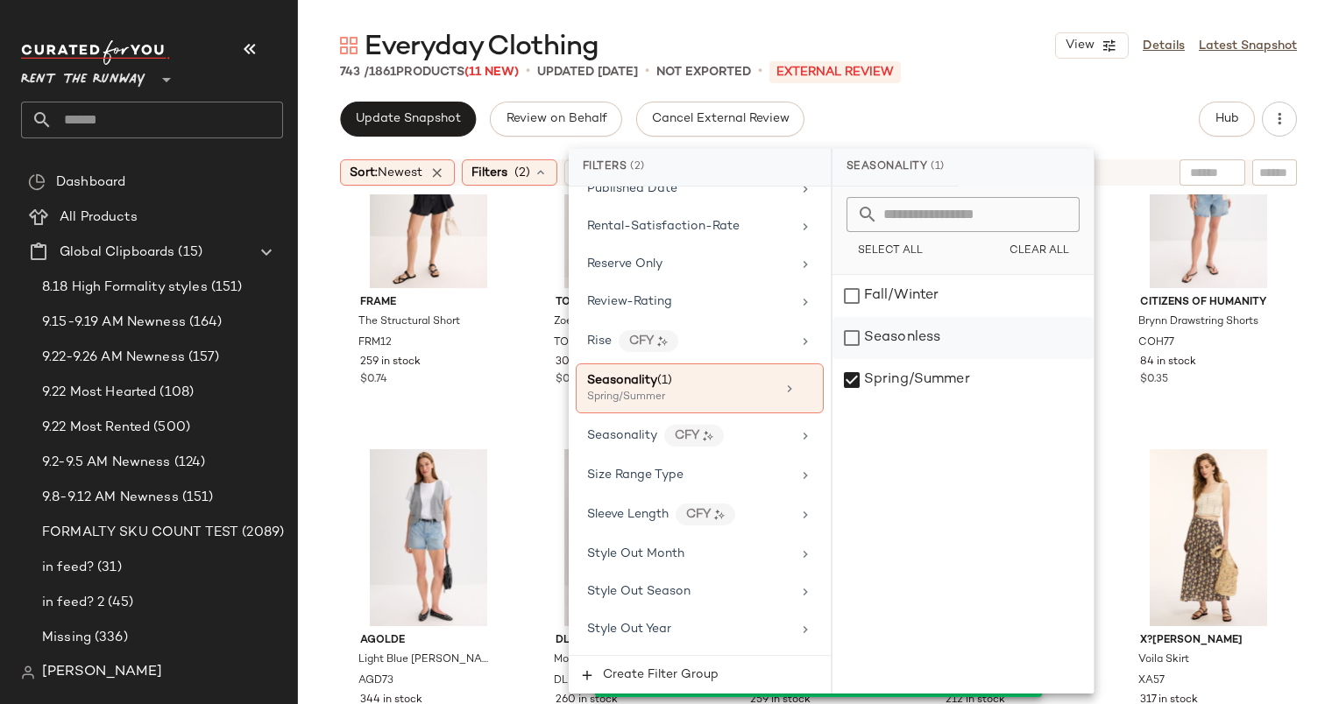
click at [948, 319] on div "Seasonless" at bounding box center [962, 338] width 261 height 42
click at [934, 363] on div "Spring/Summer" at bounding box center [962, 380] width 261 height 42
click at [964, 139] on div "Update Snapshot Review on Behalf Cancel External Review Hub Sort: Newest Filter…" at bounding box center [818, 403] width 1041 height 603
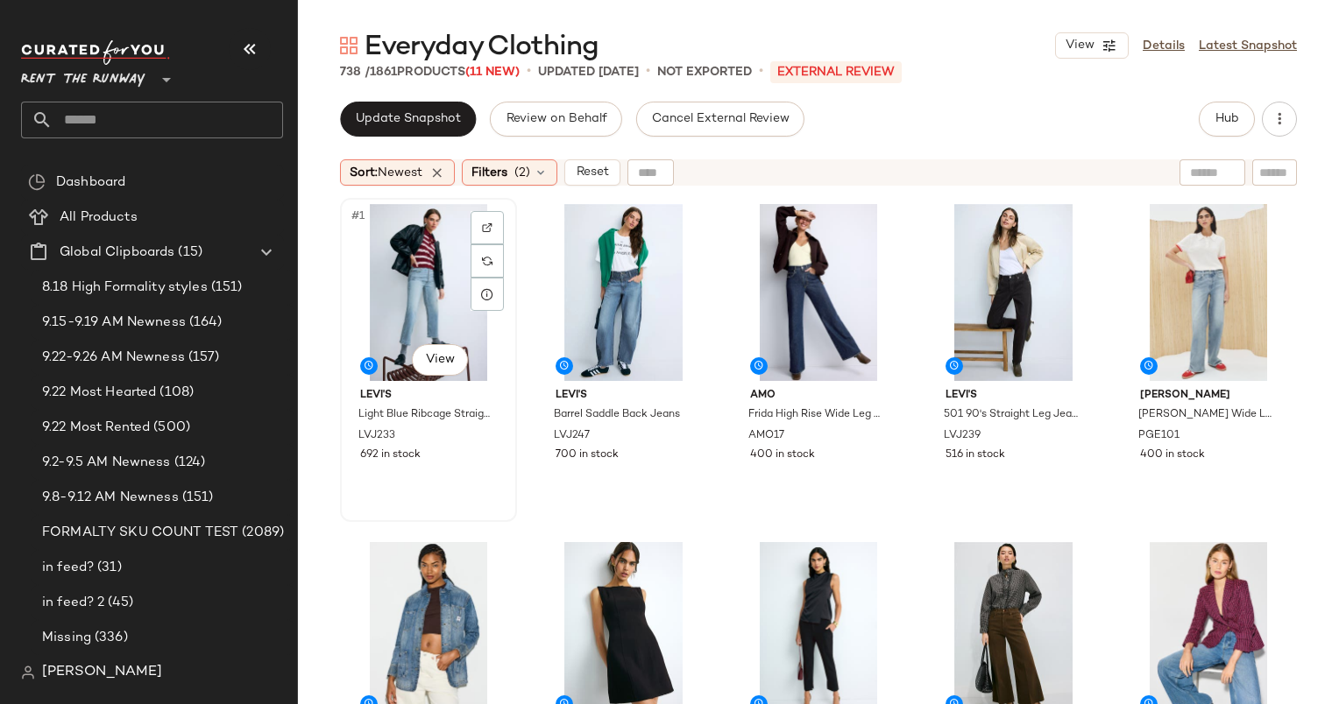
click at [405, 268] on div "#1 View" at bounding box center [428, 292] width 165 height 177
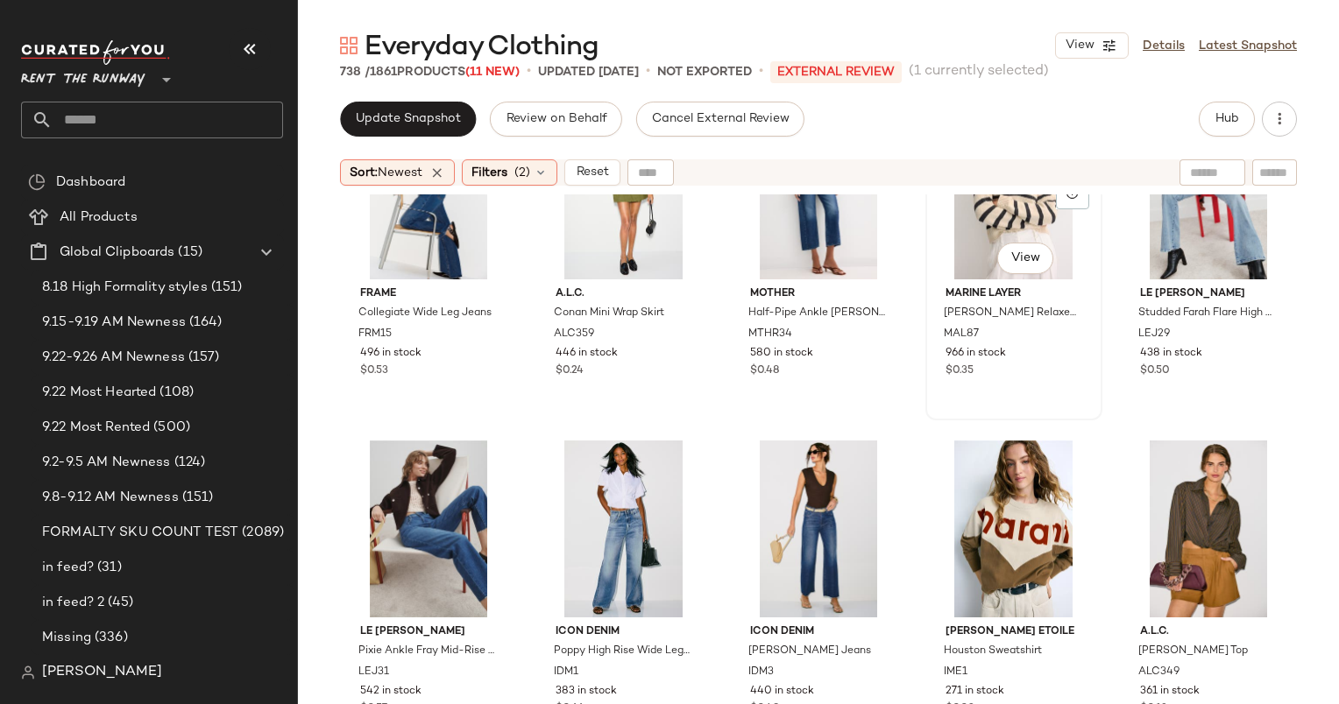
scroll to position [2742, 0]
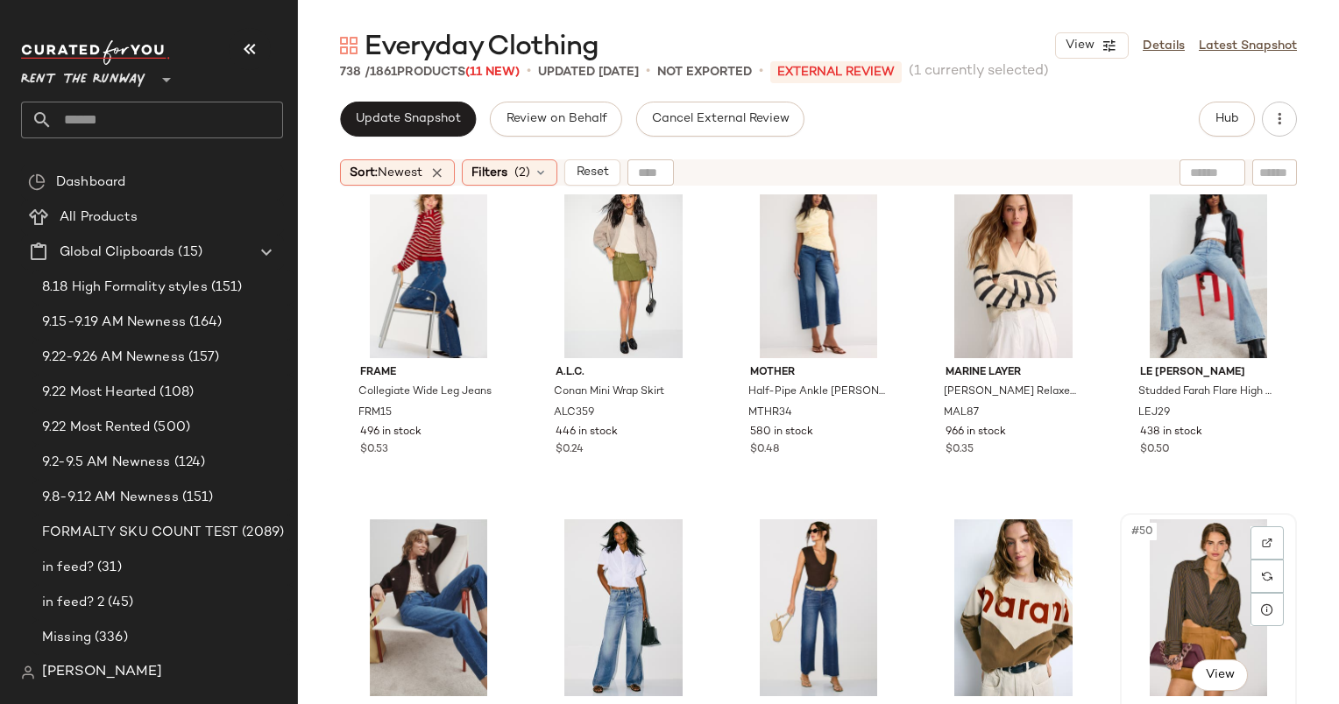
click at [1155, 604] on div "#50 View" at bounding box center [1208, 607] width 165 height 177
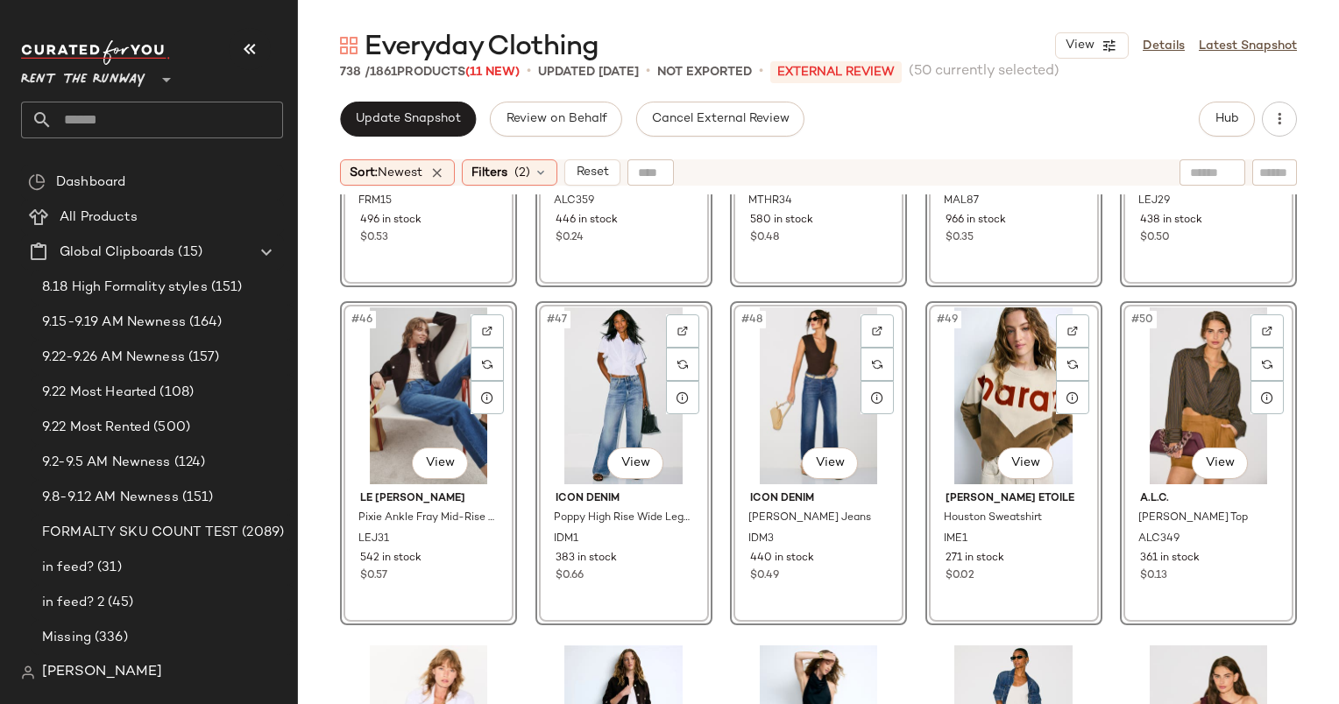
scroll to position [2956, 0]
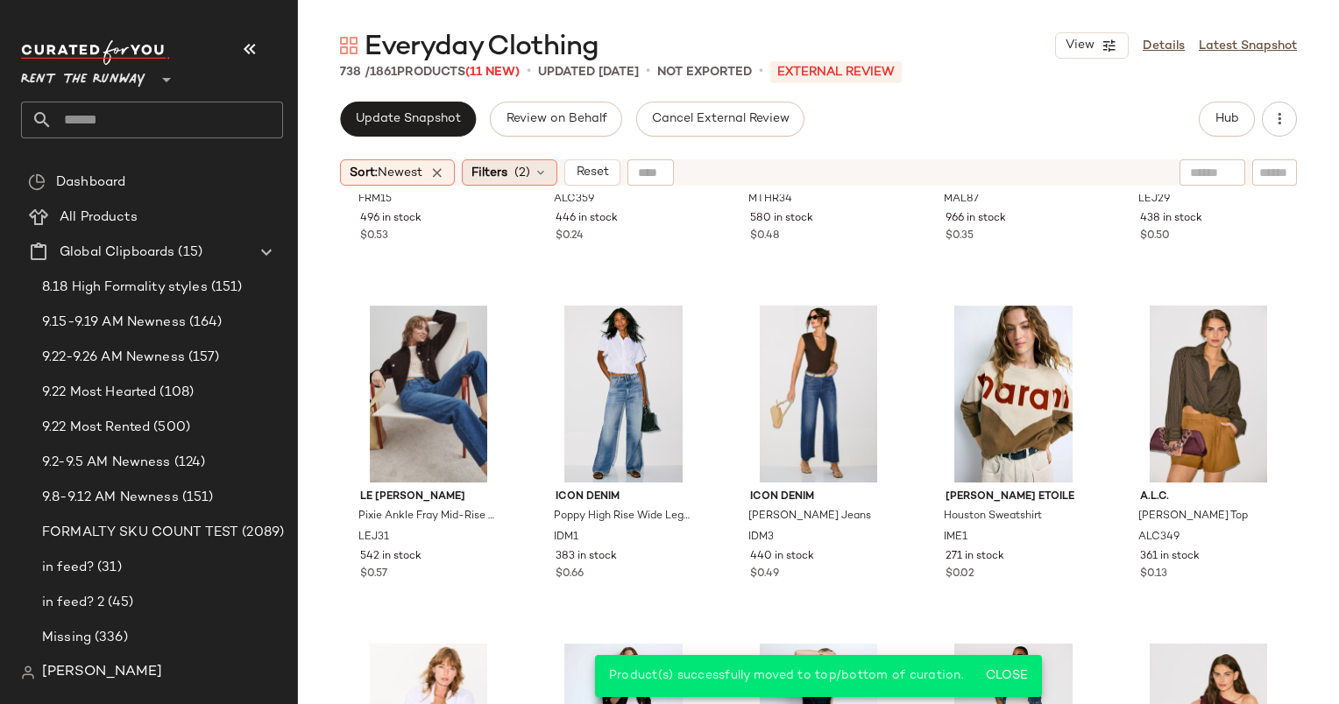
click at [545, 166] on icon at bounding box center [540, 173] width 14 height 14
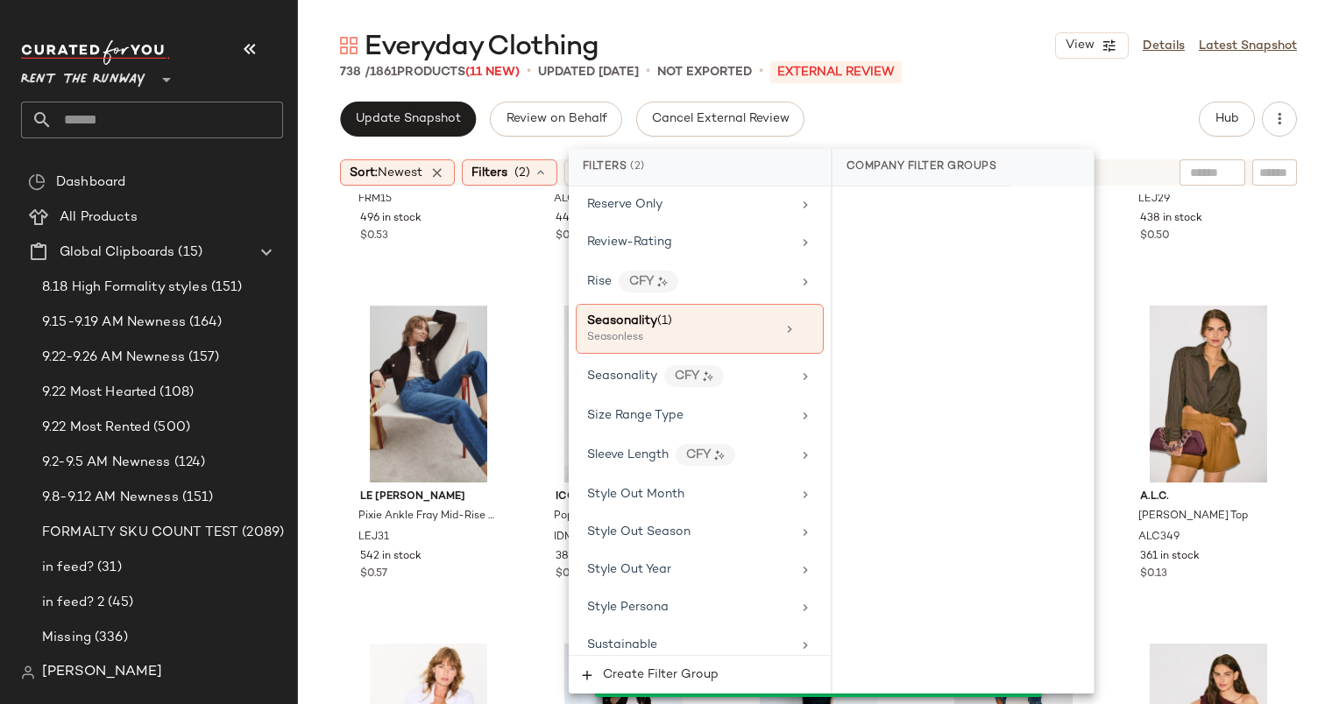
scroll to position [2404, 0]
click at [735, 270] on div "Rise CFY" at bounding box center [689, 281] width 204 height 22
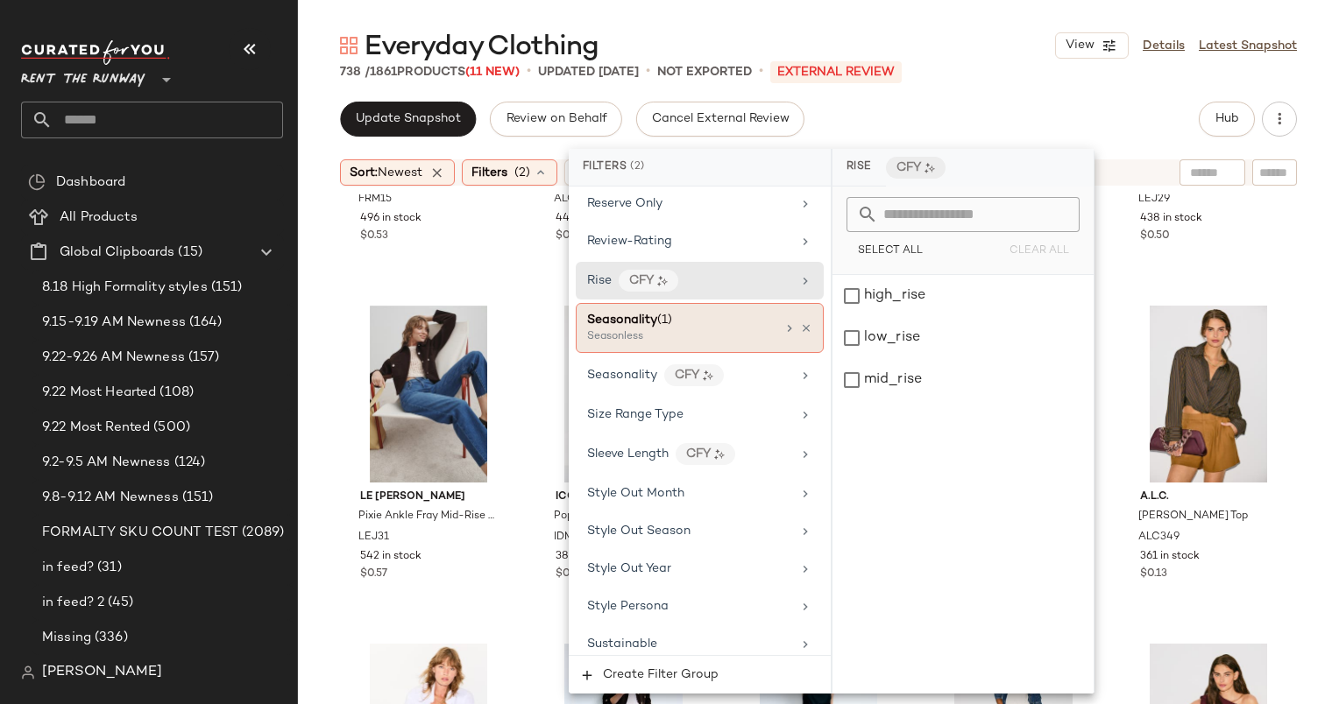
click at [738, 311] on div "Seasonality (1)" at bounding box center [681, 320] width 188 height 18
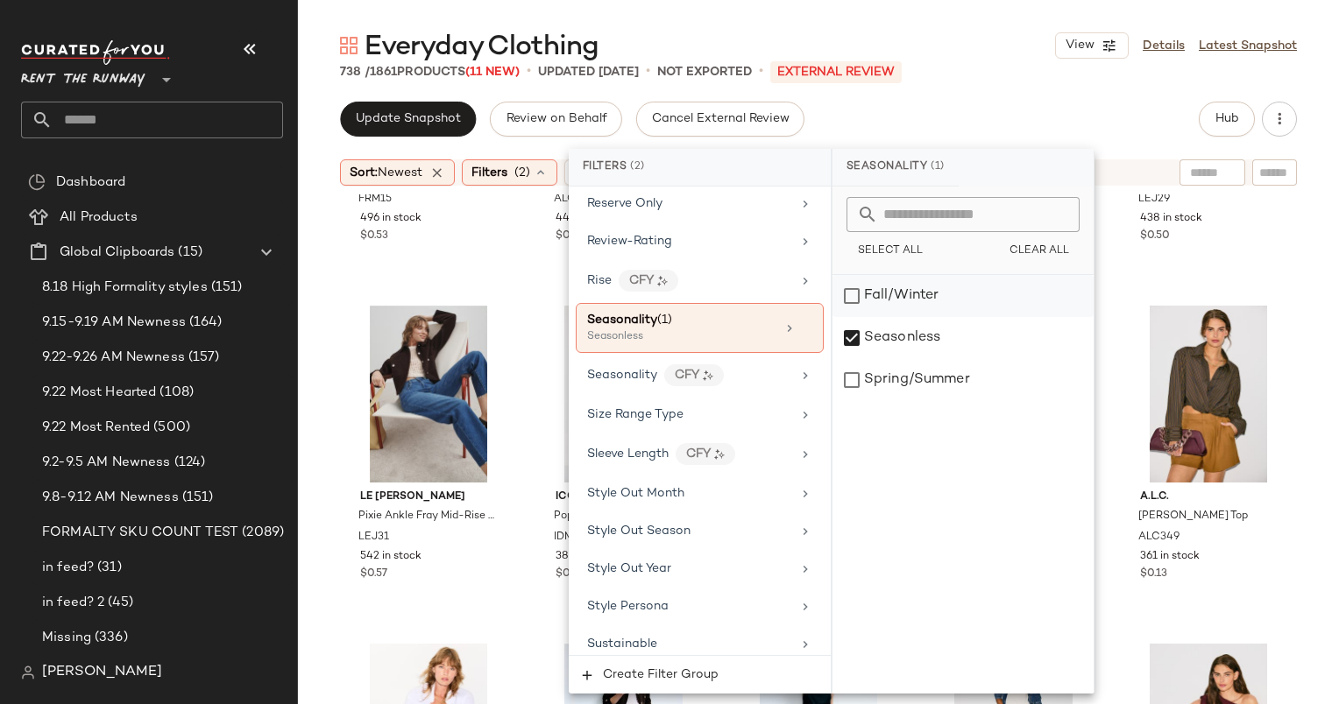
click at [895, 302] on div "Fall/Winter" at bounding box center [962, 296] width 261 height 42
click at [894, 333] on div "Seasonless" at bounding box center [962, 338] width 261 height 42
click at [1034, 111] on div "Update Snapshot Review on Behalf Cancel External Review Hub" at bounding box center [818, 119] width 957 height 35
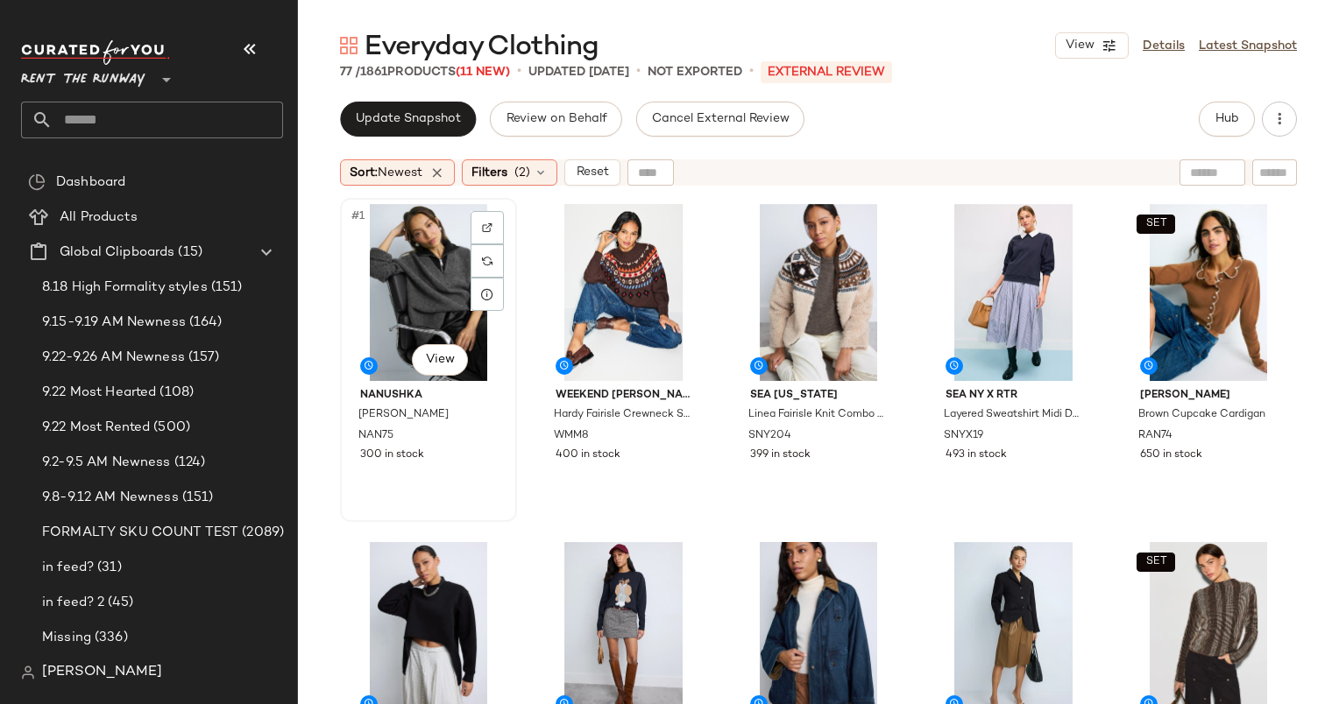
click at [400, 265] on div "#1 View" at bounding box center [428, 292] width 165 height 177
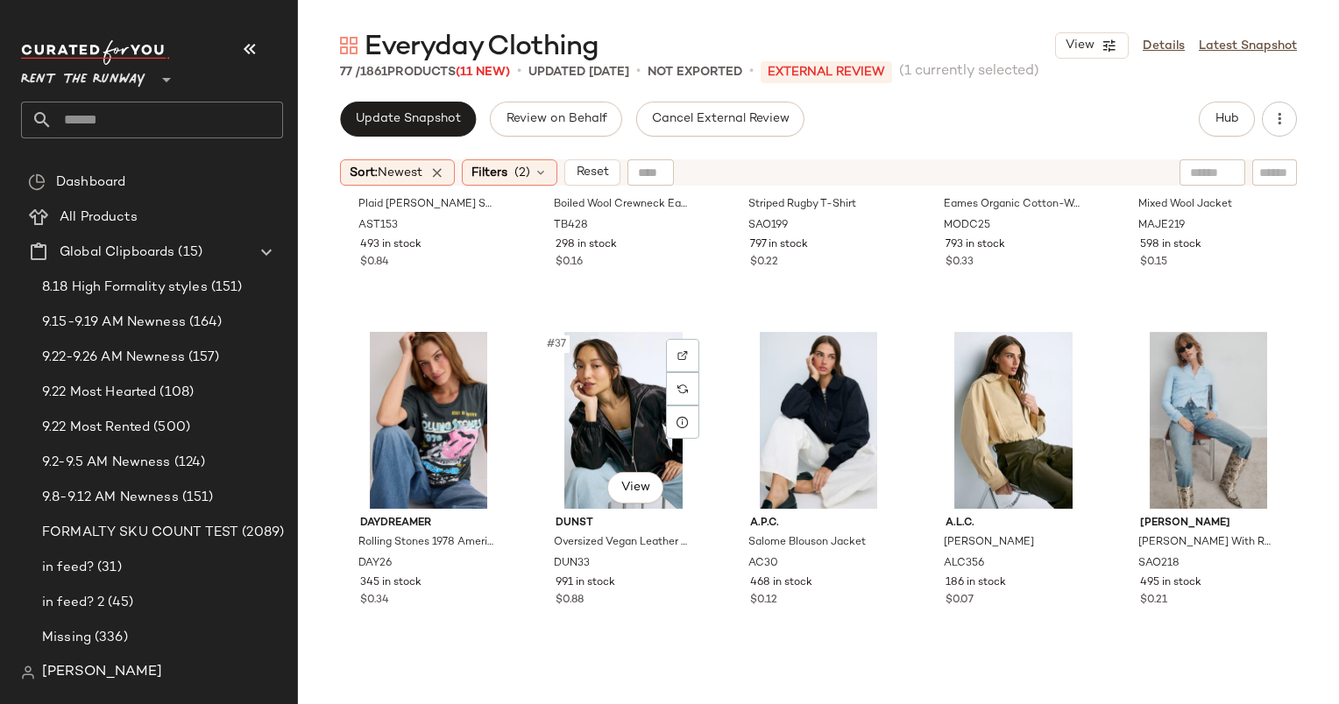
scroll to position [2256, 0]
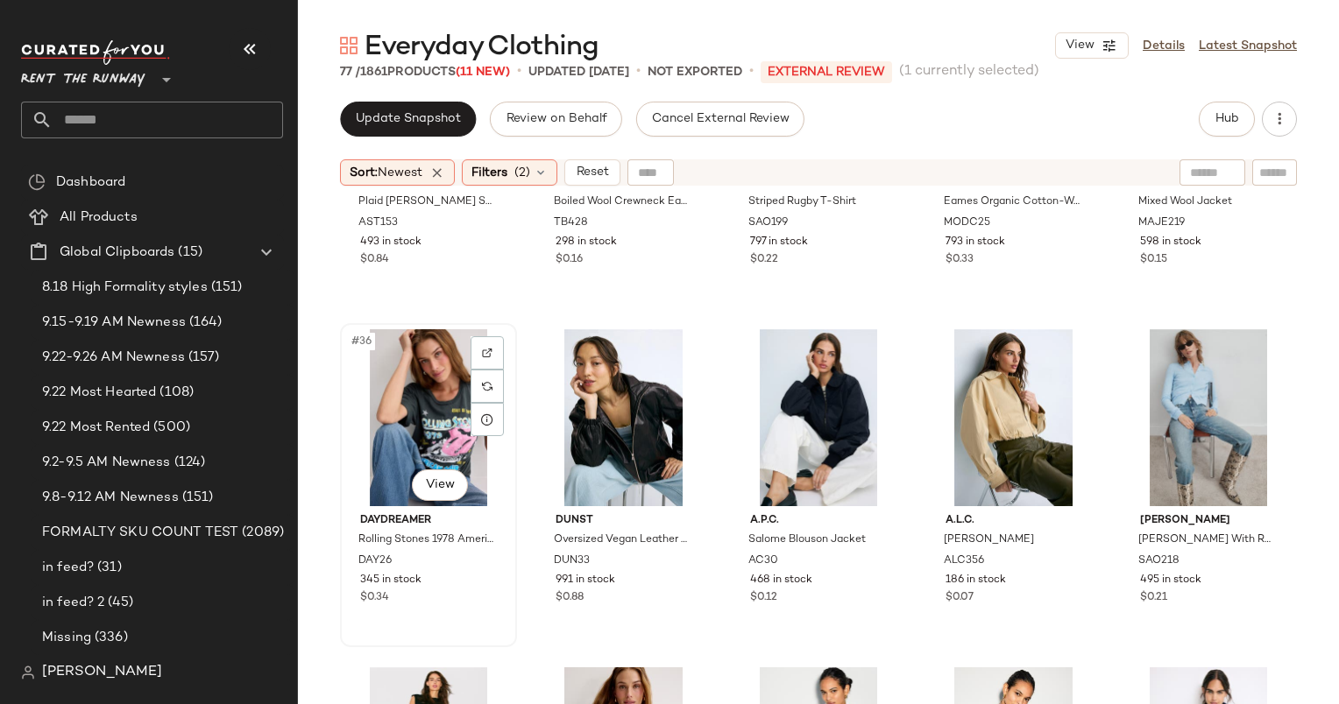
click at [431, 417] on div "#36 View" at bounding box center [428, 417] width 165 height 177
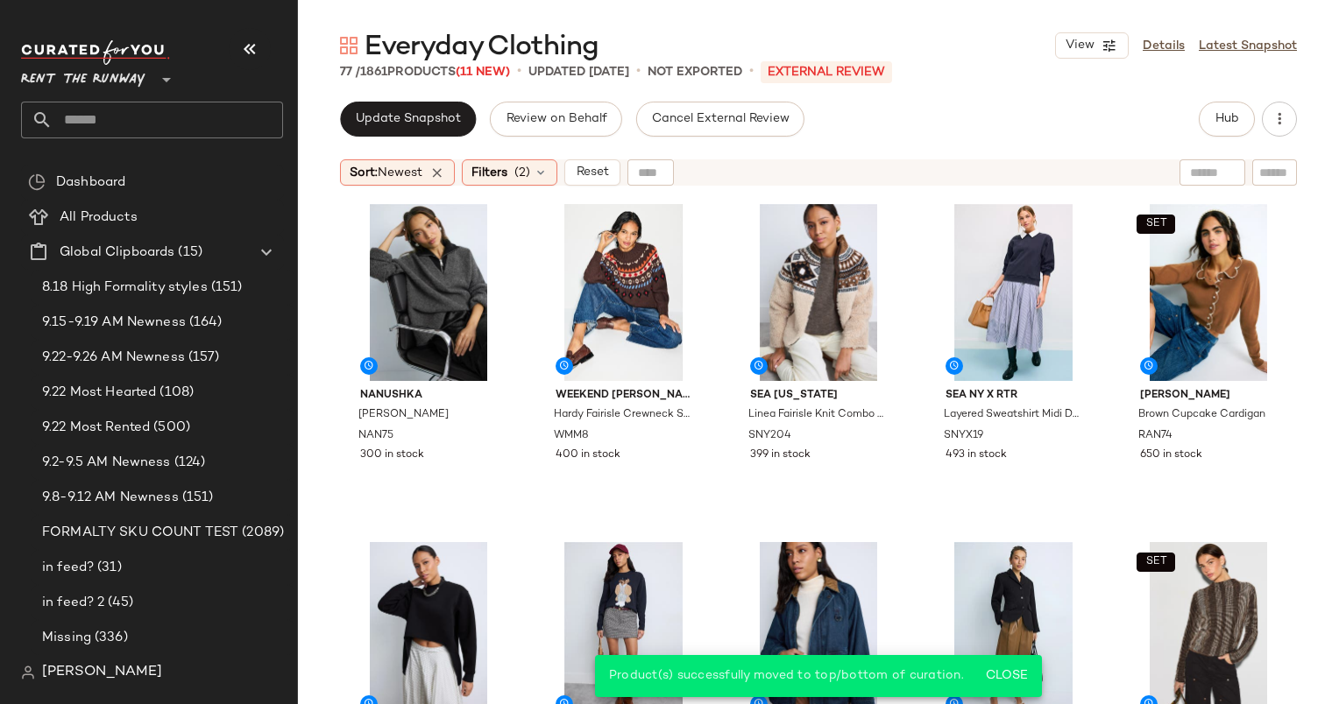
click at [606, 150] on div "Update Snapshot Review on Behalf Cancel External Review Hub Sort: Newest Filter…" at bounding box center [818, 403] width 1041 height 603
click at [606, 159] on button "Reset" at bounding box center [592, 172] width 56 height 26
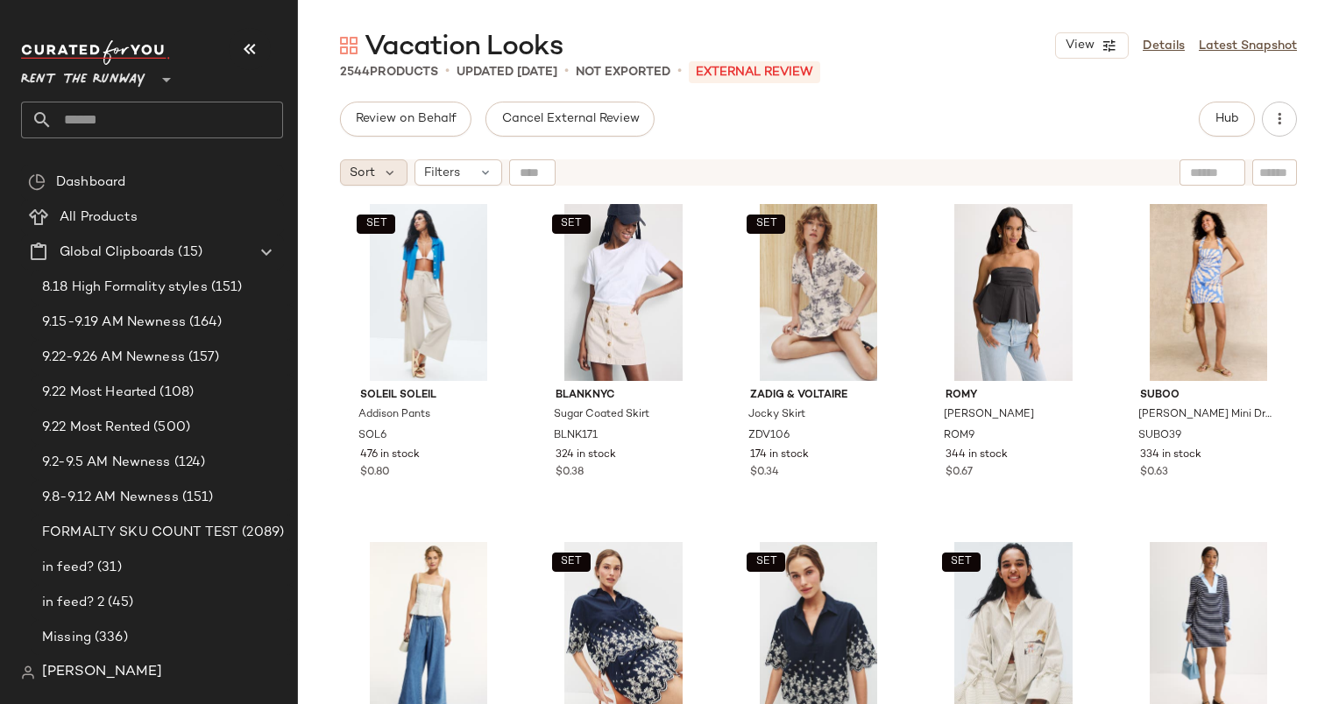
click at [372, 175] on span "Sort" at bounding box center [362, 173] width 25 height 18
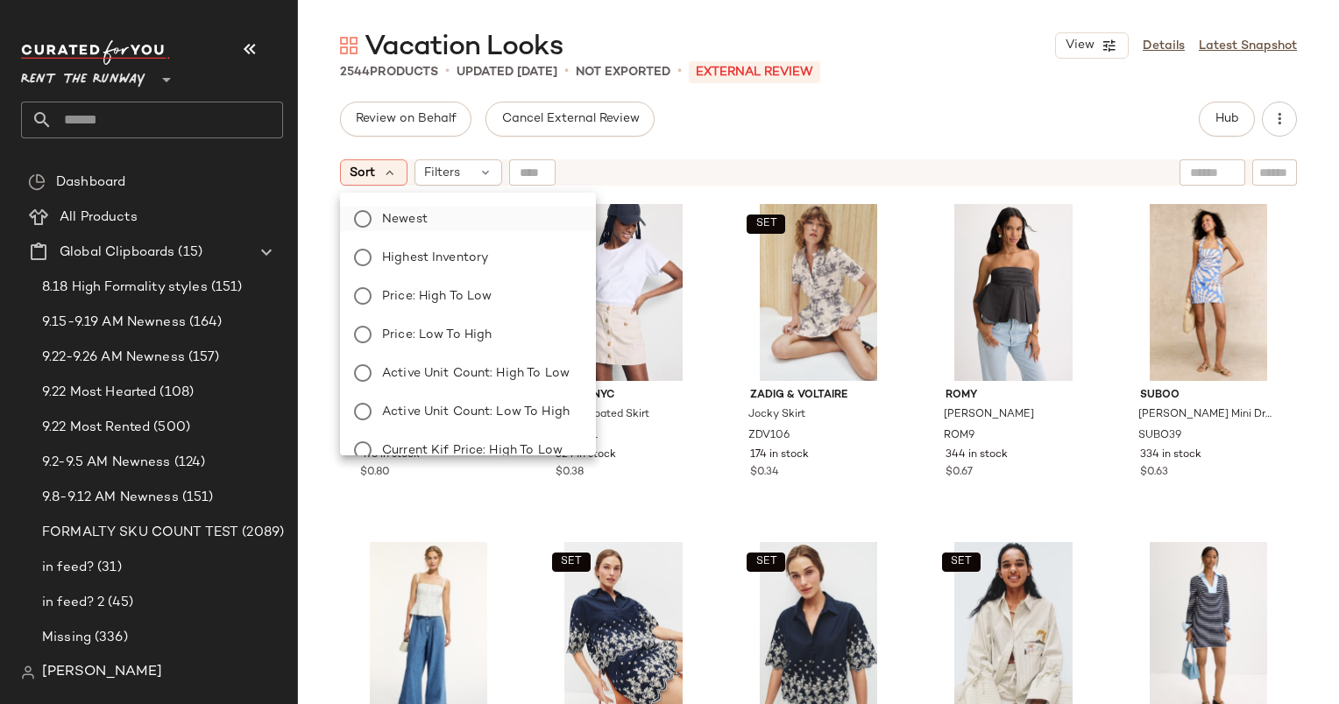
click at [459, 219] on label "Newest" at bounding box center [478, 219] width 207 height 25
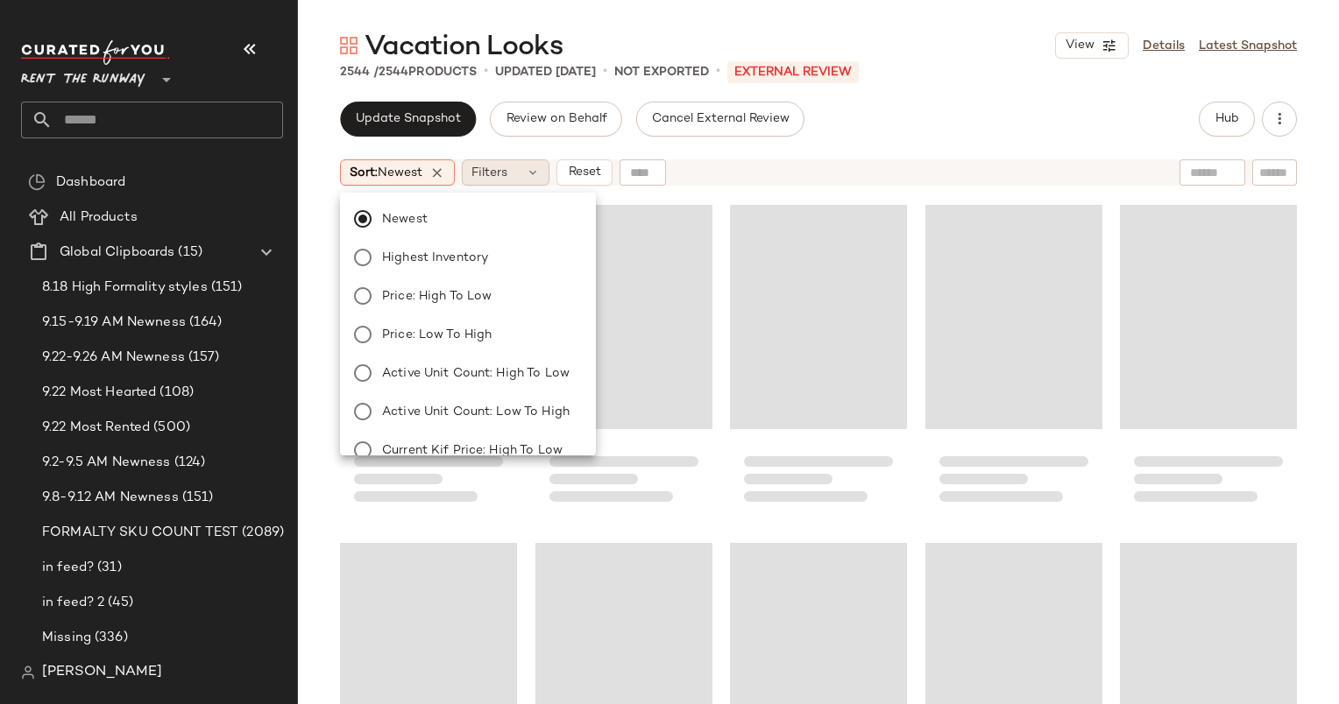
click at [516, 170] on div "Filters" at bounding box center [506, 172] width 88 height 26
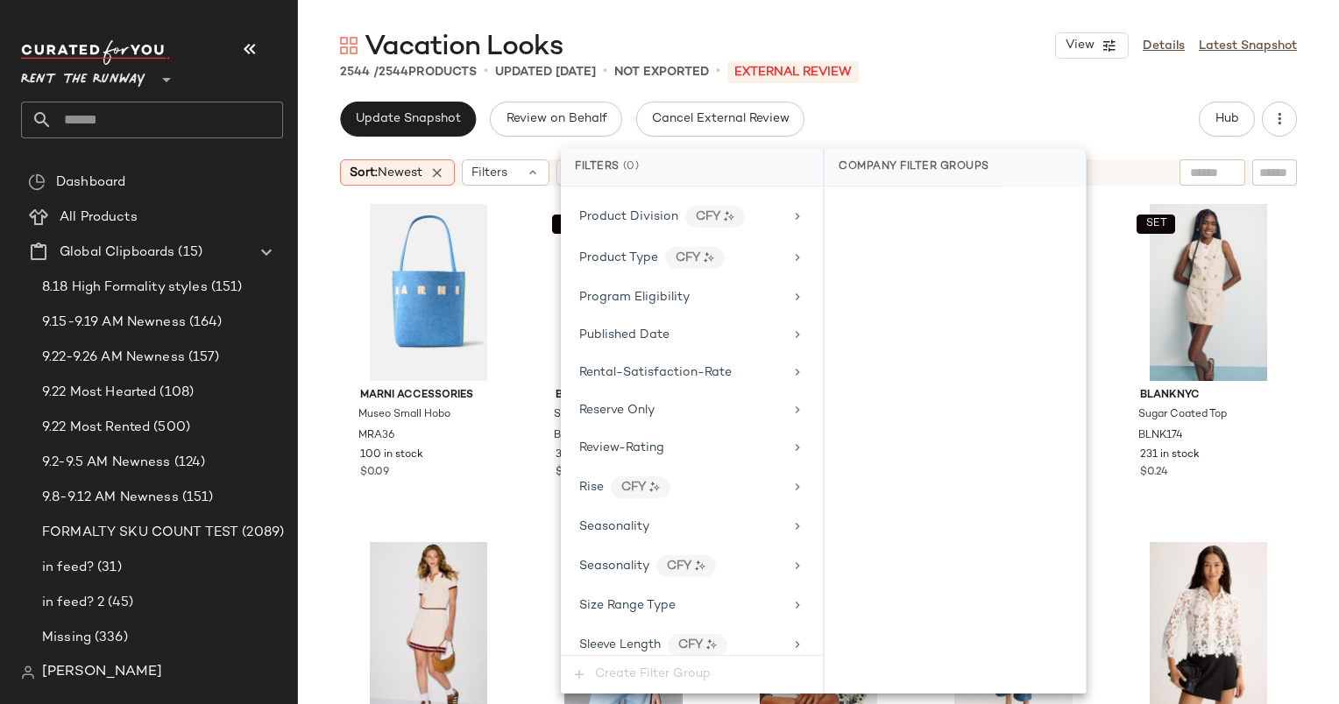
scroll to position [2211, 0]
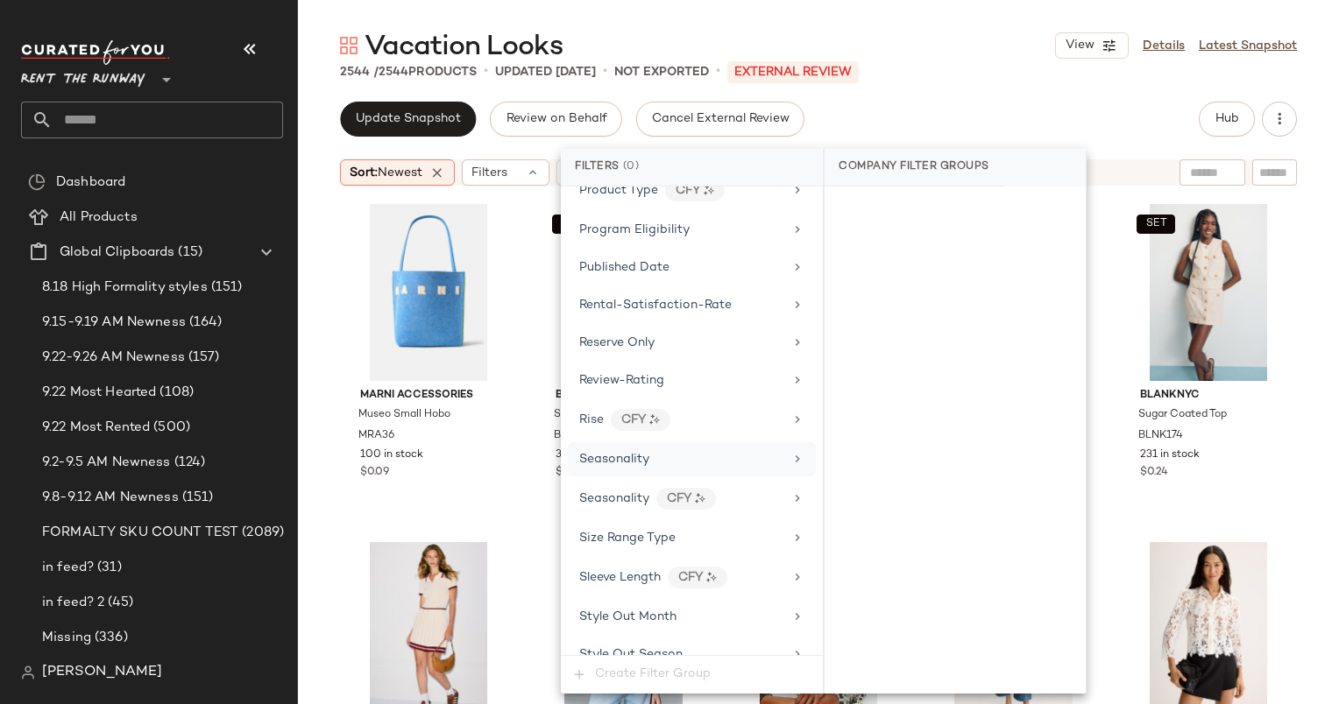
click at [662, 450] on div "Seasonality" at bounding box center [681, 459] width 204 height 18
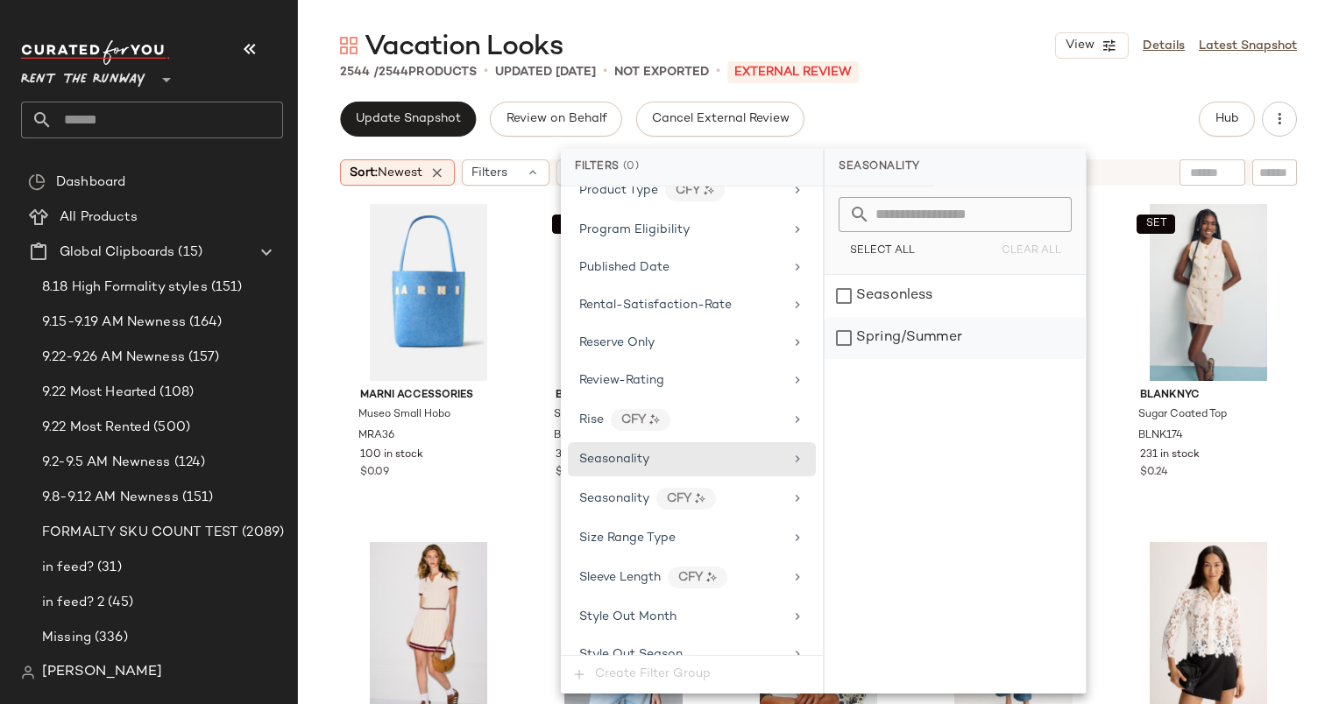
click at [906, 342] on div "Spring/Summer" at bounding box center [954, 338] width 261 height 42
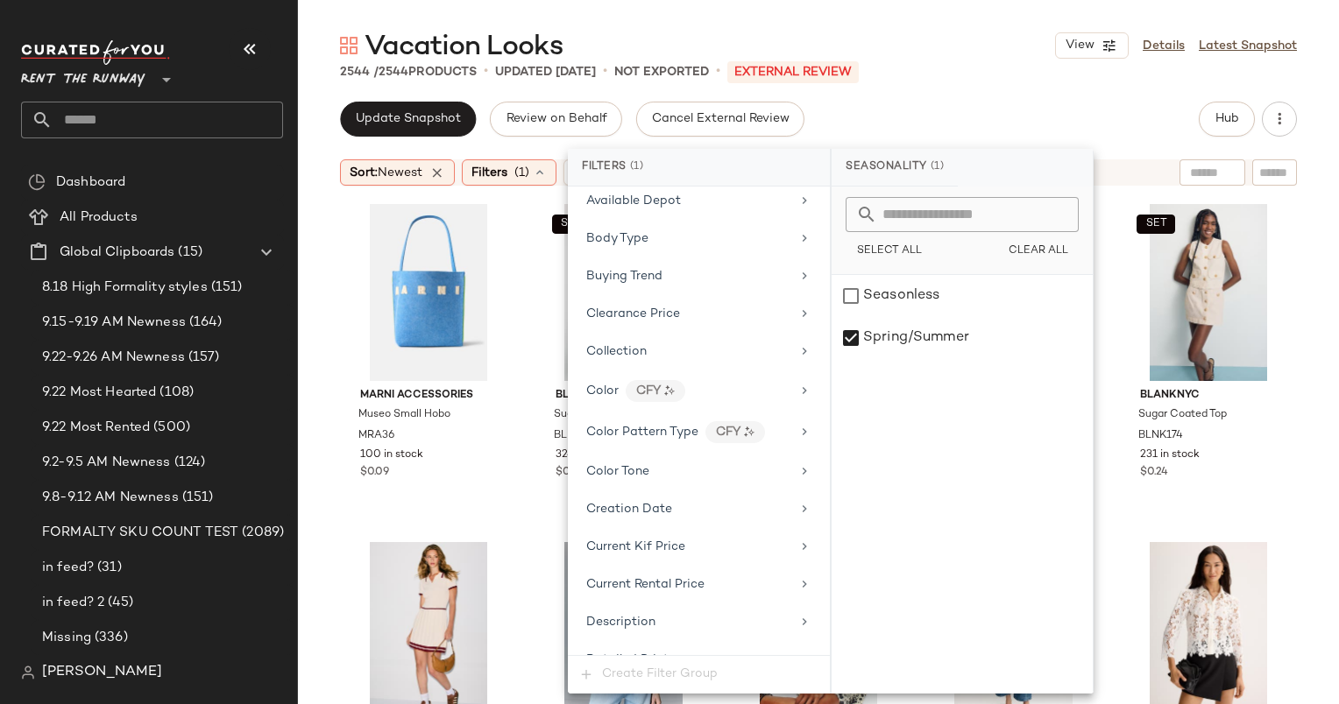
scroll to position [0, 0]
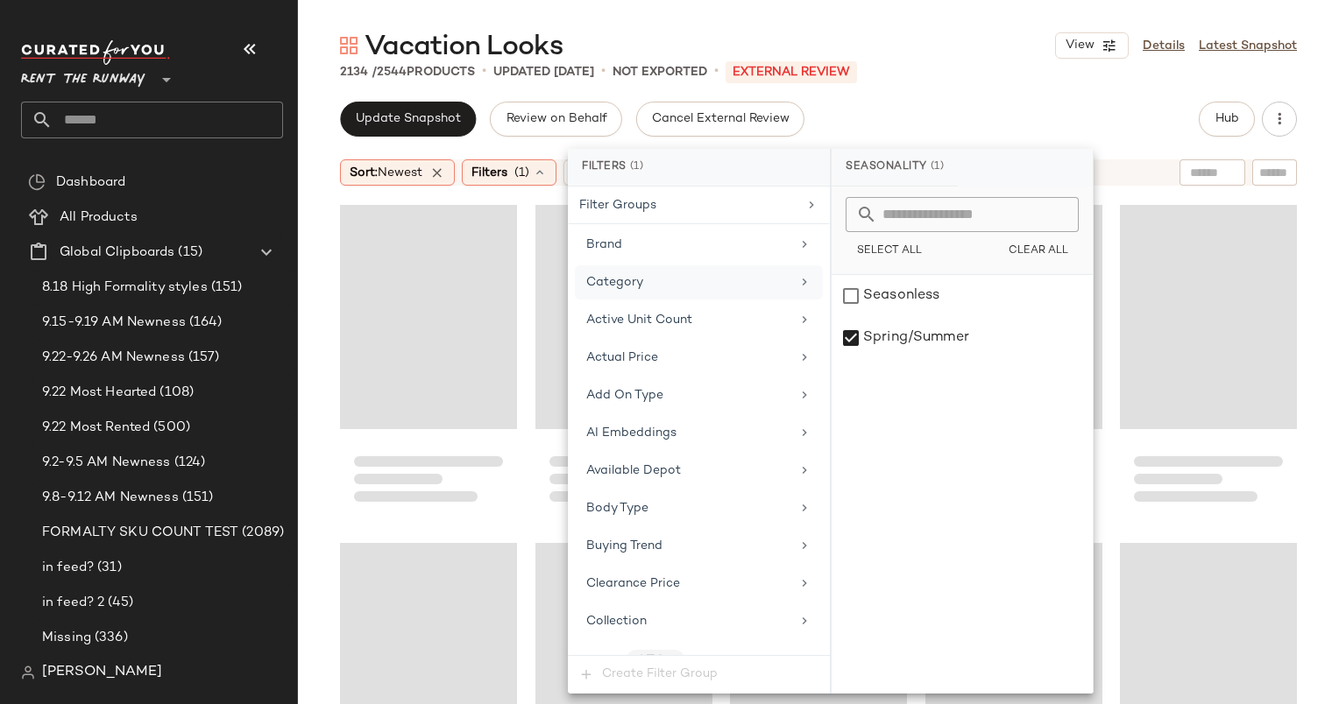
click at [653, 288] on div "Category" at bounding box center [688, 282] width 204 height 18
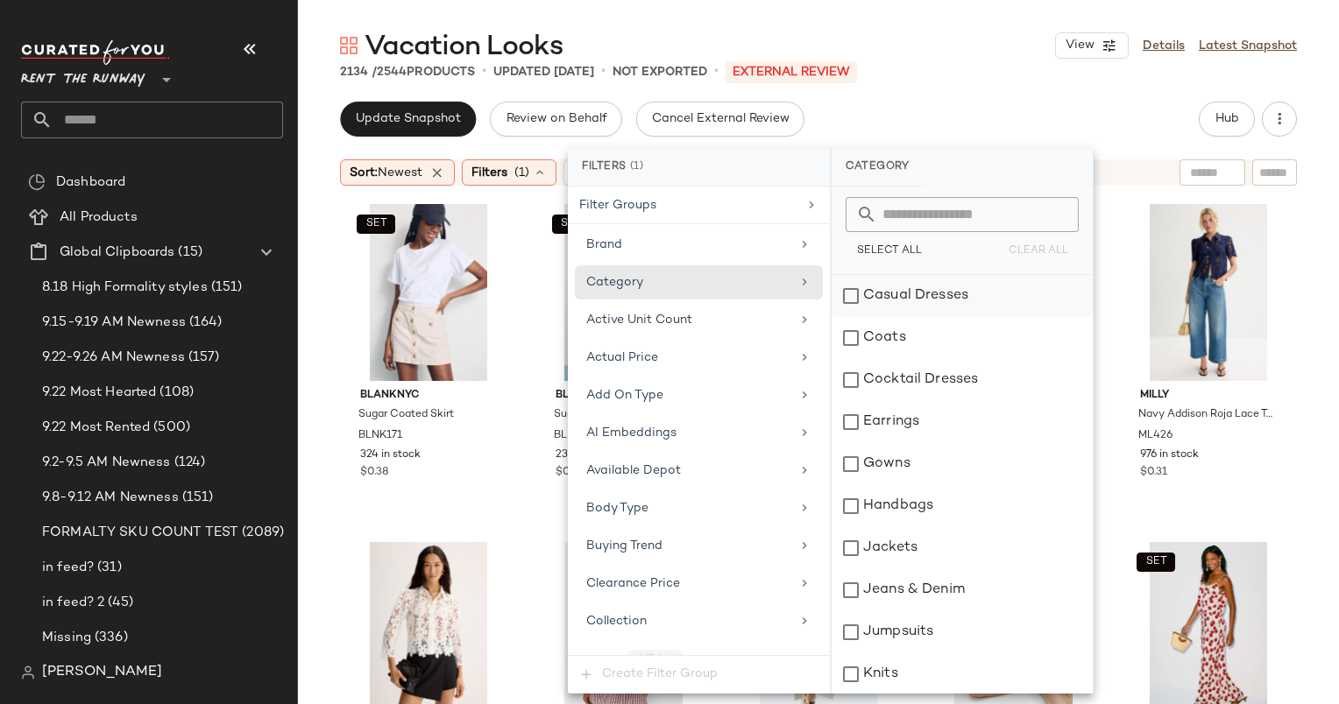
click at [898, 282] on div "Casual Dresses" at bounding box center [961, 296] width 261 height 42
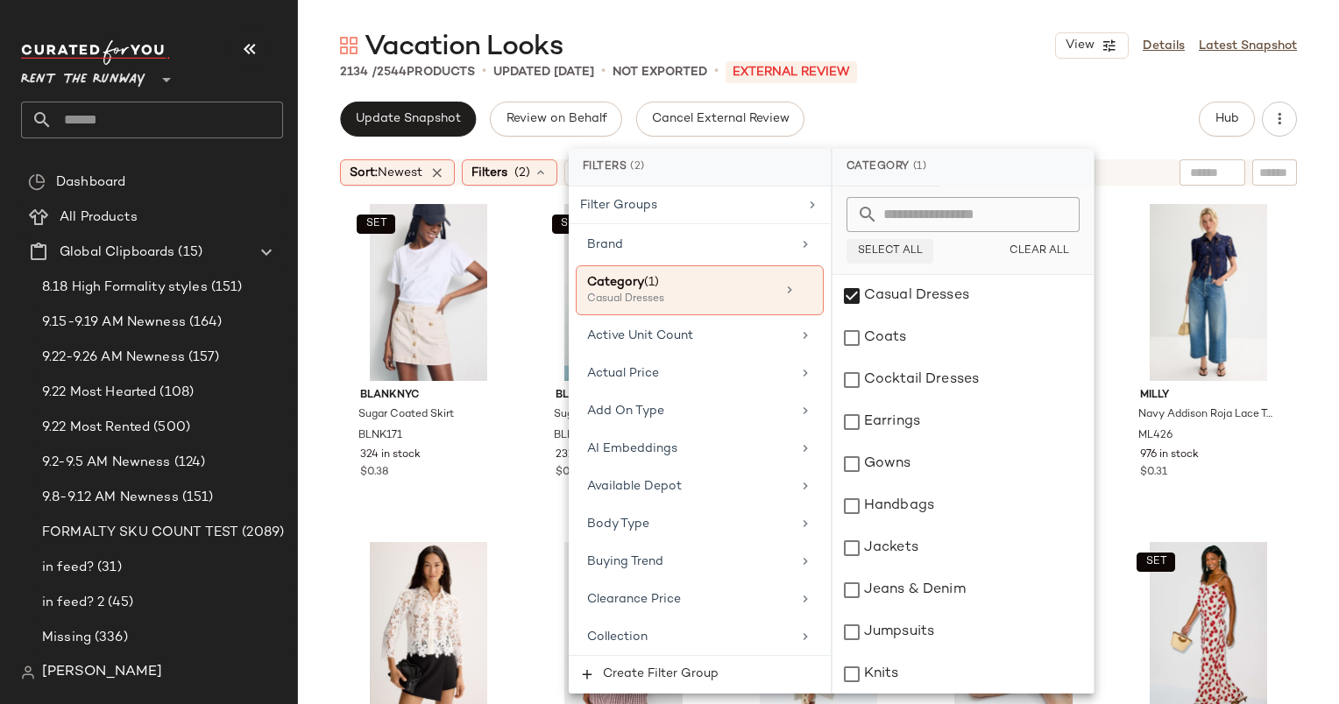
click at [879, 251] on span "Select All" at bounding box center [890, 251] width 66 height 12
click at [898, 427] on div "Earrings" at bounding box center [962, 422] width 261 height 42
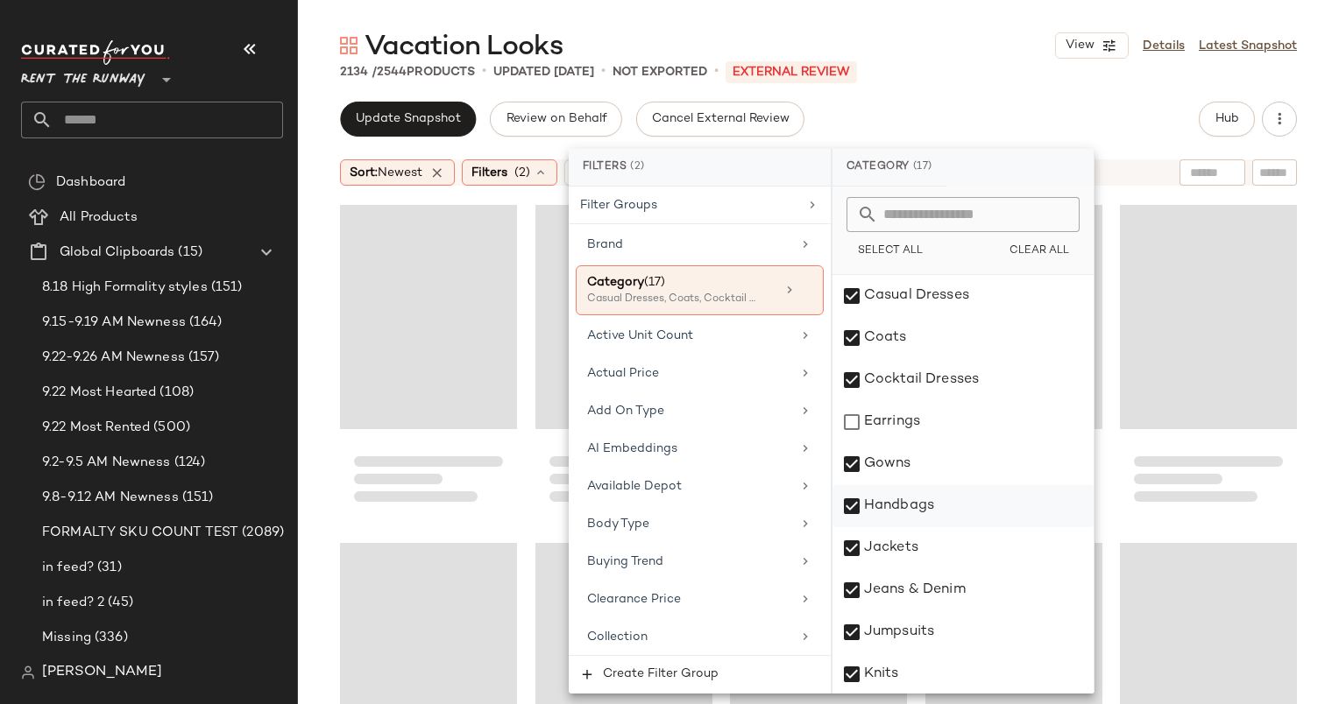
click at [931, 485] on div "Handbags" at bounding box center [962, 506] width 261 height 42
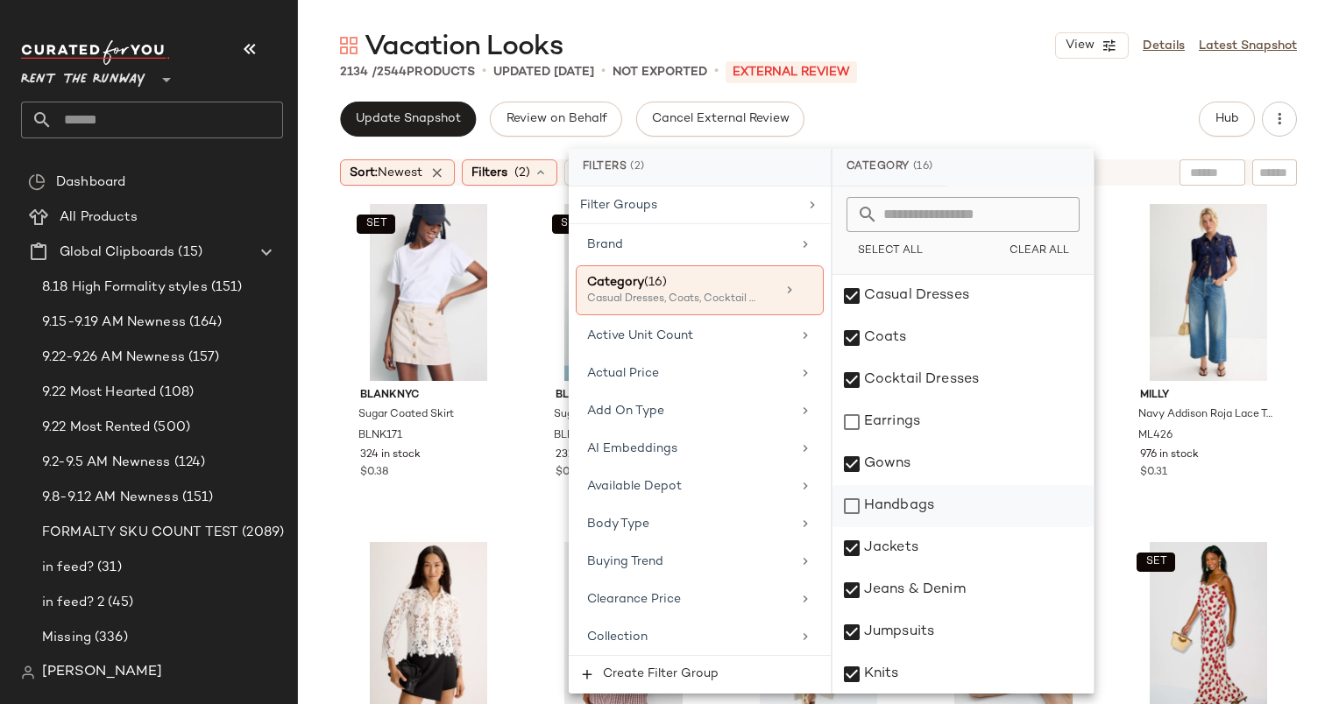
scroll to position [337, 0]
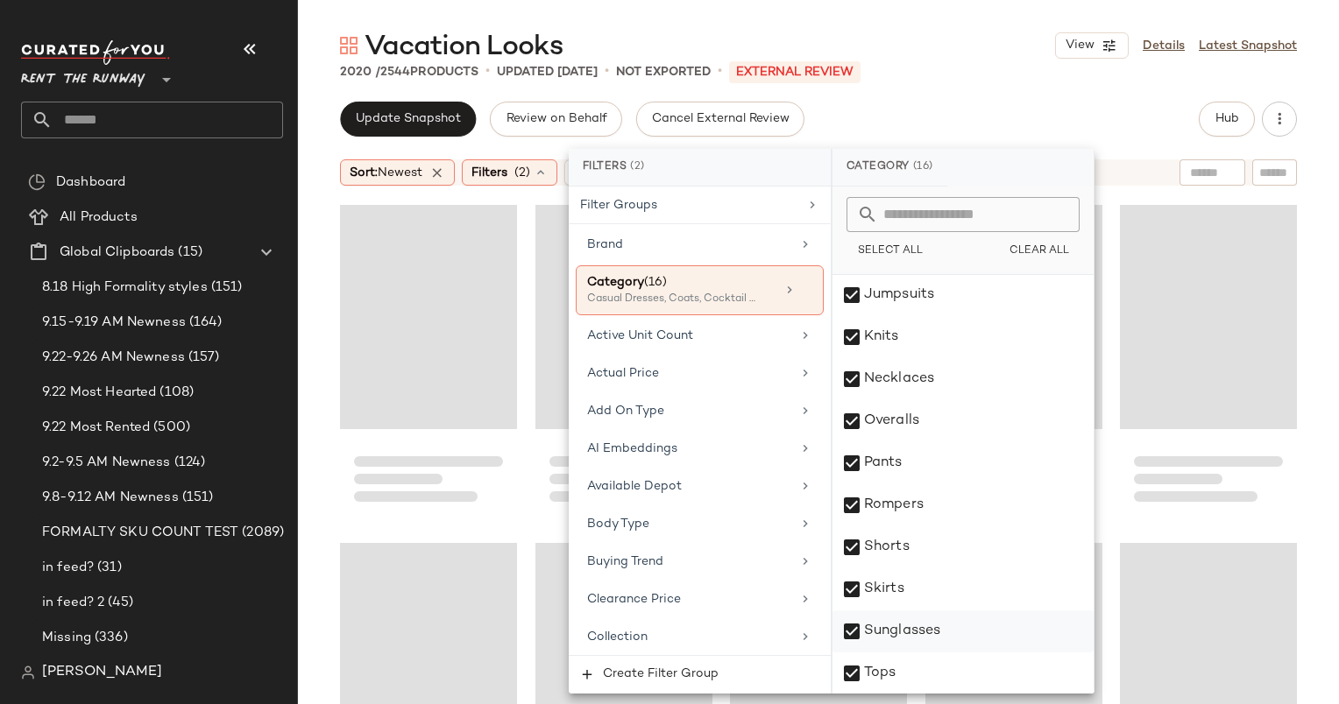
click at [945, 617] on div "Sunglasses" at bounding box center [962, 632] width 261 height 42
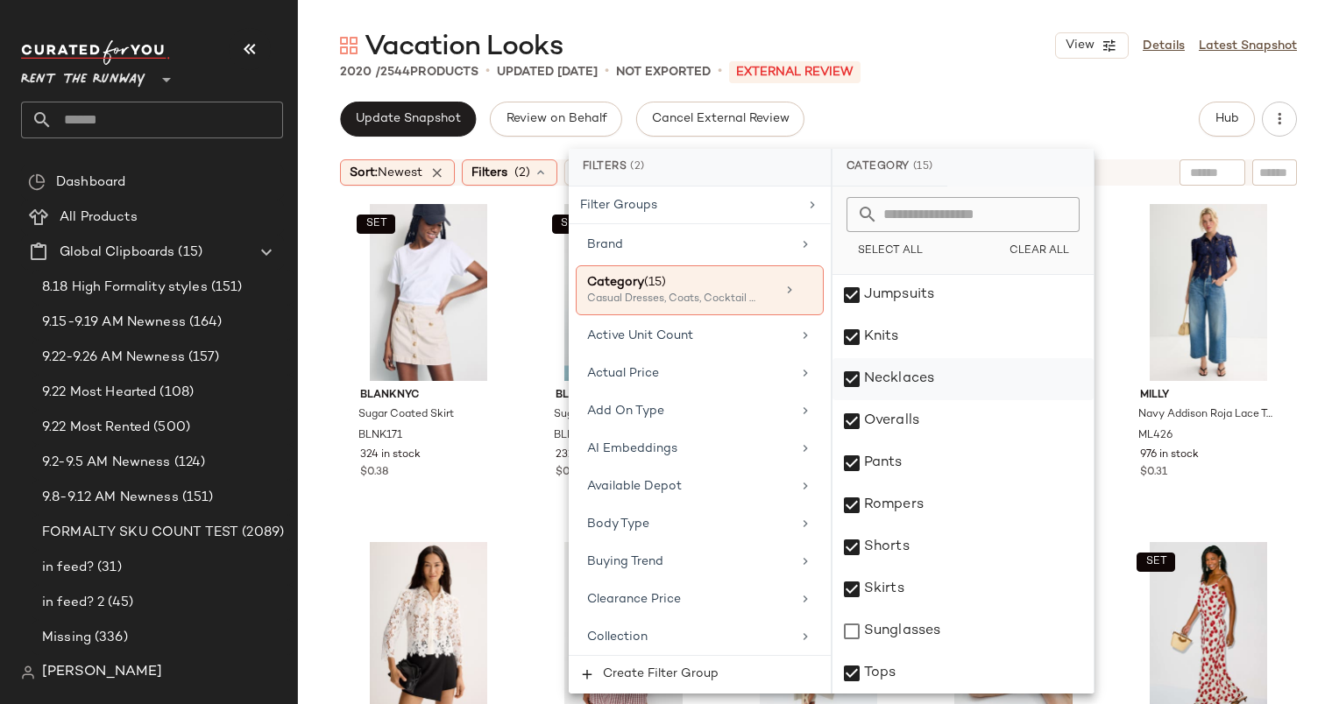
click at [938, 376] on div "Necklaces" at bounding box center [962, 379] width 261 height 42
click at [983, 112] on div "Update Snapshot Review on Behalf Cancel External Review Hub" at bounding box center [818, 119] width 957 height 35
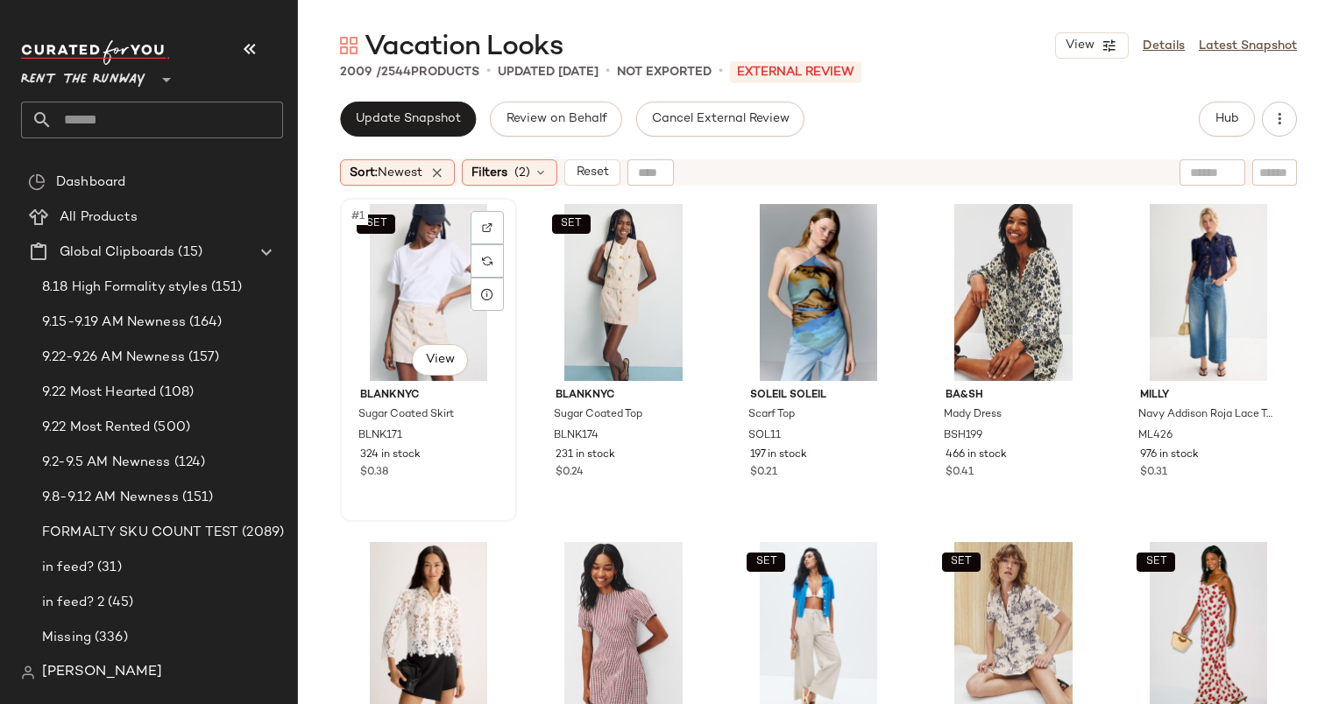
click at [432, 266] on div "SET #1 View" at bounding box center [428, 292] width 165 height 177
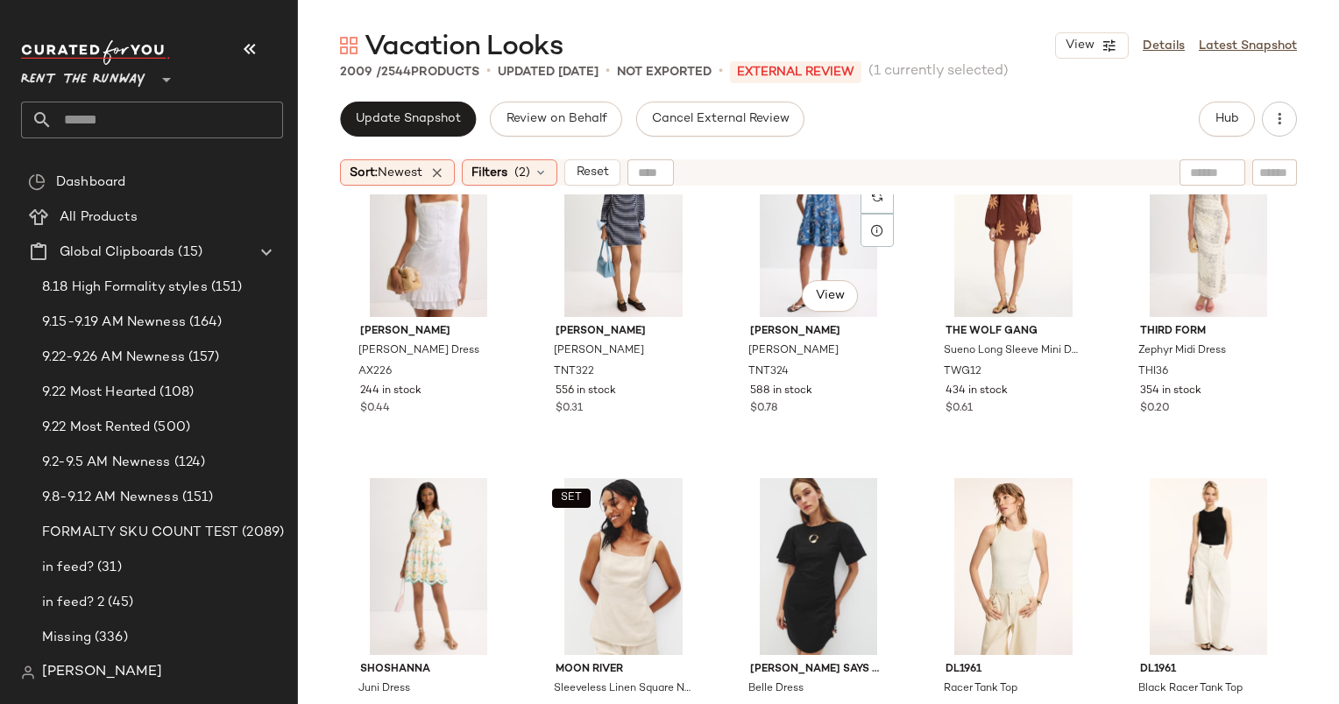
scroll to position [1770, 0]
click at [943, 524] on div "#34 View" at bounding box center [1013, 565] width 165 height 177
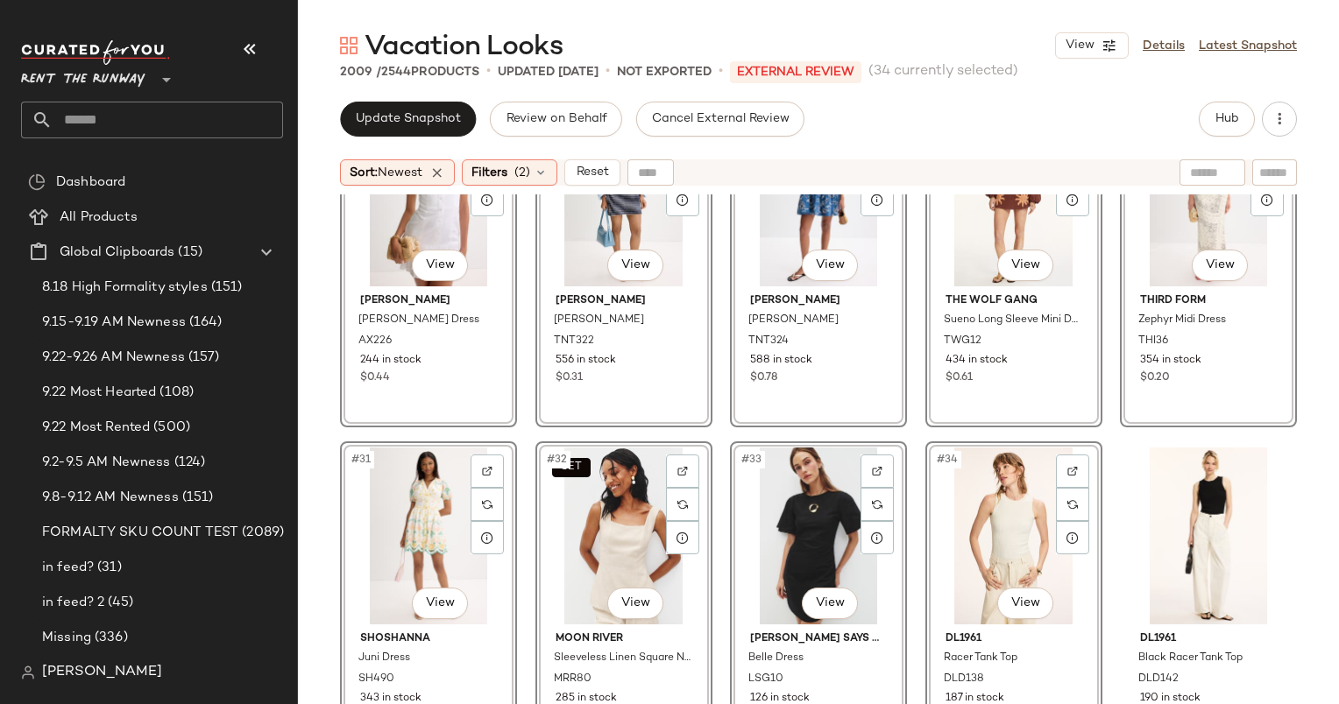
scroll to position [1633, 0]
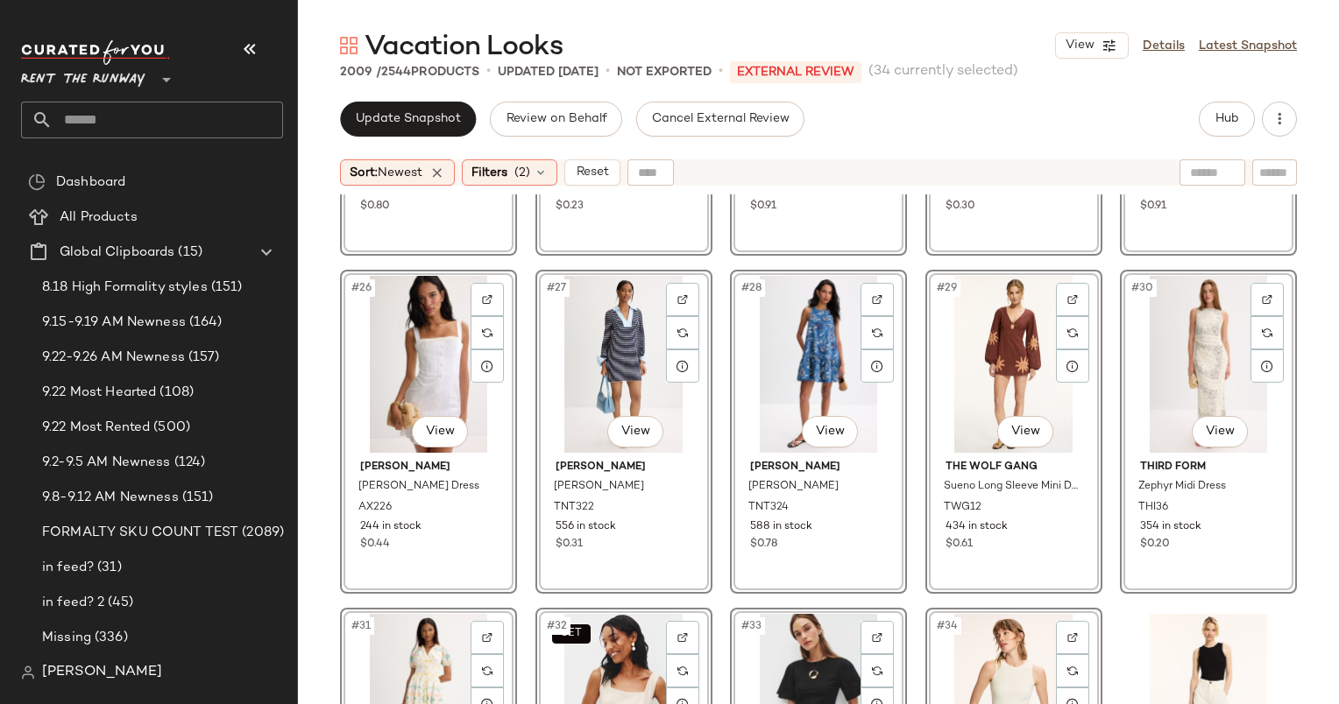
click at [1204, 410] on body "Rent the Runway ** Dashboard All Products Global Clipboards (15) 8.18 High Form…" at bounding box center [669, 352] width 1339 height 704
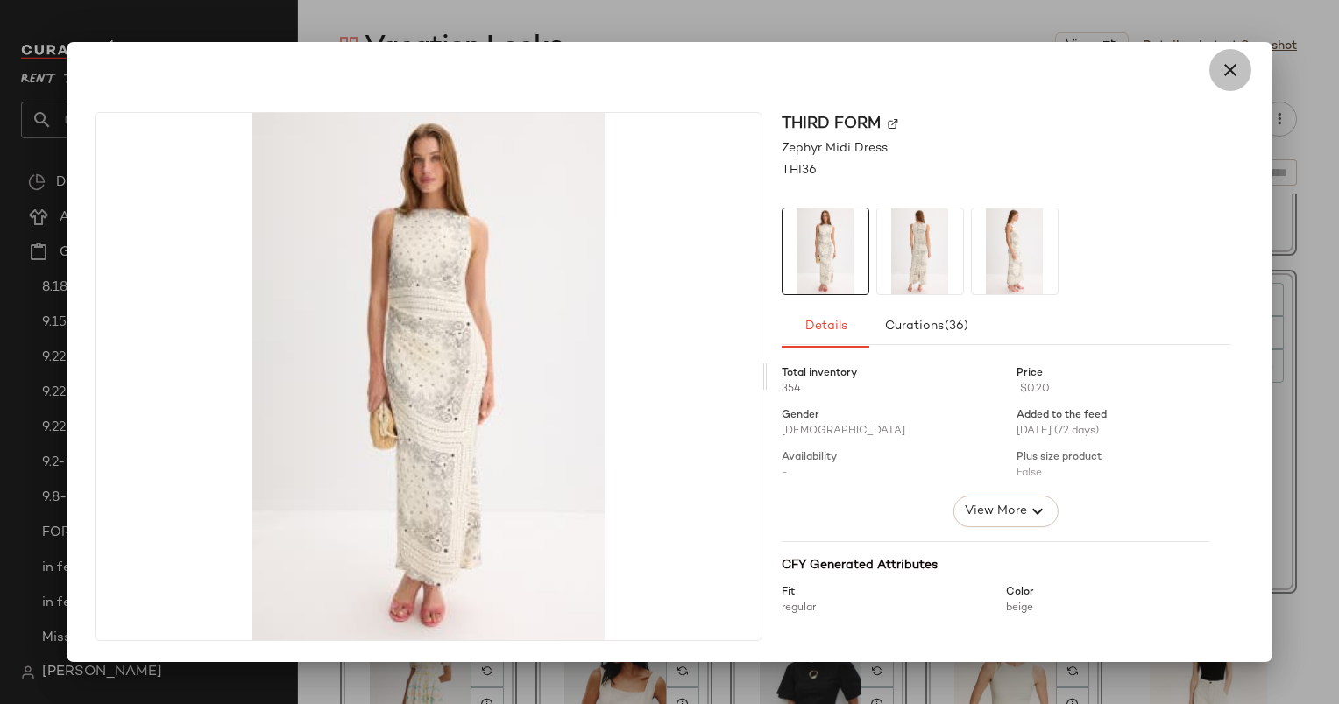
click at [1227, 60] on icon "button" at bounding box center [1229, 70] width 21 height 21
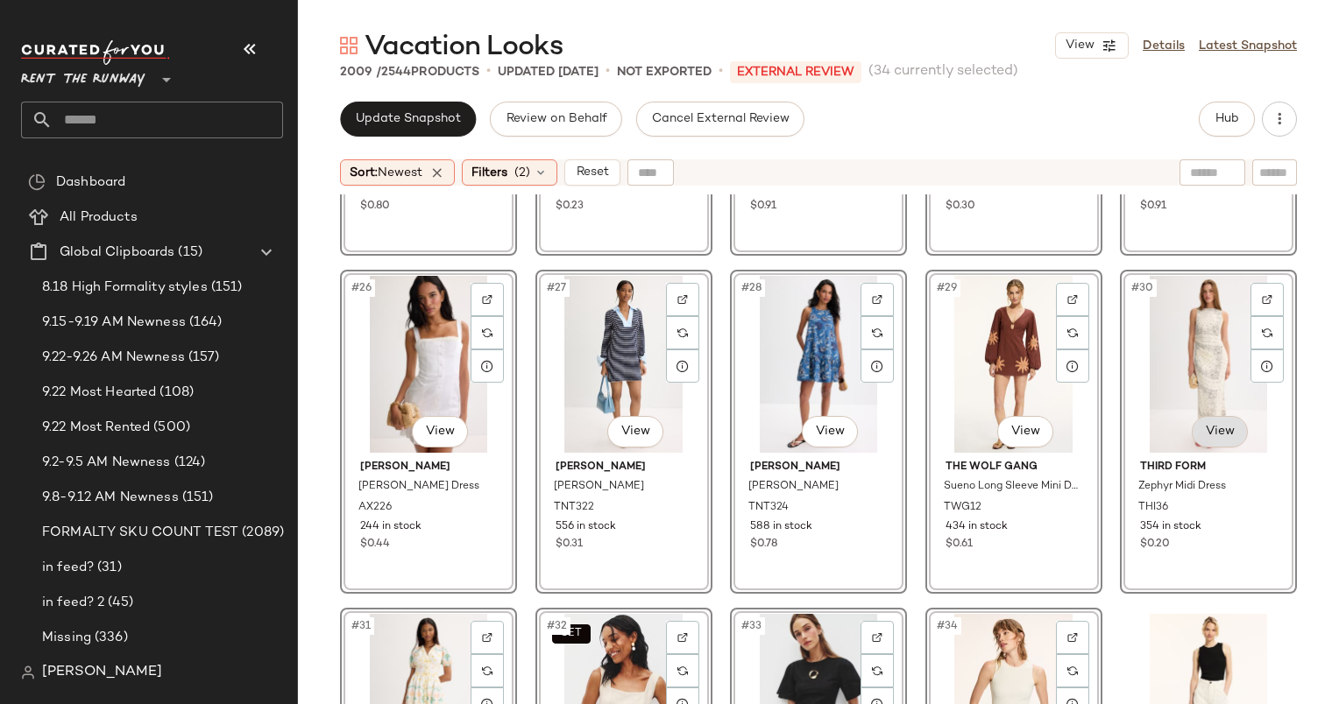
click at [1194, 424] on body "Rent the Runway ** Dashboard All Products Global Clipboards (15) 8.18 High Form…" at bounding box center [669, 352] width 1339 height 704
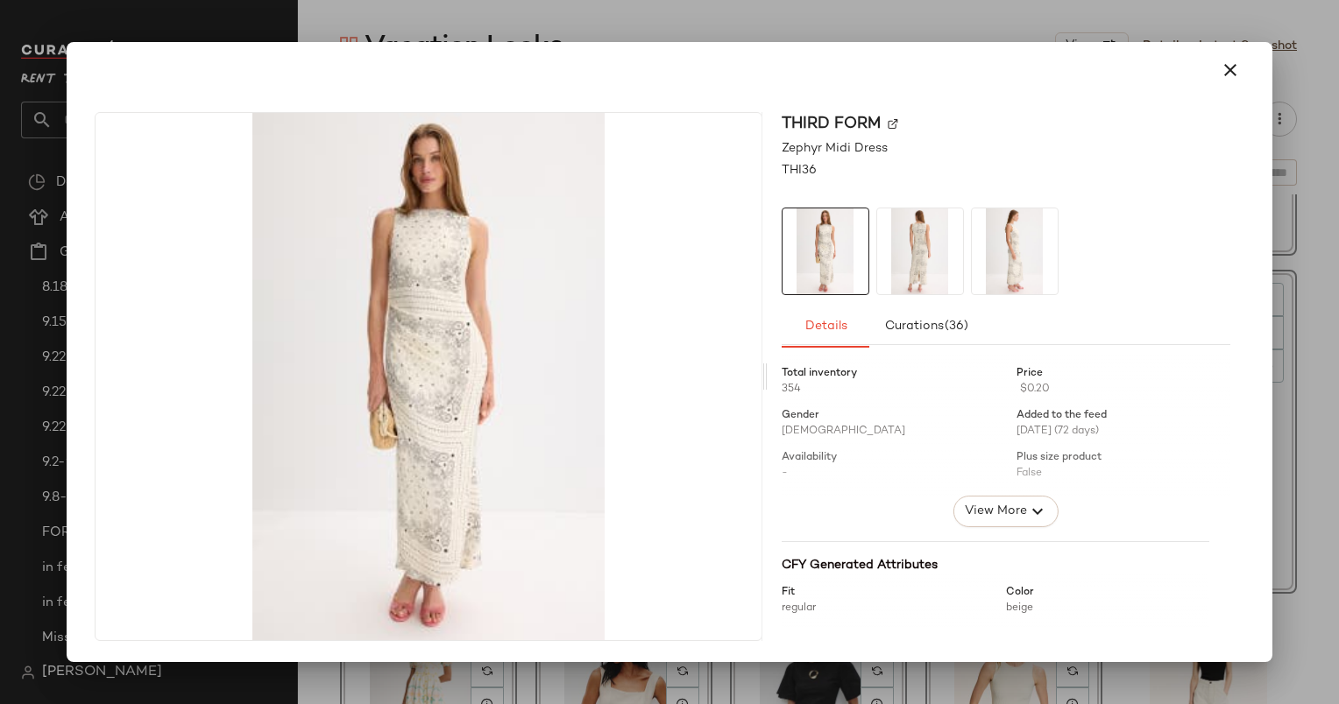
click at [1338, 227] on html "Rent the Runway ** Dashboard All Products Global Clipboards (15) 8.18 High Form…" at bounding box center [669, 352] width 1339 height 704
click at [1310, 245] on div at bounding box center [669, 352] width 1339 height 704
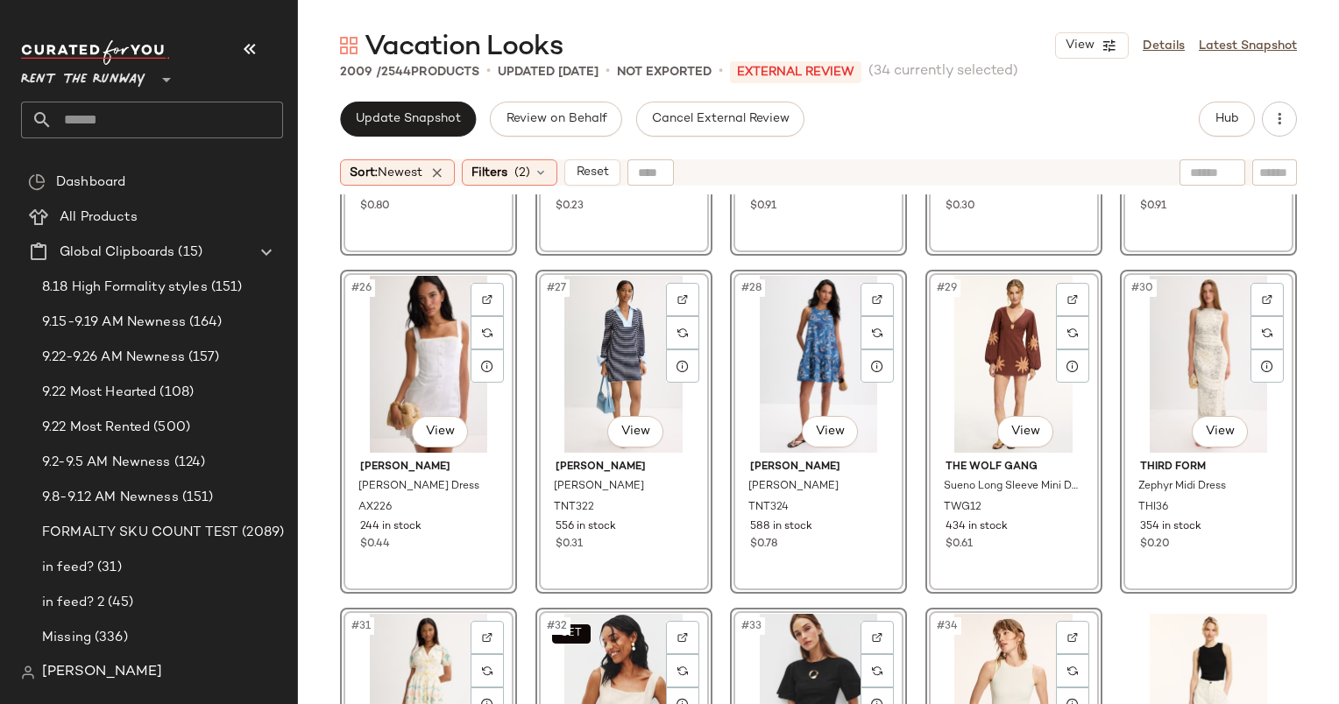
click at [1126, 343] on div "#30 View" at bounding box center [1208, 364] width 165 height 177
click at [1296, 350] on div "SET #21 View En Saison Alaia Linen Shorts ENS11 331 in stock $0.80 #22 View [PE…" at bounding box center [818, 471] width 1041 height 554
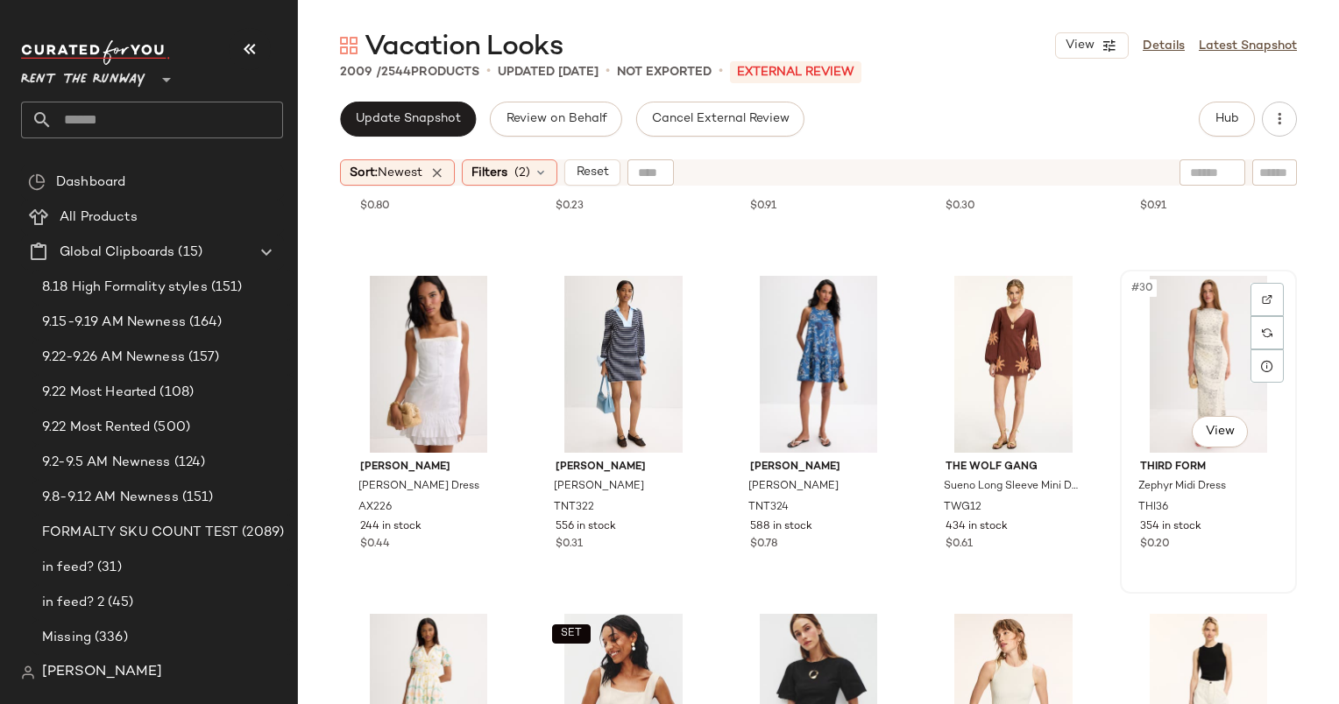
click at [1152, 333] on div "#30 View" at bounding box center [1208, 364] width 165 height 177
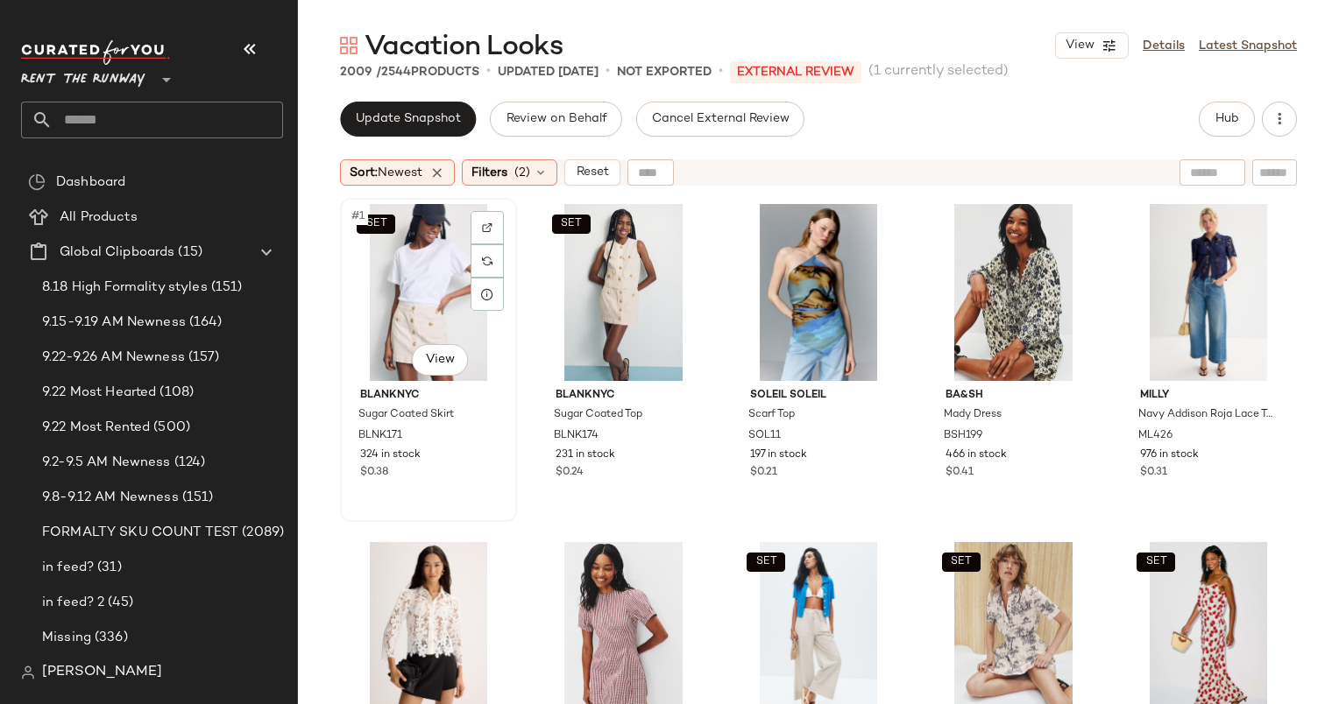
click at [455, 246] on div "SET #1 View" at bounding box center [428, 292] width 165 height 177
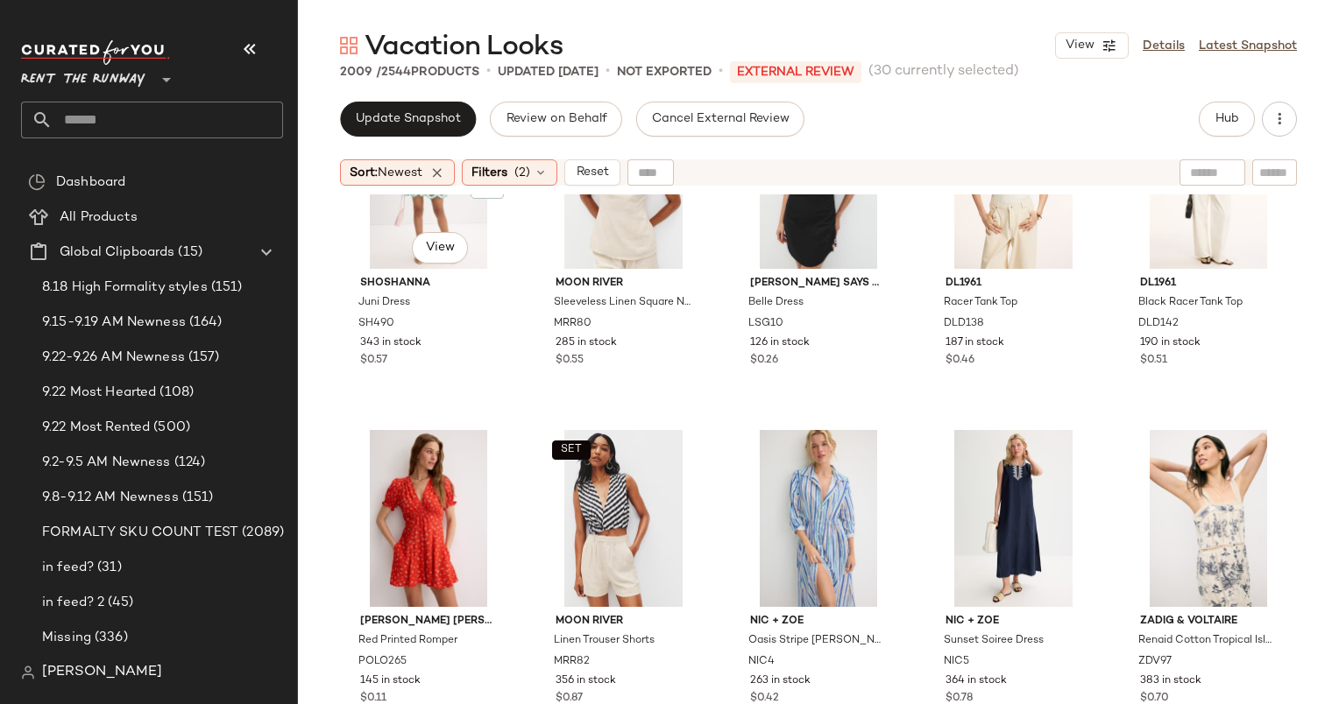
scroll to position [2199, 0]
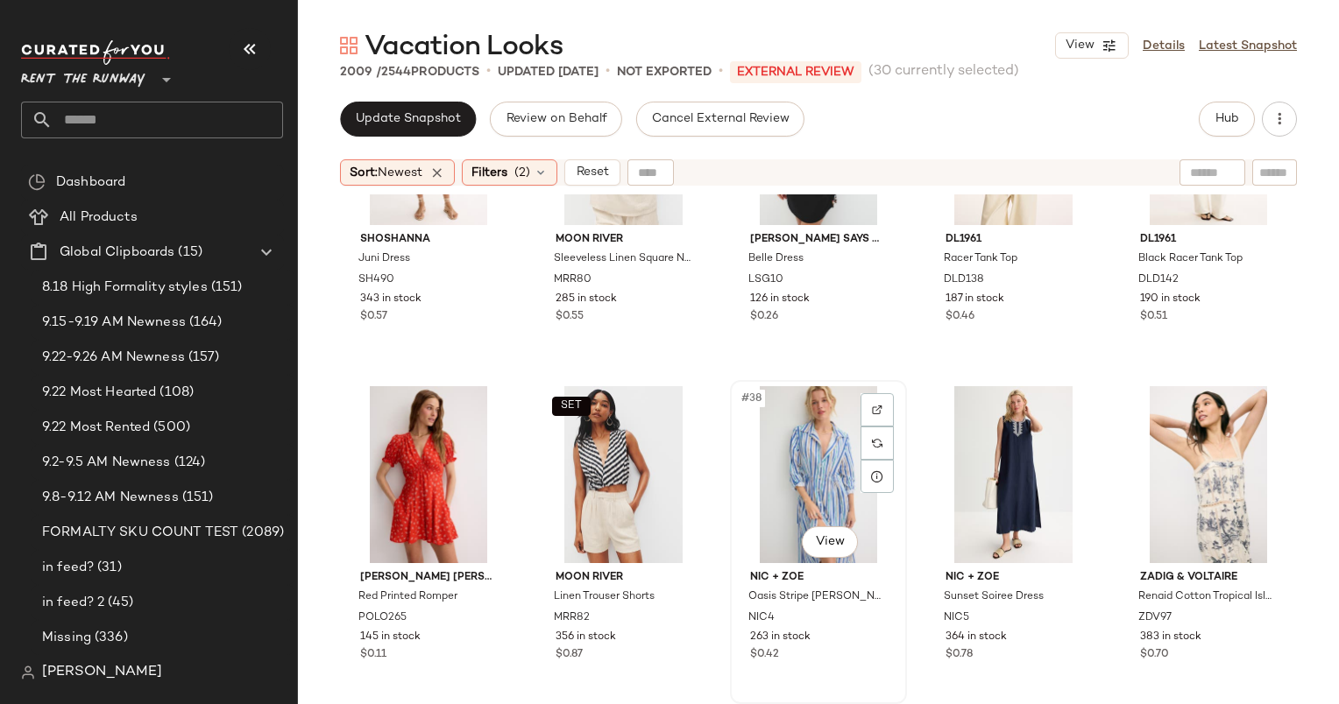
click at [778, 442] on div "#38 View" at bounding box center [818, 474] width 165 height 177
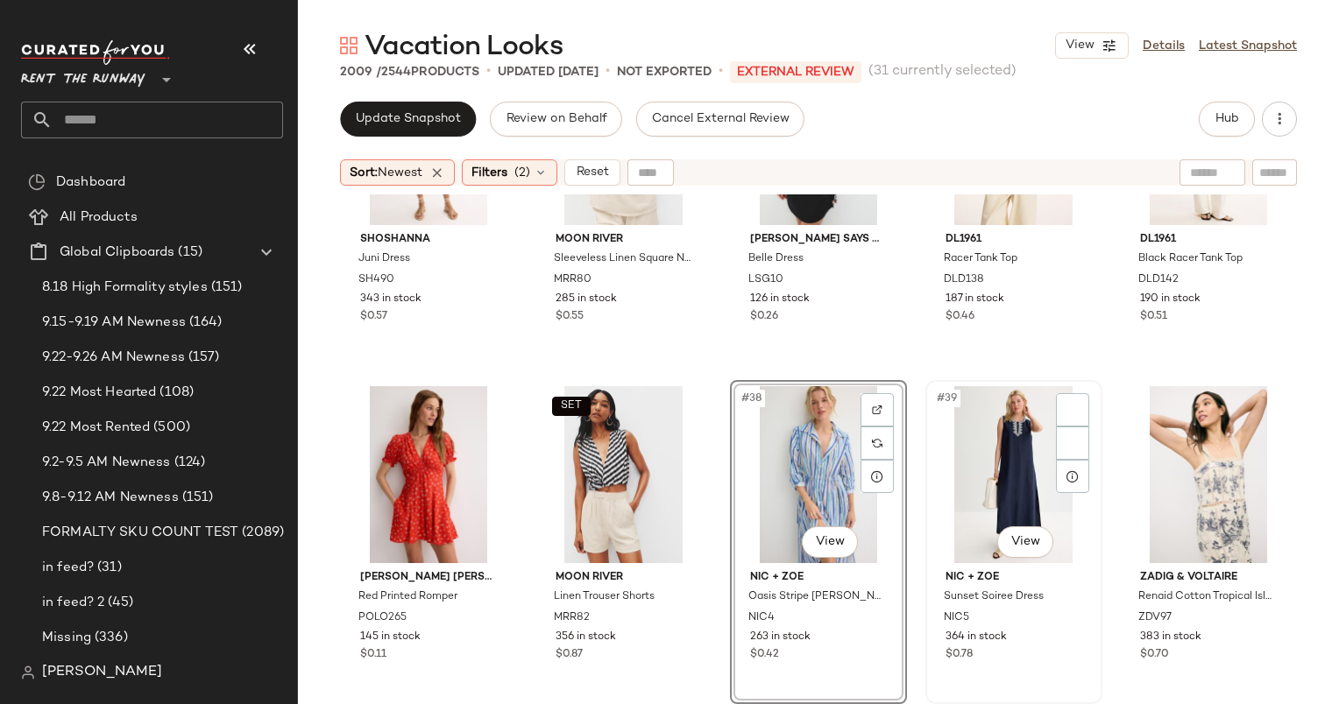
click at [943, 442] on div "#39 View" at bounding box center [1013, 474] width 165 height 177
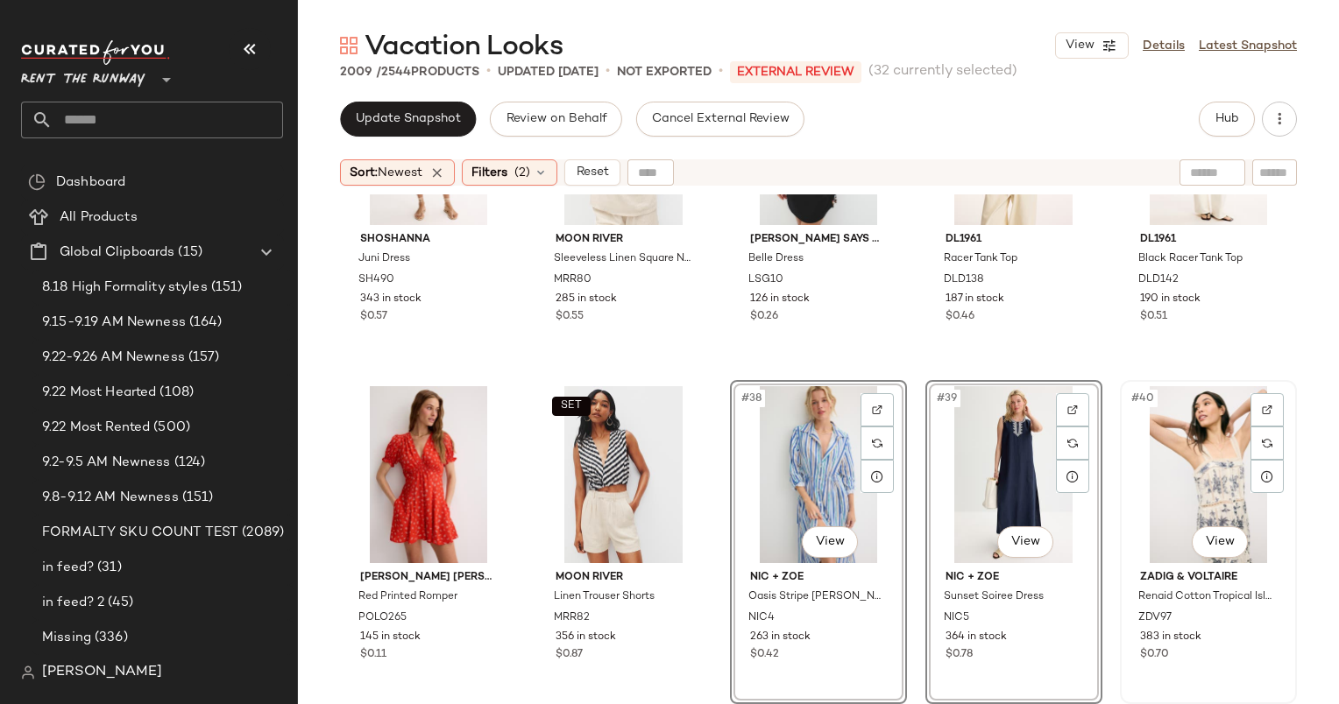
click at [1177, 457] on div "#40 View" at bounding box center [1208, 474] width 165 height 177
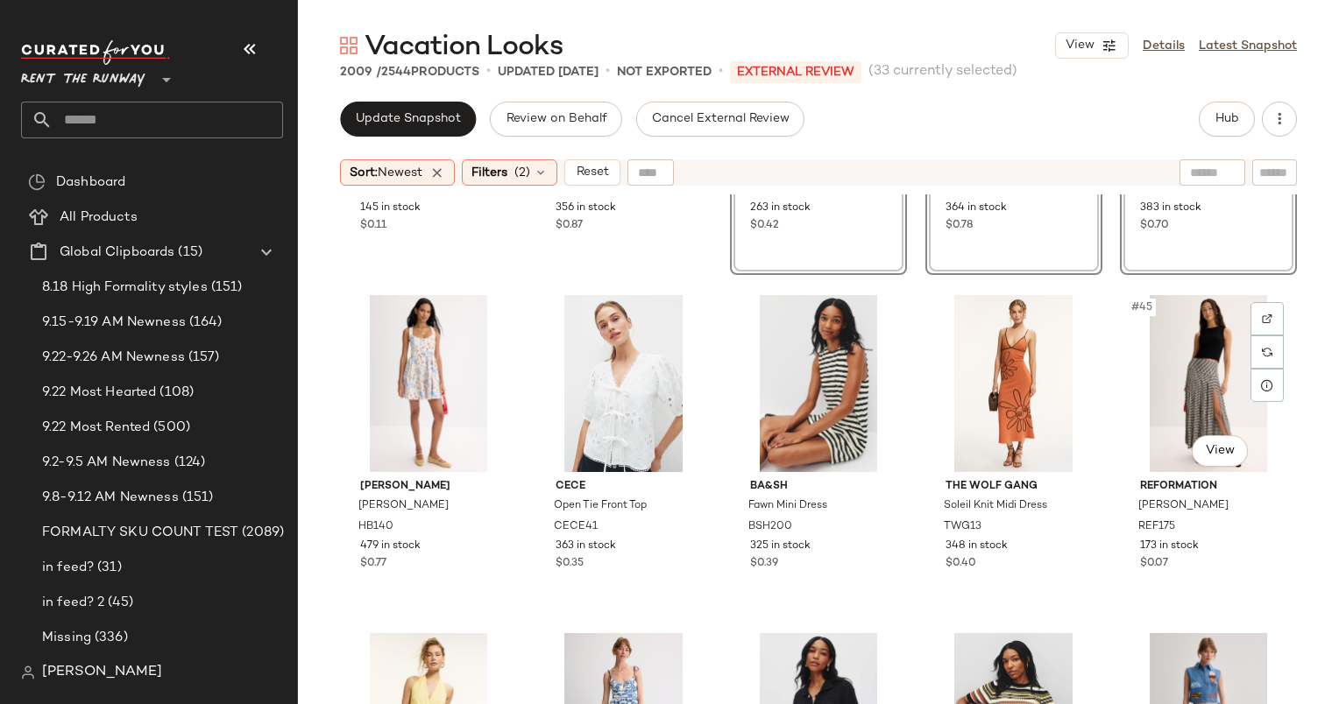
scroll to position [2658, 0]
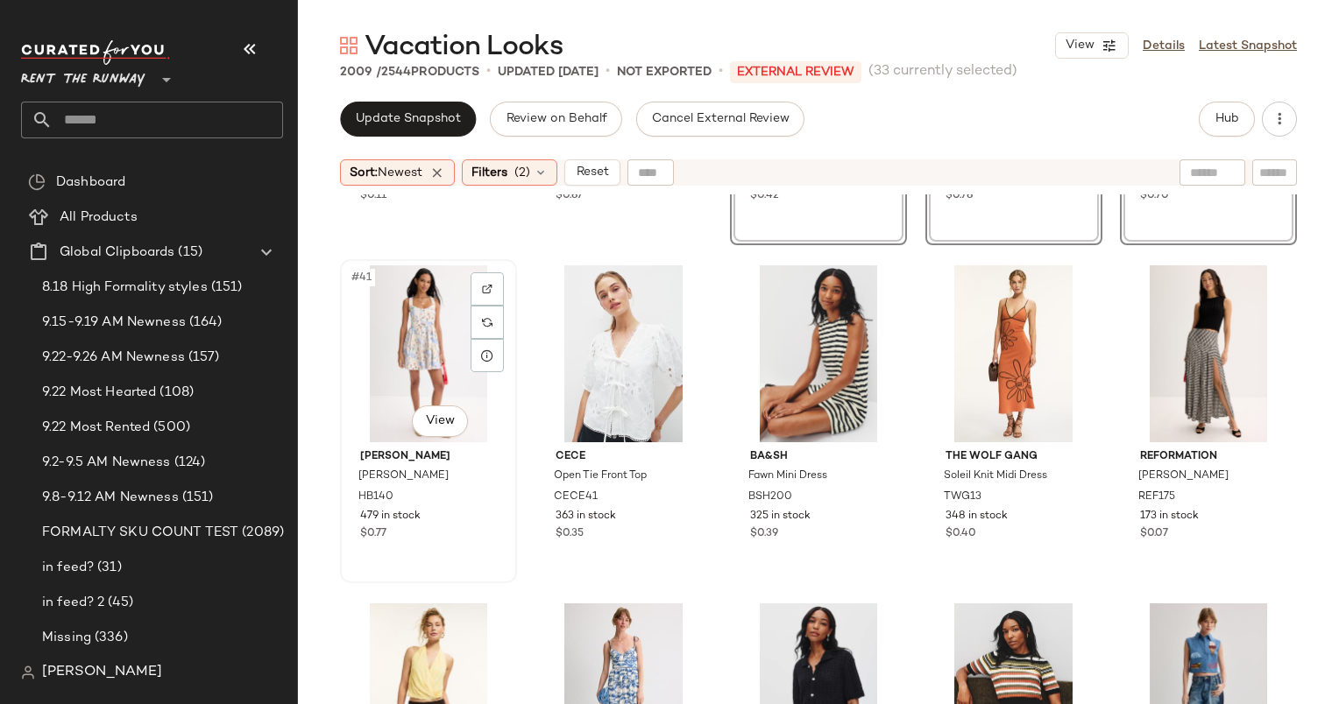
click at [426, 309] on div "#41 View" at bounding box center [428, 353] width 165 height 177
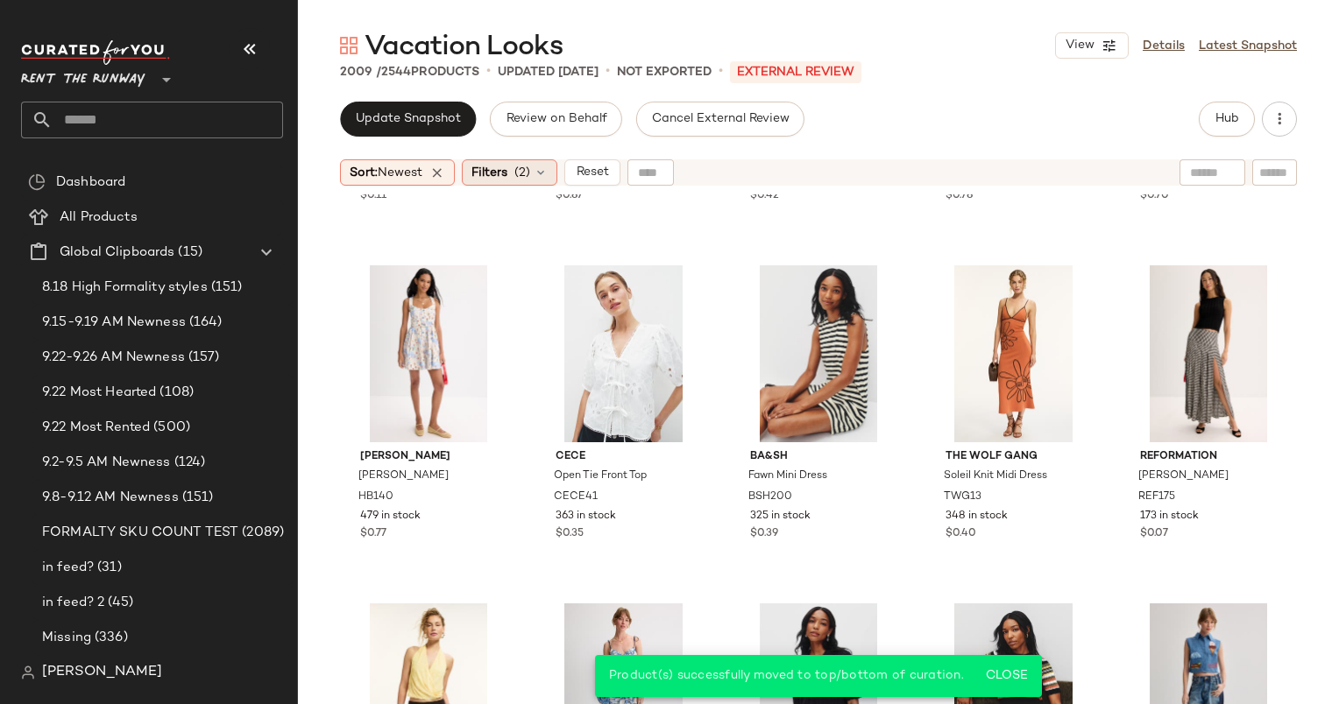
click at [536, 178] on div "Filters (2)" at bounding box center [509, 172] width 95 height 26
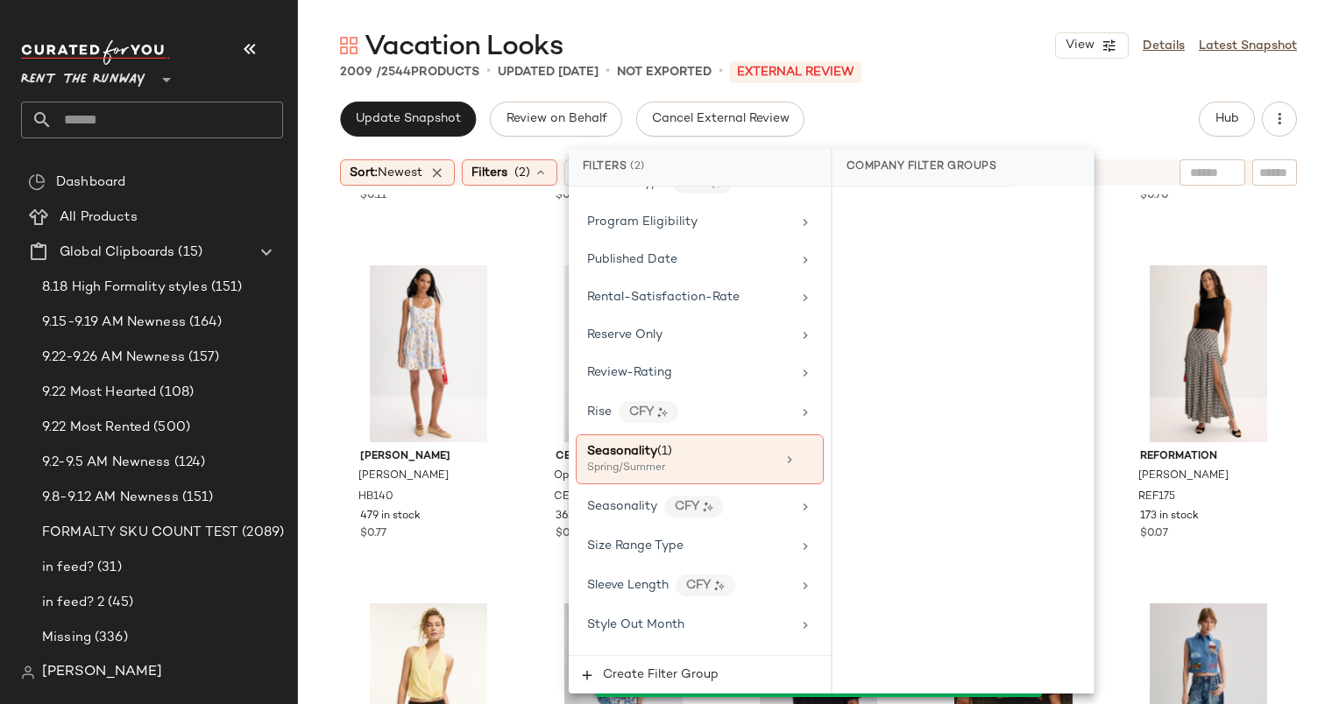
scroll to position [2236, 0]
click at [703, 460] on div "Spring/Summer" at bounding box center [674, 468] width 175 height 16
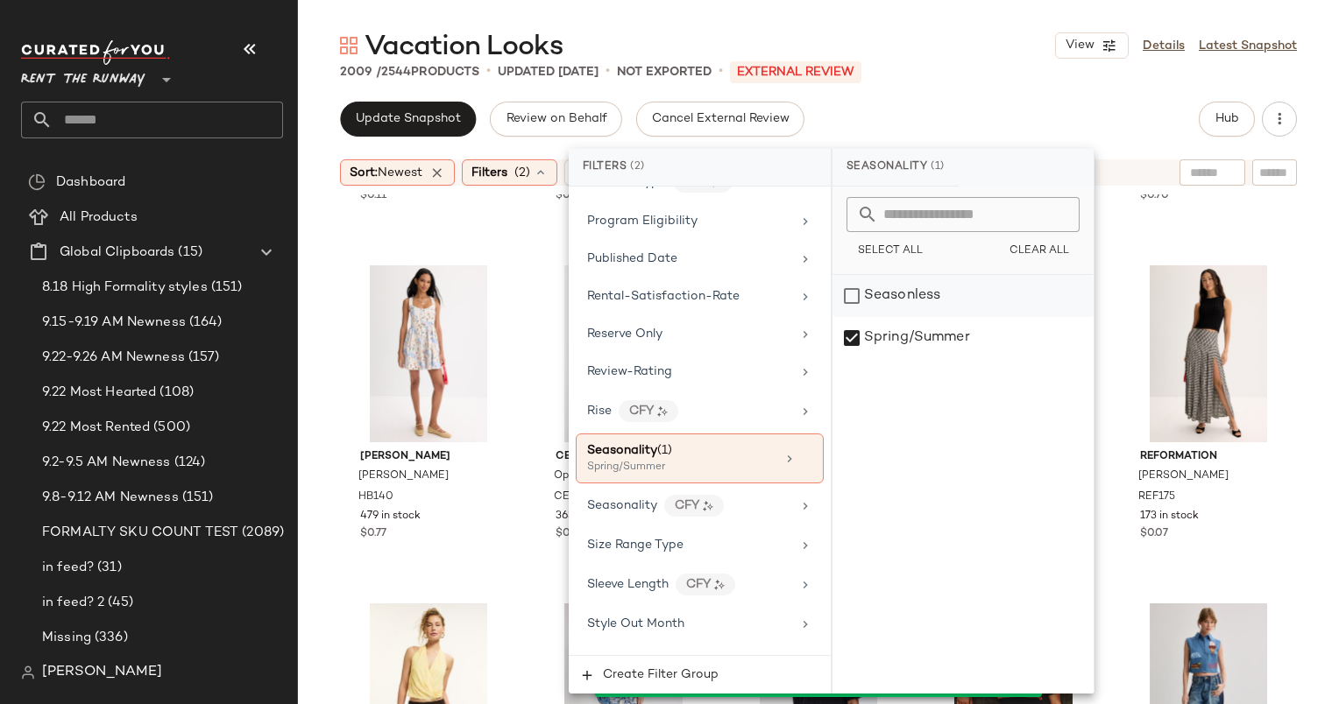
click at [880, 288] on div "Seasonless" at bounding box center [962, 296] width 261 height 42
click at [898, 322] on div "Spring/Summer" at bounding box center [962, 338] width 261 height 42
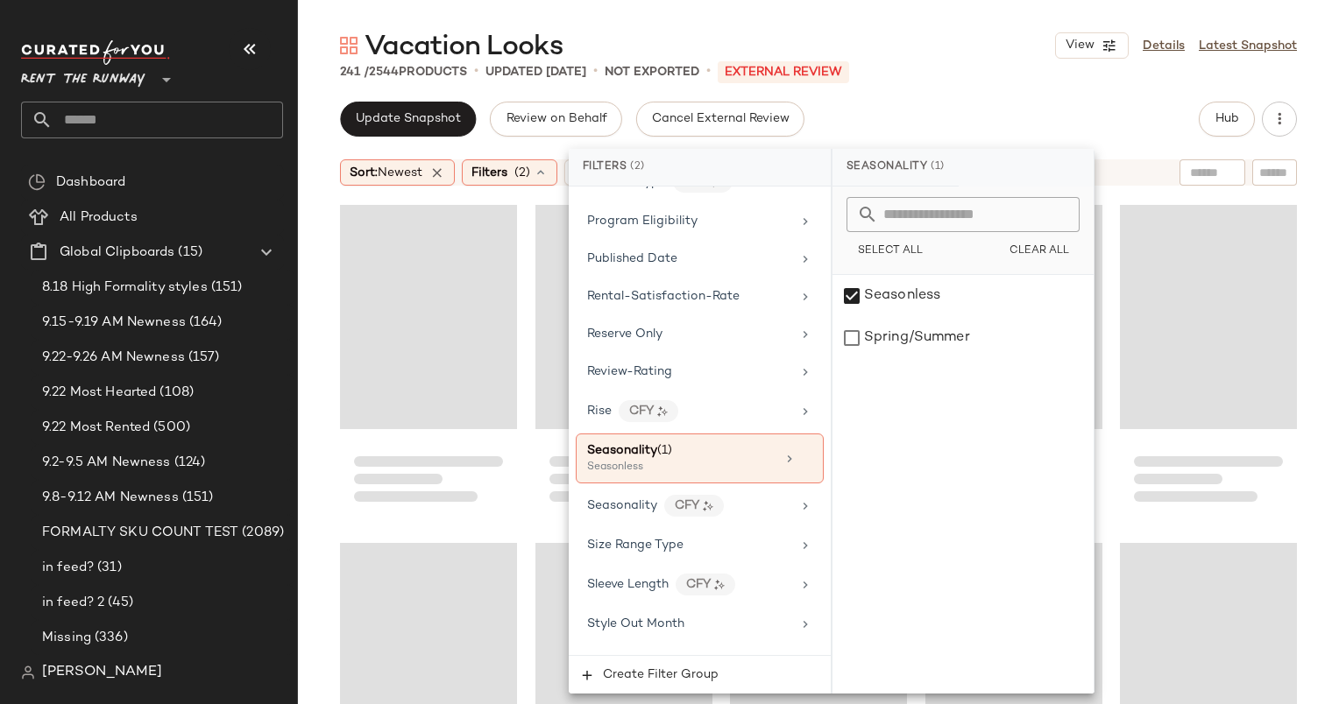
click at [1046, 84] on div "Vacation Looks View Details Latest Snapshot 241 / 2544 Products • updated [DATE…" at bounding box center [818, 366] width 1041 height 676
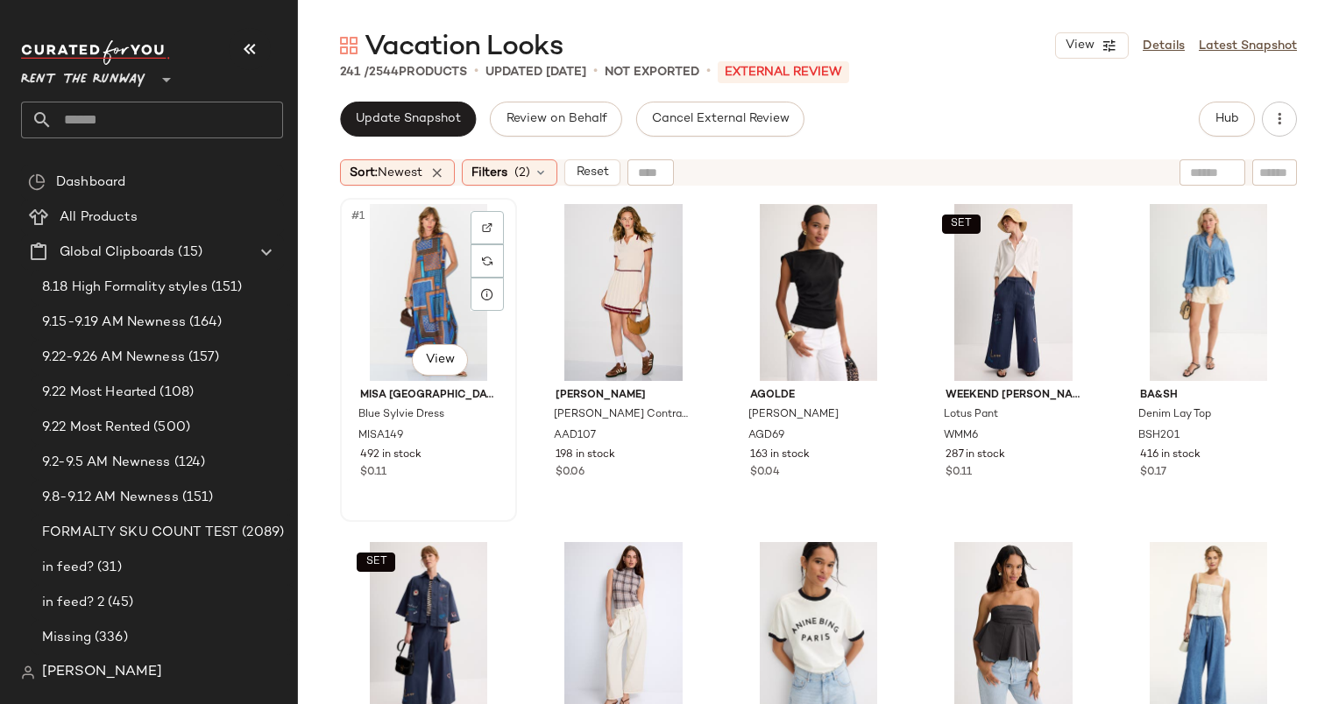
click at [435, 240] on div "#1 View" at bounding box center [428, 292] width 165 height 177
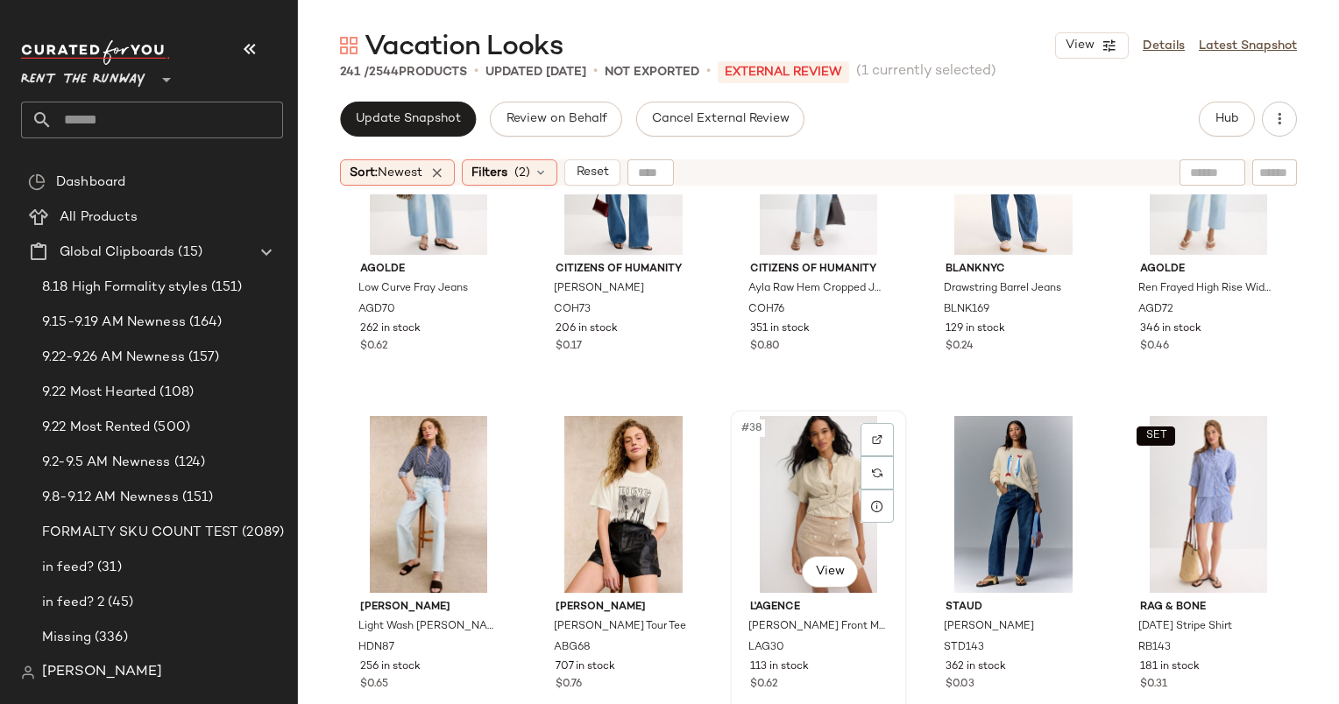
scroll to position [2635, 0]
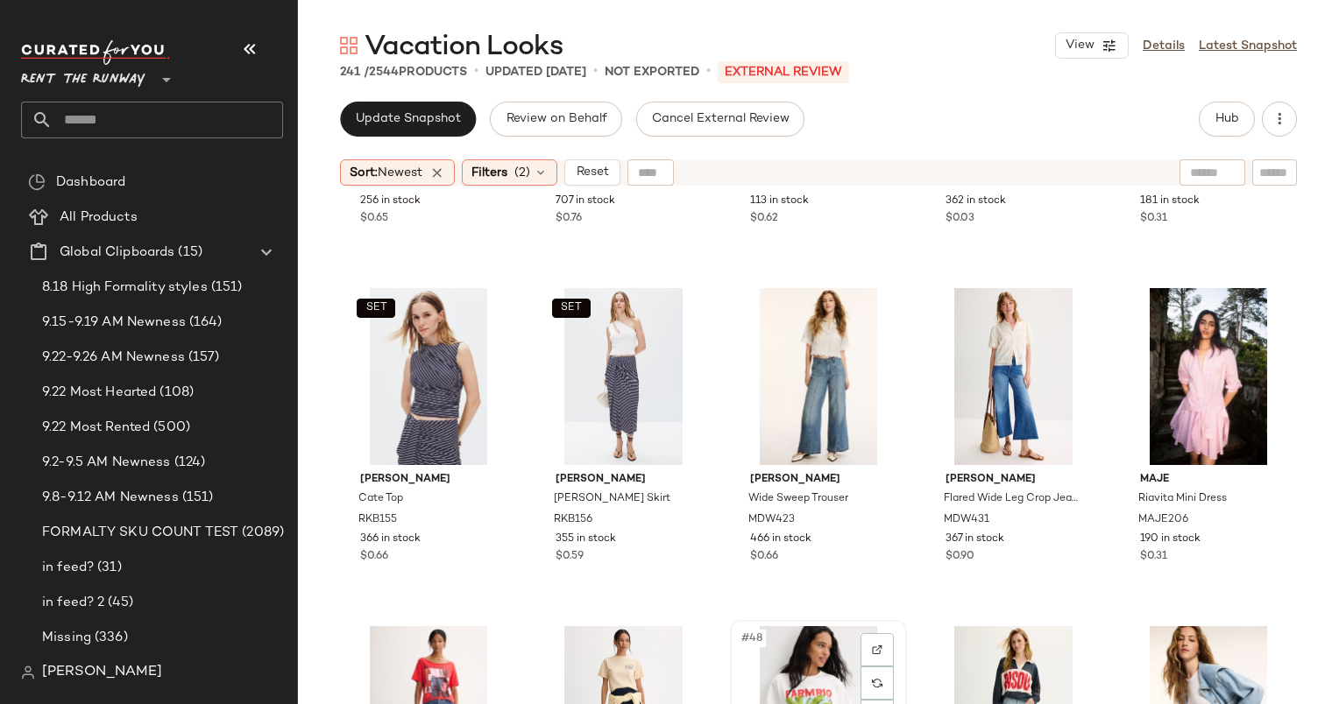
click at [793, 632] on div "#48 View" at bounding box center [818, 714] width 165 height 177
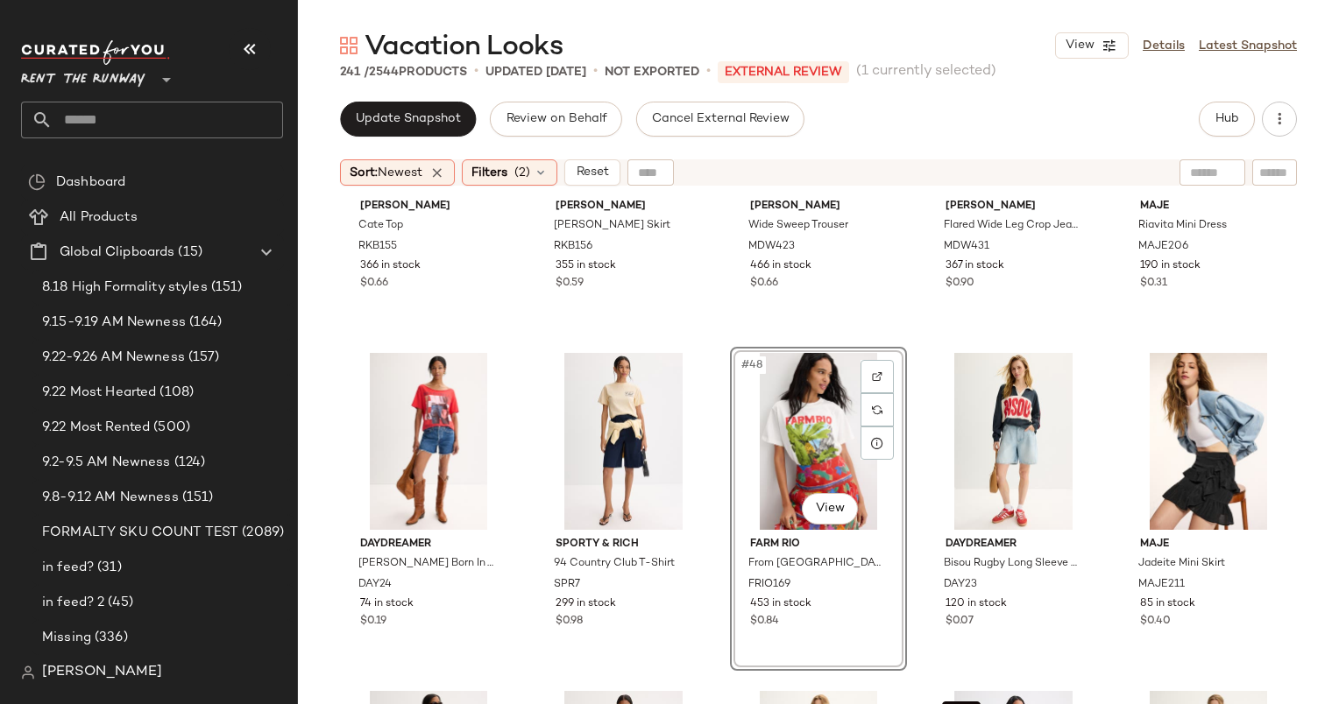
scroll to position [2915, 0]
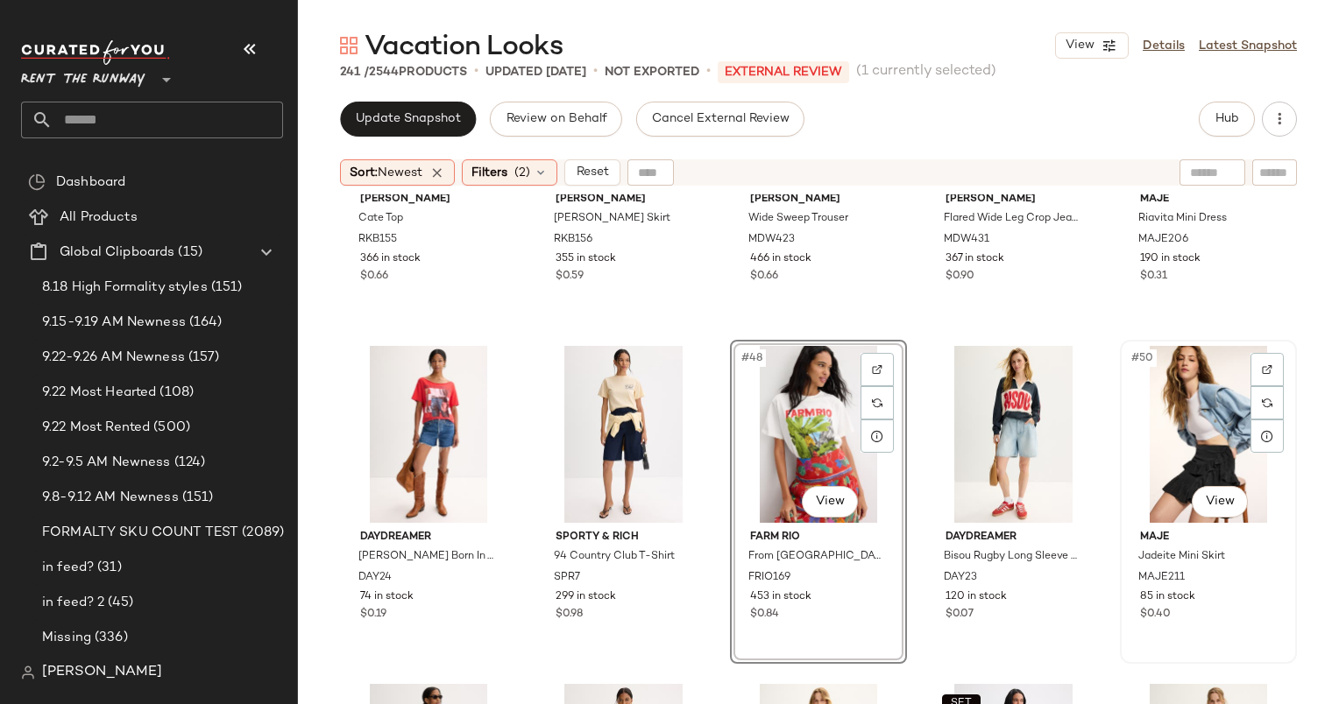
click at [1159, 415] on div "#50 View" at bounding box center [1208, 434] width 165 height 177
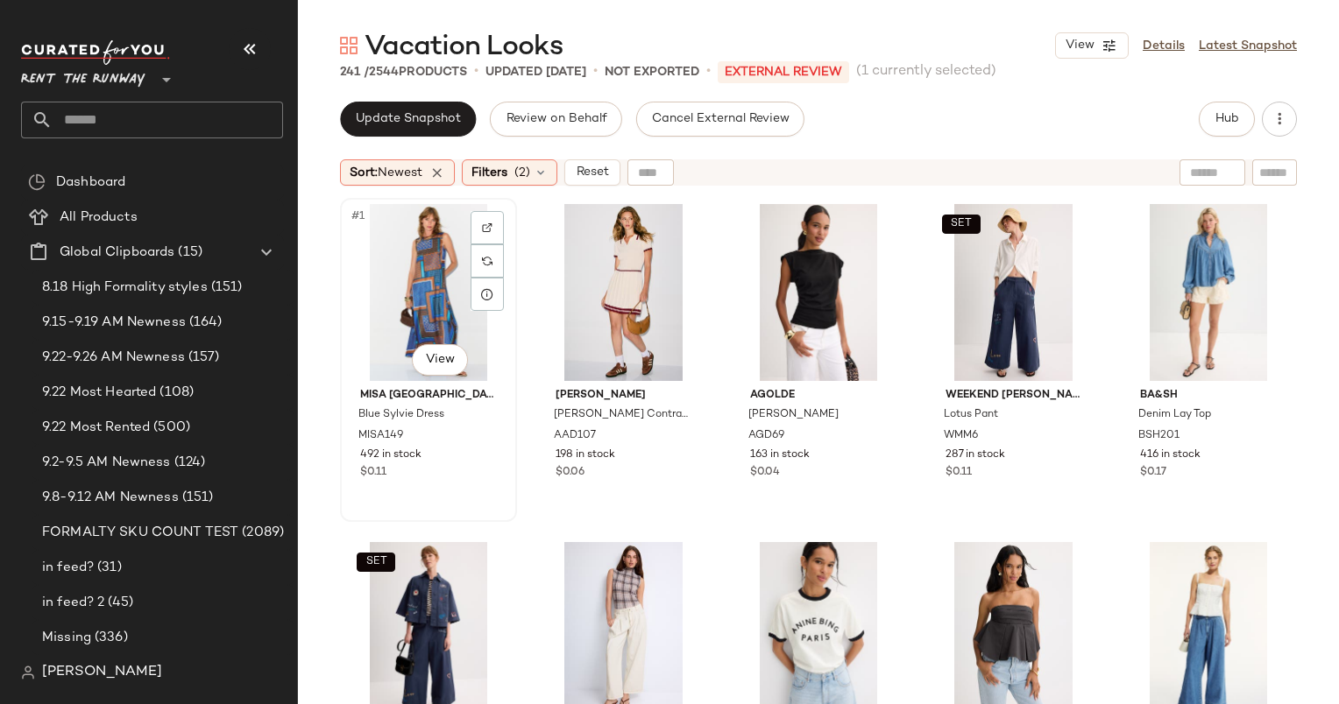
click at [420, 280] on div "#1 View" at bounding box center [428, 292] width 165 height 177
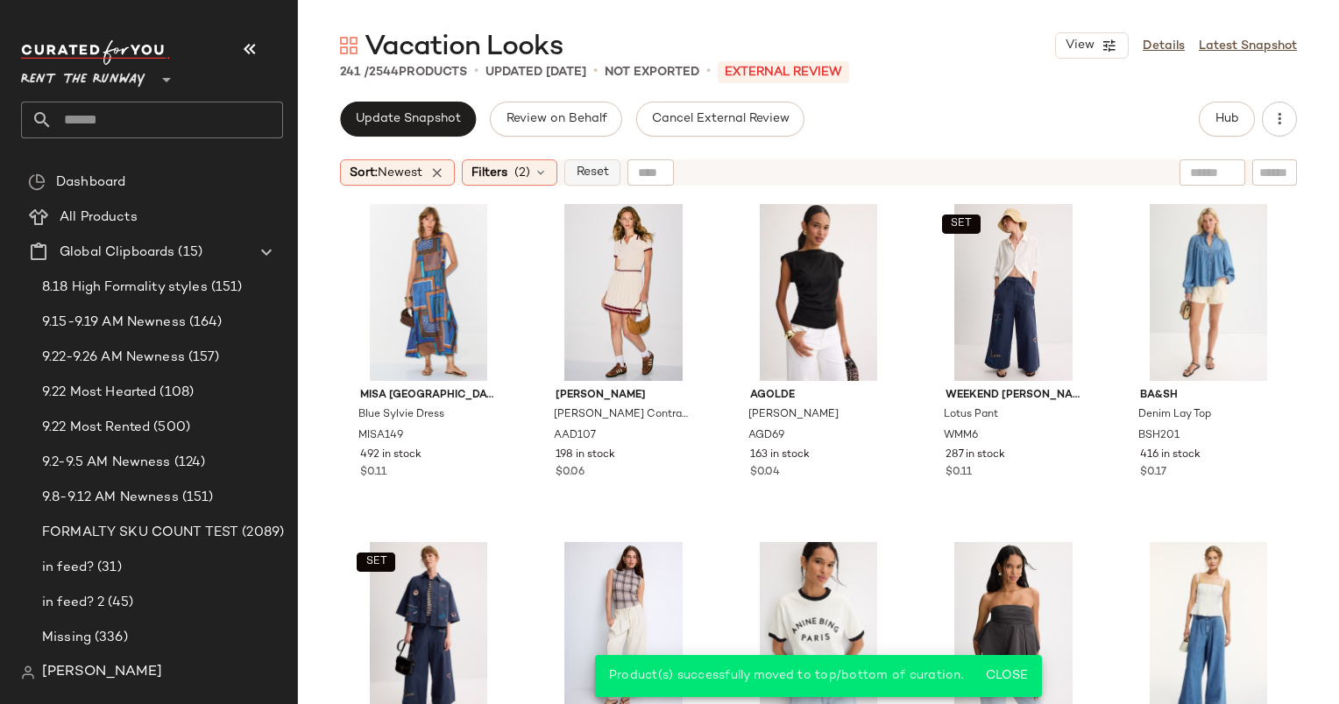
click at [598, 175] on span "Reset" at bounding box center [591, 173] width 33 height 14
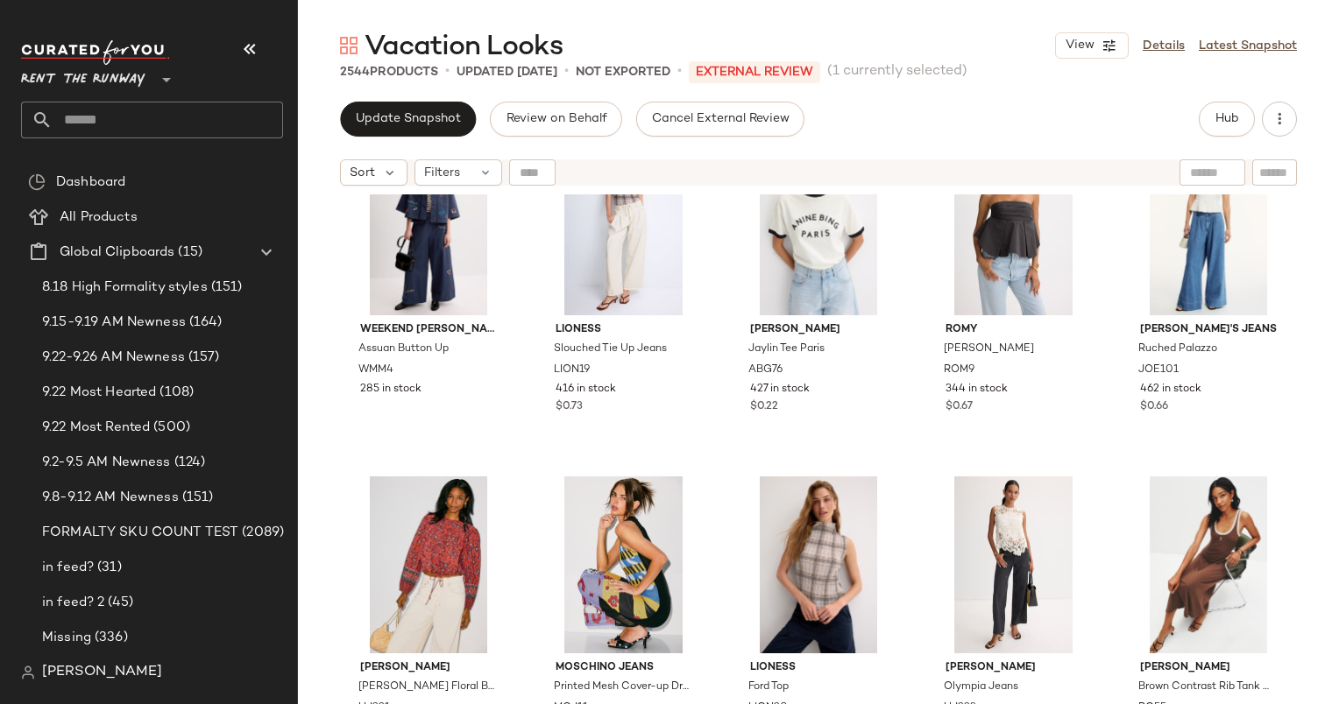
scroll to position [433, 0]
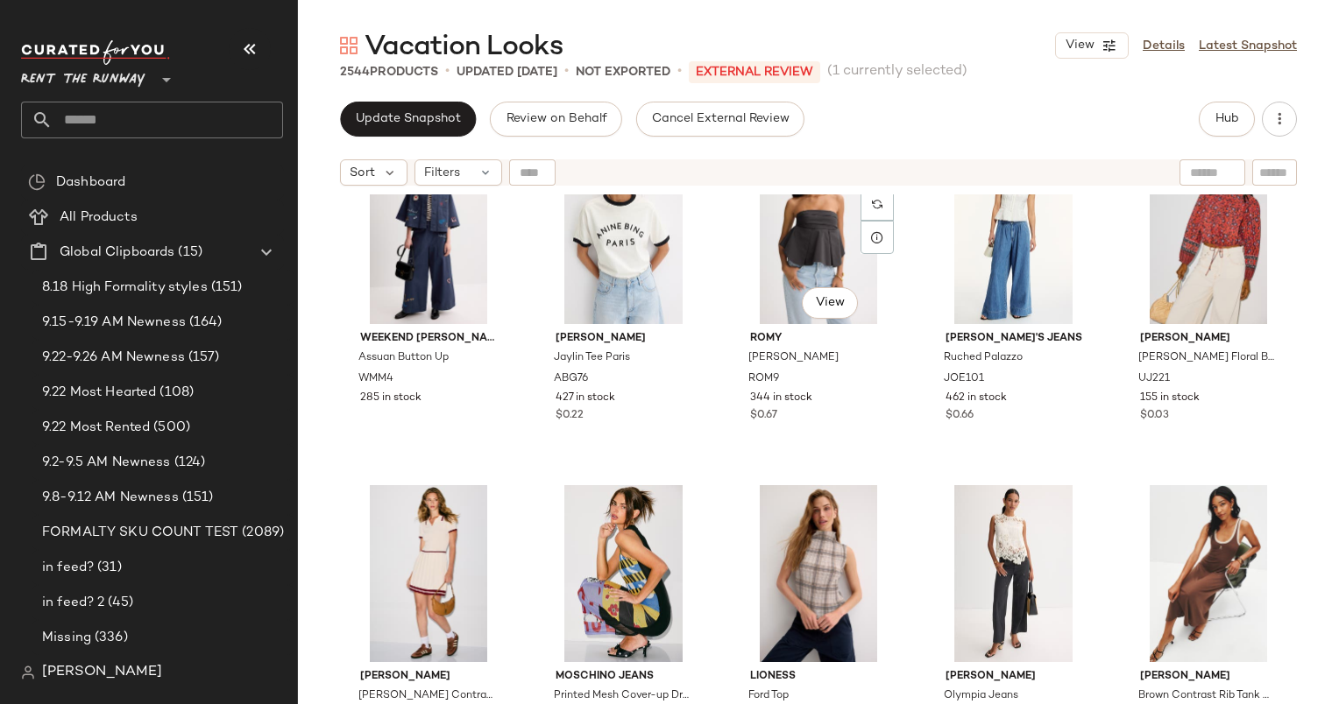
scroll to position [475, 0]
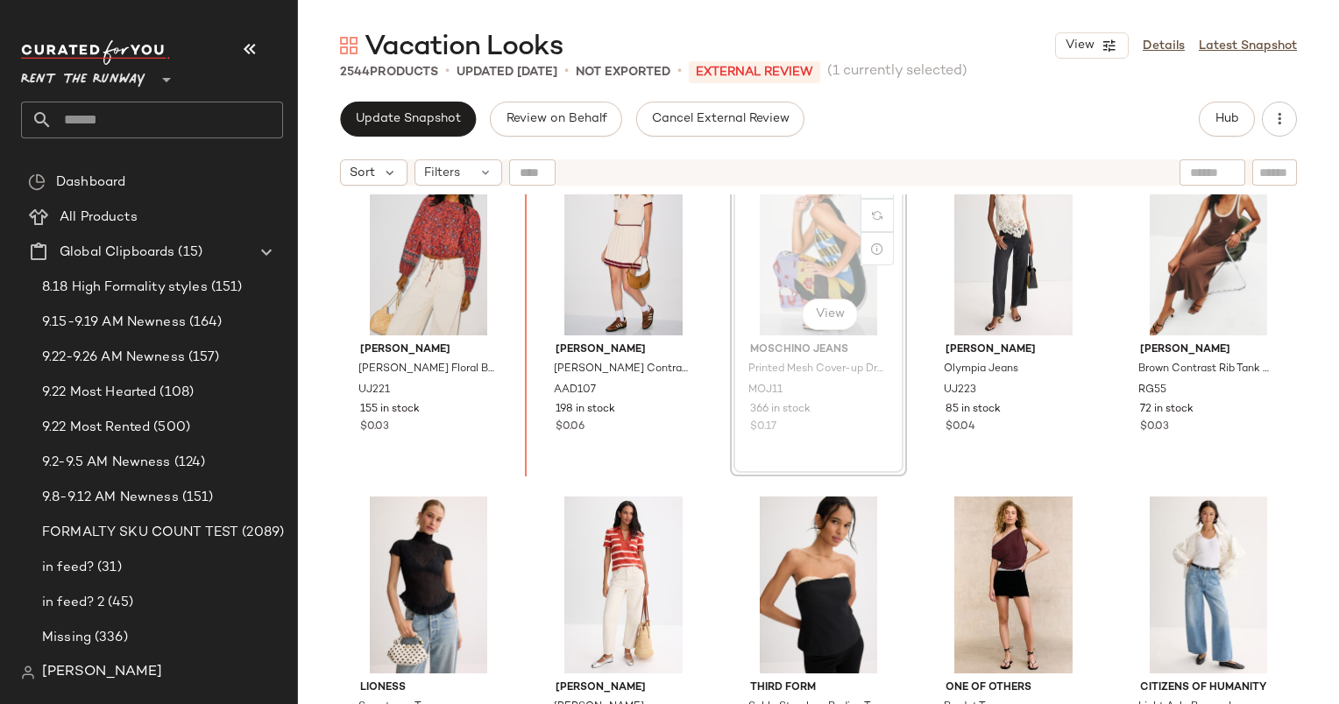
scroll to position [725, 0]
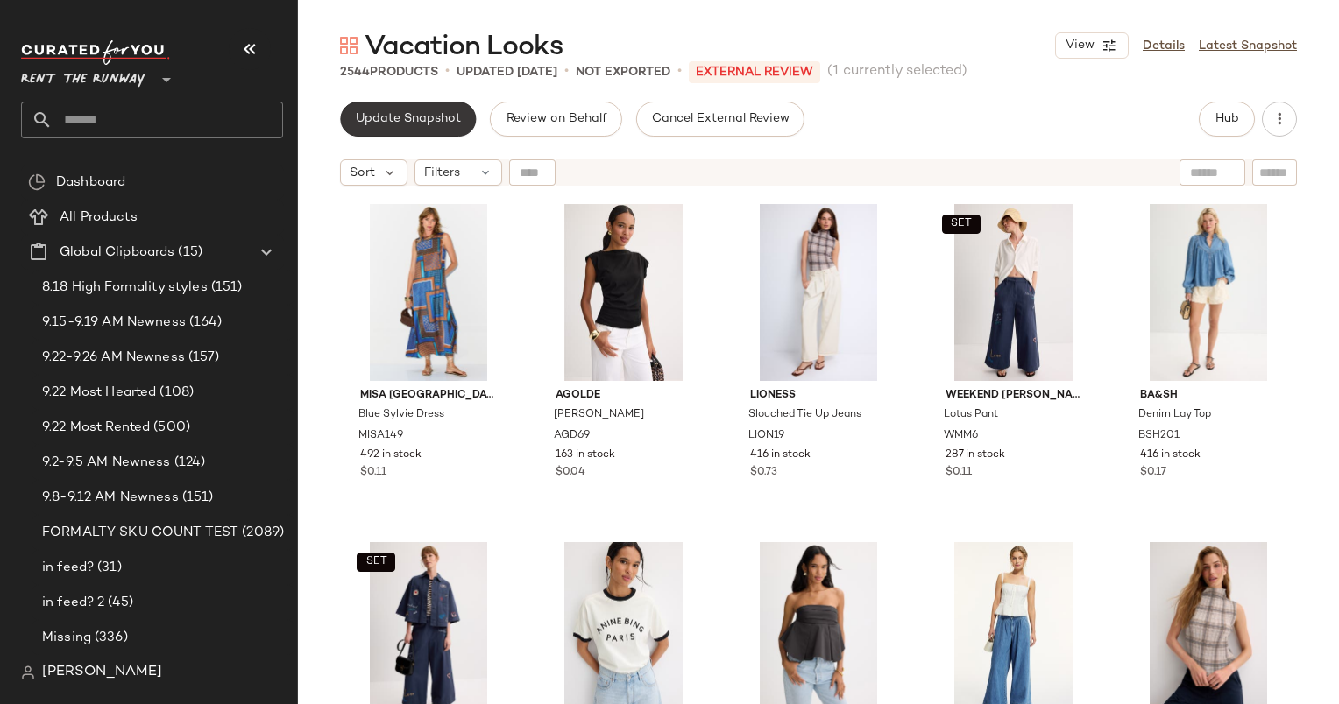
click at [425, 109] on button "Update Snapshot" at bounding box center [408, 119] width 136 height 35
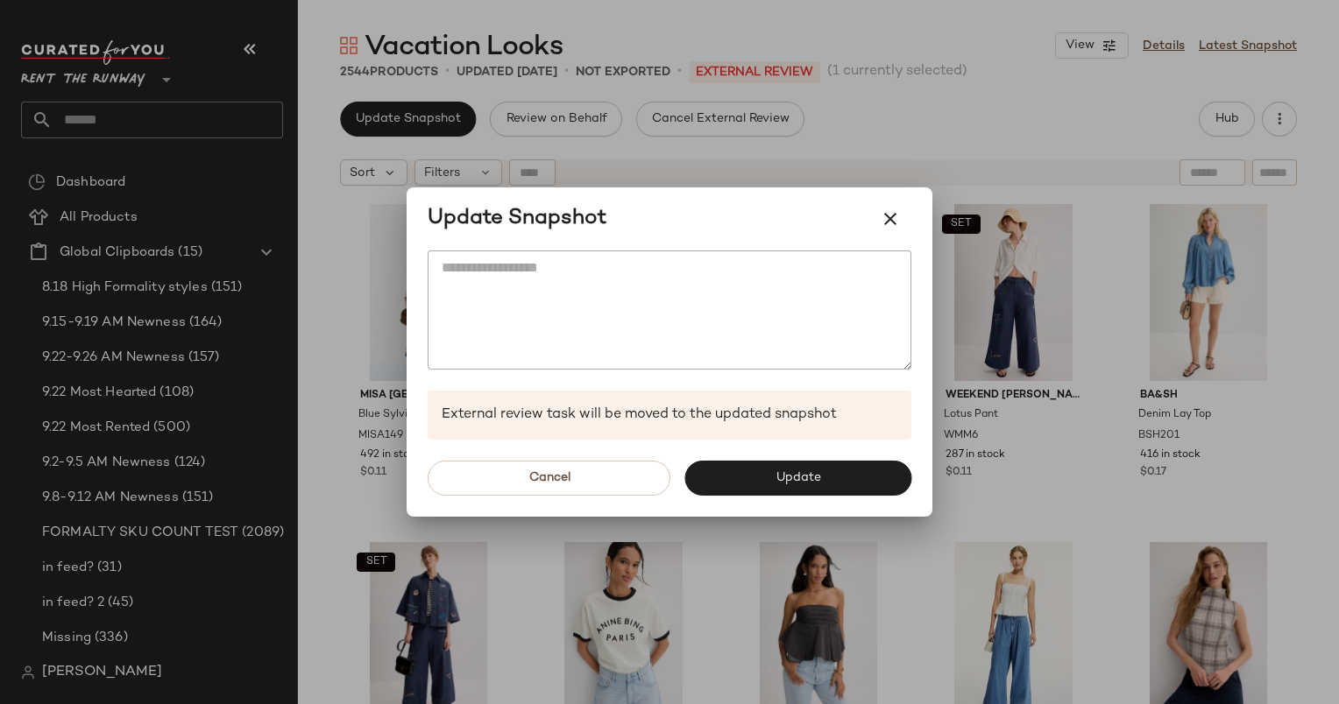
click at [1050, 221] on div at bounding box center [669, 352] width 1339 height 704
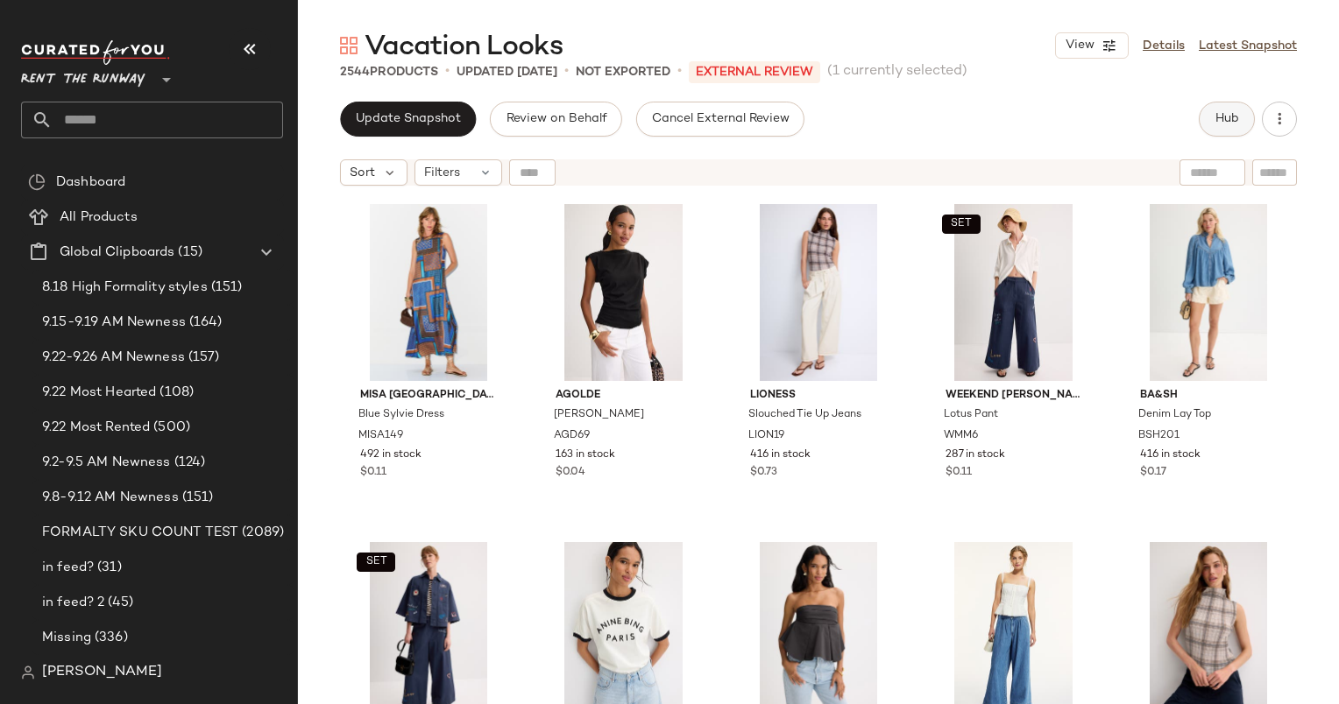
click at [1231, 133] on button "Hub" at bounding box center [1226, 119] width 56 height 35
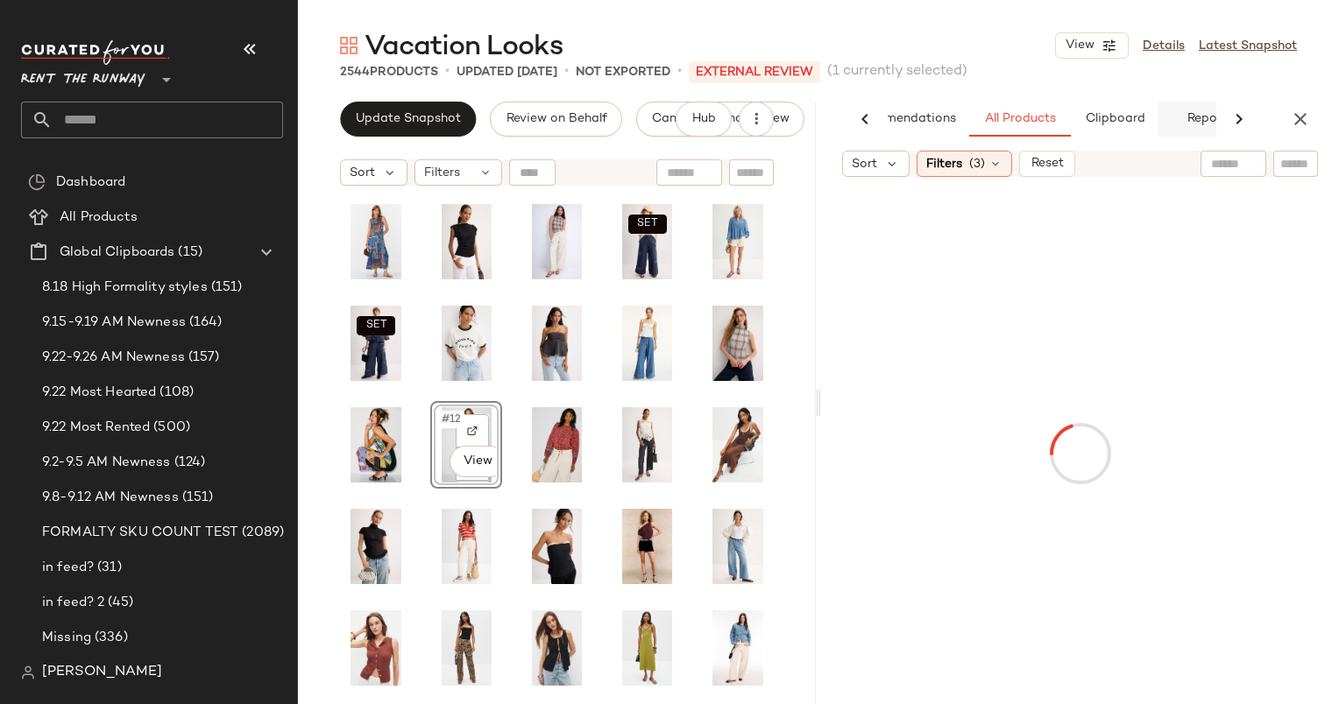
click at [1209, 115] on button "Reports" at bounding box center [1209, 119] width 102 height 35
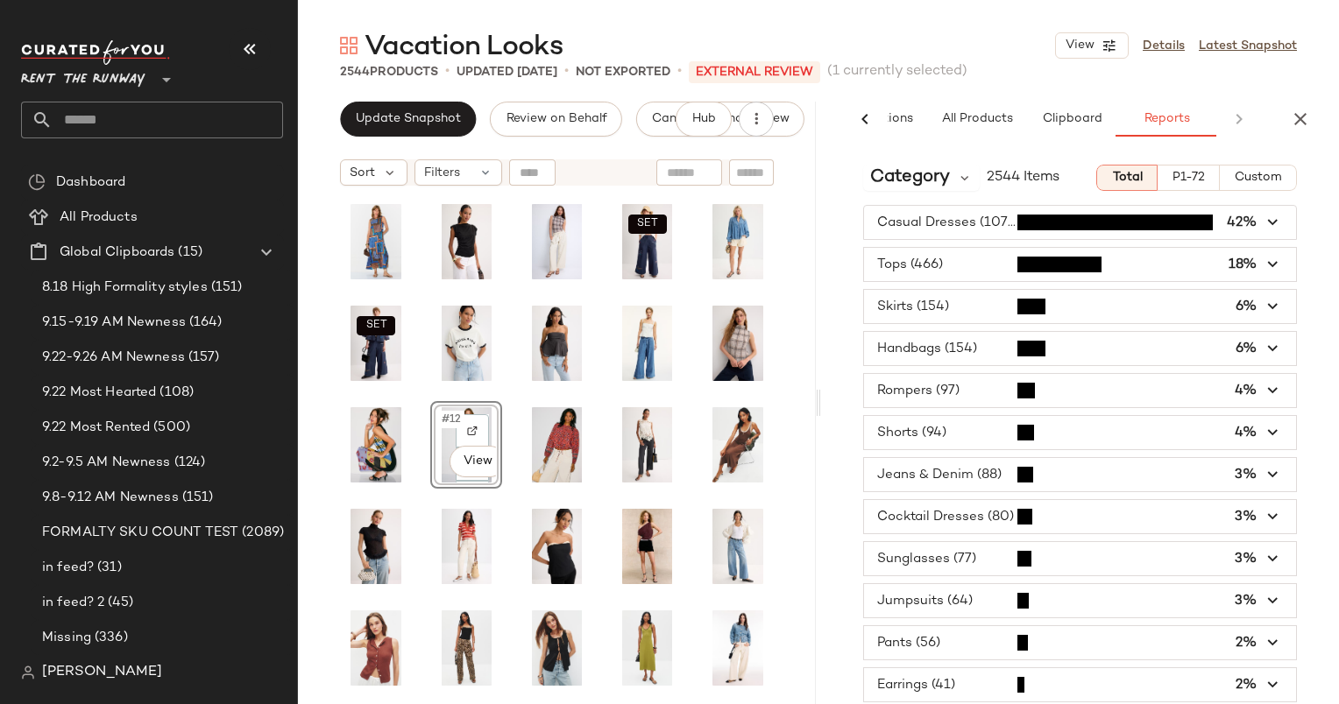
scroll to position [0, 116]
click at [907, 182] on span "Category" at bounding box center [910, 178] width 80 height 26
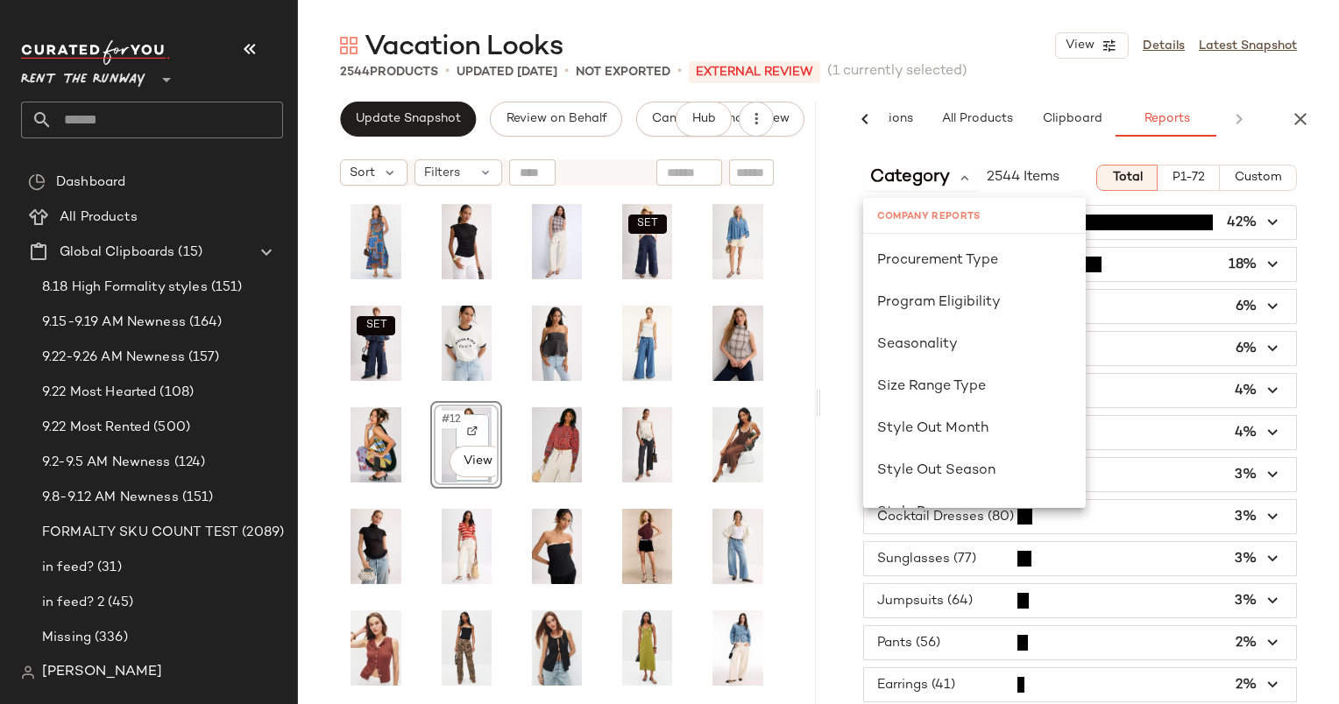
scroll to position [1069, 0]
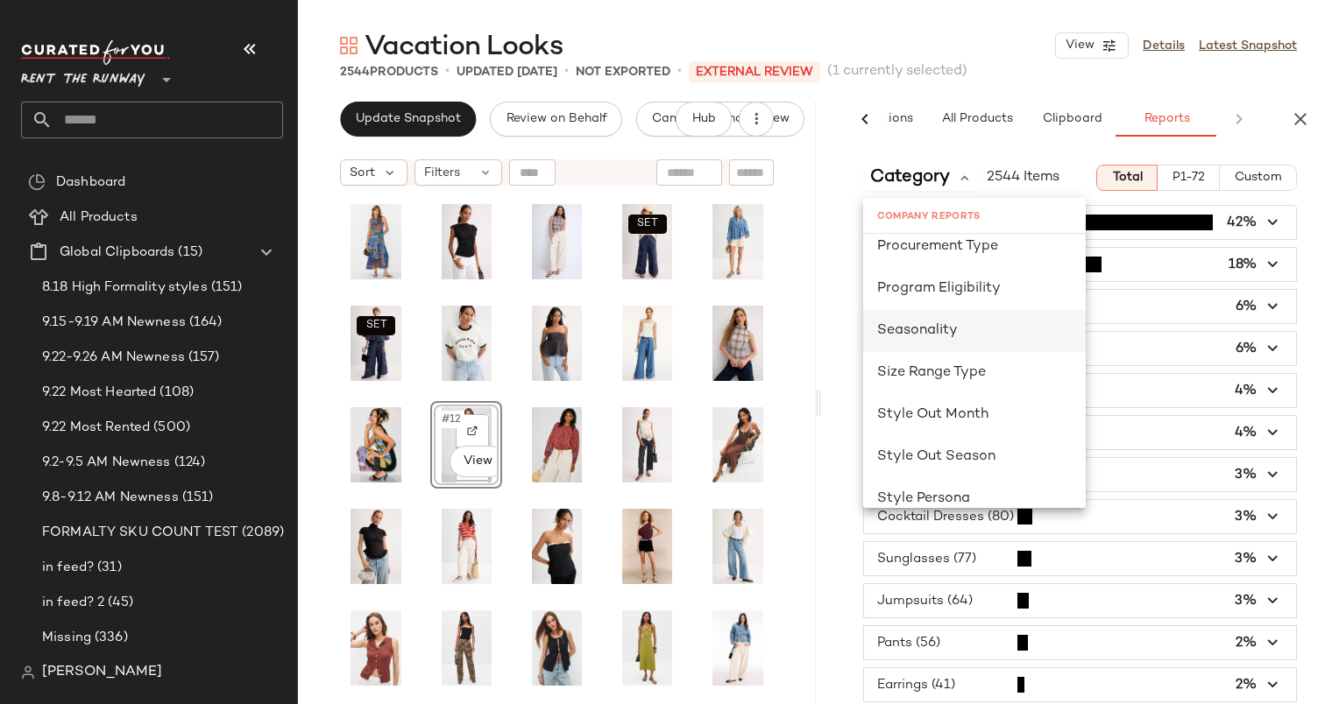
click at [943, 323] on span "Seasonality" at bounding box center [917, 330] width 81 height 15
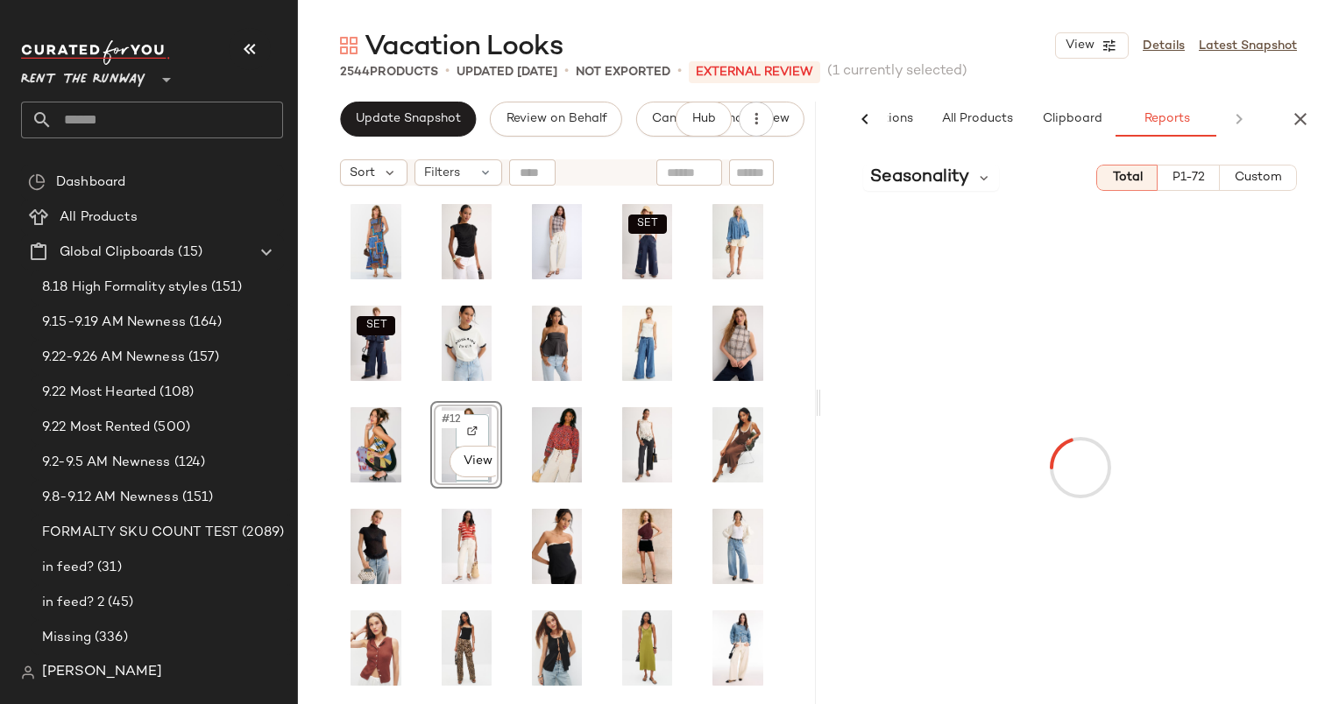
click at [1260, 172] on span "Custom" at bounding box center [1257, 178] width 48 height 14
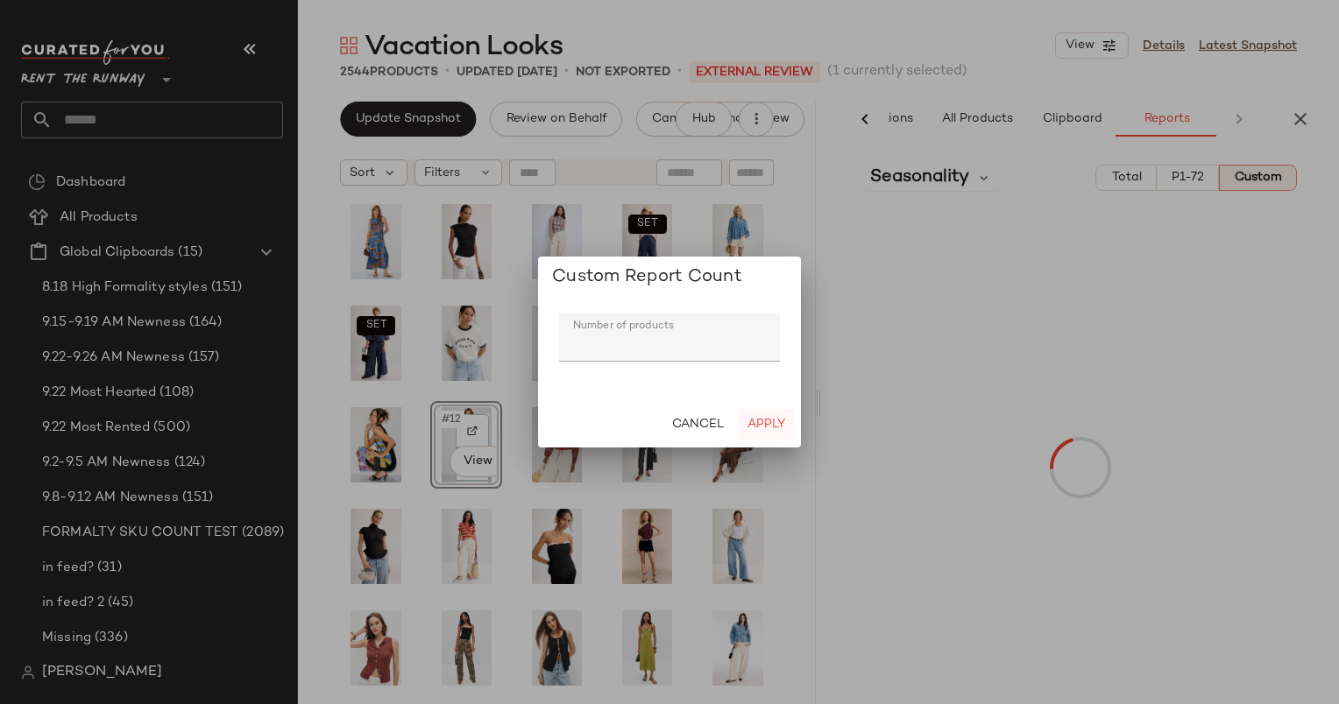
click at [763, 431] on span "Apply" at bounding box center [765, 425] width 39 height 14
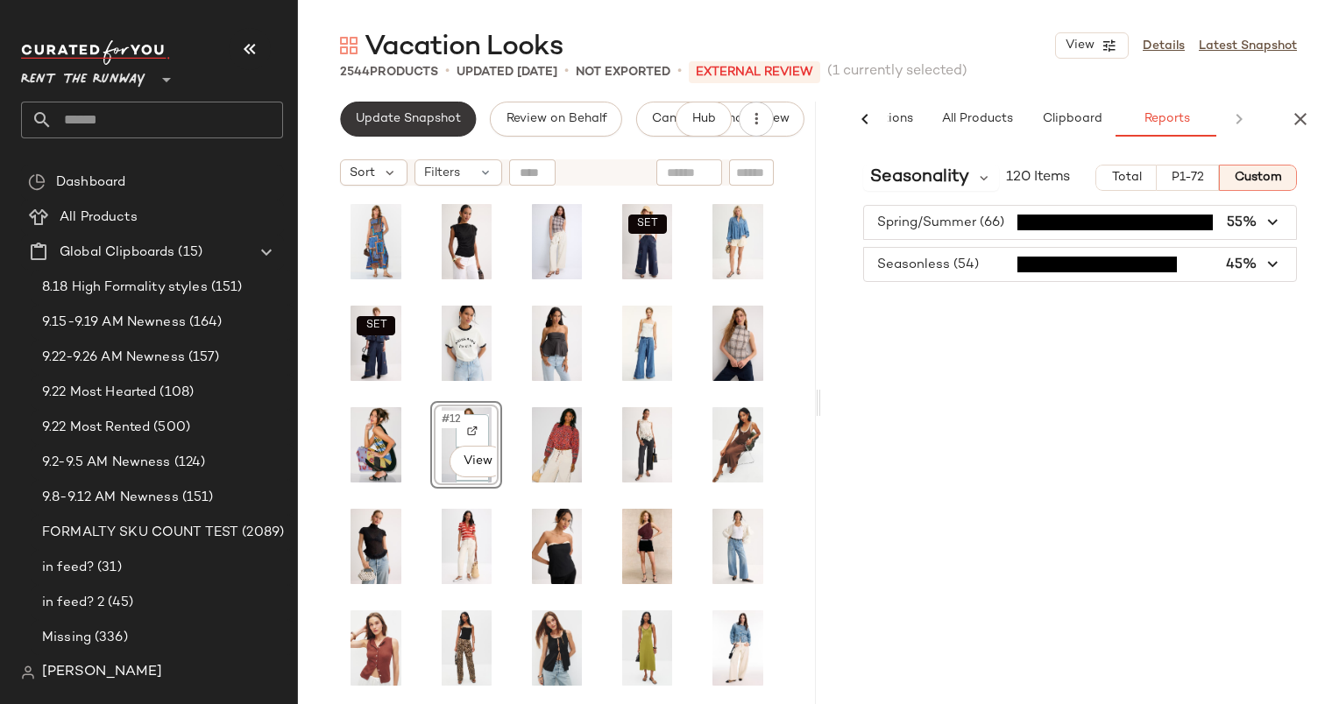
click at [369, 130] on button "Update Snapshot" at bounding box center [408, 119] width 136 height 35
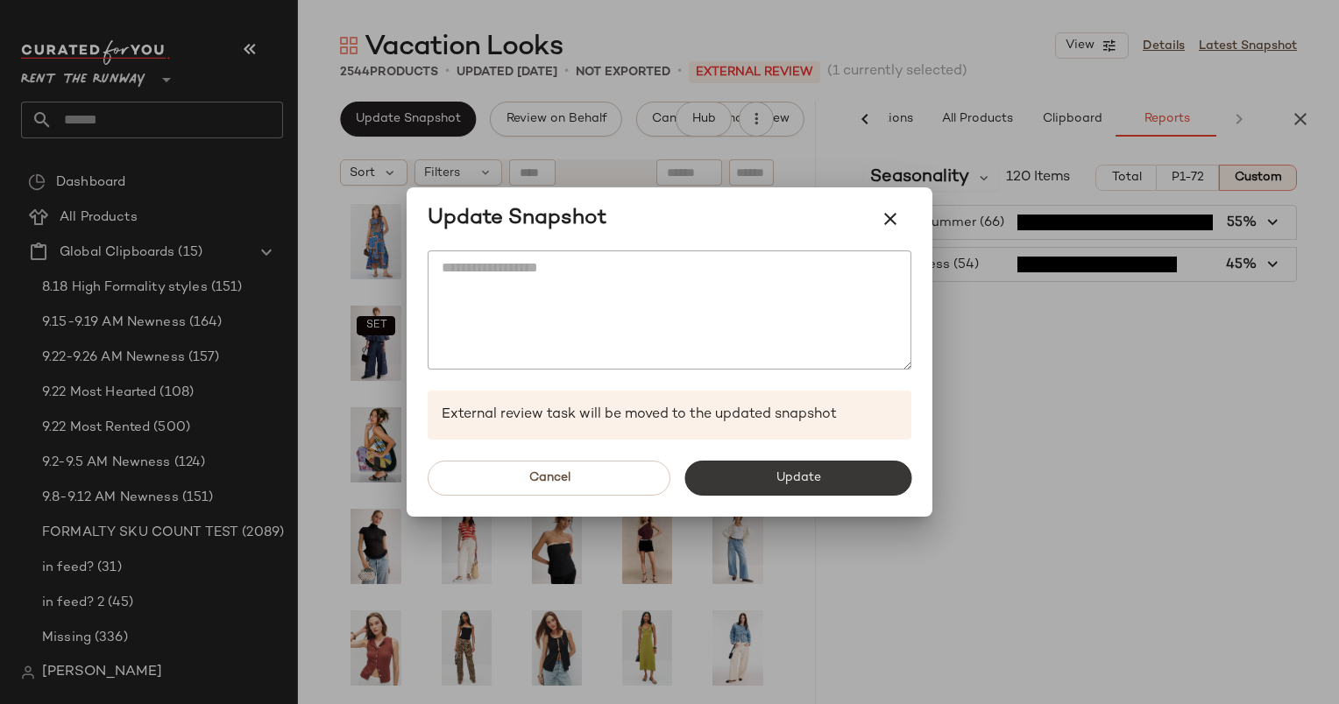
click at [785, 484] on span "Update" at bounding box center [797, 478] width 46 height 14
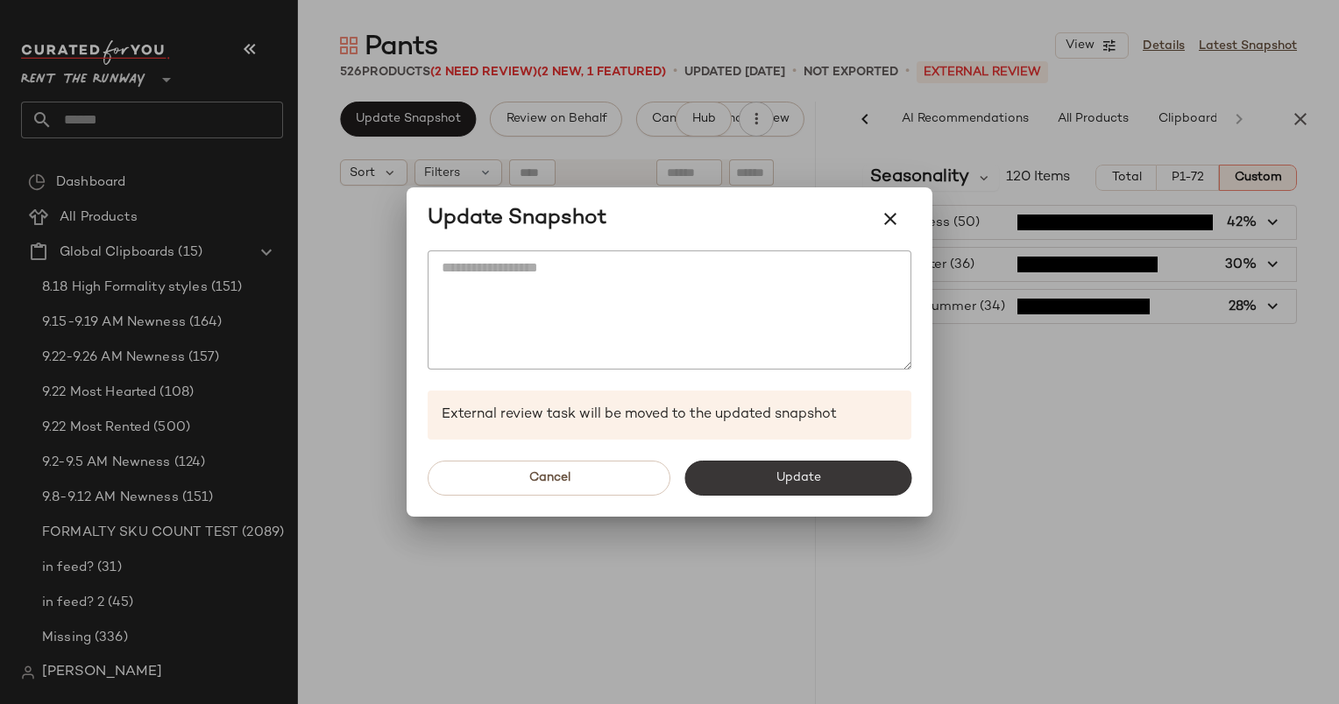
scroll to position [0, 116]
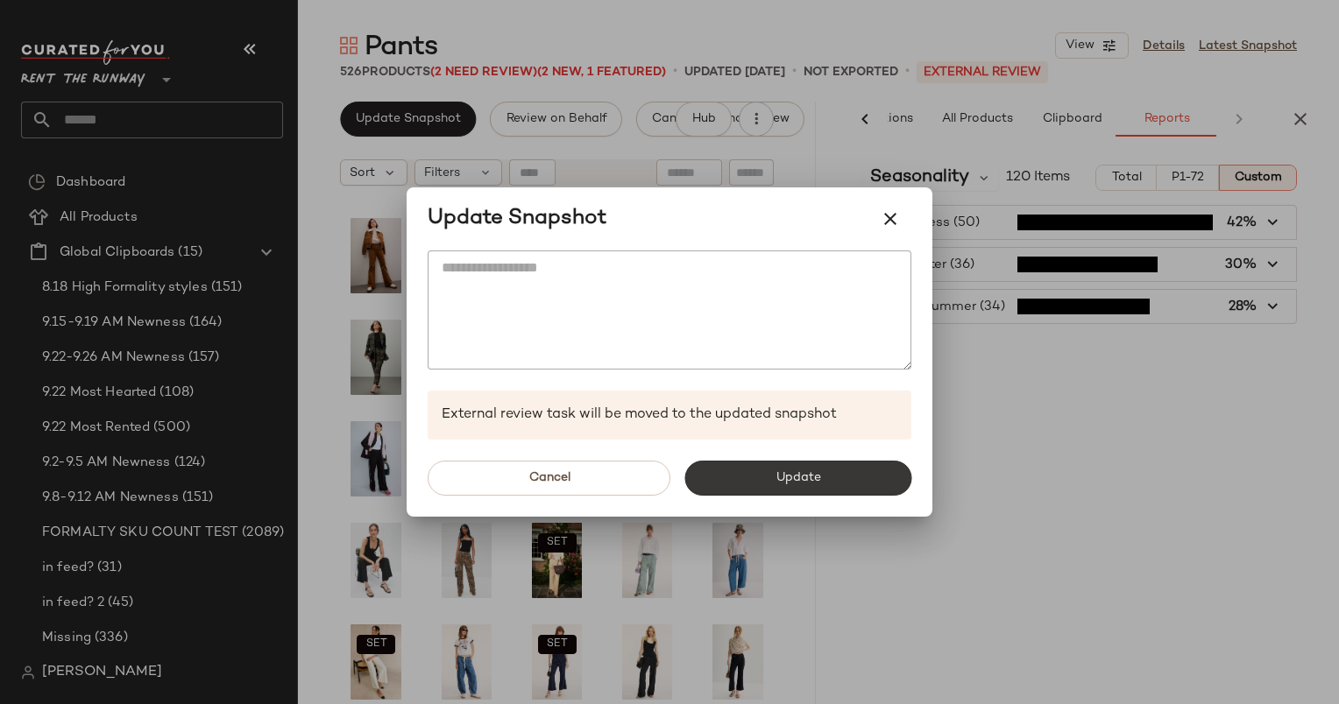
click at [831, 482] on button "Update" at bounding box center [797, 478] width 227 height 35
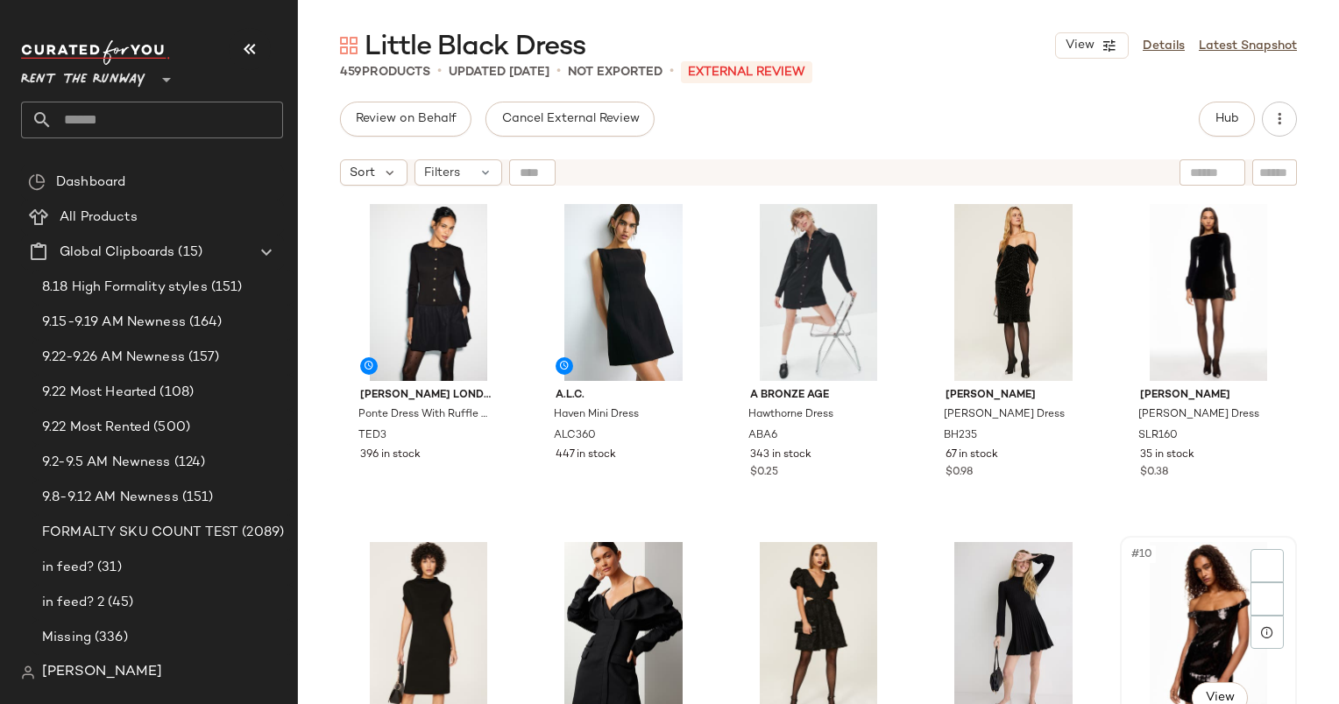
click at [1223, 595] on div "#10 View" at bounding box center [1208, 630] width 165 height 177
click at [1268, 451] on div "[PERSON_NAME] Dress SLR160 35 in stock $0.38" at bounding box center [1208, 432] width 165 height 102
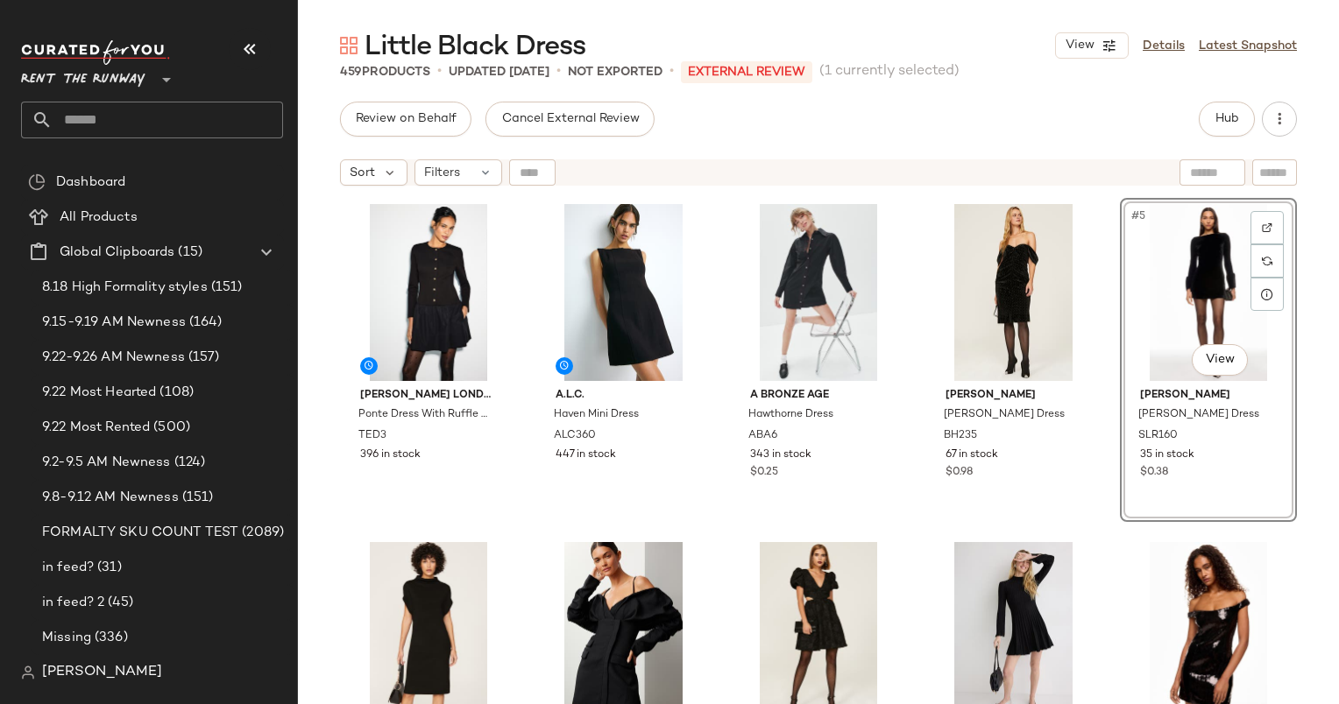
click at [329, 273] on div "[PERSON_NAME] London Ponte Dress With Ruffle Combo TED3 396 in stock A.L.C. Hav…" at bounding box center [818, 471] width 1041 height 554
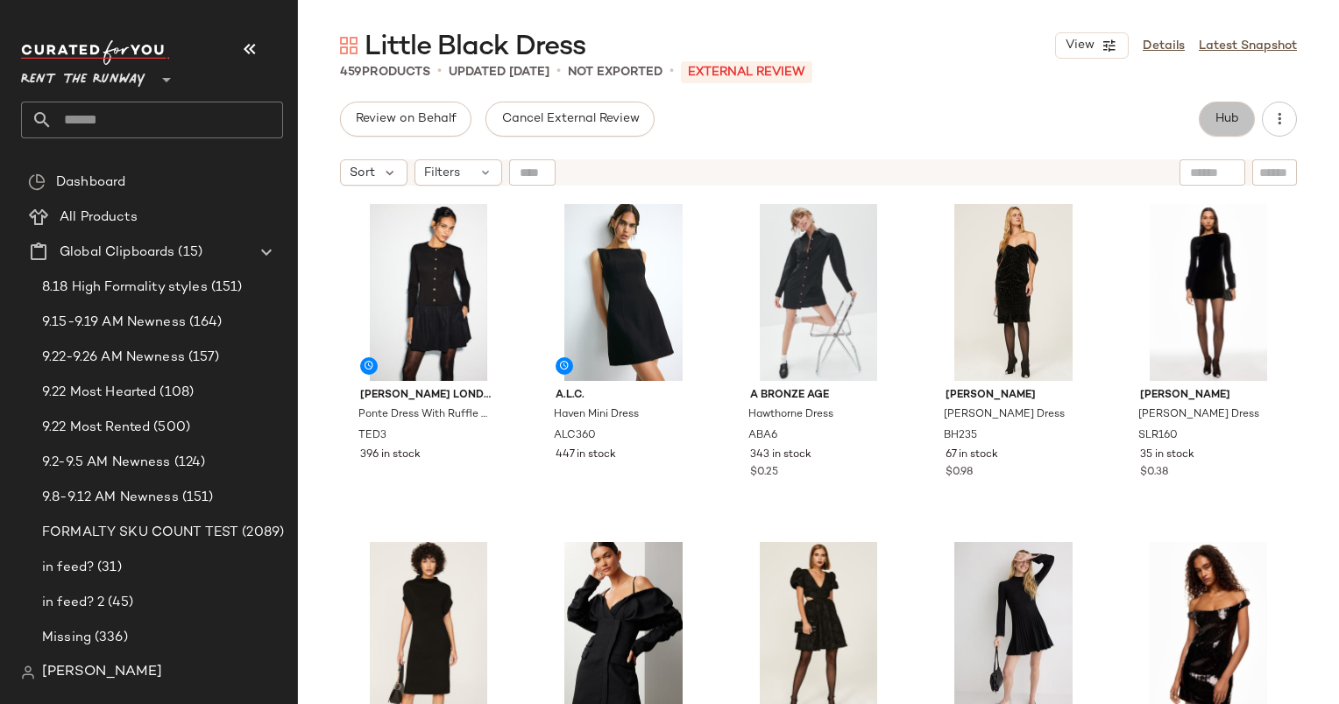
click at [1218, 112] on span "Hub" at bounding box center [1226, 119] width 25 height 14
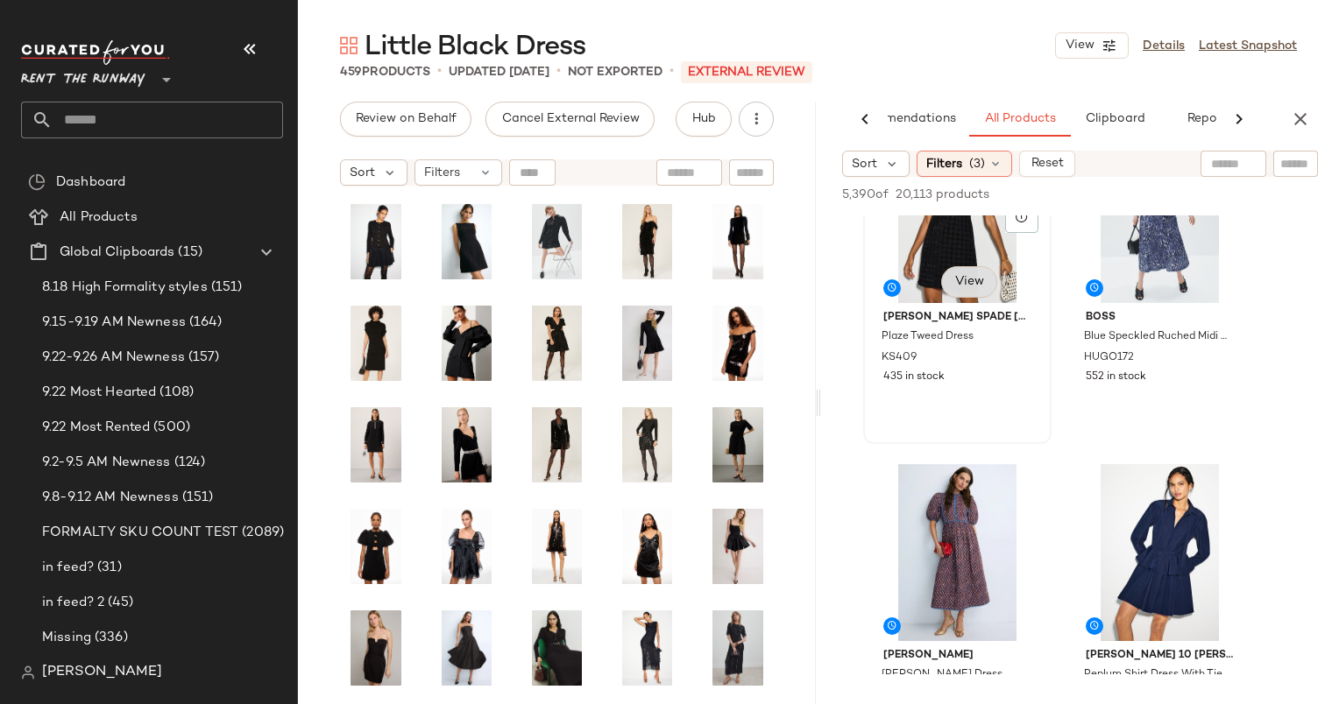
scroll to position [935, 0]
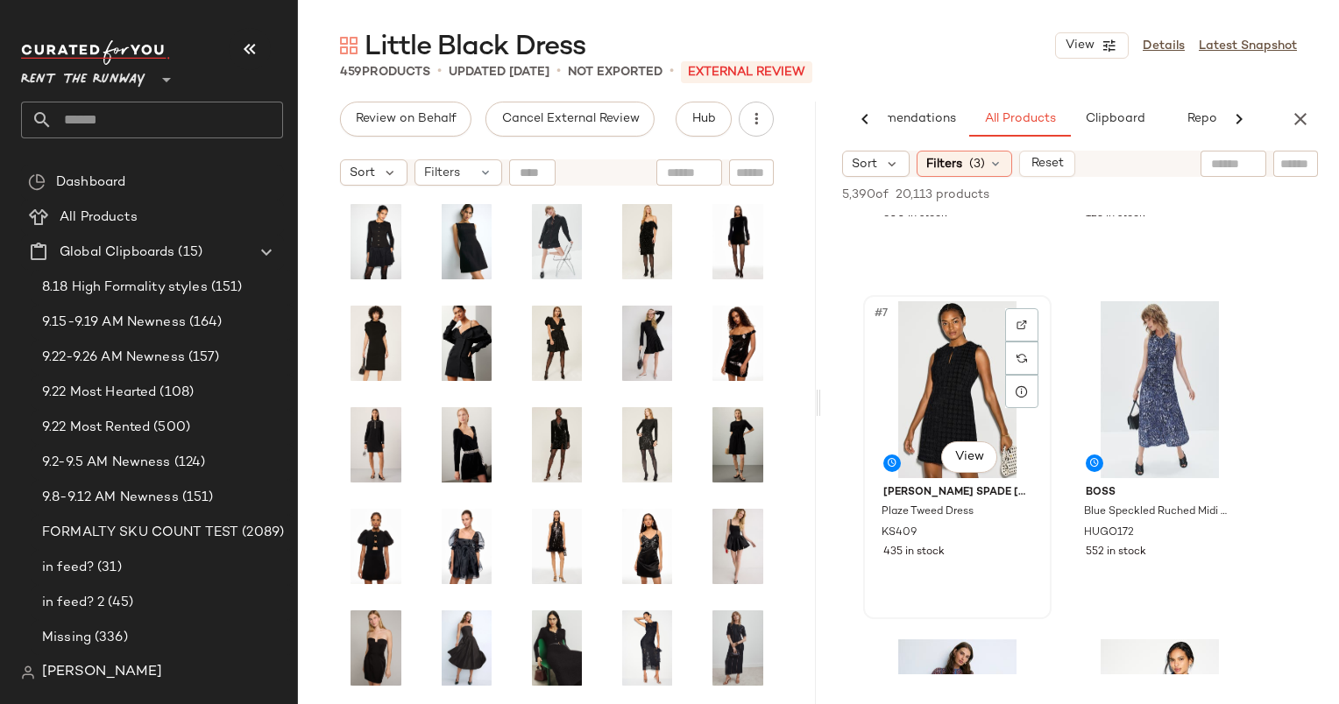
click at [1019, 327] on img at bounding box center [1021, 325] width 11 height 11
click at [953, 366] on div "#7 View" at bounding box center [957, 389] width 176 height 177
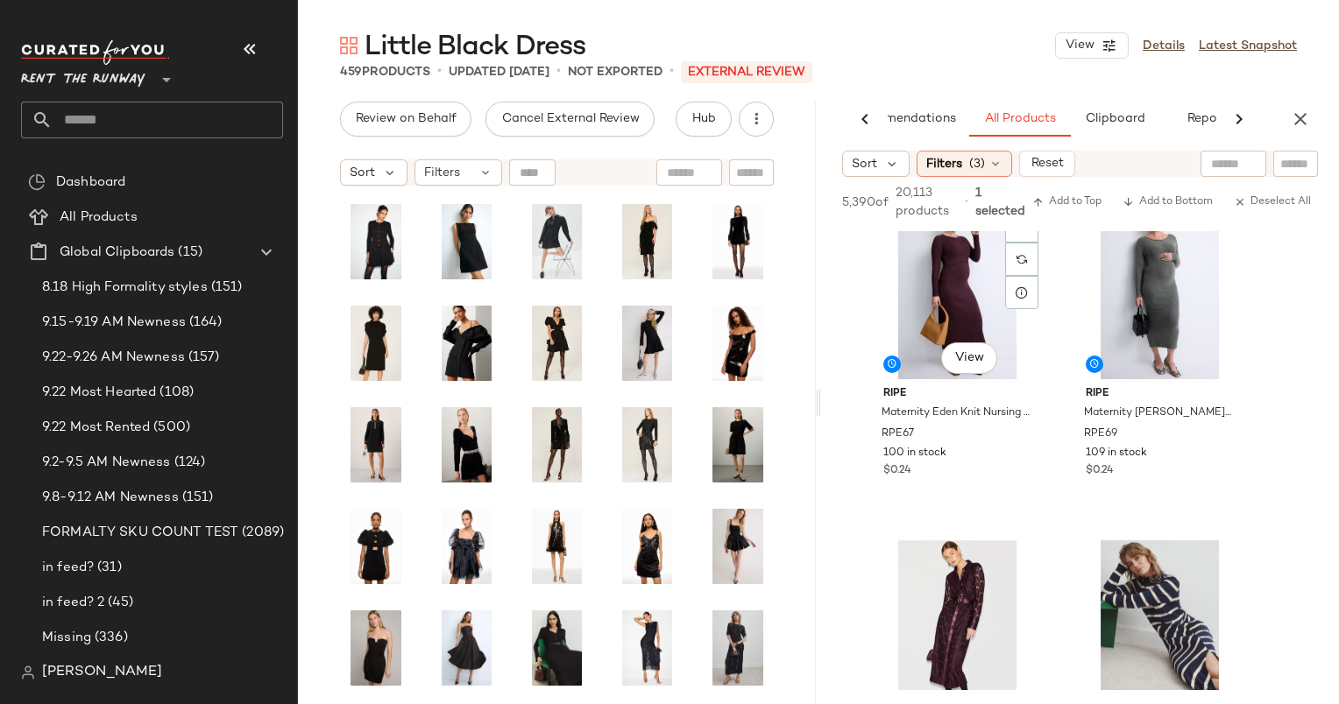
scroll to position [3634, 0]
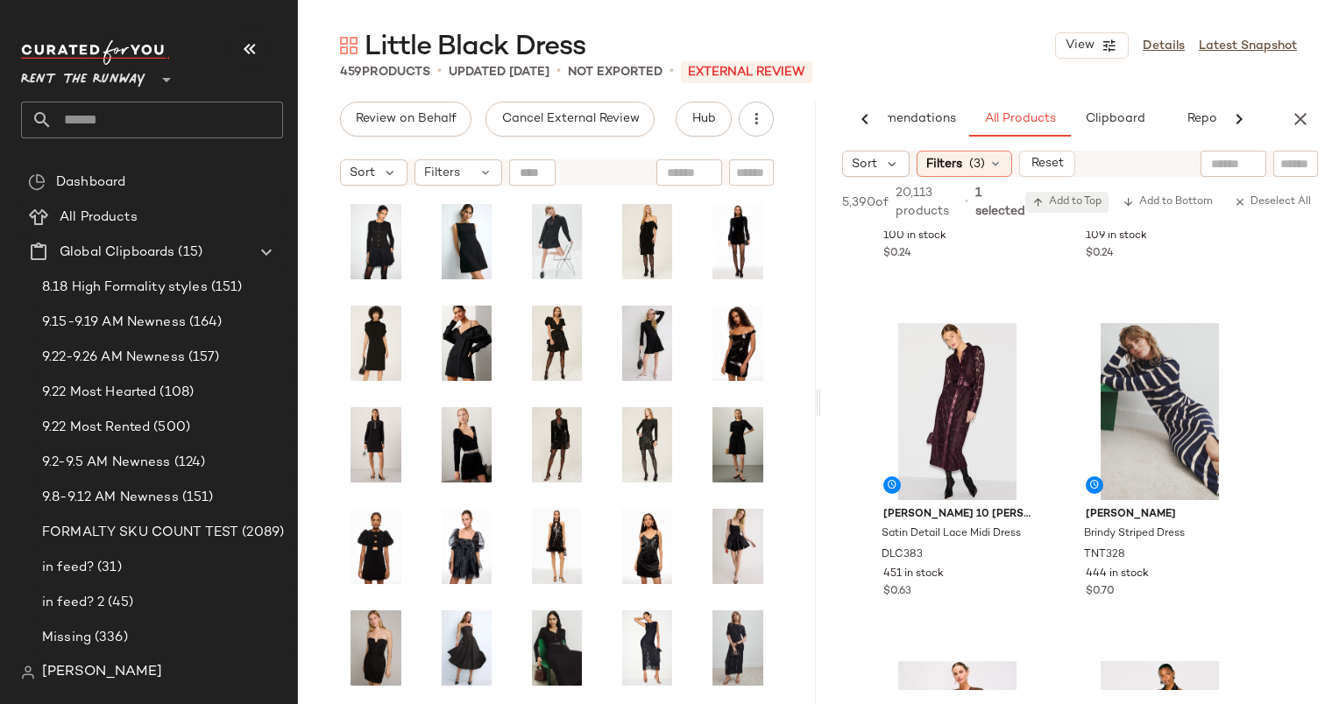
click at [1085, 204] on span "Add to Top" at bounding box center [1066, 202] width 69 height 12
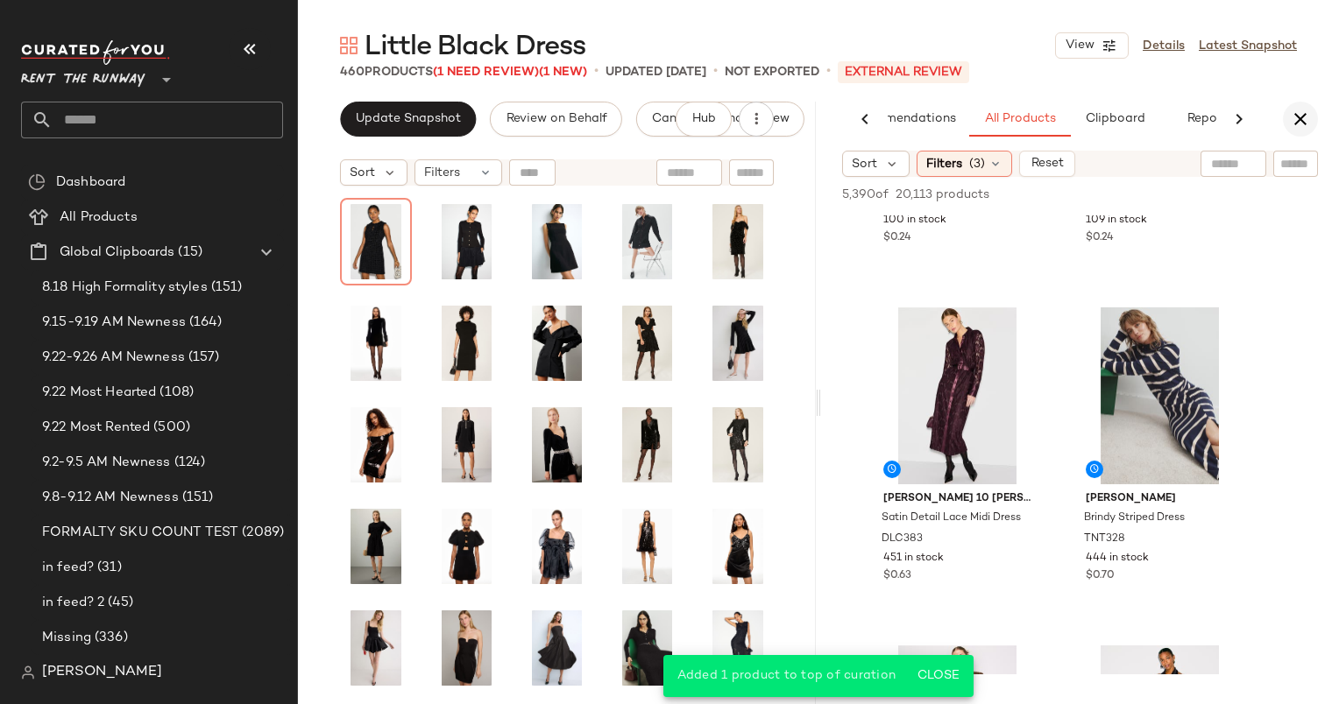
click at [1309, 117] on icon "button" at bounding box center [1299, 119] width 21 height 21
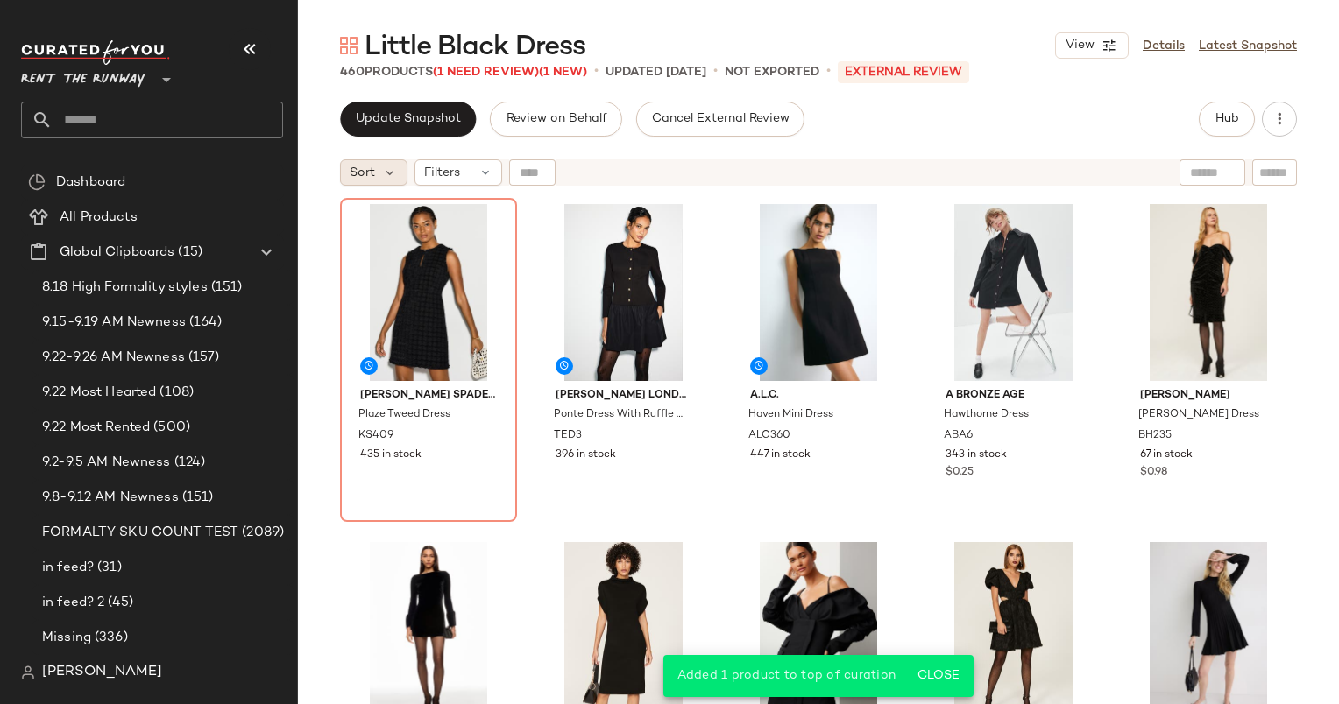
click at [370, 172] on span "Sort" at bounding box center [362, 173] width 25 height 18
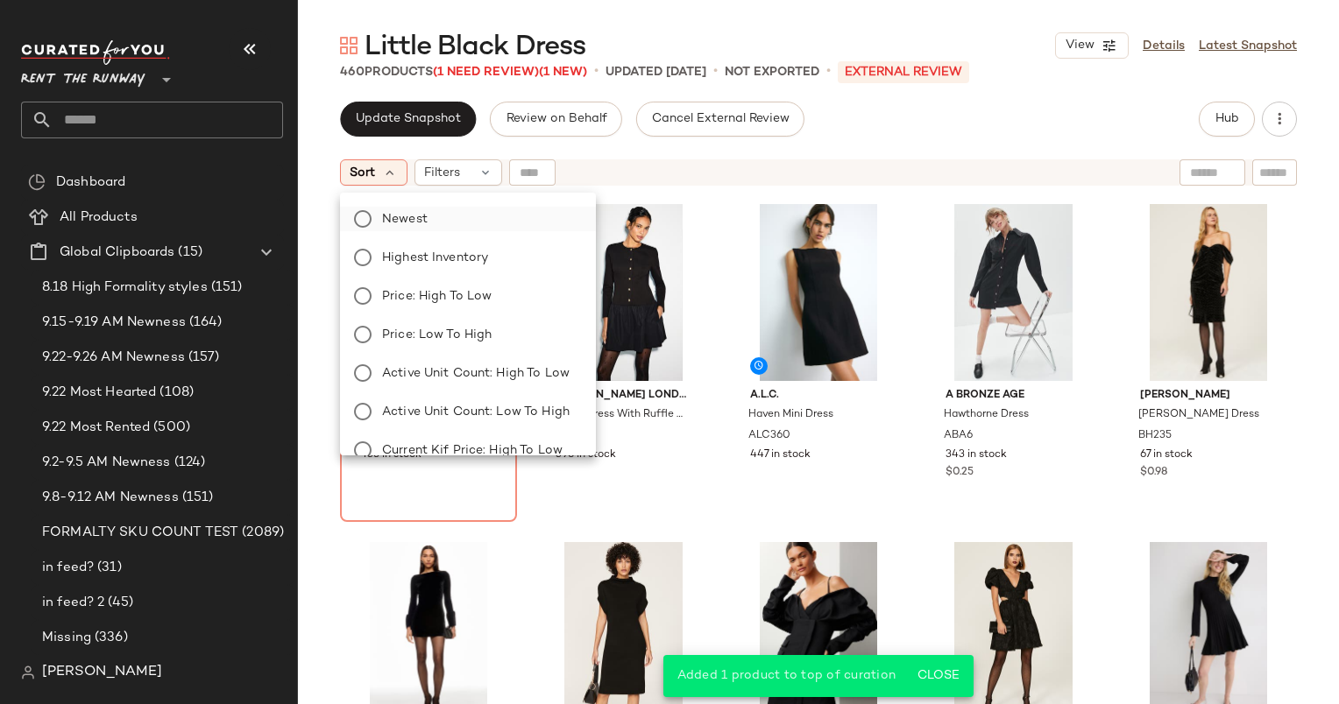
click at [463, 215] on label "Newest" at bounding box center [478, 219] width 207 height 25
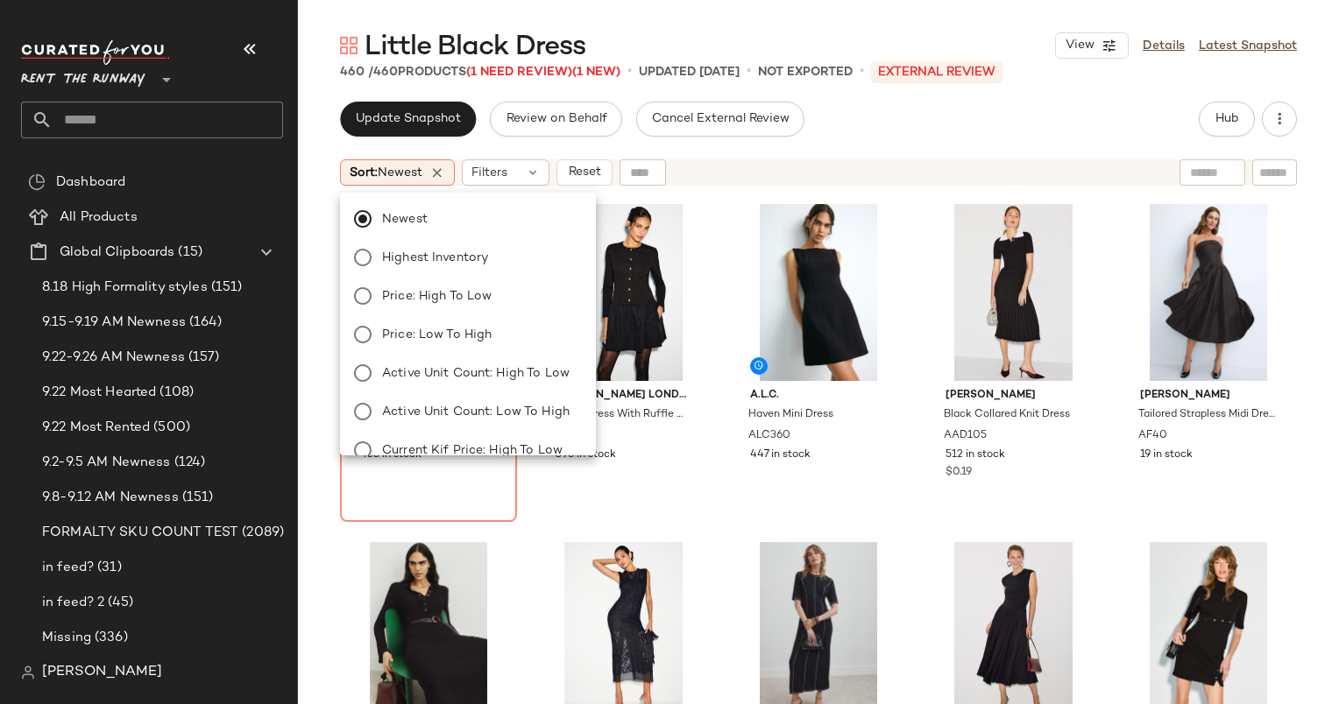
click at [919, 115] on div "Update Snapshot Review on Behalf Cancel External Review Hub" at bounding box center [818, 119] width 957 height 35
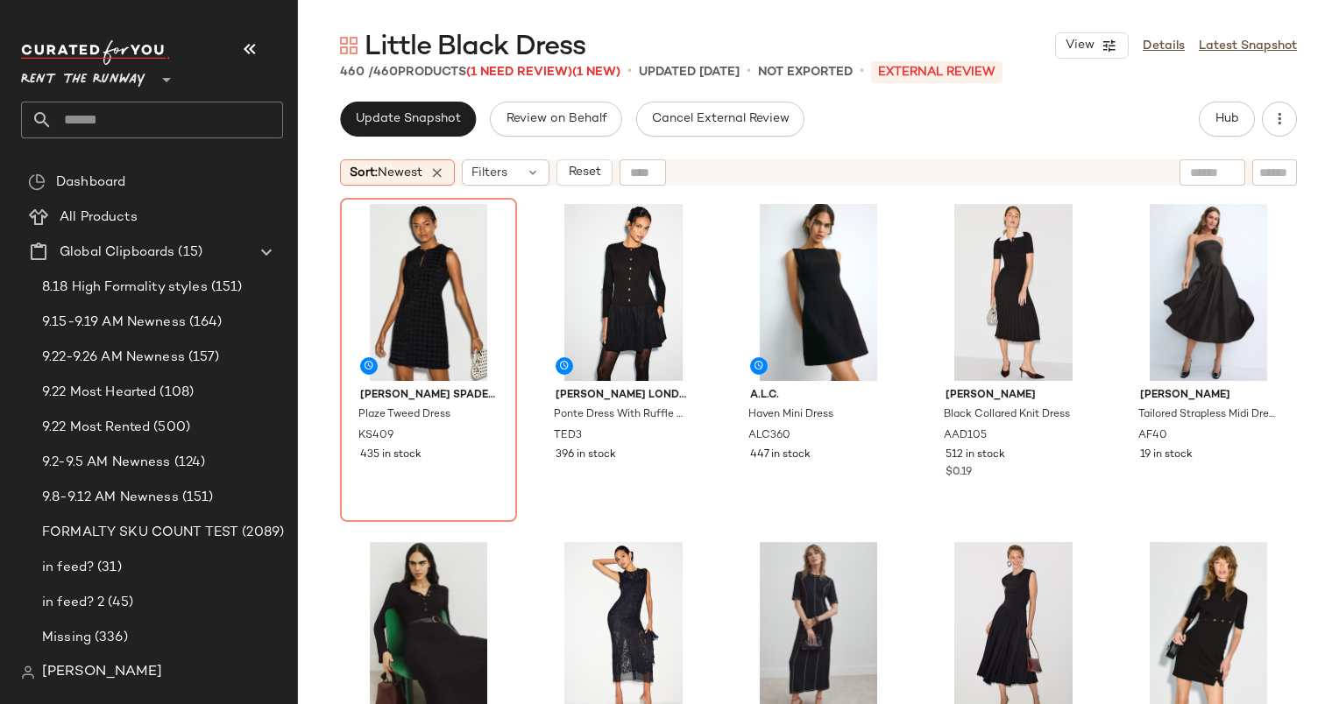
click at [509, 191] on div "Sort: Newest Filters Reset" at bounding box center [818, 173] width 1041 height 44
click at [489, 184] on div "Filters" at bounding box center [506, 172] width 88 height 26
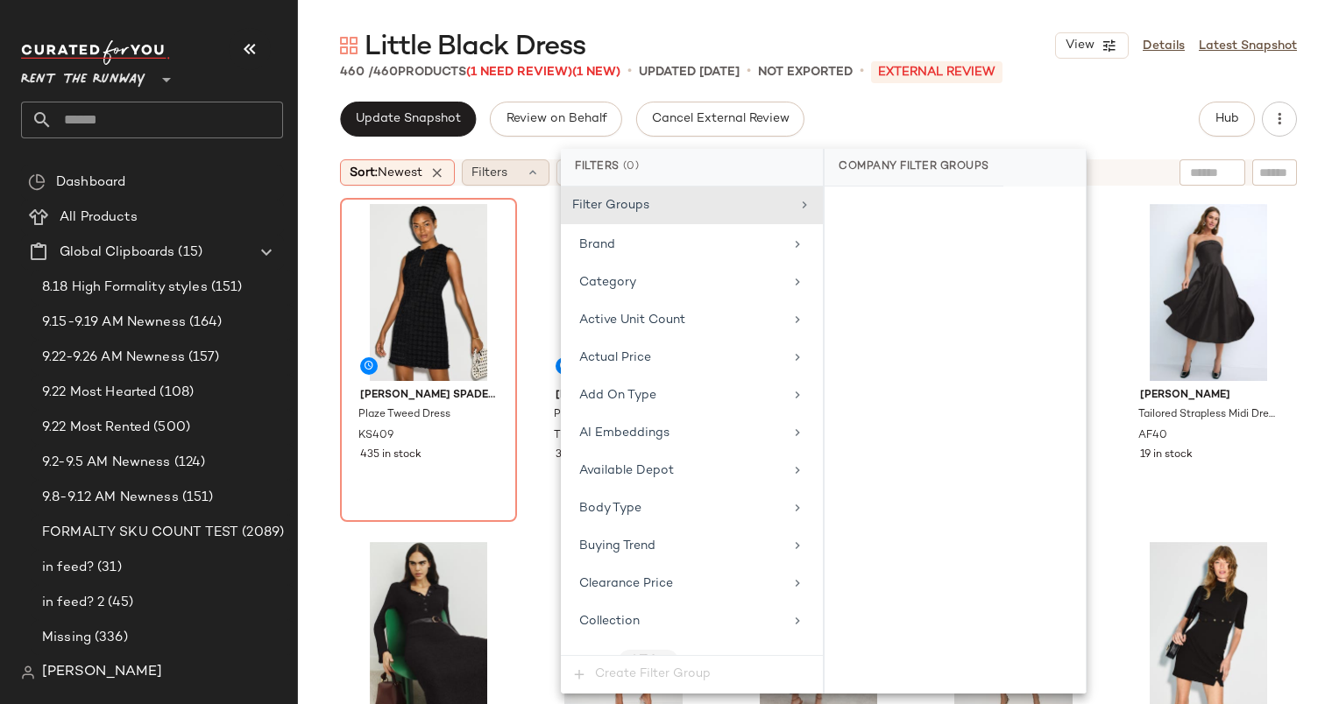
click at [489, 184] on div "Filters" at bounding box center [506, 172] width 88 height 26
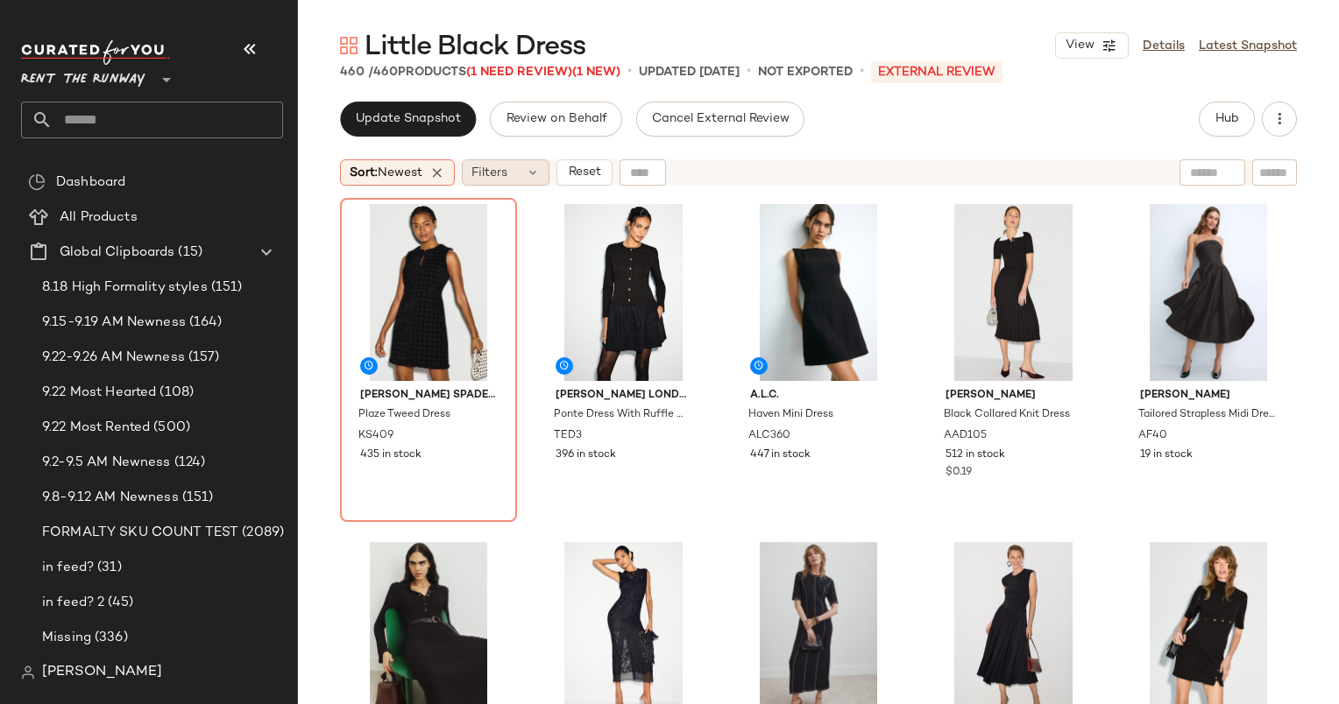
click at [540, 177] on icon at bounding box center [533, 173] width 14 height 14
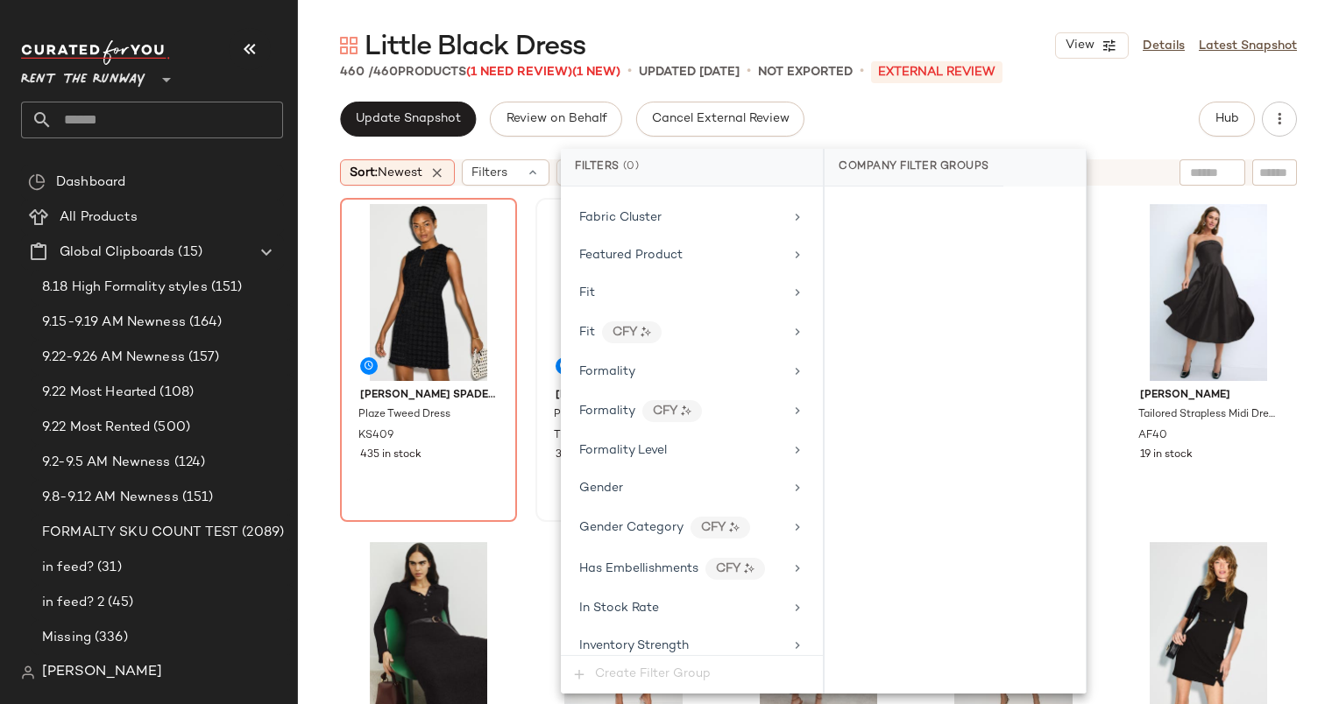
scroll to position [890, 0]
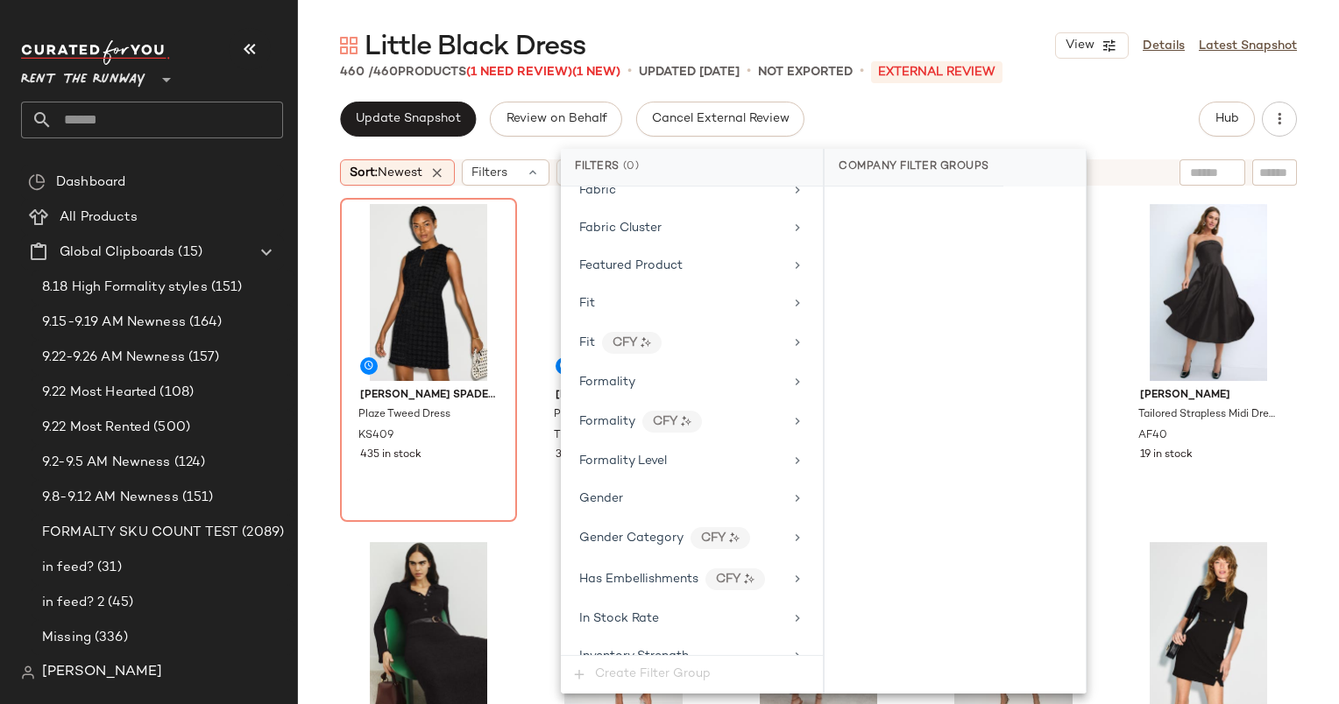
click at [872, 98] on div "Little Black Dress View Details Latest Snapshot 460 / 460 Products (1 Need Revi…" at bounding box center [818, 366] width 1041 height 676
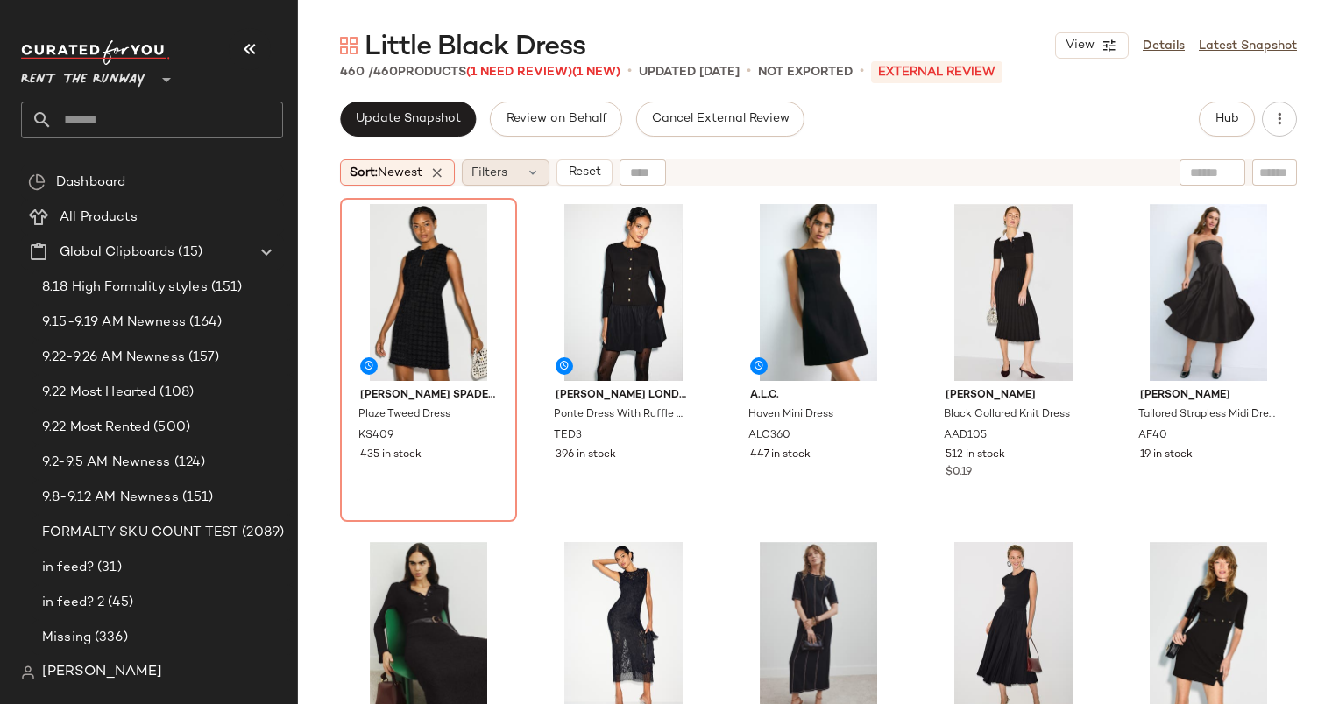
click at [517, 160] on div "Filters" at bounding box center [506, 172] width 88 height 26
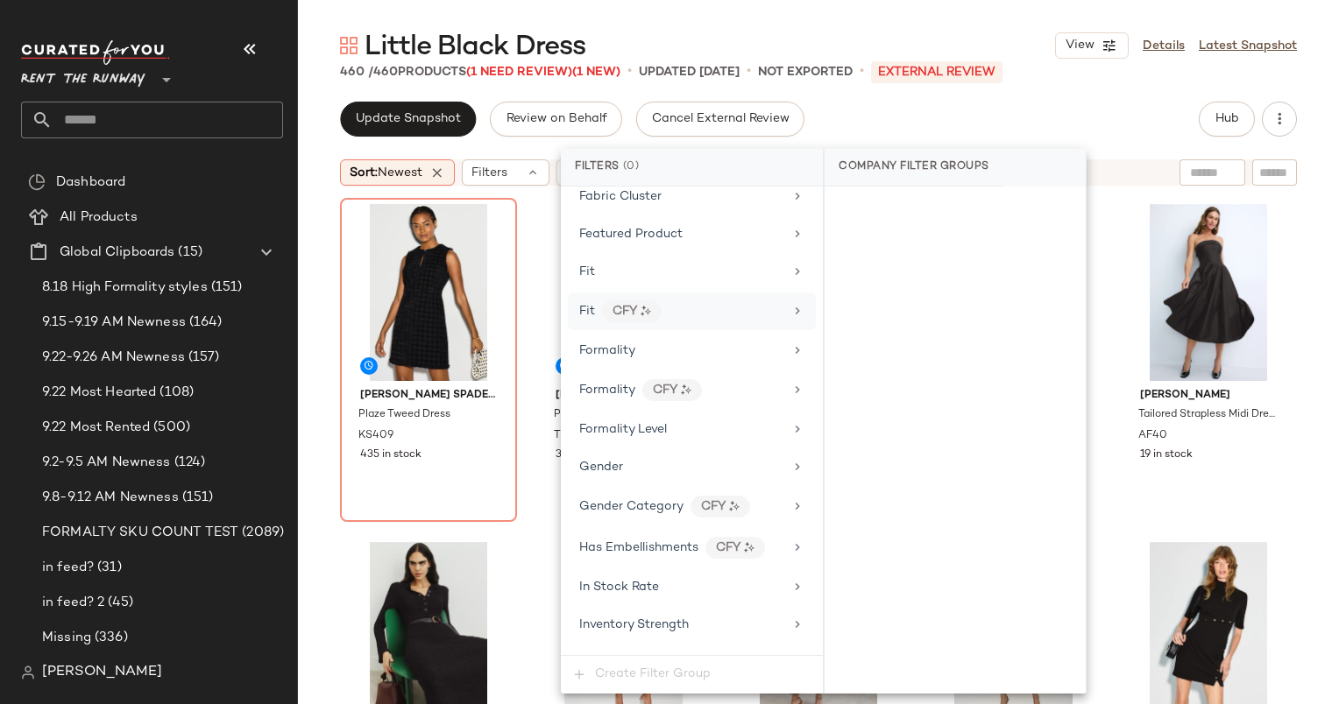
scroll to position [1131, 0]
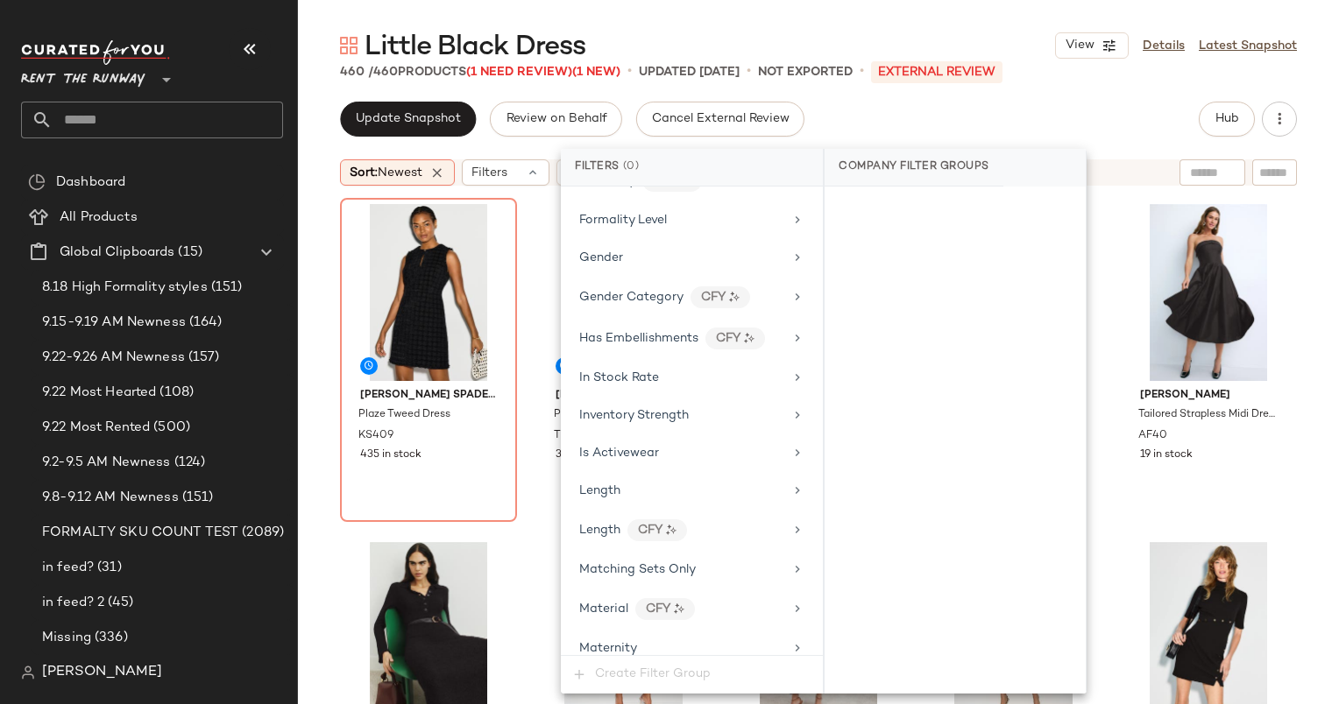
click at [656, 383] on div "Filter Groups Brand Category Active Unit Count Actual Price Add On Type AI Embe…" at bounding box center [692, 421] width 262 height 469
click at [711, 369] on div "In Stock Rate" at bounding box center [681, 378] width 204 height 18
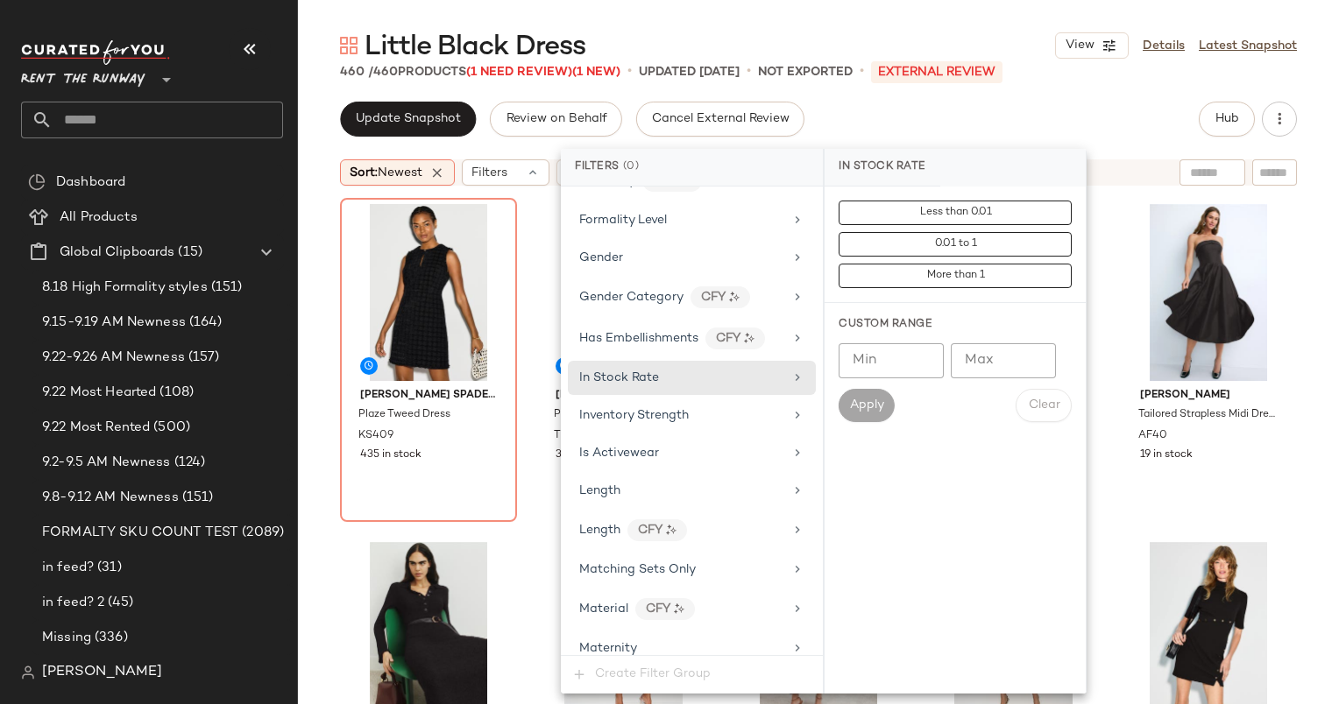
click at [900, 360] on input "Min" at bounding box center [890, 360] width 105 height 35
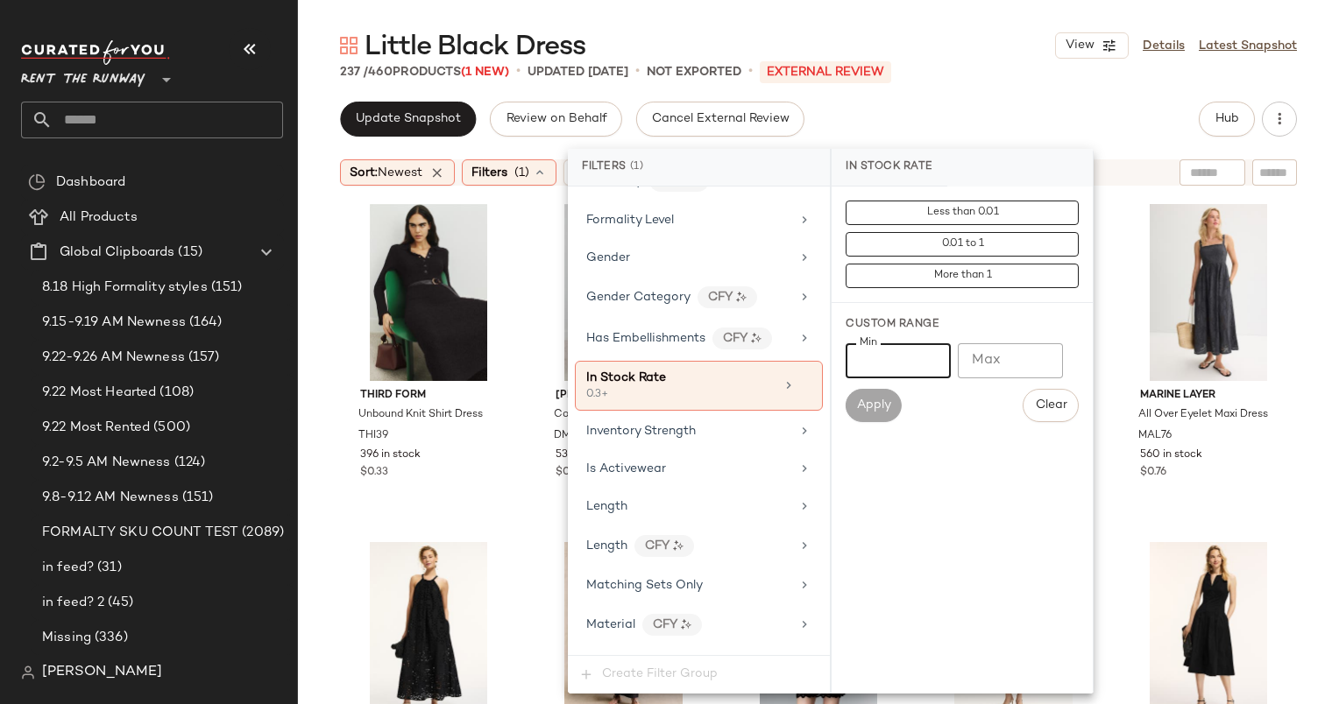
type input "***"
click at [978, 95] on div "Little Black Dress View Details Latest Snapshot 237 / 460 Products (1 New) • up…" at bounding box center [818, 366] width 1041 height 676
